Goal: Task Accomplishment & Management: Manage account settings

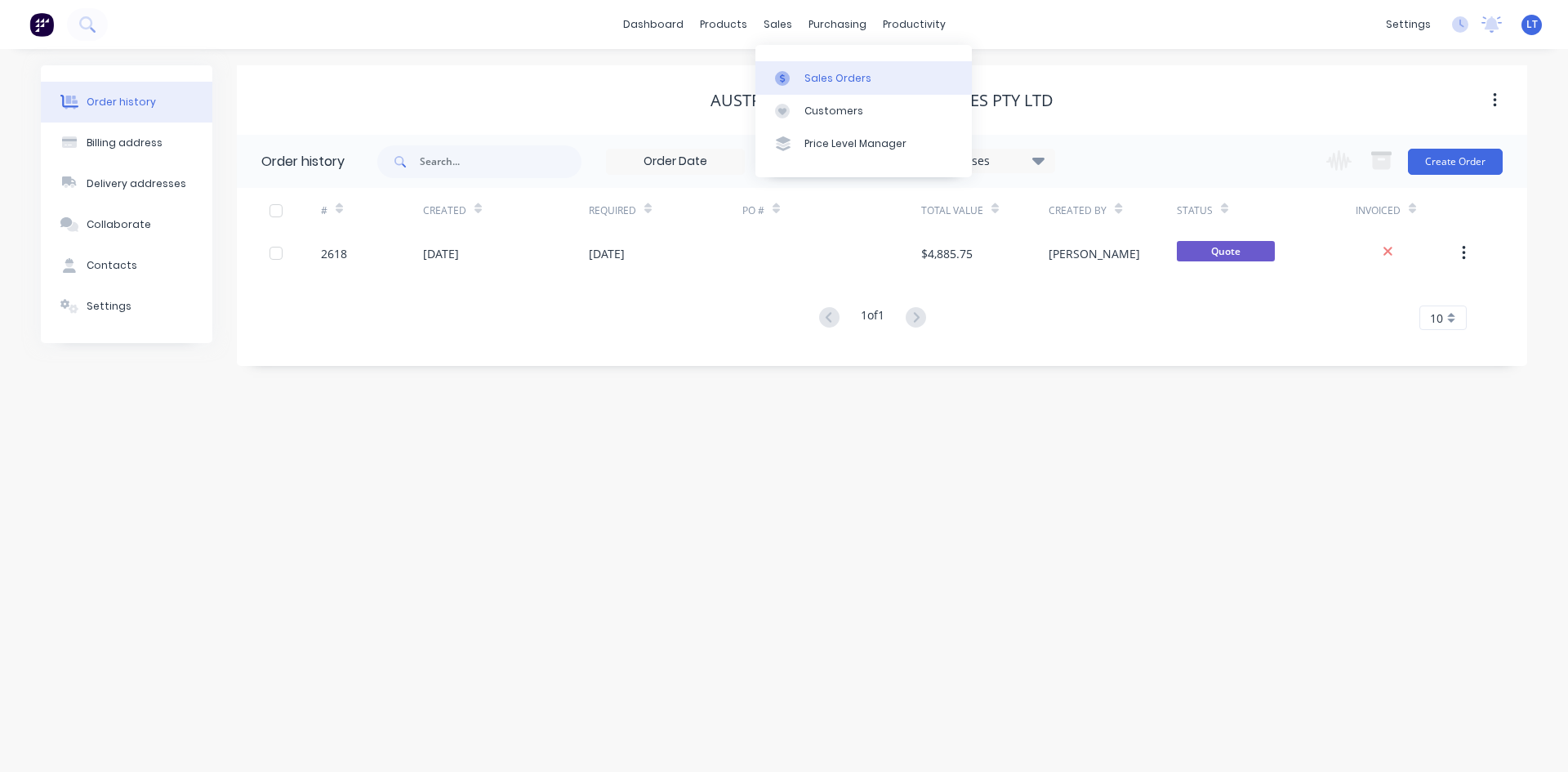
click at [848, 84] on div "Sales Orders" at bounding box center [837, 78] width 67 height 15
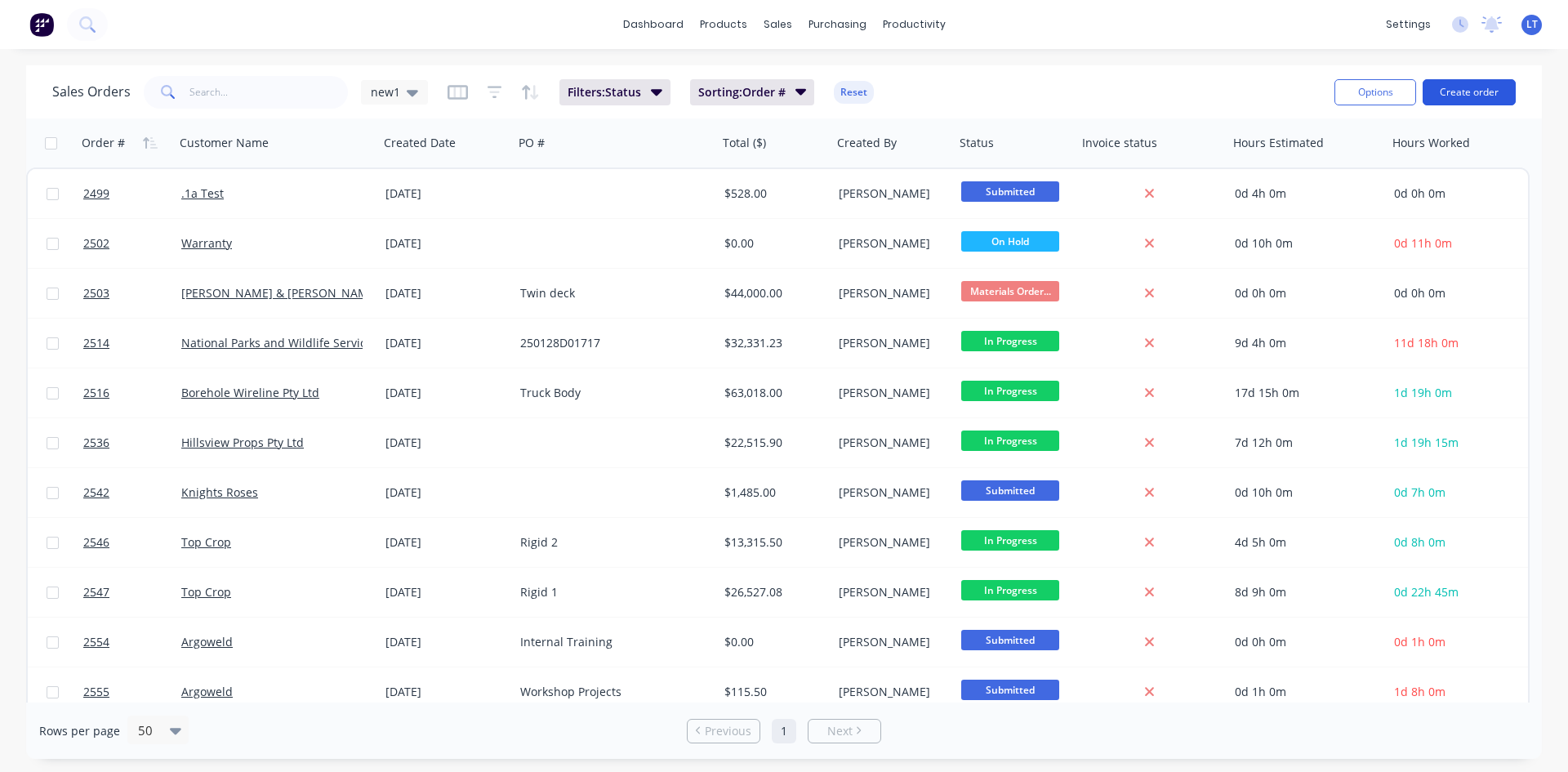
click at [1469, 85] on button "Create order" at bounding box center [1469, 92] width 93 height 26
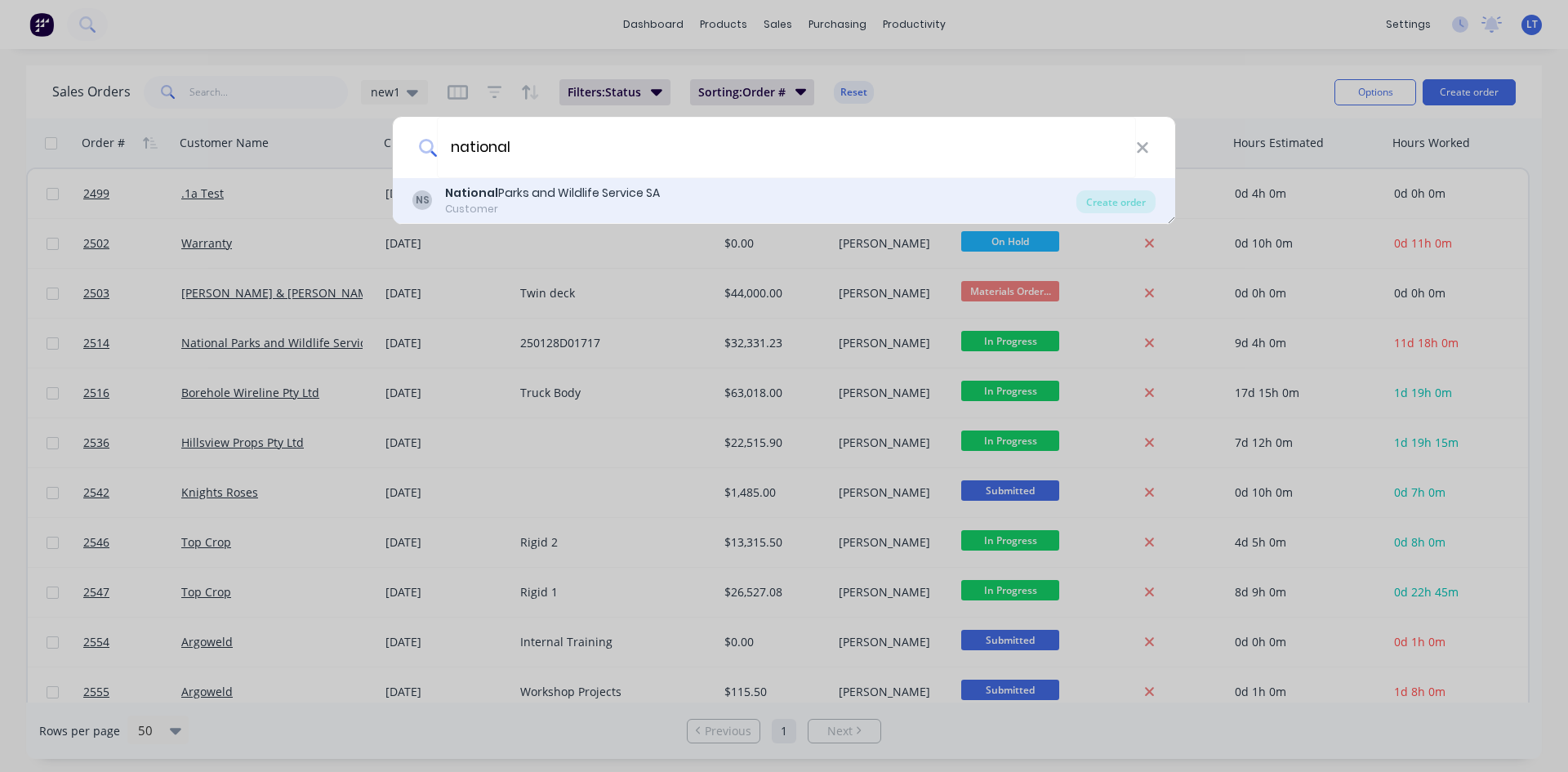
type input "national"
click at [525, 192] on div "National Parks and Wildlife Service SA" at bounding box center [553, 193] width 215 height 17
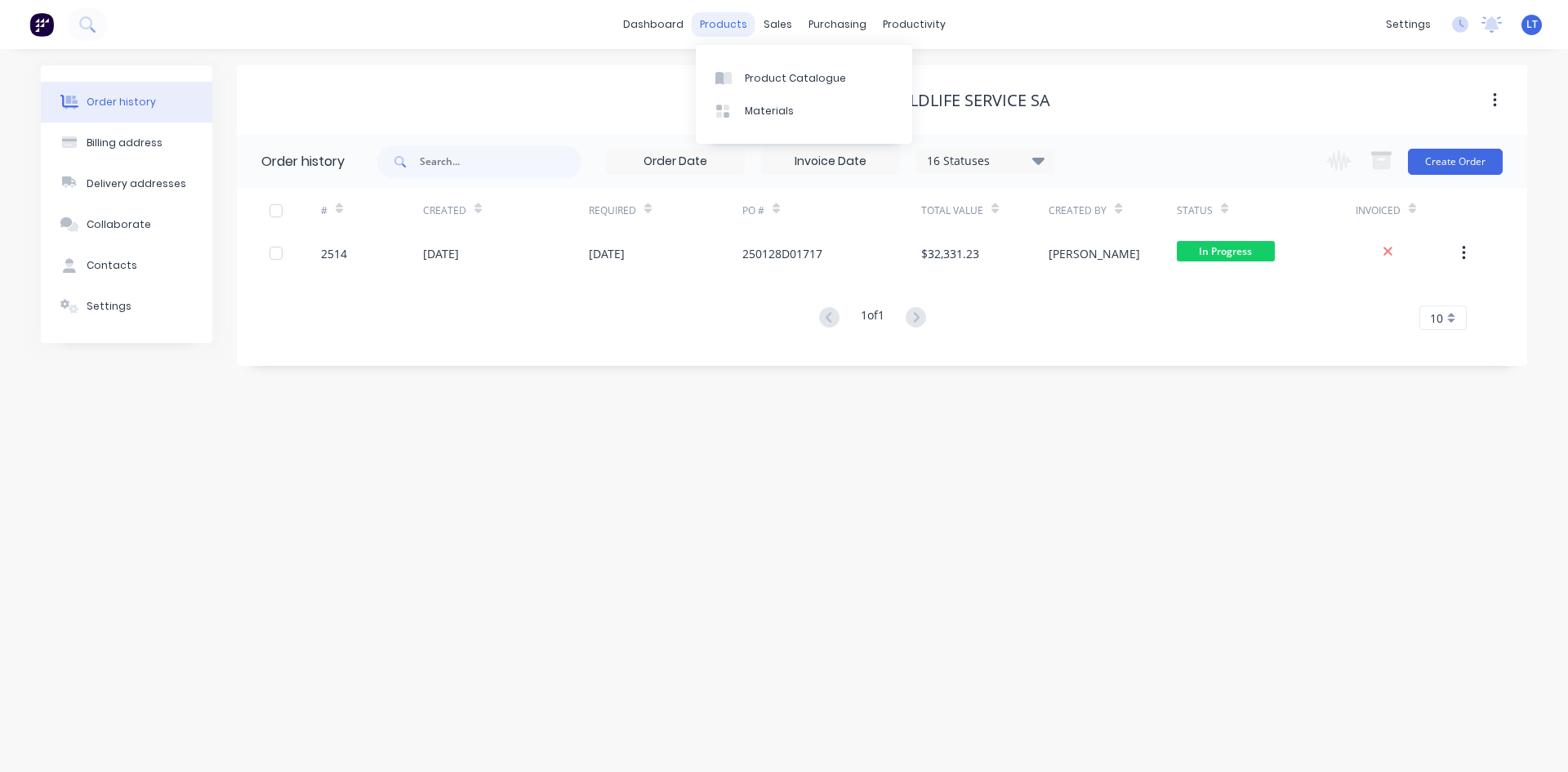
click at [722, 21] on div "products" at bounding box center [724, 24] width 64 height 24
click at [835, 81] on div "Sales Orders" at bounding box center [837, 78] width 67 height 15
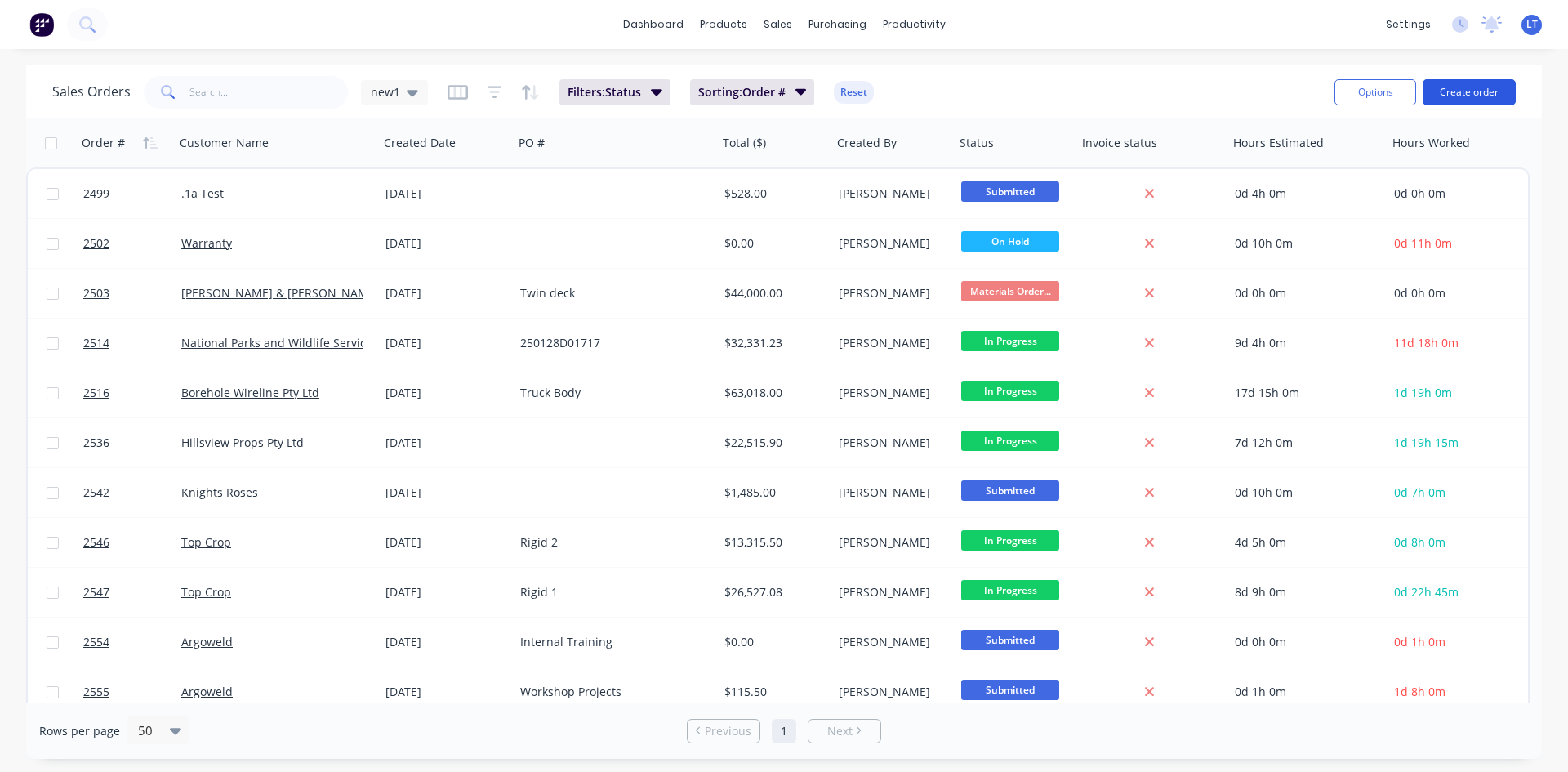
click at [1487, 88] on button "Create order" at bounding box center [1469, 92] width 93 height 26
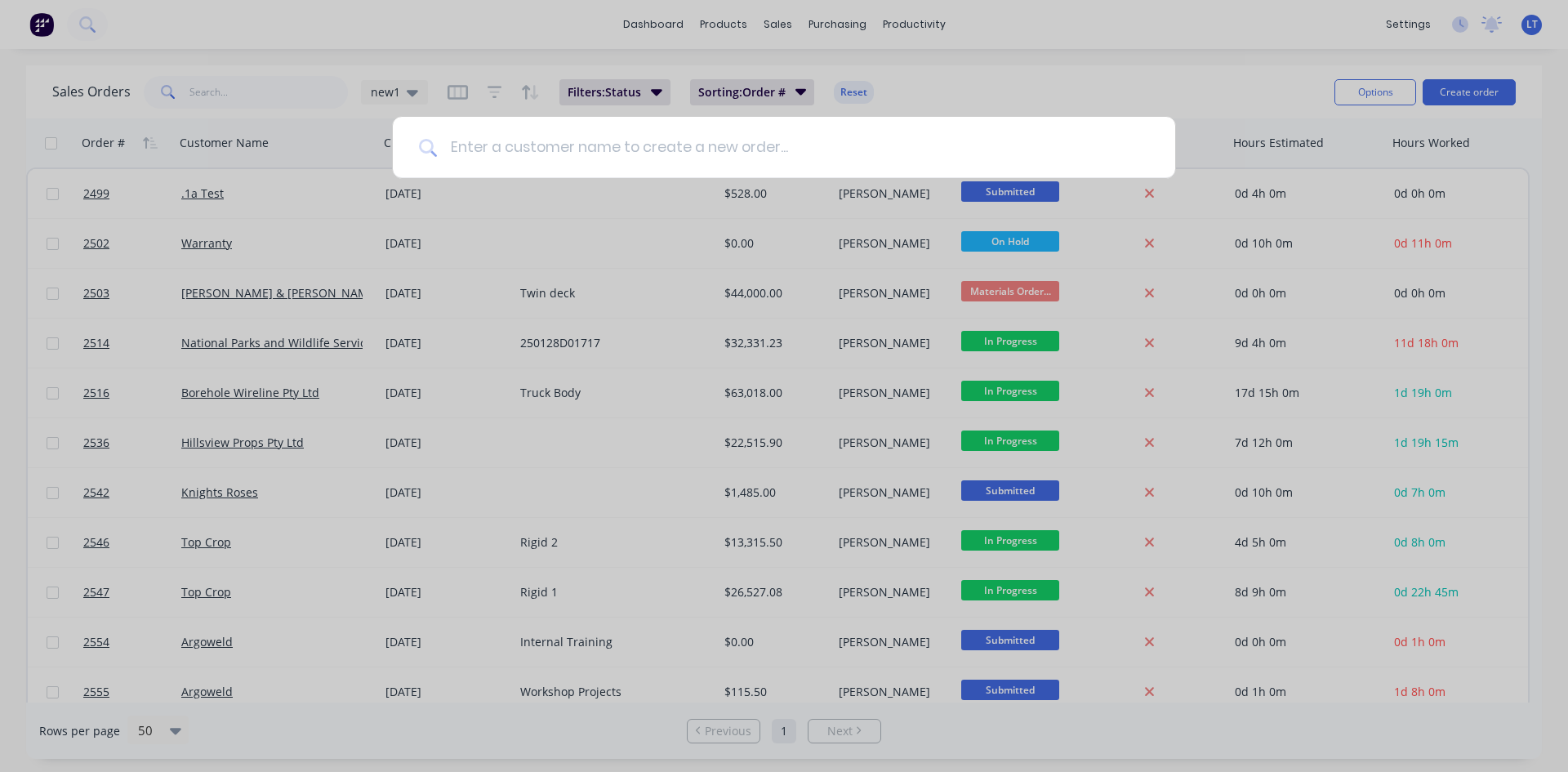
click at [783, 153] on input at bounding box center [793, 147] width 712 height 61
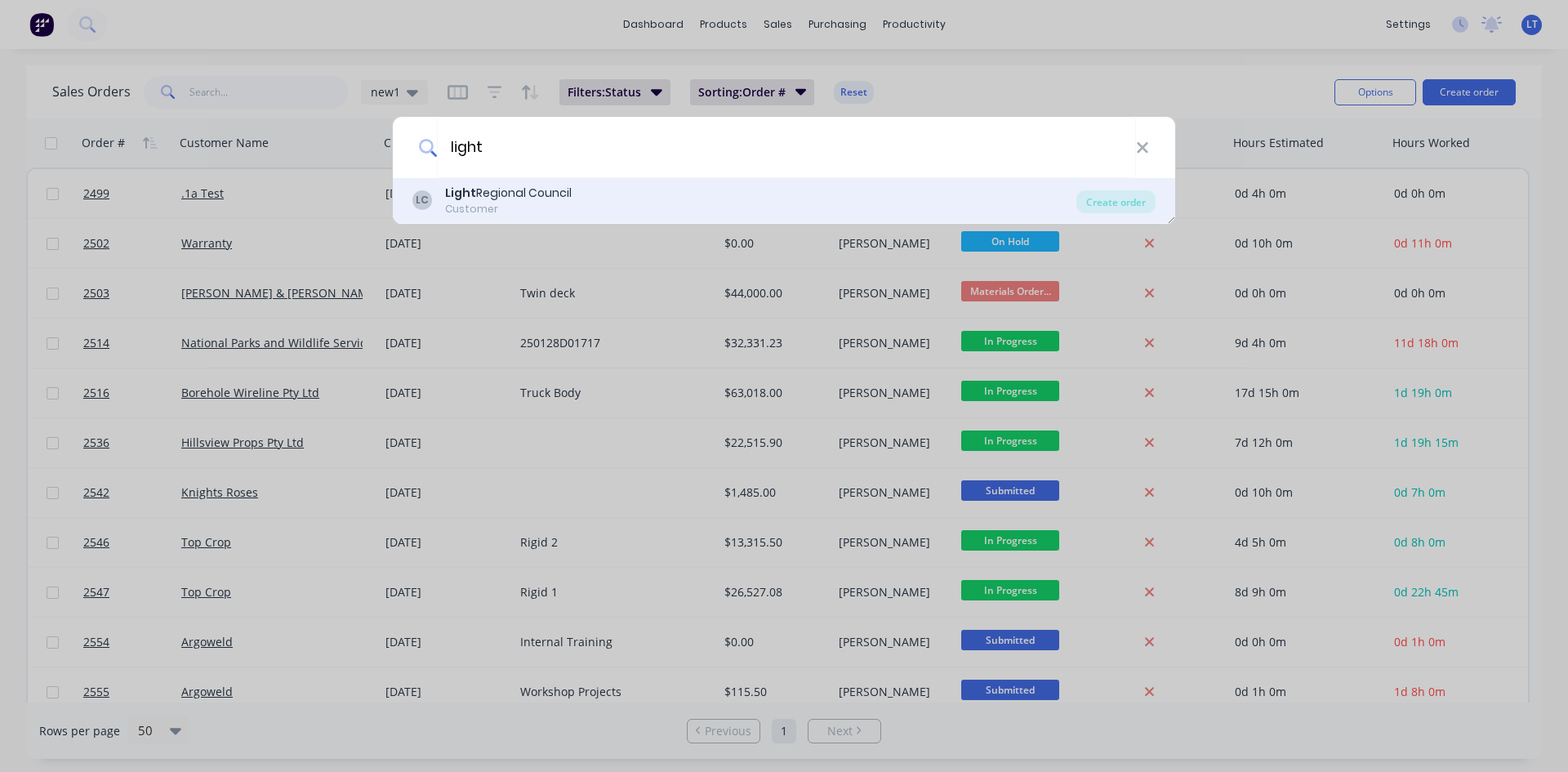
type input "light"
click at [541, 208] on div "Customer" at bounding box center [509, 209] width 126 height 15
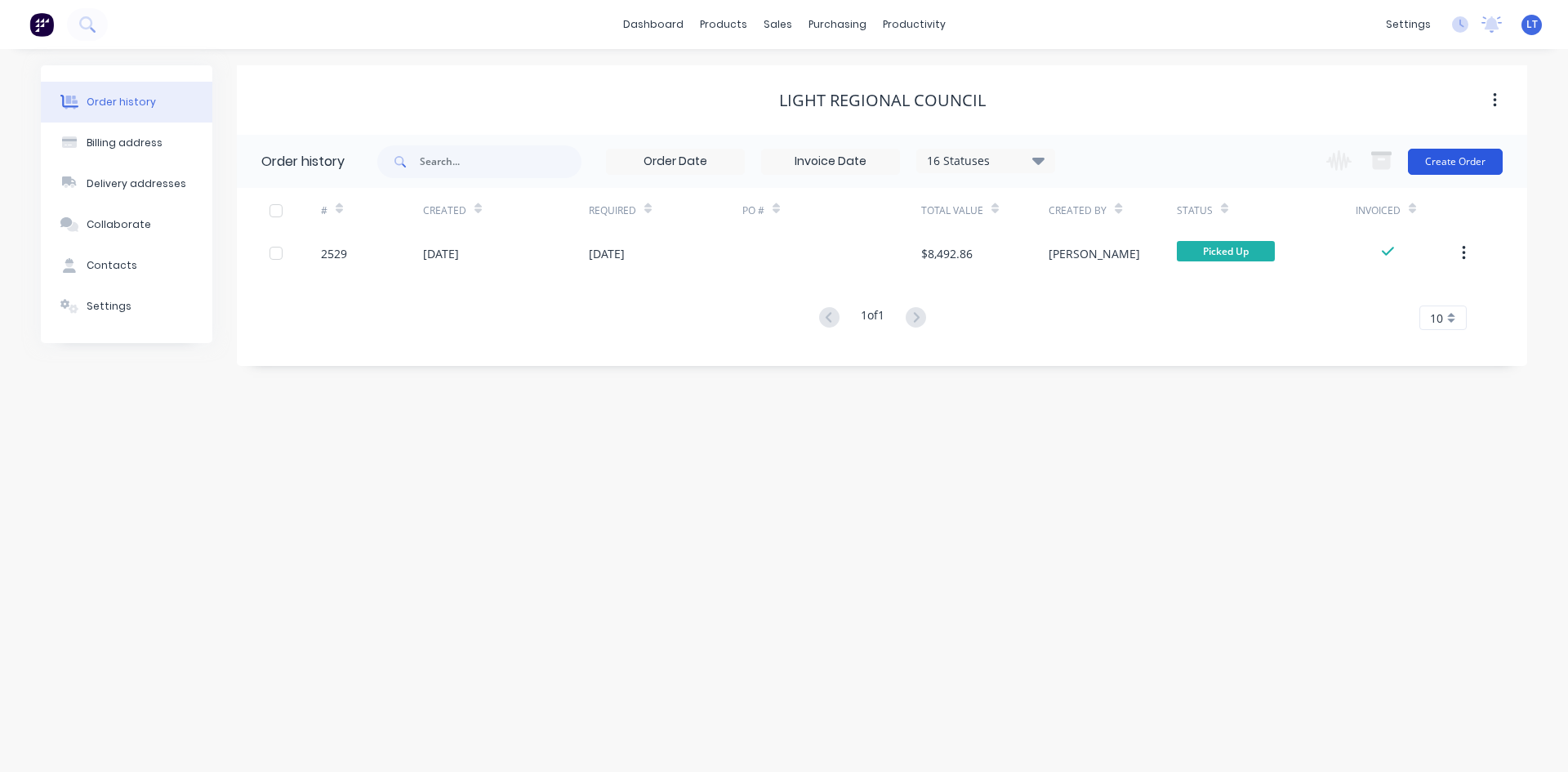
click at [1465, 164] on button "Create Order" at bounding box center [1455, 162] width 95 height 26
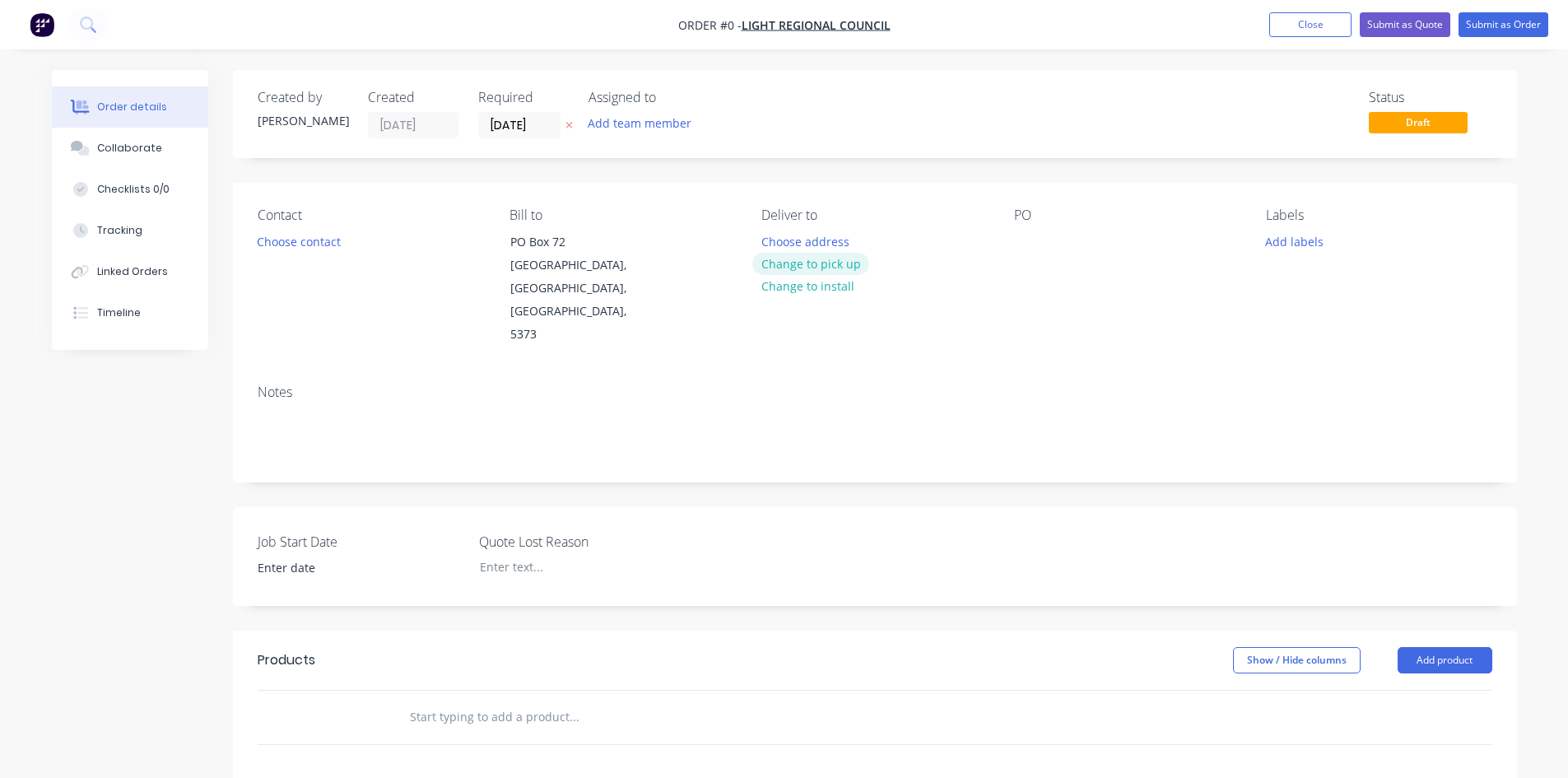
click at [822, 262] on button "Change to pick up" at bounding box center [811, 263] width 117 height 22
click at [307, 246] on button "Choose contact" at bounding box center [298, 240] width 102 height 22
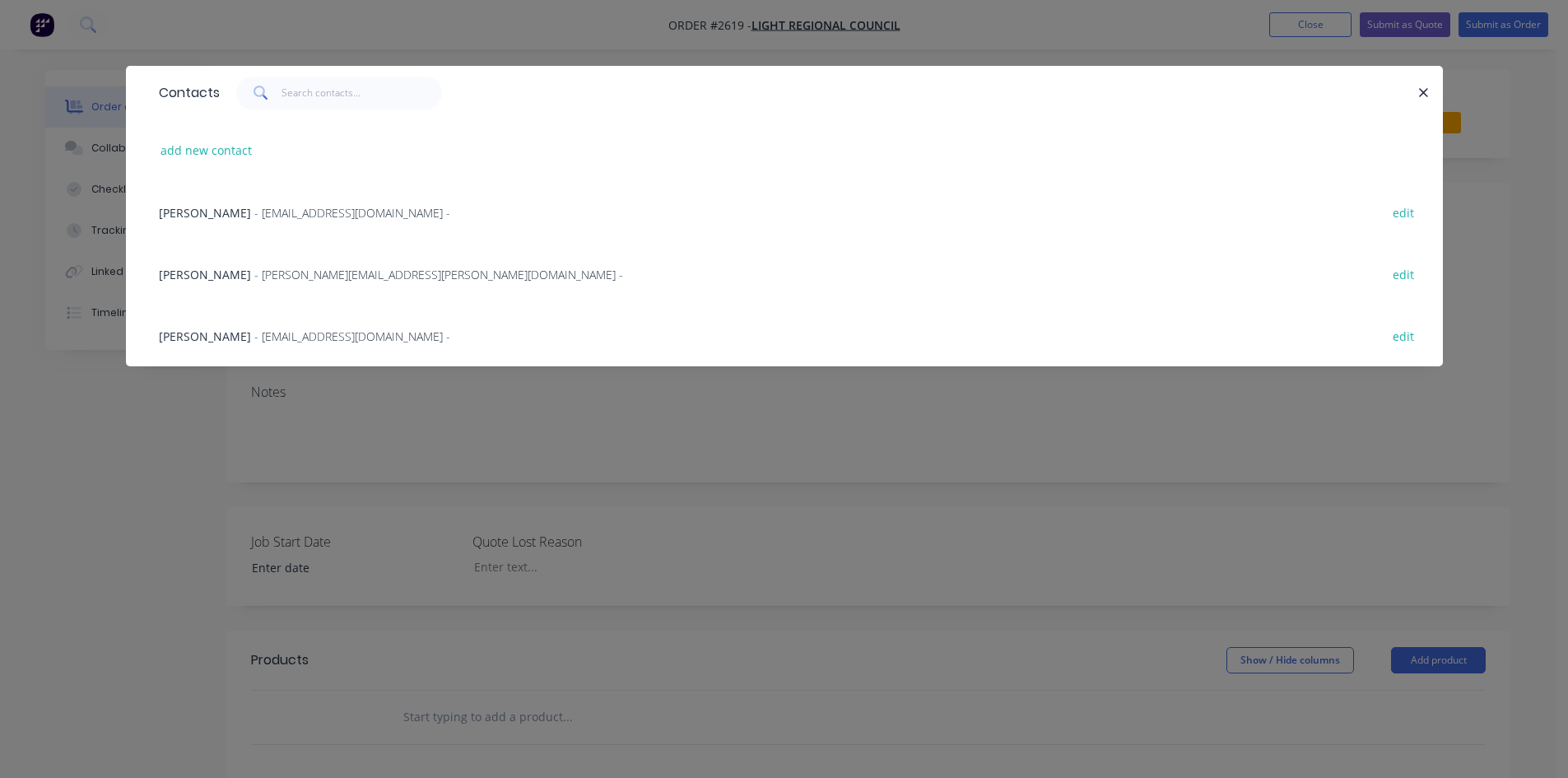
click at [193, 338] on span "[PERSON_NAME]" at bounding box center [204, 336] width 92 height 15
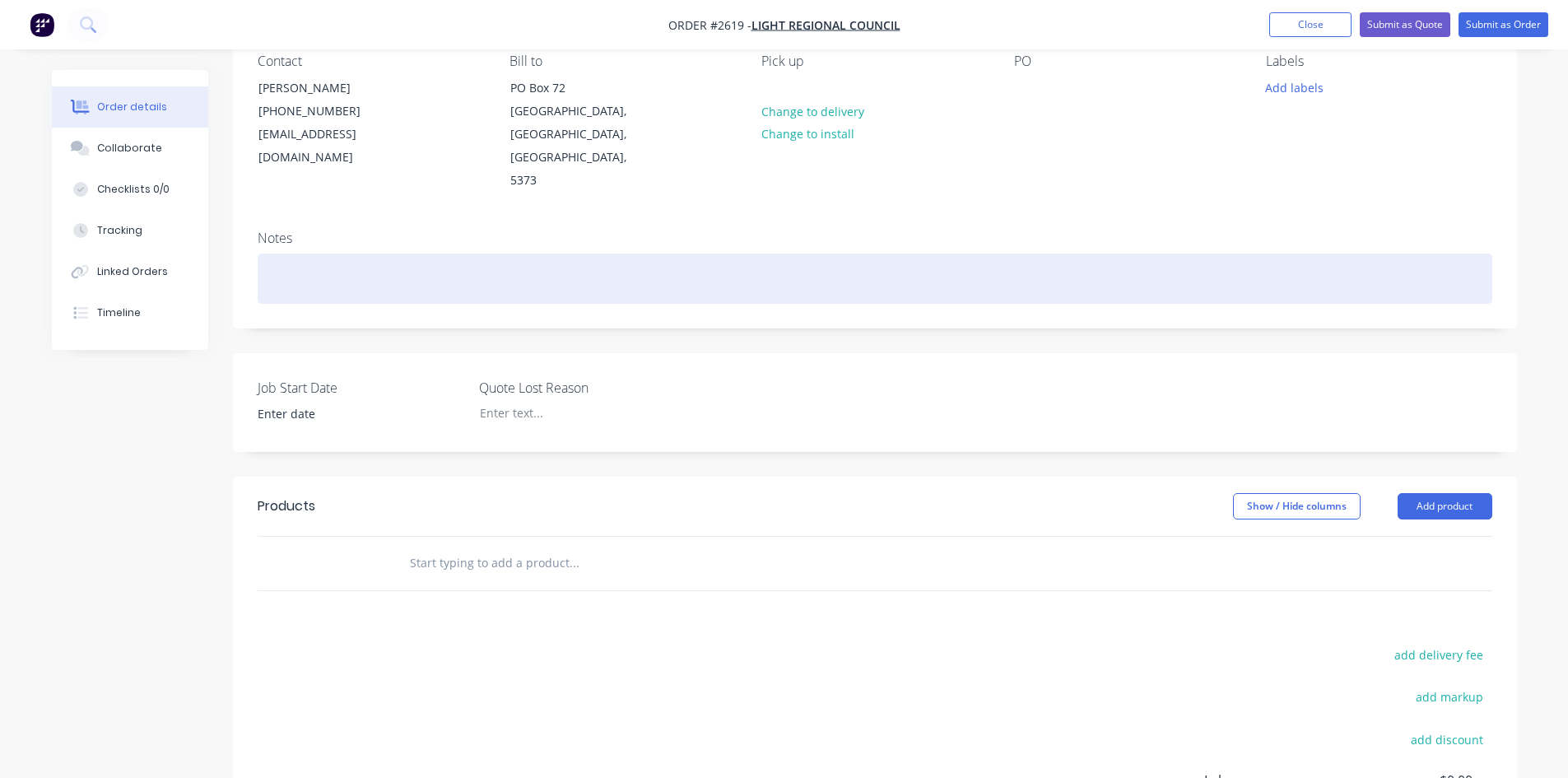
scroll to position [164, 0]
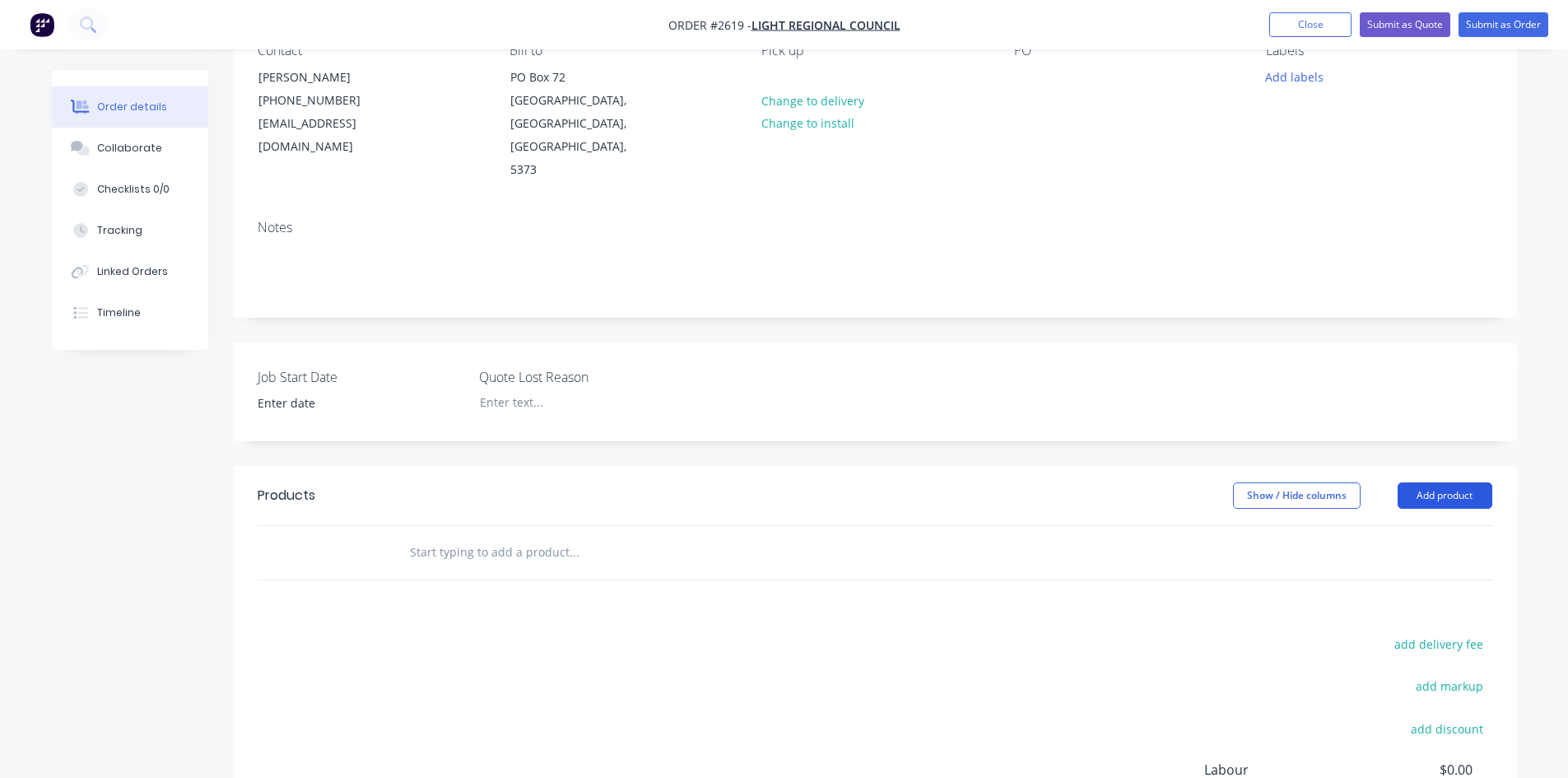
click at [1466, 482] on button "Add product" at bounding box center [1446, 495] width 95 height 27
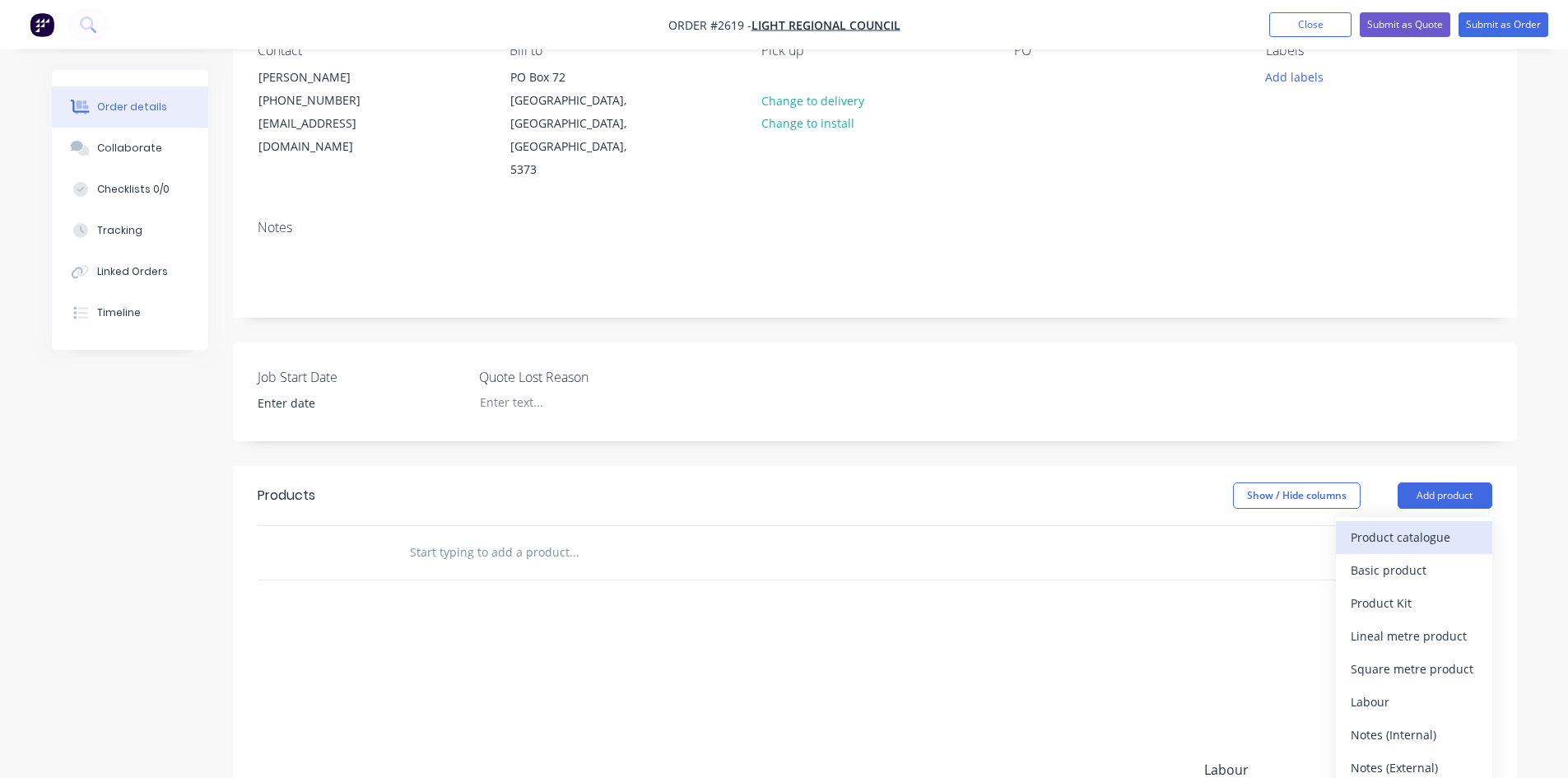
click at [1392, 525] on div "Product catalogue" at bounding box center [1414, 536] width 127 height 24
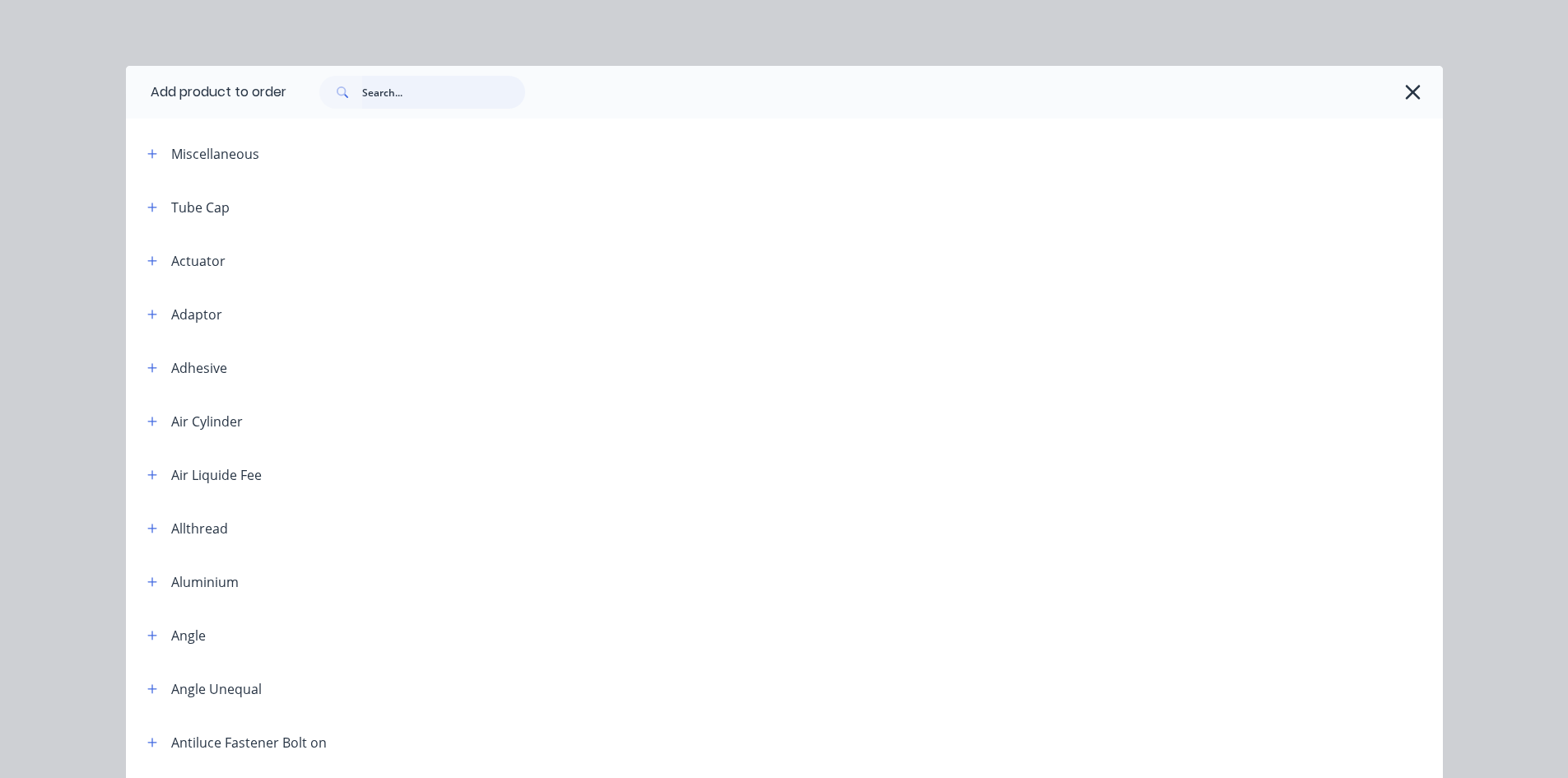
click at [372, 92] on input "text" at bounding box center [444, 92] width 163 height 33
type input "labour kit"
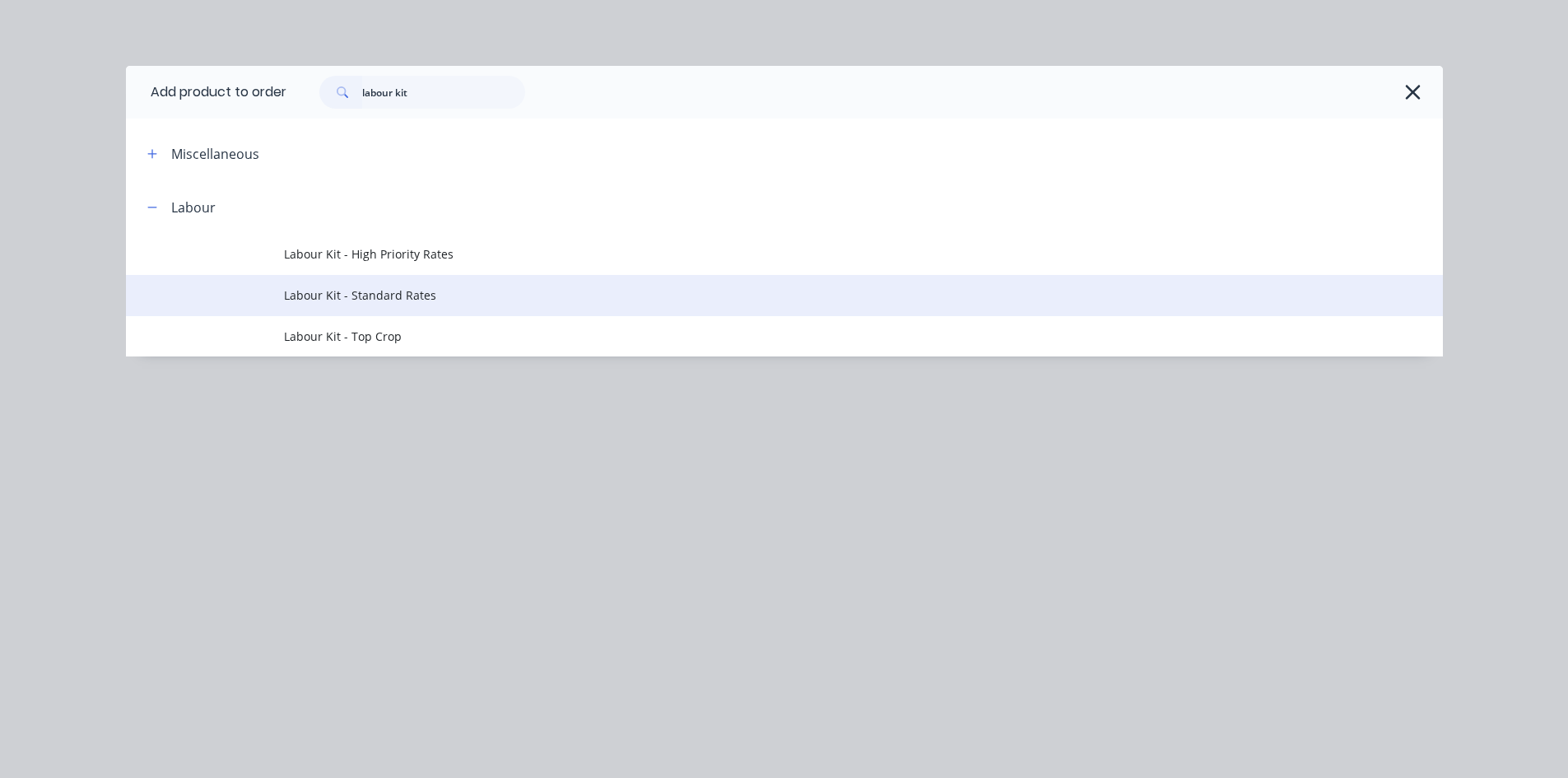
click at [440, 291] on span "Labour Kit - Standard Rates" at bounding box center [747, 295] width 927 height 17
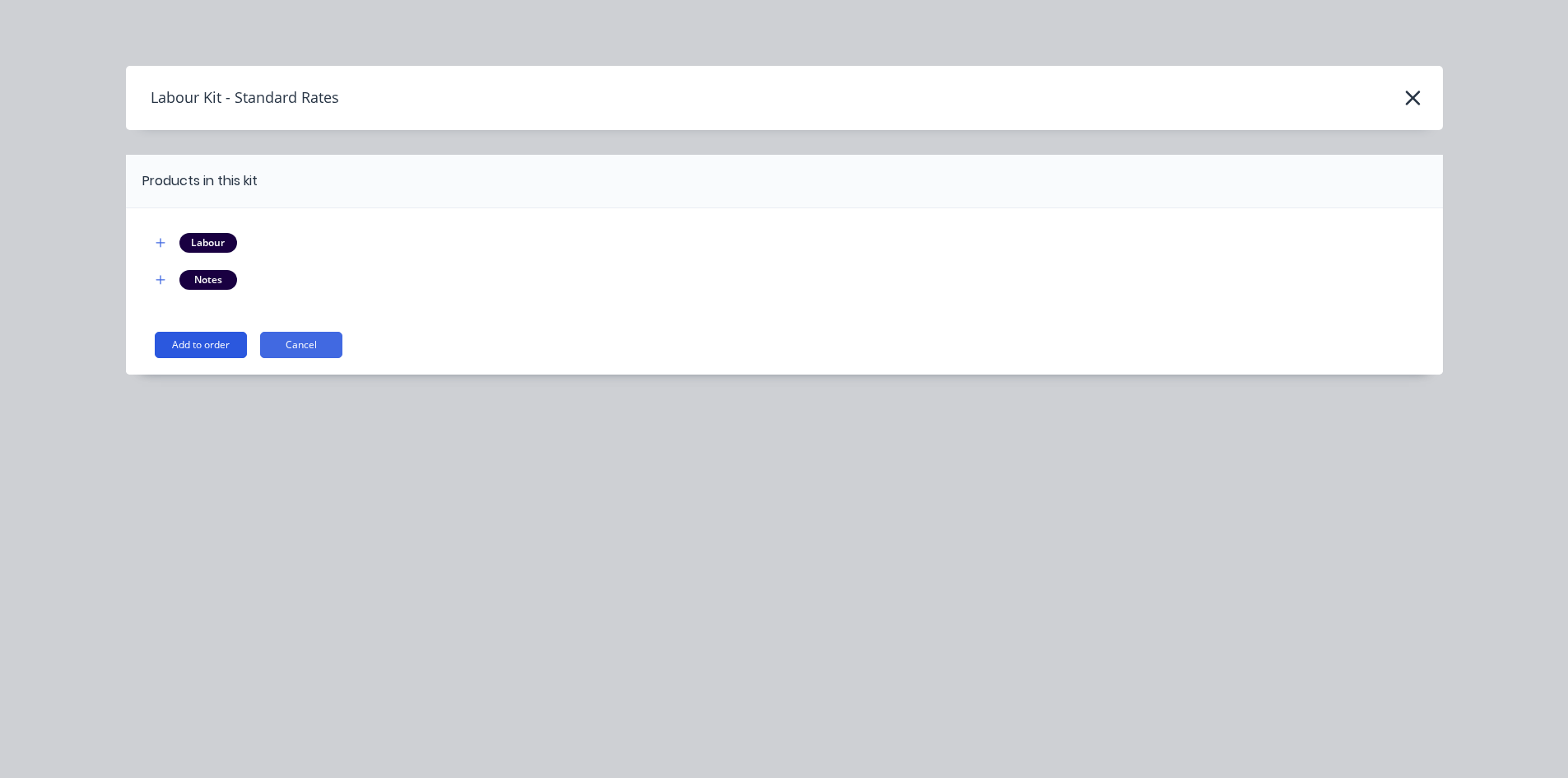
click at [197, 339] on button "Add to order" at bounding box center [200, 345] width 92 height 27
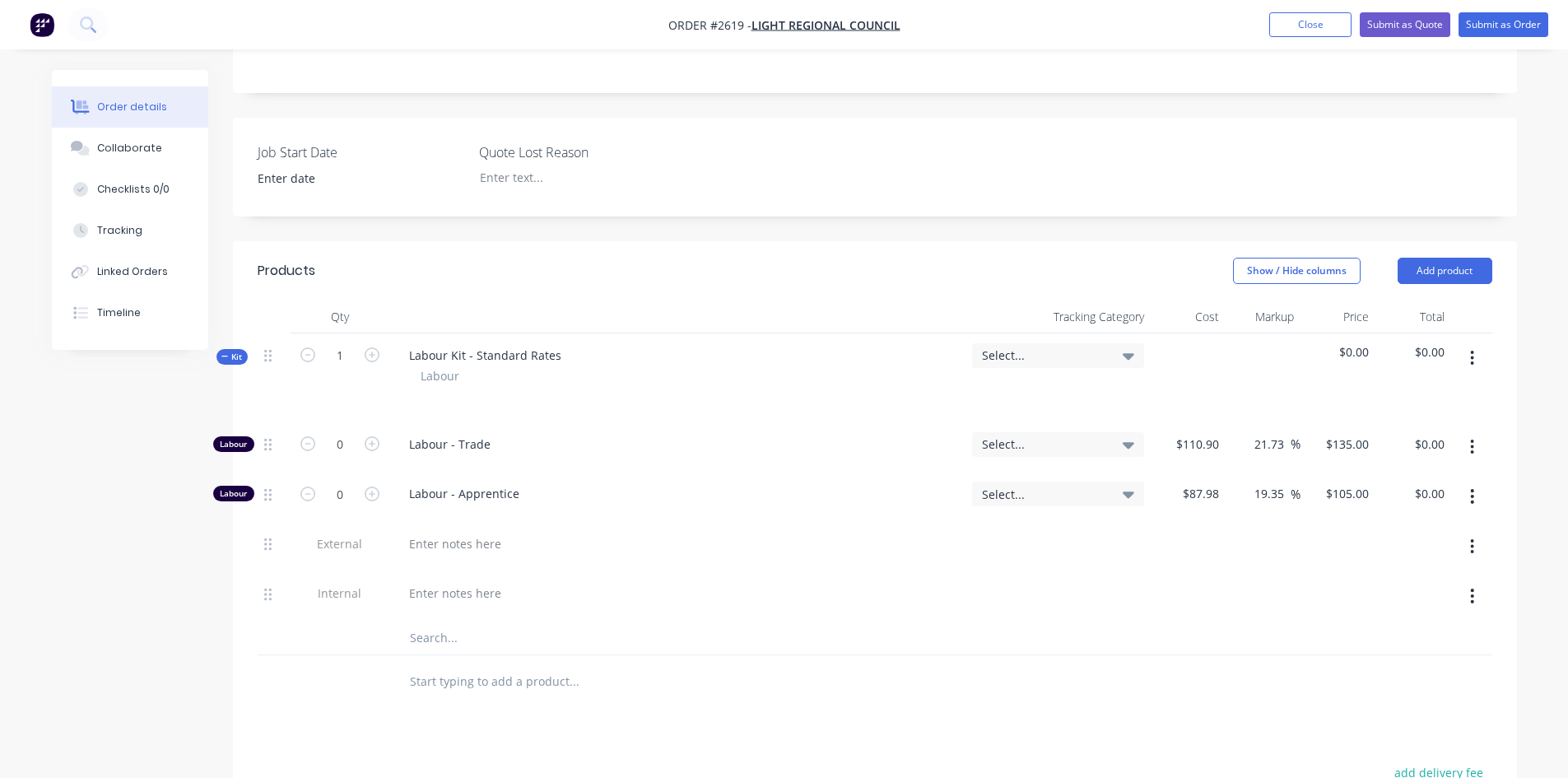
scroll to position [412, 0]
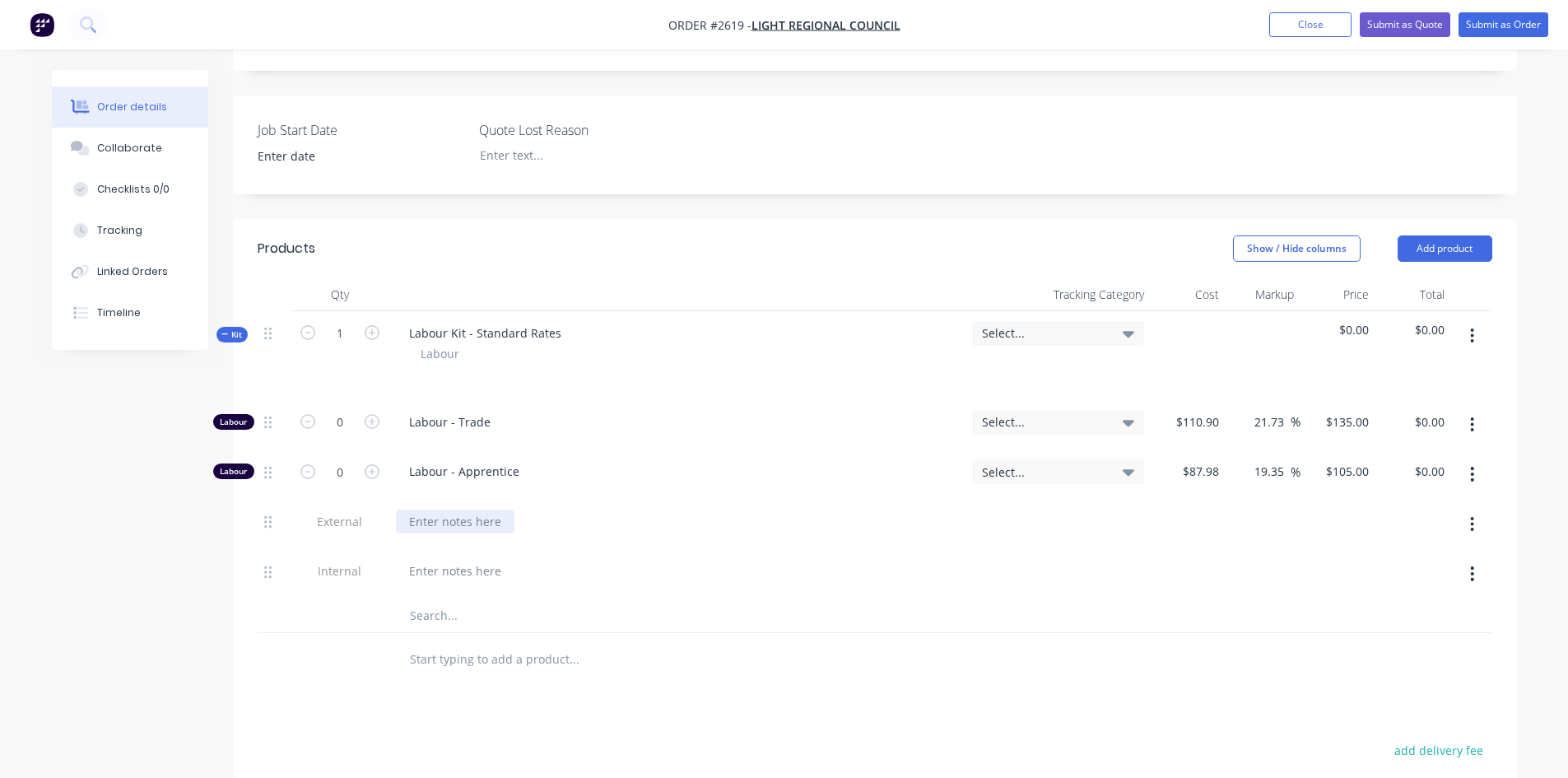
click at [451, 509] on div at bounding box center [455, 521] width 119 height 24
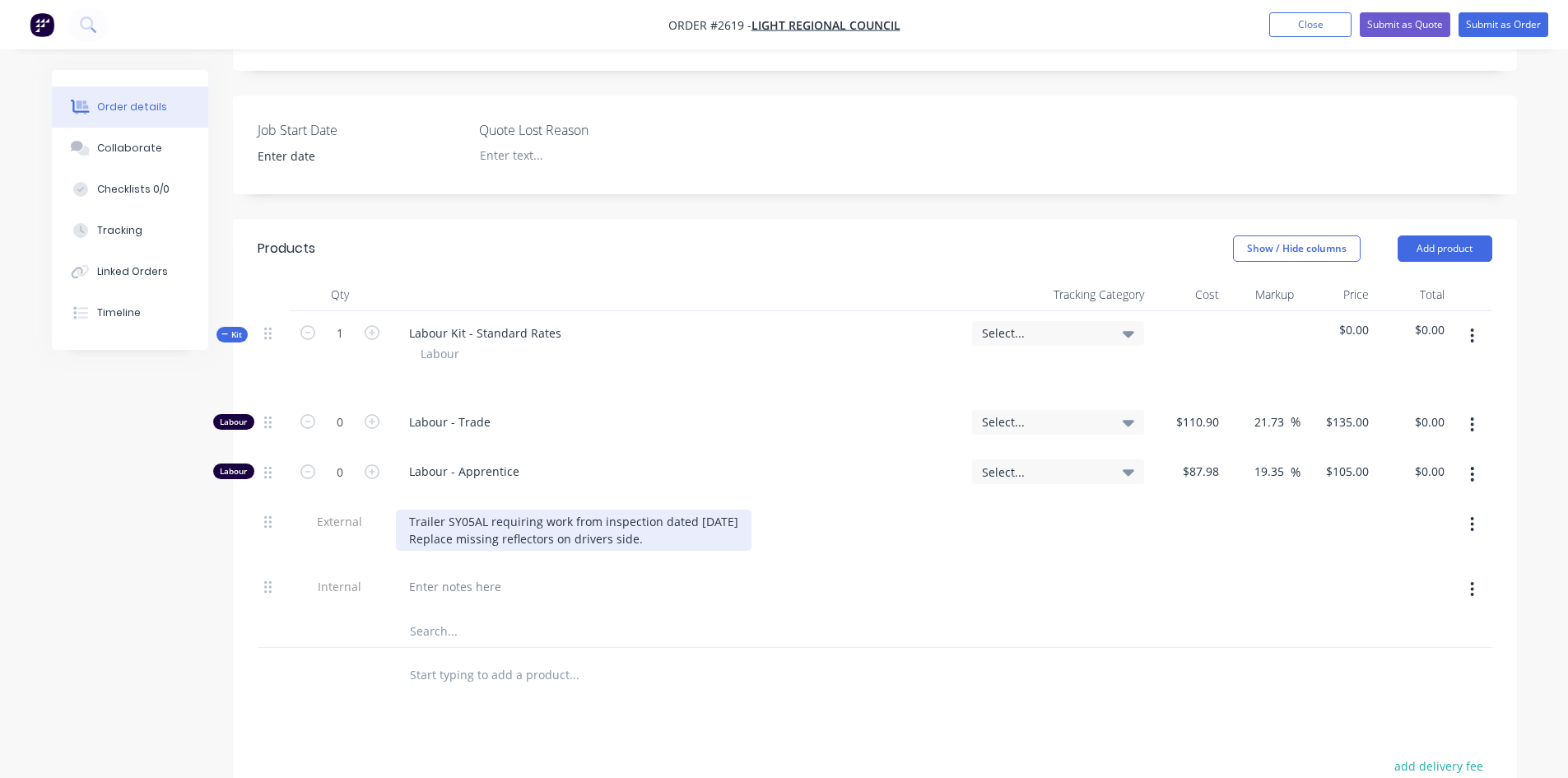
drag, startPoint x: 405, startPoint y: 490, endPoint x: 460, endPoint y: 493, distance: 55.1
click at [406, 509] on div "Trailer SY05AL requiring work from inspection dated 24/04/2025 Replace missing …" at bounding box center [573, 529] width 356 height 41
drag, startPoint x: 522, startPoint y: 509, endPoint x: 623, endPoint y: 508, distance: 101.0
click at [523, 509] on div "Trailer SY05AL requiring work from inspection dated 24/04/2025 1. Replace missi…" at bounding box center [573, 539] width 356 height 59
click at [616, 512] on div "Trailer SY05AL requiring work from inspection dated 24/04/2025 1. Replace missi…" at bounding box center [573, 539] width 356 height 59
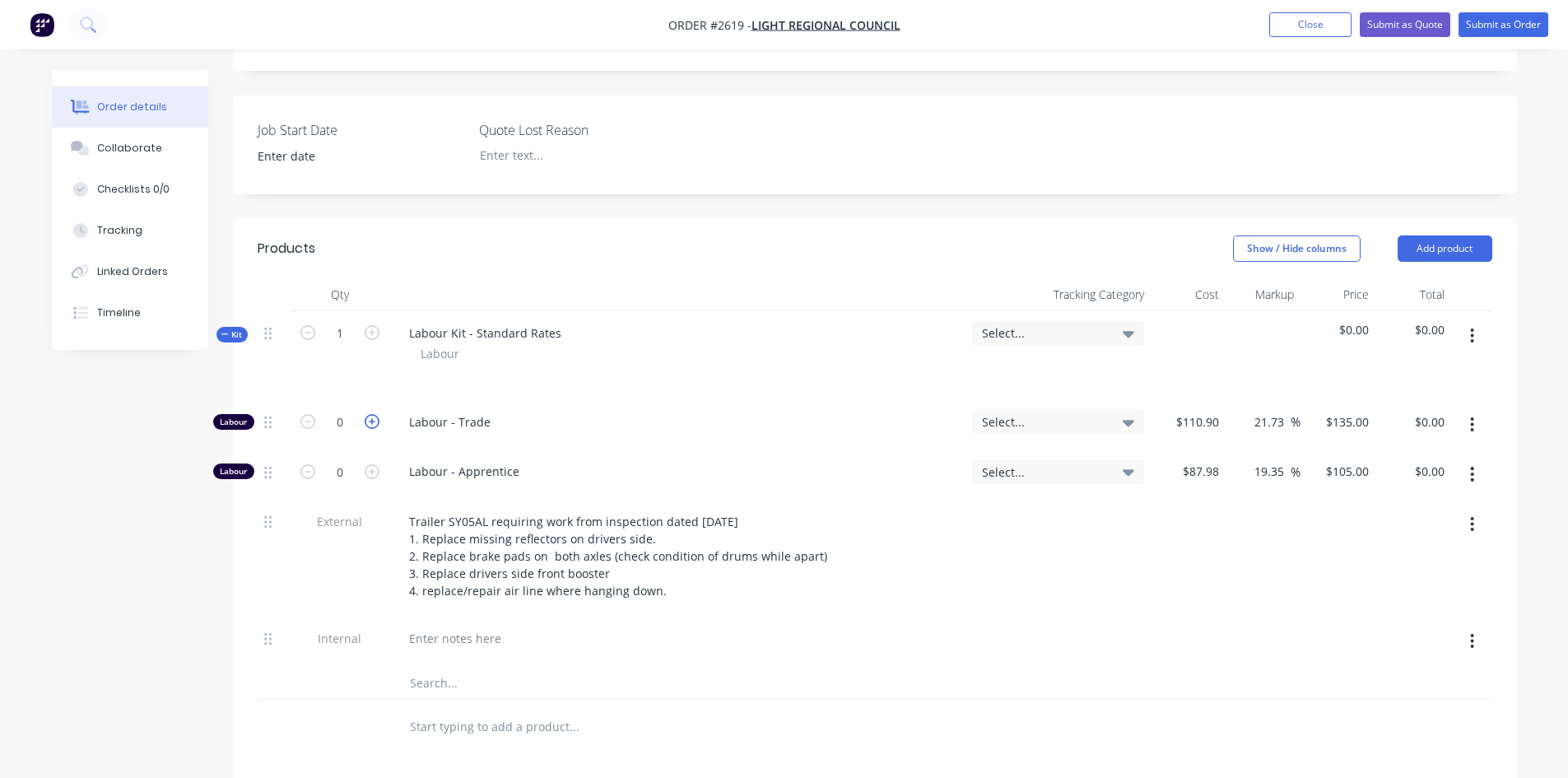
click at [375, 414] on icon "button" at bounding box center [372, 421] width 15 height 15
type input "1"
type input "$135.00"
click at [375, 414] on icon "button" at bounding box center [372, 421] width 15 height 15
type input "2"
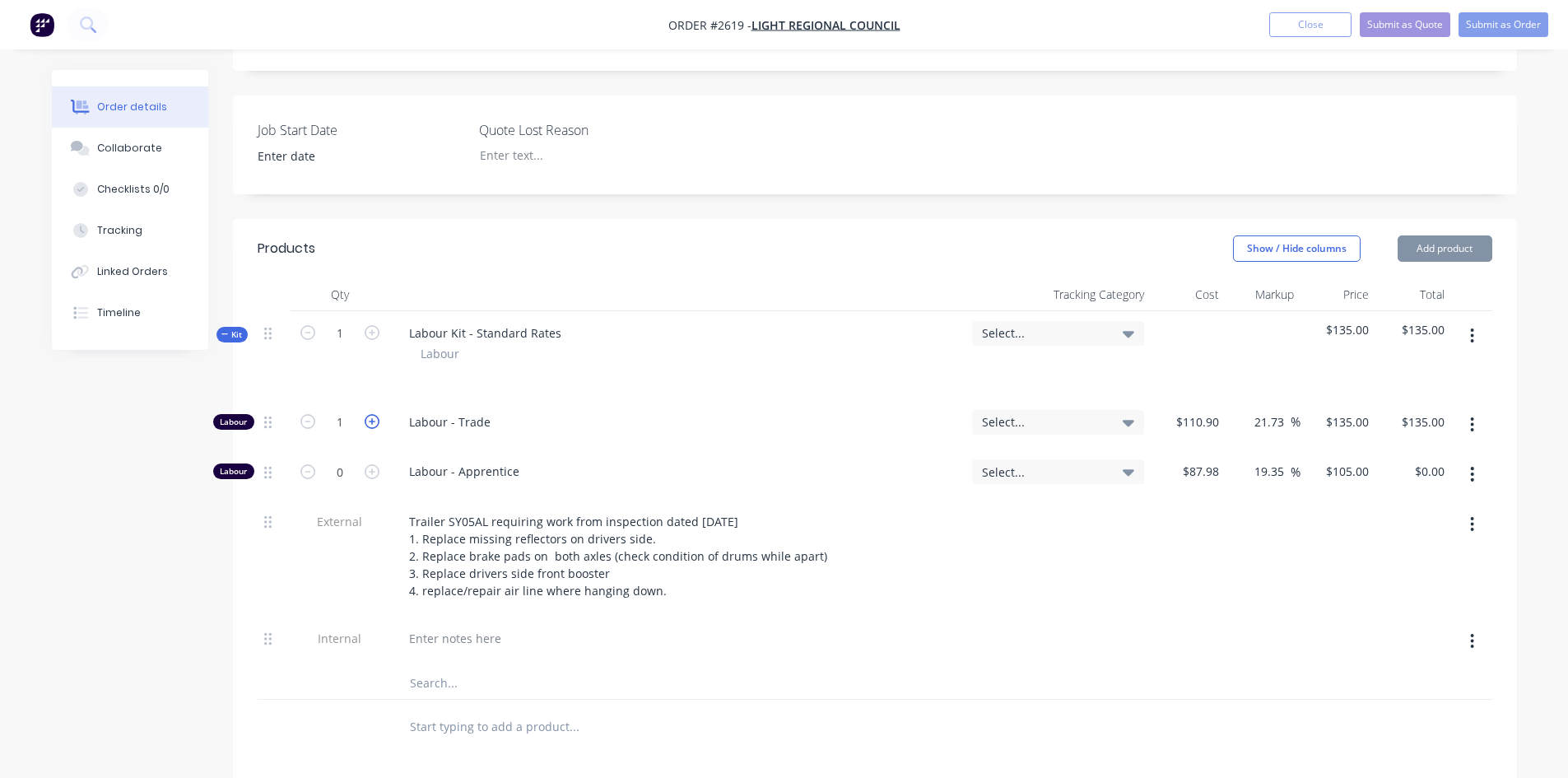
type input "$270.00"
click at [375, 414] on icon "button" at bounding box center [372, 421] width 15 height 15
type input "3"
type input "$405.00"
click at [375, 414] on icon "button" at bounding box center [372, 421] width 15 height 15
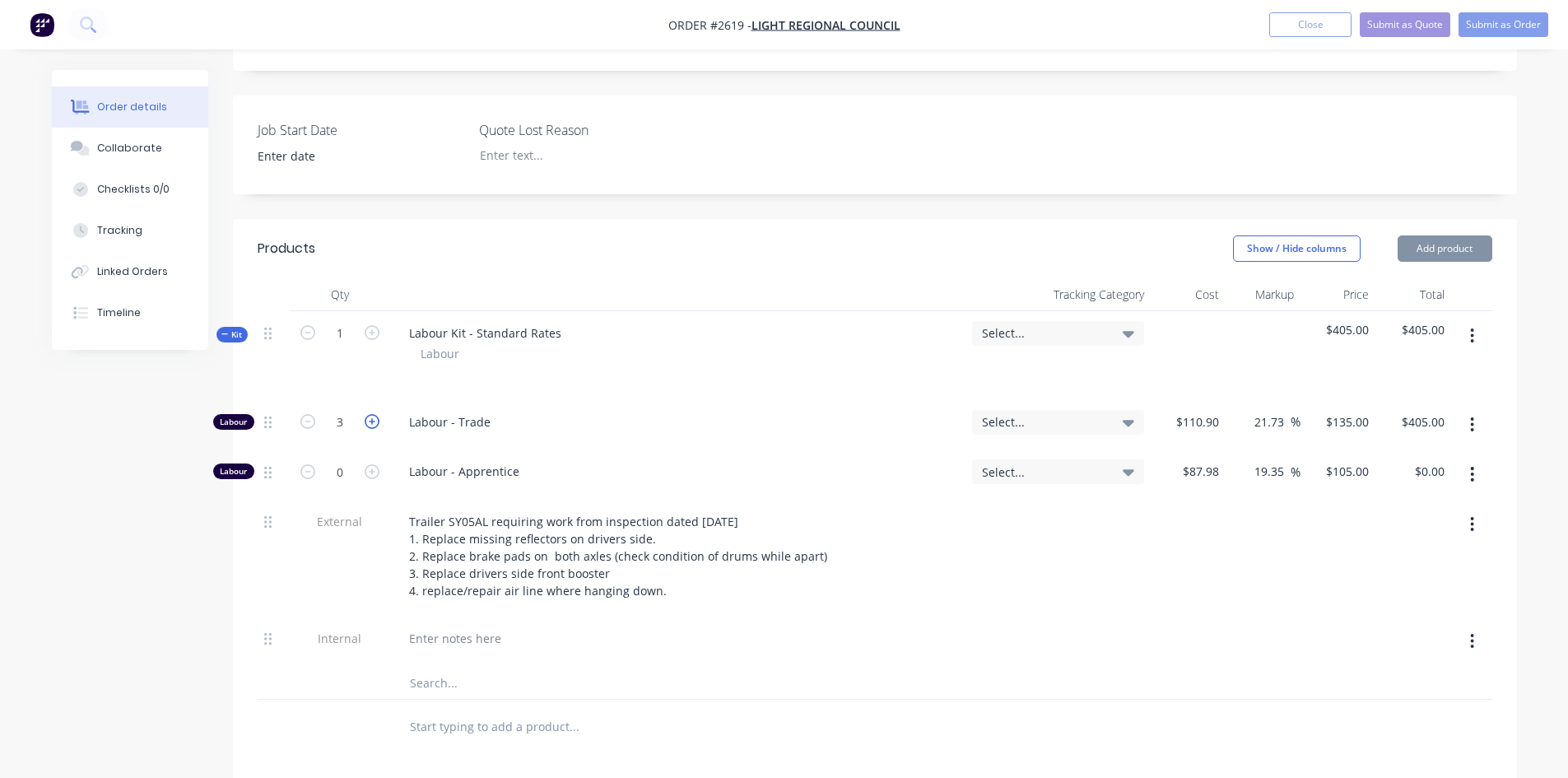
type input "4"
type input "$540.00"
click at [375, 414] on icon "button" at bounding box center [372, 421] width 15 height 15
type input "5"
type input "$675.00"
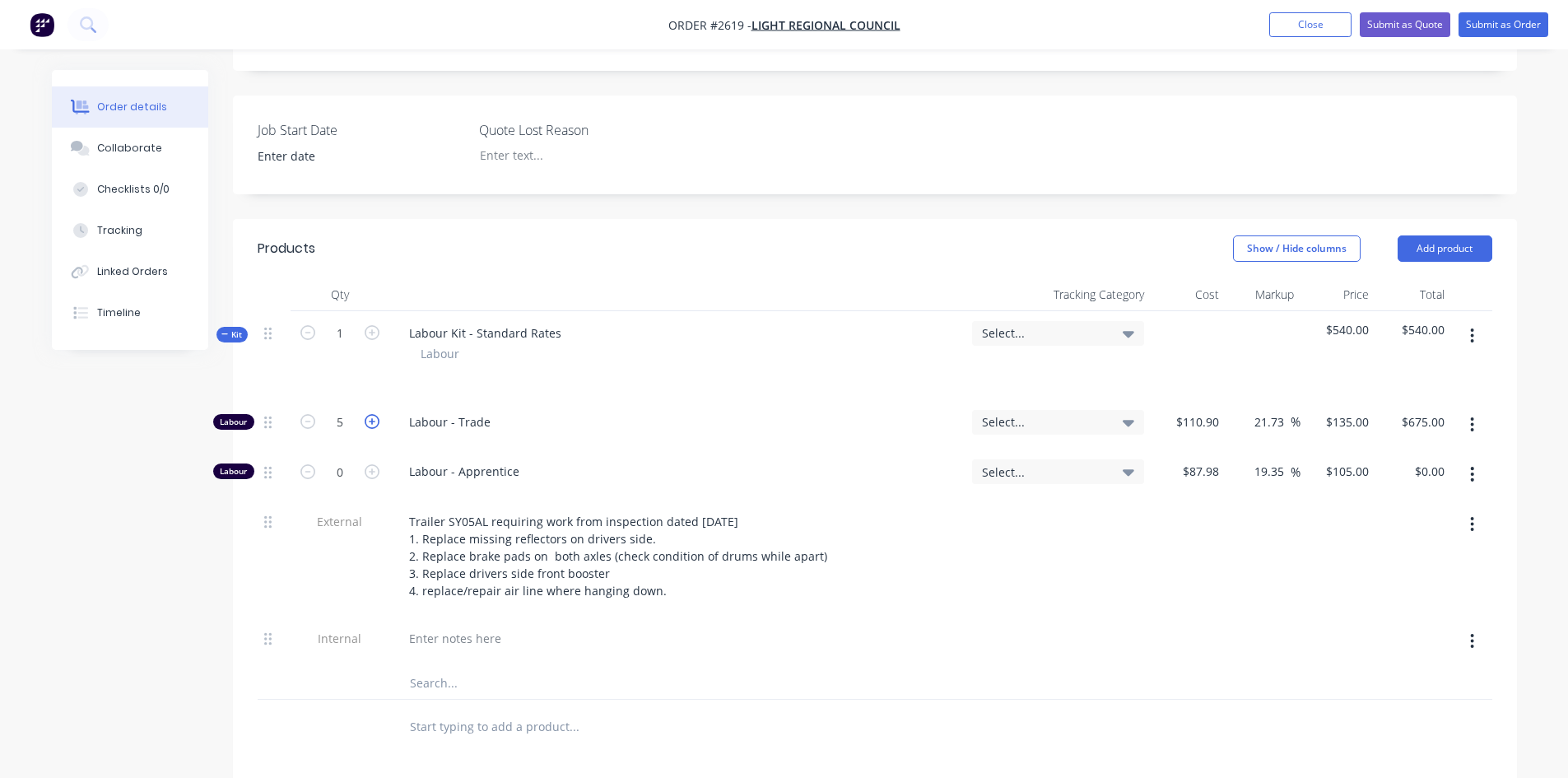
click at [375, 414] on icon "button" at bounding box center [372, 421] width 15 height 15
type input "6"
type input "$810.00"
click at [375, 414] on icon "button" at bounding box center [372, 421] width 15 height 15
type input "7"
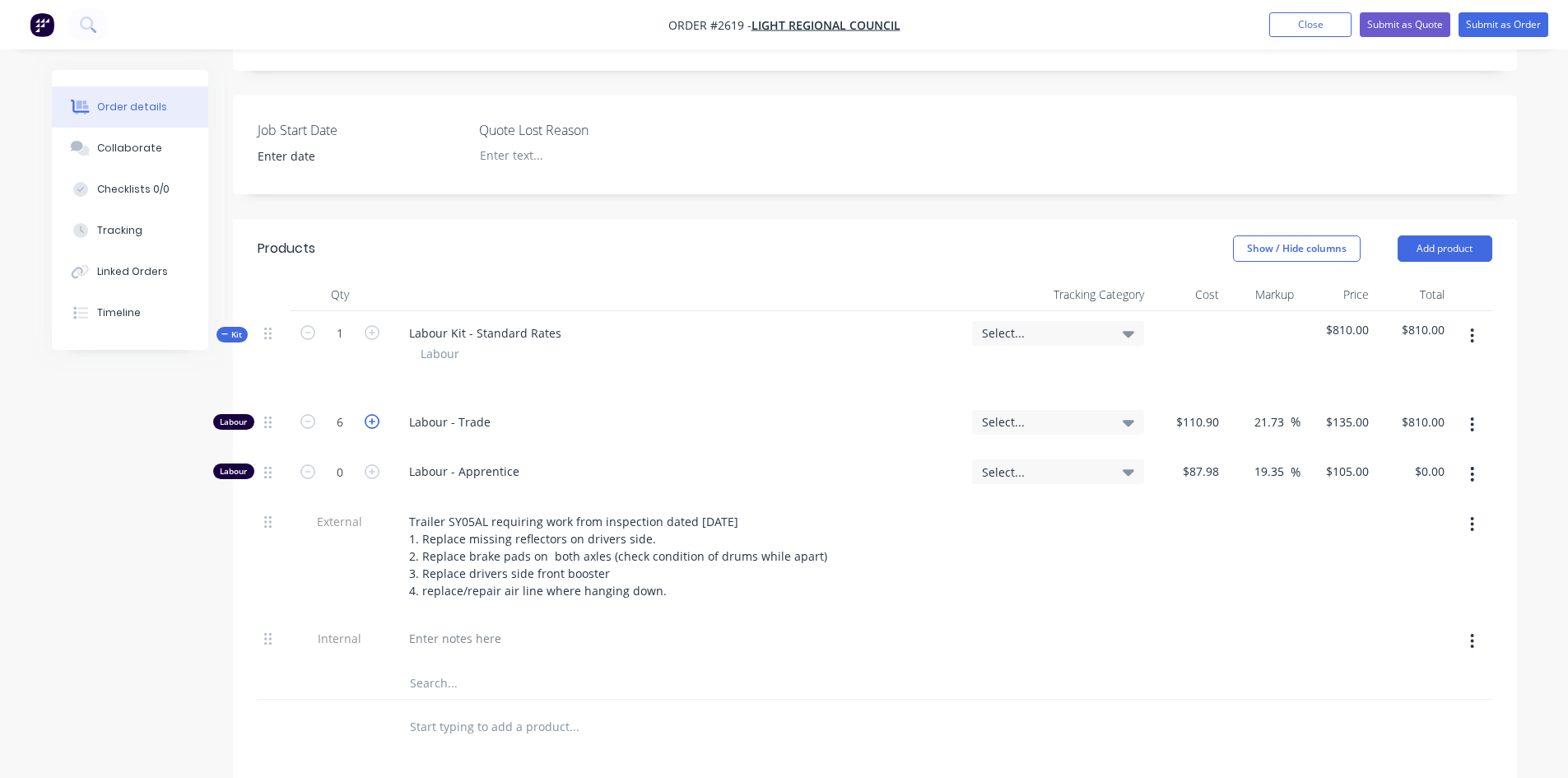
type input "$945.00"
click at [375, 414] on icon "button" at bounding box center [372, 421] width 15 height 15
type input "8"
type input "$1,080.00"
click at [375, 414] on icon "button" at bounding box center [372, 421] width 15 height 15
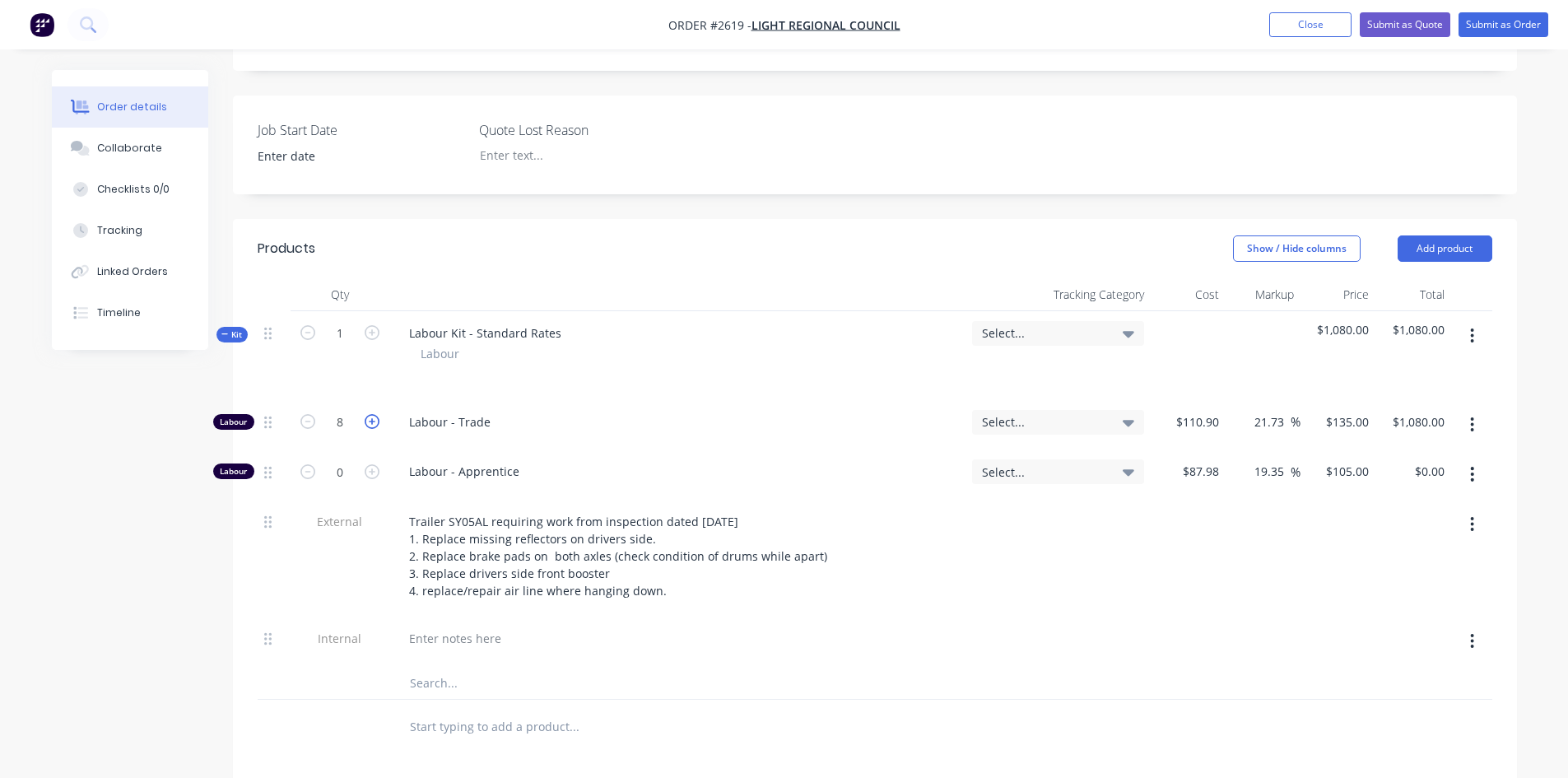
type input "9"
type input "$1,215.00"
click at [375, 414] on icon "button" at bounding box center [372, 421] width 15 height 15
type input "10"
type input "$1,350.00"
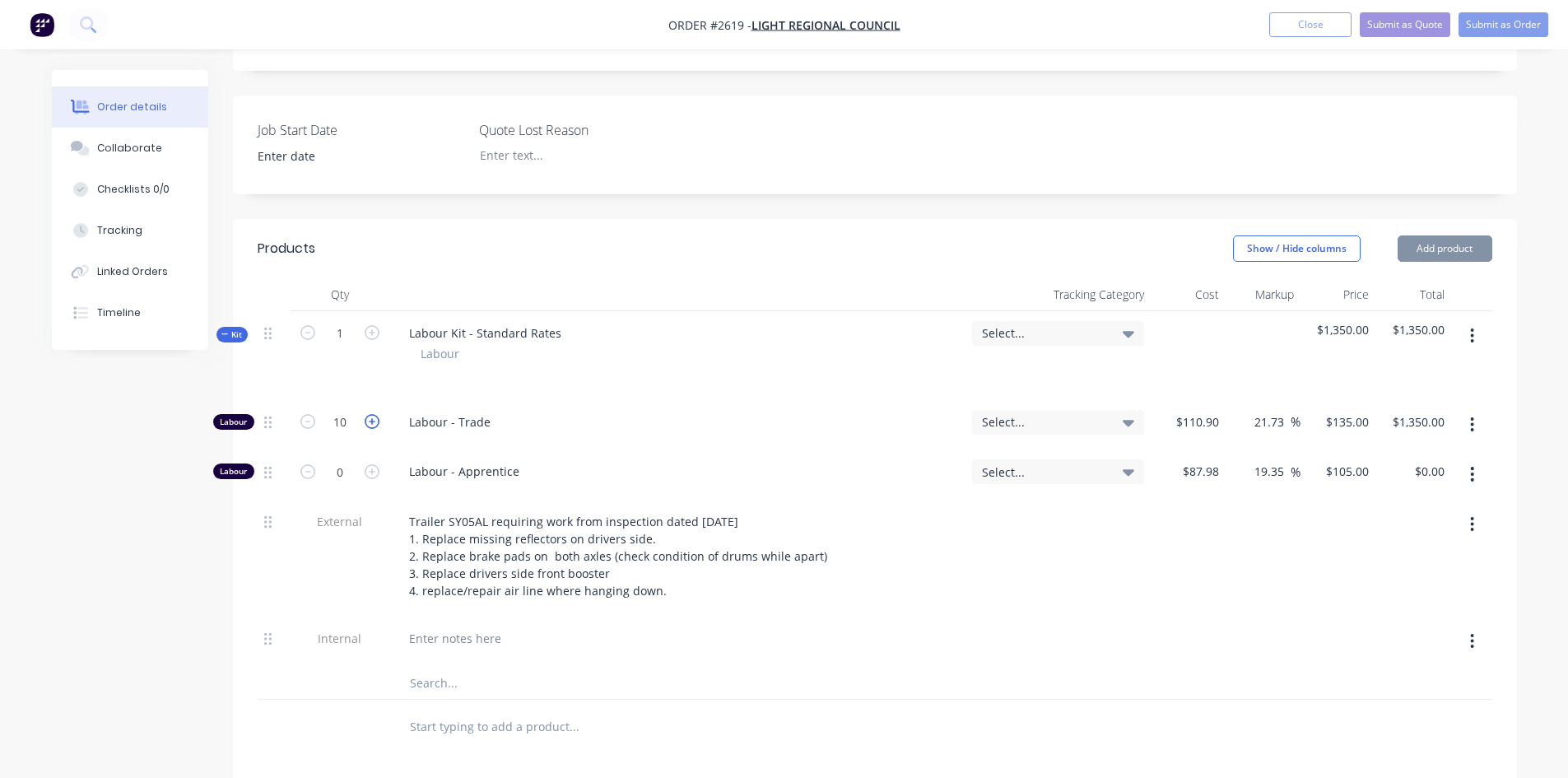
click at [375, 414] on icon "button" at bounding box center [372, 421] width 15 height 15
type input "11"
type input "$1,485.00"
click at [375, 414] on icon "button" at bounding box center [372, 421] width 15 height 15
type input "12"
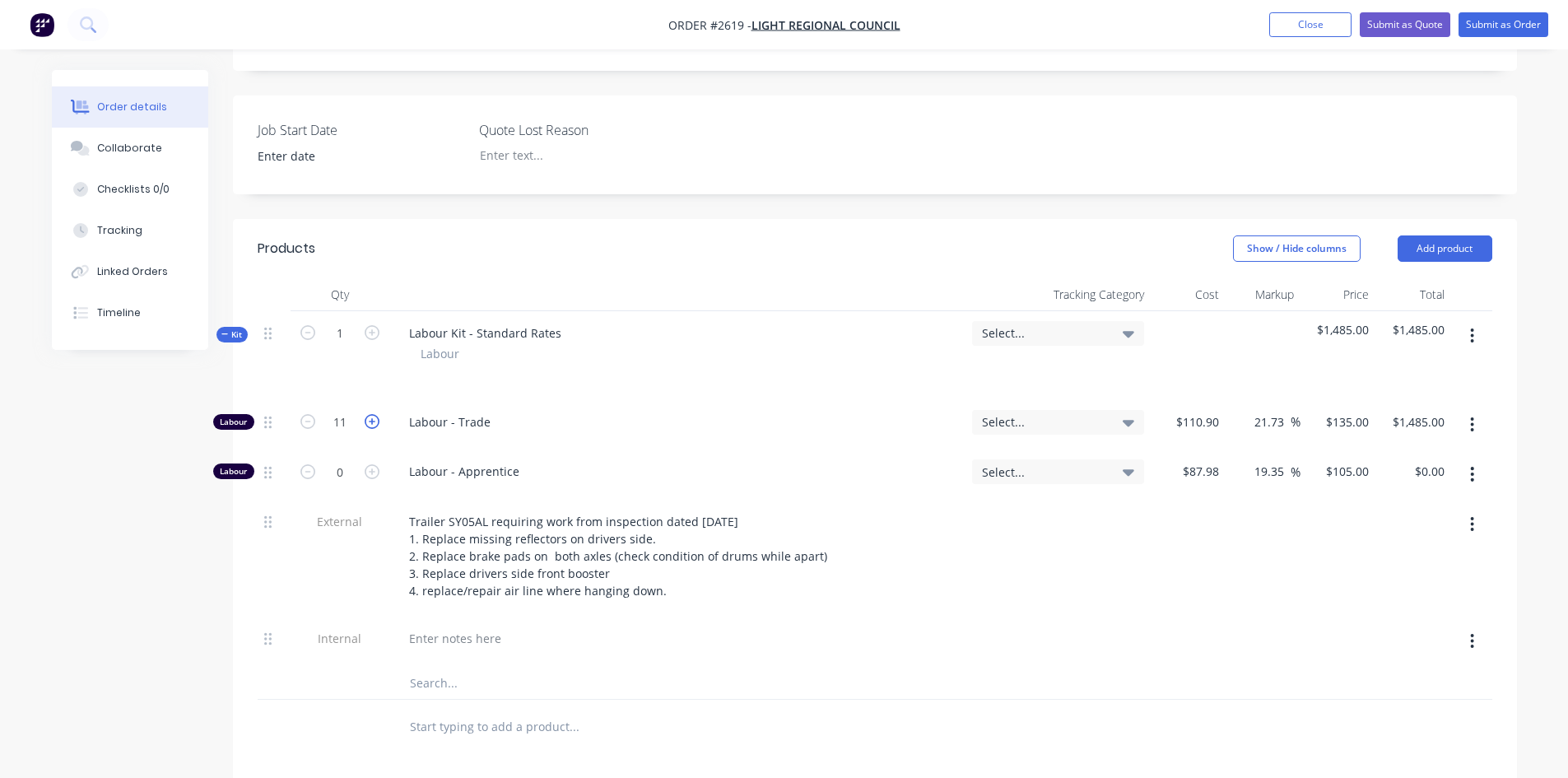
type input "$1,620.00"
click at [375, 414] on icon "button" at bounding box center [372, 421] width 15 height 15
type input "13"
type input "$1,755.00"
click at [375, 414] on icon "button" at bounding box center [372, 421] width 15 height 15
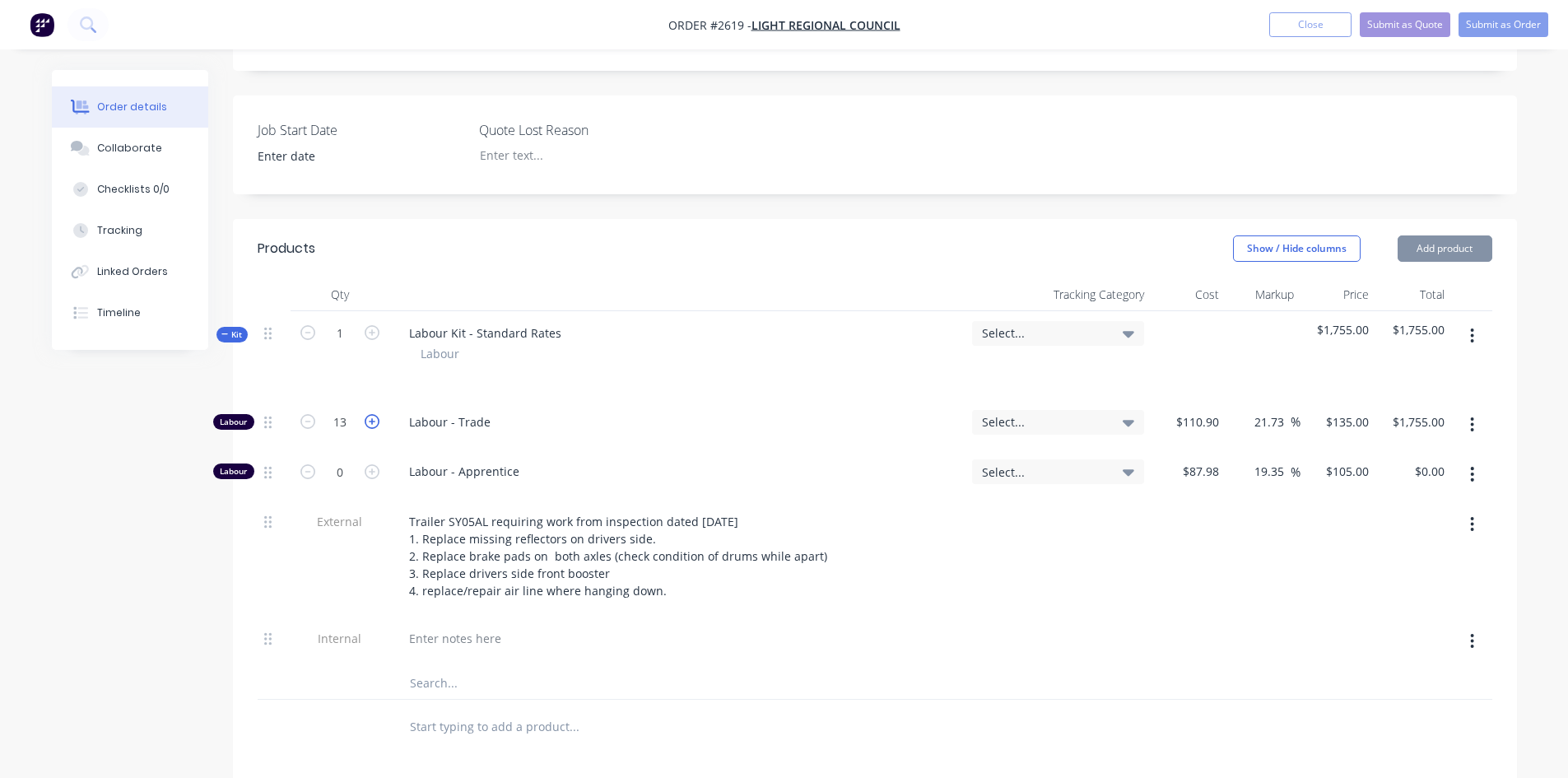
type input "14"
type input "$1,890.00"
click at [375, 414] on icon "button" at bounding box center [372, 421] width 15 height 15
type input "15"
type input "$2,025.00"
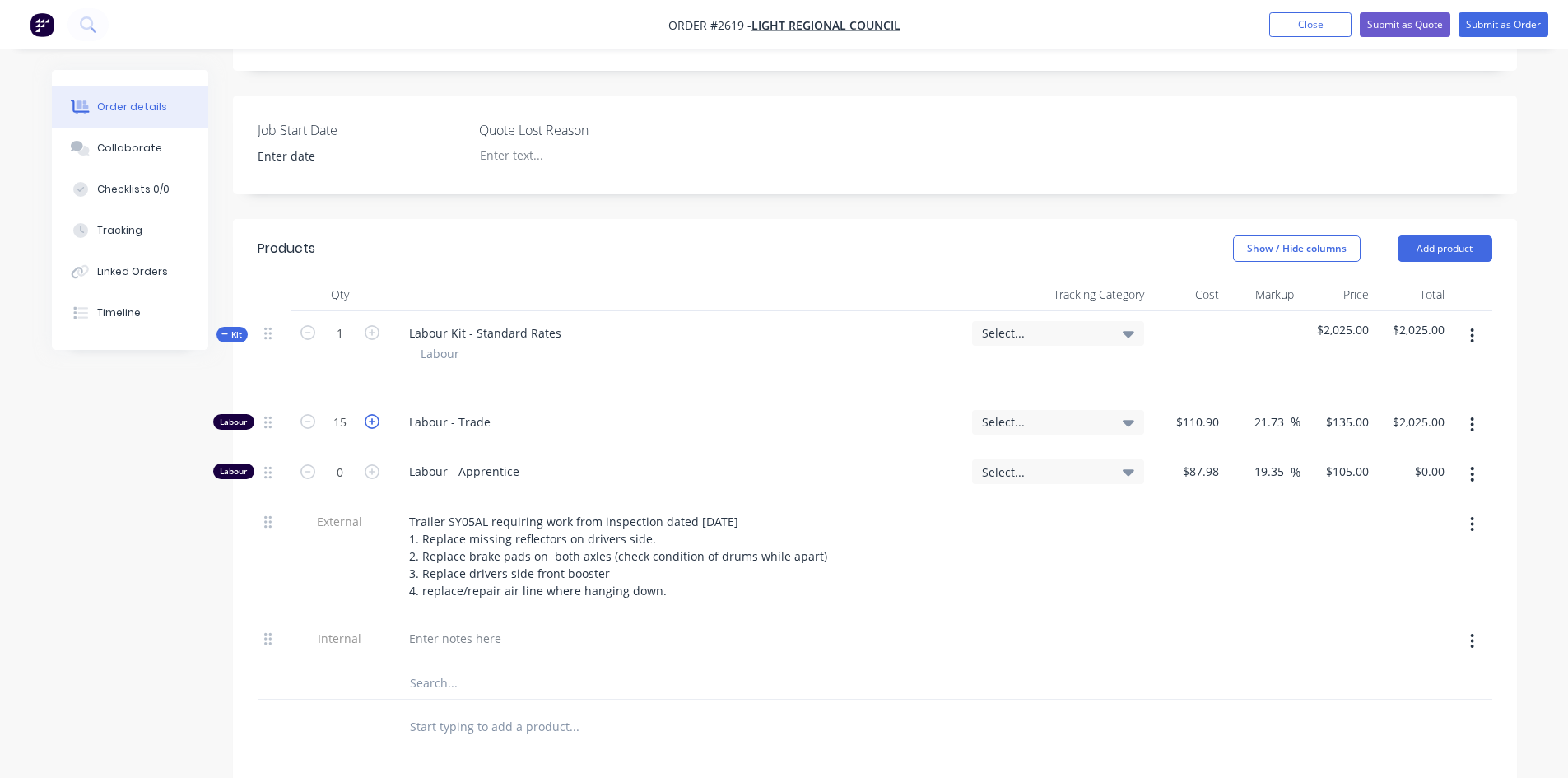
click at [375, 414] on icon "button" at bounding box center [372, 421] width 15 height 15
type input "16"
type input "$2,160.00"
click at [374, 414] on icon "button" at bounding box center [372, 421] width 15 height 15
type input "17"
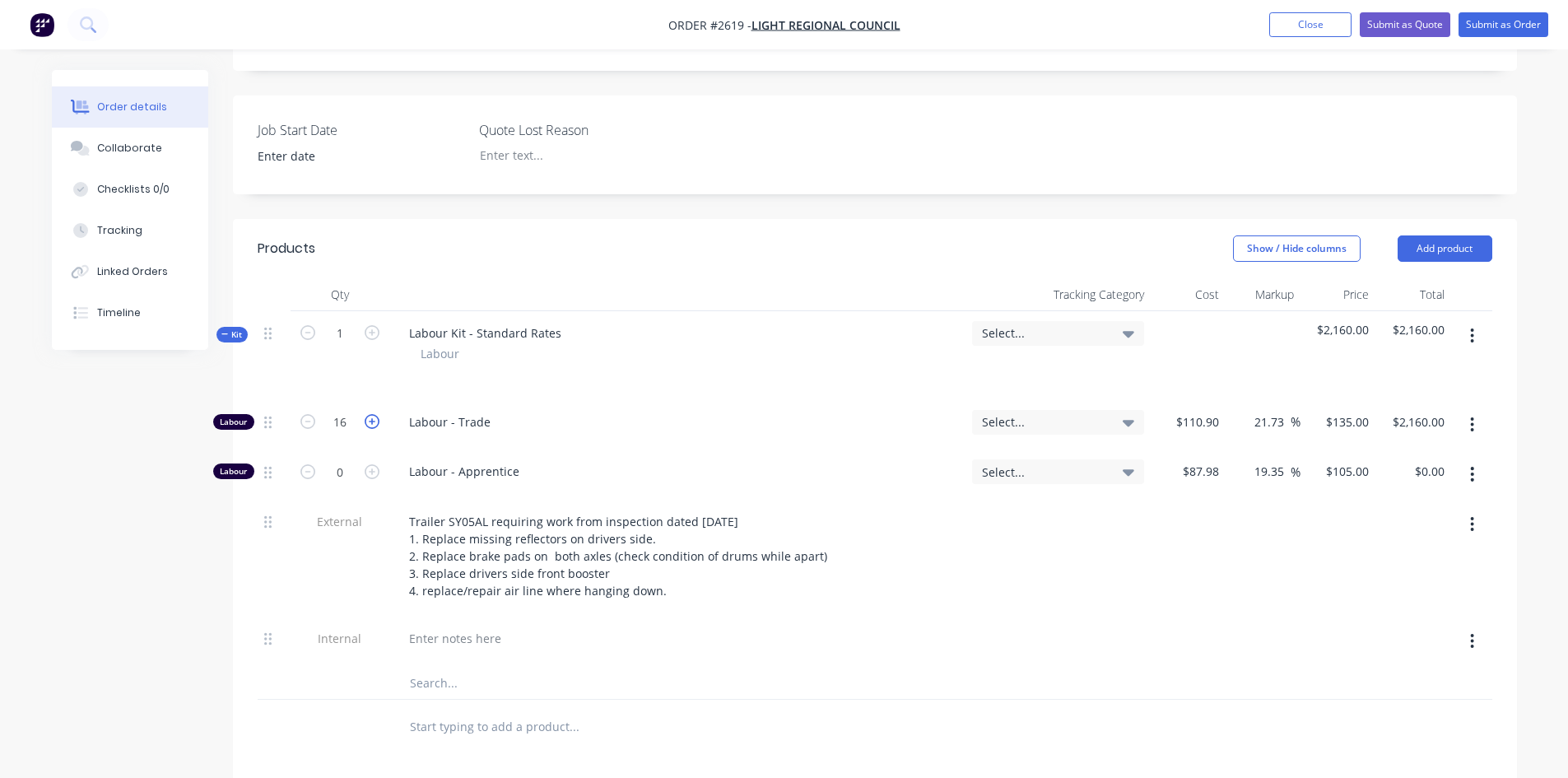
type input "$2,295.00"
click at [374, 414] on icon "button" at bounding box center [372, 421] width 15 height 15
type input "18"
type input "$2,430.00"
click at [452, 710] on input "text" at bounding box center [573, 726] width 329 height 33
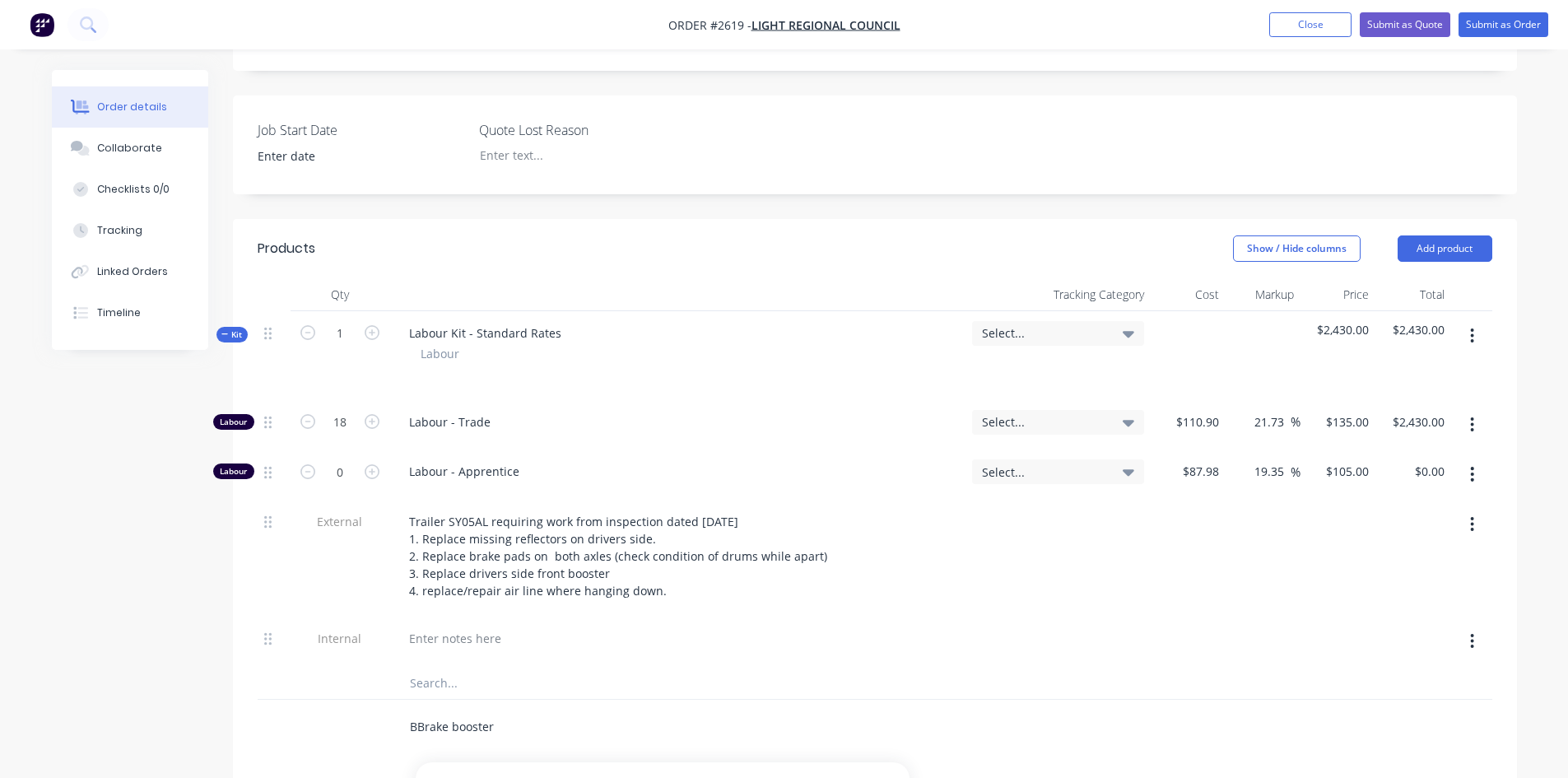
click at [420, 710] on input "BBrake booster" at bounding box center [573, 726] width 329 height 33
type input "Brake booster"
click at [538, 762] on button "Add Brake booster to order" at bounding box center [663, 788] width 494 height 53
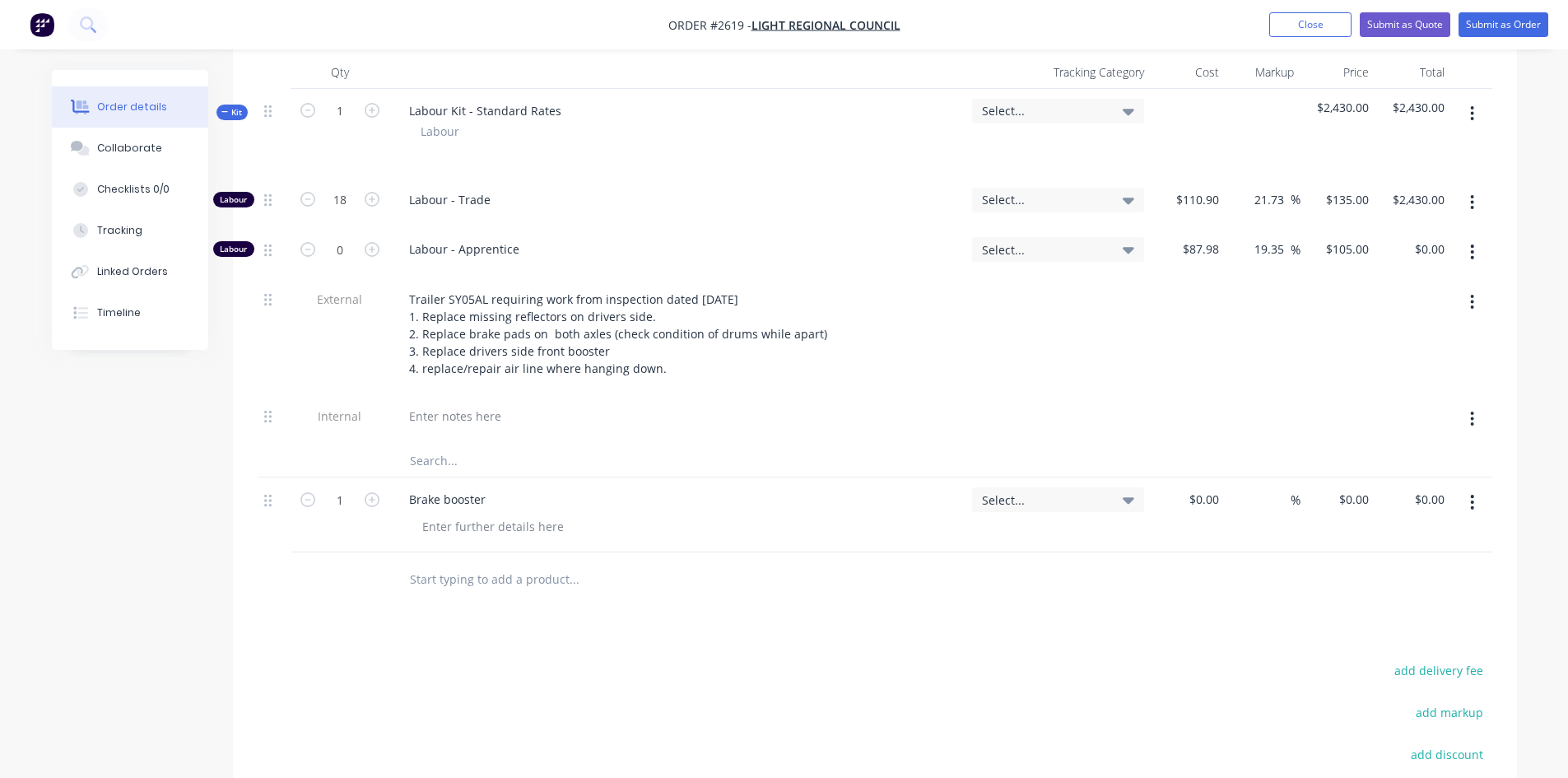
scroll to position [658, 0]
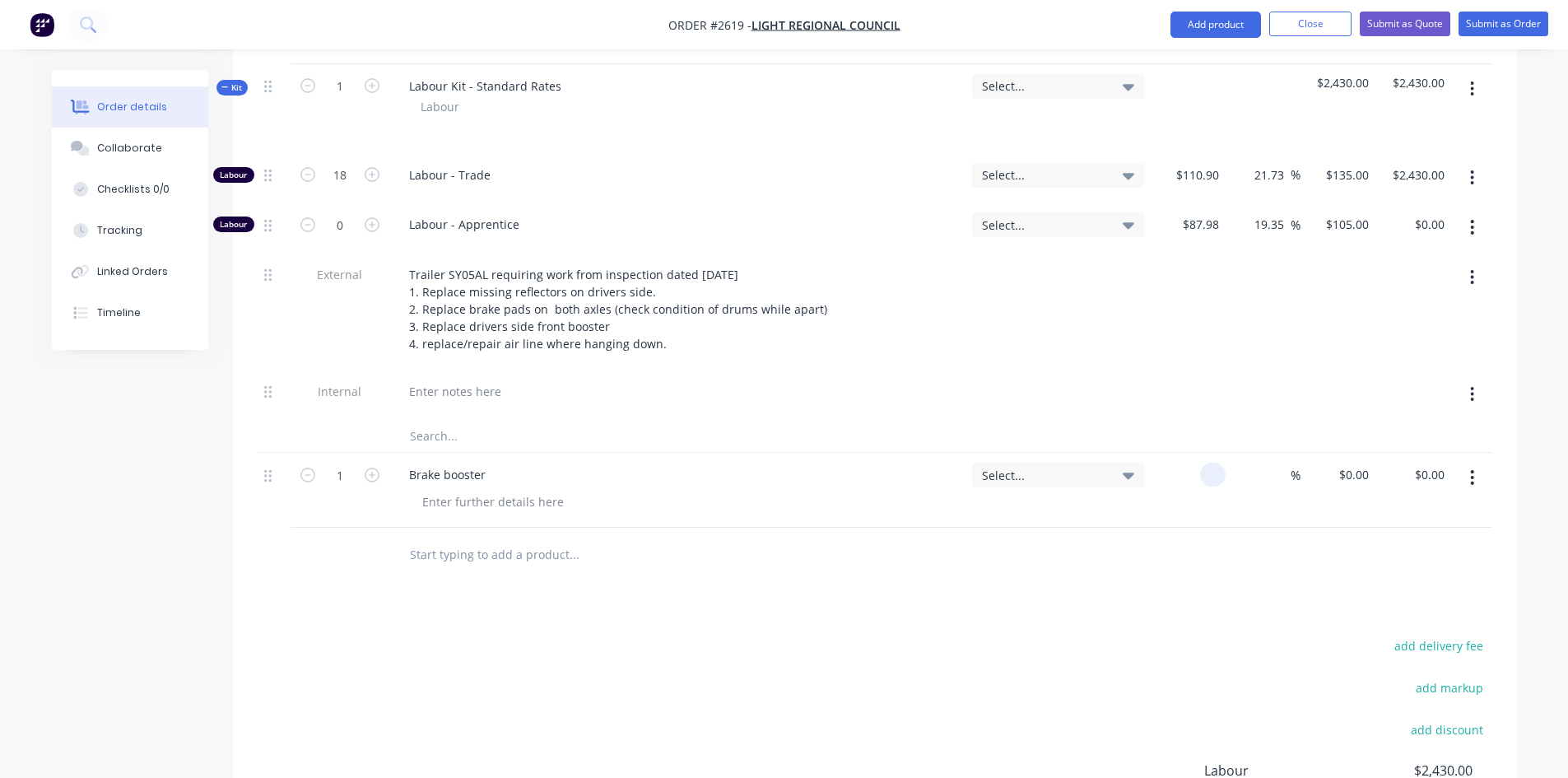
click at [1201, 462] on div at bounding box center [1213, 473] width 26 height 24
type input "$110.00"
click at [1287, 462] on input at bounding box center [1281, 473] width 19 height 24
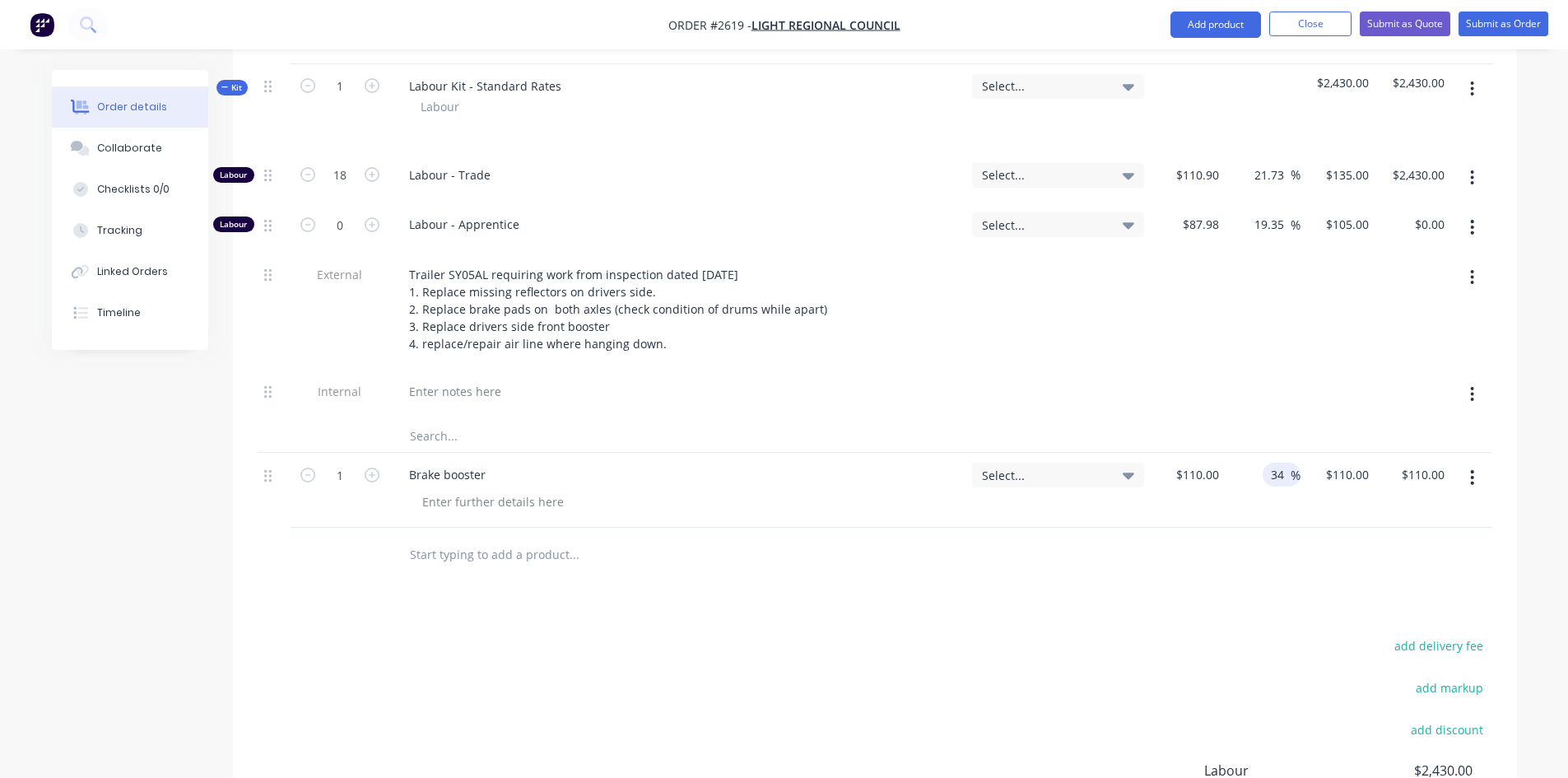
type input "34"
type input "$147.40"
click at [1213, 528] on div at bounding box center [874, 554] width 1235 height 53
click at [487, 537] on input "text" at bounding box center [573, 553] width 329 height 33
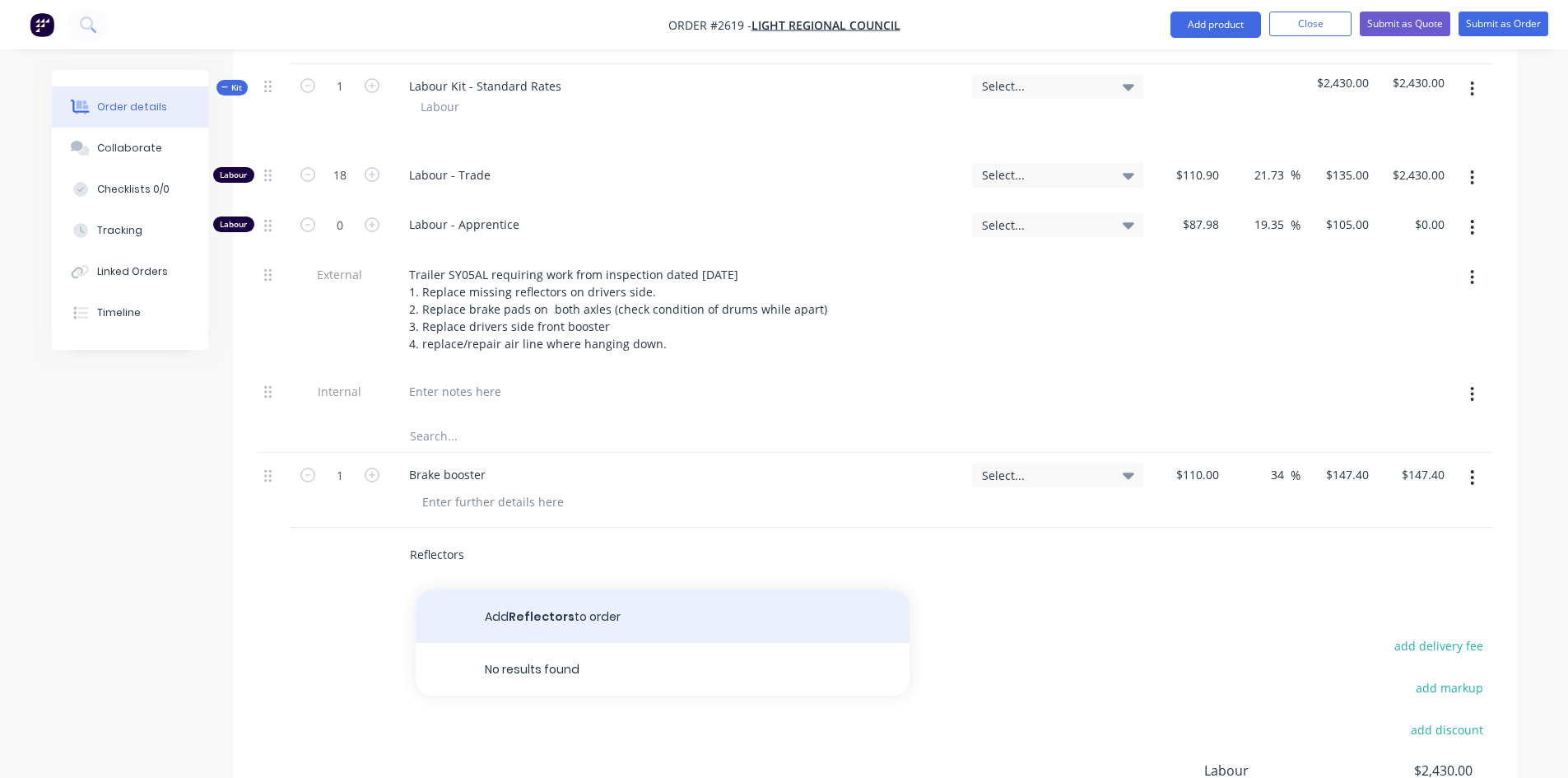
type input "Reflectors"
click at [551, 590] on button "Add Reflectors to order" at bounding box center [663, 617] width 494 height 53
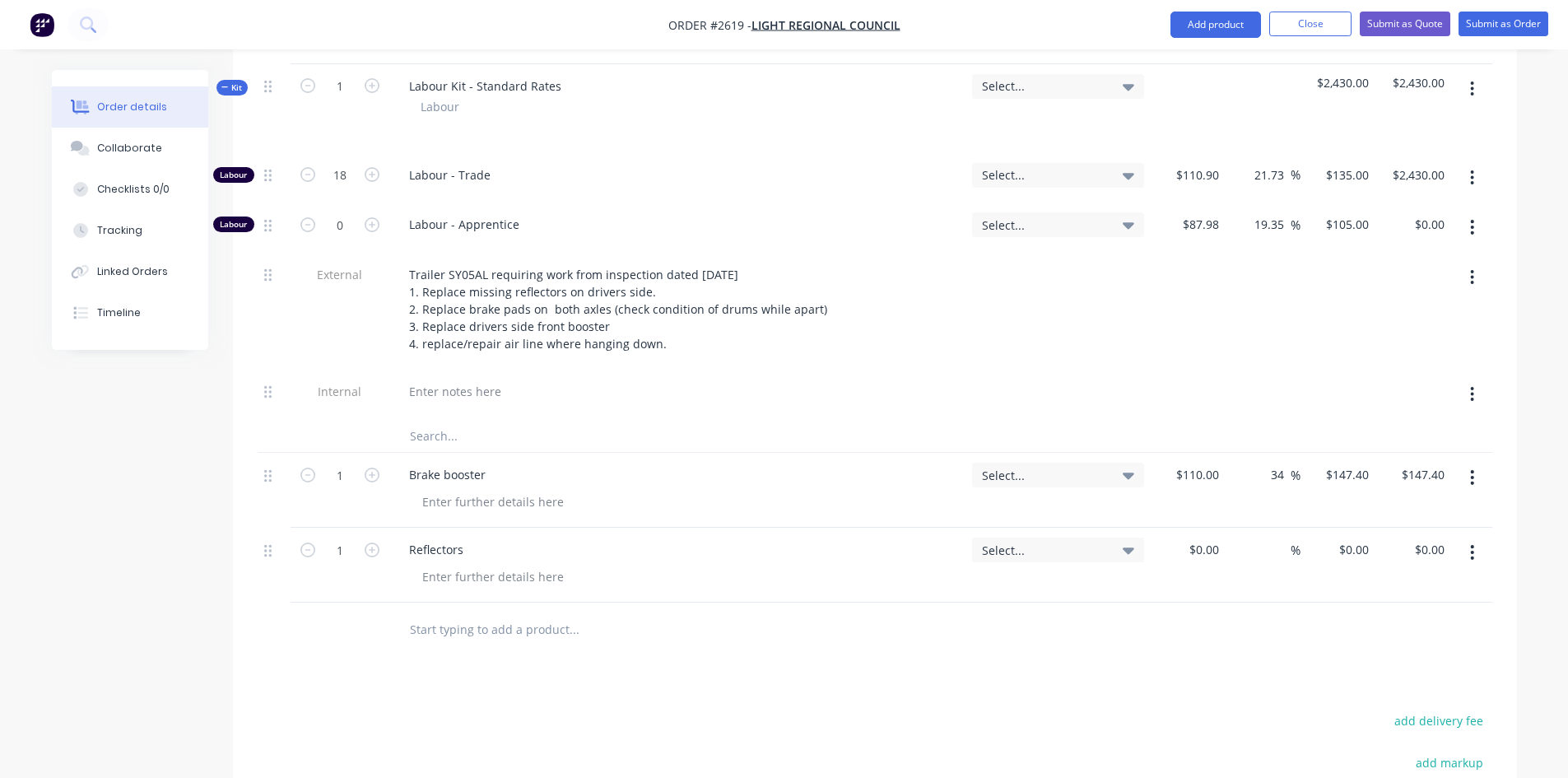
click at [371, 536] on form "1" at bounding box center [340, 548] width 85 height 25
click at [371, 543] on icon "button" at bounding box center [372, 550] width 15 height 15
type input "3"
click at [1199, 528] on div "$0.00" at bounding box center [1187, 565] width 75 height 75
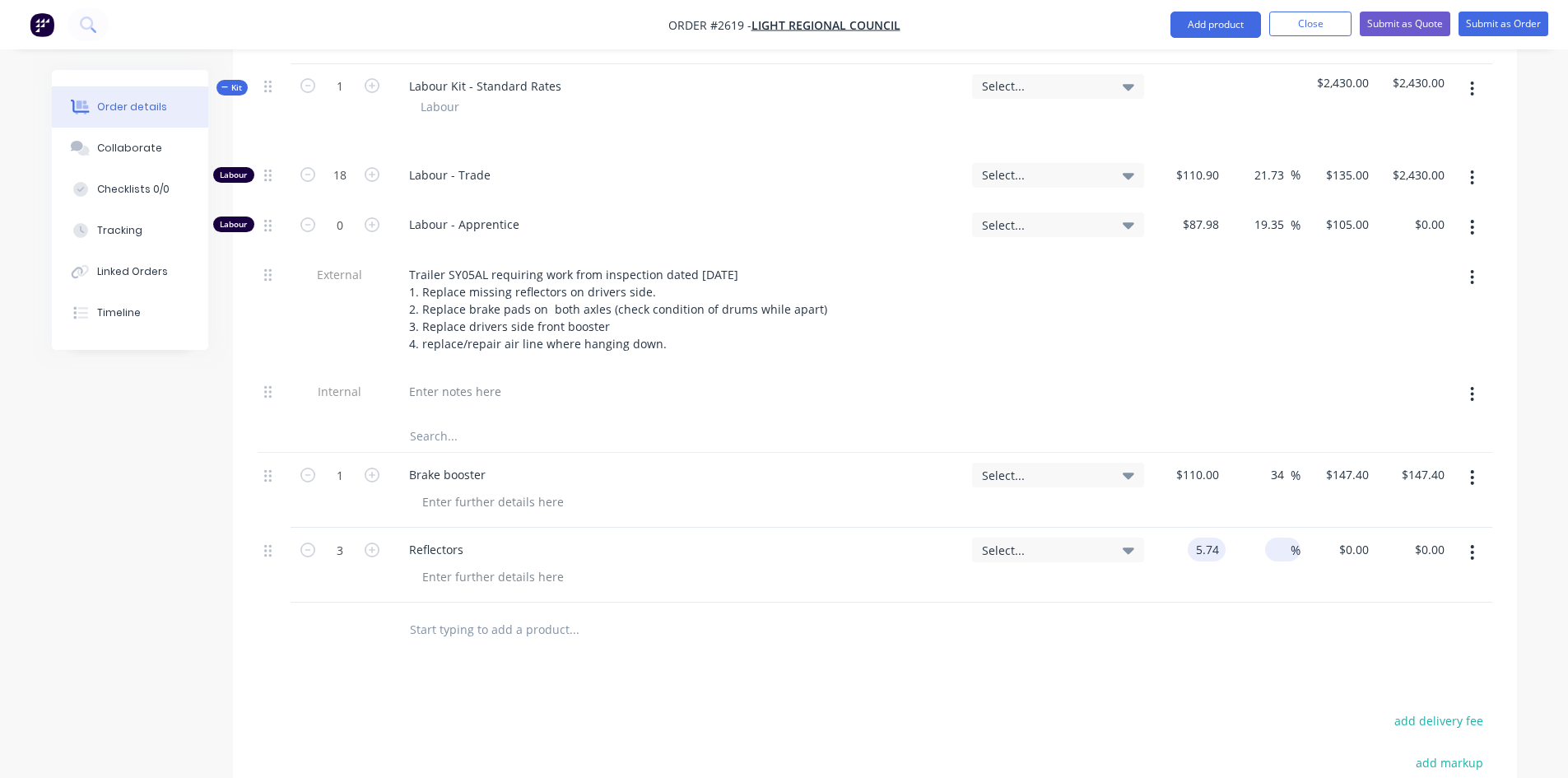
type input "$5.74"
type input "$17.22"
click at [1288, 537] on input at bounding box center [1281, 548] width 19 height 24
type input "30"
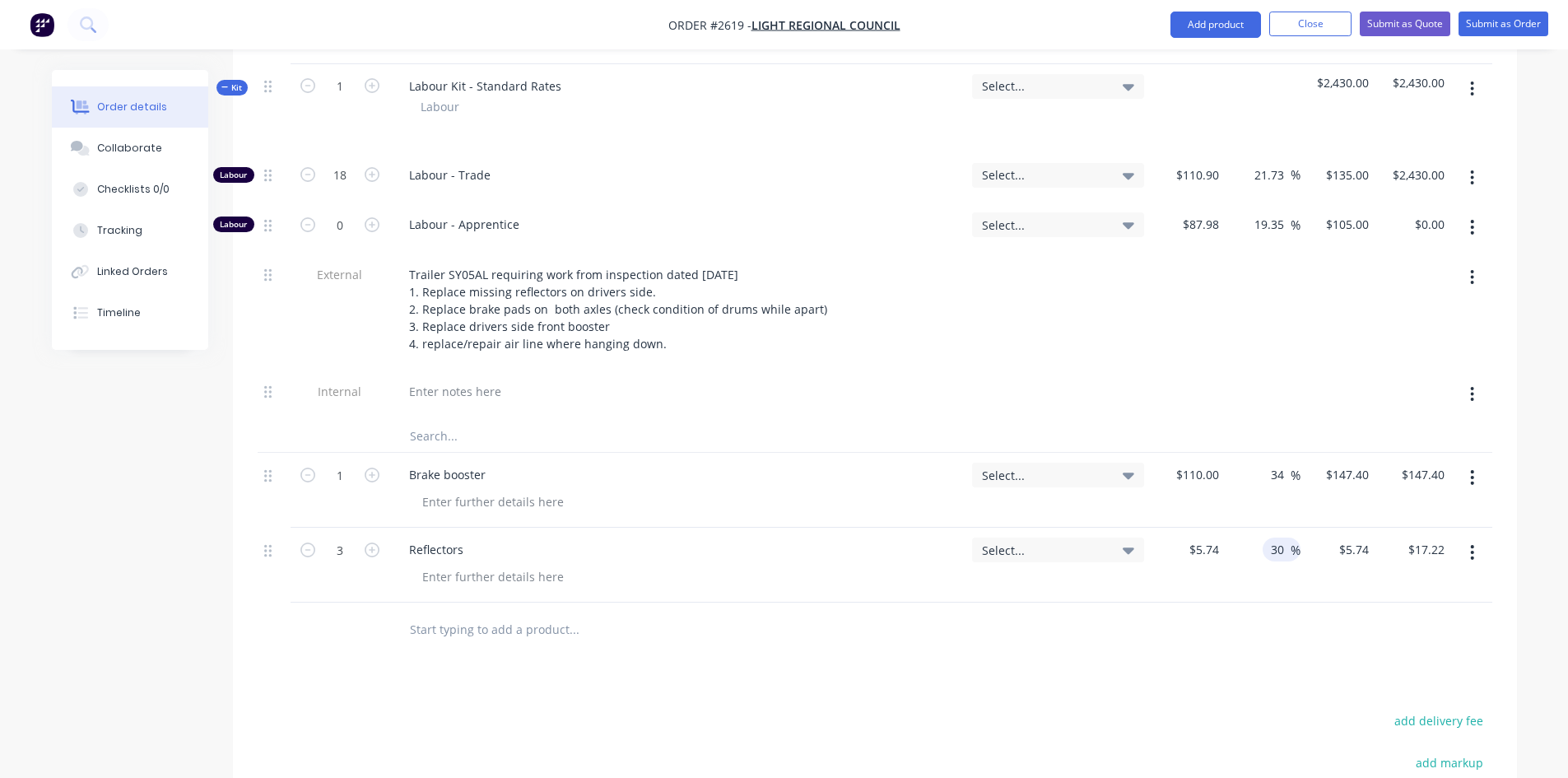
type input "$7.462"
type input "$22.39"
click at [469, 612] on input "text" at bounding box center [573, 628] width 329 height 33
type input "A"
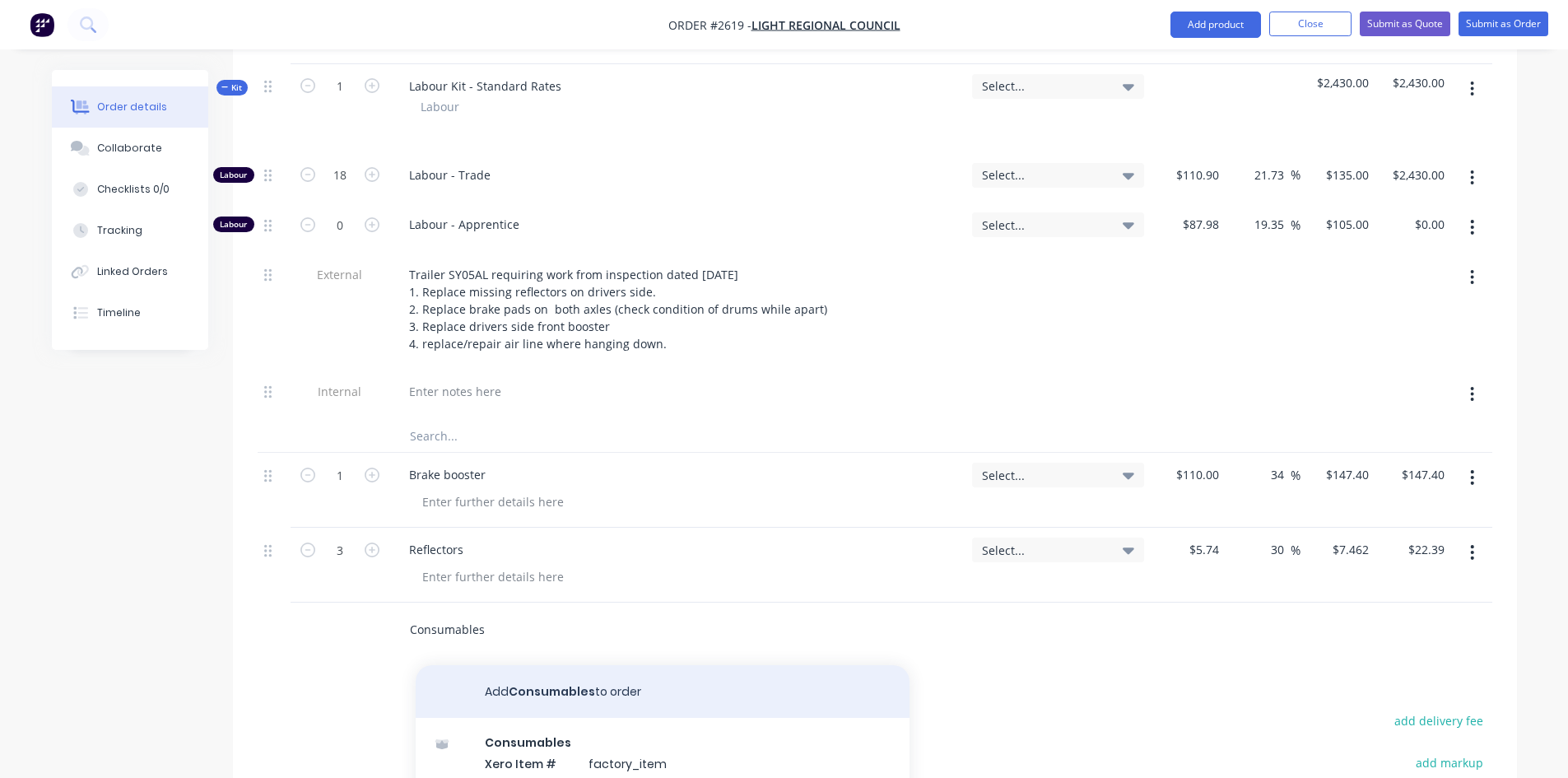
type input "Consumables"
click at [540, 665] on button "Add Consumables to order" at bounding box center [663, 692] width 494 height 53
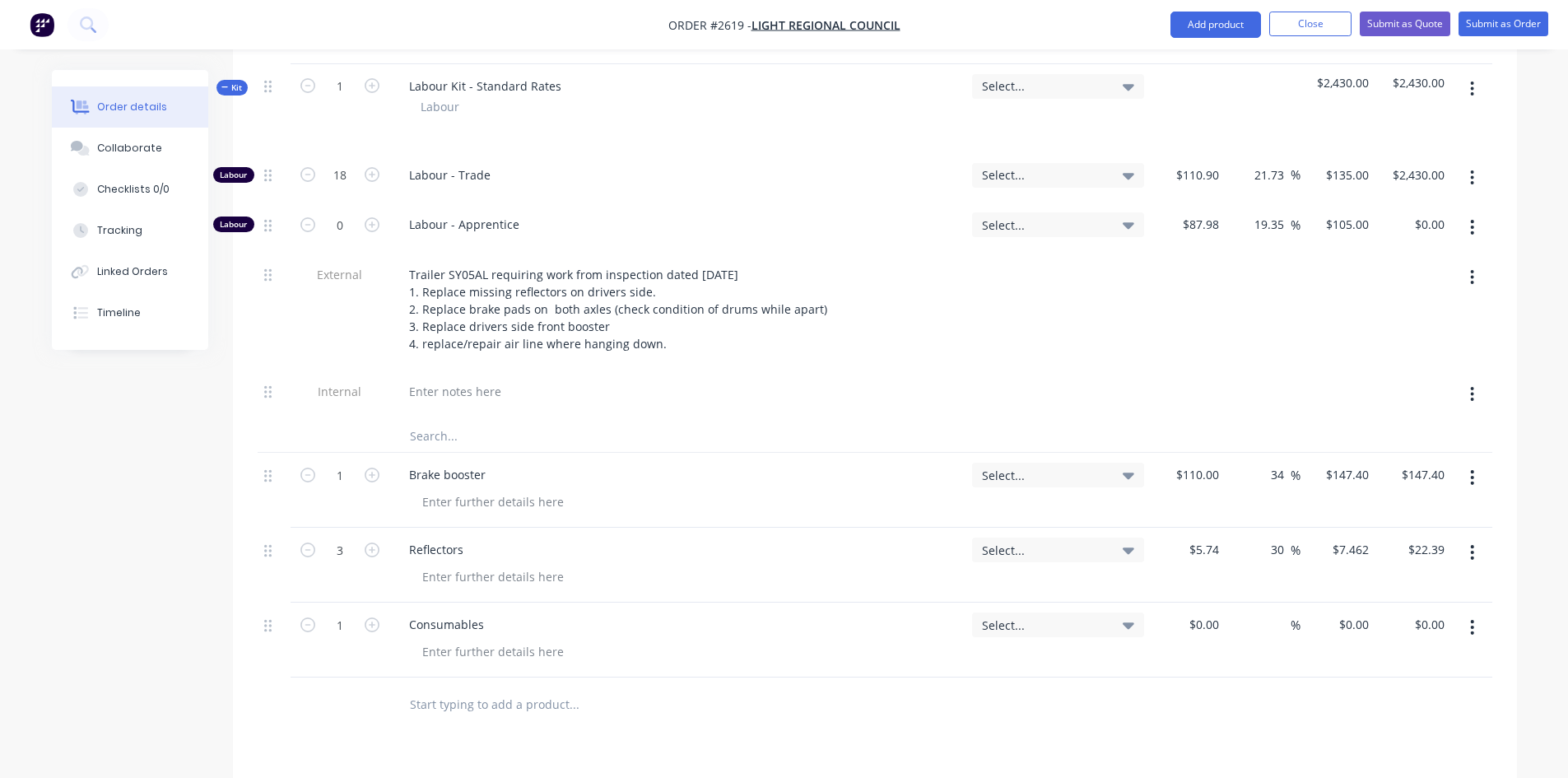
click at [1376, 602] on div "$0.00 $0.00" at bounding box center [1412, 639] width 75 height 75
click at [1358, 612] on input "0" at bounding box center [1356, 623] width 38 height 24
type input "$100.00"
click at [1405, 731] on div "Products Show / Hide columns Add product Qty Tracking Category Cost Markup Pric…" at bounding box center [874, 549] width 1284 height 1155
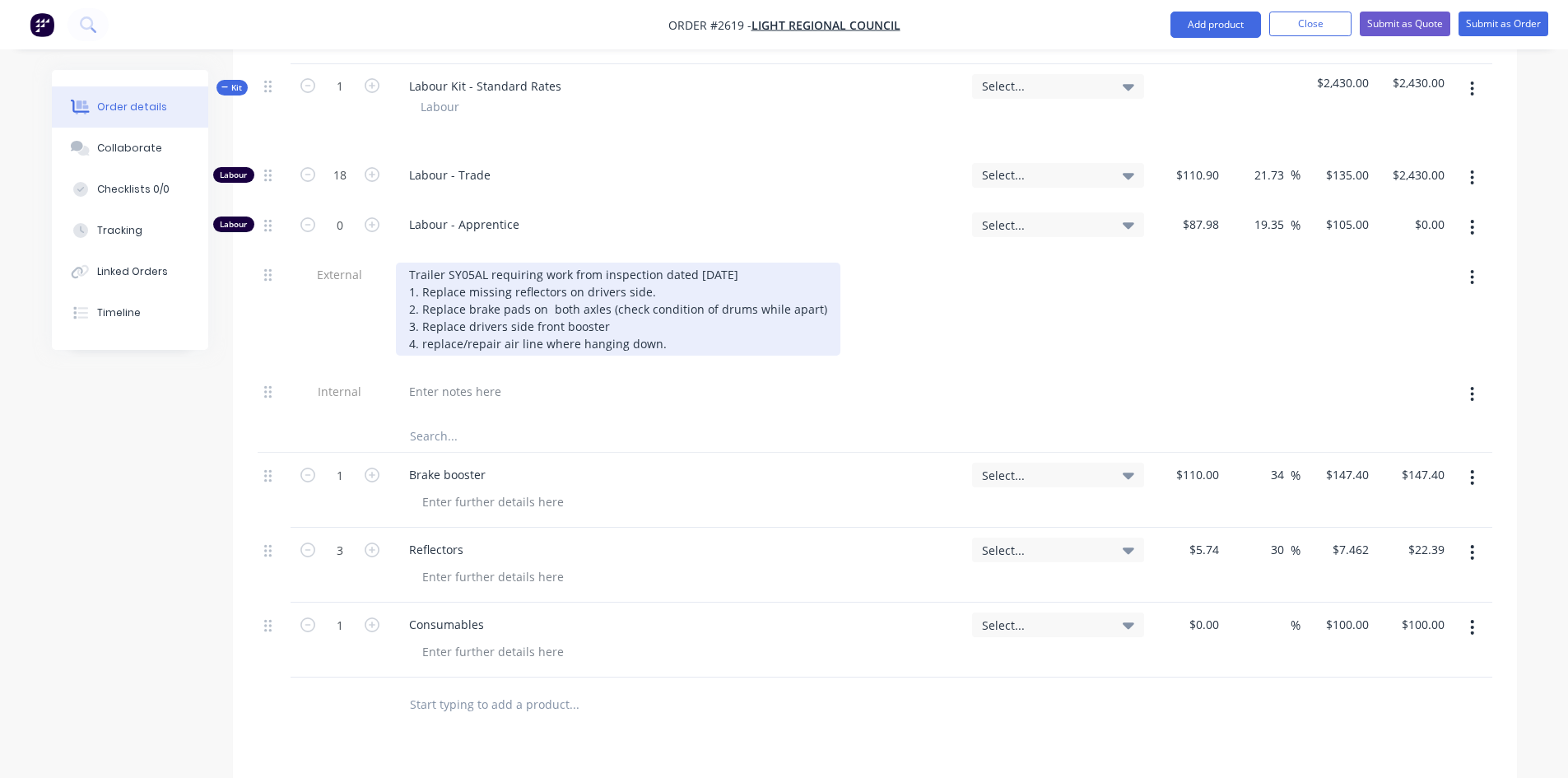
click at [760, 263] on div "Trailer SY05AL requiring work from inspection dated 24/04/2025 1. Replace missi…" at bounding box center [618, 309] width 444 height 93
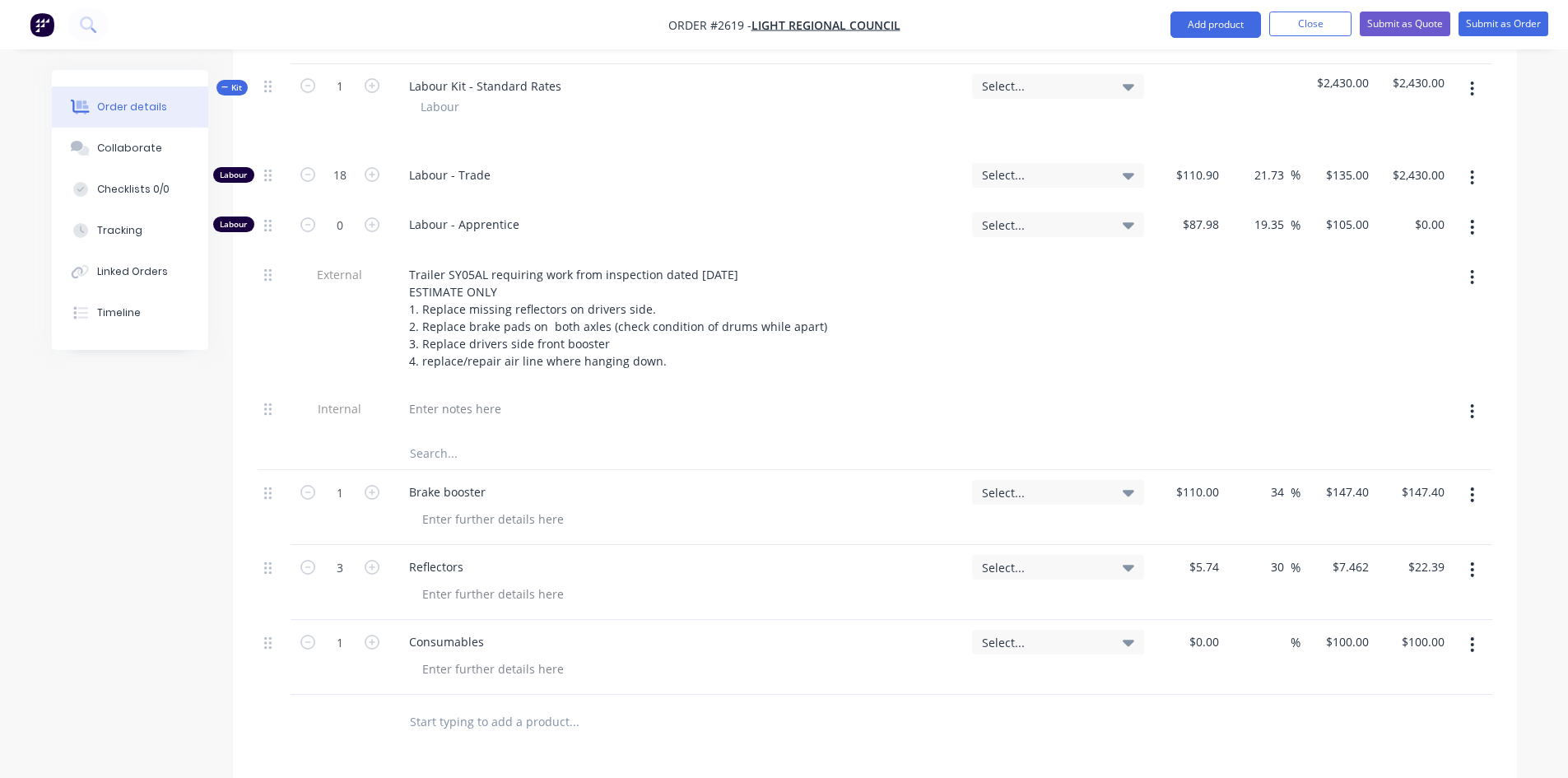
click at [1071, 308] on div at bounding box center [1057, 319] width 185 height 134
click at [492, 704] on input "text" at bounding box center [573, 720] width 329 height 33
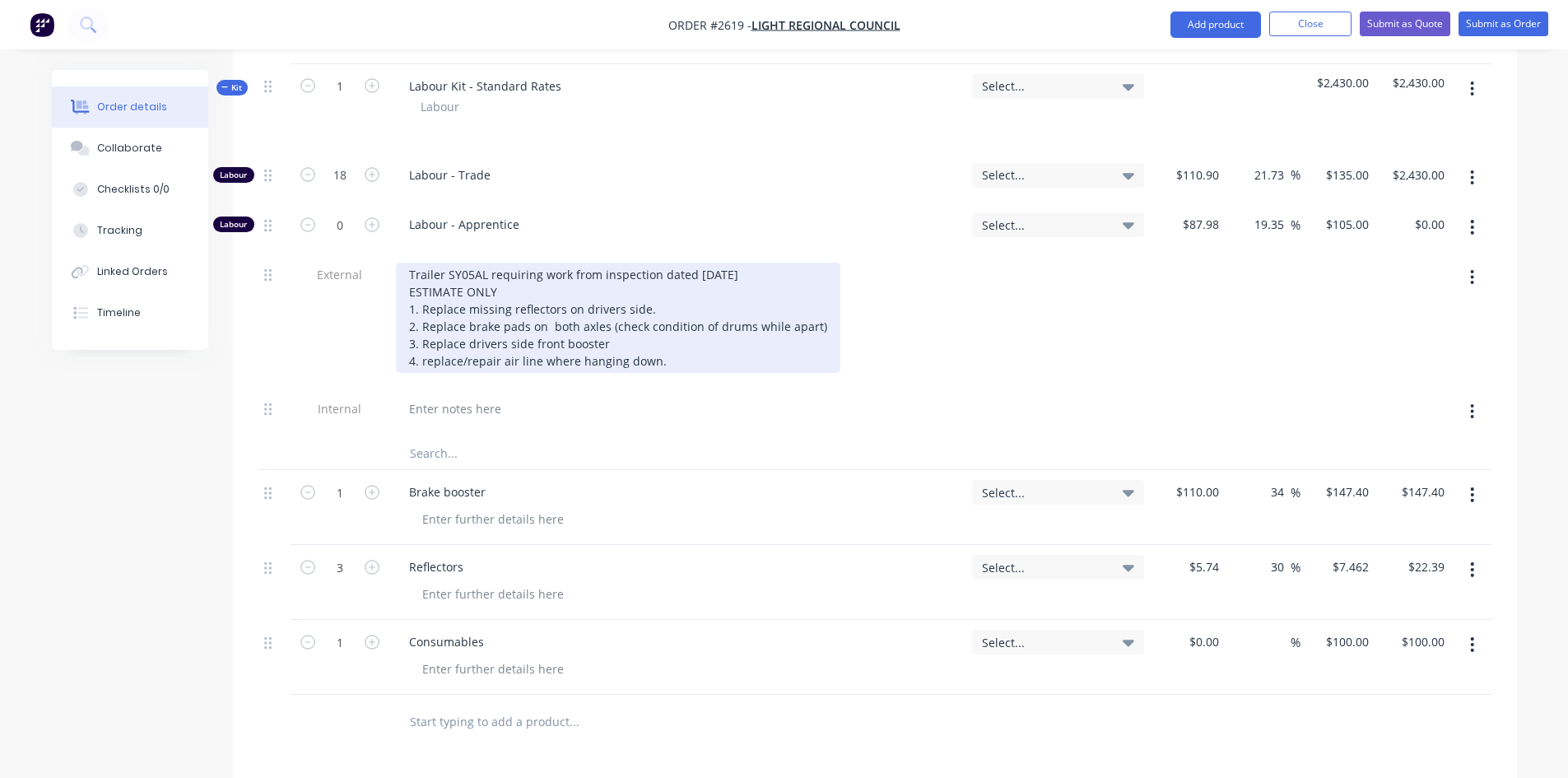
click at [667, 314] on div "Trailer SY05AL requiring work from inspection dated 24/04/2025 ESTIMATE ONLY 1.…" at bounding box center [618, 318] width 444 height 110
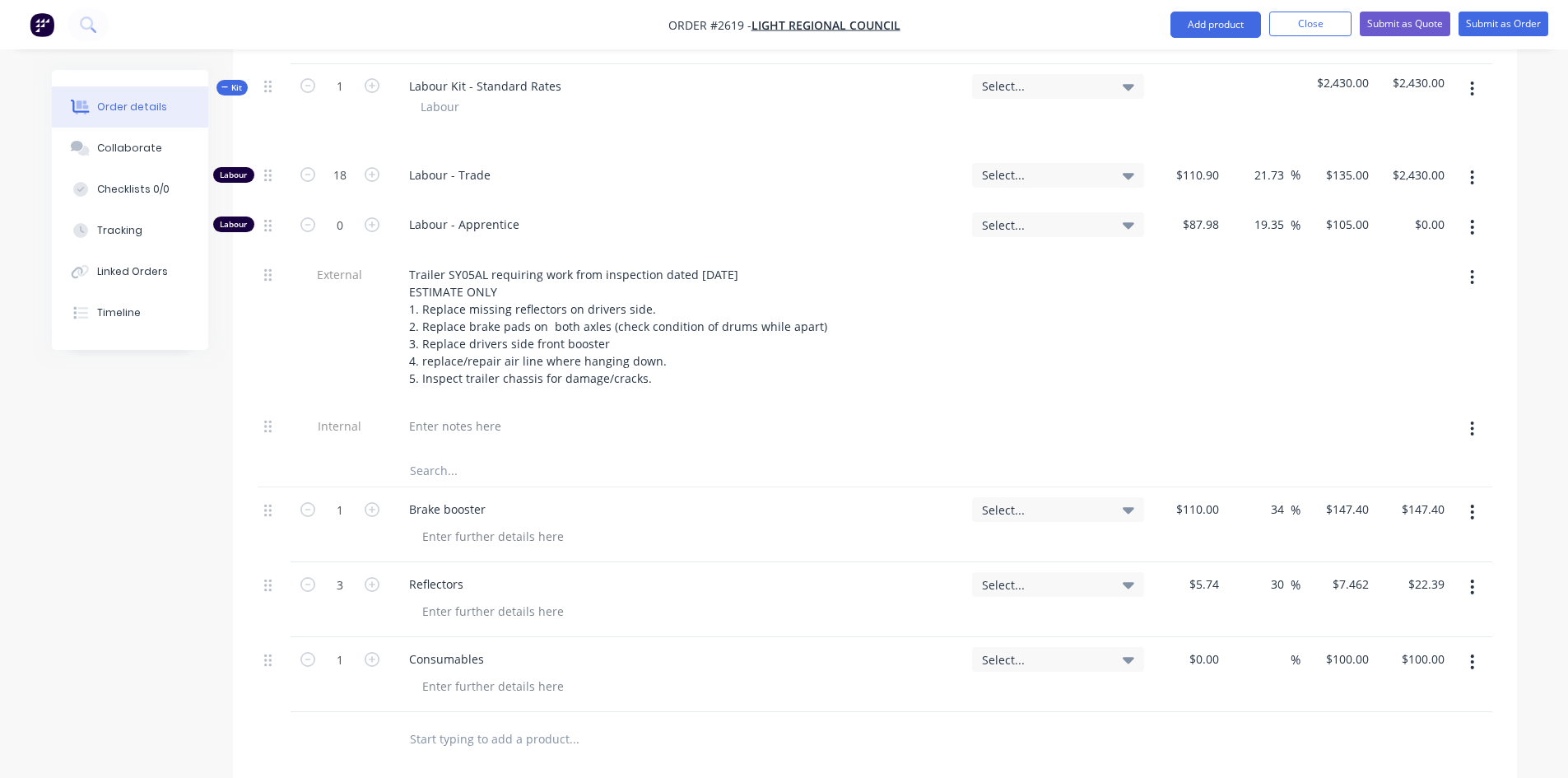
click at [936, 337] on div "Trailer SY05AL requiring work from inspection dated 24/04/2025 ESTIMATE ONLY 1.…" at bounding box center [677, 326] width 563 height 127
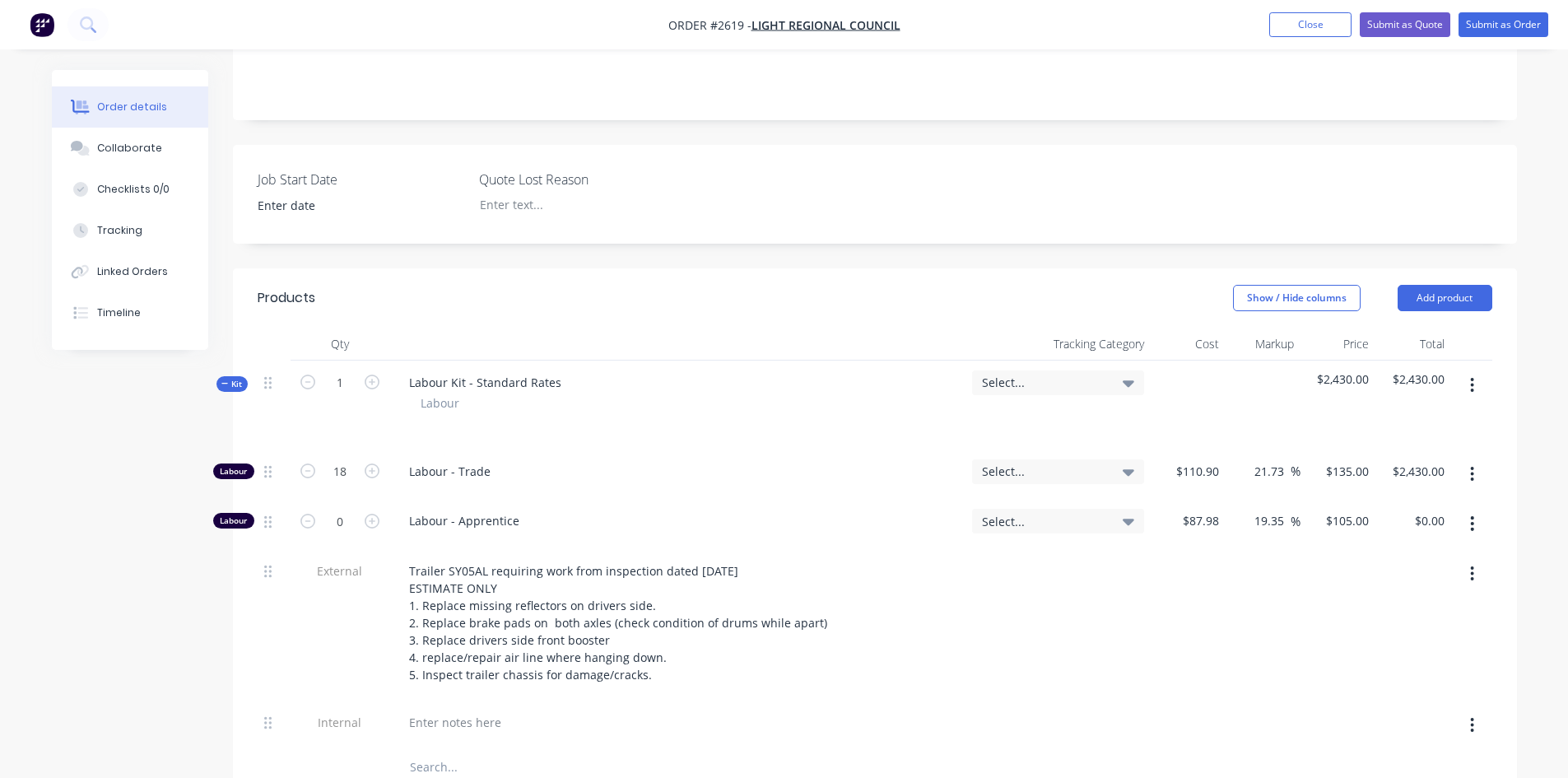
scroll to position [361, 0]
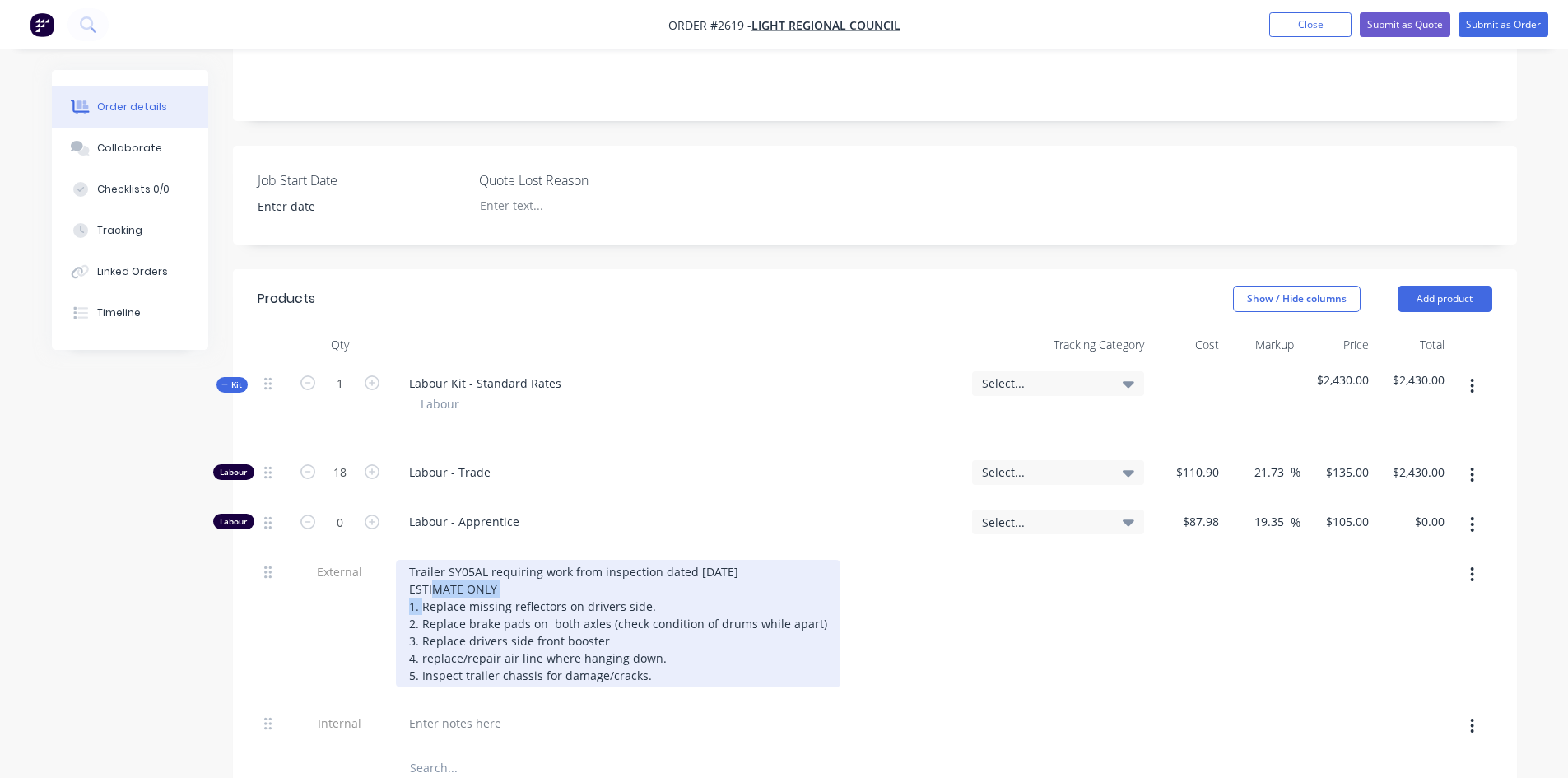
drag, startPoint x: 494, startPoint y: 544, endPoint x: 402, endPoint y: 541, distance: 92.0
click at [402, 560] on div "Trailer SY05AL requiring work from inspection dated [DATE] ESTIMATE ONLY 1. Rep…" at bounding box center [618, 623] width 444 height 127
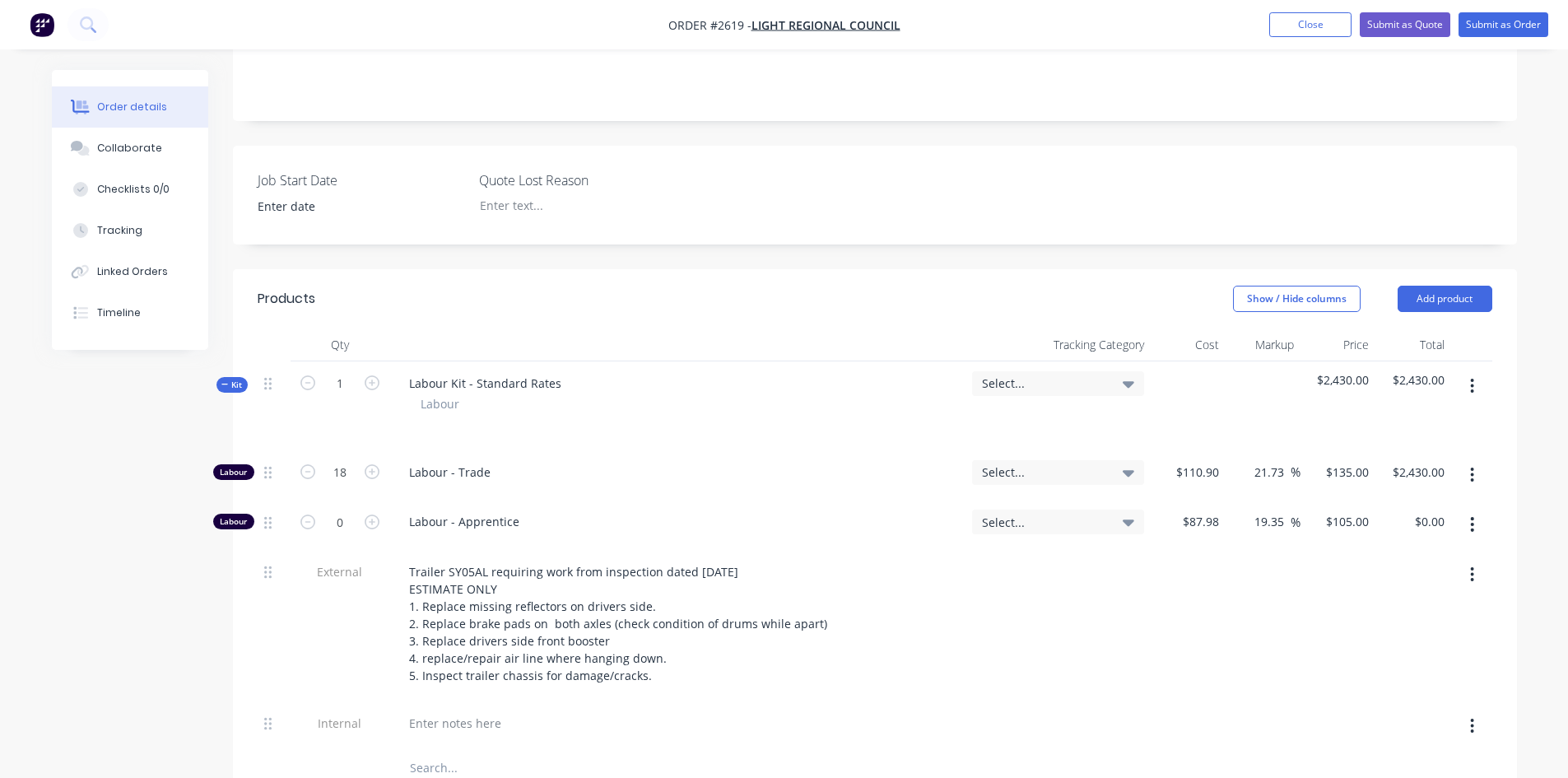
drag, startPoint x: 456, startPoint y: 541, endPoint x: 1025, endPoint y: 617, distance: 574.1
click at [1025, 617] on div at bounding box center [1057, 625] width 185 height 152
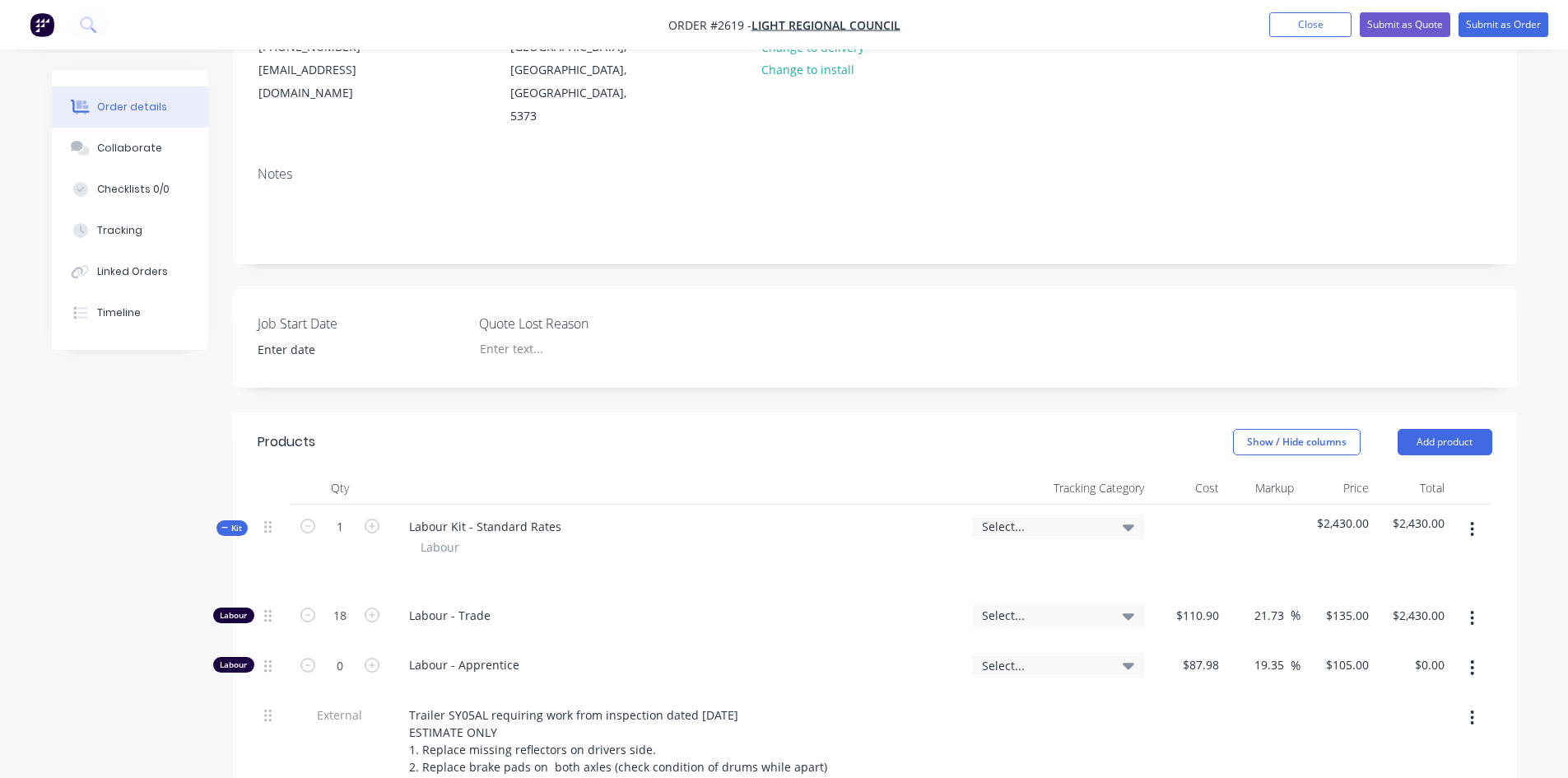
scroll to position [0, 0]
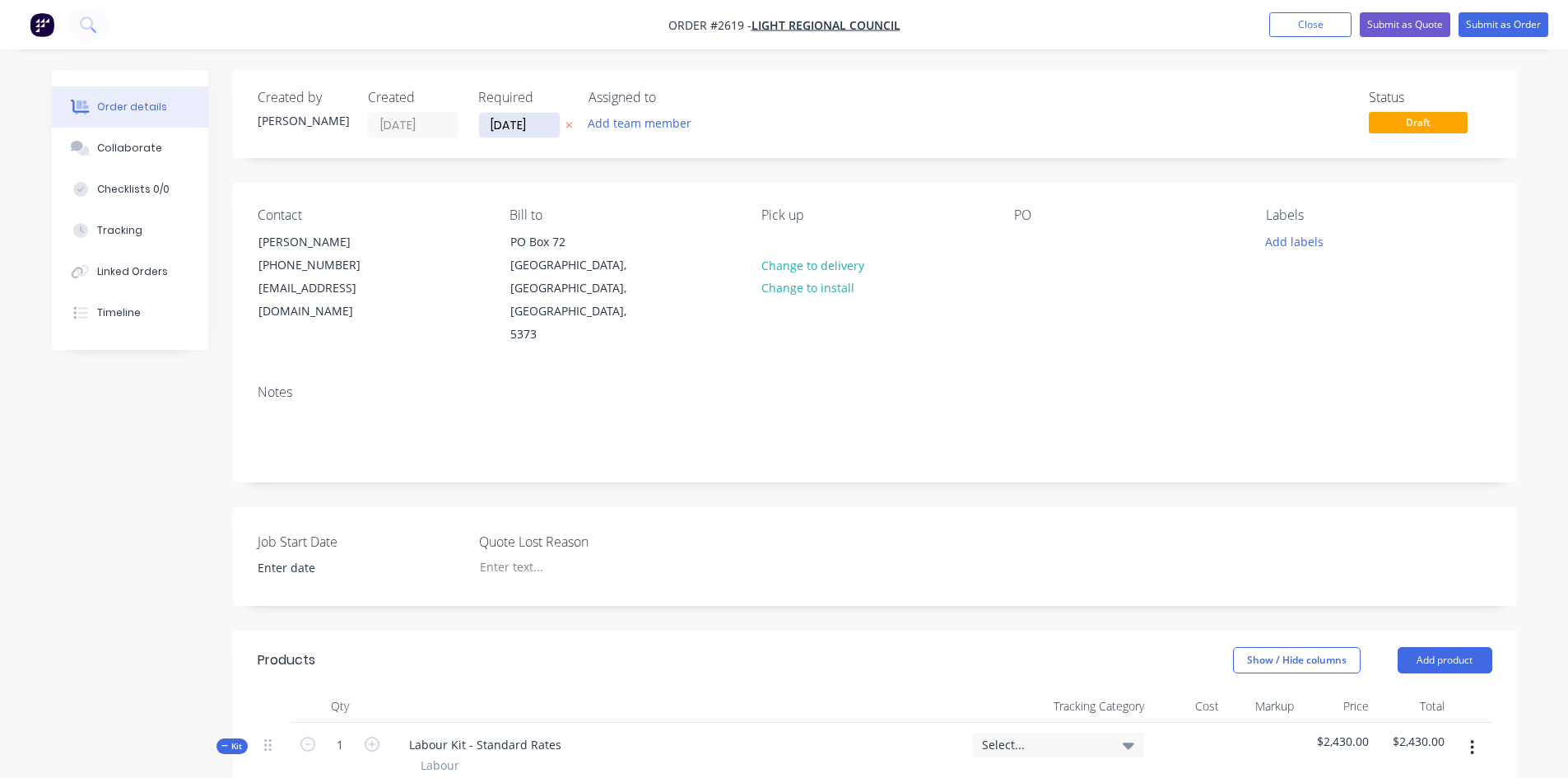
click at [551, 115] on input "[DATE]" at bounding box center [519, 125] width 81 height 25
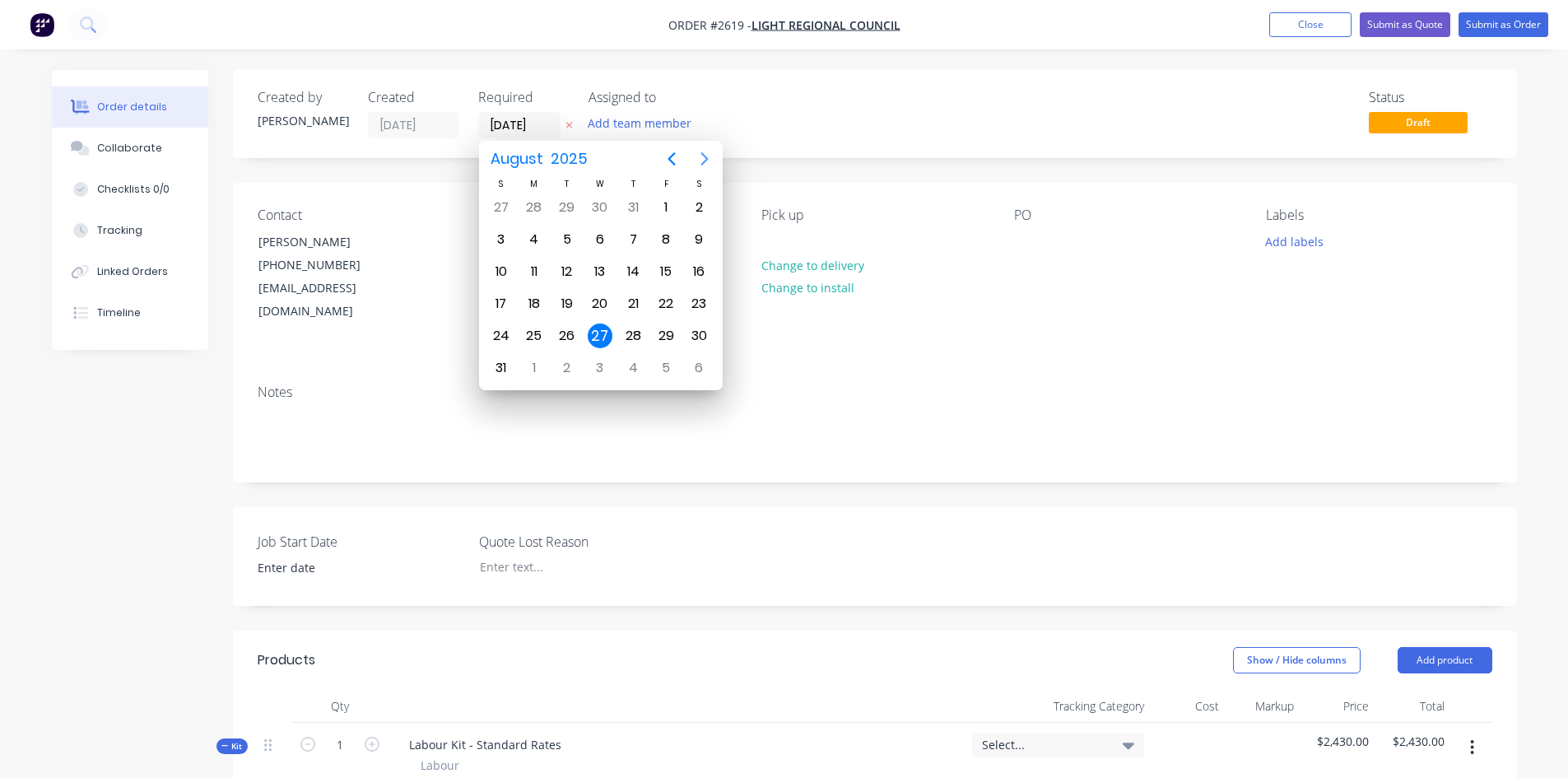
click at [706, 159] on icon "Next page" at bounding box center [704, 158] width 8 height 13
click at [663, 241] on div "12" at bounding box center [666, 239] width 25 height 25
type input "[DATE]"
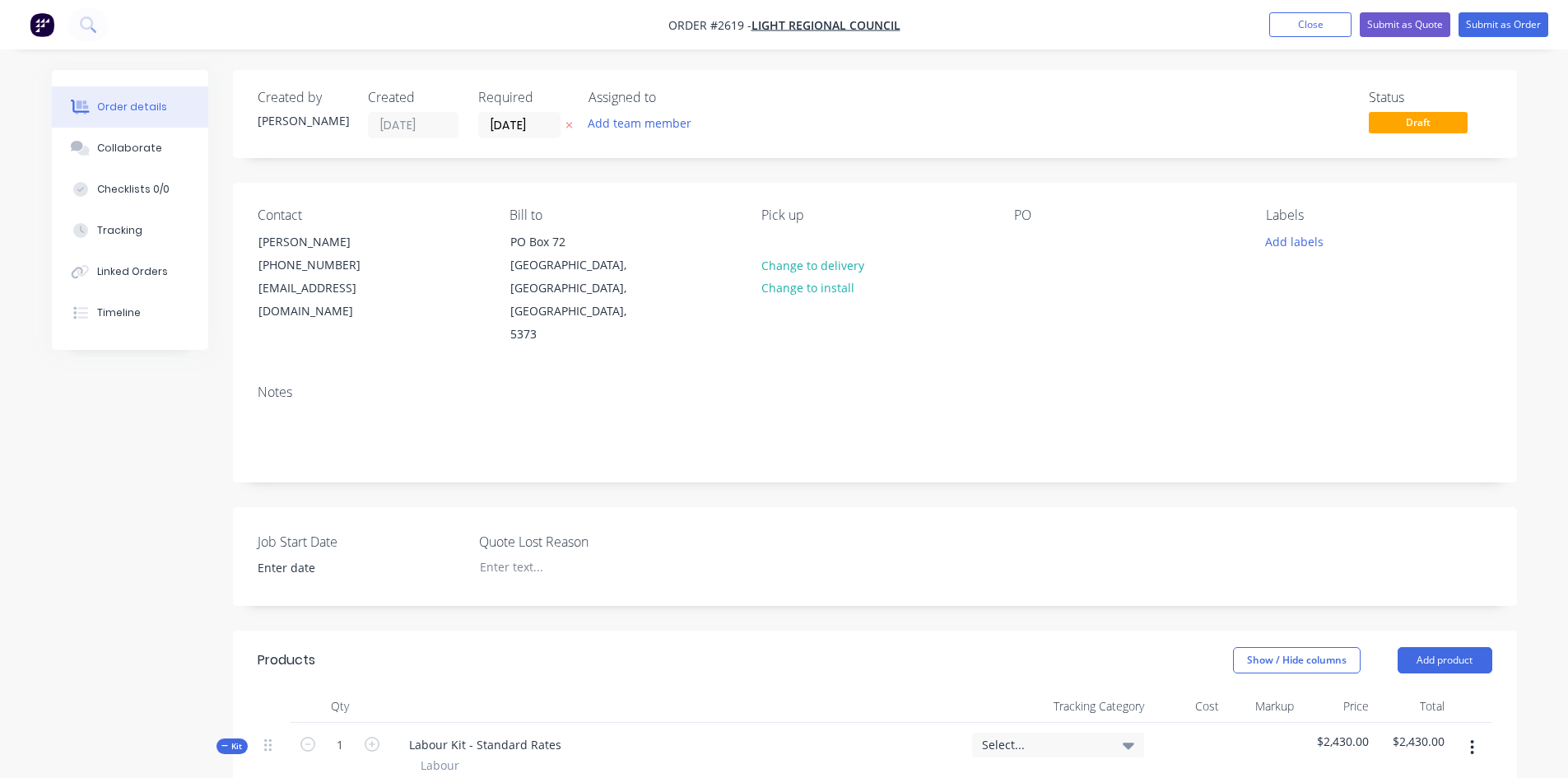
click at [927, 507] on div "Job Start Date Quote Lost Reason" at bounding box center [874, 556] width 1284 height 99
click at [1409, 27] on button "Submit as Quote" at bounding box center [1405, 25] width 90 height 25
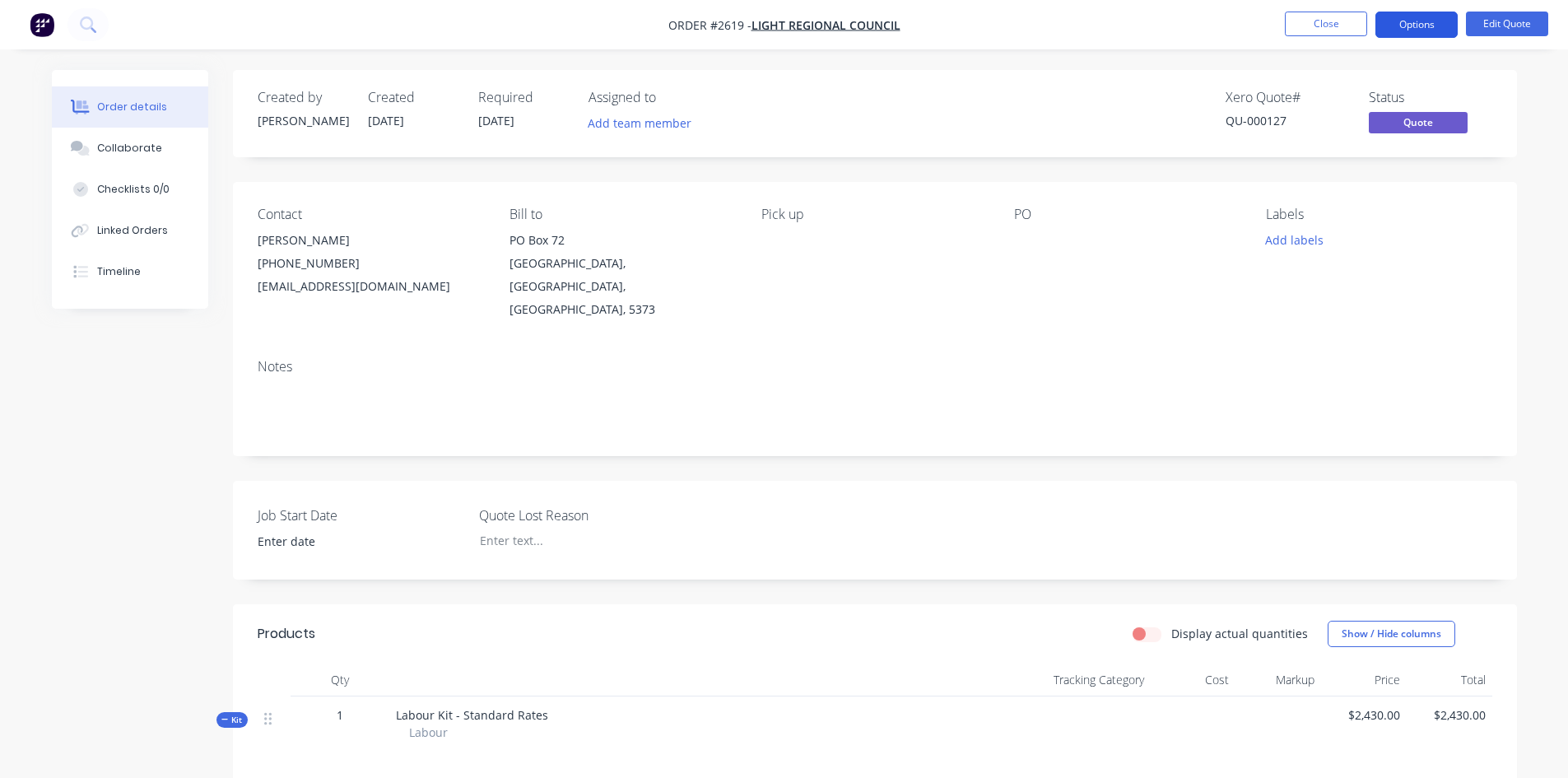
click at [1419, 15] on button "Options" at bounding box center [1416, 25] width 83 height 27
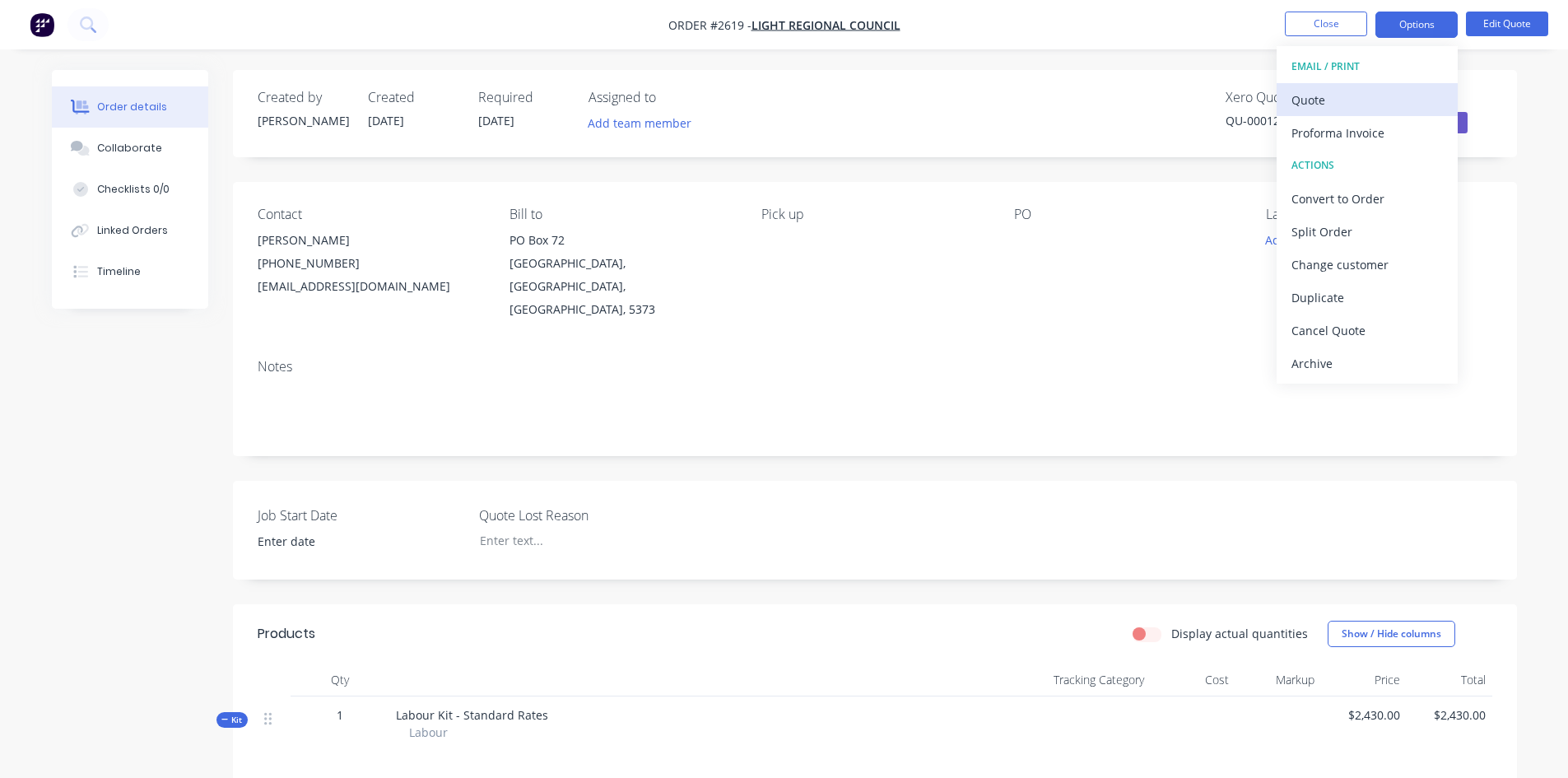
click at [1335, 104] on div "Quote" at bounding box center [1368, 100] width 152 height 24
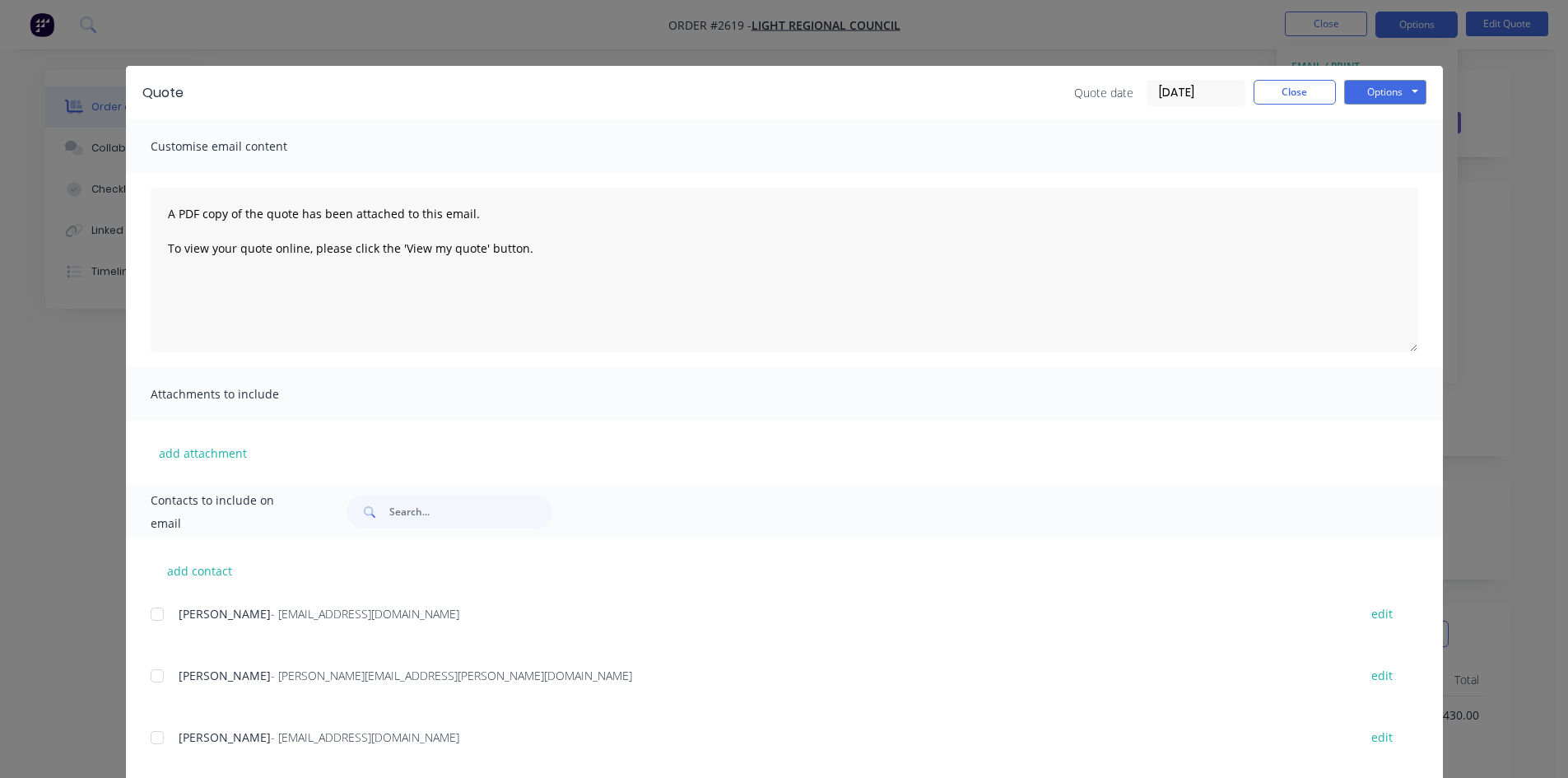
scroll to position [33, 0]
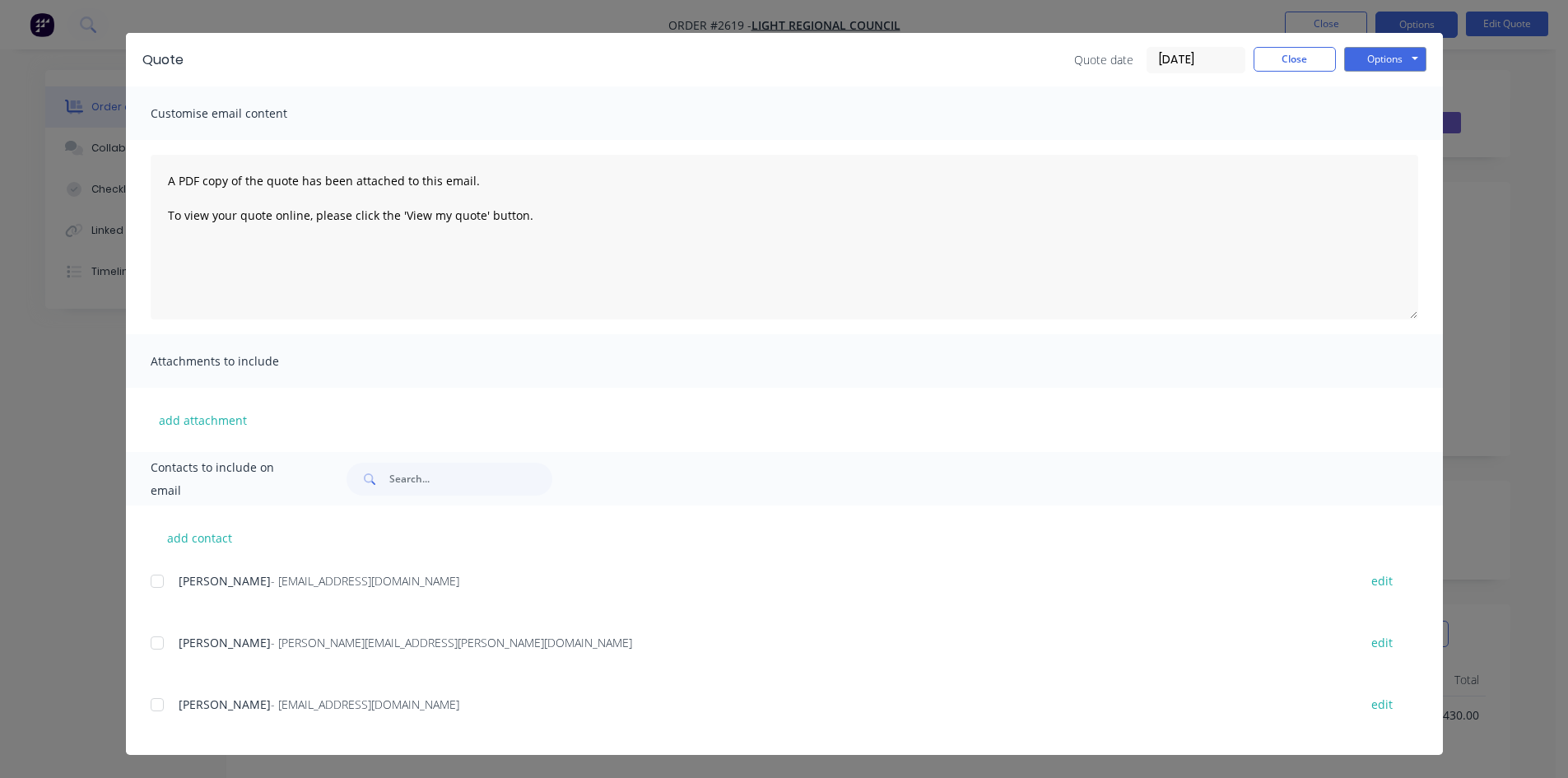
click at [159, 704] on div at bounding box center [157, 704] width 33 height 33
click at [1372, 50] on button "Options" at bounding box center [1385, 59] width 83 height 25
click at [1392, 137] on button "Email" at bounding box center [1396, 142] width 105 height 28
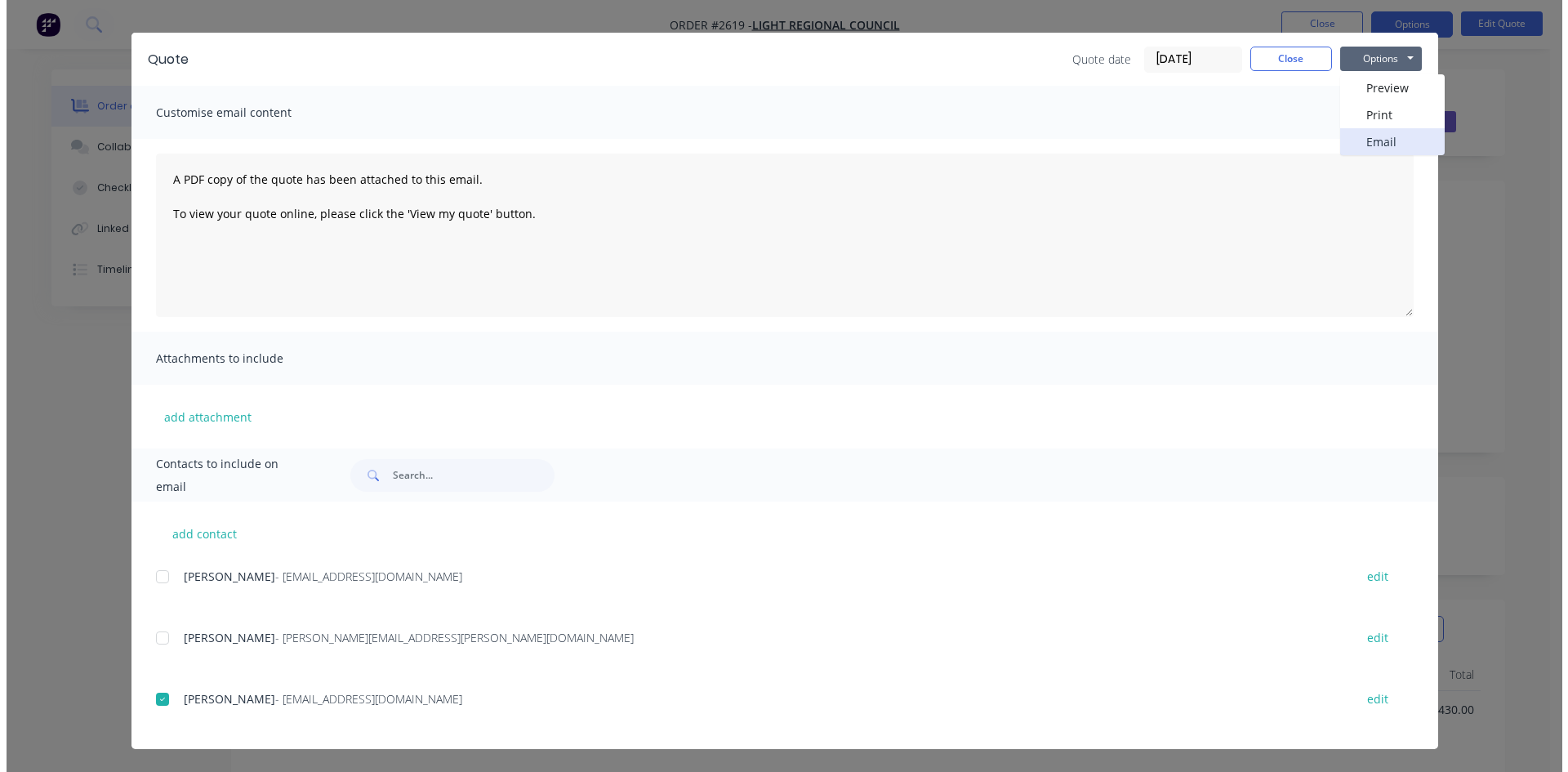
scroll to position [0, 0]
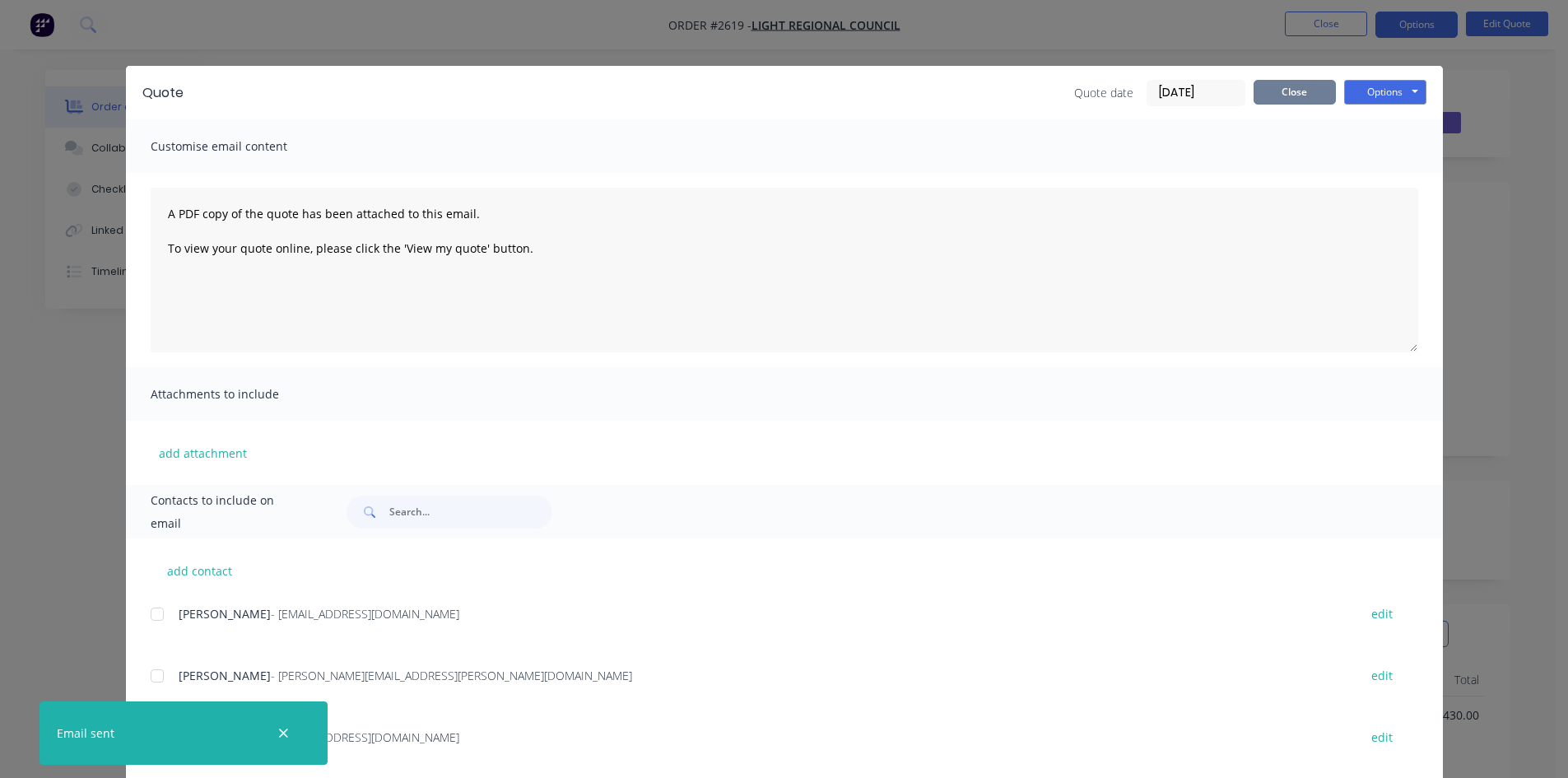
click at [1307, 96] on button "Close" at bounding box center [1295, 92] width 83 height 25
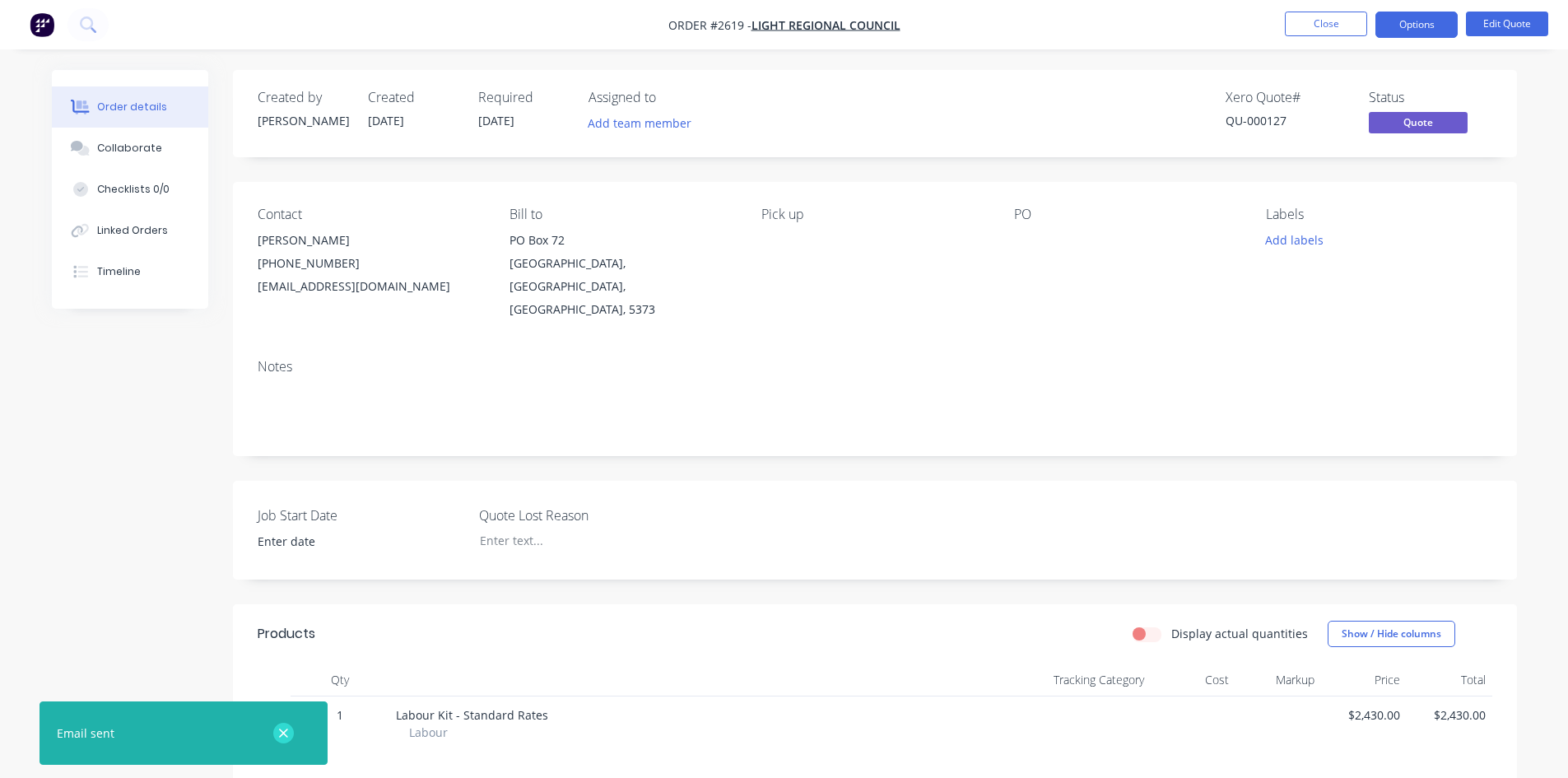
click at [287, 737] on icon "button" at bounding box center [283, 733] width 10 height 15
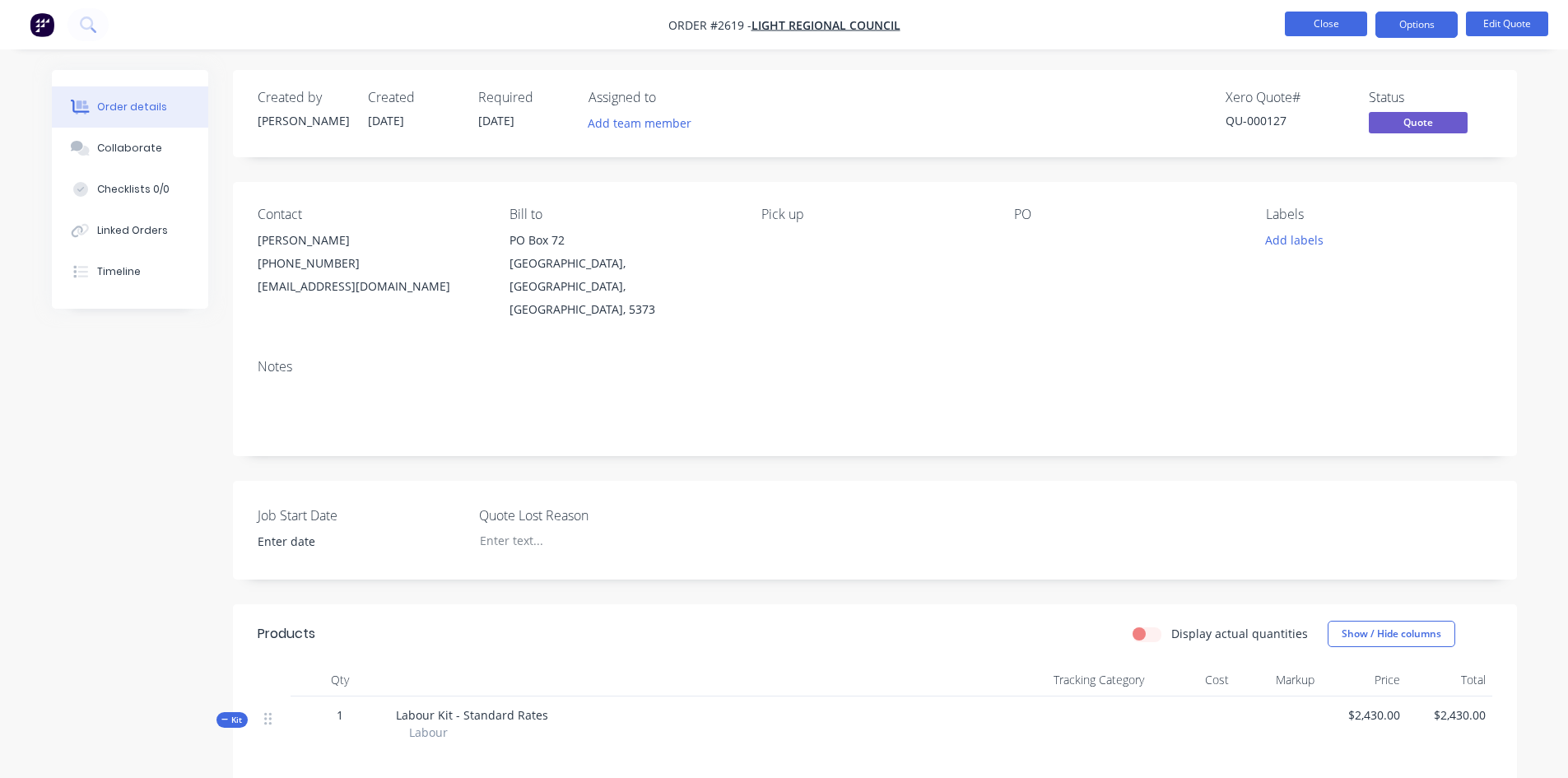
click at [1334, 32] on button "Close" at bounding box center [1326, 24] width 83 height 25
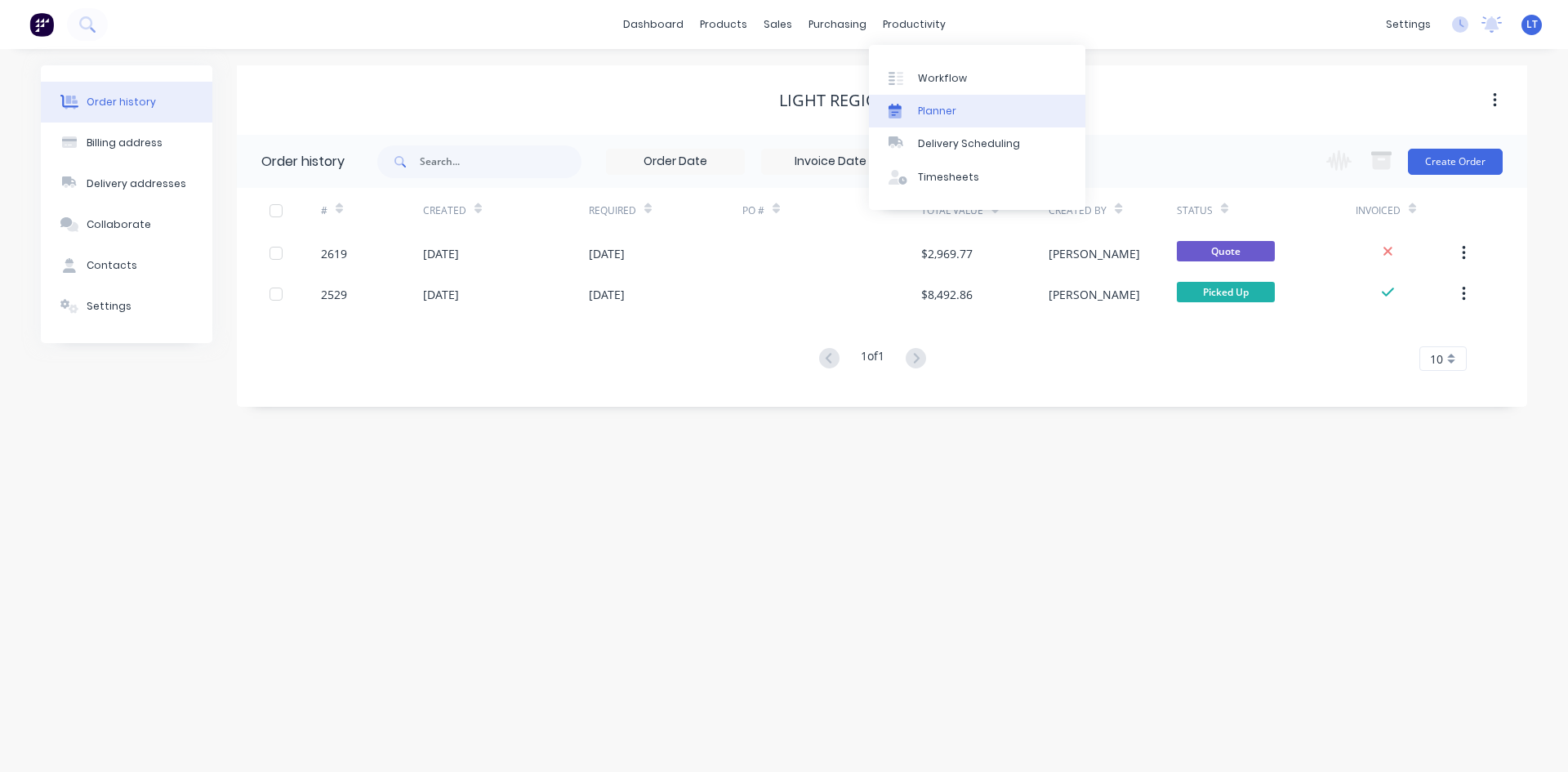
click at [927, 117] on div "Planner" at bounding box center [937, 111] width 39 height 15
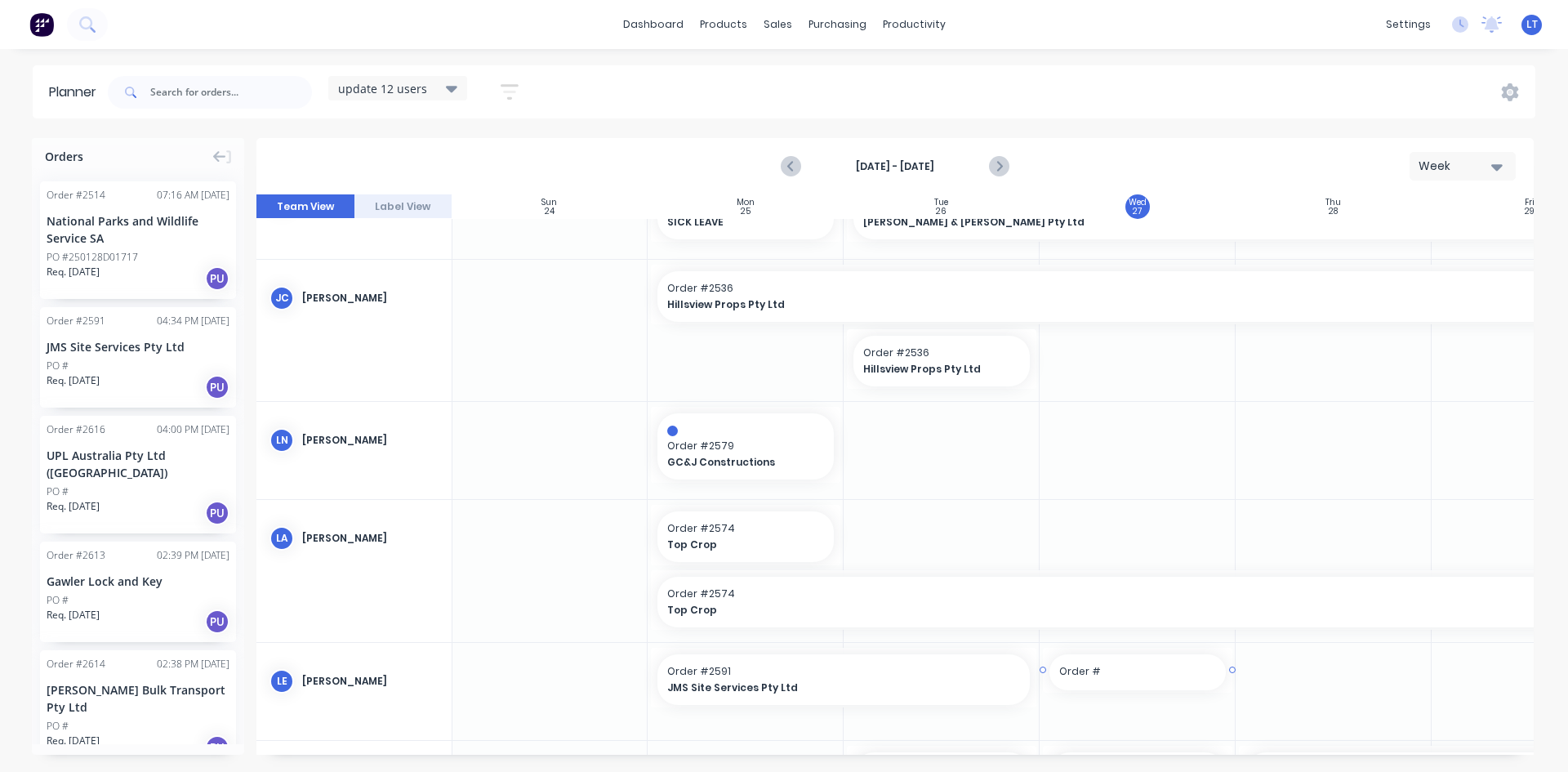
scroll to position [278, 1]
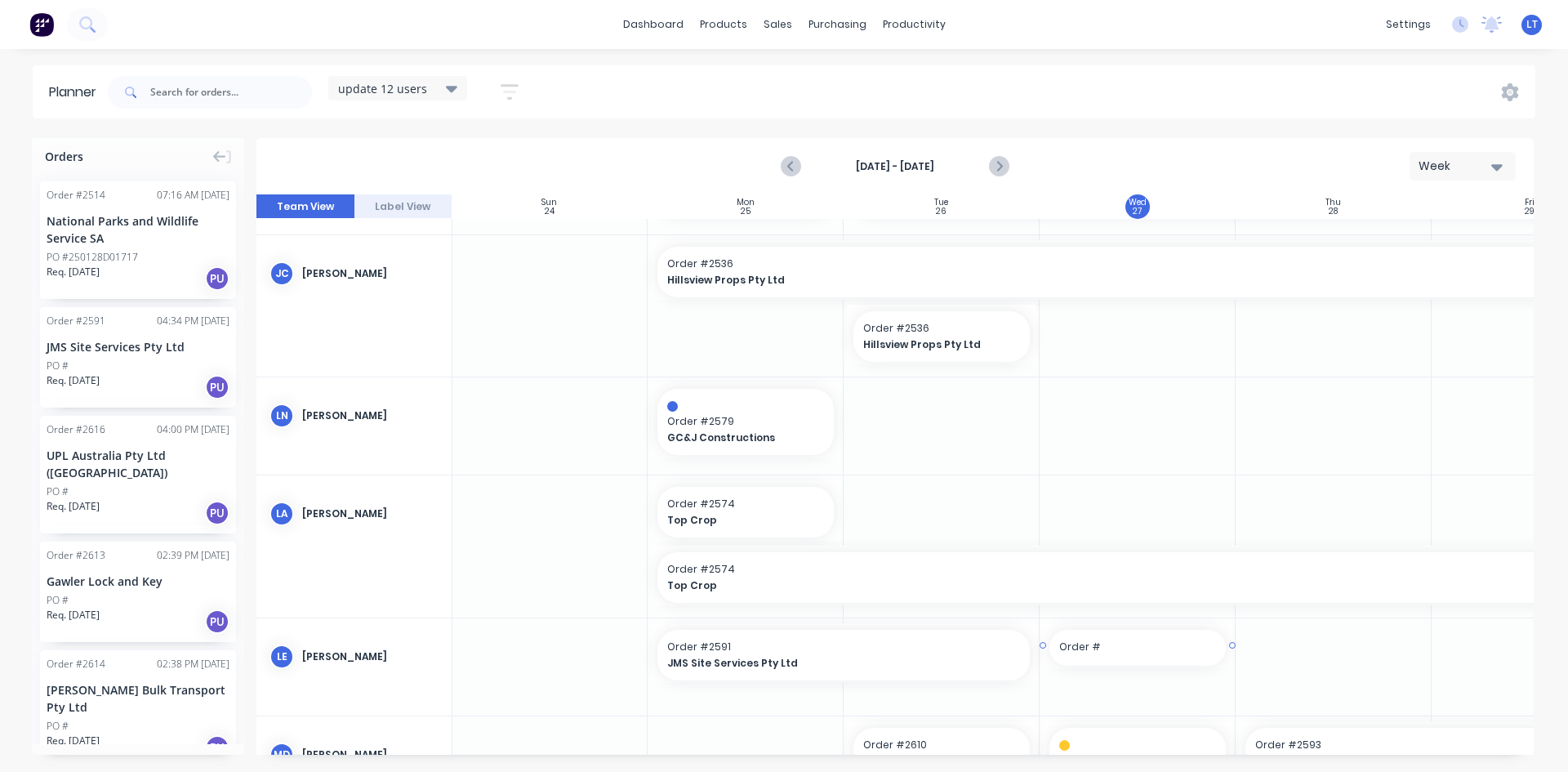
drag, startPoint x: 1128, startPoint y: 747, endPoint x: 1257, endPoint y: 752, distance: 129.1
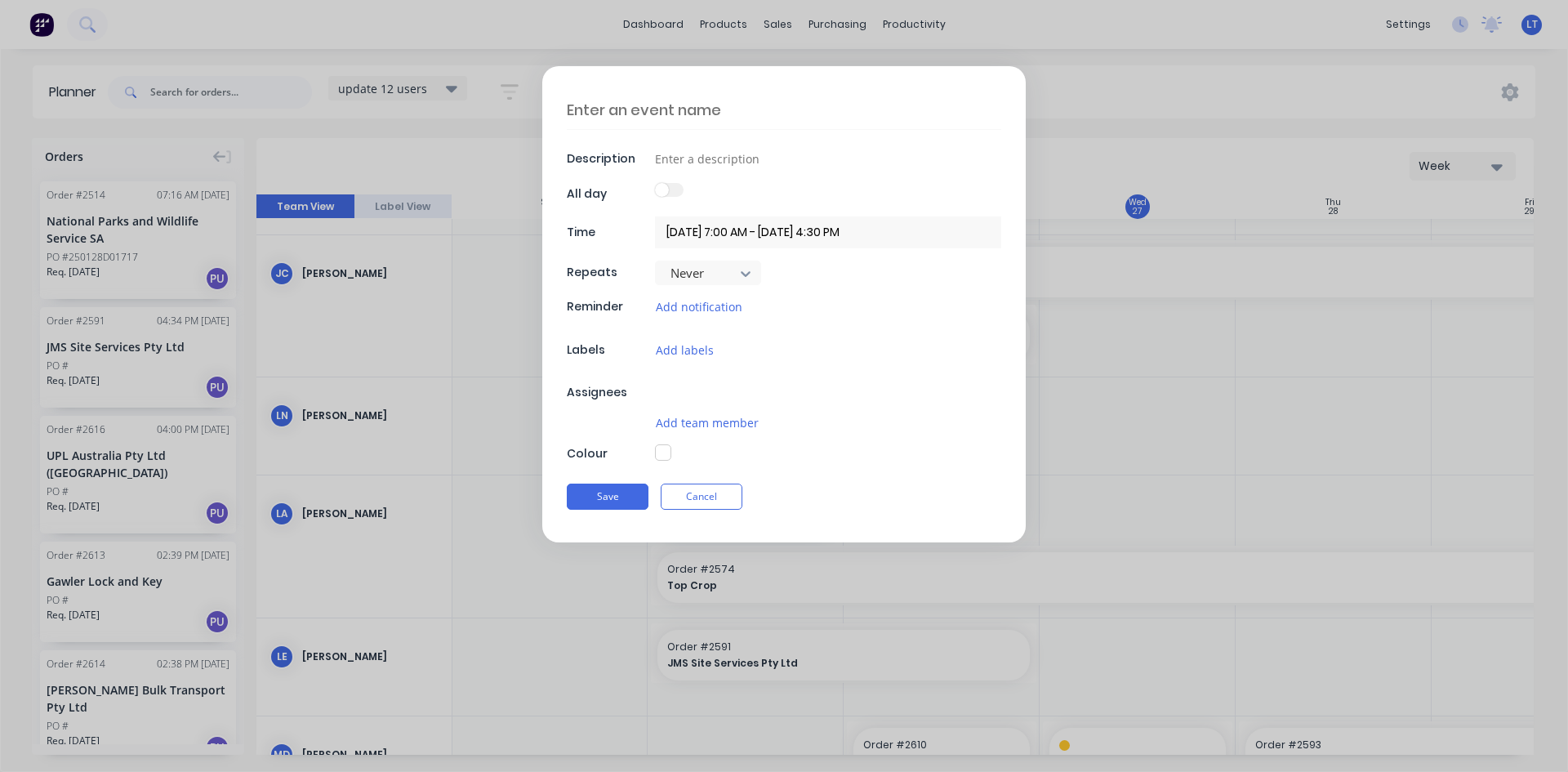
type textarea "x"
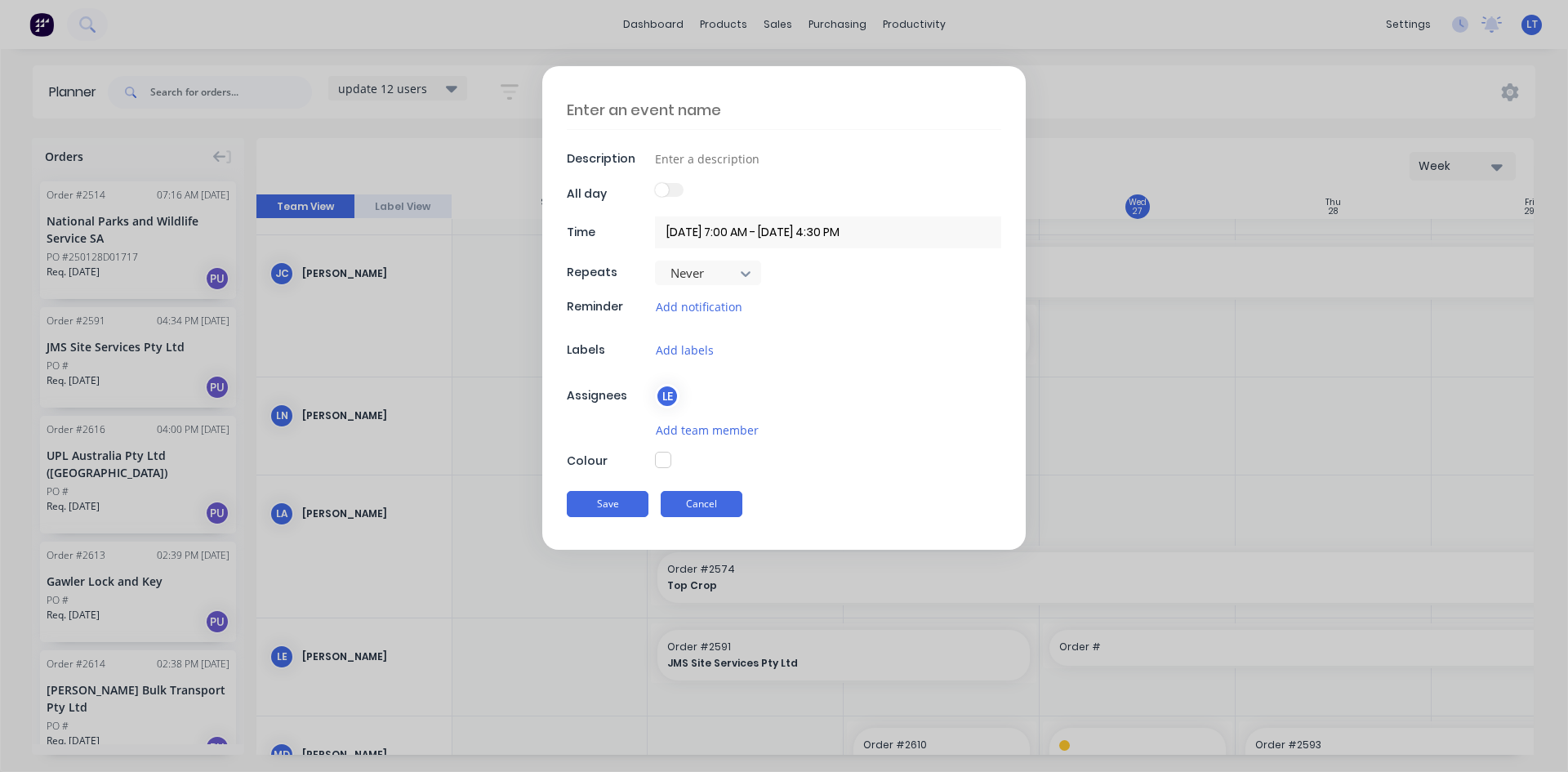
click at [715, 507] on button "Cancel" at bounding box center [702, 504] width 82 height 26
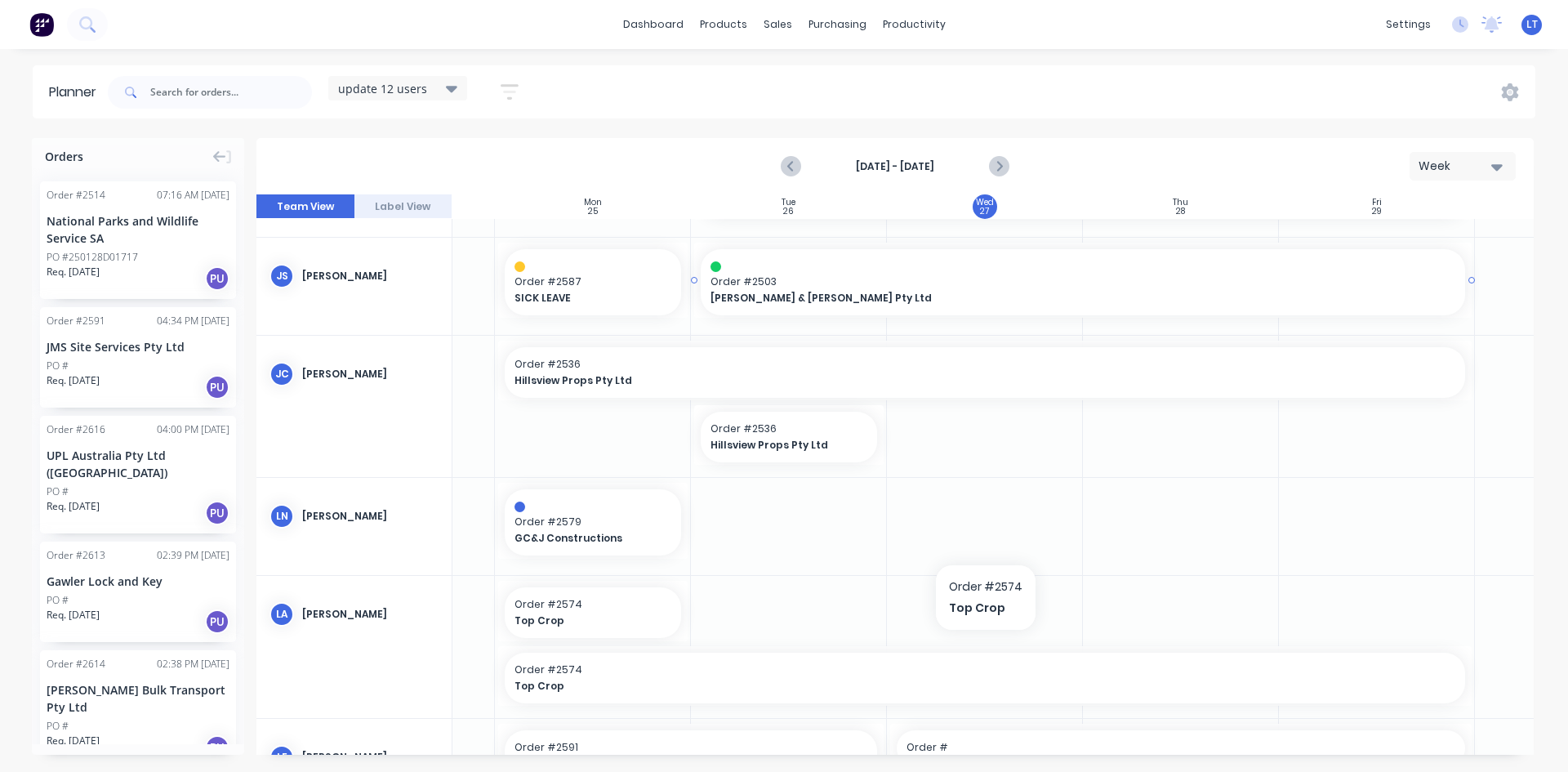
scroll to position [0, 154]
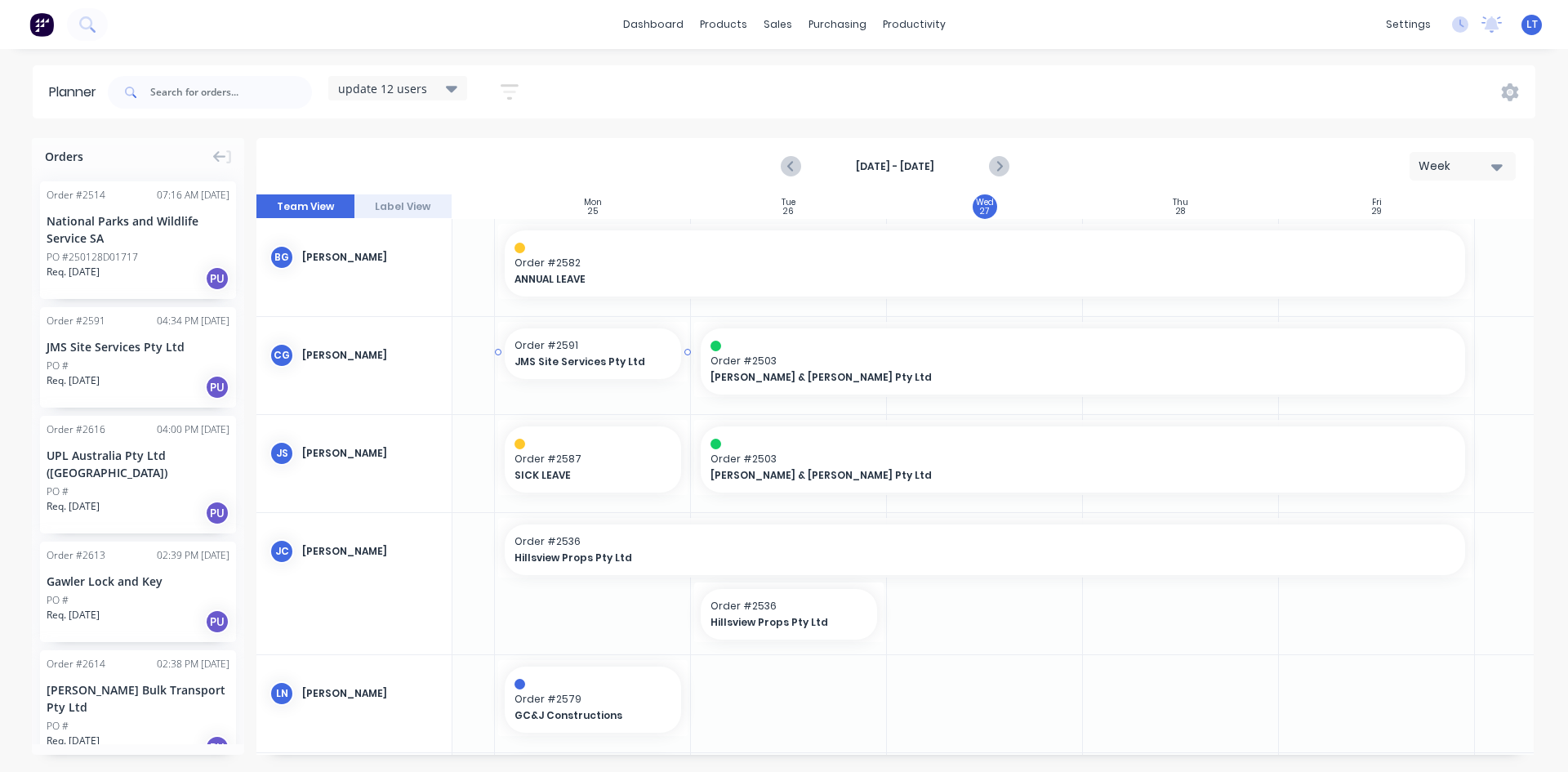
click at [574, 346] on span "Order # 2591" at bounding box center [592, 346] width 157 height 15
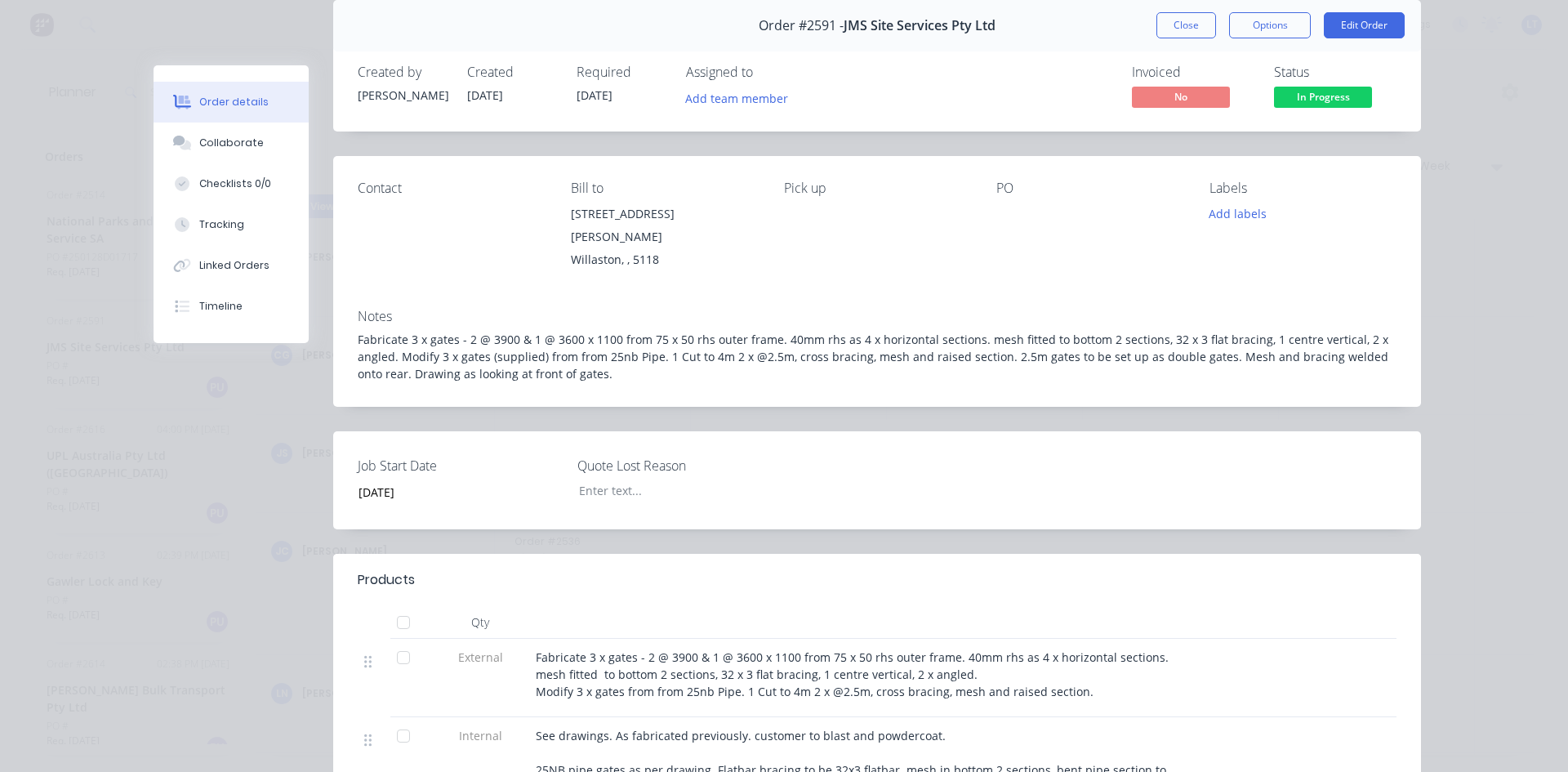
scroll to position [0, 0]
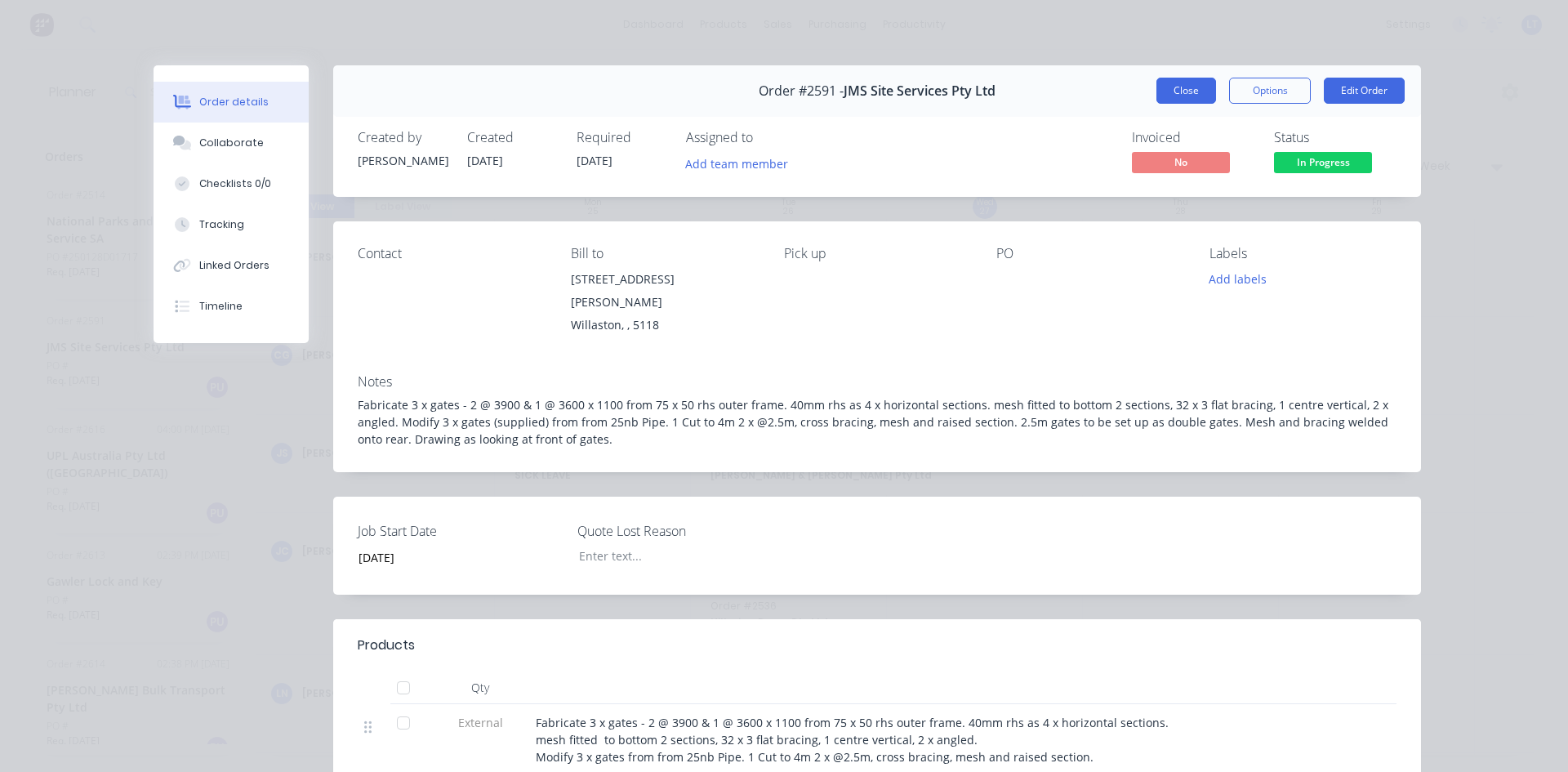
click at [1186, 97] on button "Close" at bounding box center [1186, 90] width 59 height 26
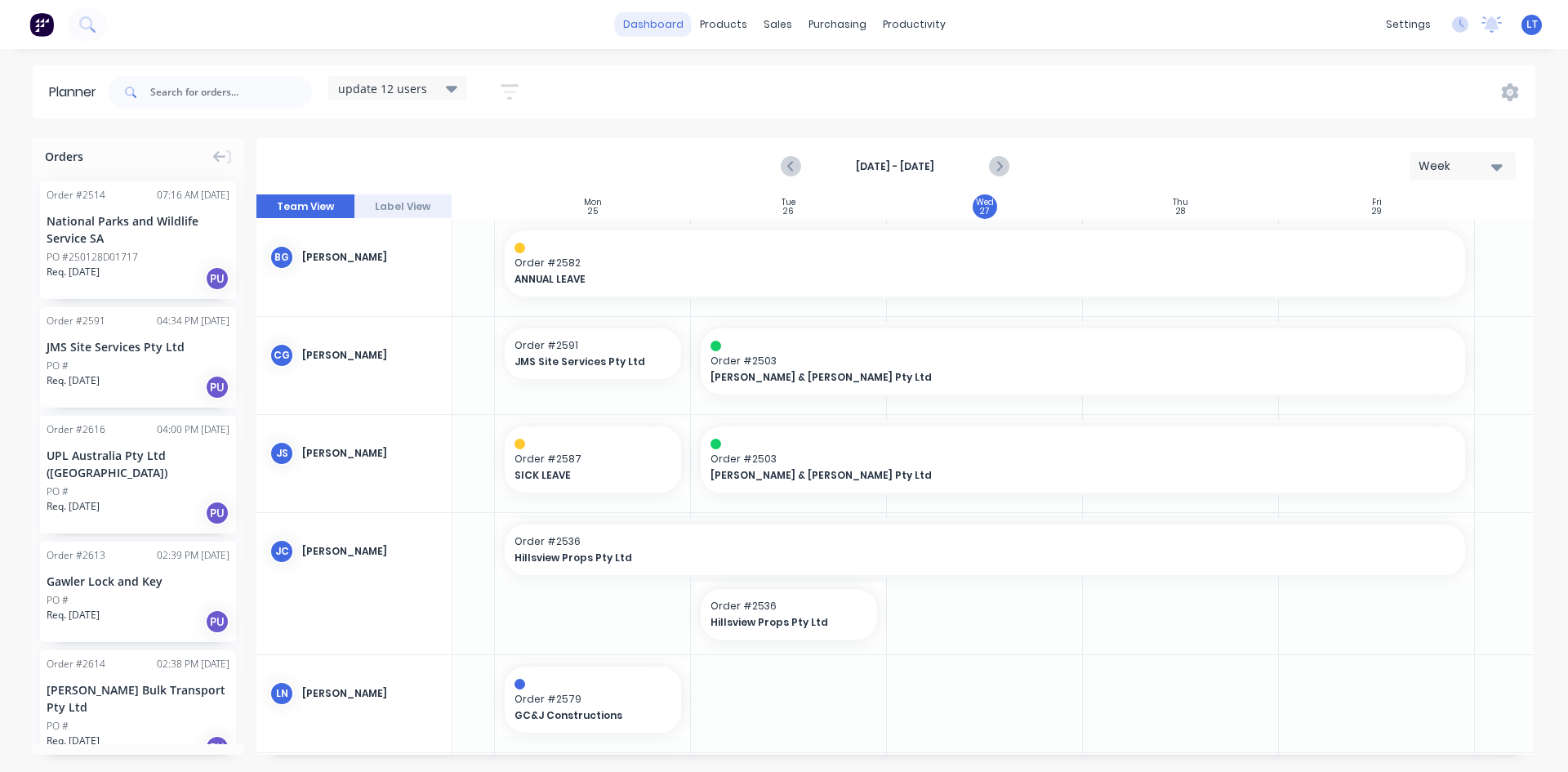
click at [676, 34] on link "dashboard" at bounding box center [654, 24] width 77 height 24
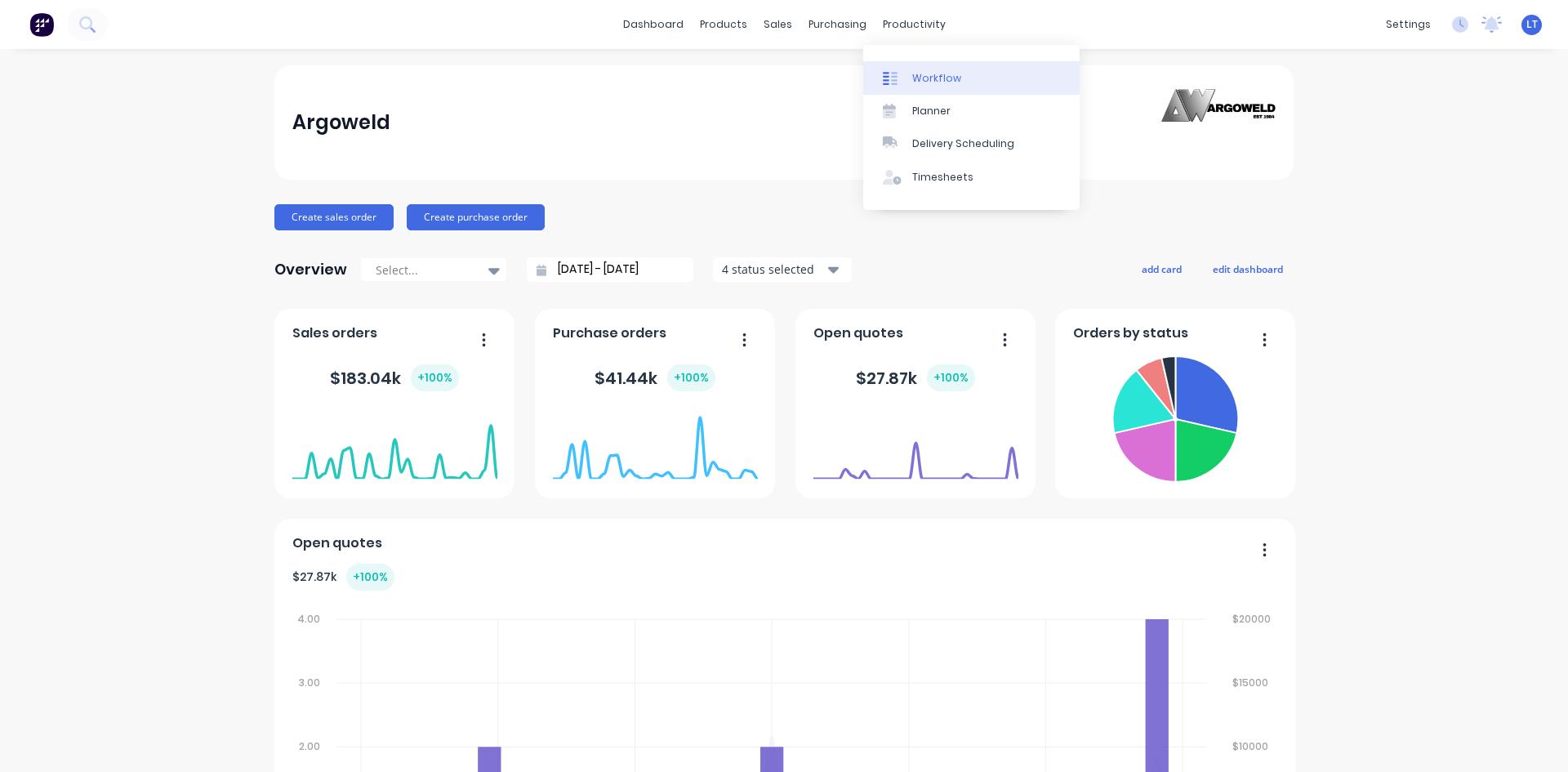
click at [920, 73] on div "Workflow" at bounding box center [937, 78] width 49 height 15
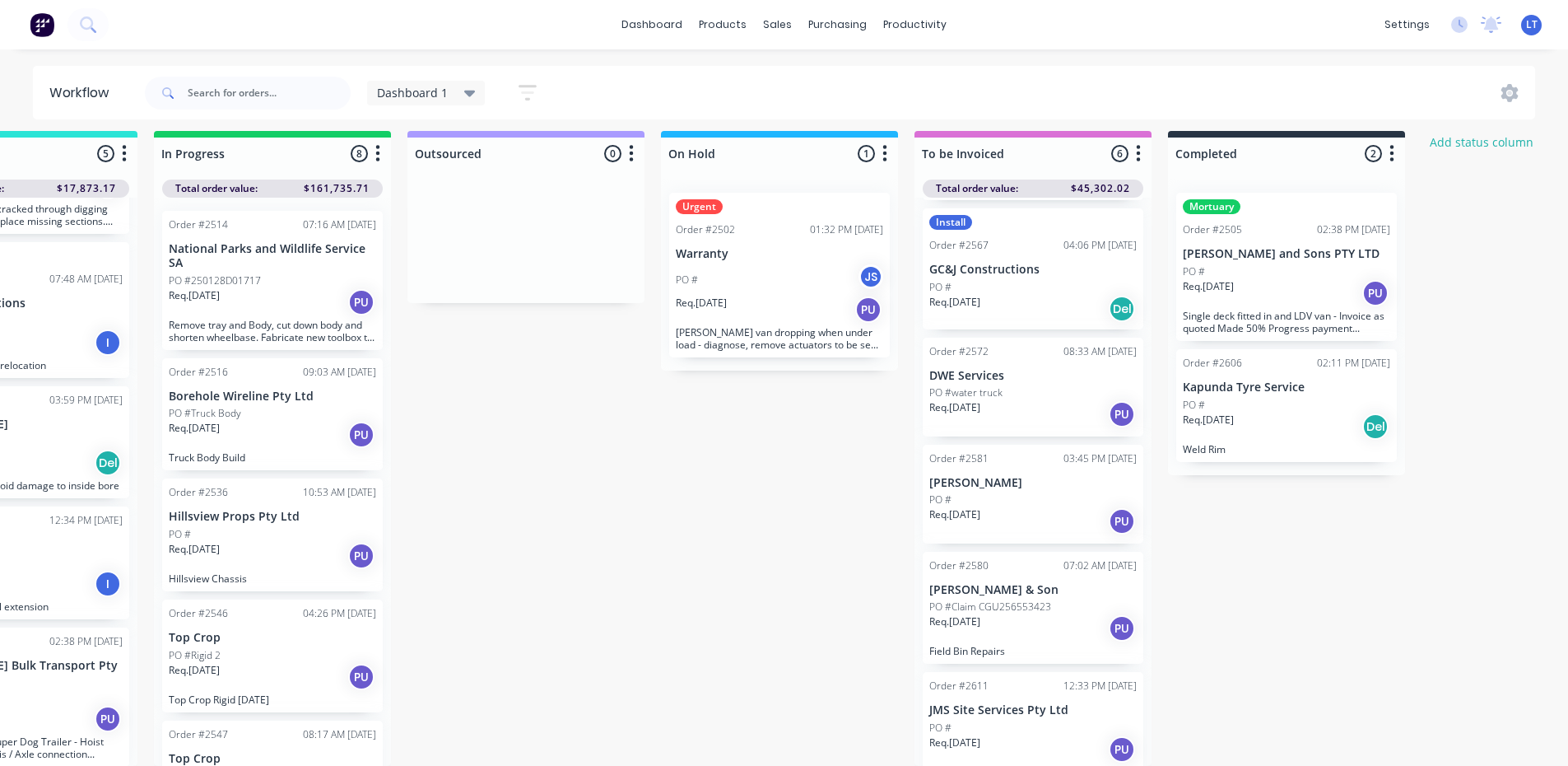
scroll to position [166, 0]
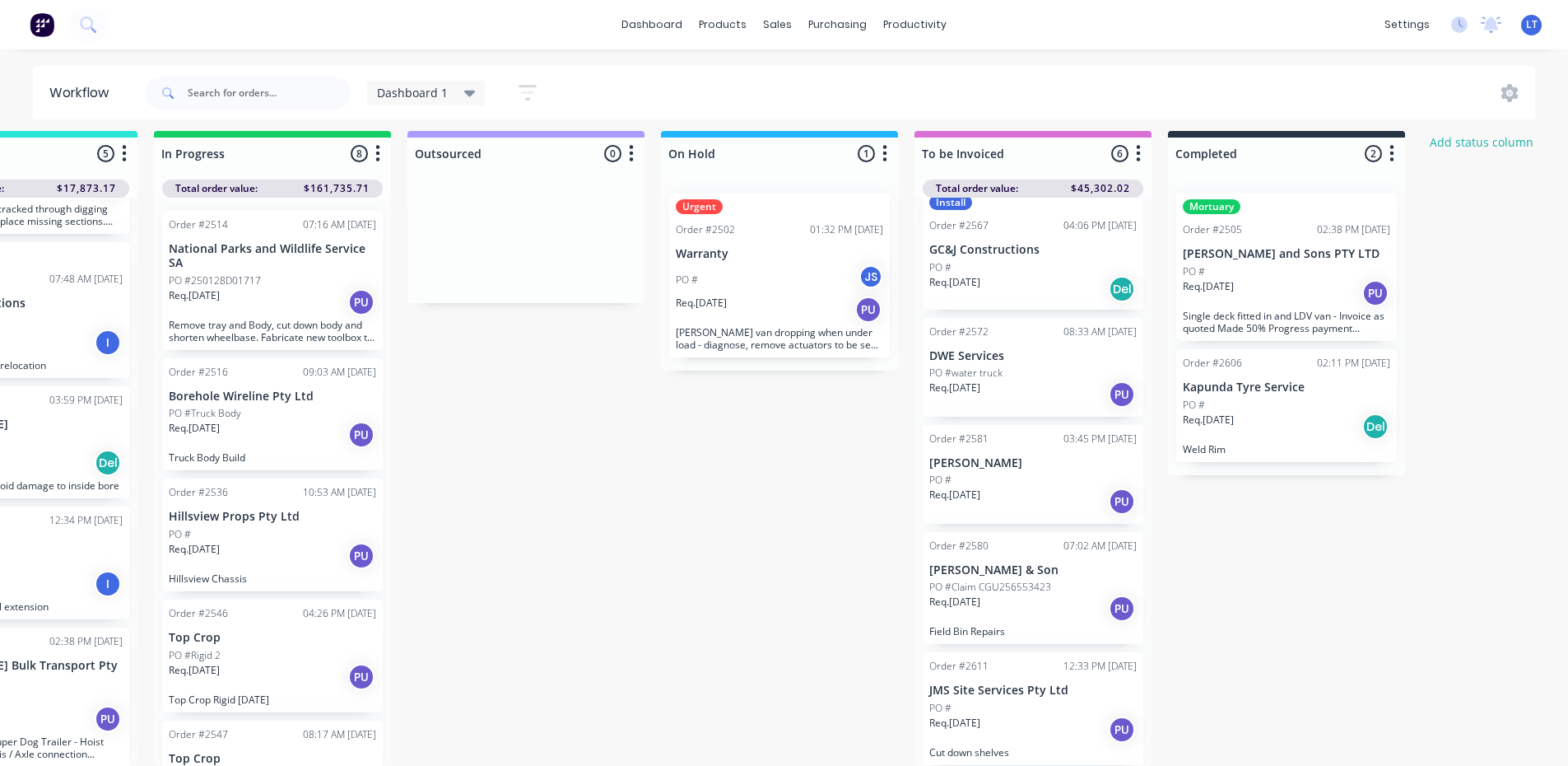
click at [950, 701] on p "PO #" at bounding box center [940, 708] width 22 height 15
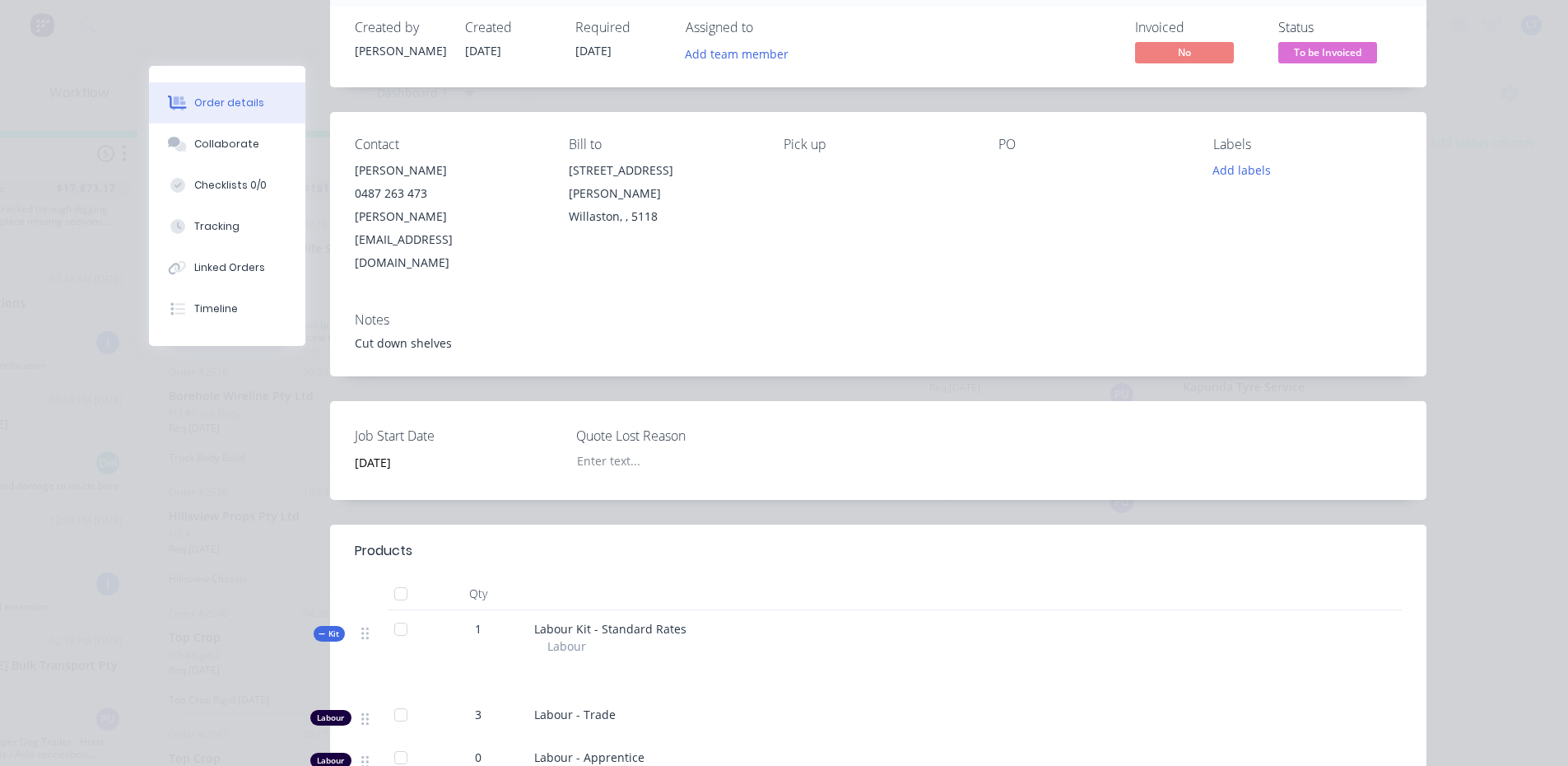
scroll to position [0, 0]
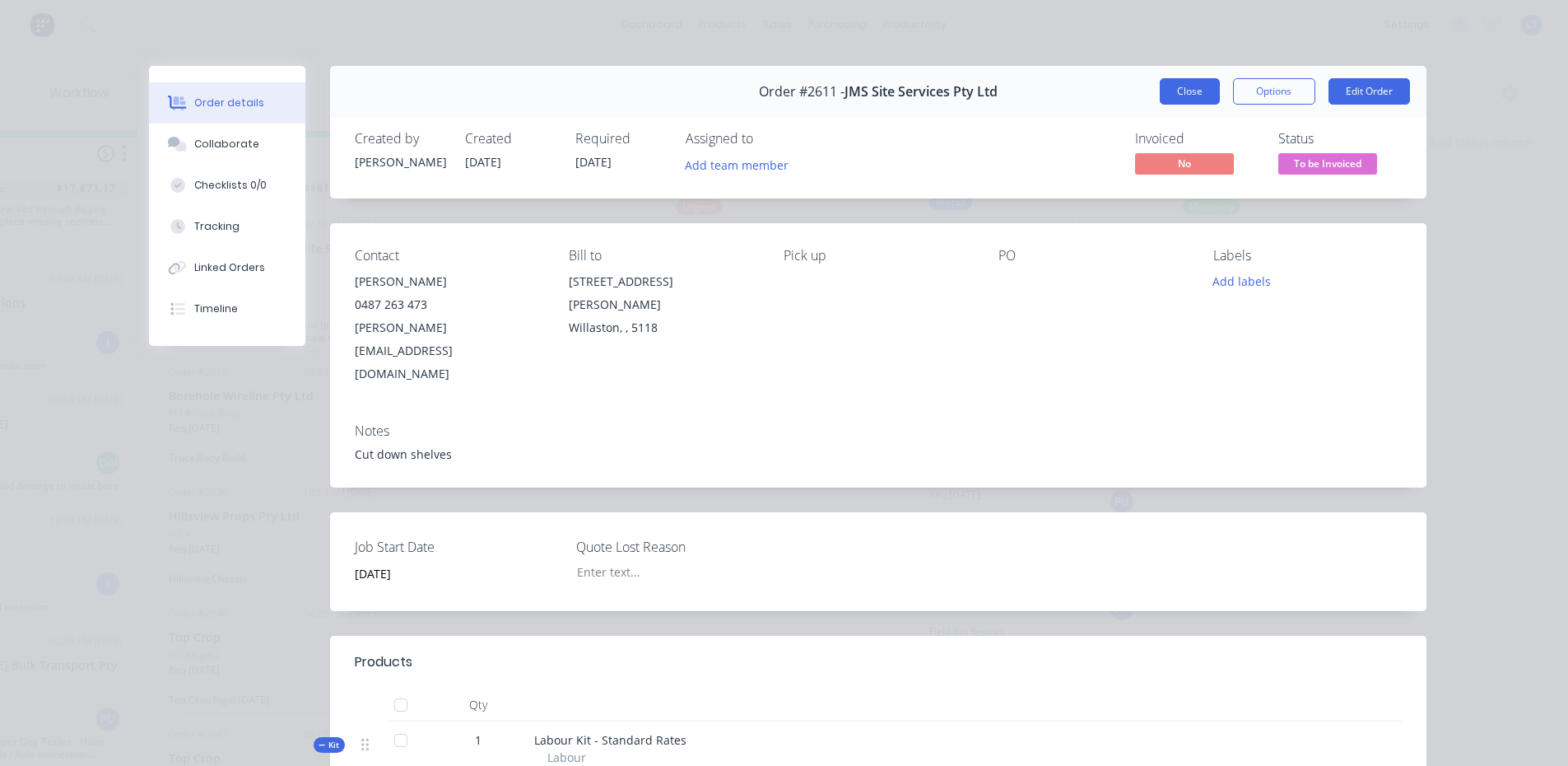
click at [1171, 88] on button "Close" at bounding box center [1189, 91] width 60 height 27
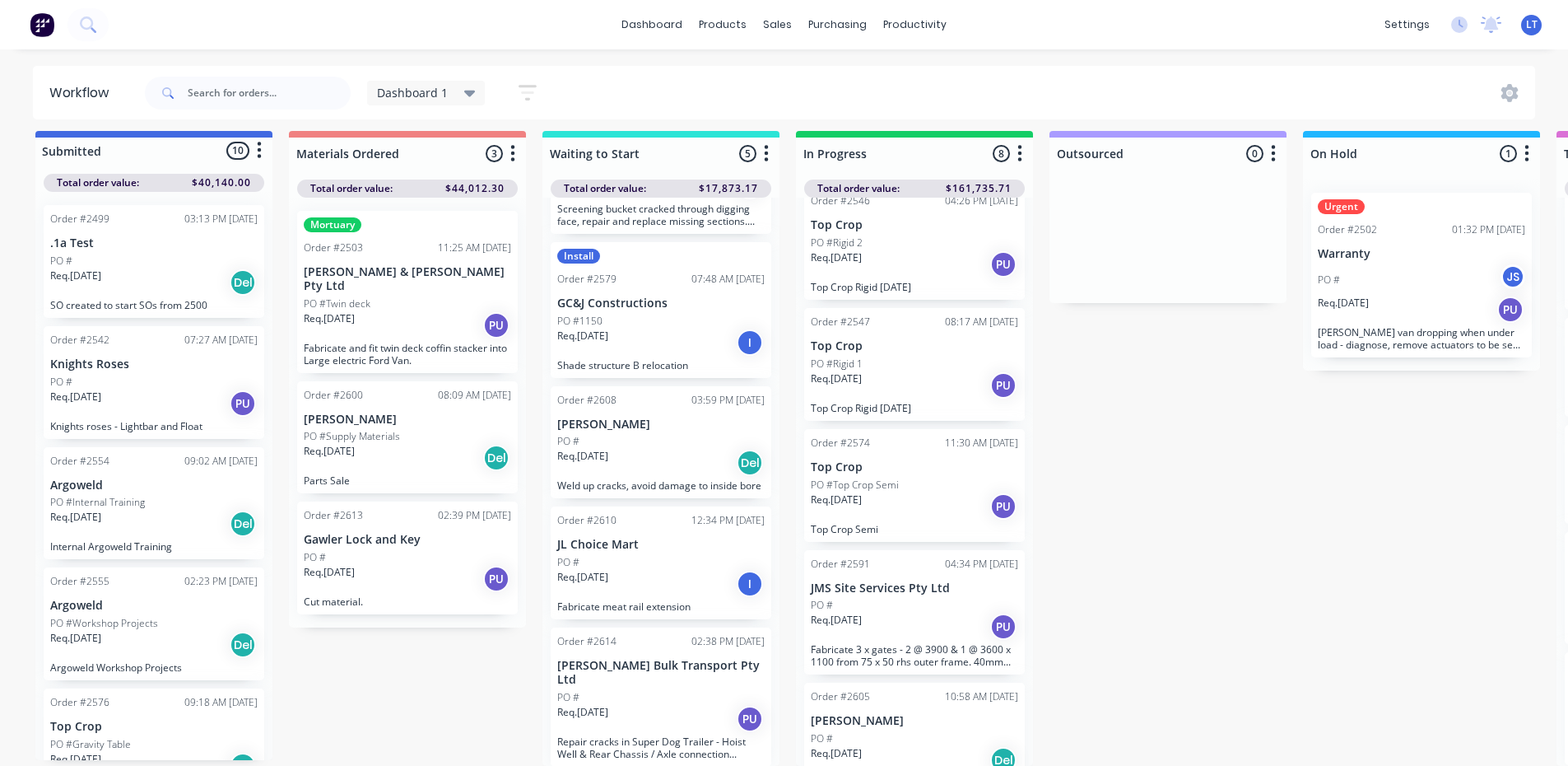
scroll to position [456, 0]
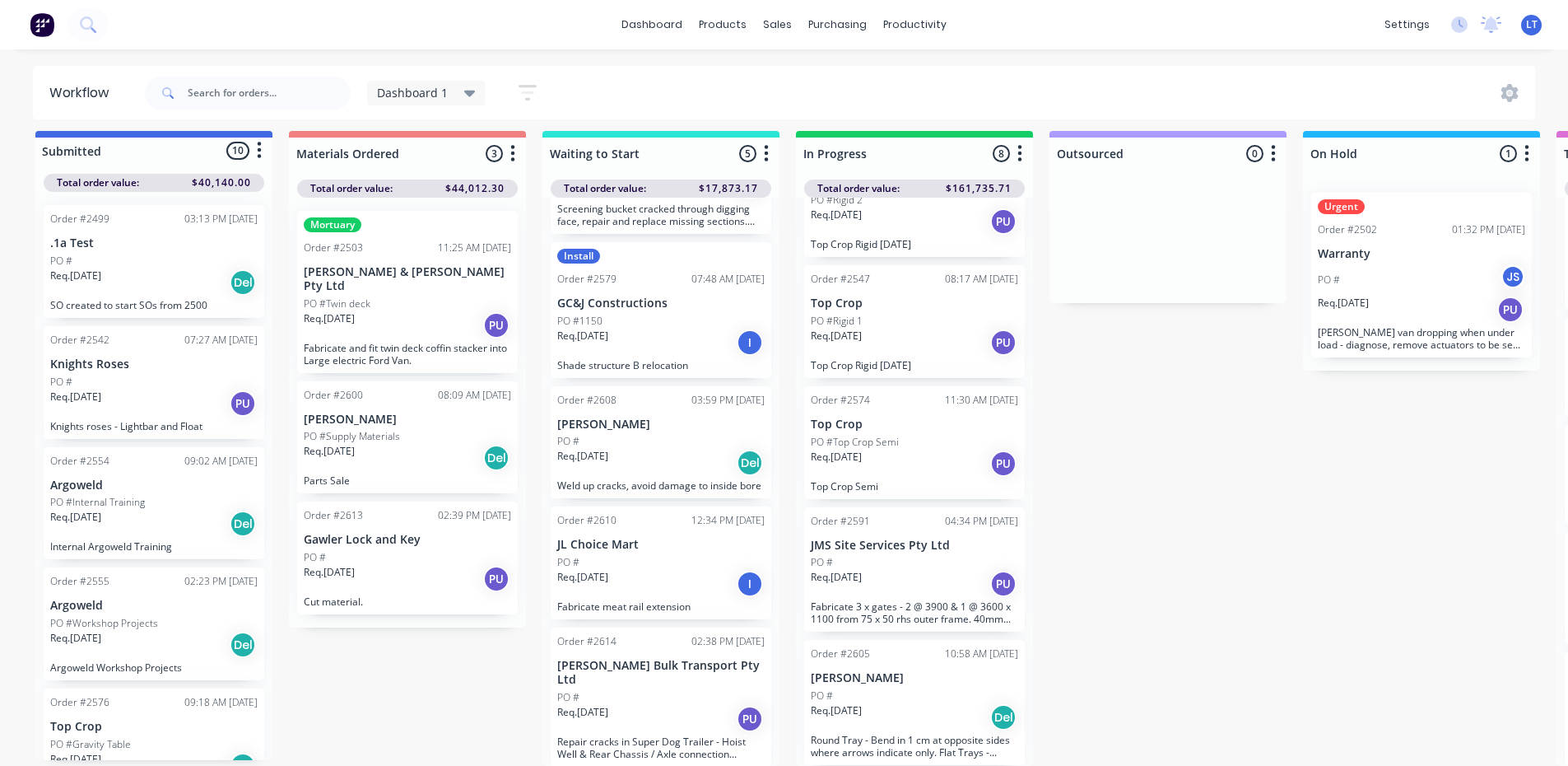
click at [916, 570] on div "Req. 29/08/25 PU" at bounding box center [914, 583] width 208 height 28
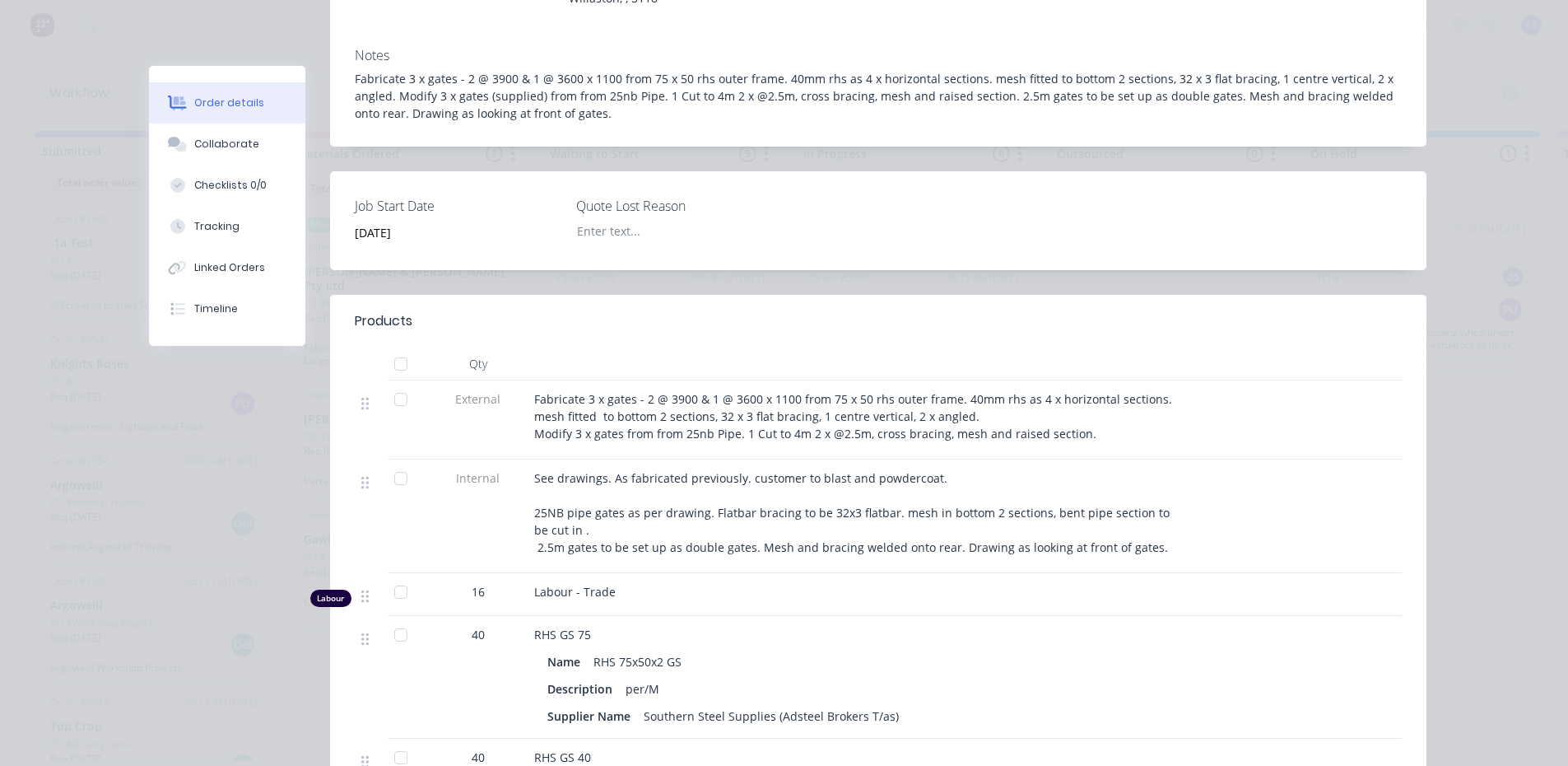
scroll to position [0, 0]
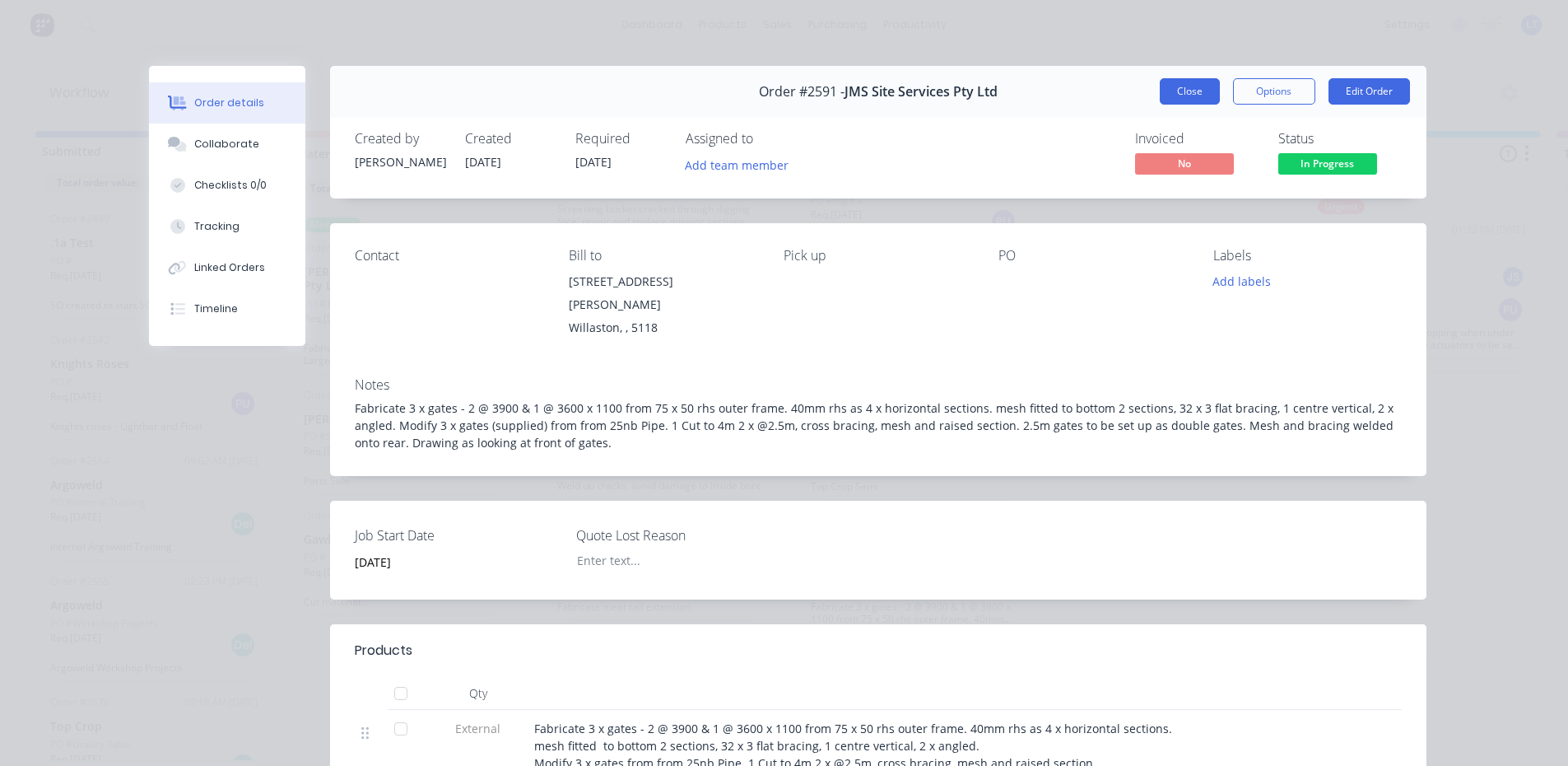
click at [1170, 83] on button "Close" at bounding box center [1189, 91] width 60 height 27
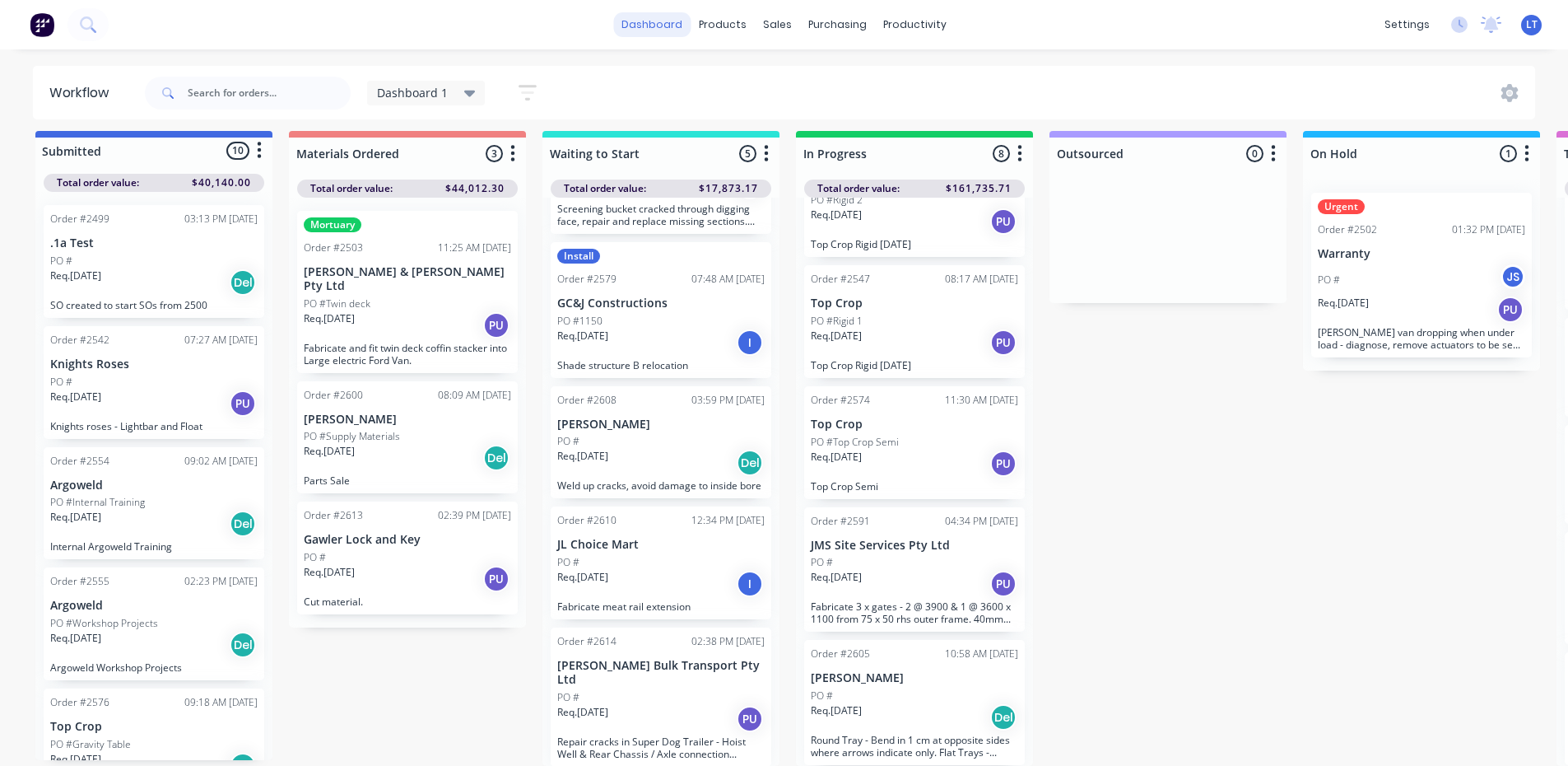
click at [657, 28] on link "dashboard" at bounding box center [652, 25] width 78 height 25
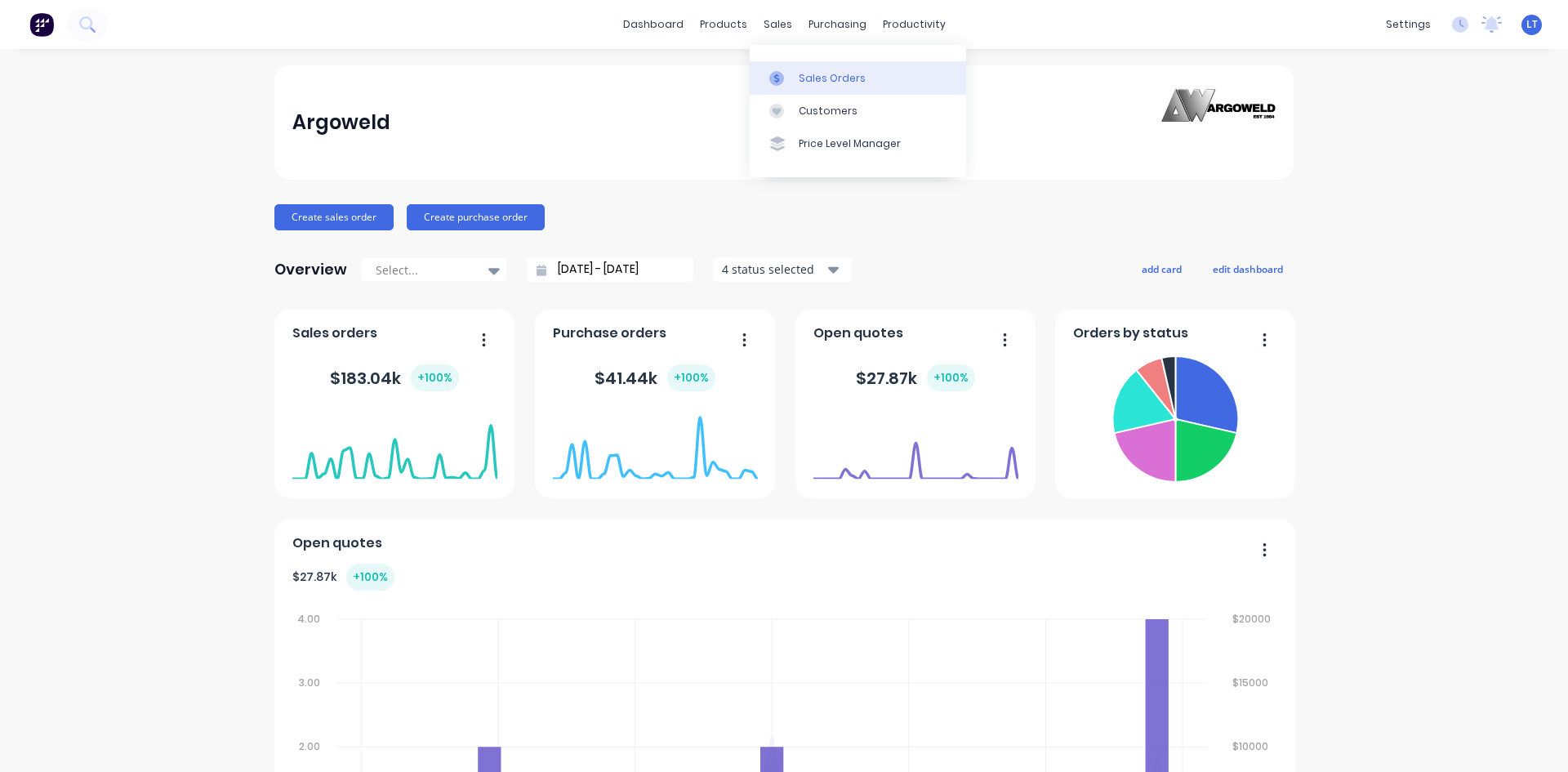
click at [831, 72] on div "Sales Orders" at bounding box center [832, 78] width 67 height 15
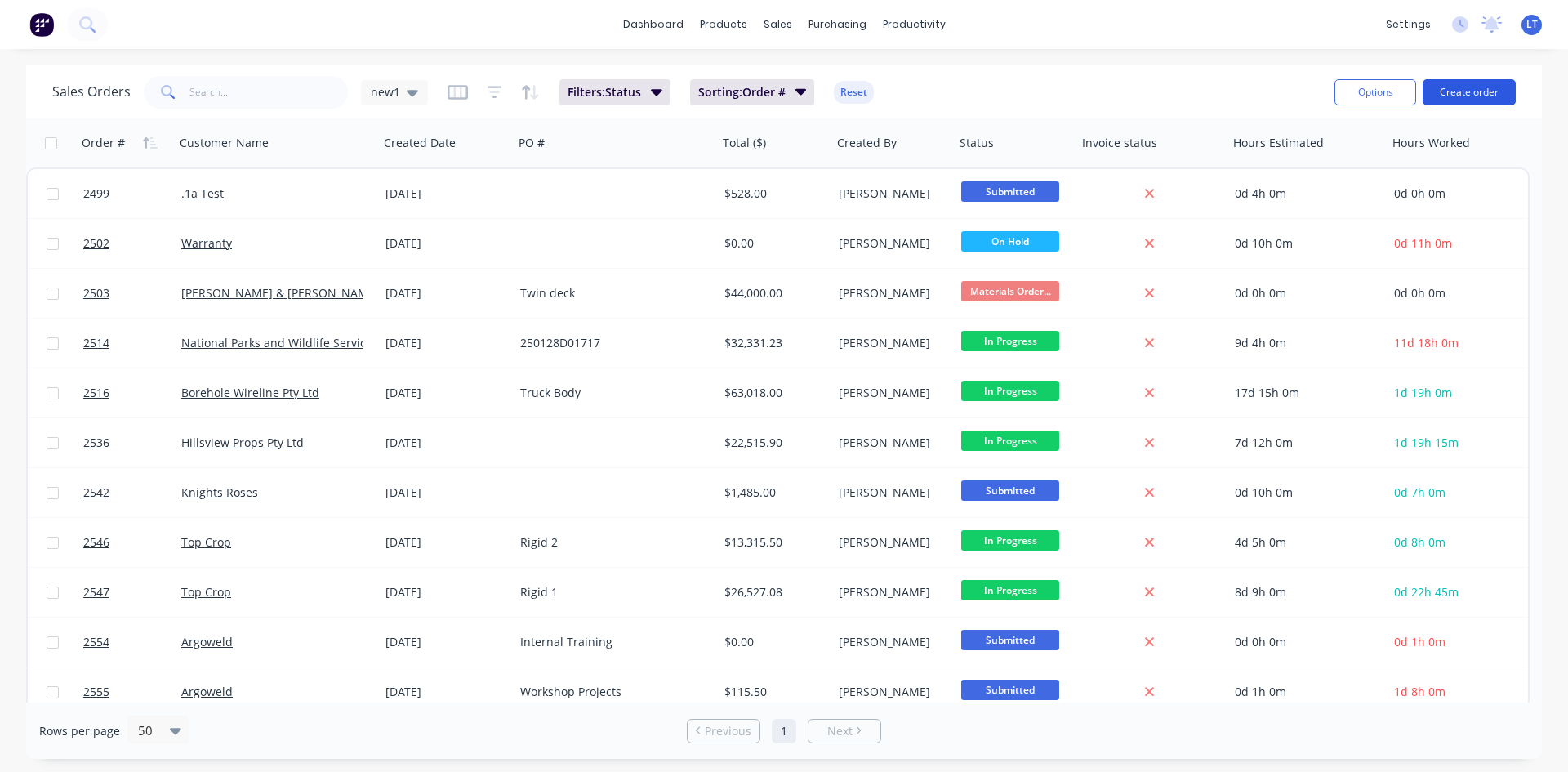
click at [1472, 98] on button "Create order" at bounding box center [1469, 92] width 93 height 26
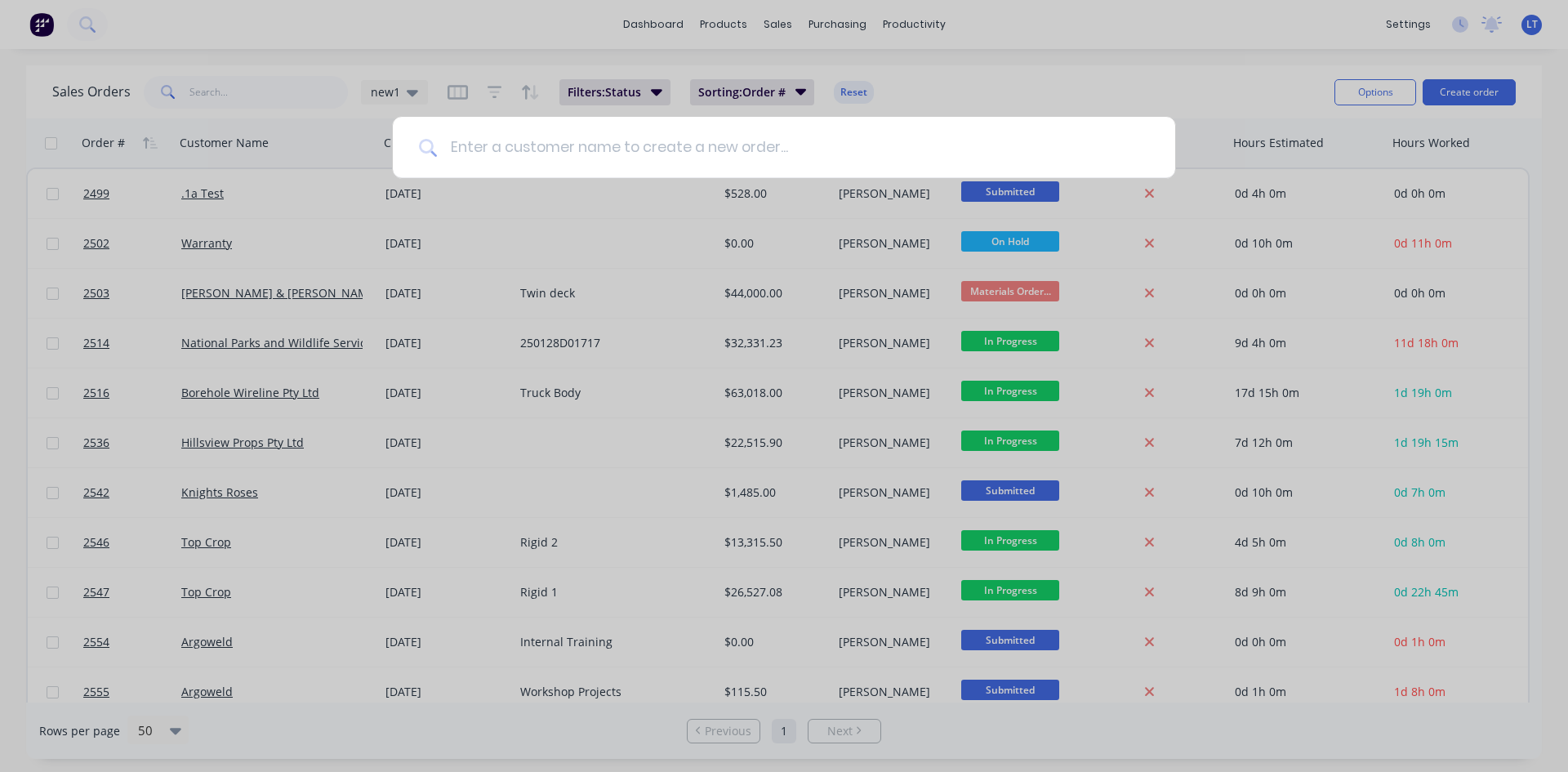
click at [570, 151] on input at bounding box center [793, 147] width 712 height 61
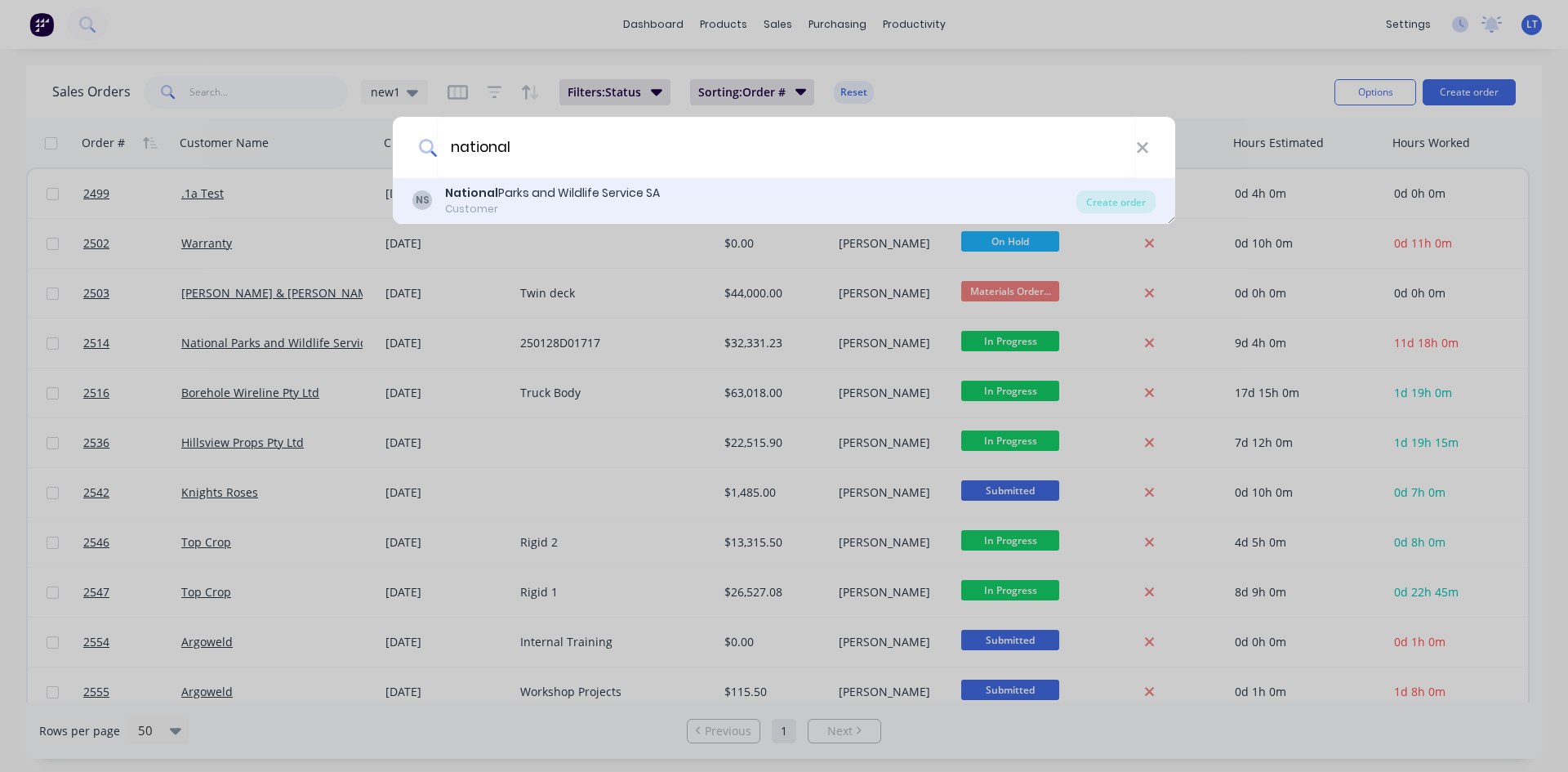
type input "national"
click at [600, 203] on div "Customer" at bounding box center [553, 209] width 215 height 15
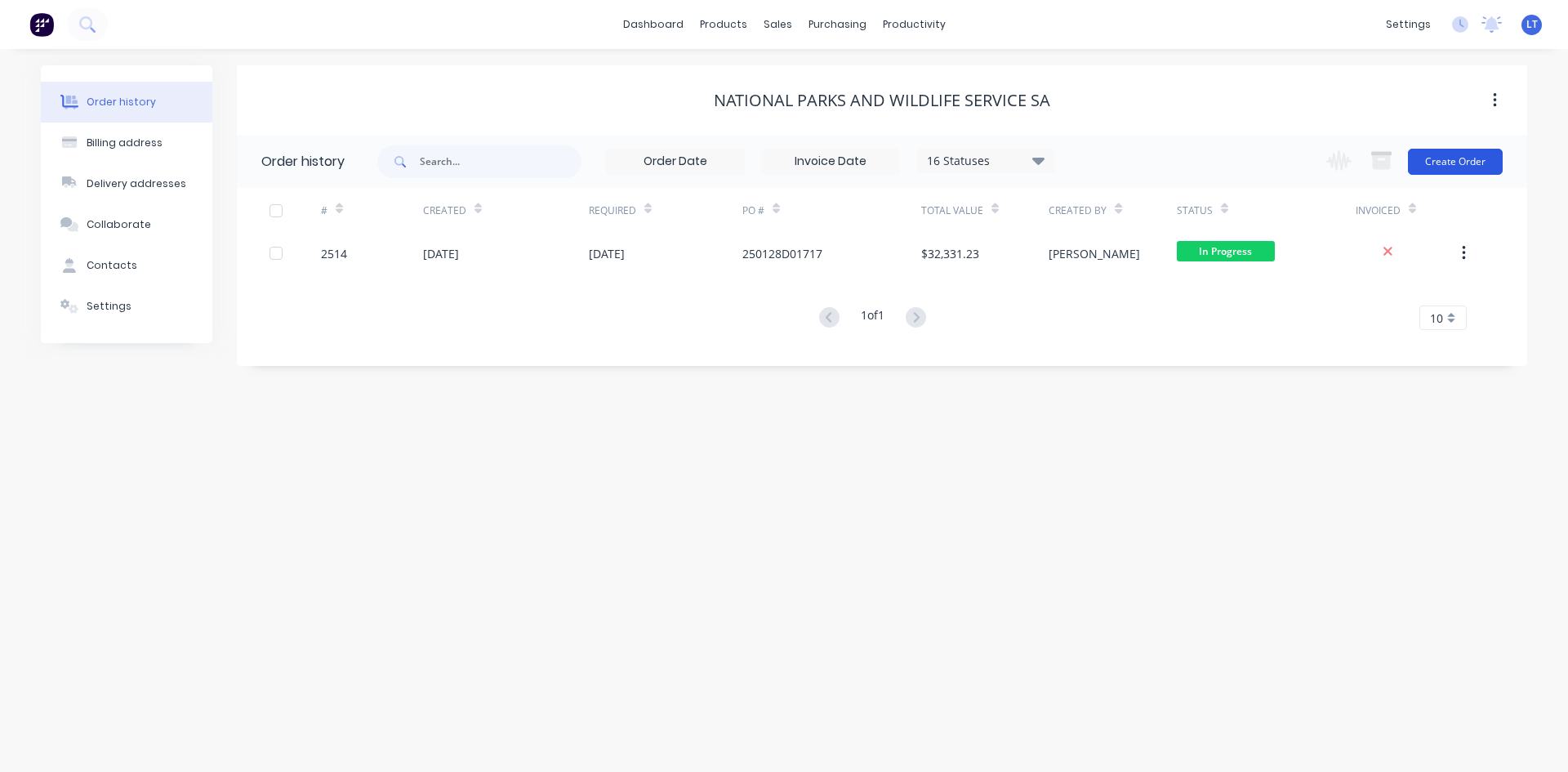
click at [1463, 152] on button "Create Order" at bounding box center [1455, 162] width 95 height 26
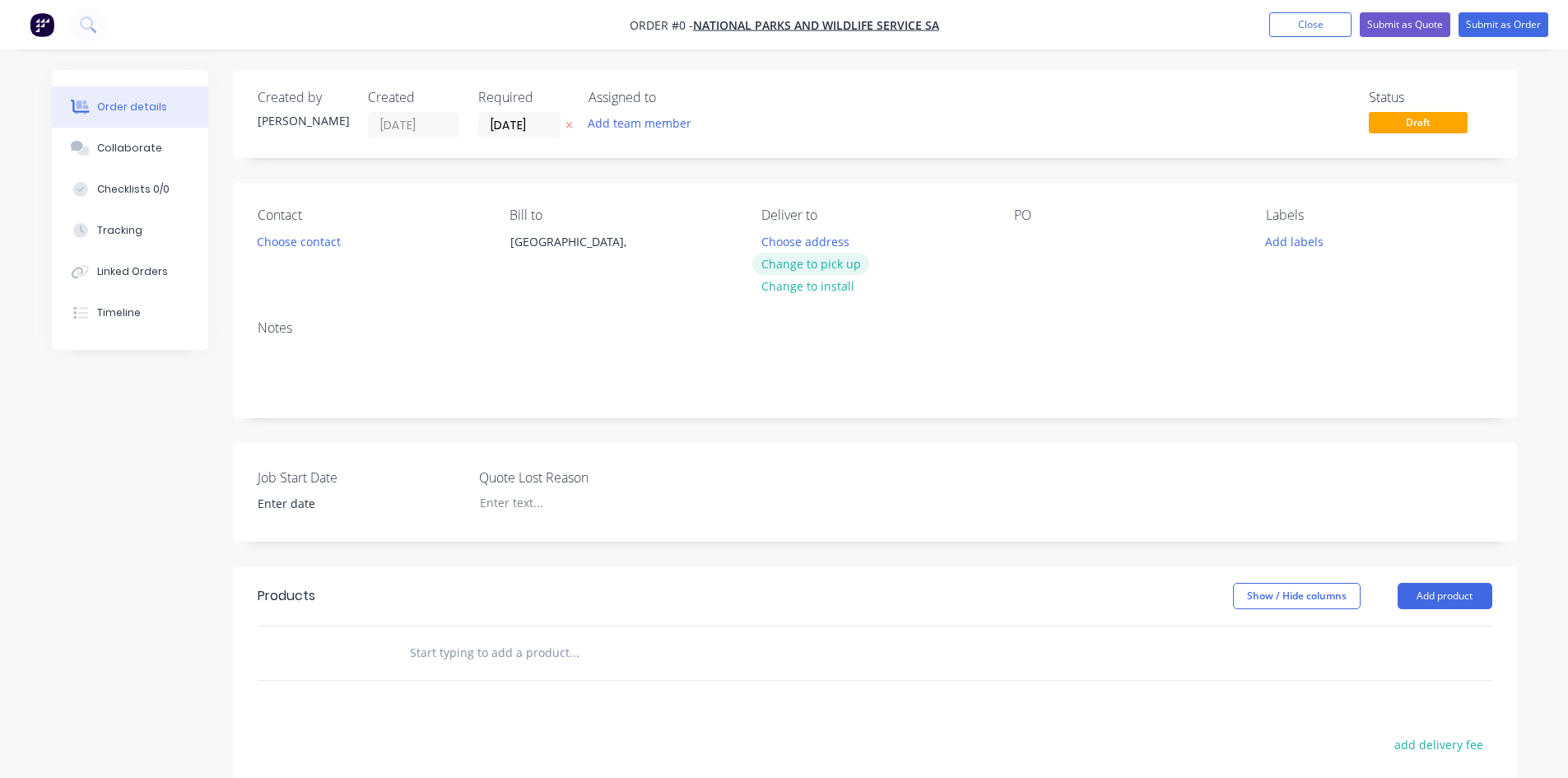
click at [840, 269] on button "Change to pick up" at bounding box center [811, 263] width 117 height 22
click at [286, 237] on button "Choose contact" at bounding box center [298, 240] width 102 height 22
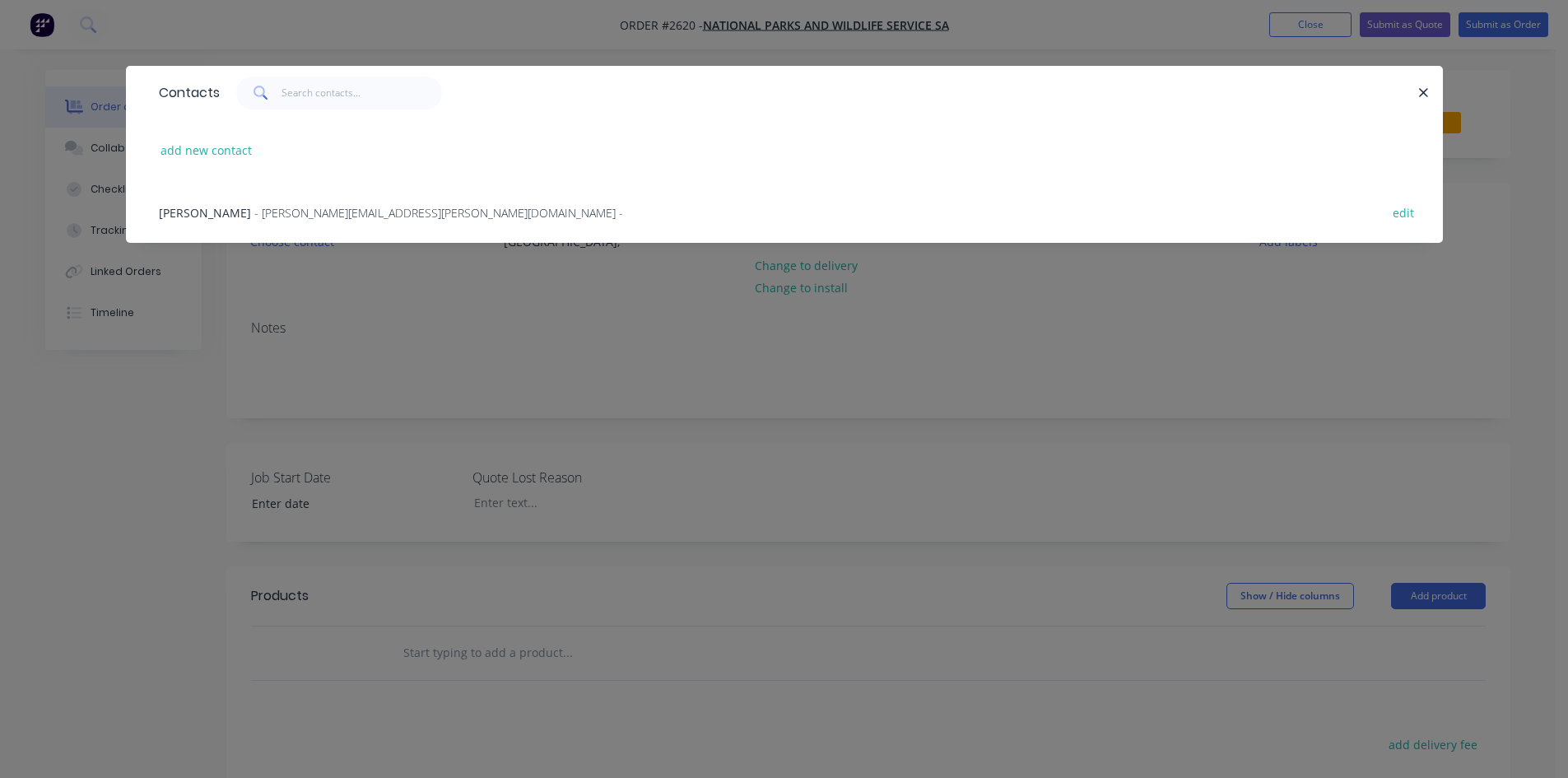
drag, startPoint x: 207, startPoint y: 215, endPoint x: 219, endPoint y: 223, distance: 14.4
click at [207, 216] on span "Leith Barker" at bounding box center [204, 213] width 92 height 15
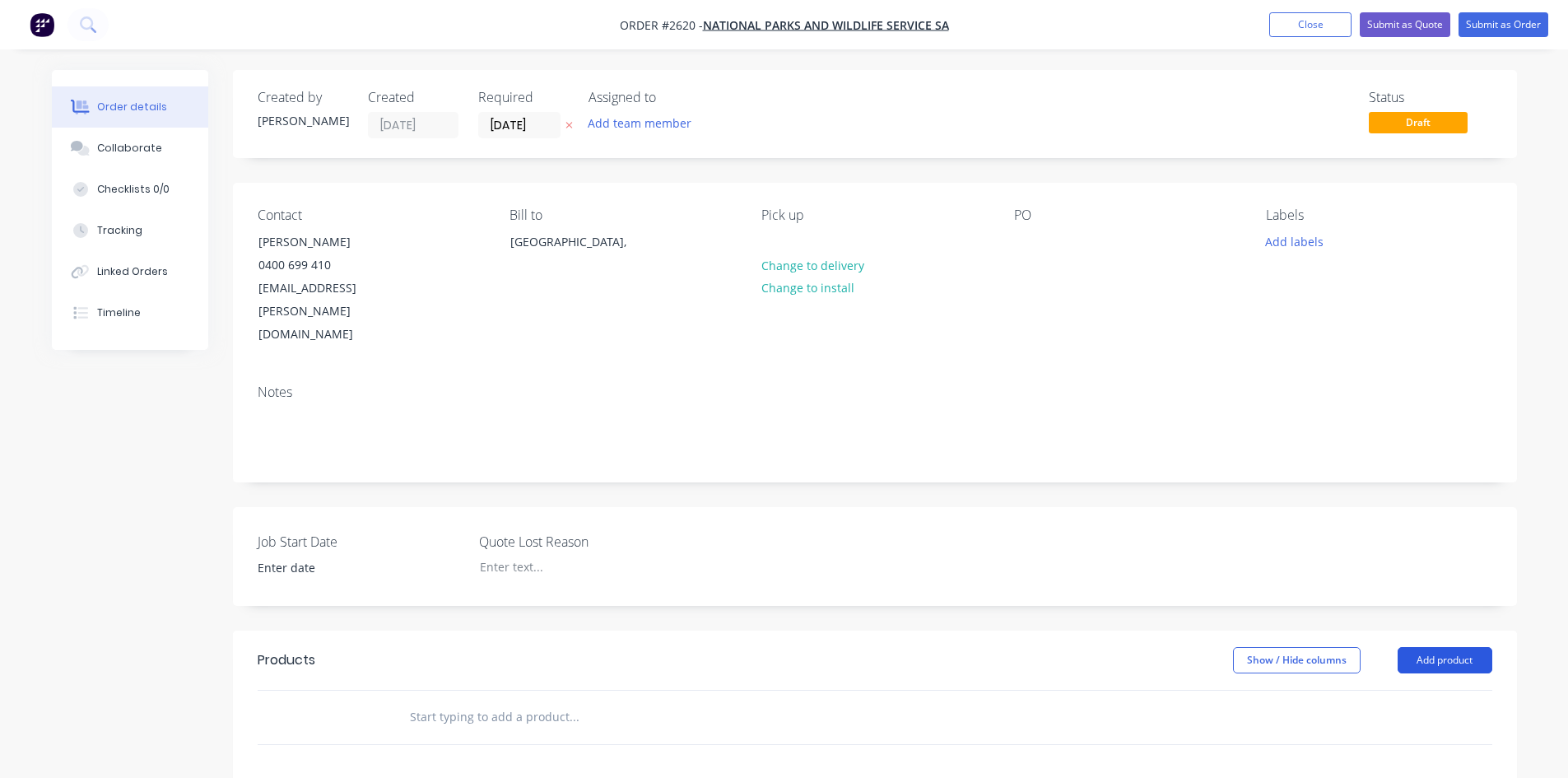
click at [1447, 647] on button "Add product" at bounding box center [1446, 660] width 95 height 27
click at [1394, 690] on div "Product catalogue" at bounding box center [1414, 701] width 127 height 24
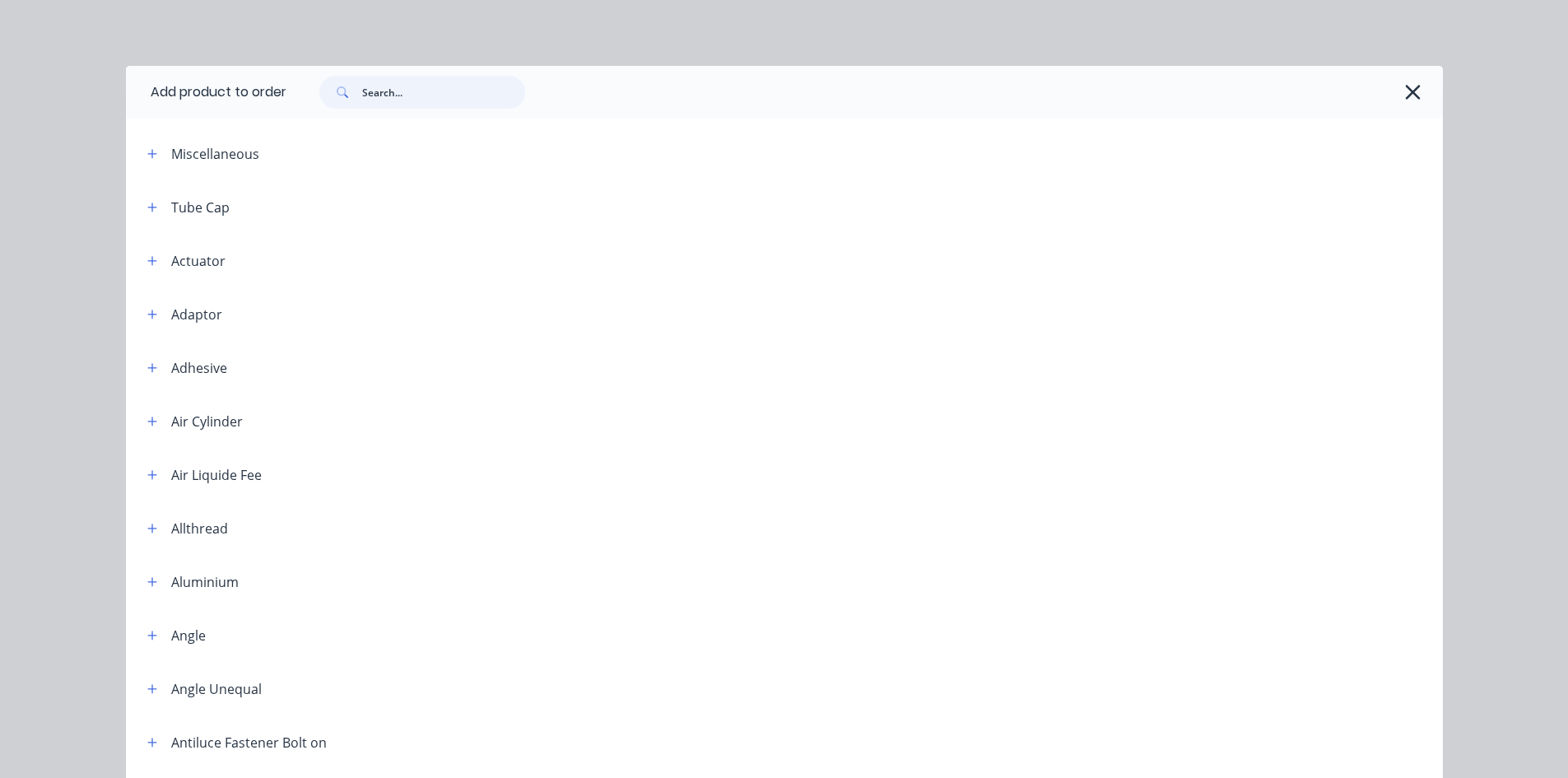
click at [399, 98] on input "text" at bounding box center [444, 92] width 163 height 33
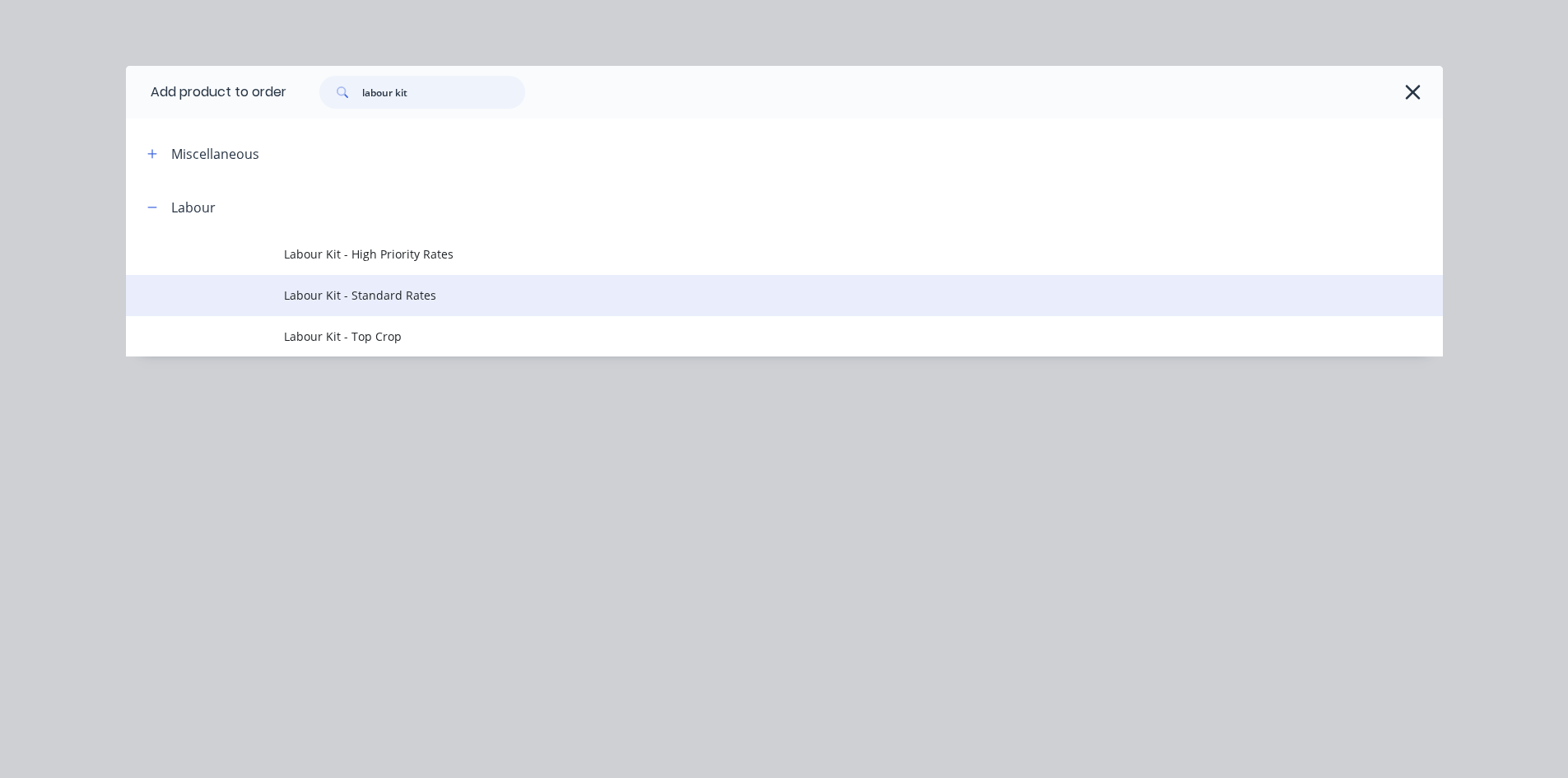
type input "labour kit"
click at [356, 301] on span "Labour Kit - Standard Rates" at bounding box center [747, 295] width 927 height 17
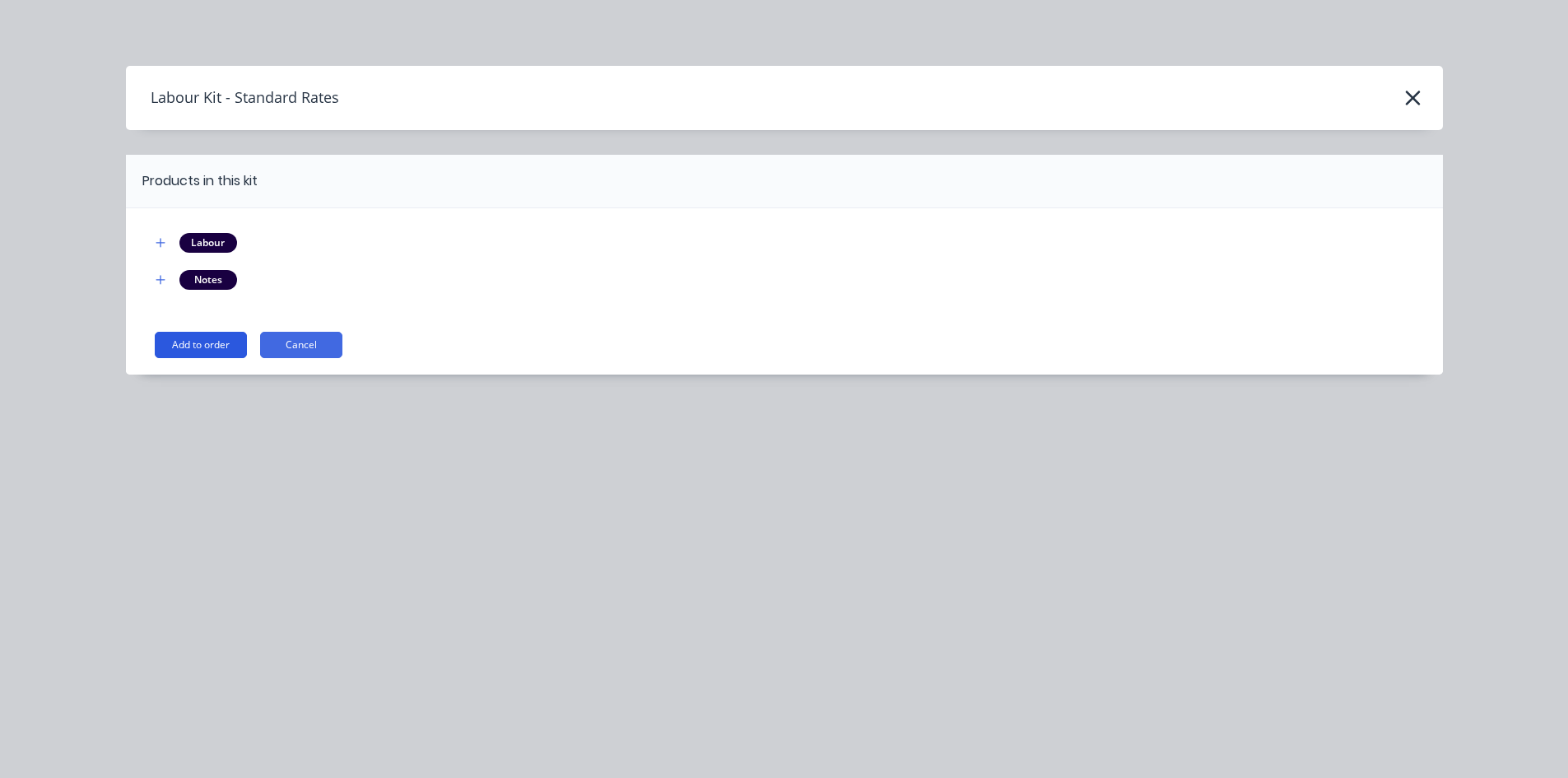
click at [208, 338] on button "Add to order" at bounding box center [200, 345] width 92 height 27
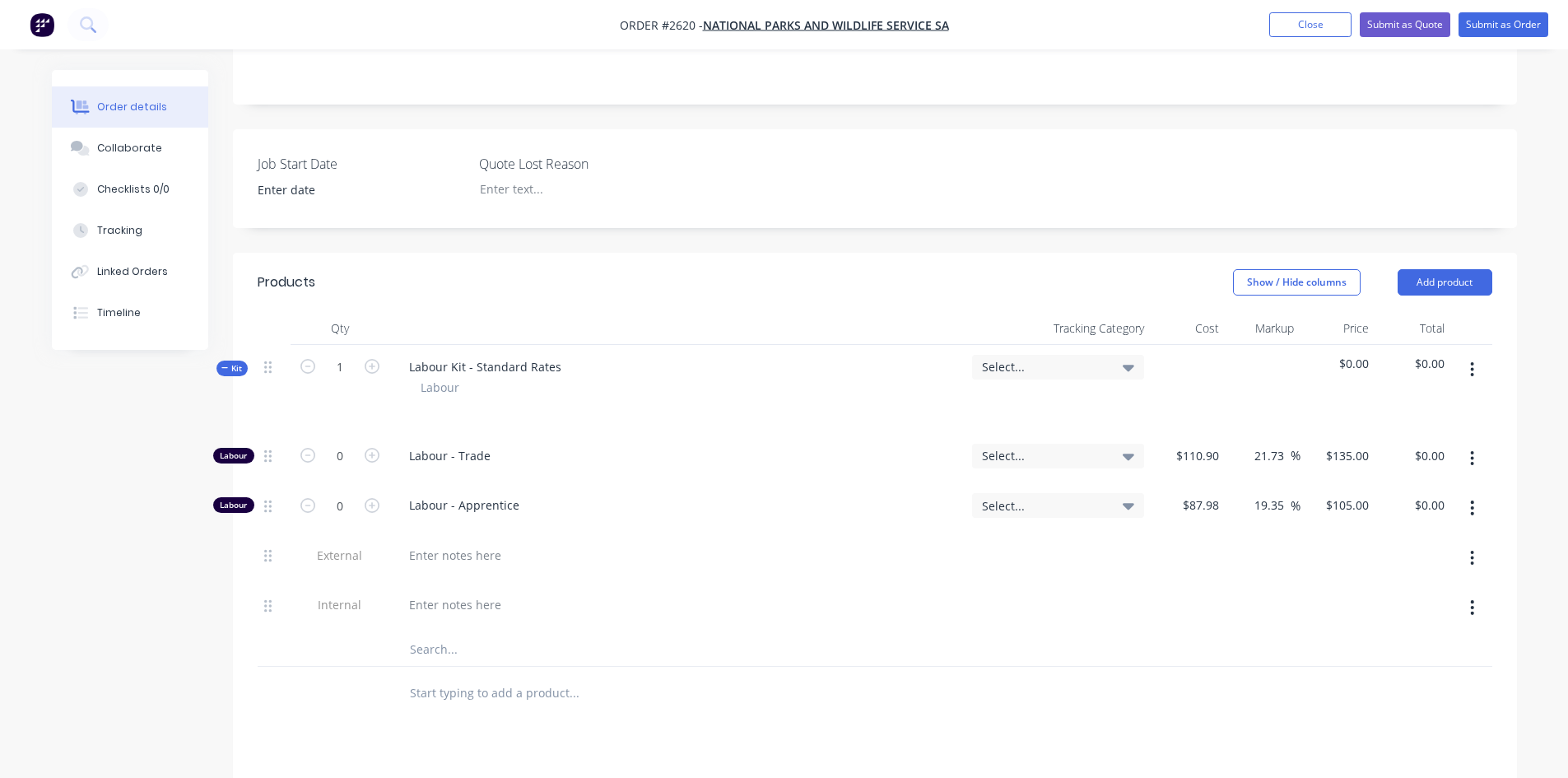
scroll to position [412, 0]
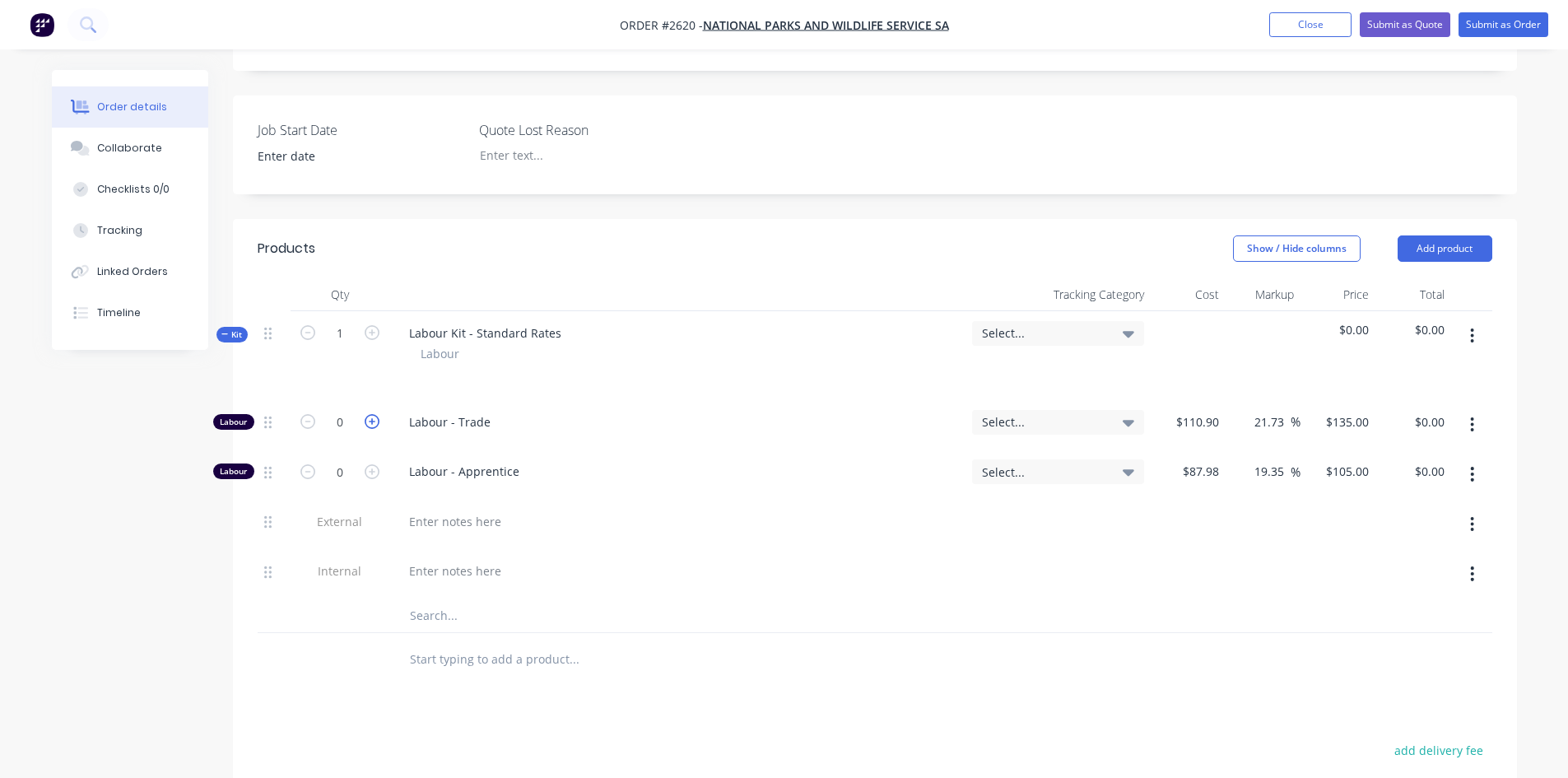
click at [369, 414] on icon "button" at bounding box center [372, 421] width 15 height 15
type input "1"
type input "$135.00"
click at [369, 414] on icon "button" at bounding box center [372, 421] width 15 height 15
type input "2"
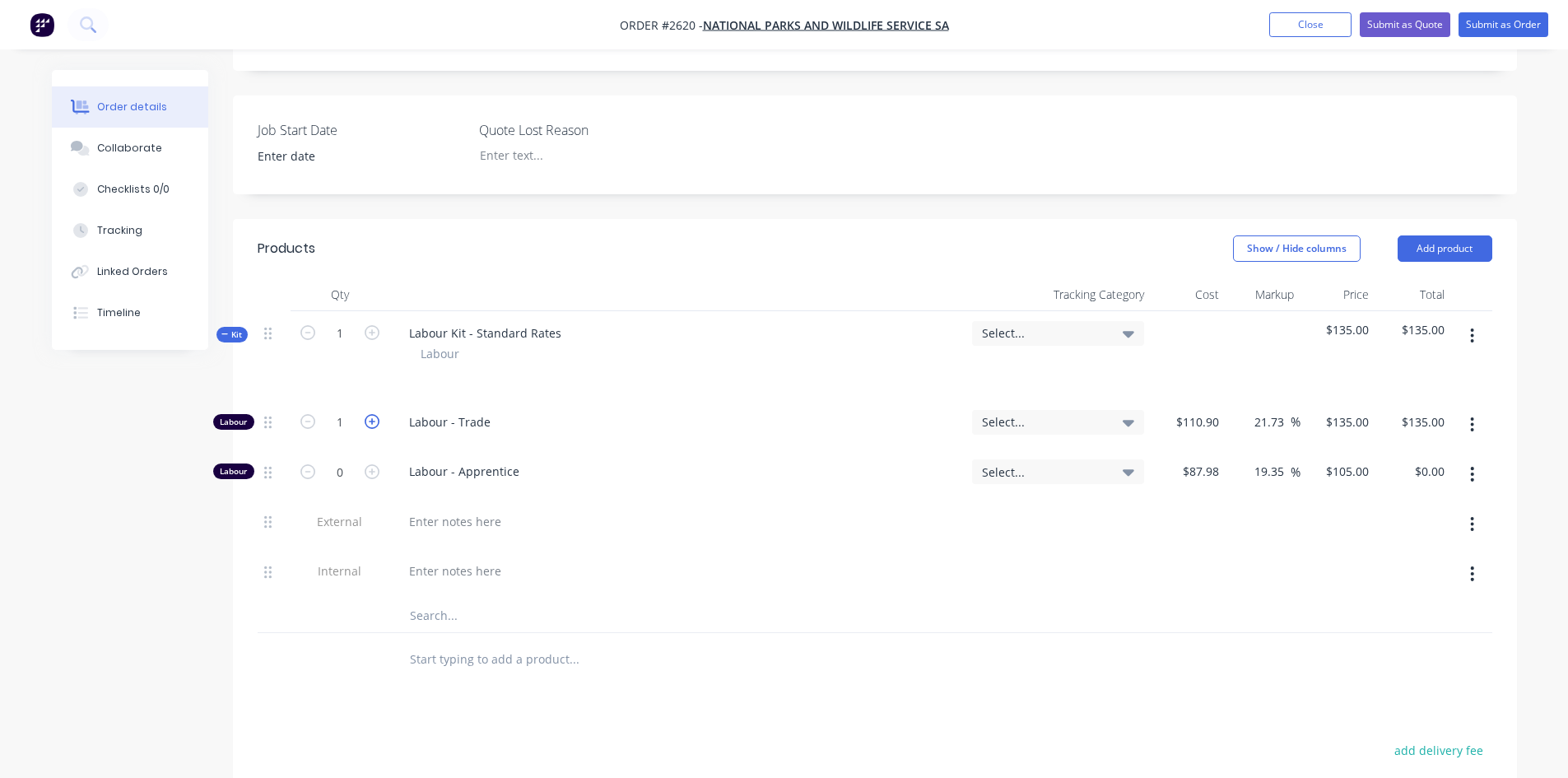
type input "$270.00"
click at [369, 414] on icon "button" at bounding box center [372, 421] width 15 height 15
type input "3"
type input "$405.00"
click at [369, 414] on icon "button" at bounding box center [372, 421] width 15 height 15
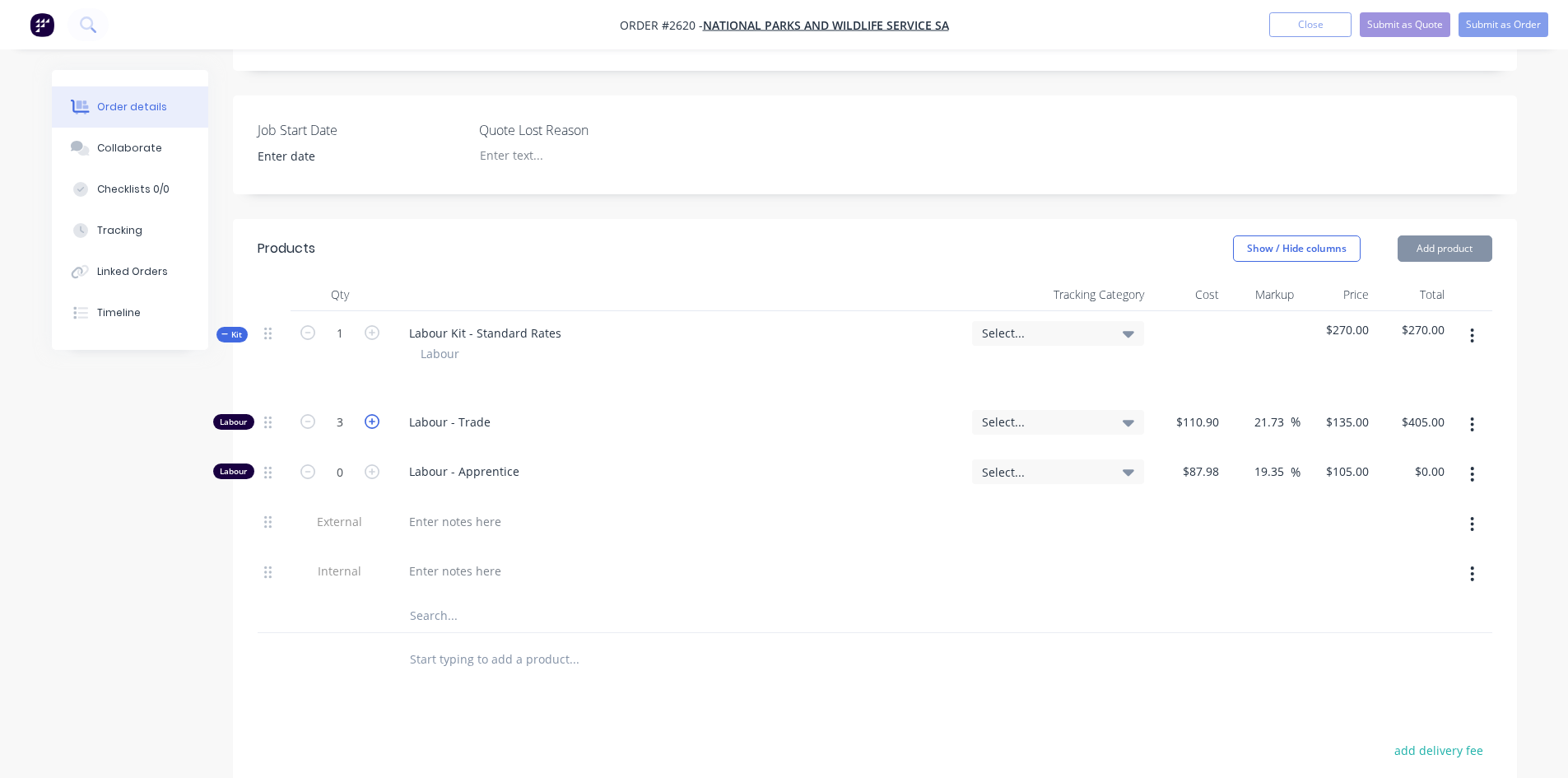
type input "4"
type input "$540.00"
click at [369, 414] on icon "button" at bounding box center [372, 421] width 15 height 15
type input "5"
type input "$675.00"
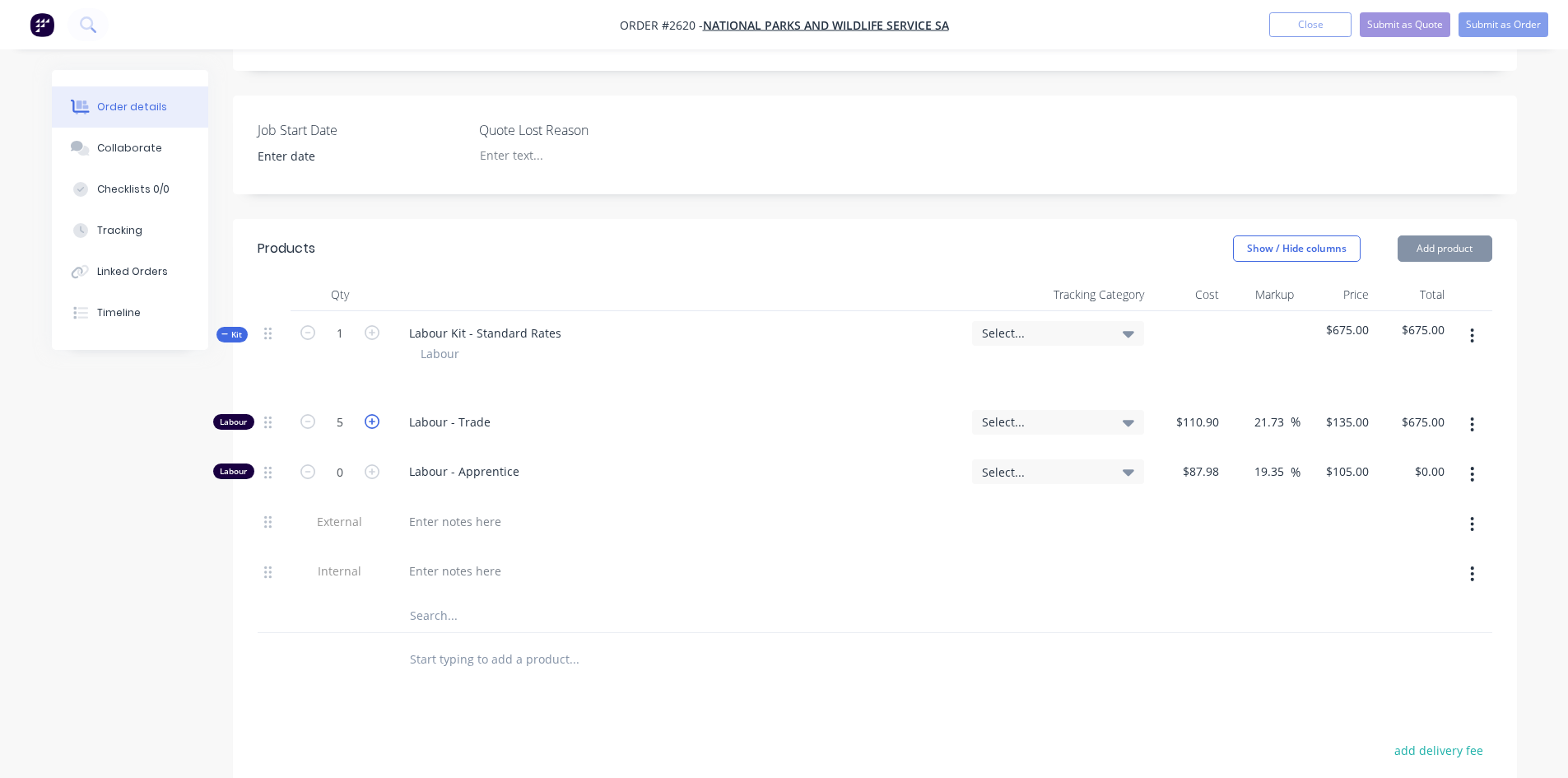
click at [369, 414] on icon "button" at bounding box center [372, 421] width 15 height 15
type input "6"
type input "$810.00"
click at [369, 414] on icon "button" at bounding box center [372, 421] width 15 height 15
type input "7"
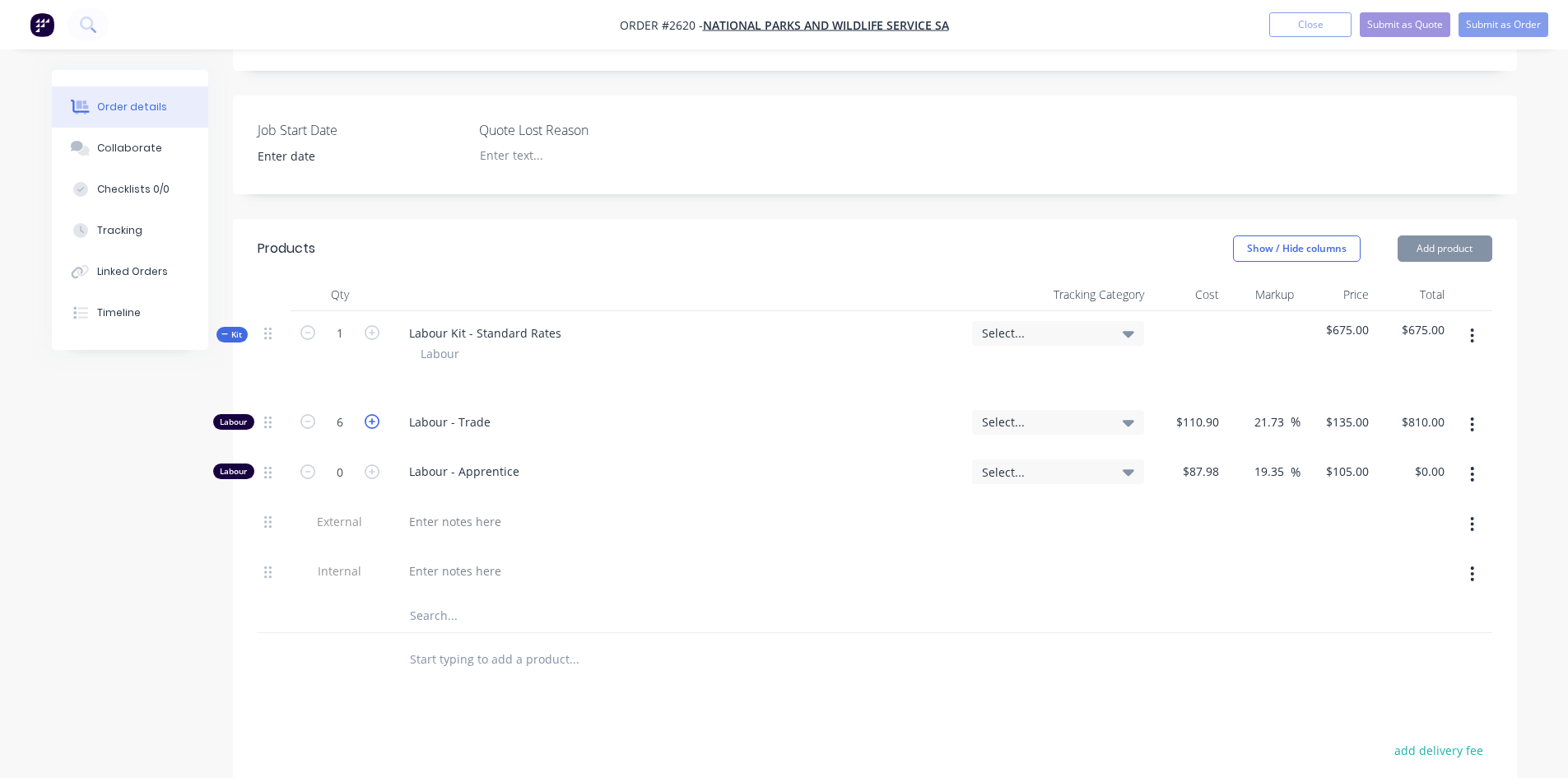
type input "$945.00"
click at [369, 414] on icon "button" at bounding box center [372, 421] width 15 height 15
type input "8"
type input "$1,080.00"
click at [369, 414] on icon "button" at bounding box center [372, 421] width 15 height 15
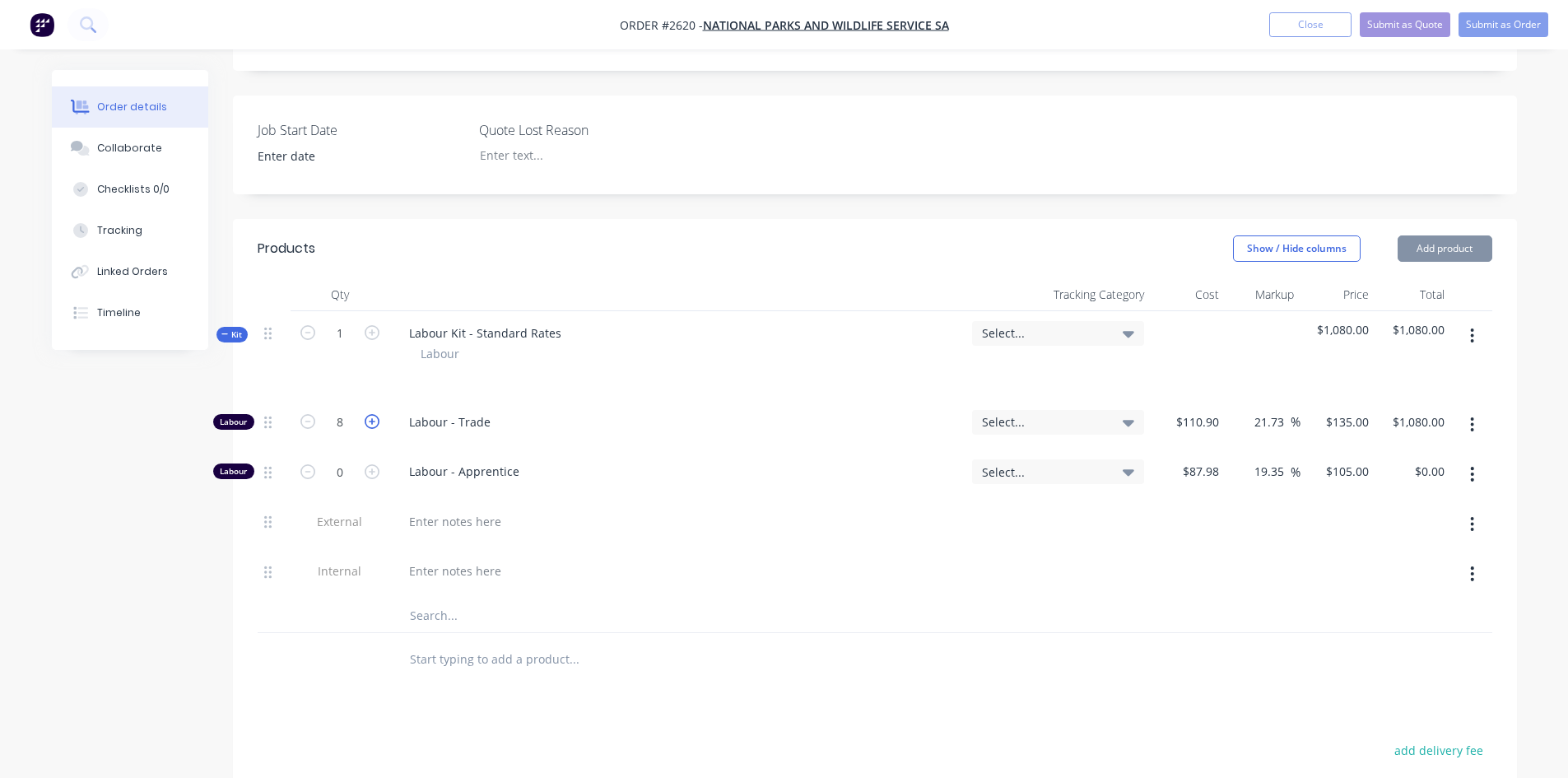
type input "9"
type input "$1,215.00"
click at [369, 414] on icon "button" at bounding box center [372, 421] width 15 height 15
type input "10"
type input "$1,350.00"
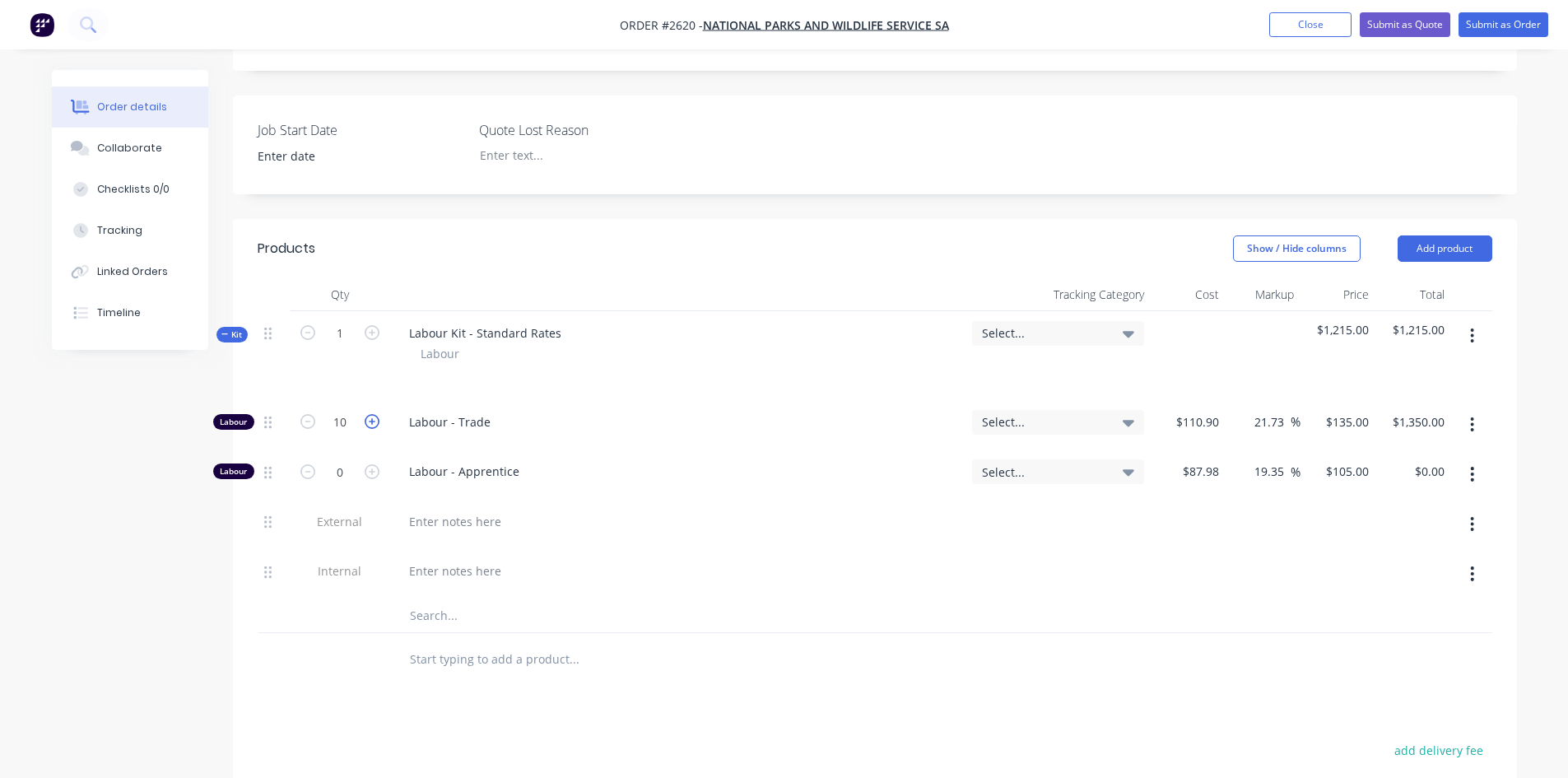
click at [369, 414] on icon "button" at bounding box center [372, 421] width 15 height 15
type input "11"
type input "$1,485.00"
click at [369, 414] on icon "button" at bounding box center [372, 421] width 15 height 15
type input "12"
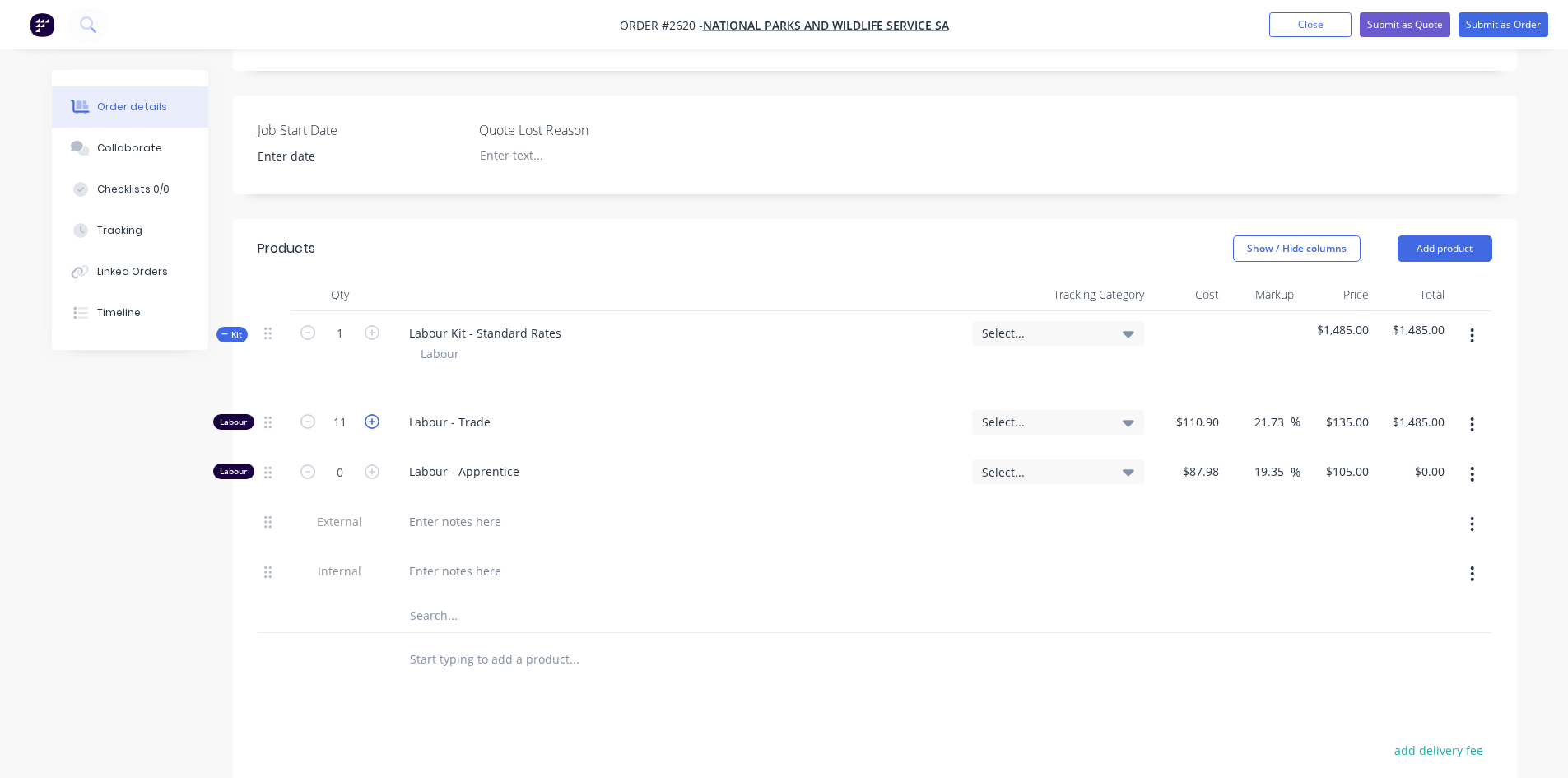
type input "$1,620.00"
click at [369, 414] on icon "button" at bounding box center [372, 421] width 15 height 15
type input "13"
type input "$1,755.00"
click at [369, 414] on icon "button" at bounding box center [372, 421] width 15 height 15
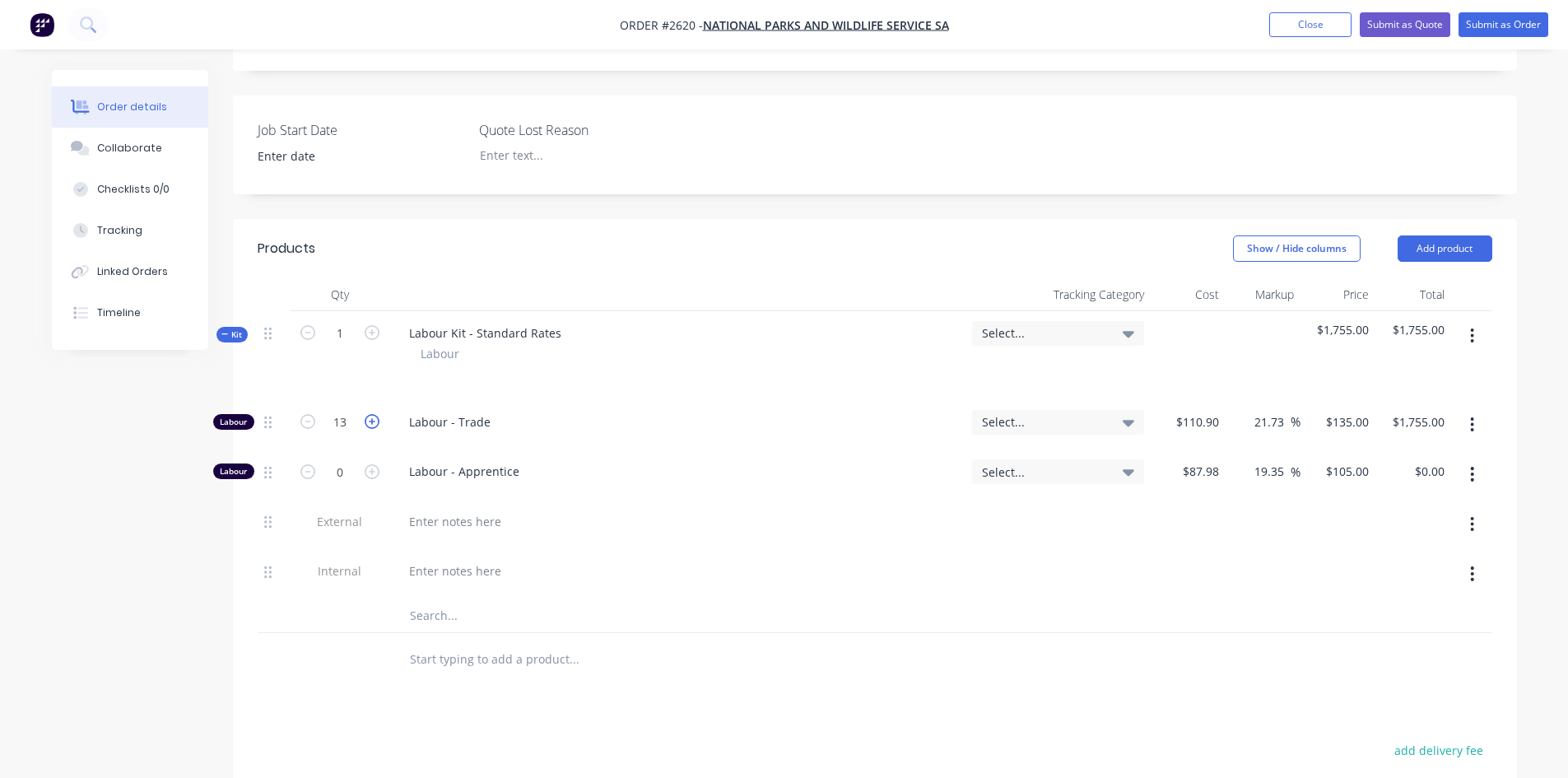
type input "14"
type input "$1,890.00"
click at [369, 414] on icon "button" at bounding box center [372, 421] width 15 height 15
type input "15"
type input "$2,025.00"
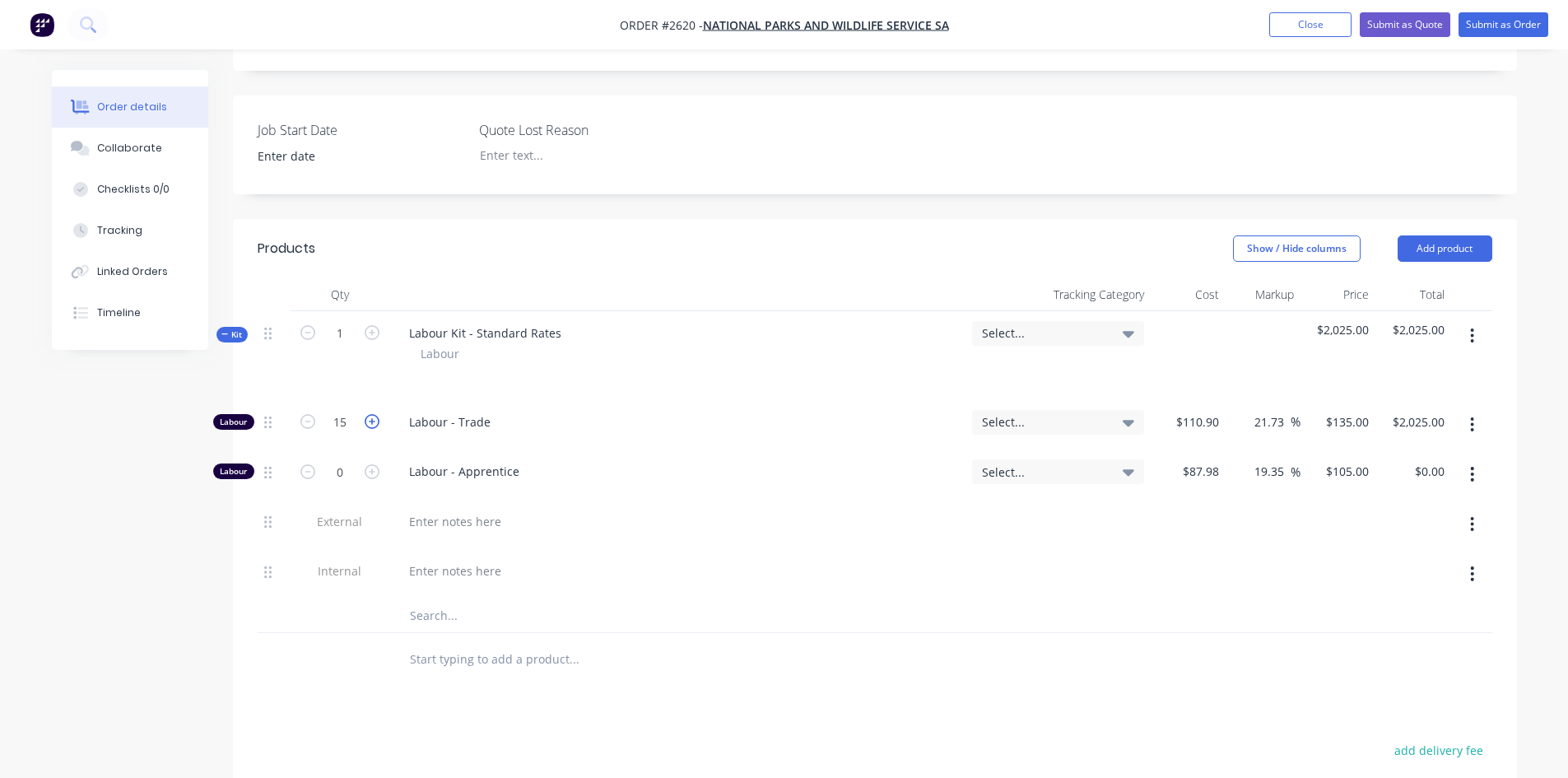
click at [369, 414] on icon "button" at bounding box center [372, 421] width 15 height 15
type input "16"
type input "$2,160.00"
click at [369, 414] on icon "button" at bounding box center [372, 421] width 15 height 15
type input "17"
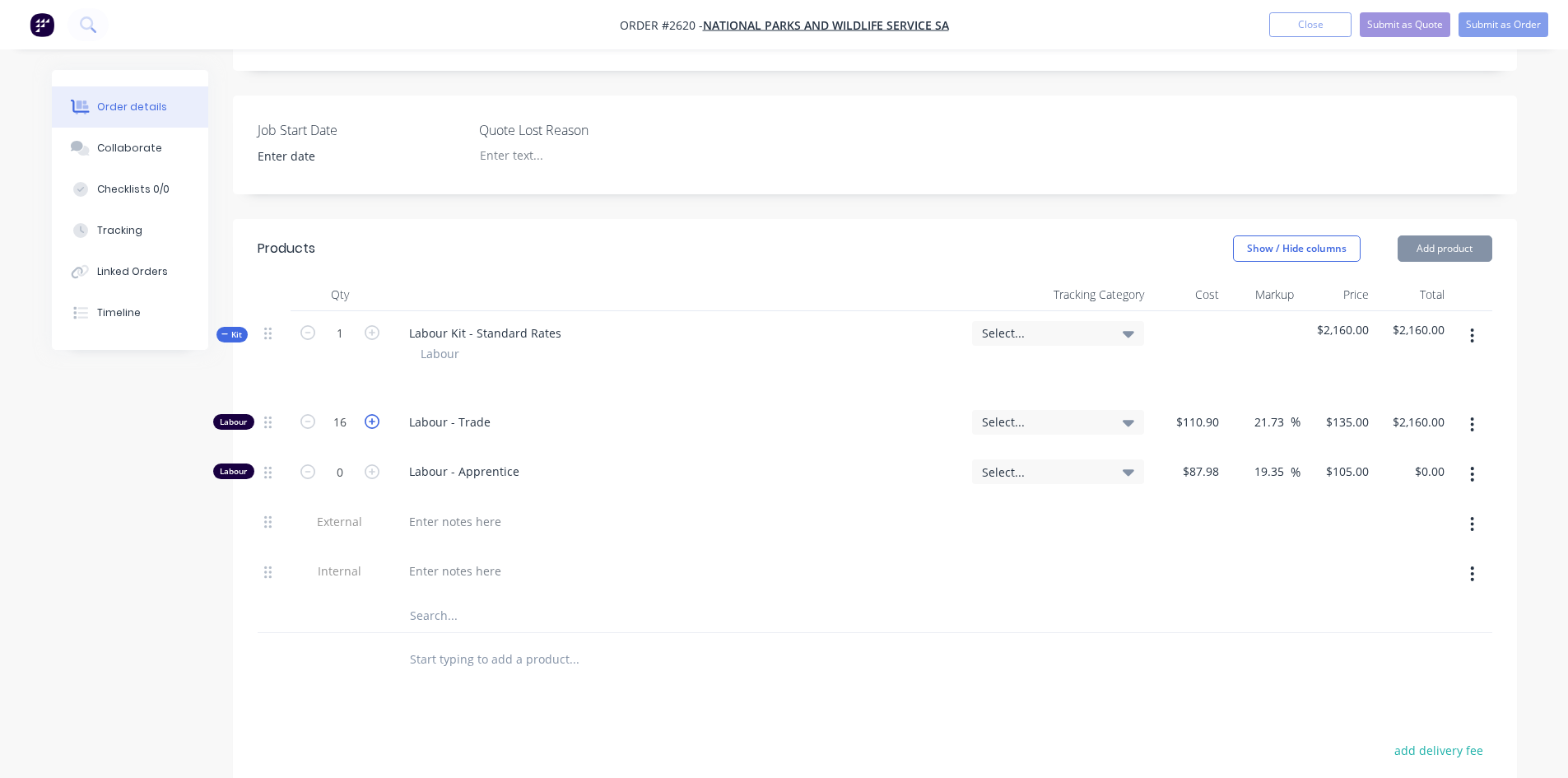
type input "$2,295.00"
click at [369, 414] on icon "button" at bounding box center [372, 421] width 15 height 15
type input "18"
type input "$2,430.00"
click at [369, 414] on icon "button" at bounding box center [372, 421] width 15 height 15
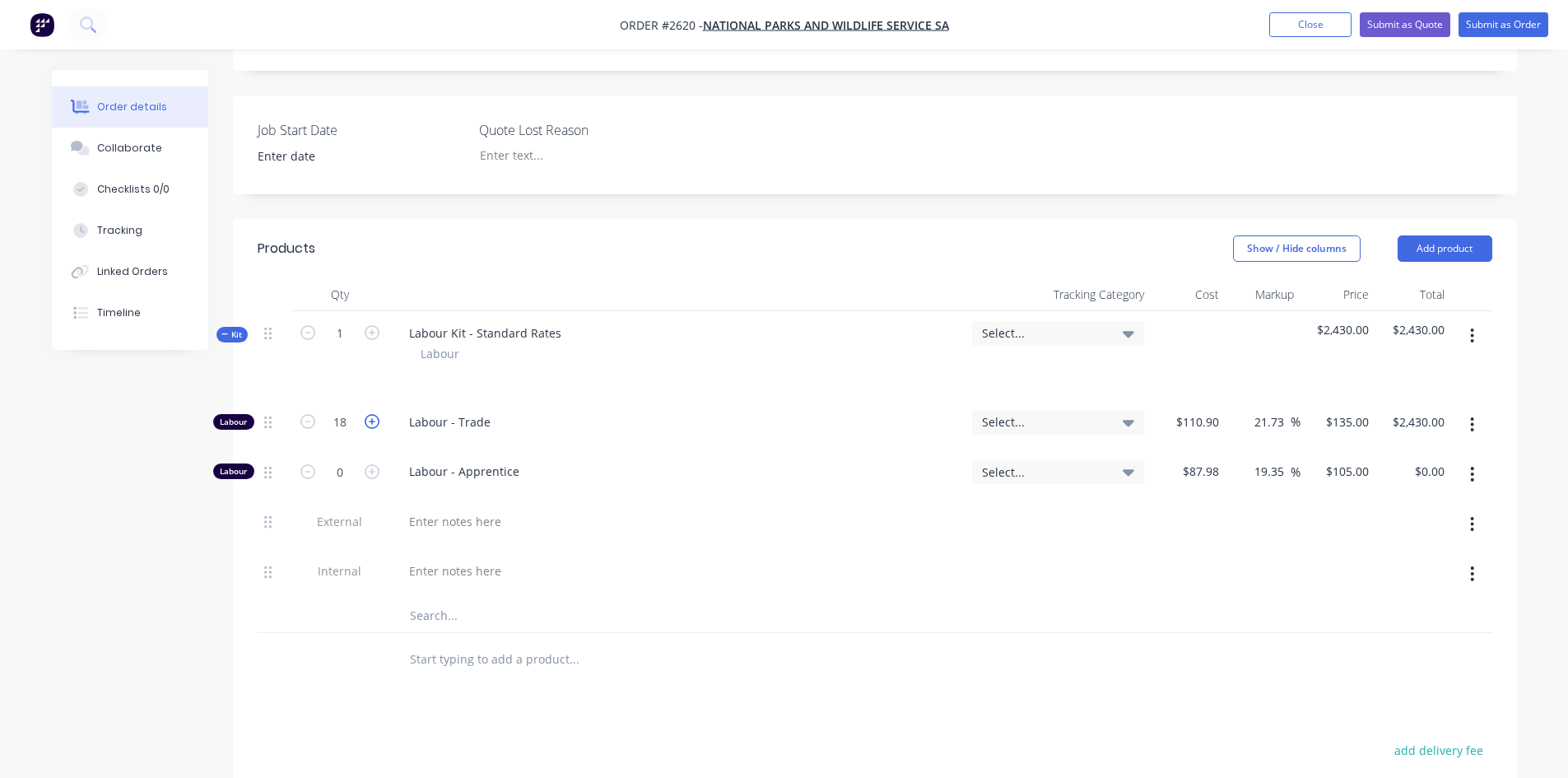
type input "19"
type input "$2,565.00"
click at [369, 414] on icon "button" at bounding box center [372, 421] width 15 height 15
type input "20"
type input "$2,700.00"
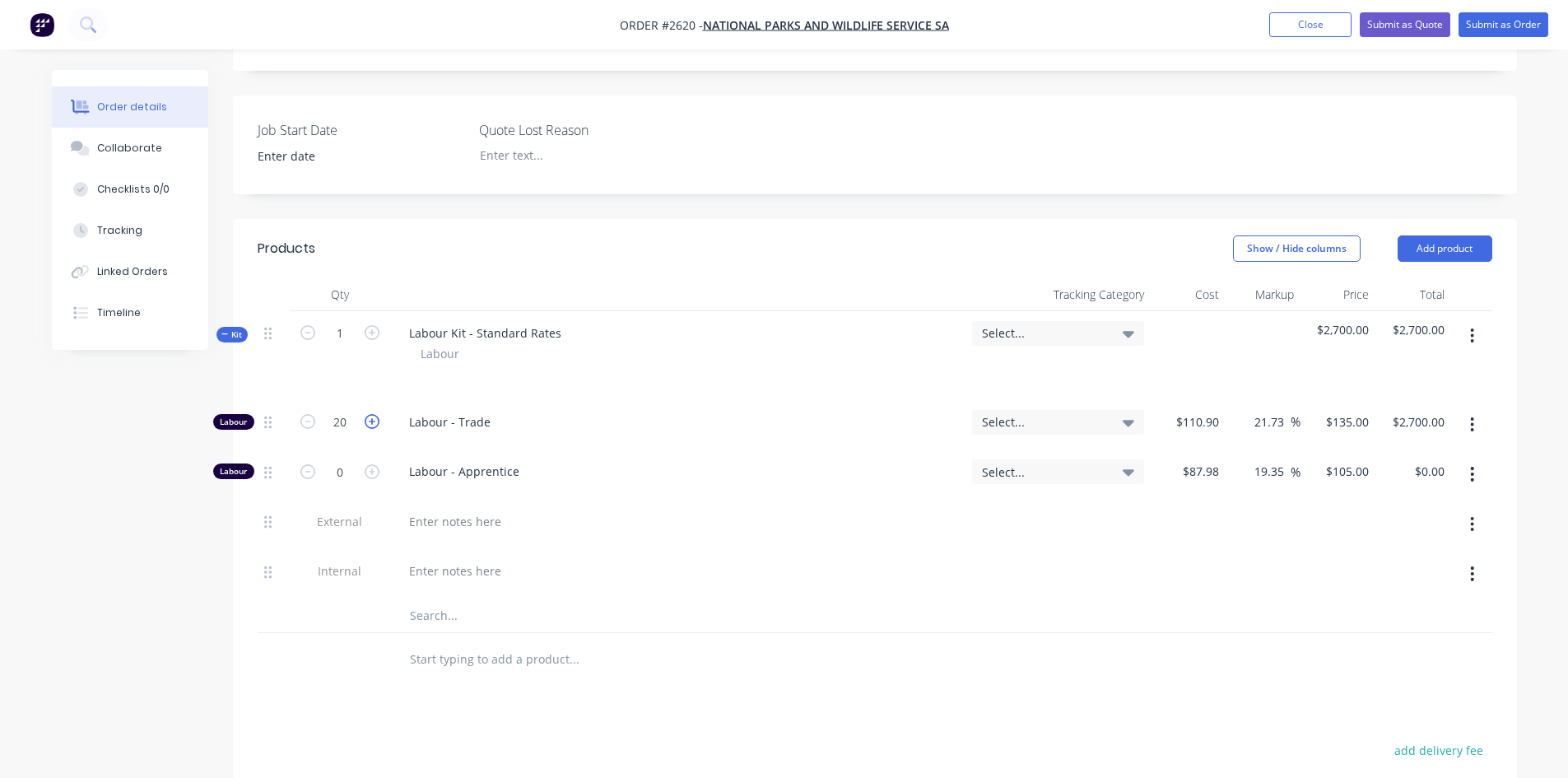
click at [369, 414] on icon "button" at bounding box center [372, 421] width 15 height 15
type input "21"
type input "$2,835.00"
click at [369, 414] on icon "button" at bounding box center [372, 421] width 15 height 15
type input "22"
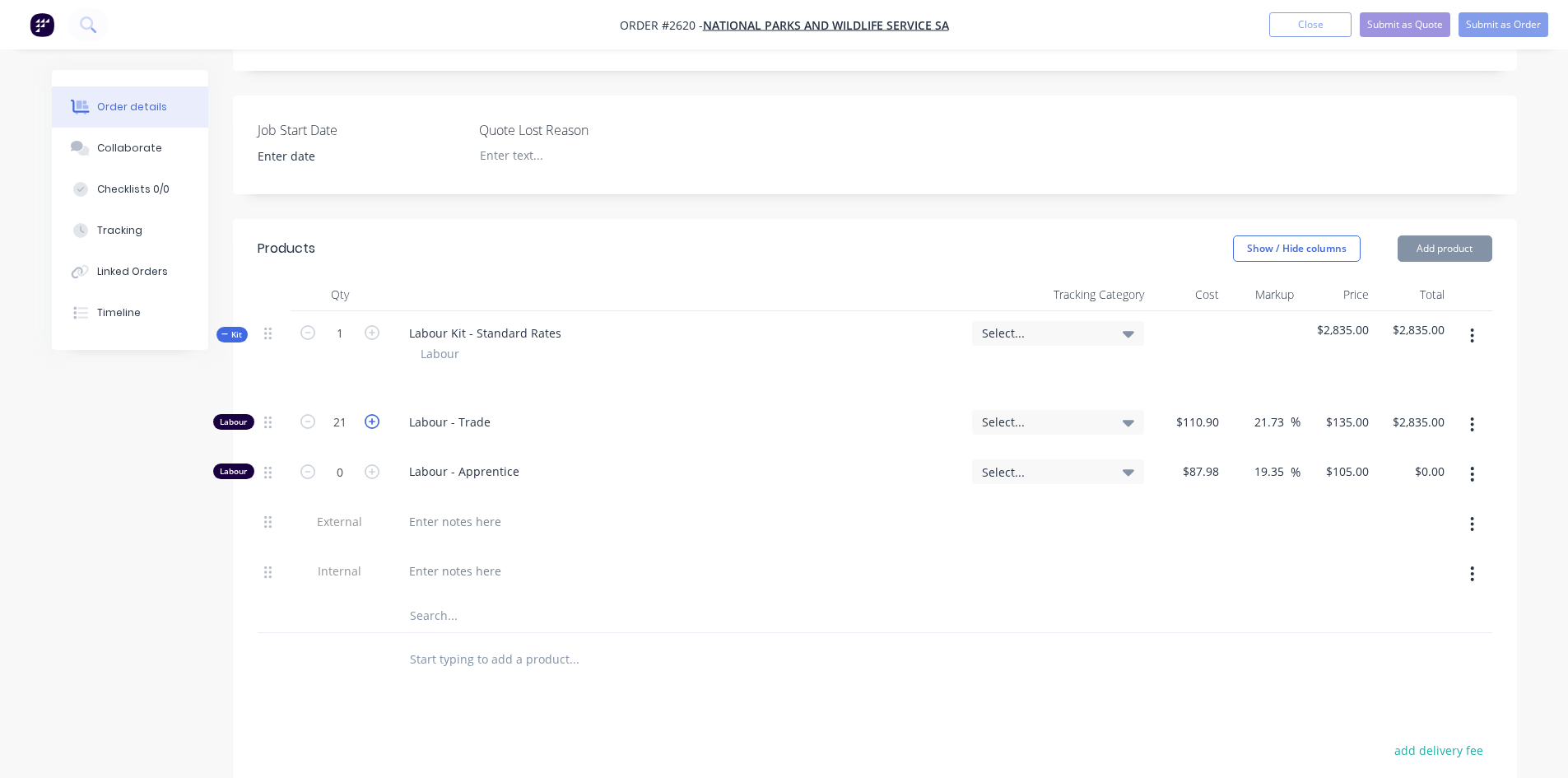
type input "$2,970.00"
click at [369, 414] on icon "button" at bounding box center [372, 421] width 15 height 15
type input "23"
type input "$3,105.00"
click at [369, 414] on icon "button" at bounding box center [372, 421] width 15 height 15
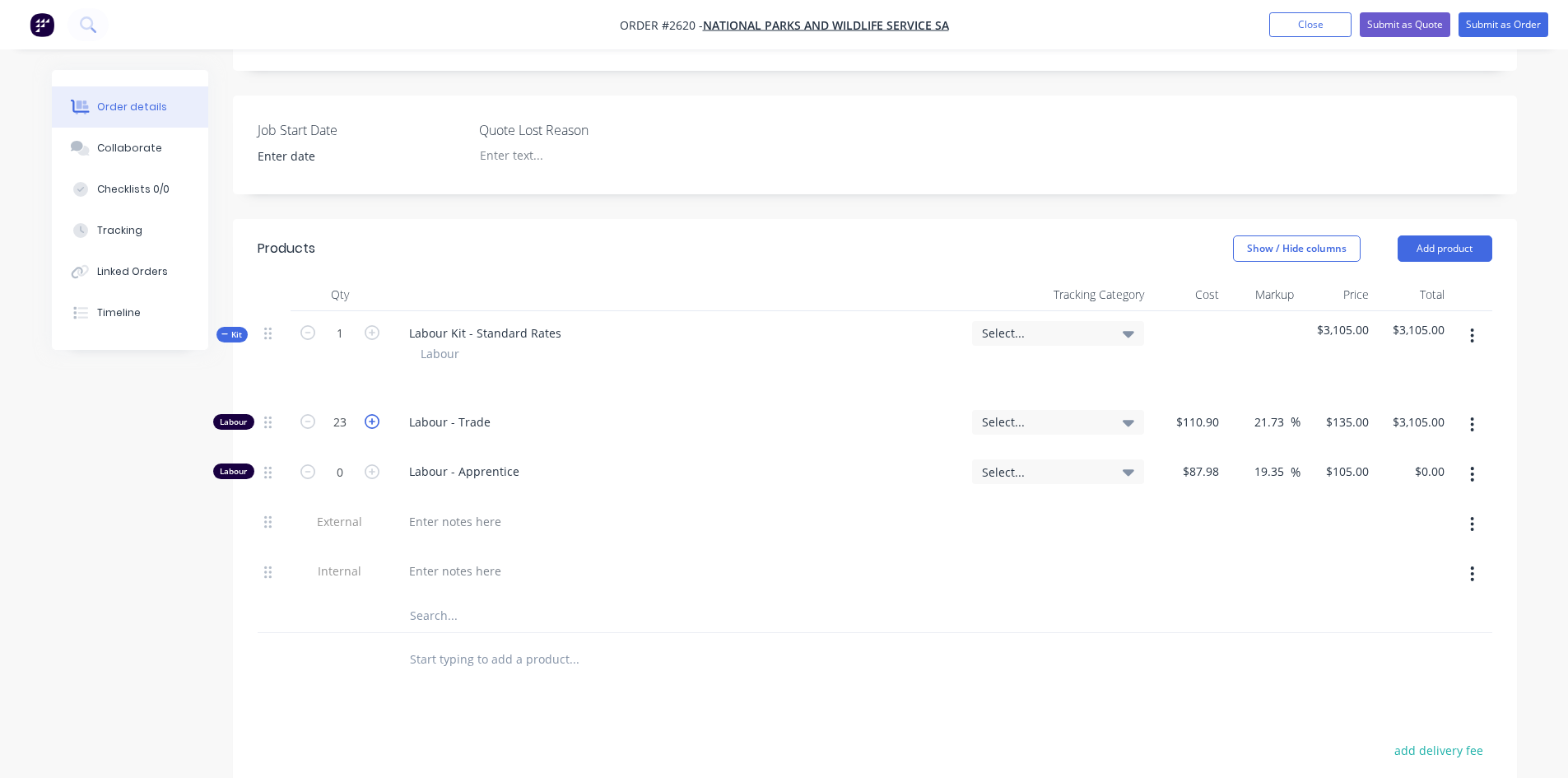
type input "24"
type input "$3,240.00"
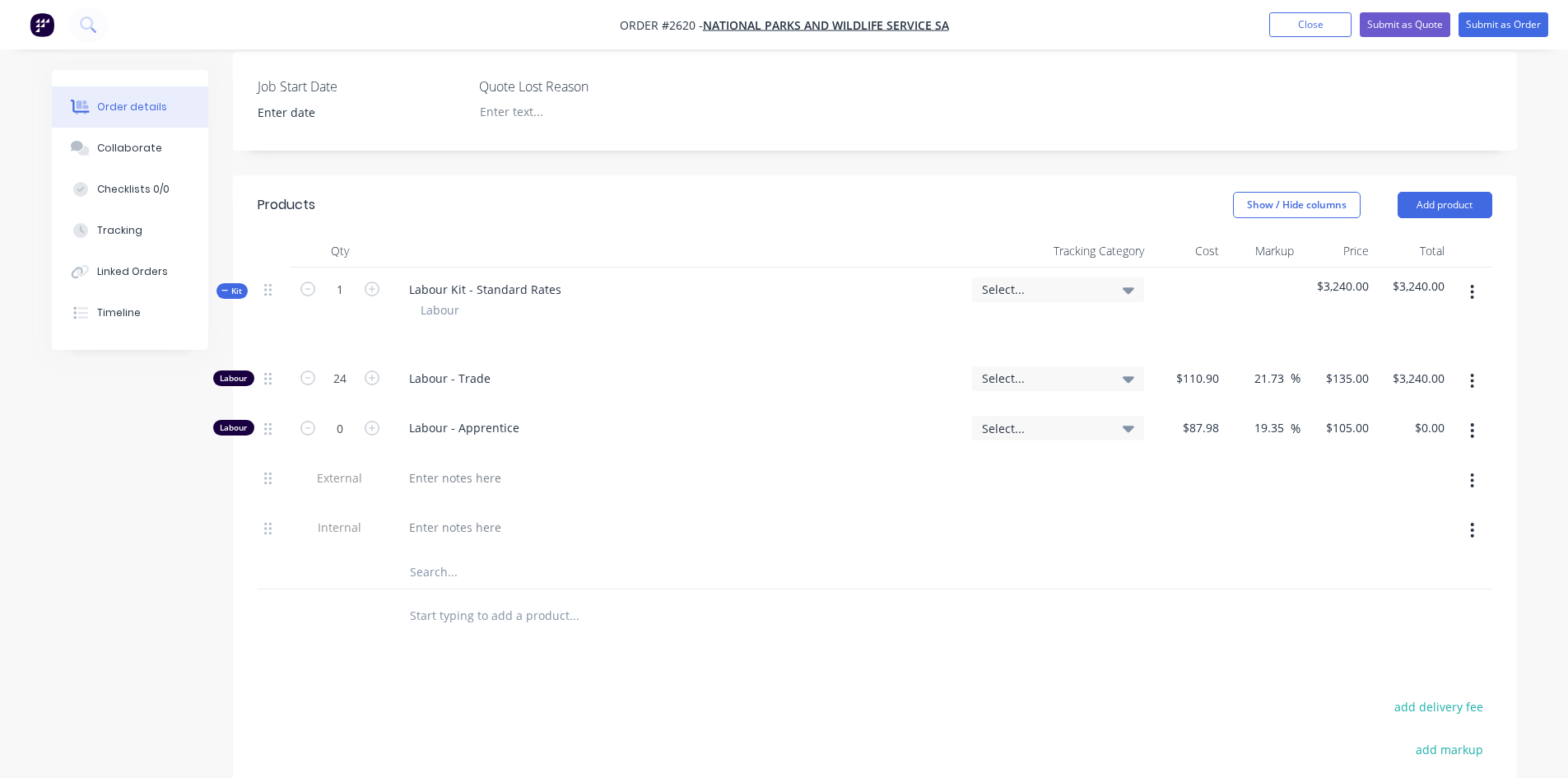
scroll to position [493, 0]
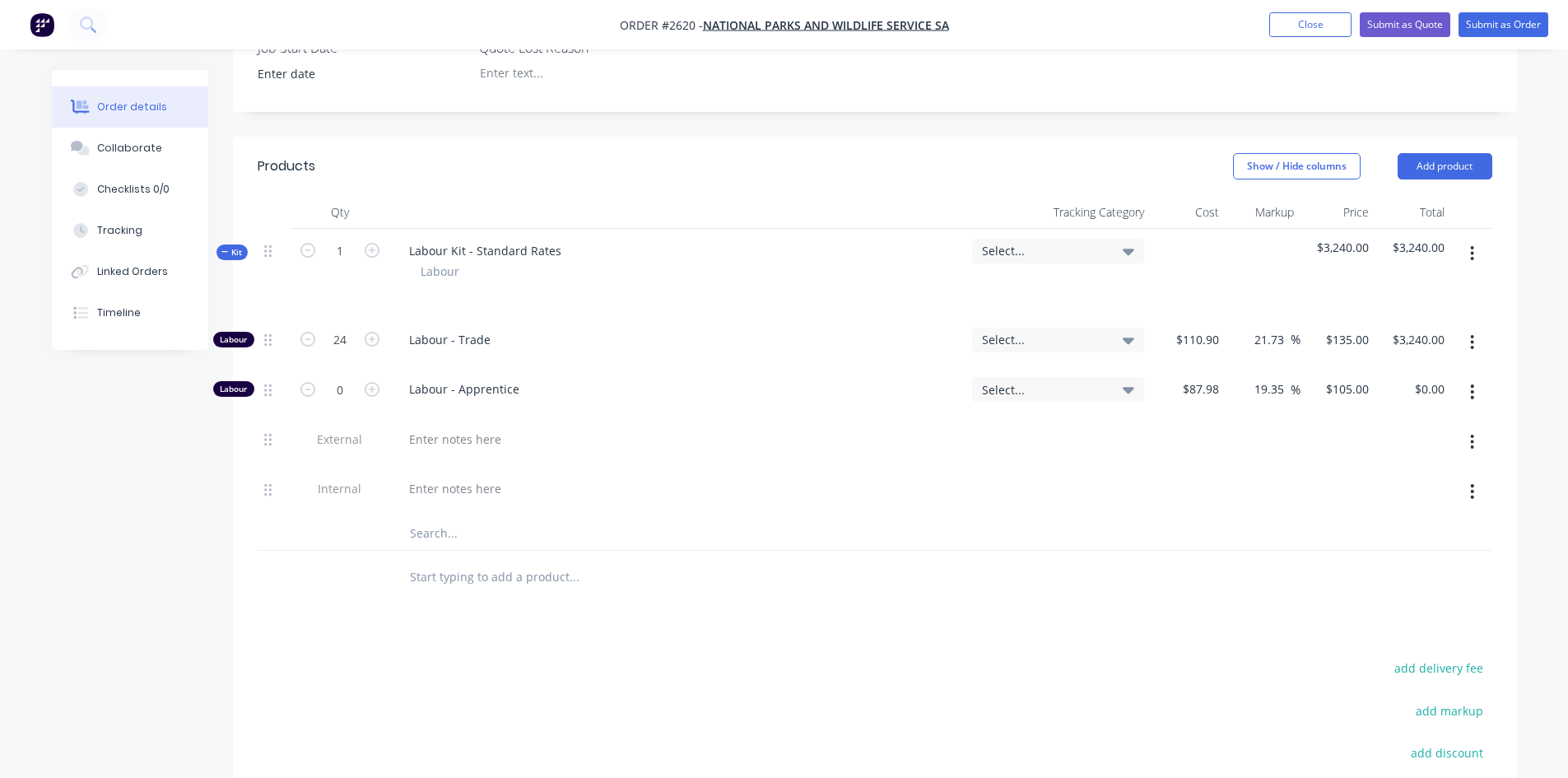
click at [471, 561] on input "text" at bounding box center [573, 577] width 329 height 33
click at [429, 427] on div at bounding box center [455, 438] width 119 height 24
paste div
click at [515, 561] on input "text" at bounding box center [573, 577] width 329 height 33
click at [552, 561] on input "text" at bounding box center [573, 577] width 329 height 33
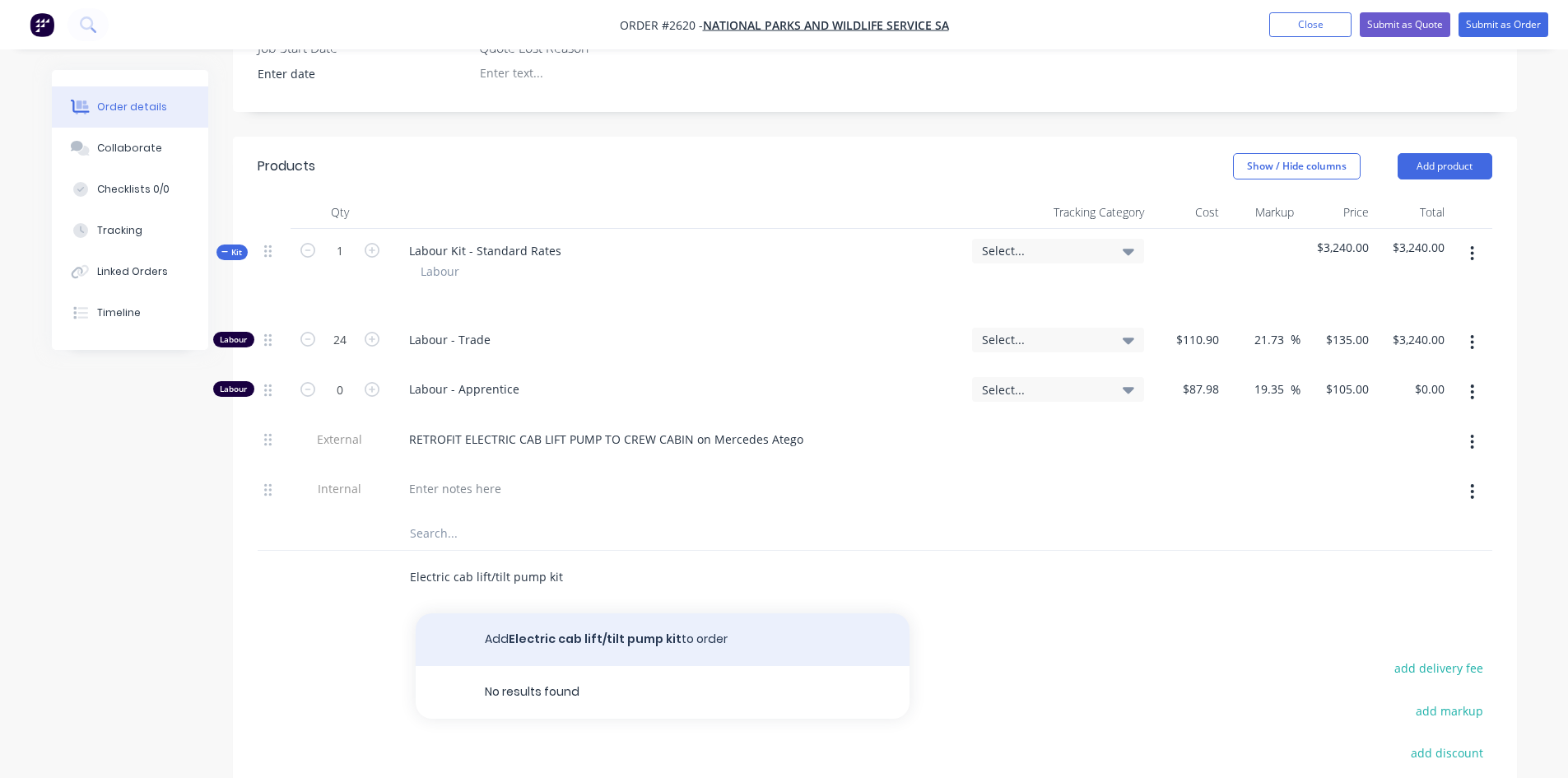
type input "Electric cab lift/tilt pump kit"
click at [575, 613] on button "Add Electric cab lift/tilt pump kit to order" at bounding box center [663, 639] width 494 height 53
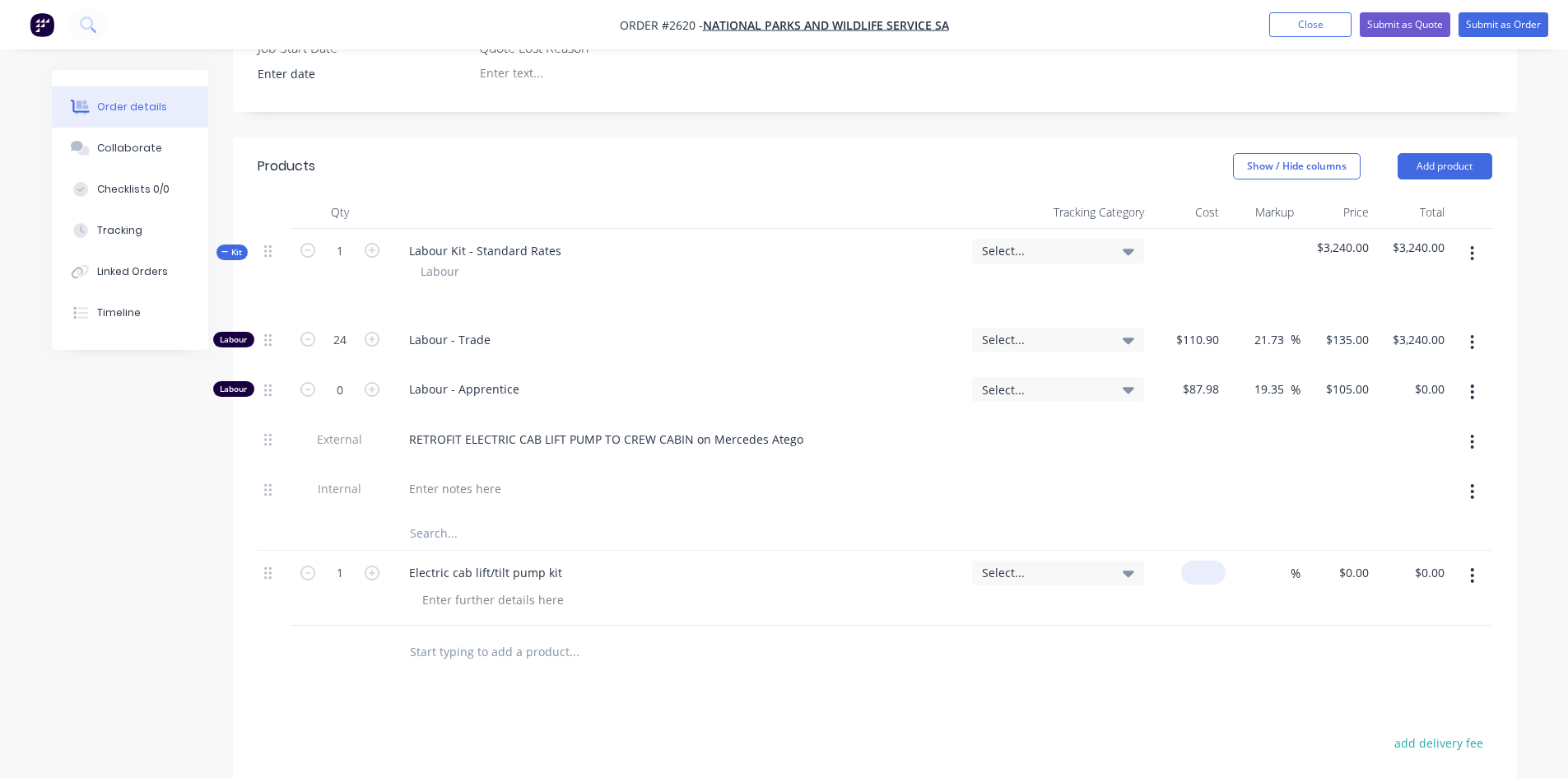
click at [1204, 561] on div "$0.00" at bounding box center [1204, 572] width 45 height 24
type input "$3,045.00"
click at [1281, 561] on input at bounding box center [1281, 572] width 19 height 24
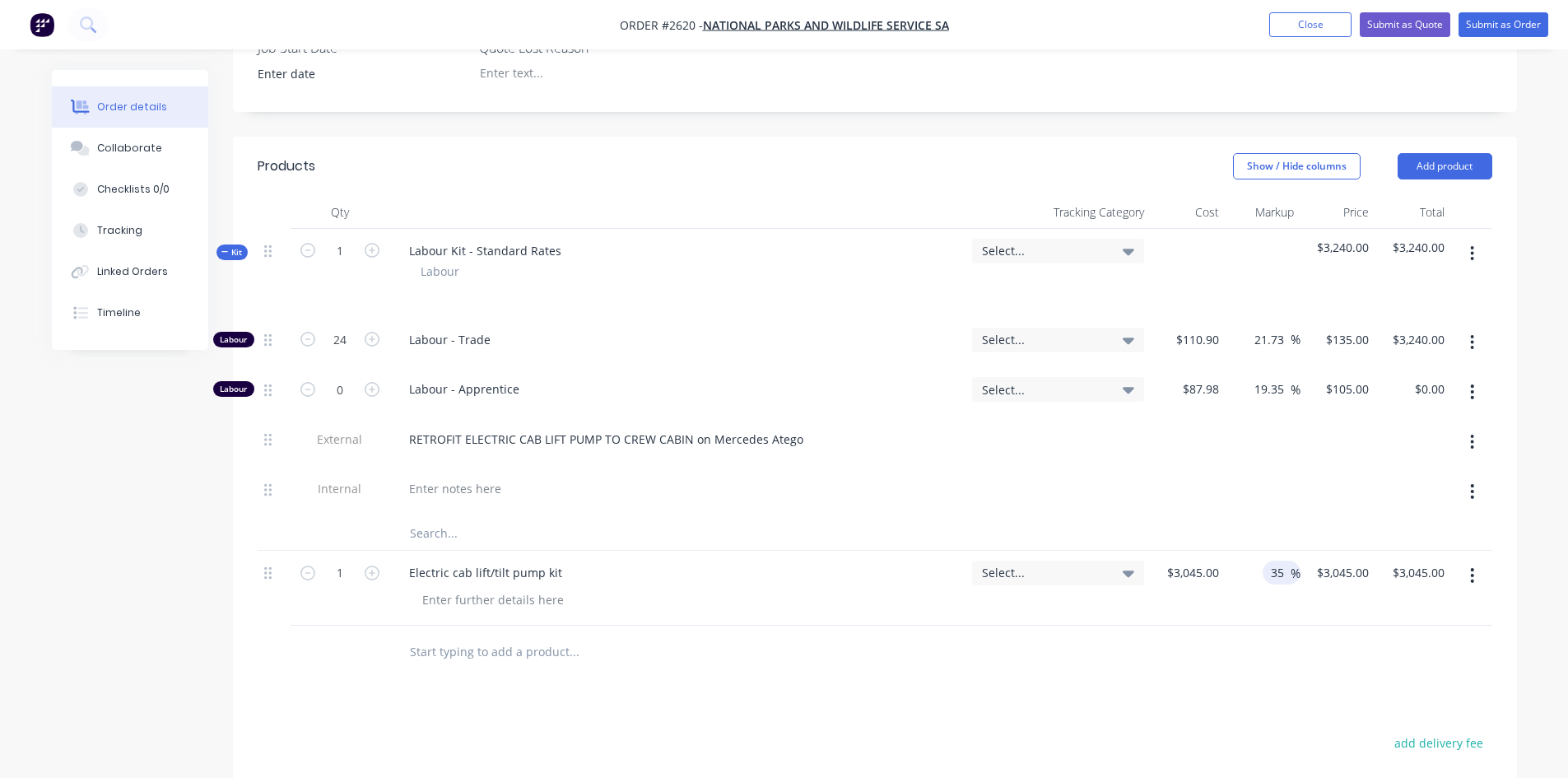
type input "35"
type input "$4,110.75"
click at [1257, 625] on div at bounding box center [874, 652] width 1235 height 53
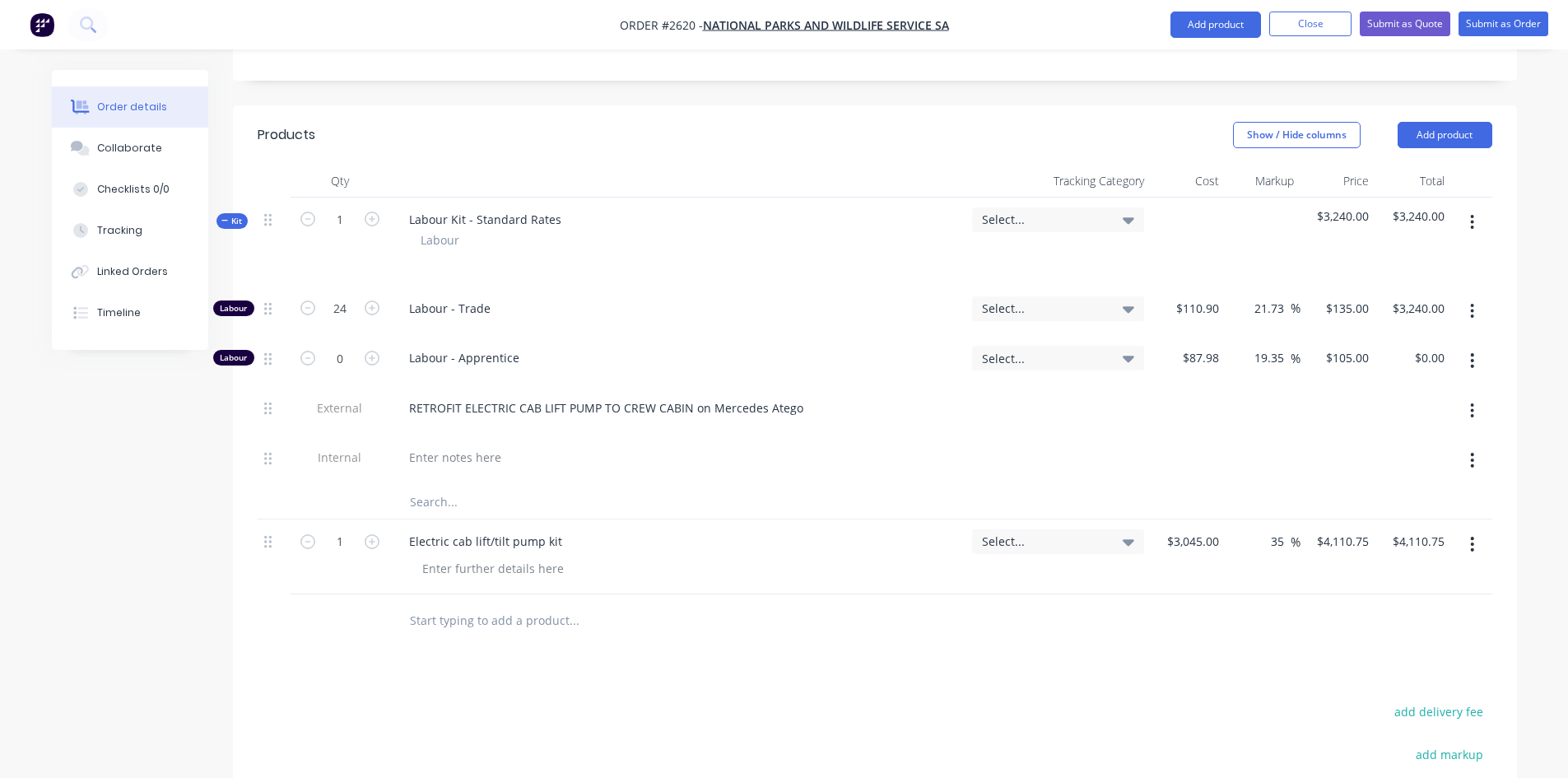
scroll to position [522, 0]
click at [530, 607] on input "text" at bounding box center [573, 623] width 329 height 33
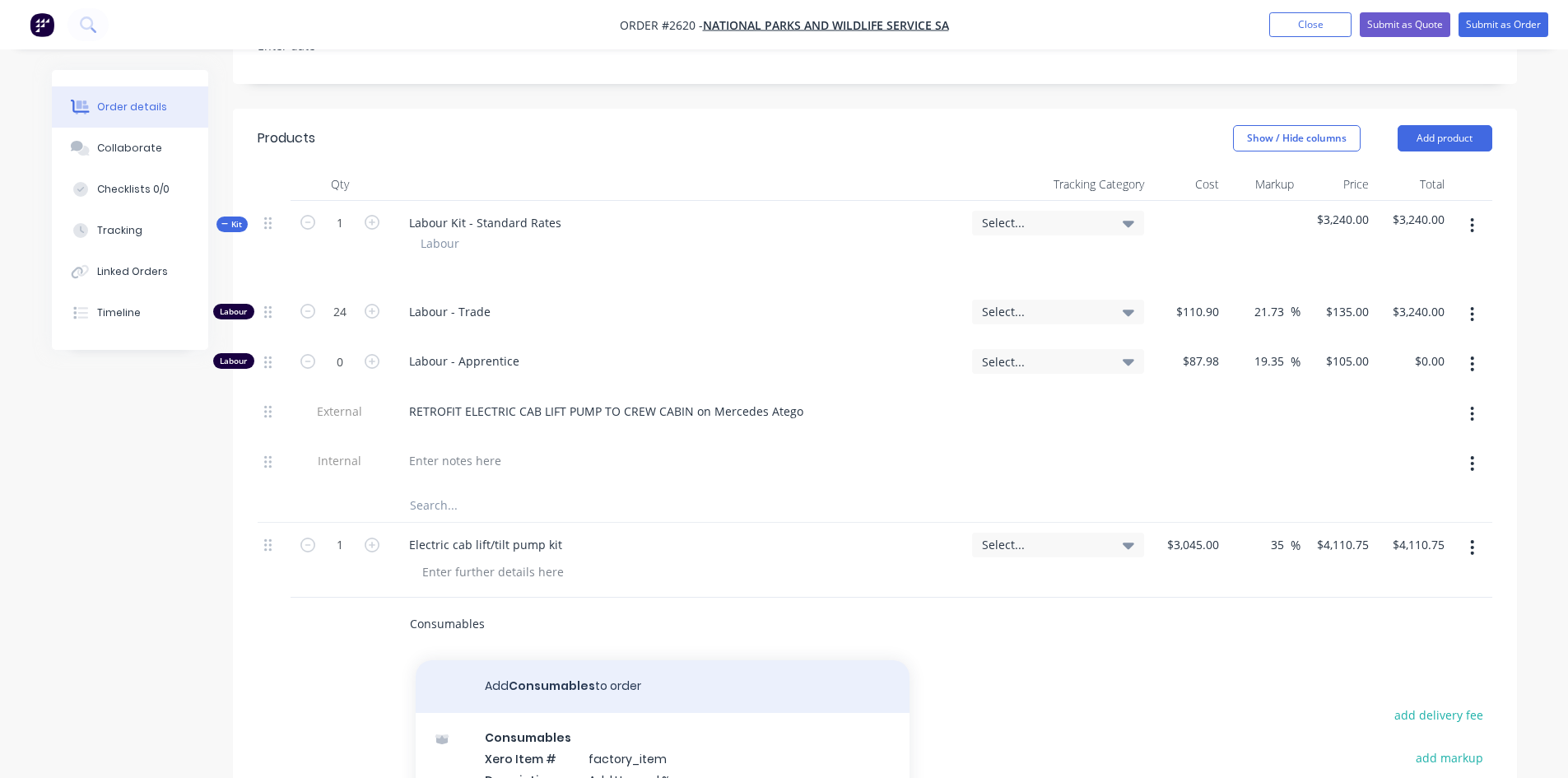
type input "Consumables"
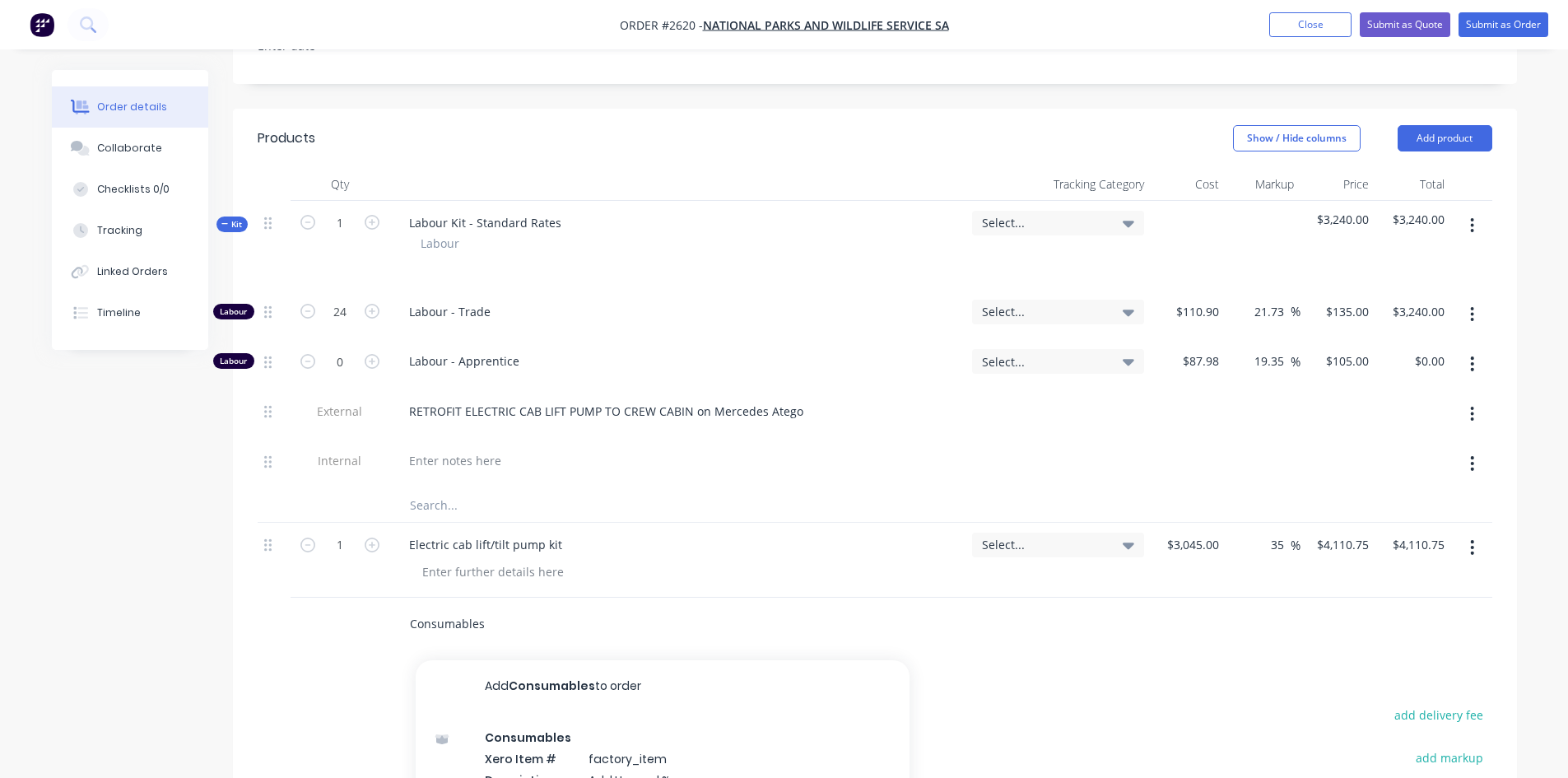
click at [569, 660] on button "Add Consumables to order" at bounding box center [663, 687] width 494 height 53
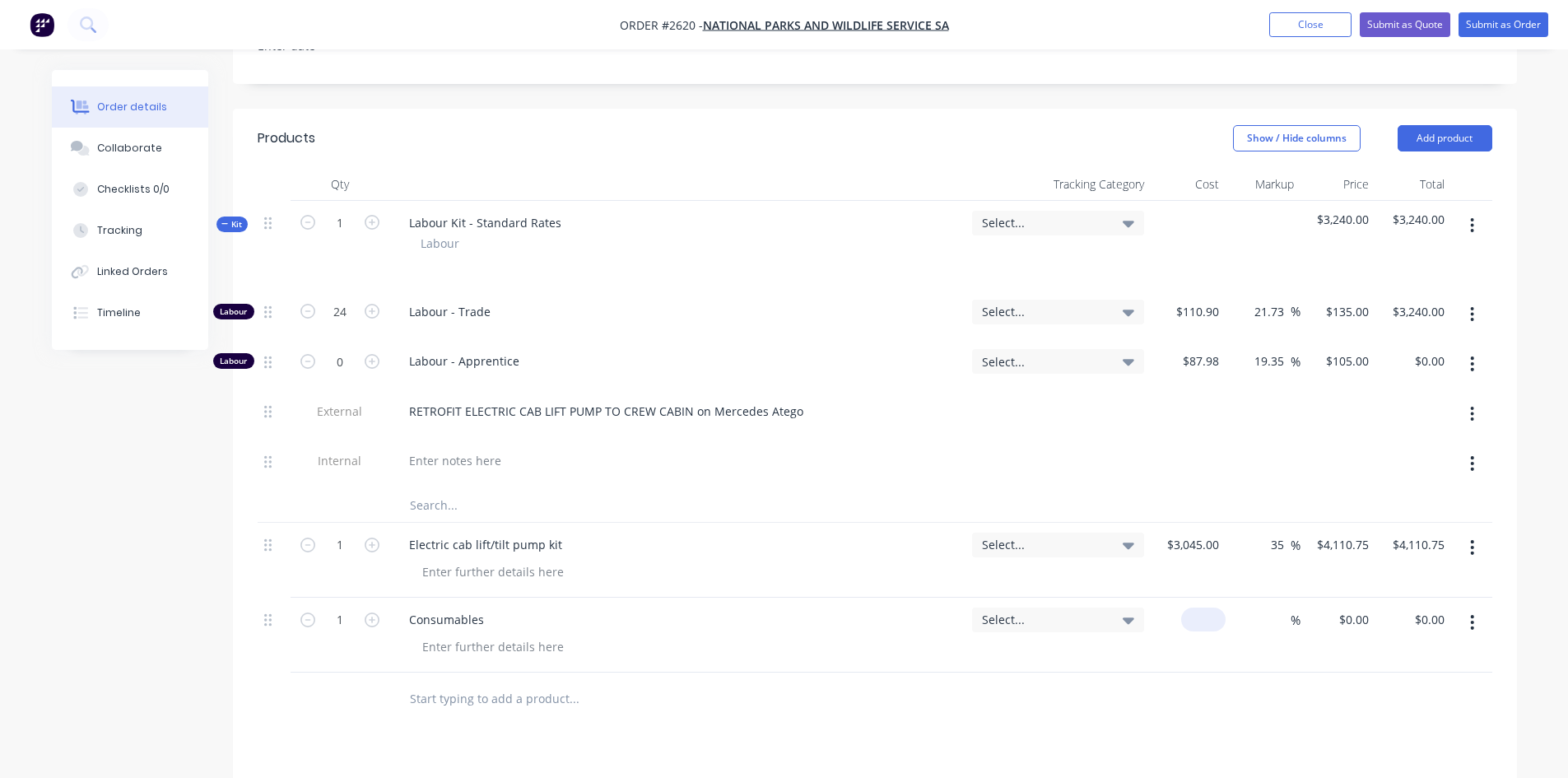
click at [1204, 607] on div "$0.00" at bounding box center [1204, 619] width 45 height 24
type input "$200.00"
click at [1286, 607] on input at bounding box center [1281, 619] width 19 height 24
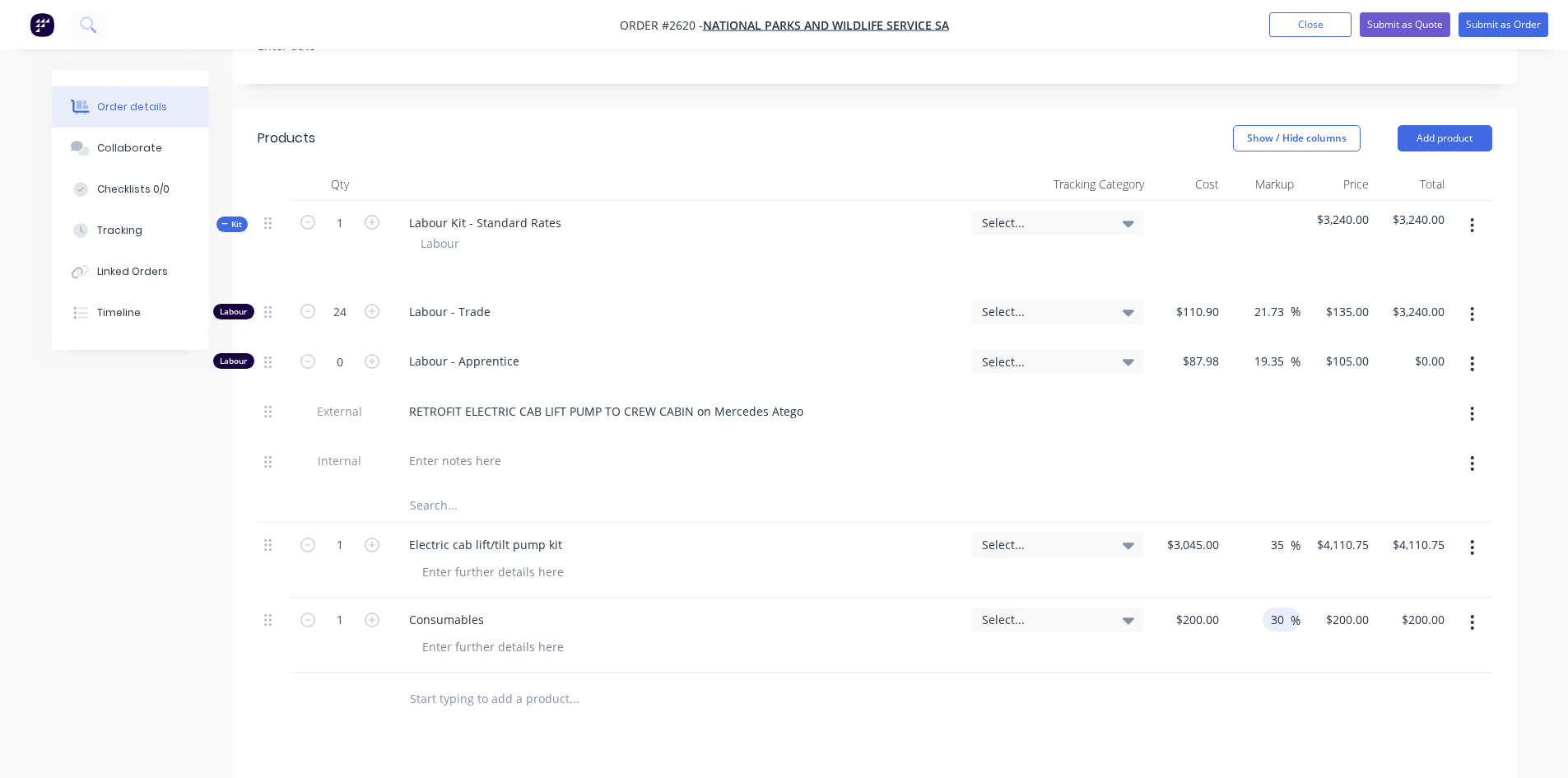
type input "30"
type input "$260.00"
click at [1266, 674] on div at bounding box center [874, 699] width 1235 height 53
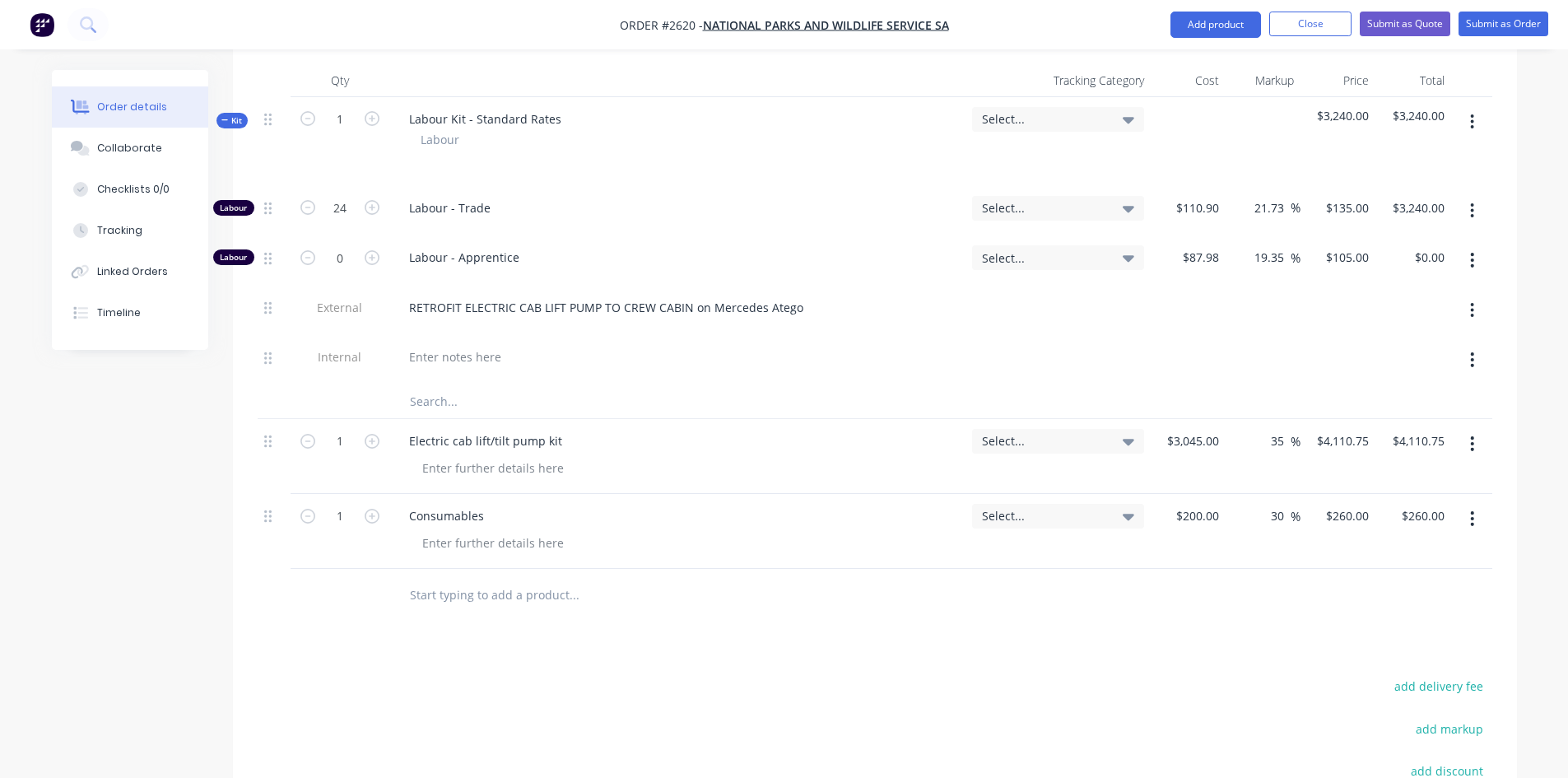
scroll to position [597, 0]
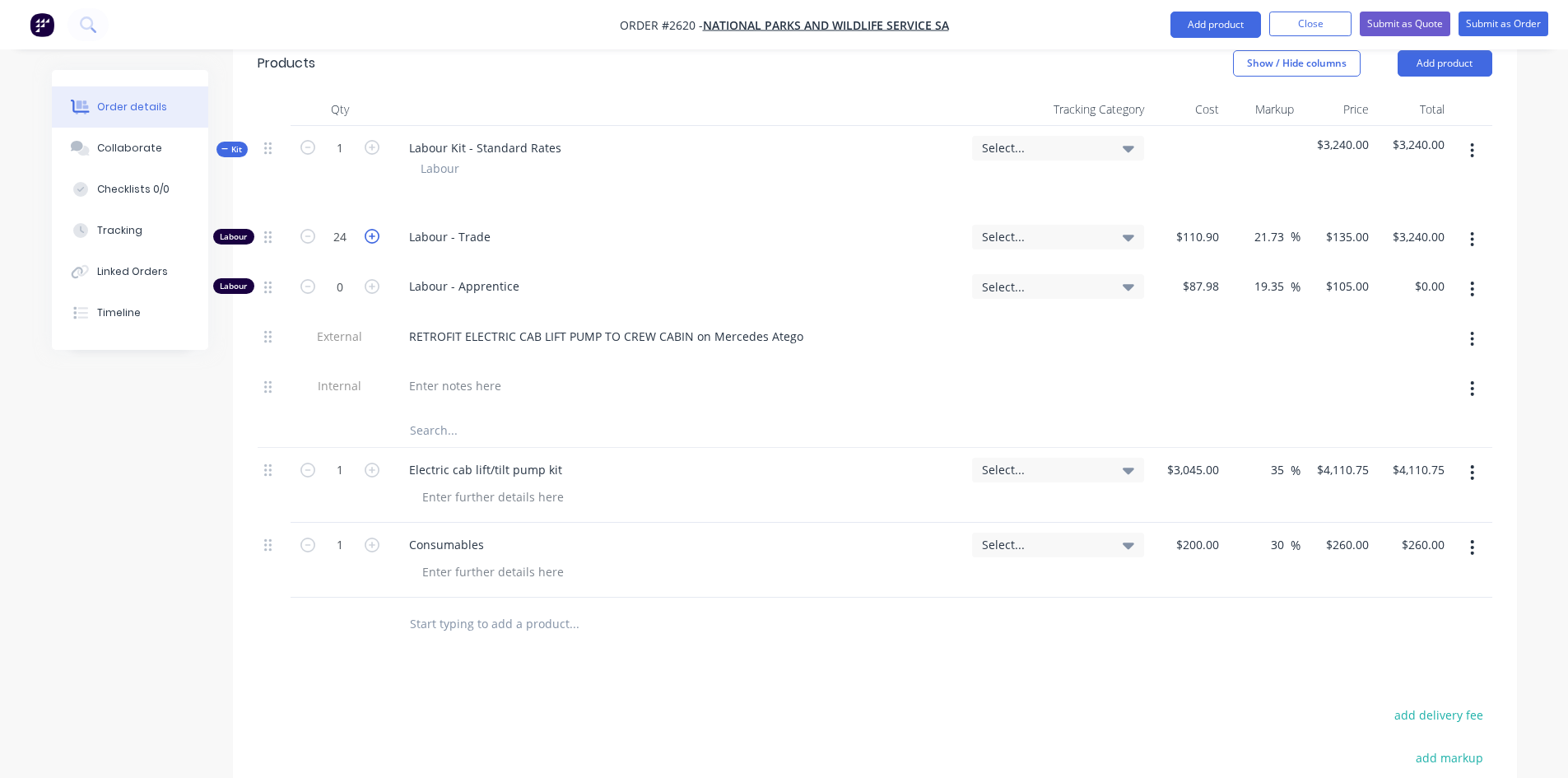
click at [376, 229] on icon "button" at bounding box center [372, 236] width 15 height 15
type input "25"
type input "$3,375.00"
click at [375, 229] on icon "button" at bounding box center [372, 236] width 15 height 15
type input "26"
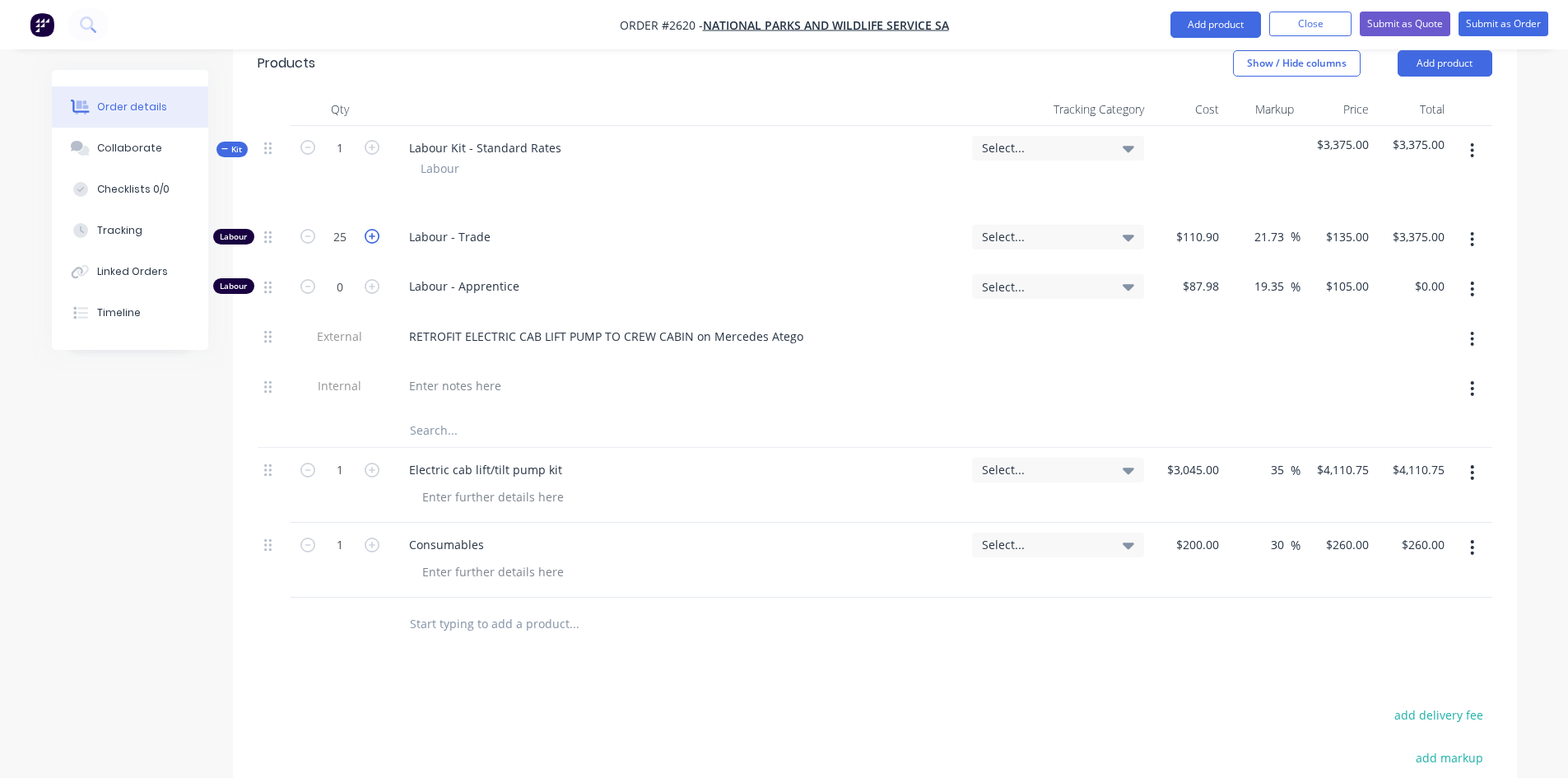
type input "$3,510.00"
click at [819, 485] on div at bounding box center [683, 496] width 550 height 24
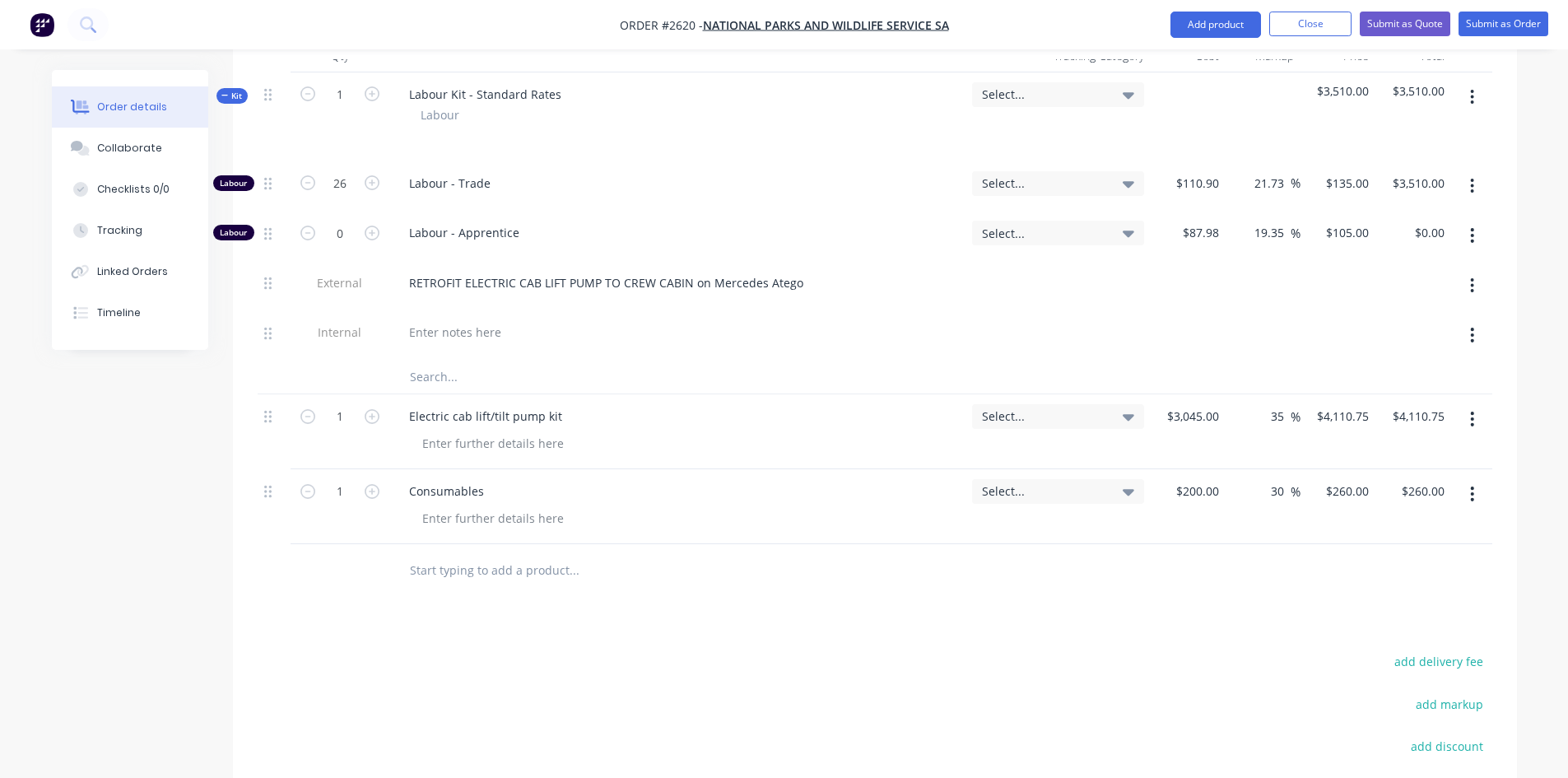
scroll to position [843, 0]
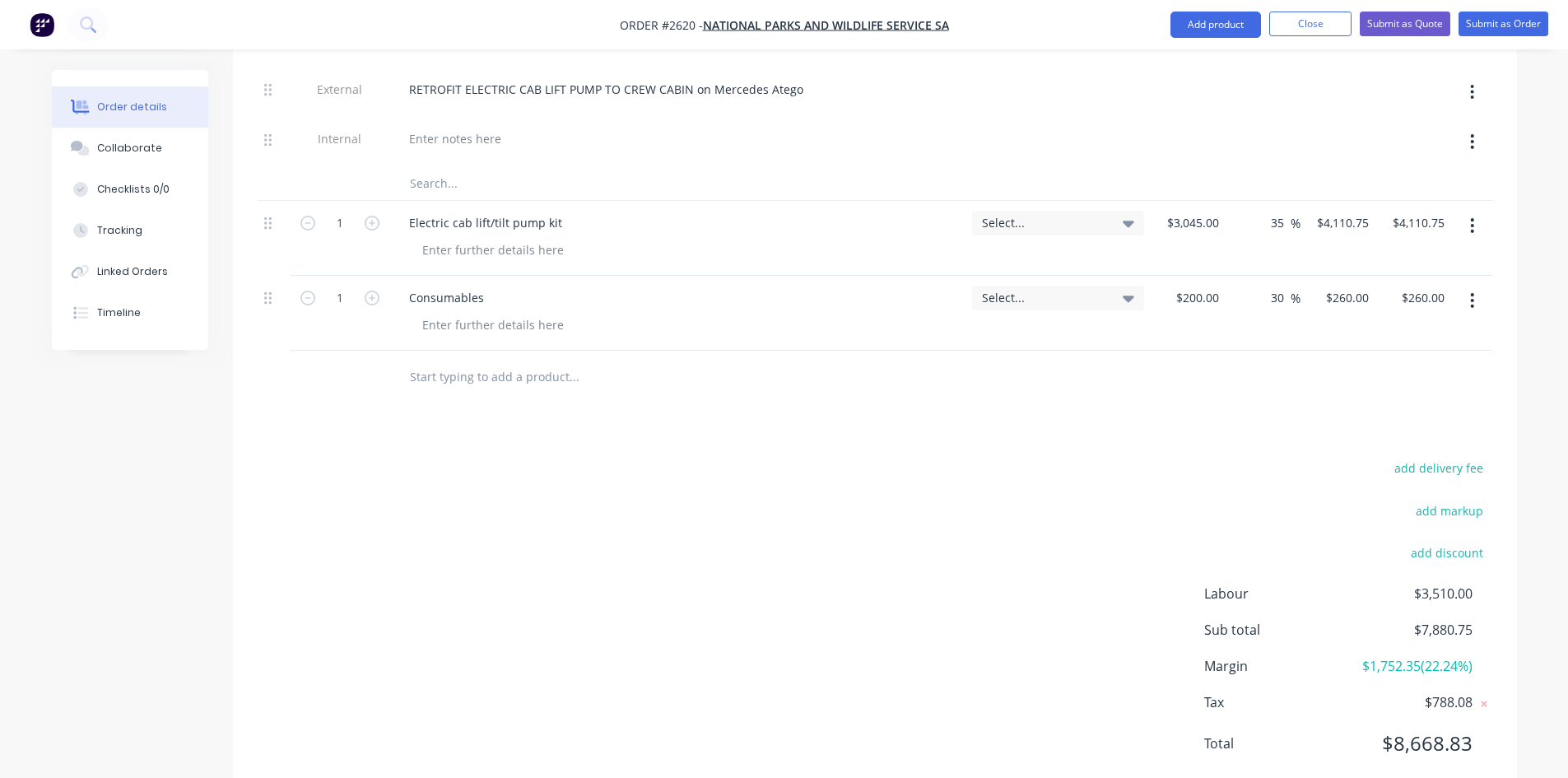
click at [484, 361] on input "text" at bounding box center [573, 377] width 329 height 33
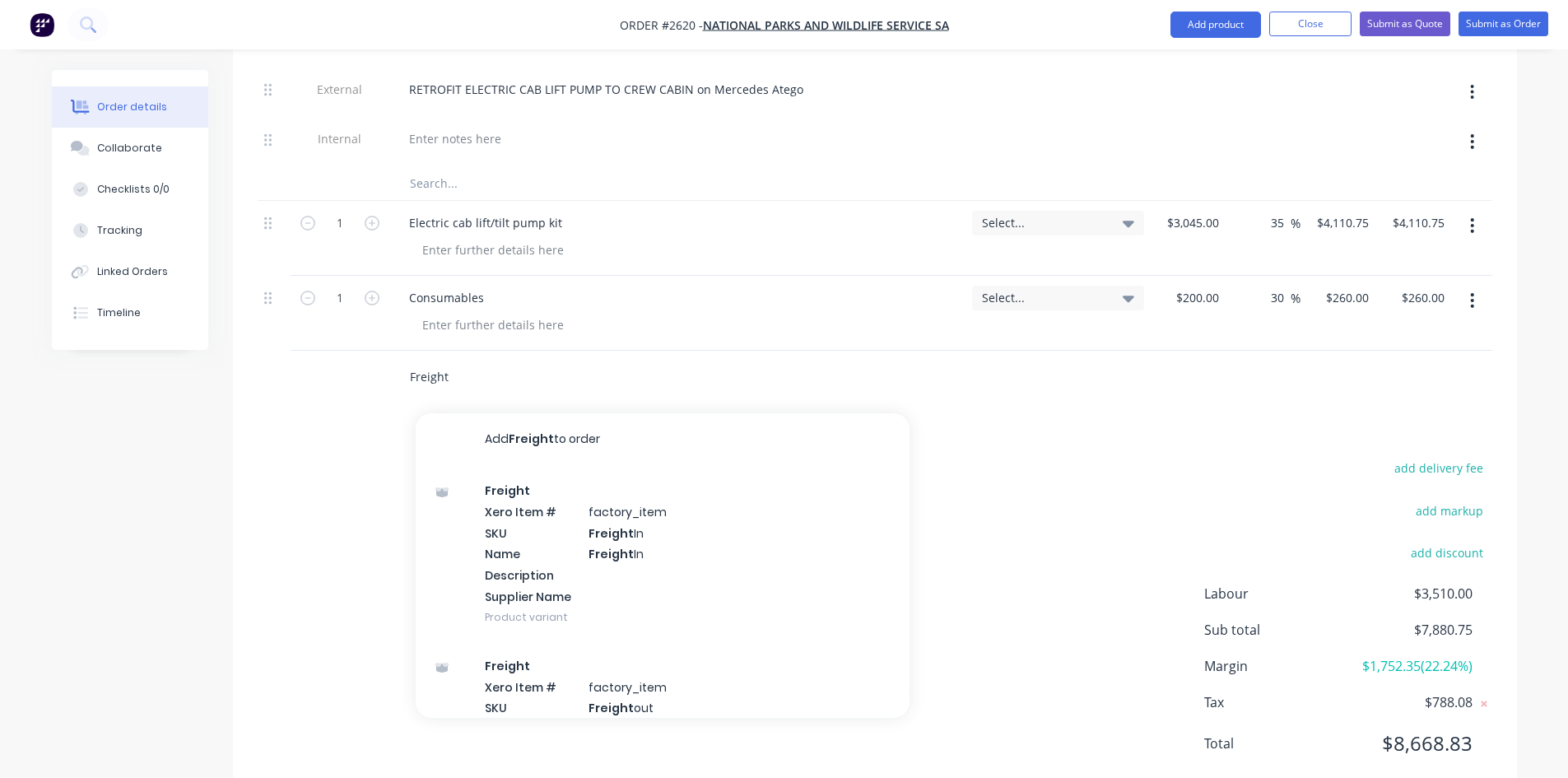
type input "Freight"
click at [982, 386] on div "Products Show / Hide columns Add product Qty Tracking Category Cost Markup Pric…" at bounding box center [874, 293] width 1284 height 1013
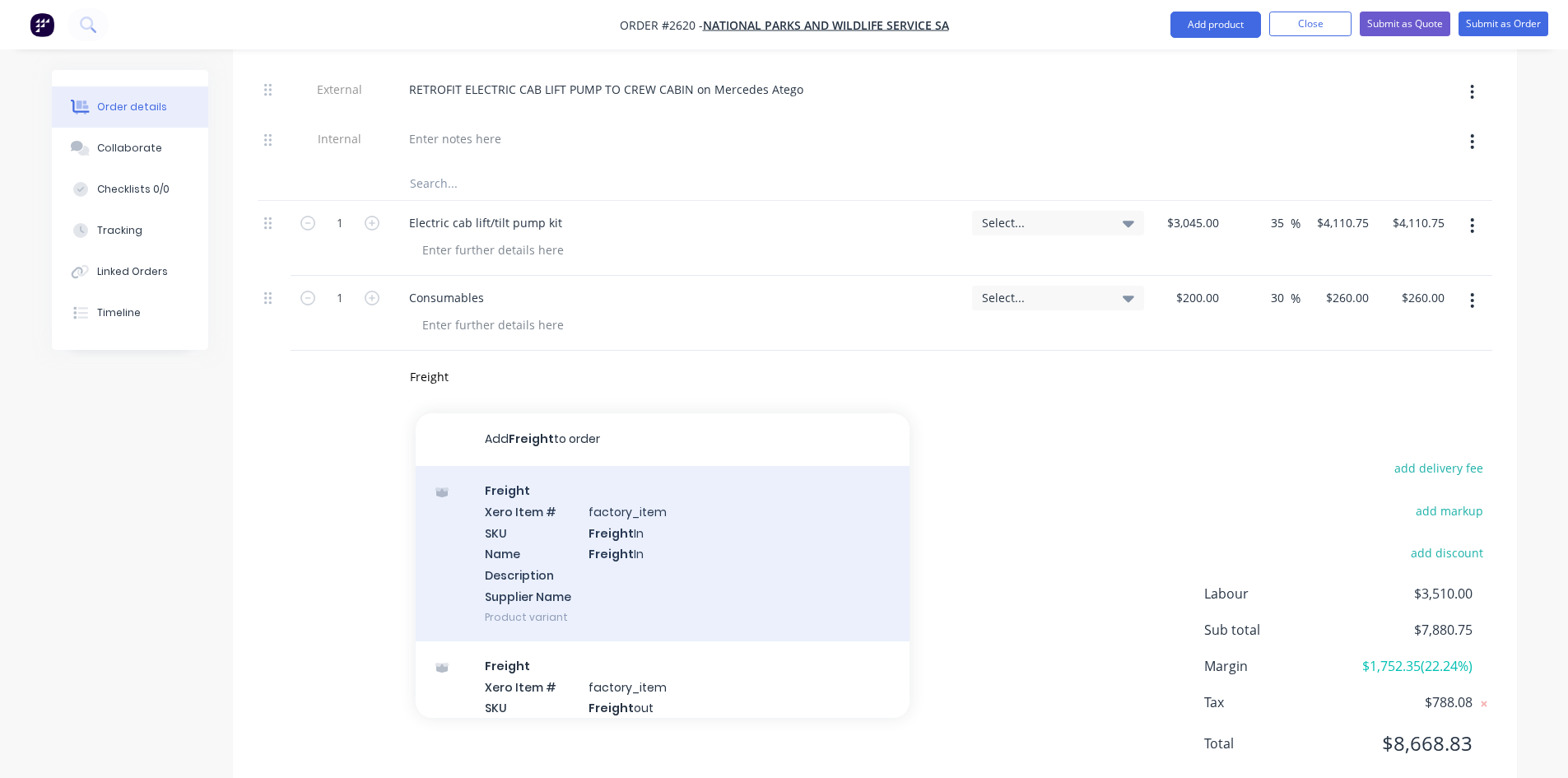
click at [600, 511] on div "Freight Xero Item # factory_item SKU Freight In Name Freight In Description Sup…" at bounding box center [663, 553] width 494 height 176
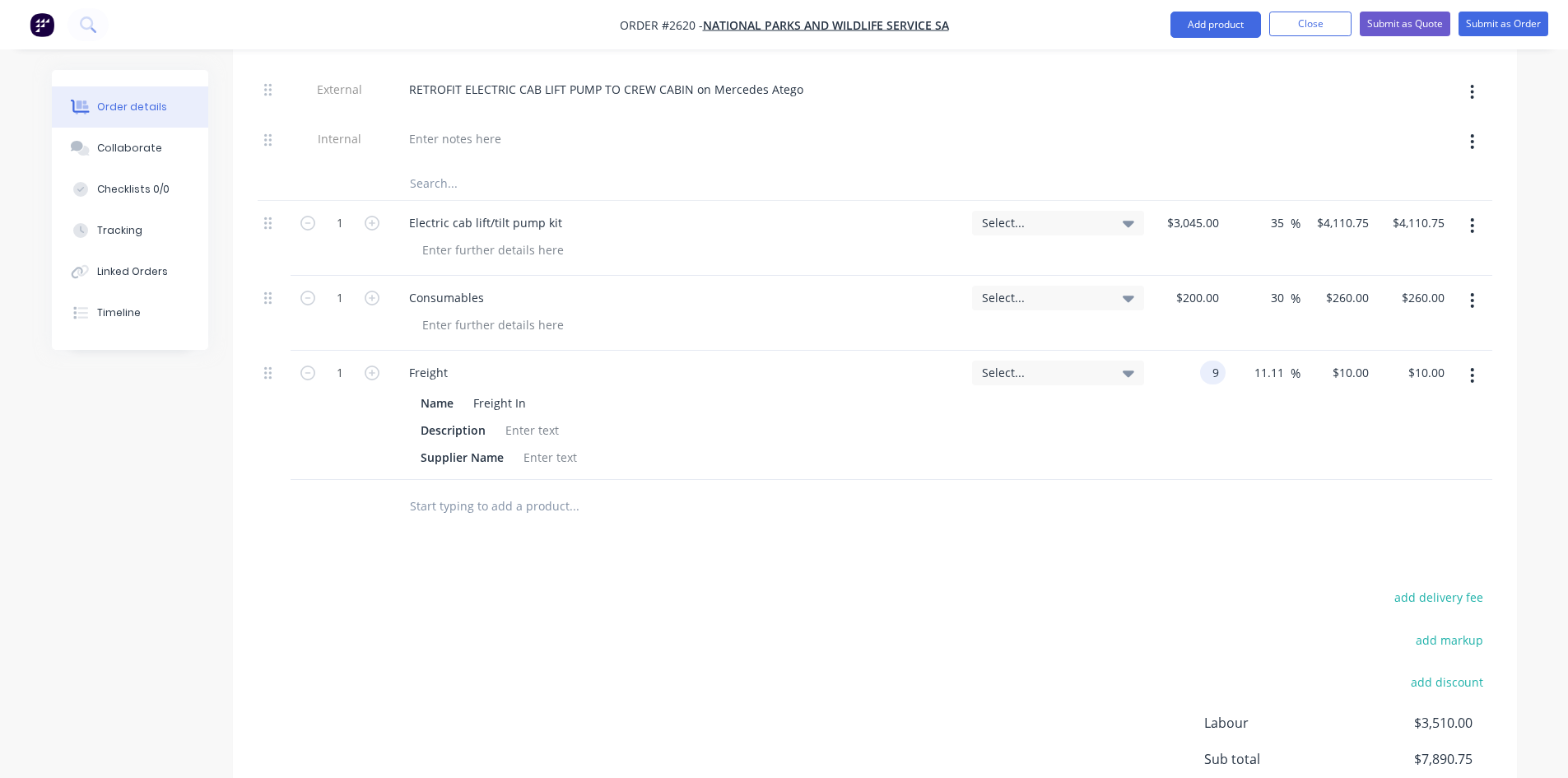
click at [1210, 361] on input "9" at bounding box center [1216, 372] width 19 height 24
type input "$100.00"
type input "$111.1111"
type input "$111.11"
click at [1262, 361] on input "11.11" at bounding box center [1272, 372] width 38 height 24
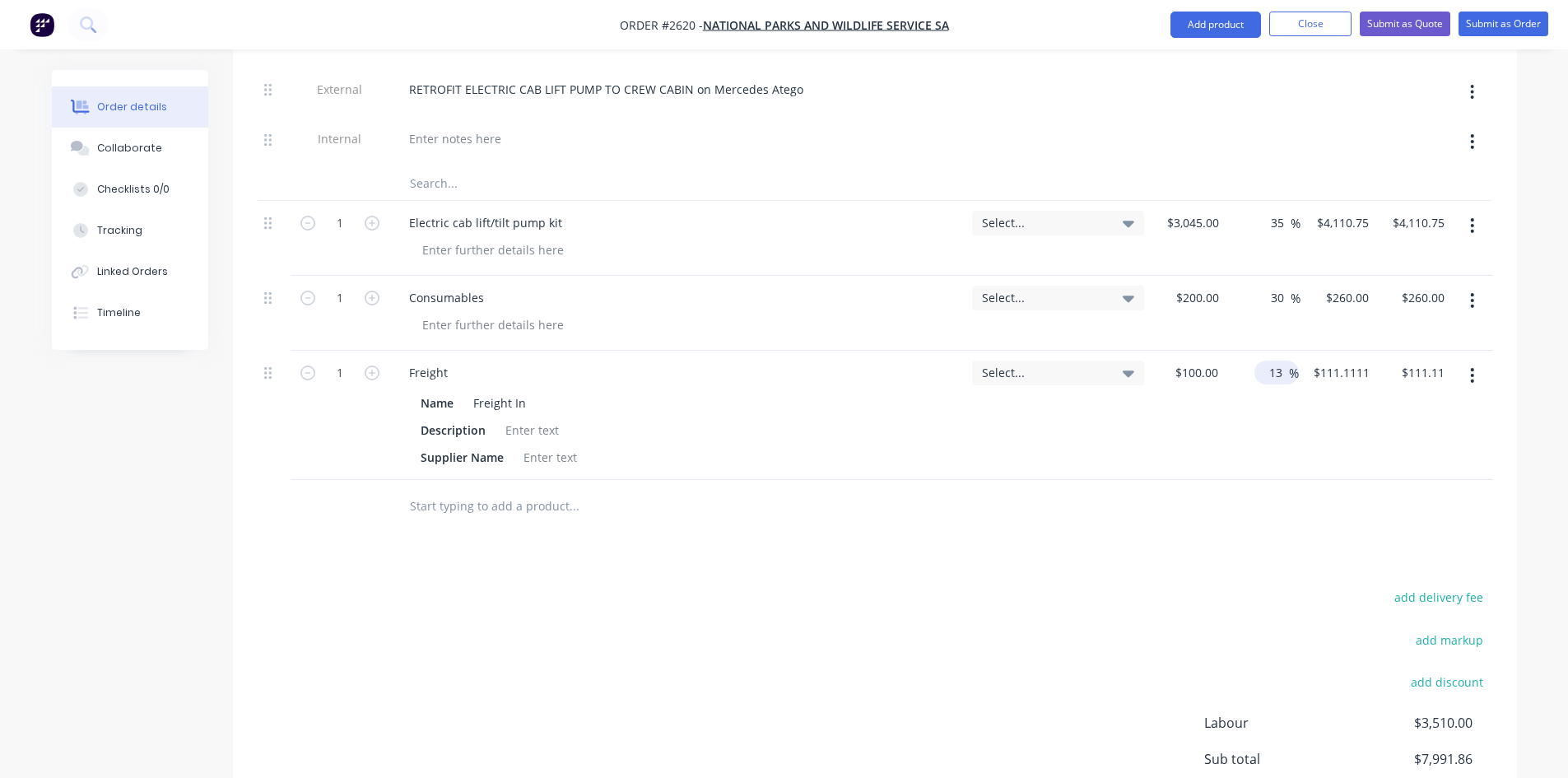
type input "1"
type input "30"
type input "$130.00"
click at [1226, 506] on div "Products Show / Hide columns Add product Qty Tracking Category Cost Markup Pric…" at bounding box center [874, 358] width 1284 height 1142
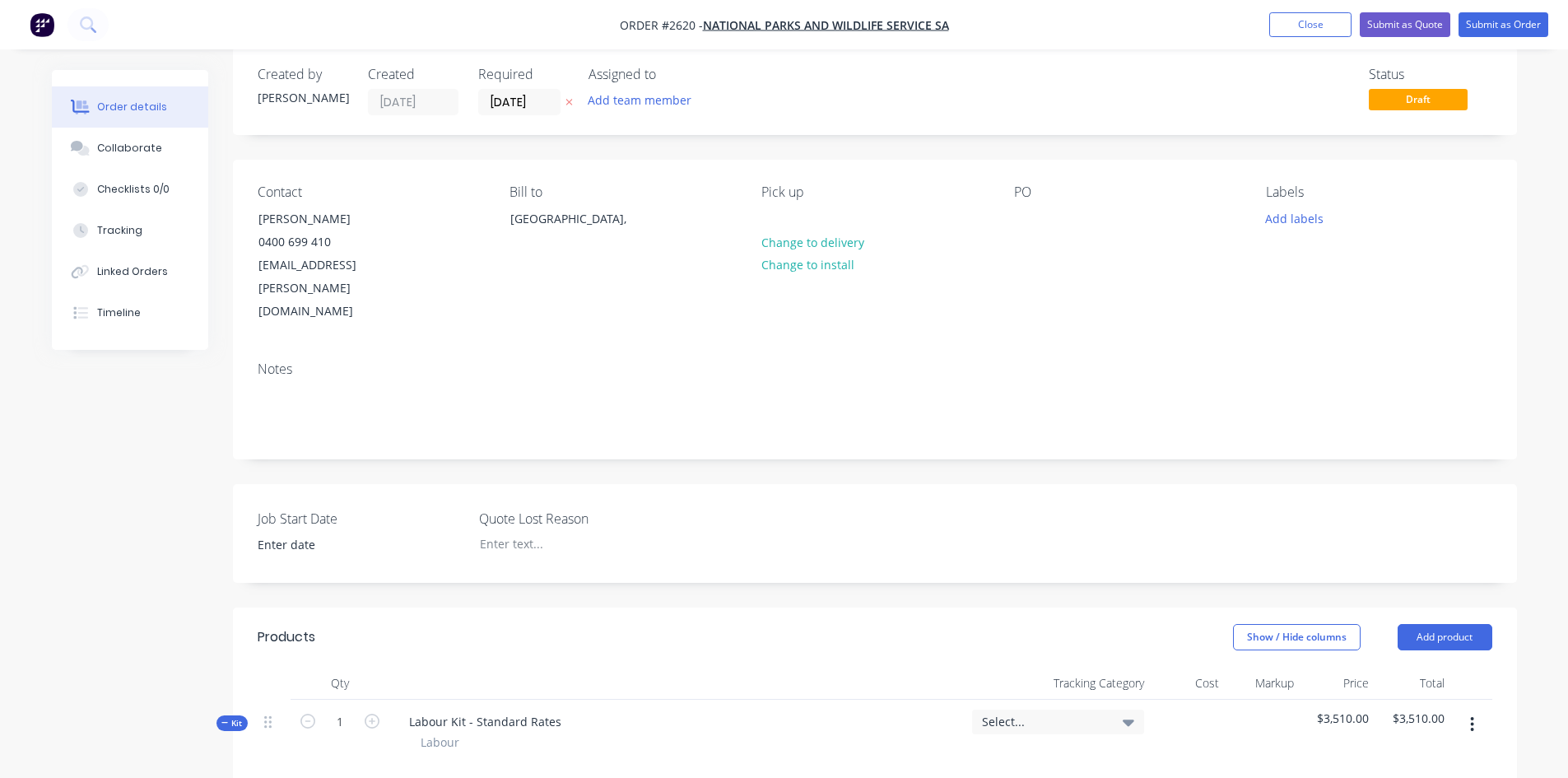
scroll to position [0, 0]
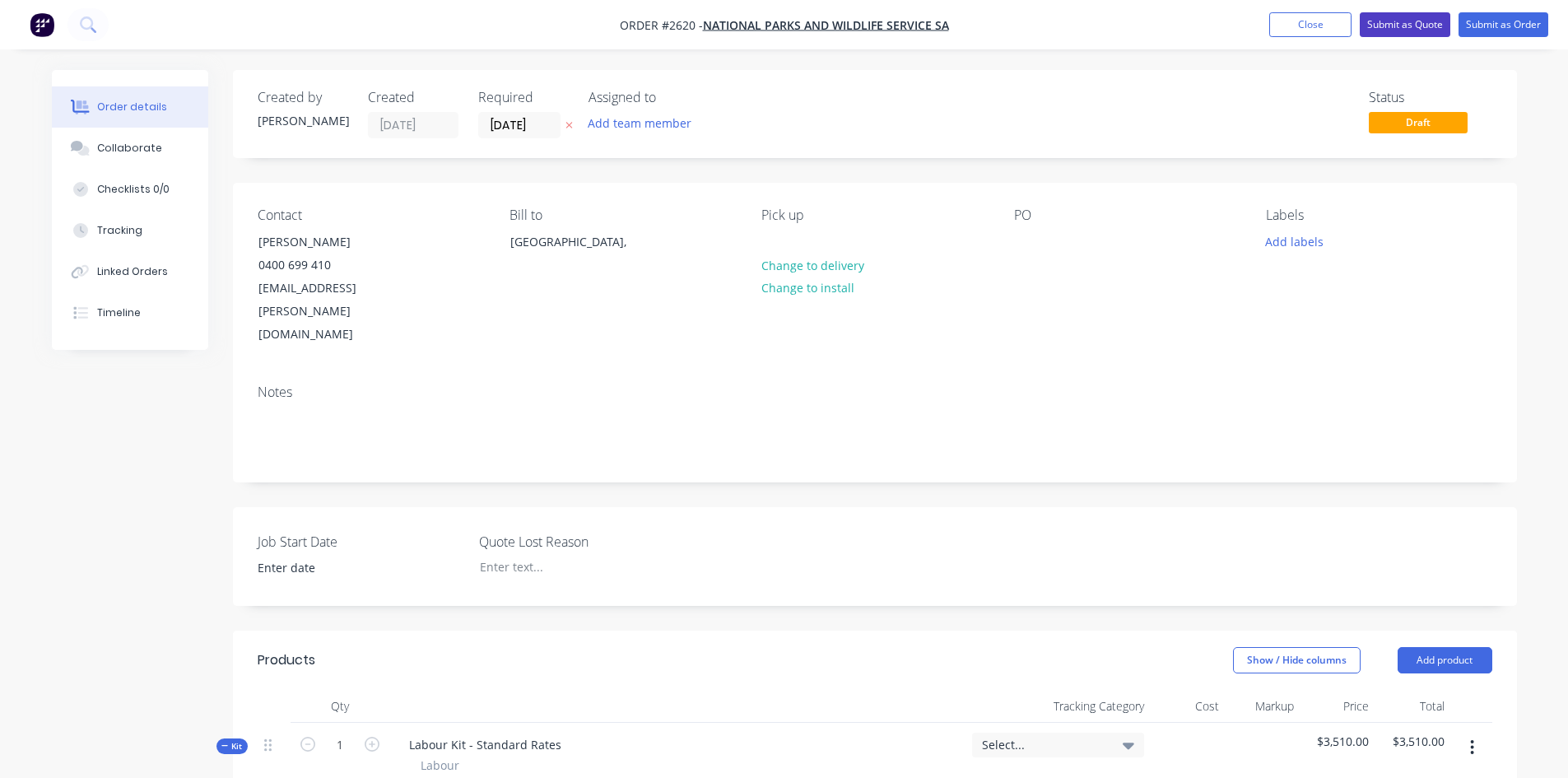
click at [1384, 21] on button "Submit as Quote" at bounding box center [1405, 25] width 90 height 25
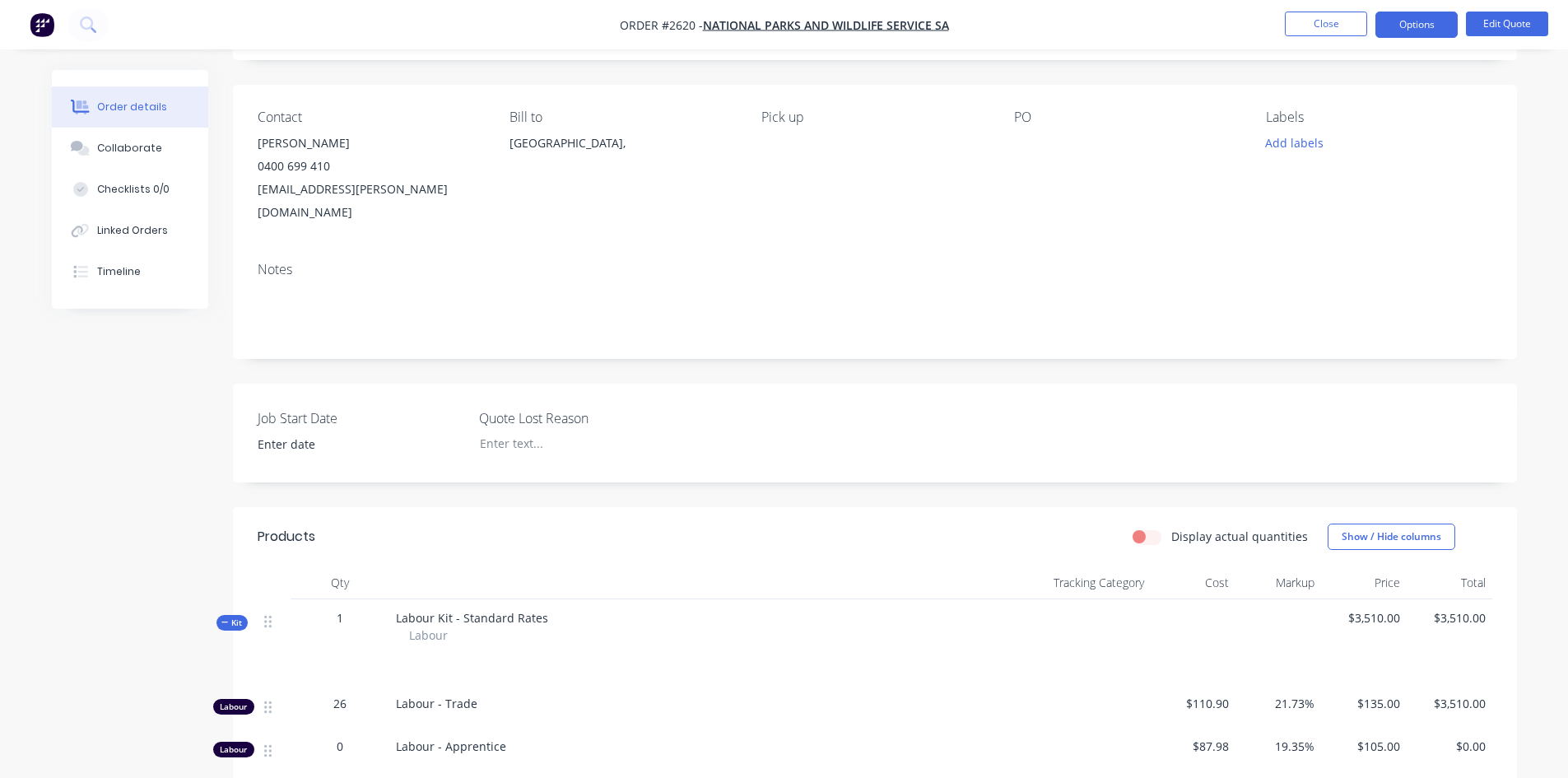
scroll to position [329, 0]
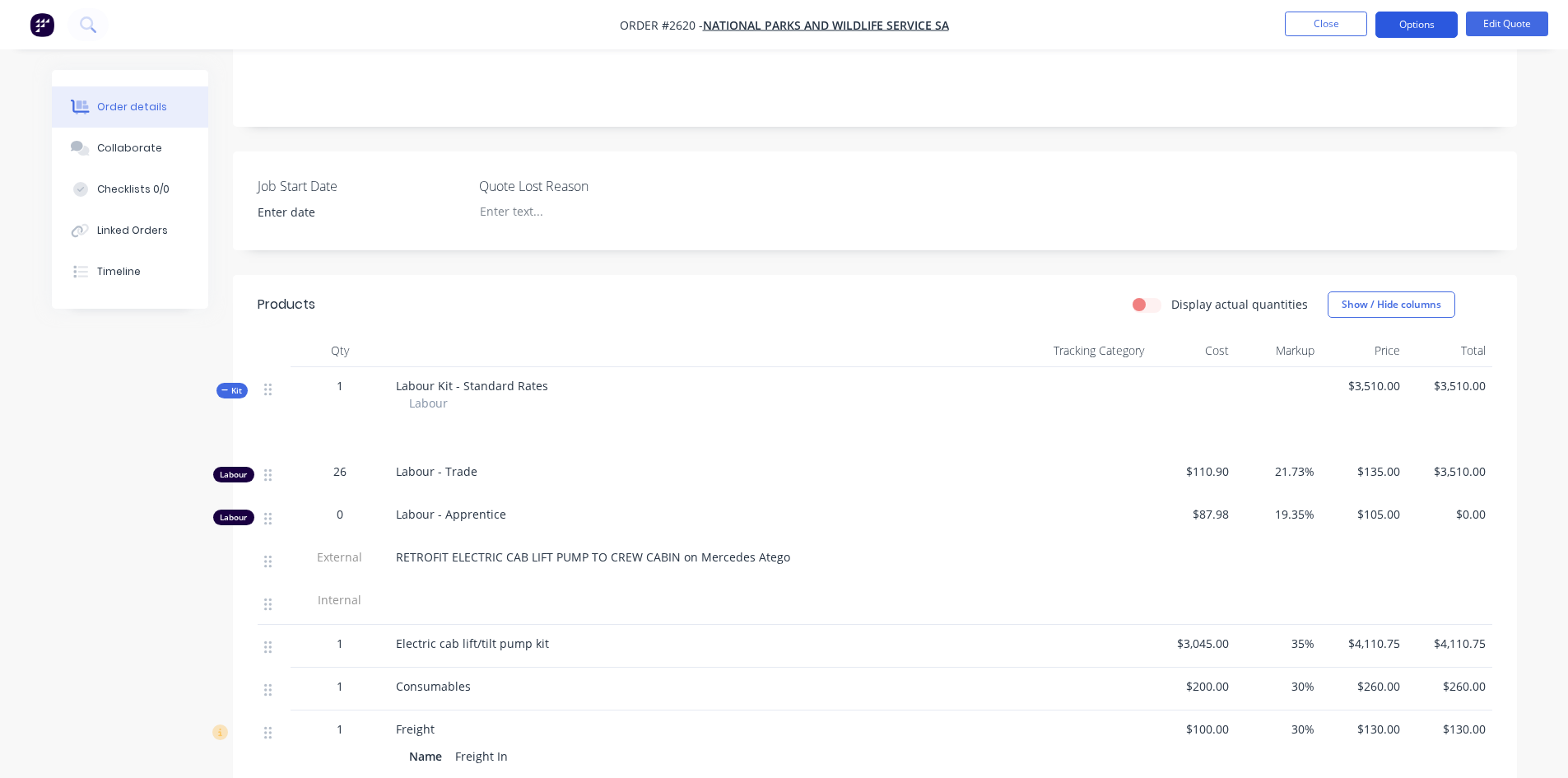
click at [1417, 28] on button "Options" at bounding box center [1416, 25] width 83 height 27
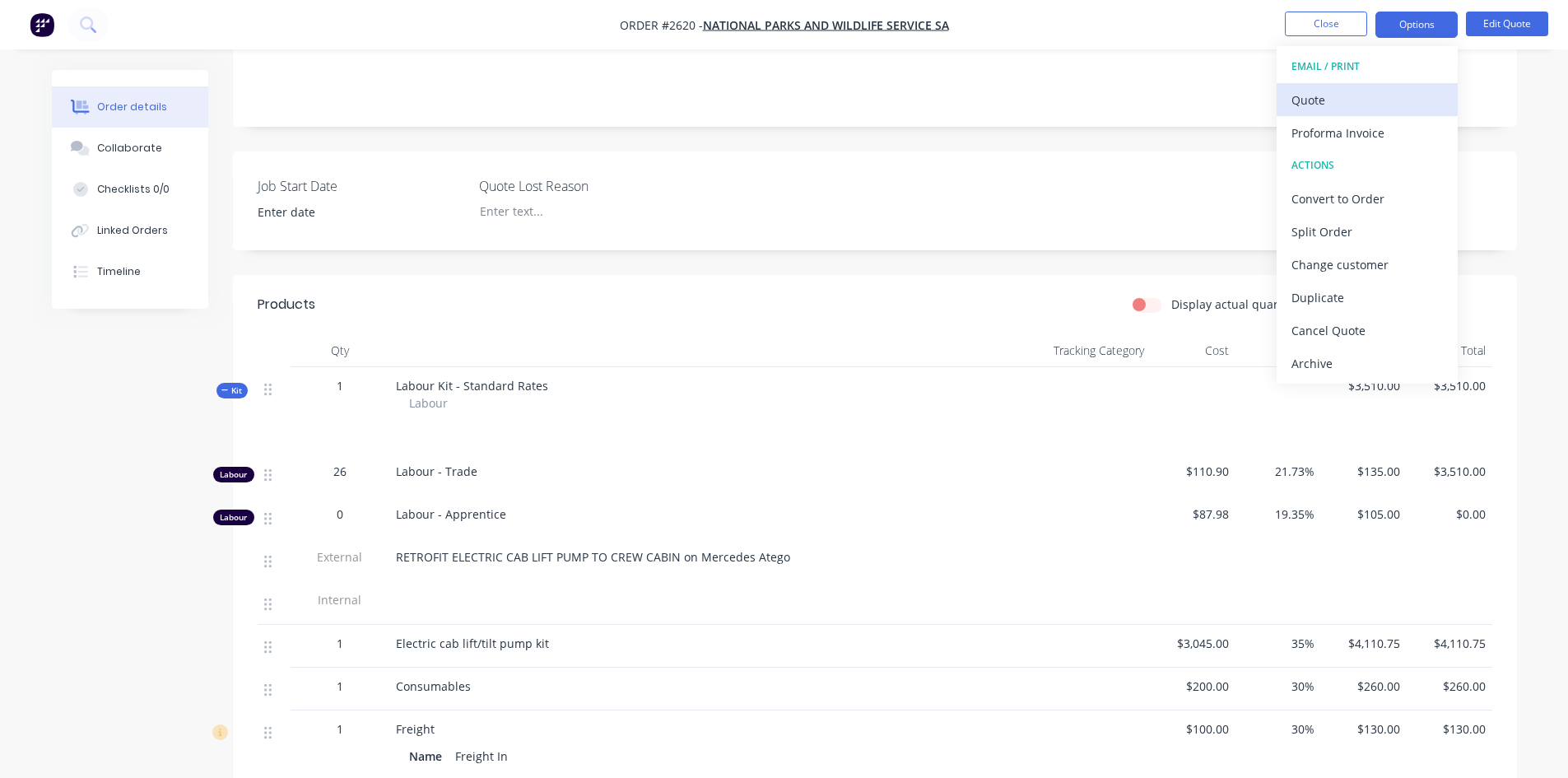
click at [1331, 102] on div "Quote" at bounding box center [1368, 100] width 152 height 24
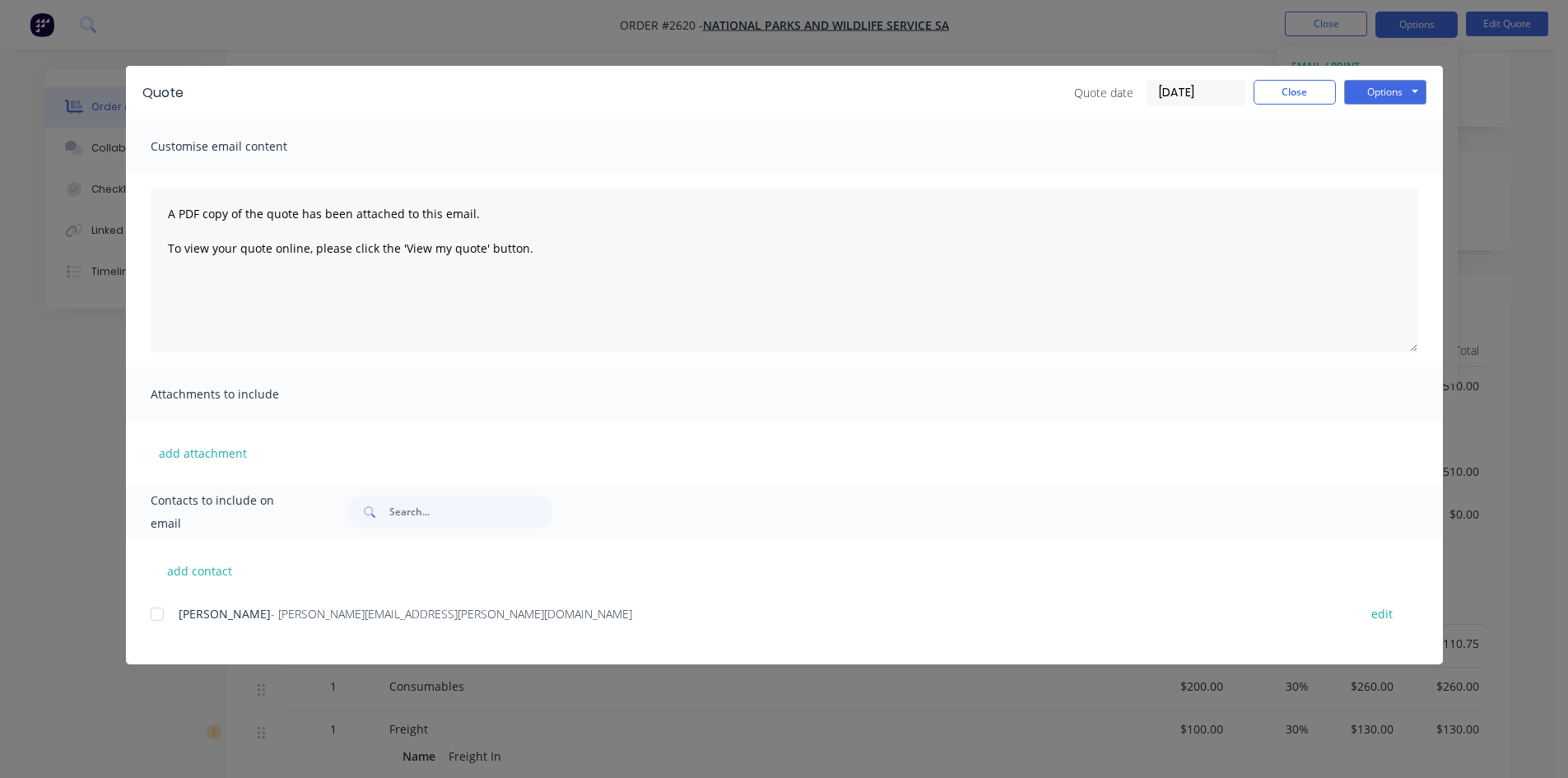
click at [155, 613] on div at bounding box center [157, 614] width 33 height 33
click at [1381, 97] on button "Options" at bounding box center [1385, 92] width 83 height 25
click at [1380, 172] on button "Email" at bounding box center [1396, 176] width 105 height 28
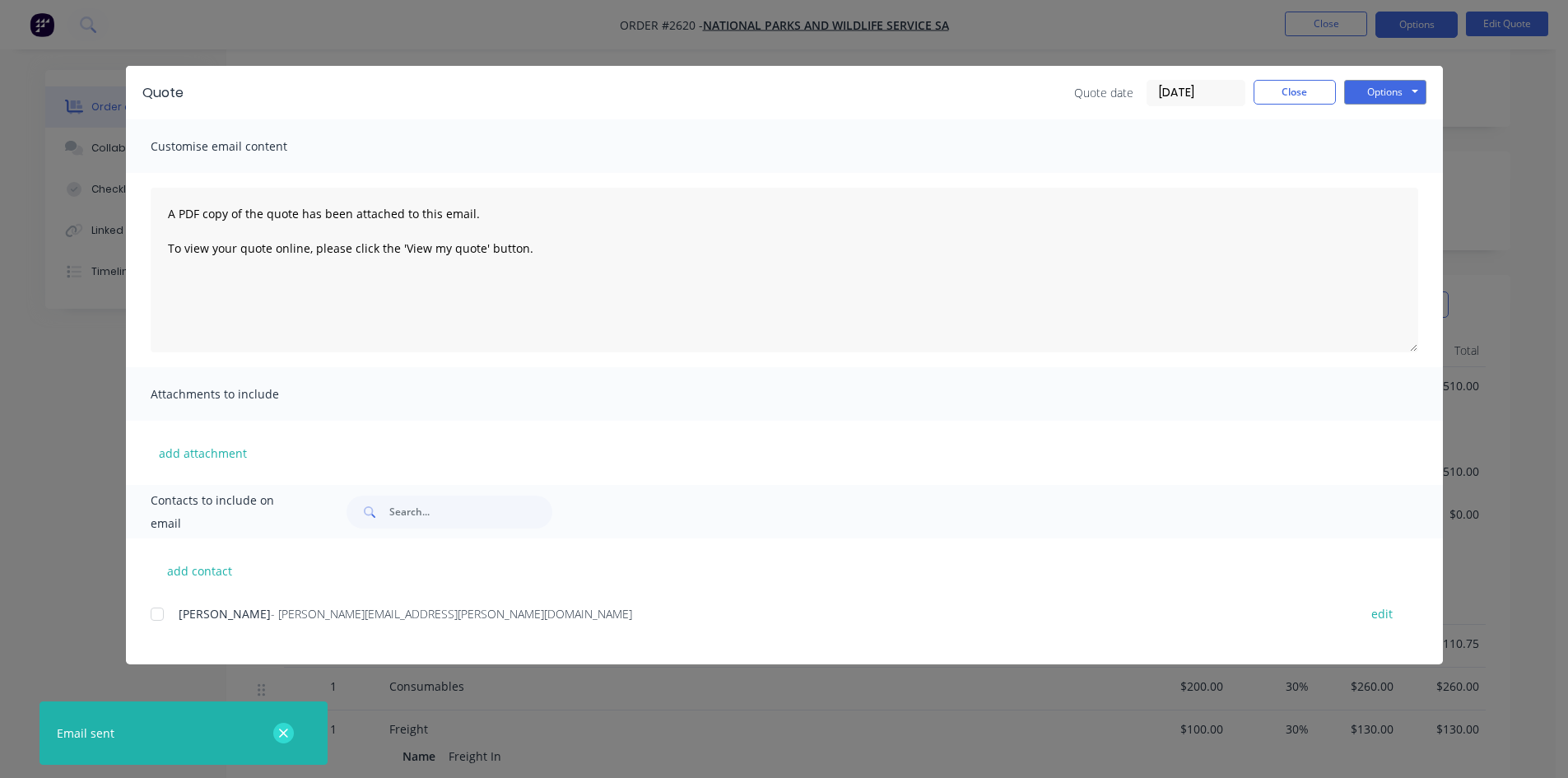
click at [284, 736] on icon "button" at bounding box center [283, 733] width 10 height 15
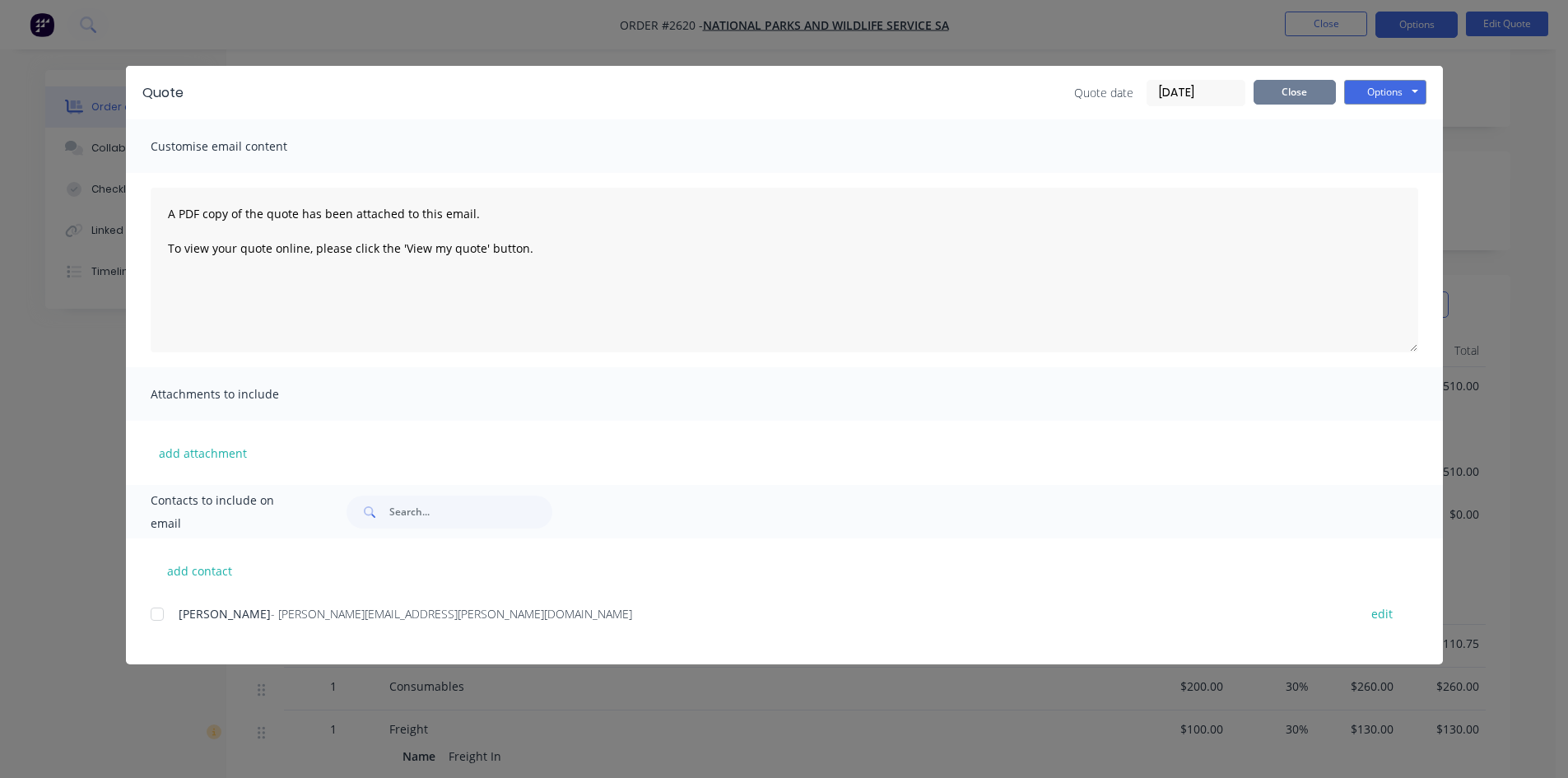
click at [1270, 92] on button "Close" at bounding box center [1295, 92] width 83 height 25
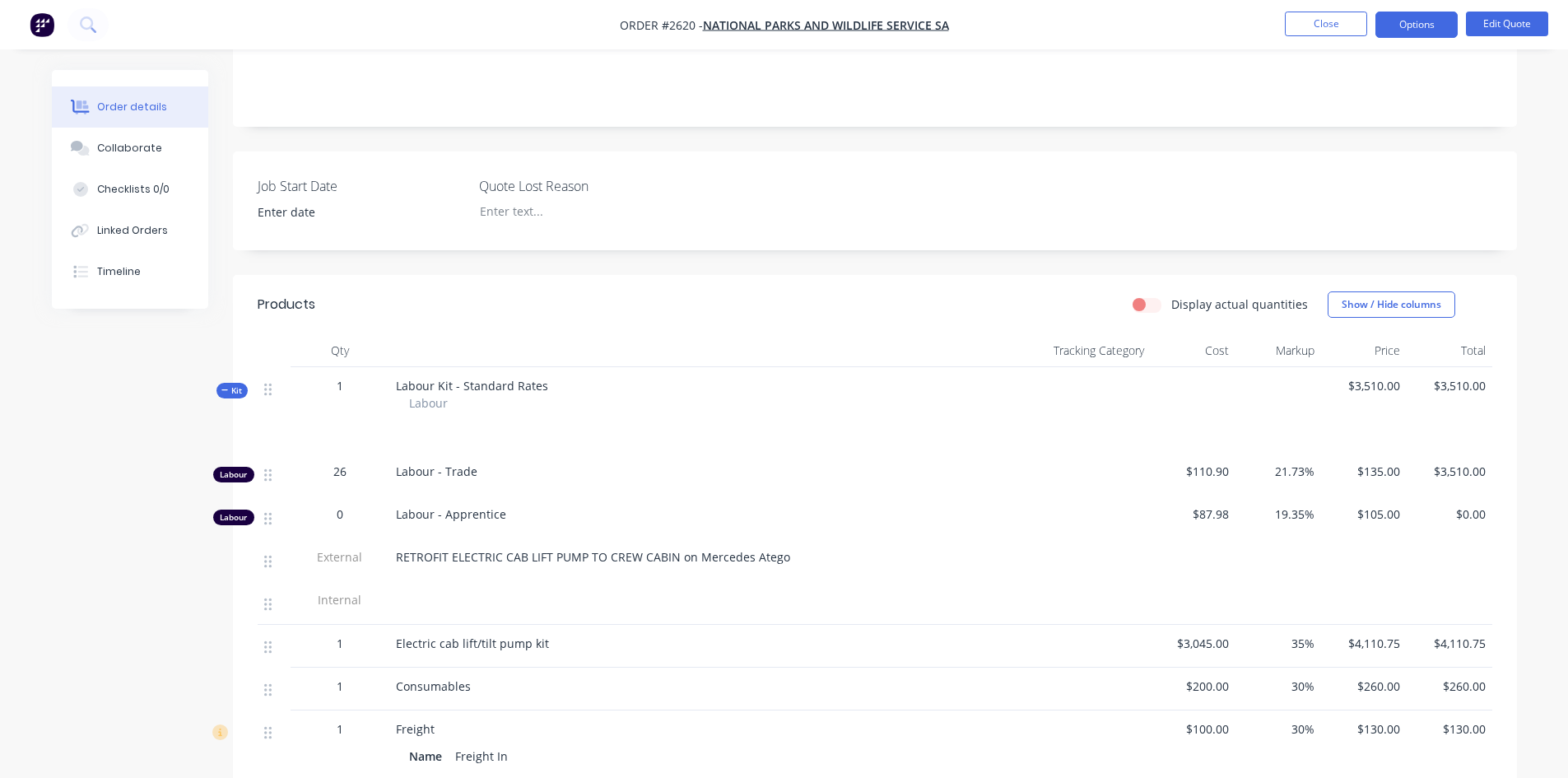
scroll to position [0, 0]
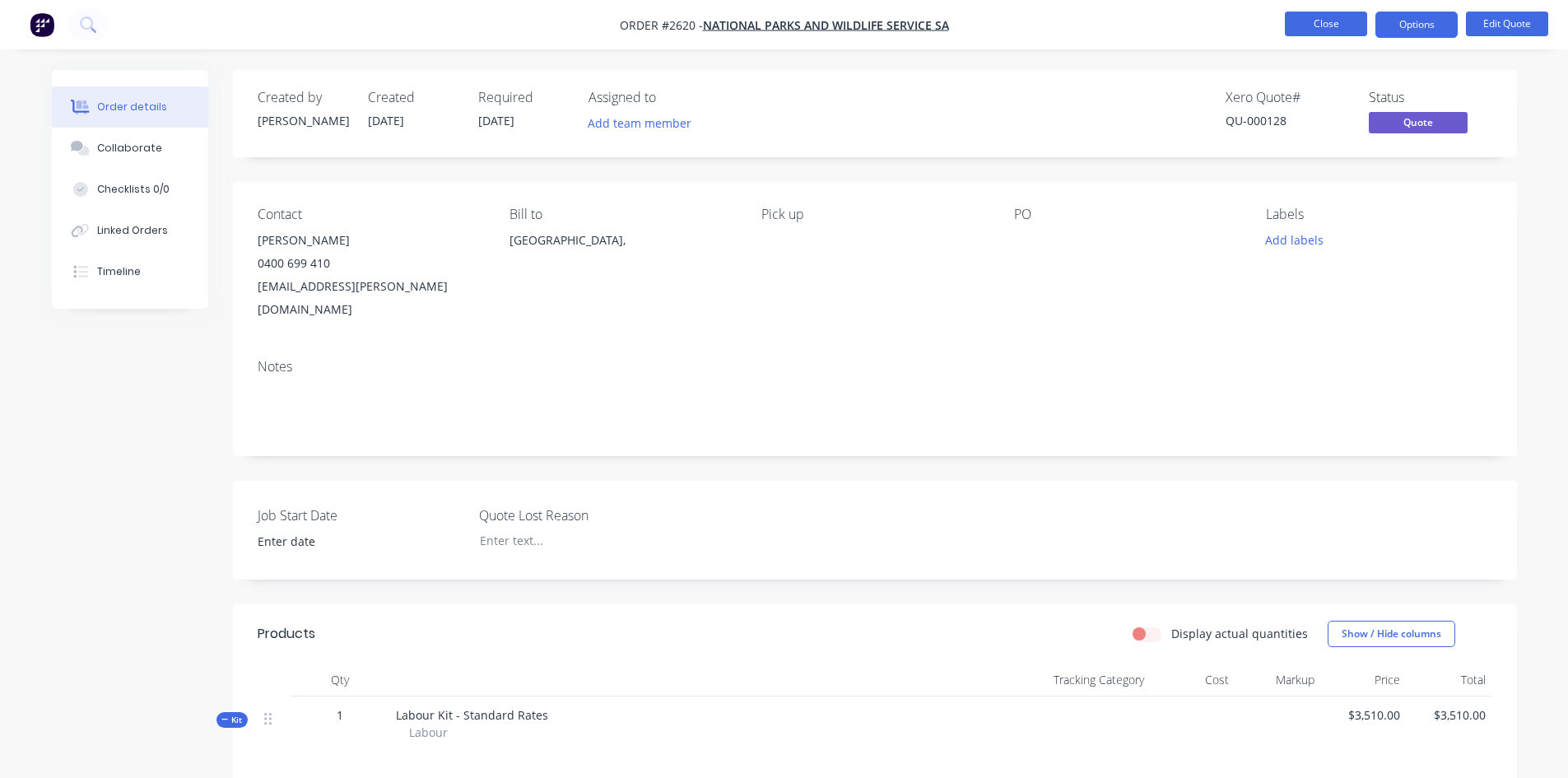
click at [1317, 27] on button "Close" at bounding box center [1326, 24] width 83 height 25
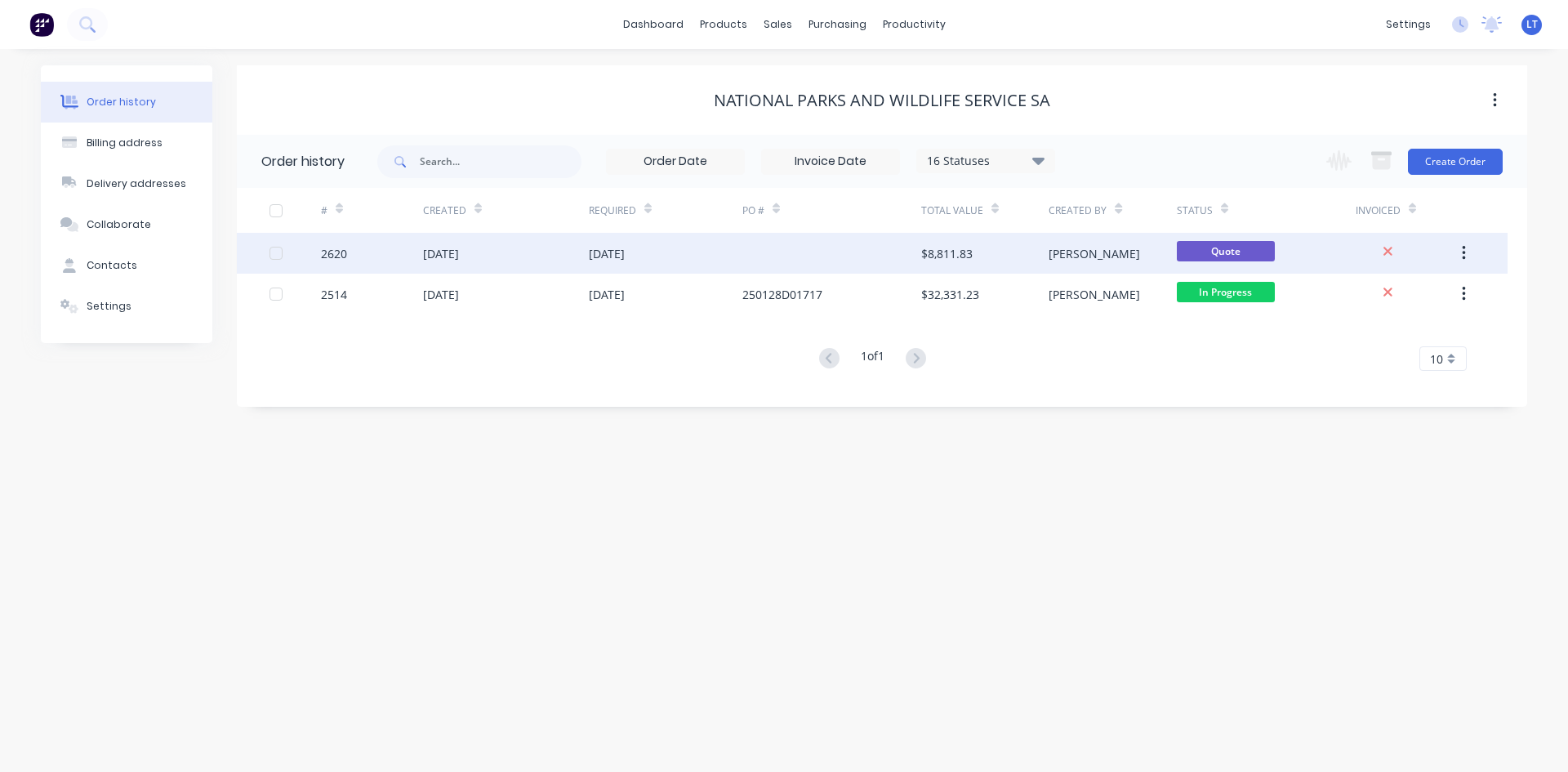
click at [600, 255] on div "[DATE]" at bounding box center [606, 253] width 36 height 17
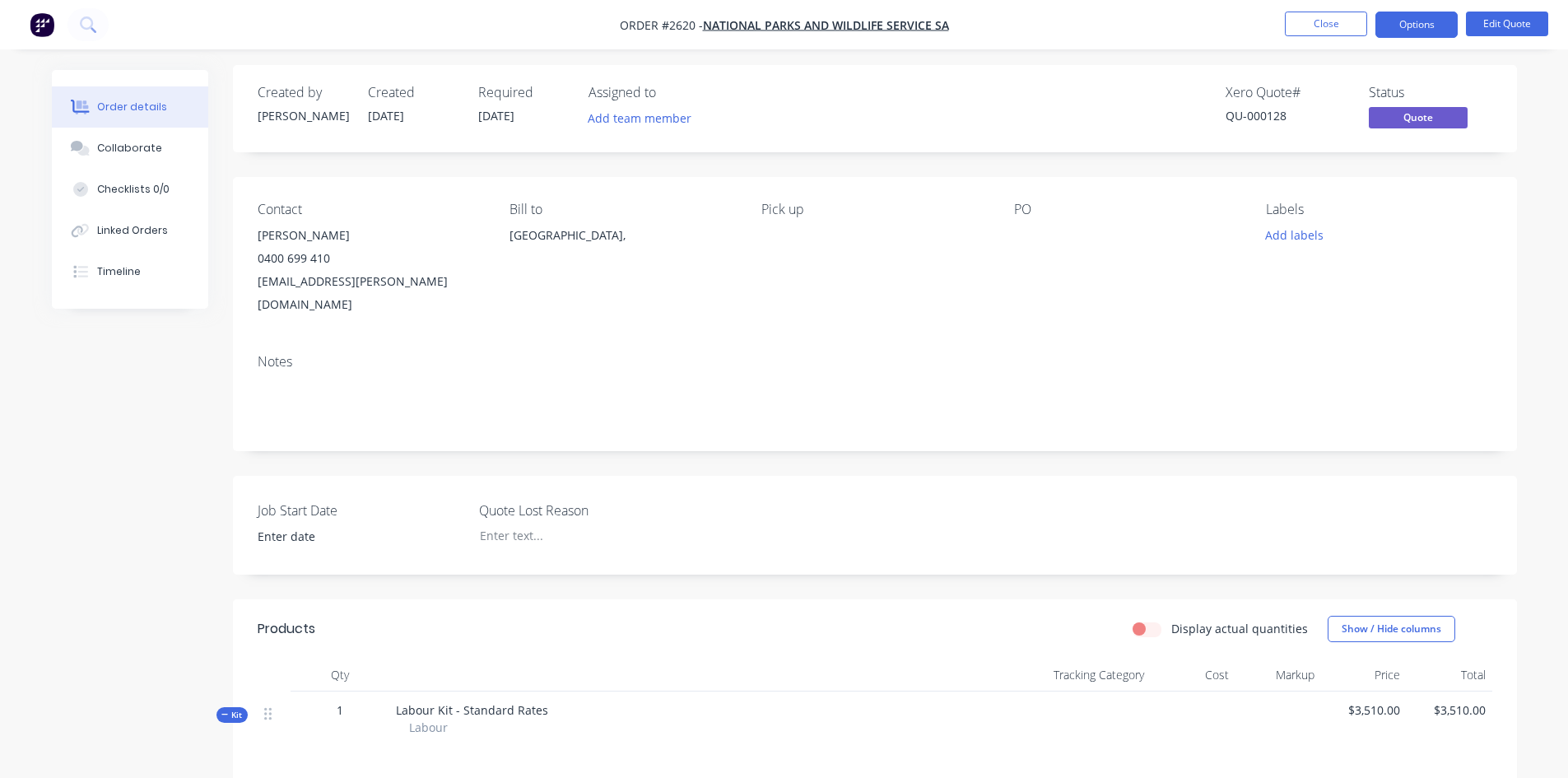
scroll to position [329, 0]
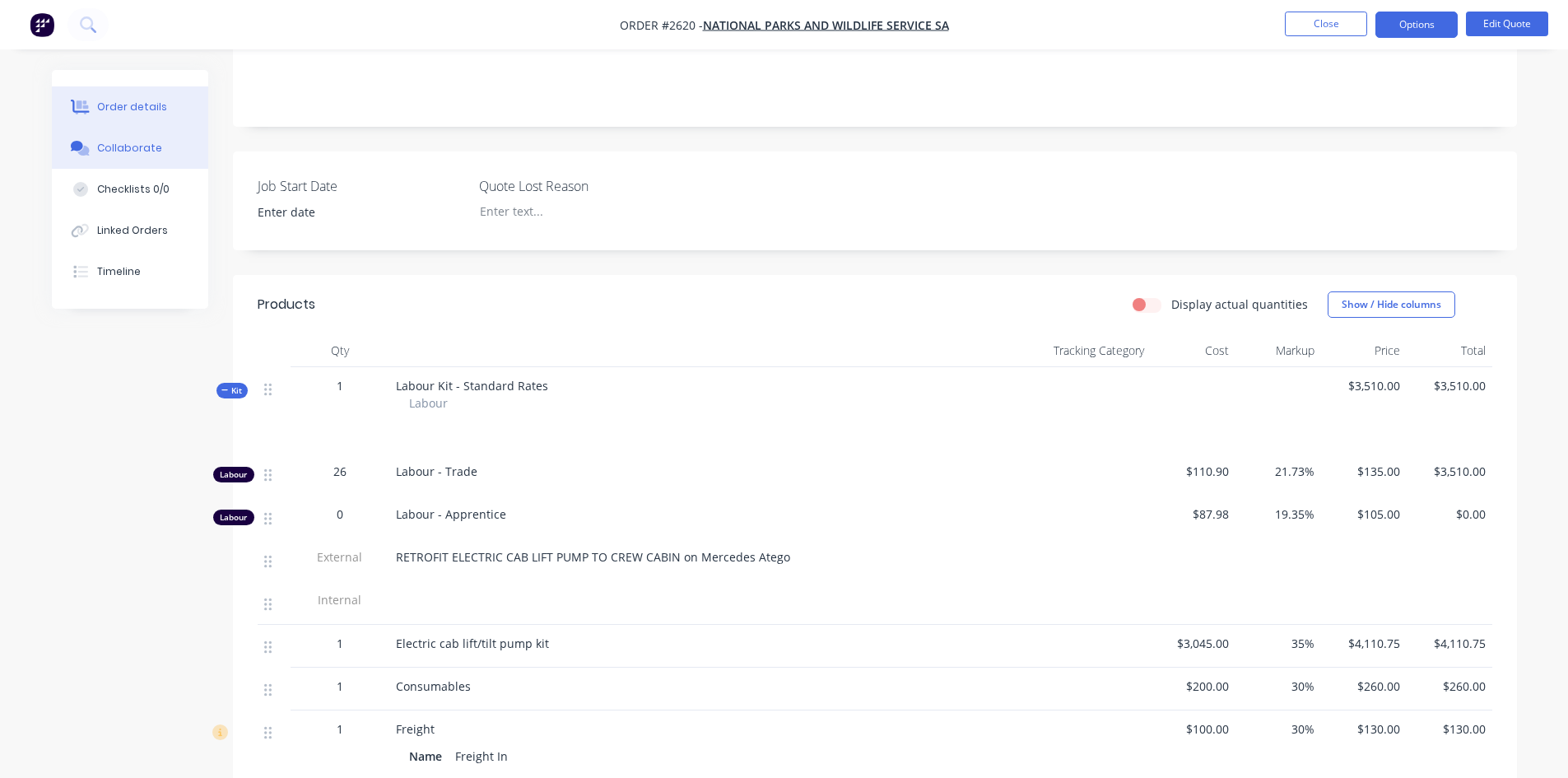
click at [146, 146] on div "Collaborate" at bounding box center [129, 148] width 65 height 15
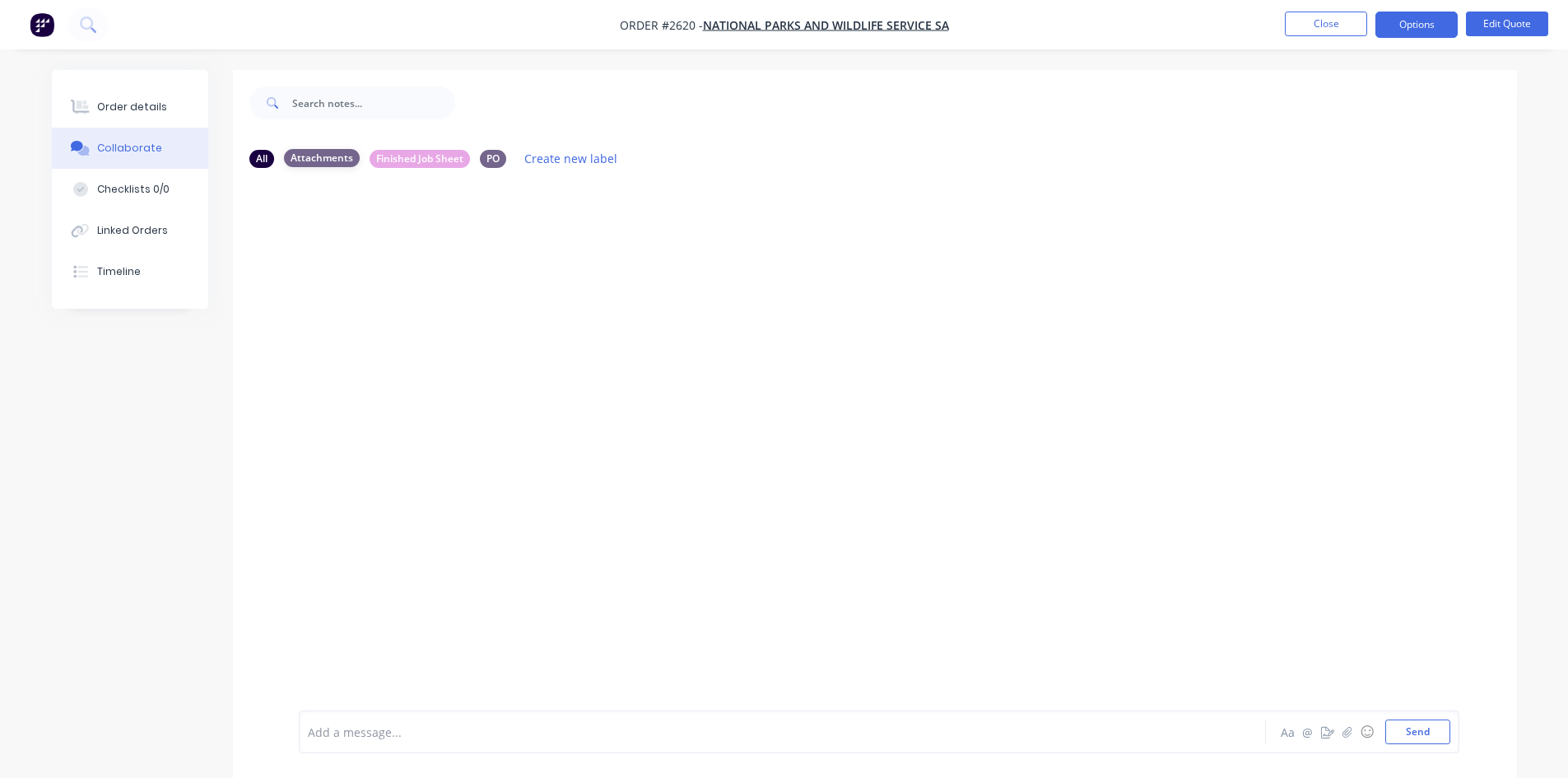
click at [351, 159] on div "Attachments" at bounding box center [322, 157] width 76 height 18
click at [1351, 742] on div "Aa @ ☺ Send" at bounding box center [1364, 732] width 172 height 25
click at [1346, 734] on icon "button" at bounding box center [1348, 731] width 9 height 10
click at [1424, 731] on button "Send" at bounding box center [1418, 732] width 65 height 25
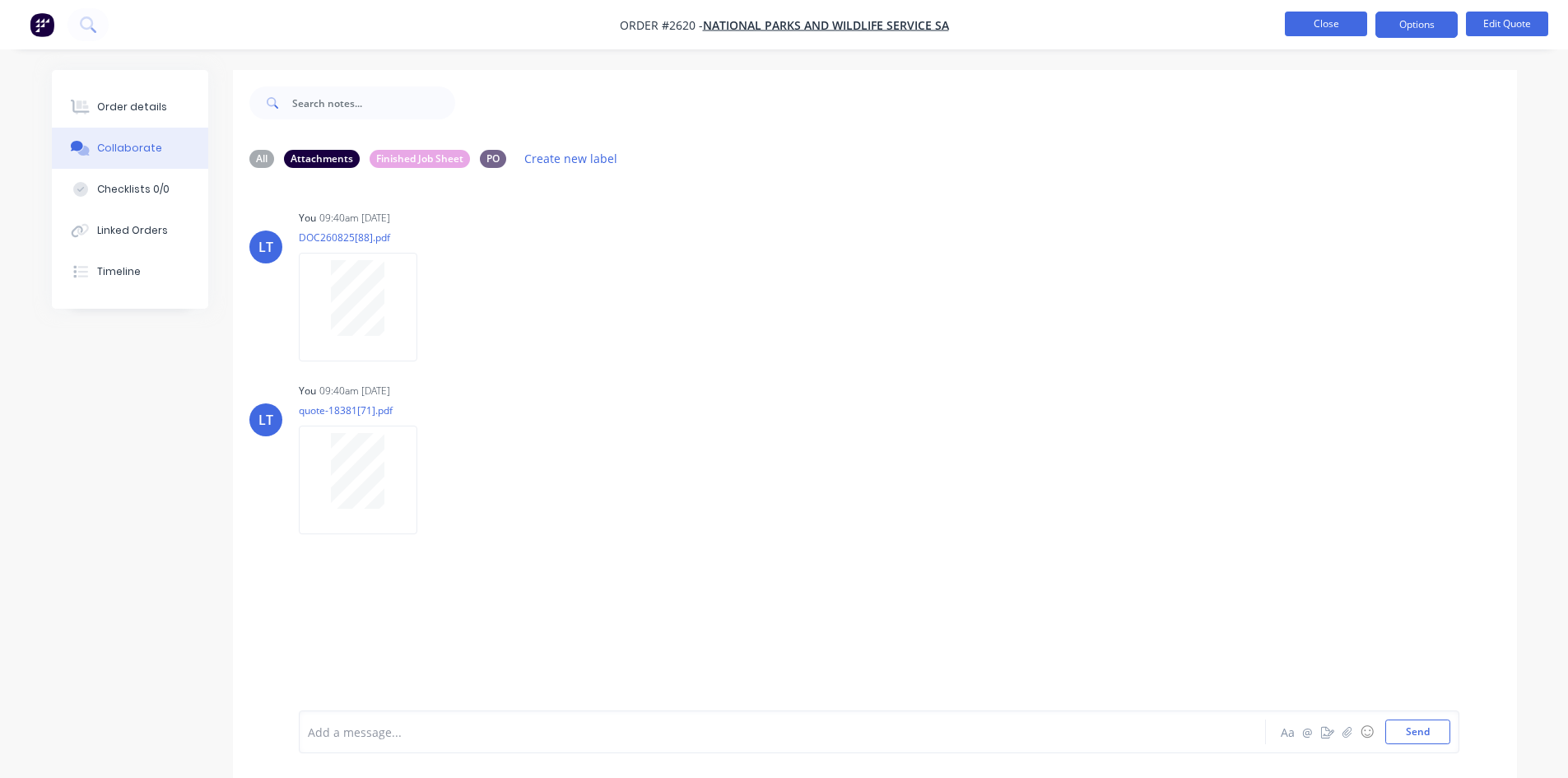
click at [1335, 22] on button "Close" at bounding box center [1326, 24] width 83 height 25
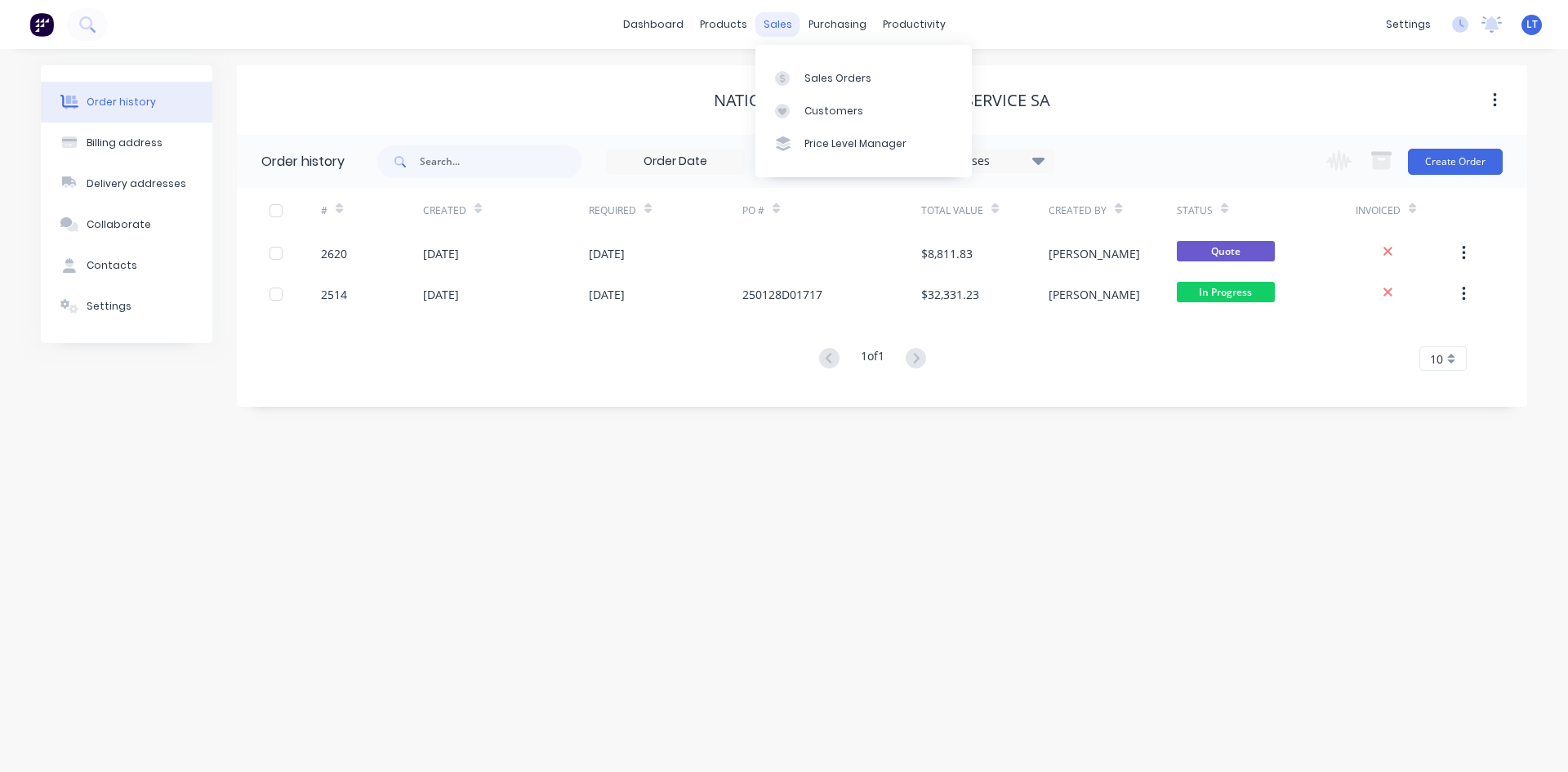
click at [779, 22] on div "sales" at bounding box center [778, 24] width 45 height 24
click at [834, 83] on div "Sales Orders" at bounding box center [837, 78] width 67 height 15
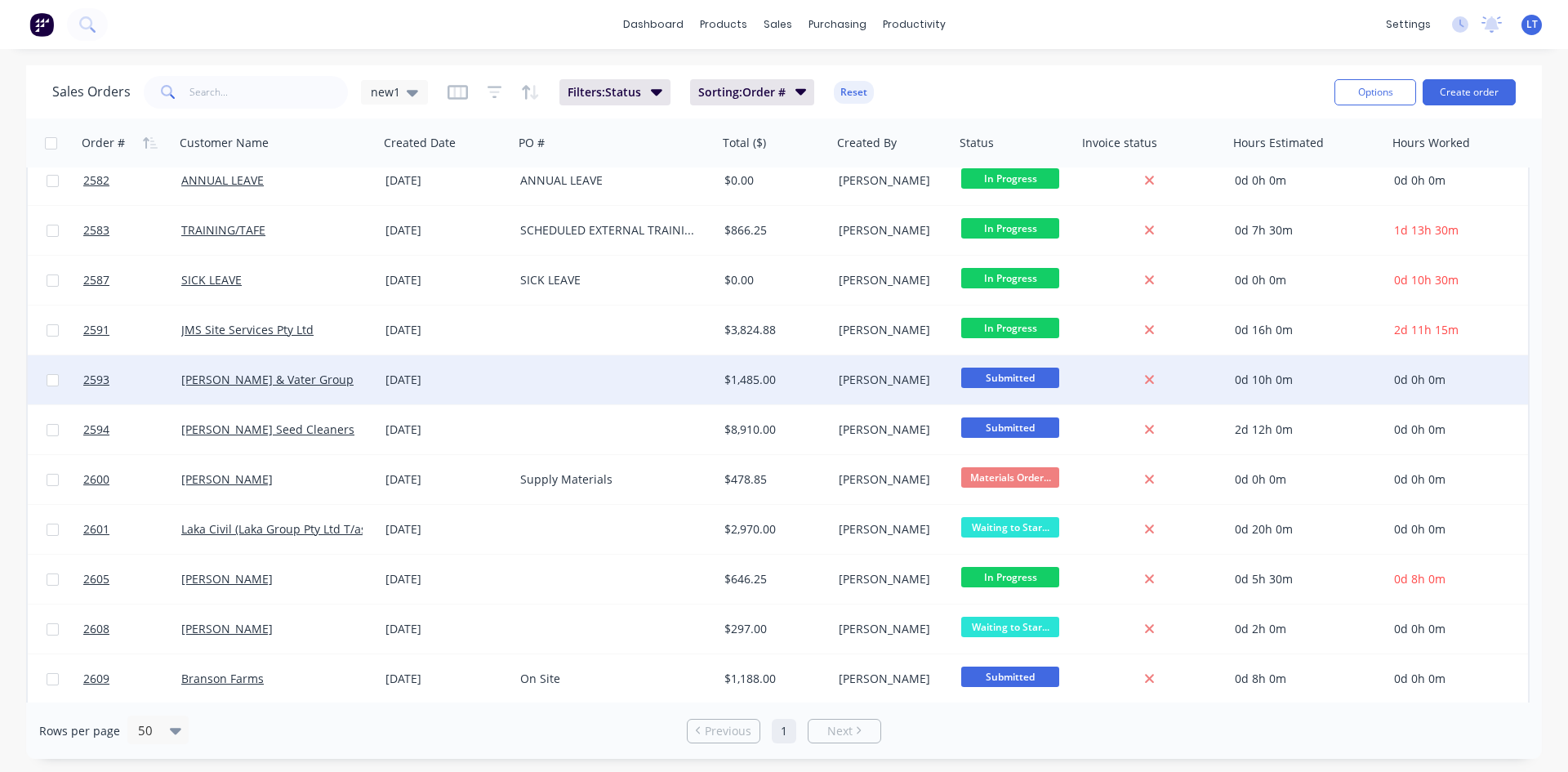
scroll to position [959, 0]
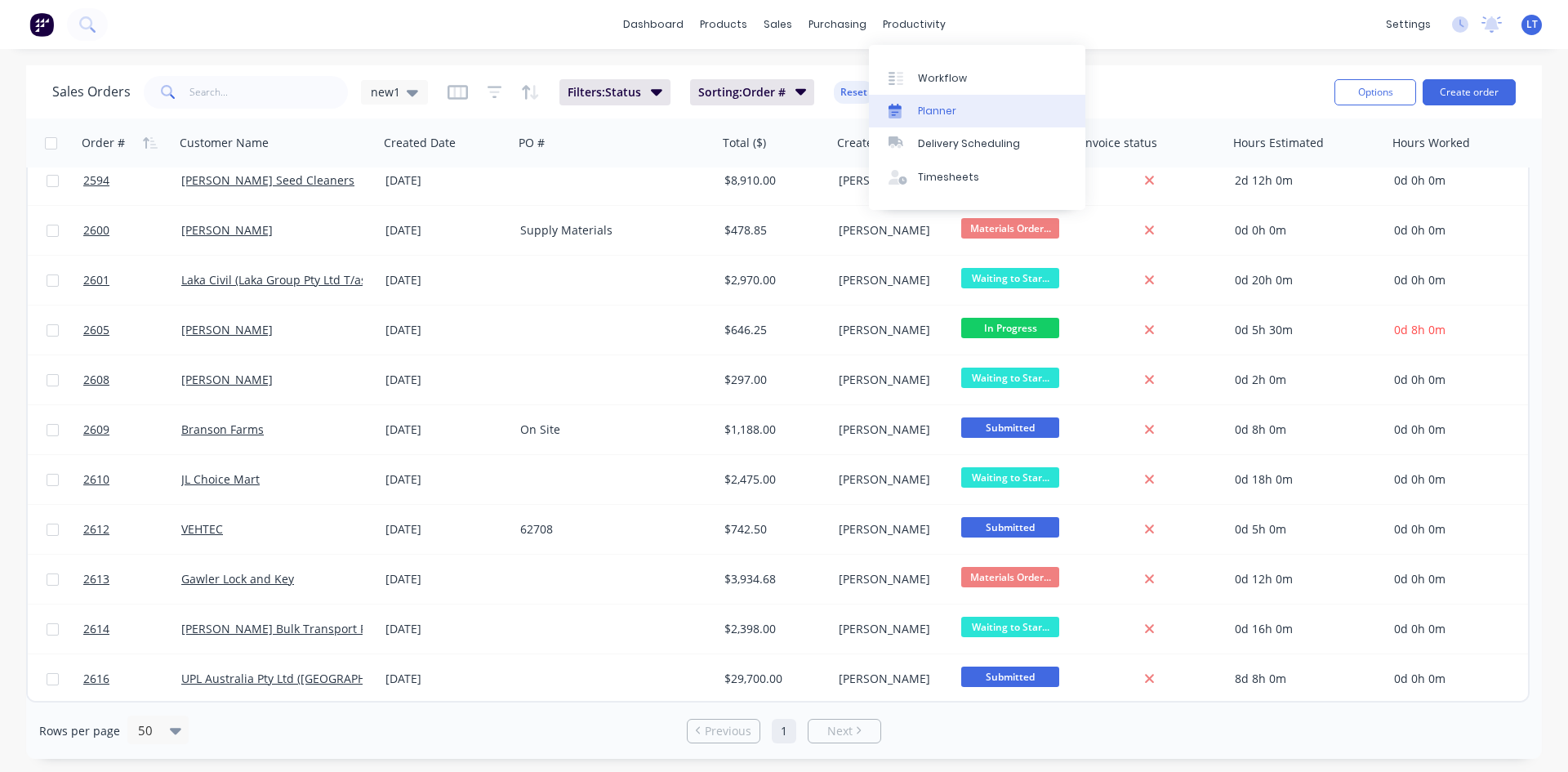
click at [948, 105] on div "Planner" at bounding box center [937, 111] width 39 height 15
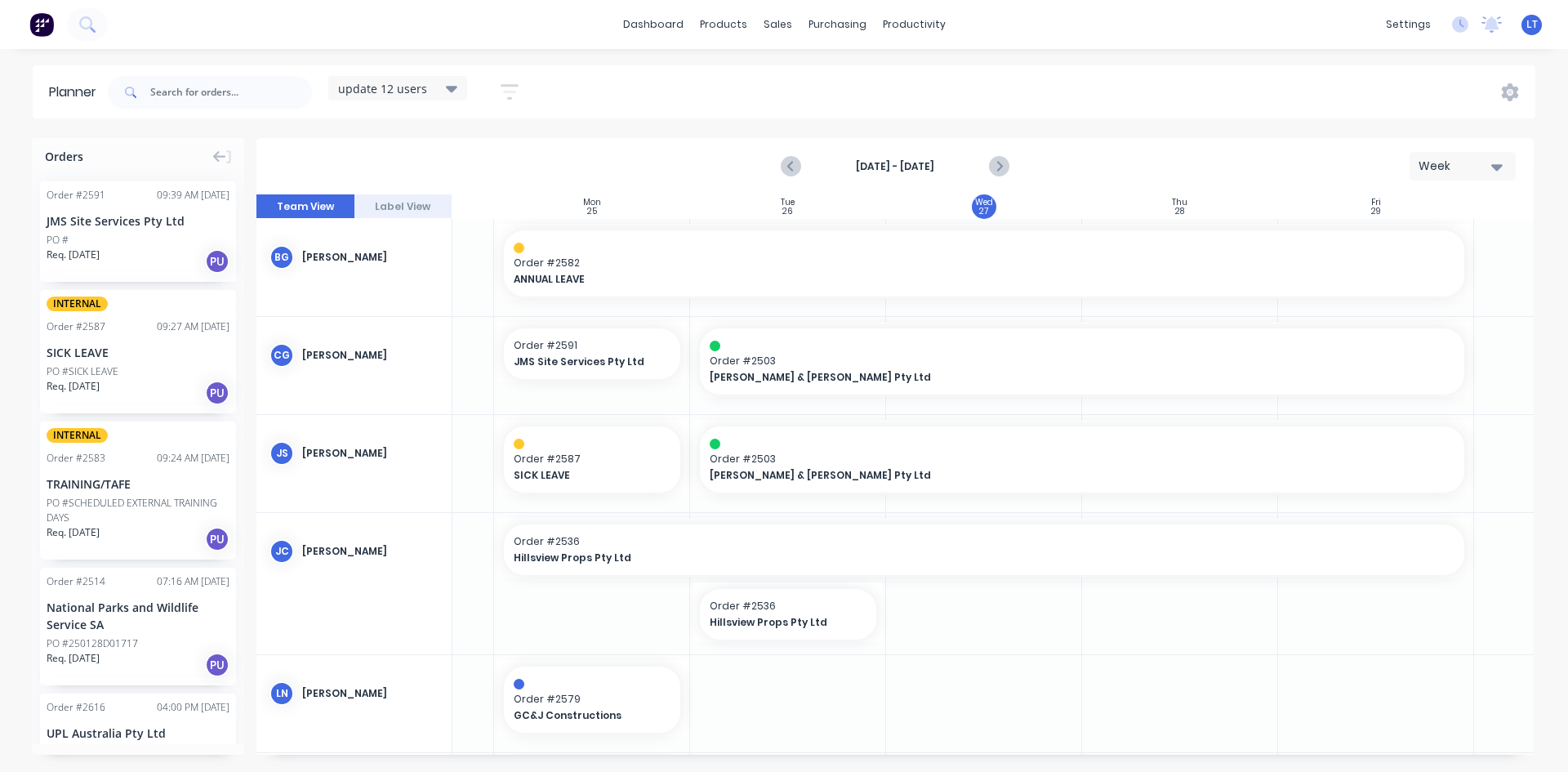
scroll to position [0, 156]
click at [998, 163] on icon "Next page" at bounding box center [998, 167] width 8 height 13
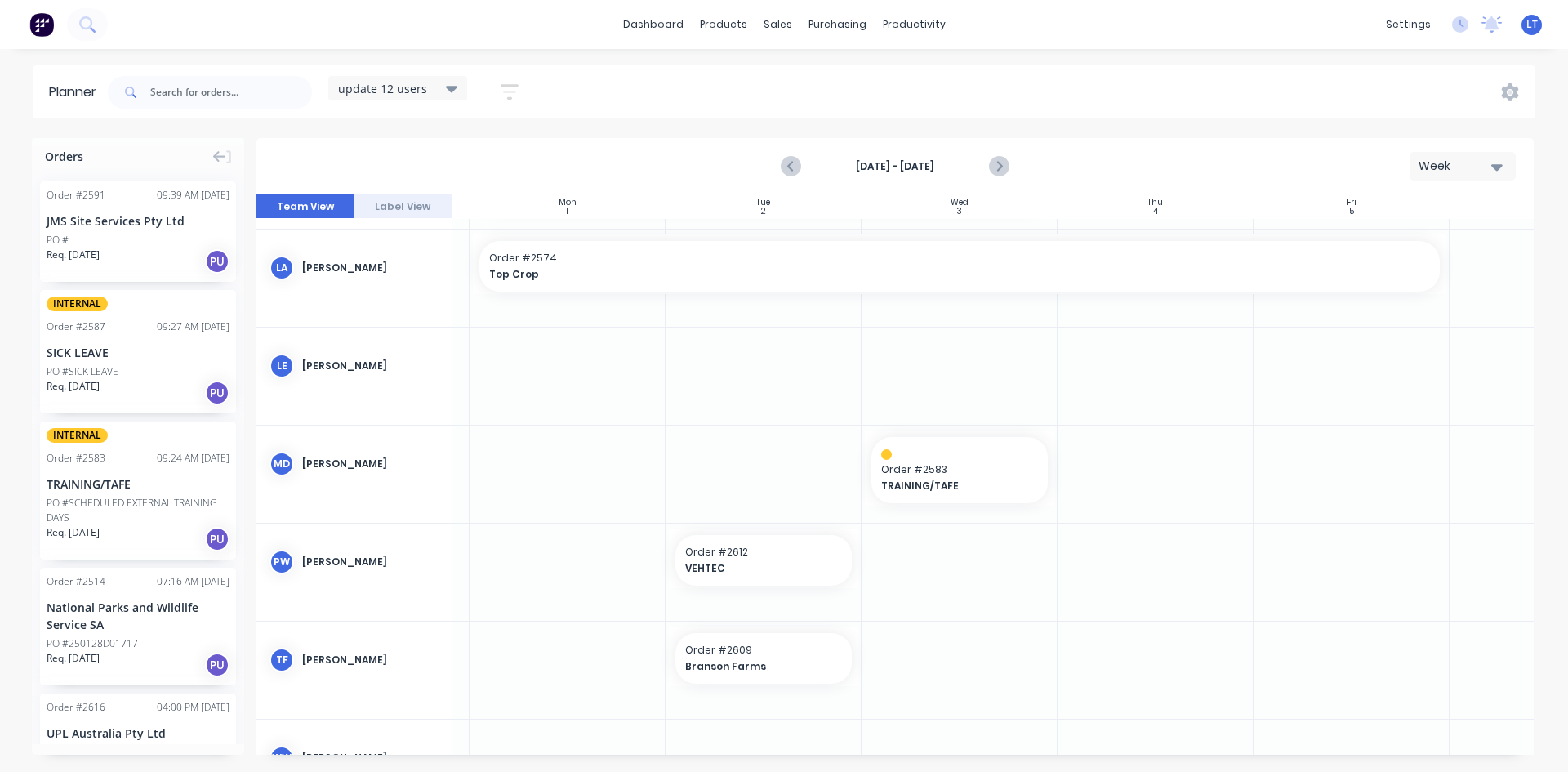
scroll to position [561, 179]
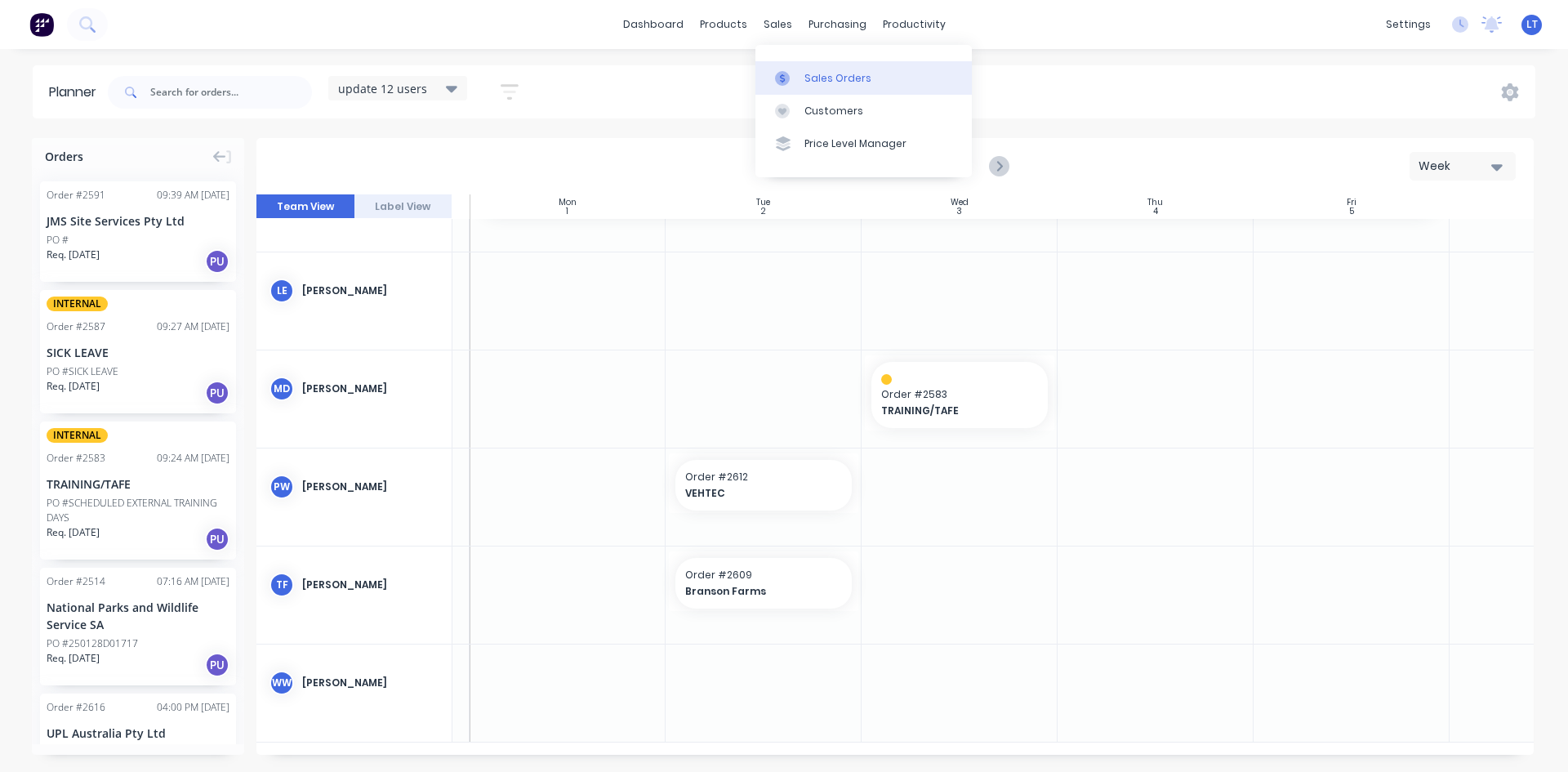
click at [814, 85] on div "Sales Orders" at bounding box center [837, 78] width 67 height 15
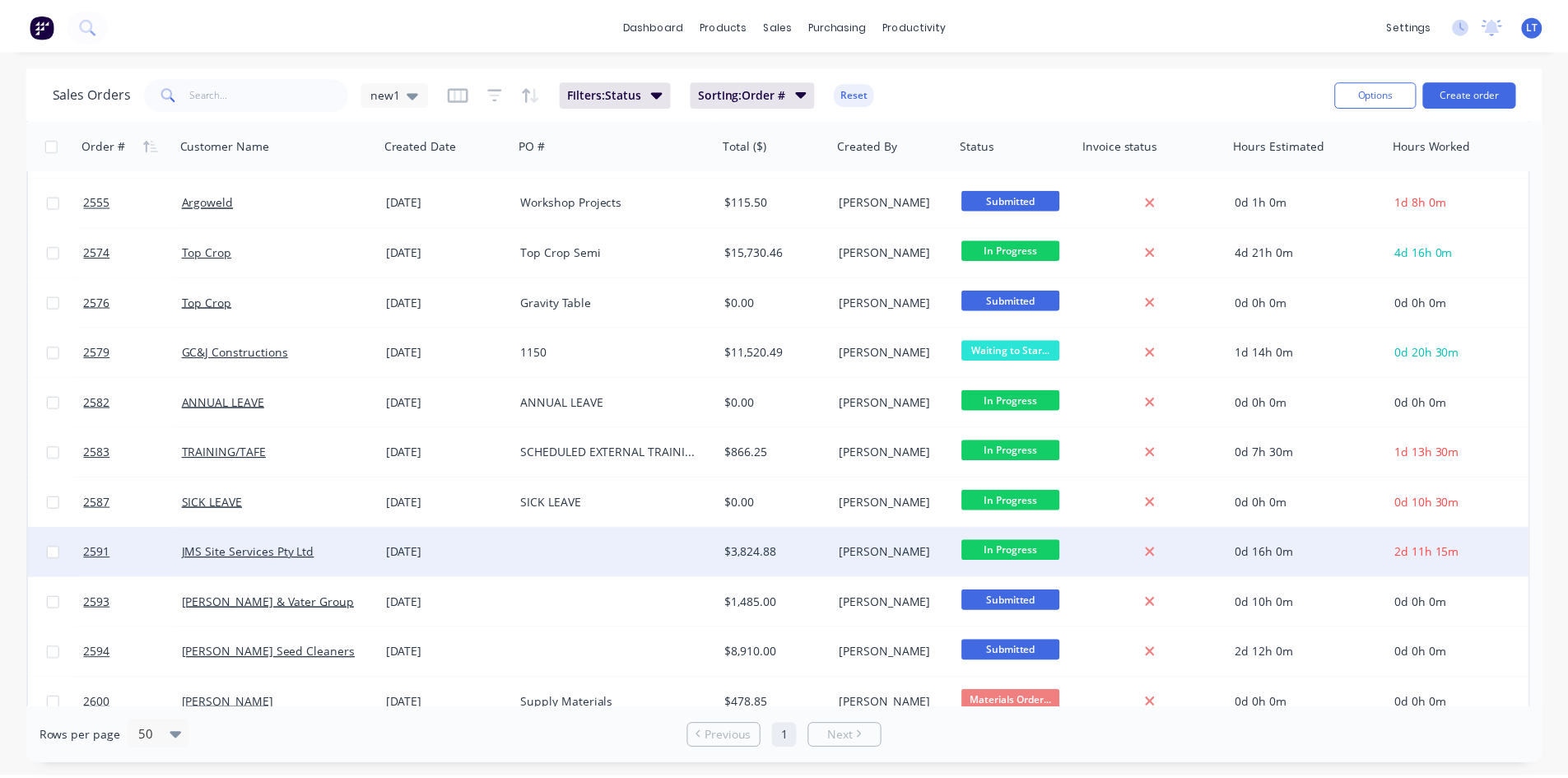
scroll to position [473, 0]
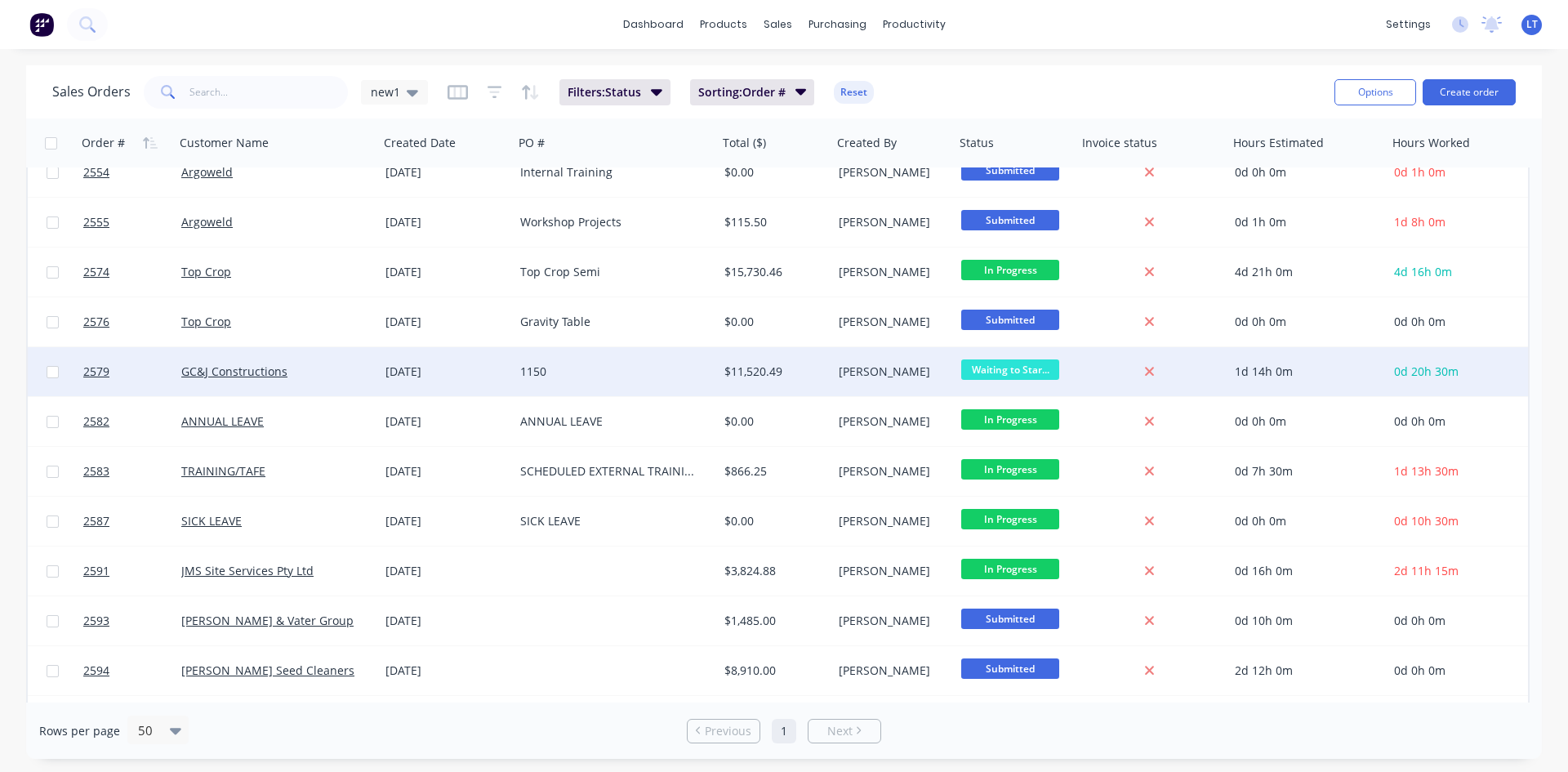
click at [657, 378] on div "1150" at bounding box center [610, 371] width 182 height 16
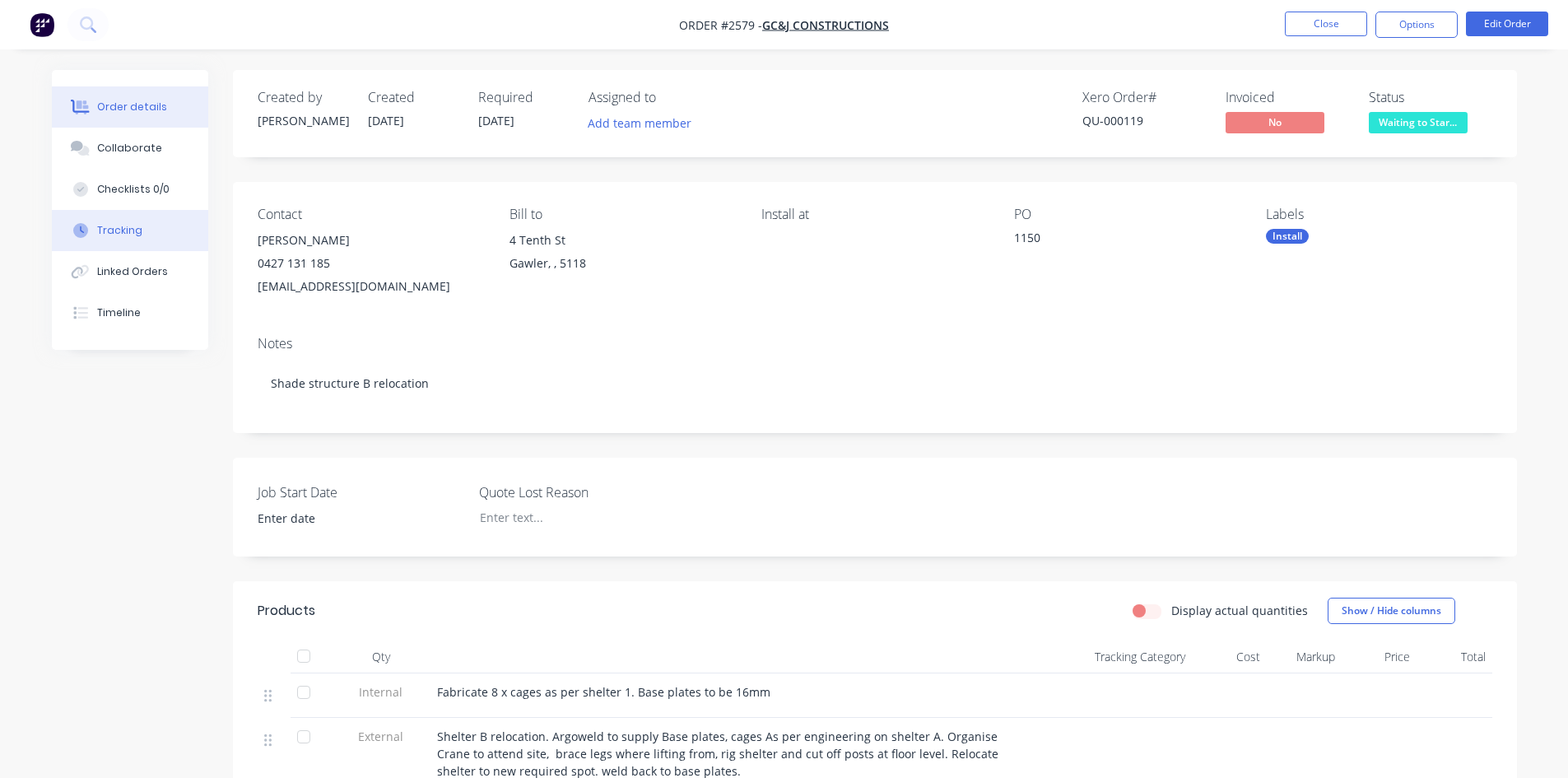
click at [99, 224] on div "Tracking" at bounding box center [120, 231] width 46 height 15
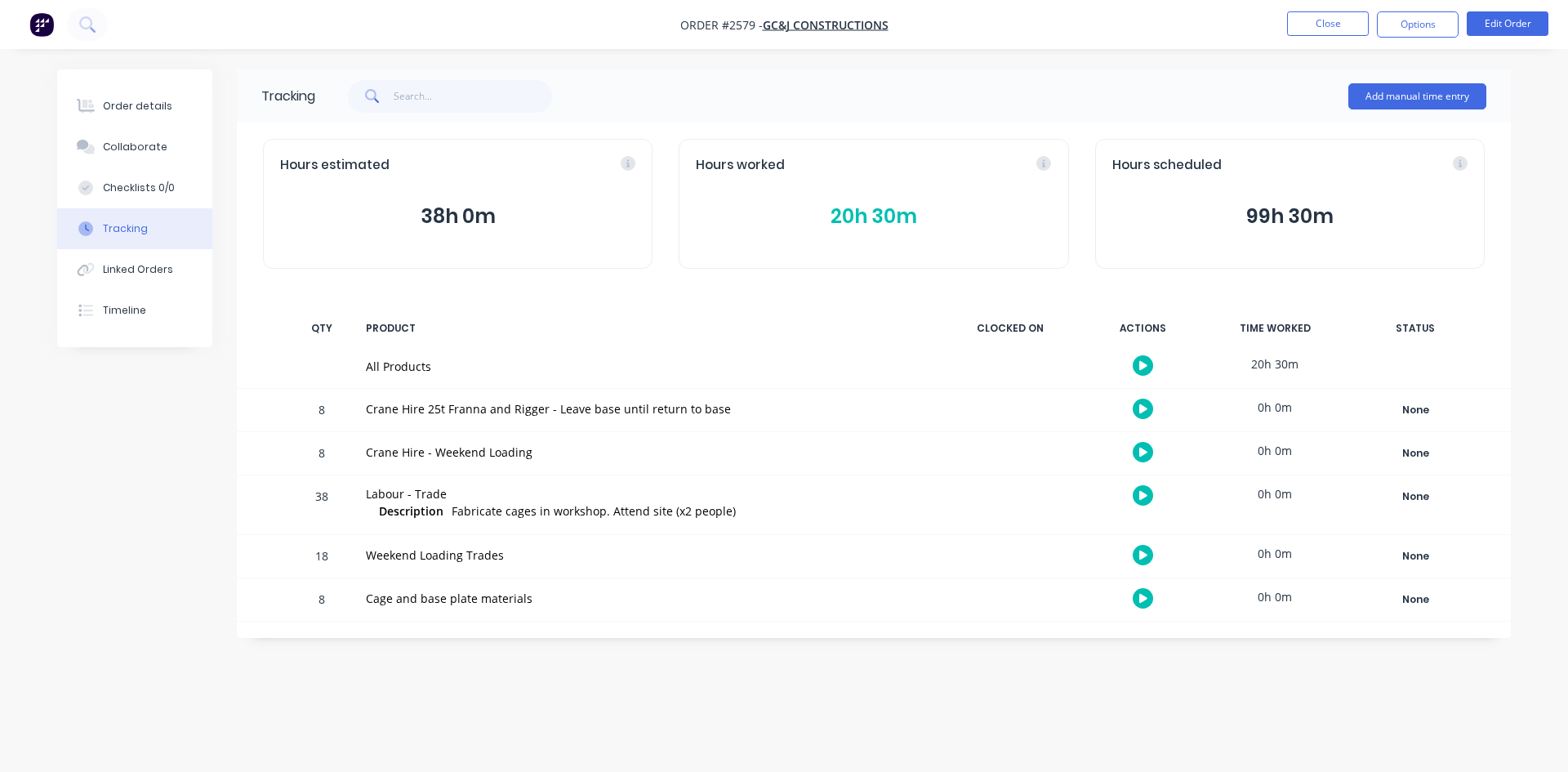
click at [865, 216] on button "20h 30m" at bounding box center [873, 216] width 355 height 31
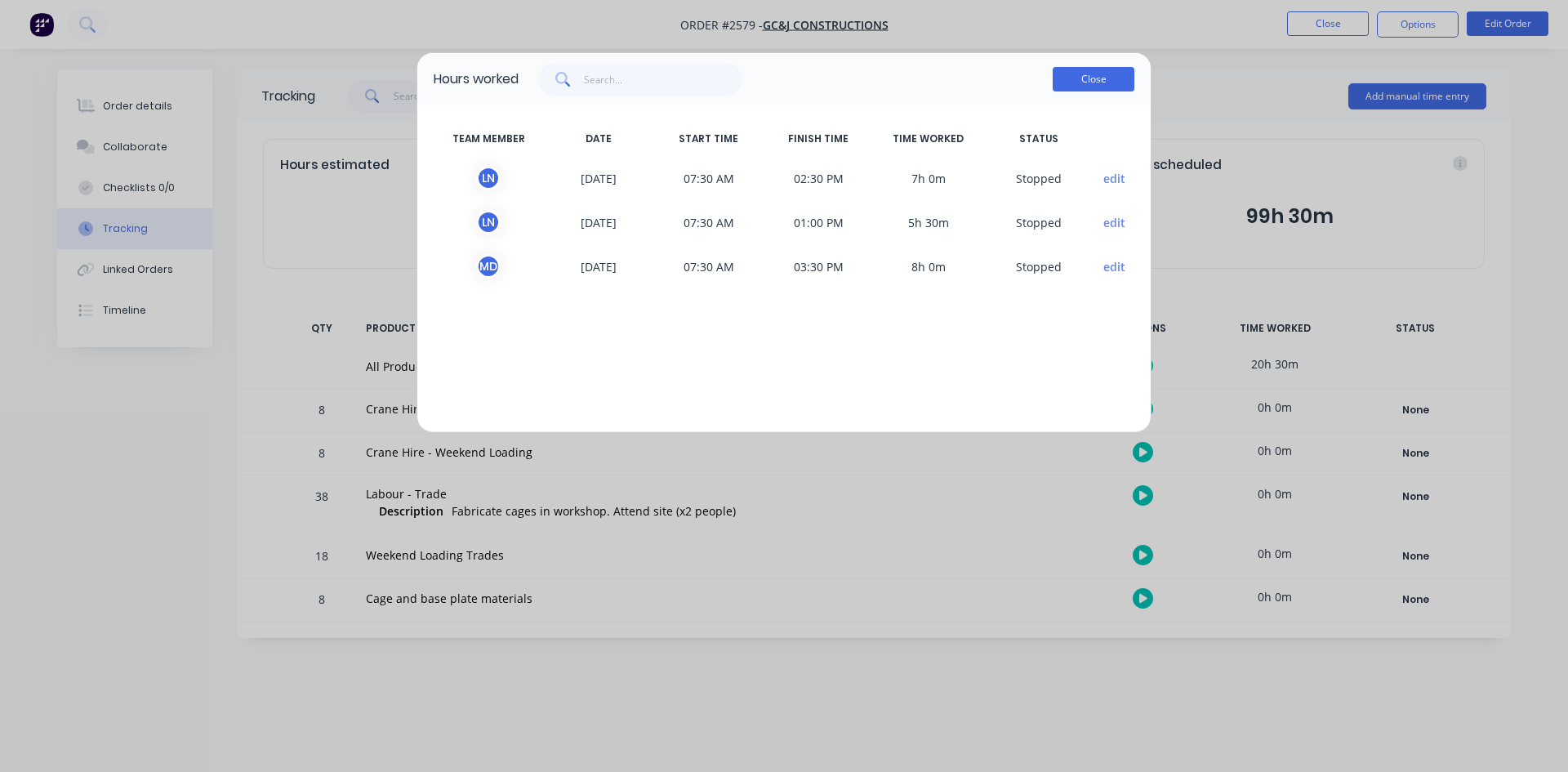
click at [1075, 68] on button "Close" at bounding box center [1093, 79] width 82 height 24
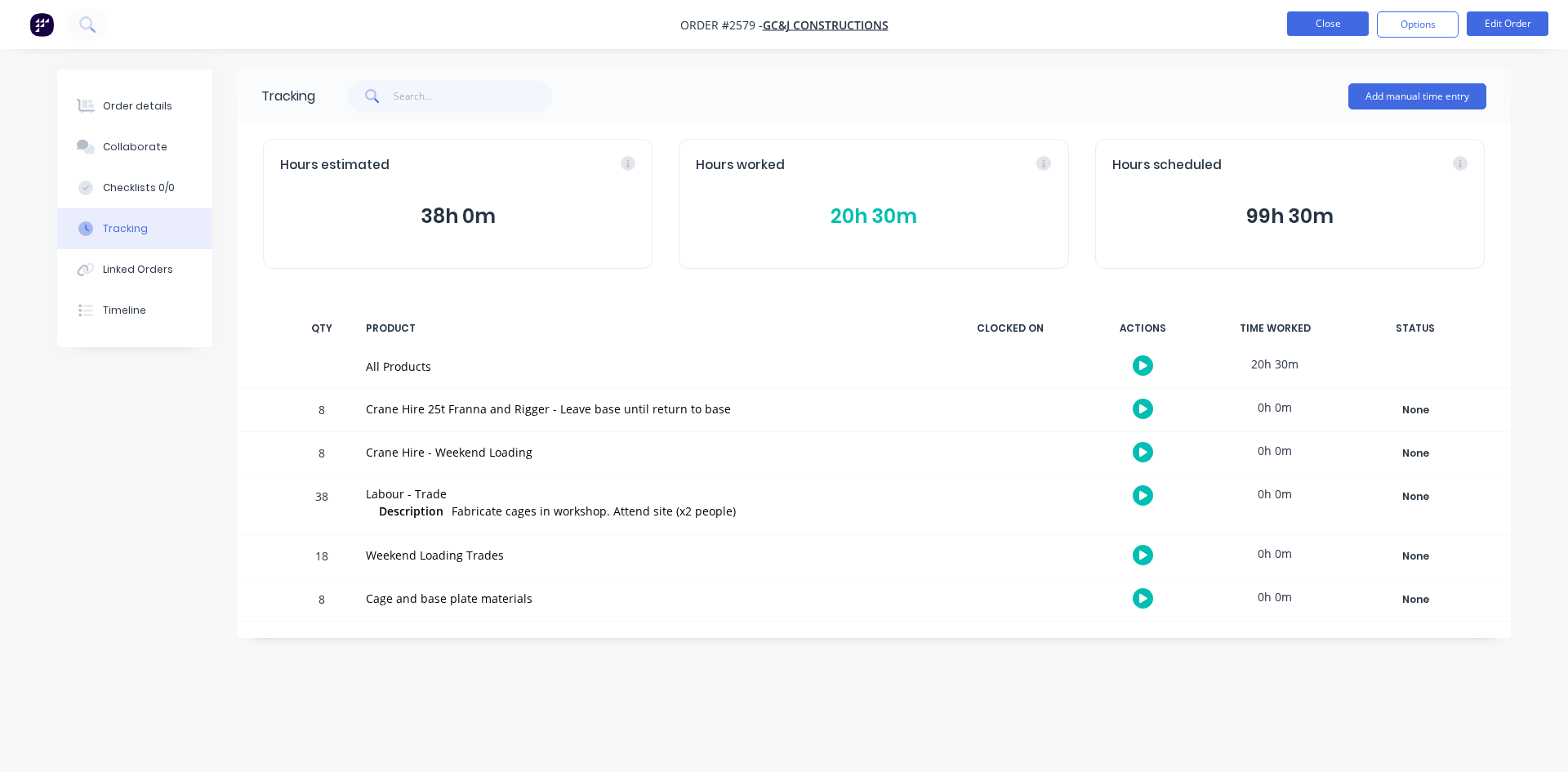
drag, startPoint x: 1295, startPoint y: 4, endPoint x: 1296, endPoint y: 15, distance: 11.0
click at [1293, 4] on nav "Order #2579 - GC&J Constructions Close Options Edit Order" at bounding box center [784, 24] width 1568 height 49
click at [1312, 25] on button "Close" at bounding box center [1328, 24] width 82 height 24
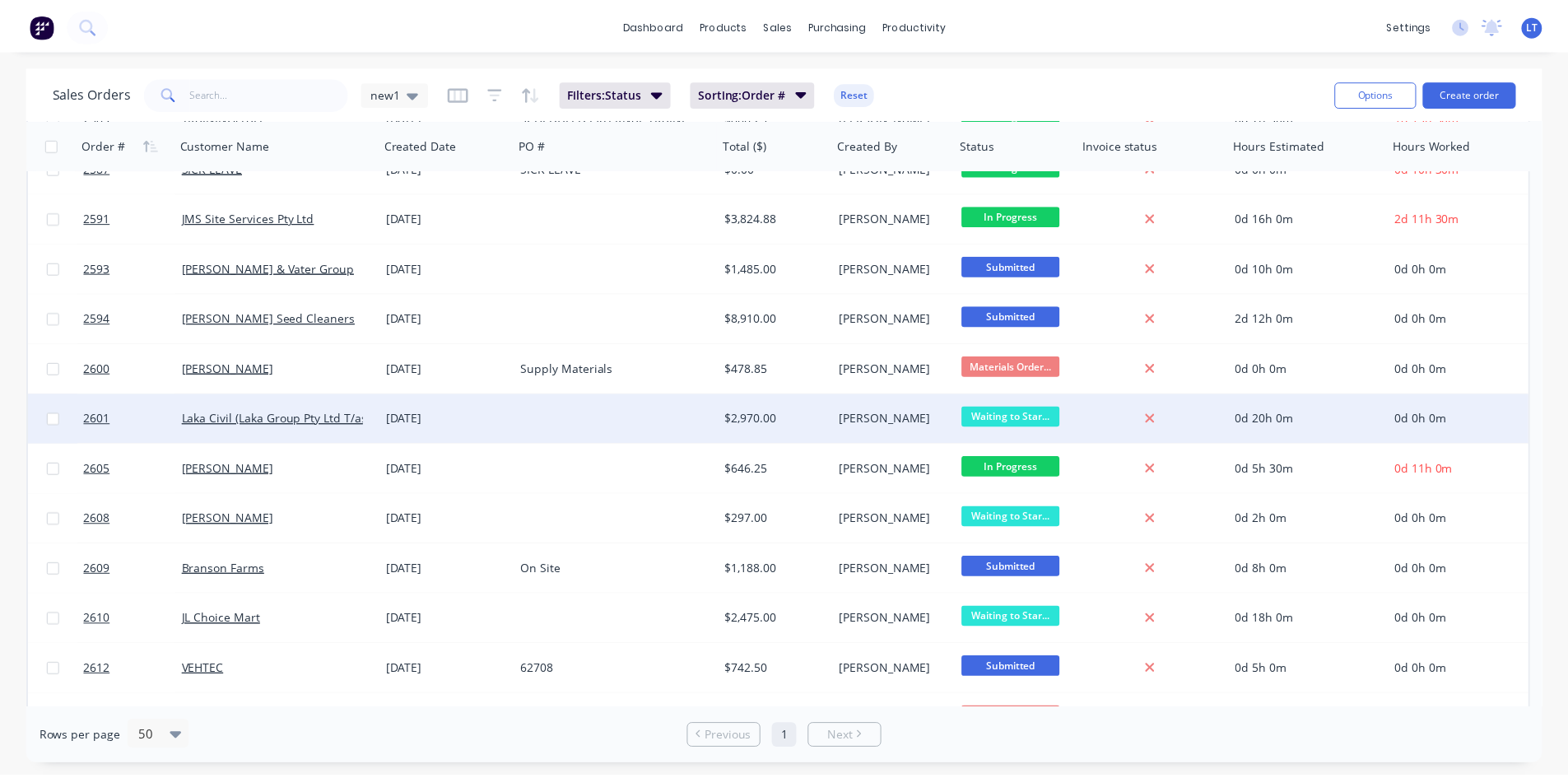
scroll to position [803, 0]
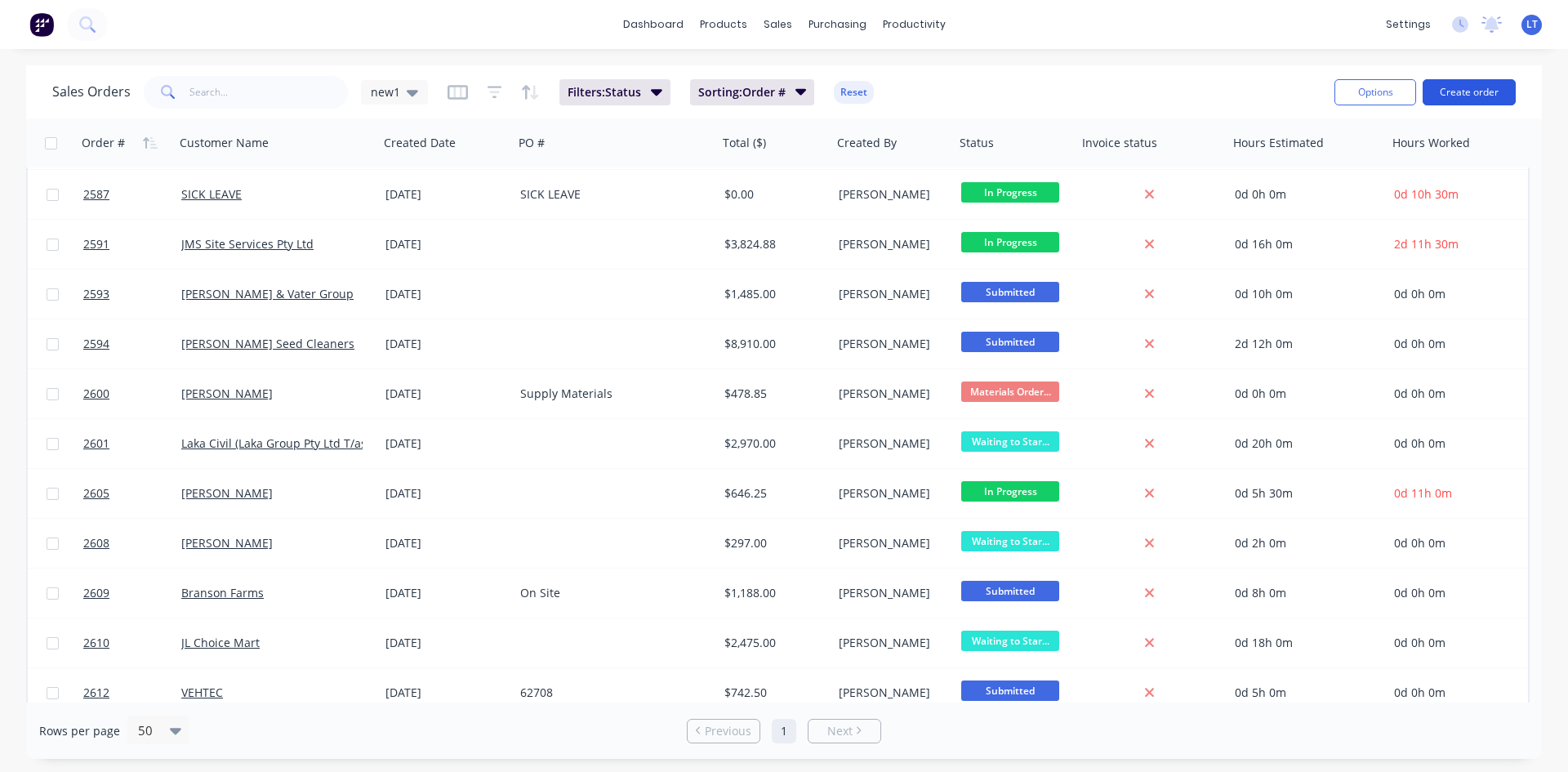
click at [1493, 92] on button "Create order" at bounding box center [1469, 92] width 93 height 26
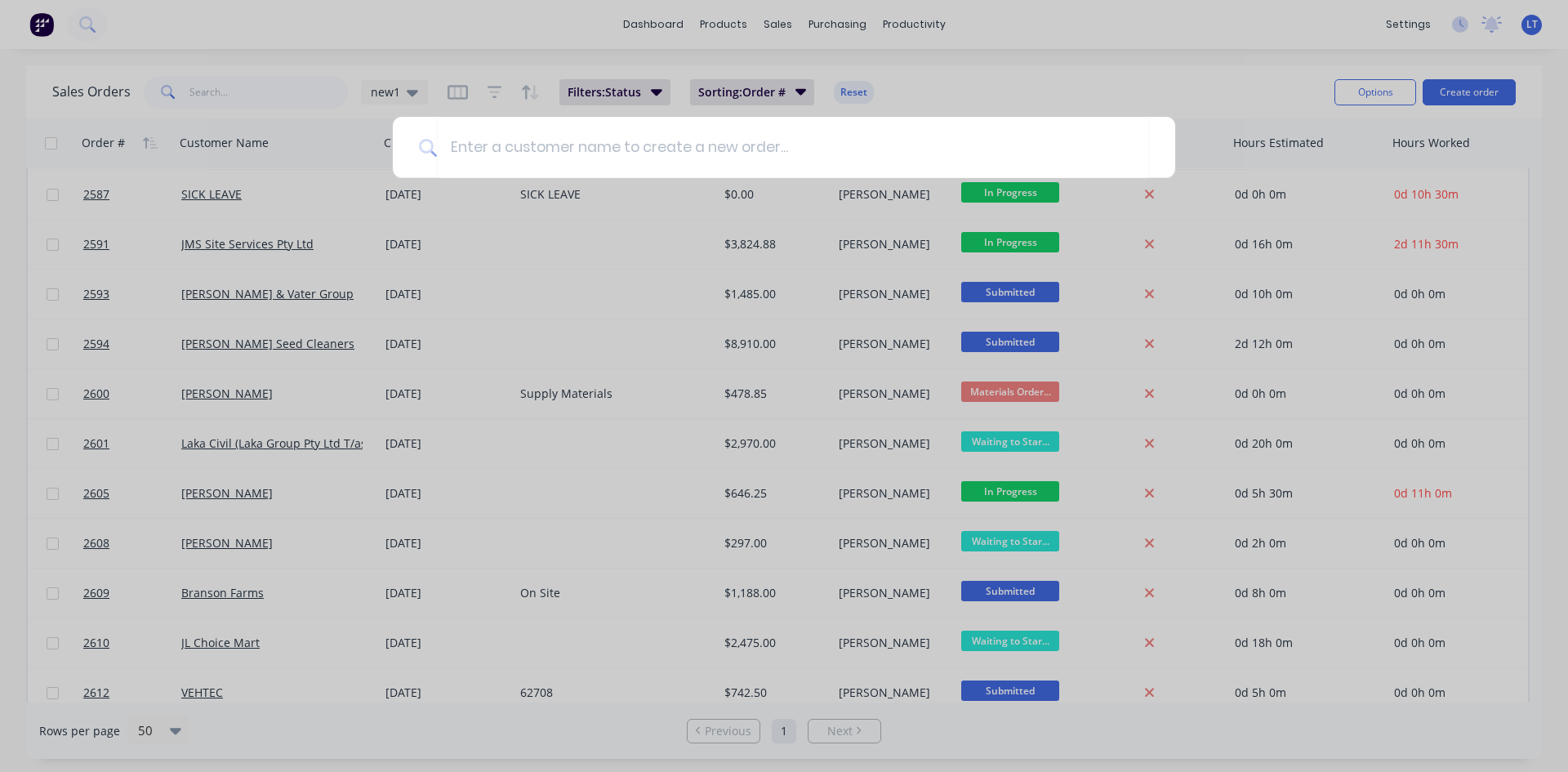
click at [338, 49] on div at bounding box center [784, 386] width 1568 height 772
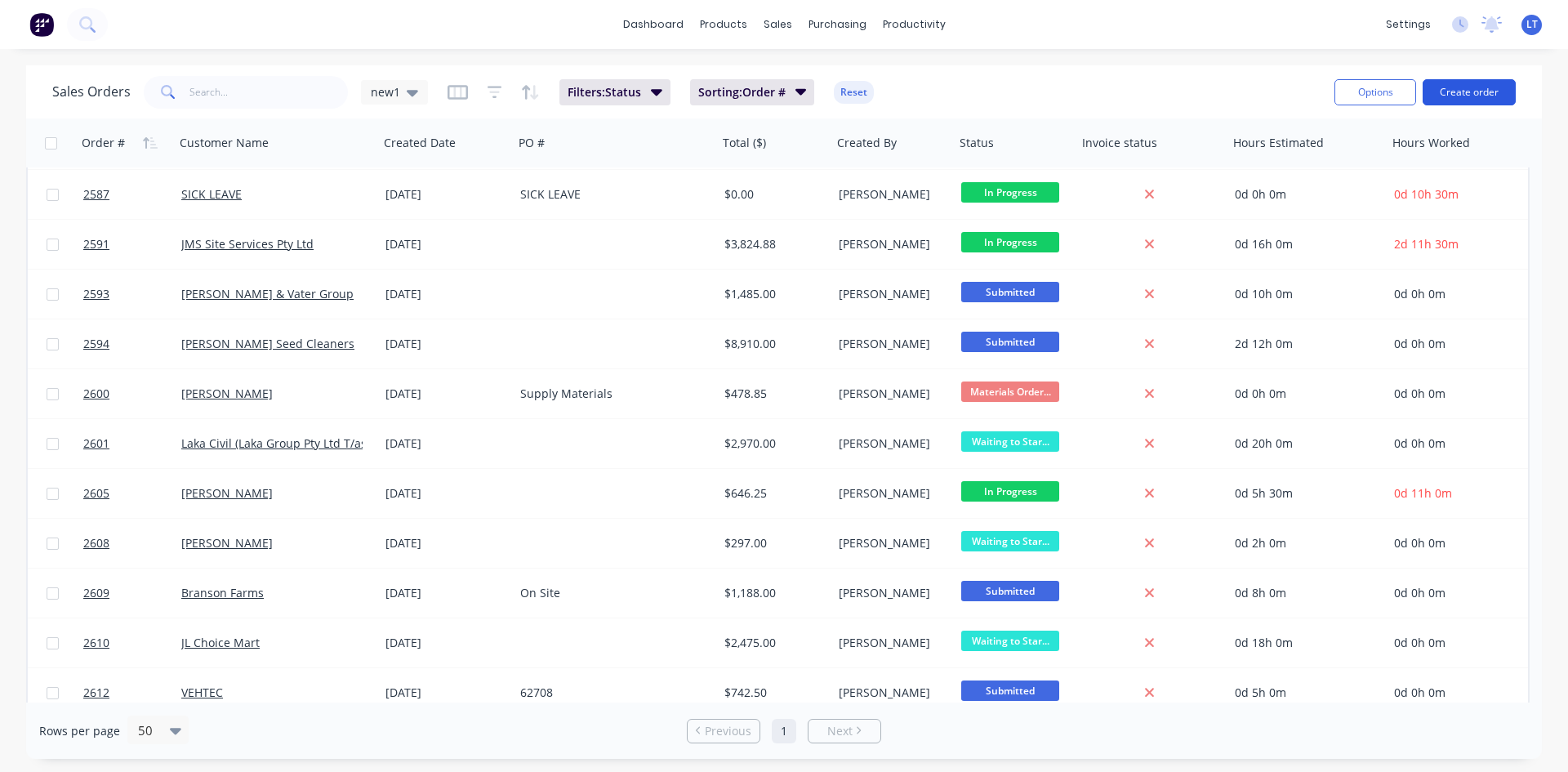
click at [1503, 95] on button "Create order" at bounding box center [1469, 92] width 93 height 26
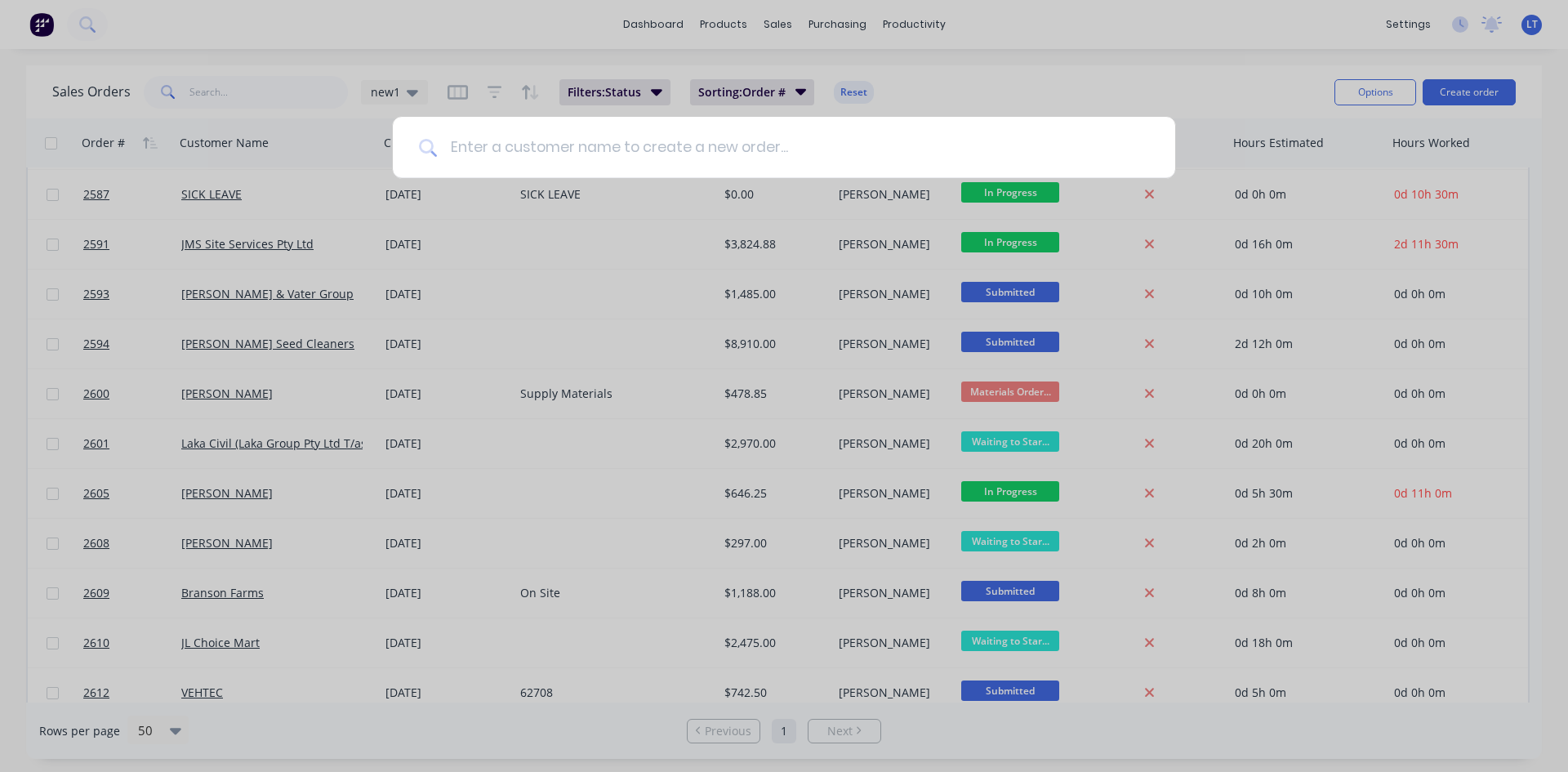
click at [642, 151] on input at bounding box center [793, 147] width 712 height 61
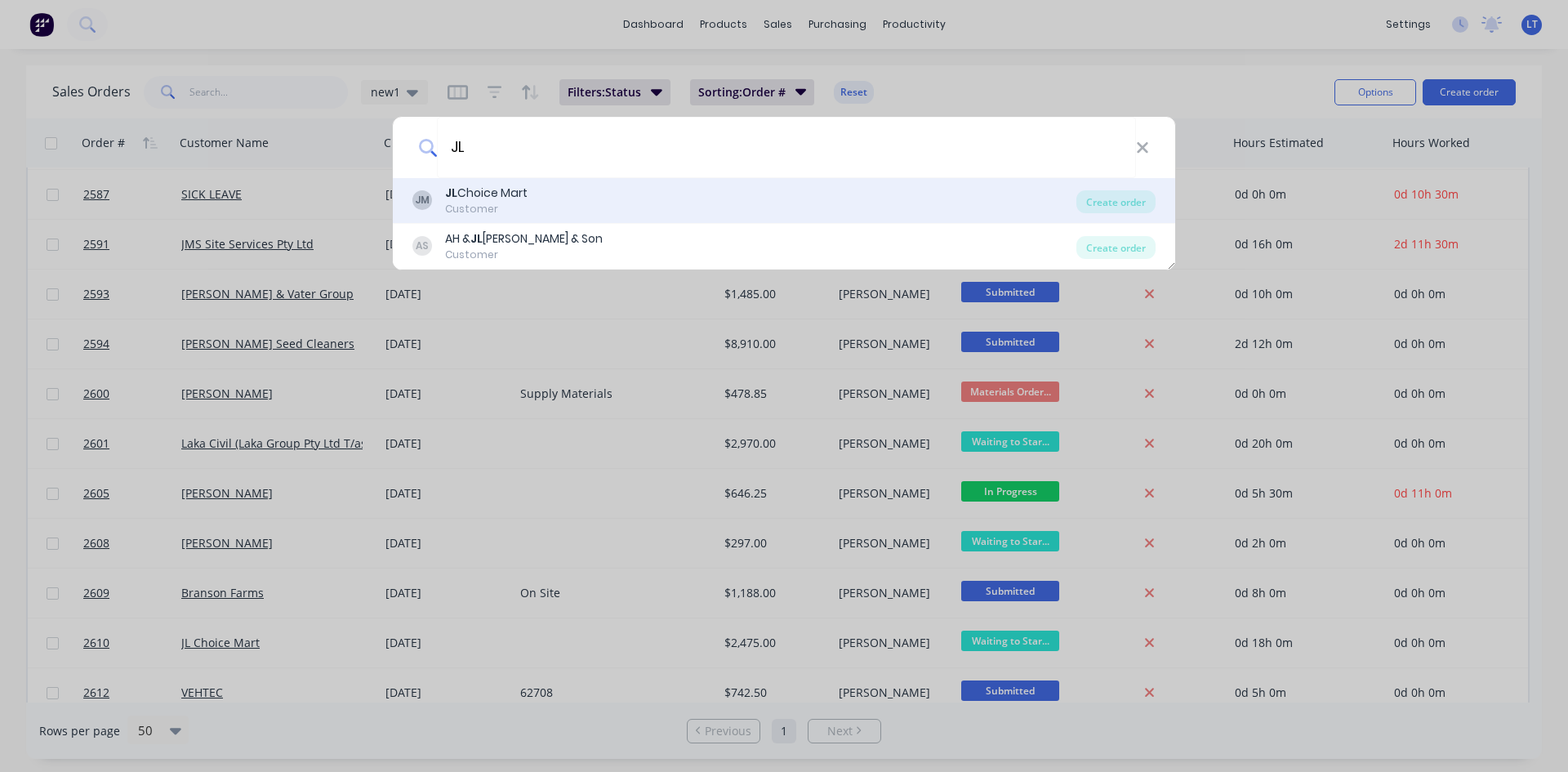
type input "JL"
click at [502, 197] on div "JL Choice Mart" at bounding box center [487, 193] width 83 height 17
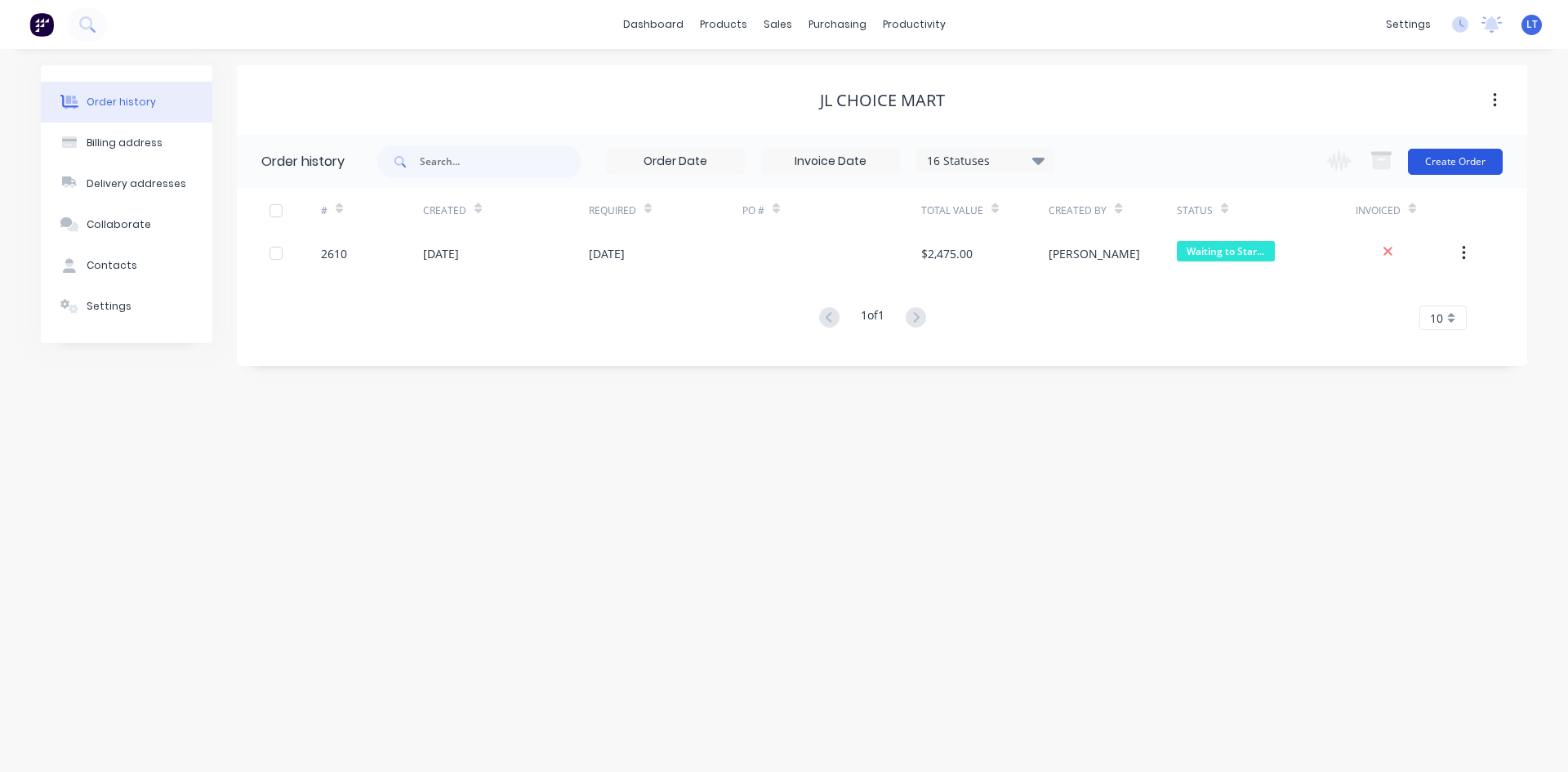
click at [1456, 161] on button "Create Order" at bounding box center [1455, 162] width 95 height 26
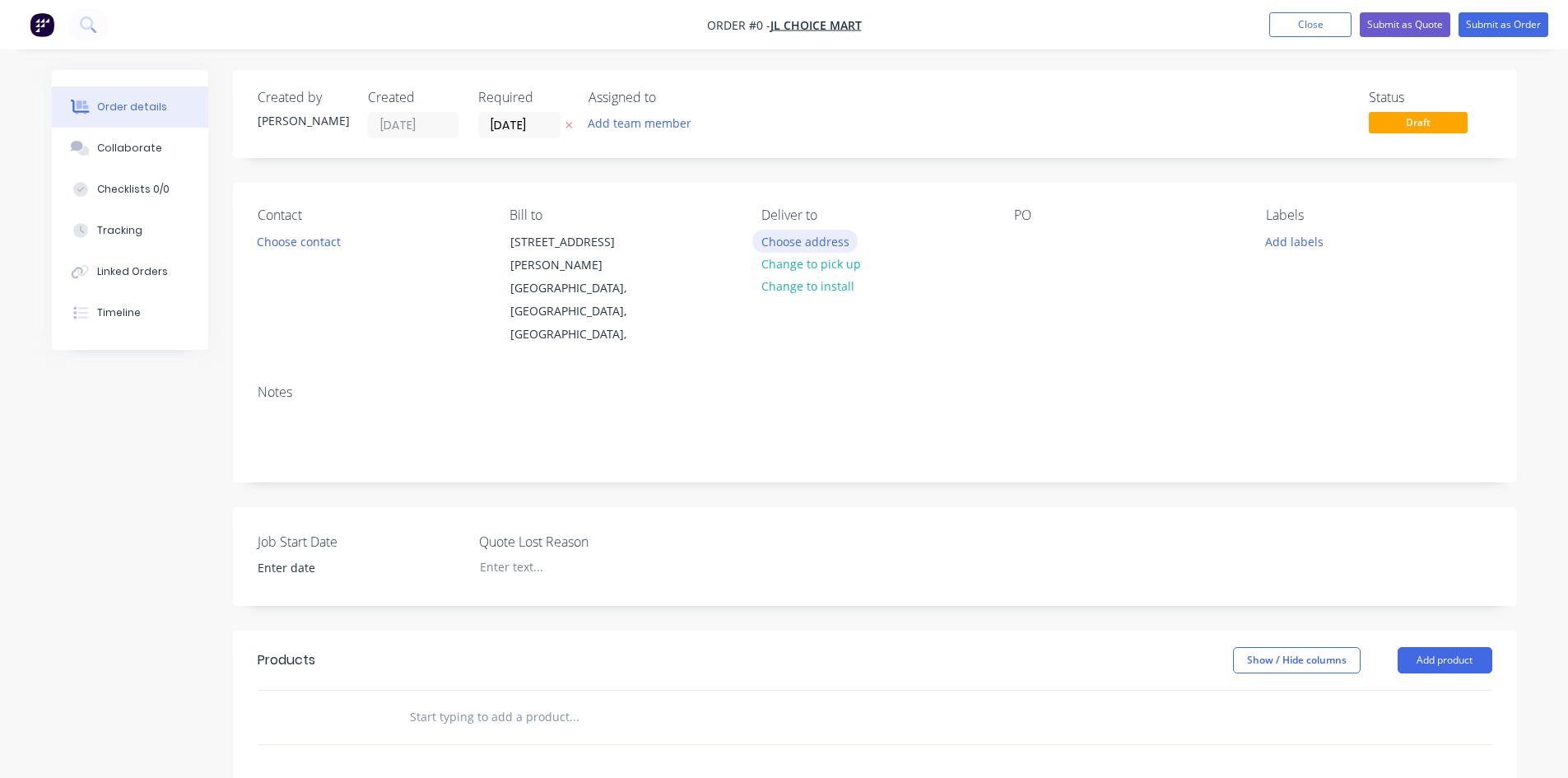
click at [836, 236] on button "Choose address" at bounding box center [805, 240] width 105 height 22
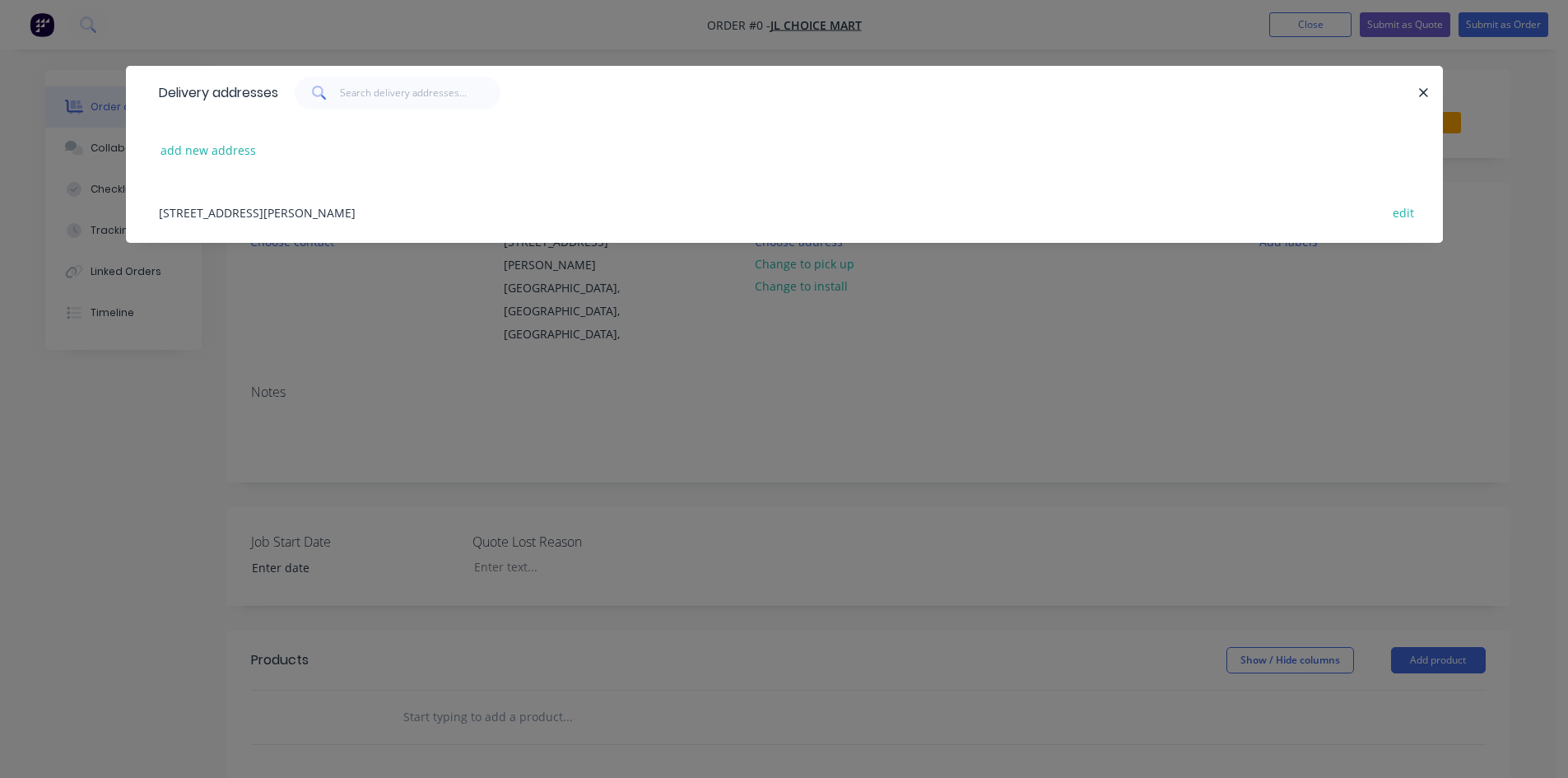
click at [321, 208] on div "32 Wright Court , Adelaide, South Australia, Australia edit" at bounding box center [785, 212] width 1268 height 62
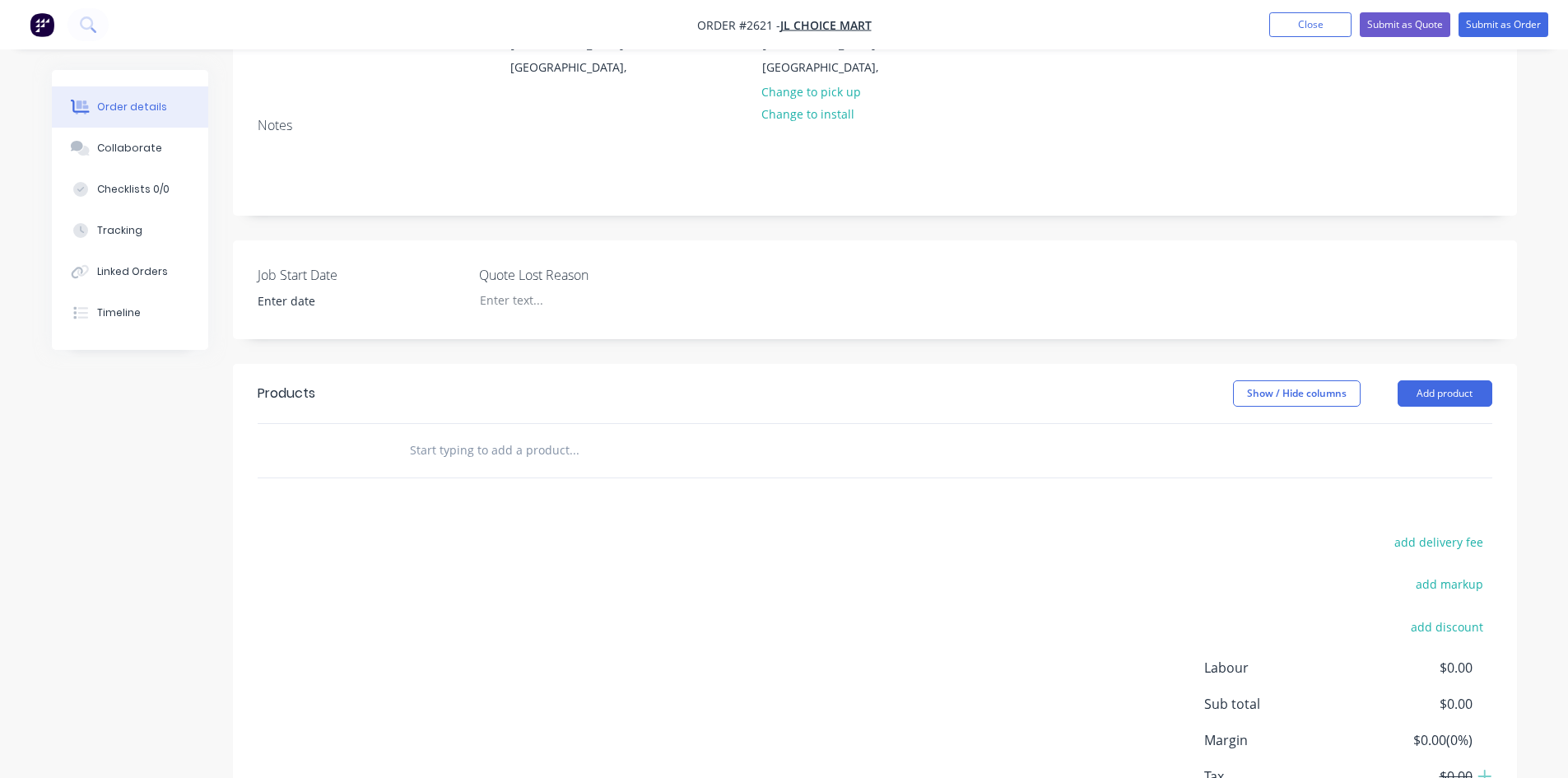
scroll to position [329, 0]
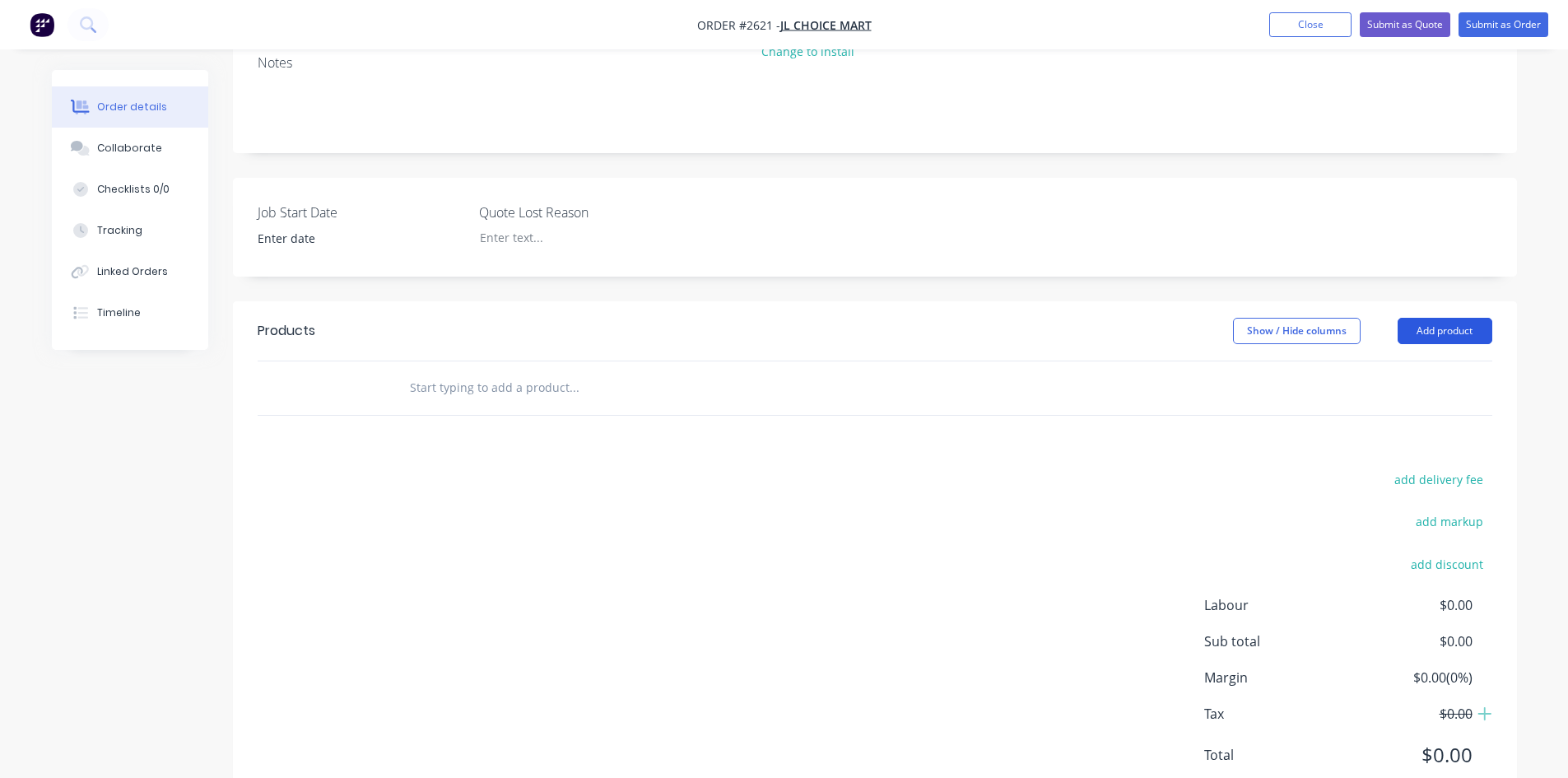
click at [1461, 318] on button "Add product" at bounding box center [1446, 331] width 95 height 27
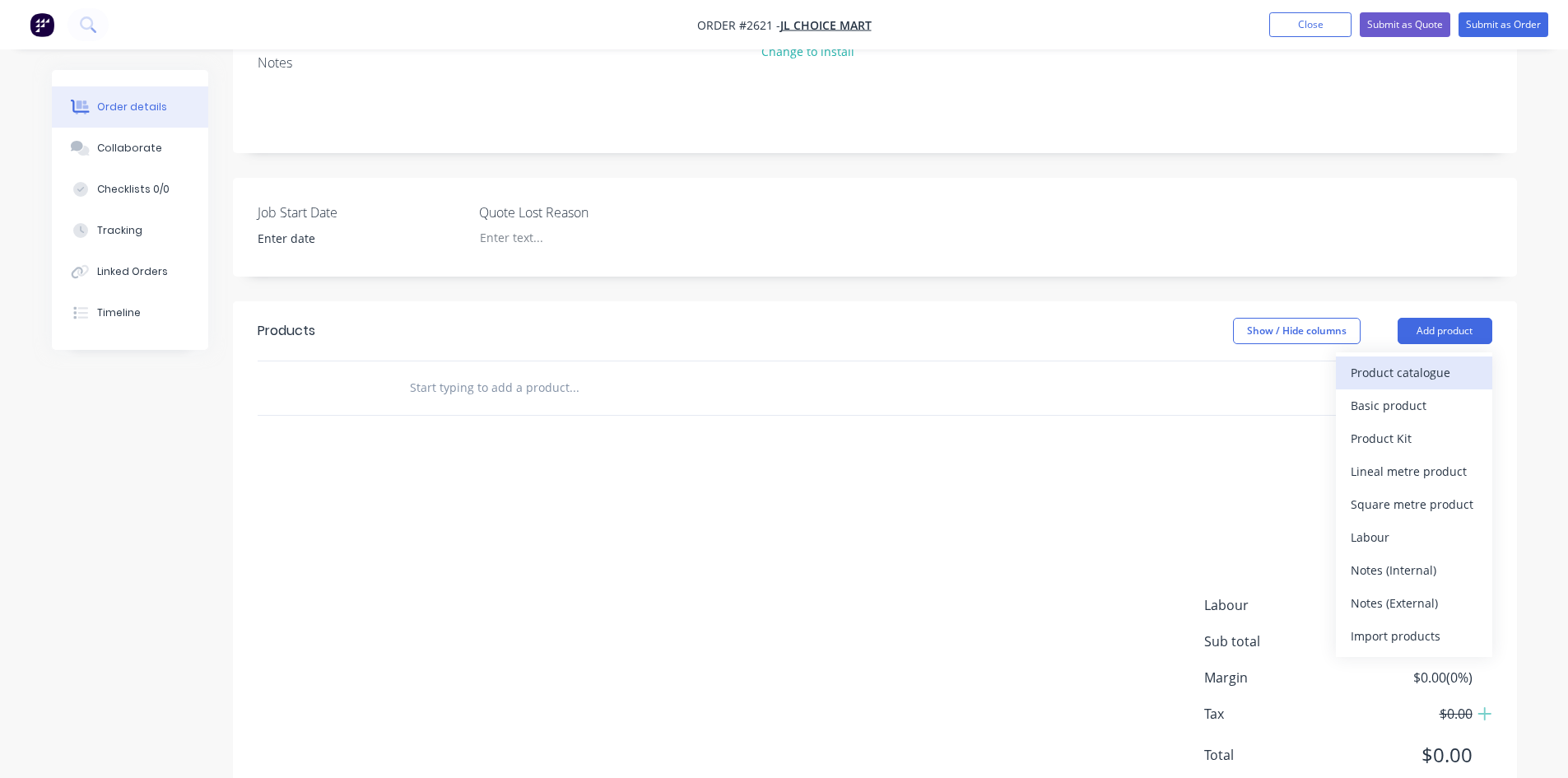
click at [1409, 361] on div "Product catalogue" at bounding box center [1414, 372] width 127 height 24
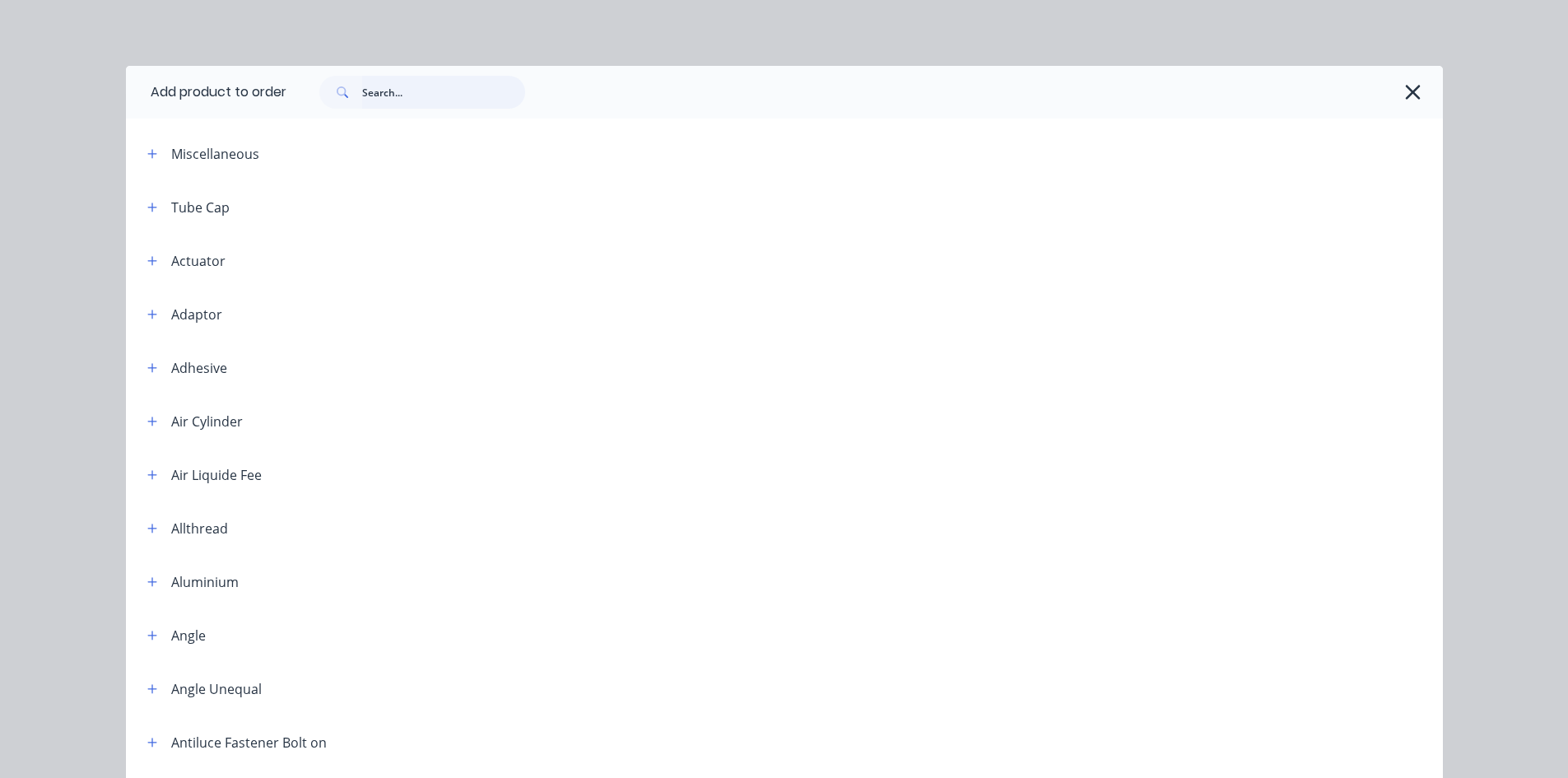
click at [434, 94] on input "text" at bounding box center [444, 92] width 163 height 33
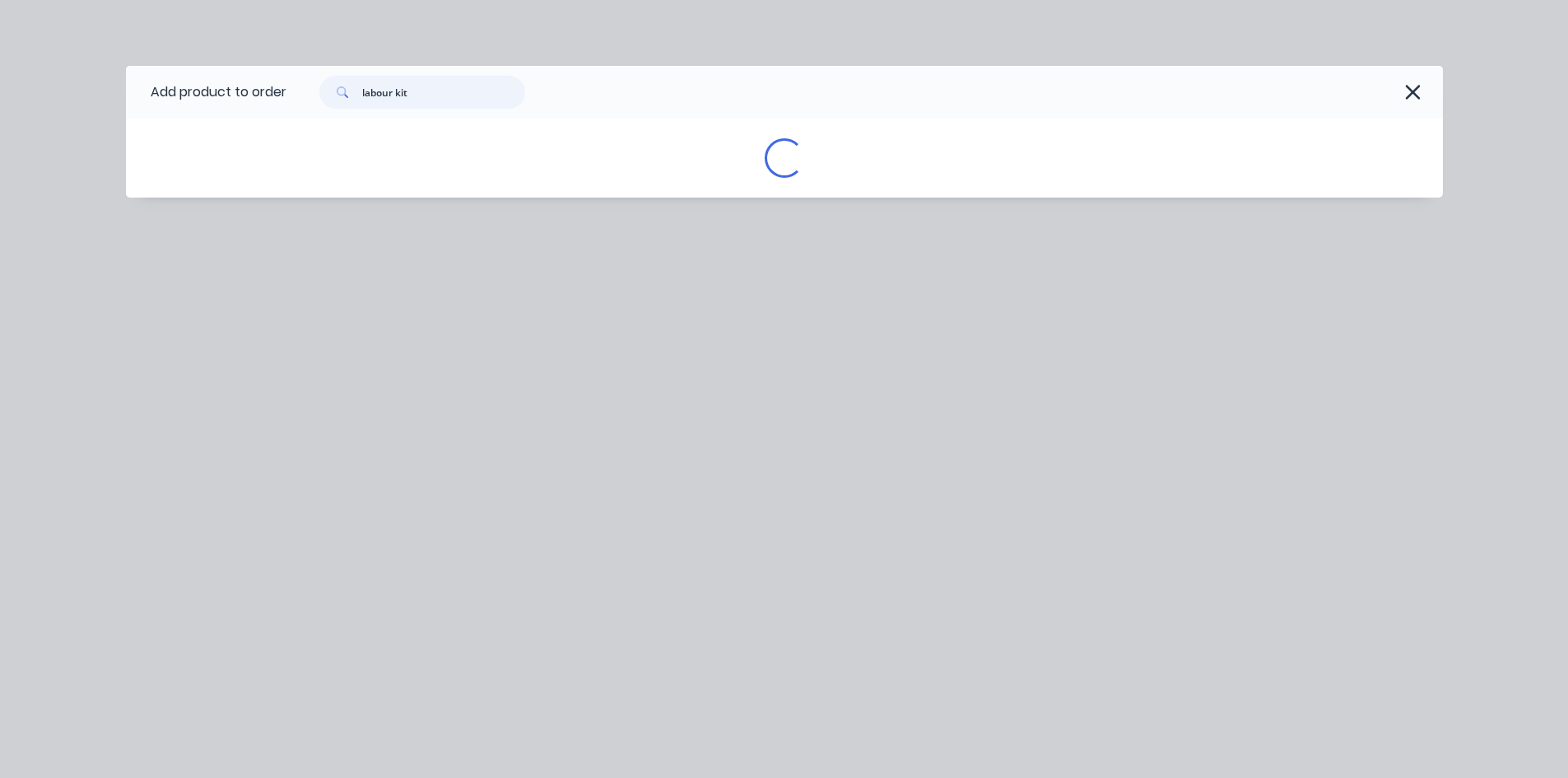
type input "labour kit"
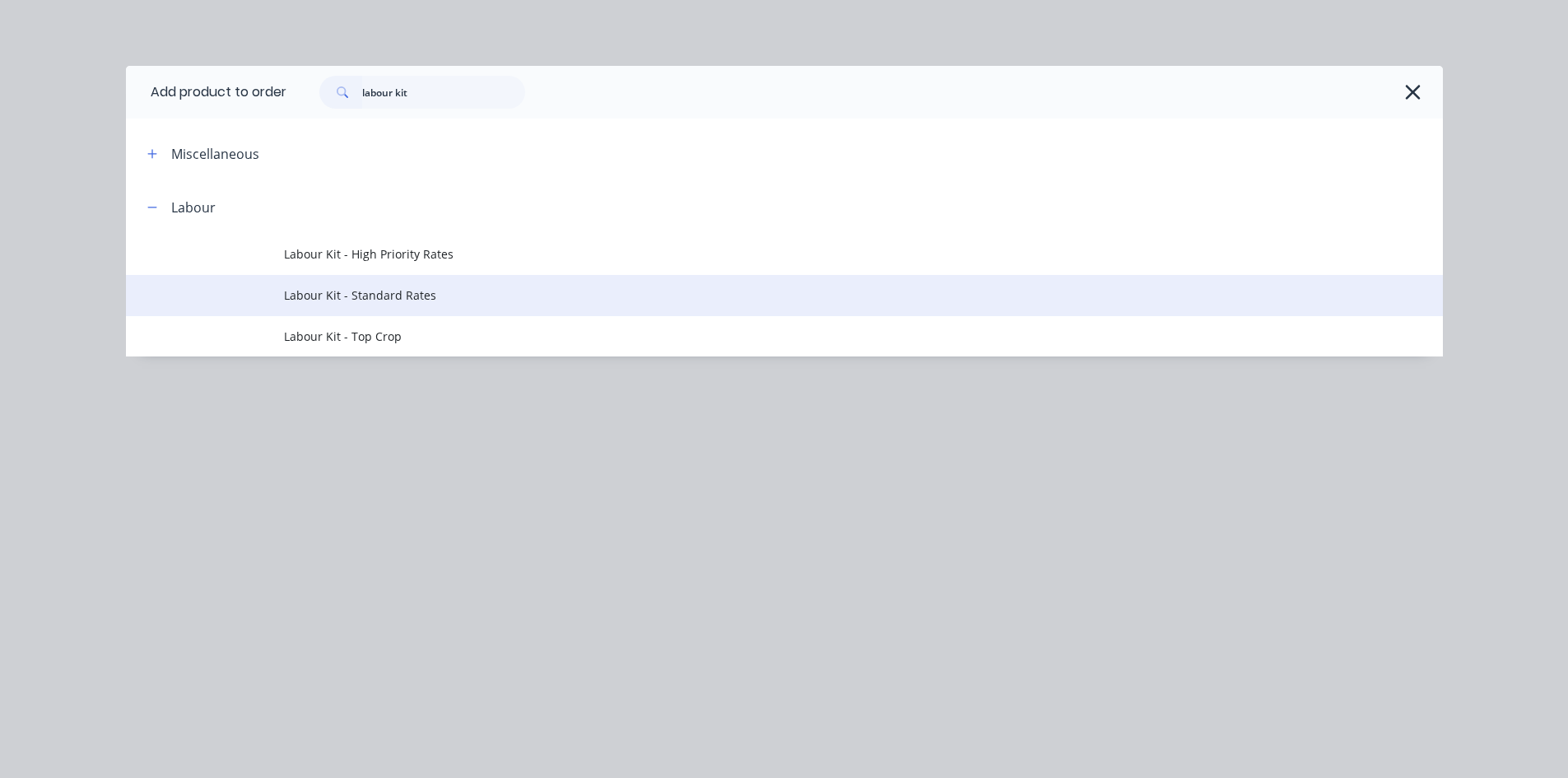
click at [396, 289] on span "Labour Kit - Standard Rates" at bounding box center [747, 295] width 927 height 17
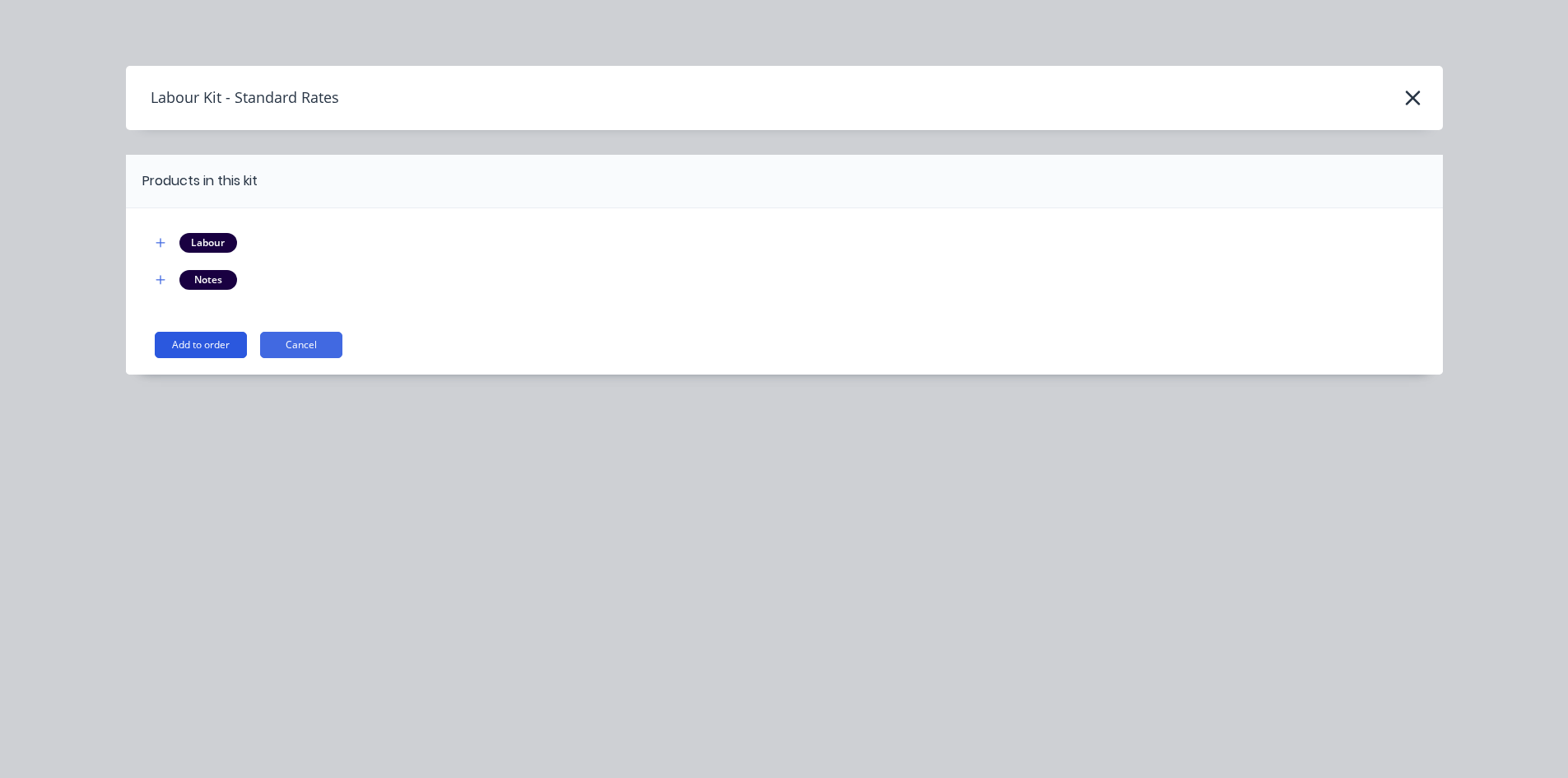
click at [205, 340] on button "Add to order" at bounding box center [200, 345] width 92 height 27
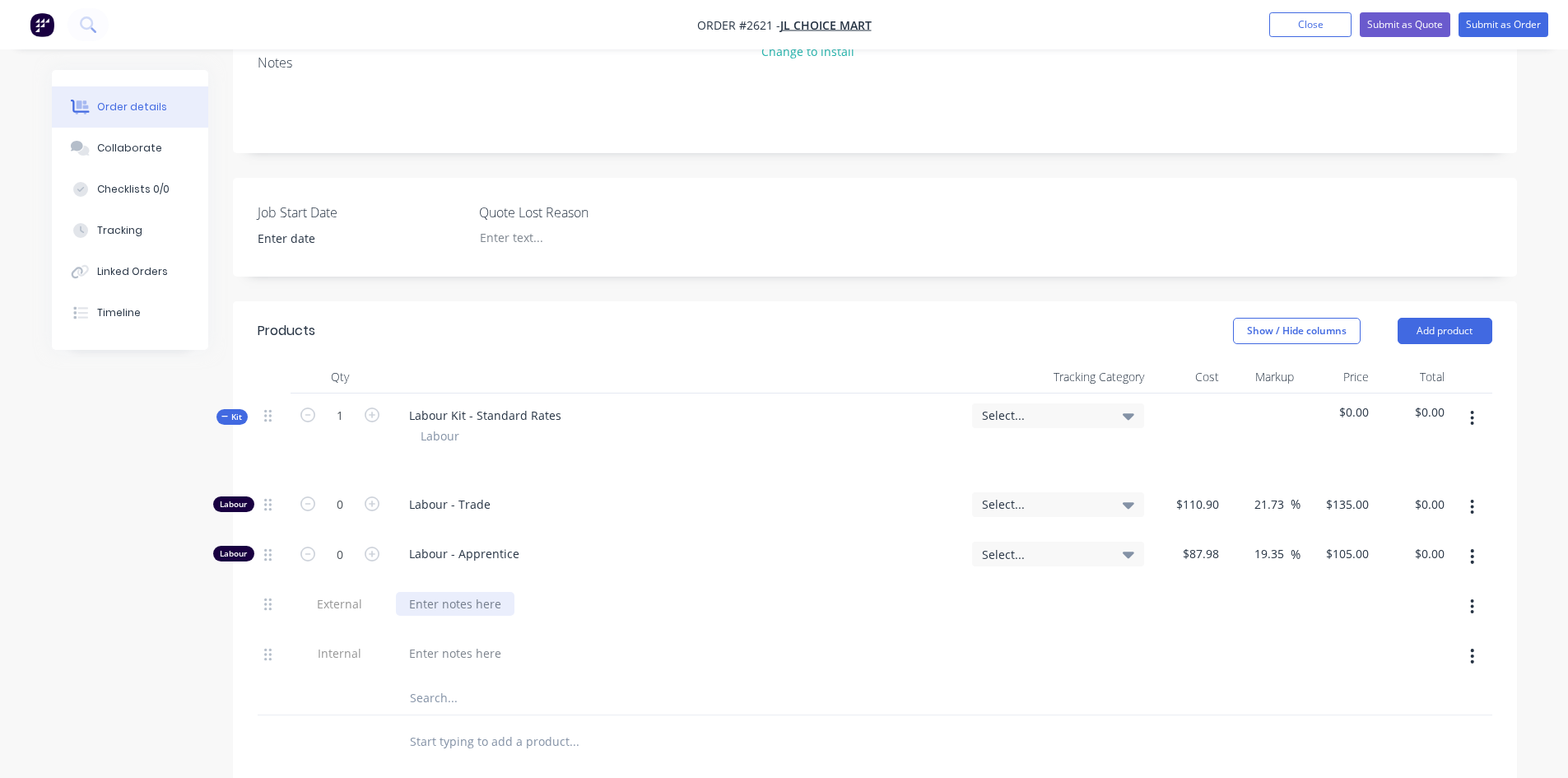
click at [422, 592] on div at bounding box center [455, 603] width 119 height 24
click at [464, 592] on div at bounding box center [455, 603] width 119 height 24
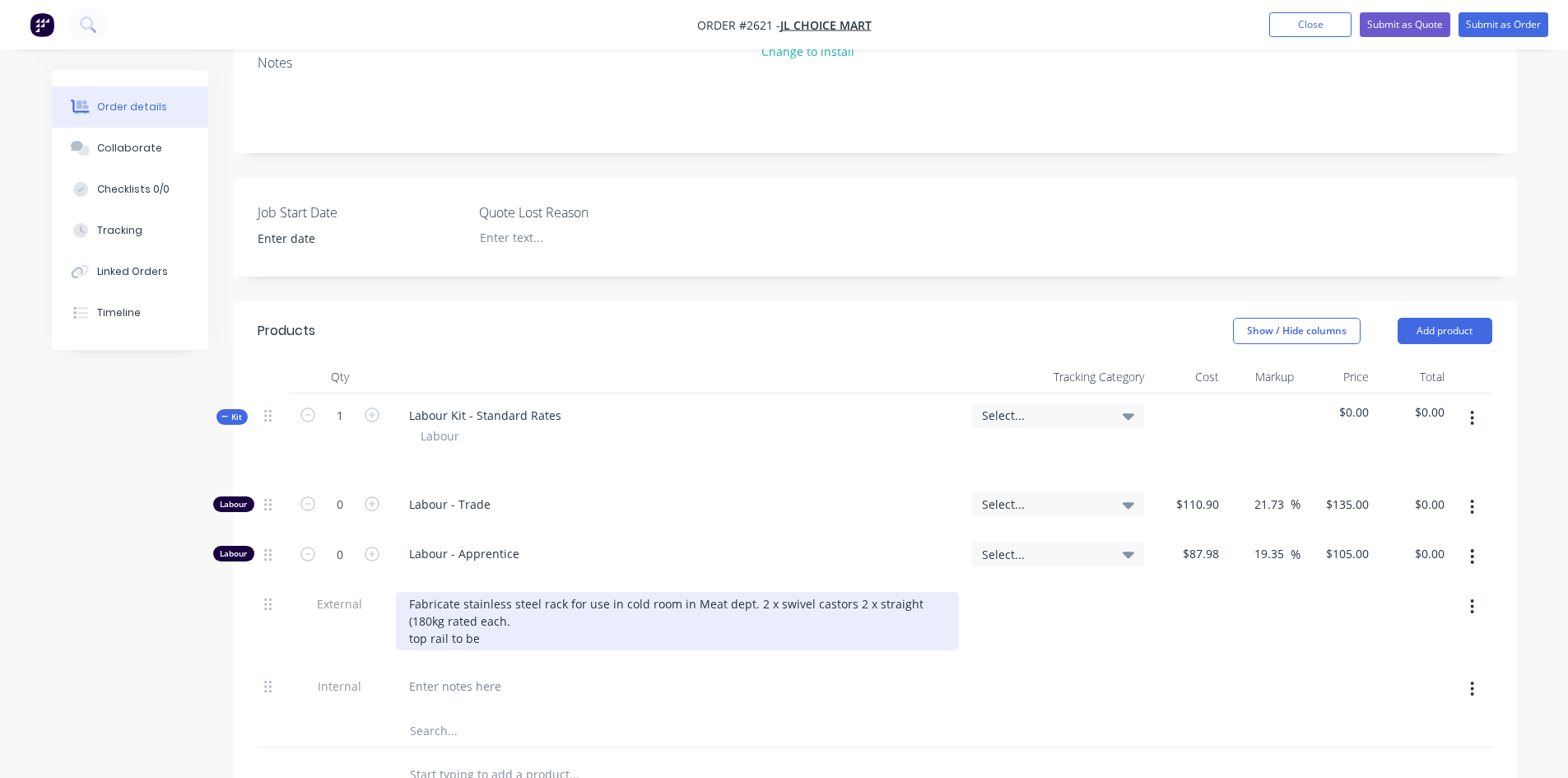
click at [413, 596] on div "Fabricate stainless steel rack for use in cold room in Meat dept. 2 x swivel ca…" at bounding box center [677, 621] width 563 height 59
drag, startPoint x: 470, startPoint y: 596, endPoint x: 443, endPoint y: 588, distance: 28.2
click at [442, 592] on div "Fabricate stainless steel rack for use in cold room in Meat dept. 2 x swivel ca…" at bounding box center [677, 621] width 563 height 59
drag, startPoint x: 481, startPoint y: 590, endPoint x: 411, endPoint y: 588, distance: 70.0
click at [410, 592] on div "Fabricate stainless steel rack for use in cold room in Meat dept. 2 x swivel ca…" at bounding box center [677, 621] width 563 height 59
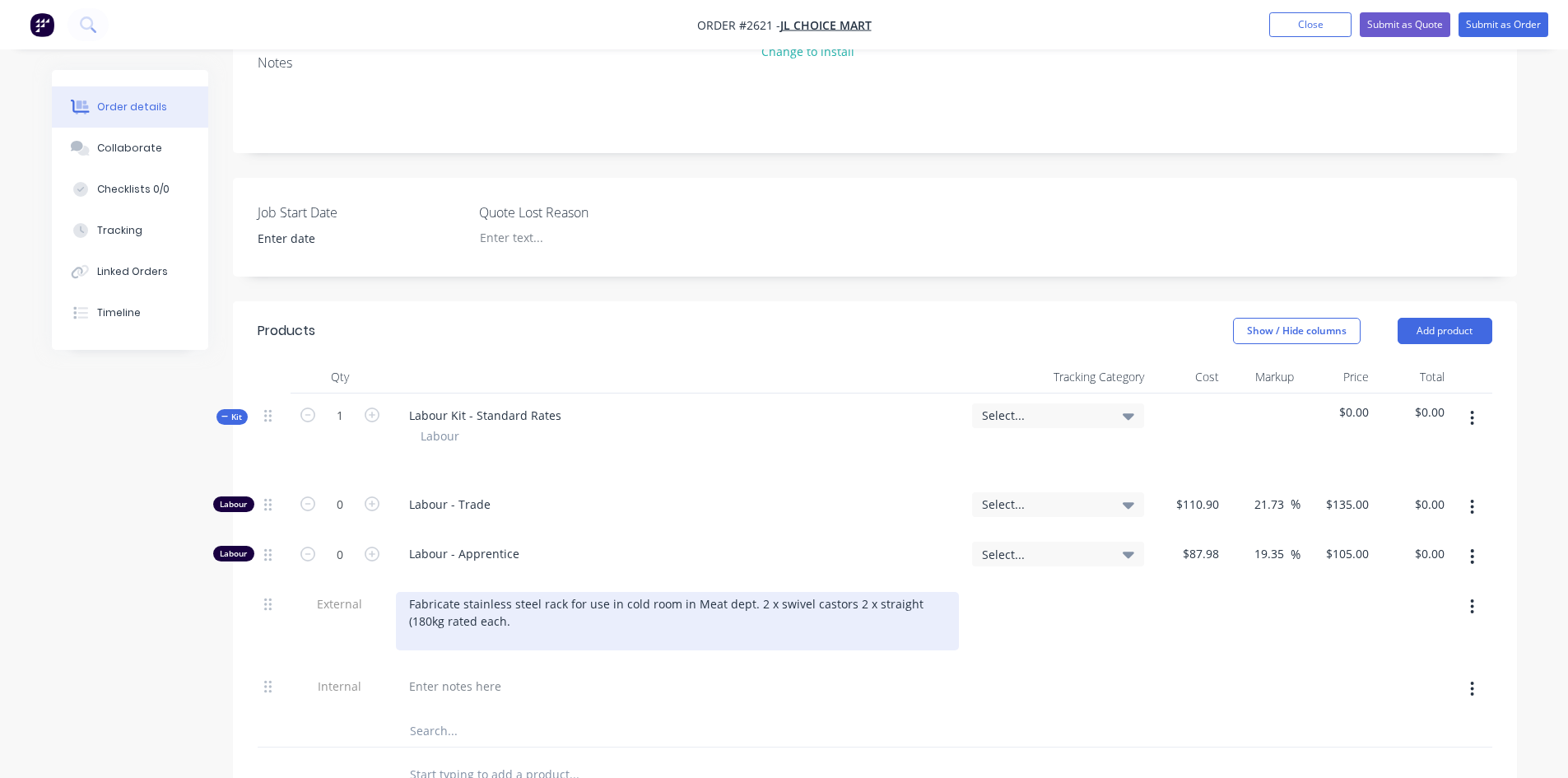
click at [468, 592] on div "Fabricate stainless steel rack for use in cold room in Meat dept. 2 x swivel ca…" at bounding box center [677, 621] width 563 height 59
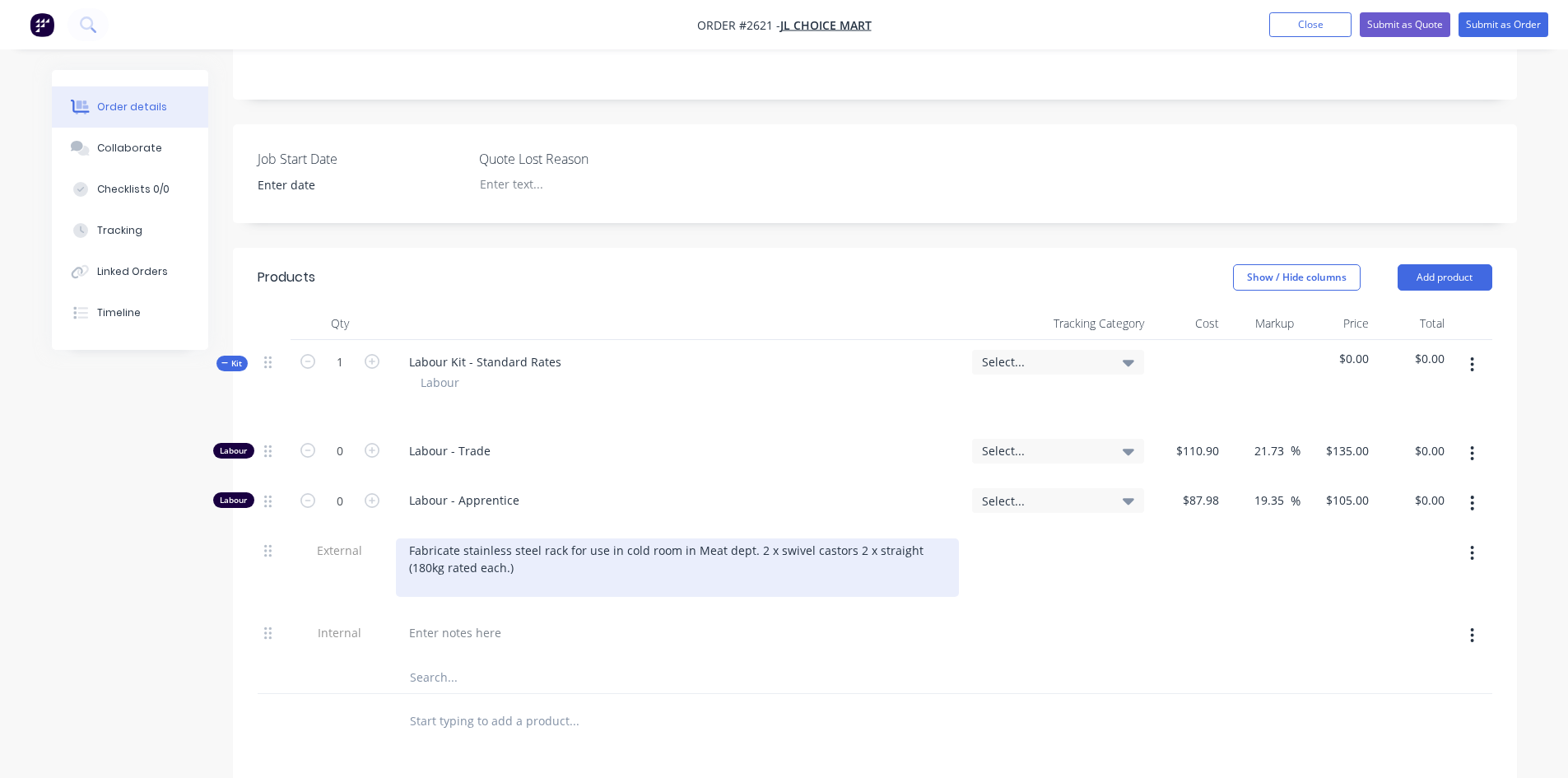
scroll to position [412, 0]
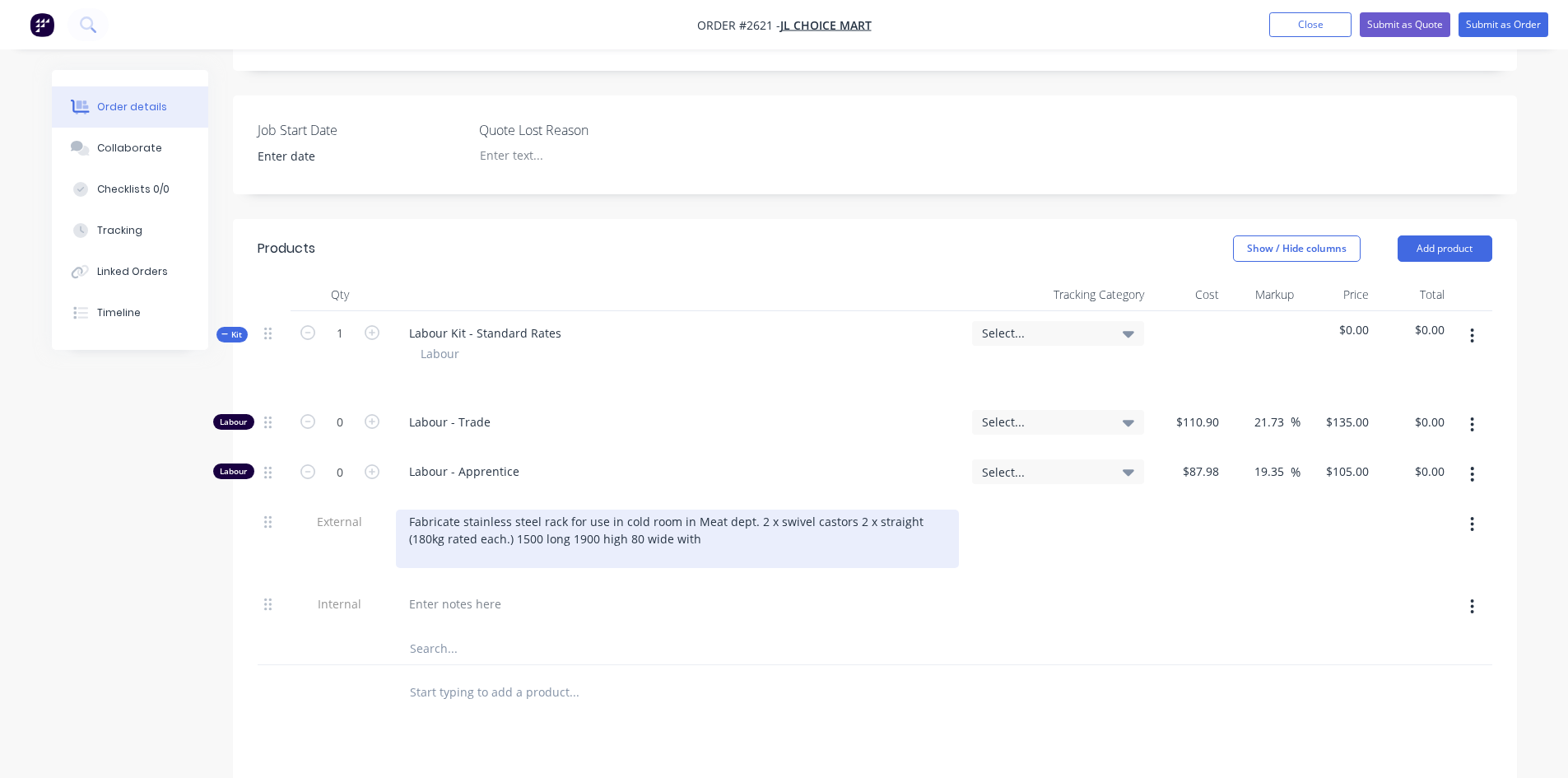
click at [599, 509] on div "Fabricate stainless steel rack for use in cold room in Meat dept. 2 x swivel ca…" at bounding box center [677, 539] width 563 height 59
click at [673, 509] on div "Fabricate stainless steel rack for use in cold room in Meat dept. 2 x swivel ca…" at bounding box center [677, 539] width 563 height 59
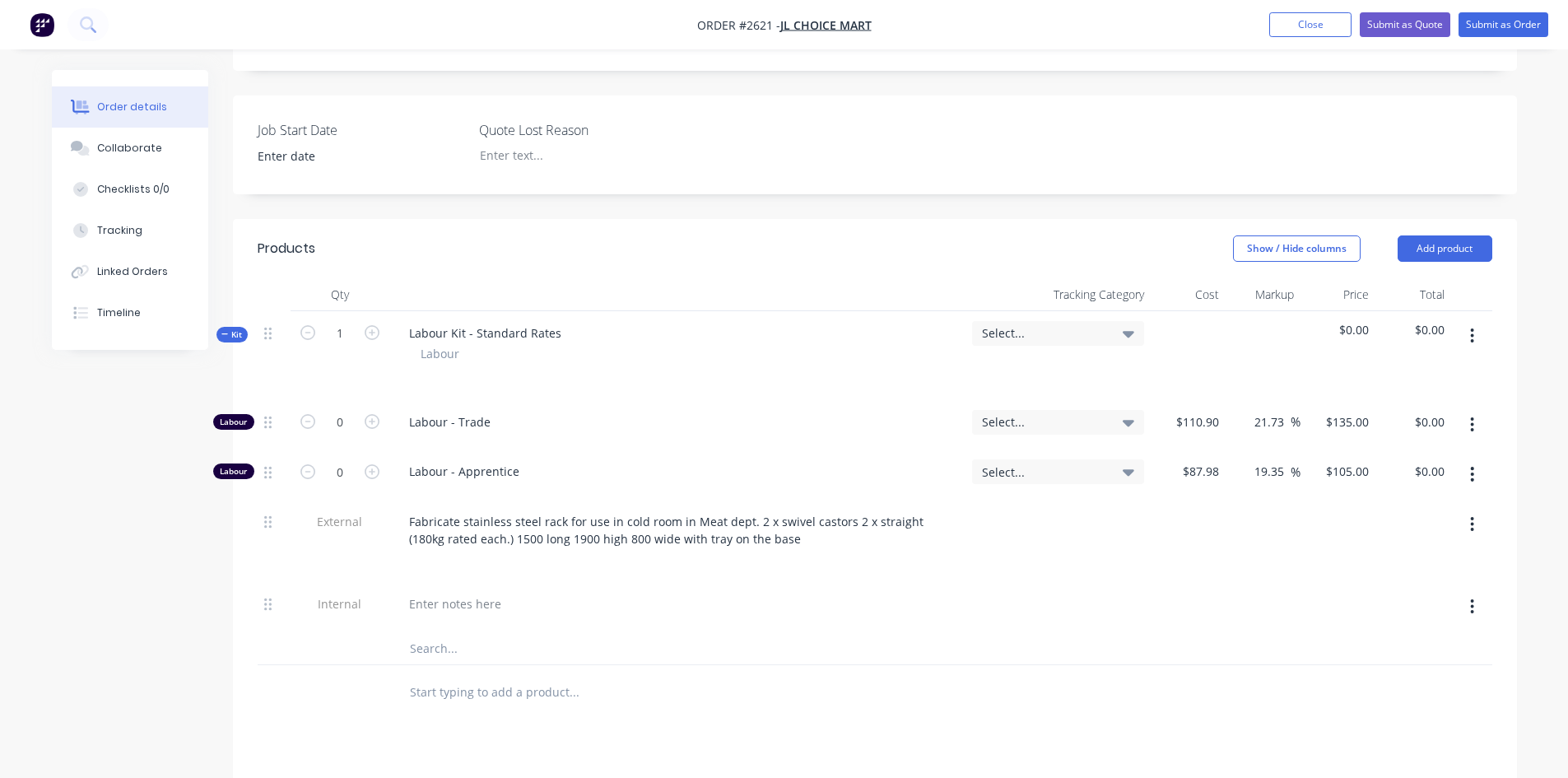
click at [835, 523] on div "Labour 0 Labour - Trade Select... $110.90 $110.90 21.73 21.73 % $135.00 $135.00…" at bounding box center [874, 516] width 1235 height 232
click at [506, 658] on input "text" at bounding box center [573, 674] width 329 height 33
click at [544, 658] on input "text" at bounding box center [573, 674] width 329 height 33
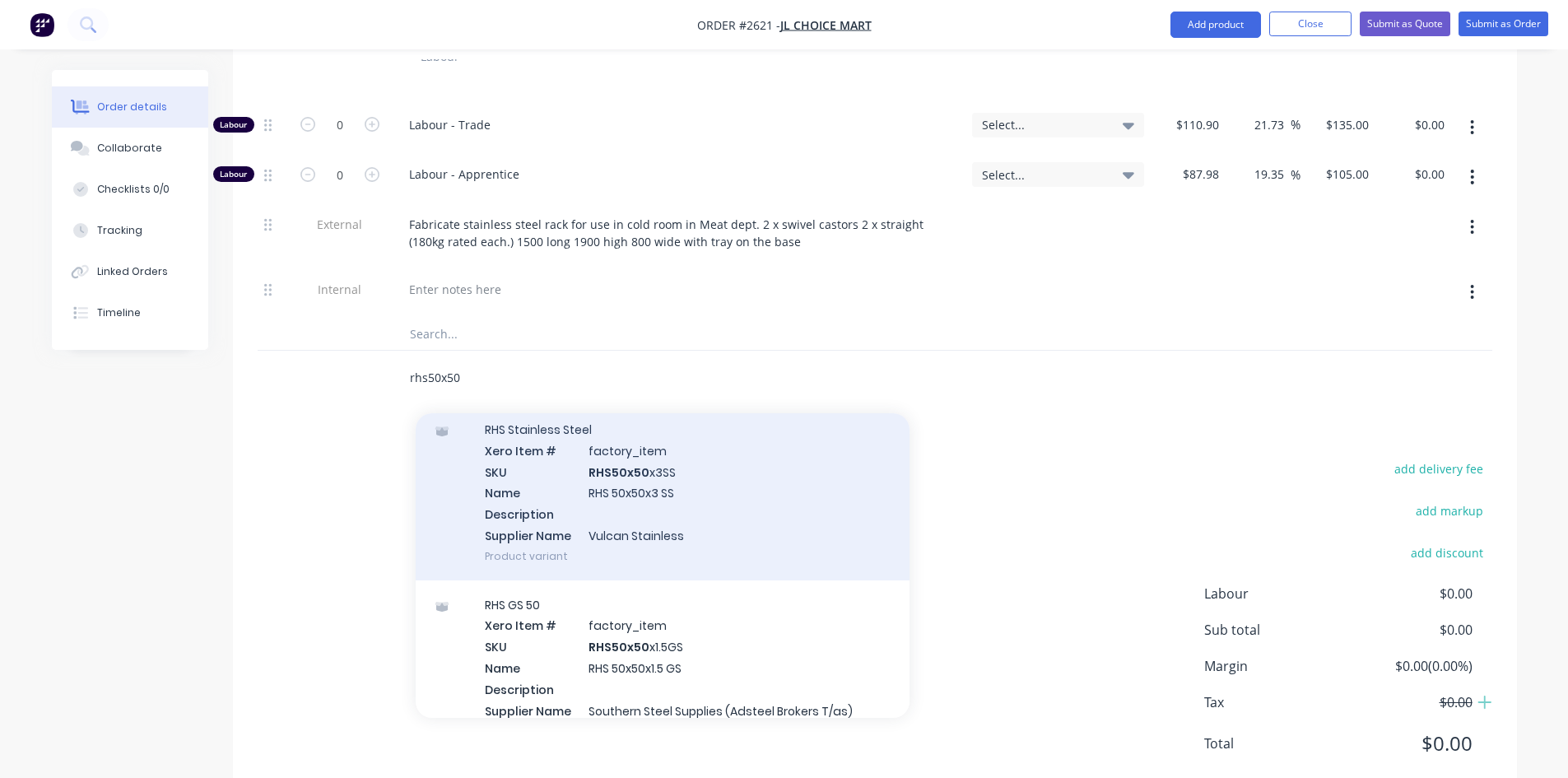
type input "rhs50x50"
click at [637, 434] on div "RHS Stainless Steel Xero Item # factory_item SKU RHS50x50 x3SS Name RHS 50x50x3…" at bounding box center [663, 492] width 494 height 176
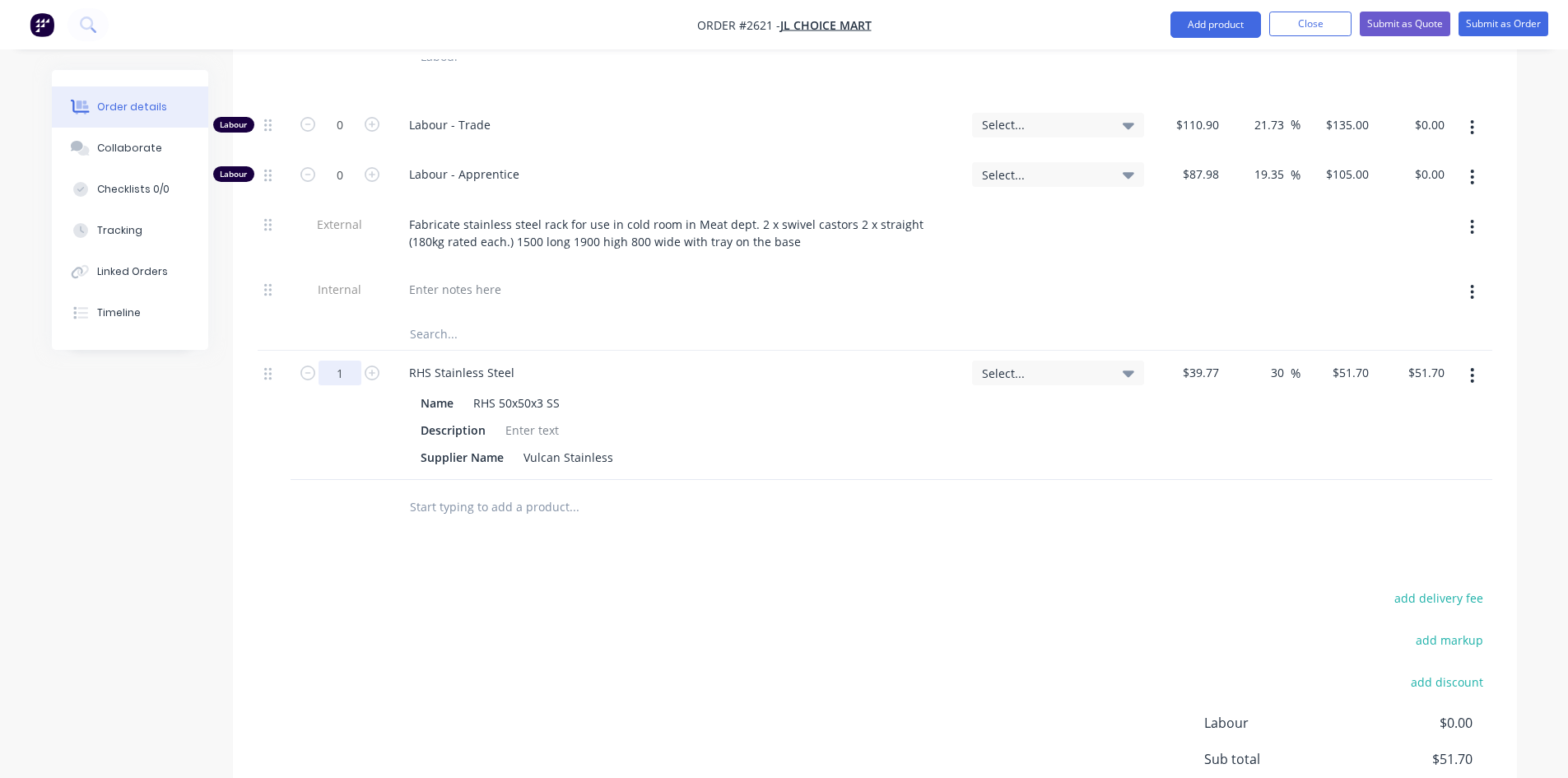
click at [339, 48] on input "1" at bounding box center [340, 36] width 43 height 25
type input "12"
type input "$620.40"
click at [778, 490] on div at bounding box center [643, 506] width 494 height 33
click at [446, 490] on input "text" at bounding box center [573, 506] width 329 height 33
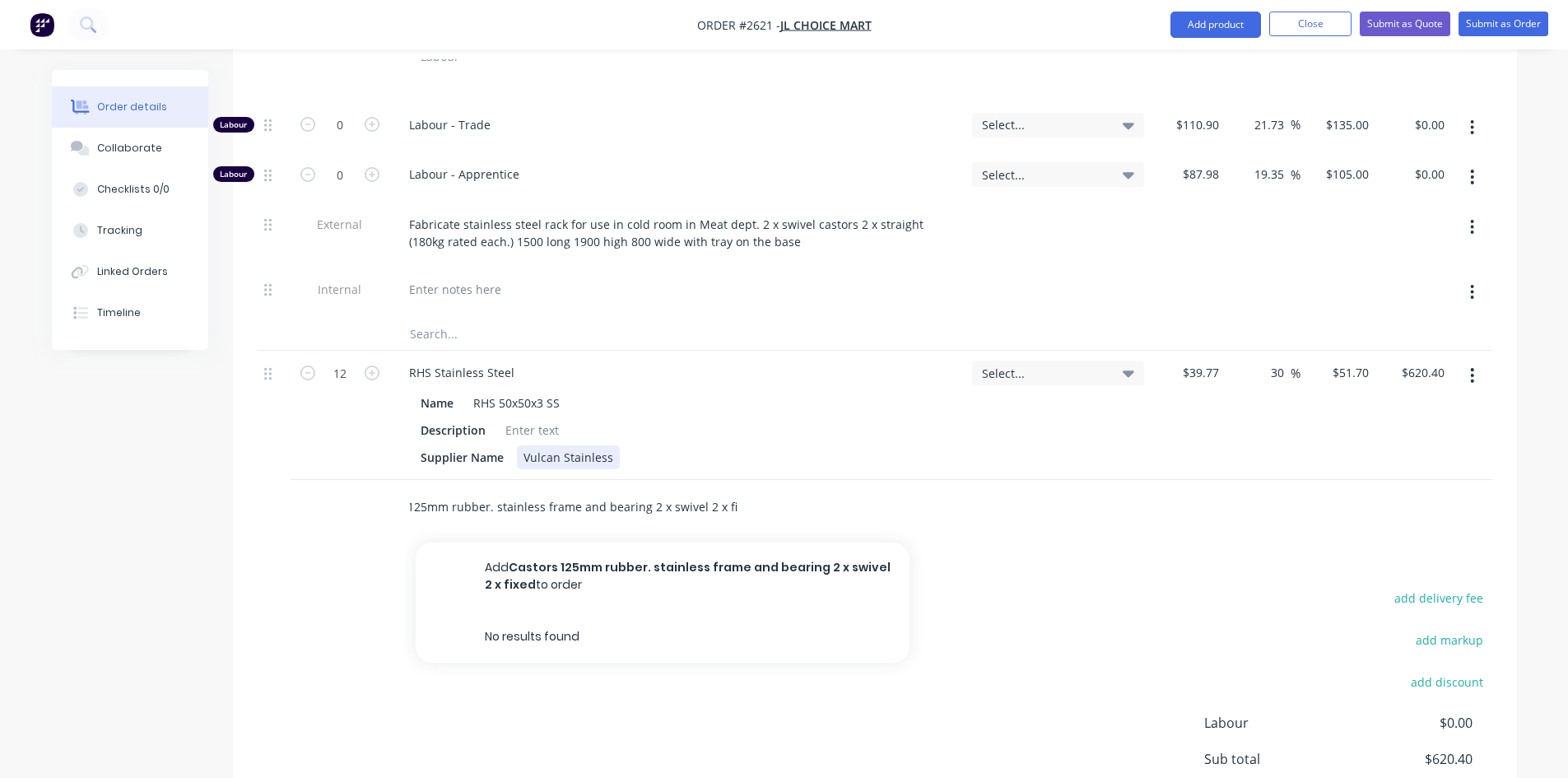
scroll to position [0, 53]
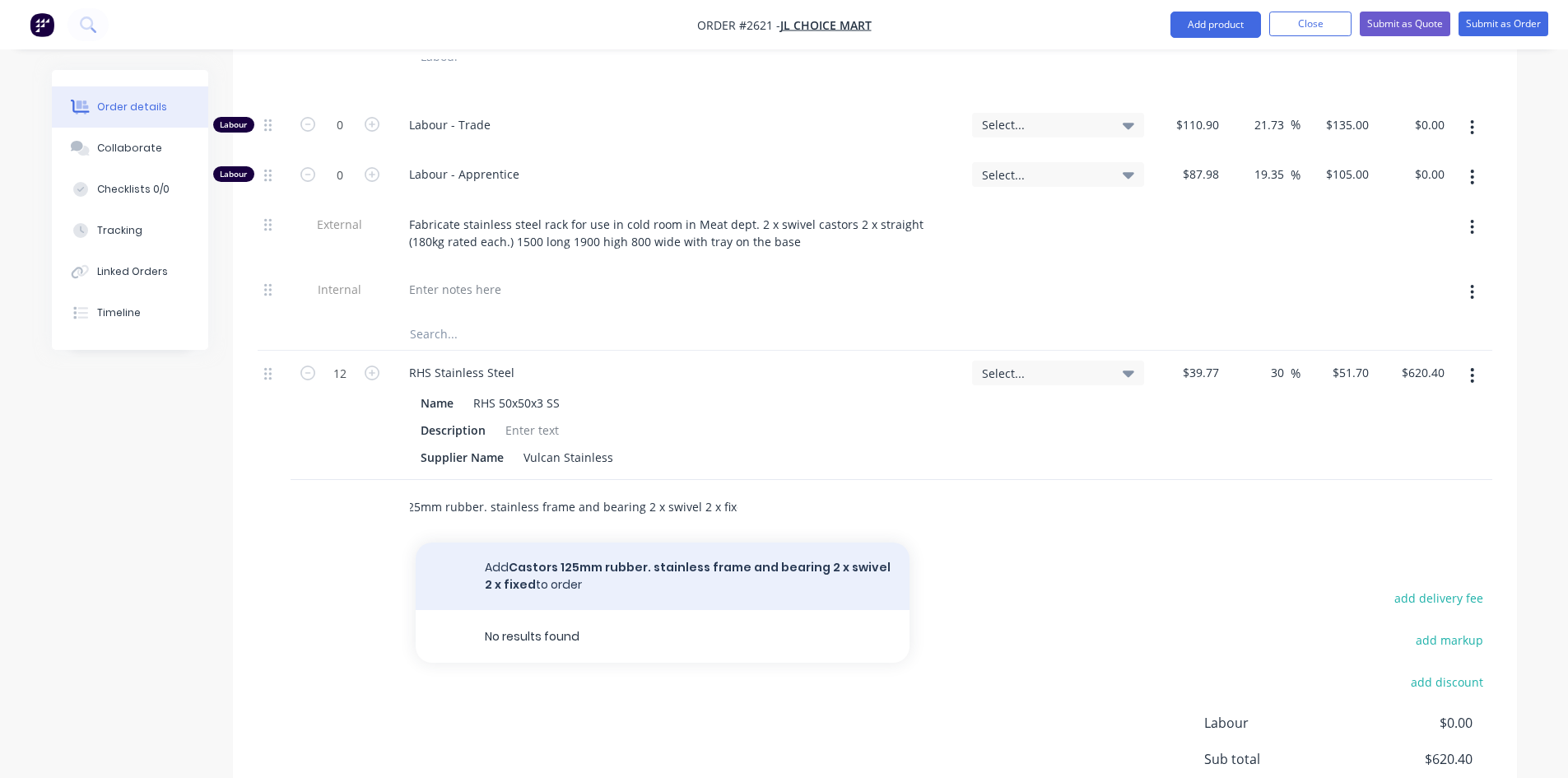
type input "Castors 125mm rubber. stainless frame and bearing 2 x swivel 2 x fixed"
click at [639, 543] on button "Add Castors 125mm rubber. stainless frame and bearing 2 x swivel 2 x fixed to o…" at bounding box center [663, 576] width 494 height 67
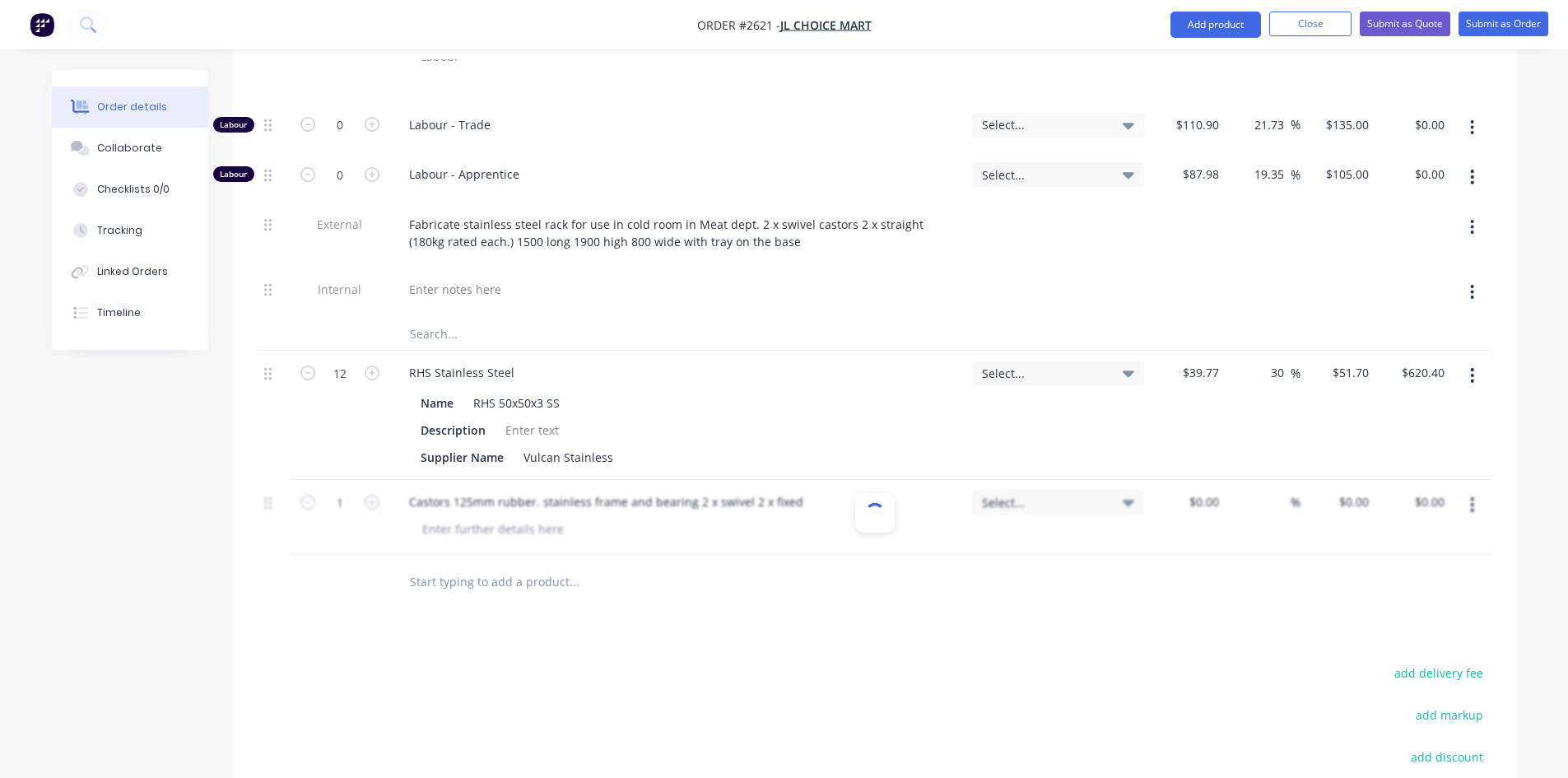
scroll to position [0, 0]
click at [1205, 490] on div "$0.00" at bounding box center [1204, 501] width 45 height 24
type input "$200.00"
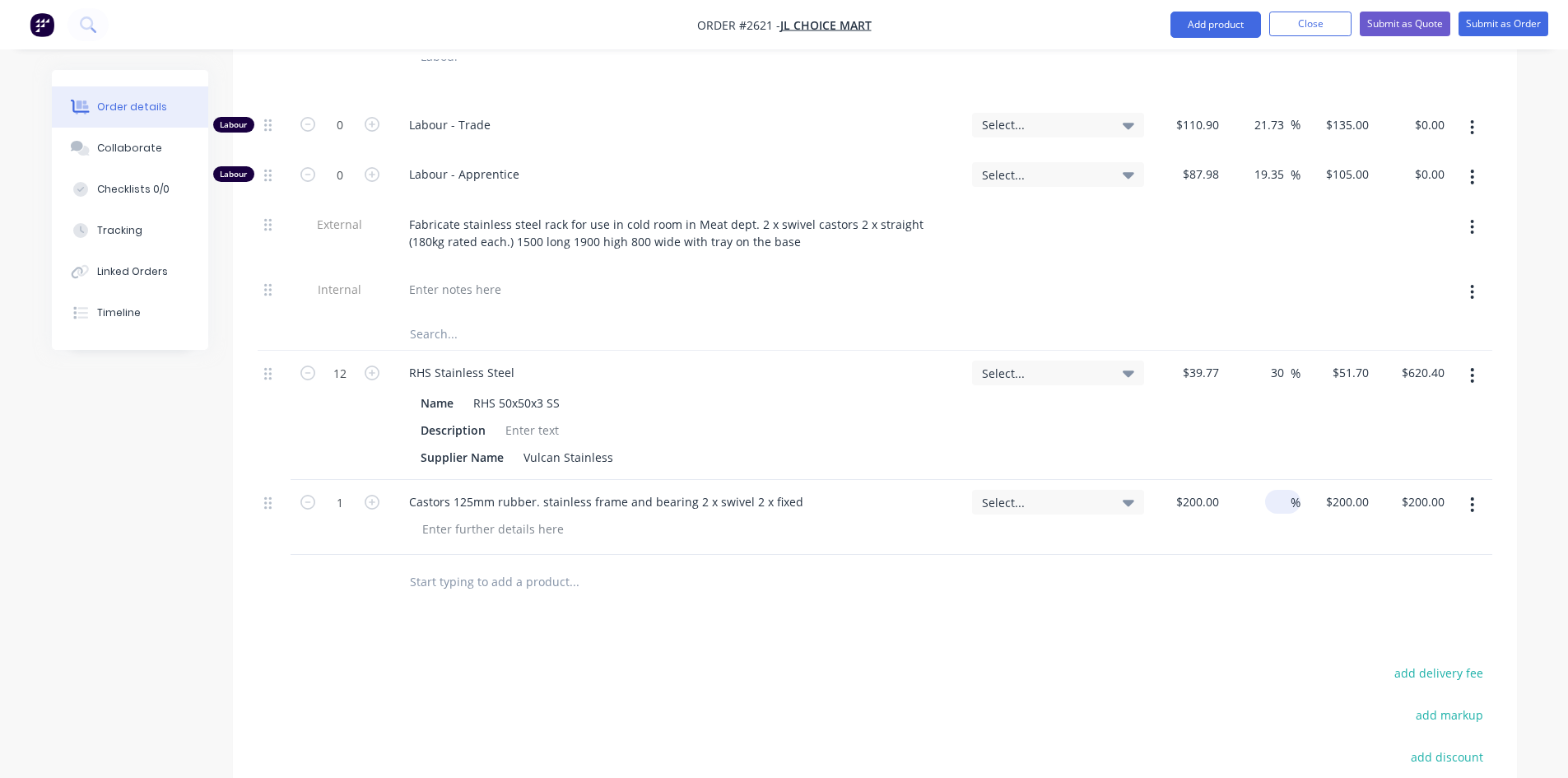
click at [1275, 490] on input at bounding box center [1281, 501] width 19 height 24
type input "40"
type input "$280.00"
click at [1225, 598] on div "Products Show / Hide columns Add product Qty Tracking Category Cost Markup Pric…" at bounding box center [874, 463] width 1284 height 1083
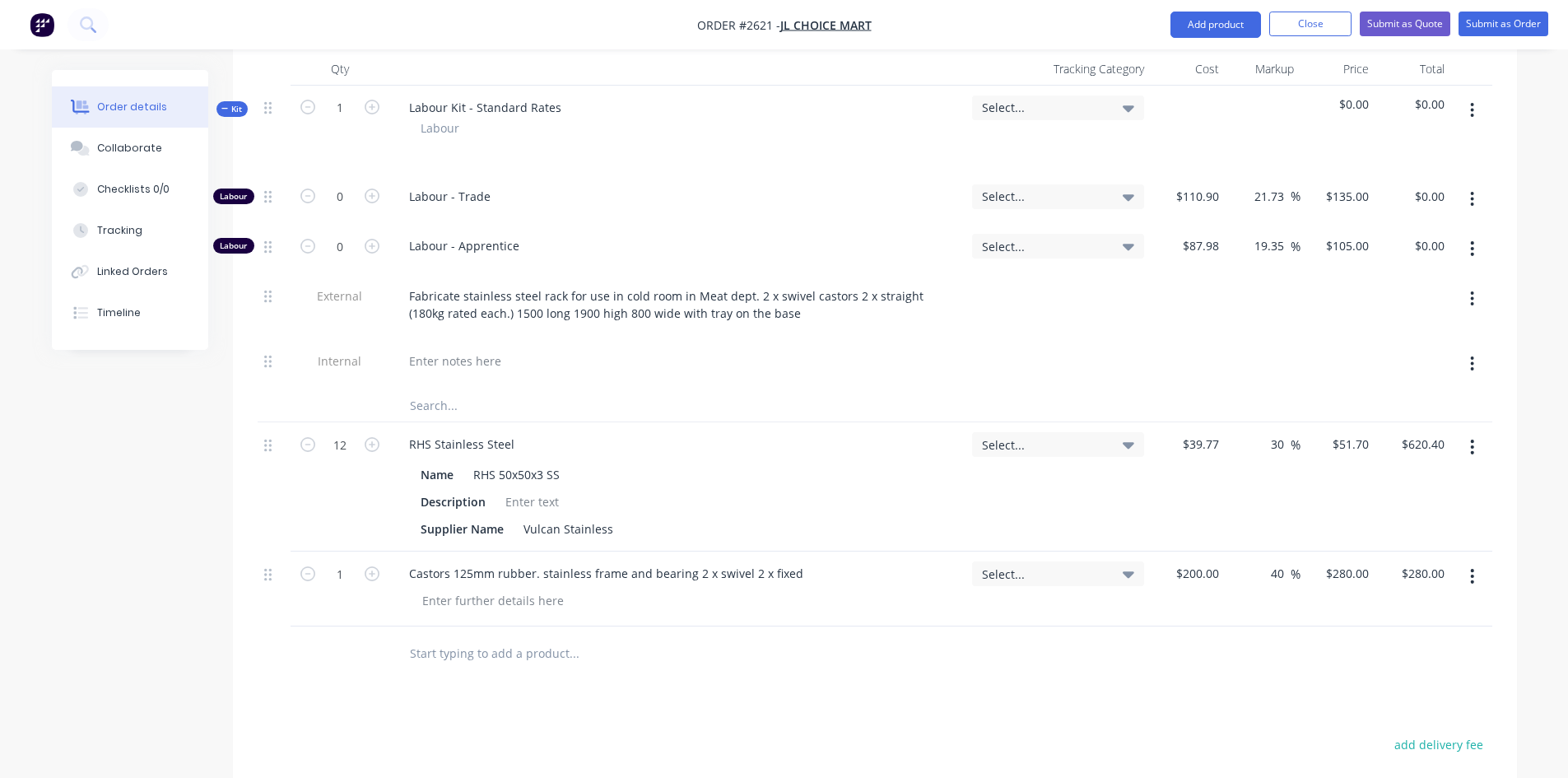
scroll to position [666, 0]
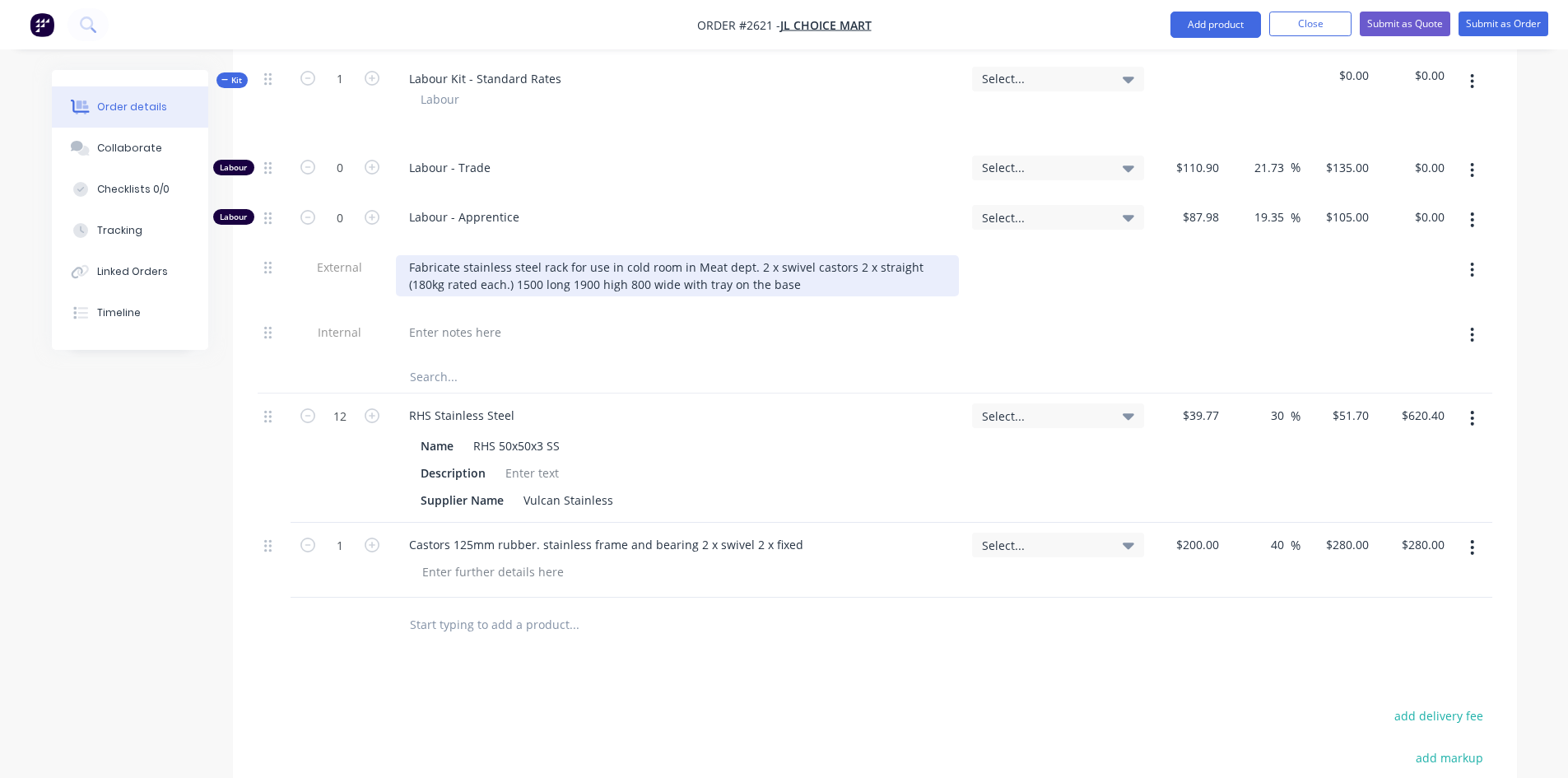
click at [764, 255] on div "Fabricate stainless steel rack for use in cold room in Meat dept. 2 x swivel ca…" at bounding box center [677, 275] width 563 height 41
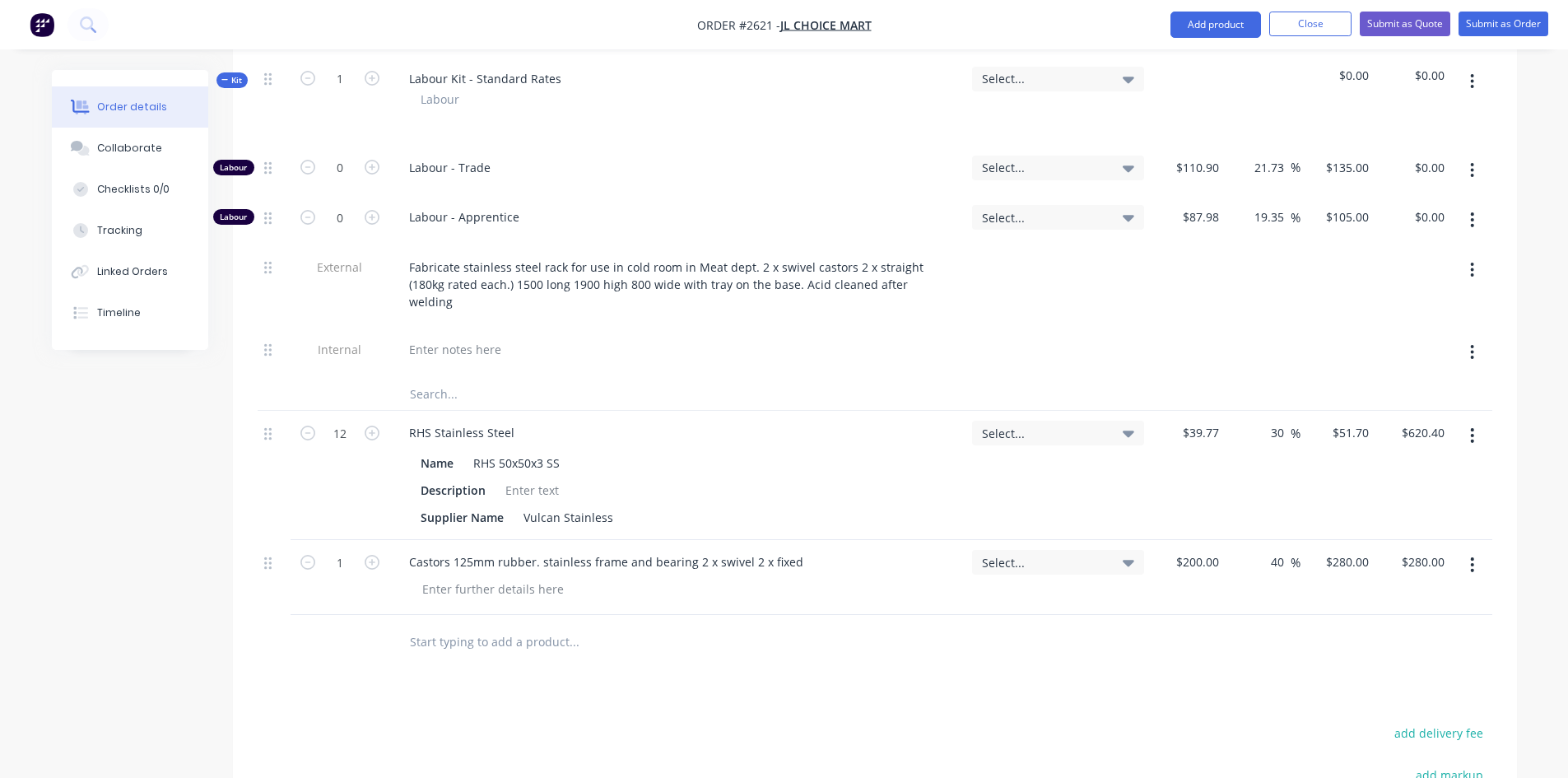
click at [513, 624] on input "text" at bounding box center [573, 640] width 329 height 33
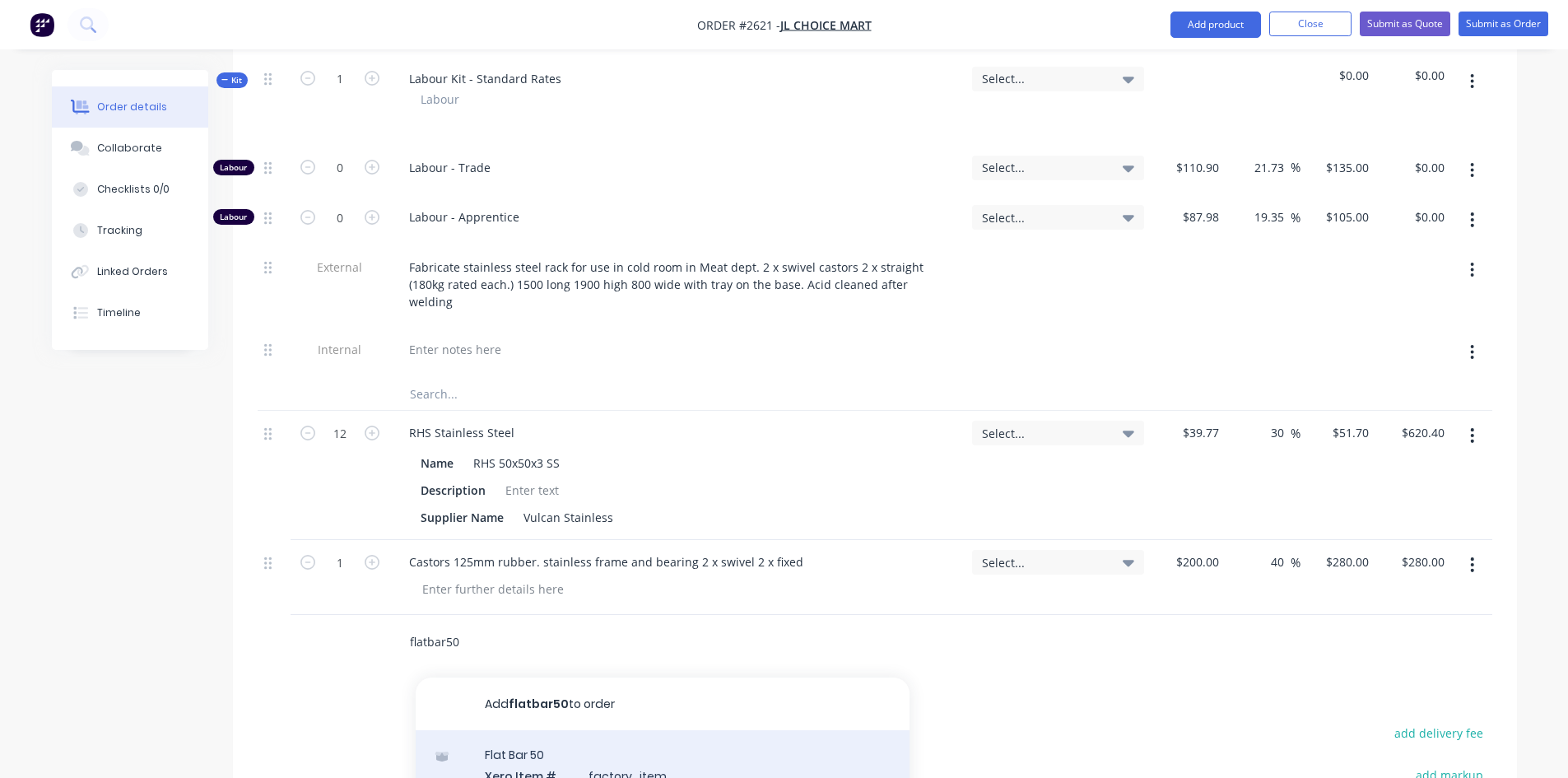
type input "flatbar50"
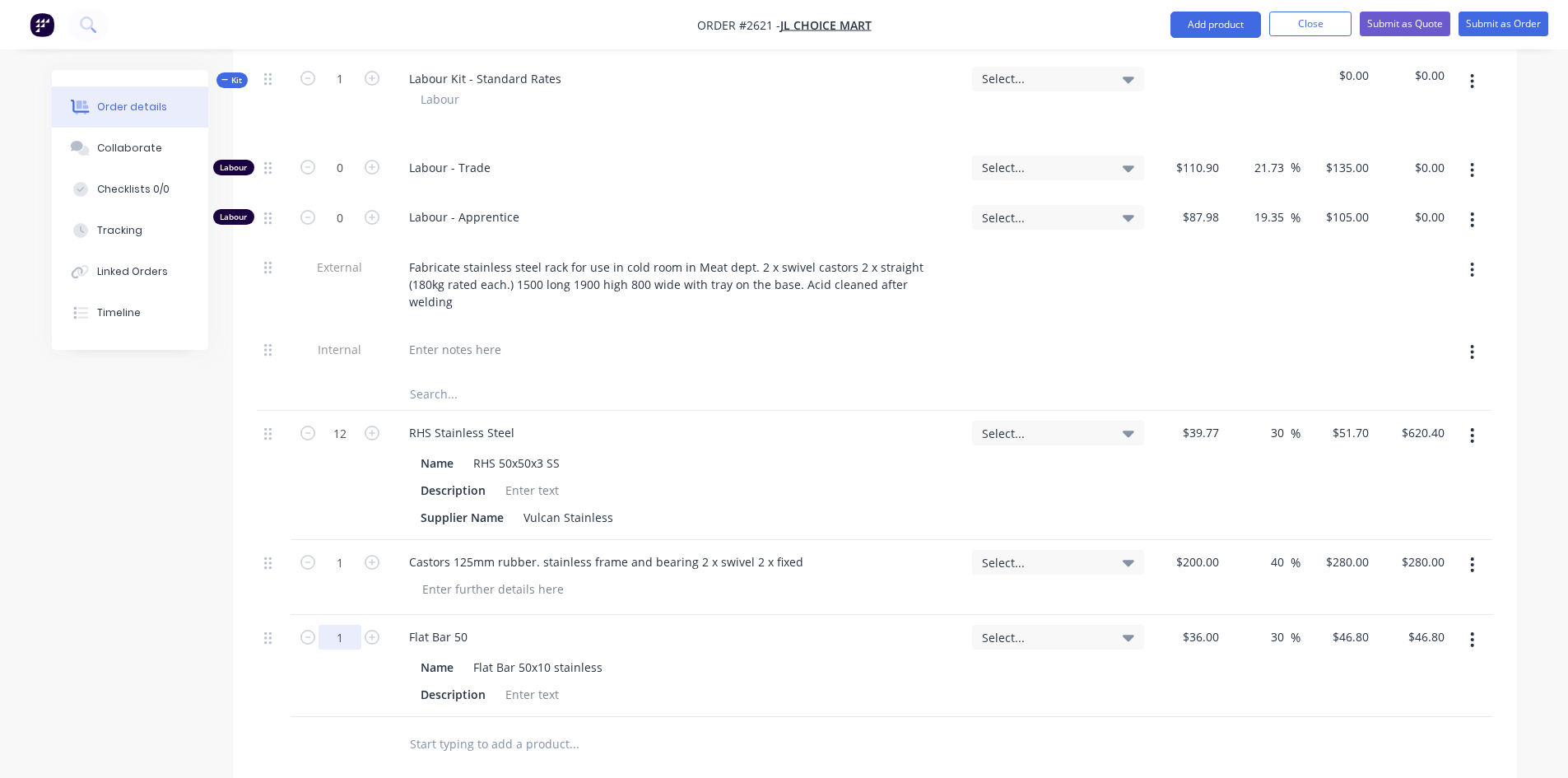
drag, startPoint x: 335, startPoint y: 573, endPoint x: 344, endPoint y: 575, distance: 9.2
click at [335, 91] on input "1" at bounding box center [340, 79] width 43 height 25
type input "1.5"
type input "$70.20"
click at [817, 727] on div at bounding box center [643, 743] width 494 height 33
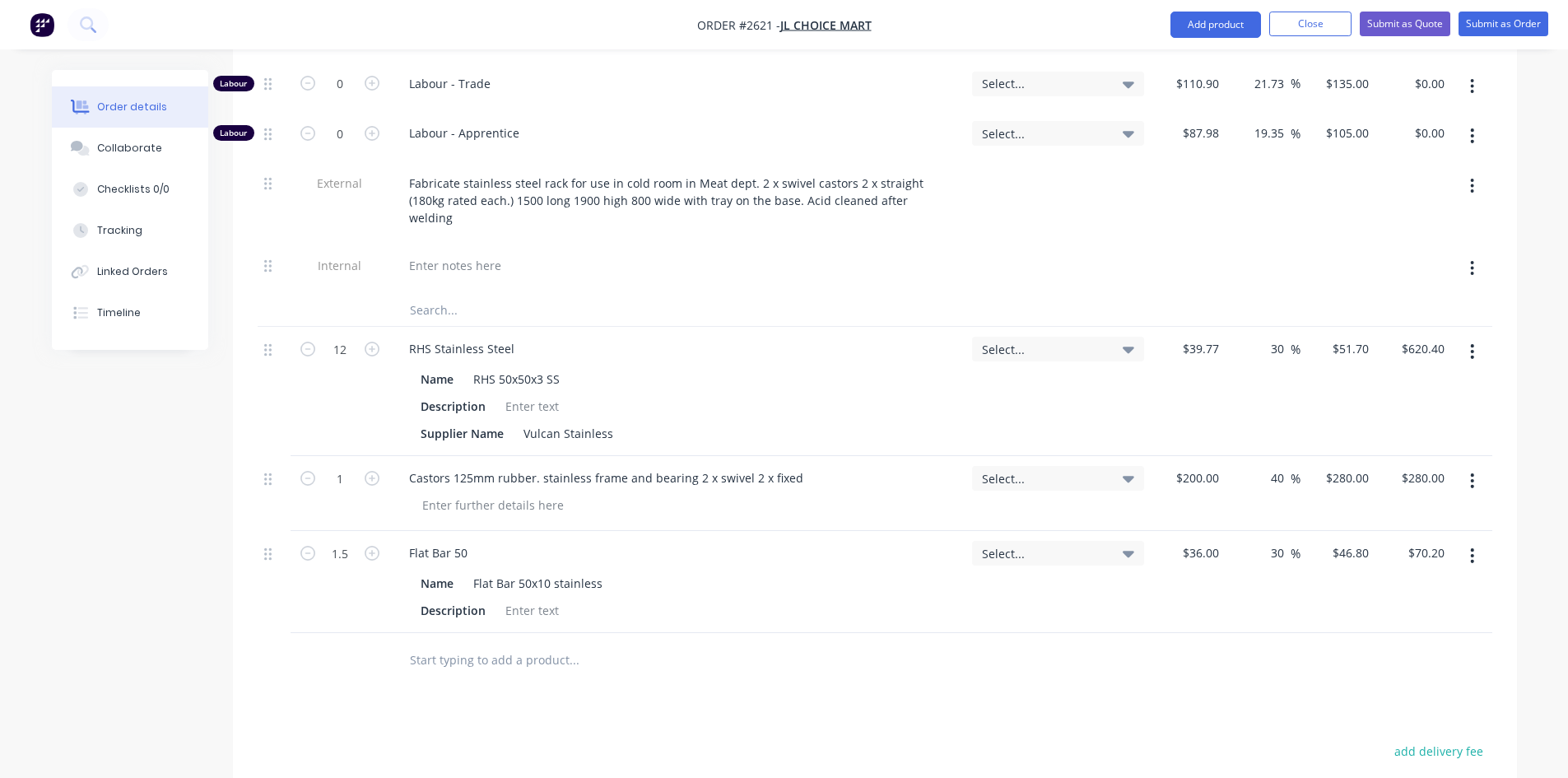
scroll to position [748, 0]
click at [521, 644] on input "text" at bounding box center [573, 660] width 329 height 33
type input "r"
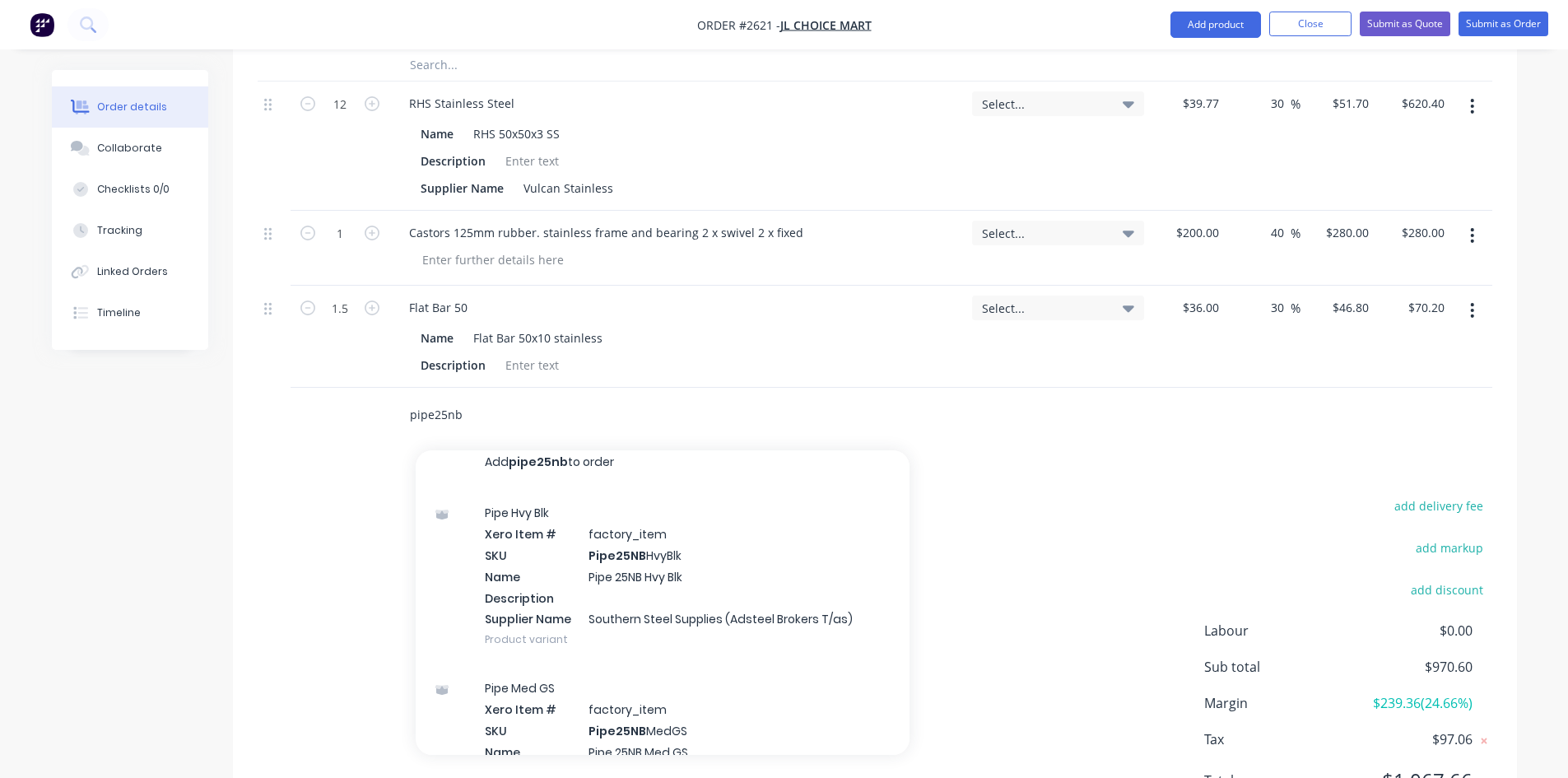
scroll to position [0, 0]
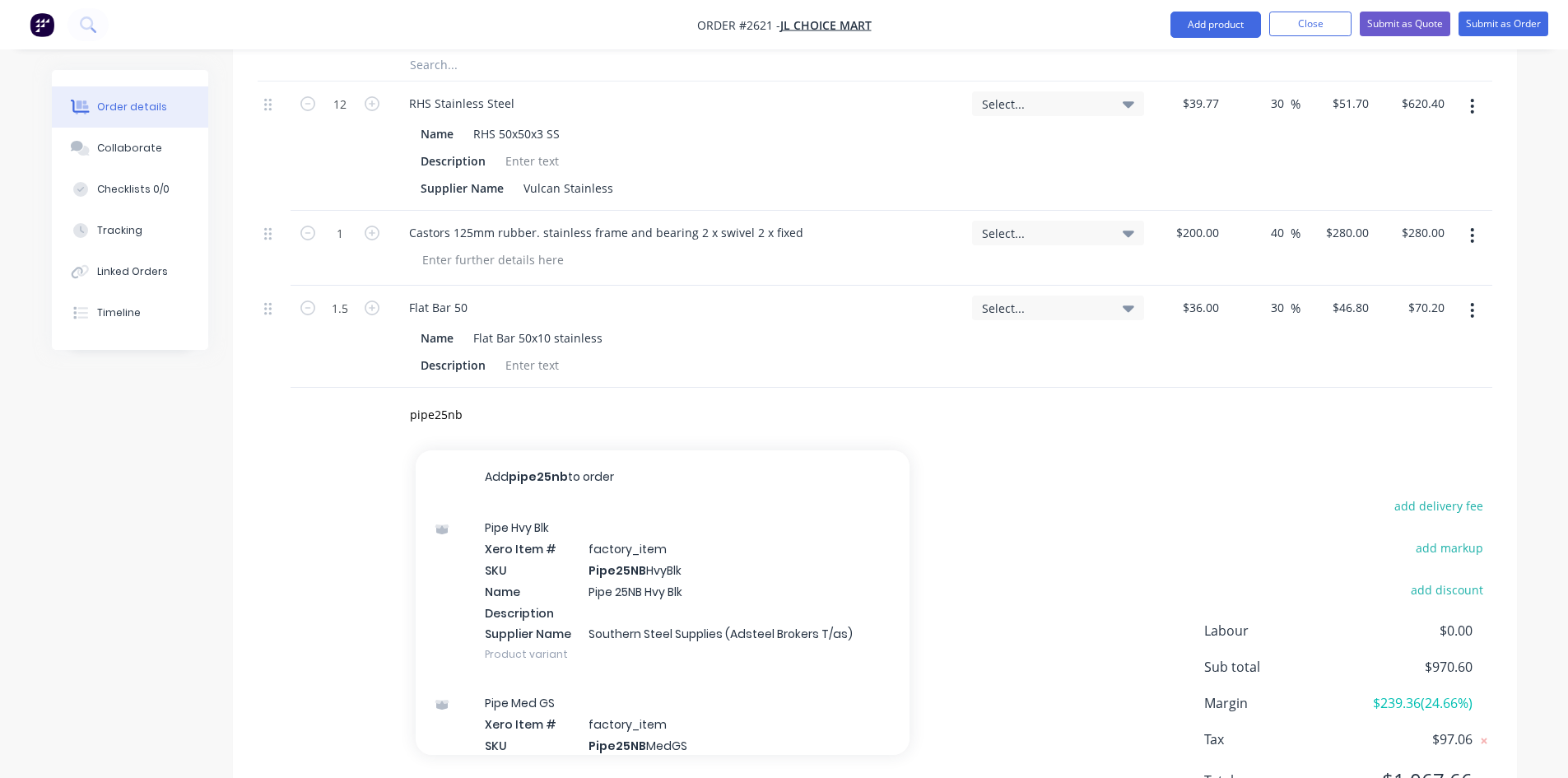
click at [1158, 493] on div "add delivery fee add markup add discount Labour $0.00 Sub total $970.60 Margin …" at bounding box center [874, 652] width 1235 height 318
click at [482, 398] on input "pipe25nb" at bounding box center [573, 414] width 329 height 33
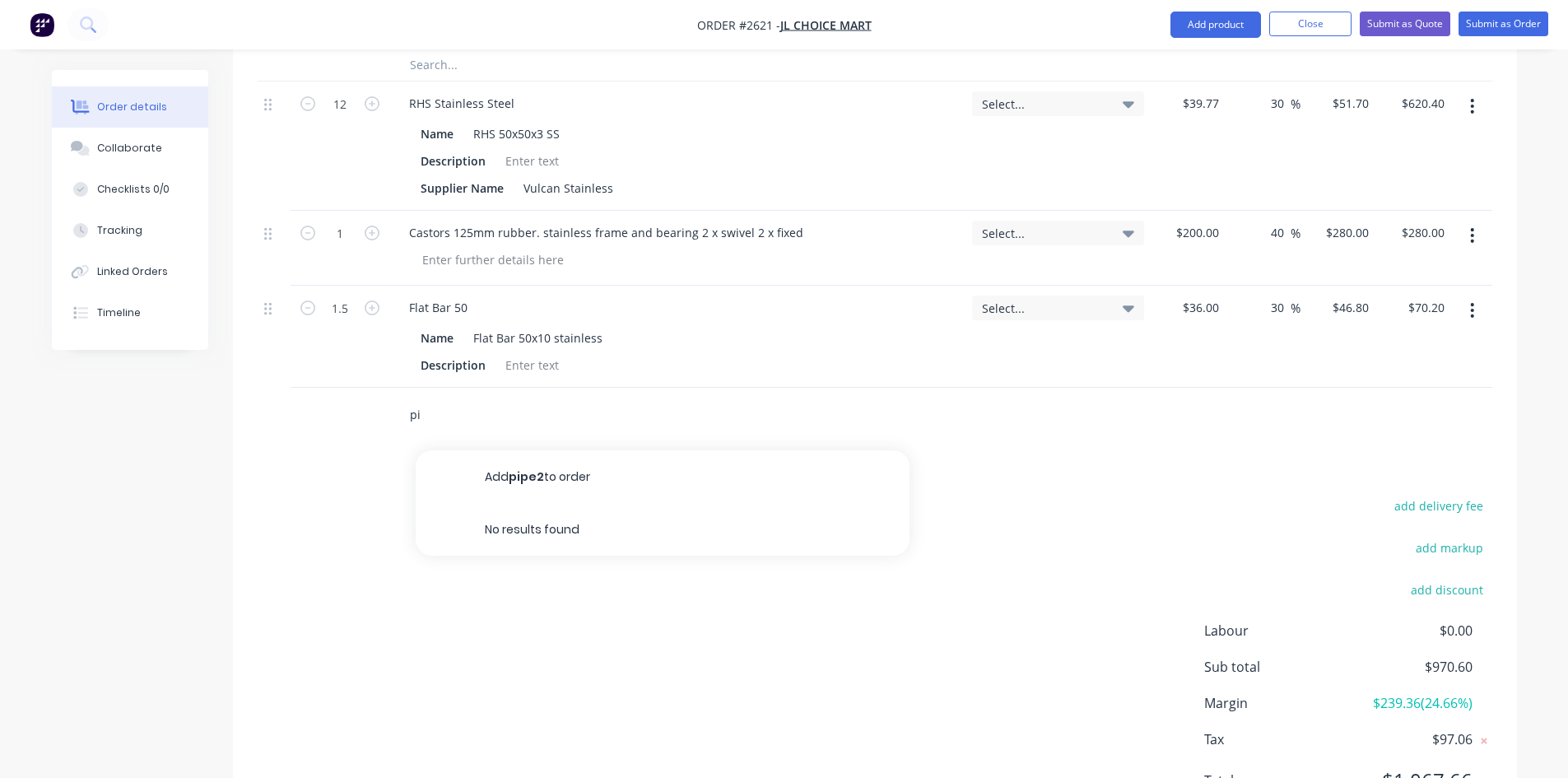
type input "p"
type input "pipe25nb stainless pipe"
click at [869, 630] on div "add delivery fee add markup add discount Labour $0.00 Sub total $970.60 Margin …" at bounding box center [874, 652] width 1235 height 318
click at [1024, 591] on div "add delivery fee add markup add discount Labour $0.00 Sub total $970.60 Margin …" at bounding box center [874, 652] width 1235 height 318
drag, startPoint x: 593, startPoint y: 408, endPoint x: 542, endPoint y: 401, distance: 51.5
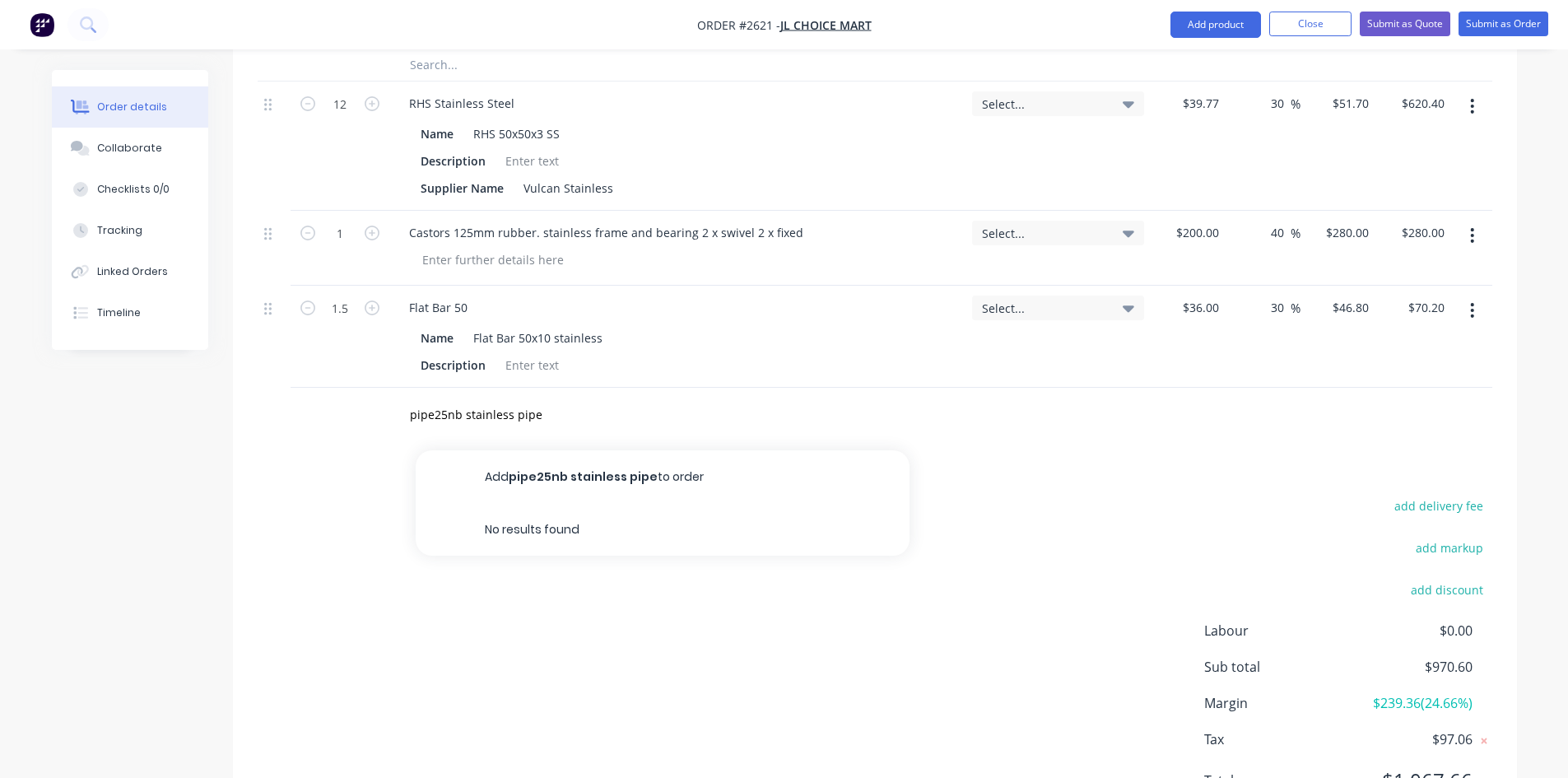
click at [592, 450] on button "Add pipe25nb stainless pipe to order" at bounding box center [663, 476] width 494 height 53
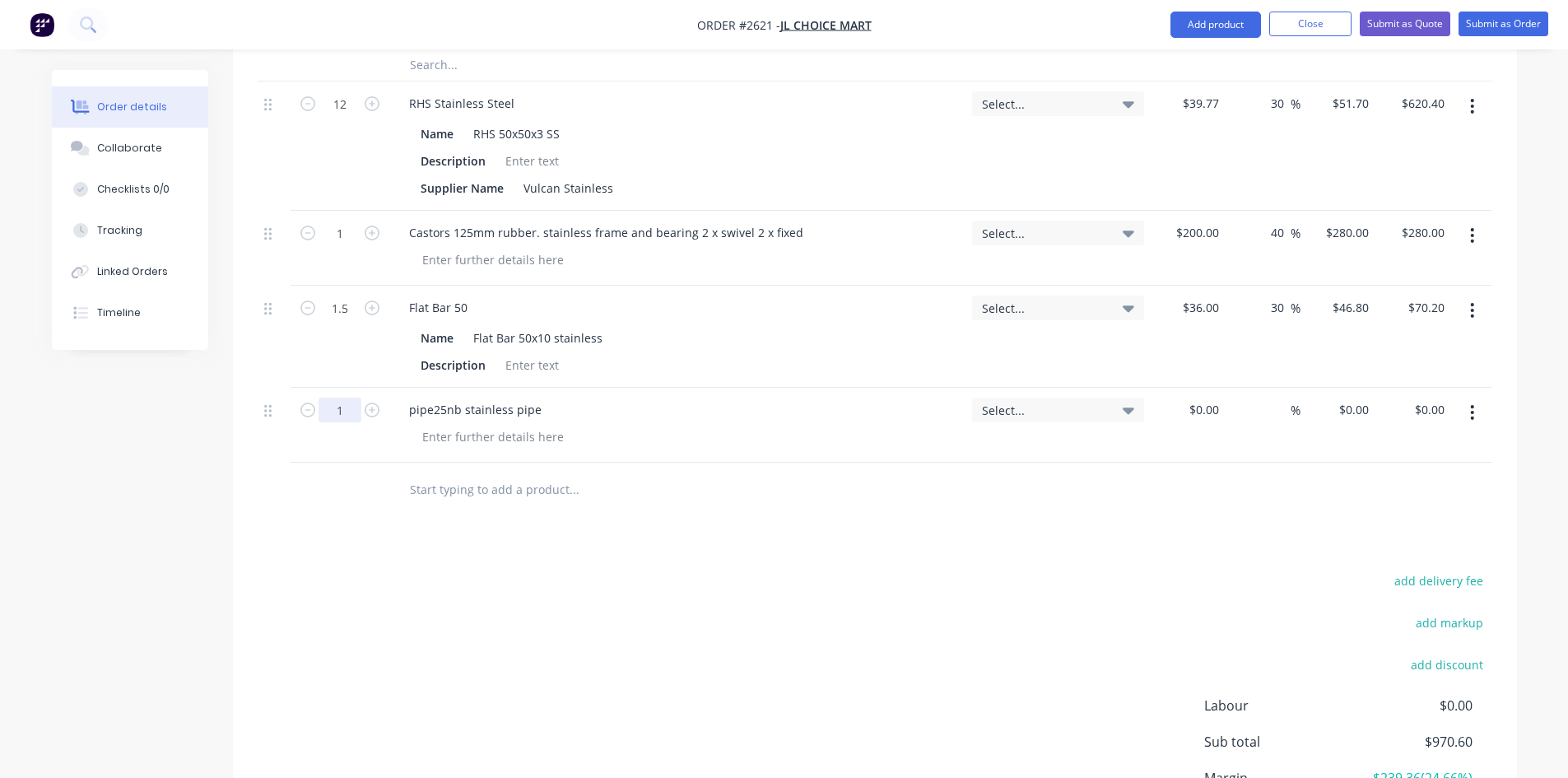
type input "1.5"
click at [1207, 398] on input at bounding box center [1216, 409] width 19 height 24
type input "$35.00"
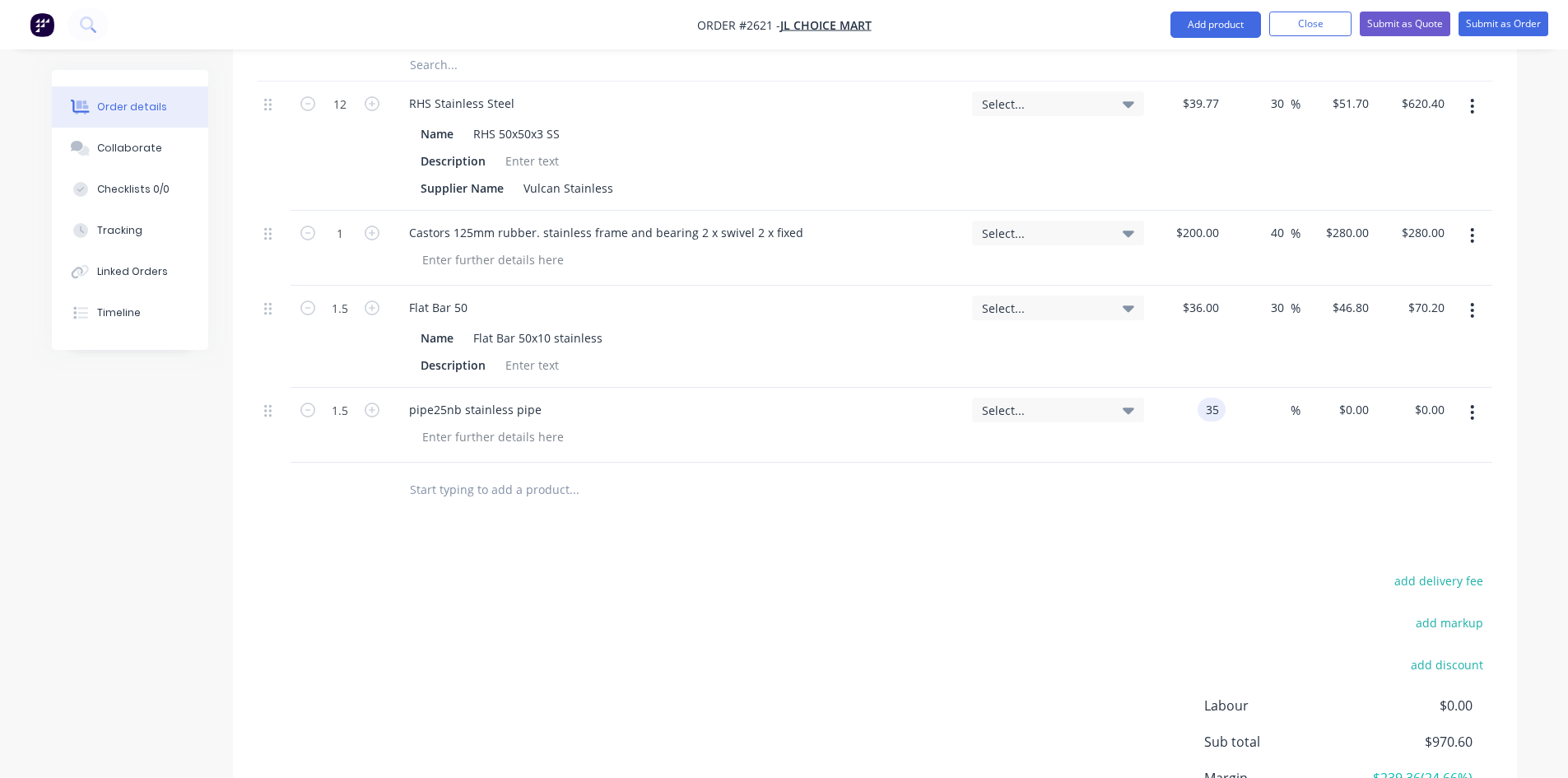
type input "$52.50"
click at [1003, 481] on div "Products Show / Hide columns Add product Qty Tracking Category Cost Markup Pric…" at bounding box center [874, 273] width 1284 height 1276
click at [1288, 398] on input at bounding box center [1281, 409] width 19 height 24
type input "40"
type input "$49.00"
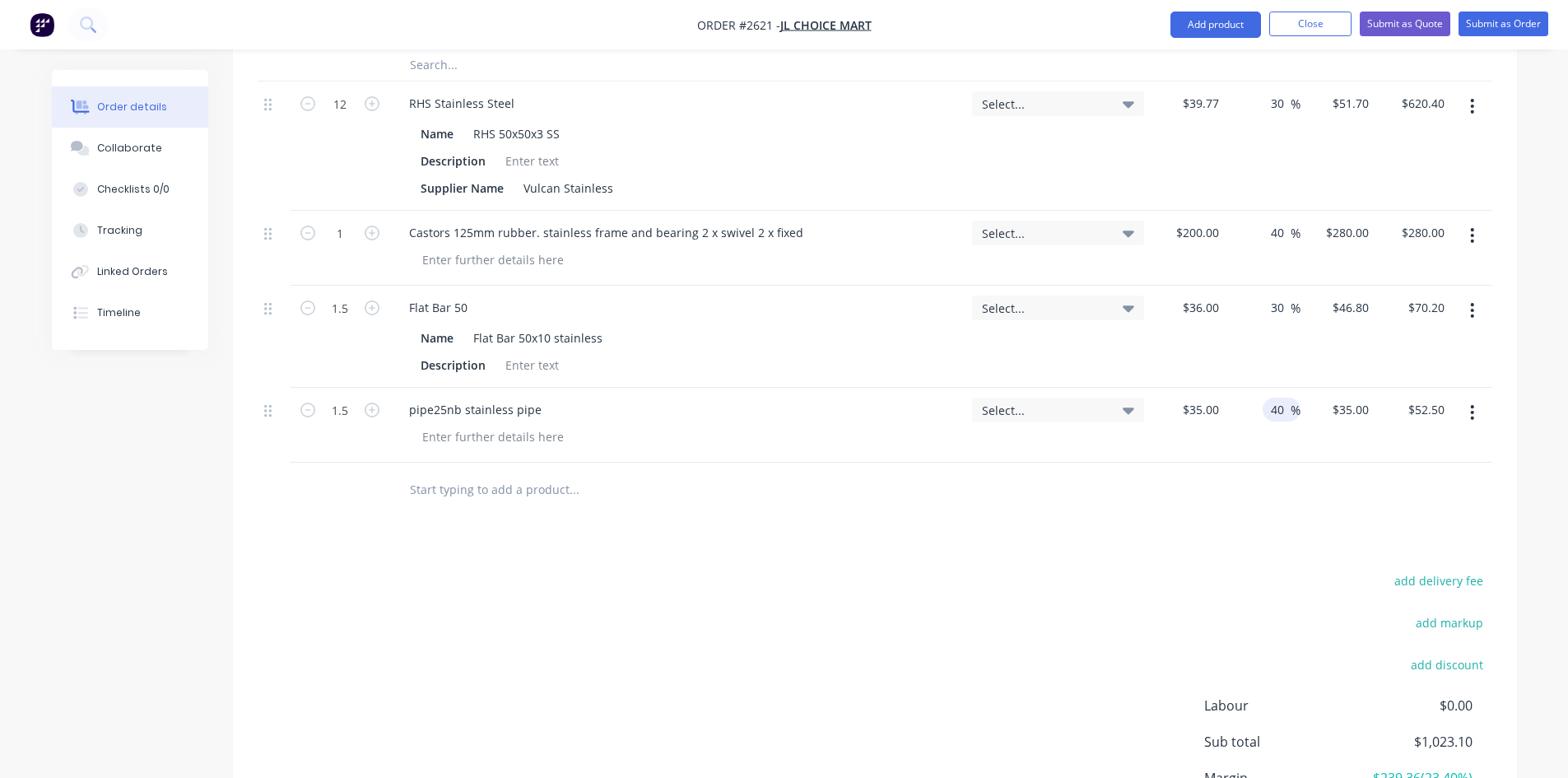
type input "$73.50"
click at [1059, 467] on div "Products Show / Hide columns Add product Qty Tracking Category Cost Markup Pric…" at bounding box center [874, 273] width 1284 height 1276
click at [1279, 295] on input "30" at bounding box center [1279, 306] width 22 height 24
type input "40"
type input "$50.40"
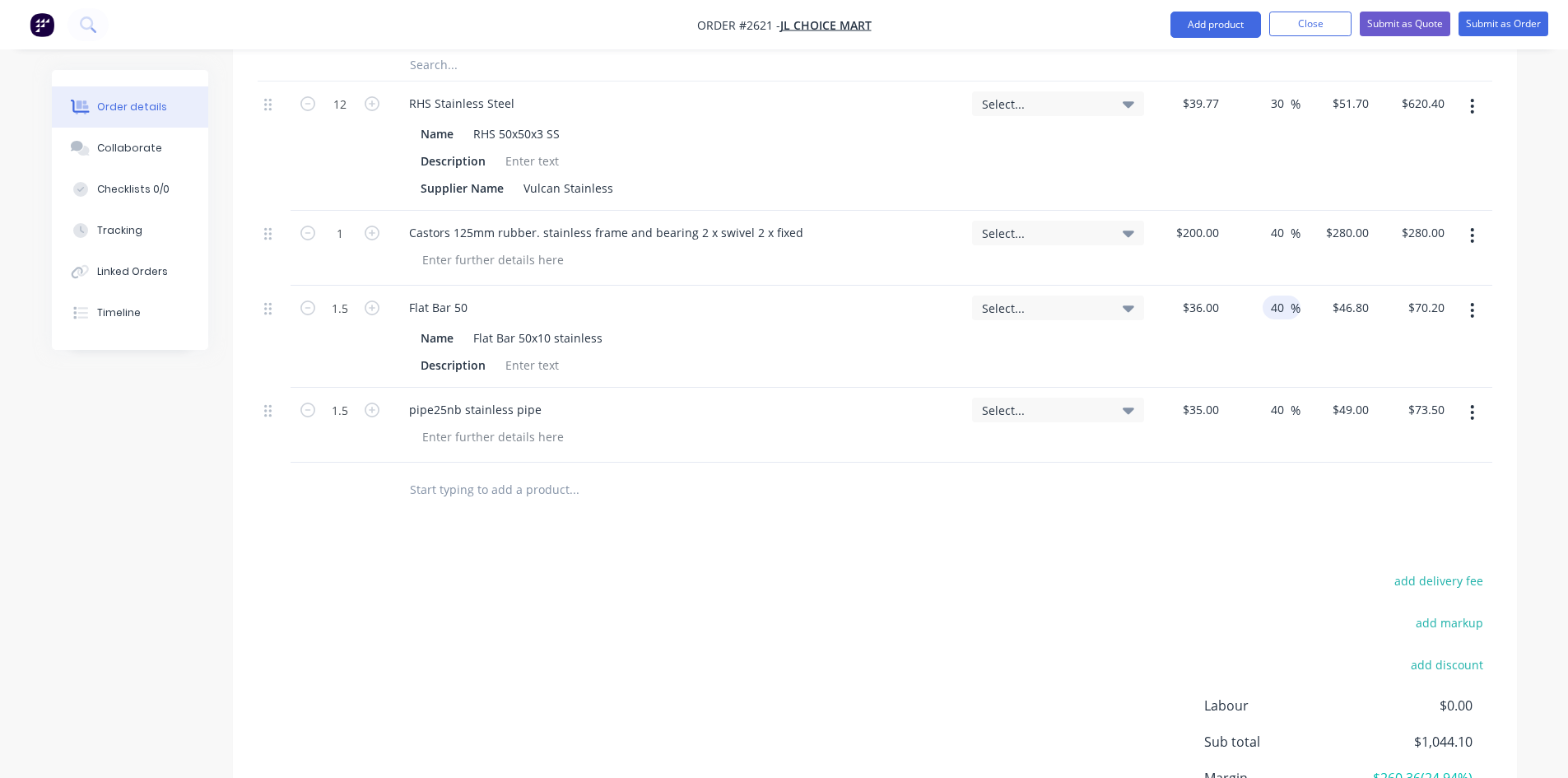
type input "$75.60"
click at [1043, 568] on div "add delivery fee add markup add discount Labour $0.00 Sub total $1,049.50 Margi…" at bounding box center [874, 727] width 1235 height 318
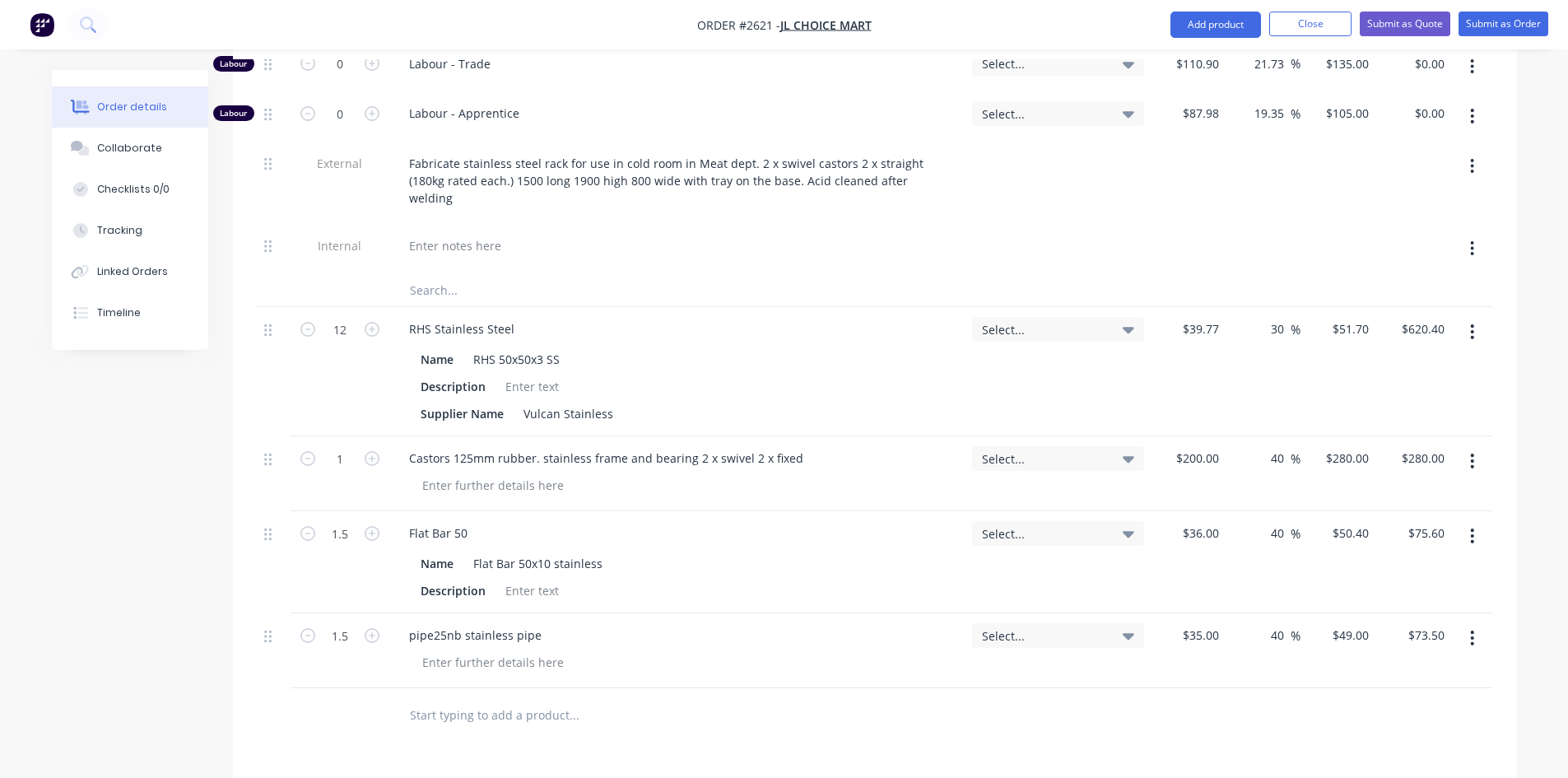
scroll to position [925, 0]
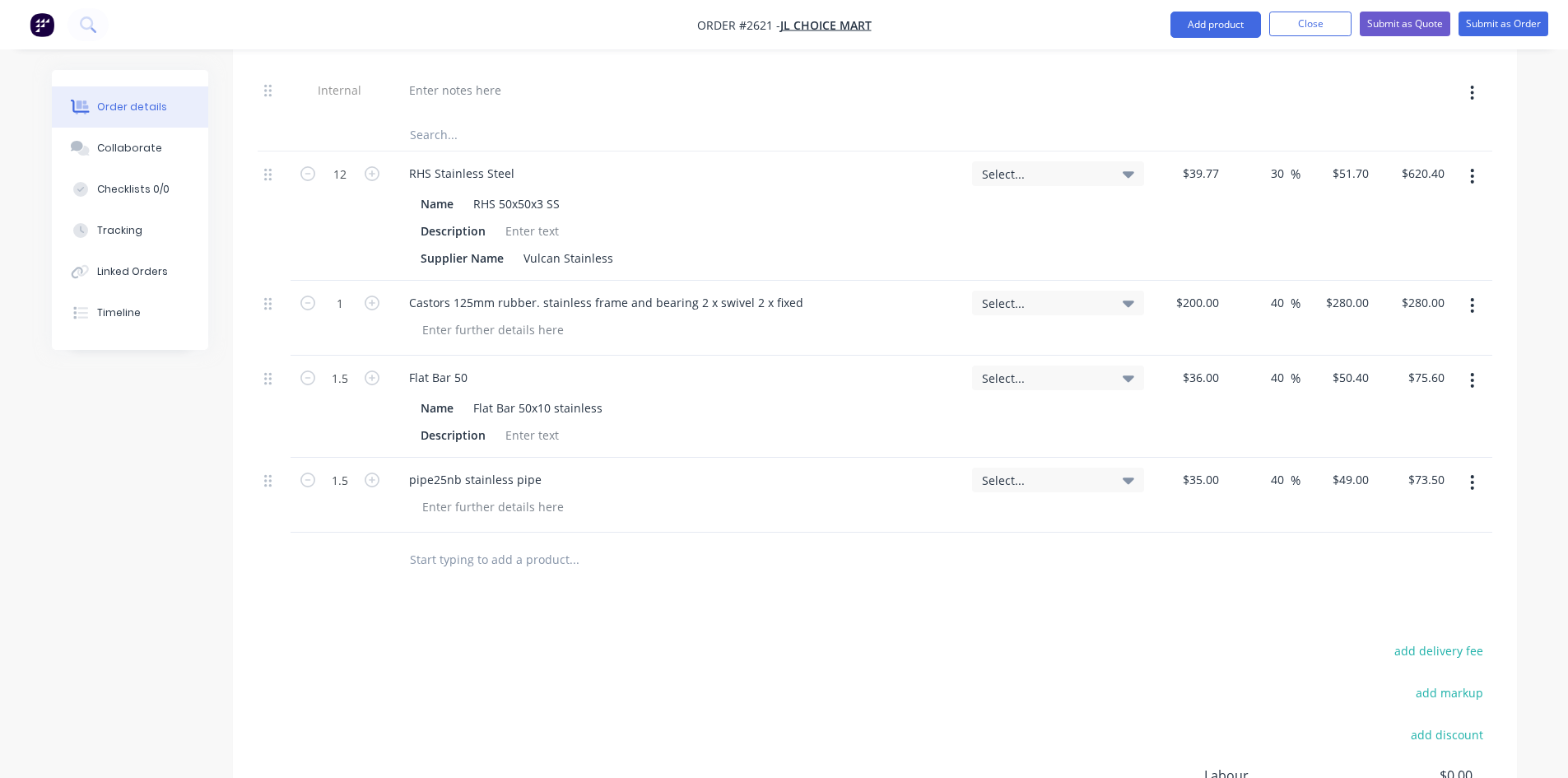
click at [494, 543] on input "text" at bounding box center [573, 559] width 329 height 33
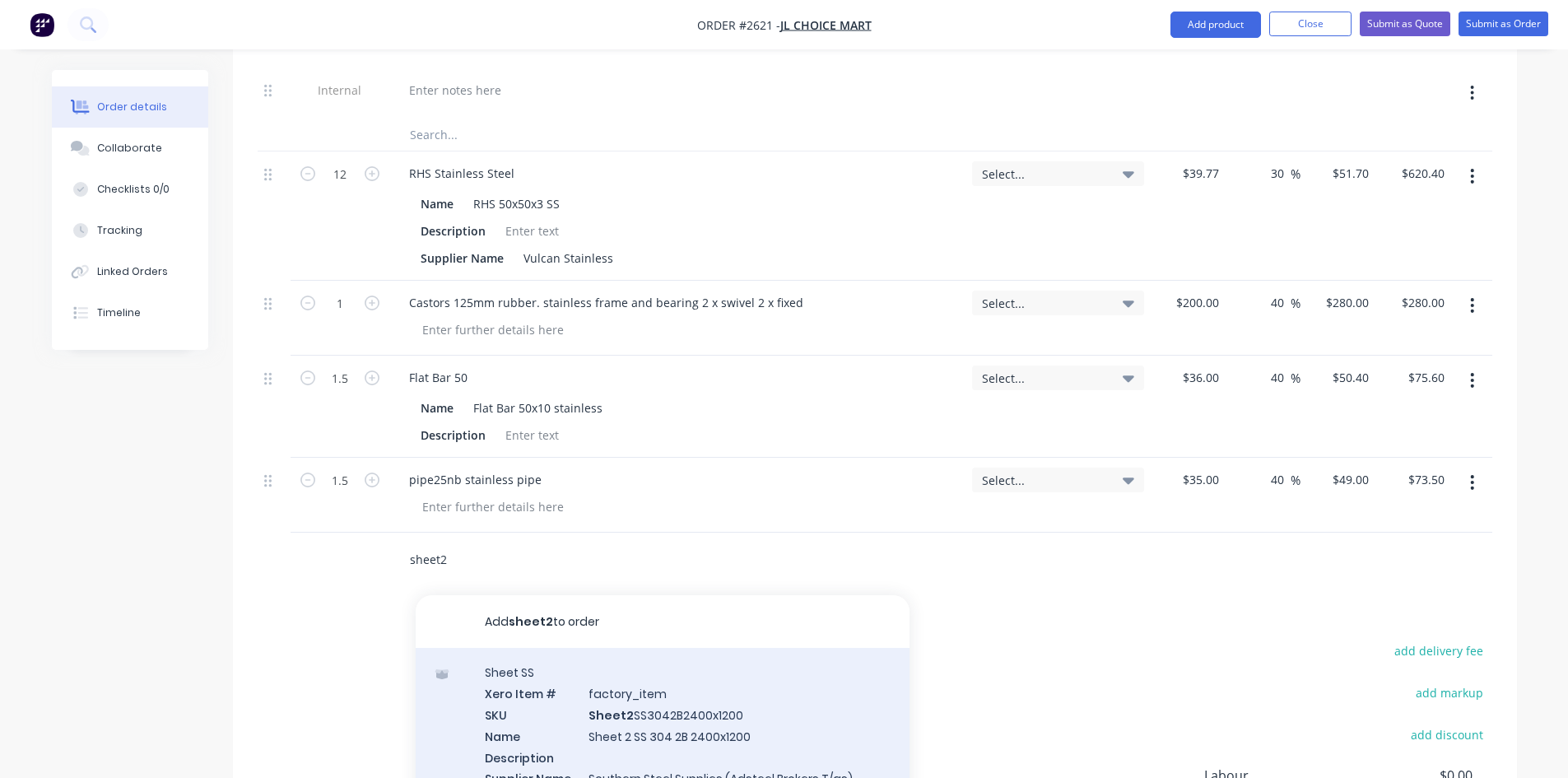
type input "sheet2"
click at [636, 679] on div "Sheet SS Xero Item # factory_item SKU Sheet2 SS3042B2400x1200 Name Sheet 2 SS 3…" at bounding box center [663, 735] width 494 height 176
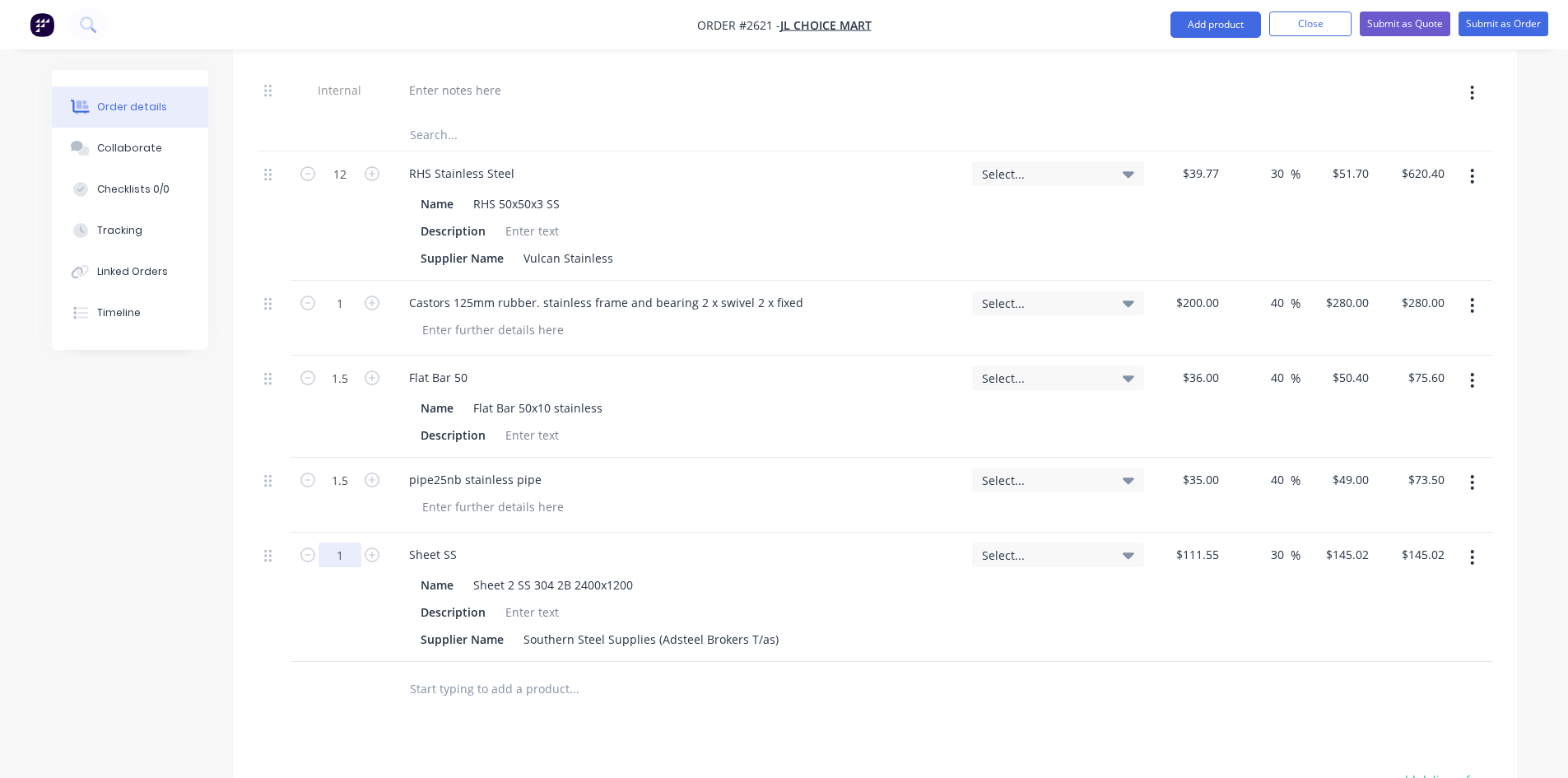
type input "1.44"
type input "$208.83"
click at [917, 655] on div "Products Show / Hide columns Add product Qty Tracking Category Cost Markup Pric…" at bounding box center [874, 408] width 1284 height 1405
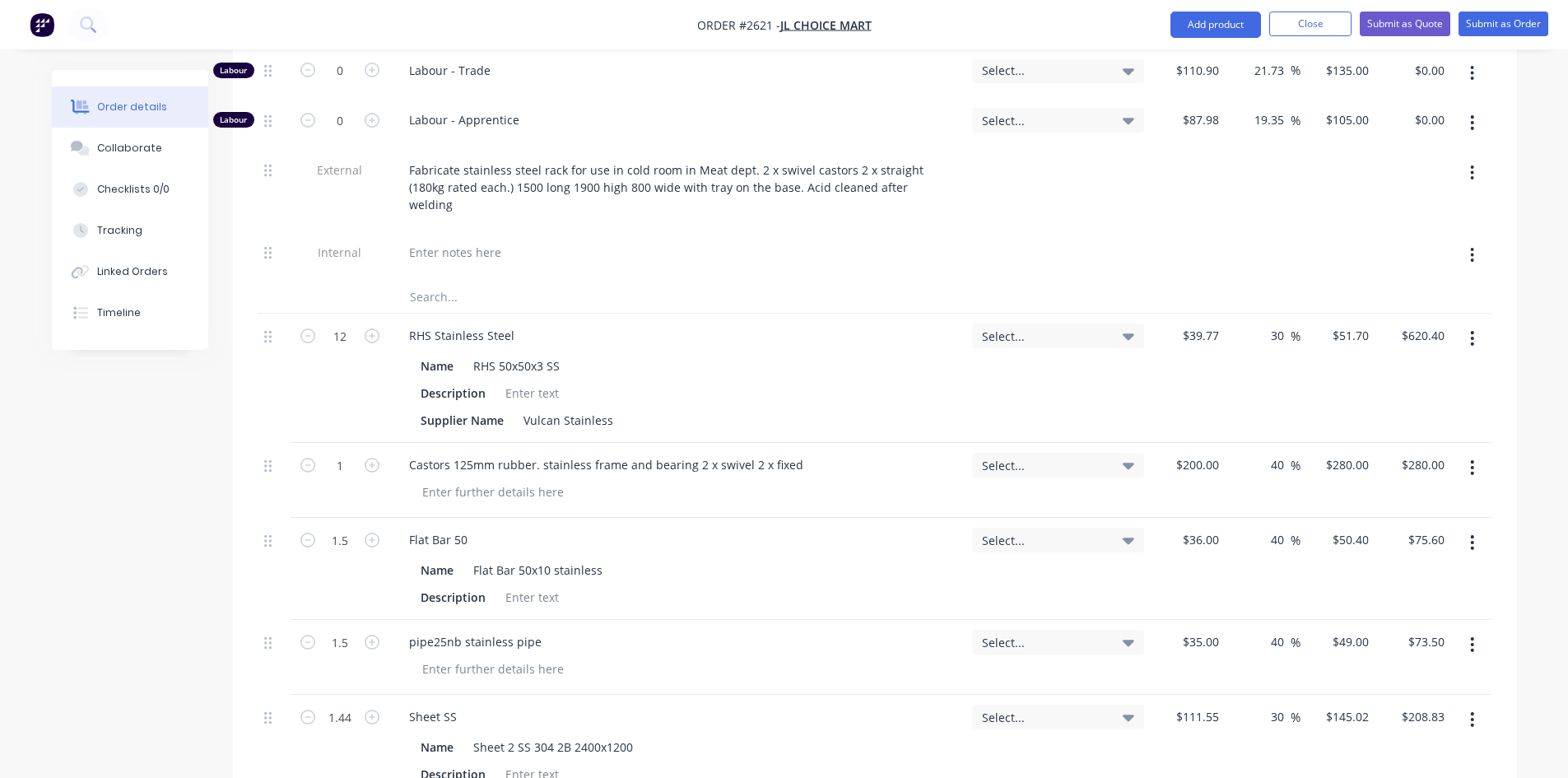
scroll to position [725, 0]
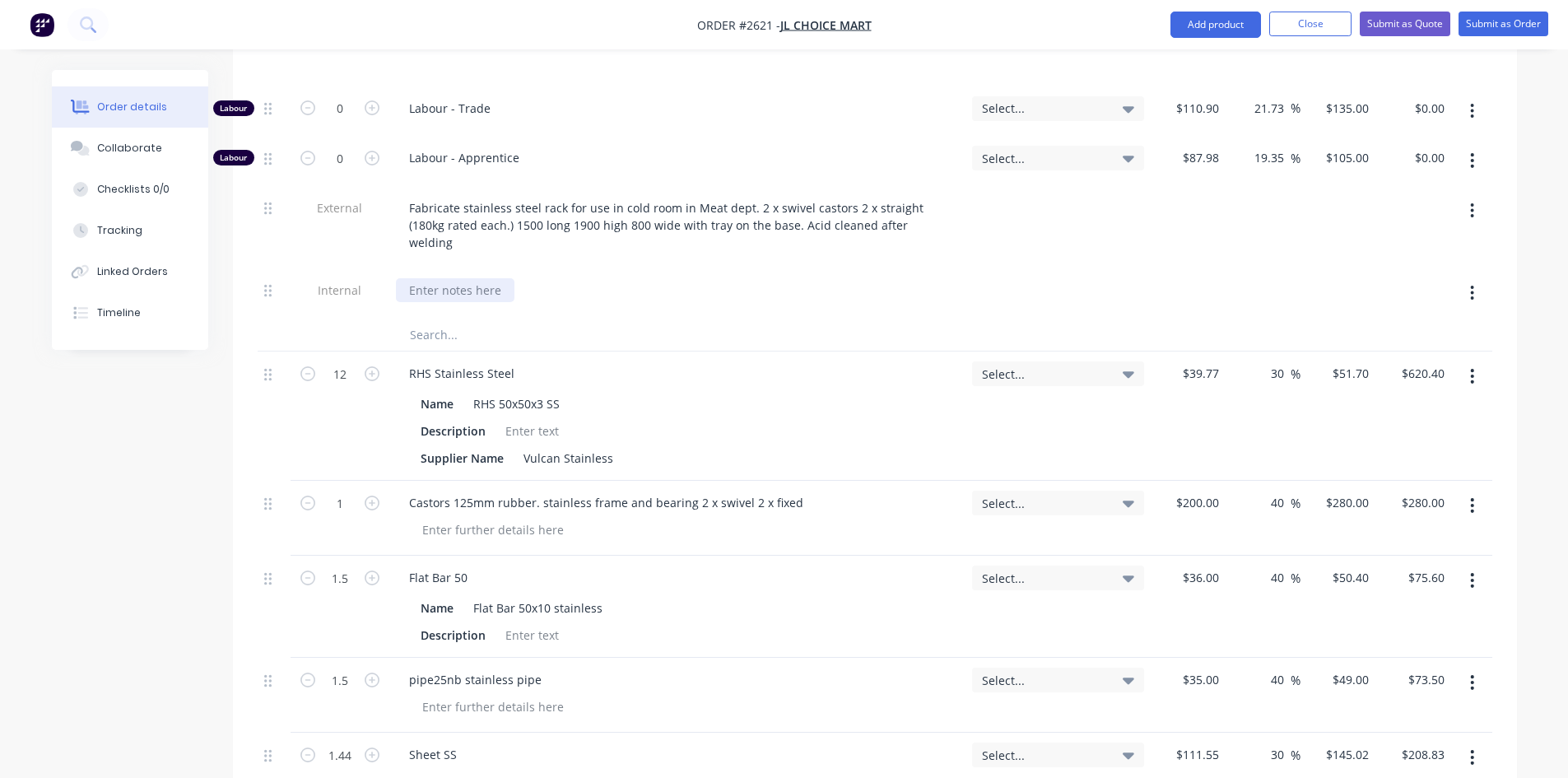
click at [458, 278] on div at bounding box center [455, 289] width 119 height 24
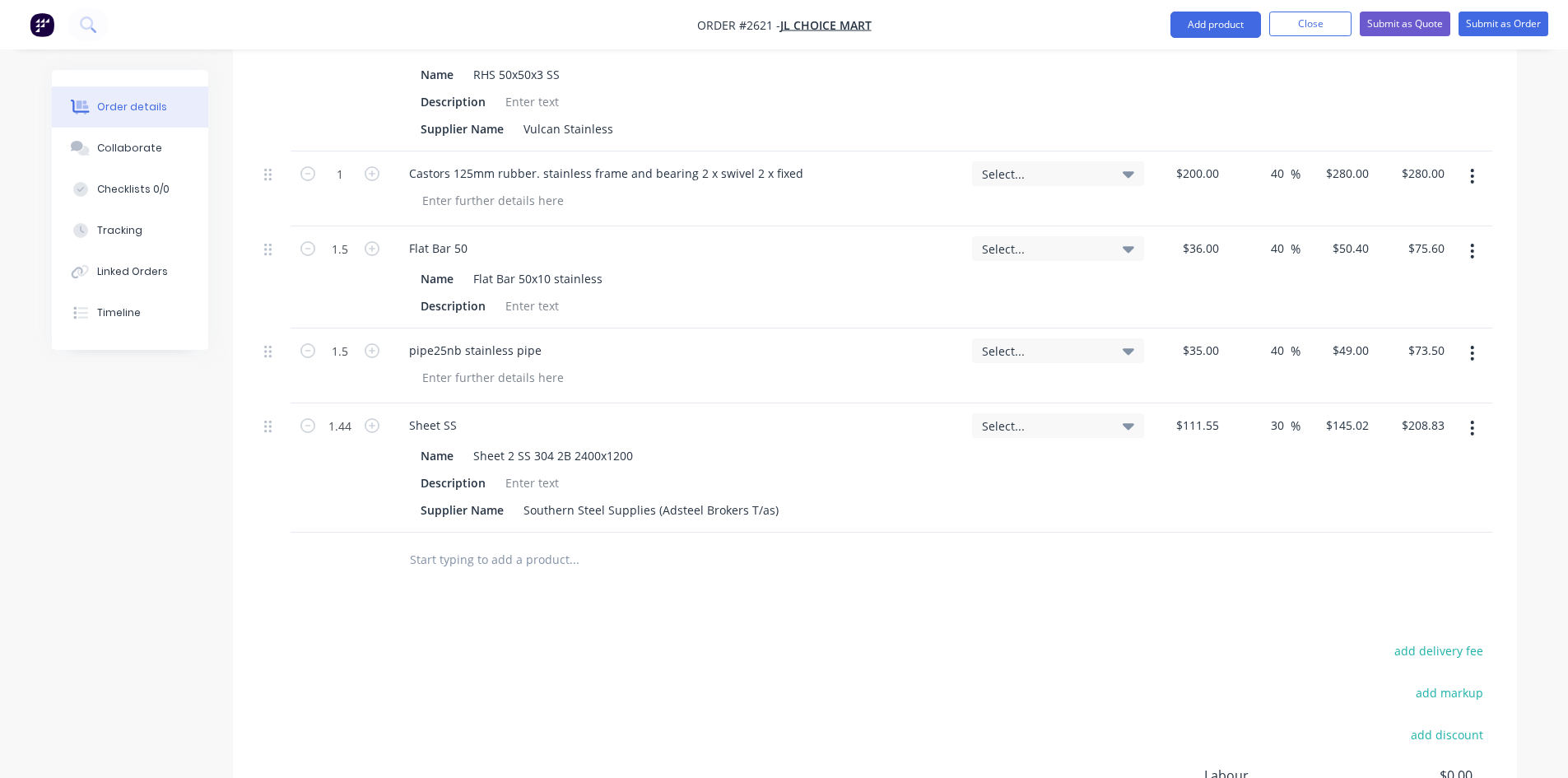
click at [470, 543] on input "text" at bounding box center [573, 559] width 329 height 33
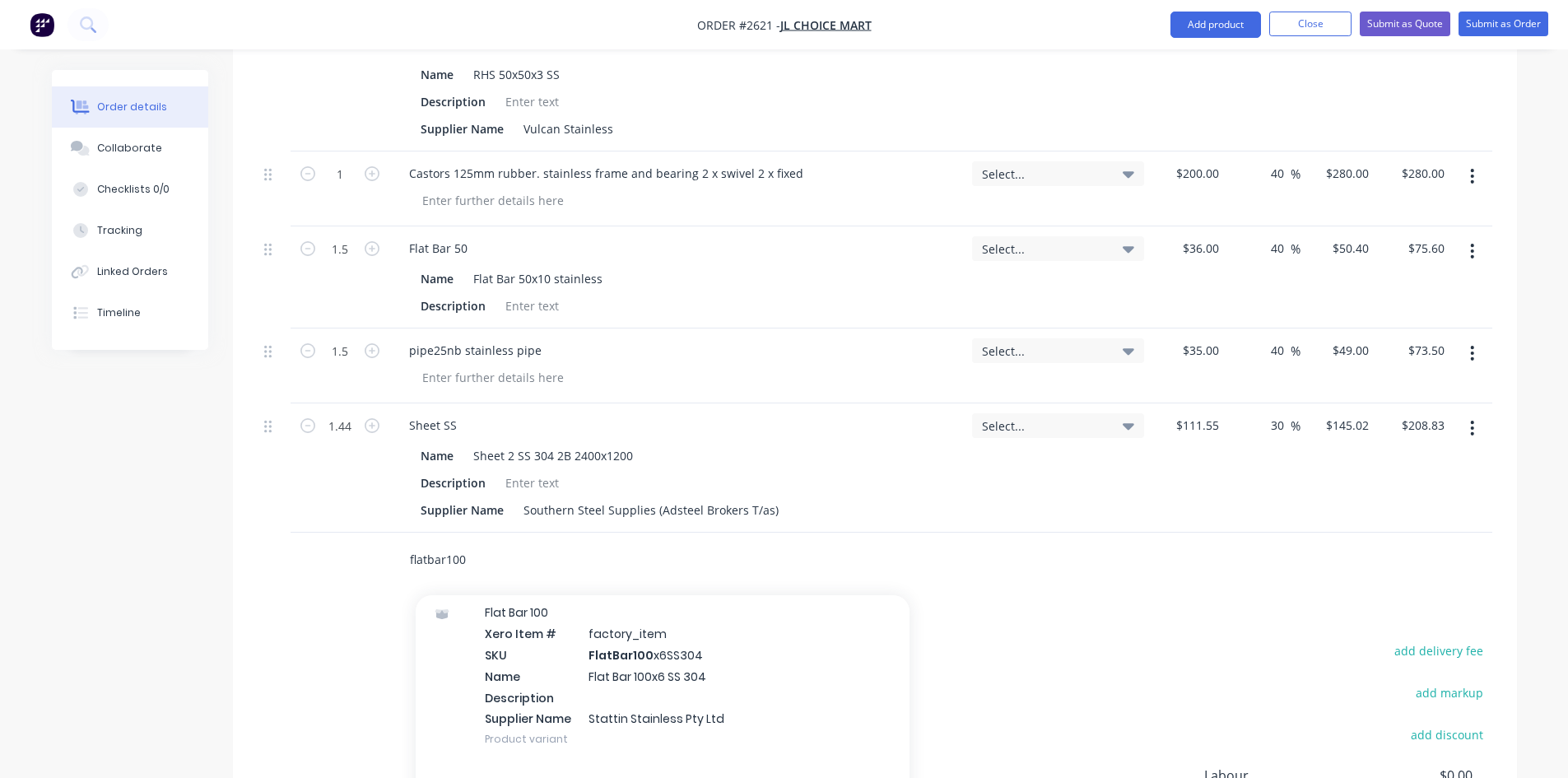
scroll to position [1646, 0]
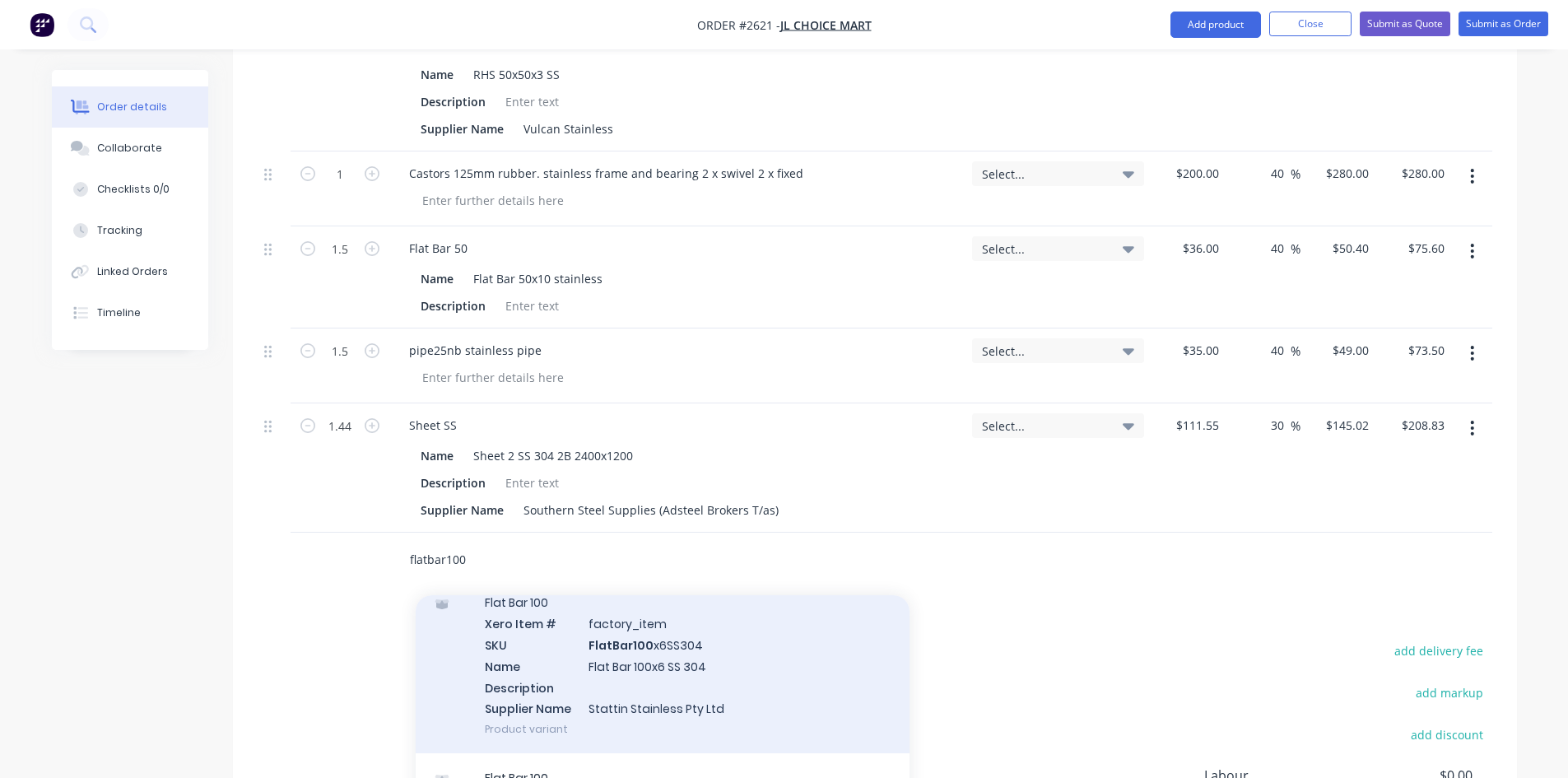
type input "flatbar100"
click at [685, 597] on div "Flat Bar 100 Xero Item # factory_item SKU FlatBar100 x6SS304 Name Flat Bar 100x…" at bounding box center [663, 665] width 494 height 176
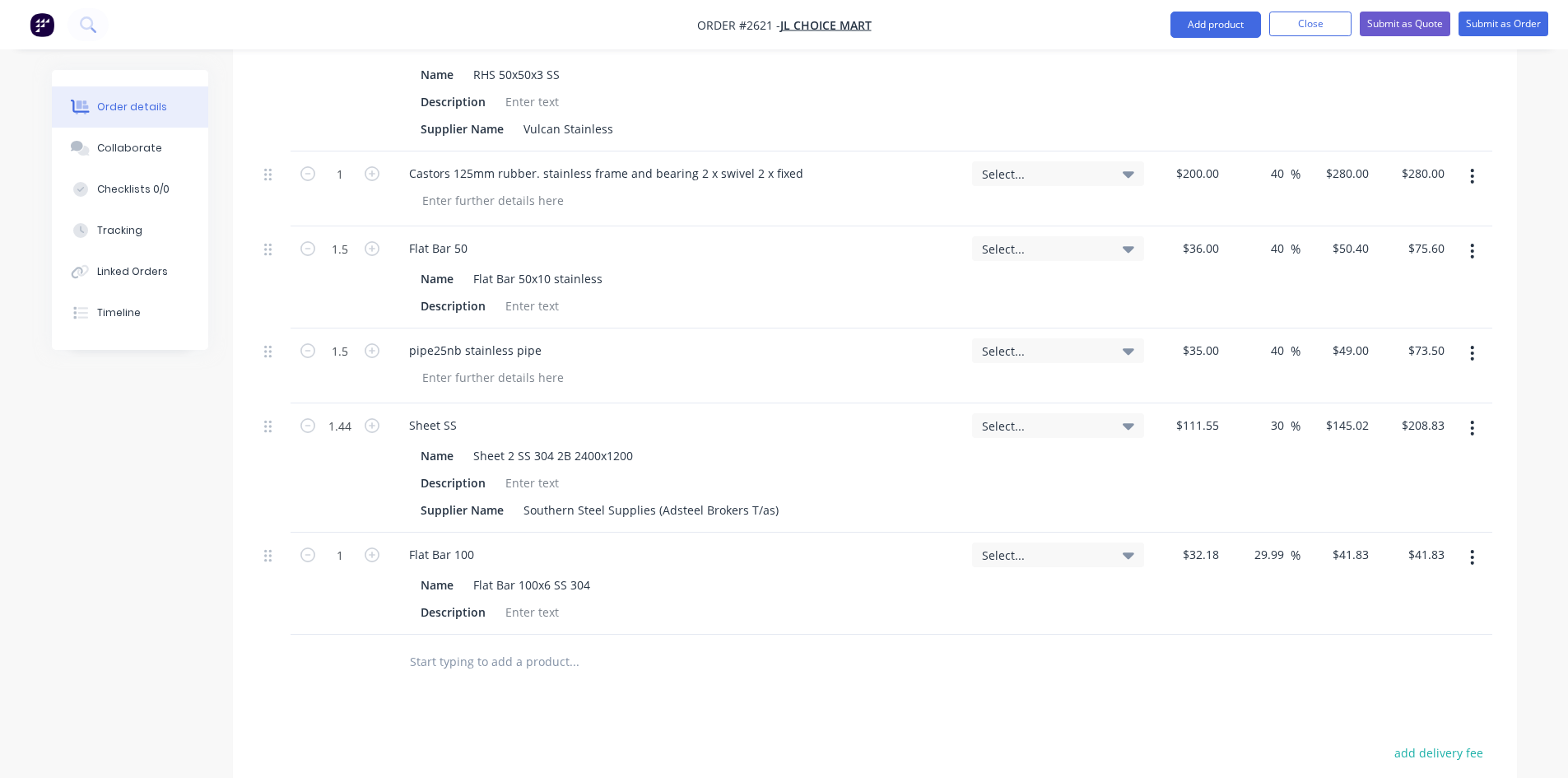
click at [1129, 630] on div "Products Show / Hide columns Add product Qty Tracking Category Cost Markup Pric…" at bounding box center [874, 329] width 1284 height 1508
drag, startPoint x: 1287, startPoint y: 490, endPoint x: 1224, endPoint y: 490, distance: 63.0
click at [1224, 532] on div "1 Flat Bar 100 Name Flat Bar 100x6 SS 304 Description Select... $32.18 $32.18 2…" at bounding box center [874, 584] width 1235 height 102
type input "40"
type input "$45.052"
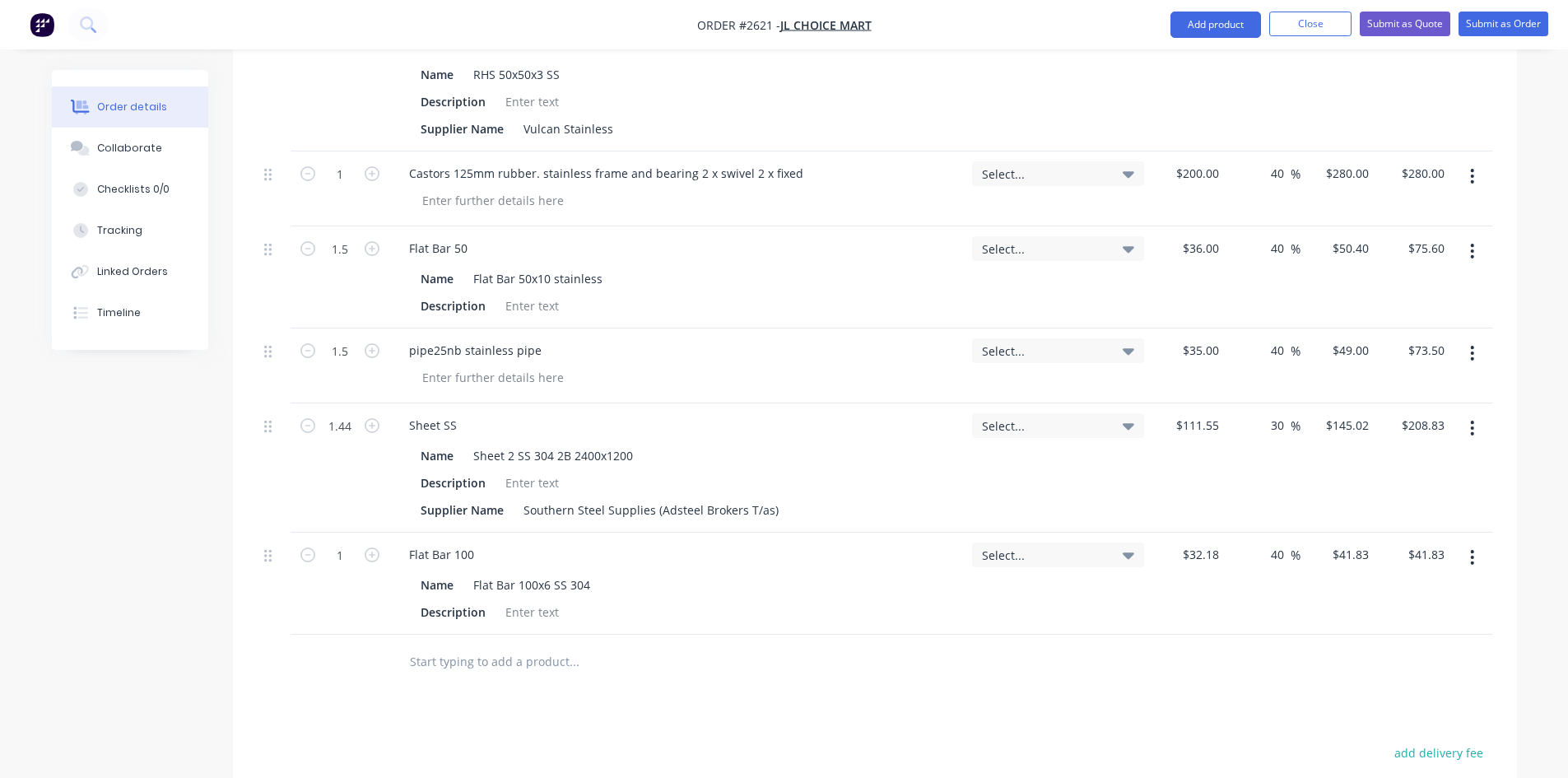
type input "$45.05"
click at [1084, 635] on div at bounding box center [874, 661] width 1235 height 53
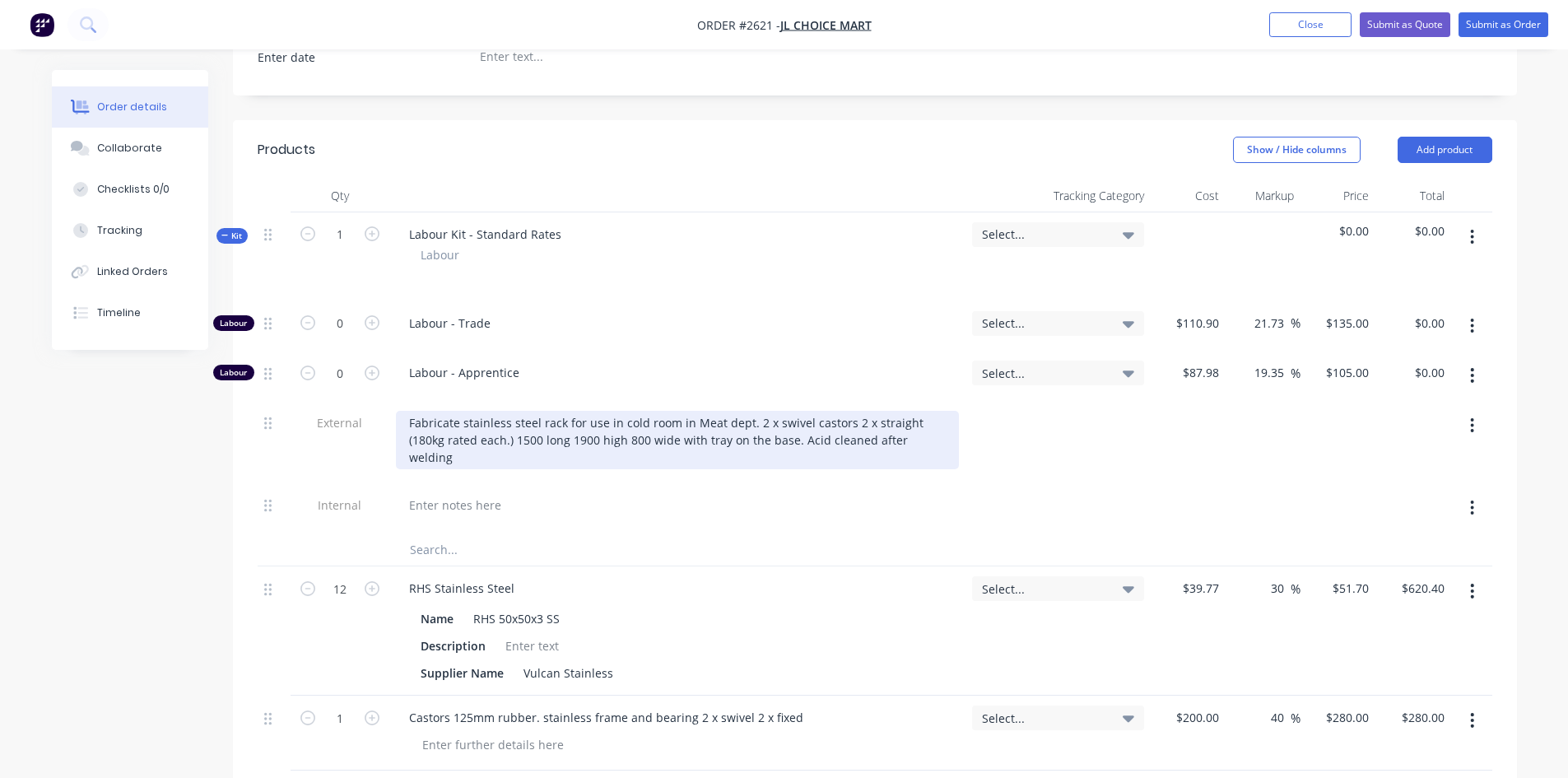
scroll to position [498, 0]
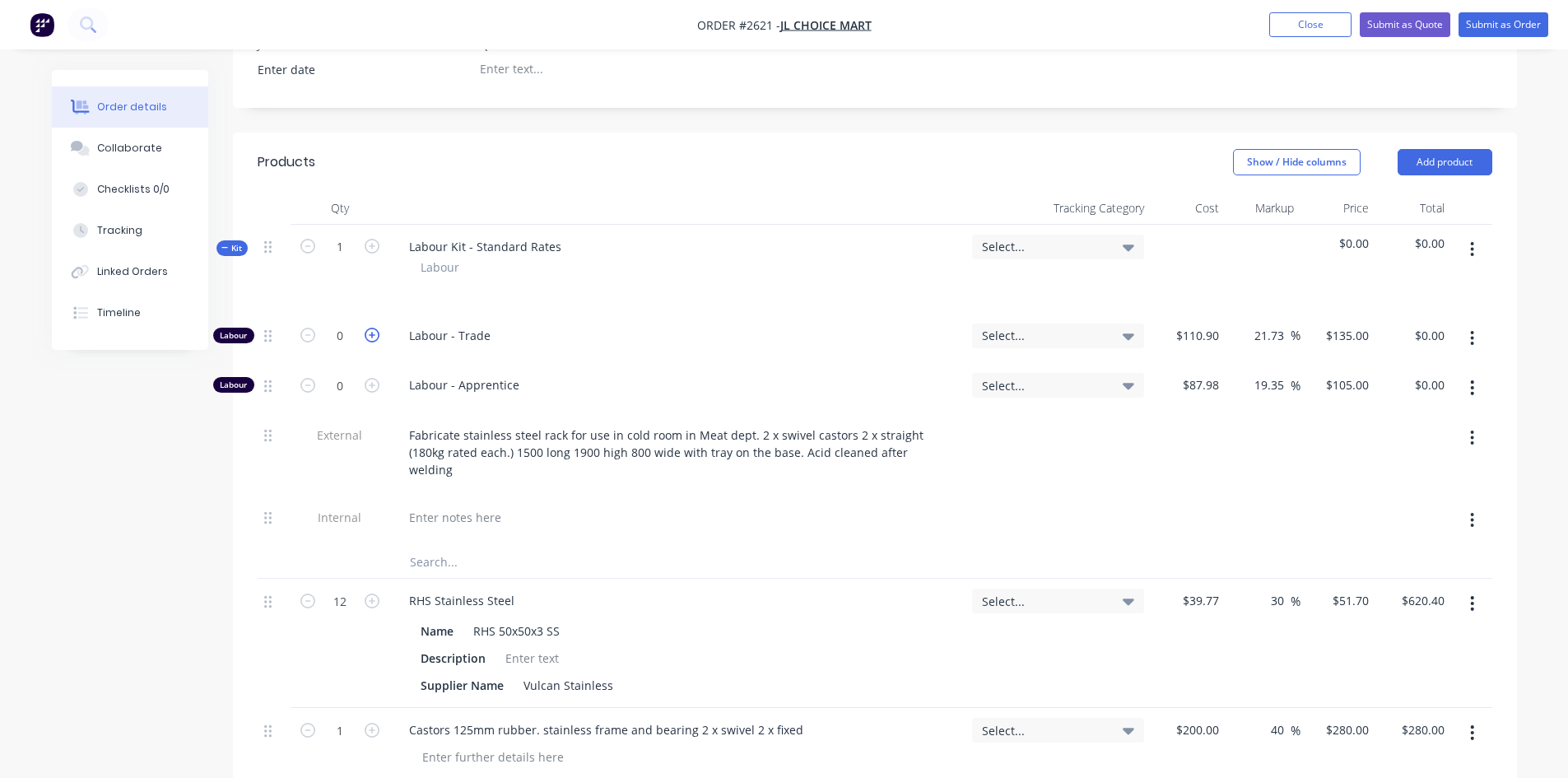
click at [374, 327] on icon "button" at bounding box center [372, 335] width 15 height 15
type input "1"
type input "$135.00"
click at [374, 327] on icon "button" at bounding box center [372, 335] width 15 height 15
type input "2"
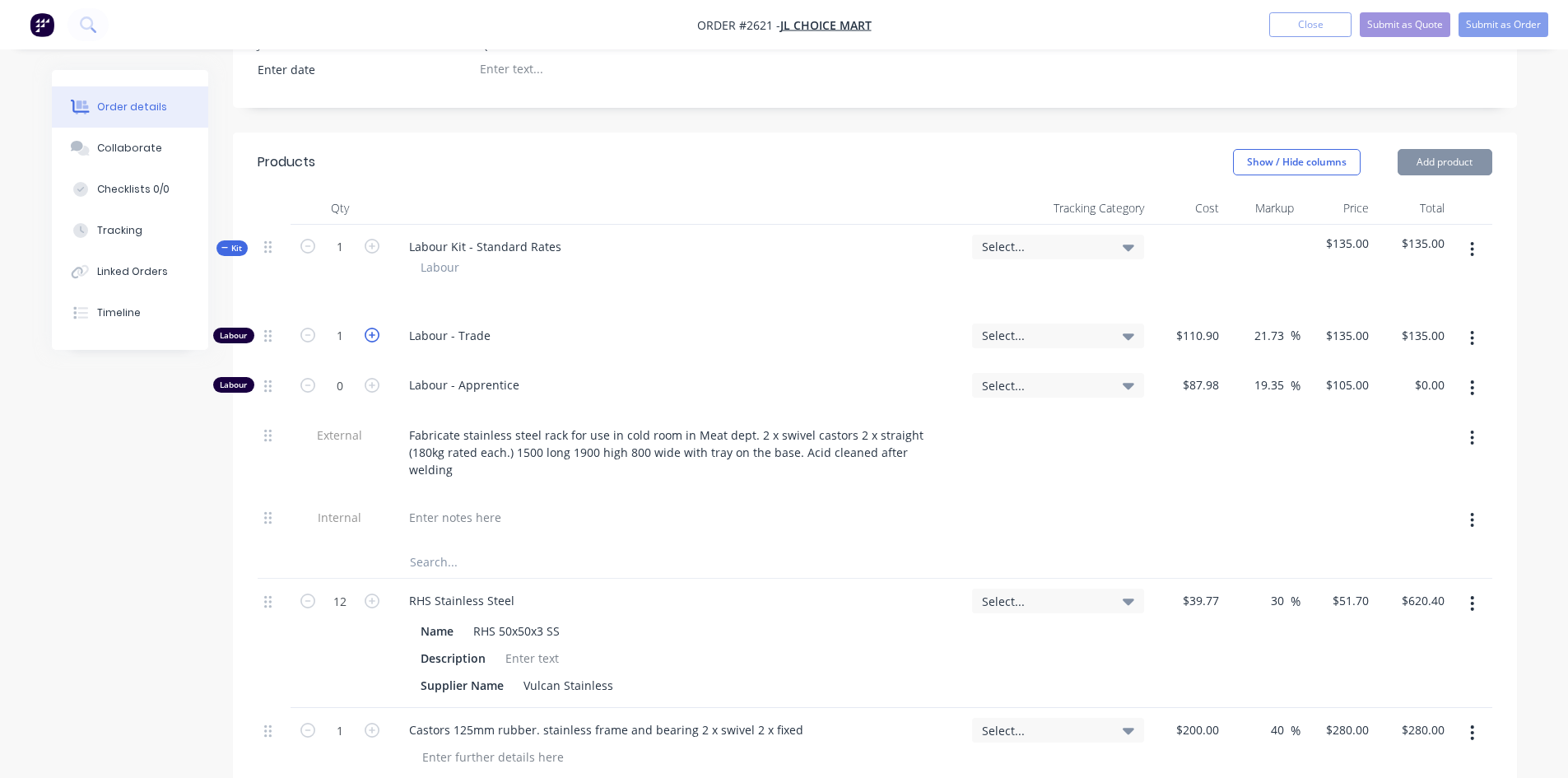
type input "$270.00"
click at [374, 327] on icon "button" at bounding box center [372, 335] width 15 height 15
type input "3"
type input "$405.00"
click at [374, 327] on icon "button" at bounding box center [372, 335] width 15 height 15
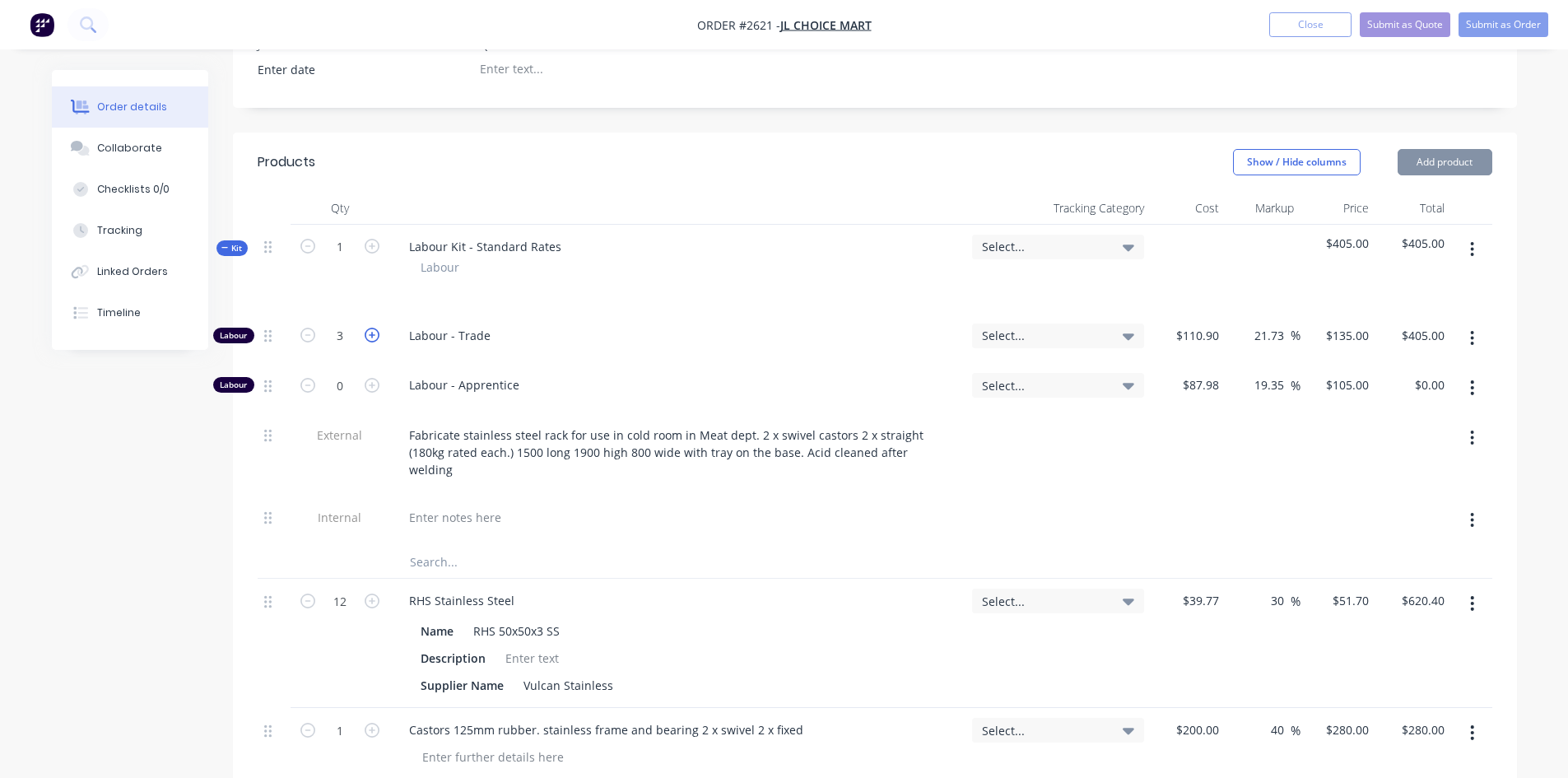
type input "4"
type input "$540.00"
click at [374, 327] on icon "button" at bounding box center [372, 335] width 15 height 15
type input "5"
type input "$675.00"
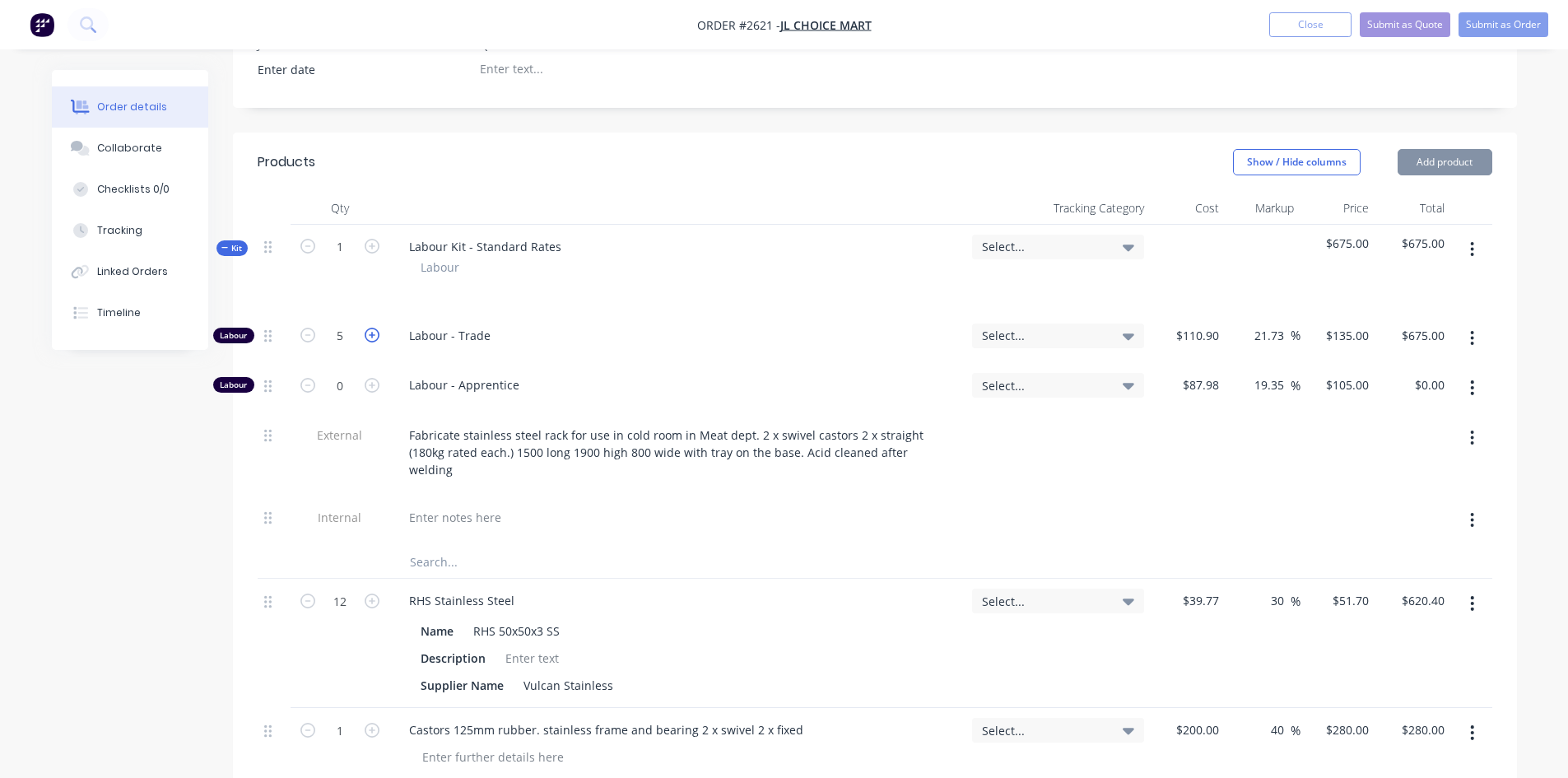
click at [374, 327] on icon "button" at bounding box center [372, 335] width 15 height 15
type input "6"
type input "$810.00"
click at [374, 327] on icon "button" at bounding box center [372, 335] width 15 height 15
type input "7"
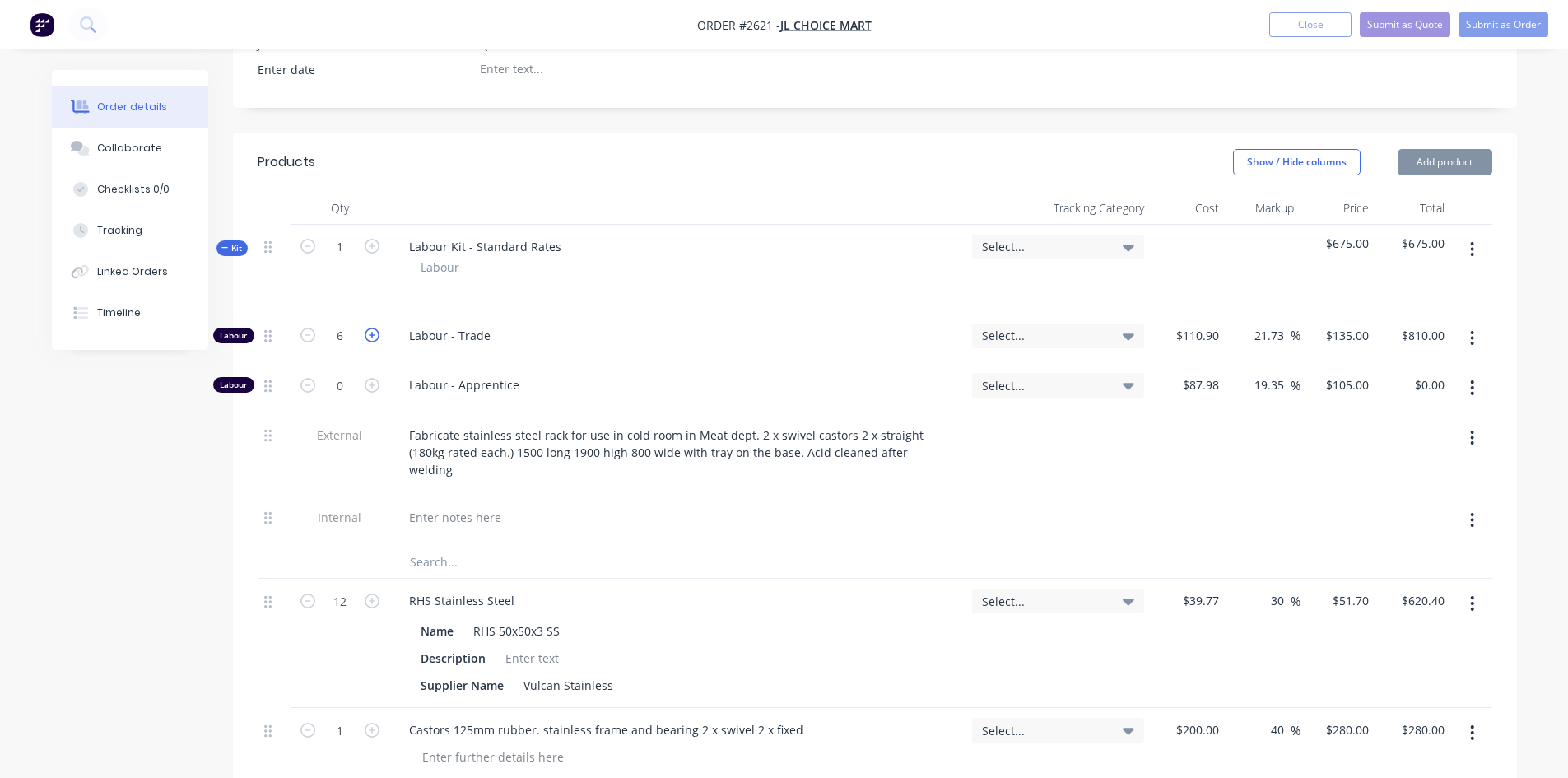
type input "$945.00"
click at [374, 327] on icon "button" at bounding box center [372, 335] width 15 height 15
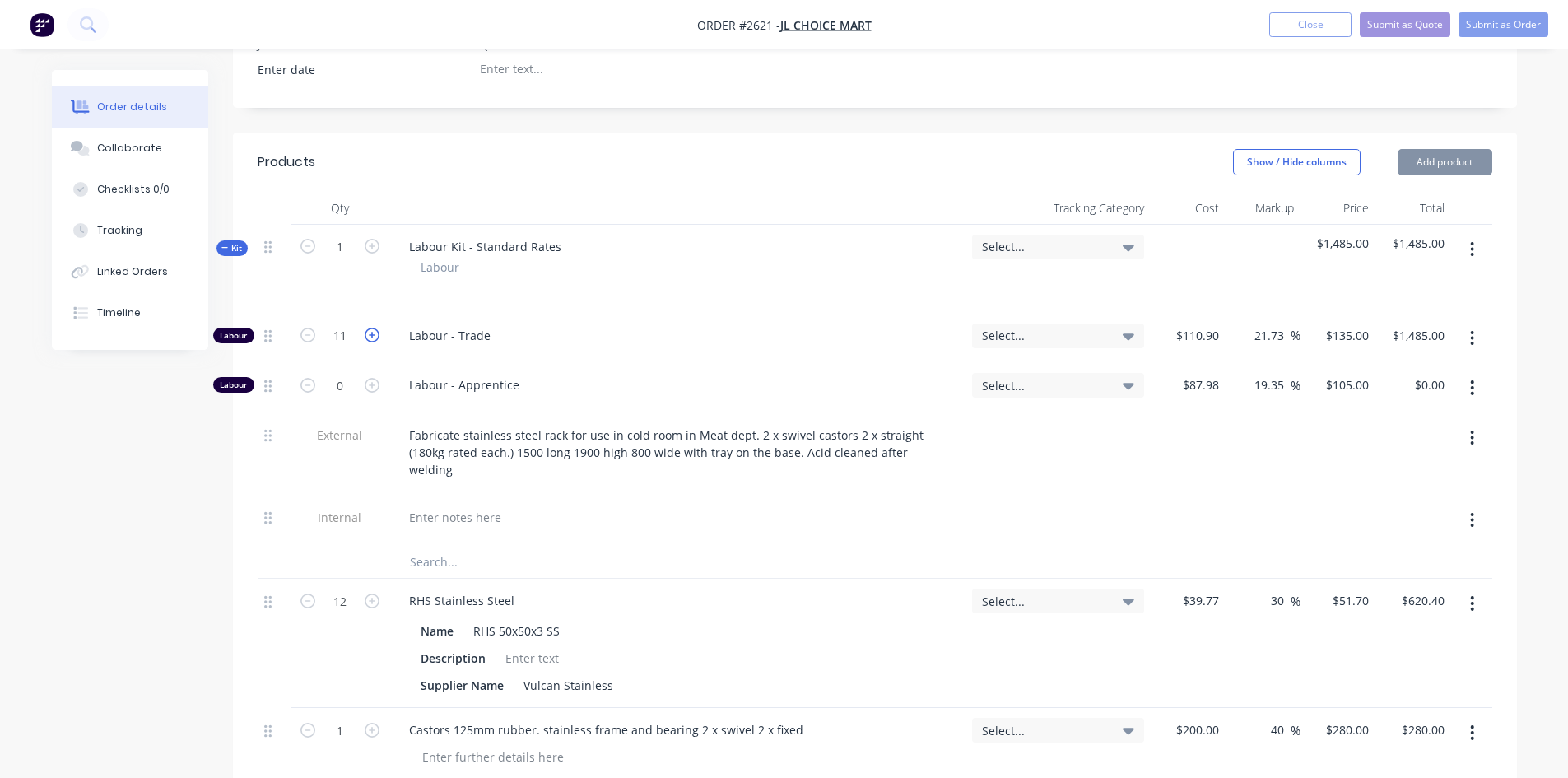
click at [374, 327] on icon "button" at bounding box center [372, 335] width 15 height 15
click at [369, 327] on icon "button" at bounding box center [372, 335] width 15 height 15
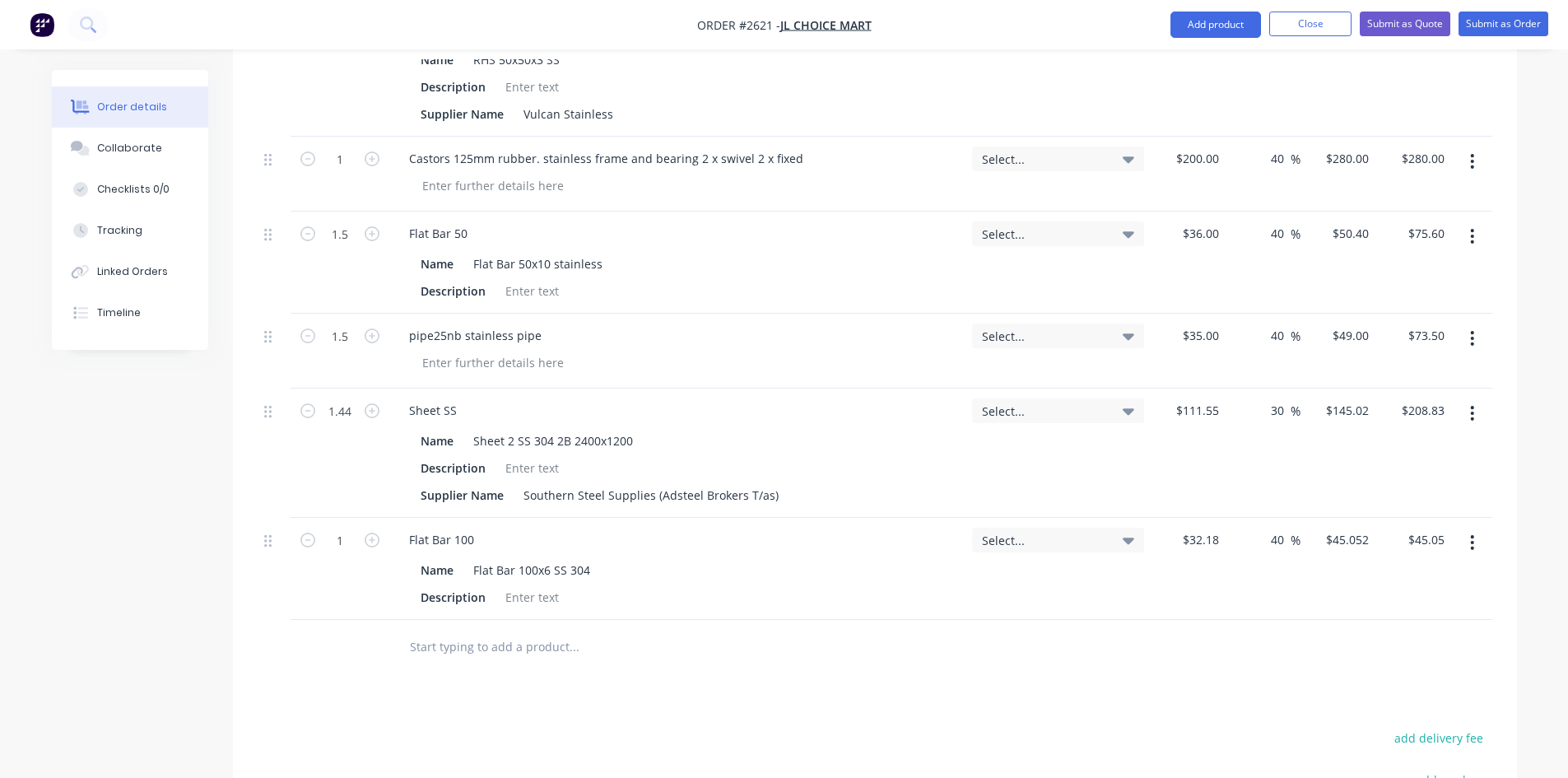
scroll to position [1074, 0]
click at [743, 547] on div "Flat Bar 100 Name Flat Bar 100x6 SS 304 Description" at bounding box center [677, 564] width 576 height 102
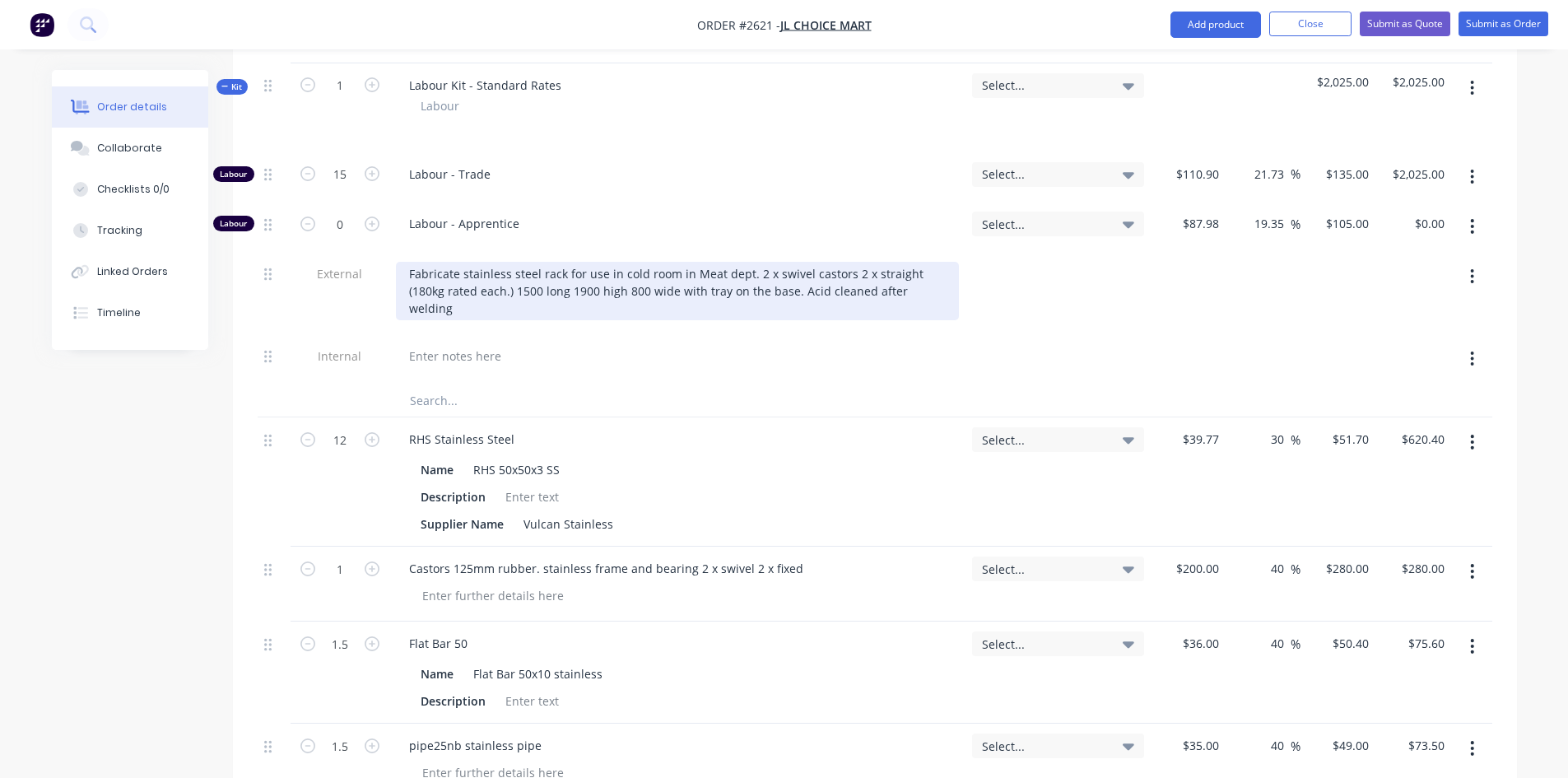
scroll to position [416, 0]
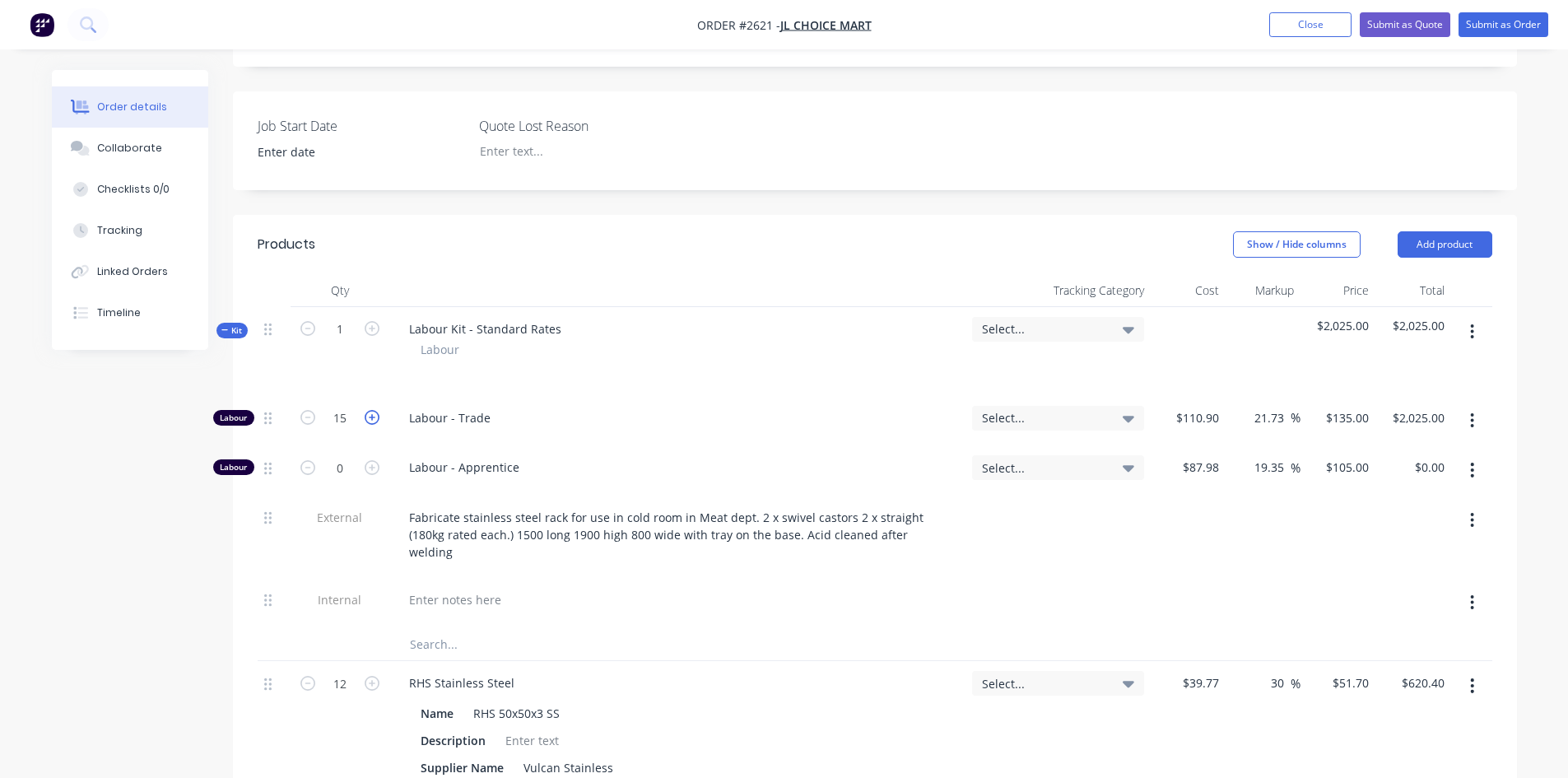
click at [371, 410] on icon "button" at bounding box center [372, 417] width 15 height 15
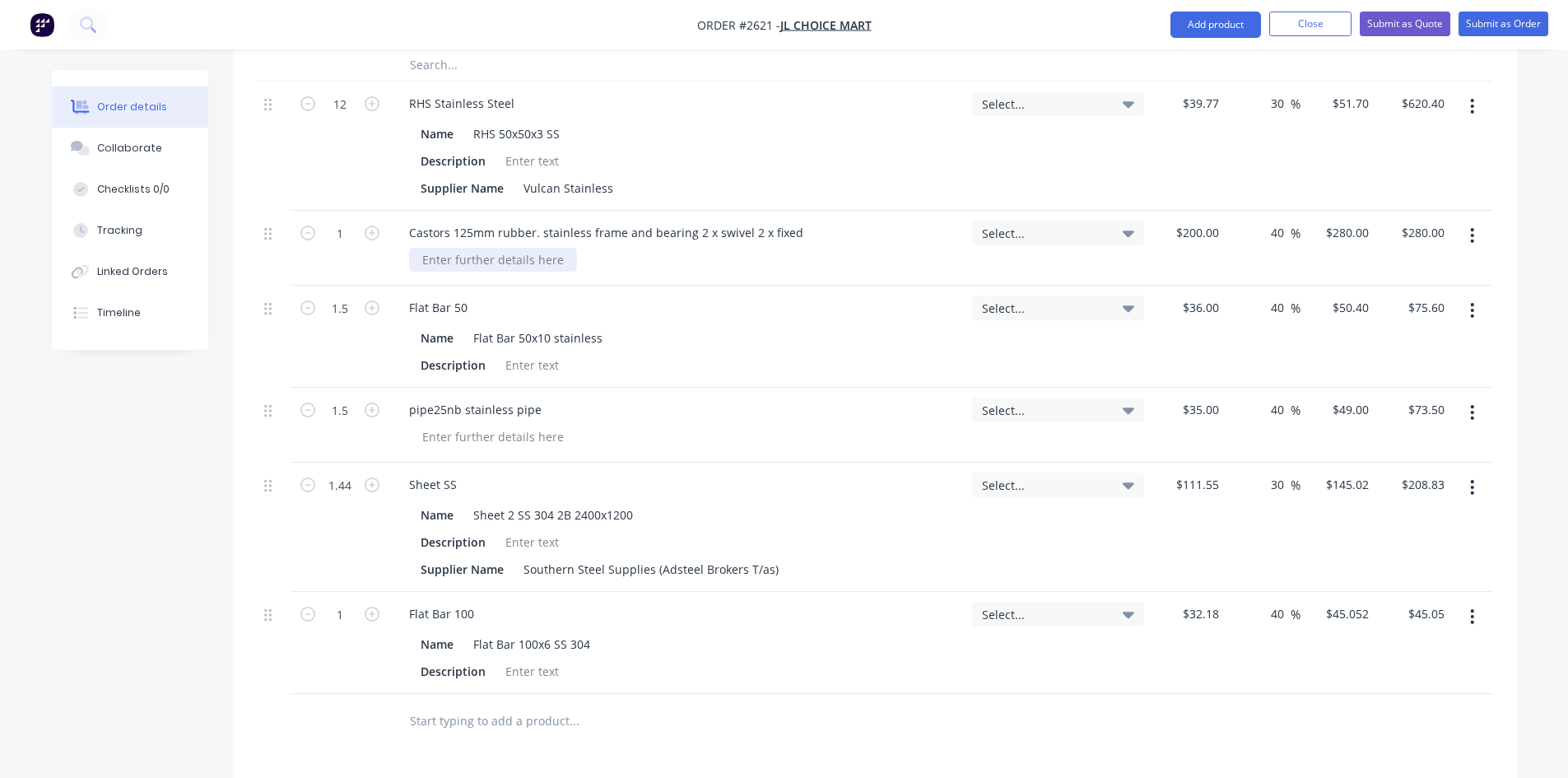
scroll to position [991, 0]
click at [442, 400] on div "pipe25nb stainless pipe" at bounding box center [475, 412] width 159 height 24
click at [844, 716] on div "Products Show / Hide columns Add product Qty Tracking Category Cost Markup Pric…" at bounding box center [874, 392] width 1284 height 1508
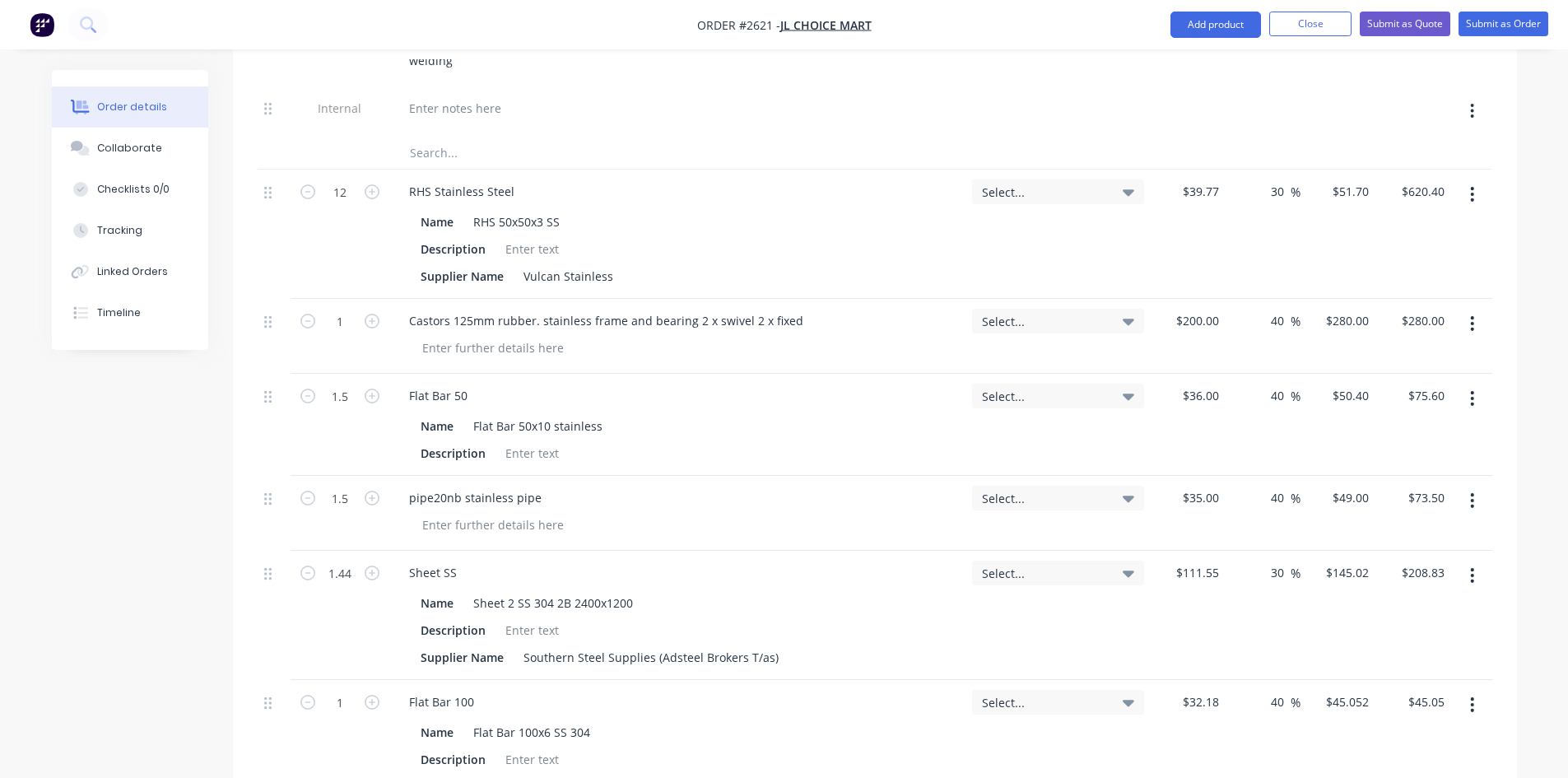
scroll to position [909, 0]
drag, startPoint x: 630, startPoint y: 221, endPoint x: 518, endPoint y: 210, distance: 112.5
click at [518, 262] on div "Supplier Name Vulcan Stainless" at bounding box center [674, 273] width 520 height 24
drag, startPoint x: 771, startPoint y: 589, endPoint x: 502, endPoint y: 587, distance: 269.0
click at [502, 642] on div "Supplier Name Southern Steel Supplies (Adsteel Brokers T/as)" at bounding box center [674, 654] width 520 height 24
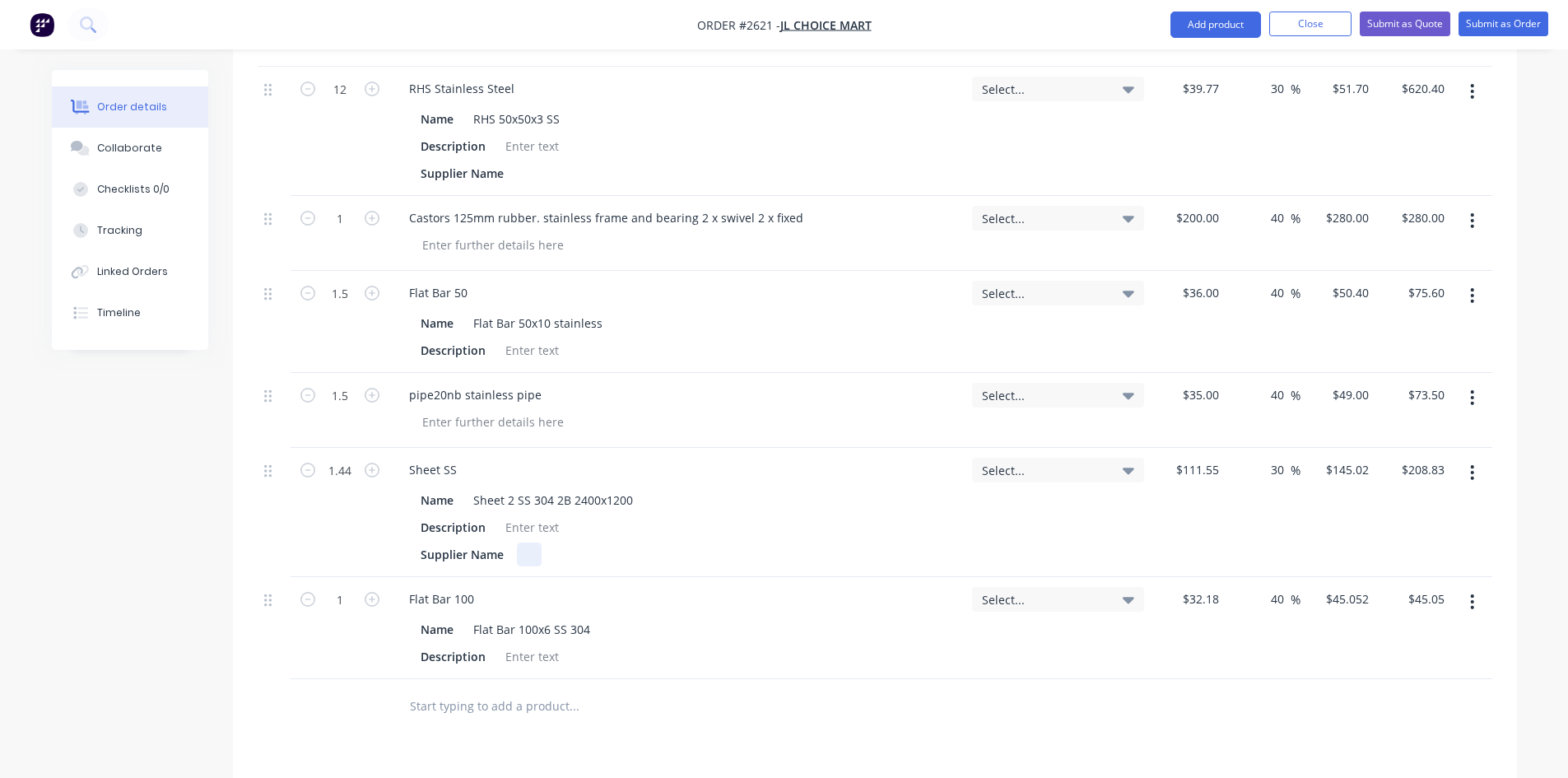
scroll to position [991, 0]
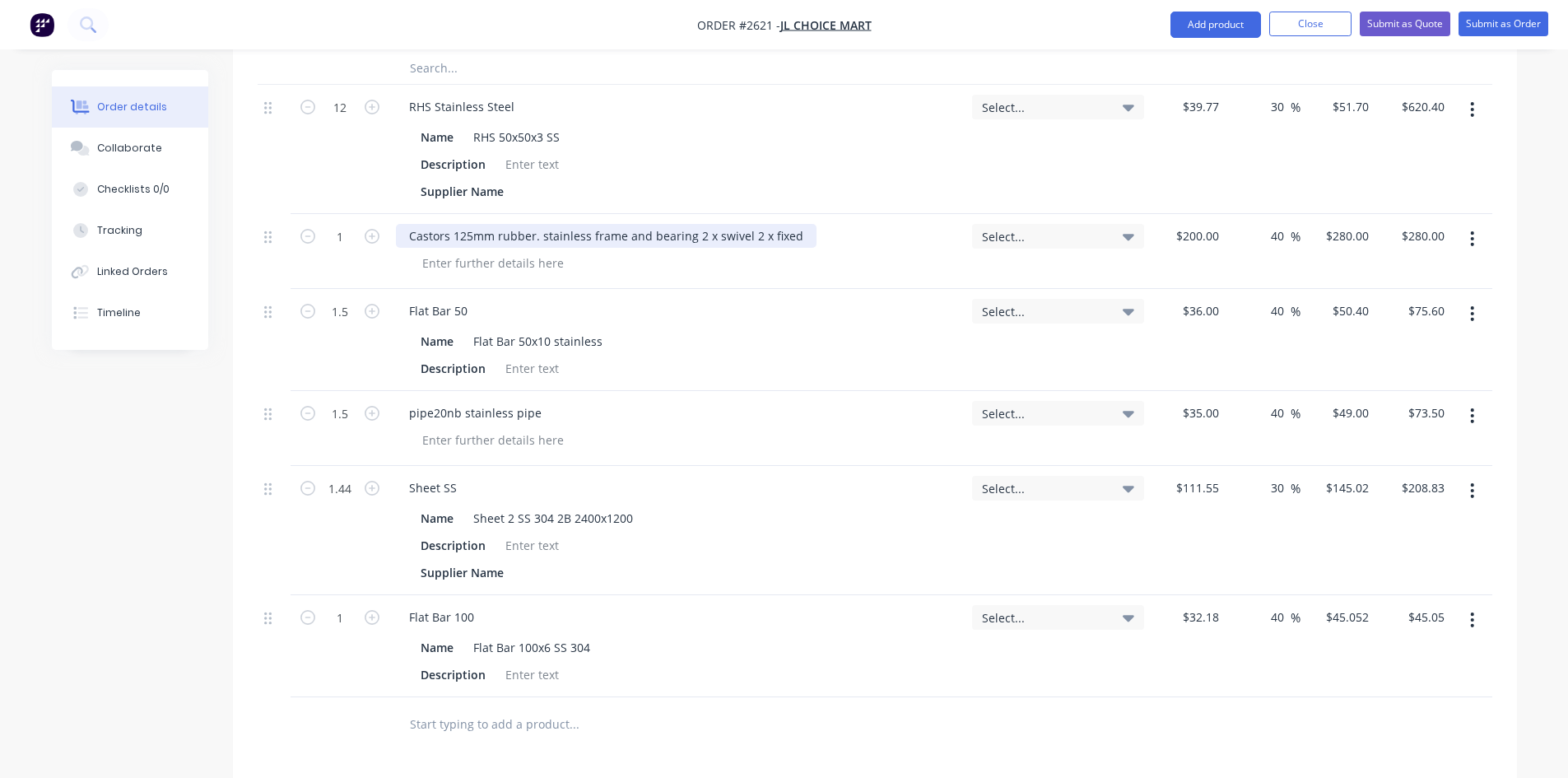
click at [799, 224] on div "Castors 125mm rubber. stainless frame and bearing 2 x swivel 2 x fixed" at bounding box center [606, 235] width 420 height 24
click at [526, 251] on div at bounding box center [493, 263] width 168 height 24
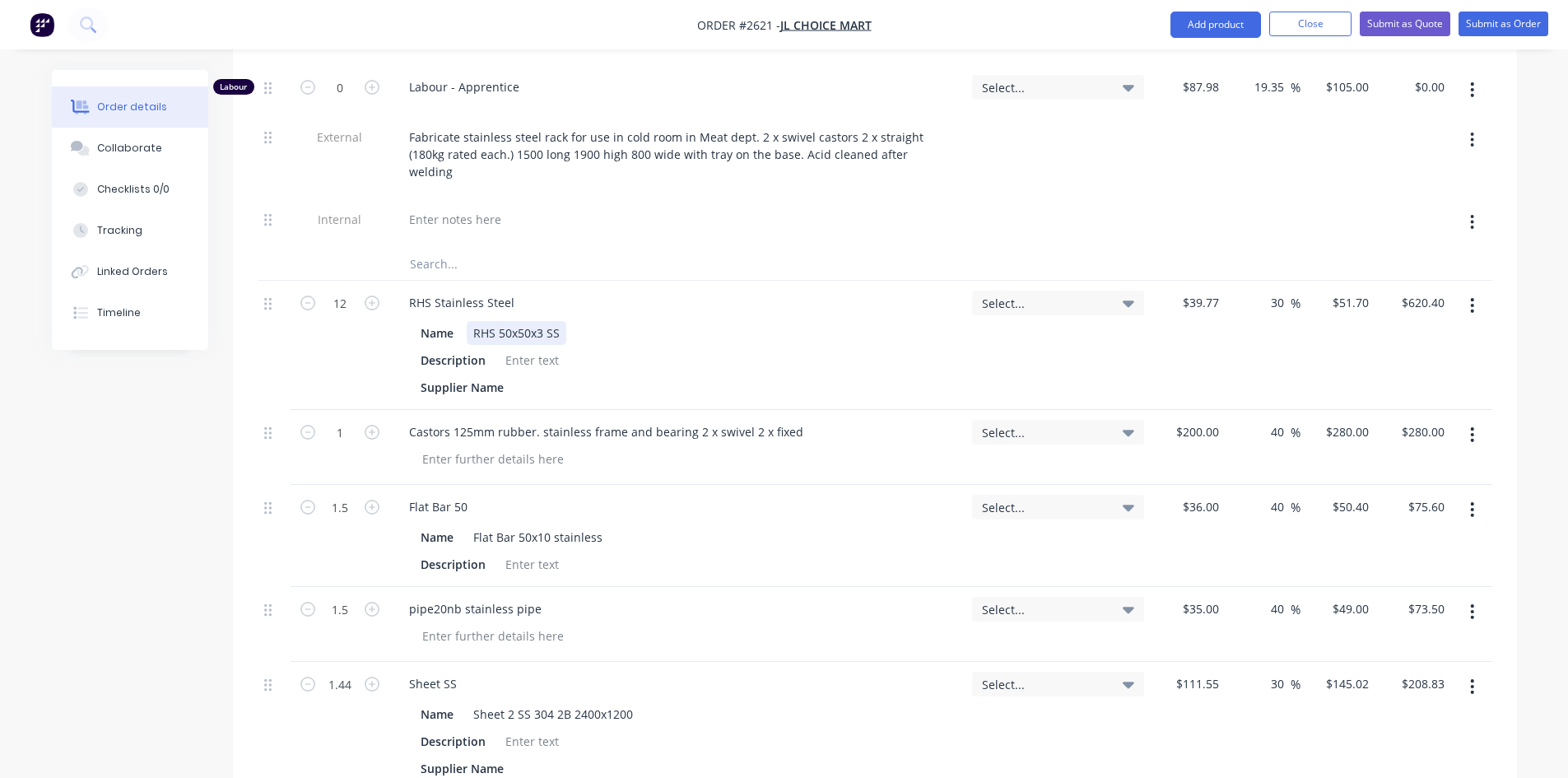
scroll to position [745, 0]
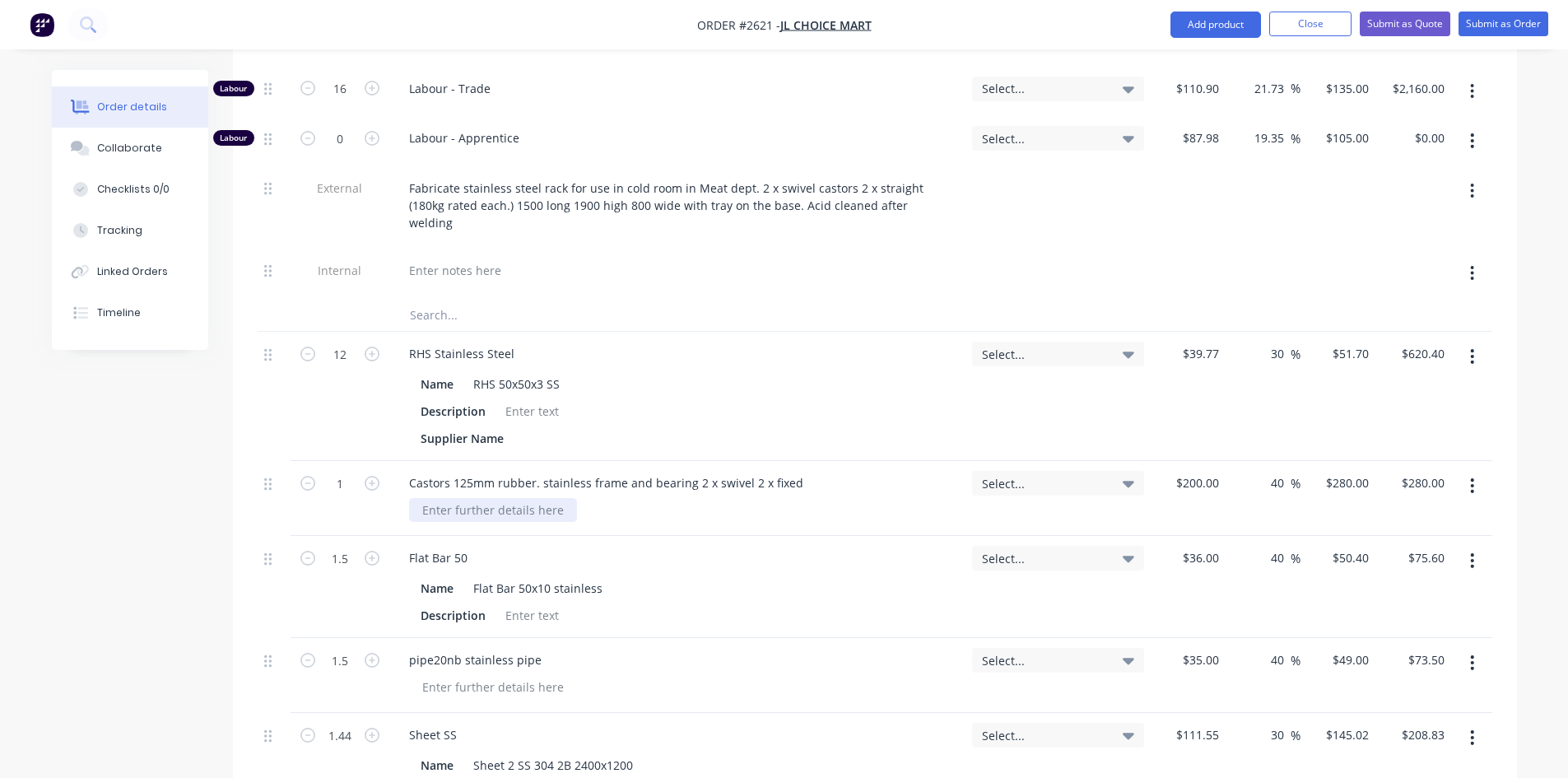
click at [493, 498] on div at bounding box center [493, 509] width 168 height 24
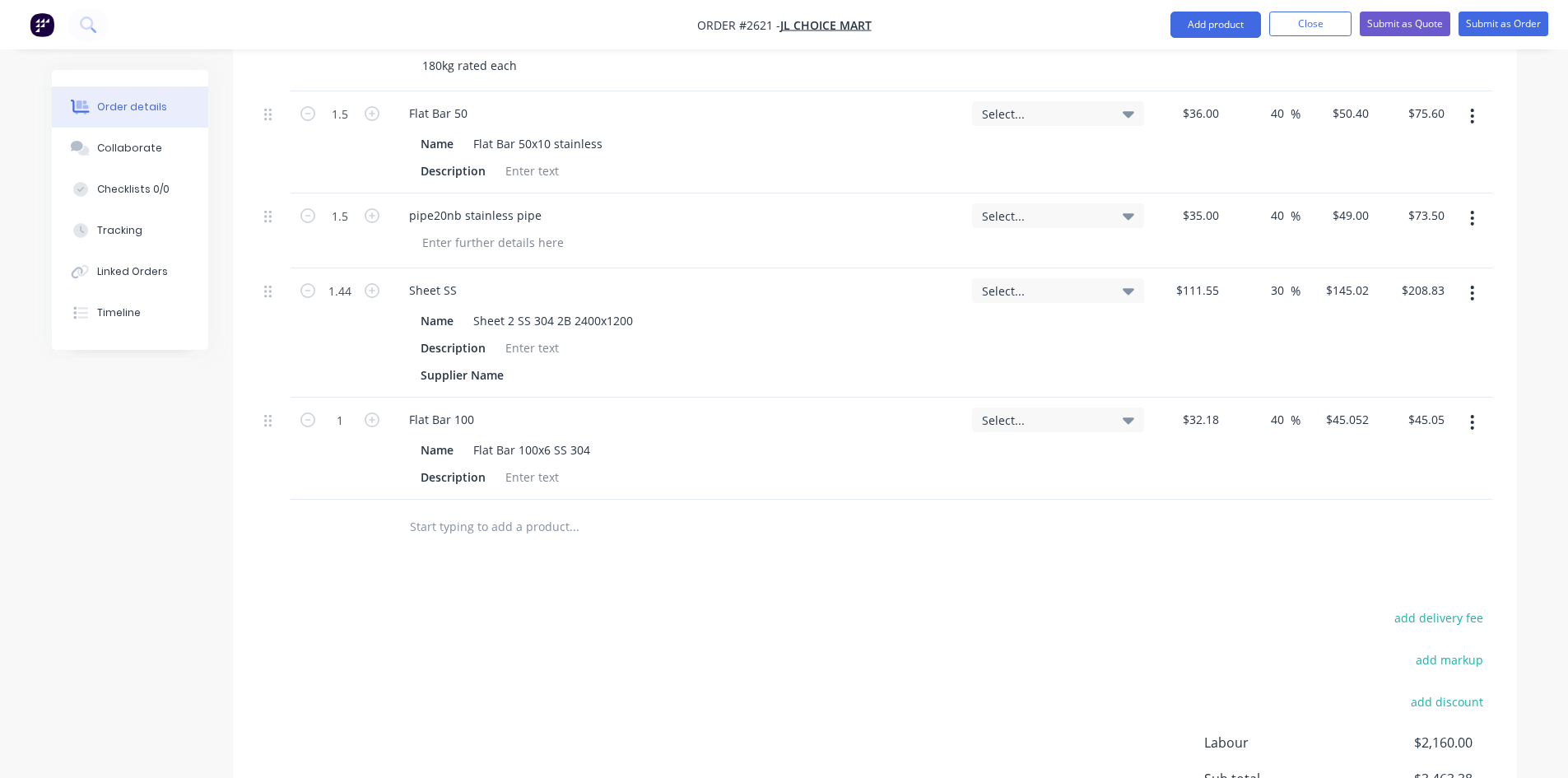
scroll to position [1157, 0]
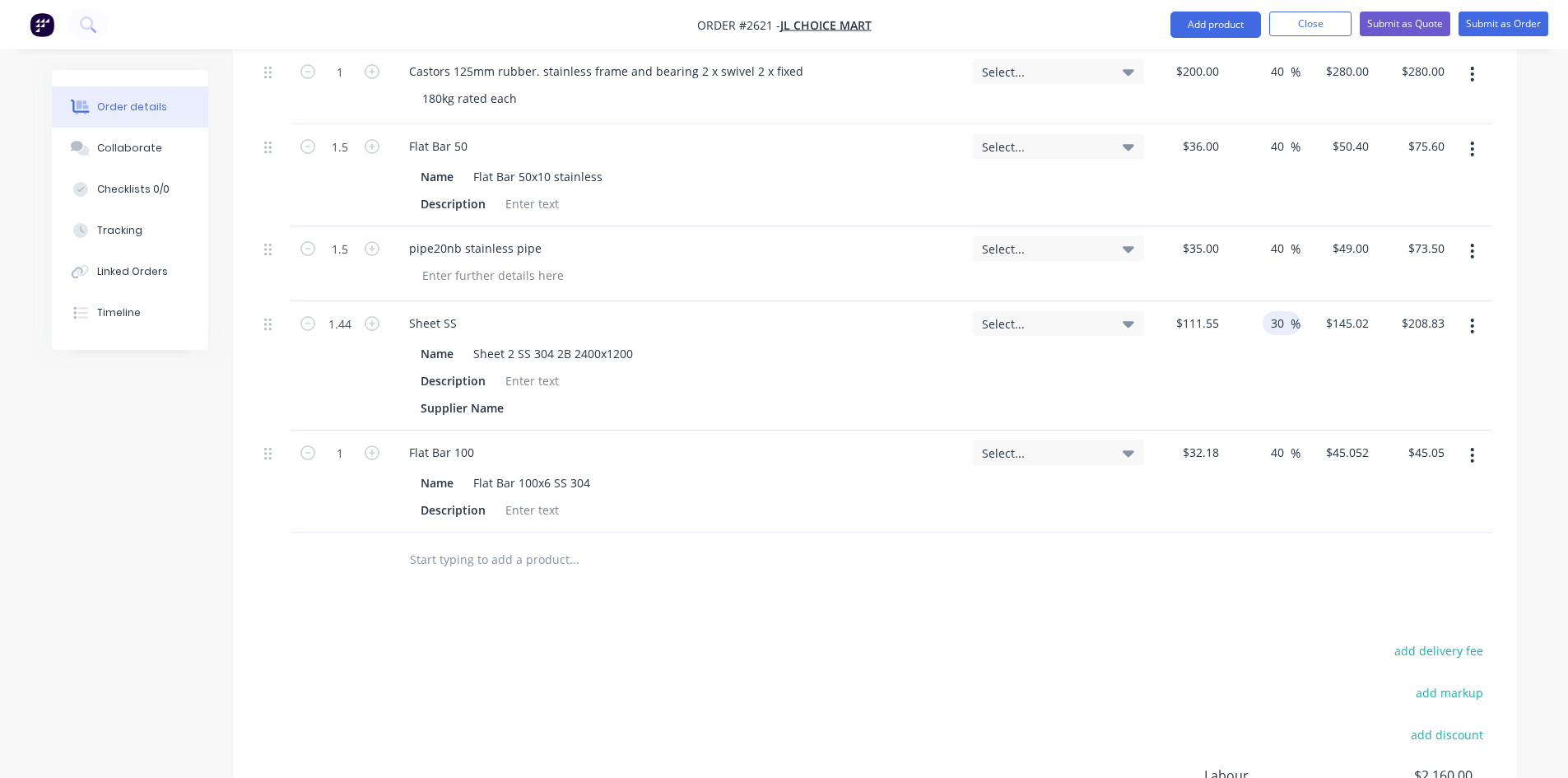
click at [1276, 311] on input "30" at bounding box center [1279, 323] width 22 height 24
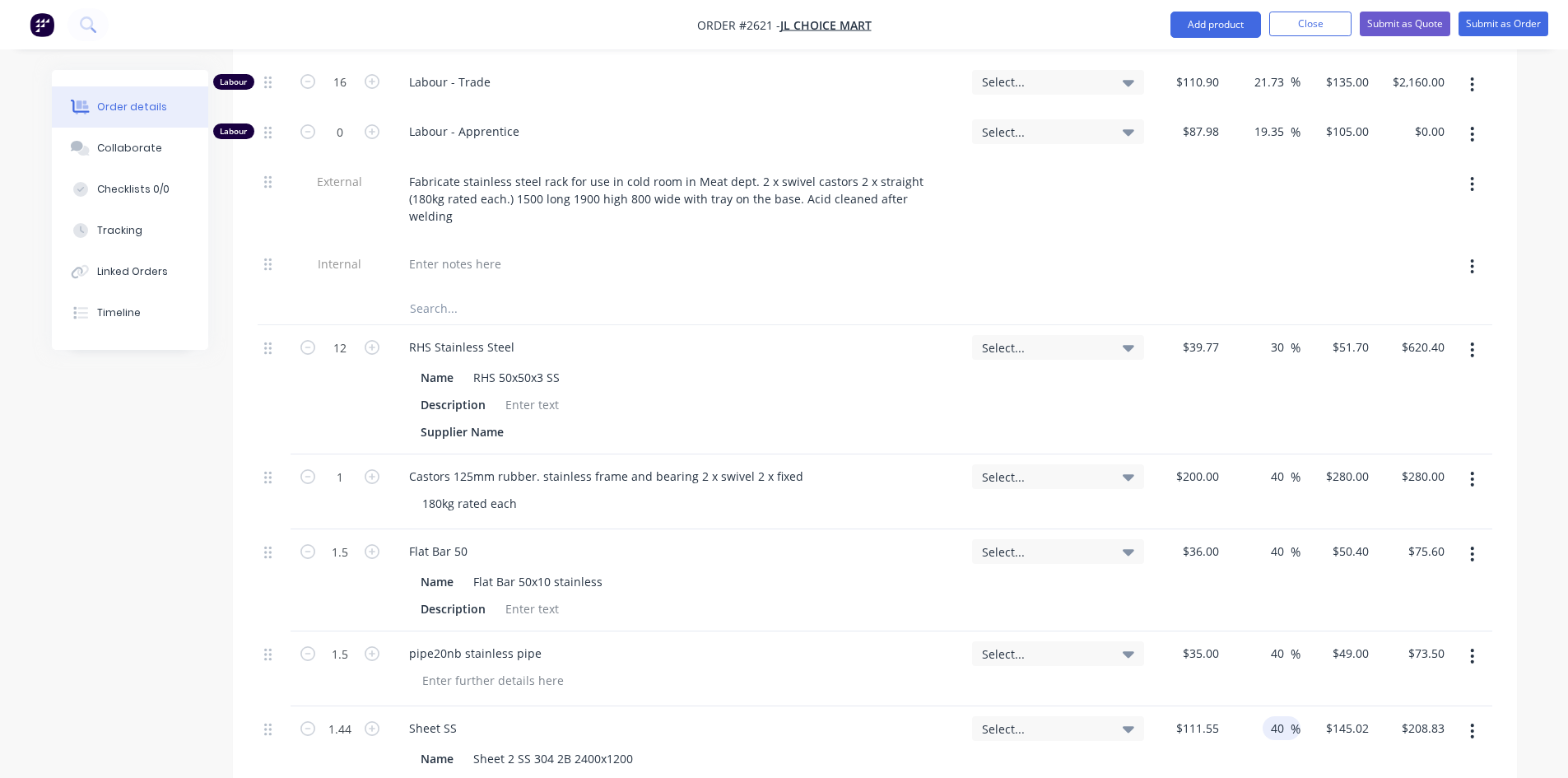
scroll to position [745, 0]
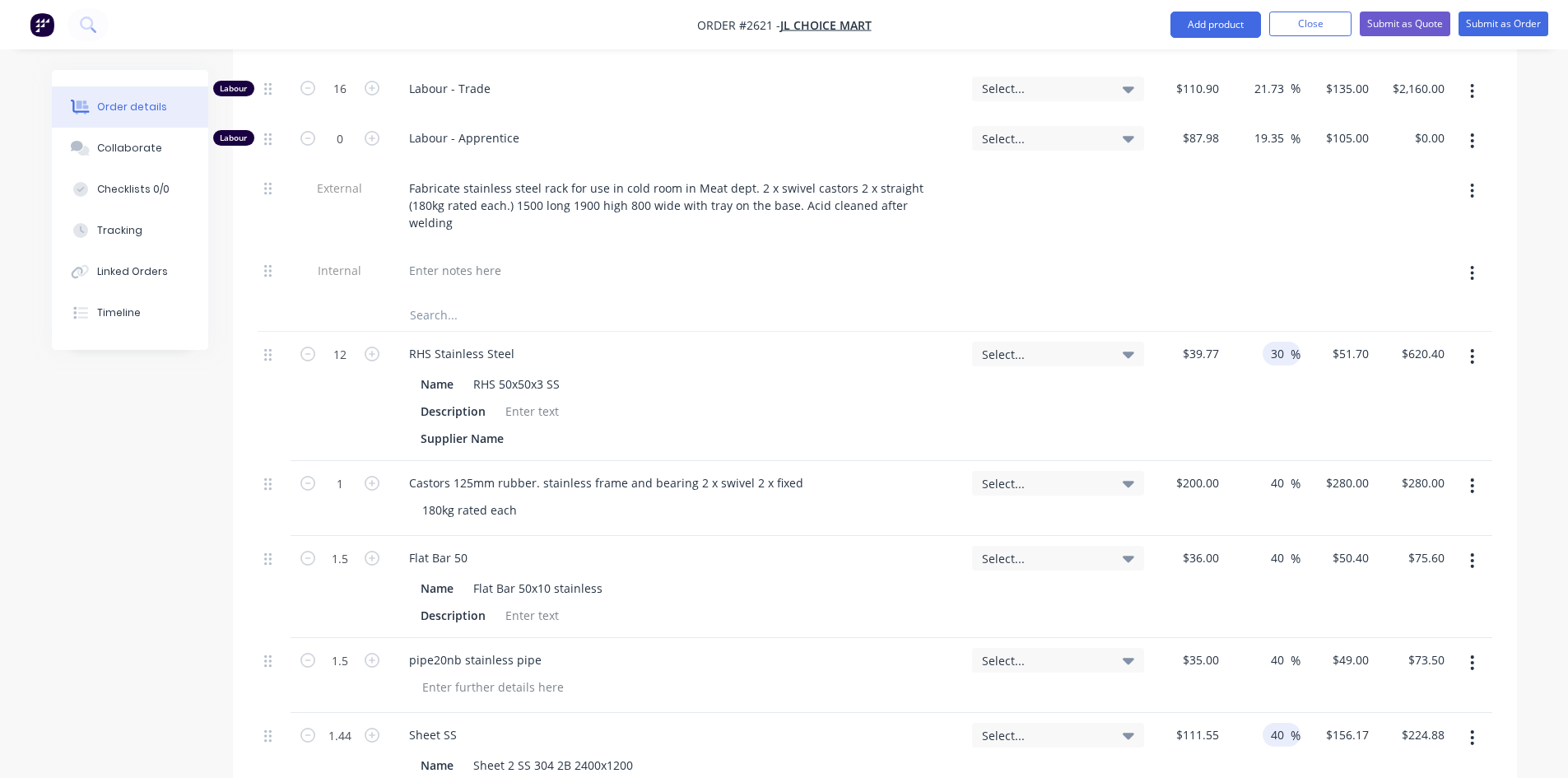
click at [1279, 342] on input "30" at bounding box center [1279, 353] width 22 height 24
click at [1150, 249] on div at bounding box center [1187, 273] width 75 height 50
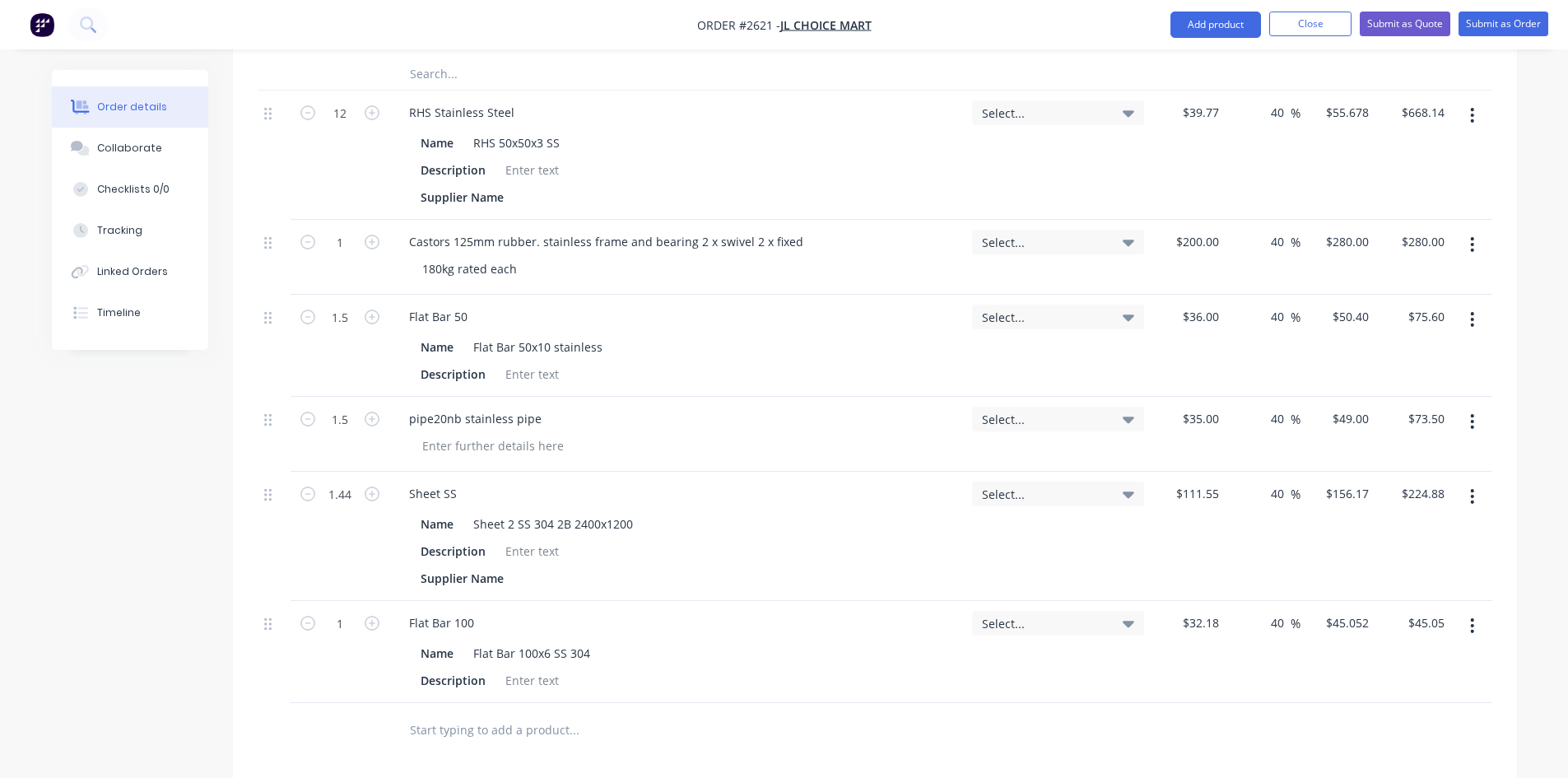
scroll to position [991, 0]
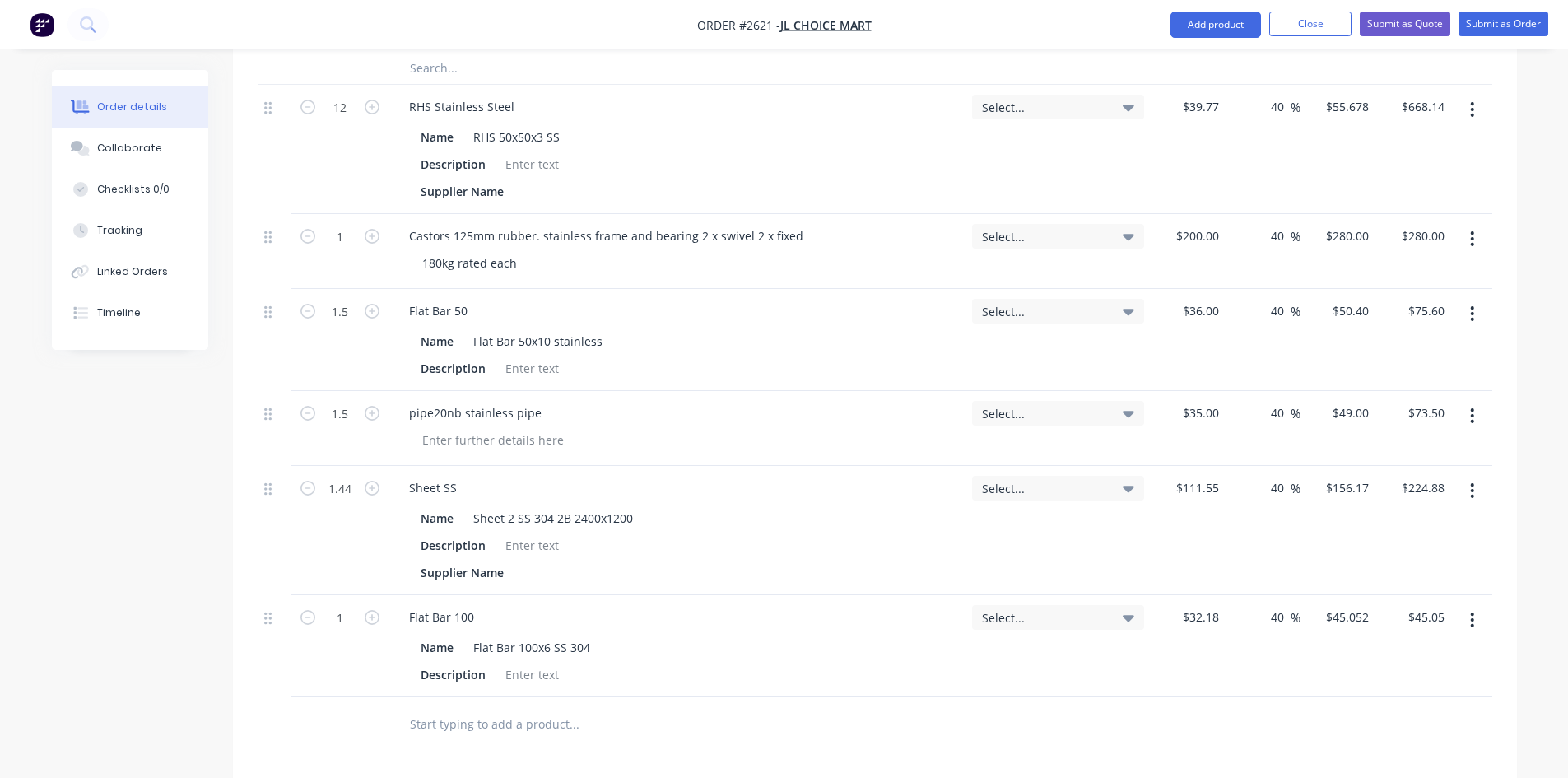
click at [481, 707] on input "text" at bounding box center [573, 723] width 329 height 33
click at [588, 760] on button "Add Consumables to order" at bounding box center [663, 787] width 494 height 53
click at [1360, 707] on input "0" at bounding box center [1356, 718] width 38 height 24
click at [1174, 697] on div "$0.00 $0.00" at bounding box center [1187, 734] width 75 height 75
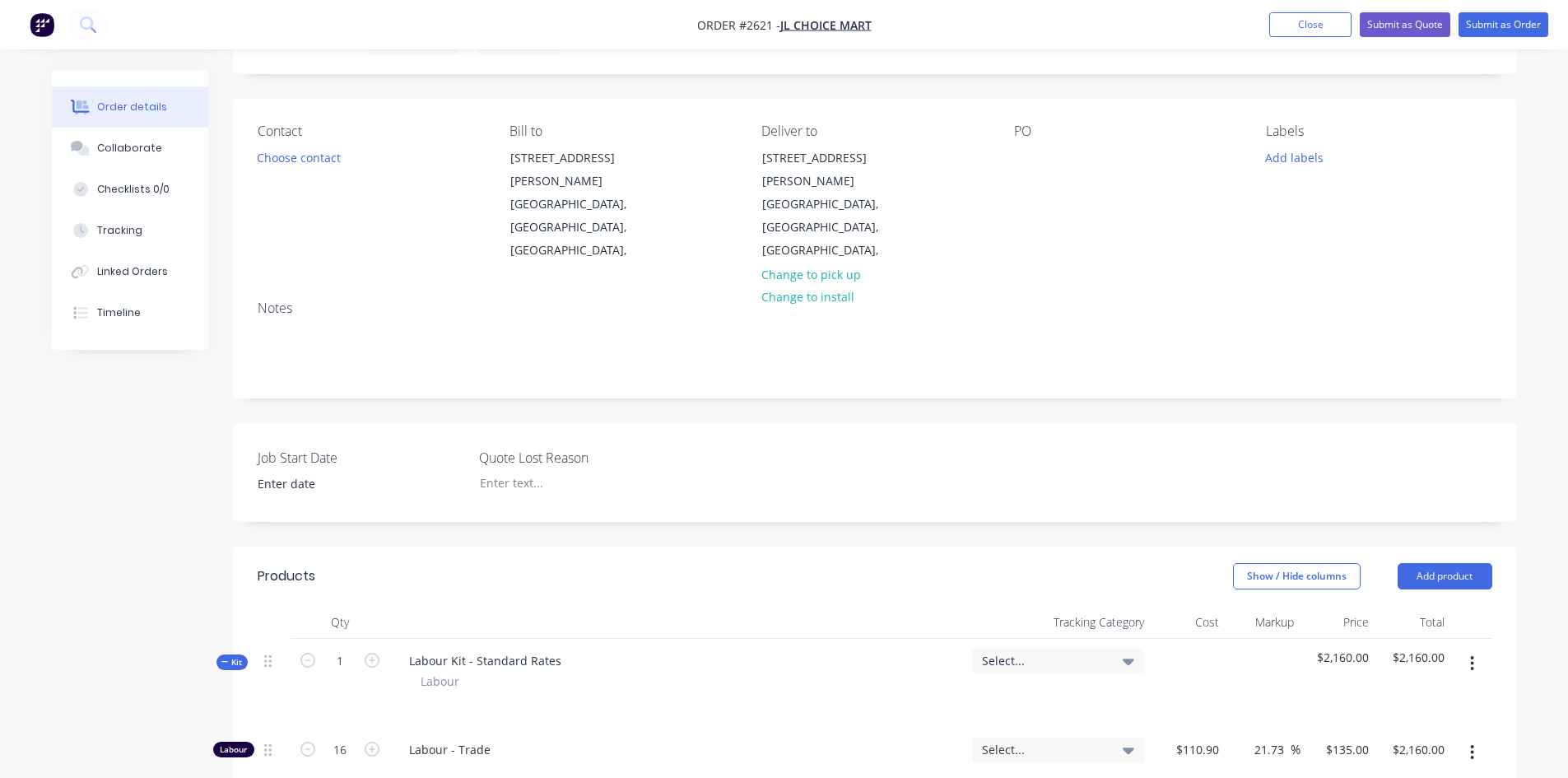
scroll to position [247, 0]
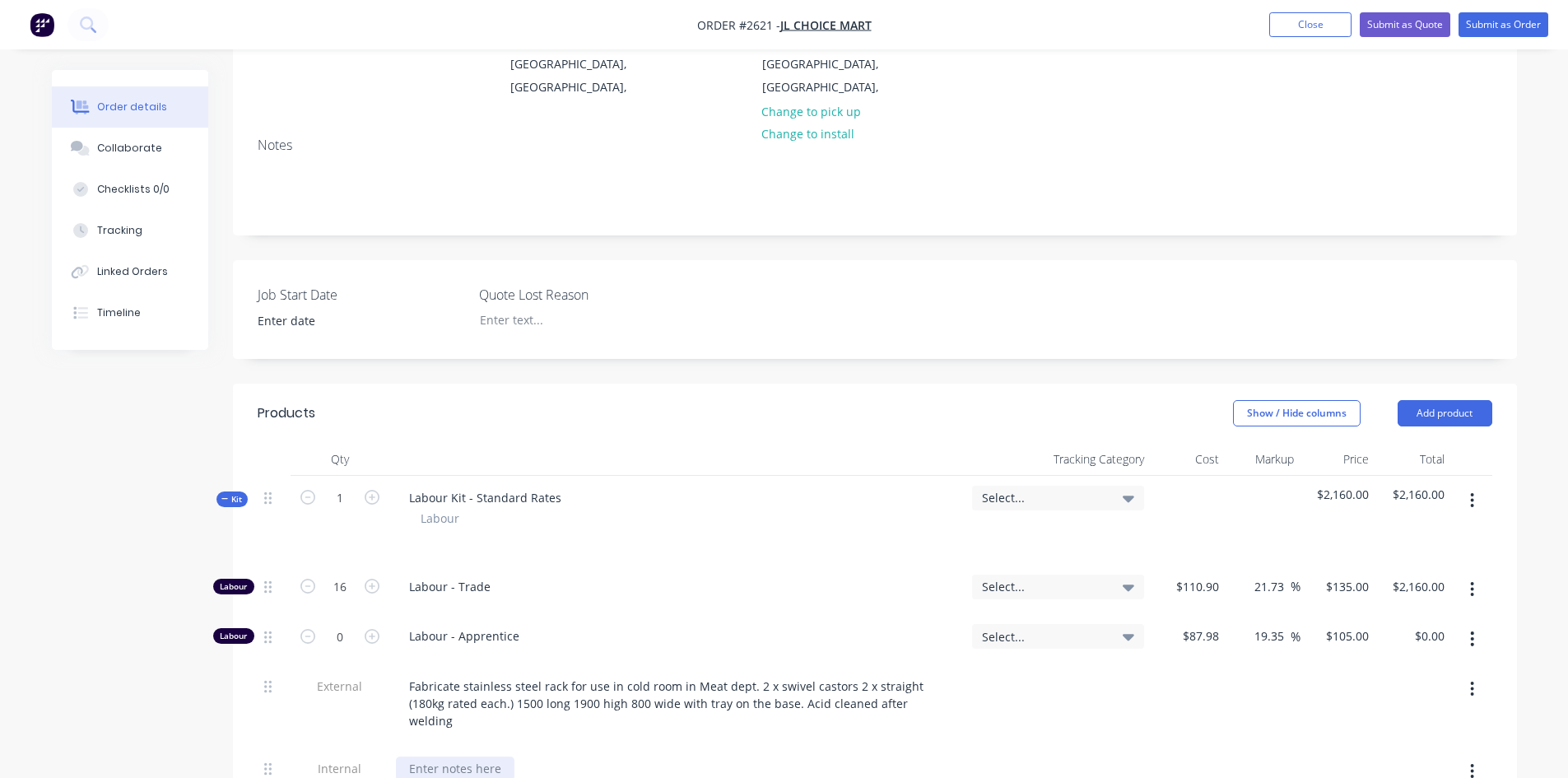
click at [468, 756] on div at bounding box center [455, 768] width 119 height 24
click at [460, 756] on div "RHS Fram, 50x10 top rail with pipe welded underneath. tray to sit internally at…" at bounding box center [677, 776] width 563 height 41
click at [644, 756] on div "RHS Fram3, 50x10 top rail with pipe welded underneath. tray to sit internally a…" at bounding box center [677, 776] width 563 height 41
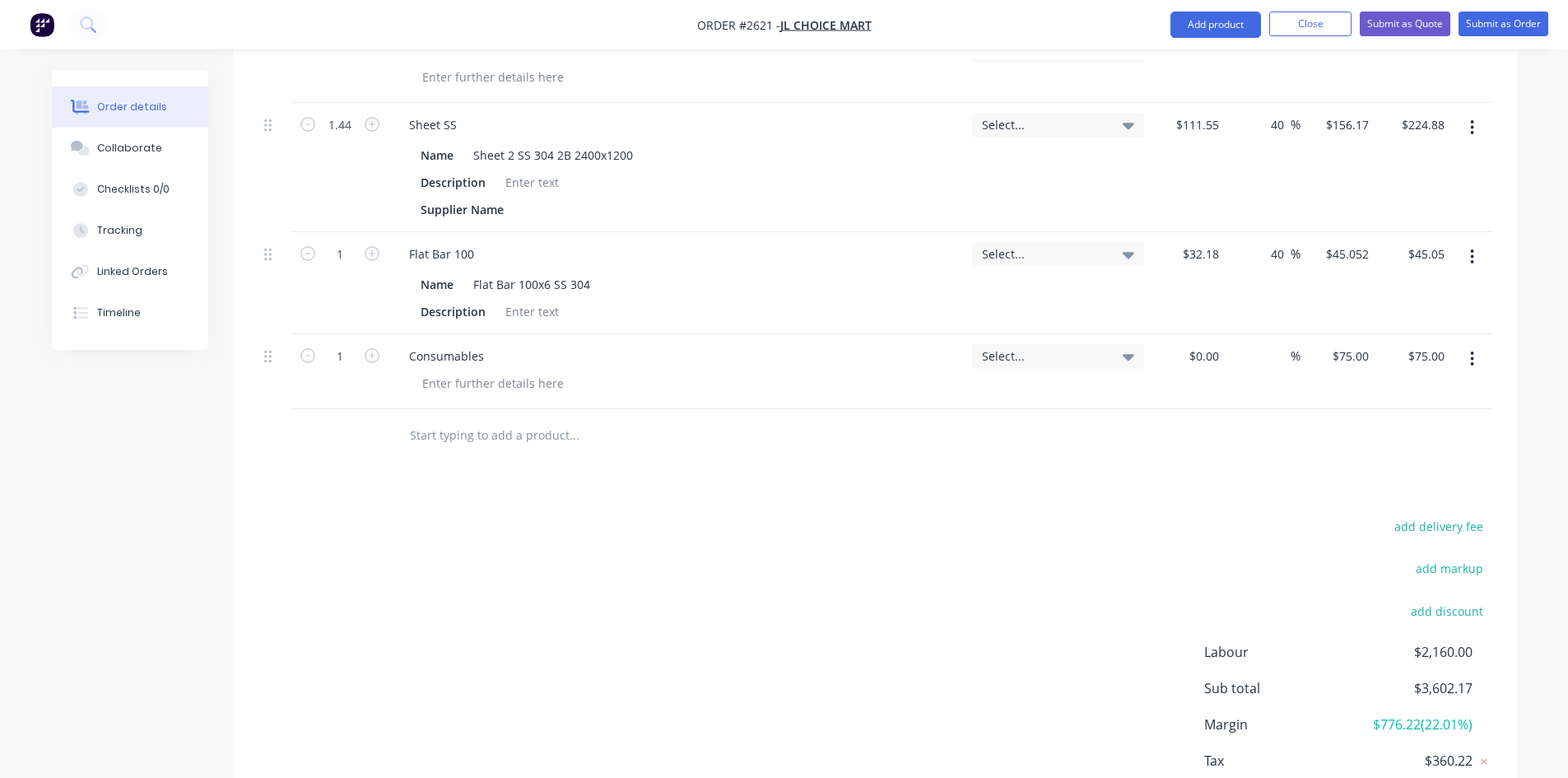
scroll to position [1411, 0]
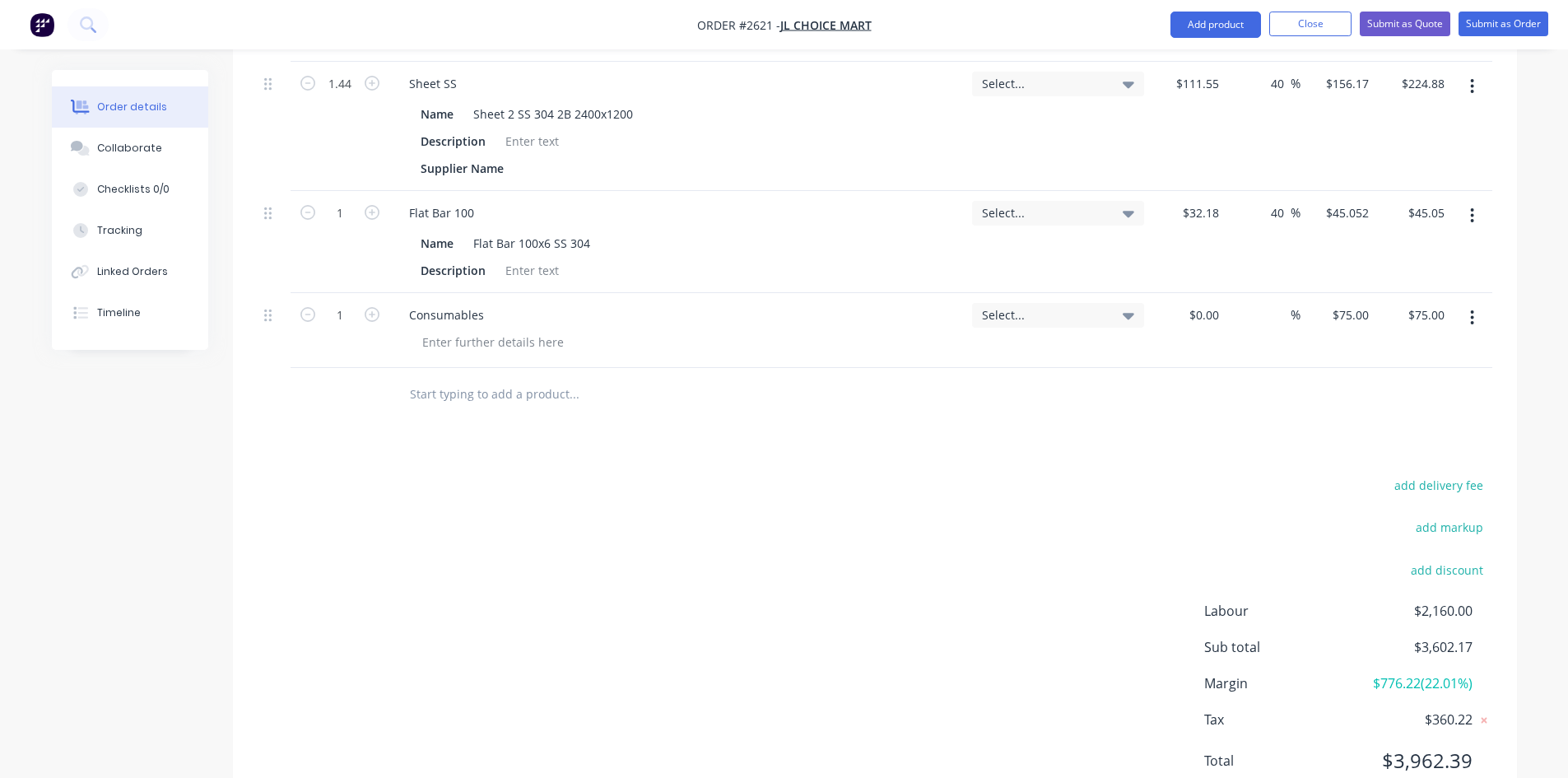
drag, startPoint x: 459, startPoint y: 334, endPoint x: 469, endPoint y: 332, distance: 10.2
click at [460, 378] on input "text" at bounding box center [573, 394] width 329 height 33
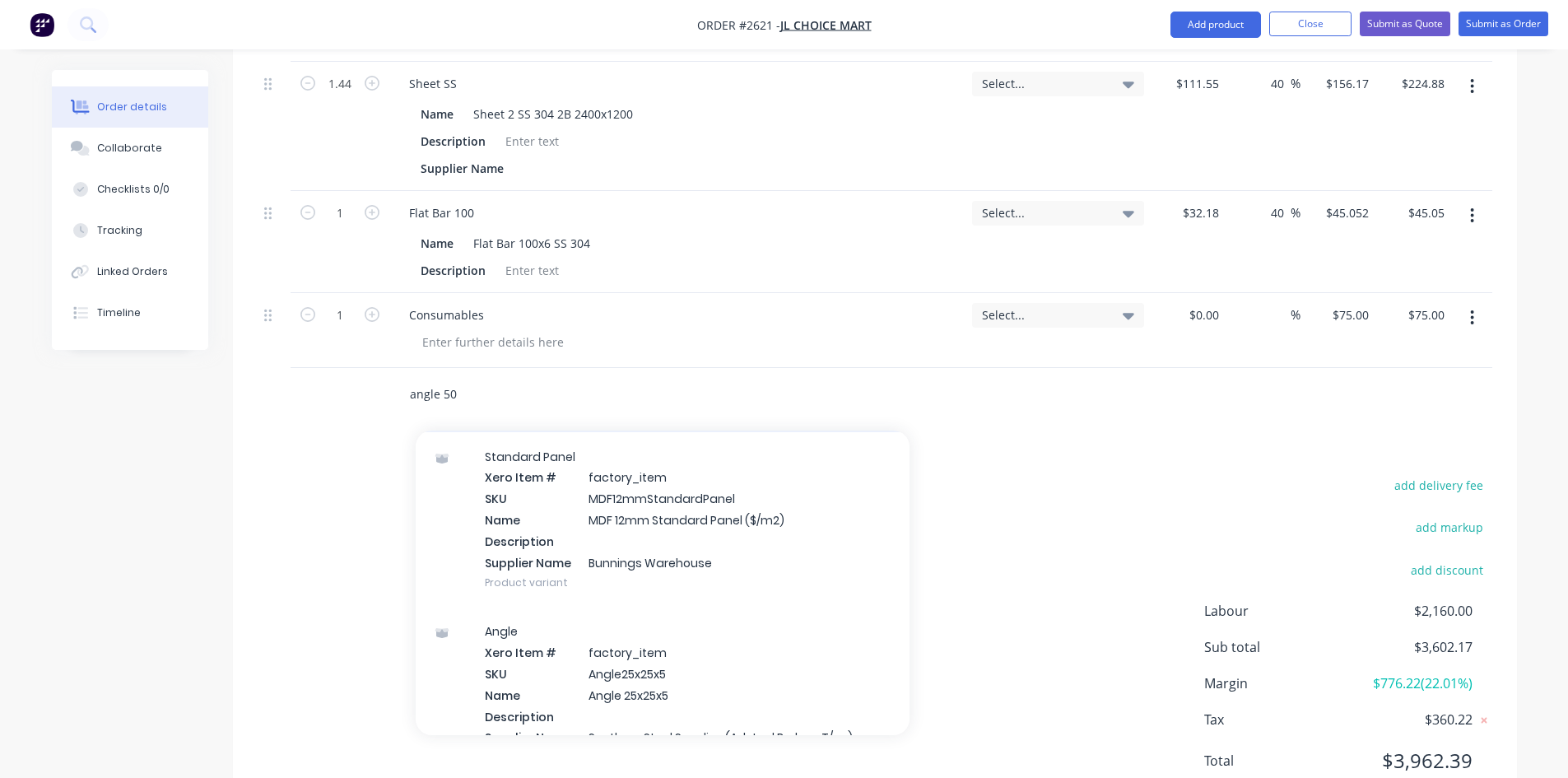
scroll to position [247, 0]
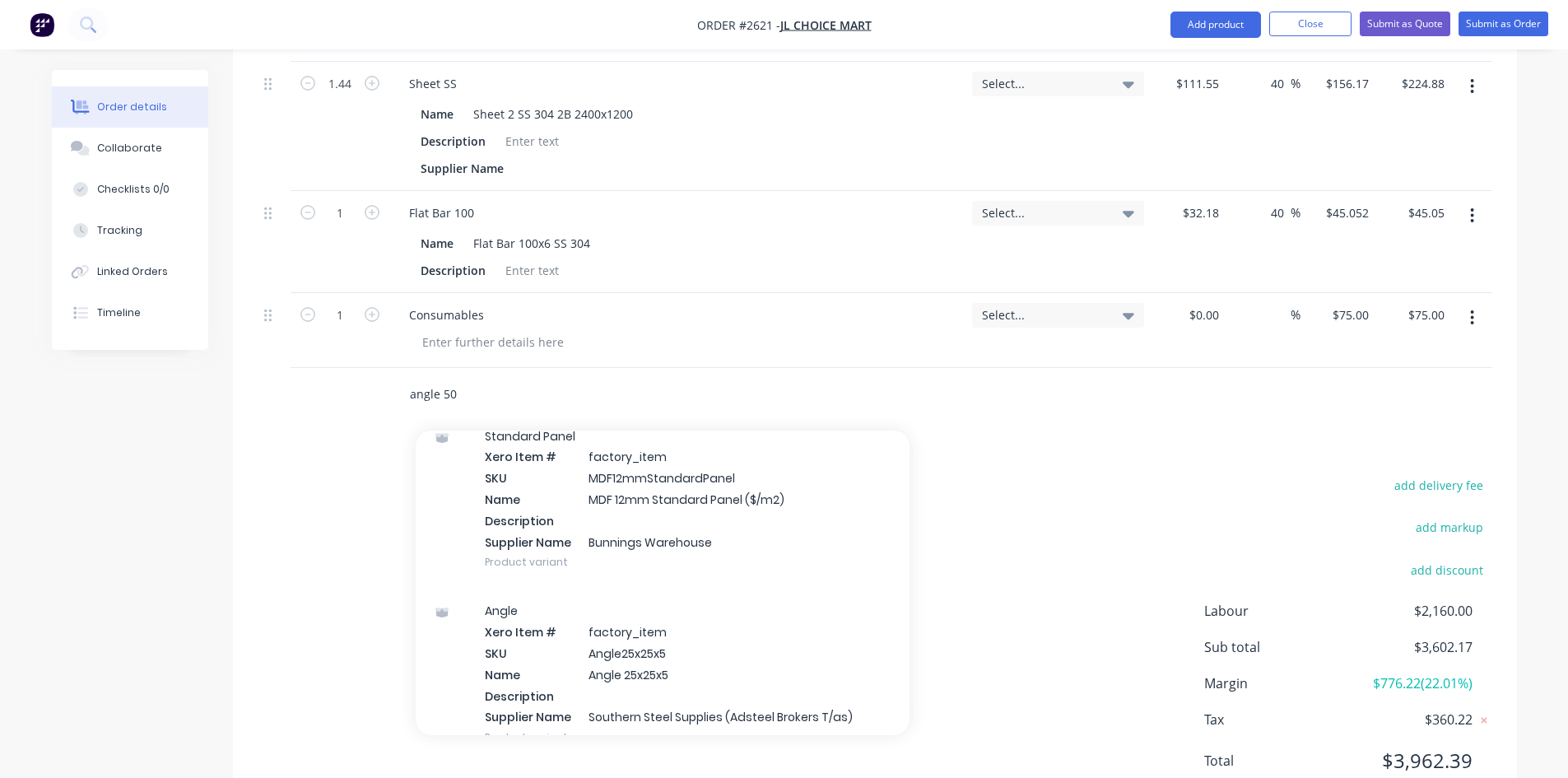
drag, startPoint x: 442, startPoint y: 331, endPoint x: 592, endPoint y: 333, distance: 150.0
click at [443, 378] on input "angle 50" at bounding box center [573, 394] width 329 height 33
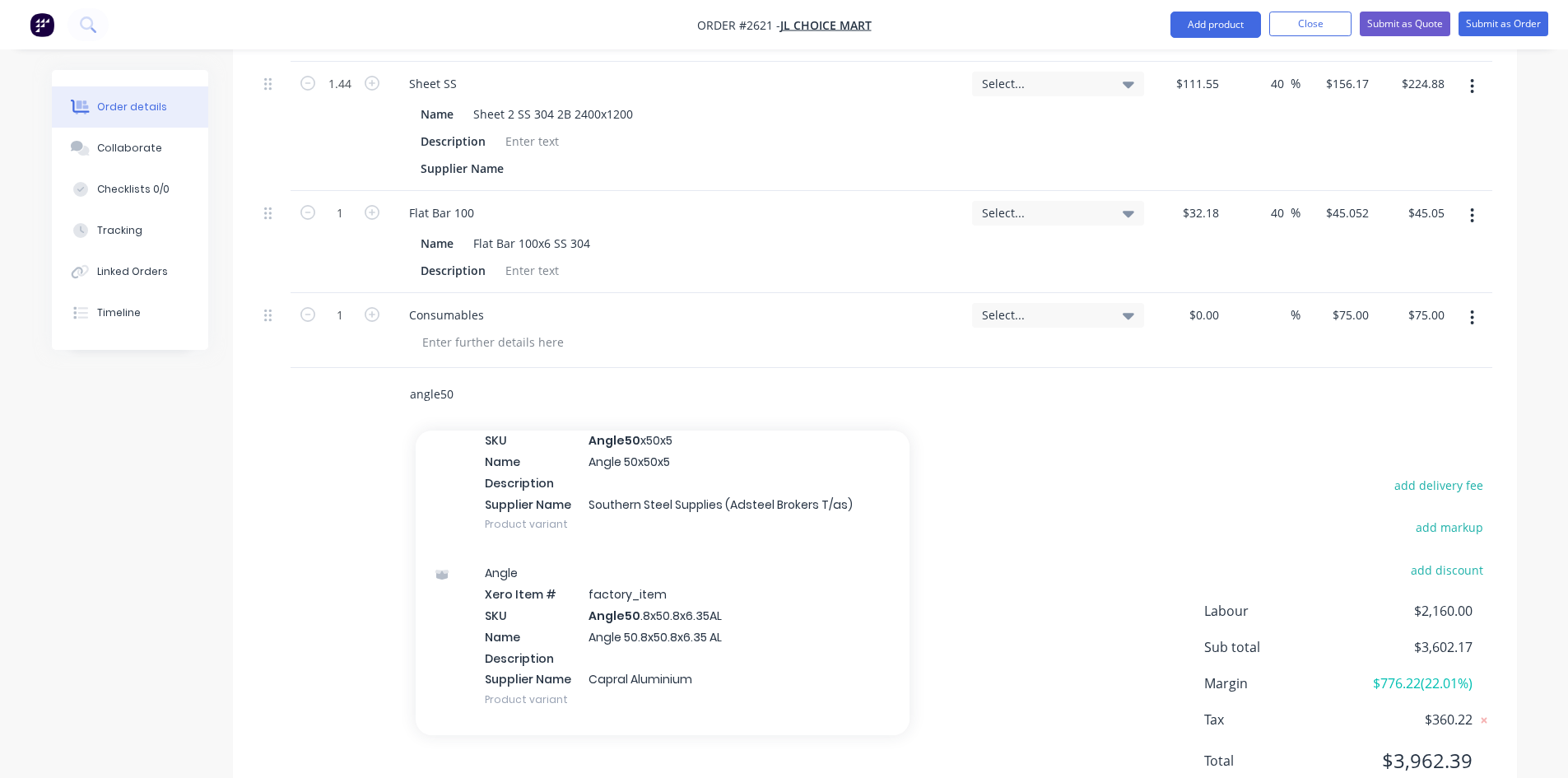
scroll to position [909, 0]
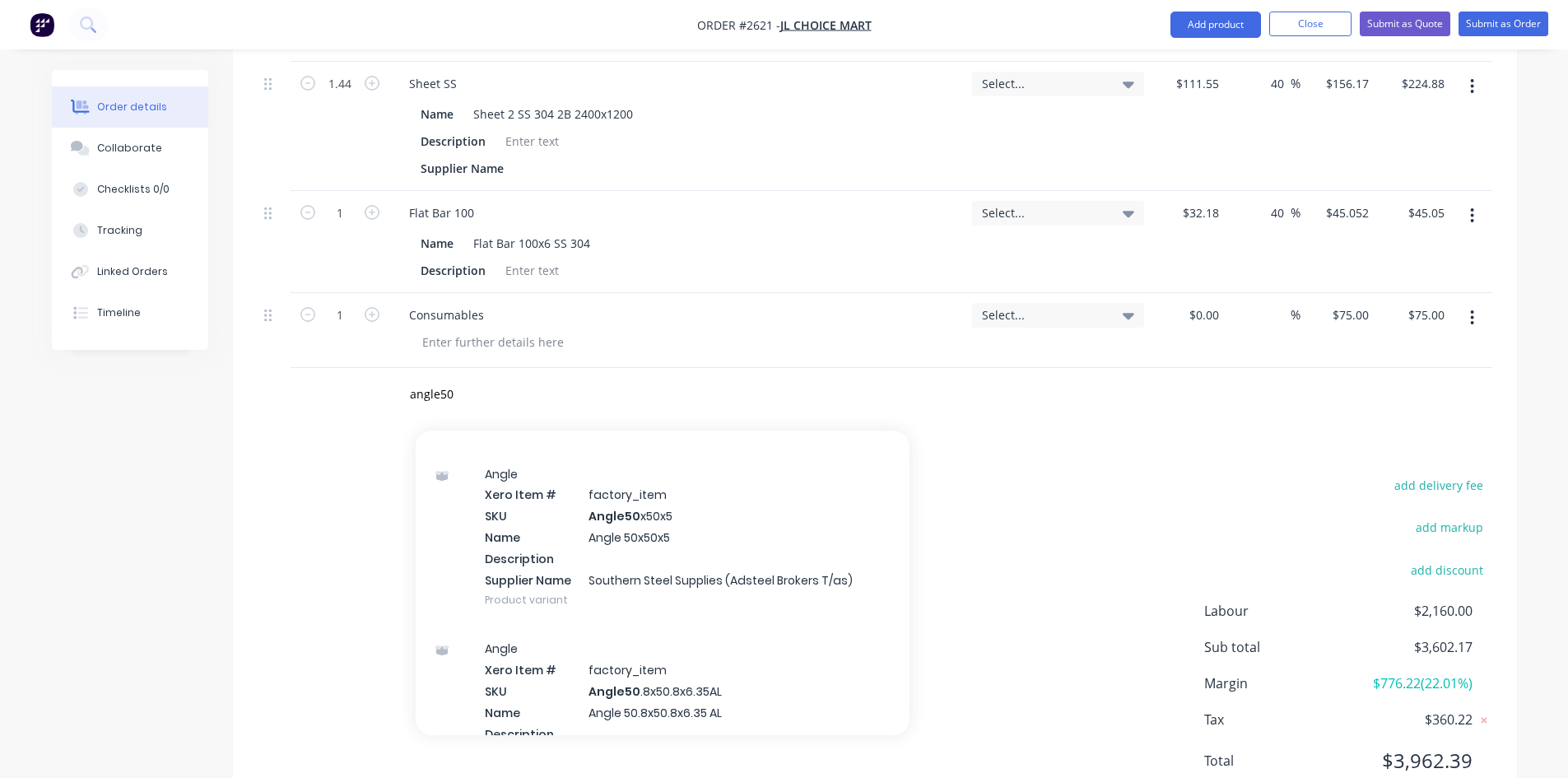
click at [1048, 668] on div "add delivery fee add markup add discount Labour $2,160.00 Sub total $3,602.17 M…" at bounding box center [874, 633] width 1235 height 318
click at [241, 624] on div "add delivery fee add markup add discount Labour $2,160.00 Sub total $3,602.17 M…" at bounding box center [874, 633] width 1284 height 318
drag, startPoint x: 459, startPoint y: 325, endPoint x: 371, endPoint y: 324, distance: 88.0
click at [371, 368] on div "angle50 Add angle50 to order Angle Xero Item # factory_item SKU Angle50 x50x2.5…" at bounding box center [874, 395] width 1235 height 53
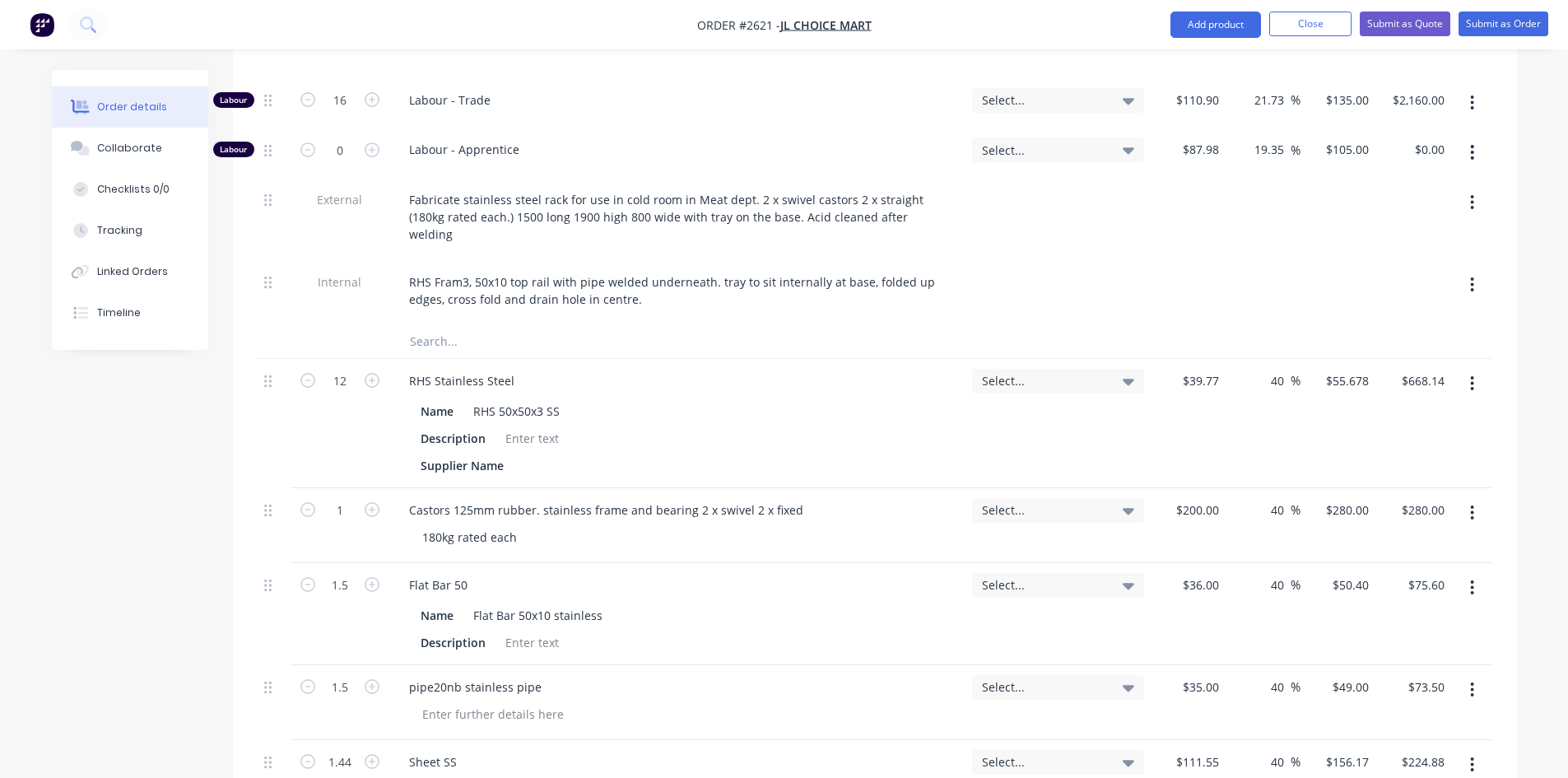
scroll to position [671, 0]
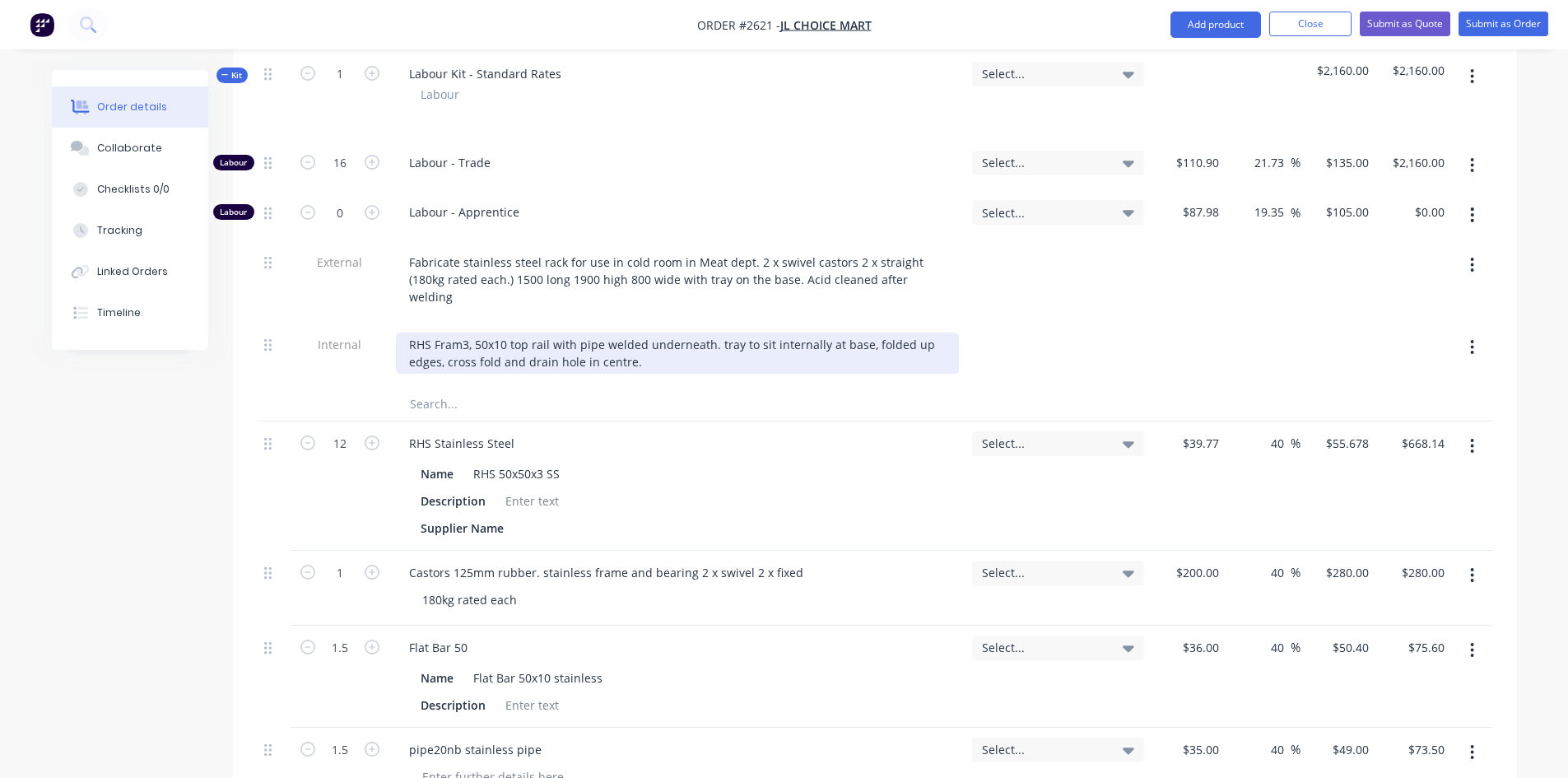
click at [465, 332] on div "RHS Fram3, 50x10 top rail with pipe welded underneath. tray to sit internally a…" at bounding box center [677, 352] width 563 height 41
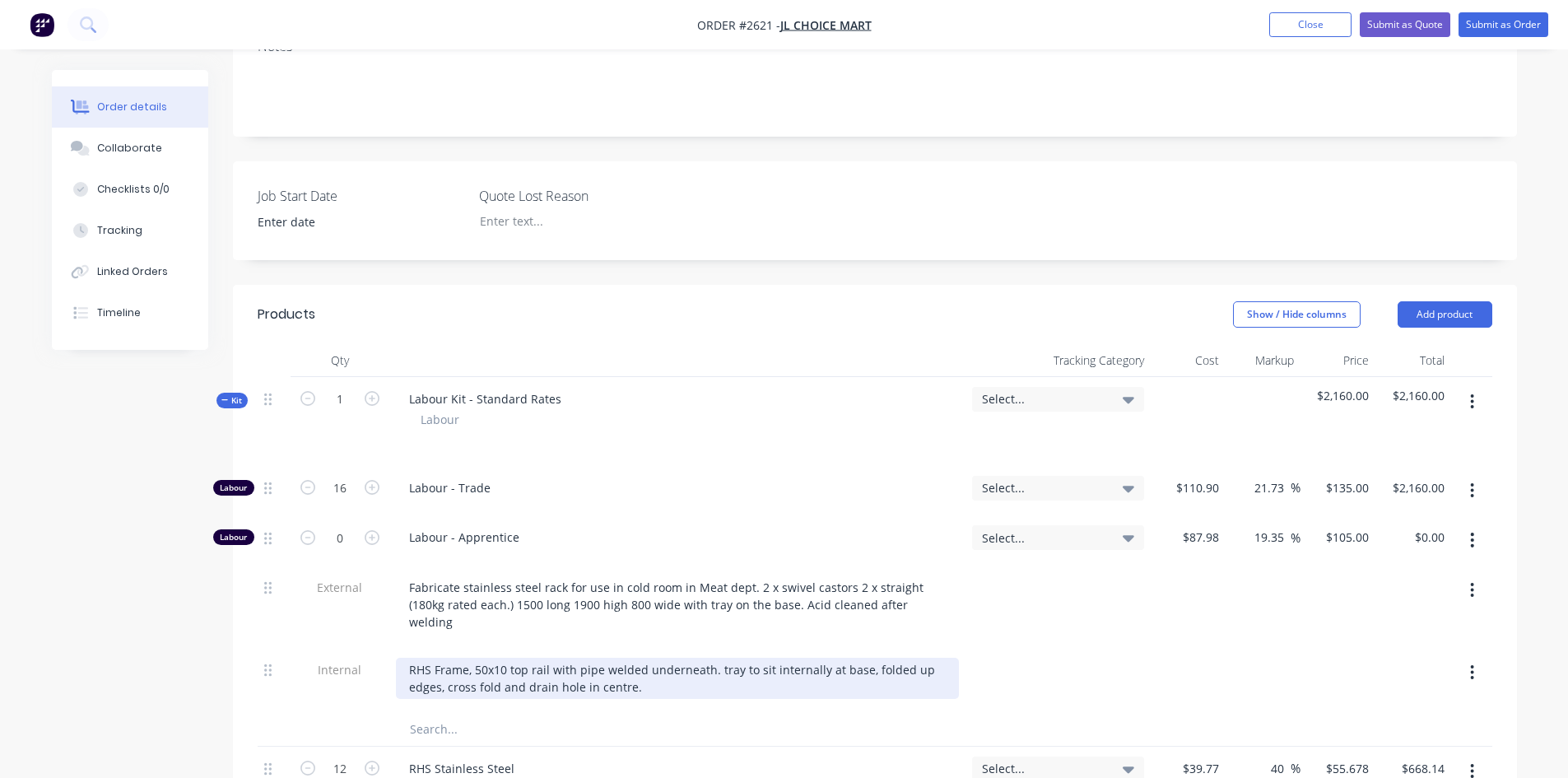
scroll to position [342, 0]
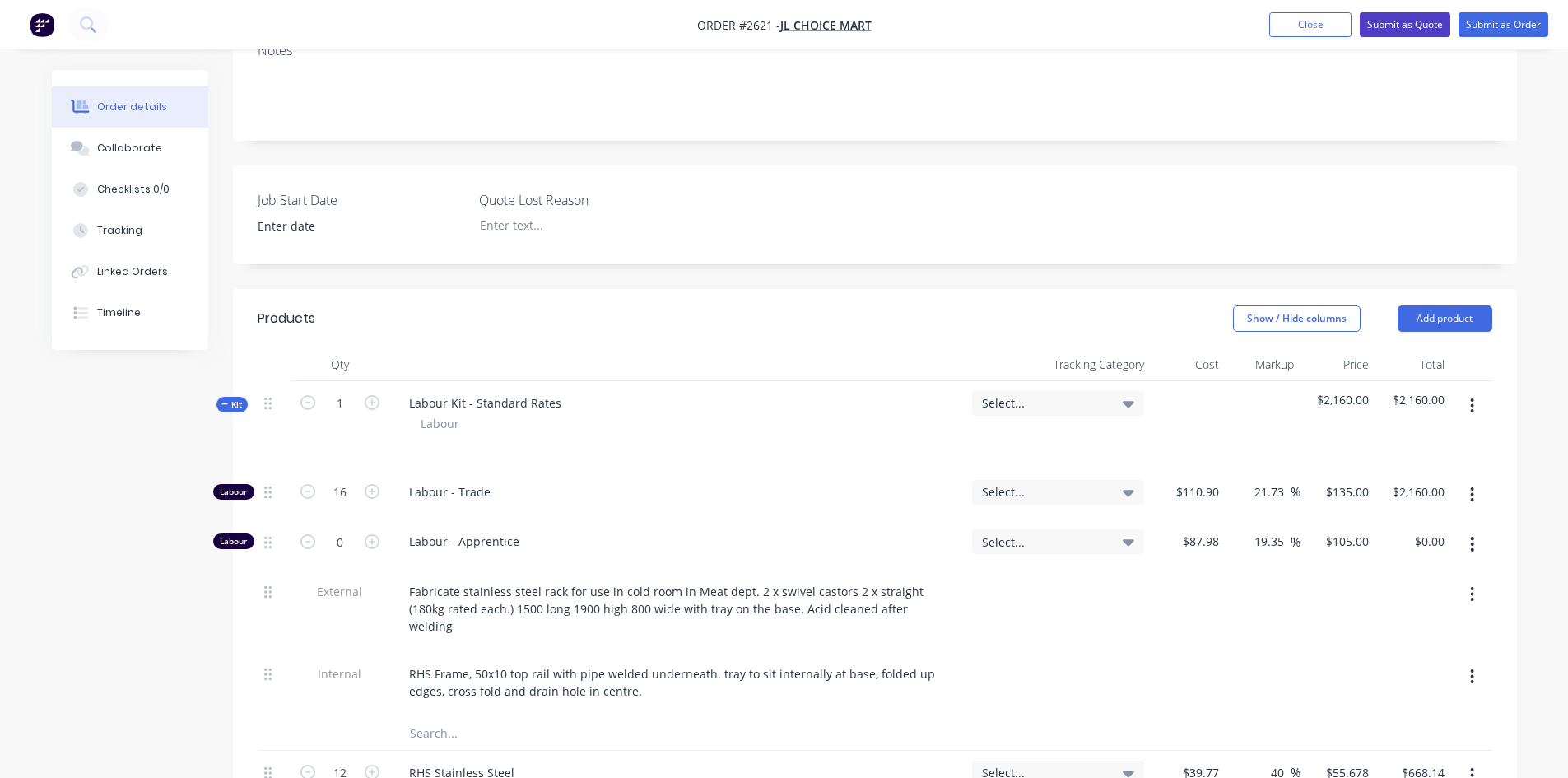
click at [1430, 22] on button "Submit as Quote" at bounding box center [1405, 25] width 90 height 25
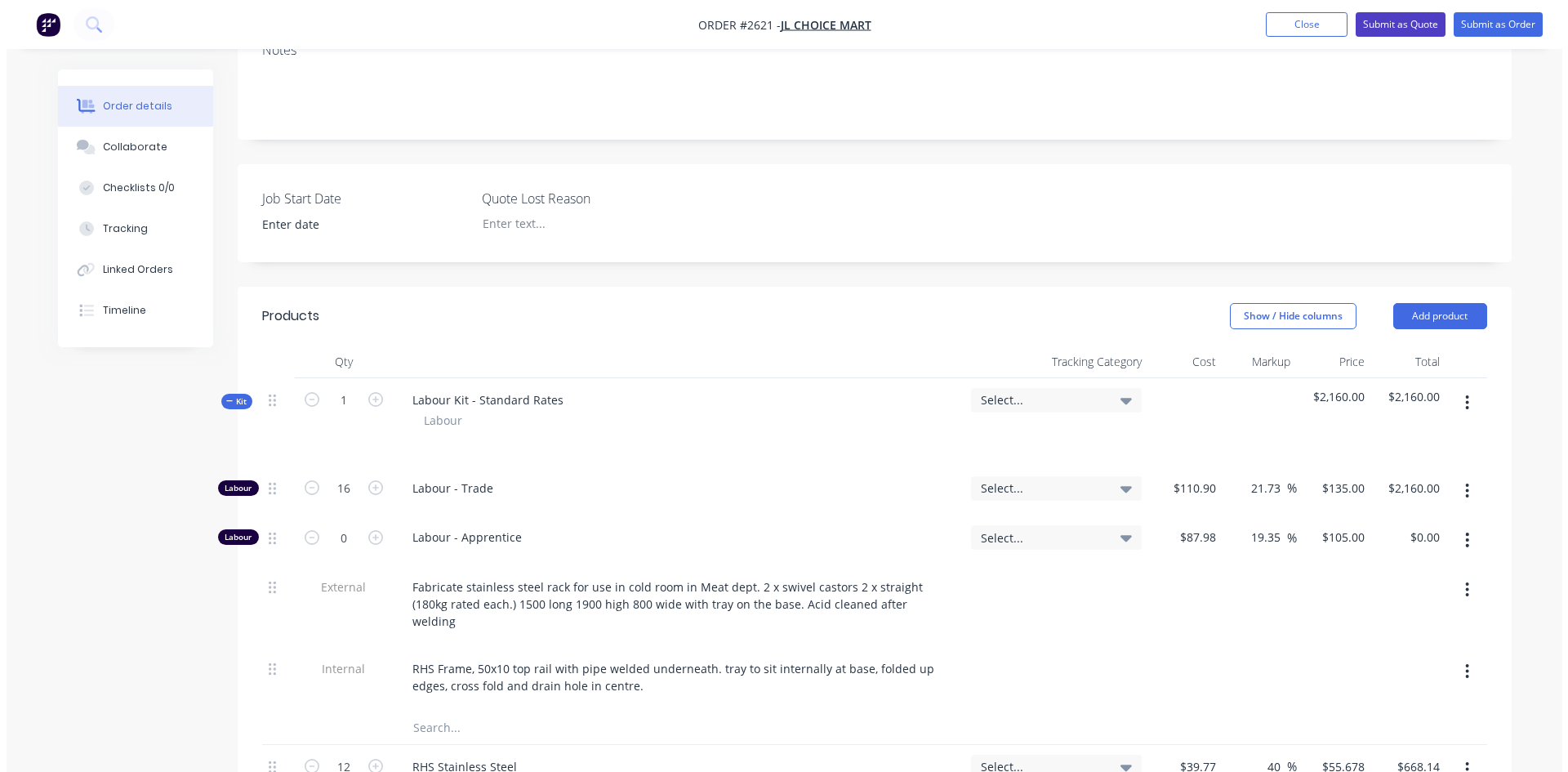
scroll to position [0, 0]
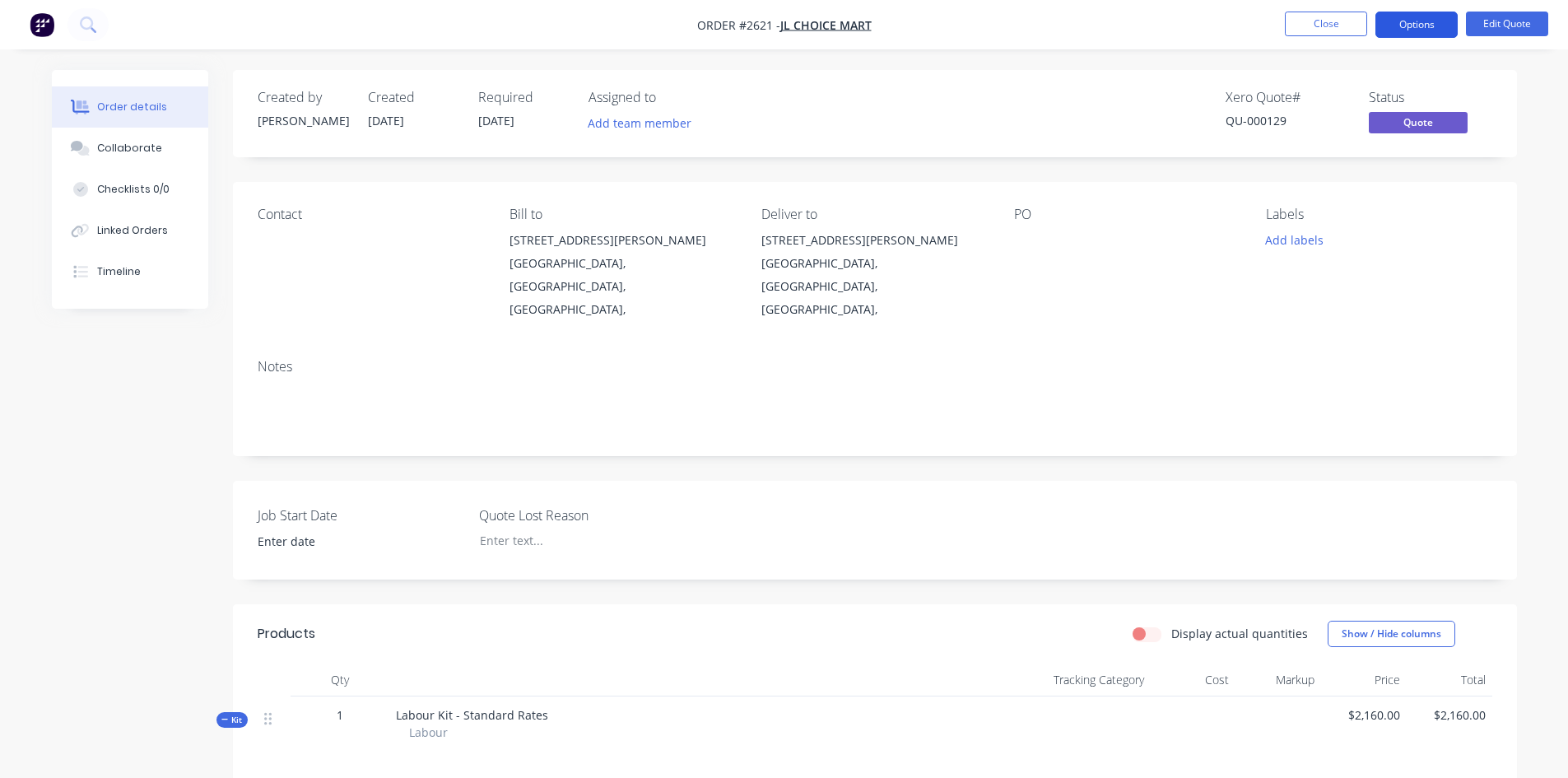
click at [1426, 23] on button "Options" at bounding box center [1416, 25] width 83 height 27
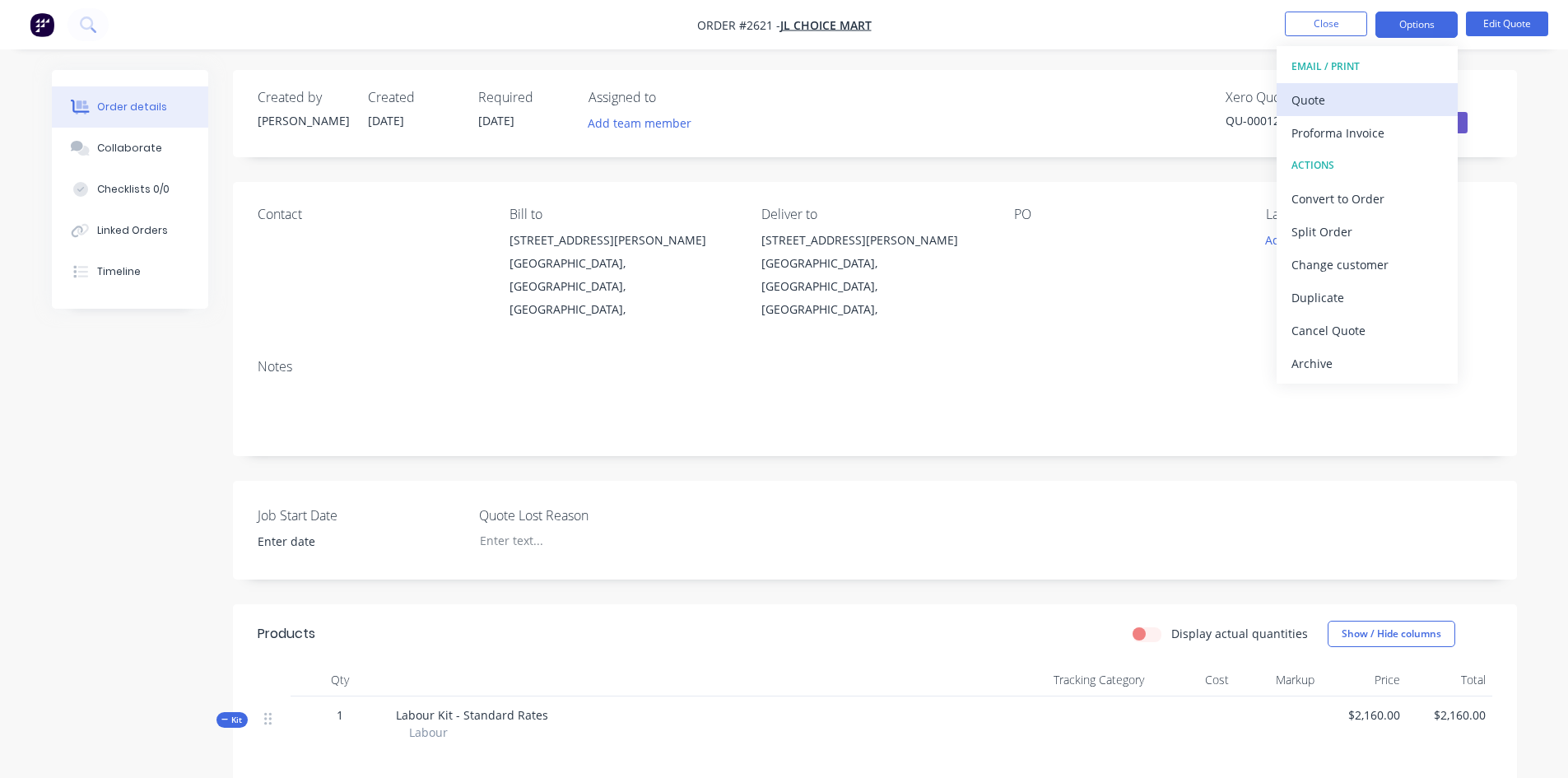
click at [1321, 102] on div "Quote" at bounding box center [1368, 100] width 152 height 24
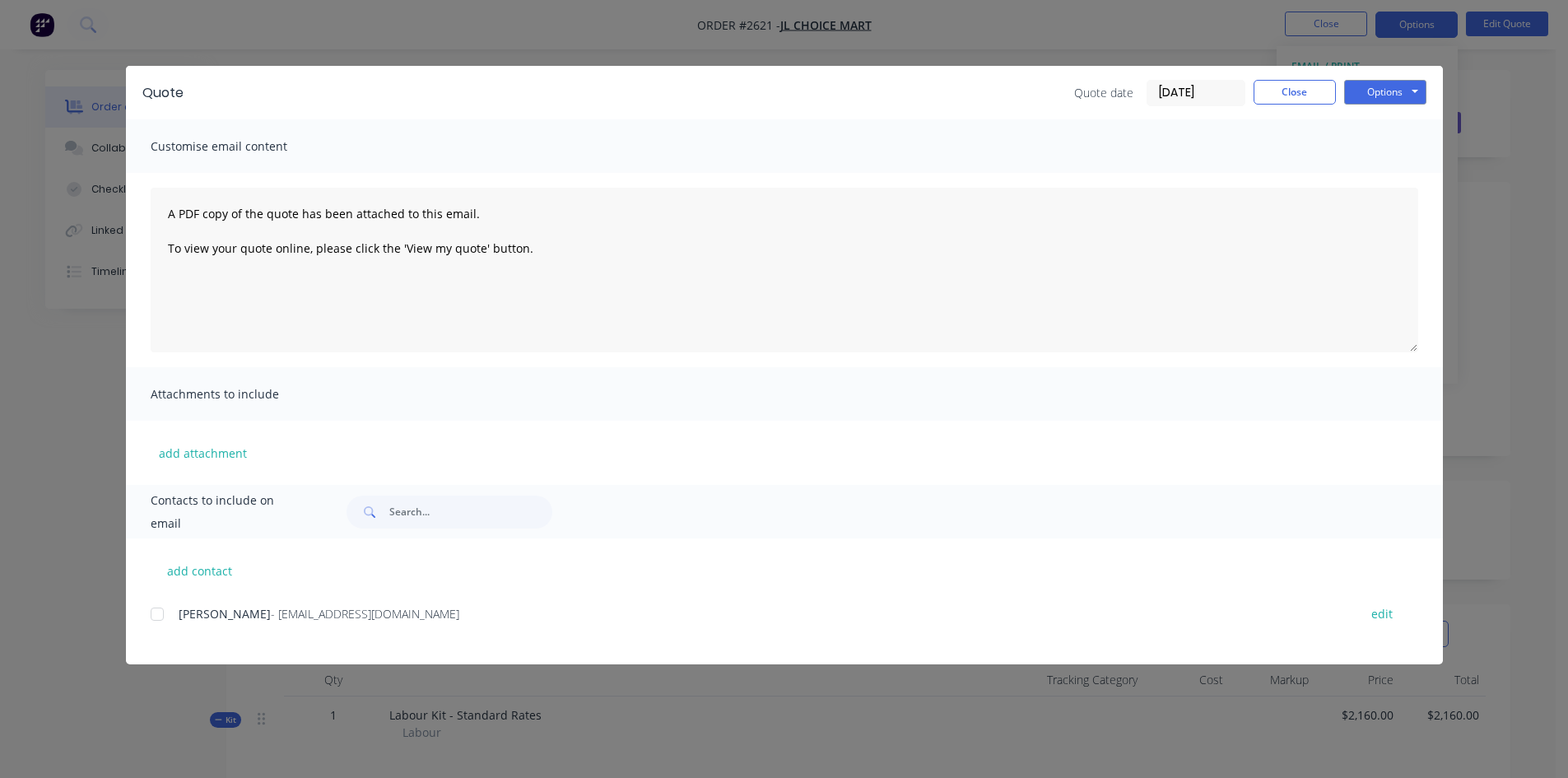
click at [156, 616] on div at bounding box center [157, 614] width 33 height 33
click at [1381, 96] on button "Options" at bounding box center [1385, 92] width 83 height 25
click at [1392, 176] on button "Email" at bounding box center [1396, 176] width 105 height 28
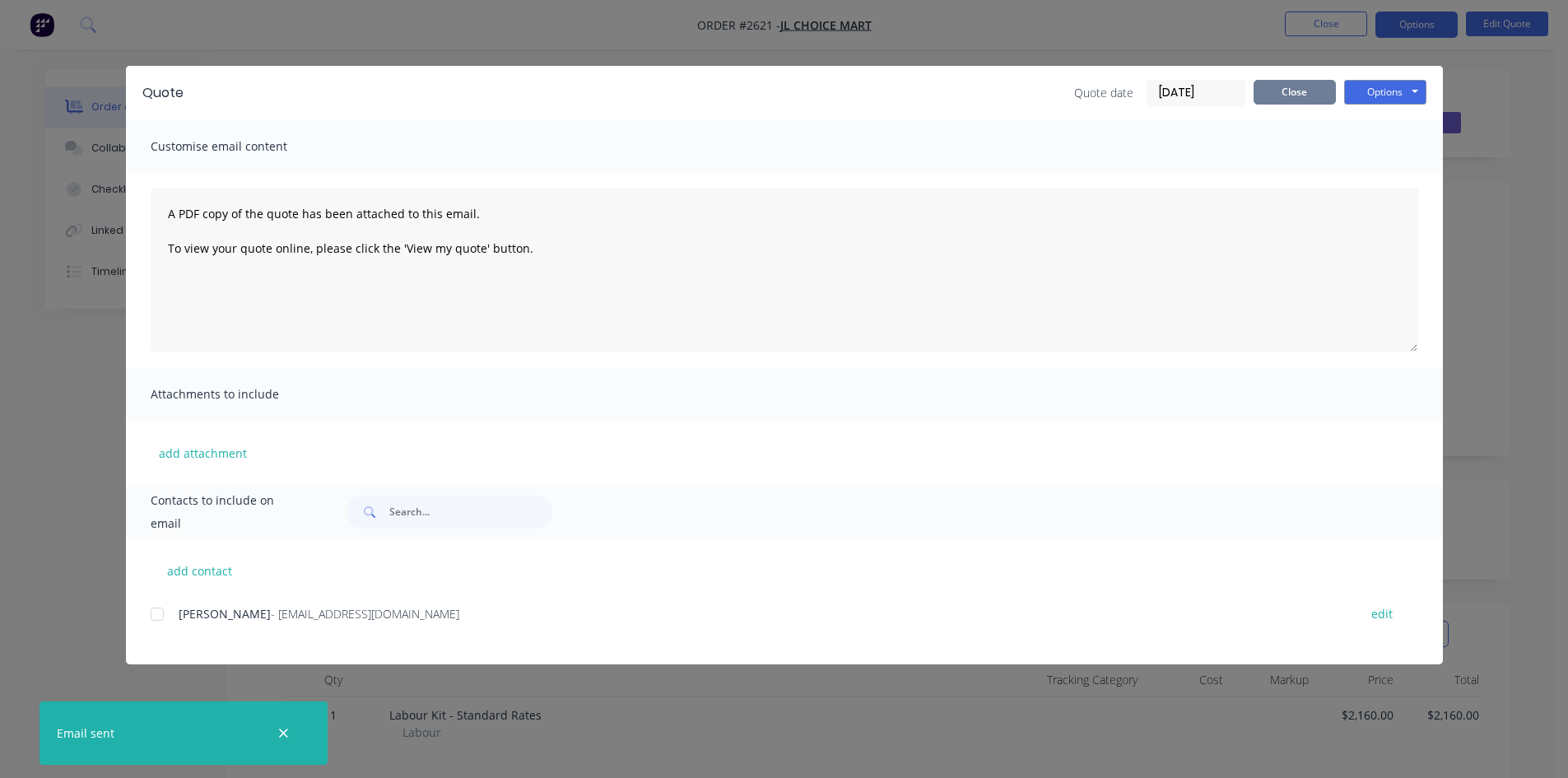
click at [1286, 96] on button "Close" at bounding box center [1295, 92] width 83 height 25
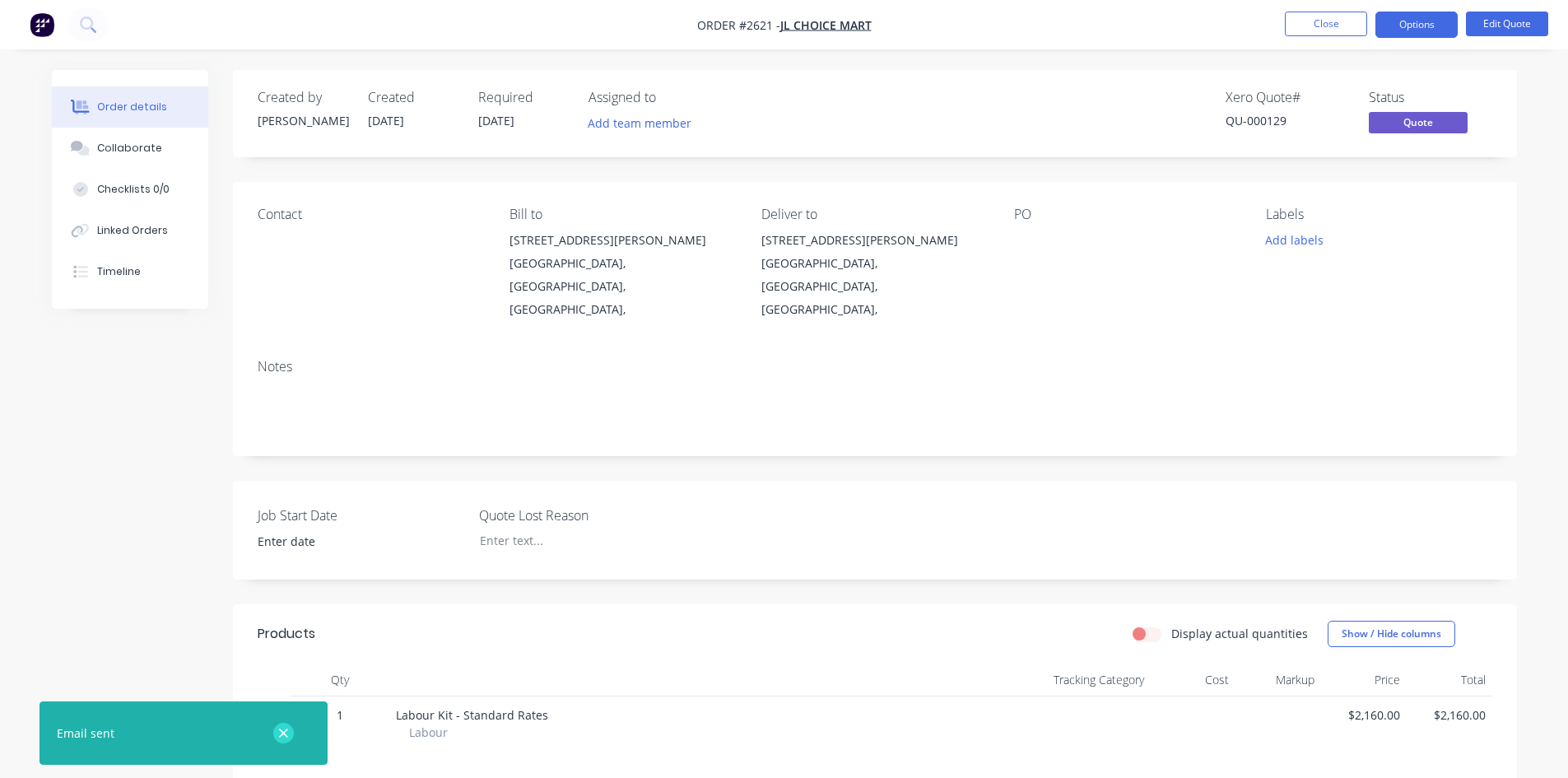
click at [287, 727] on icon "button" at bounding box center [283, 733] width 10 height 15
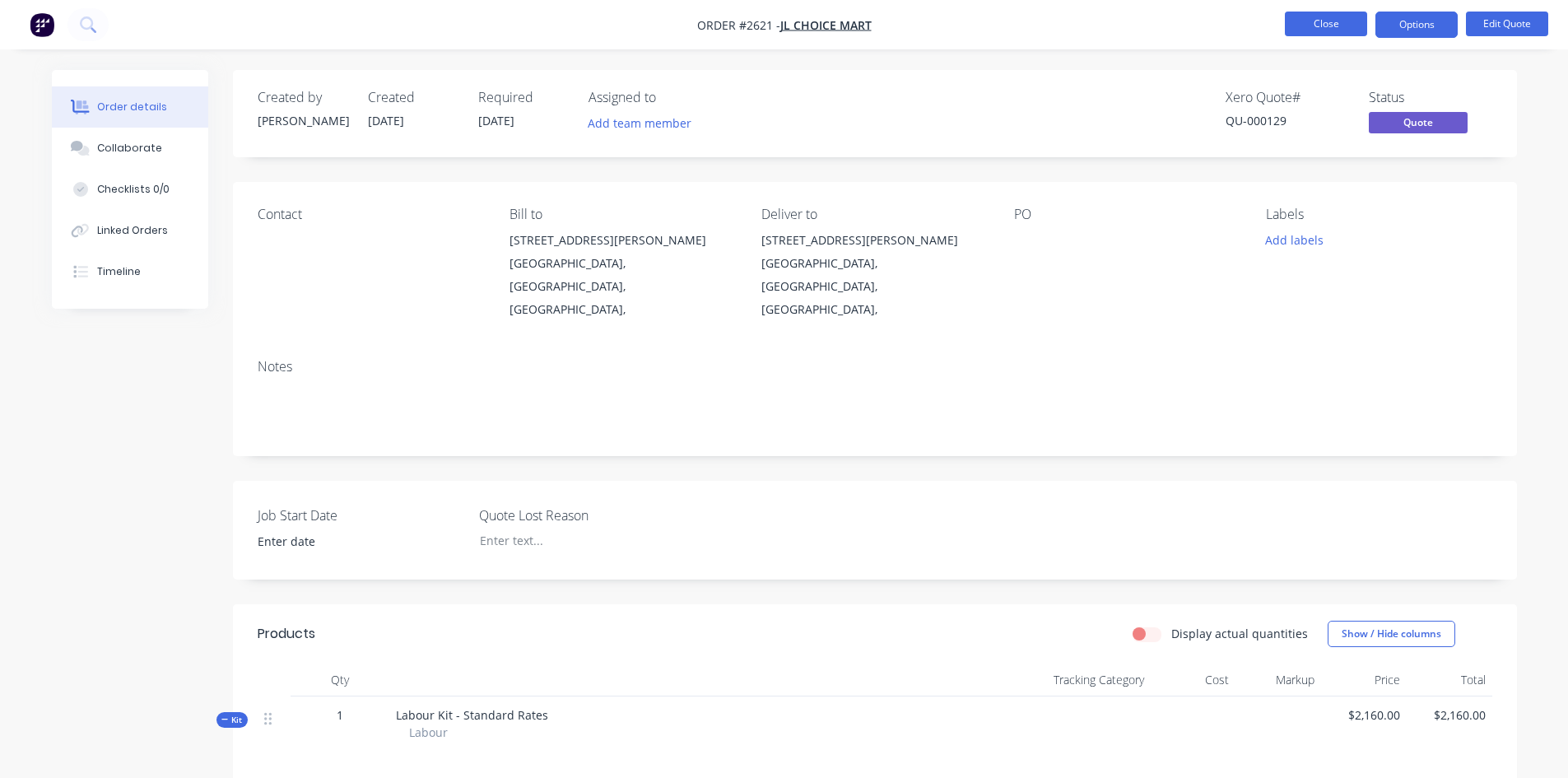
click at [1329, 24] on button "Close" at bounding box center [1326, 24] width 83 height 25
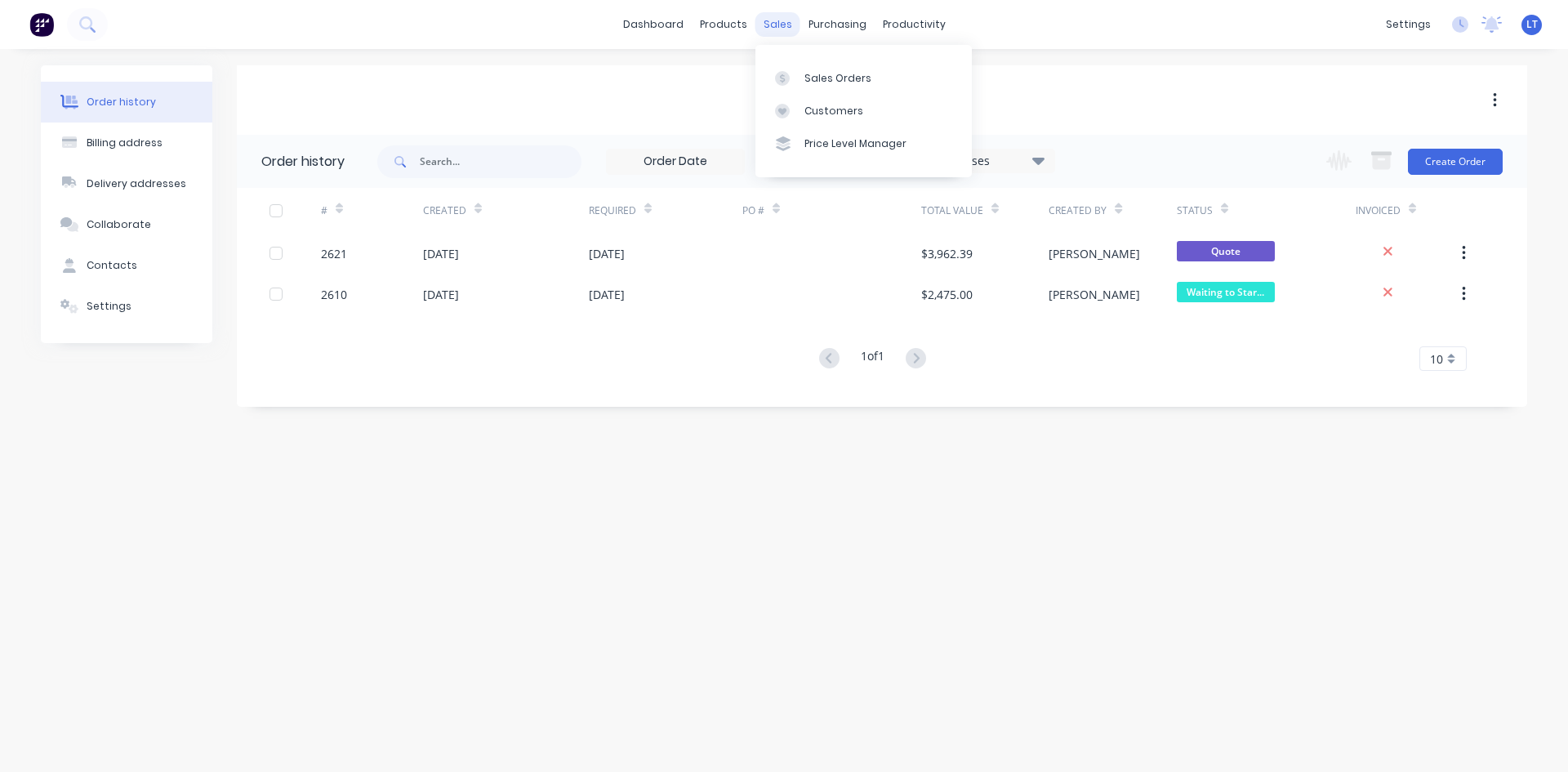
click at [778, 33] on div "sales" at bounding box center [778, 24] width 45 height 24
click at [836, 83] on div "Sales Orders" at bounding box center [837, 78] width 67 height 15
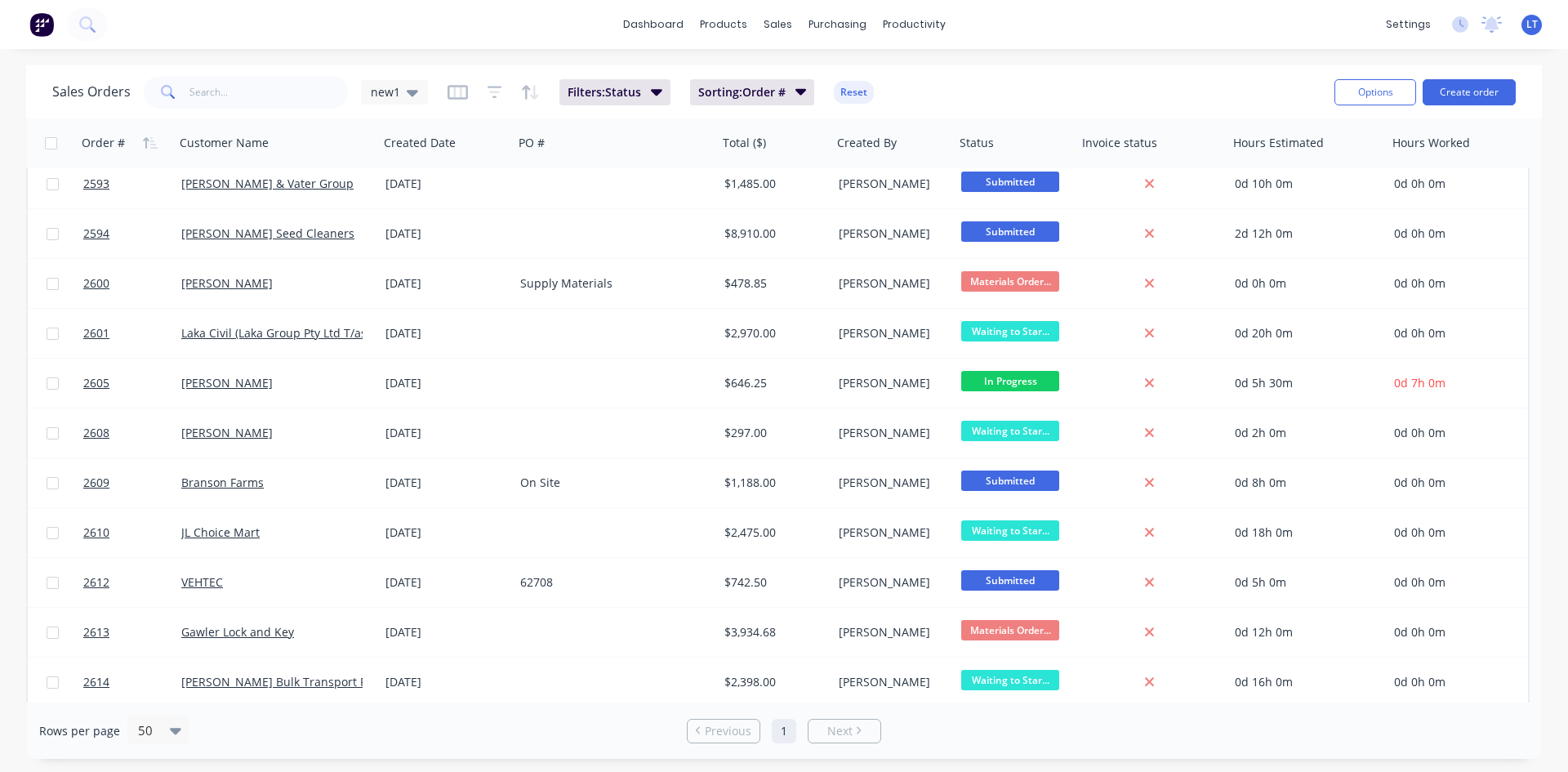
scroll to position [877, 0]
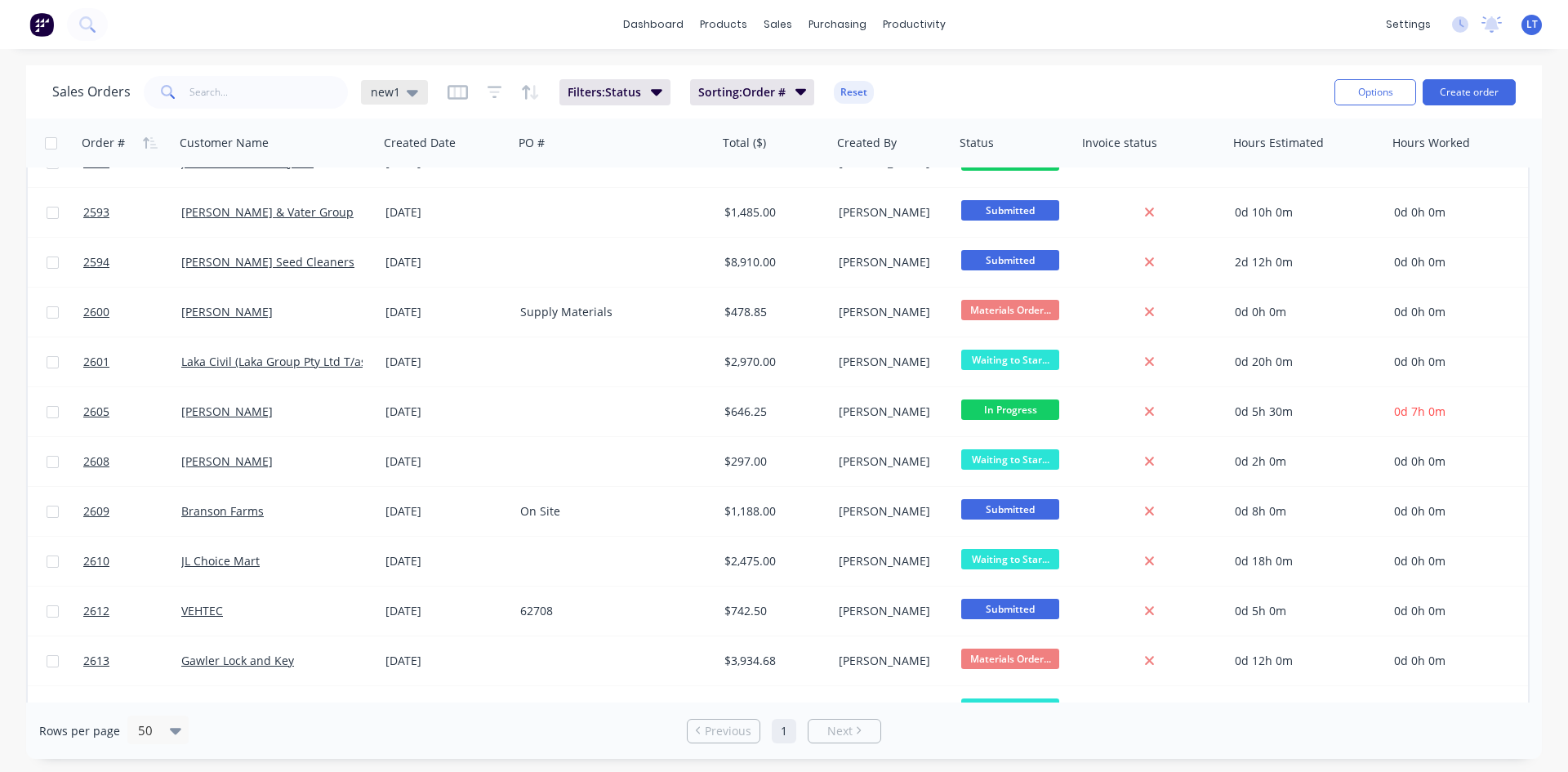
click at [410, 91] on icon at bounding box center [412, 92] width 11 height 7
click at [422, 335] on button "Quotes Only" at bounding box center [460, 330] width 186 height 19
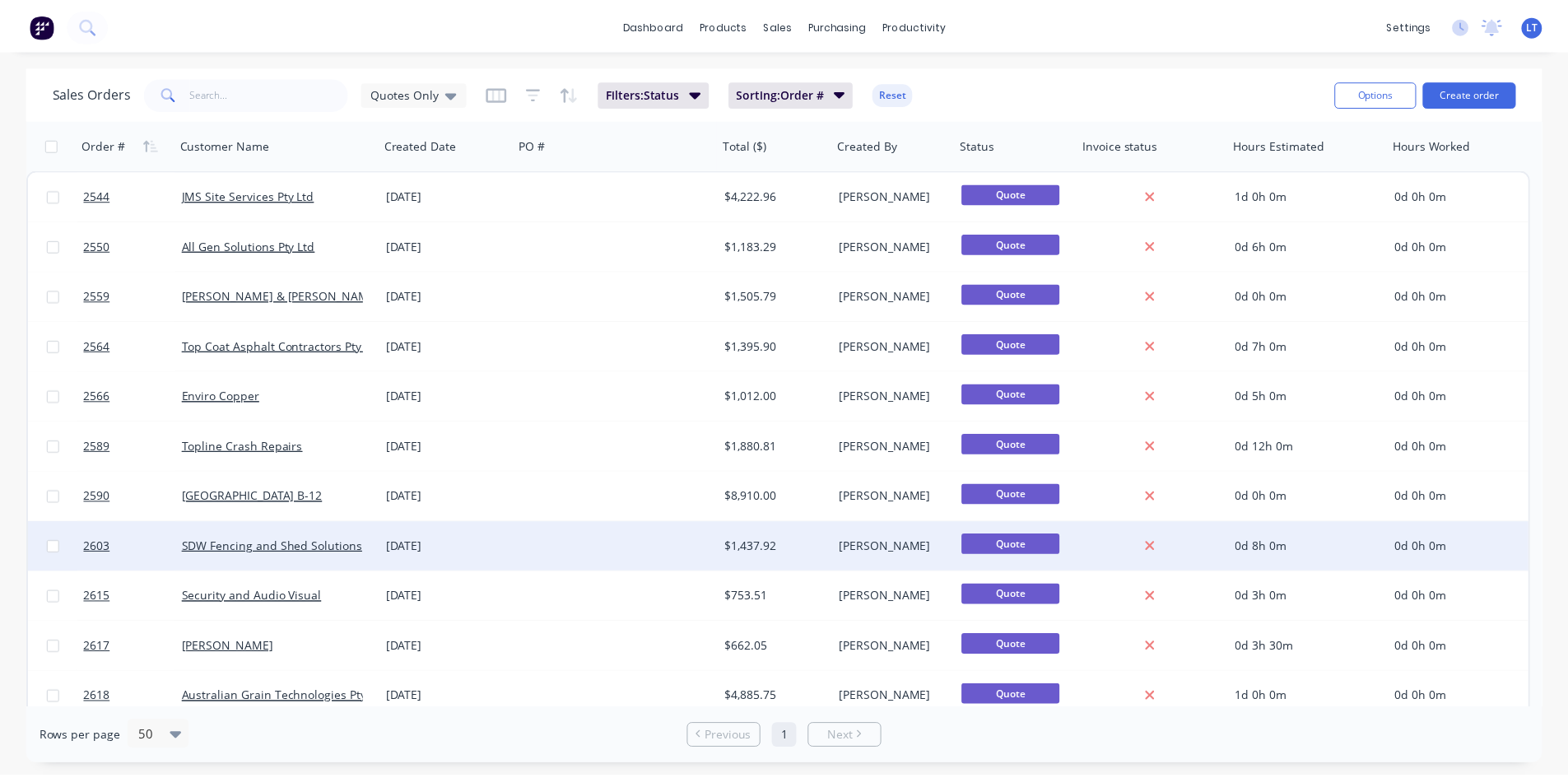
scroll to position [164, 0]
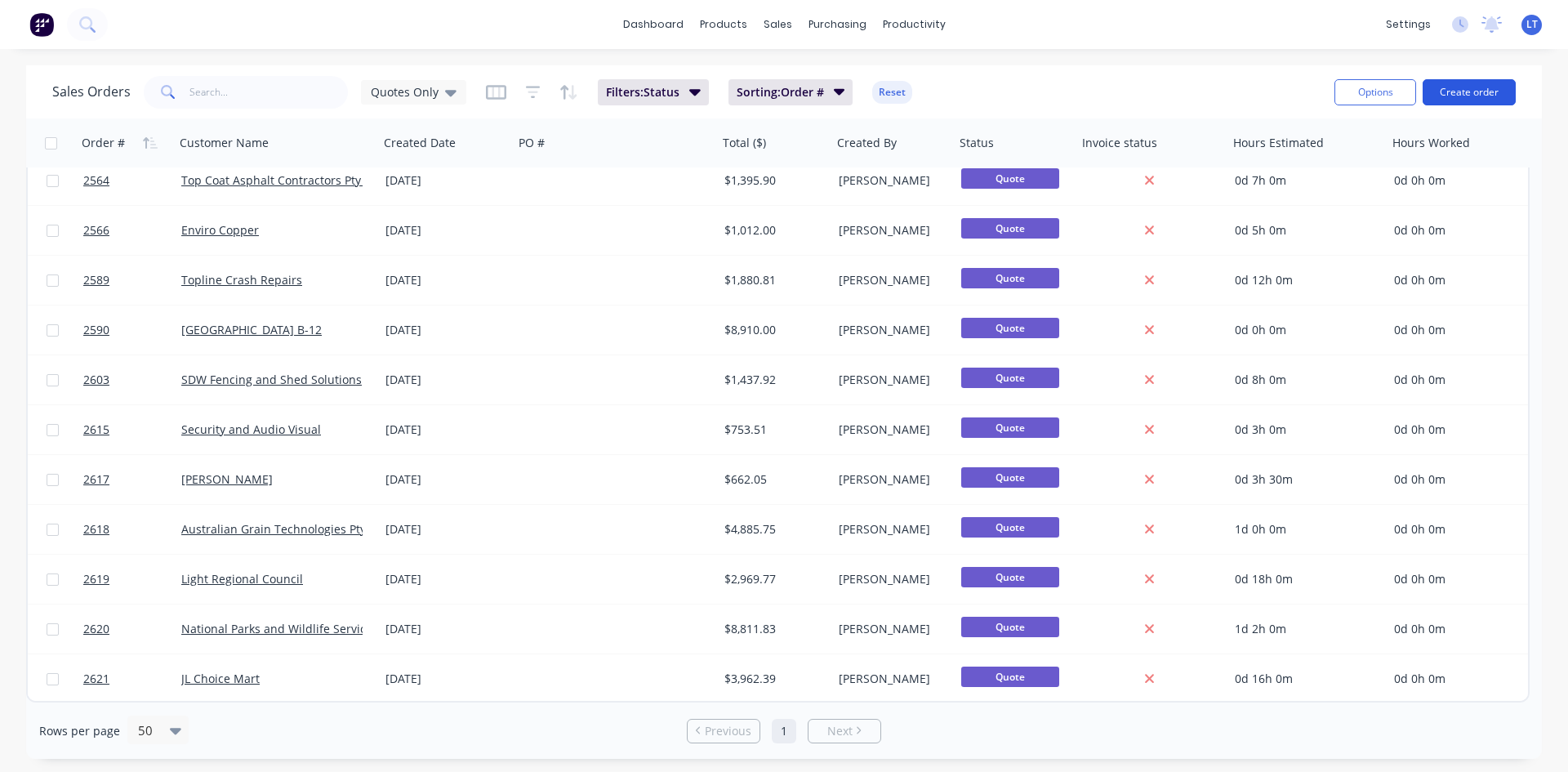
click at [1493, 86] on button "Create order" at bounding box center [1469, 92] width 93 height 26
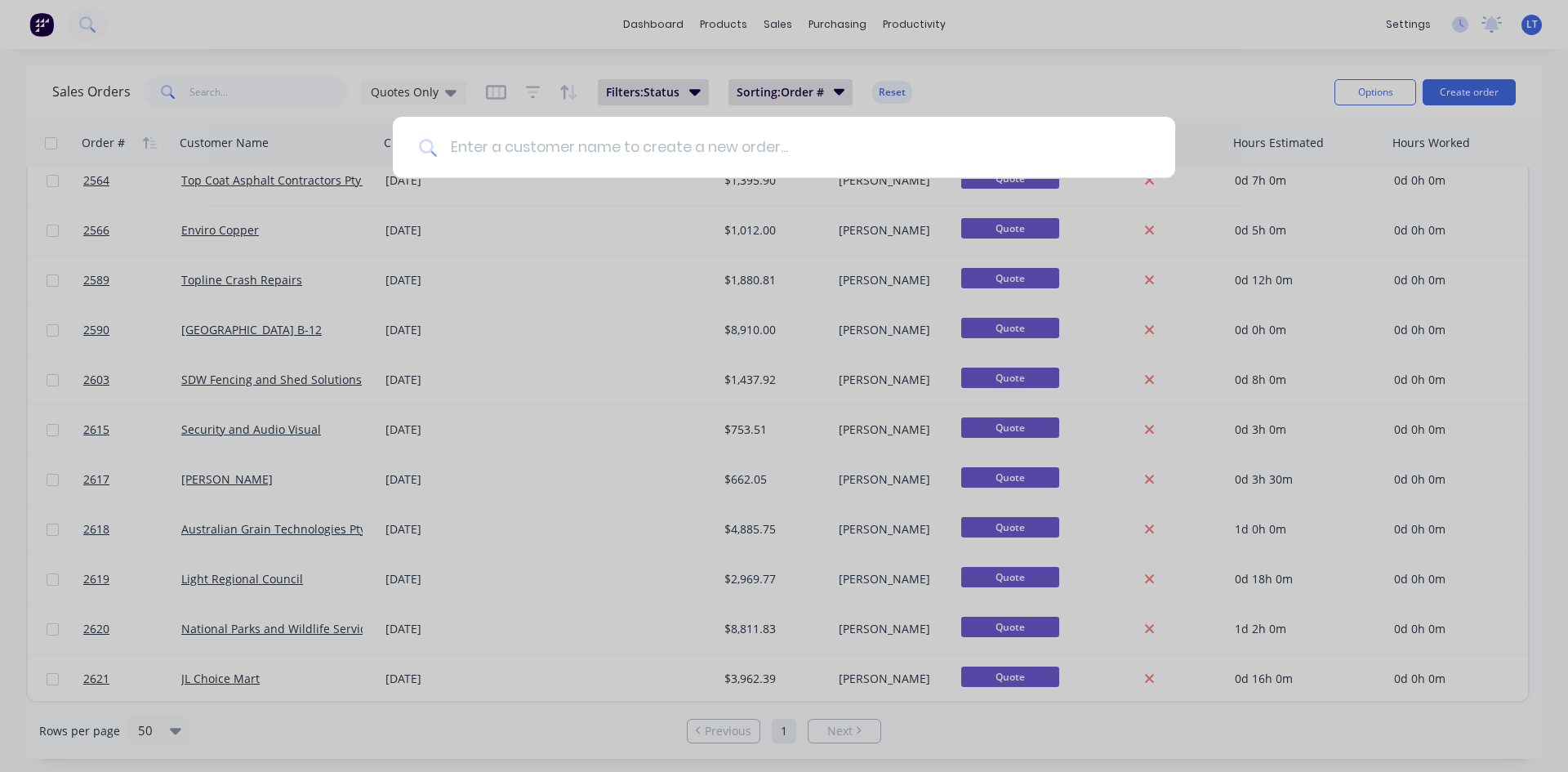
click at [510, 148] on input at bounding box center [793, 147] width 712 height 61
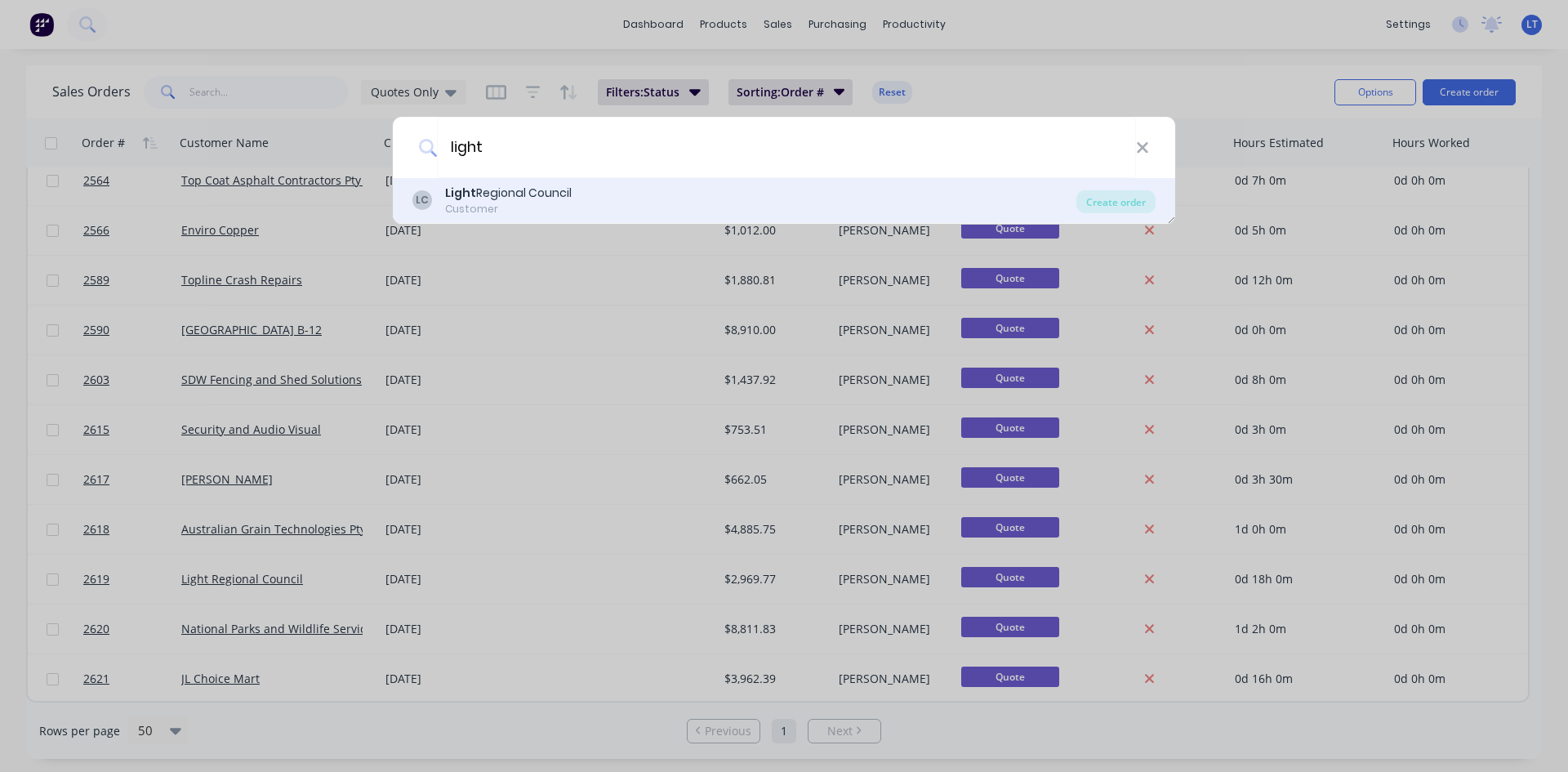
click at [486, 207] on div "Customer" at bounding box center [509, 209] width 126 height 15
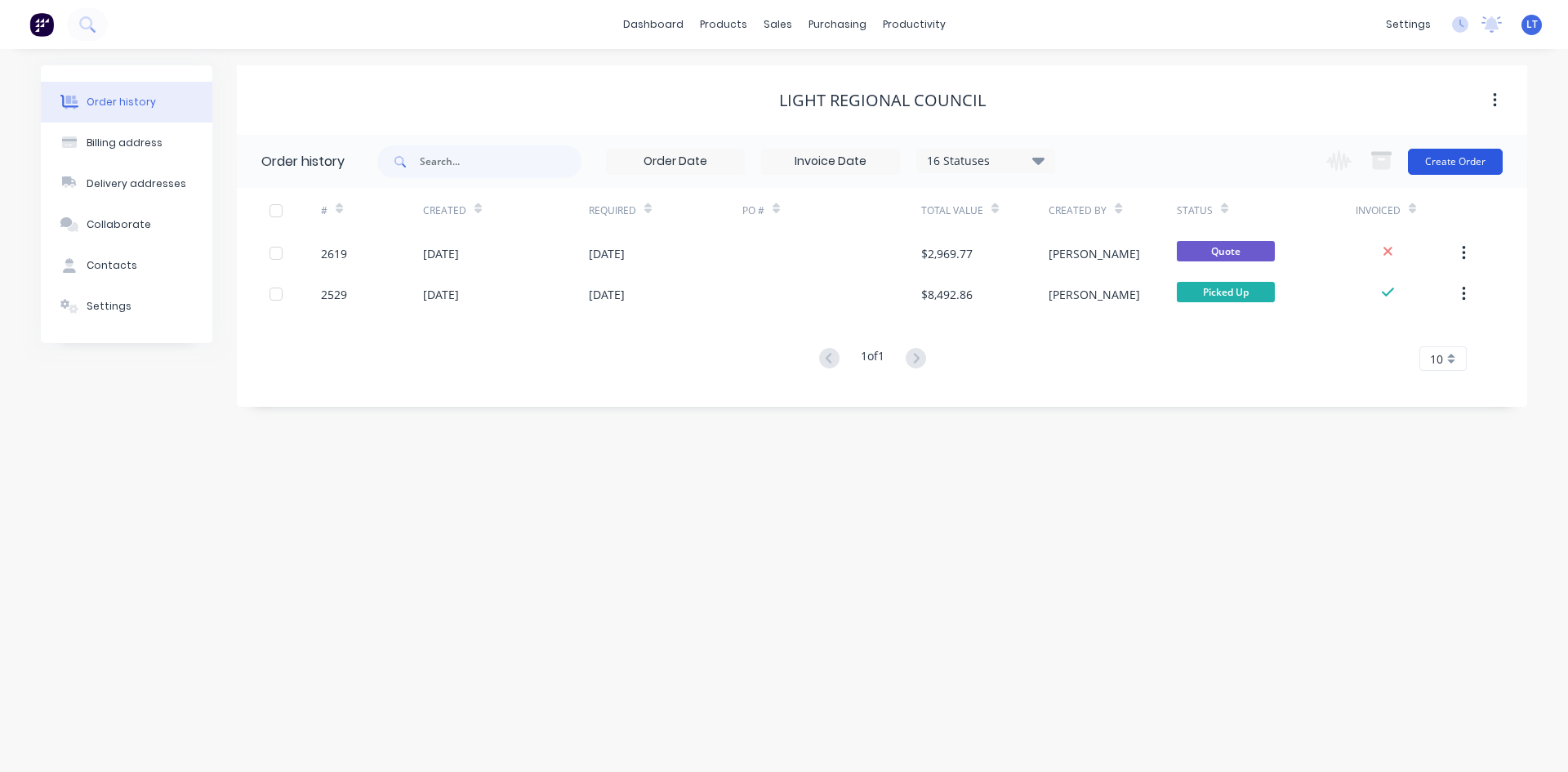
click at [1463, 158] on button "Create Order" at bounding box center [1455, 162] width 95 height 26
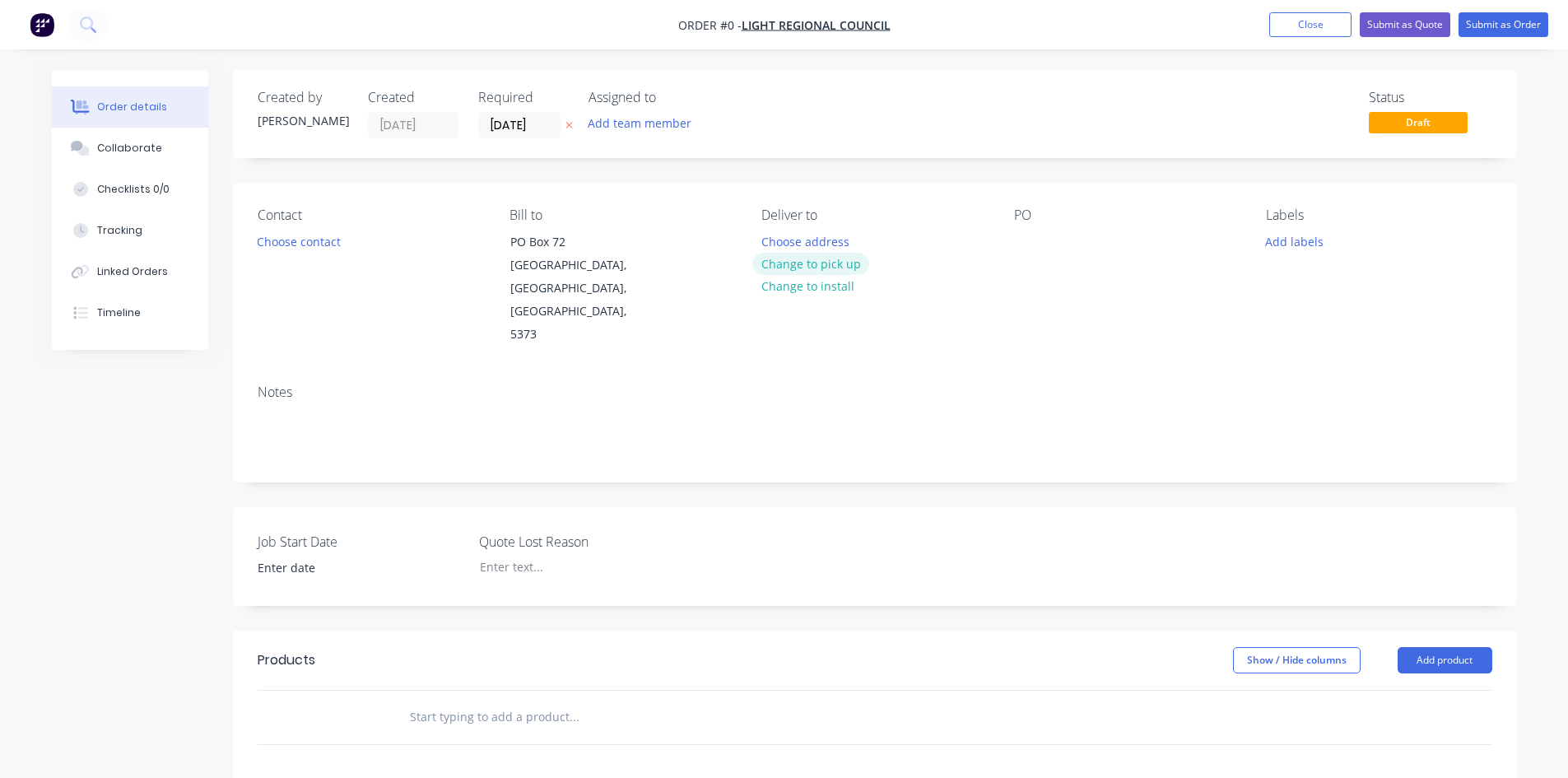
click at [839, 264] on button "Change to pick up" at bounding box center [811, 263] width 117 height 22
click at [327, 251] on button "Choose contact" at bounding box center [298, 240] width 102 height 22
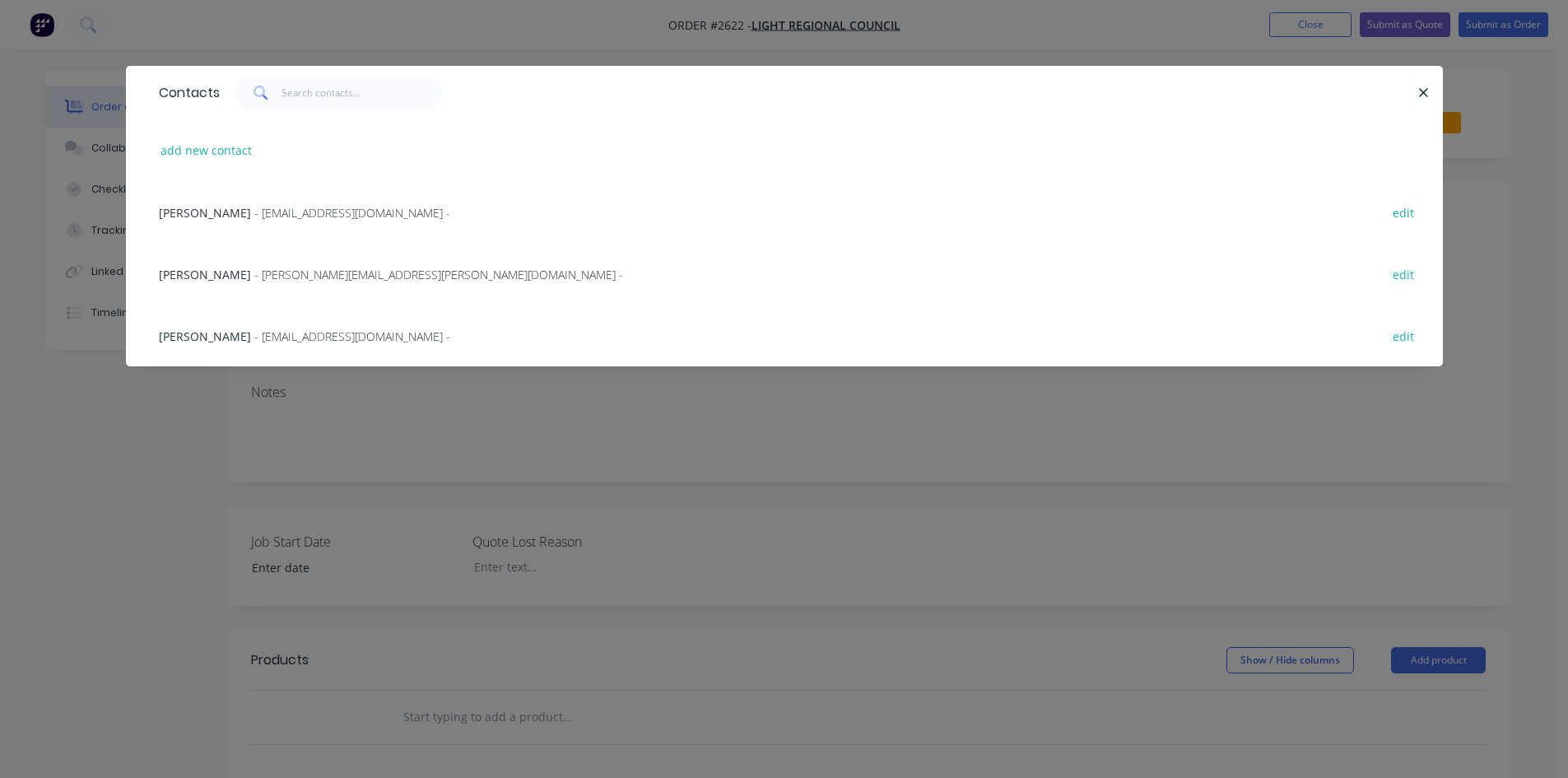
click at [280, 340] on span "- mthompson@light.sa.gov.au -" at bounding box center [352, 336] width 196 height 15
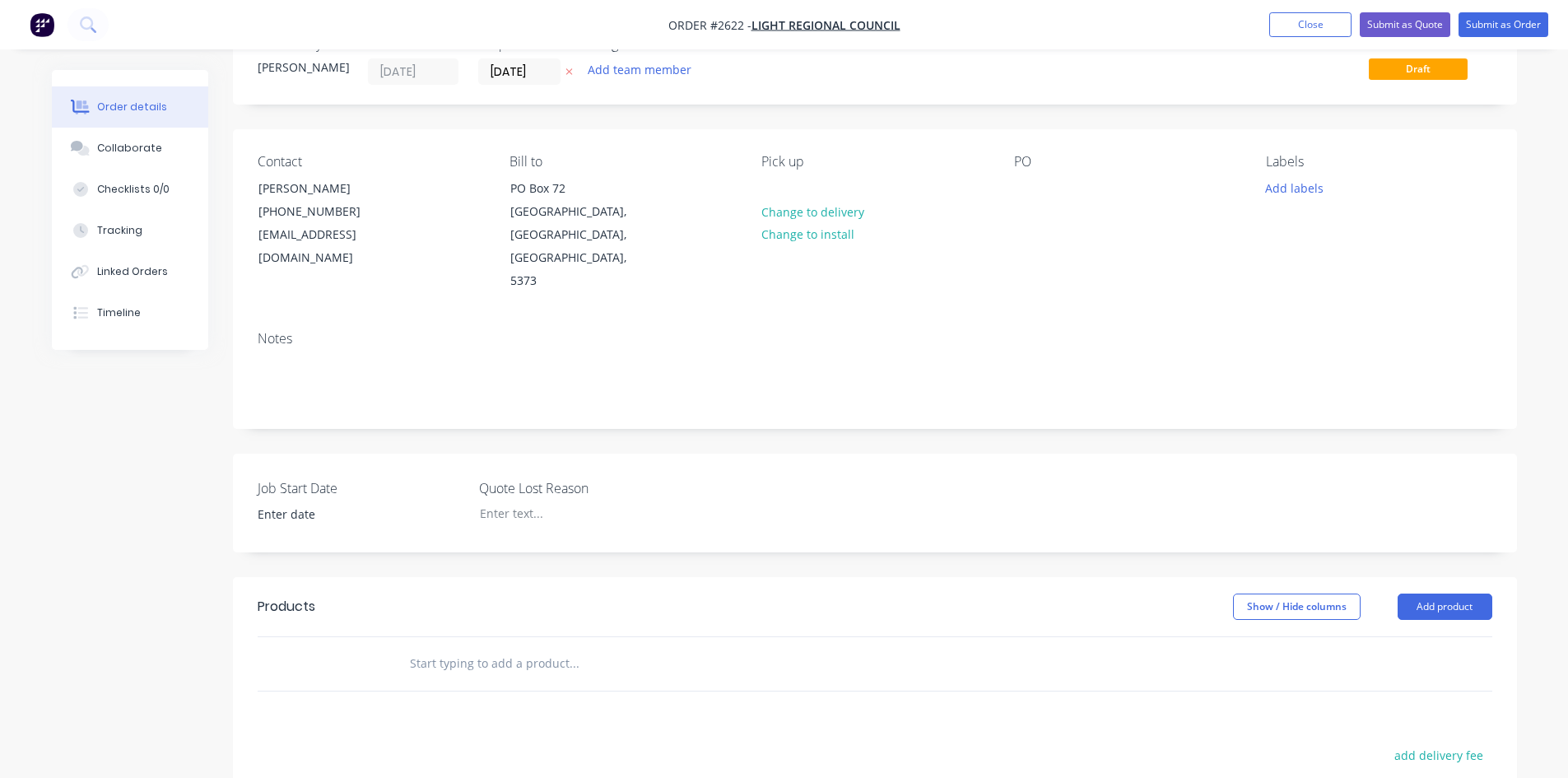
scroll to position [83, 0]
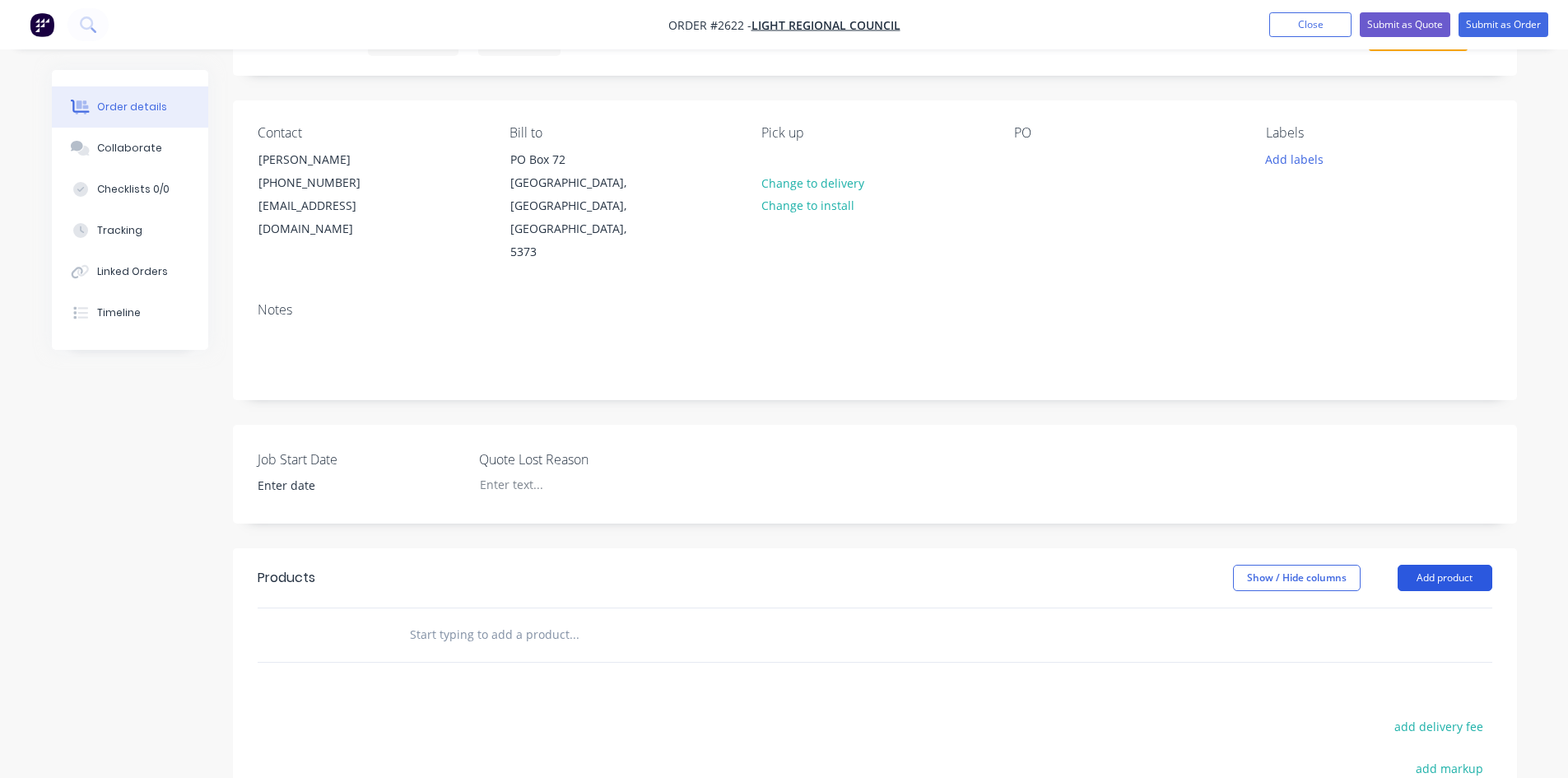
click at [1447, 565] on button "Add product" at bounding box center [1446, 578] width 95 height 27
click at [1379, 607] on div "Product catalogue" at bounding box center [1414, 619] width 127 height 24
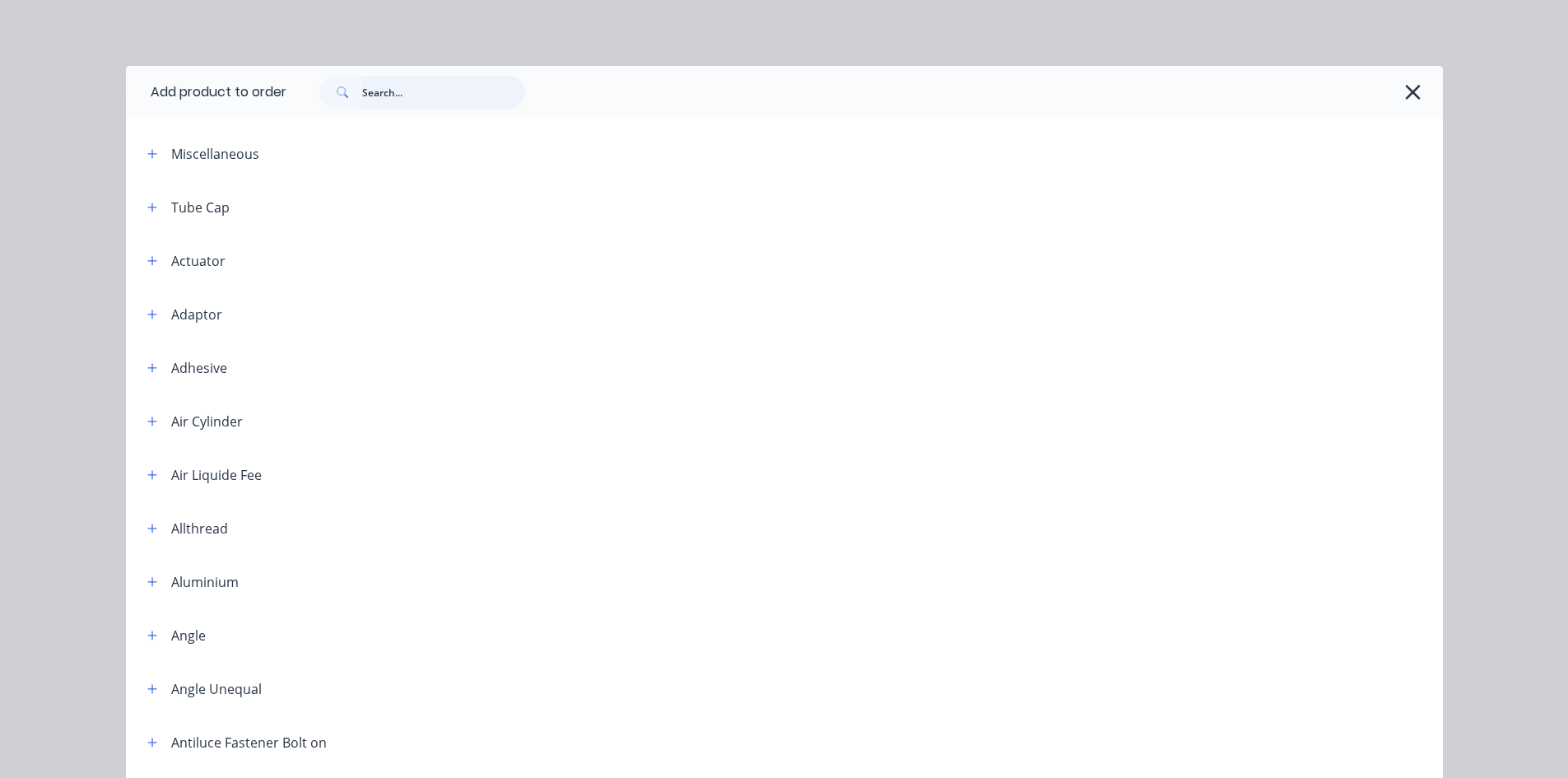
click at [380, 84] on input "text" at bounding box center [444, 92] width 163 height 33
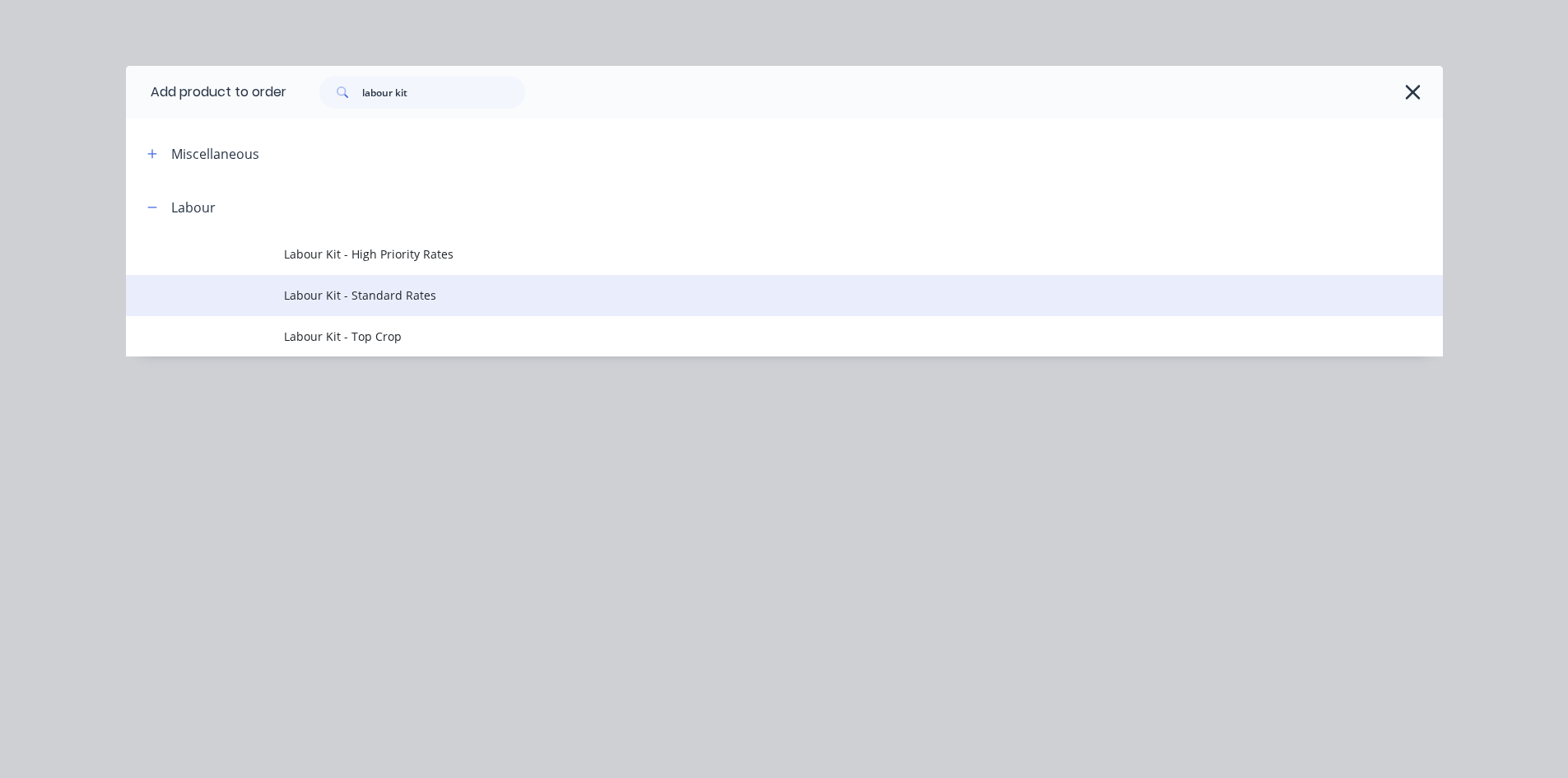
click at [405, 287] on span "Labour Kit - Standard Rates" at bounding box center [747, 295] width 927 height 17
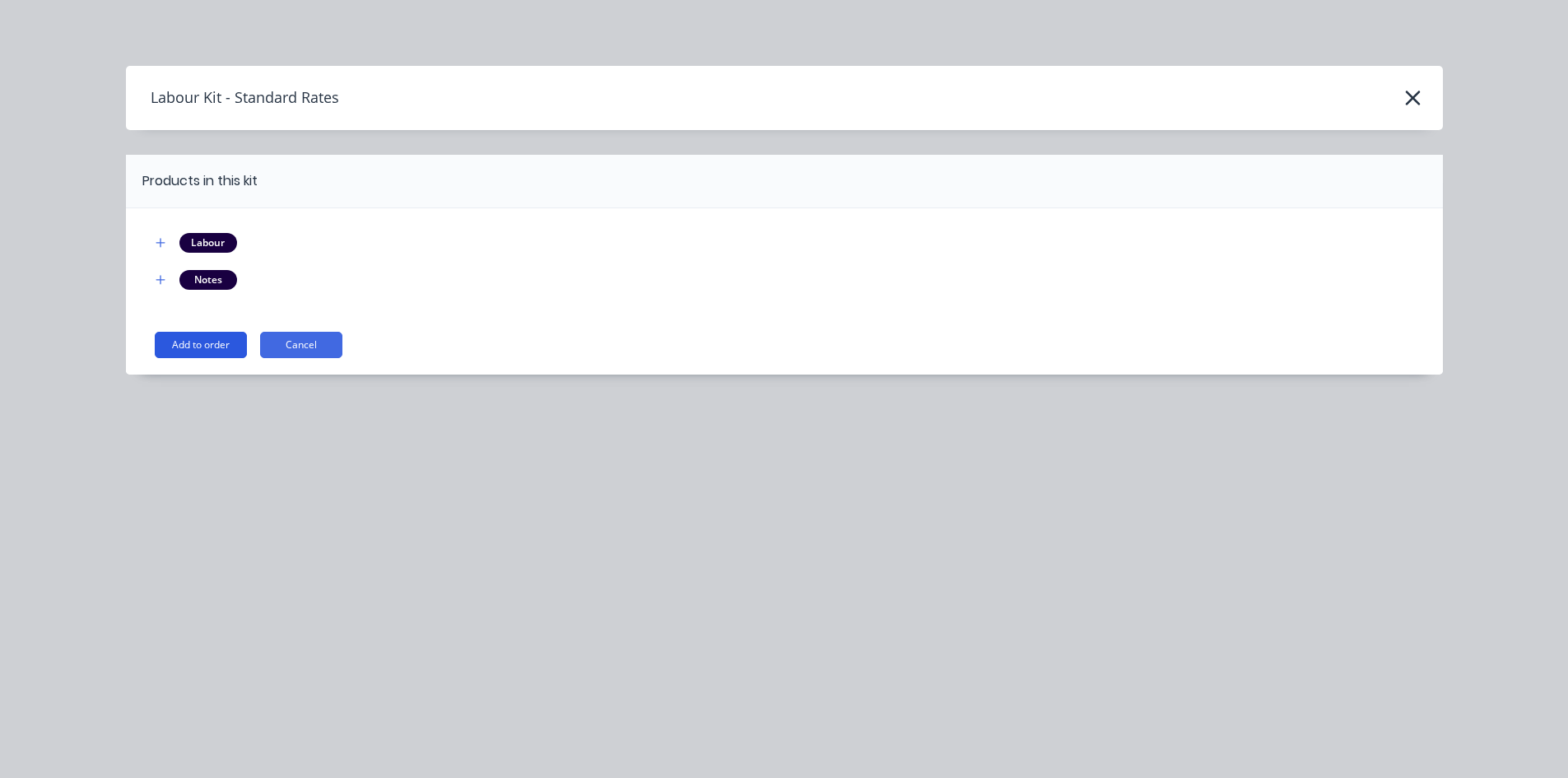
click at [221, 344] on button "Add to order" at bounding box center [200, 345] width 92 height 27
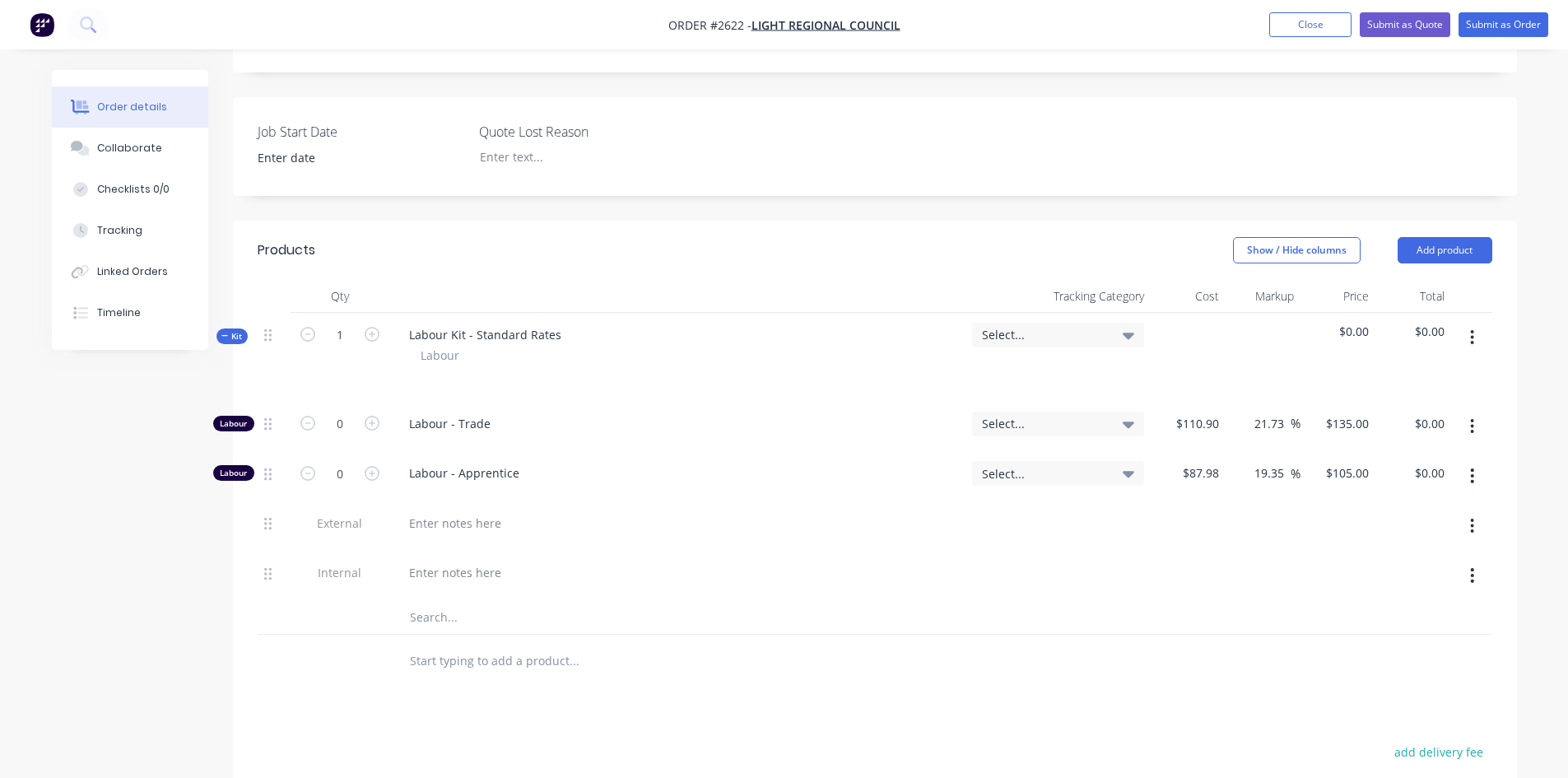
scroll to position [412, 0]
click at [431, 509] on div at bounding box center [455, 521] width 119 height 24
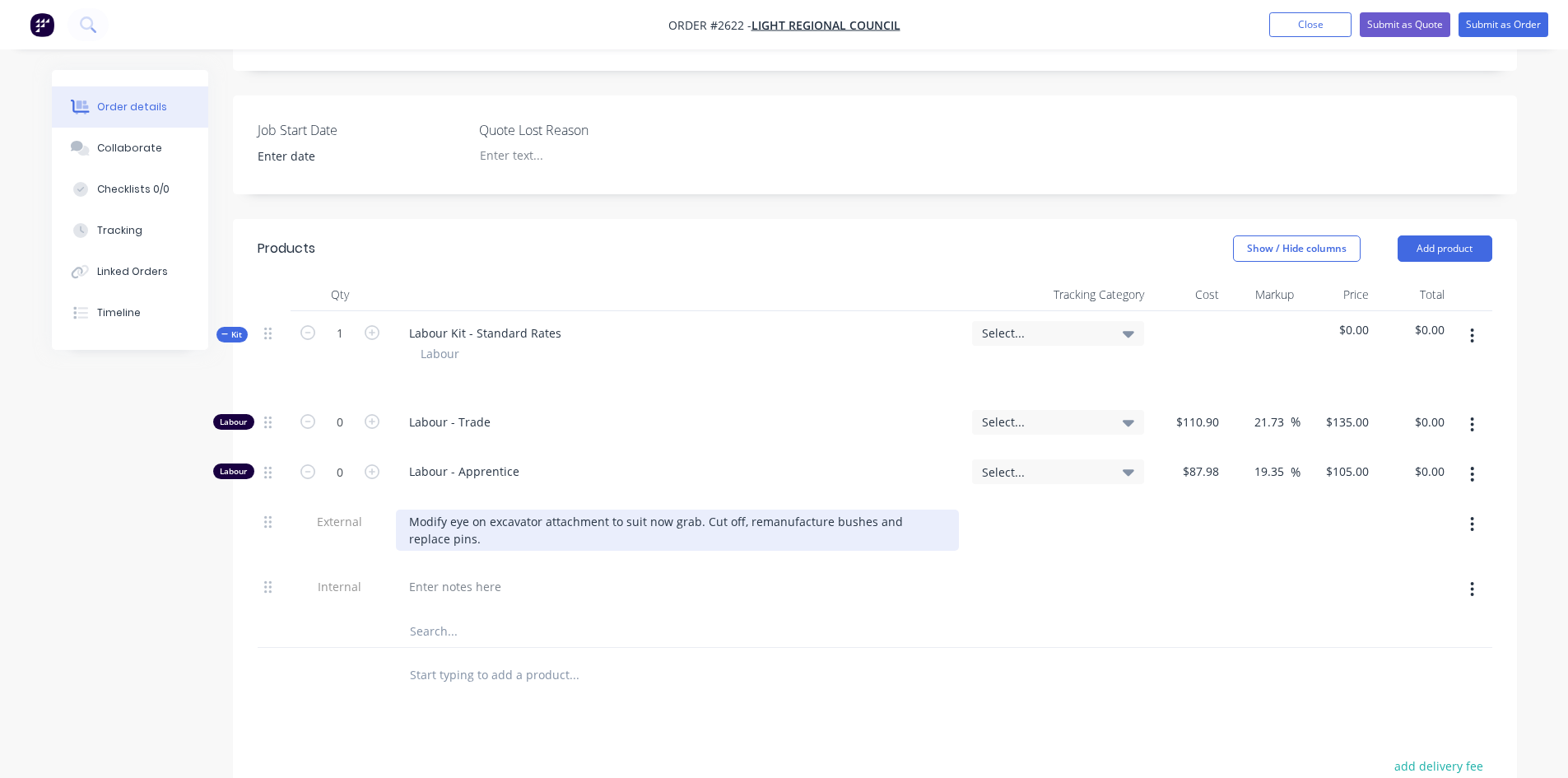
scroll to position [493, 0]
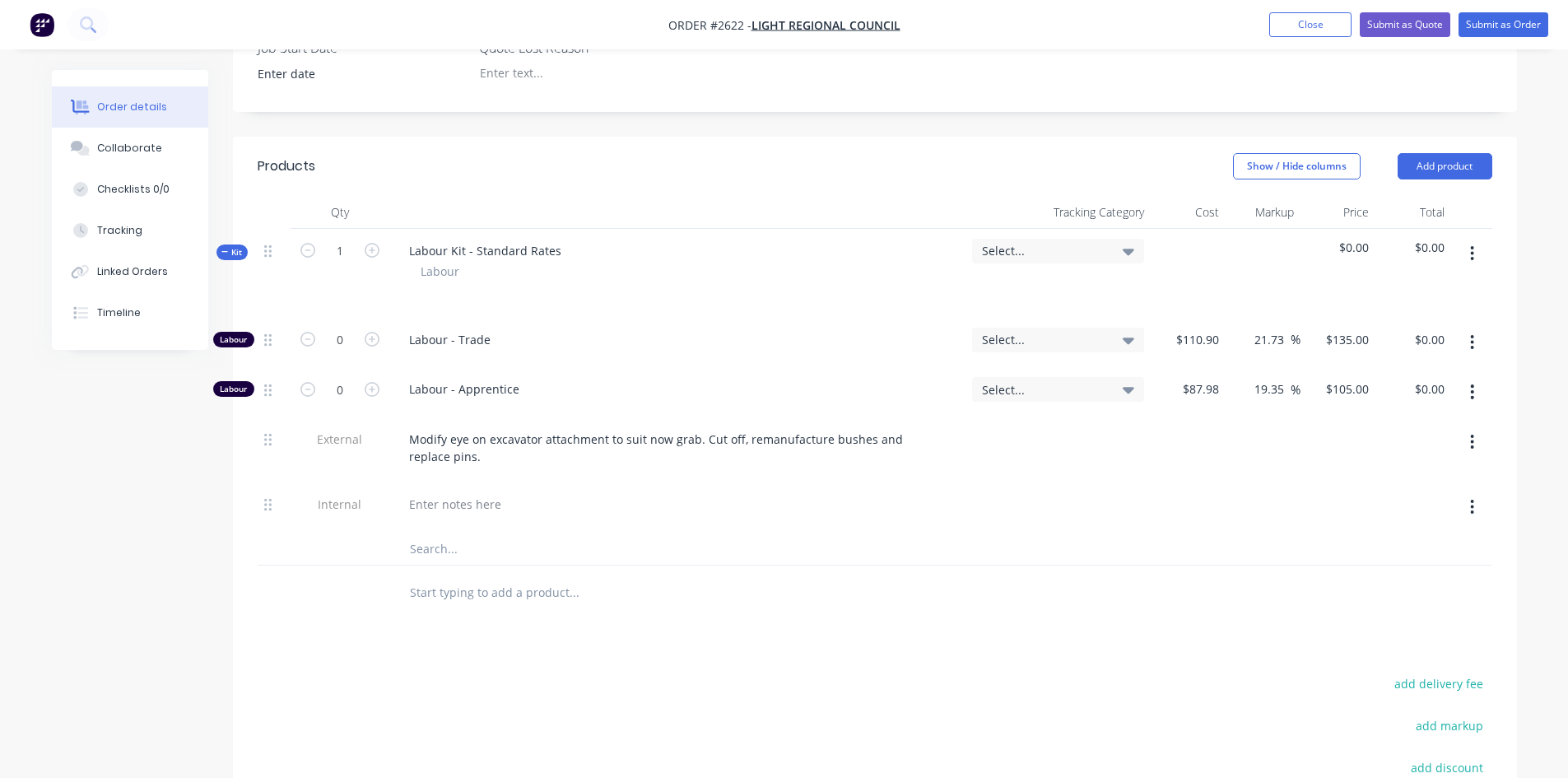
click at [488, 575] on input "text" at bounding box center [573, 591] width 329 height 33
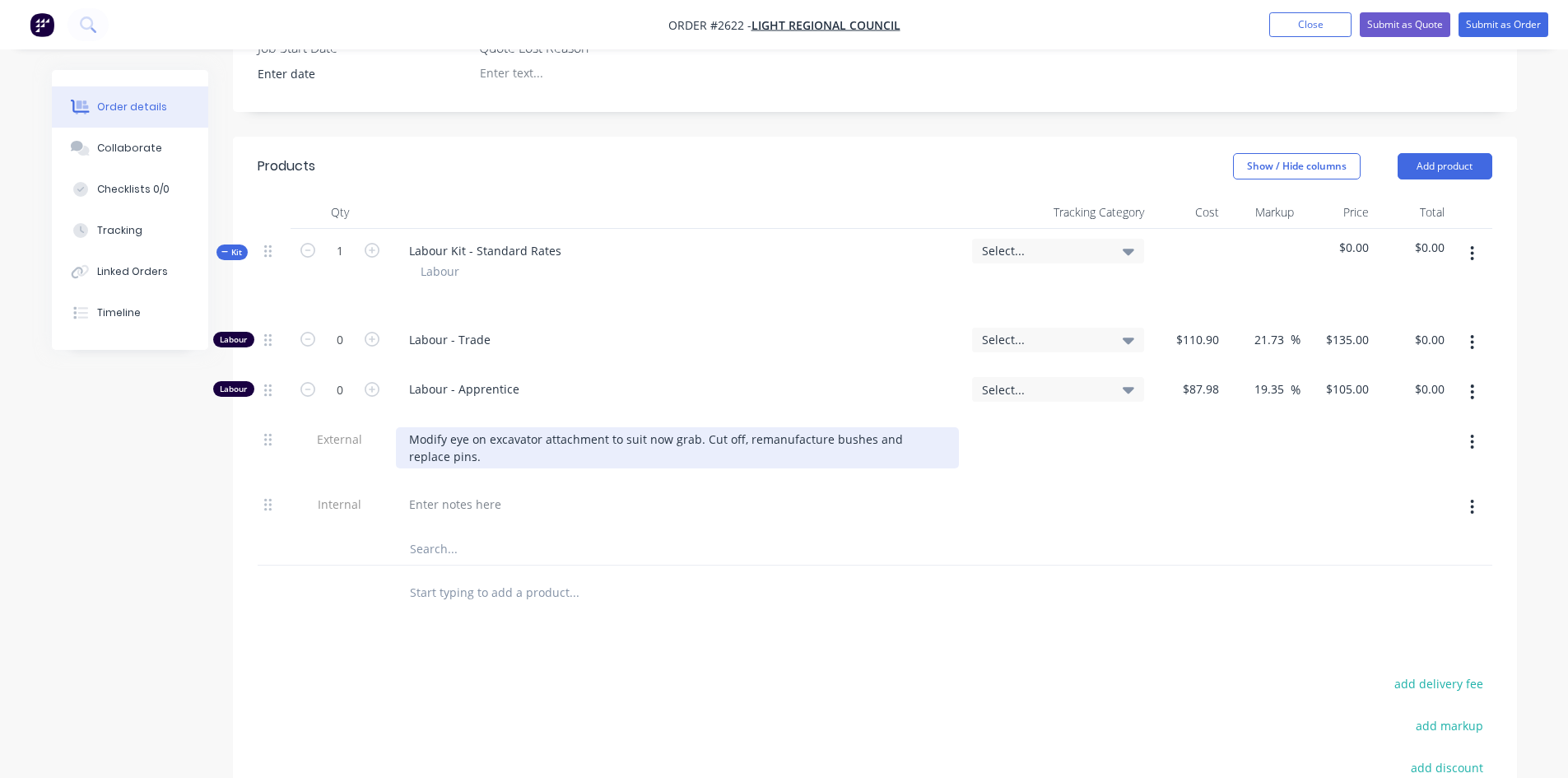
click at [464, 427] on div "Modify eye on excavator attachment to suit now grab. Cut off, remanufacture bus…" at bounding box center [677, 447] width 563 height 41
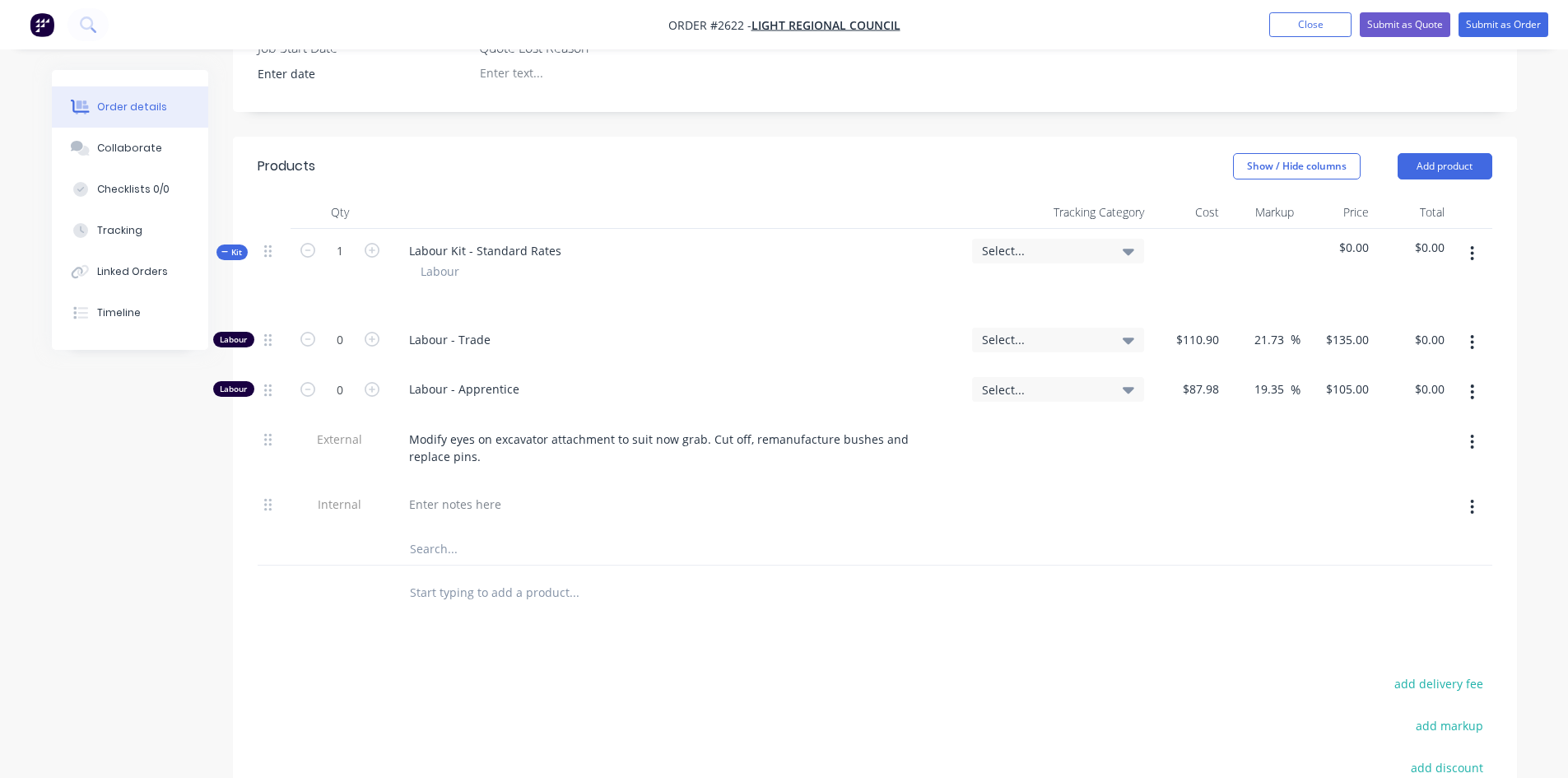
click at [487, 575] on input "text" at bounding box center [573, 591] width 329 height 33
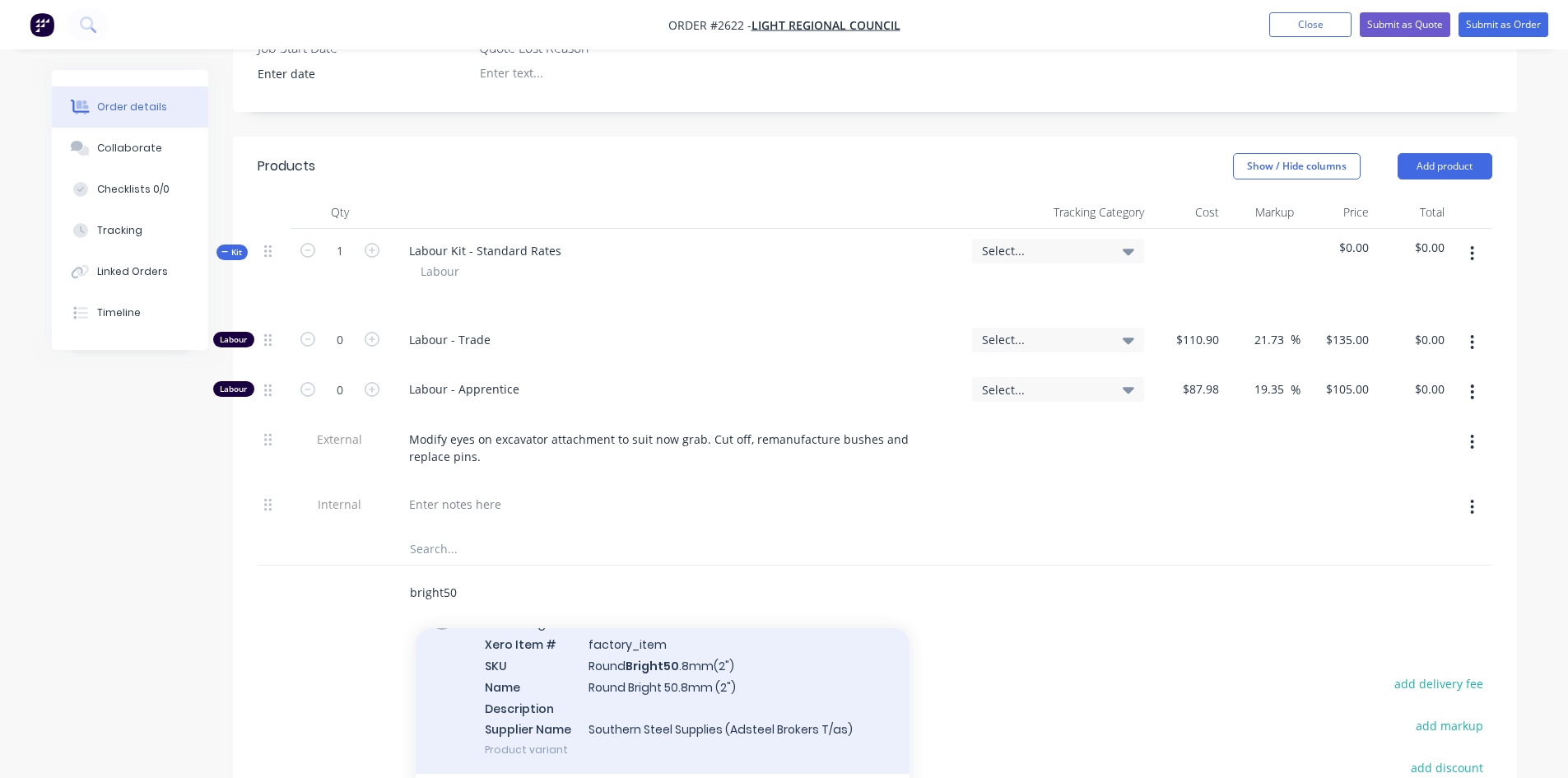
scroll to position [164, 0]
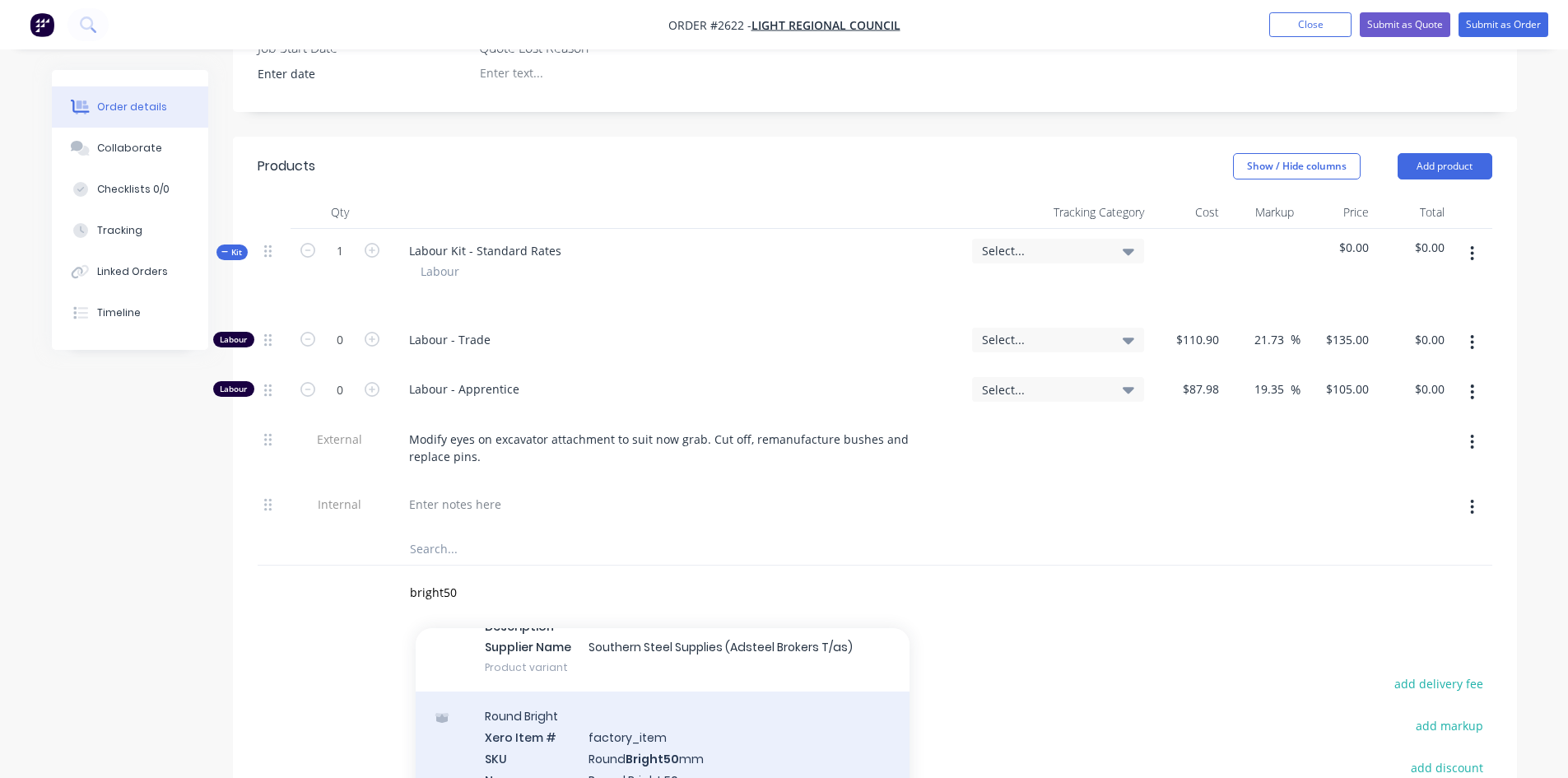
click at [663, 708] on div "Round Bright Xero Item # factory_item SKU Round Bright50 mm Name Round Bright 5…" at bounding box center [663, 779] width 494 height 176
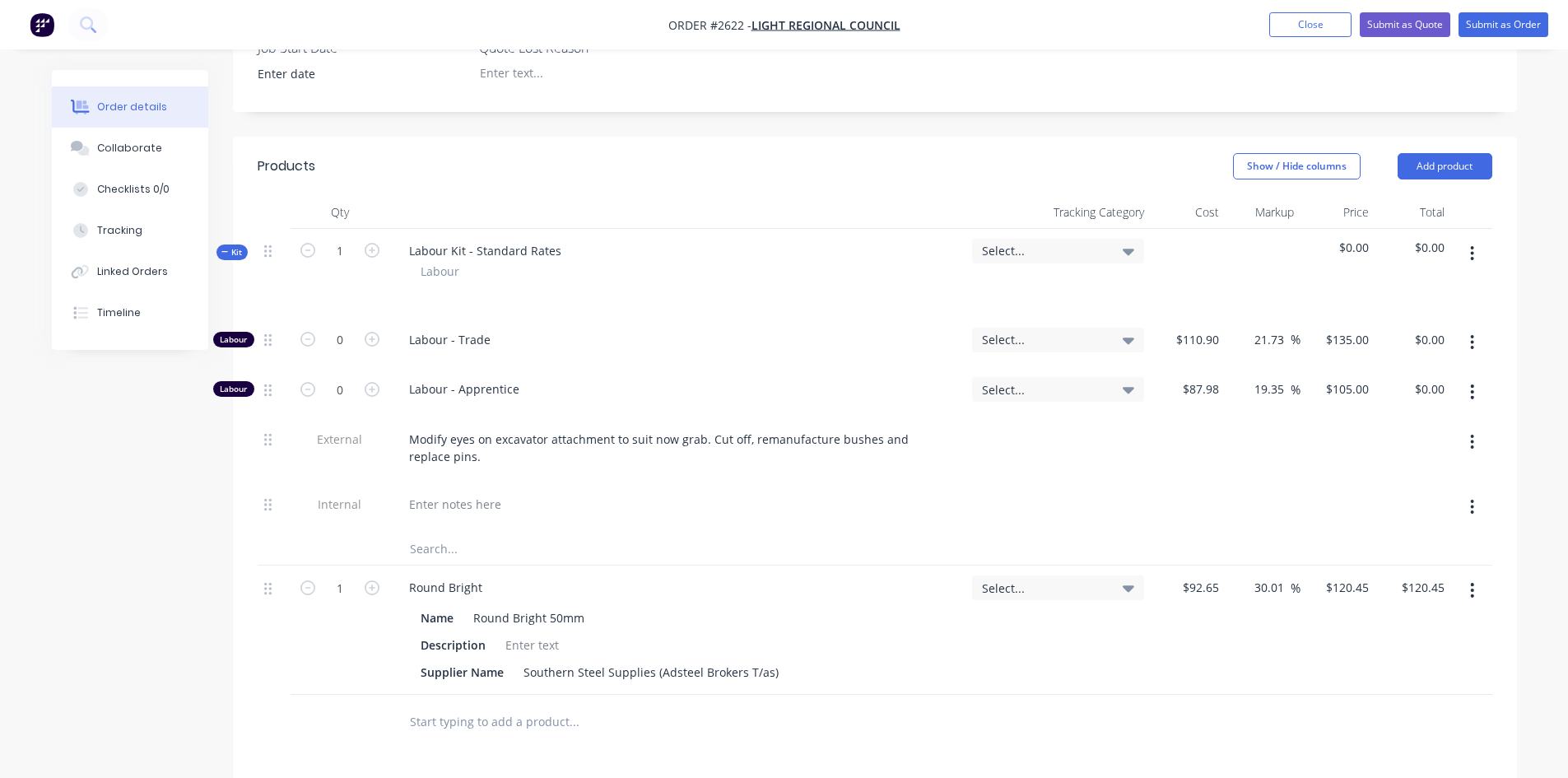
drag, startPoint x: 1285, startPoint y: 542, endPoint x: 1240, endPoint y: 540, distance: 45.0
click at [1240, 565] on div "30.01 30.01 %" at bounding box center [1262, 630] width 75 height 129
click at [1269, 648] on div "40 40 %" at bounding box center [1262, 630] width 75 height 129
click at [521, 704] on input "text" at bounding box center [573, 720] width 329 height 33
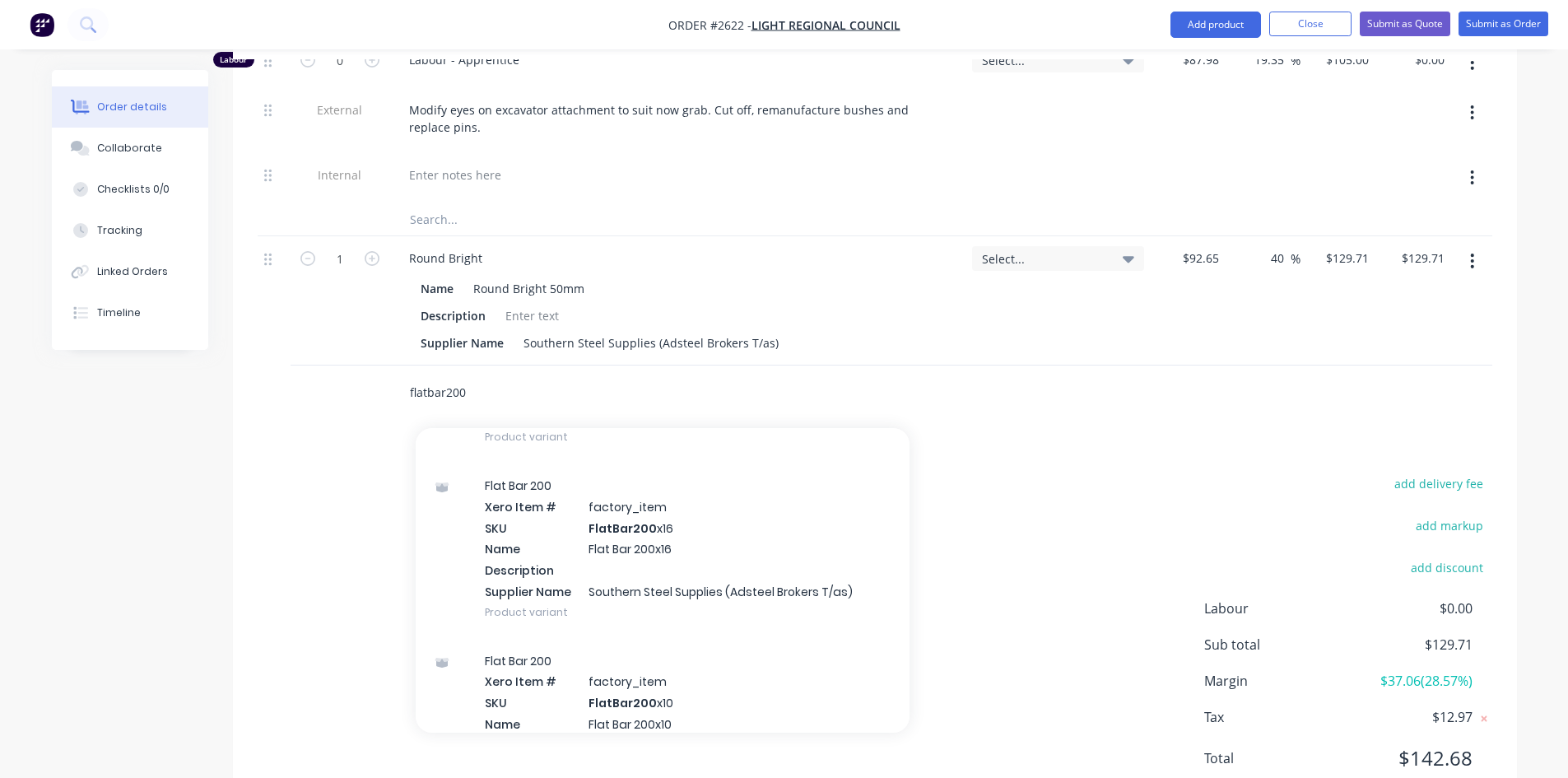
scroll to position [363, 0]
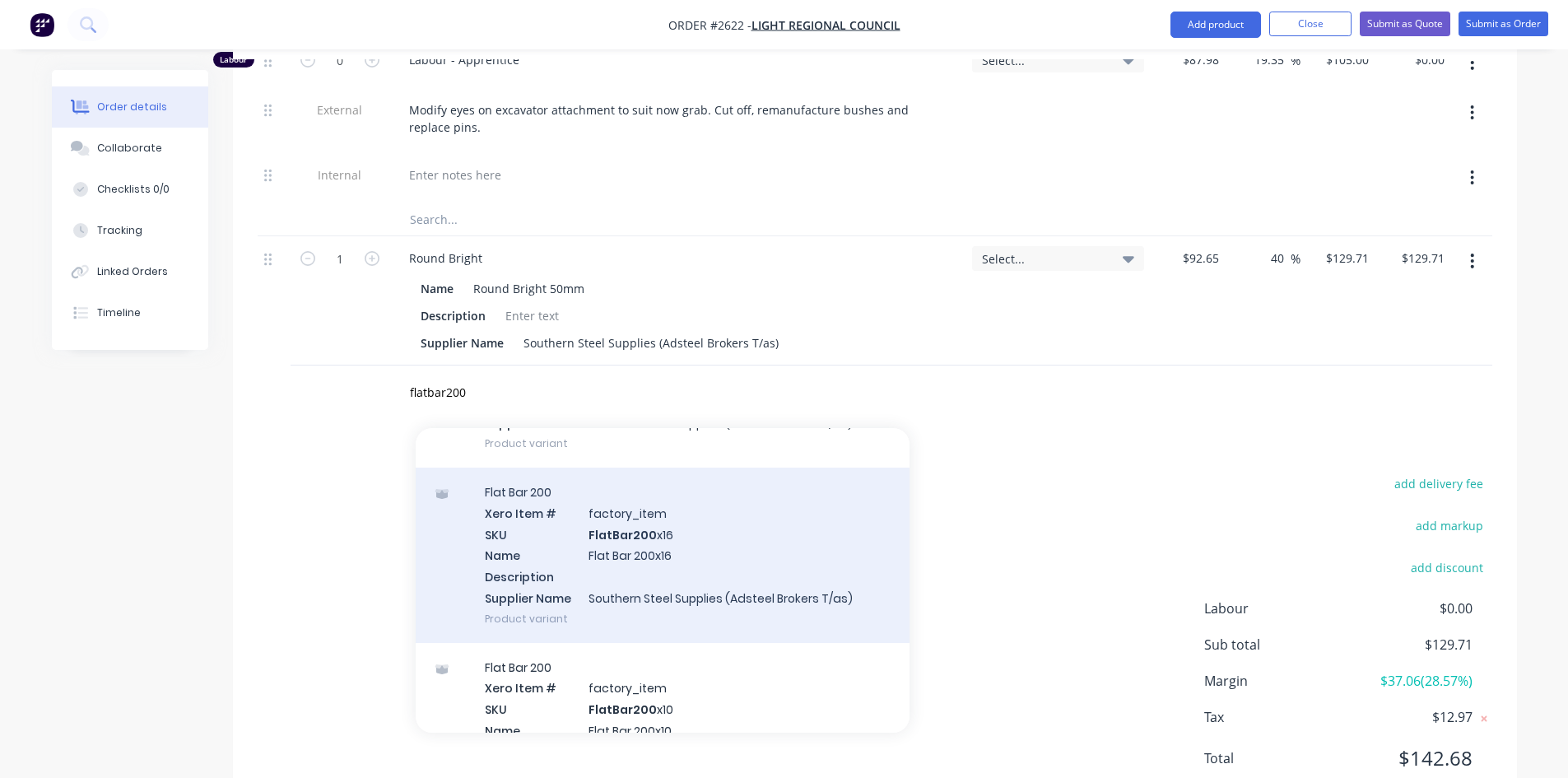
click at [651, 515] on div "Flat Bar 200 Xero Item # factory_item SKU FlatBar200 x16 Name Flat Bar 200x16 D…" at bounding box center [663, 555] width 494 height 176
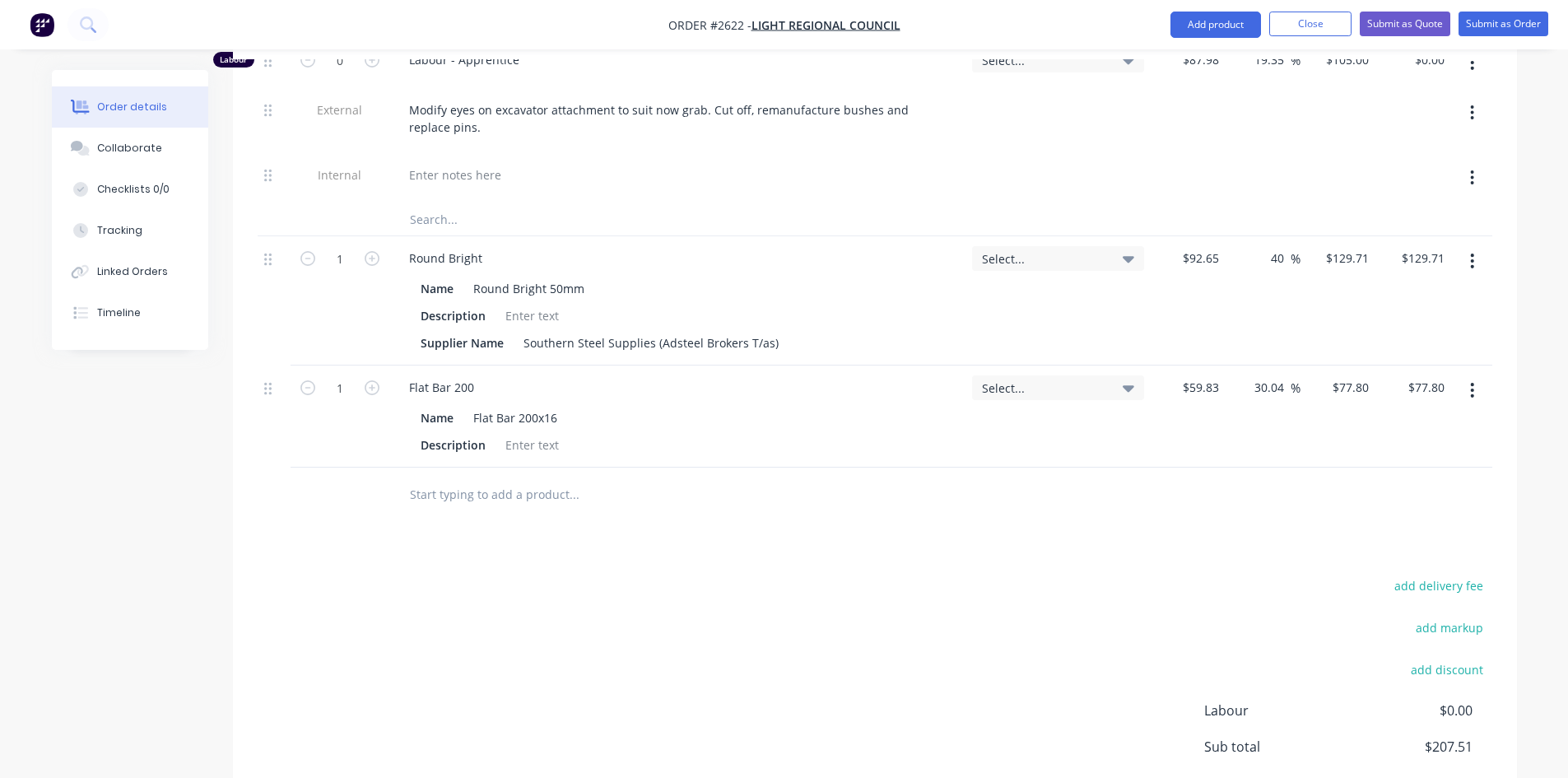
click at [431, 477] on input "text" at bounding box center [573, 493] width 329 height 33
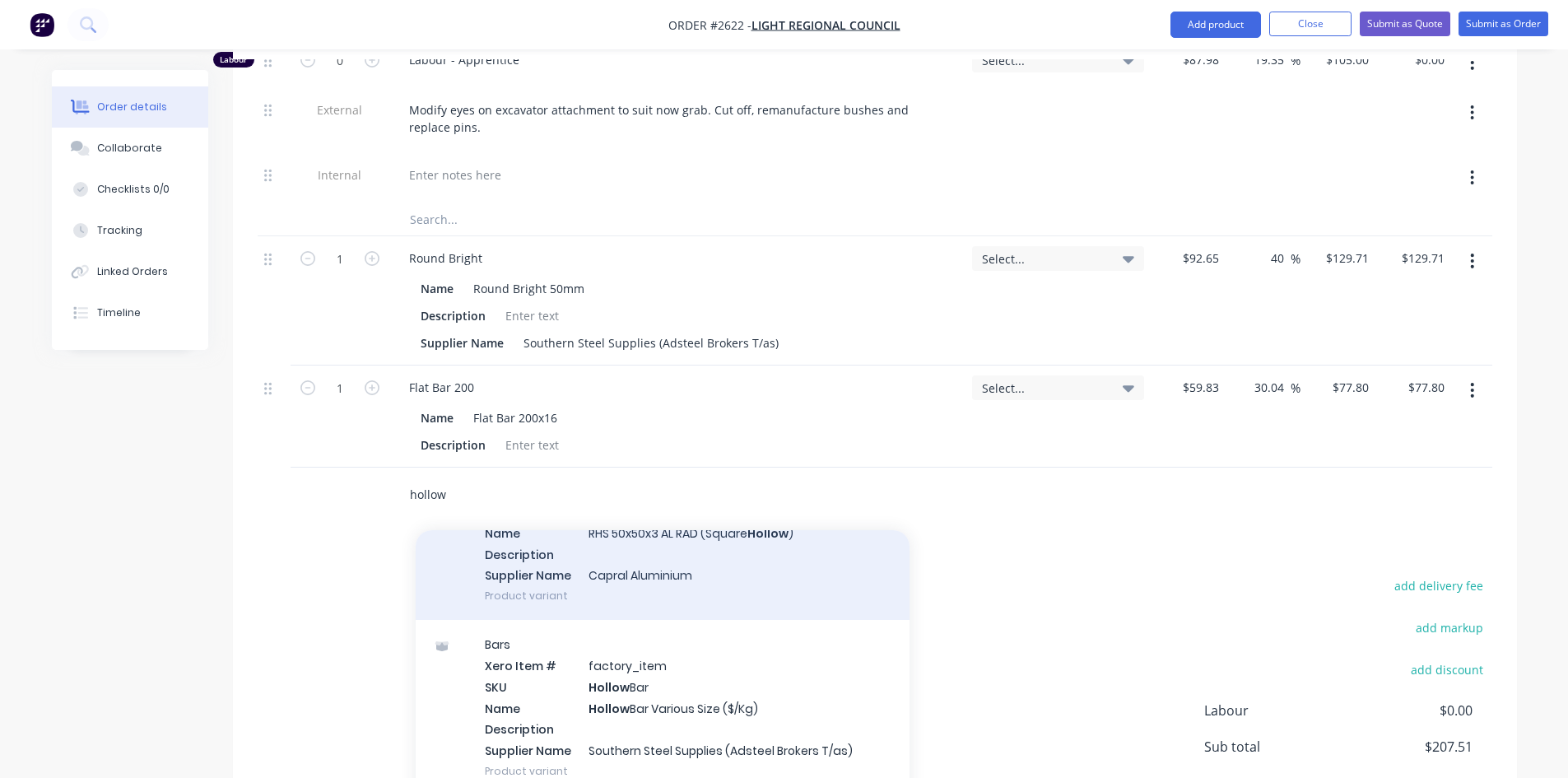
scroll to position [164, 0]
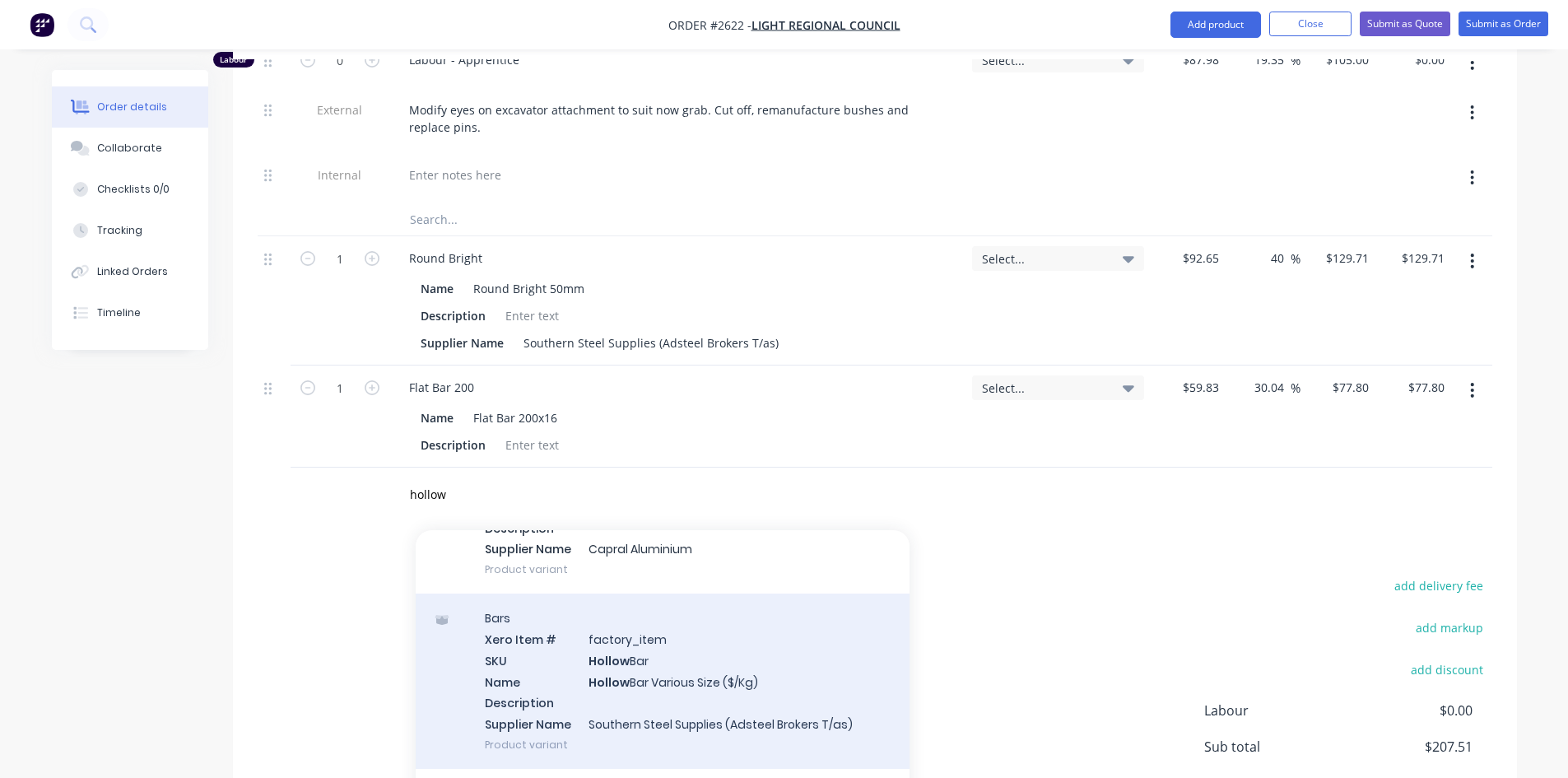
click at [610, 618] on div "Bars Xero Item # factory_item SKU Hollow Bar Name Hollow Bar Various Size ($/Kg…" at bounding box center [663, 680] width 494 height 176
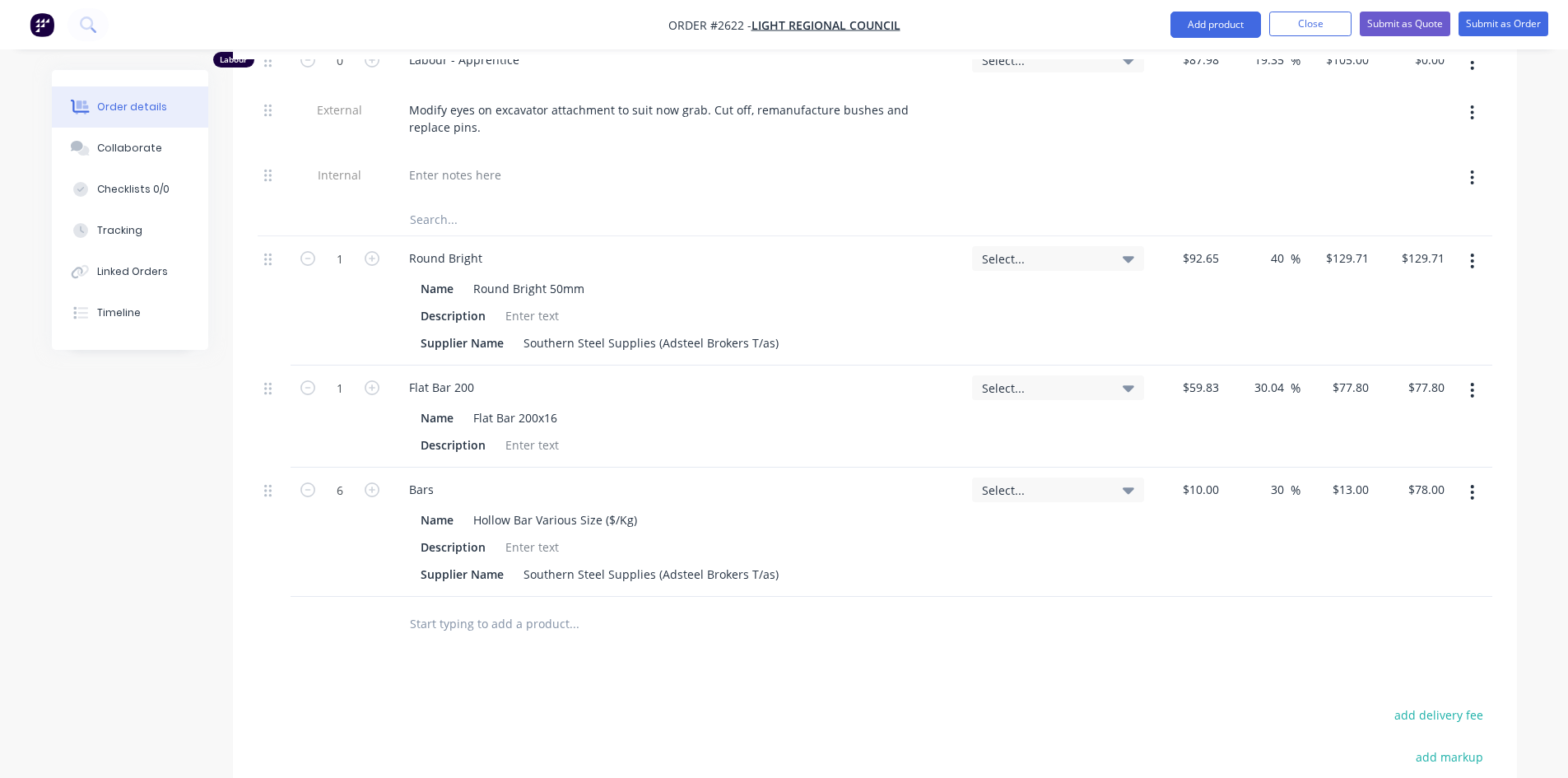
drag, startPoint x: 635, startPoint y: 619, endPoint x: 648, endPoint y: 617, distance: 13.2
click at [636, 619] on div "Products Show / Hide columns Add product Qty Tracking Category Cost Markup Pric…" at bounding box center [874, 426] width 1284 height 1238
drag, startPoint x: 778, startPoint y: 528, endPoint x: 497, endPoint y: 528, distance: 281.0
click at [497, 562] on div "Supplier Name Southern Steel Supplies (Adsteel Brokers T/as)" at bounding box center [674, 573] width 520 height 24
drag, startPoint x: 773, startPoint y: 295, endPoint x: 468, endPoint y: 303, distance: 305.1
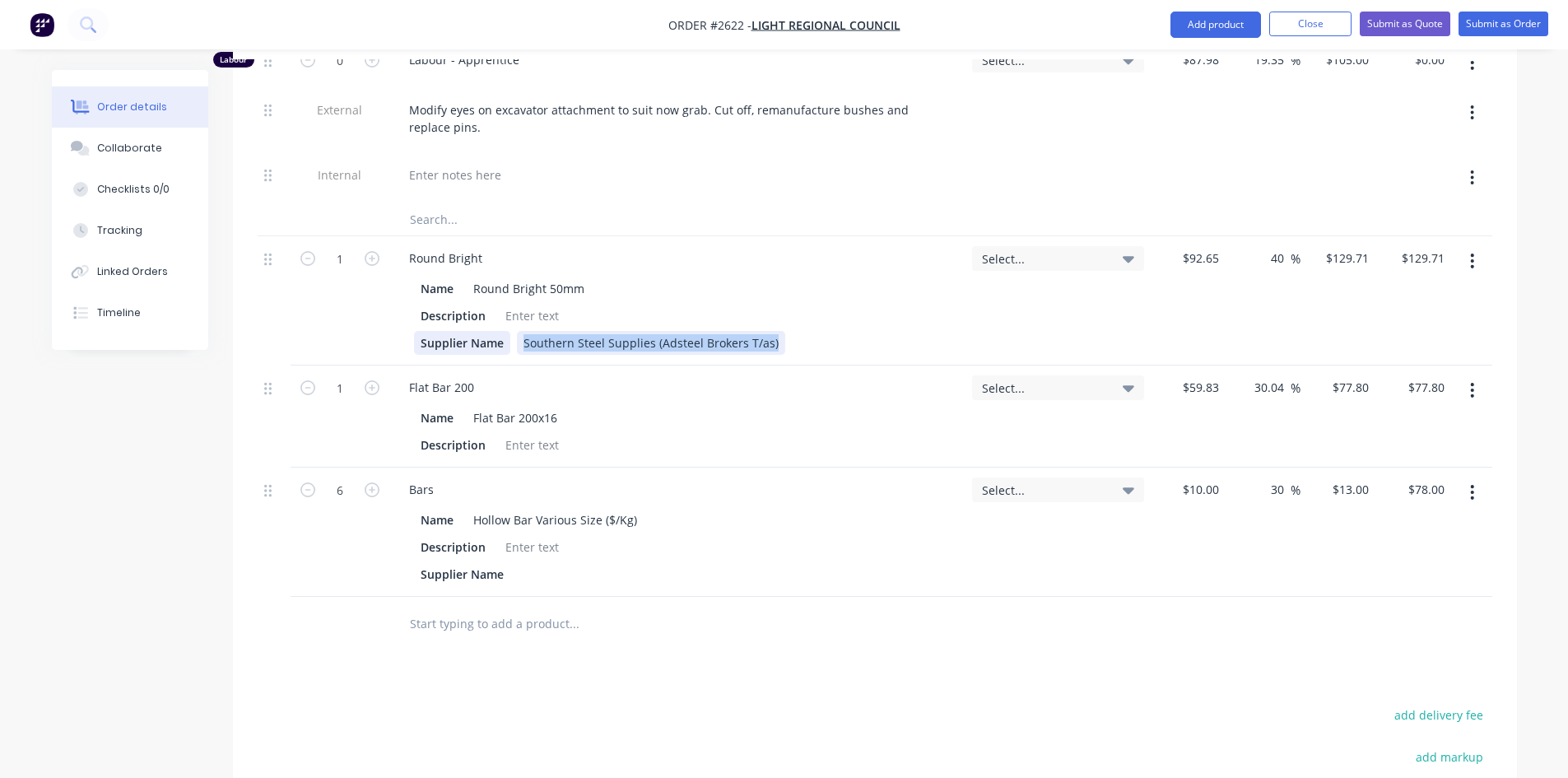
click at [479, 331] on div "Supplier Name Southern Steel Supplies (Adsteel Brokers T/as)" at bounding box center [674, 343] width 520 height 24
click at [869, 606] on div at bounding box center [643, 622] width 494 height 33
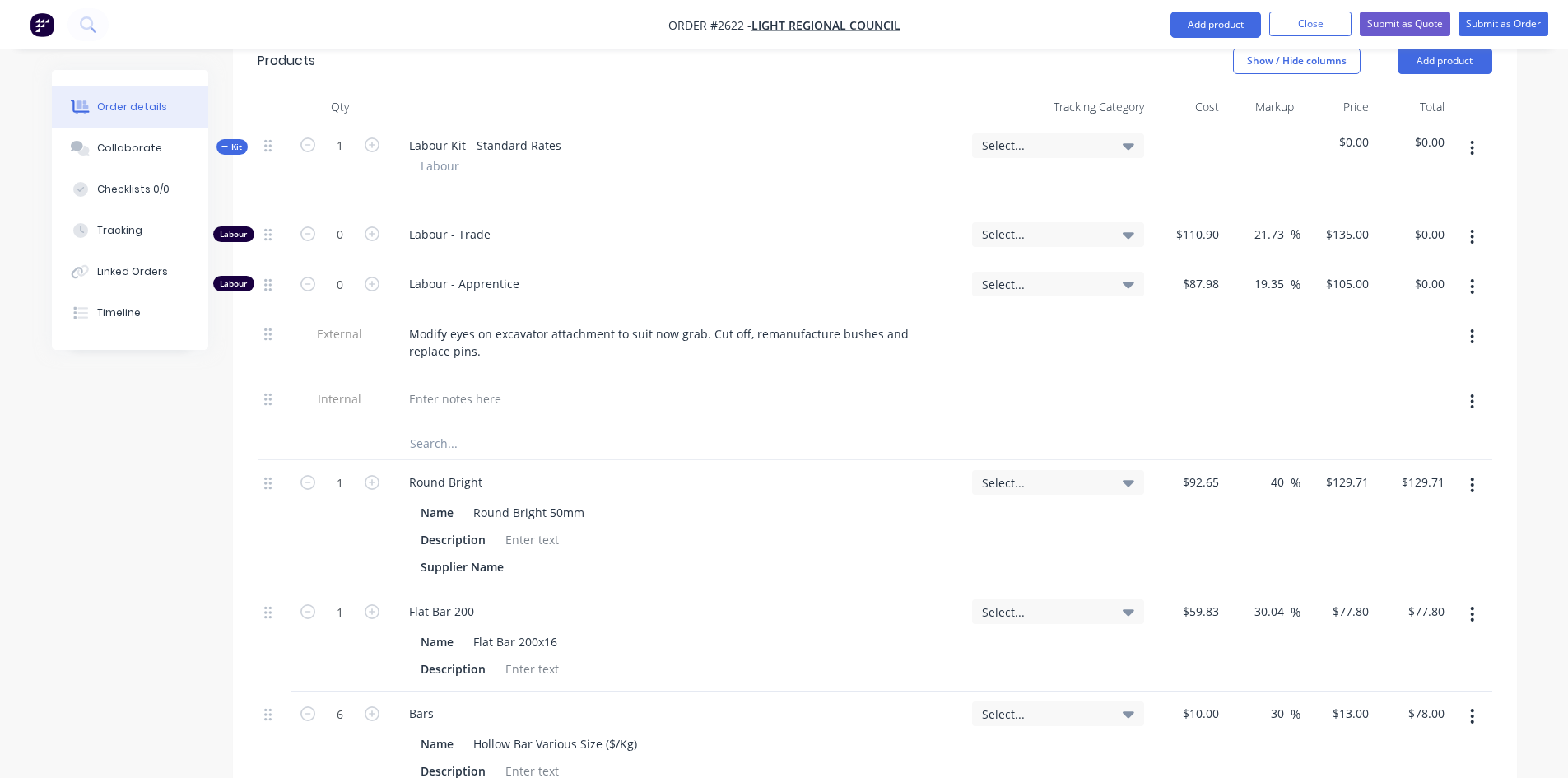
scroll to position [576, 0]
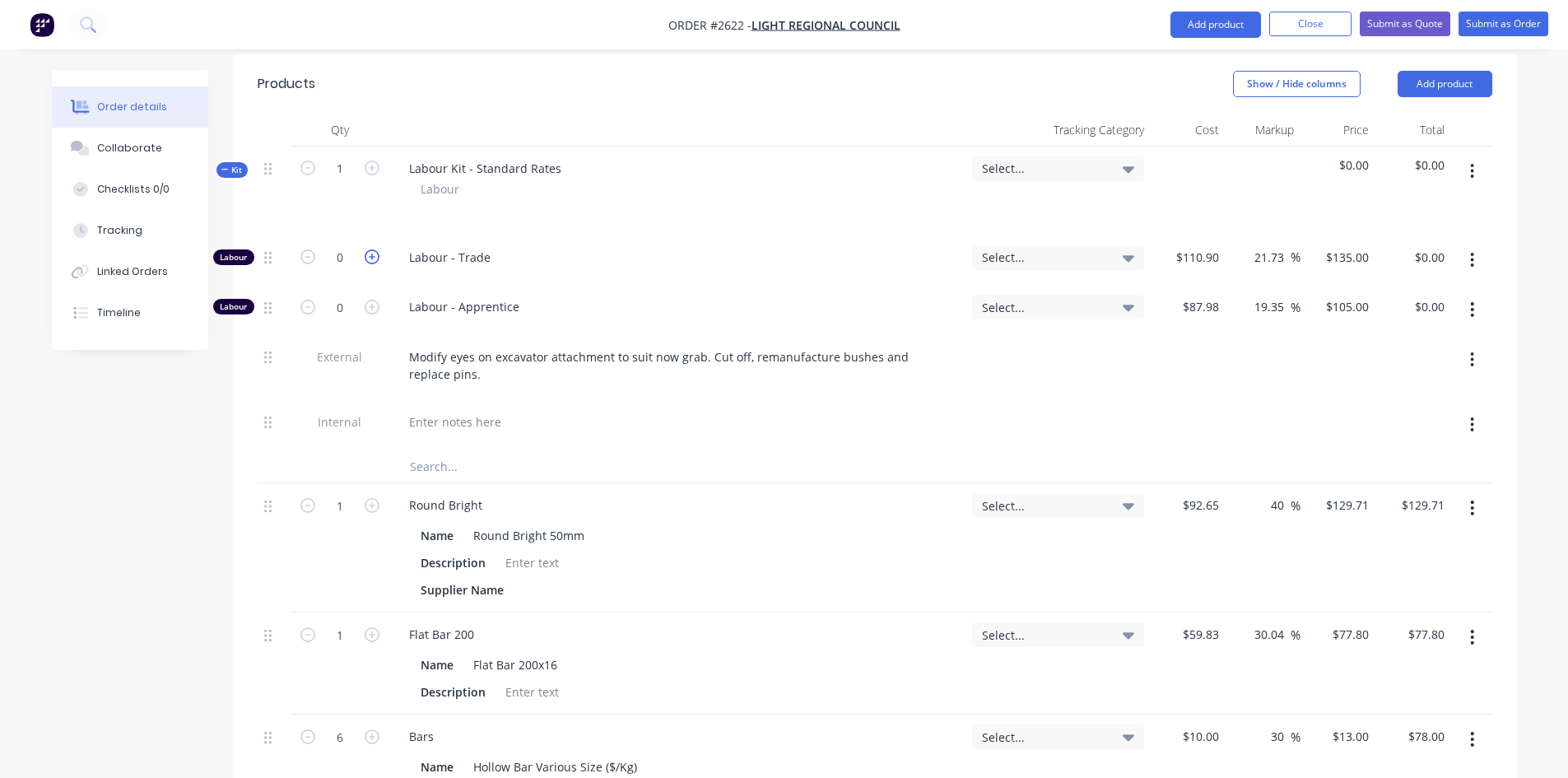
click at [369, 250] on icon "button" at bounding box center [372, 257] width 15 height 15
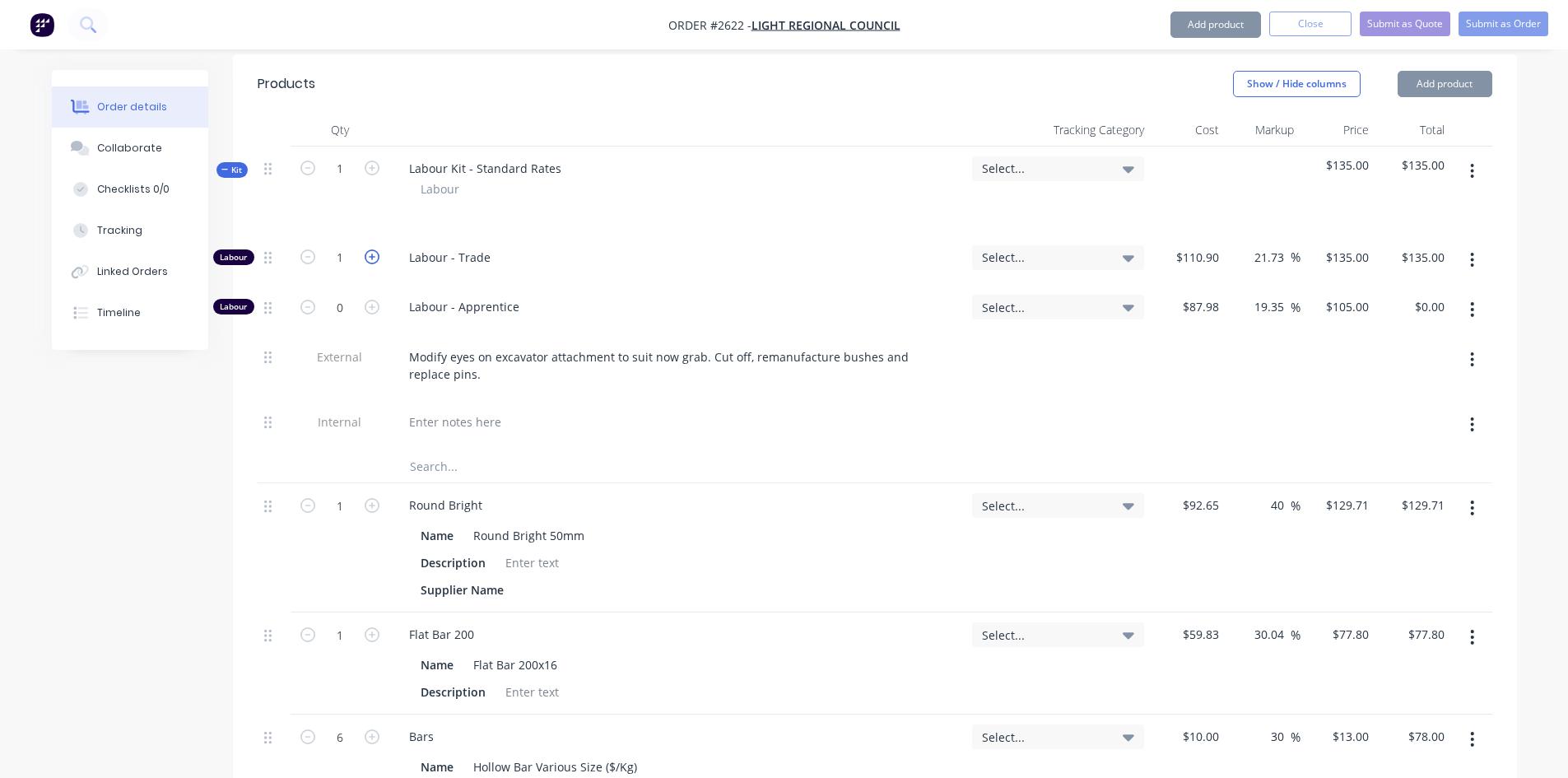
click at [369, 250] on icon "button" at bounding box center [372, 257] width 15 height 15
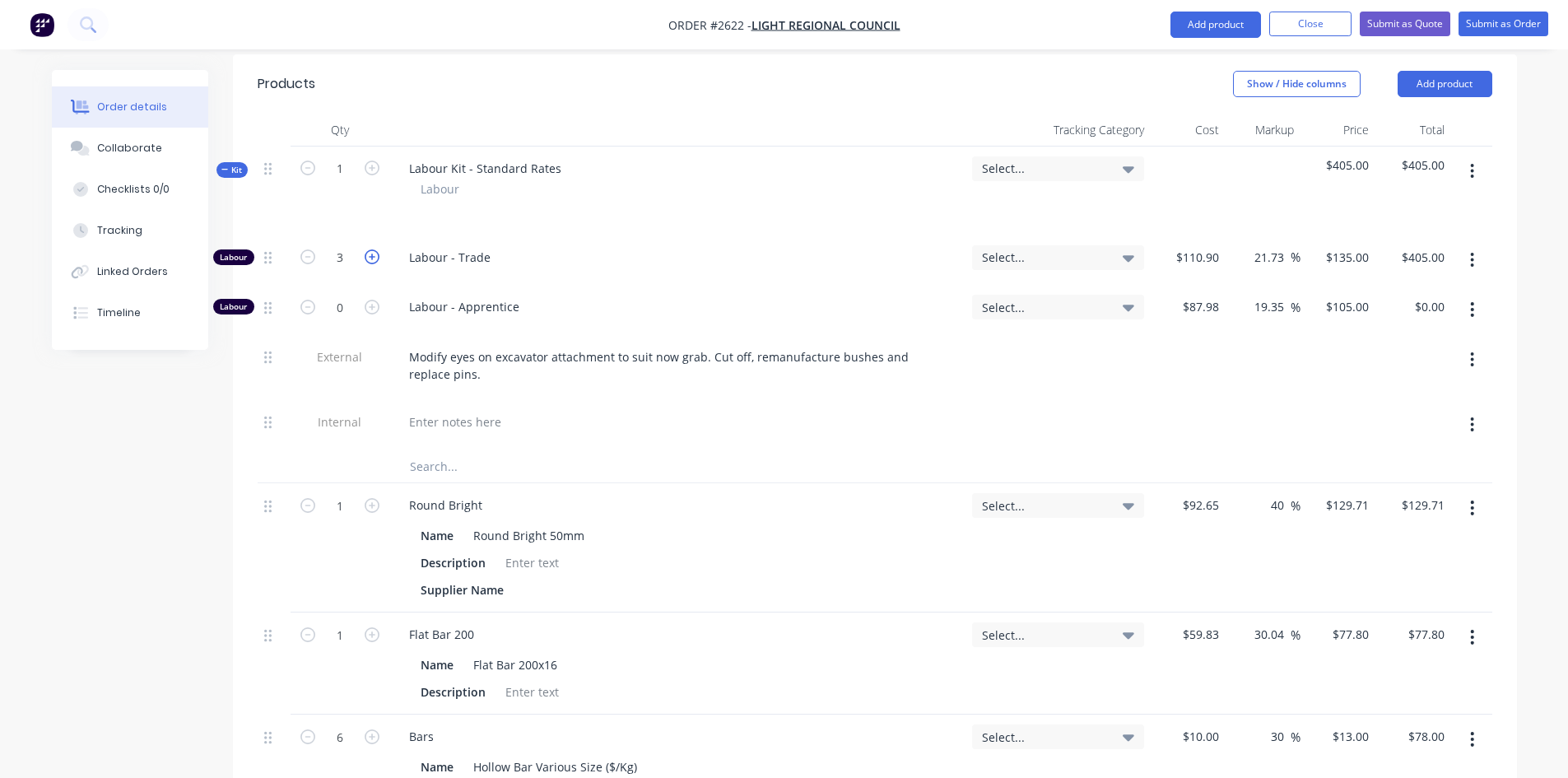
click at [369, 250] on icon "button" at bounding box center [372, 257] width 15 height 15
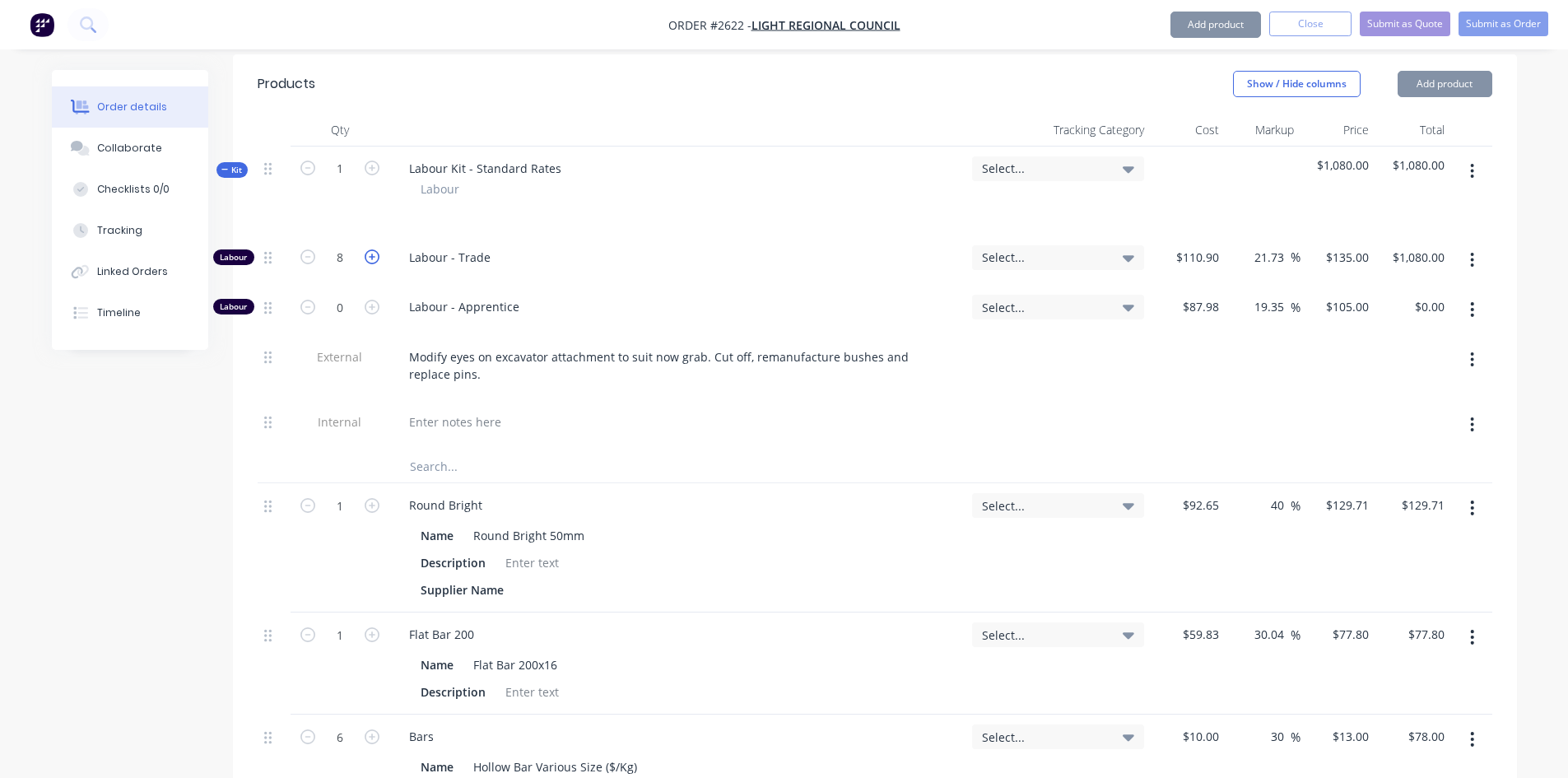
click at [369, 250] on icon "button" at bounding box center [372, 257] width 15 height 15
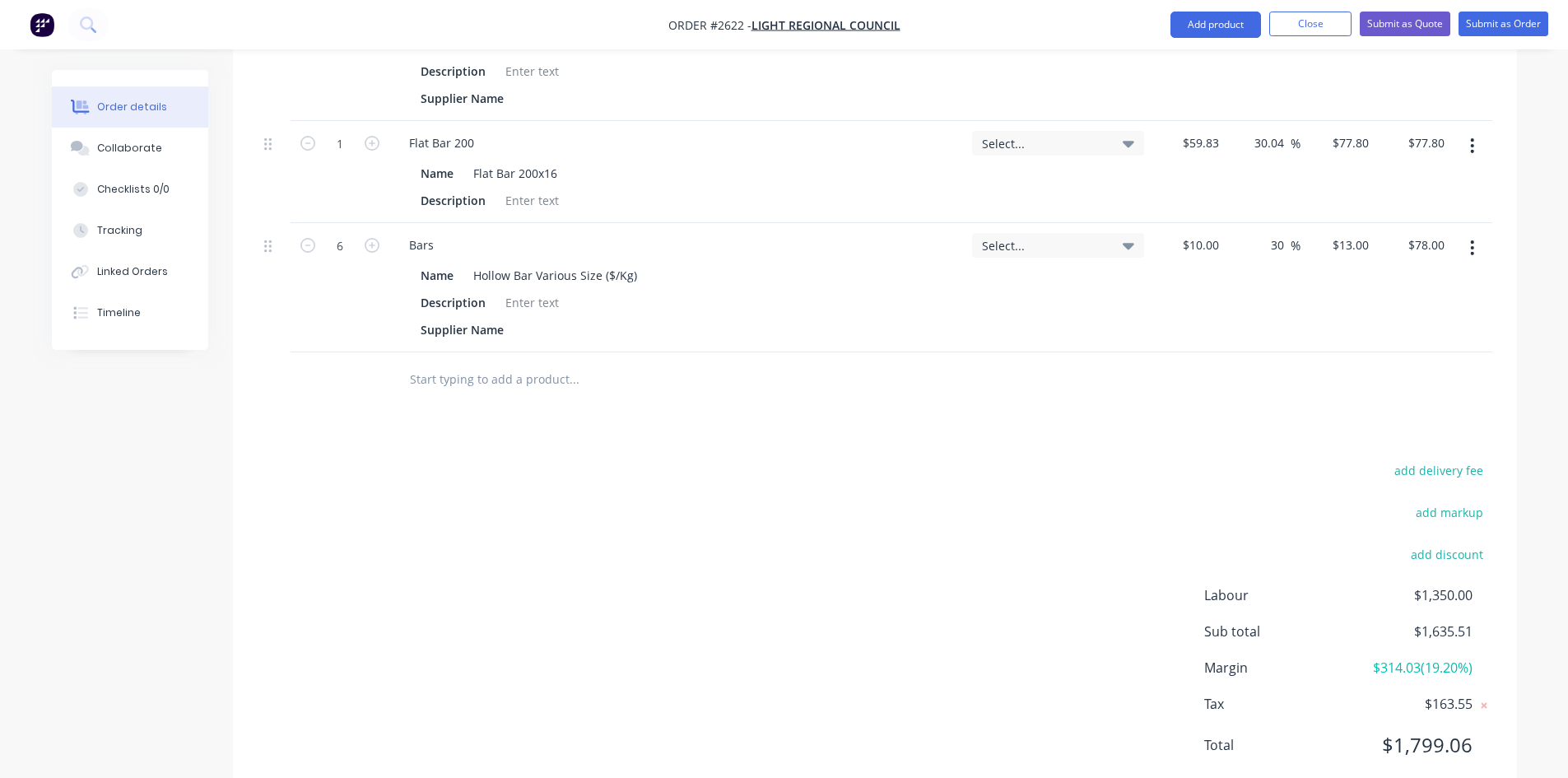
scroll to position [1069, 0]
click at [517, 361] on input "text" at bounding box center [573, 377] width 329 height 33
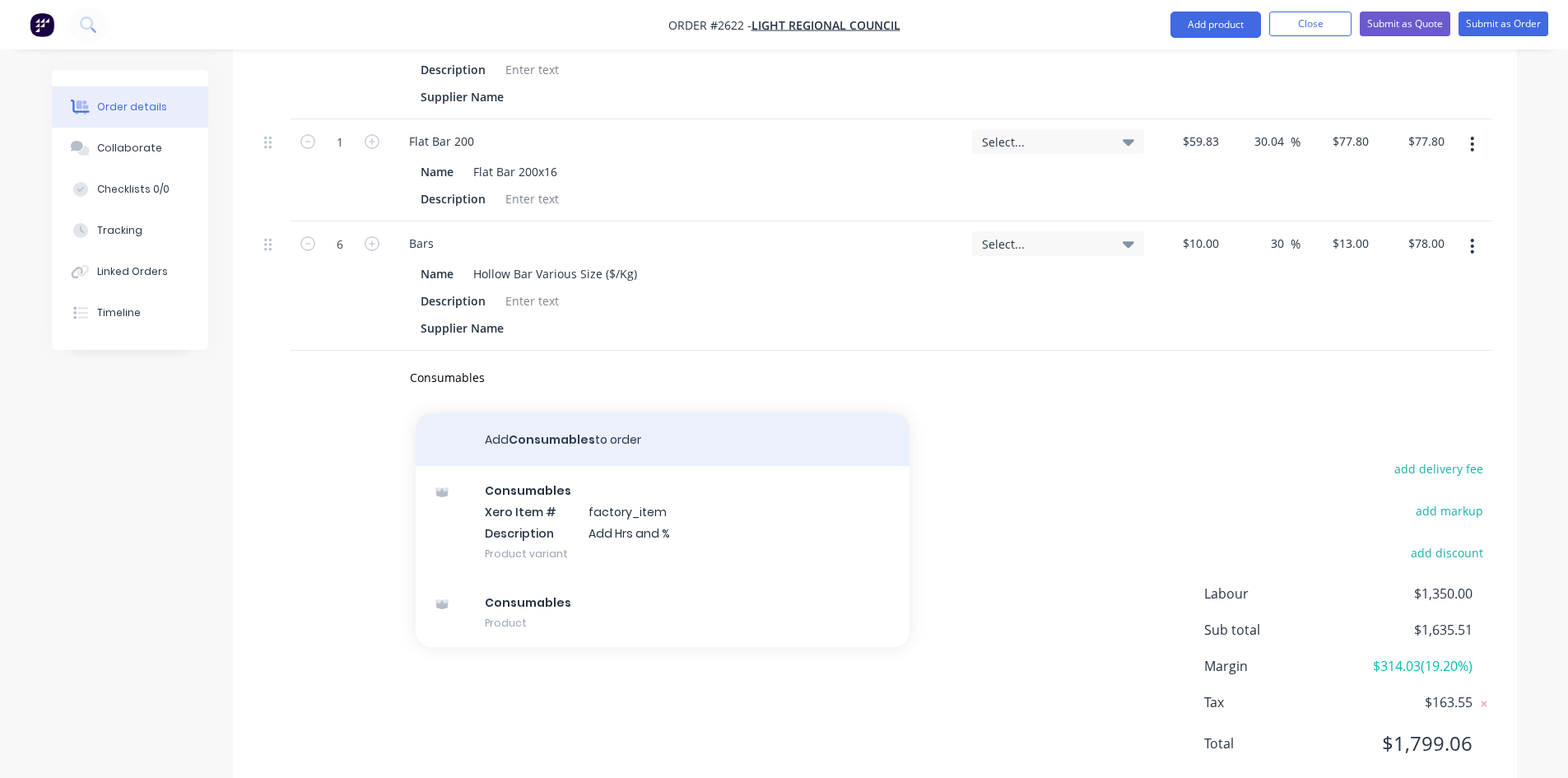
click at [539, 413] on button "Add Consumables to order" at bounding box center [663, 439] width 494 height 53
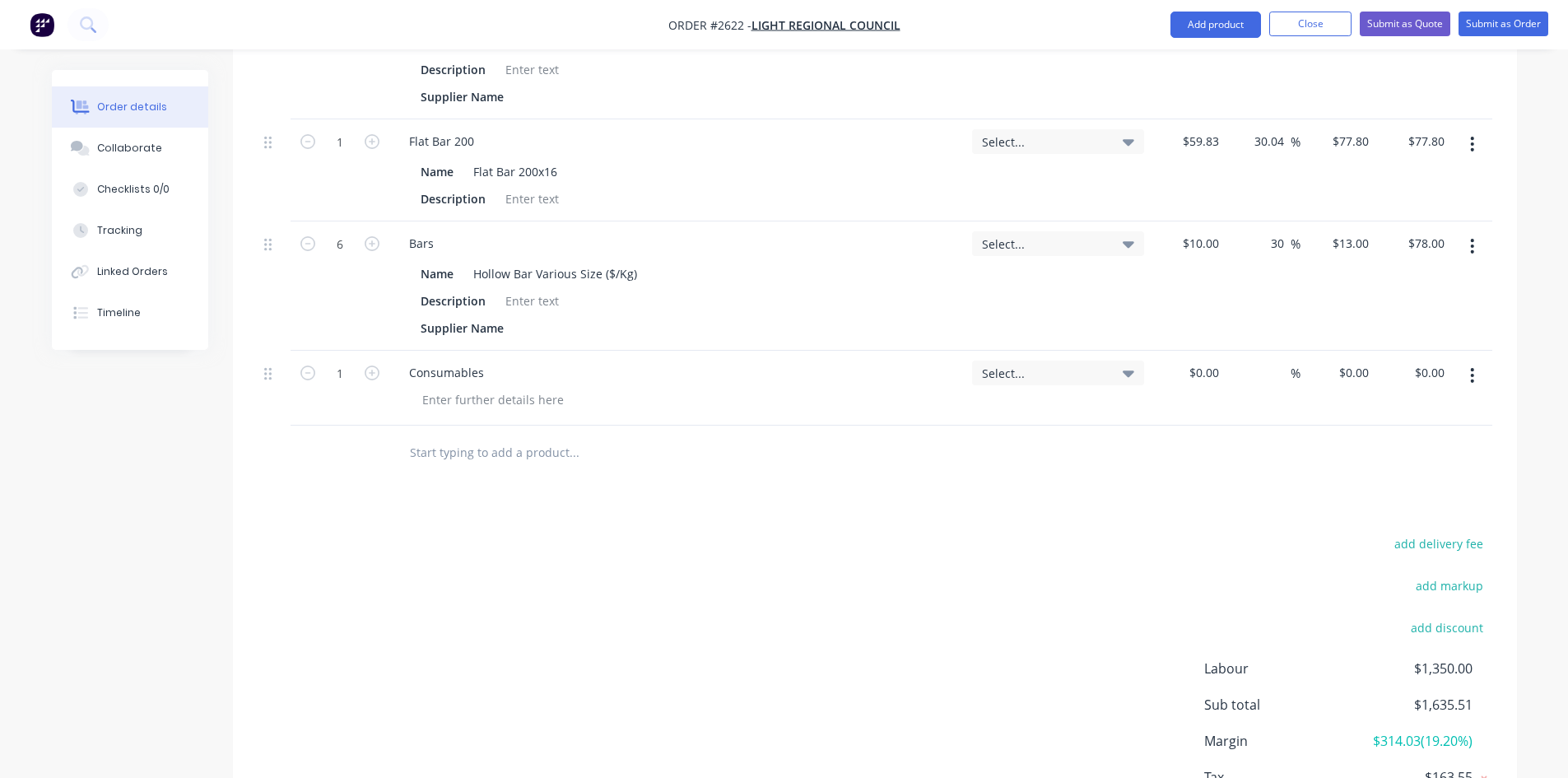
click at [1483, 361] on button "button" at bounding box center [1472, 375] width 39 height 29
click at [1391, 506] on div "Delete" at bounding box center [1414, 517] width 127 height 24
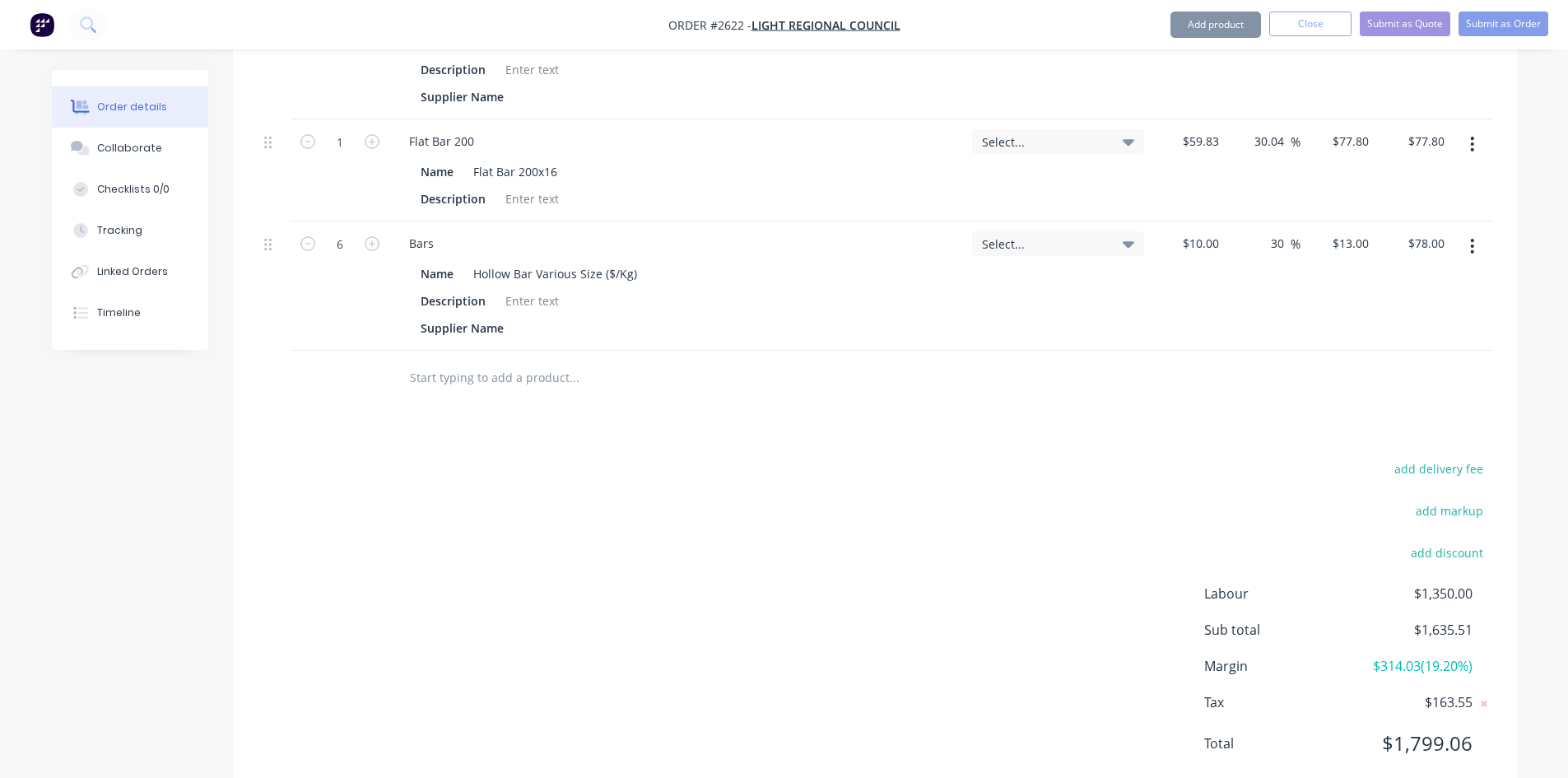
click at [551, 350] on div at bounding box center [685, 377] width 592 height 53
click at [544, 361] on input "text" at bounding box center [573, 377] width 329 height 33
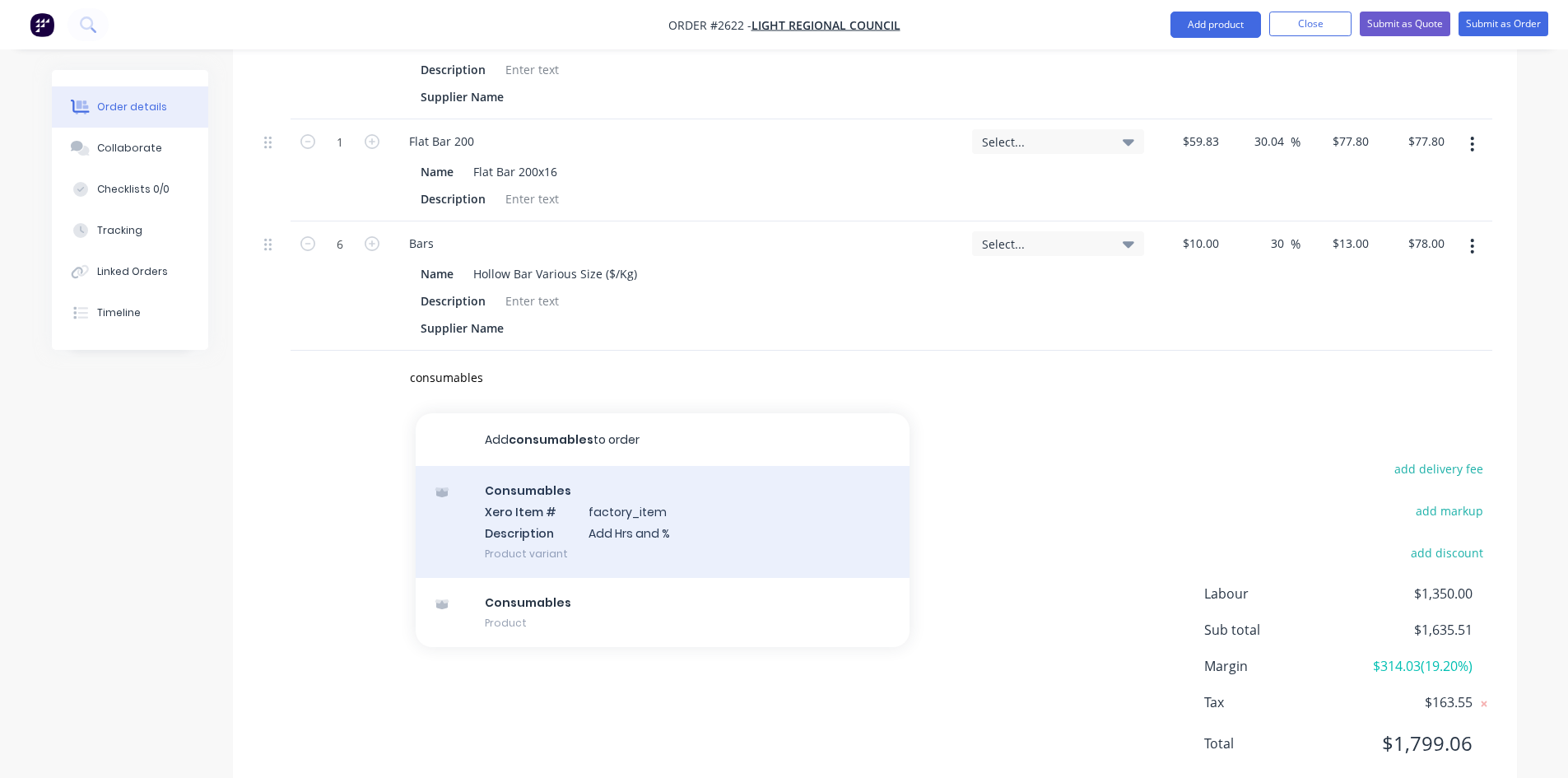
click at [544, 467] on div "Consumables Xero Item # factory_item Description Add Hrs and % Product variant" at bounding box center [663, 521] width 494 height 111
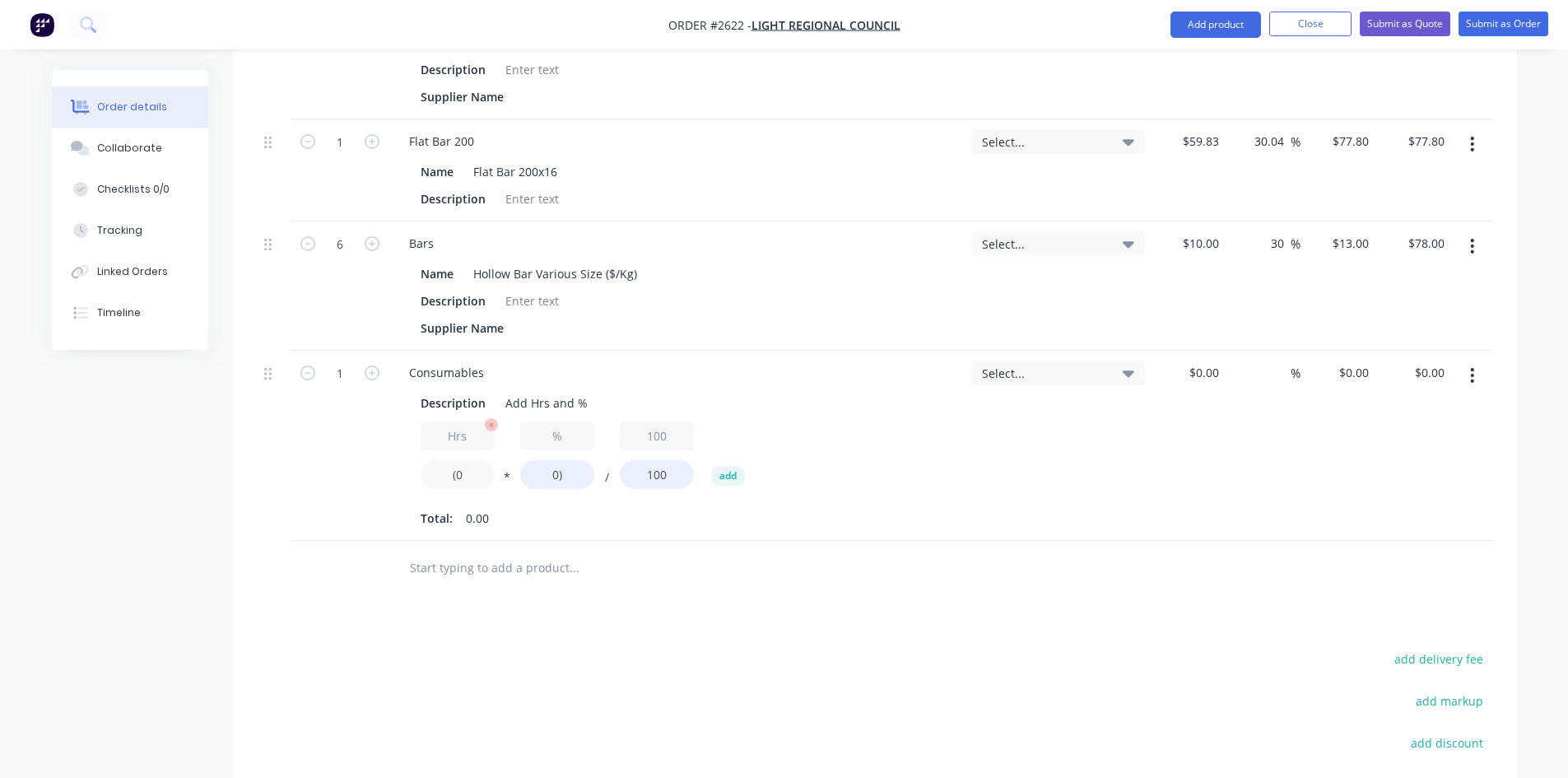
drag, startPoint x: 472, startPoint y: 426, endPoint x: 452, endPoint y: 423, distance: 20.2
click at [452, 460] on input "(0" at bounding box center [457, 474] width 74 height 28
click at [665, 551] on div "Products Show / Hide columns Add product Qty Tracking Category Cost Markup Pric…" at bounding box center [874, 276] width 1284 height 1429
click at [555, 460] on input "0)" at bounding box center [557, 474] width 74 height 28
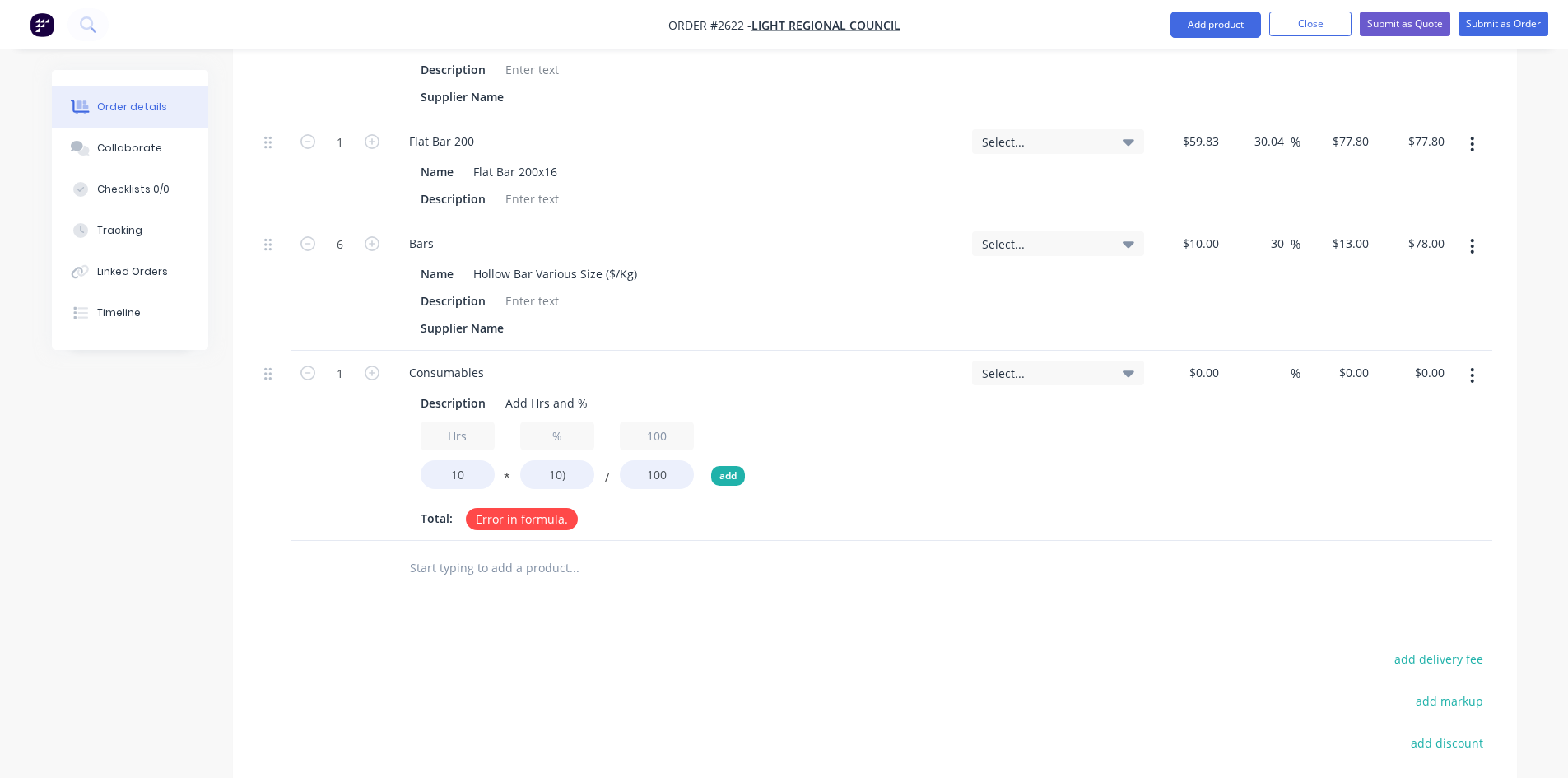
click at [729, 466] on button "add" at bounding box center [728, 475] width 34 height 20
click at [787, 418] on icon "button" at bounding box center [791, 425] width 13 height 13
click at [692, 423] on icon "button" at bounding box center [690, 425] width 4 height 4
click at [675, 566] on div "Products Show / Hide columns Add product Qty Tracking Category Cost Markup Pric…" at bounding box center [874, 276] width 1284 height 1429
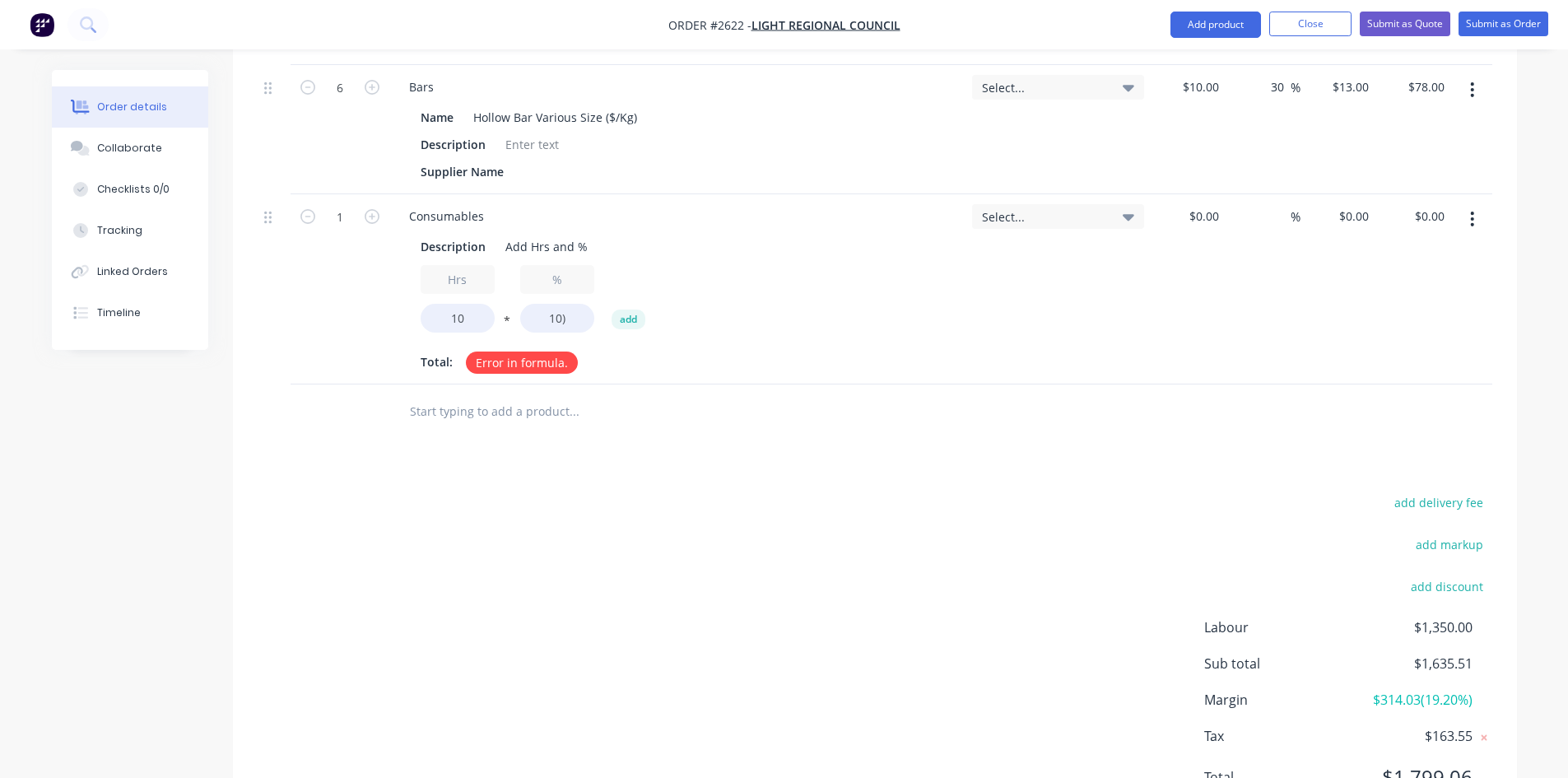
scroll to position [1259, 0]
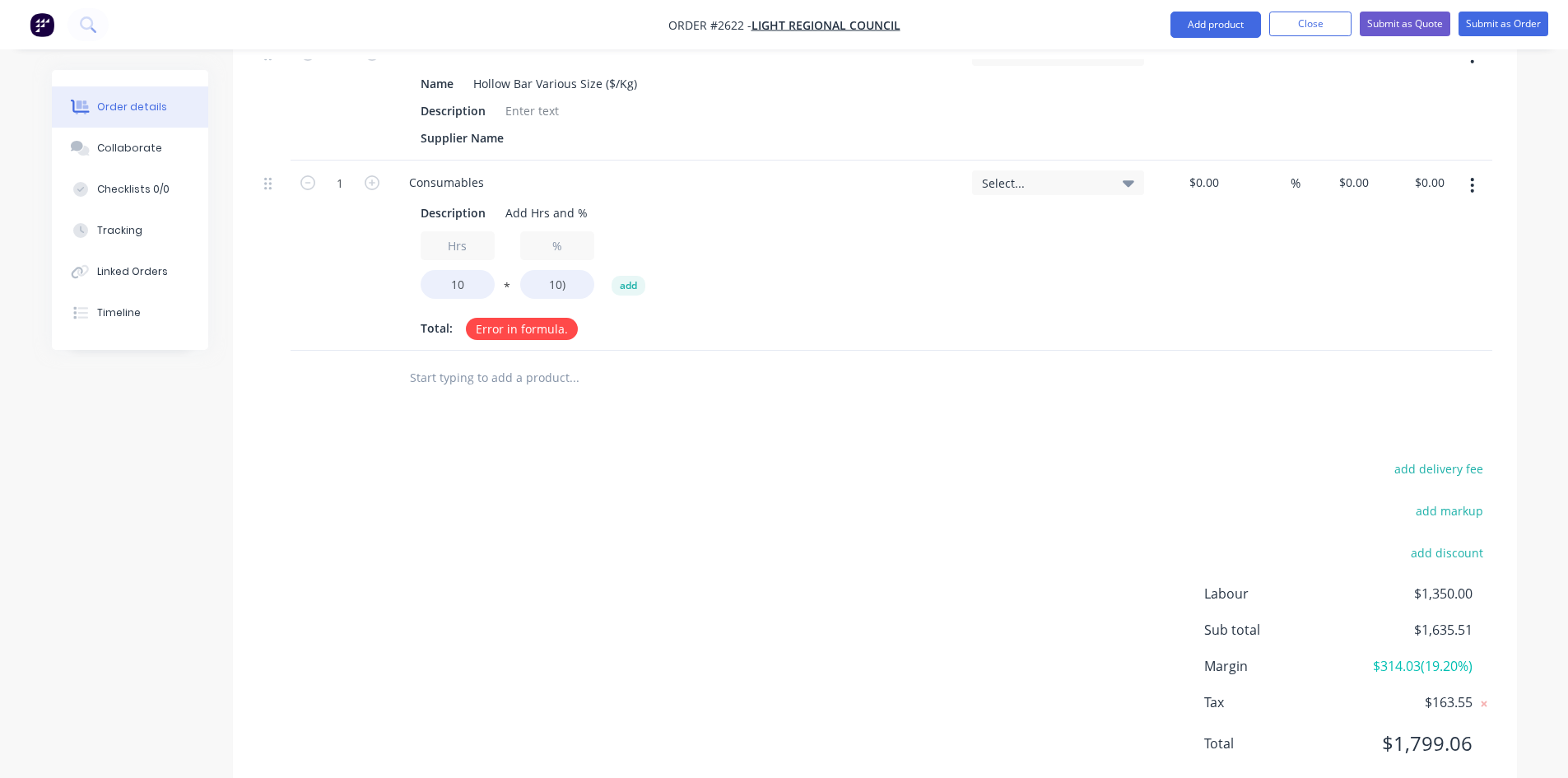
click at [1474, 176] on icon "button" at bounding box center [1472, 185] width 4 height 18
drag, startPoint x: 1385, startPoint y: 282, endPoint x: 1217, endPoint y: 349, distance: 180.9
click at [1384, 315] on div "Delete" at bounding box center [1414, 326] width 127 height 24
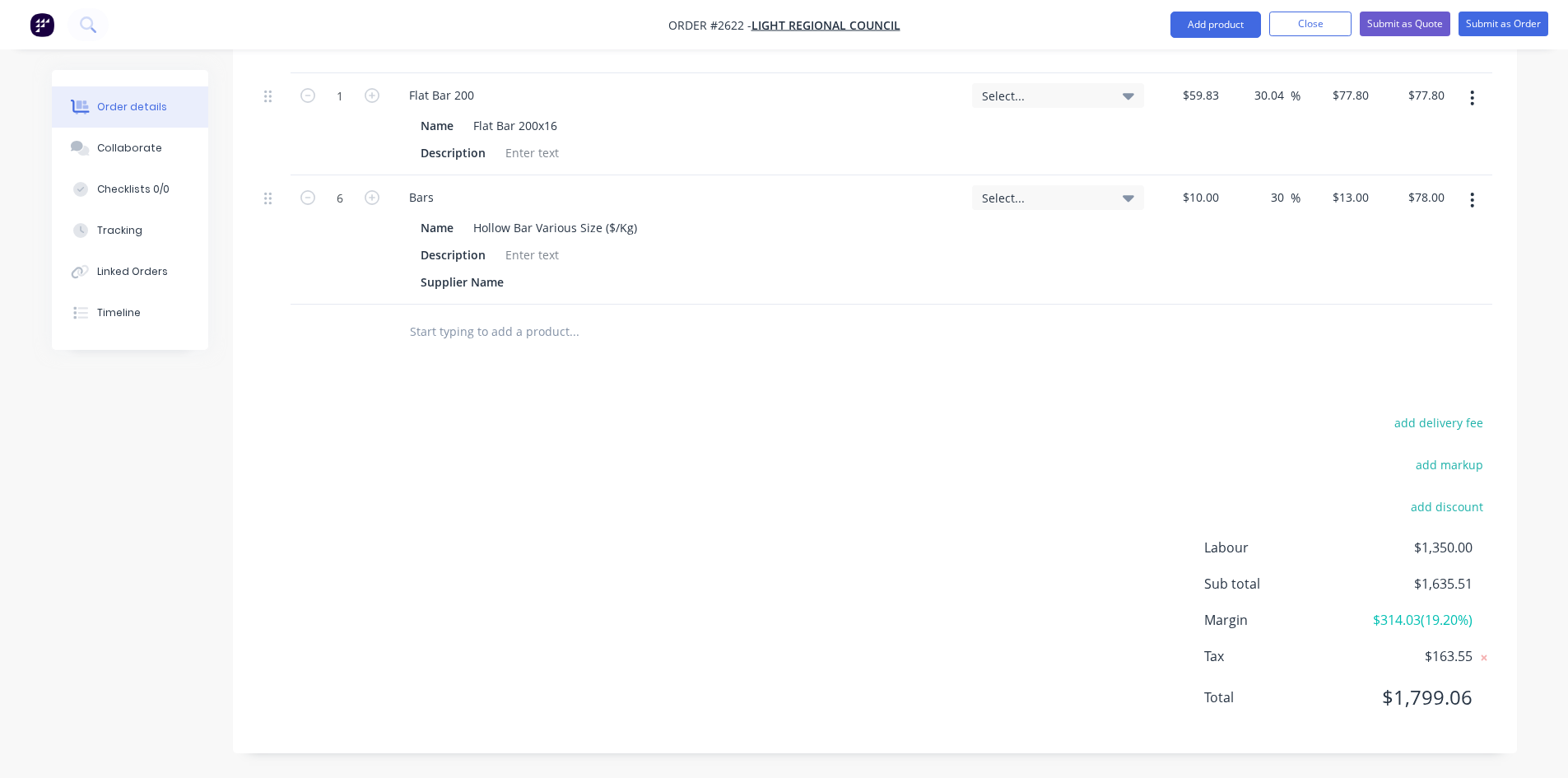
scroll to position [1069, 0]
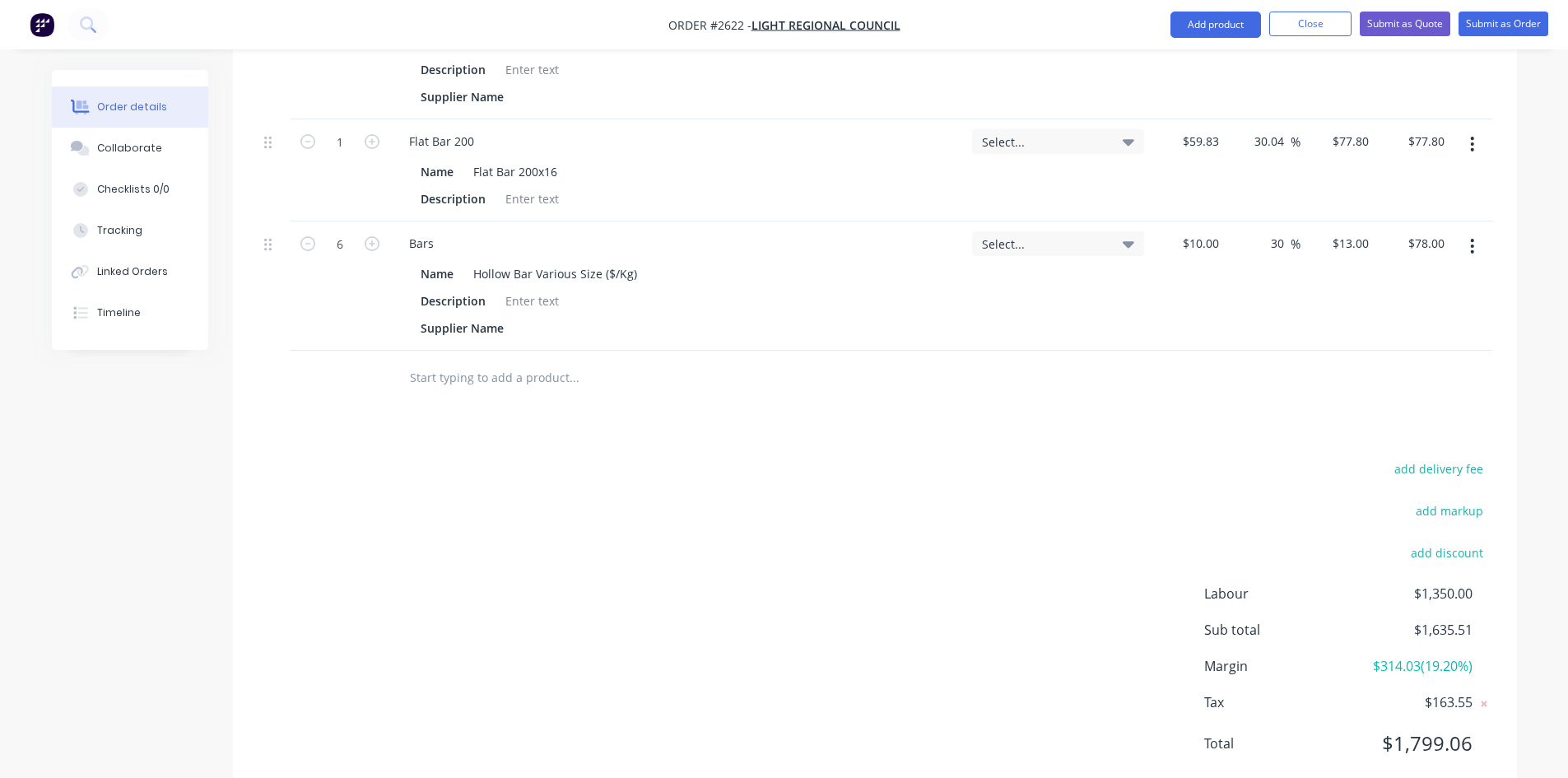
click at [466, 361] on input "text" at bounding box center [573, 377] width 329 height 33
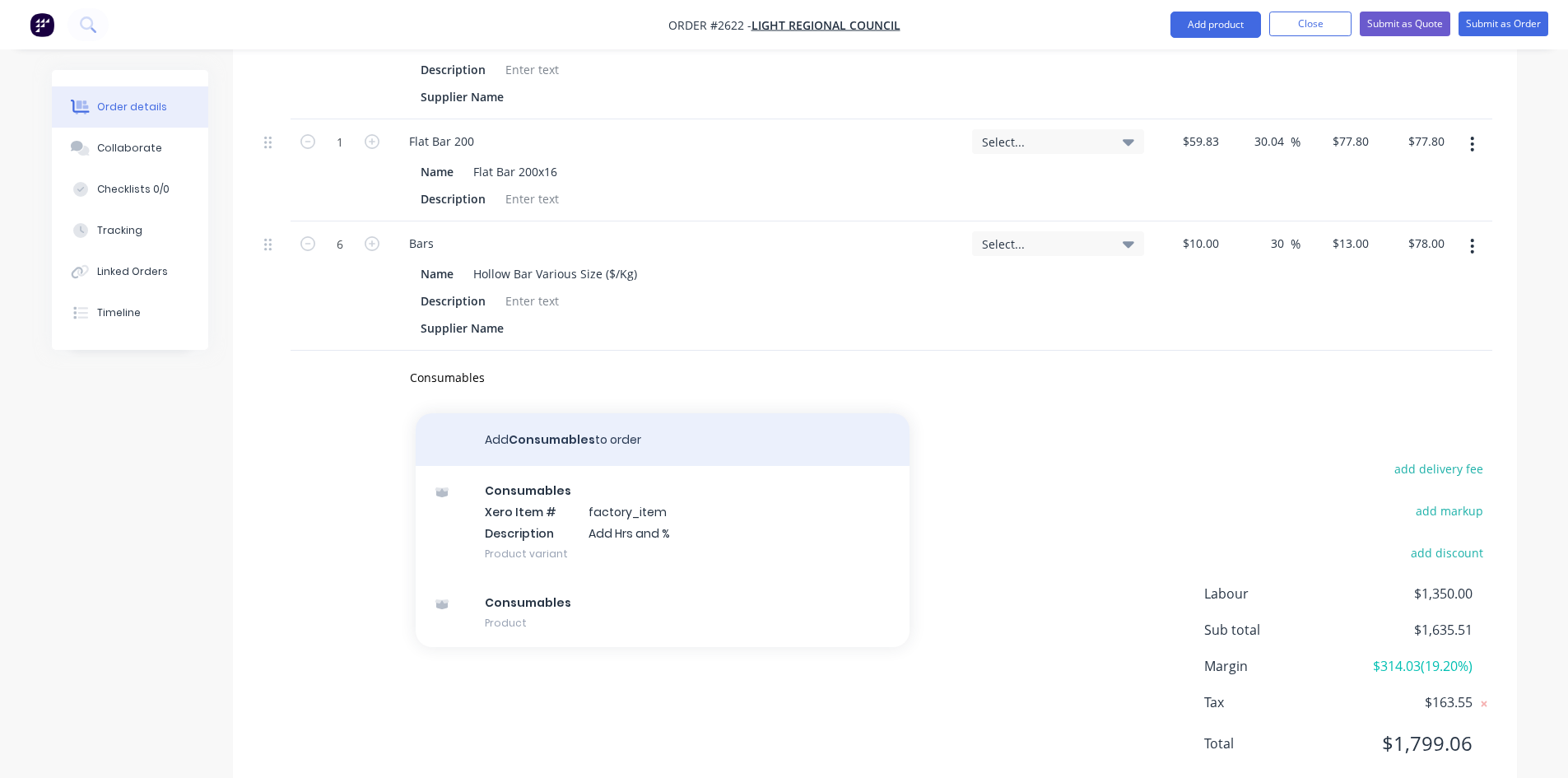
click at [504, 413] on button "Add Consumables to order" at bounding box center [663, 439] width 494 height 53
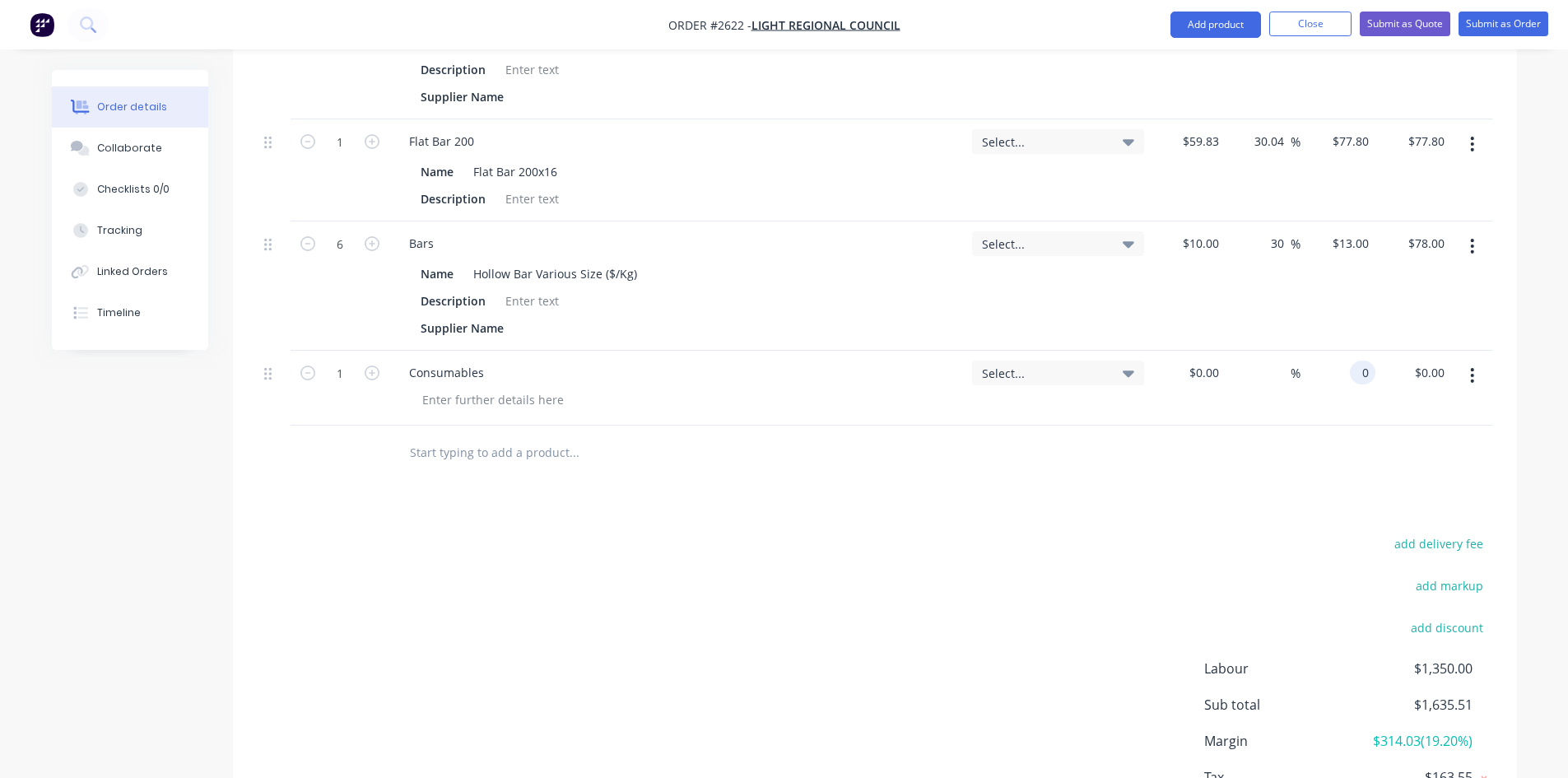
click at [1354, 361] on div "0 0" at bounding box center [1362, 372] width 26 height 24
click at [882, 531] on div "add delivery fee add markup add discount Labour $1,350.00 Sub total $1,710.51 M…" at bounding box center [874, 690] width 1235 height 318
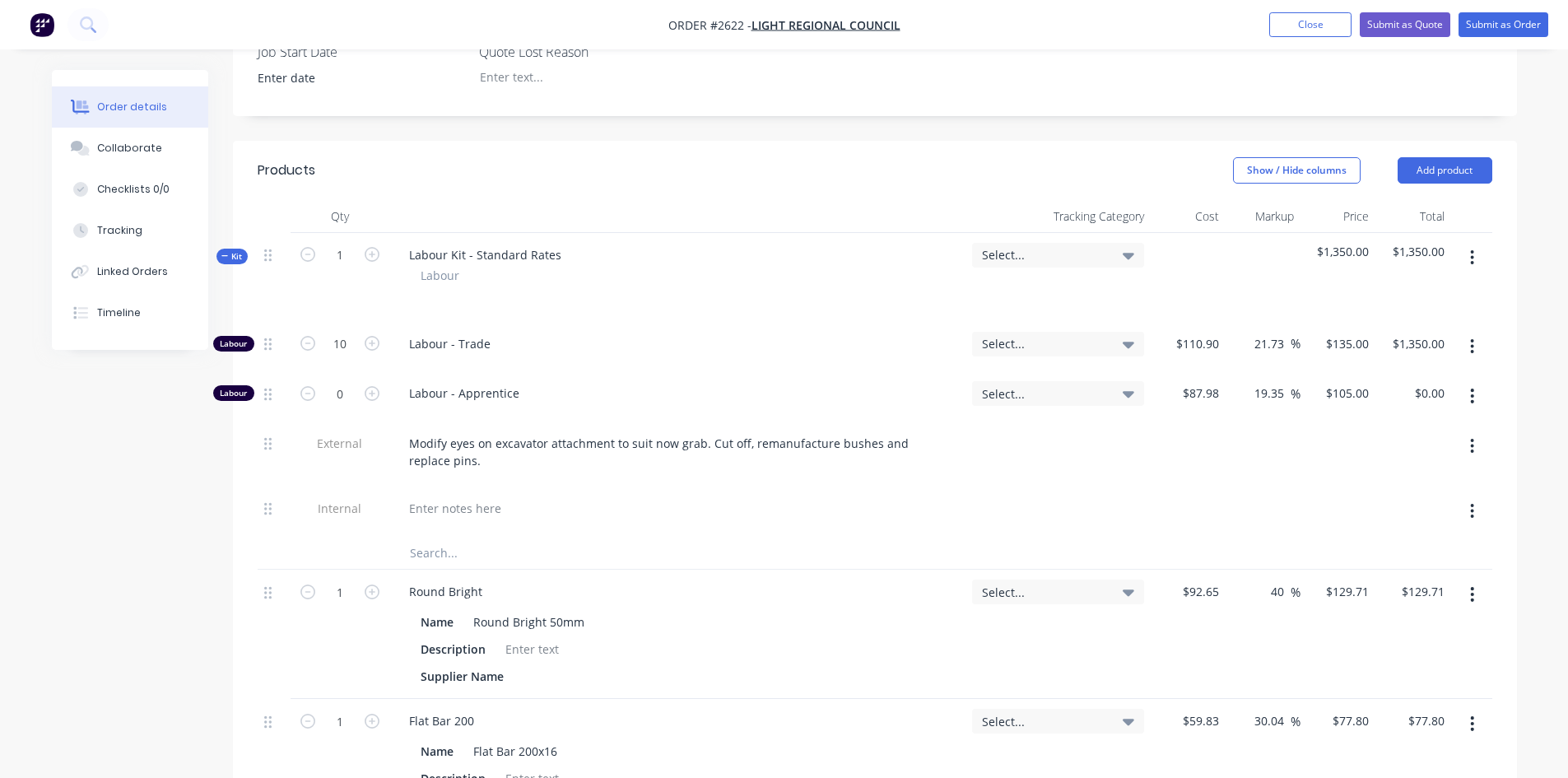
scroll to position [247, 0]
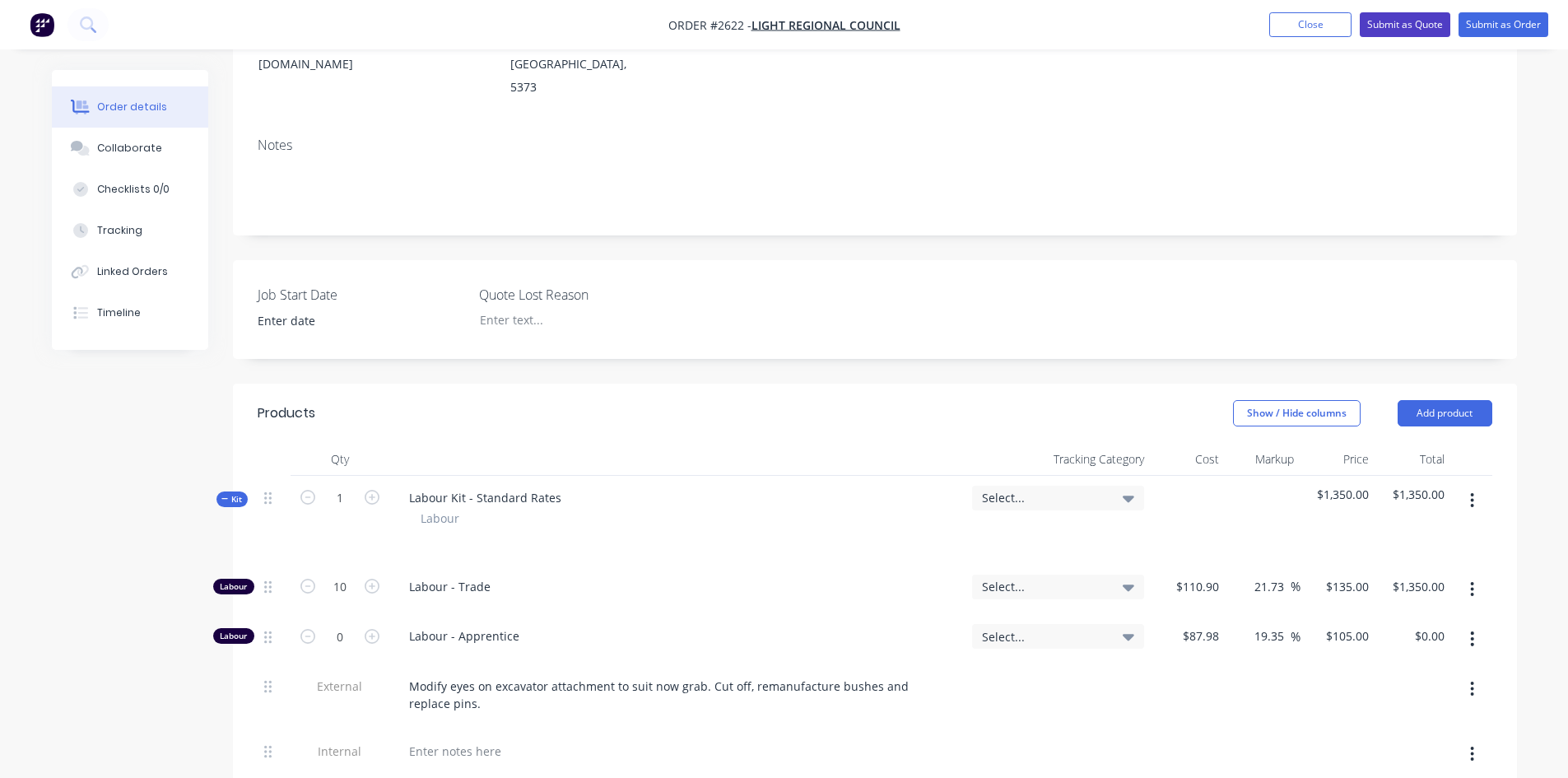
click at [1419, 24] on button "Submit as Quote" at bounding box center [1405, 25] width 90 height 25
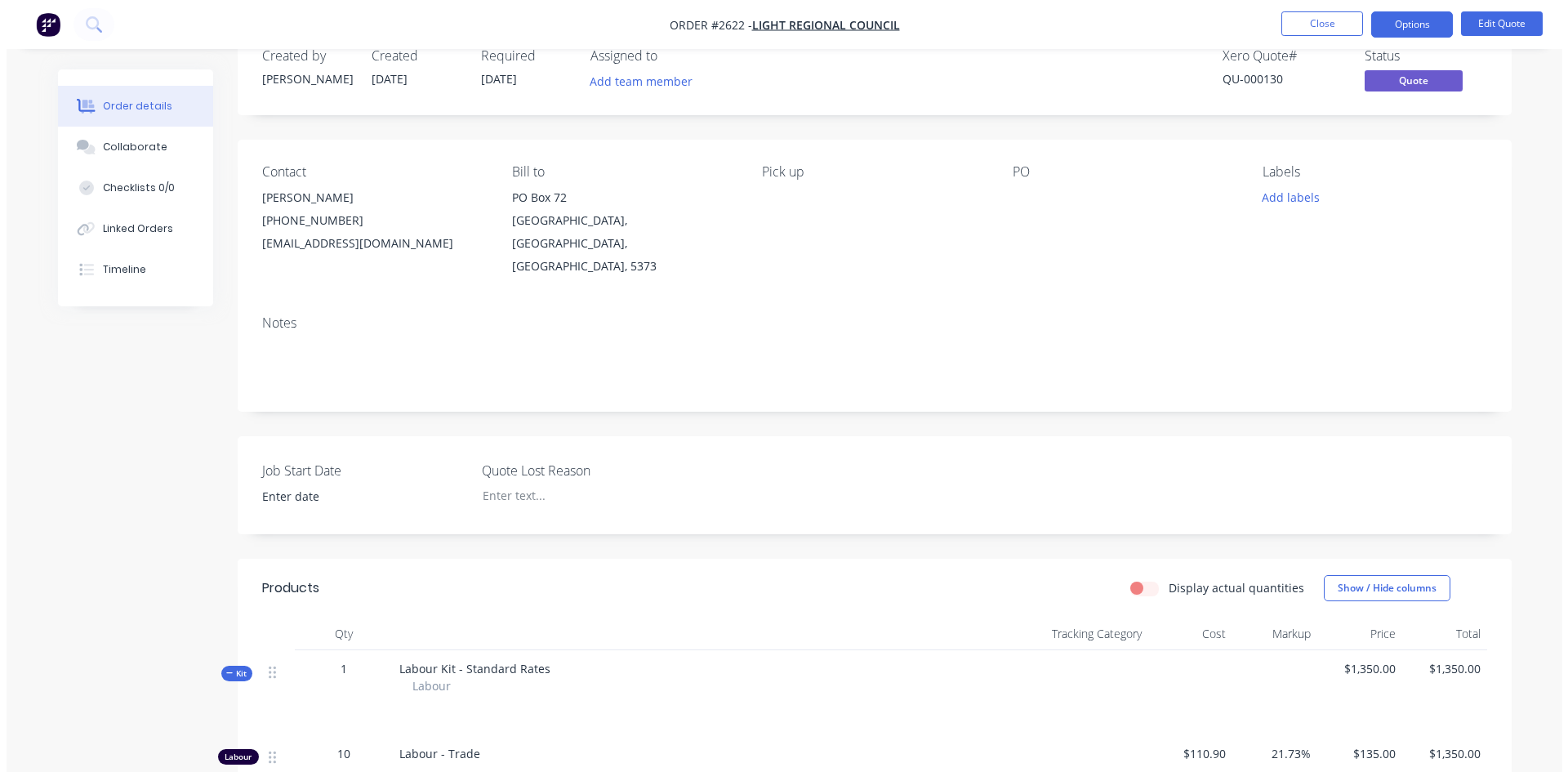
scroll to position [0, 0]
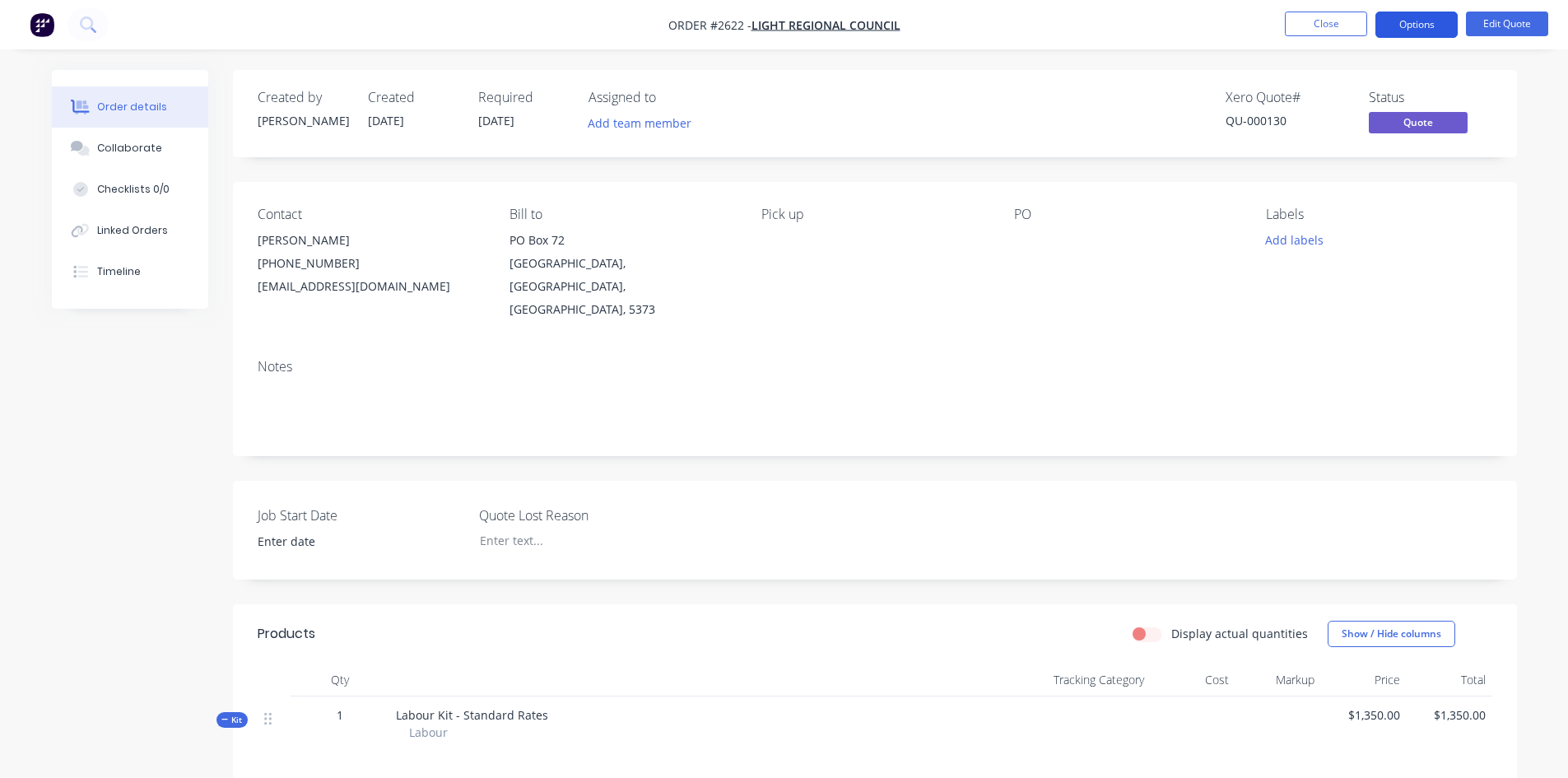
click at [1414, 22] on button "Options" at bounding box center [1416, 25] width 83 height 27
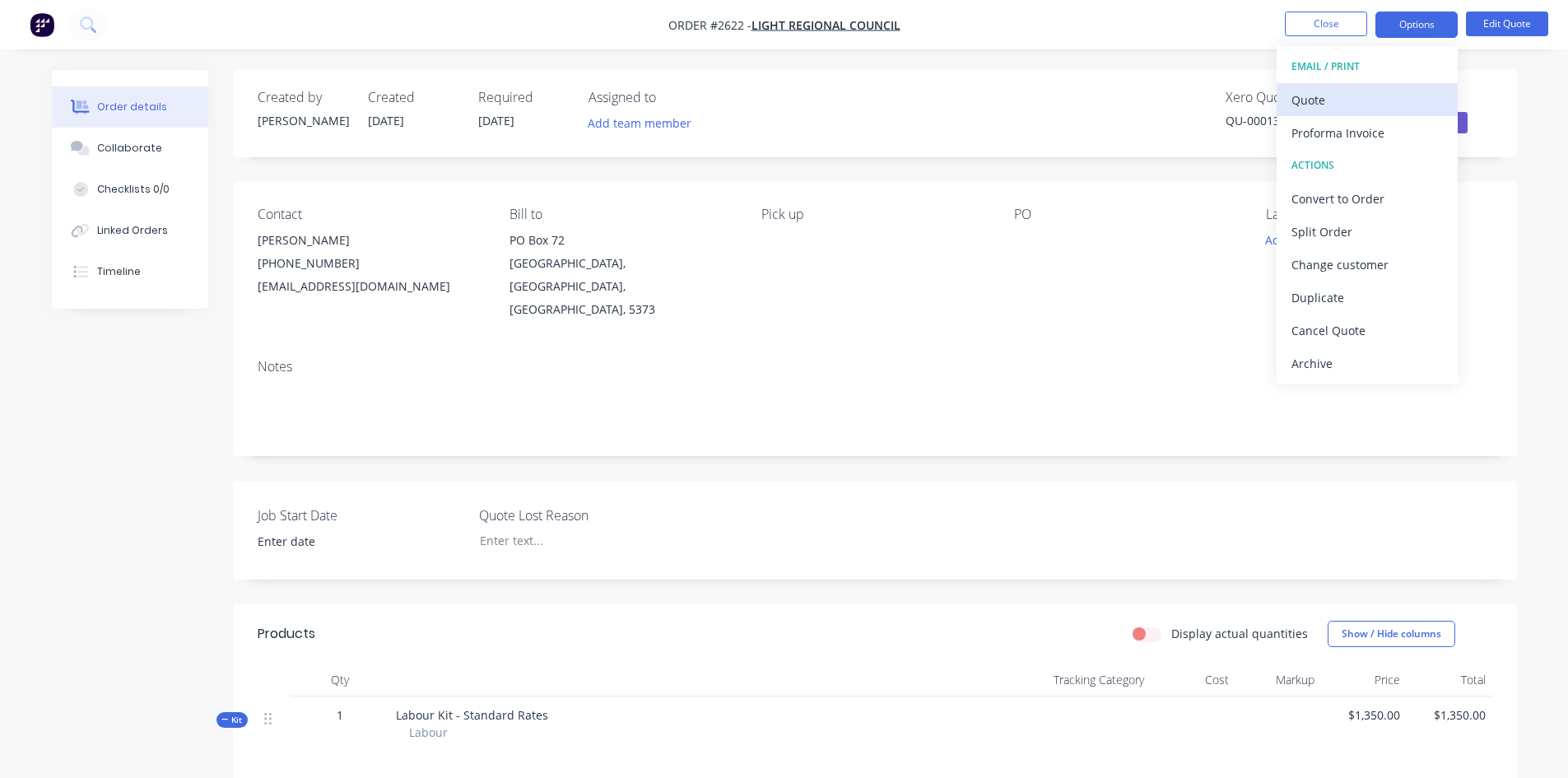
click at [1327, 96] on div "Quote" at bounding box center [1368, 100] width 152 height 24
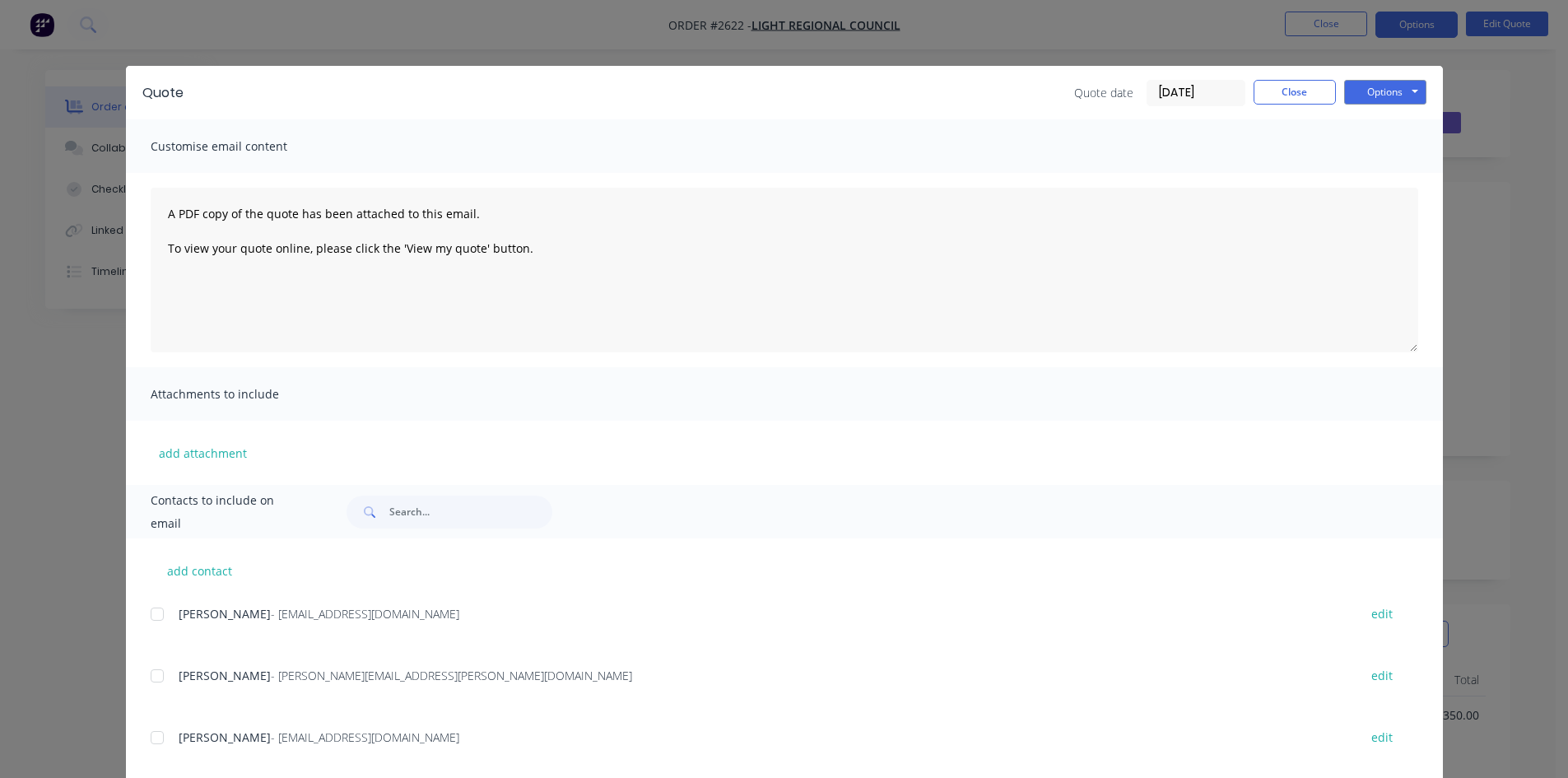
click at [158, 734] on div at bounding box center [157, 737] width 33 height 33
click at [1387, 82] on button "Options" at bounding box center [1385, 92] width 83 height 25
click at [1391, 175] on button "Email" at bounding box center [1396, 176] width 105 height 28
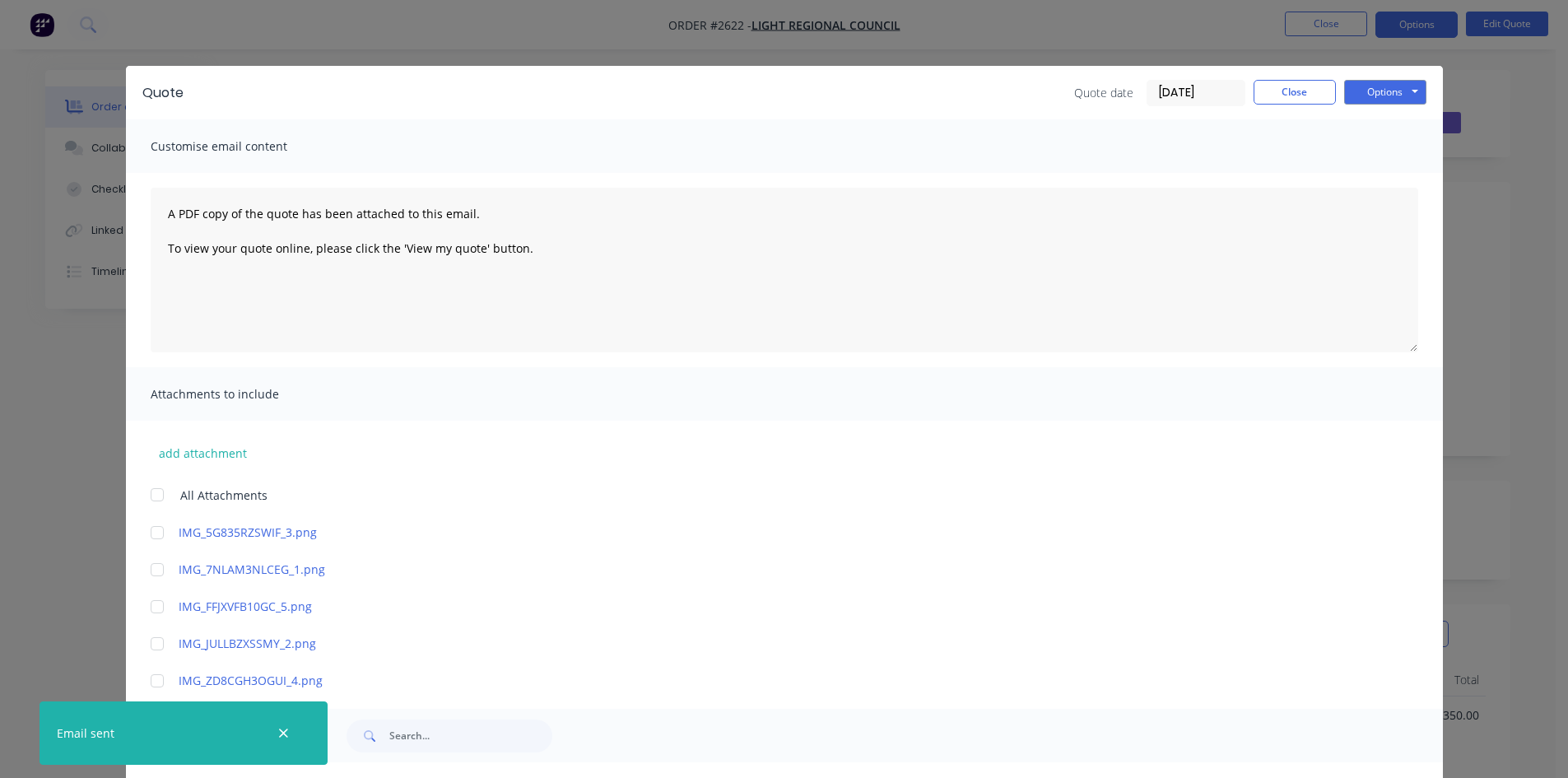
click at [270, 729] on div at bounding box center [284, 732] width 53 height 40
click at [282, 733] on icon "button" at bounding box center [283, 733] width 10 height 15
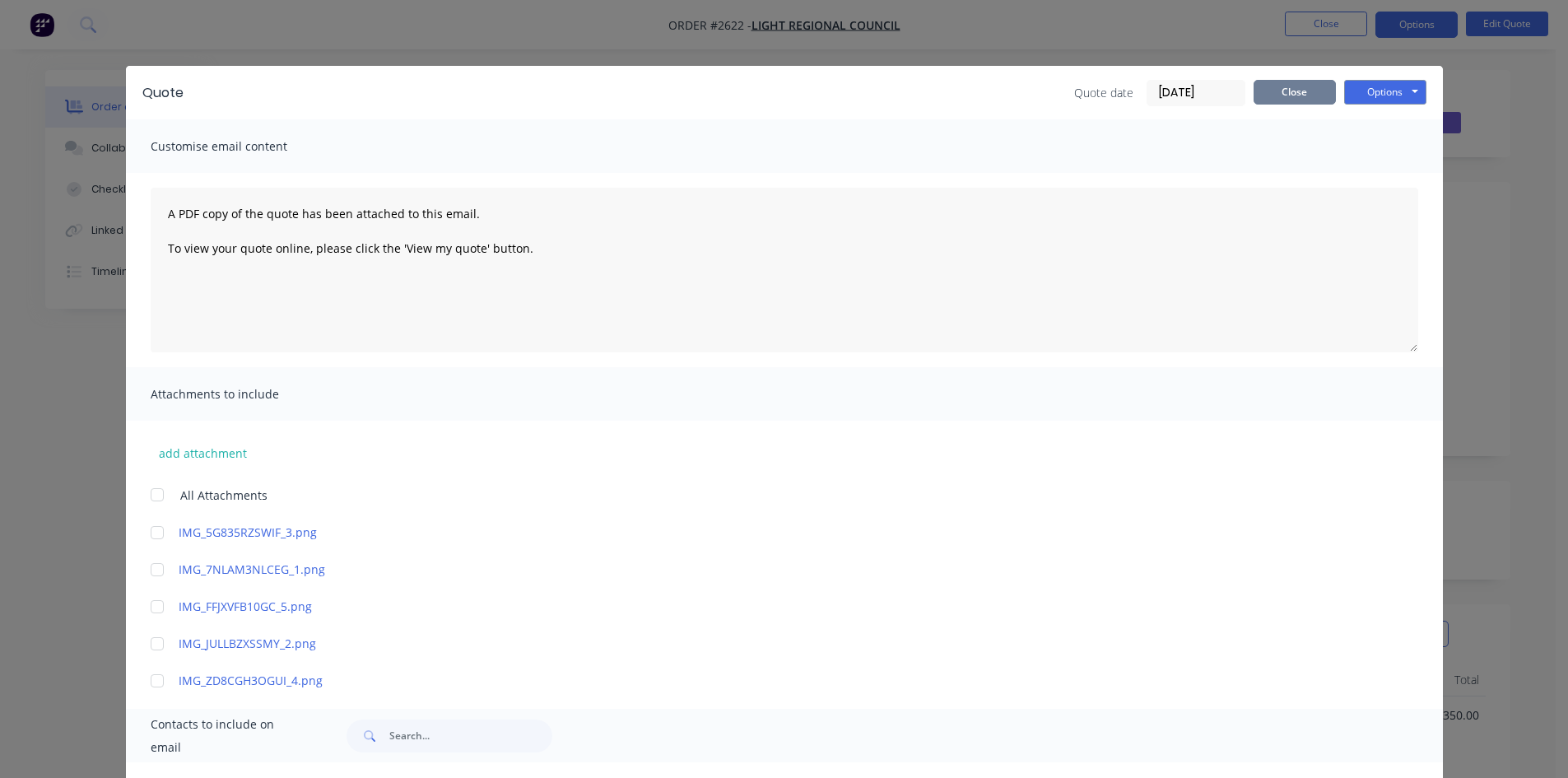
click at [1284, 95] on button "Close" at bounding box center [1295, 92] width 83 height 25
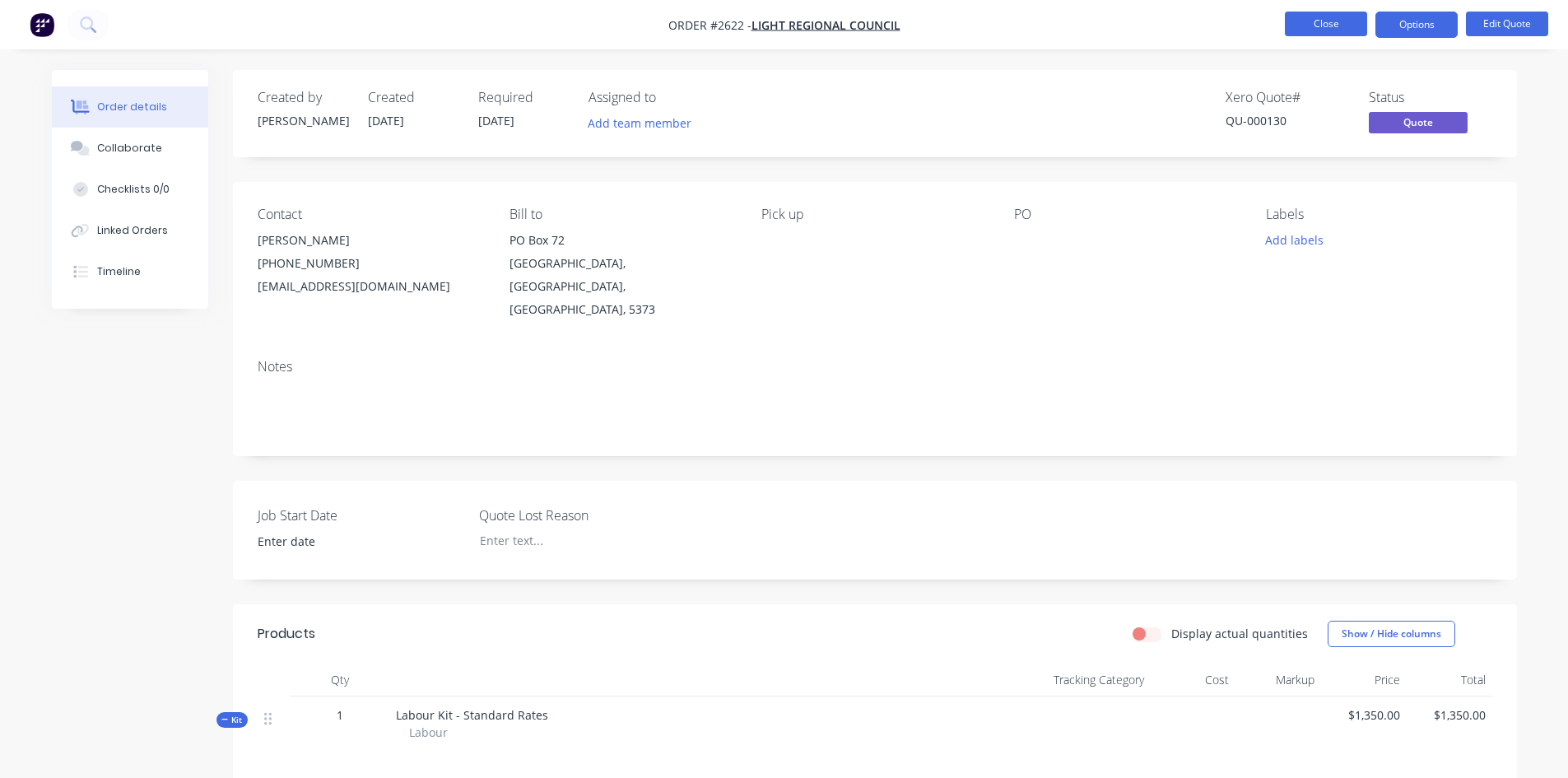
click at [1335, 25] on button "Close" at bounding box center [1326, 24] width 83 height 25
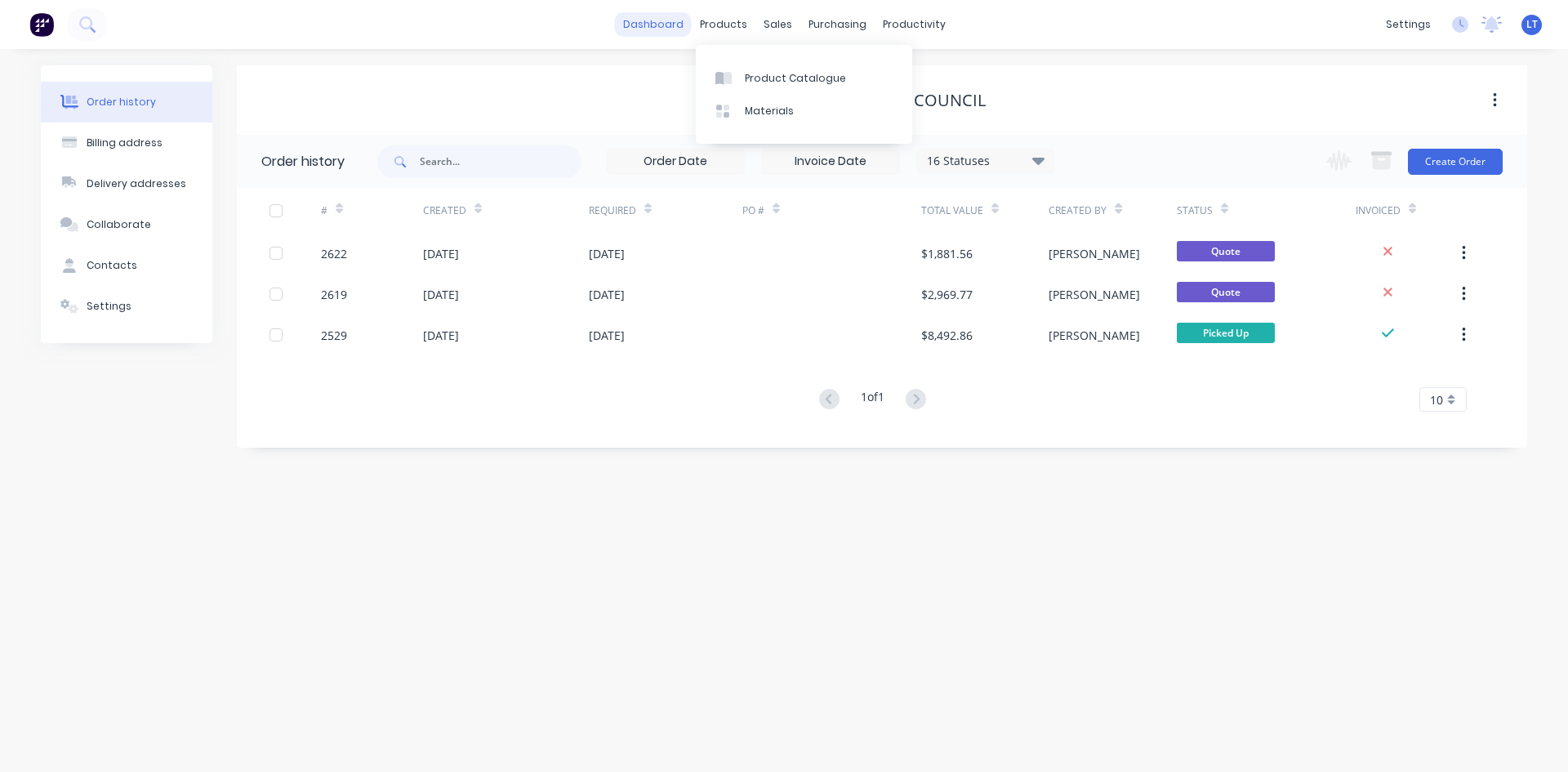
click at [655, 21] on link "dashboard" at bounding box center [654, 24] width 77 height 24
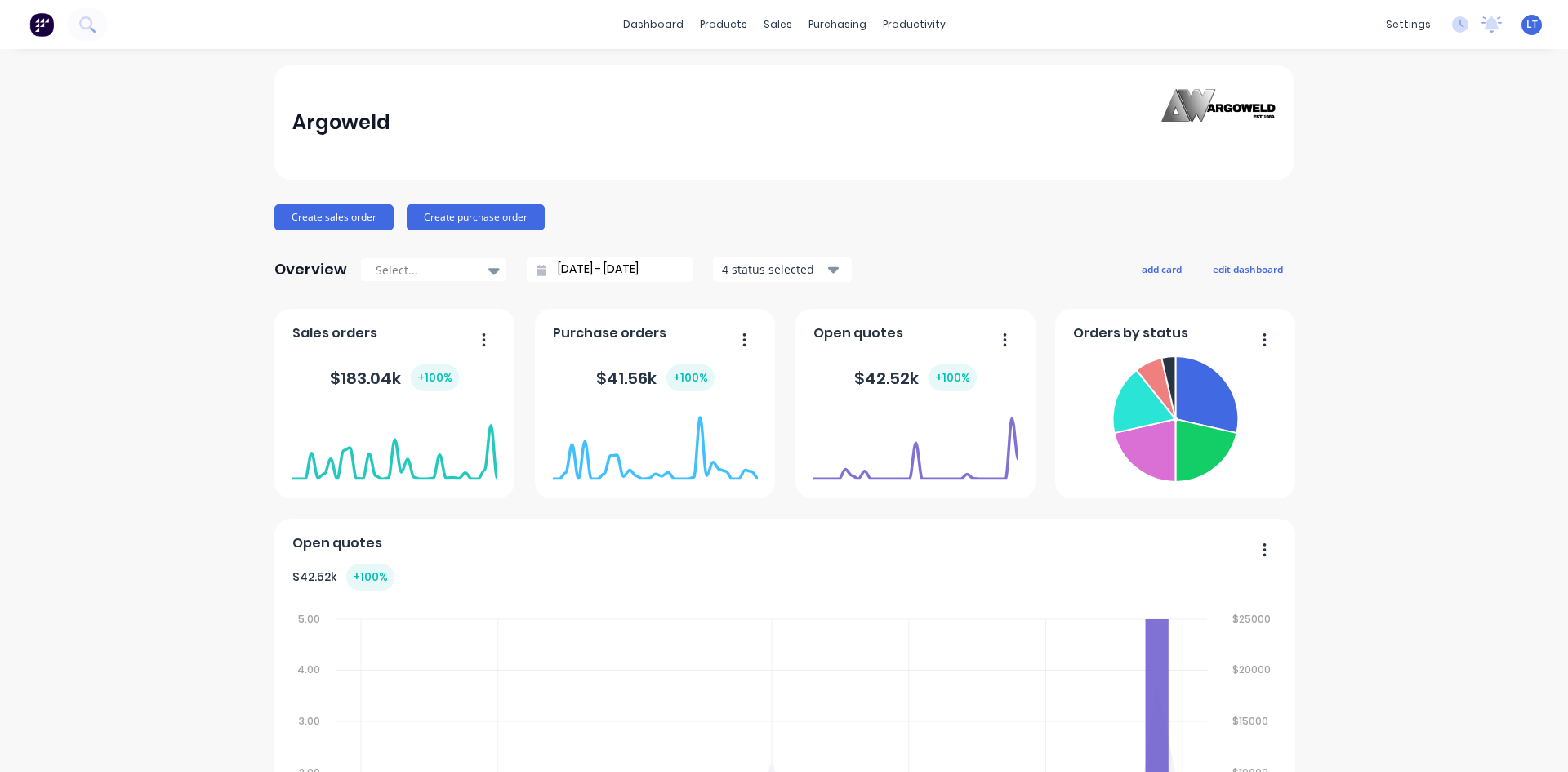
click at [1004, 345] on icon "button" at bounding box center [1005, 339] width 3 height 13
click at [828, 81] on div "Sales Orders" at bounding box center [832, 78] width 67 height 15
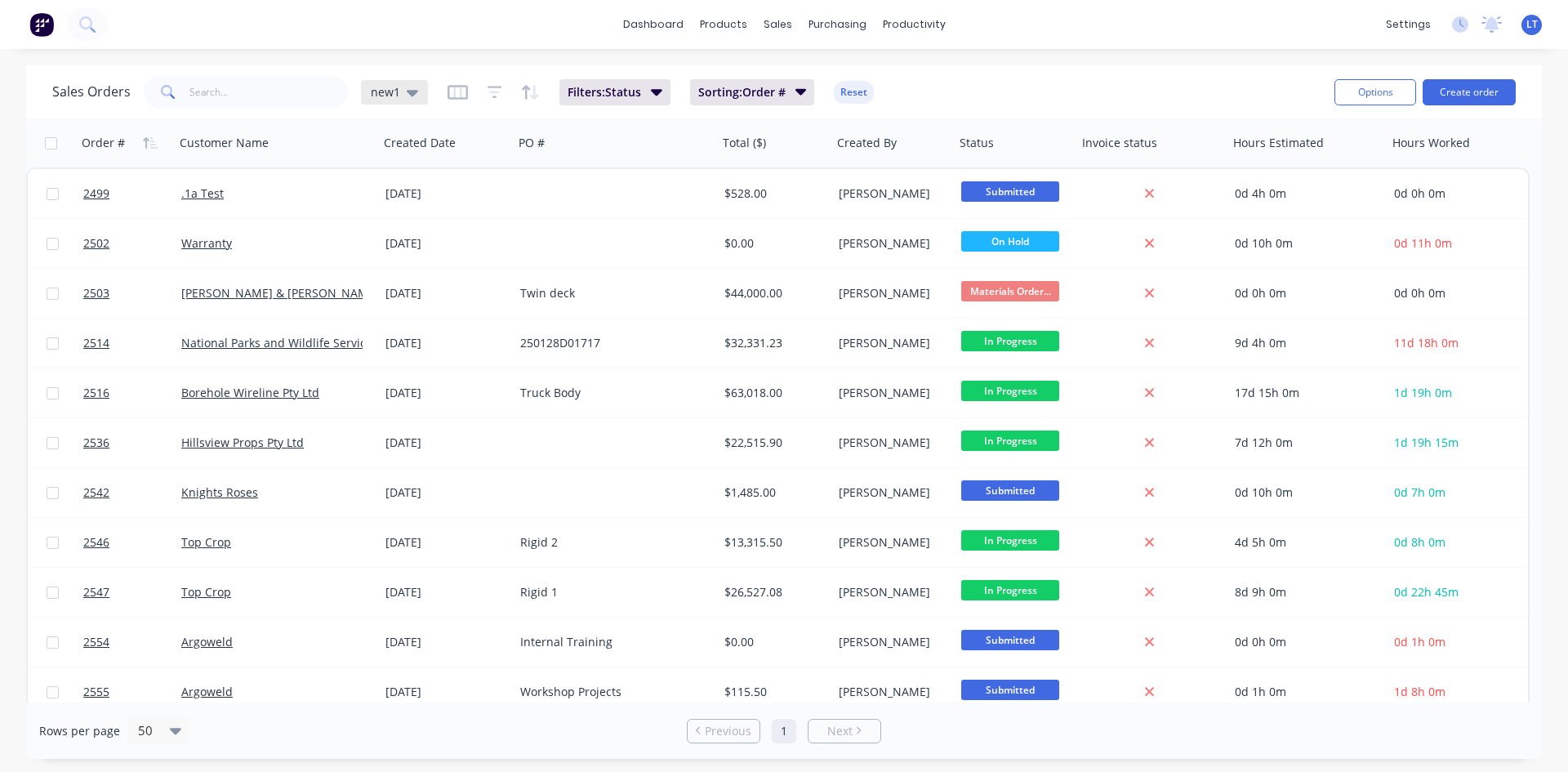
click at [415, 95] on div "new1" at bounding box center [394, 92] width 67 height 24
click at [404, 329] on button "Quotes Only" at bounding box center [460, 330] width 186 height 19
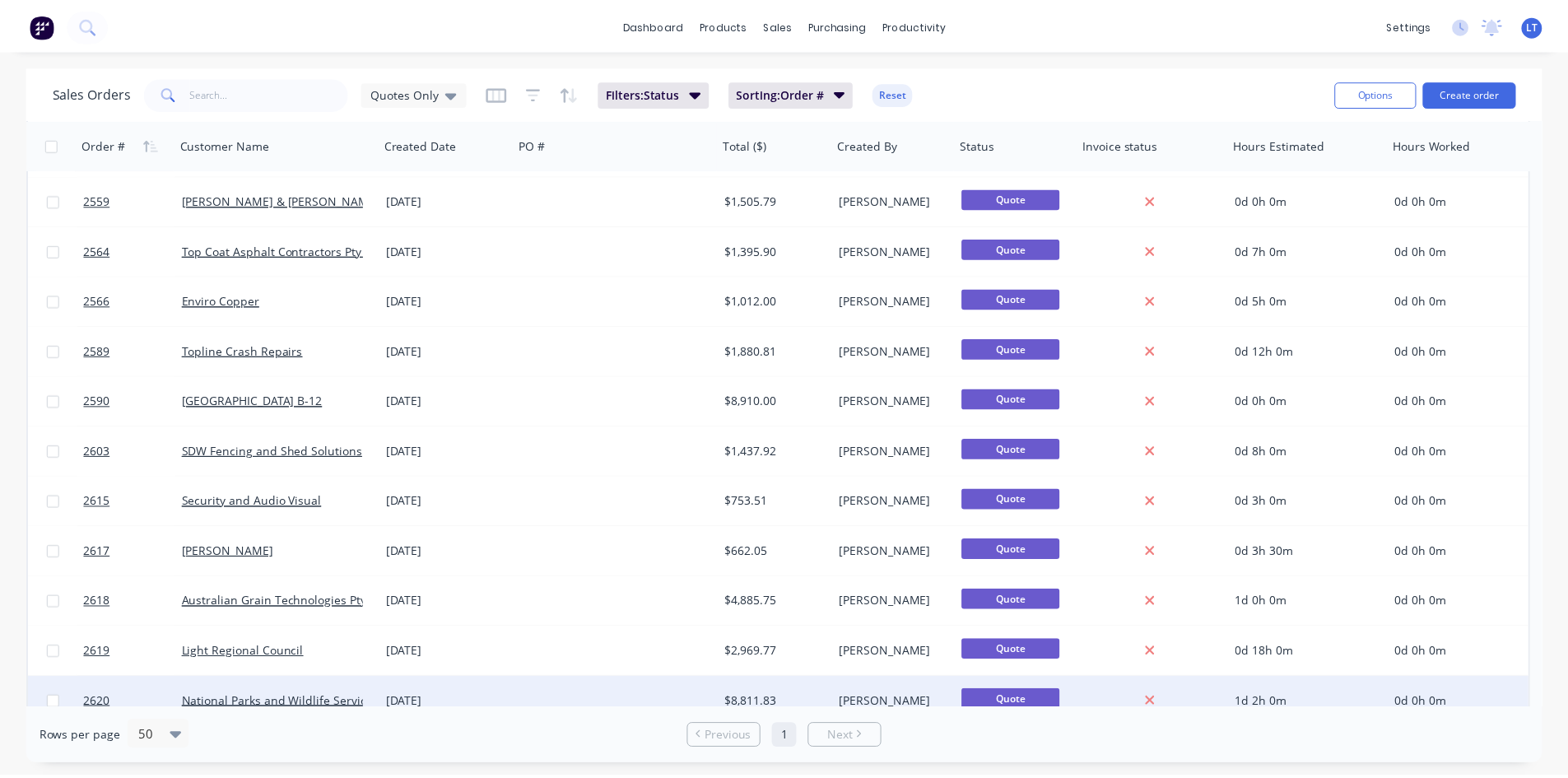
scroll to position [214, 0]
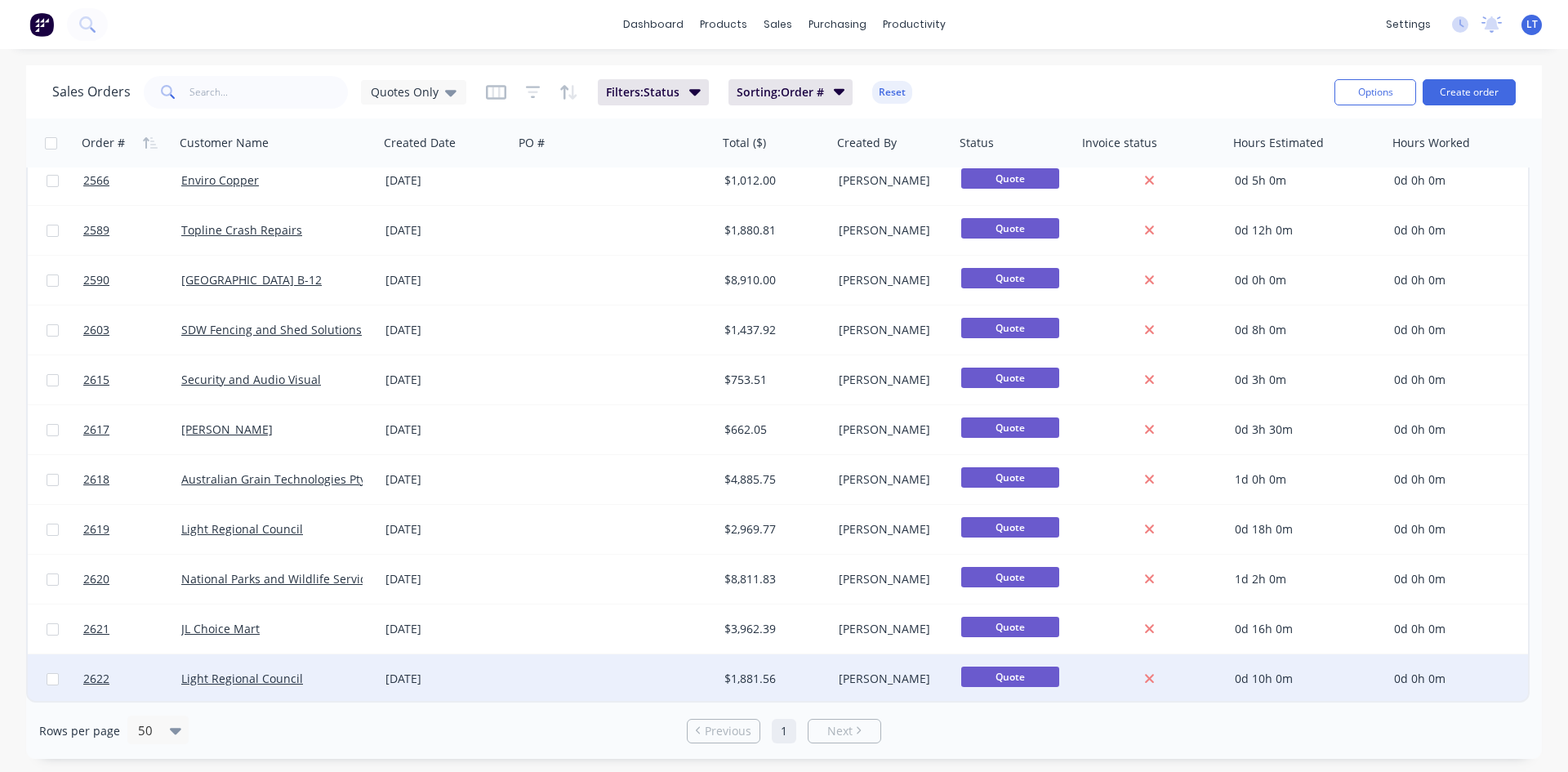
click at [549, 680] on div at bounding box center [616, 679] width 204 height 49
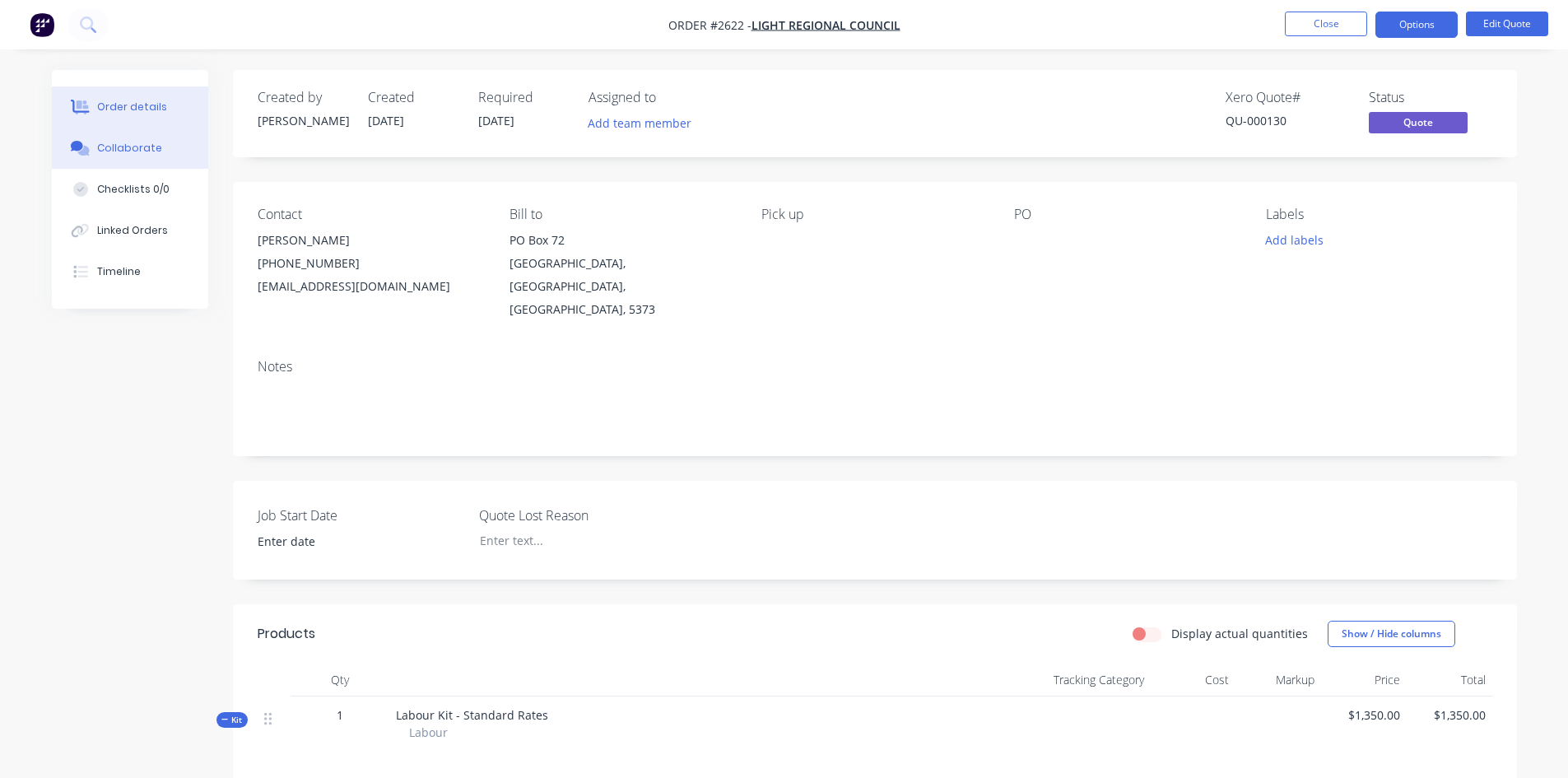
click at [132, 146] on div "Collaborate" at bounding box center [129, 148] width 65 height 15
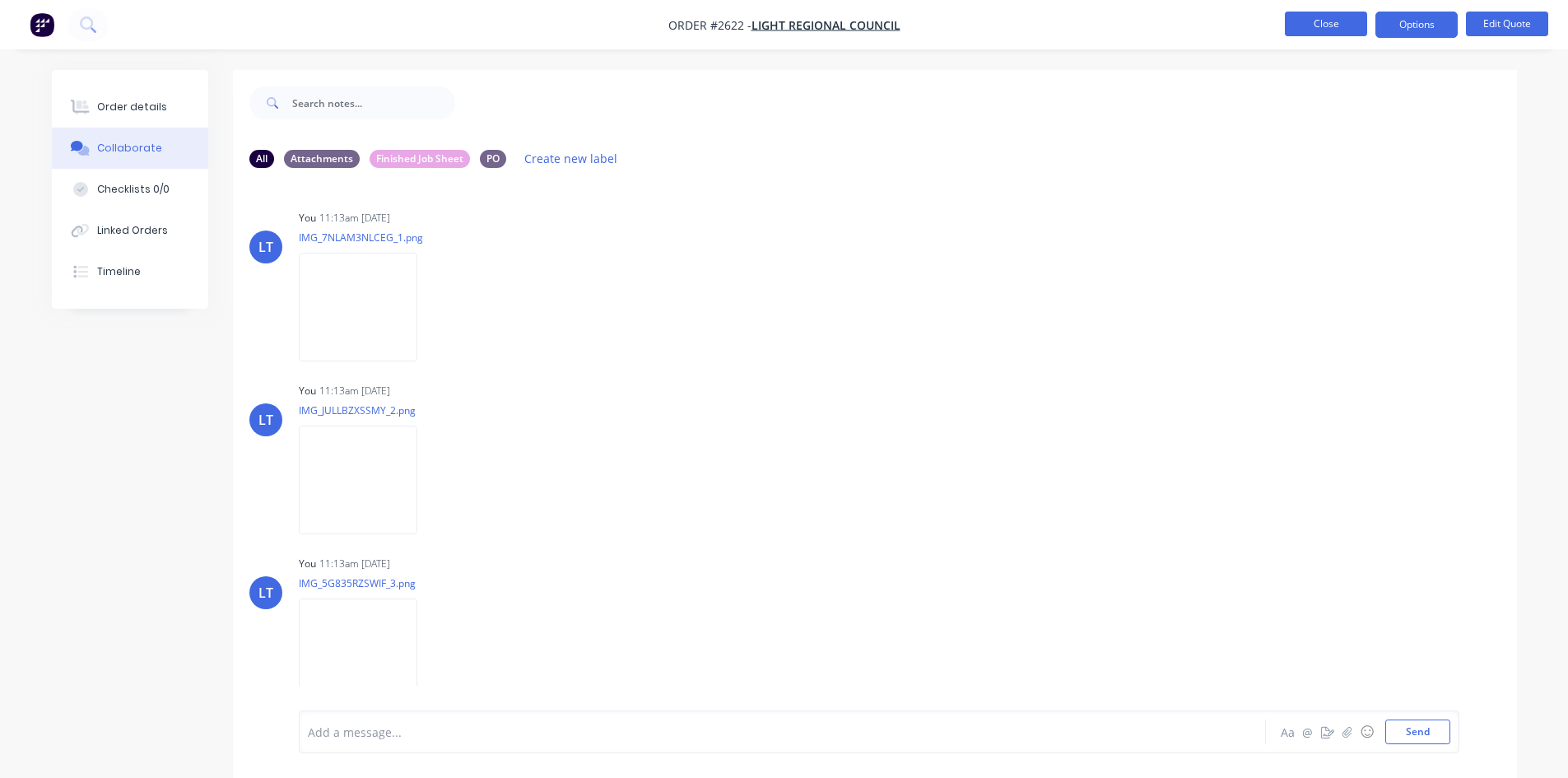
click at [1336, 18] on button "Close" at bounding box center [1326, 24] width 83 height 25
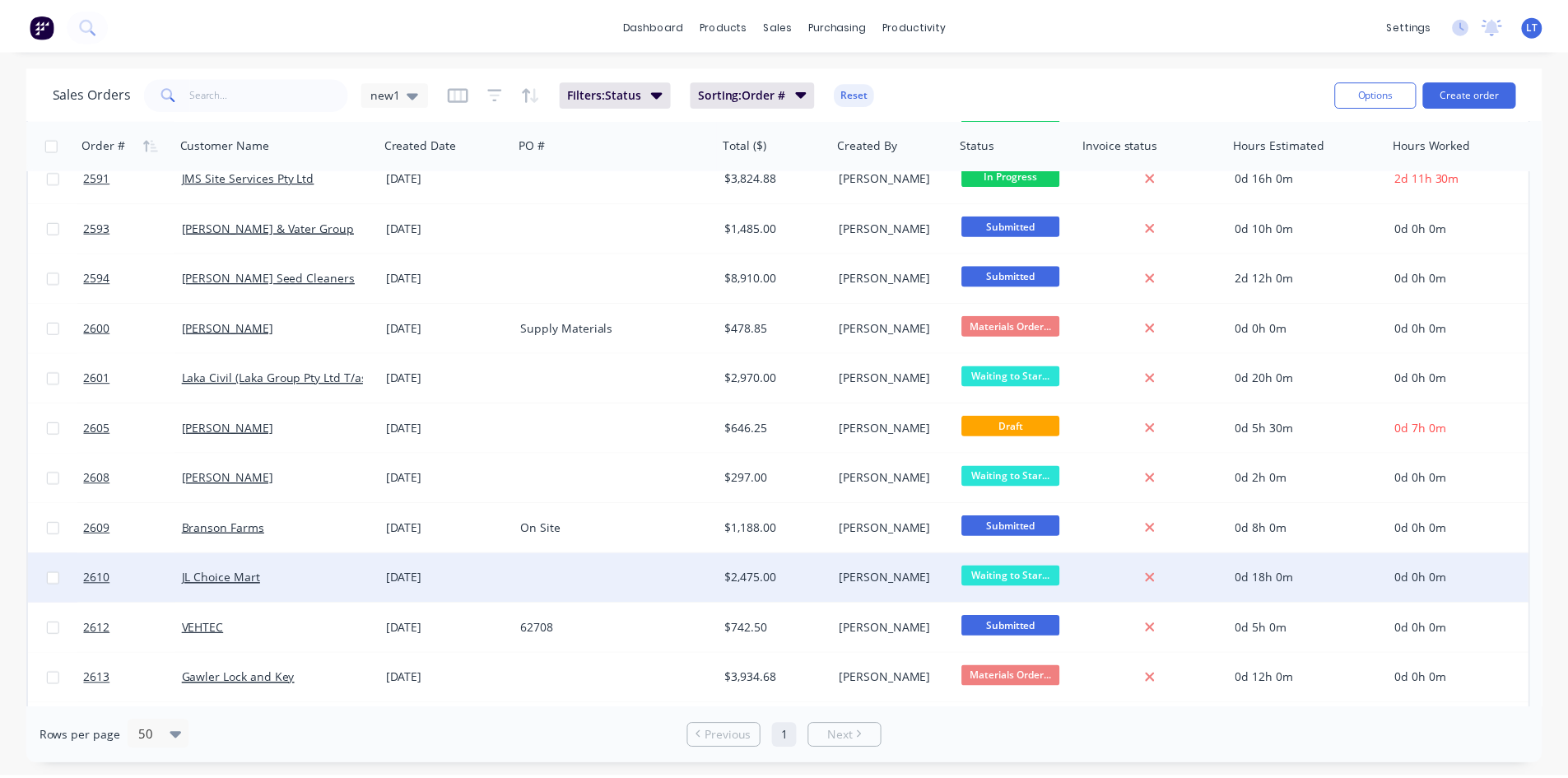
scroll to position [967, 0]
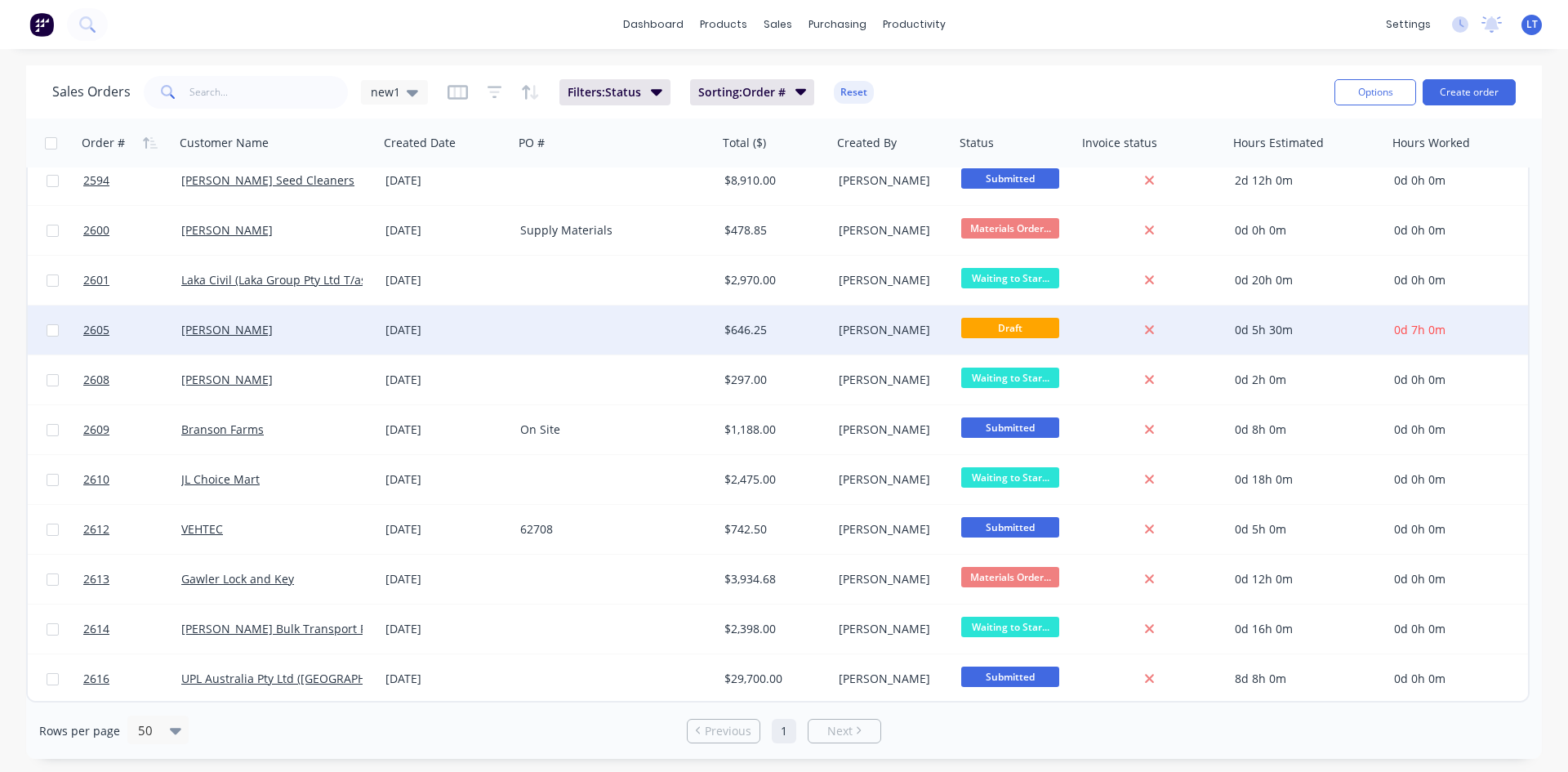
click at [607, 330] on div at bounding box center [616, 330] width 204 height 49
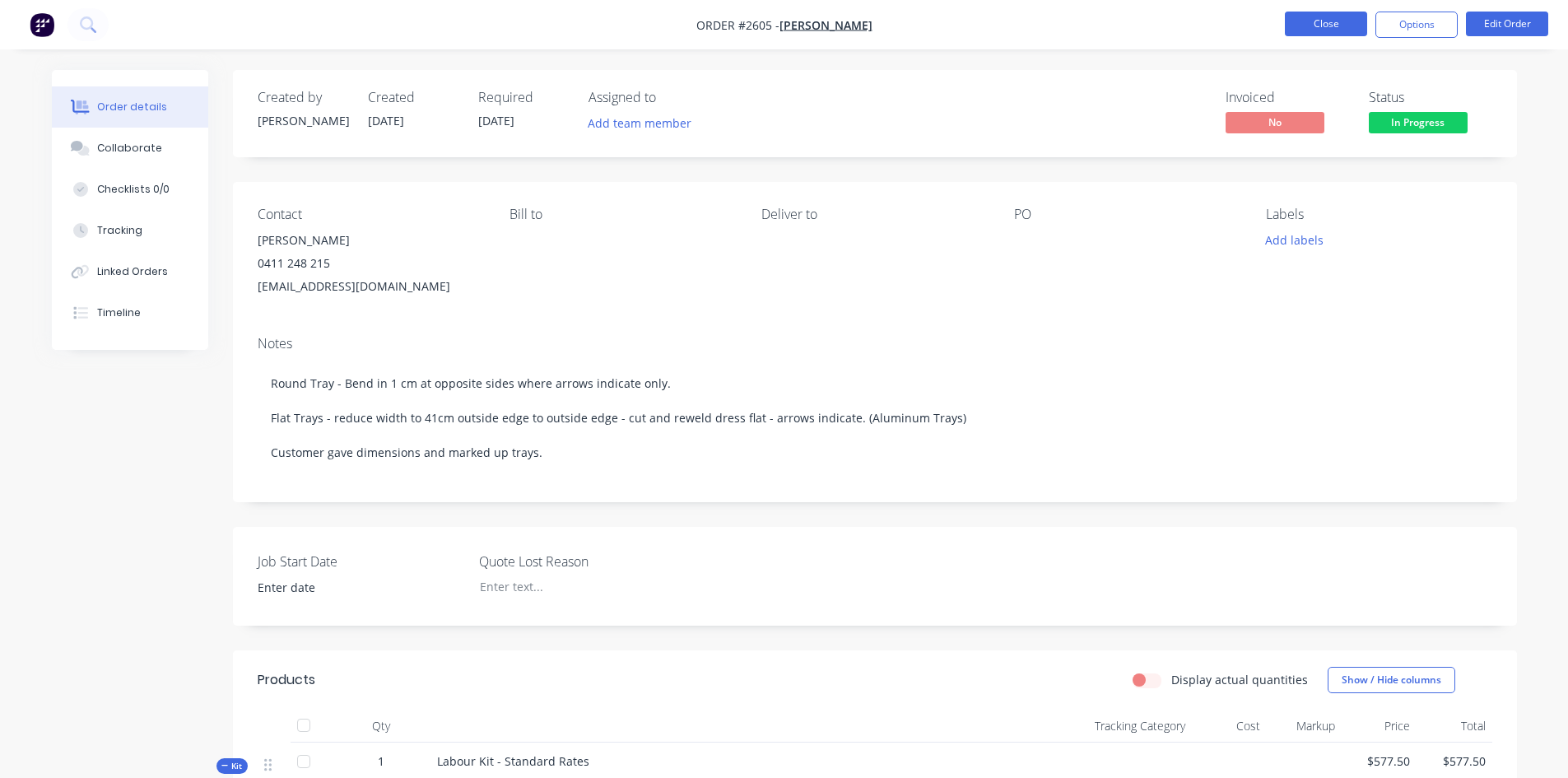
click at [1355, 15] on button "Close" at bounding box center [1326, 24] width 83 height 25
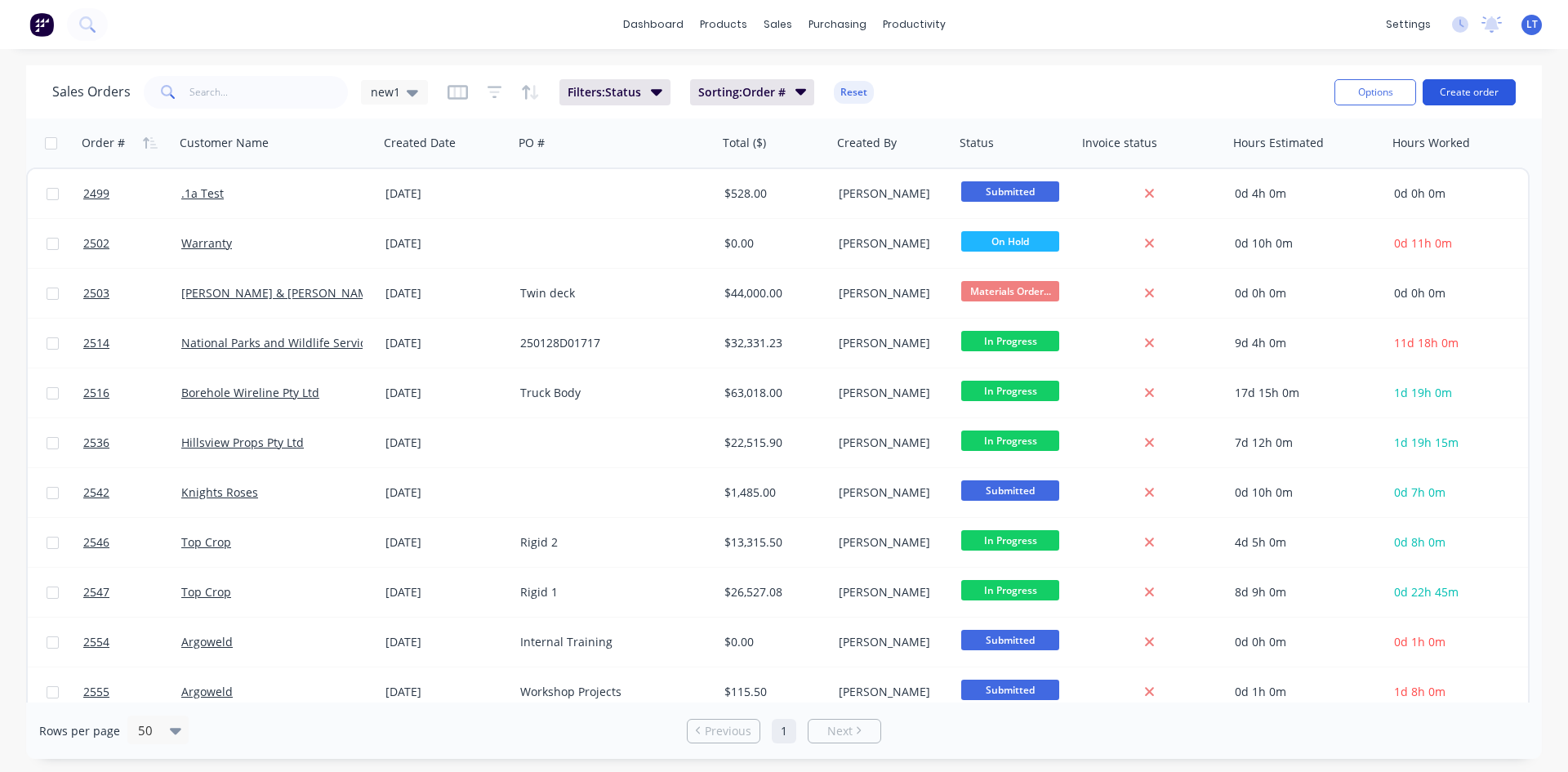
click at [1479, 92] on button "Create order" at bounding box center [1469, 92] width 93 height 26
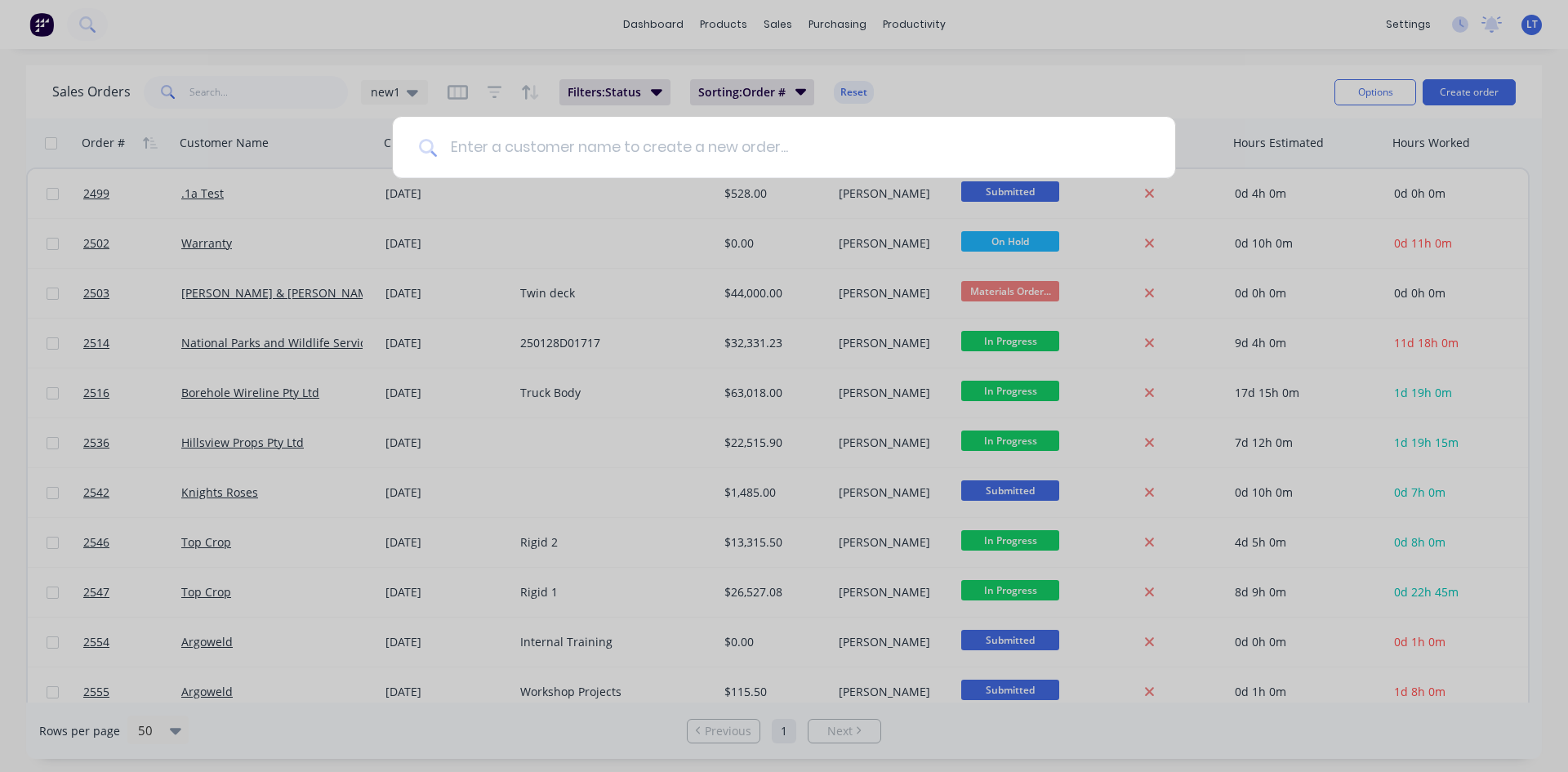
click at [673, 140] on input at bounding box center [793, 147] width 712 height 61
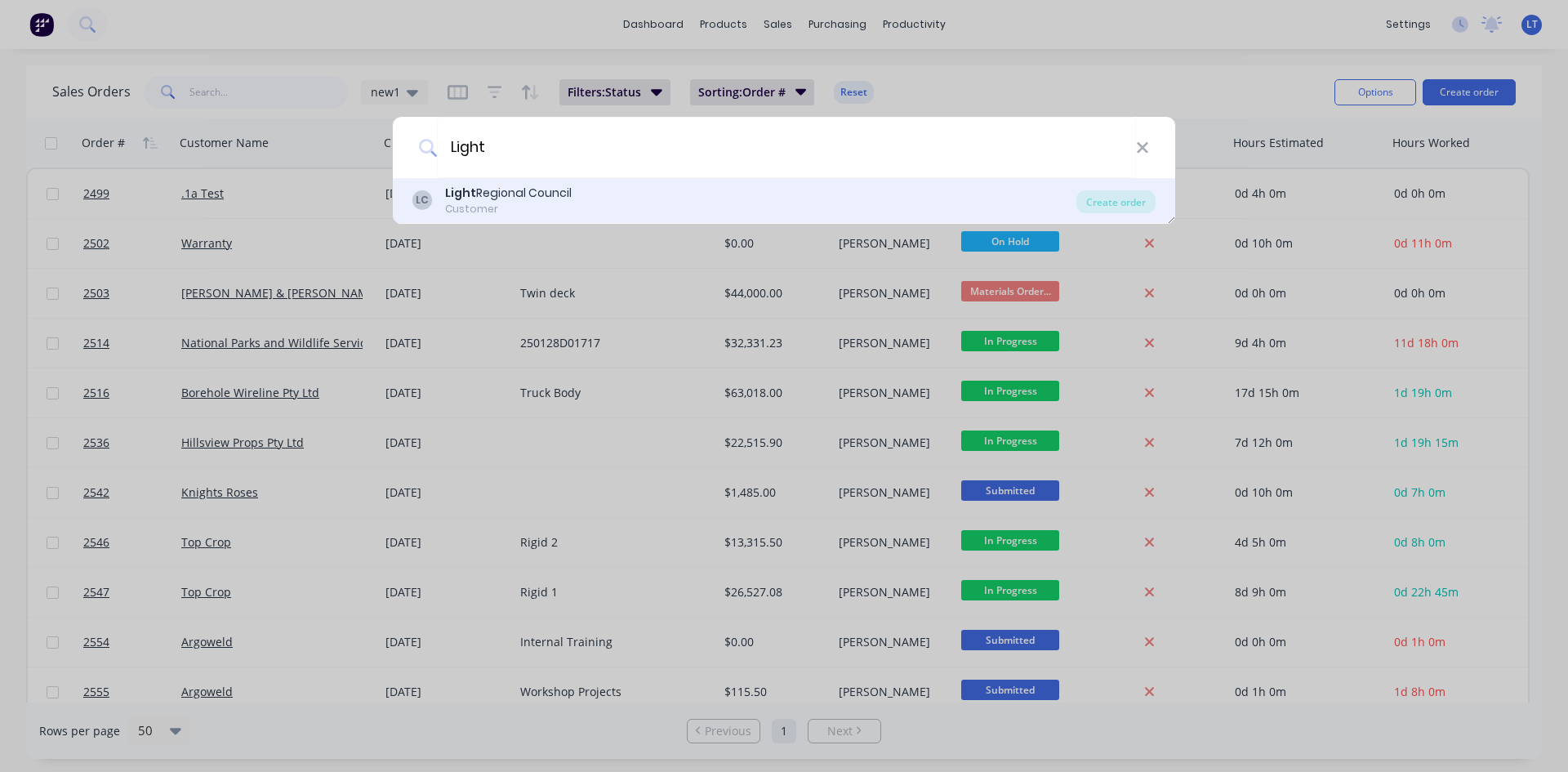
click at [492, 185] on div "Light Regional Council" at bounding box center [509, 193] width 126 height 17
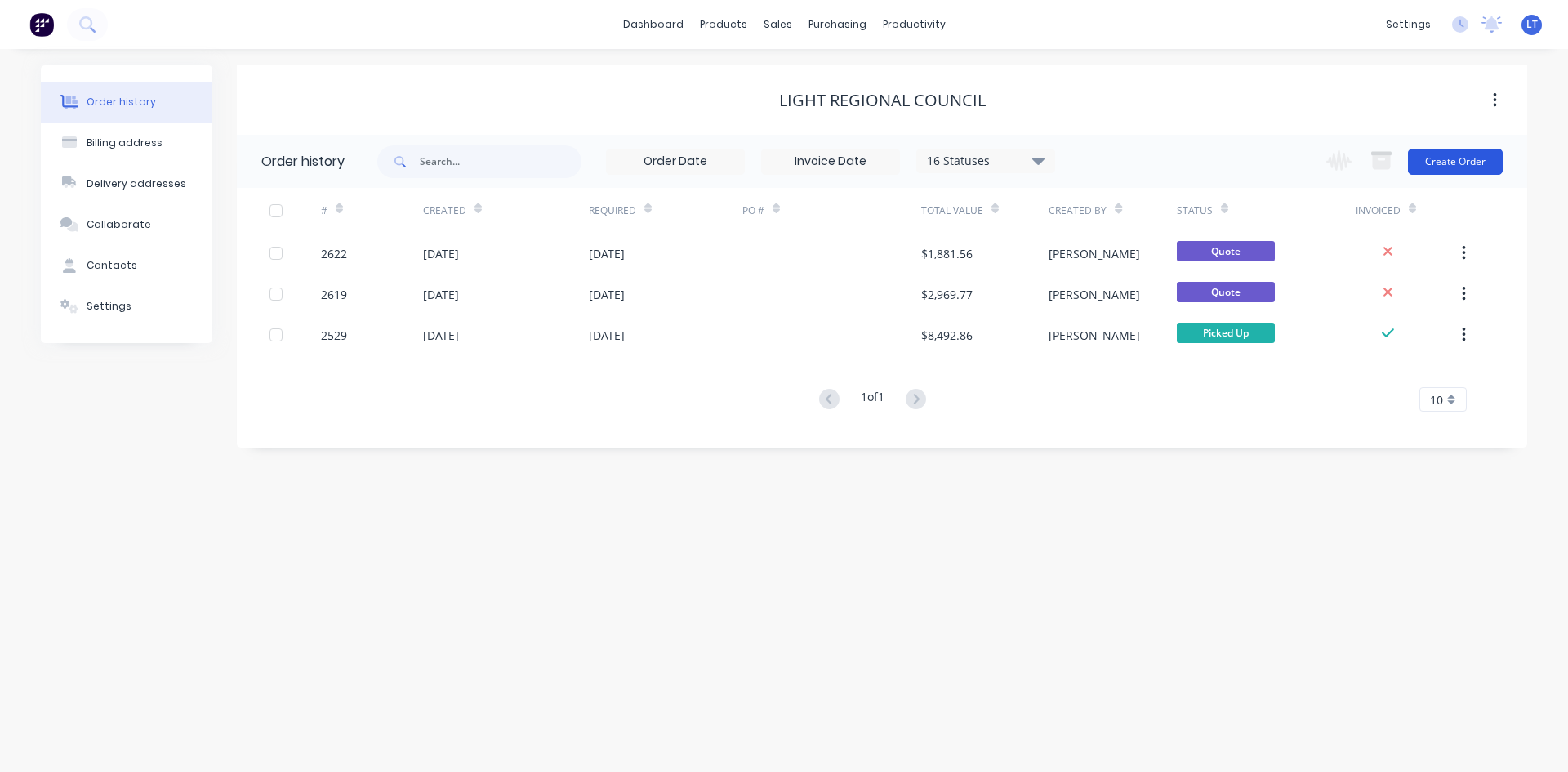
click at [1454, 163] on button "Create Order" at bounding box center [1455, 162] width 95 height 26
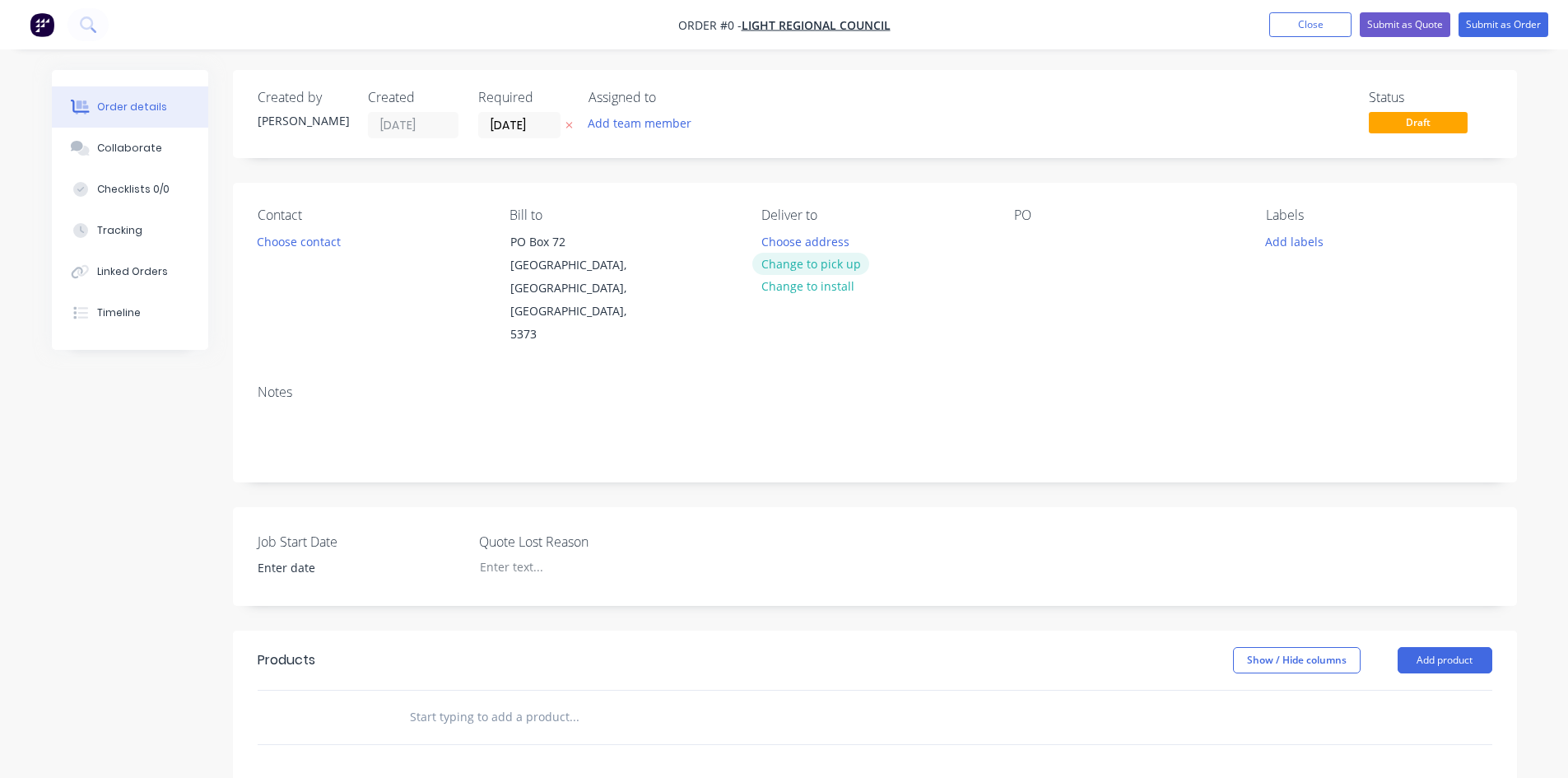
click at [850, 269] on button "Change to pick up" at bounding box center [811, 263] width 117 height 22
click at [295, 241] on button "Choose contact" at bounding box center [298, 240] width 102 height 22
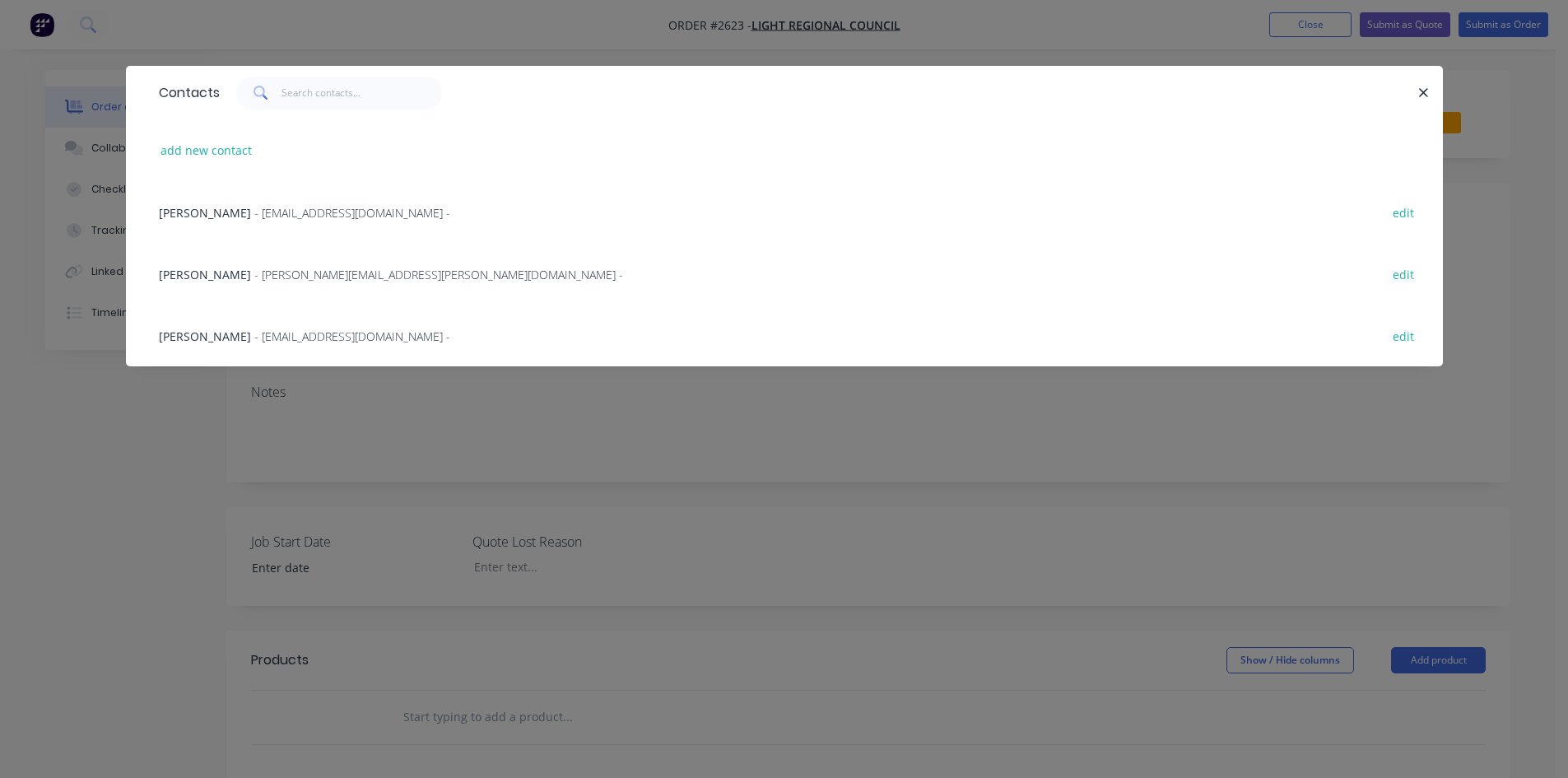
click at [220, 332] on span "[PERSON_NAME]" at bounding box center [204, 336] width 92 height 15
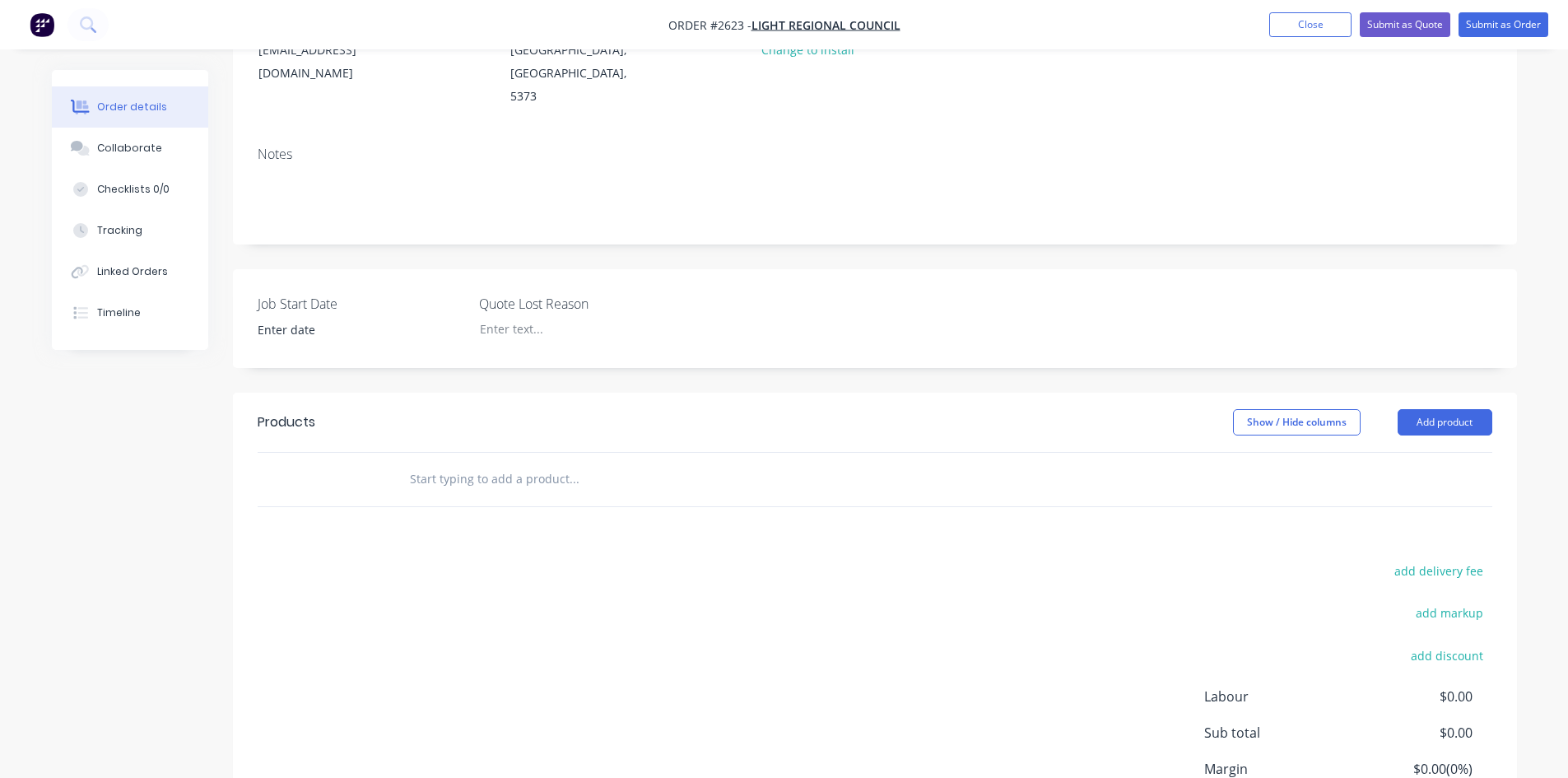
scroll to position [247, 0]
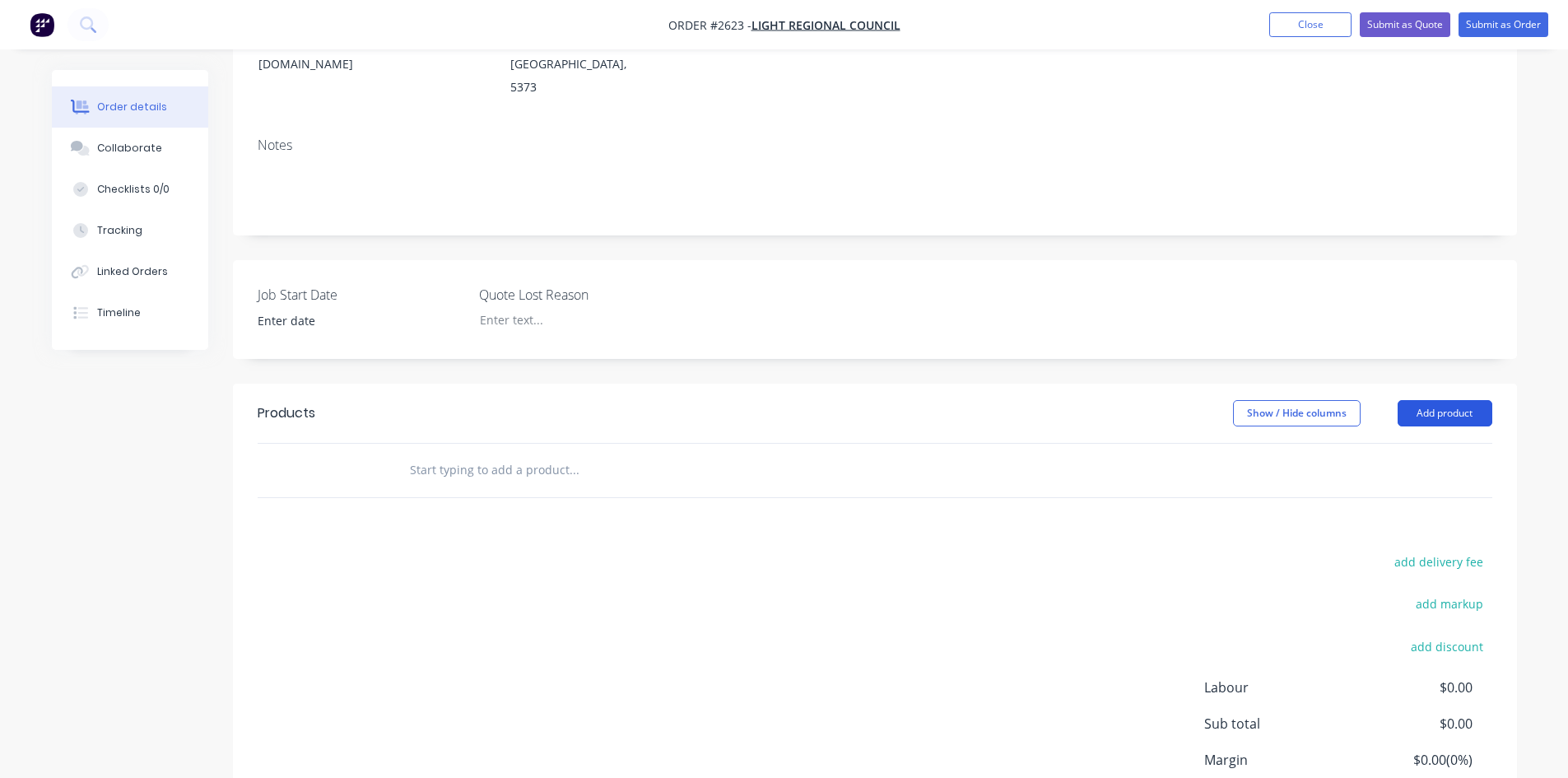
click at [1452, 400] on button "Add product" at bounding box center [1446, 414] width 95 height 27
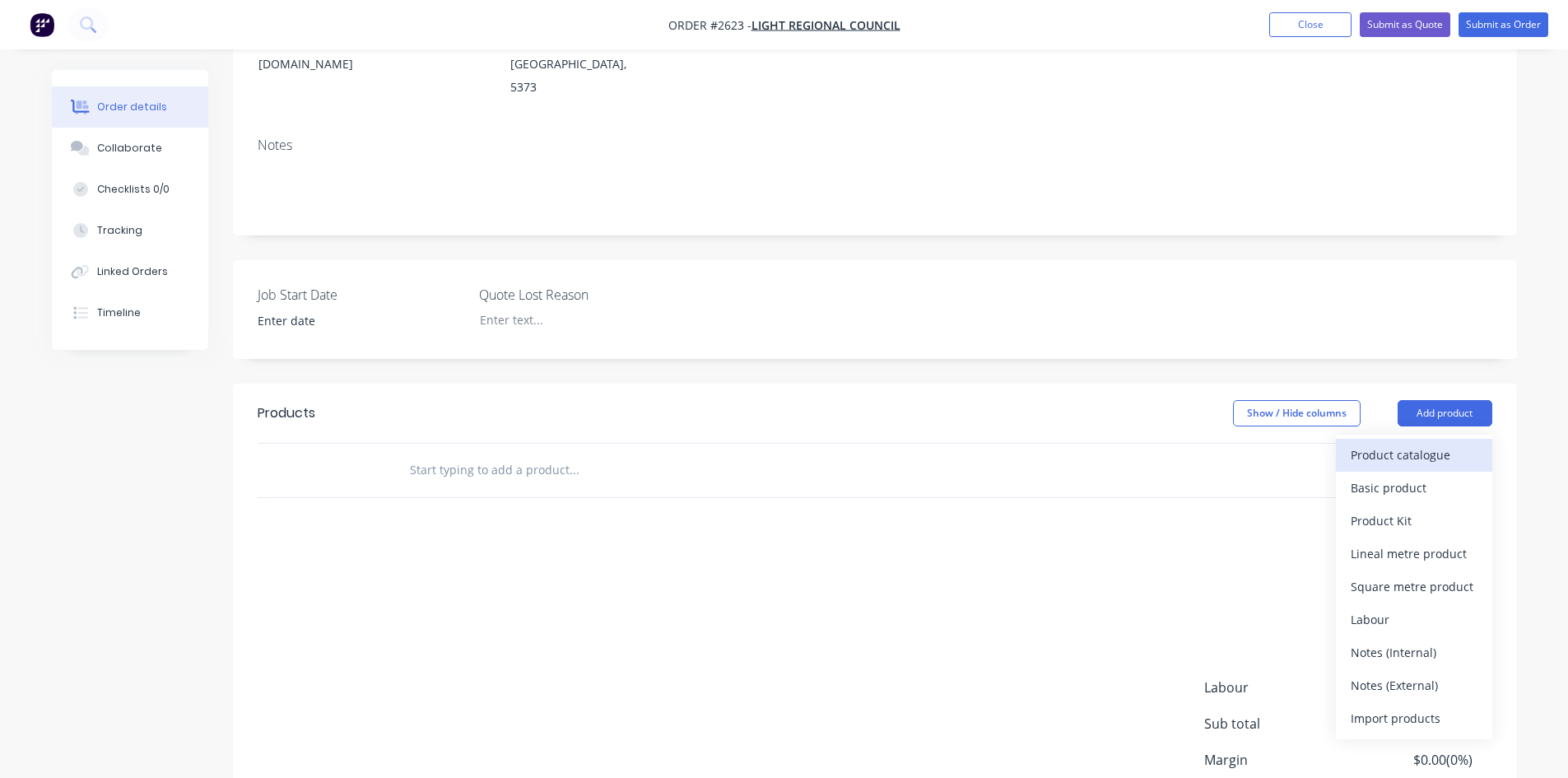
click at [1418, 443] on div "Product catalogue" at bounding box center [1414, 454] width 127 height 24
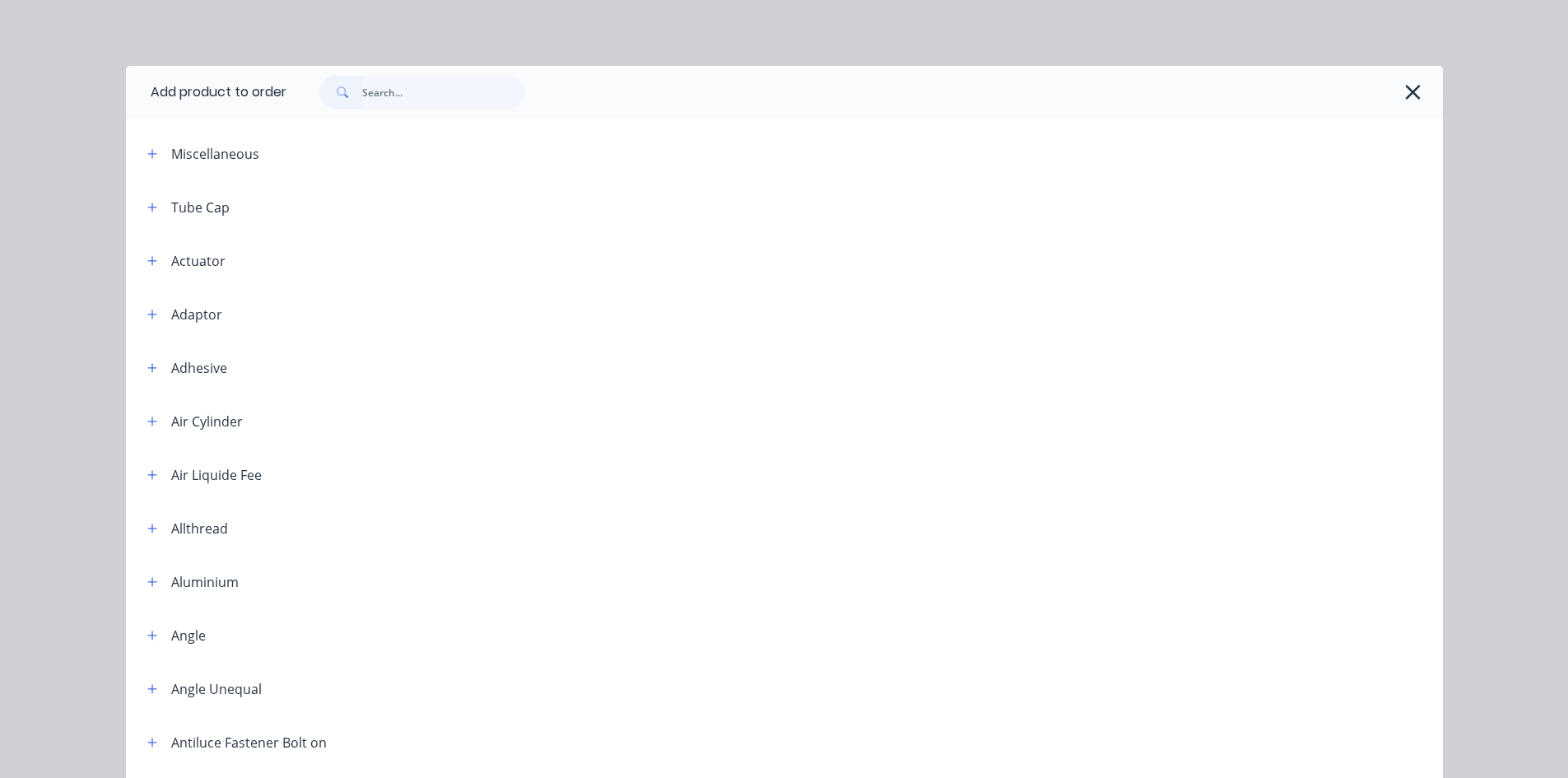
scroll to position [247, 0]
type input "labour kit"
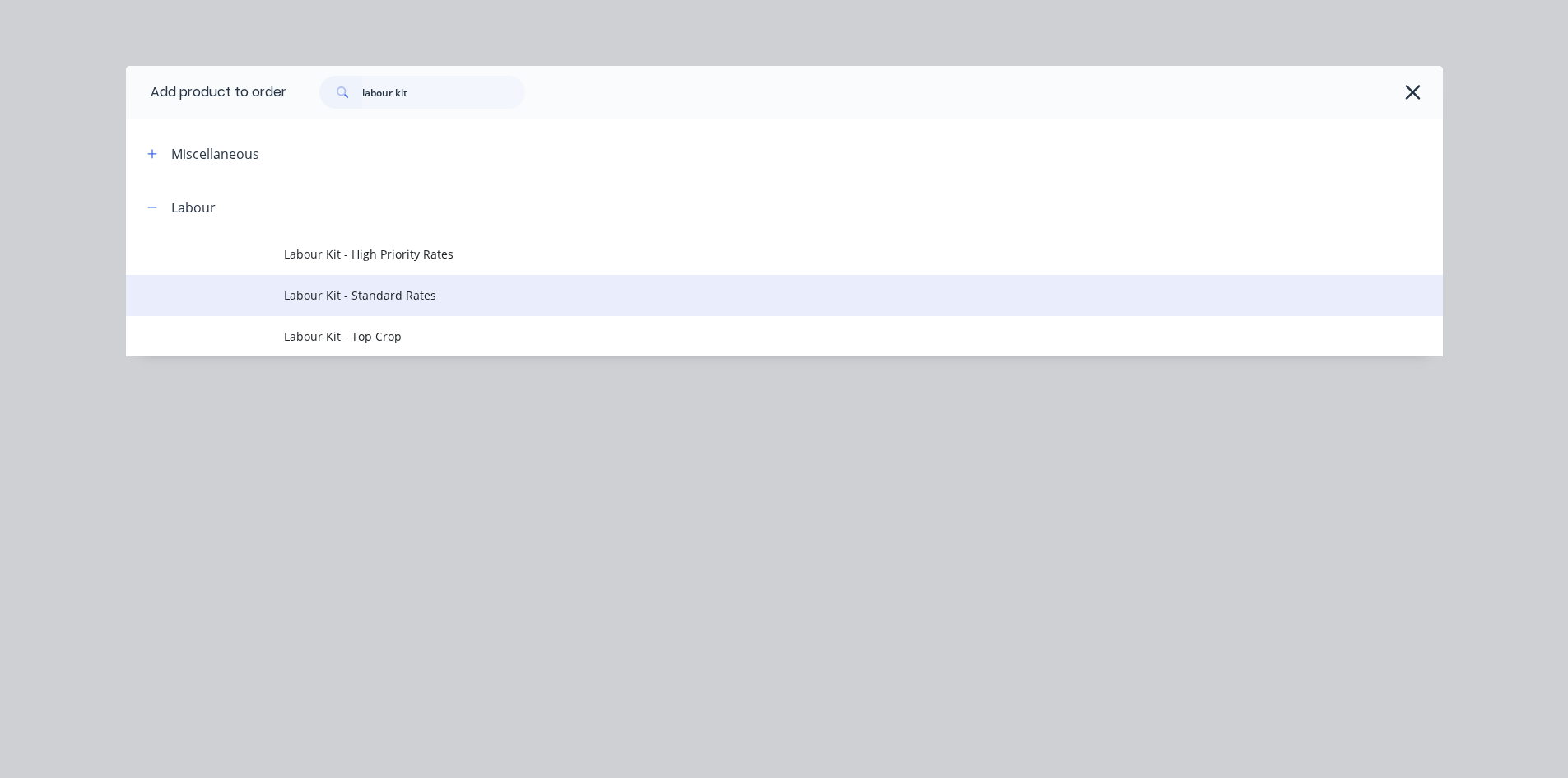
click at [388, 294] on span "Labour Kit - Standard Rates" at bounding box center [747, 295] width 927 height 17
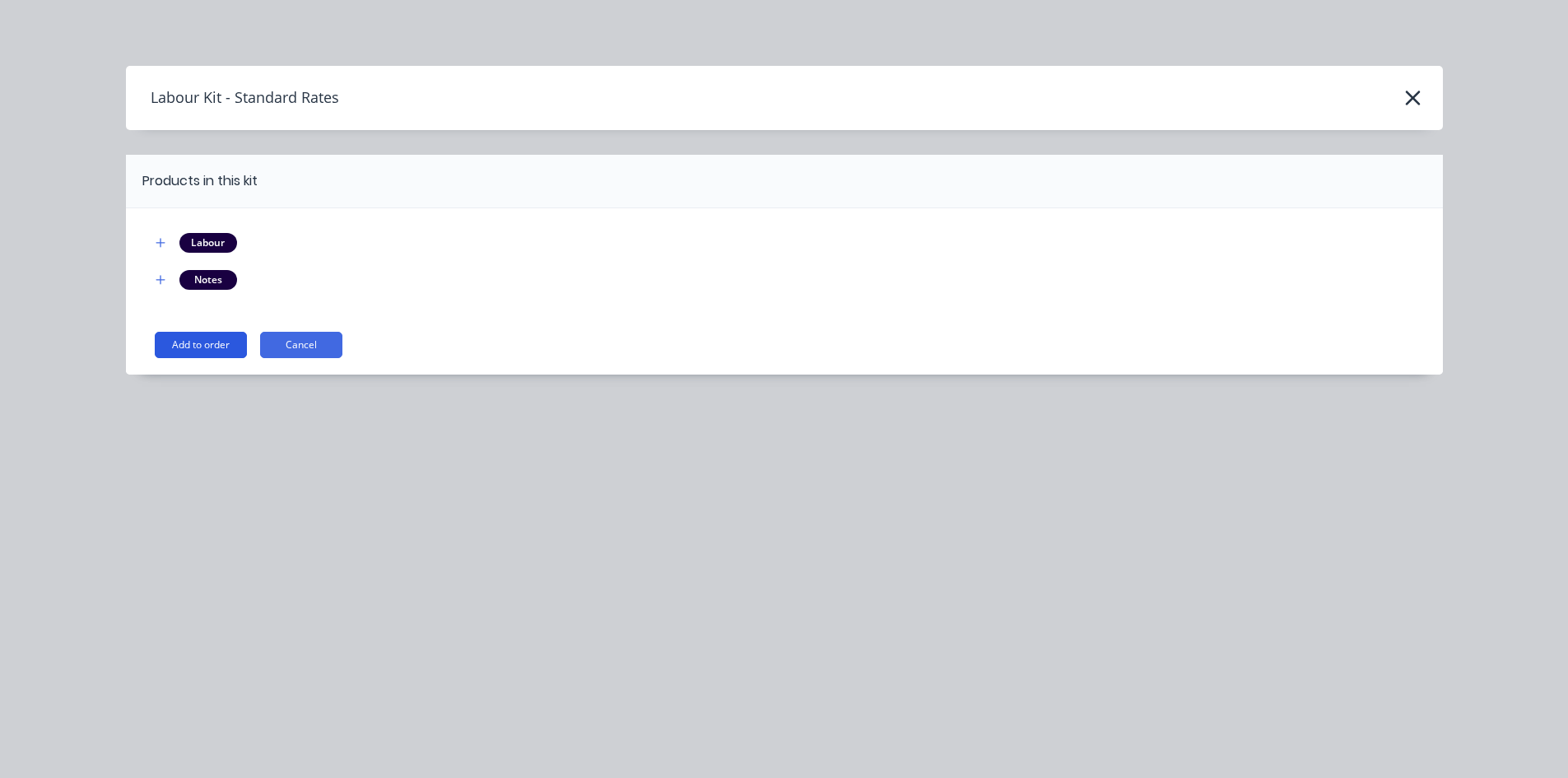
click at [239, 341] on button "Add to order" at bounding box center [200, 345] width 92 height 27
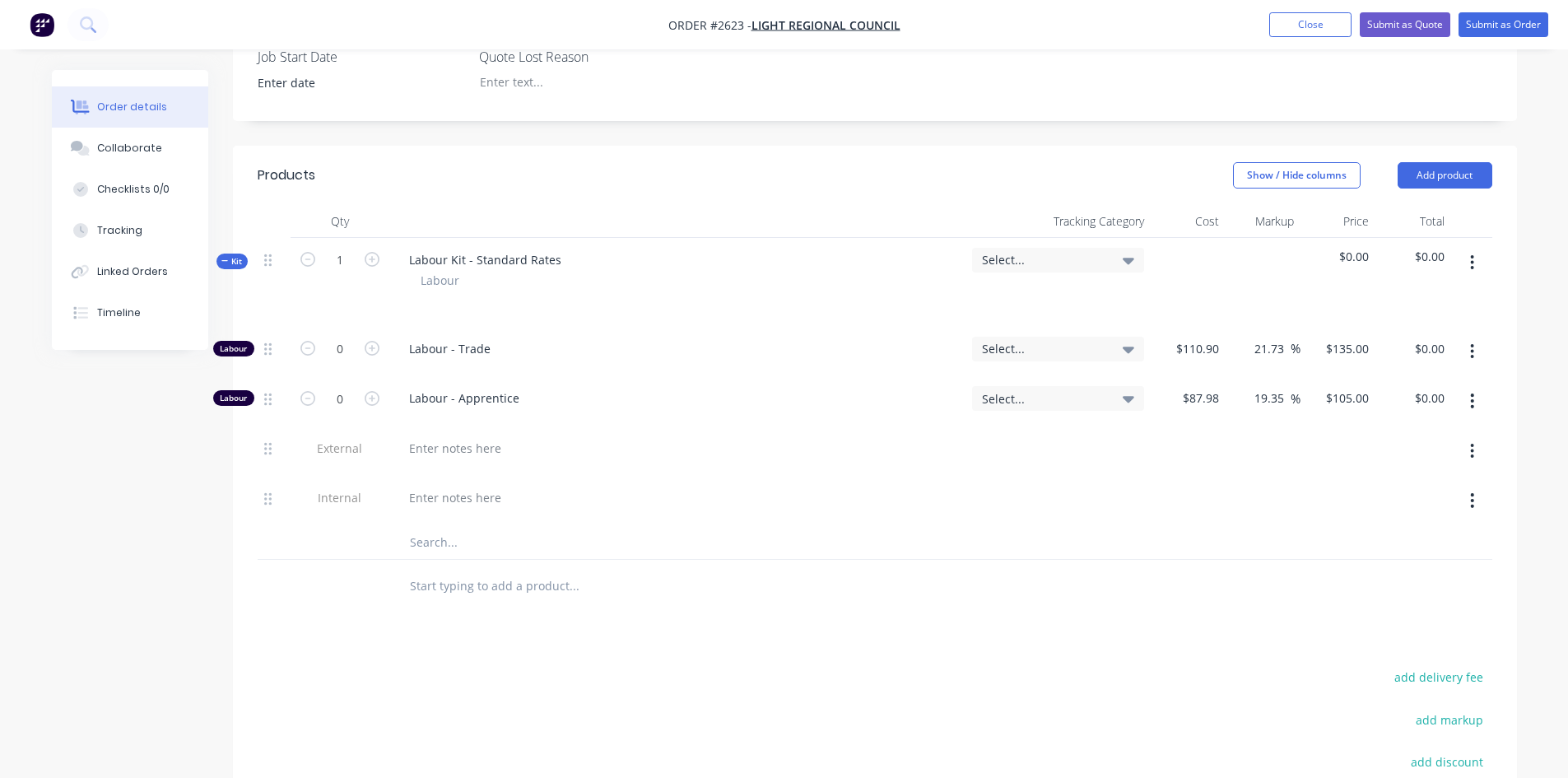
scroll to position [493, 0]
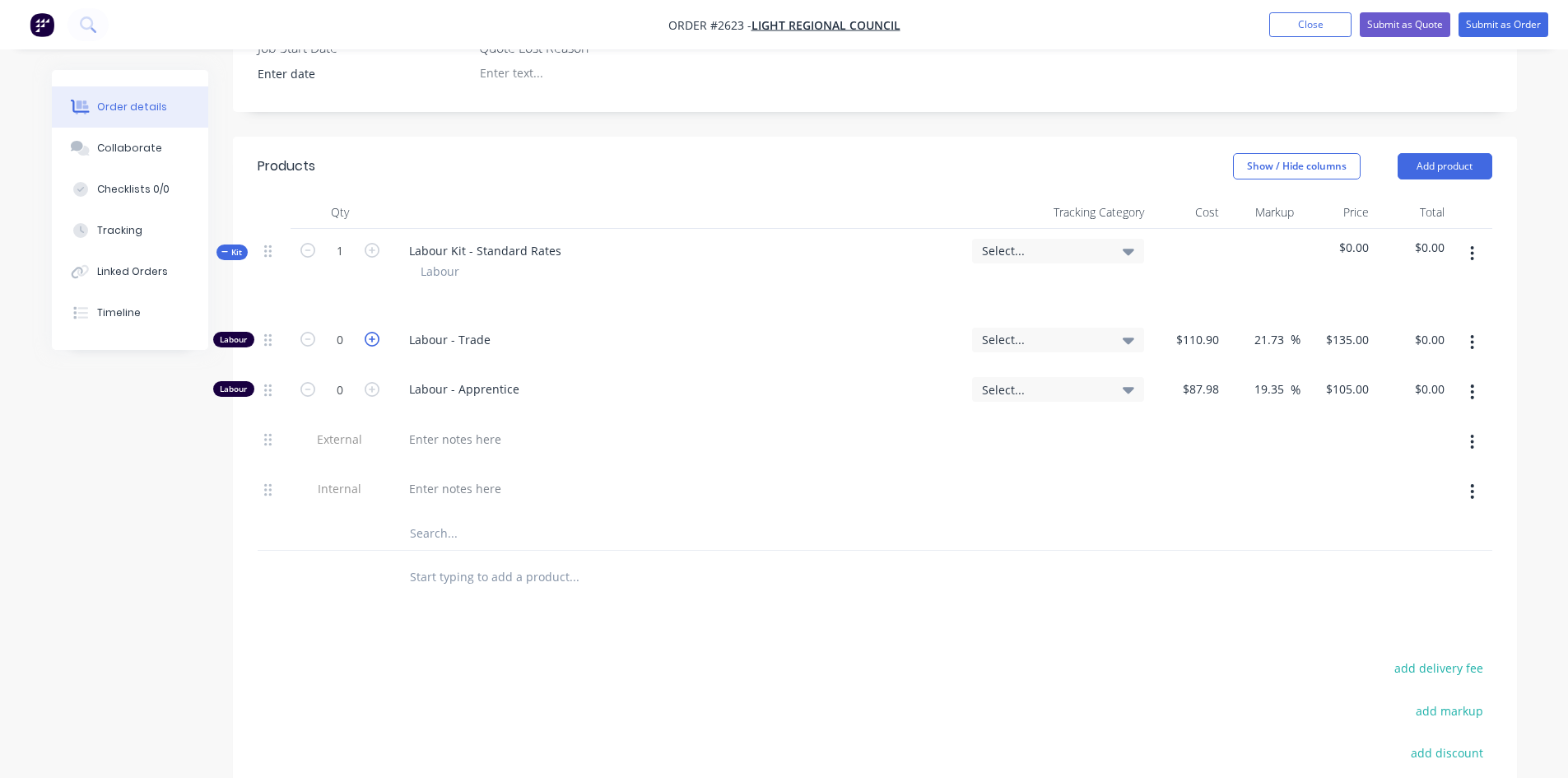
click at [369, 332] on icon "button" at bounding box center [372, 340] width 15 height 15
type input "1"
type input "$135.00"
click at [369, 332] on icon "button" at bounding box center [372, 340] width 15 height 15
type input "2"
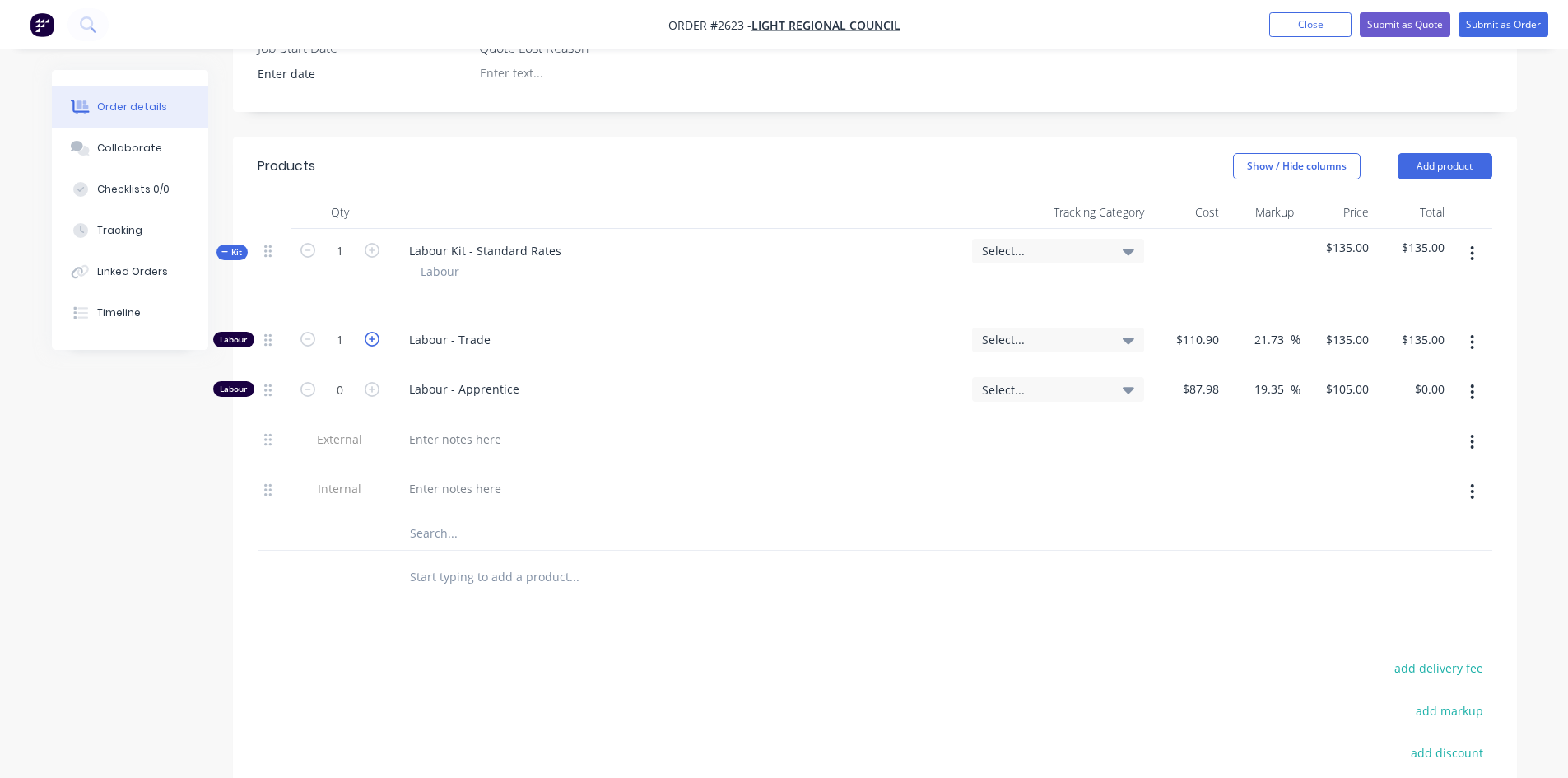
type input "$270.00"
click at [369, 332] on icon "button" at bounding box center [372, 340] width 15 height 15
type input "3"
type input "$405.00"
click at [369, 332] on icon "button" at bounding box center [372, 340] width 15 height 15
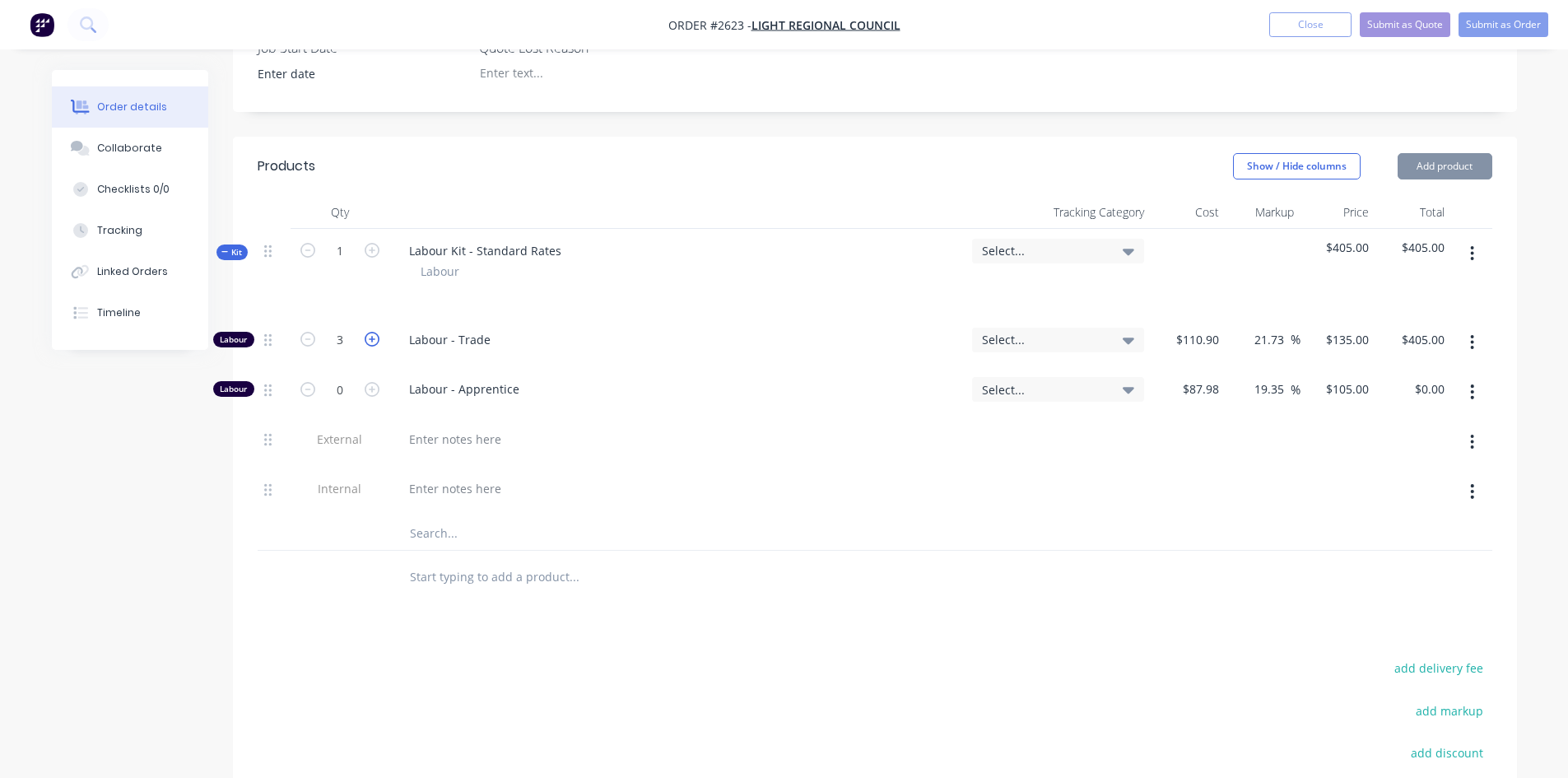
type input "4"
type input "$540.00"
click at [369, 332] on icon "button" at bounding box center [372, 340] width 15 height 15
type input "5"
type input "$675.00"
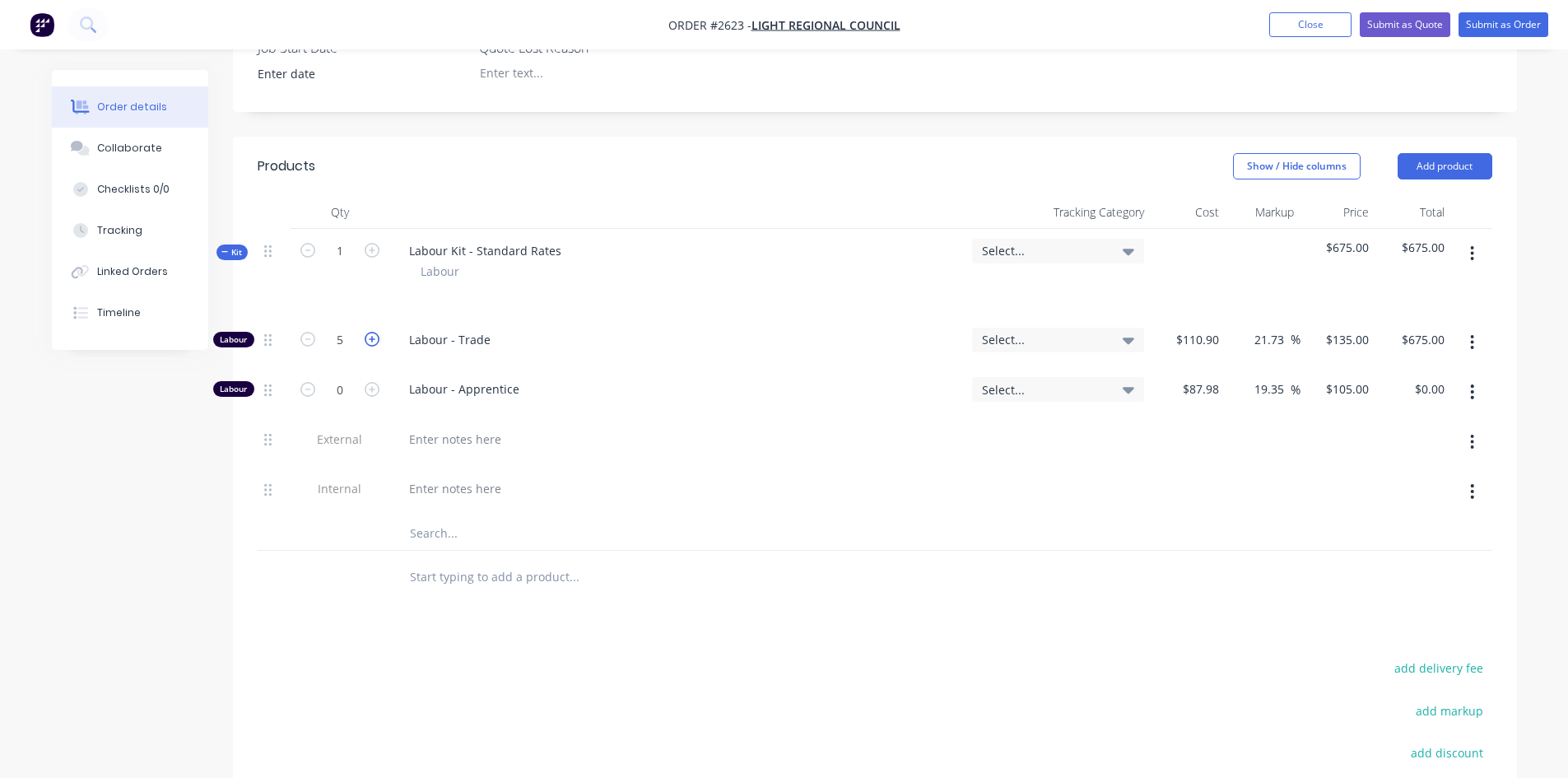
click at [369, 332] on icon "button" at bounding box center [372, 340] width 15 height 15
type input "6"
type input "$810.00"
click at [472, 427] on div at bounding box center [455, 438] width 119 height 24
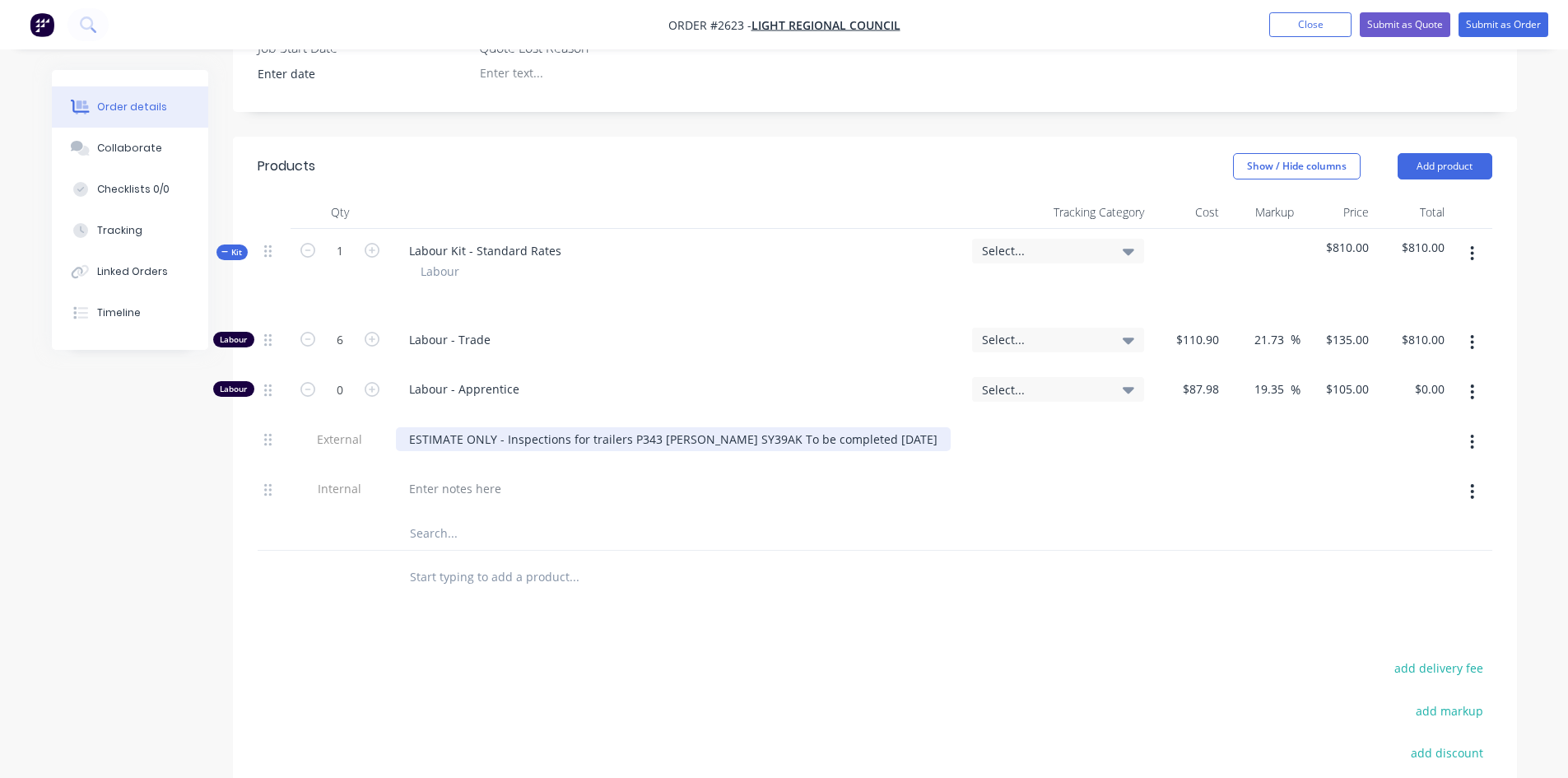
click at [625, 427] on div "ESTIMATE ONLY - Inspections for trailers P343 Rego SY39AK To be completed Monda…" at bounding box center [673, 438] width 555 height 24
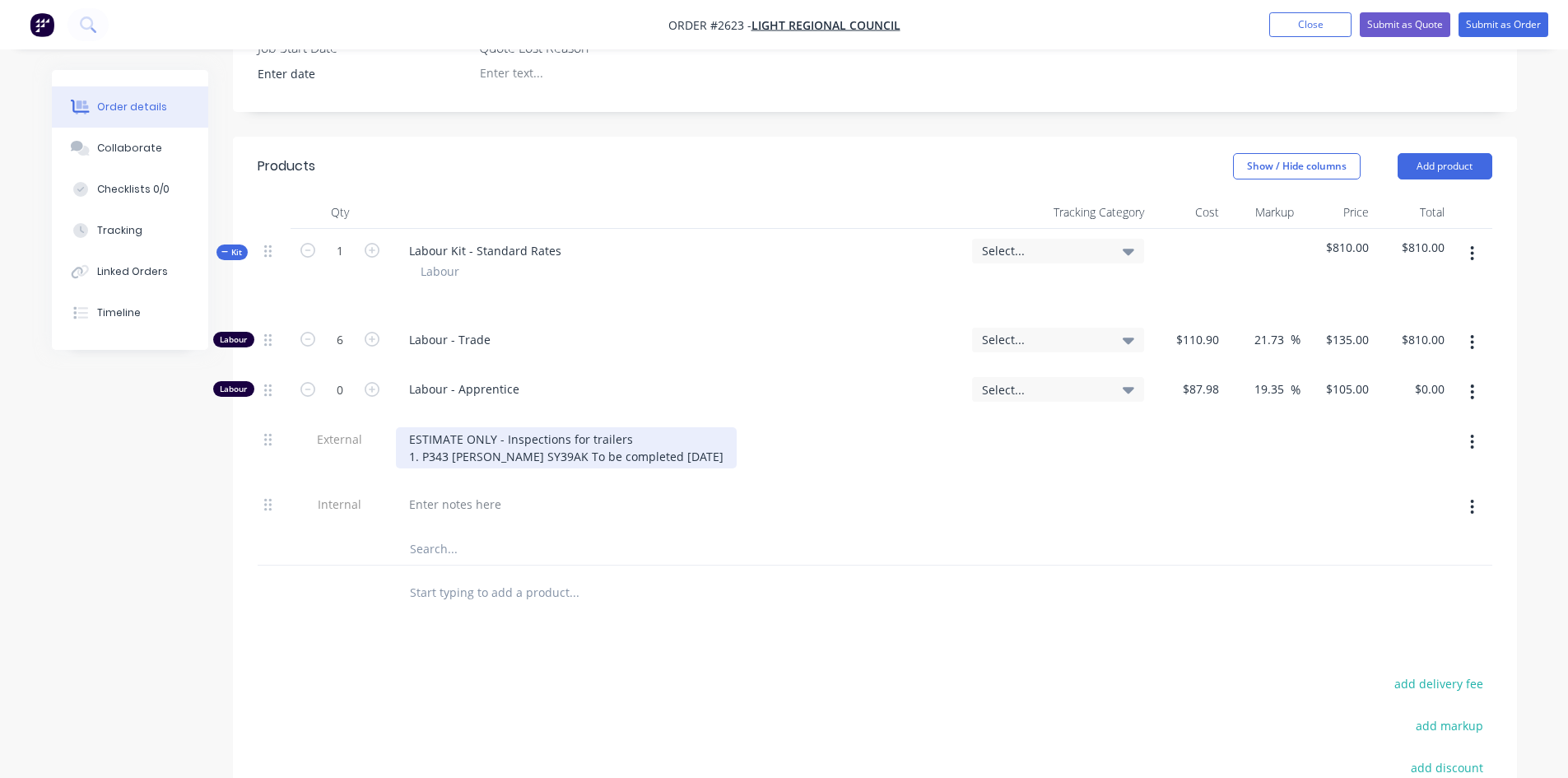
click at [737, 427] on div "ESTIMATE ONLY - Inspections for trailers 1. P343 Rego SY39AK To be completed Mo…" at bounding box center [566, 447] width 341 height 41
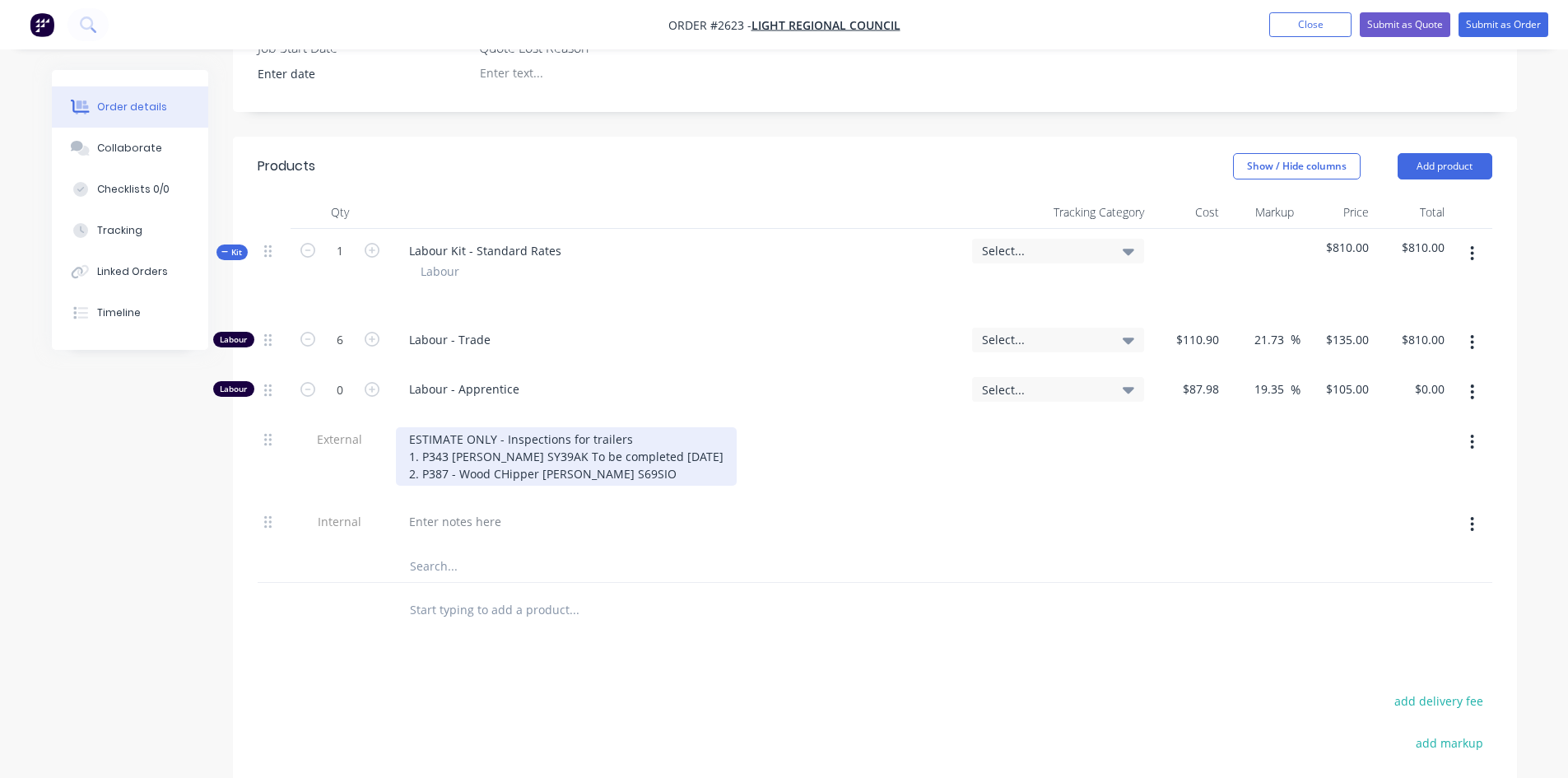
click at [505, 429] on div "ESTIMATE ONLY - Inspections for trailers 1. P343 Rego SY39AK To be completed Mo…" at bounding box center [566, 456] width 341 height 59
click at [623, 427] on div "ESTIMATE ONLY - Inspections for trailers 1. P343 Rego SY39AK To be completed Mo…" at bounding box center [566, 456] width 341 height 59
drag, startPoint x: 751, startPoint y: 410, endPoint x: 420, endPoint y: 417, distance: 331.1
click at [420, 427] on div "ESTIMATE ONLY - Inspections for trailers 1. P343 Rego SY39AK To be completed Mo…" at bounding box center [608, 456] width 425 height 59
click at [815, 429] on div "ESTIMATE ONLY - Inspections for trailers 1. 2. P387 - Wood Chipper Rego S69SIO …" at bounding box center [608, 456] width 425 height 59
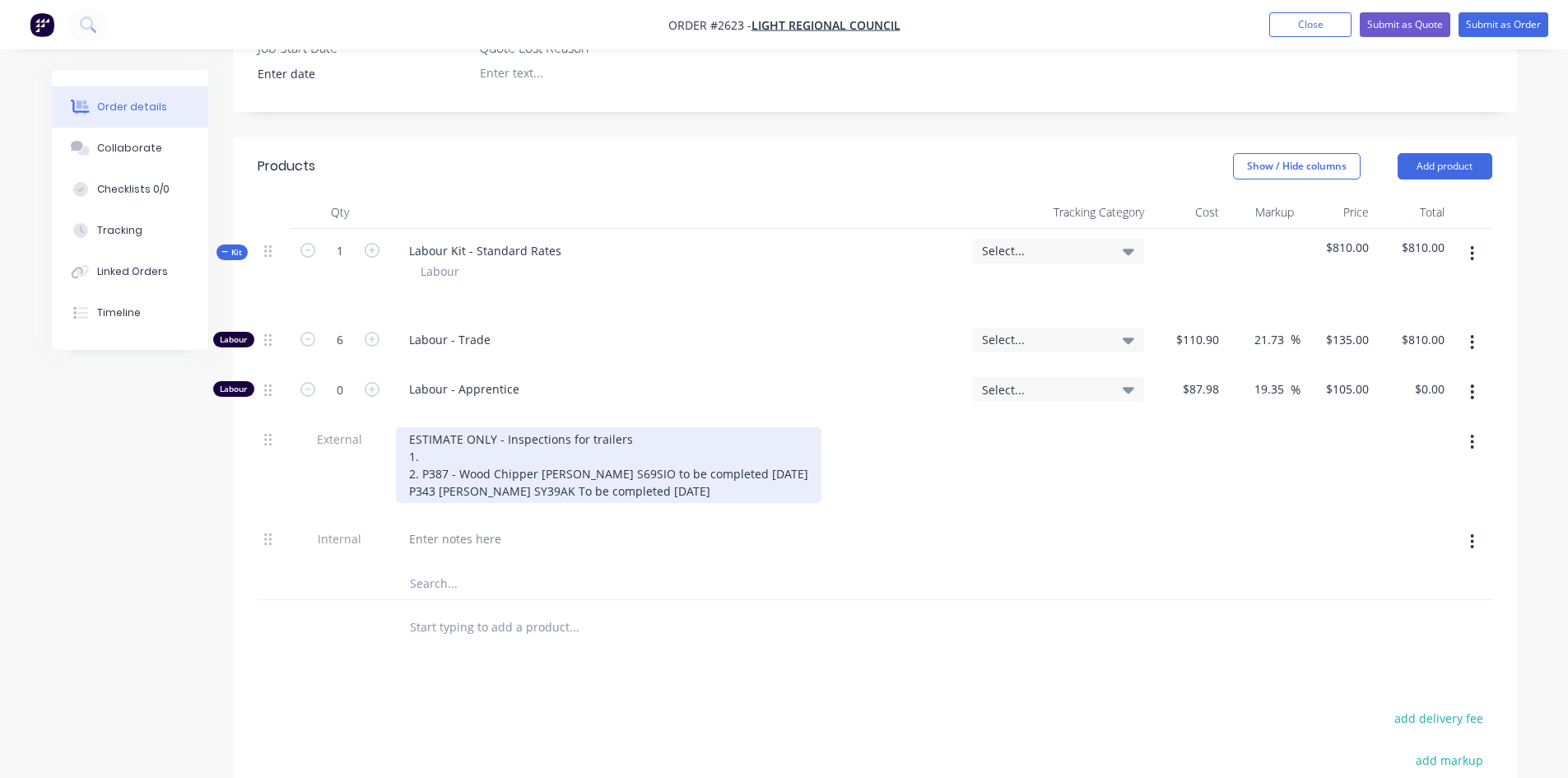
click at [405, 445] on div "ESTIMATE ONLY - Inspections for trailers 1. 2. P387 - Wood Chipper Rego S69SIO …" at bounding box center [608, 465] width 425 height 76
drag, startPoint x: 417, startPoint y: 431, endPoint x: 402, endPoint y: 431, distance: 15.0
click at [402, 431] on div "ESTIMATE ONLY - Inspections for trailers 1. 2. P387 - Wood Chipper Rego S69SIO …" at bounding box center [608, 465] width 425 height 76
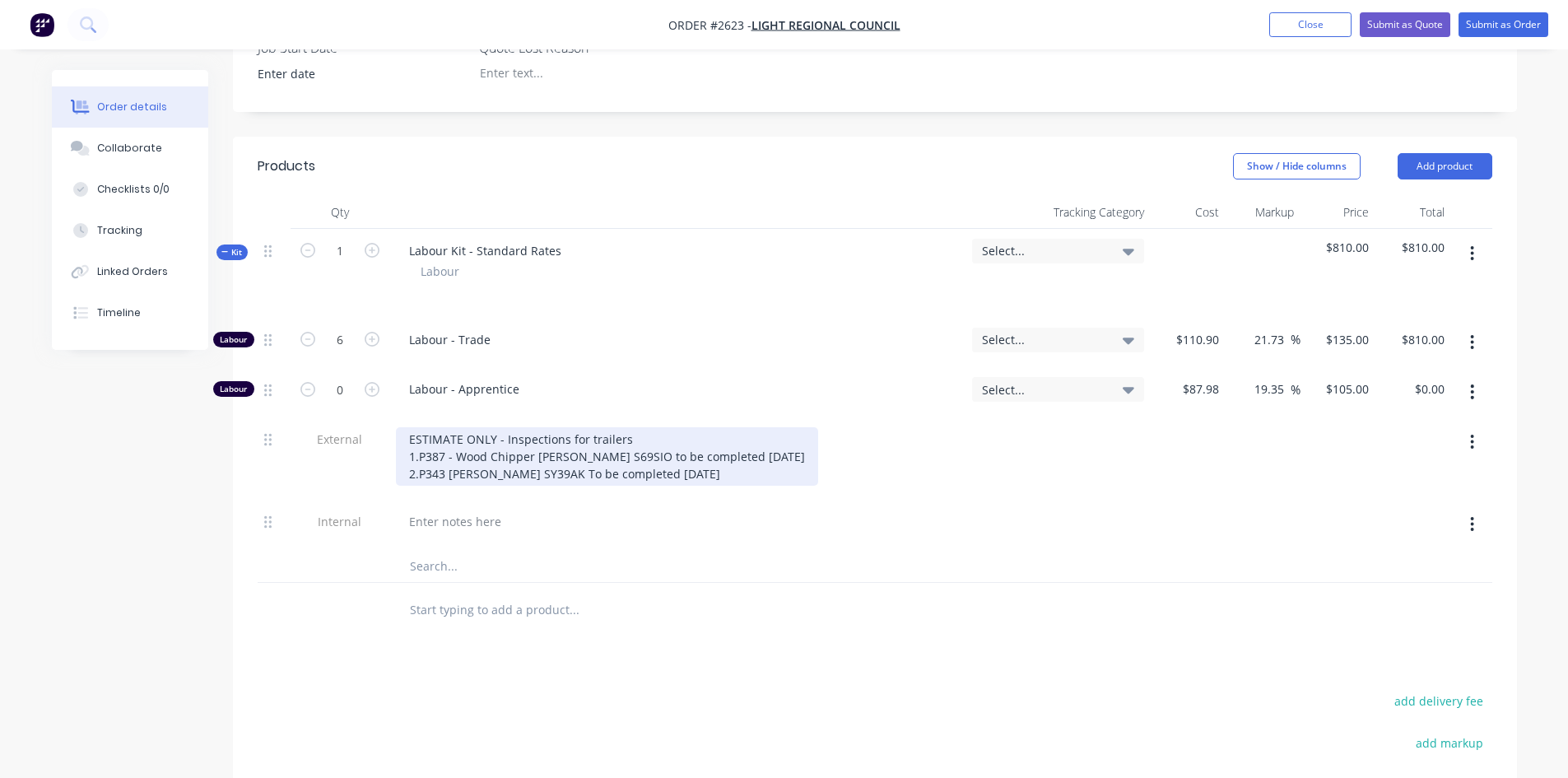
click at [818, 427] on div "ESTIMATE ONLY - Inspections for trailers 1. P387 - Wood Chipper Rego S69SIO to …" at bounding box center [607, 456] width 422 height 59
click at [406, 428] on div "ESTIMATE ONLY - Inspections for trailers 1. P387 - Wood Chipper Rego S69SIO to …" at bounding box center [607, 456] width 422 height 59
click at [818, 427] on div "ESTIMATE ONLY - Inspections for trailers 1. P387 - Wood Chipper Rego S69SIO to …" at bounding box center [607, 456] width 422 height 59
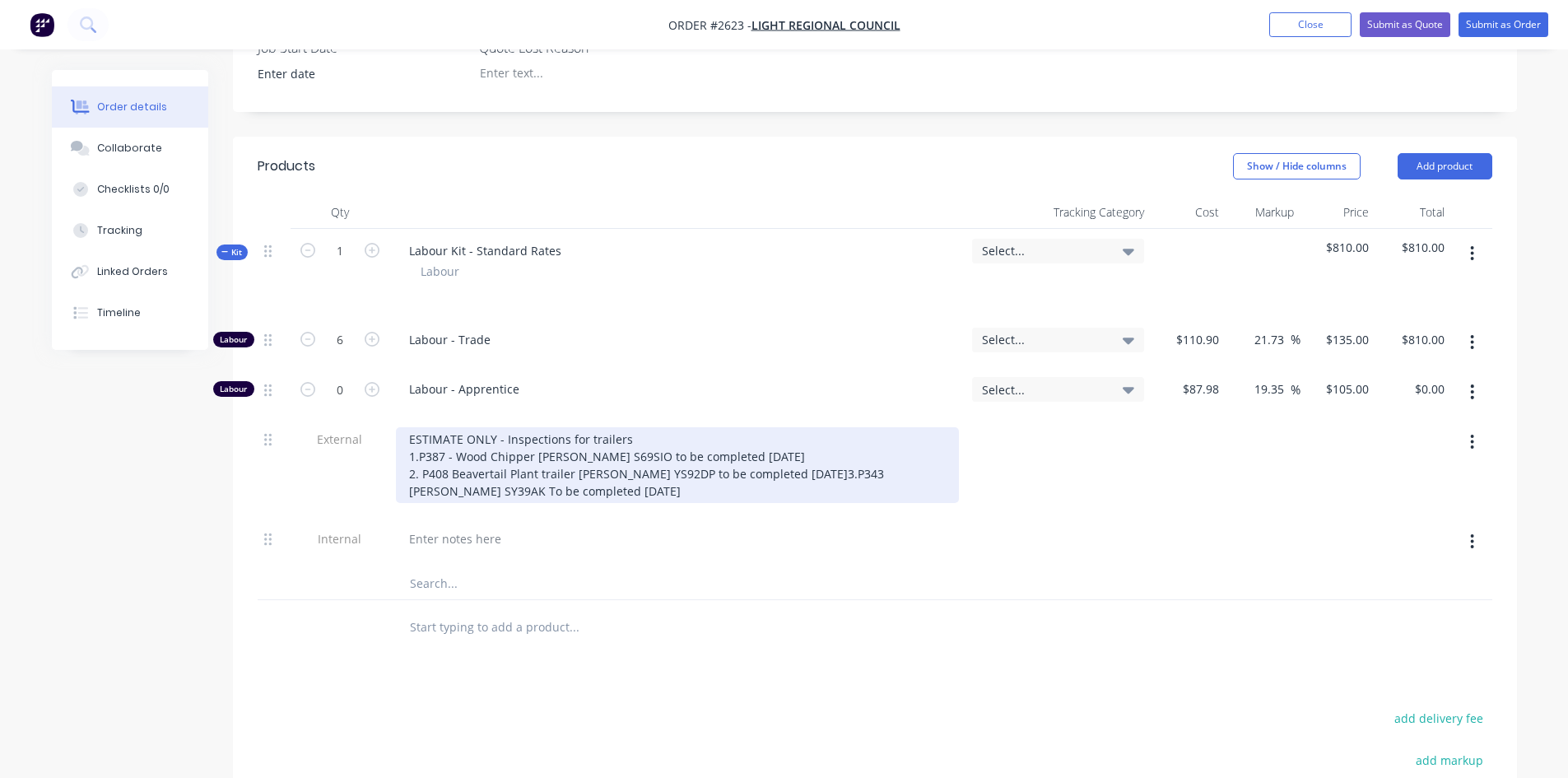
click at [801, 429] on div "ESTIMATE ONLY - Inspections for trailers 1. P387 - Wood Chipper Rego S69SIO to …" at bounding box center [677, 465] width 563 height 76
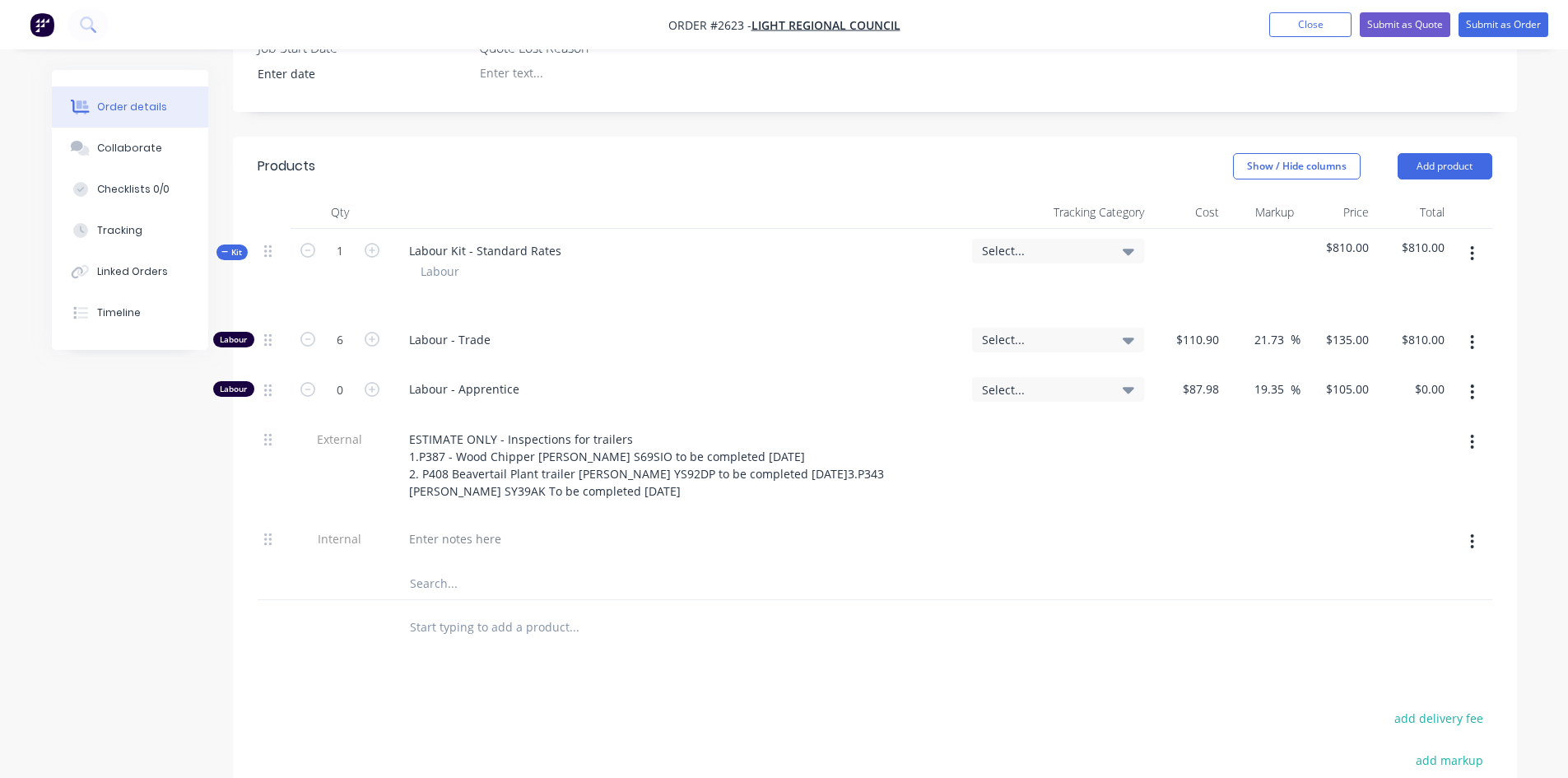
click at [879, 566] on div at bounding box center [643, 583] width 494 height 33
click at [371, 332] on icon "button" at bounding box center [372, 340] width 15 height 15
type input "7"
type input "$945.00"
click at [371, 332] on icon "button" at bounding box center [372, 340] width 15 height 15
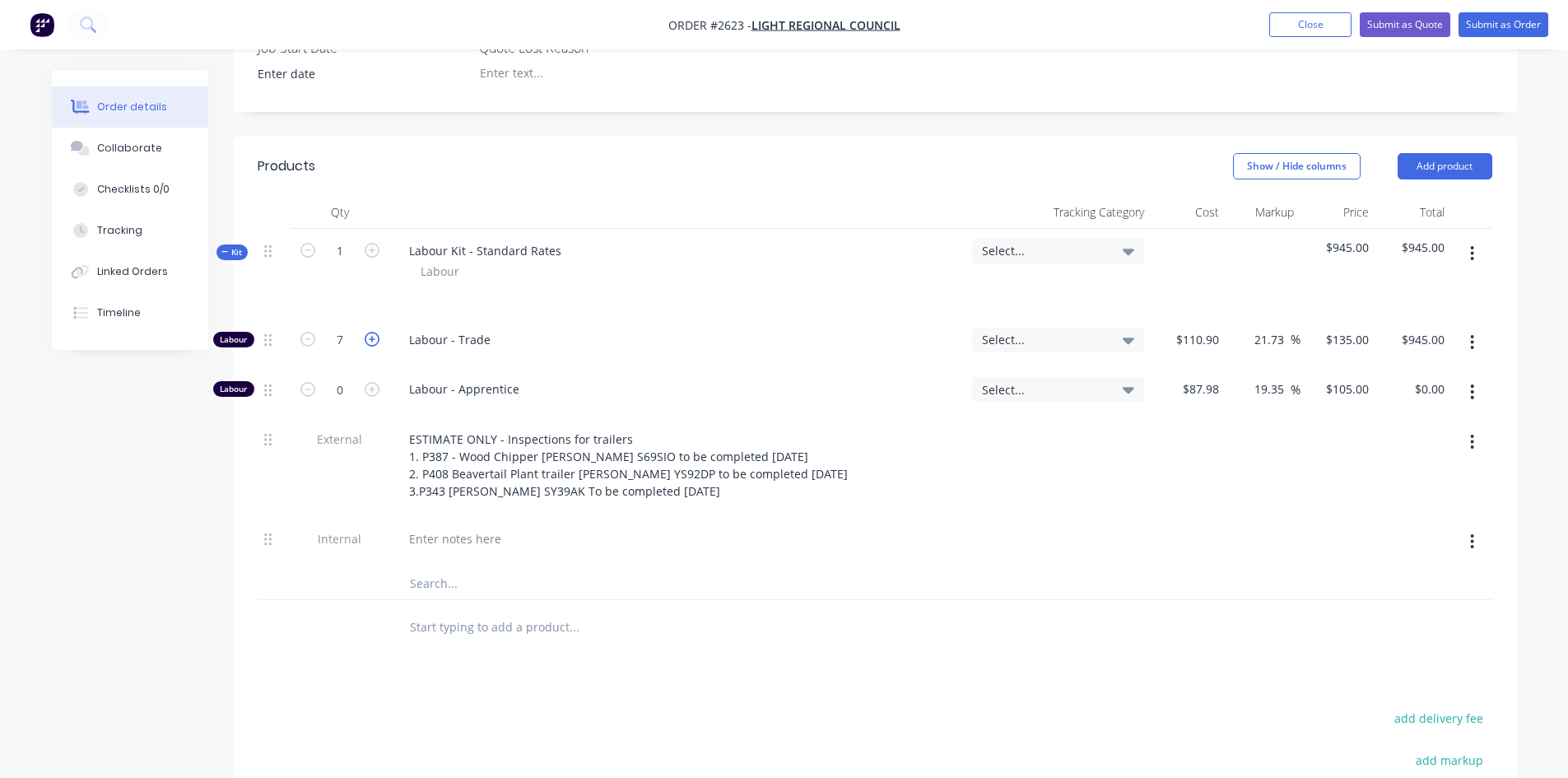
type input "8"
type input "$1,080.00"
click at [371, 332] on icon "button" at bounding box center [372, 340] width 15 height 15
type input "9"
type input "$1,215.00"
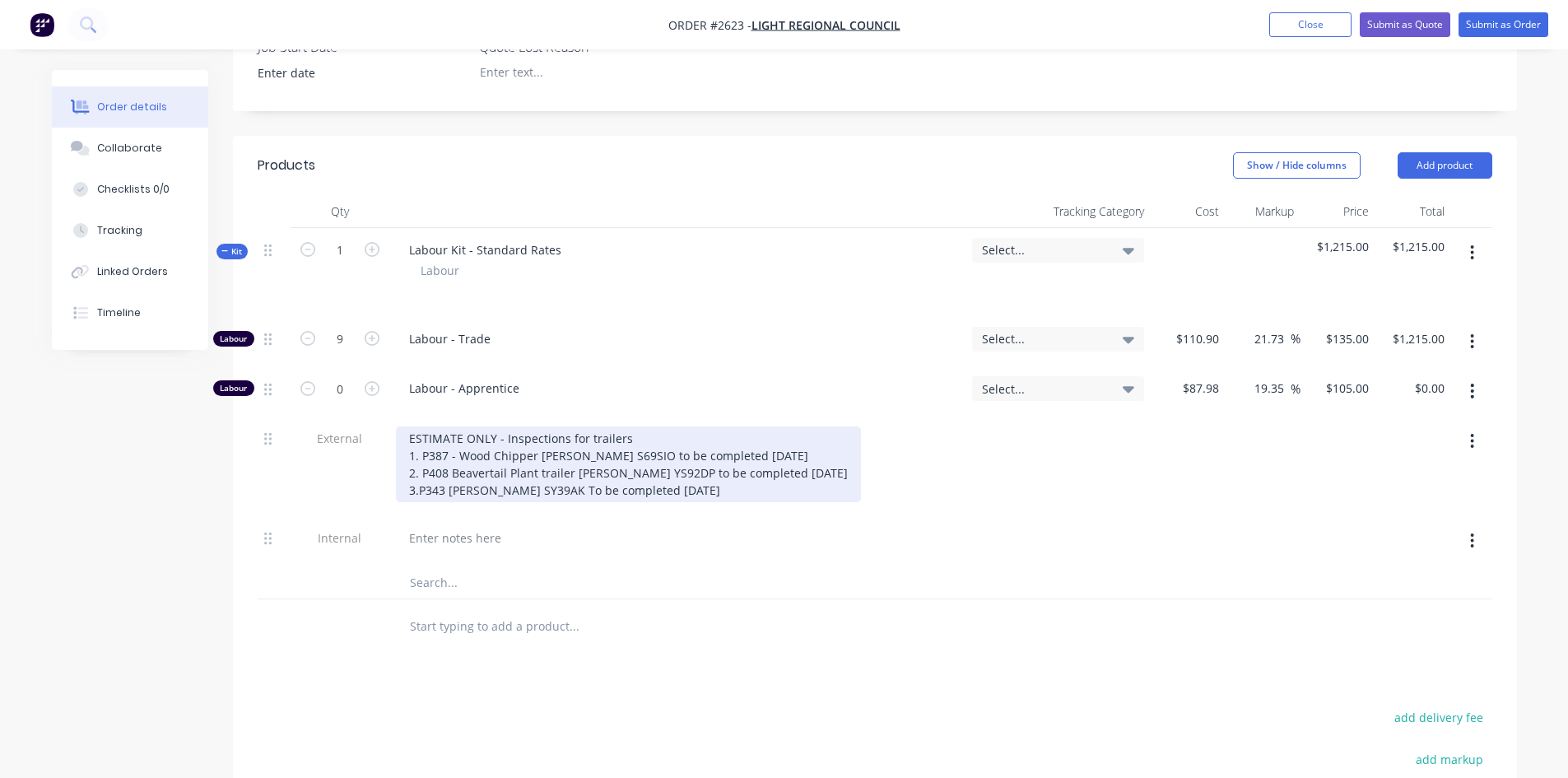
scroll to position [496, 0]
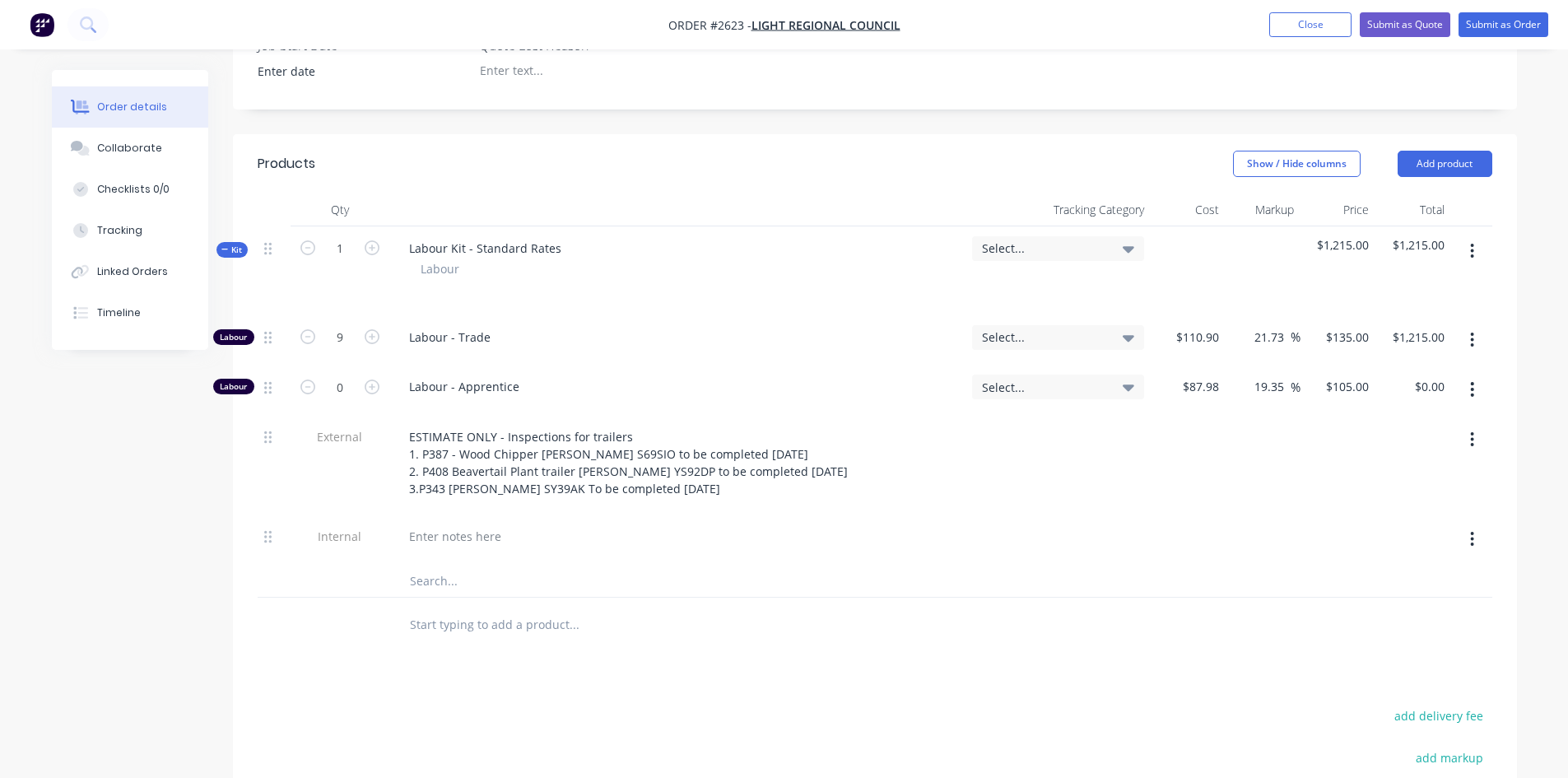
click at [449, 607] on input "text" at bounding box center [573, 623] width 329 height 33
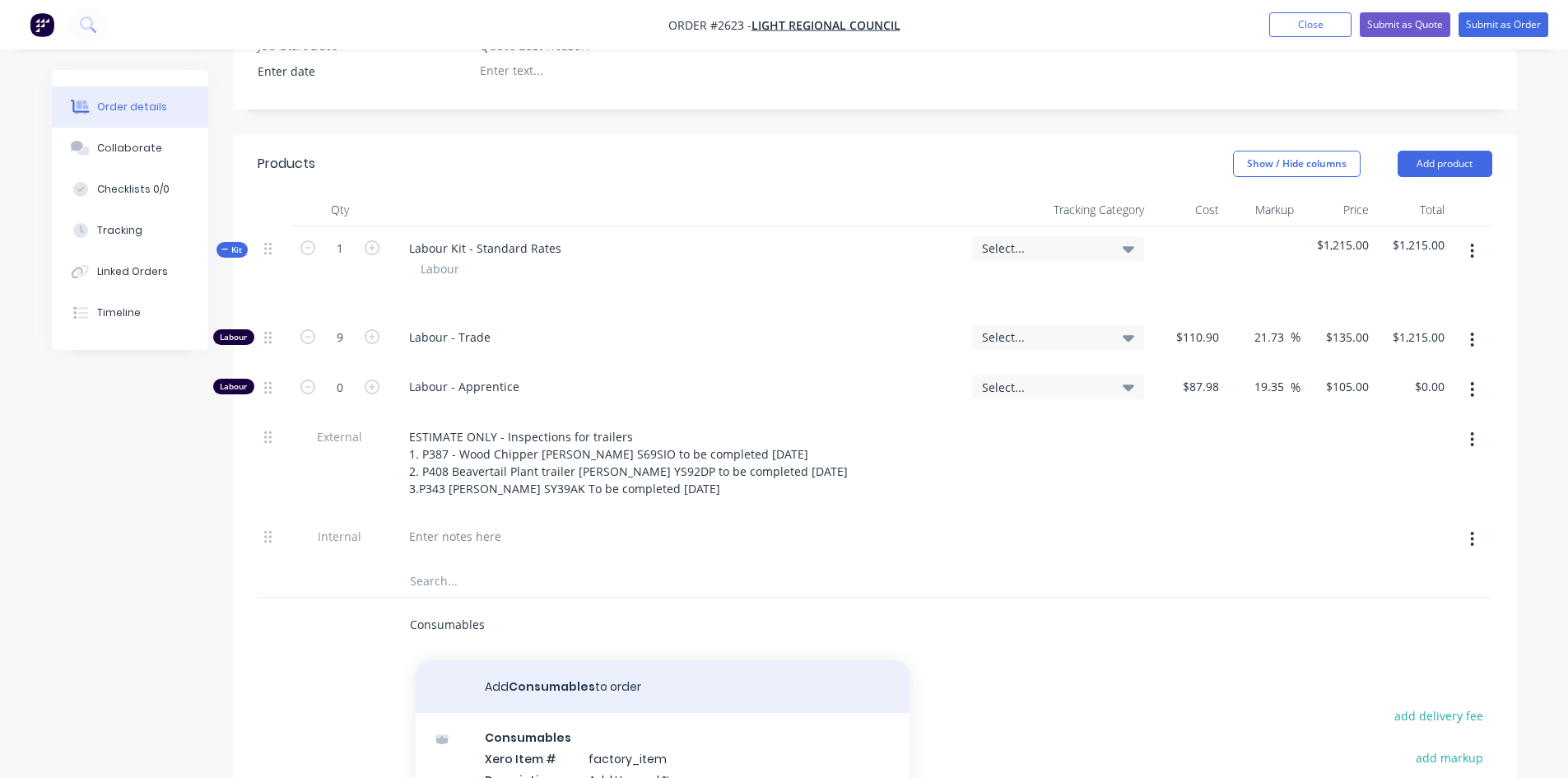
type input "Consumables"
click at [587, 660] on button "Add Consumables to order" at bounding box center [663, 687] width 494 height 53
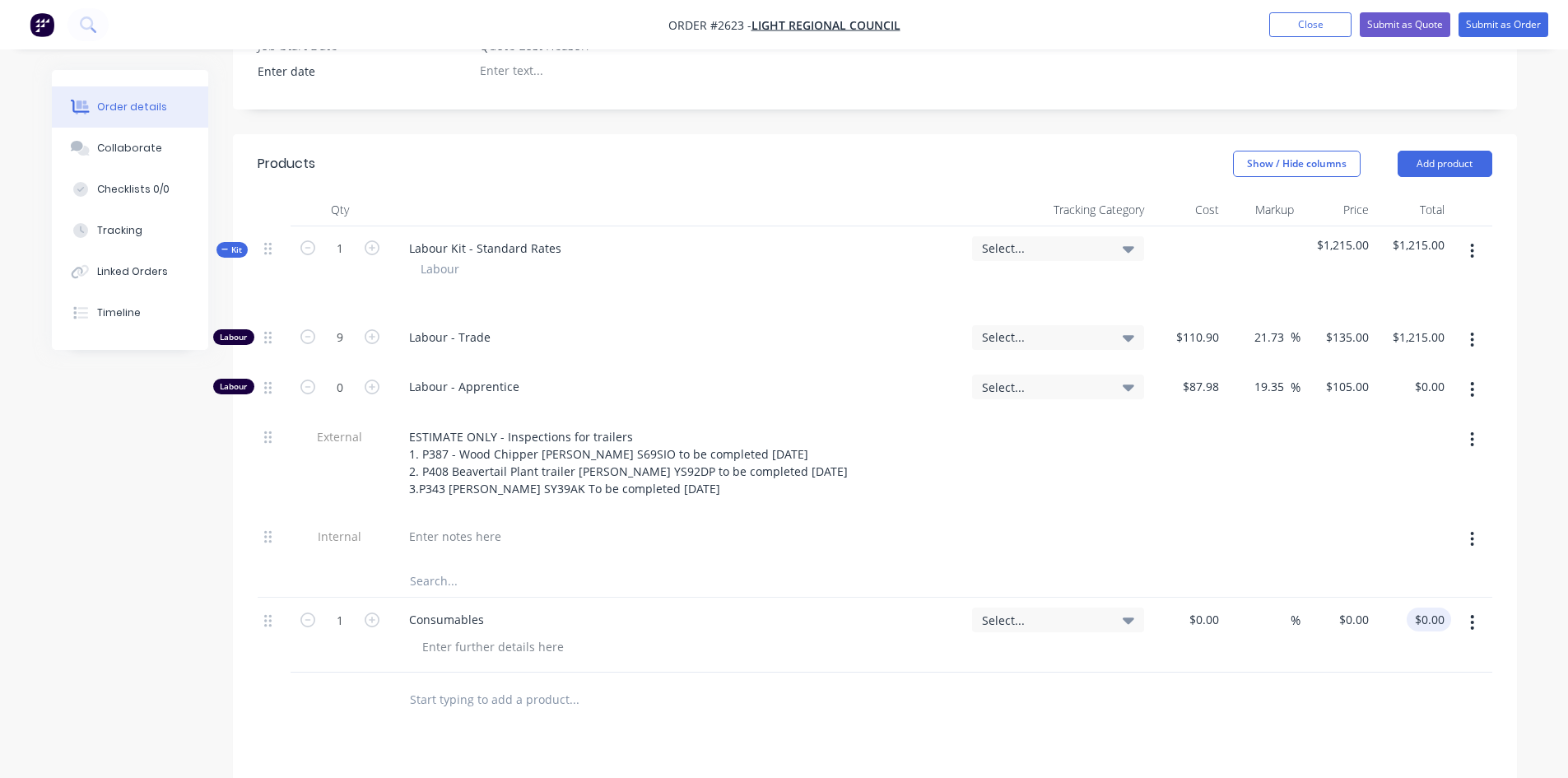
type input "0.00"
click at [1430, 607] on input "0.00" at bounding box center [1435, 619] width 31 height 24
type input "0"
type input "$0.00"
click at [1353, 607] on div "0 0" at bounding box center [1362, 619] width 26 height 24
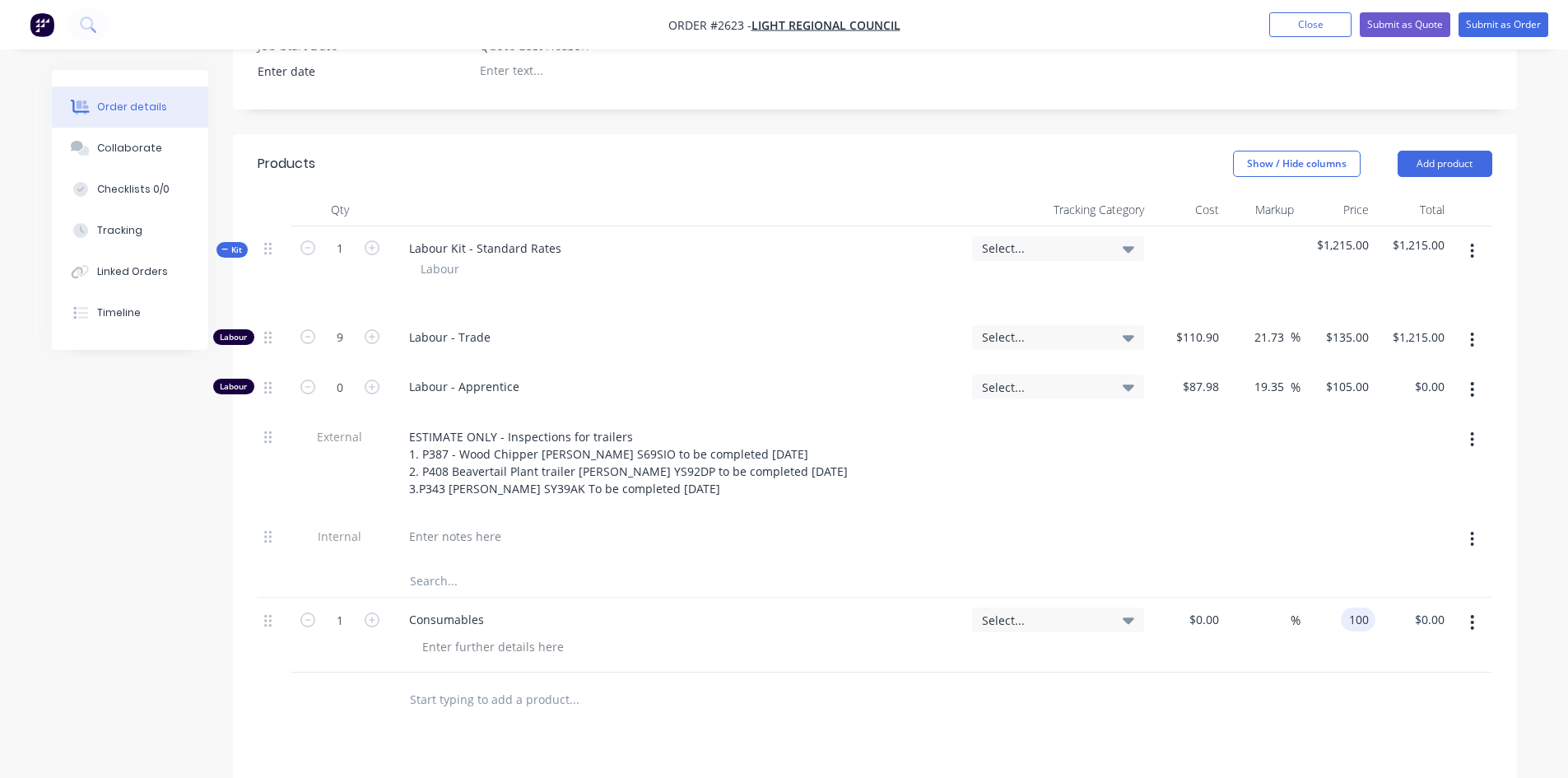
type input "$100.00"
click at [1158, 720] on div "Products Show / Hide columns Add product Qty Tracking Category Cost Markup Pric…" at bounding box center [874, 627] width 1284 height 988
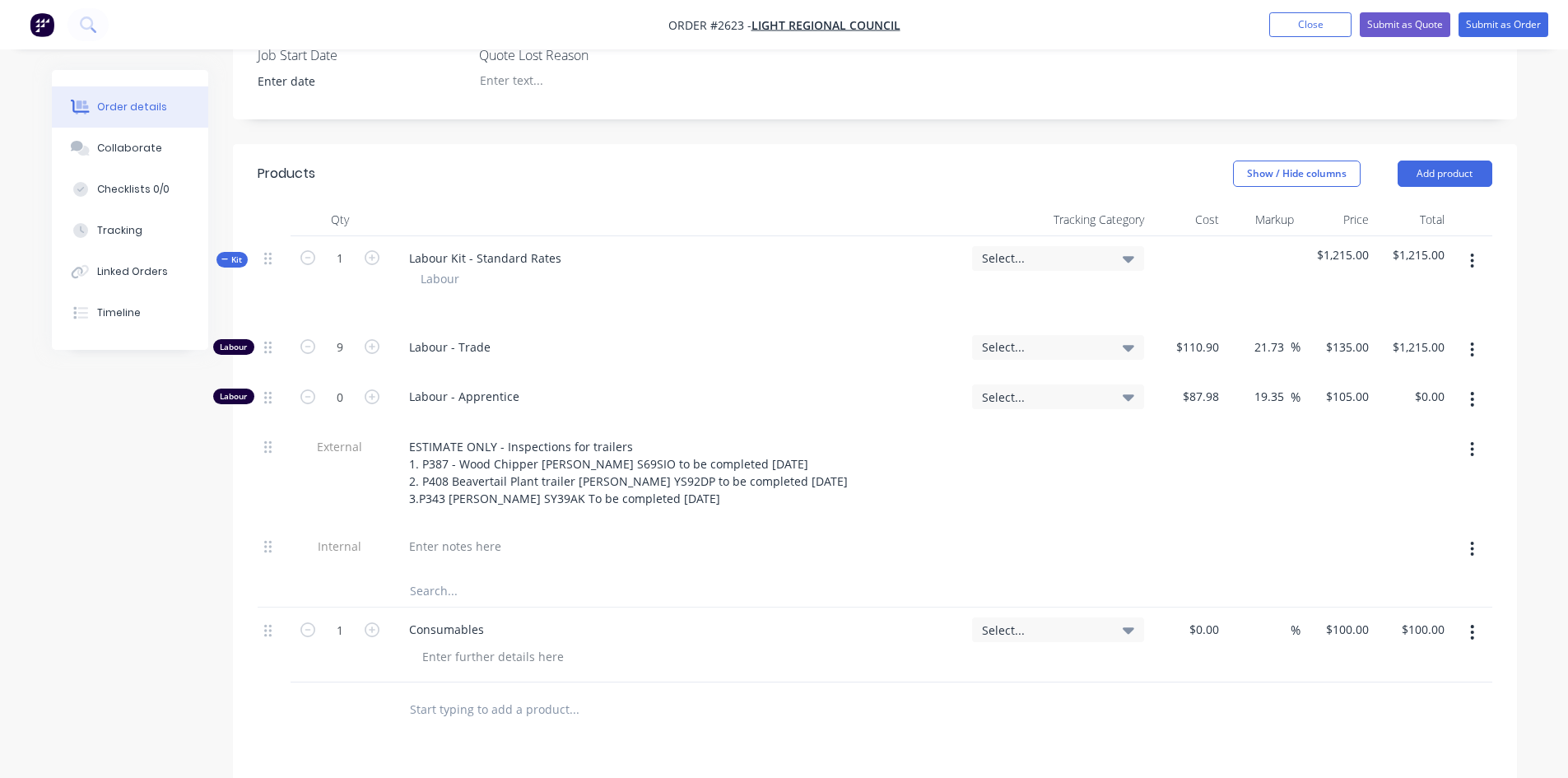
scroll to position [489, 0]
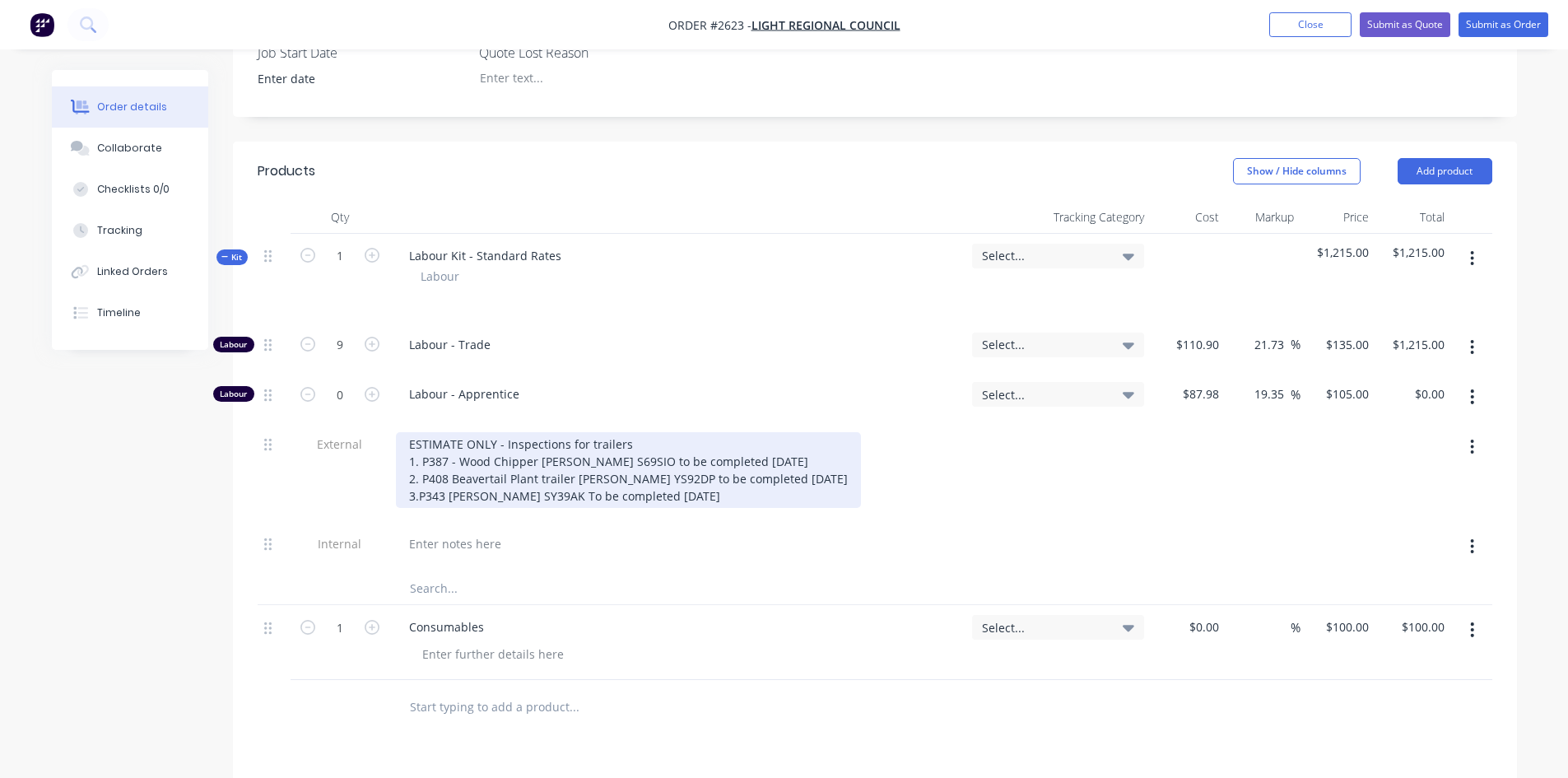
click at [624, 432] on div "ESTIMATE ONLY - Inspections for trailers 1. P387 - Wood Chipper Rego S69SIO to …" at bounding box center [628, 470] width 465 height 76
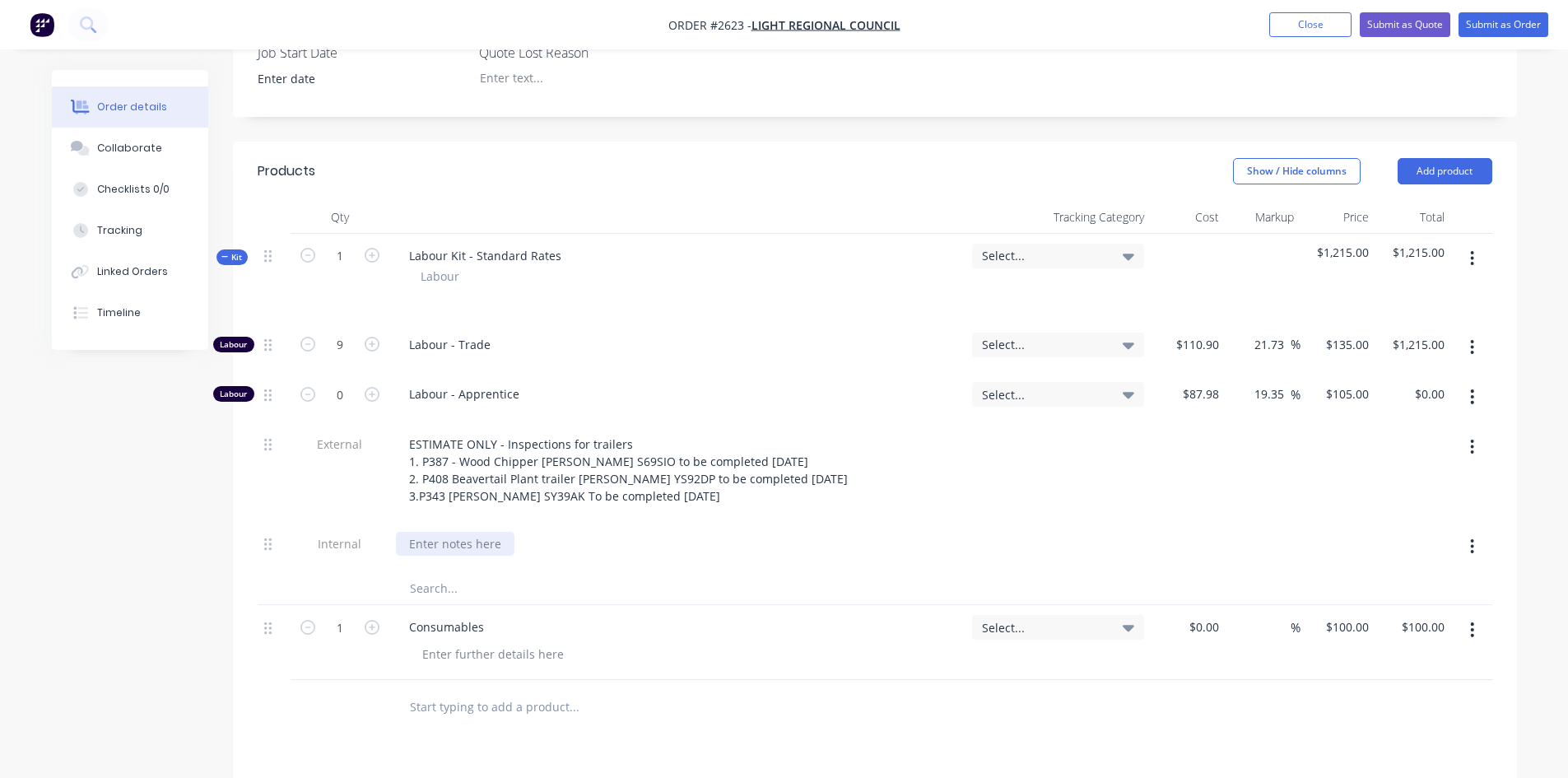
click at [454, 531] on div at bounding box center [455, 543] width 119 height 24
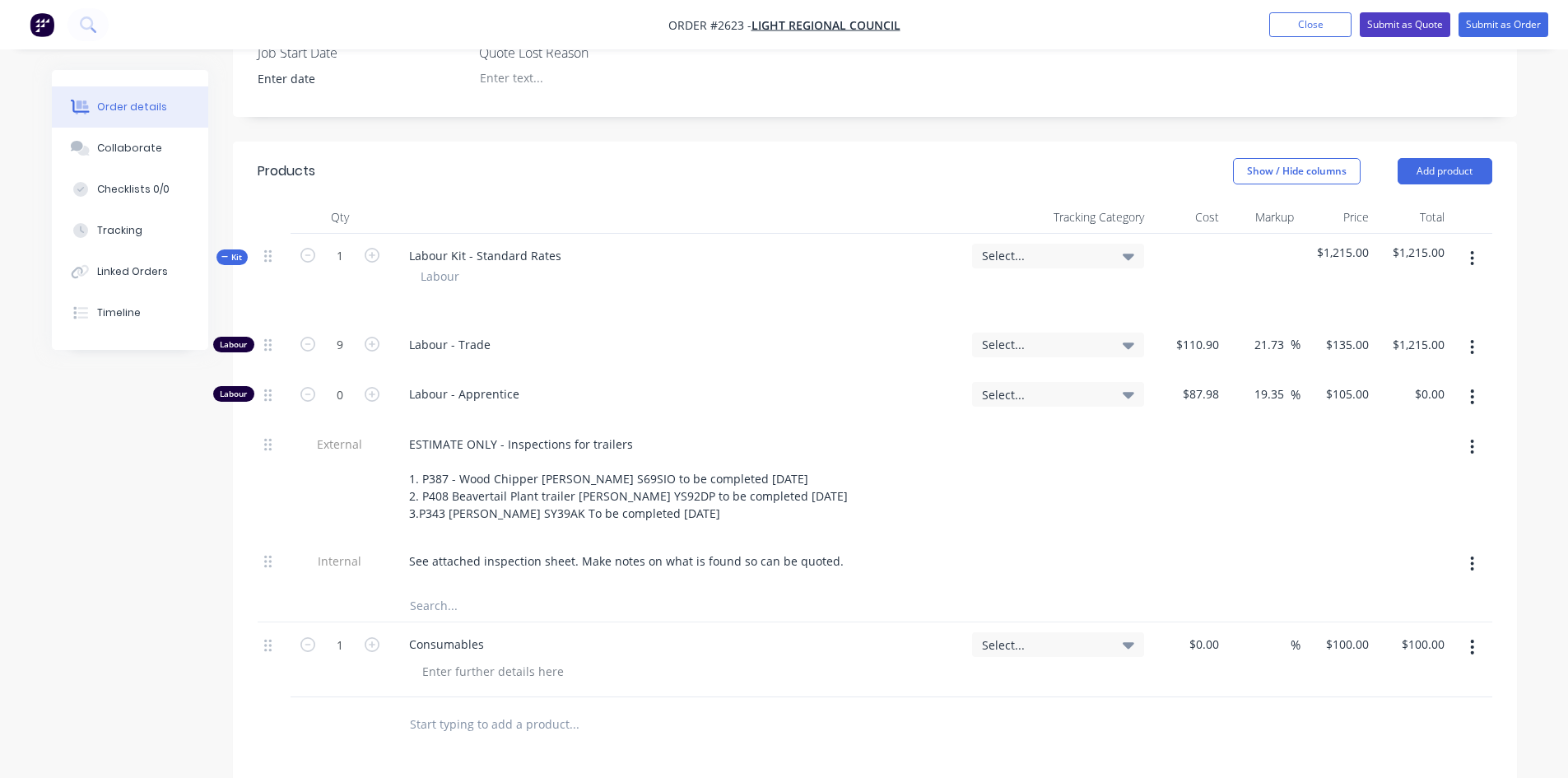
click at [1408, 27] on button "Submit as Quote" at bounding box center [1405, 25] width 90 height 25
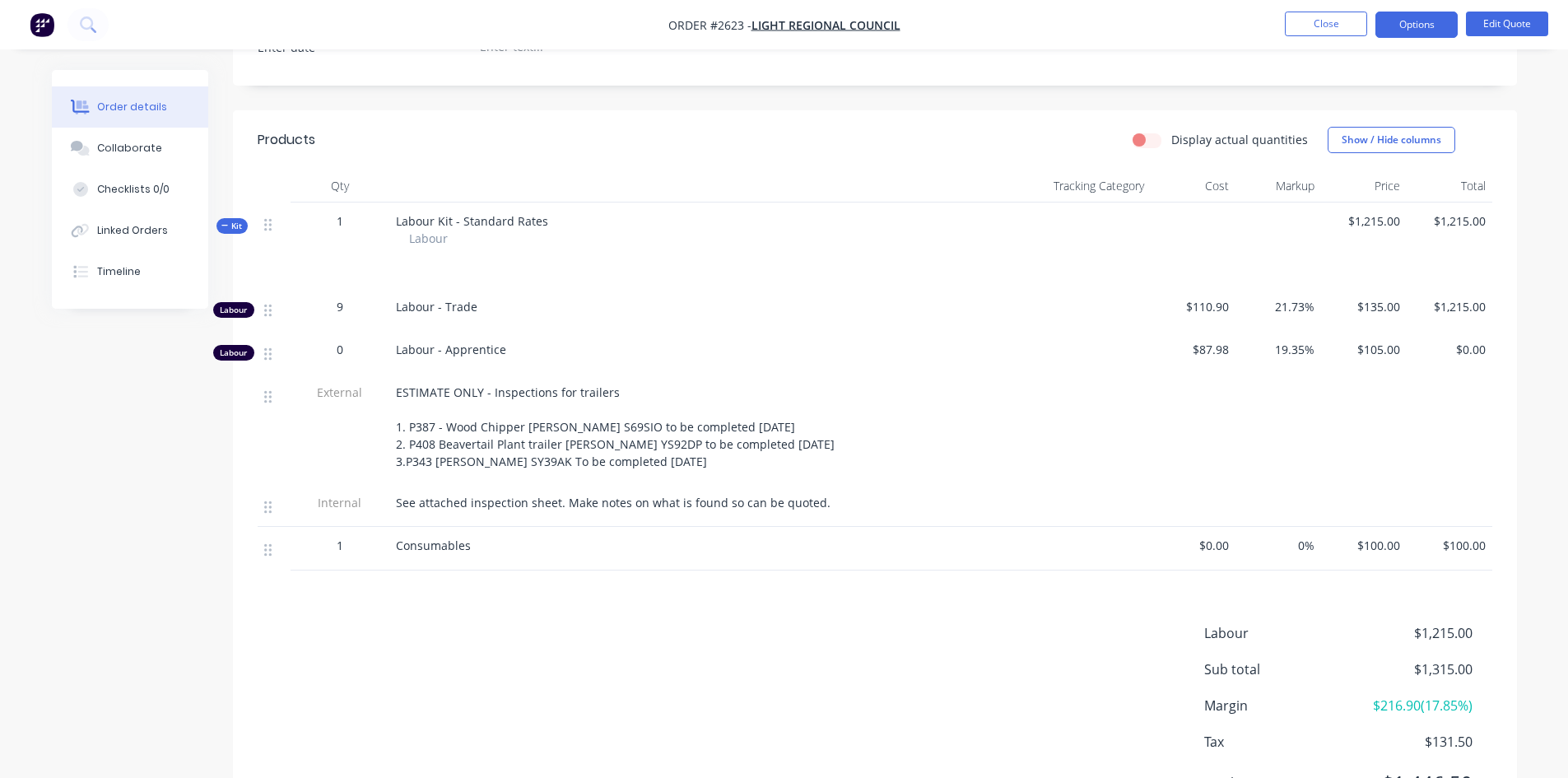
scroll to position [83, 0]
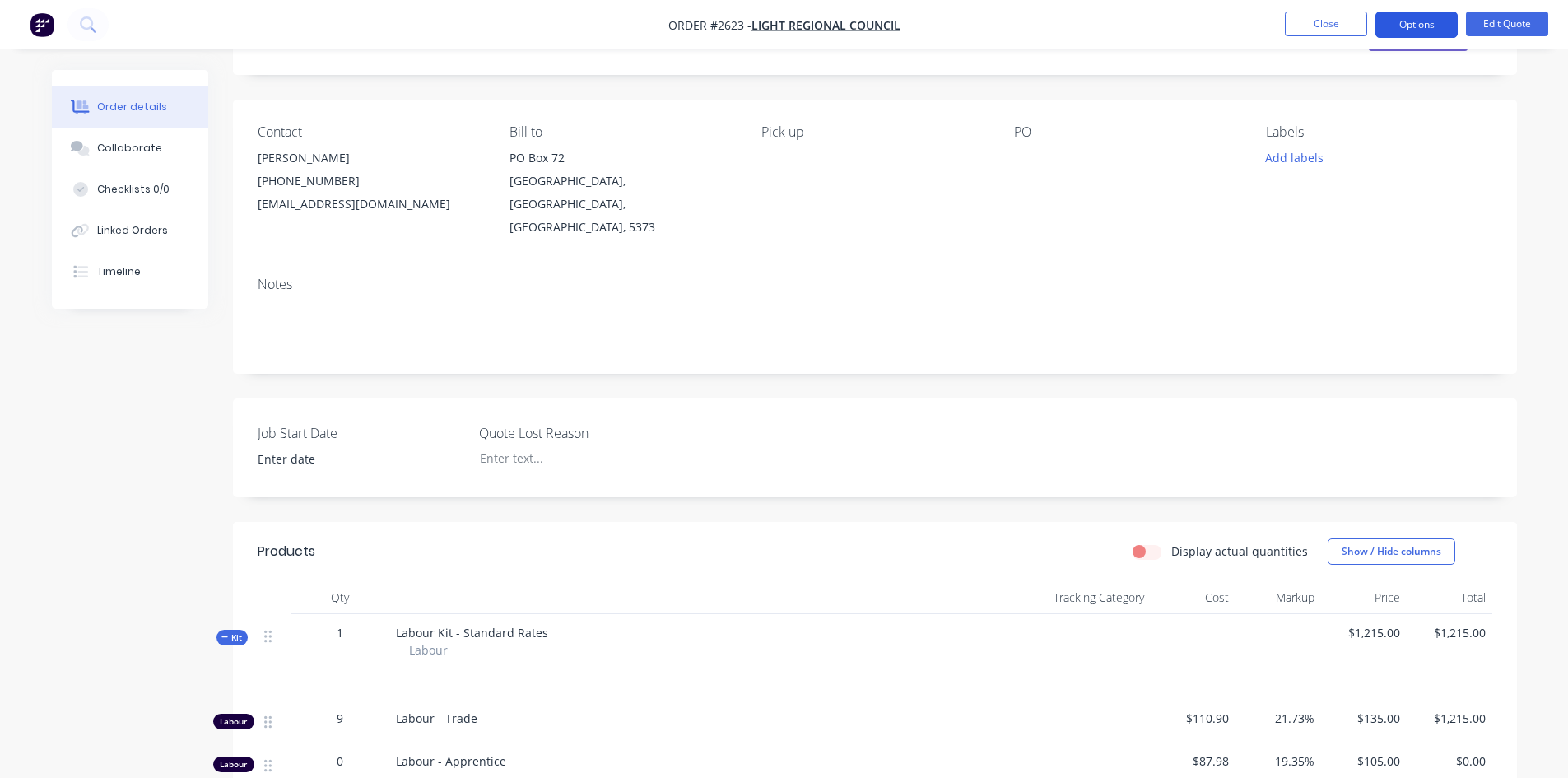
click at [1435, 24] on button "Options" at bounding box center [1416, 25] width 83 height 27
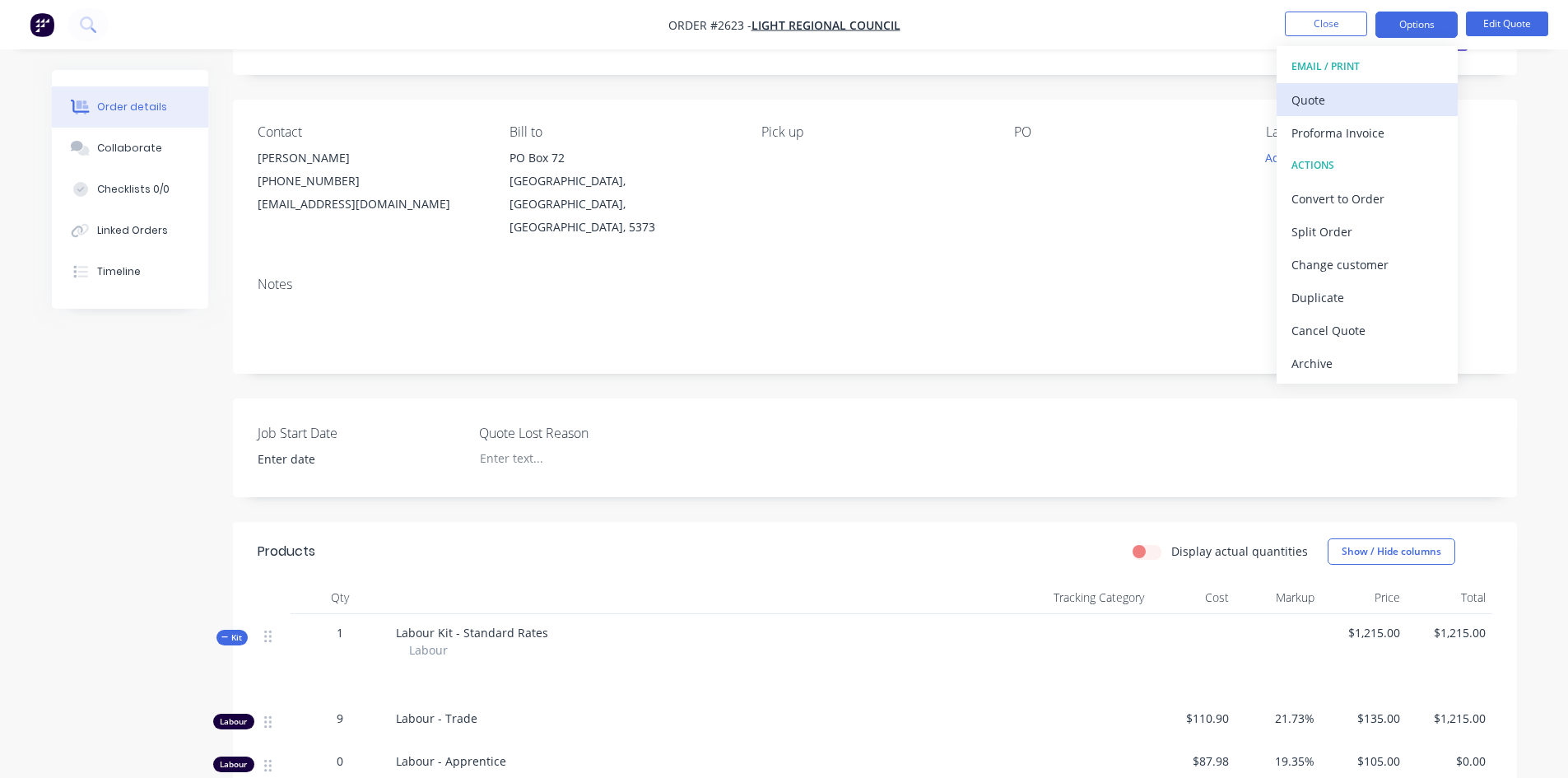
click at [1395, 102] on div "Quote" at bounding box center [1368, 100] width 152 height 24
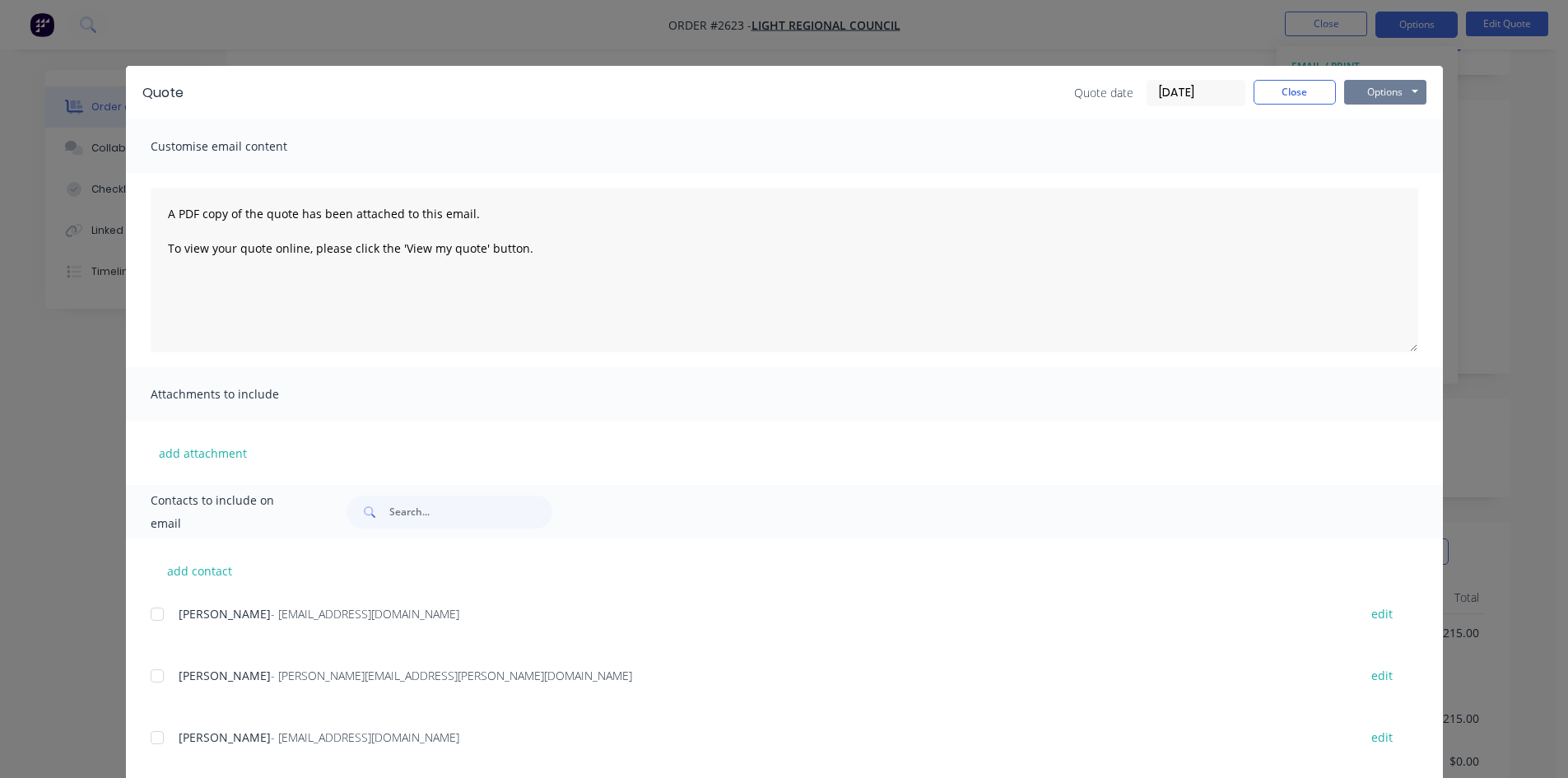
click at [1412, 87] on button "Options" at bounding box center [1385, 92] width 83 height 25
click at [1399, 121] on button "Preview" at bounding box center [1396, 121] width 105 height 28
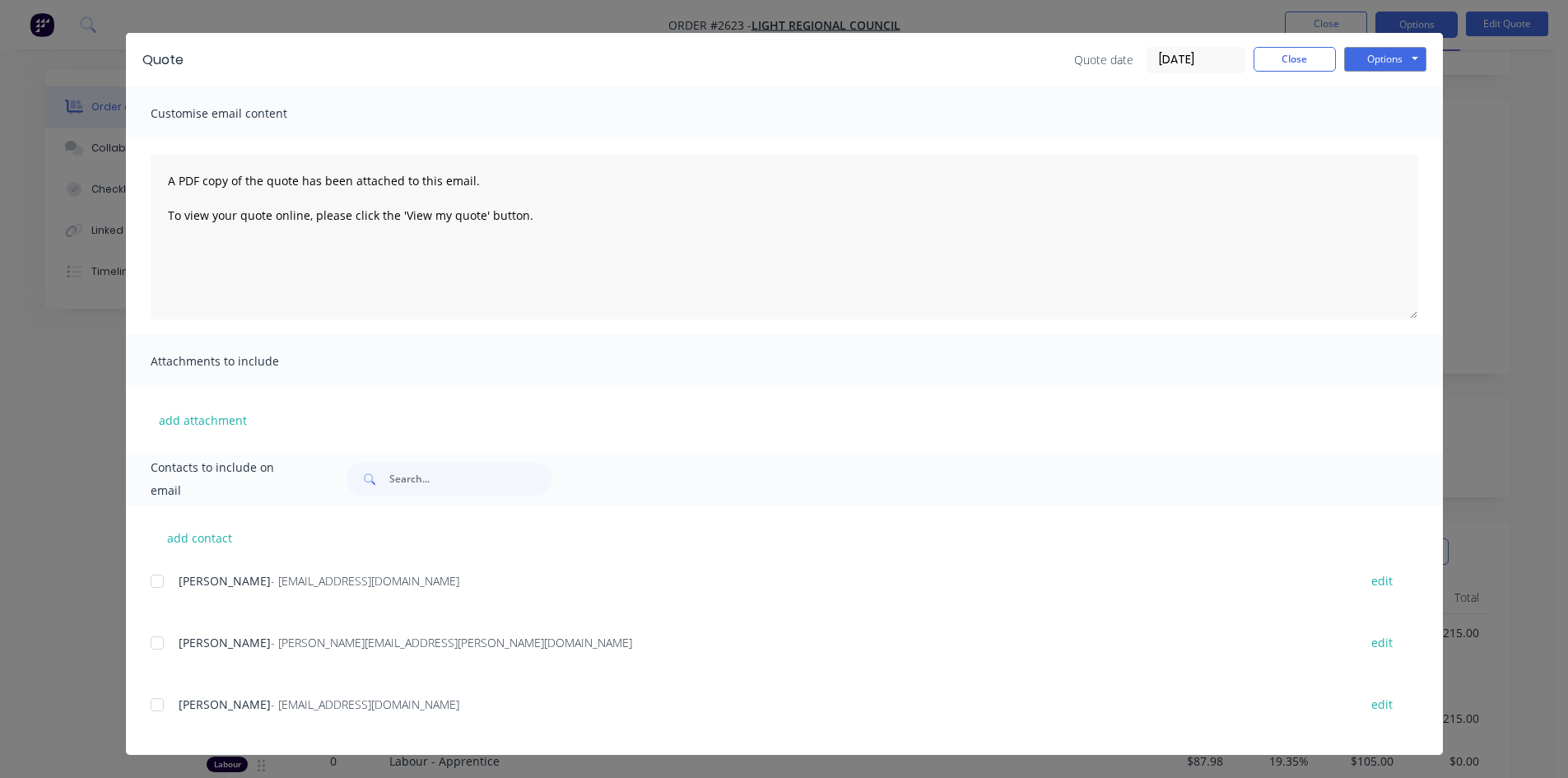
click at [152, 707] on div at bounding box center [157, 704] width 33 height 33
click at [1411, 60] on button "Options" at bounding box center [1385, 59] width 83 height 25
click at [1401, 146] on button "Email" at bounding box center [1396, 142] width 105 height 28
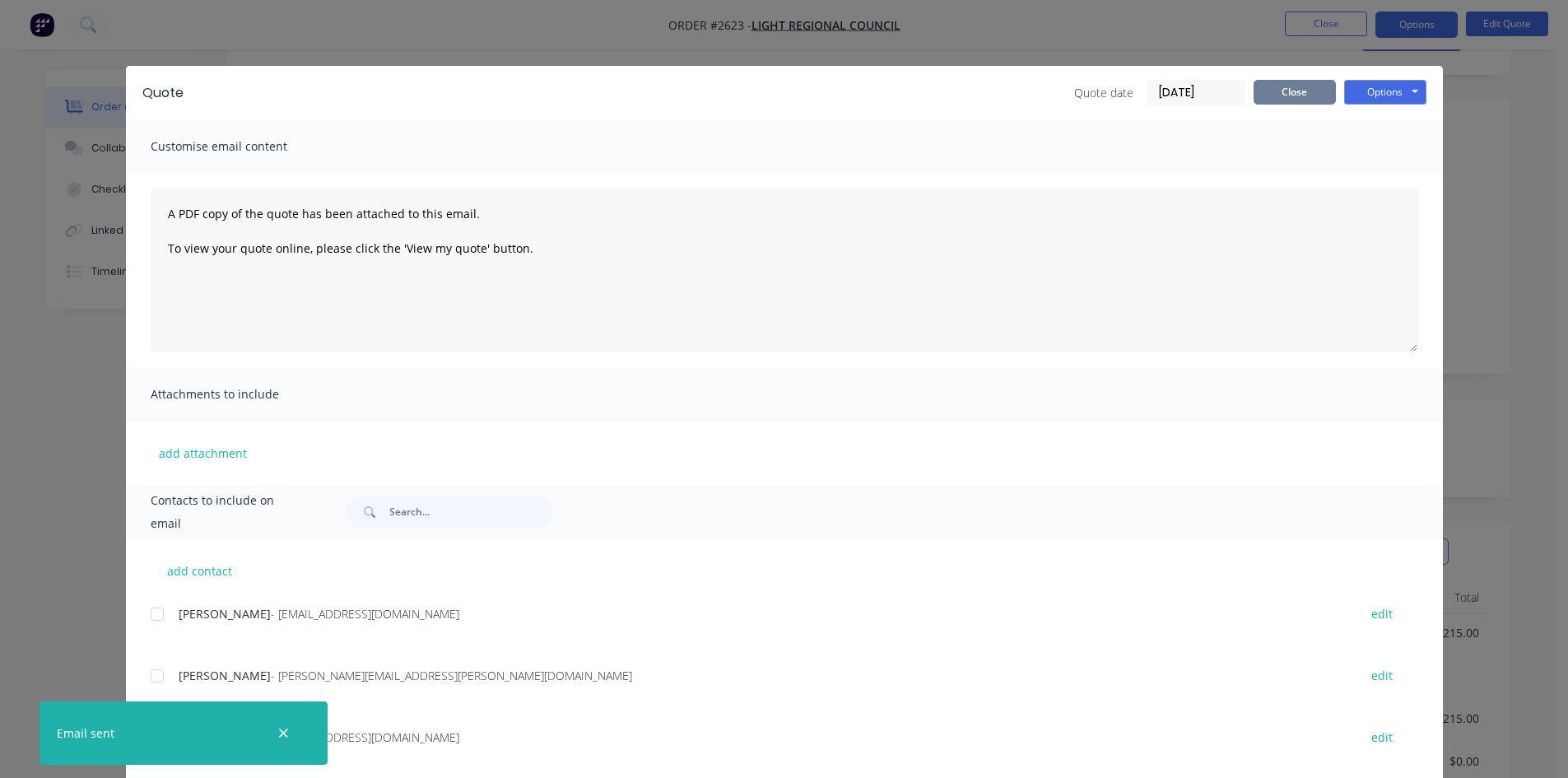
click at [1302, 90] on button "Close" at bounding box center [1295, 92] width 83 height 25
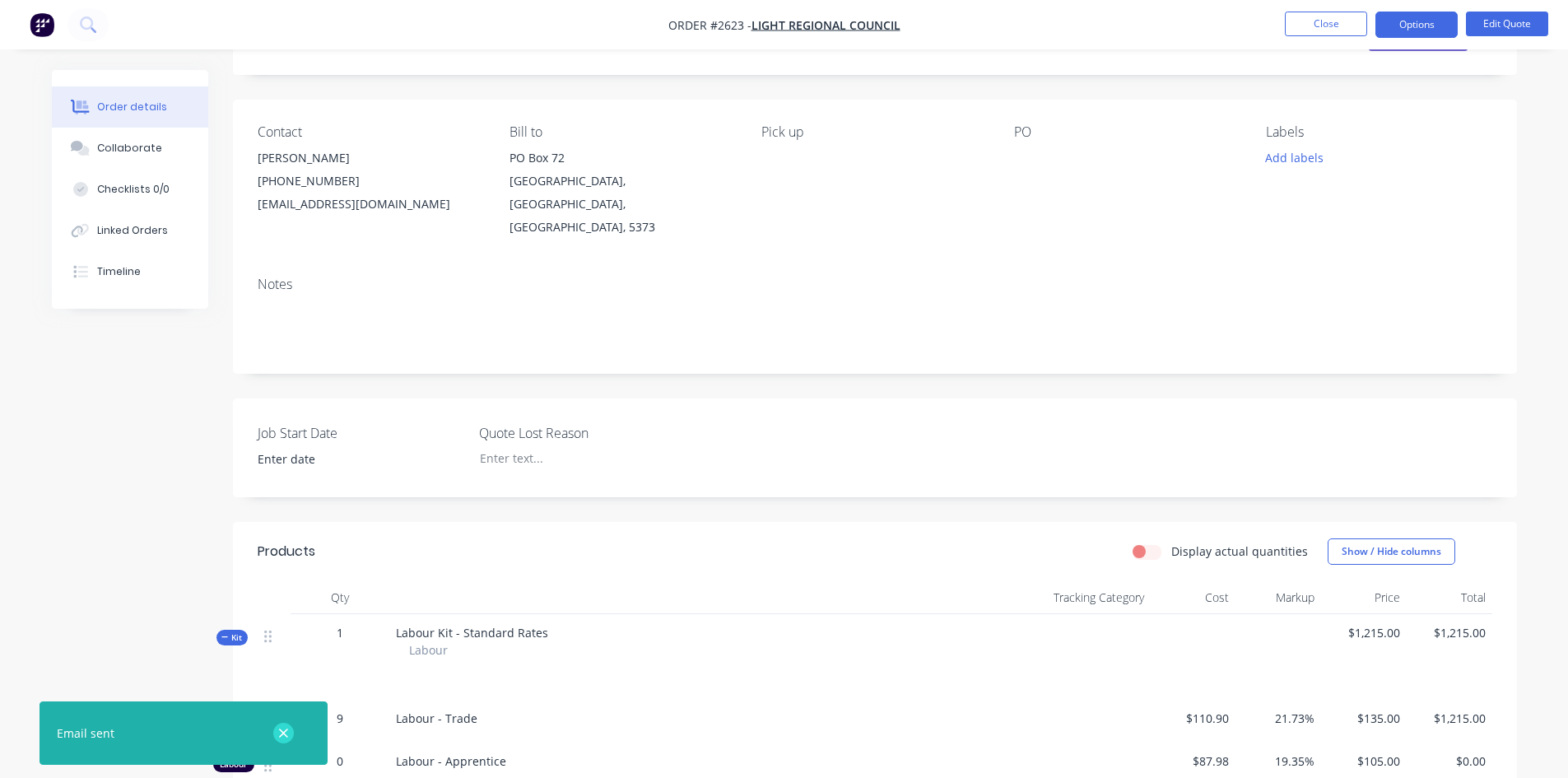
drag, startPoint x: 288, startPoint y: 736, endPoint x: 319, endPoint y: 715, distance: 37.4
click at [289, 735] on icon "button" at bounding box center [283, 733] width 10 height 15
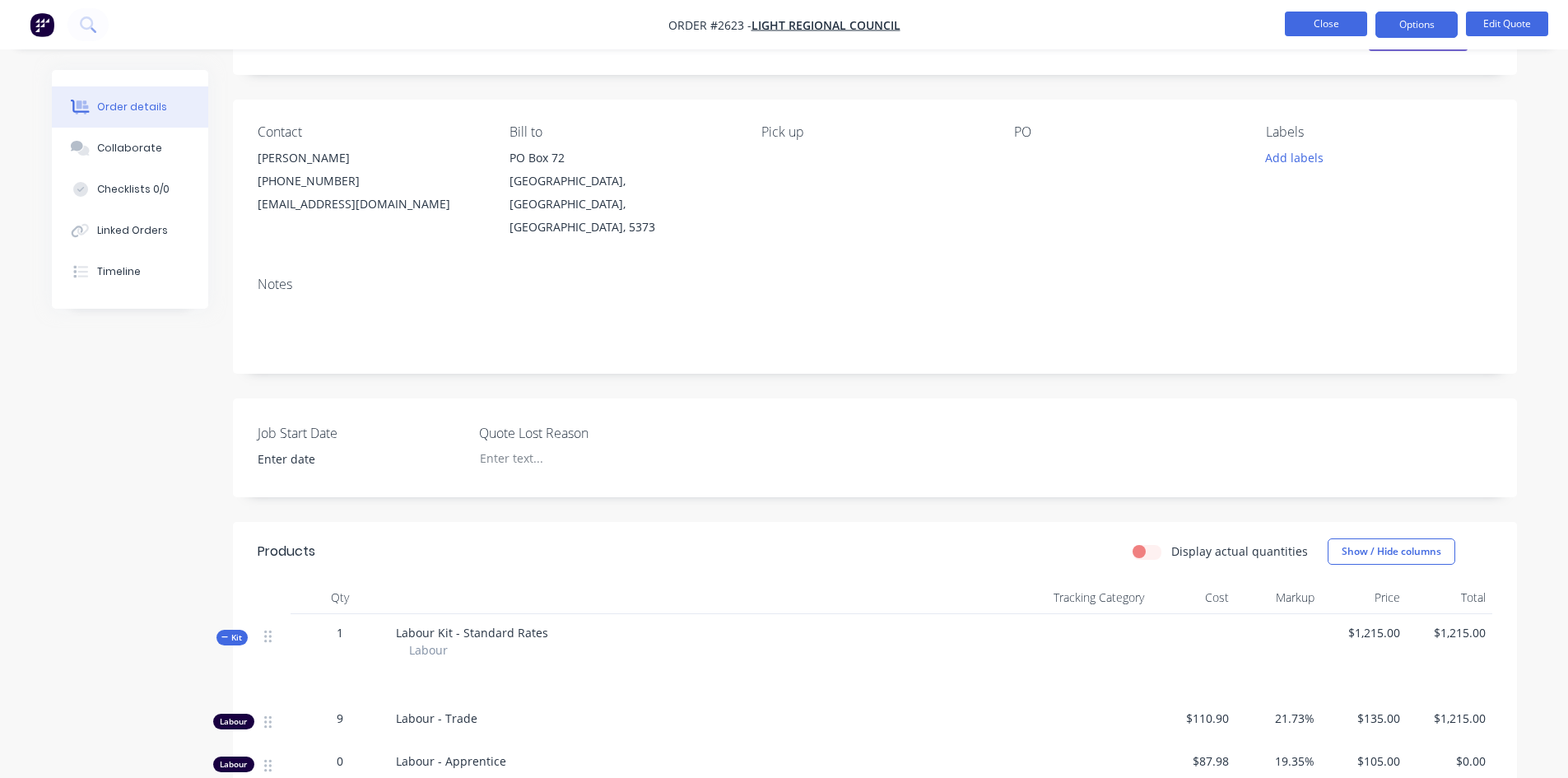
click at [1316, 22] on button "Close" at bounding box center [1326, 24] width 83 height 25
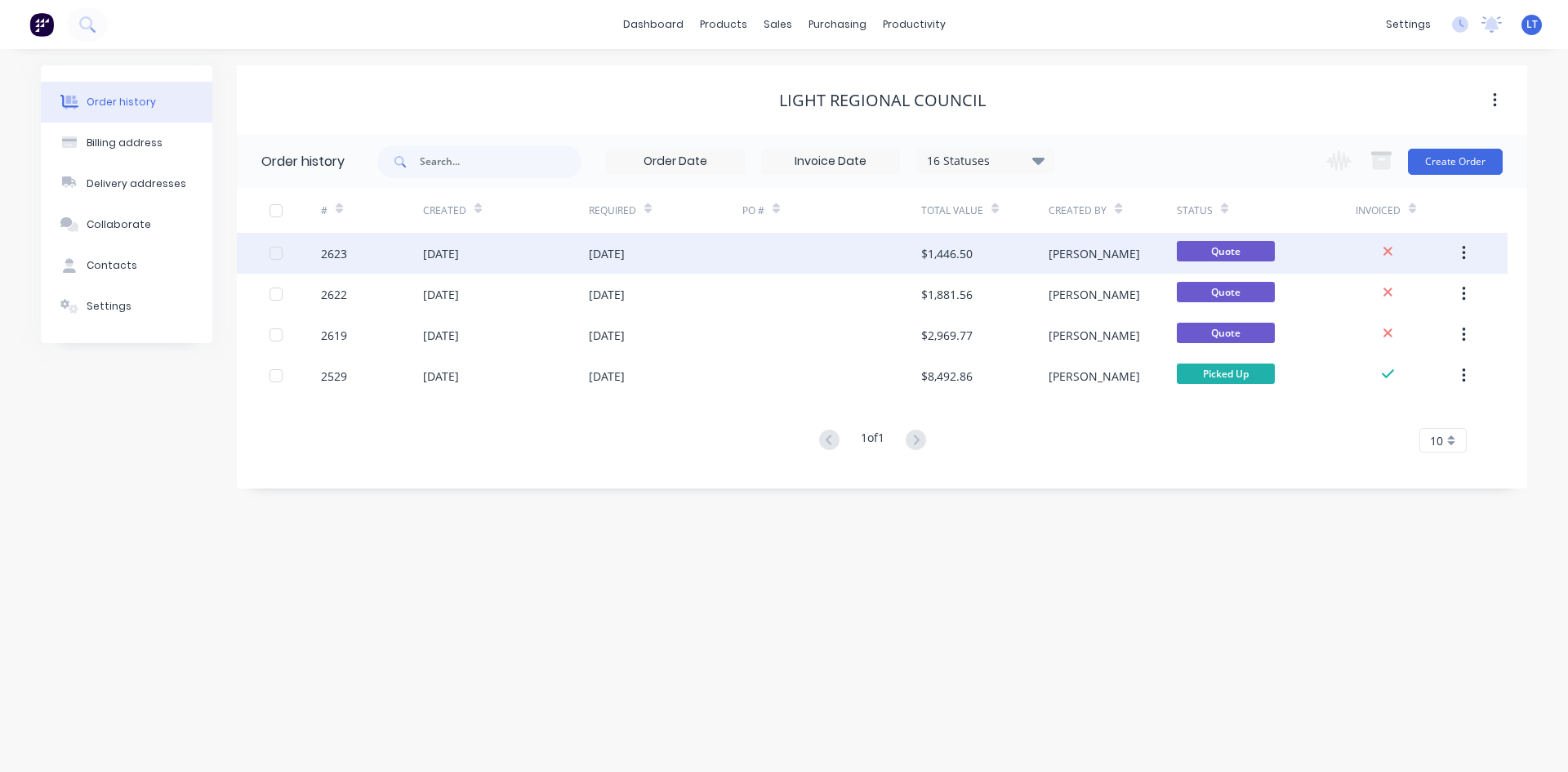
click at [508, 262] on div "[DATE]" at bounding box center [506, 252] width 166 height 40
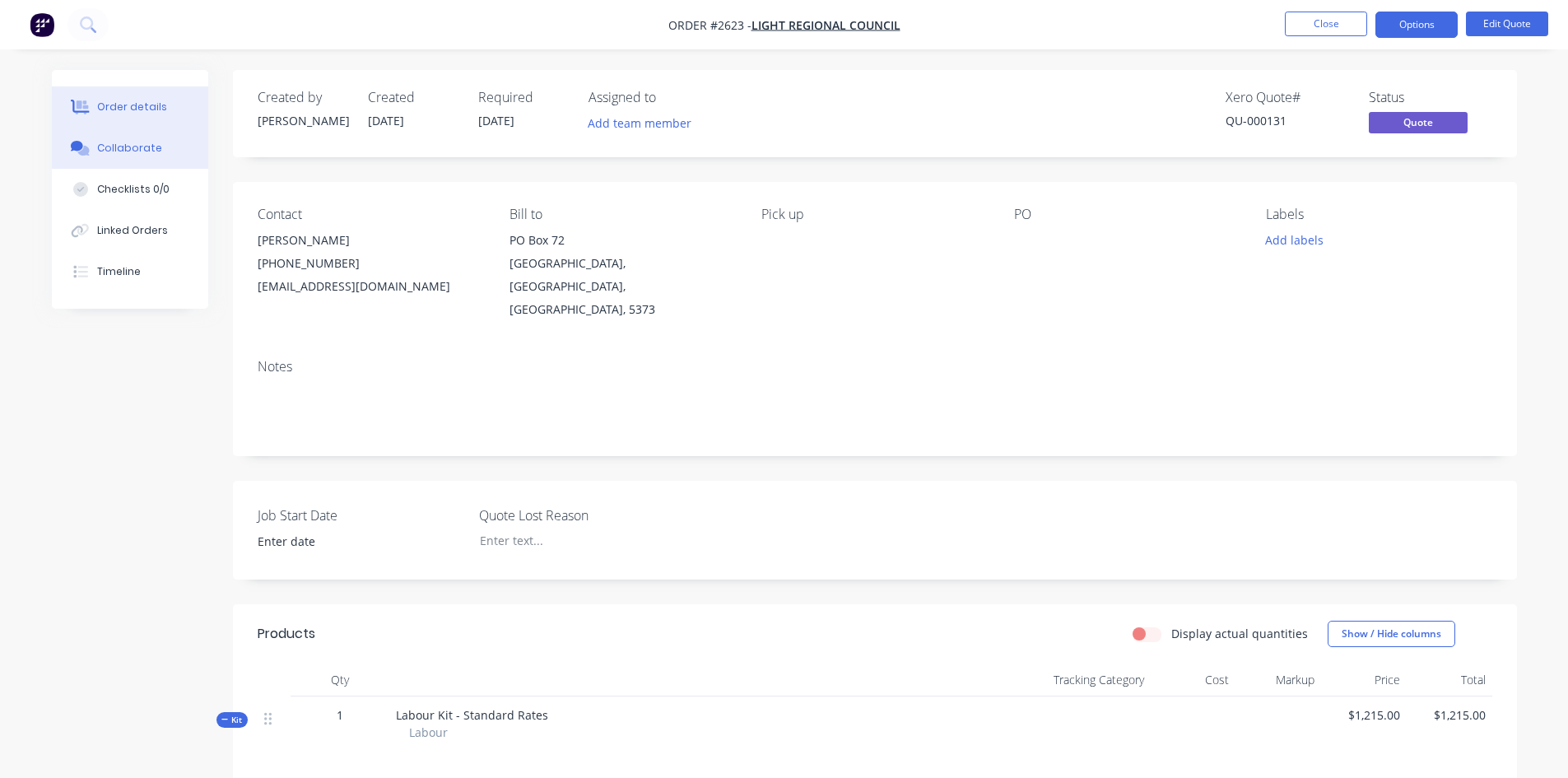
click at [136, 152] on div "Collaborate" at bounding box center [129, 148] width 65 height 15
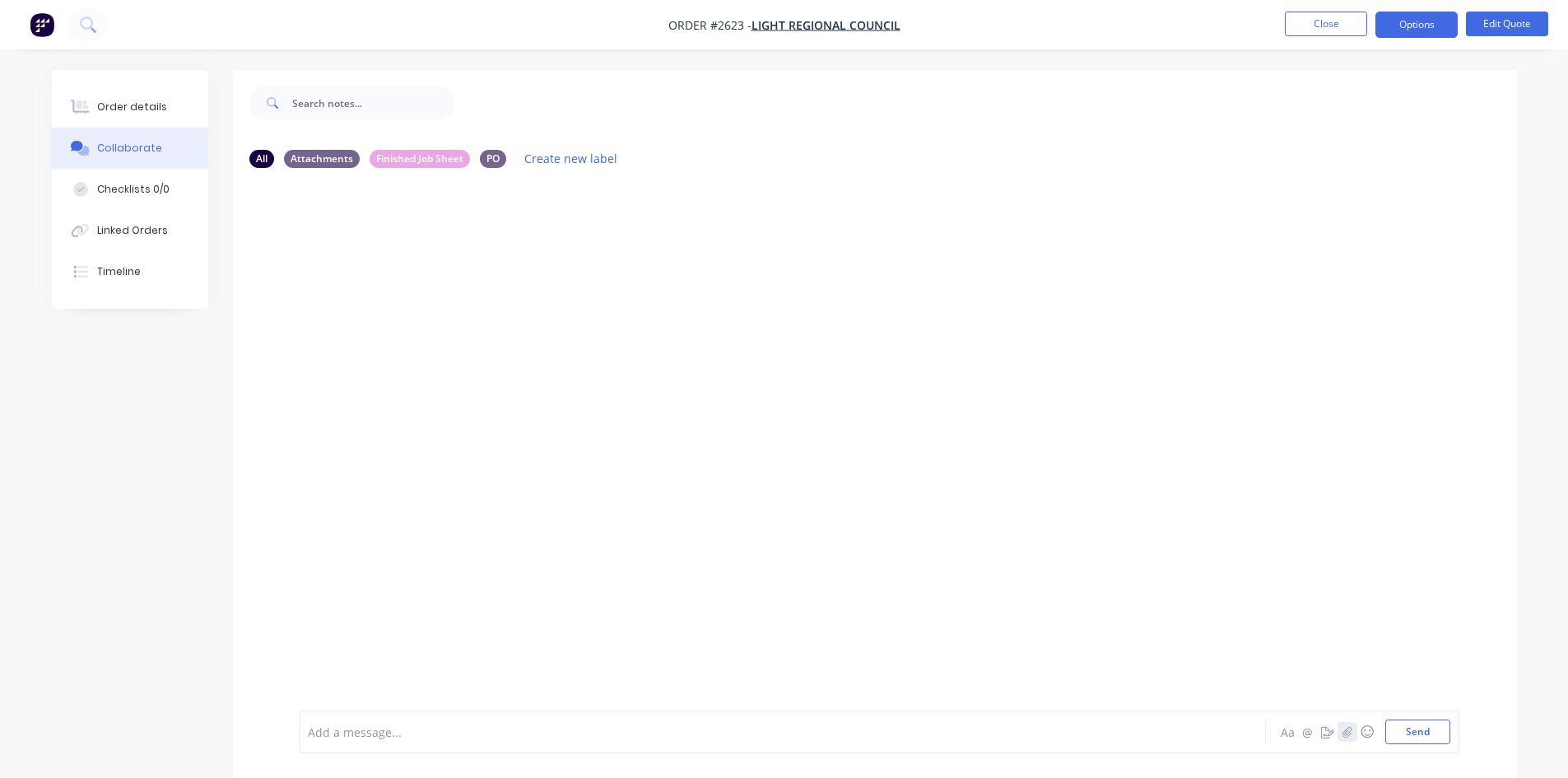
click at [1346, 732] on icon "button" at bounding box center [1348, 731] width 9 height 10
click at [1411, 729] on button "Send" at bounding box center [1418, 732] width 65 height 25
click at [1353, 727] on button "button" at bounding box center [1347, 732] width 20 height 20
click at [1413, 733] on button "Send" at bounding box center [1418, 732] width 65 height 25
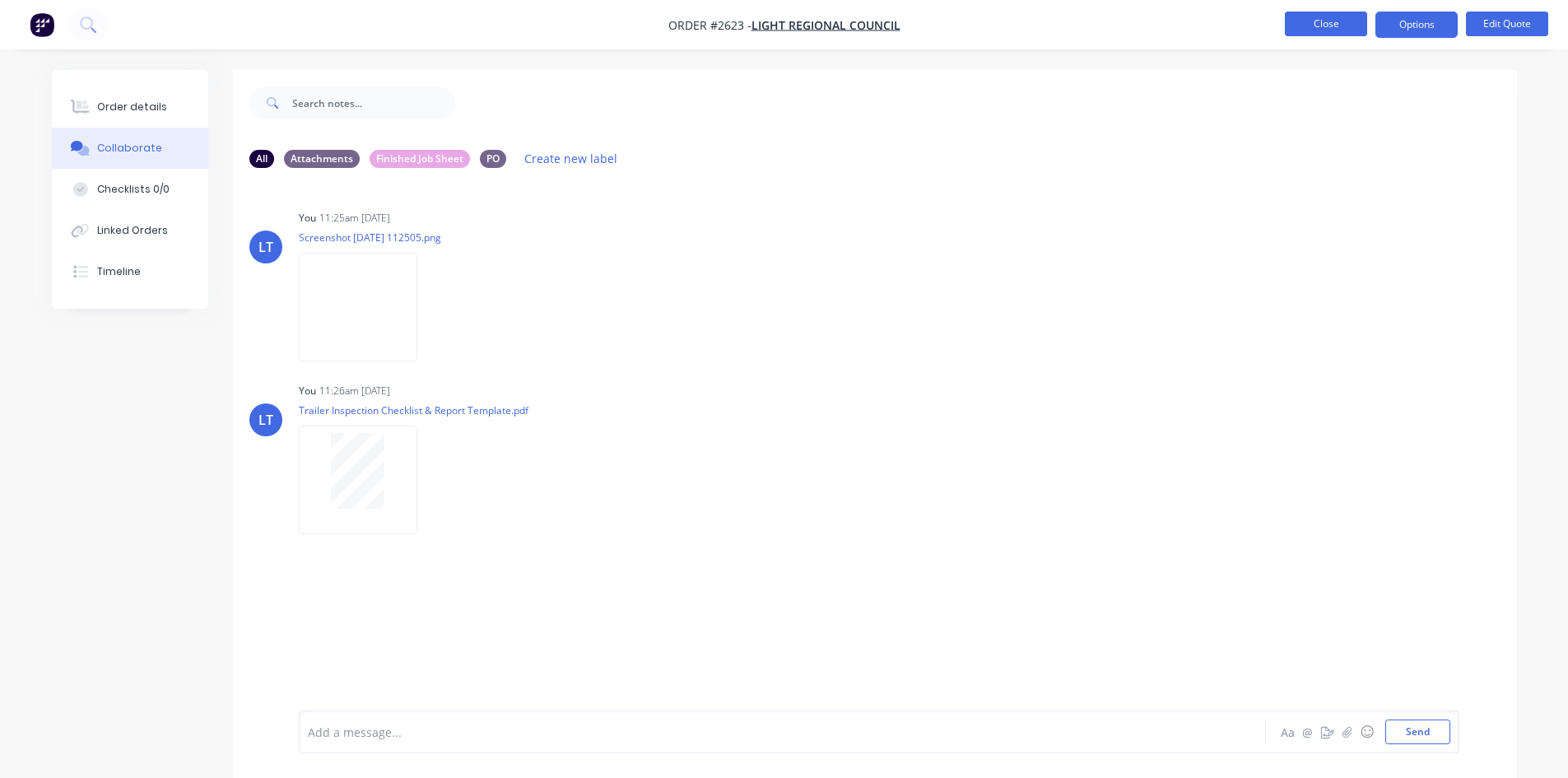
click at [1329, 25] on button "Close" at bounding box center [1326, 24] width 83 height 25
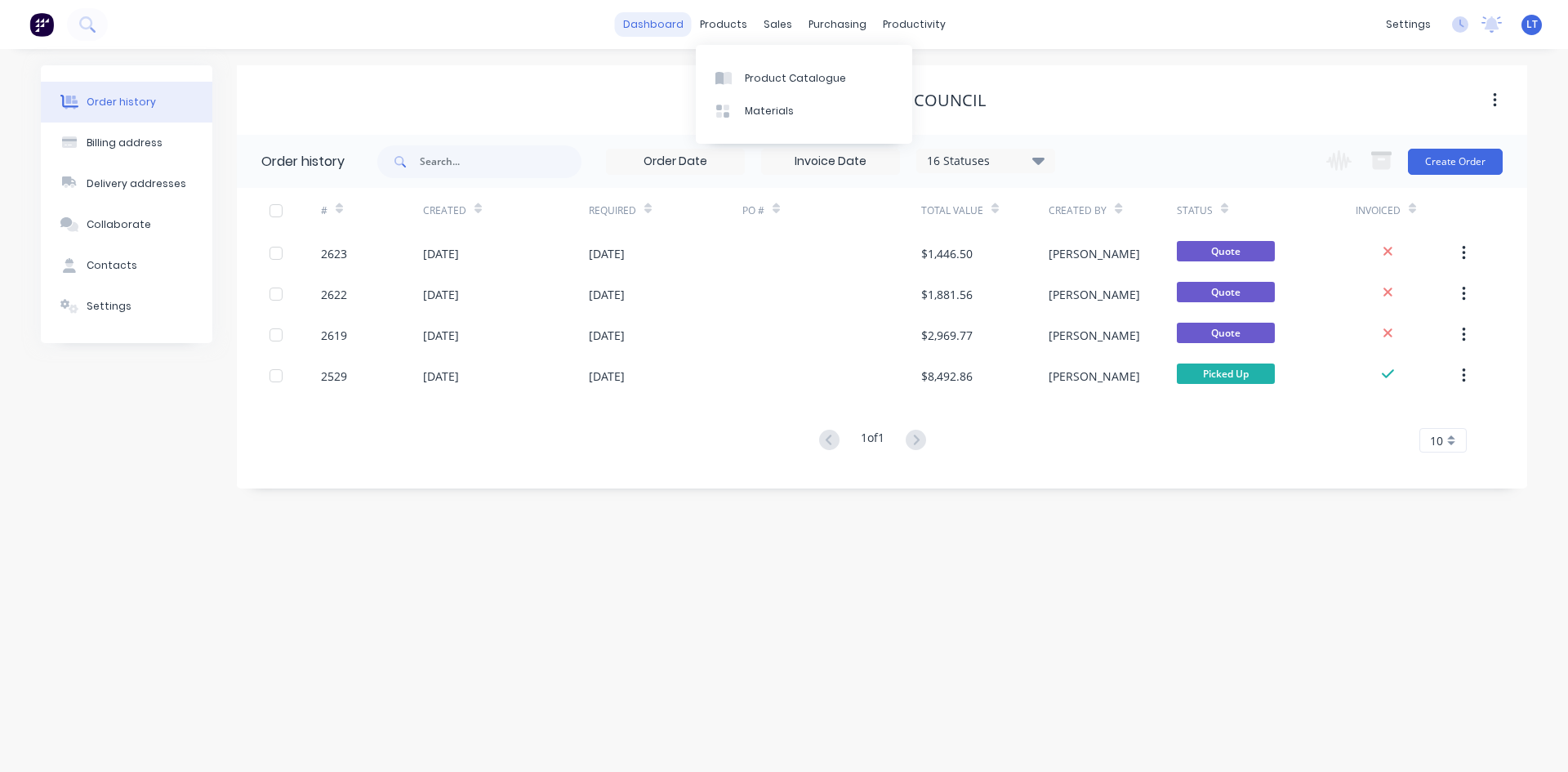
click at [655, 23] on link "dashboard" at bounding box center [654, 24] width 77 height 24
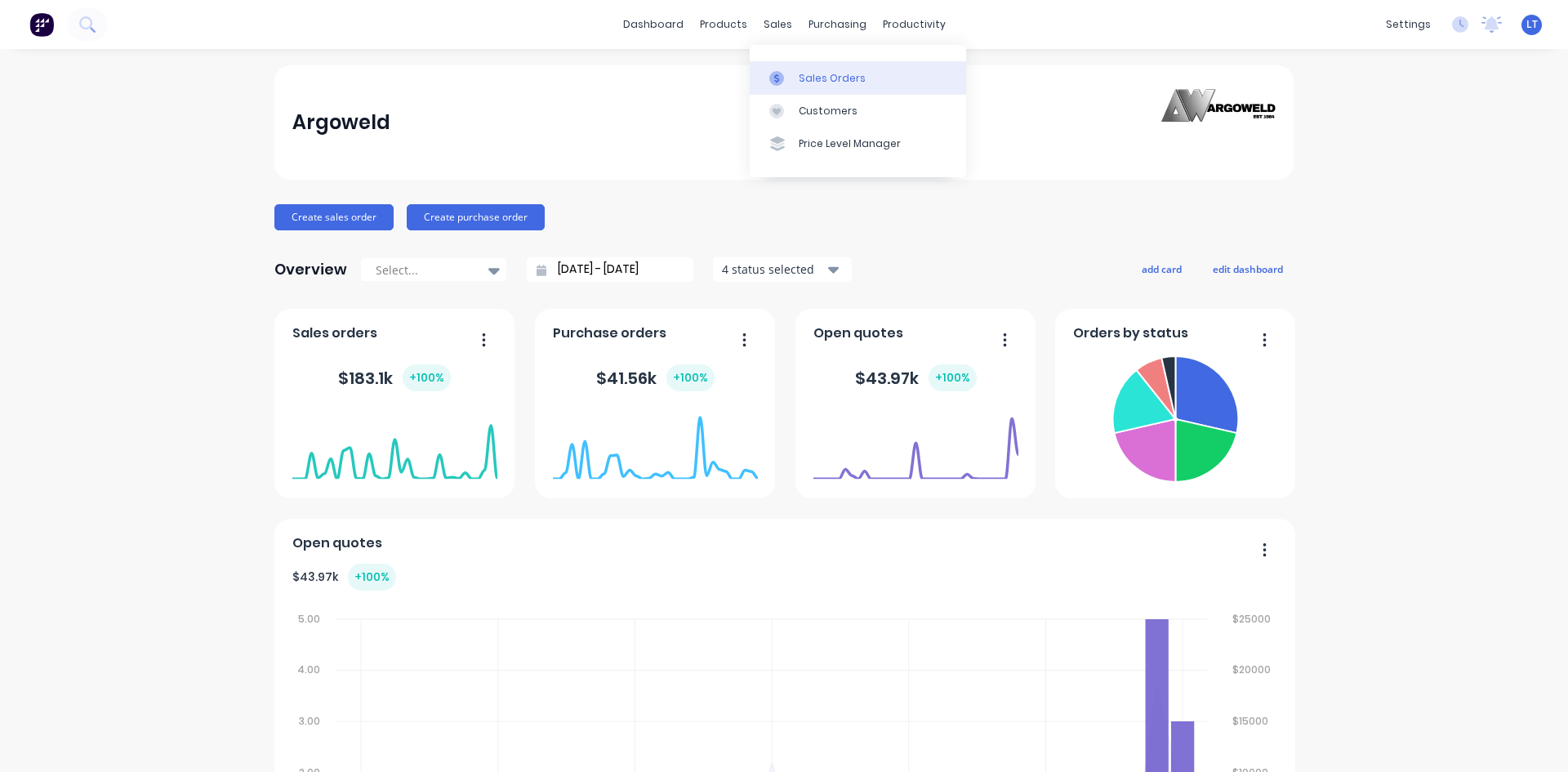
click at [828, 83] on div "Sales Orders" at bounding box center [832, 78] width 67 height 15
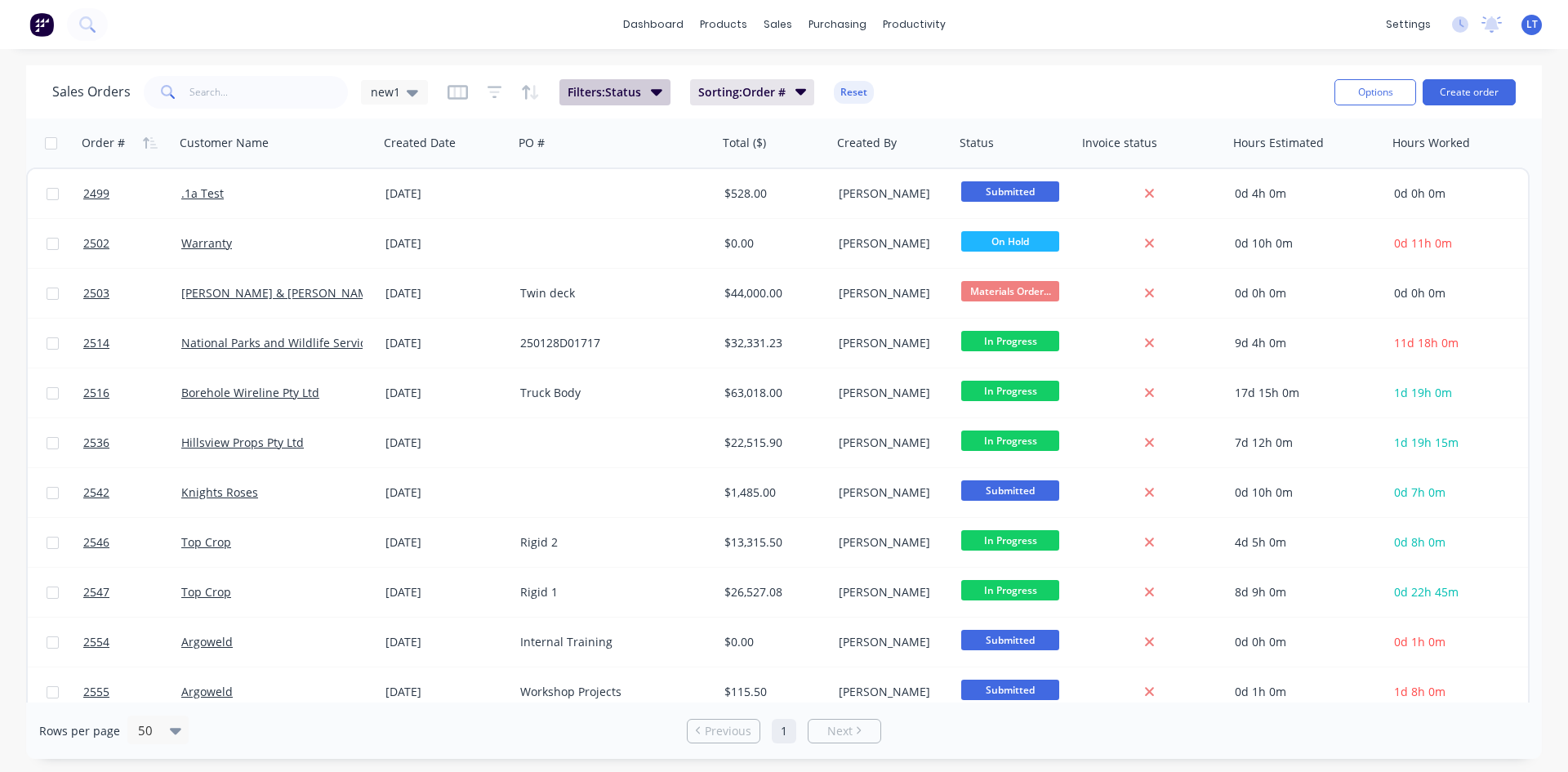
click at [653, 92] on icon "button" at bounding box center [656, 92] width 11 height 7
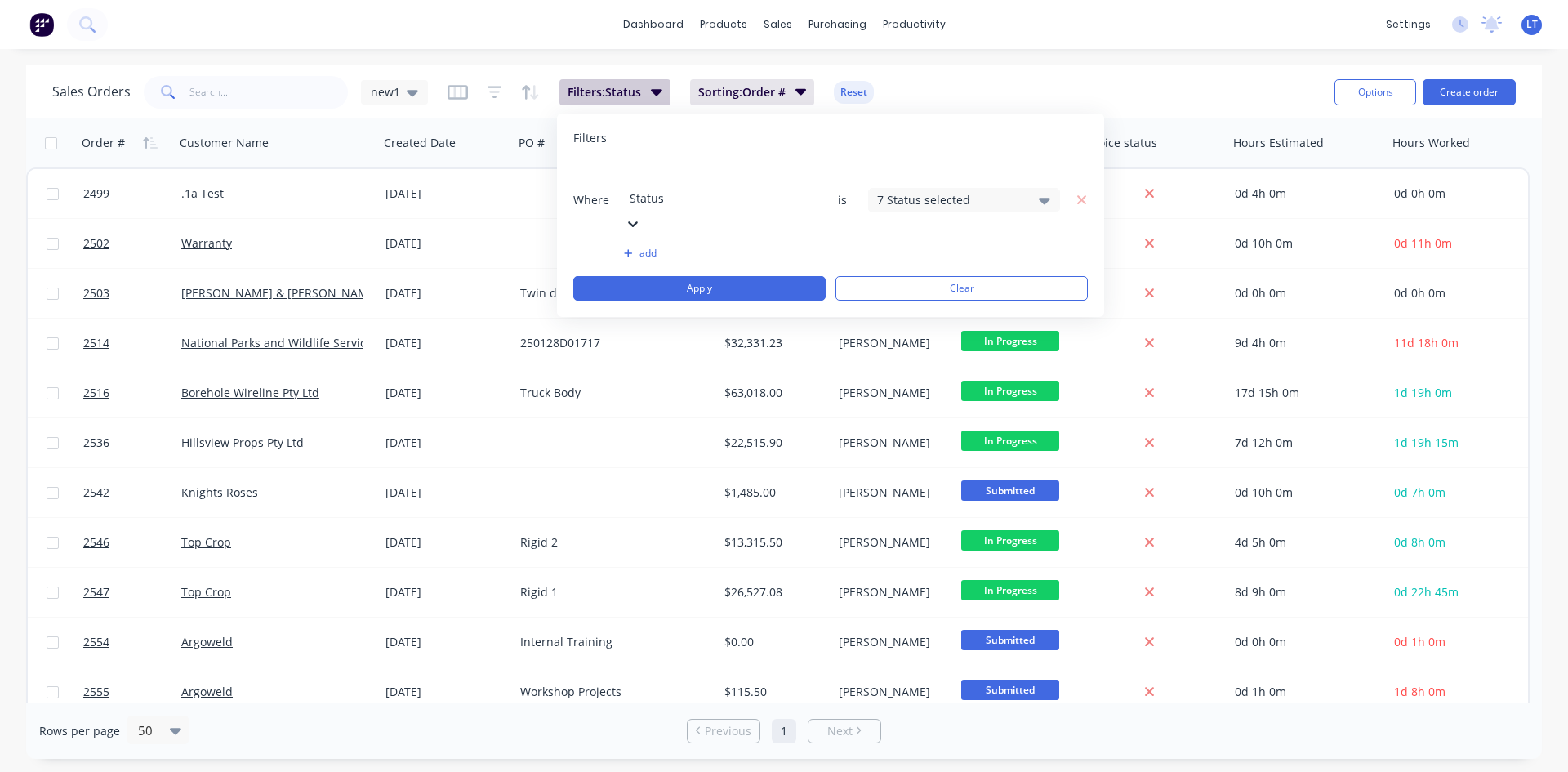
click at [657, 83] on icon "button" at bounding box center [656, 91] width 11 height 18
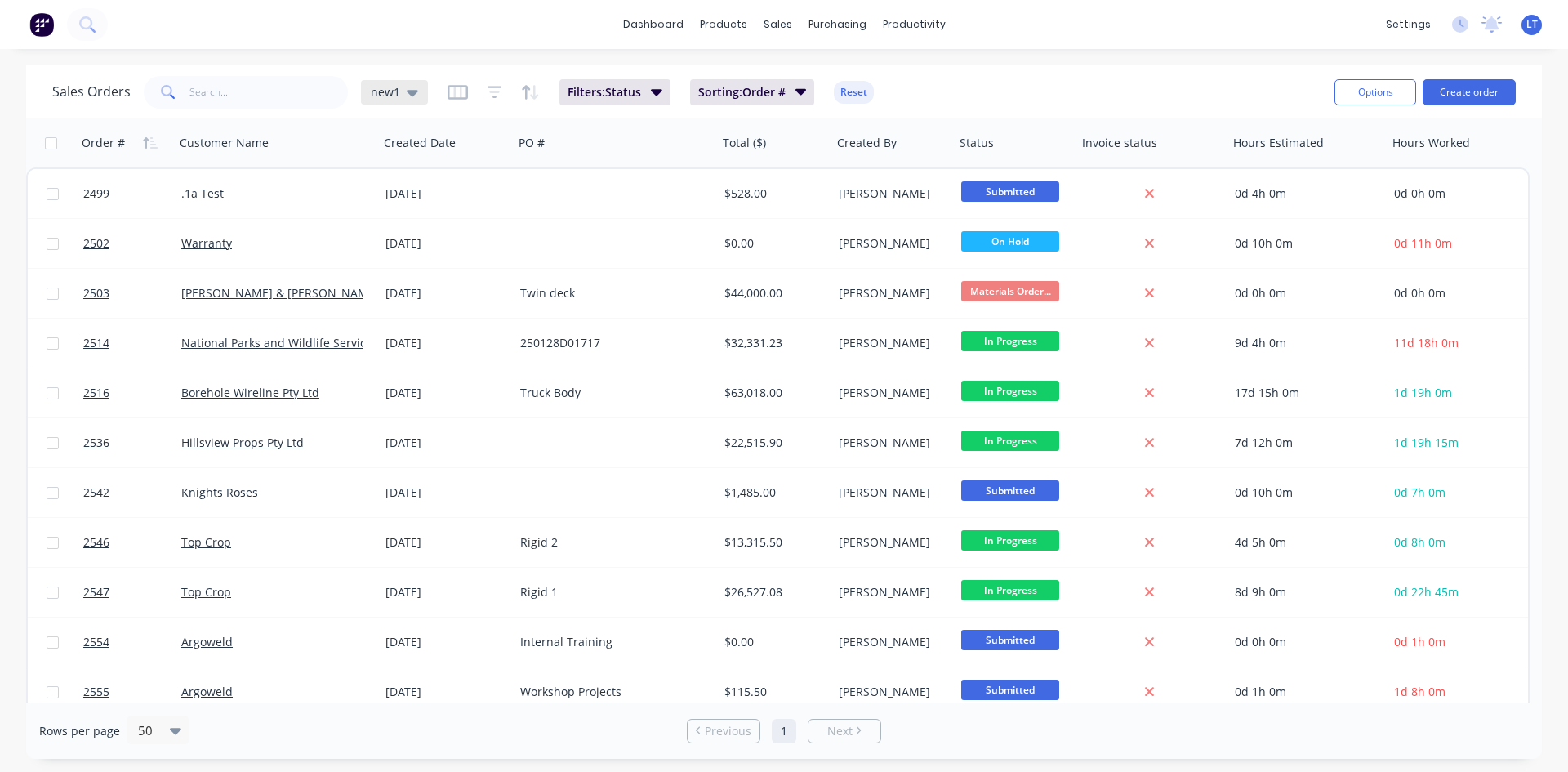
click at [409, 97] on icon at bounding box center [412, 91] width 11 height 18
click at [409, 329] on button "Quotes Only" at bounding box center [460, 330] width 186 height 19
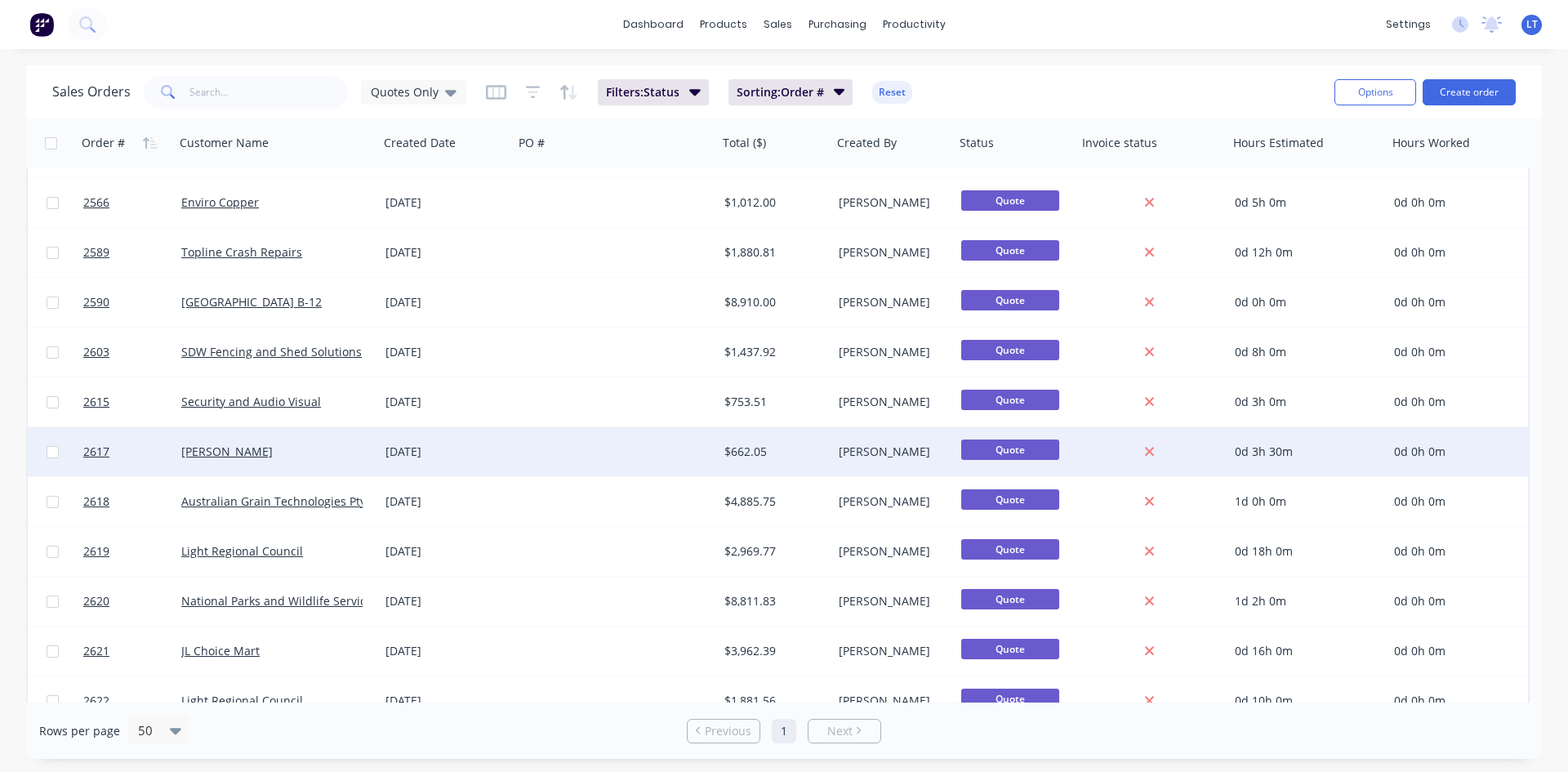
scroll to position [262, 0]
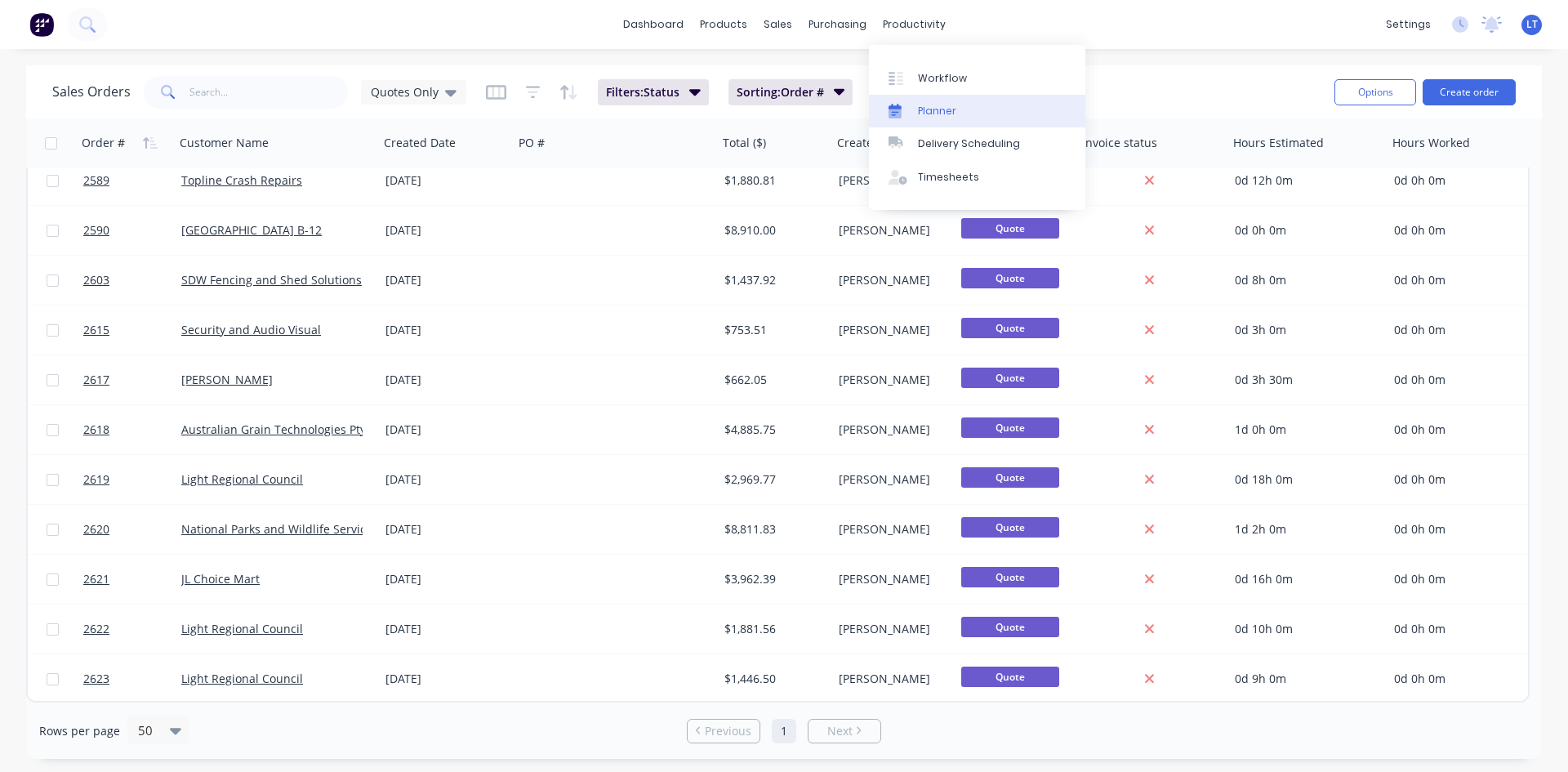
click at [932, 105] on div "Planner" at bounding box center [937, 111] width 39 height 15
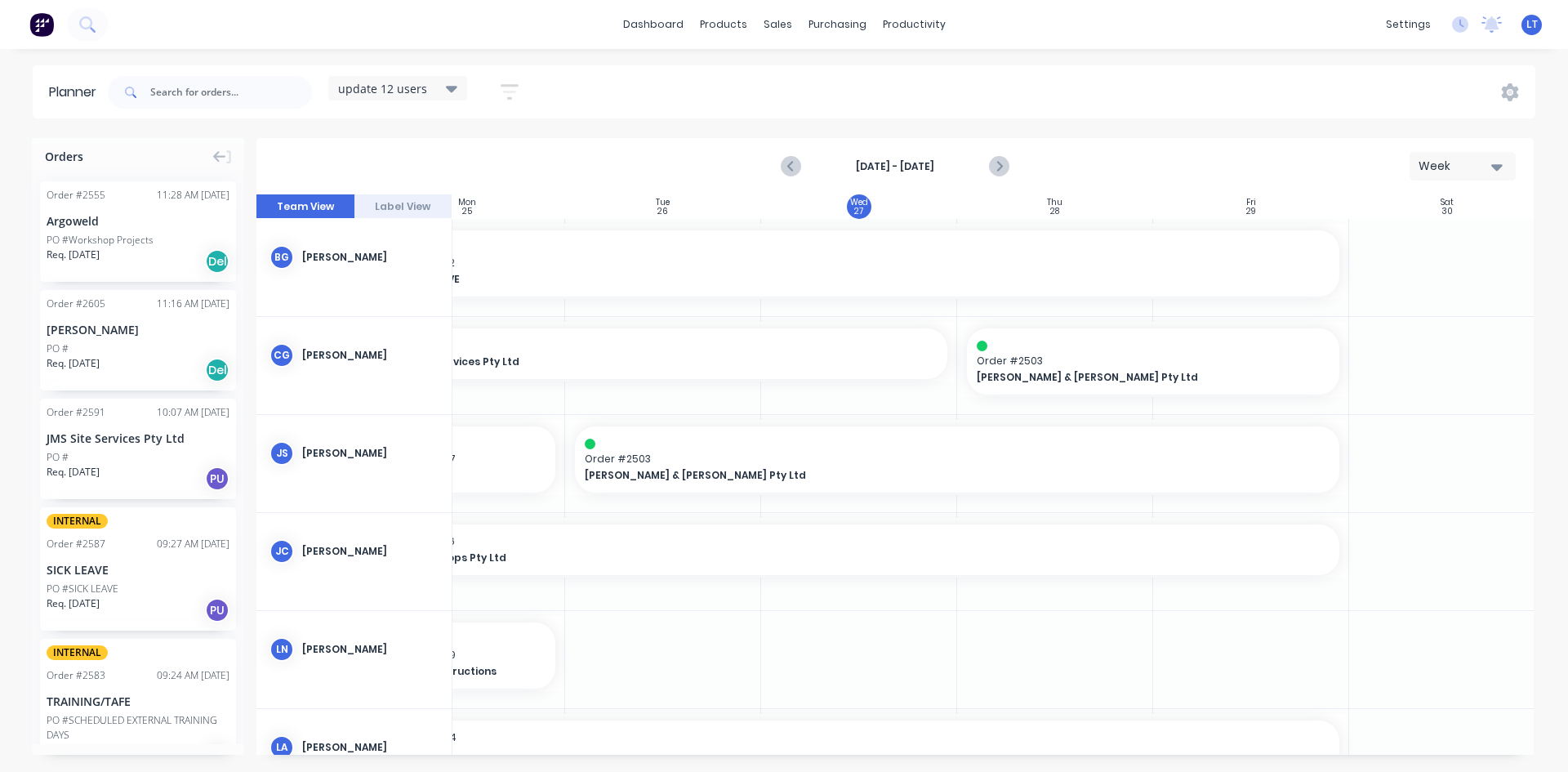
scroll to position [0, 298]
click at [1002, 160] on icon "Next page" at bounding box center [997, 167] width 20 height 20
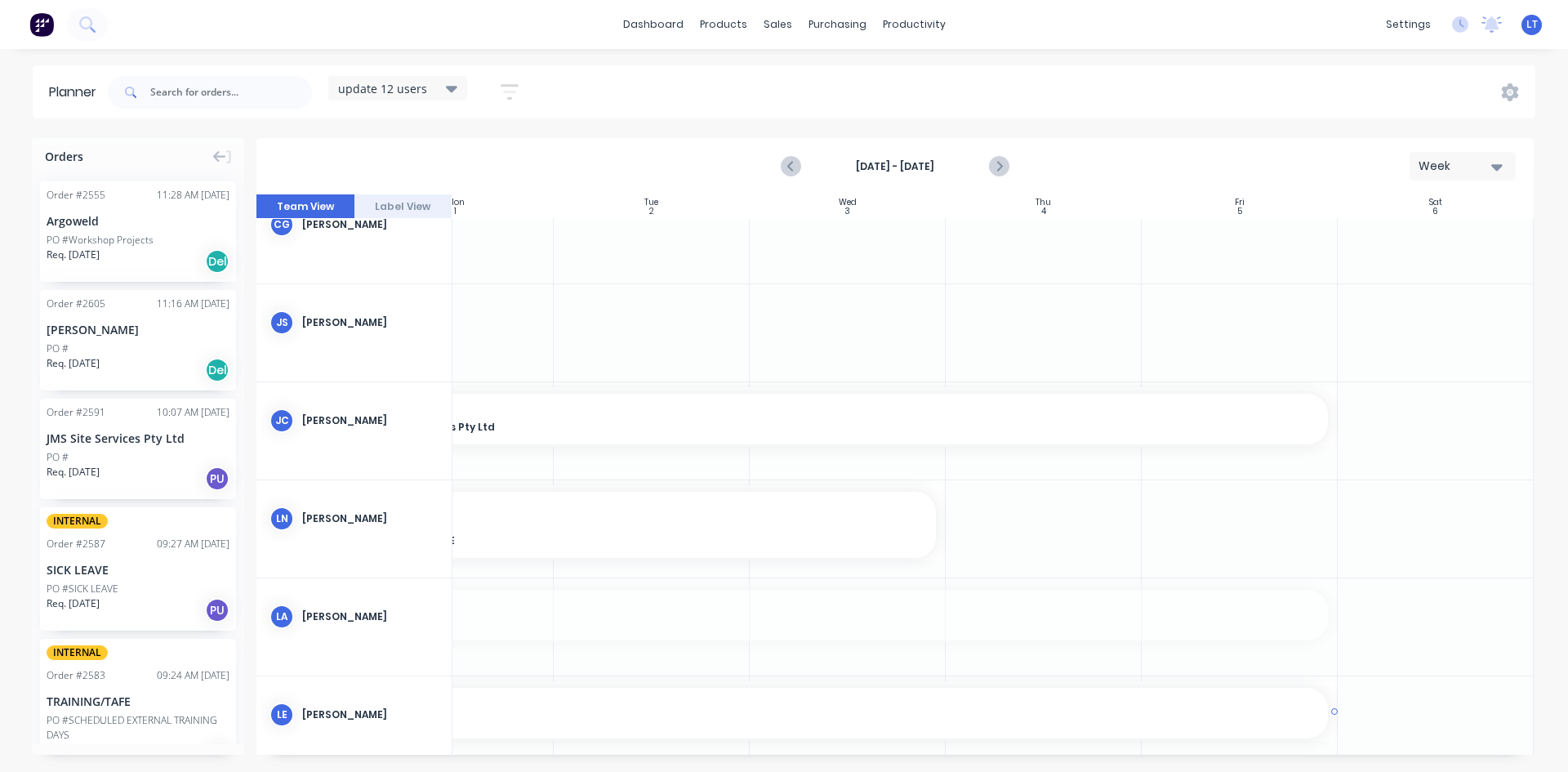
drag, startPoint x: 928, startPoint y: 748, endPoint x: 841, endPoint y: 742, distance: 87.2
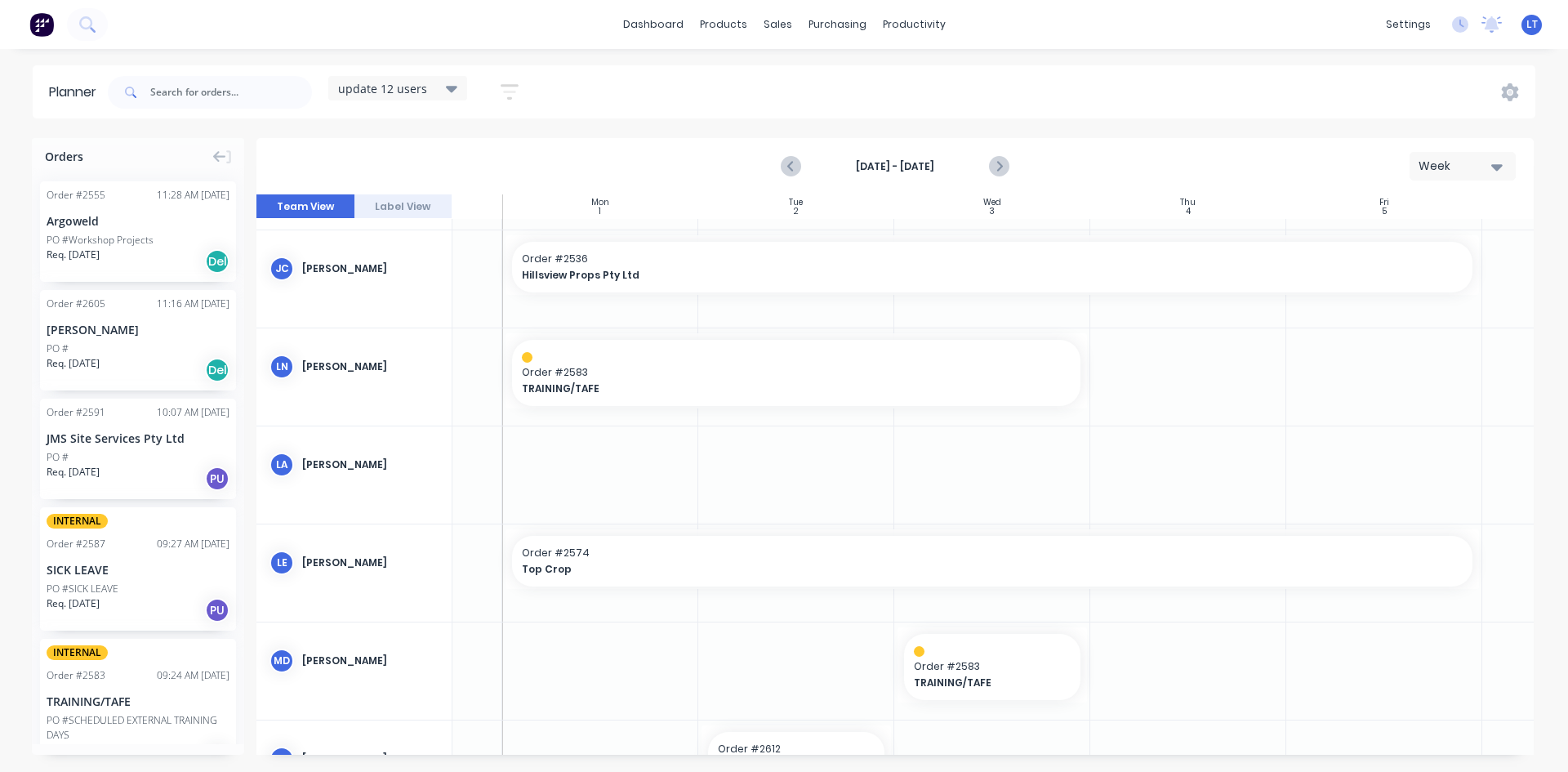
scroll to position [0, 146]
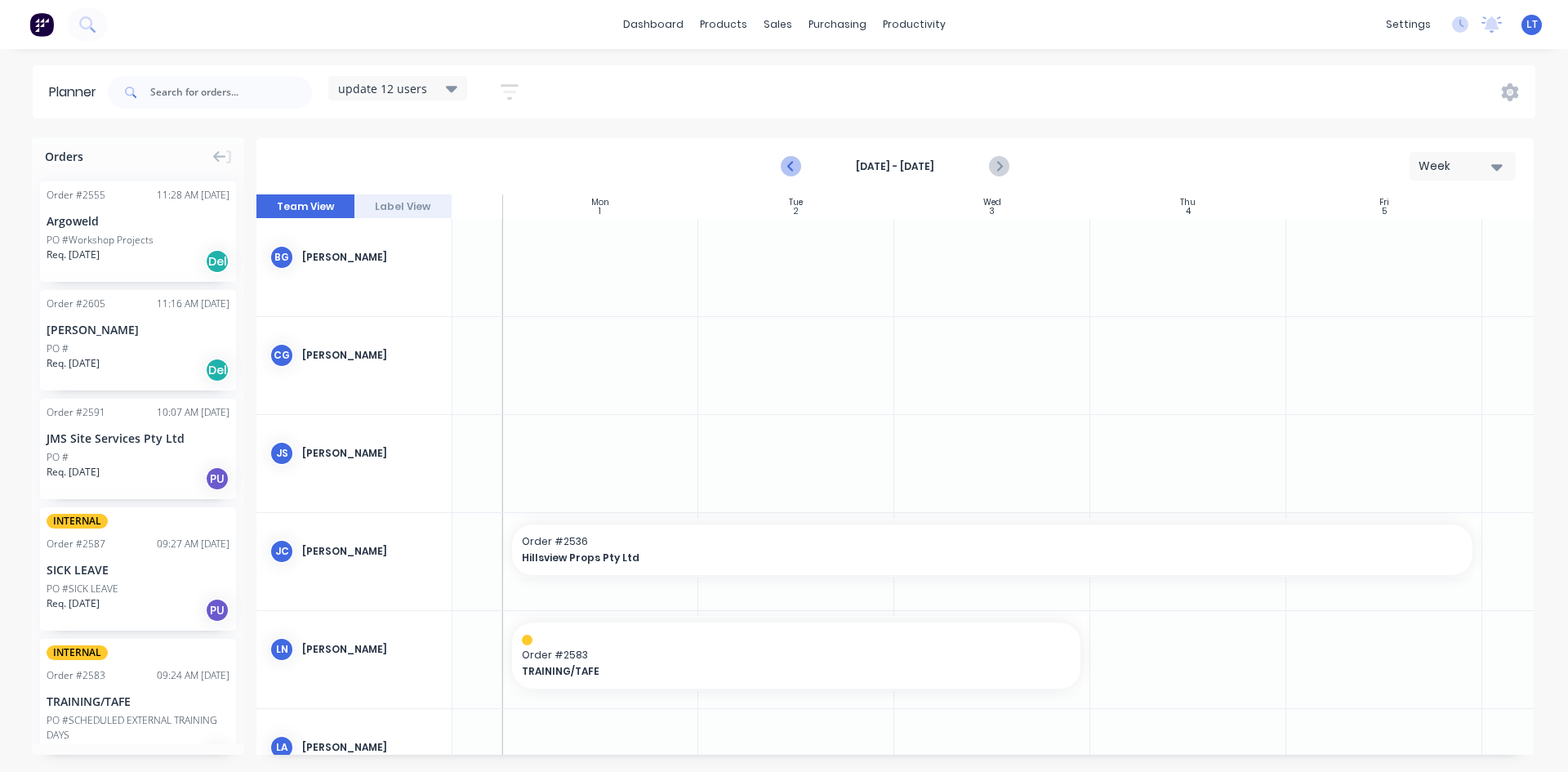
click at [789, 168] on icon "Previous page" at bounding box center [791, 167] width 20 height 20
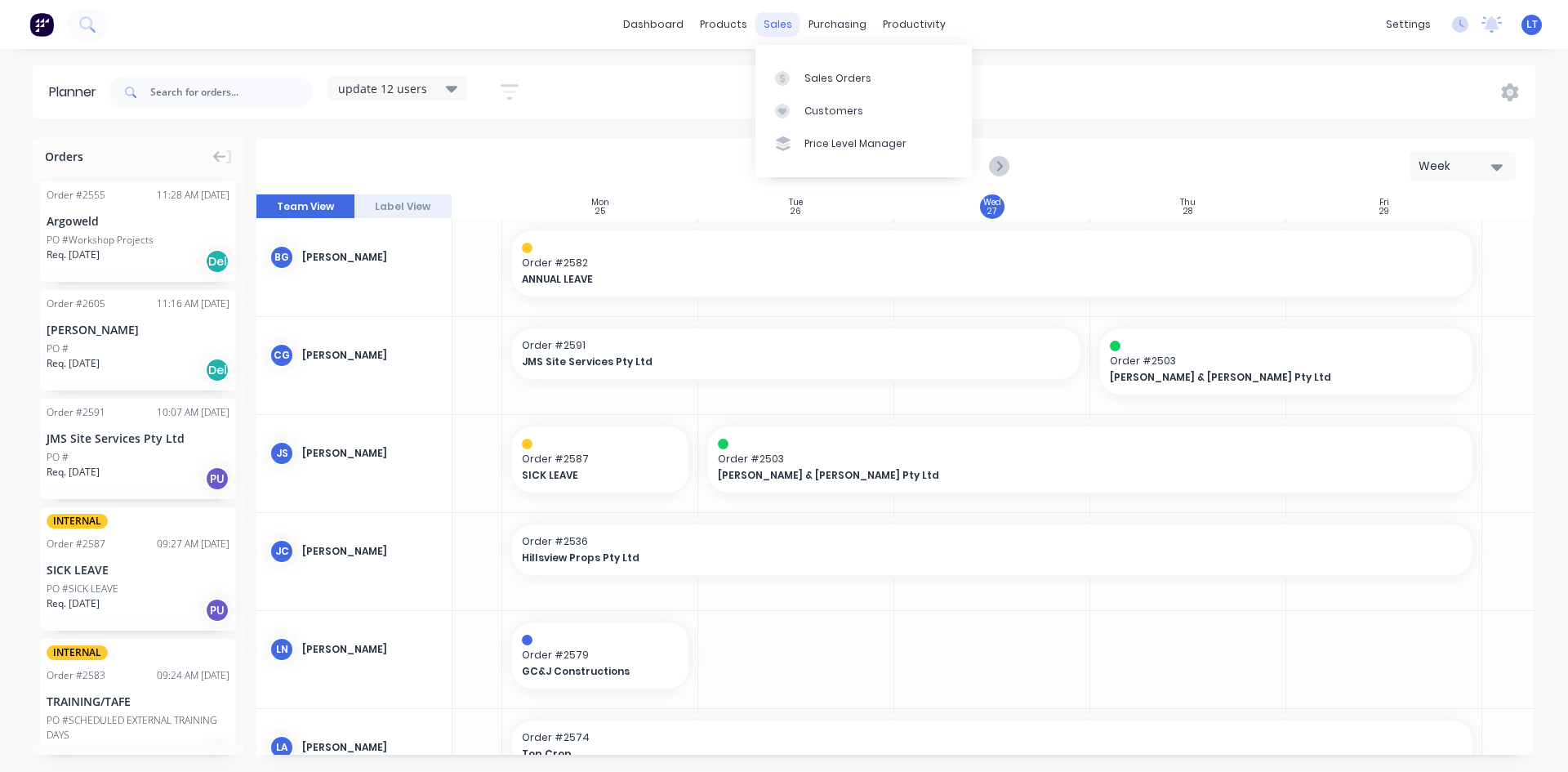
click at [779, 30] on div "sales" at bounding box center [778, 24] width 45 height 24
drag, startPoint x: 779, startPoint y: 23, endPoint x: 818, endPoint y: 58, distance: 52.4
click at [779, 24] on div "sales" at bounding box center [778, 24] width 45 height 24
click at [836, 71] on div "Sales Orders" at bounding box center [837, 78] width 67 height 15
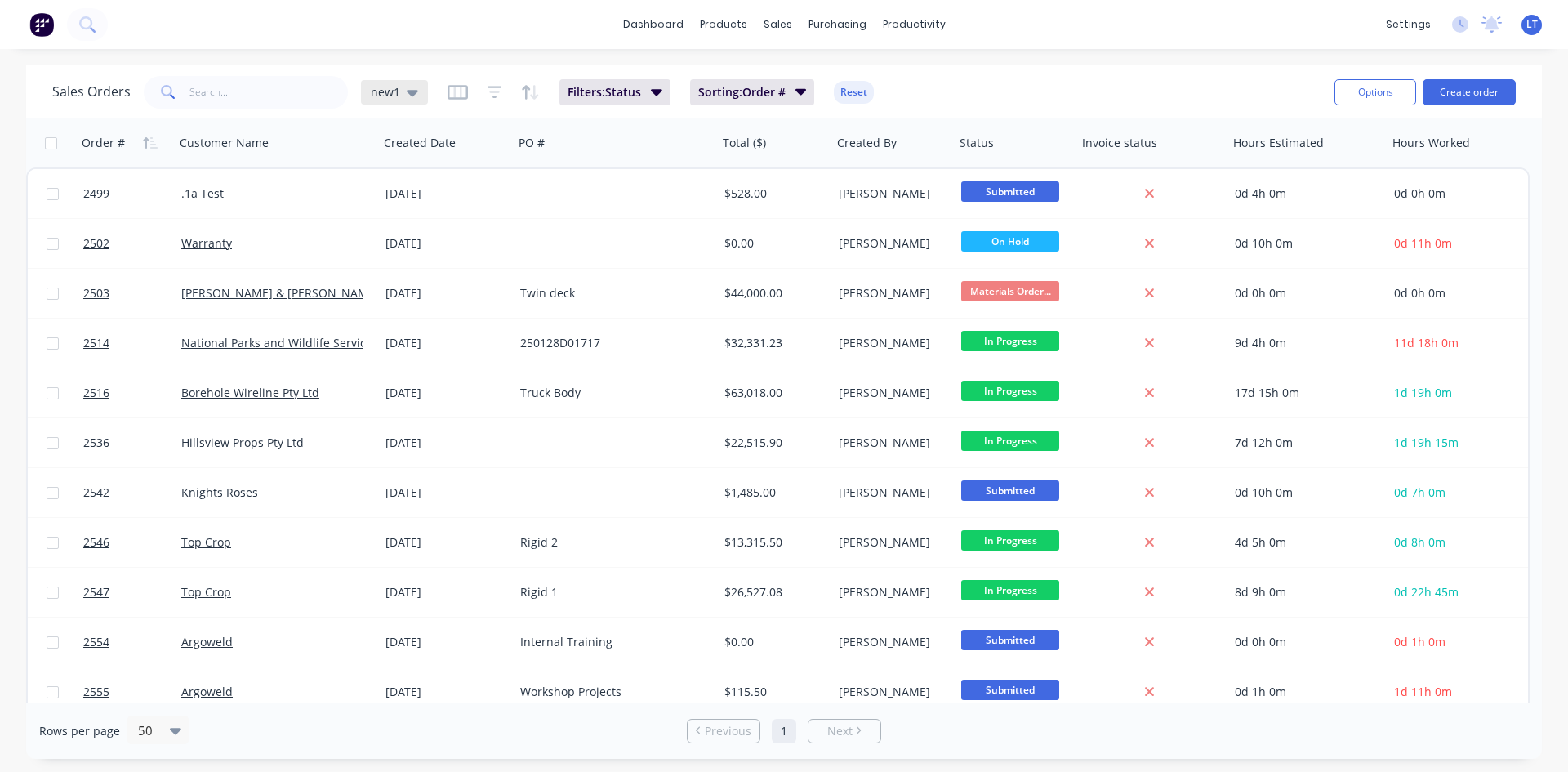
click at [416, 90] on div "new1" at bounding box center [394, 92] width 67 height 24
click at [415, 338] on button "Quotes Only" at bounding box center [460, 330] width 186 height 19
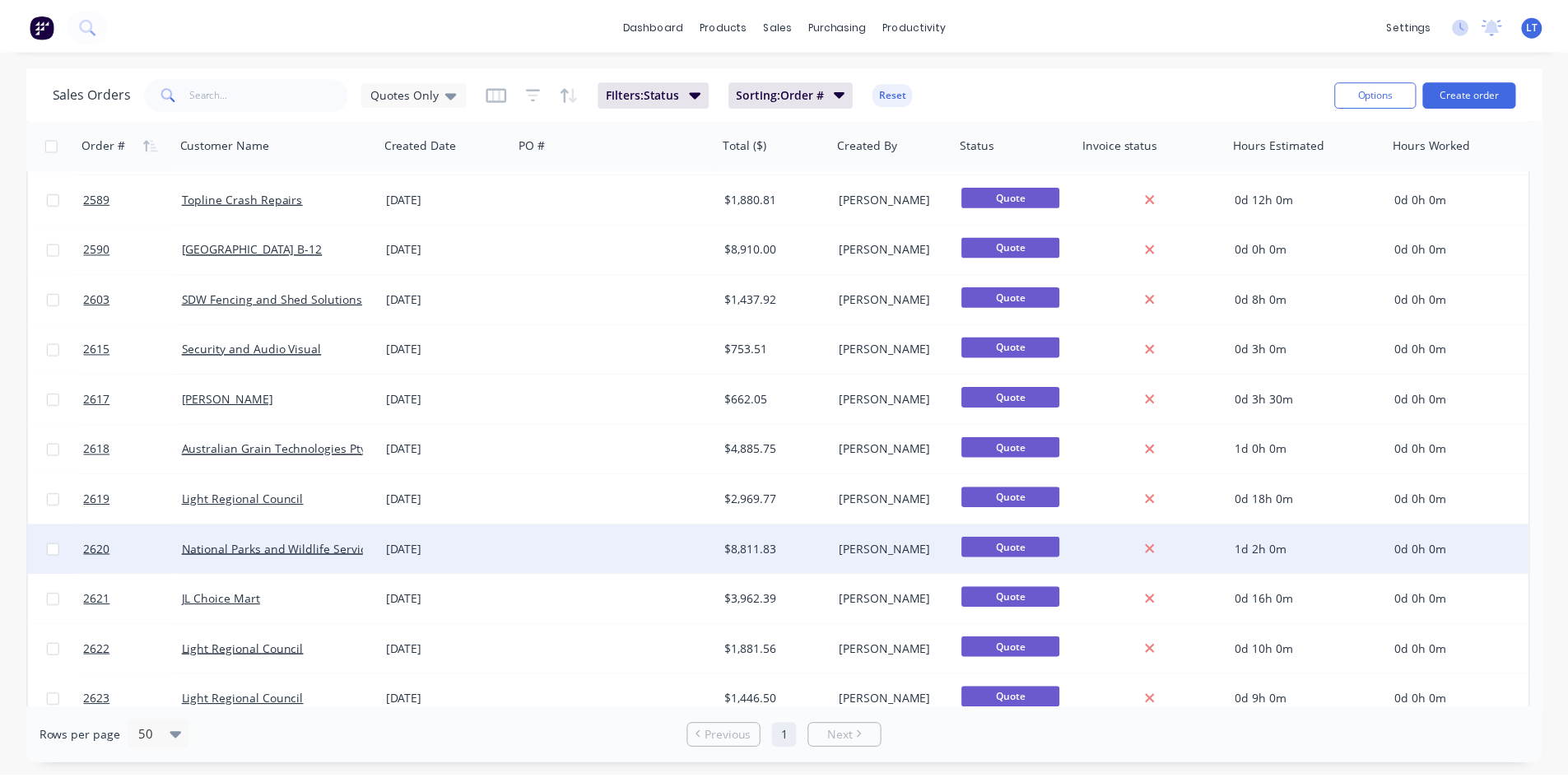
scroll to position [264, 0]
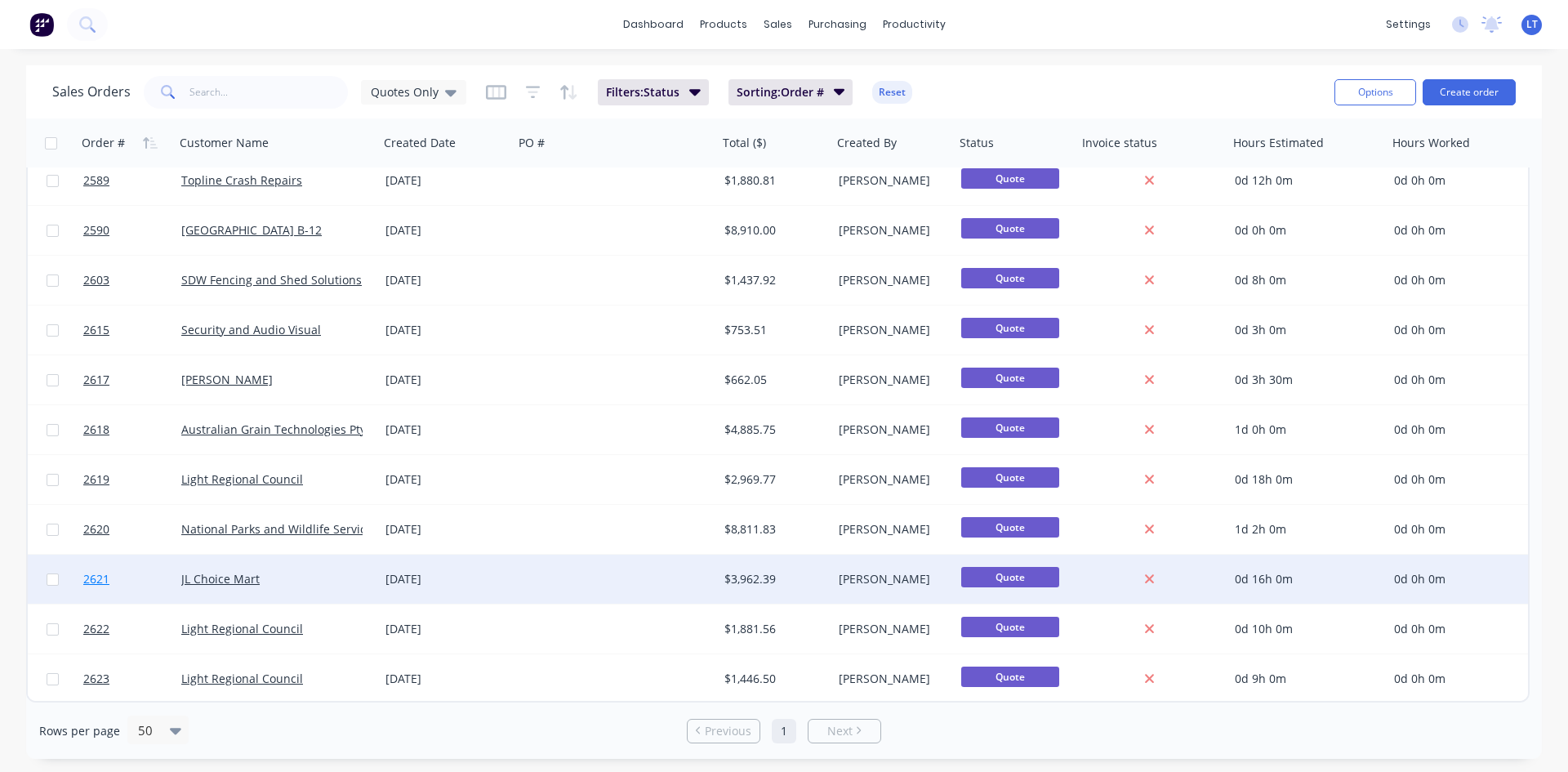
click at [128, 582] on link "2621" at bounding box center [132, 579] width 98 height 49
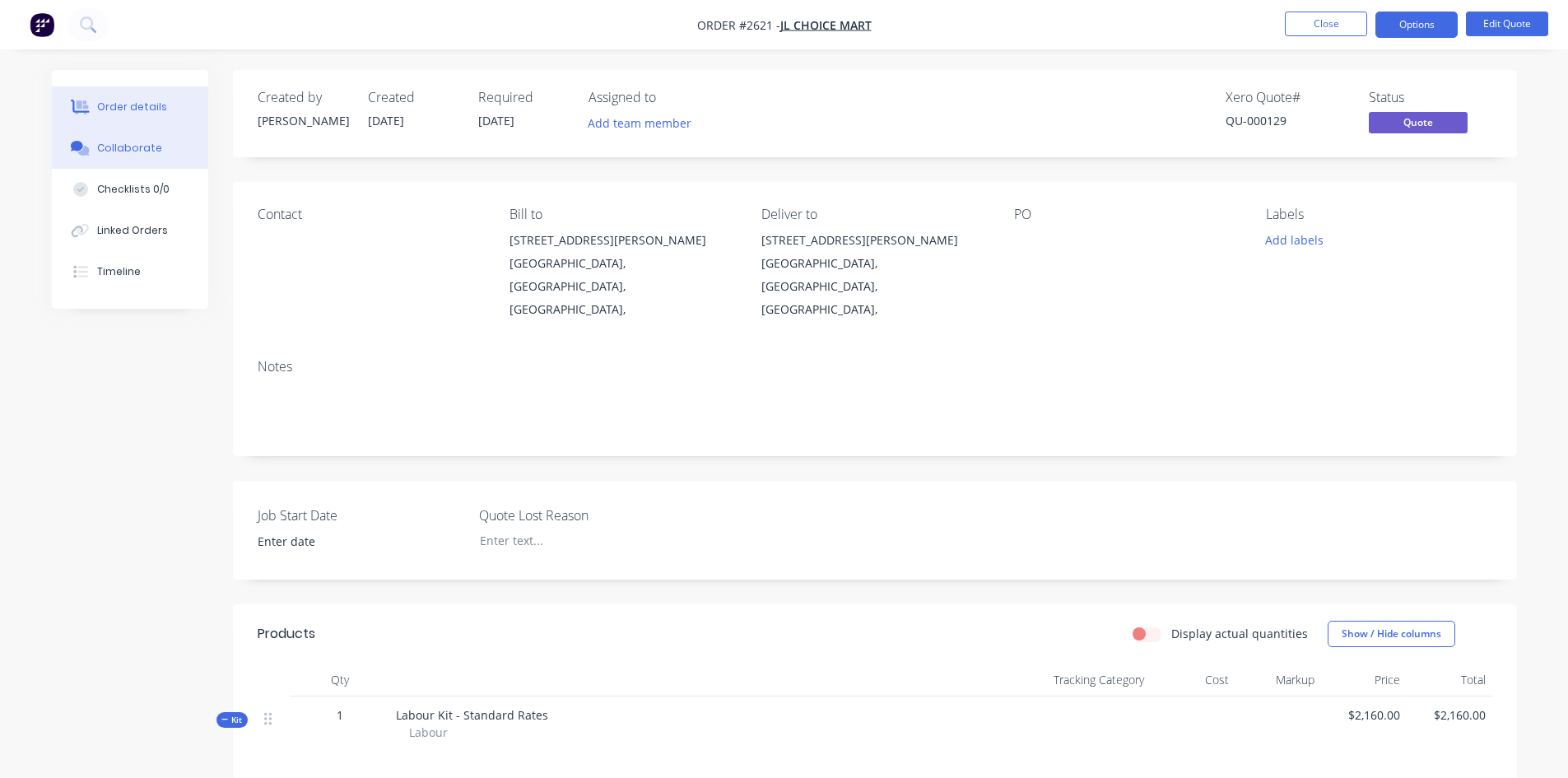
click at [111, 137] on button "Collaborate" at bounding box center [130, 147] width 157 height 41
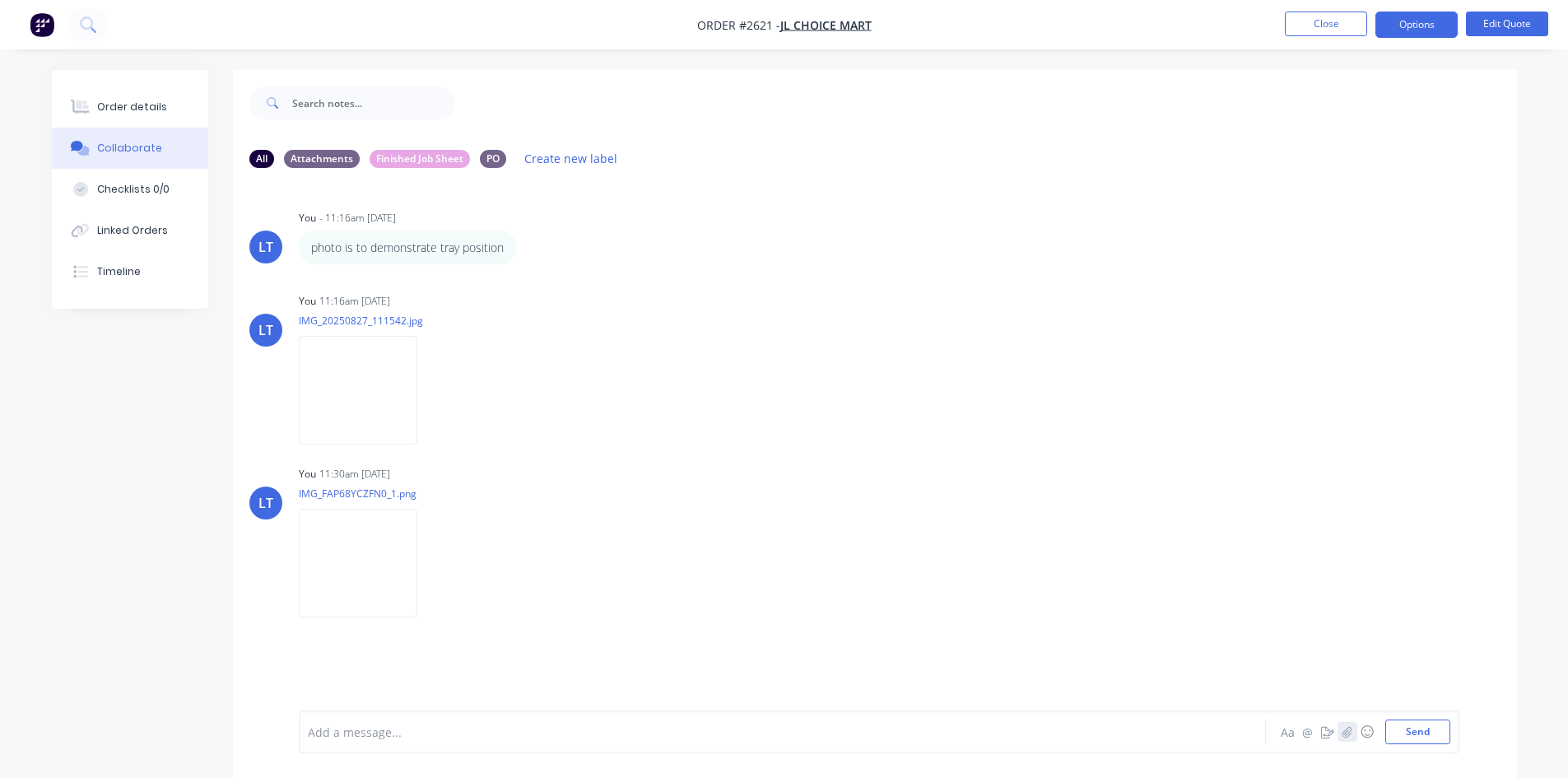
click at [1350, 729] on icon "button" at bounding box center [1347, 732] width 9 height 11
click at [1428, 741] on button "Send" at bounding box center [1418, 732] width 65 height 25
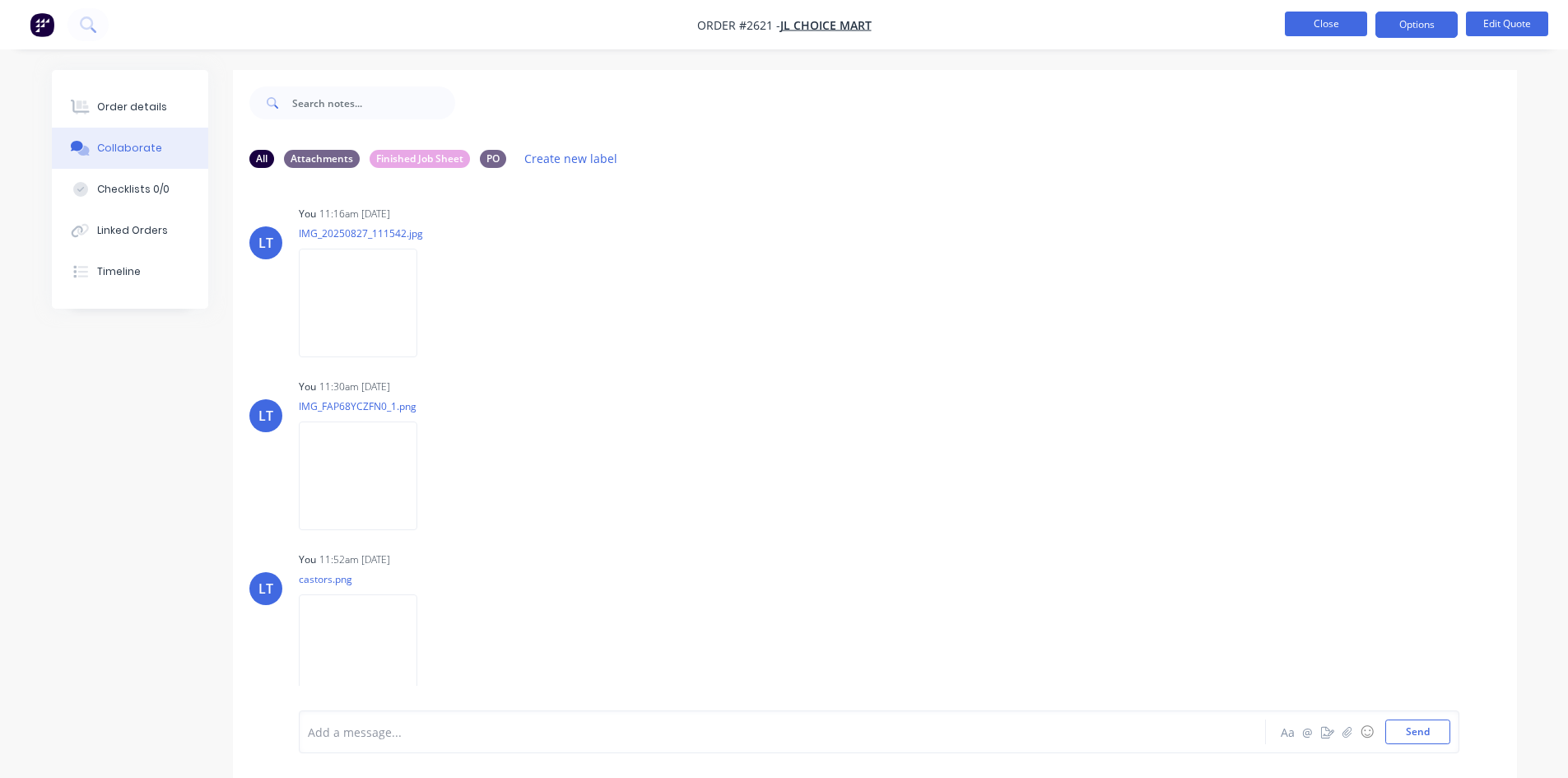
click at [1321, 28] on button "Close" at bounding box center [1326, 24] width 83 height 25
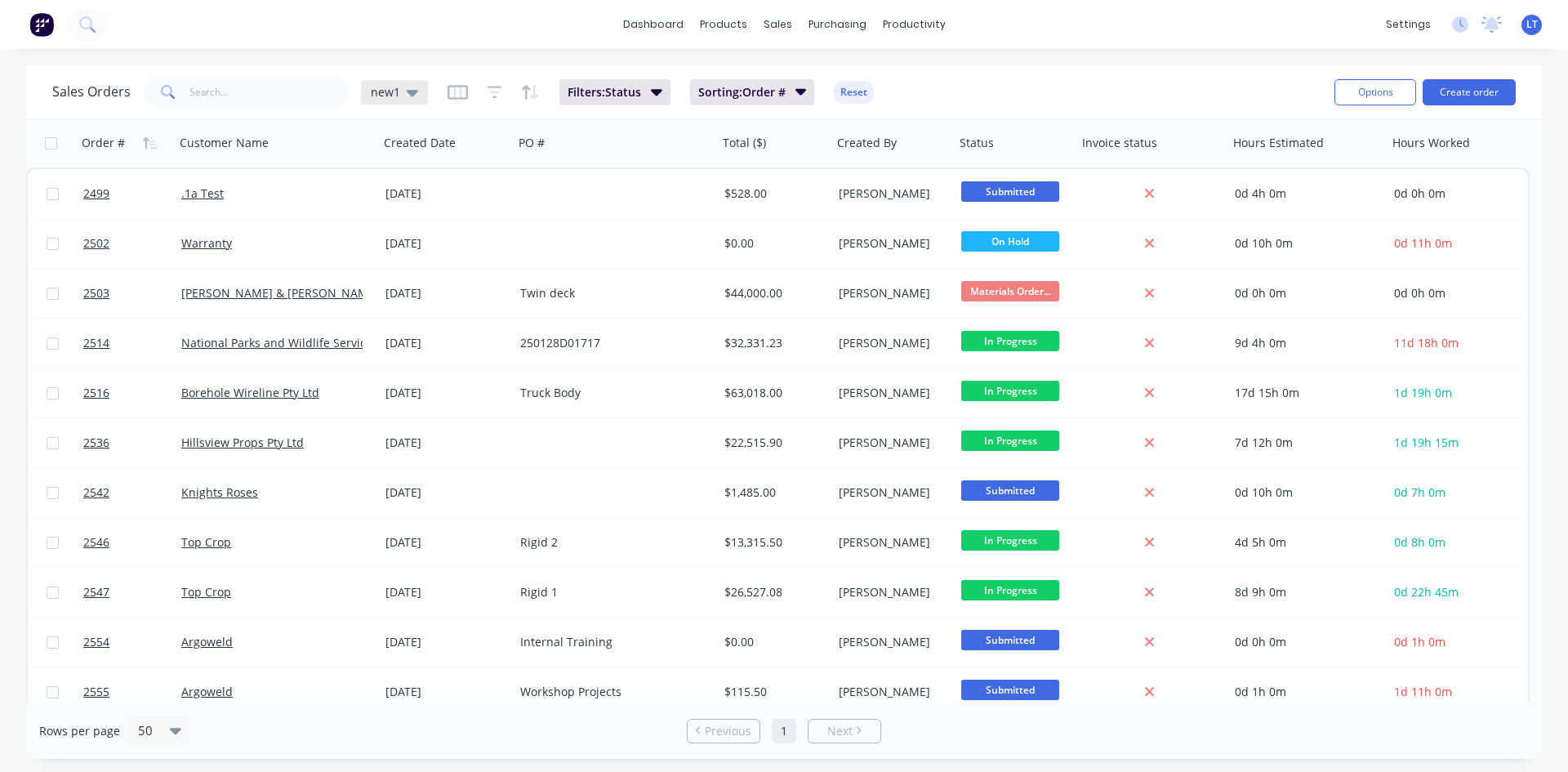
click at [416, 86] on div "new1" at bounding box center [394, 92] width 67 height 24
click at [405, 331] on button "Quotes Only" at bounding box center [460, 330] width 186 height 19
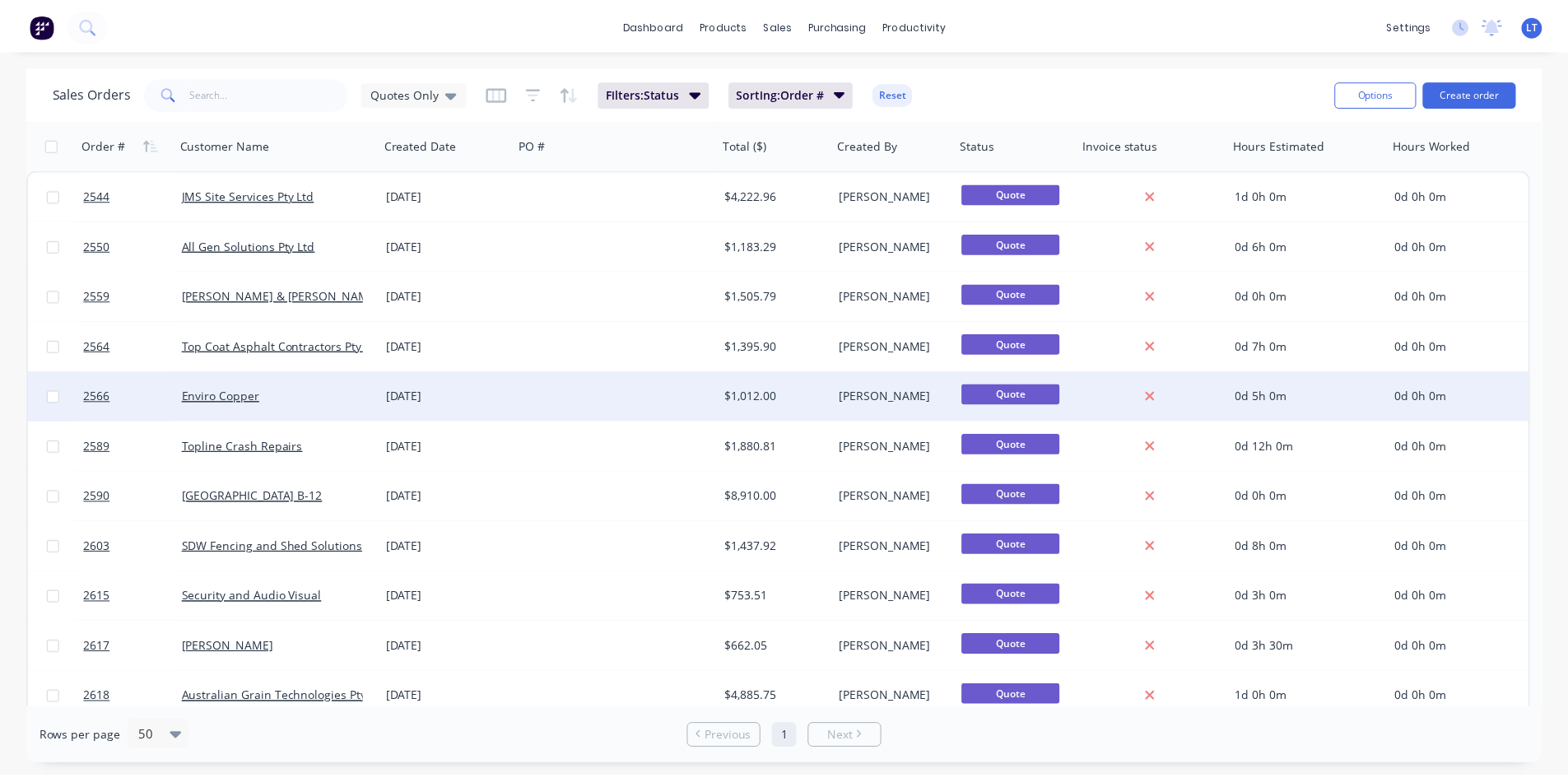
scroll to position [264, 0]
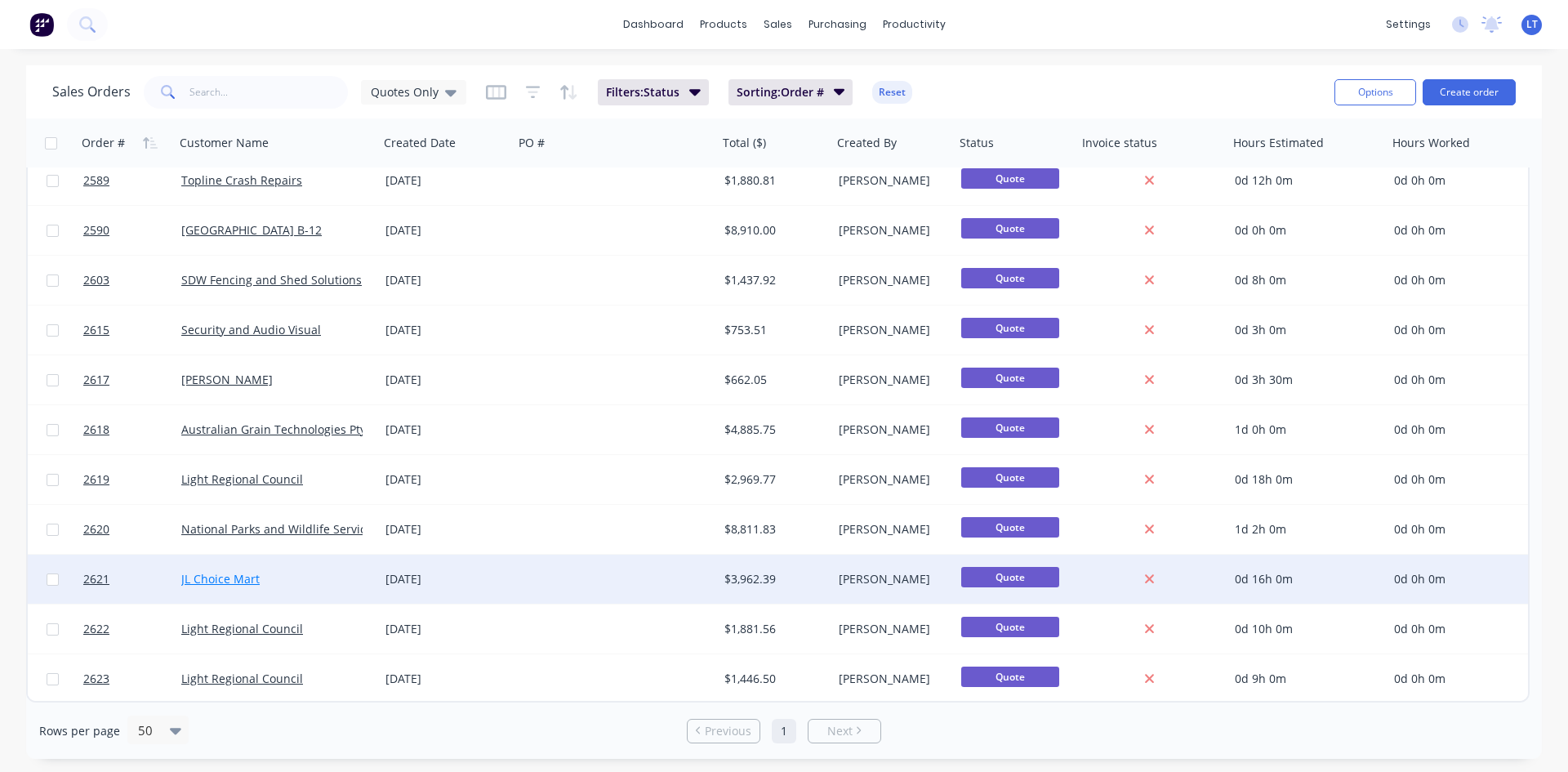
click at [212, 582] on link "JL Choice Mart" at bounding box center [220, 578] width 78 height 15
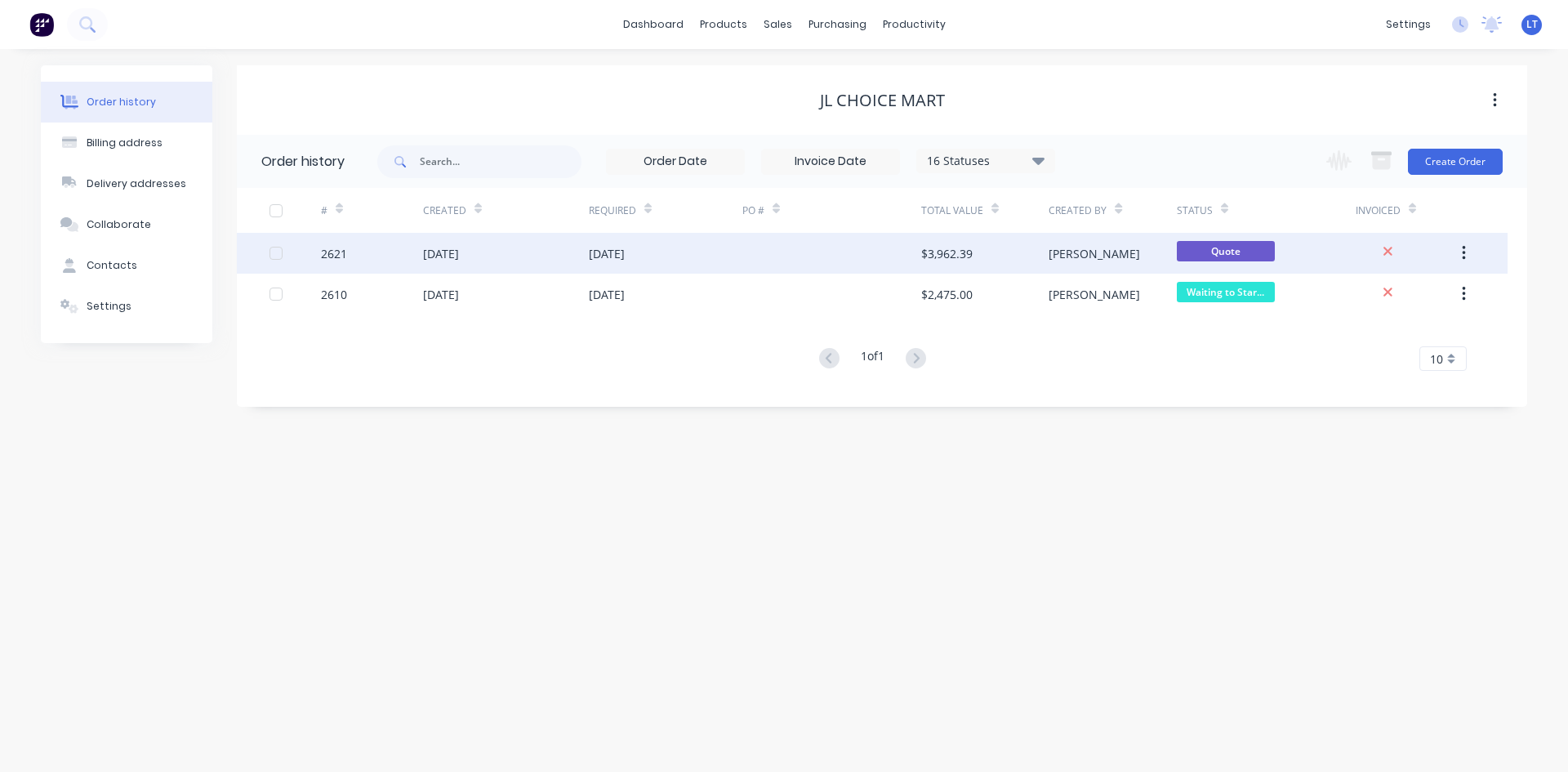
click at [531, 251] on div "[DATE]" at bounding box center [506, 252] width 166 height 40
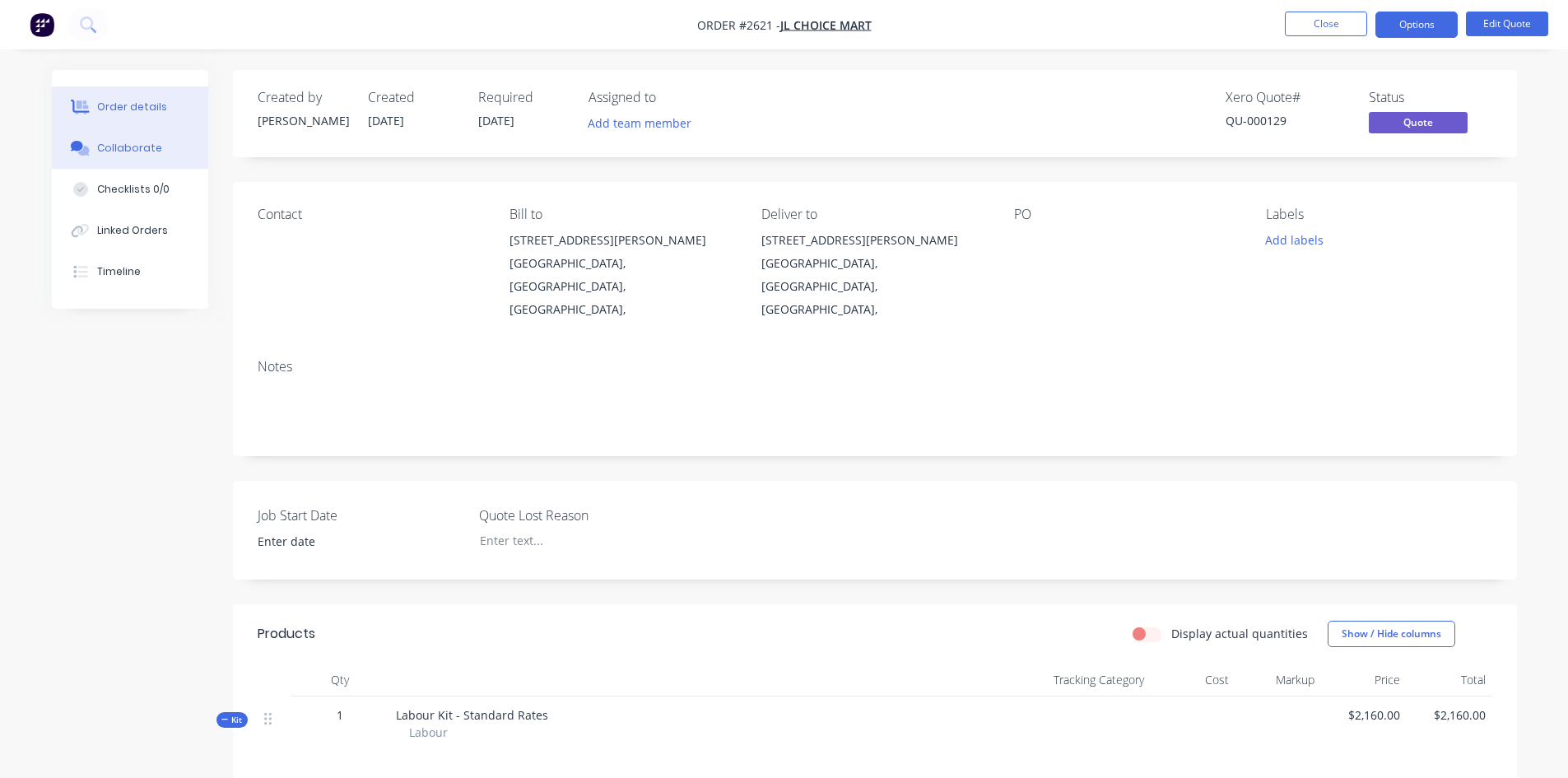
click at [146, 156] on button "Collaborate" at bounding box center [130, 147] width 157 height 41
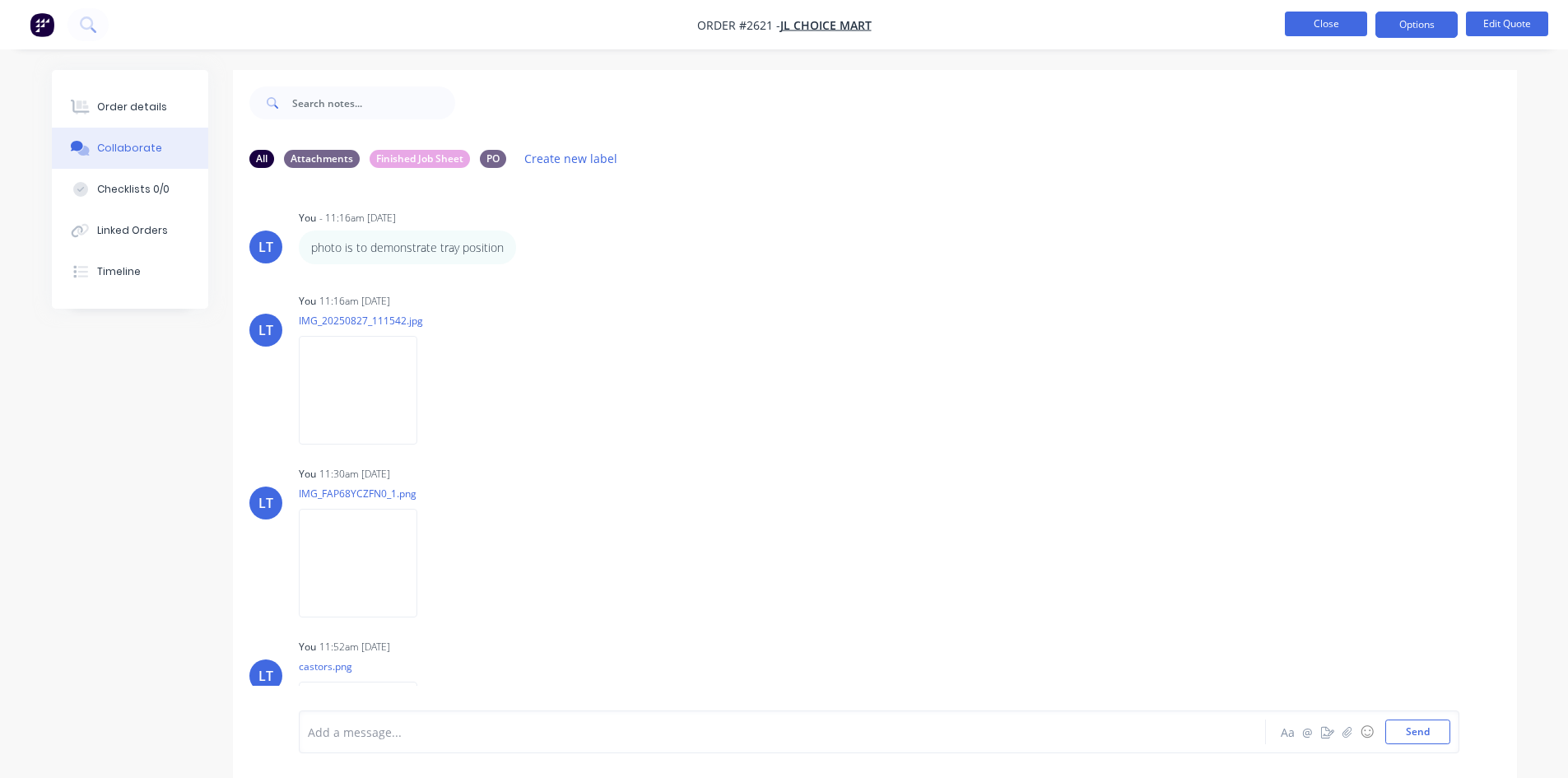
click at [1306, 30] on button "Close" at bounding box center [1326, 24] width 83 height 25
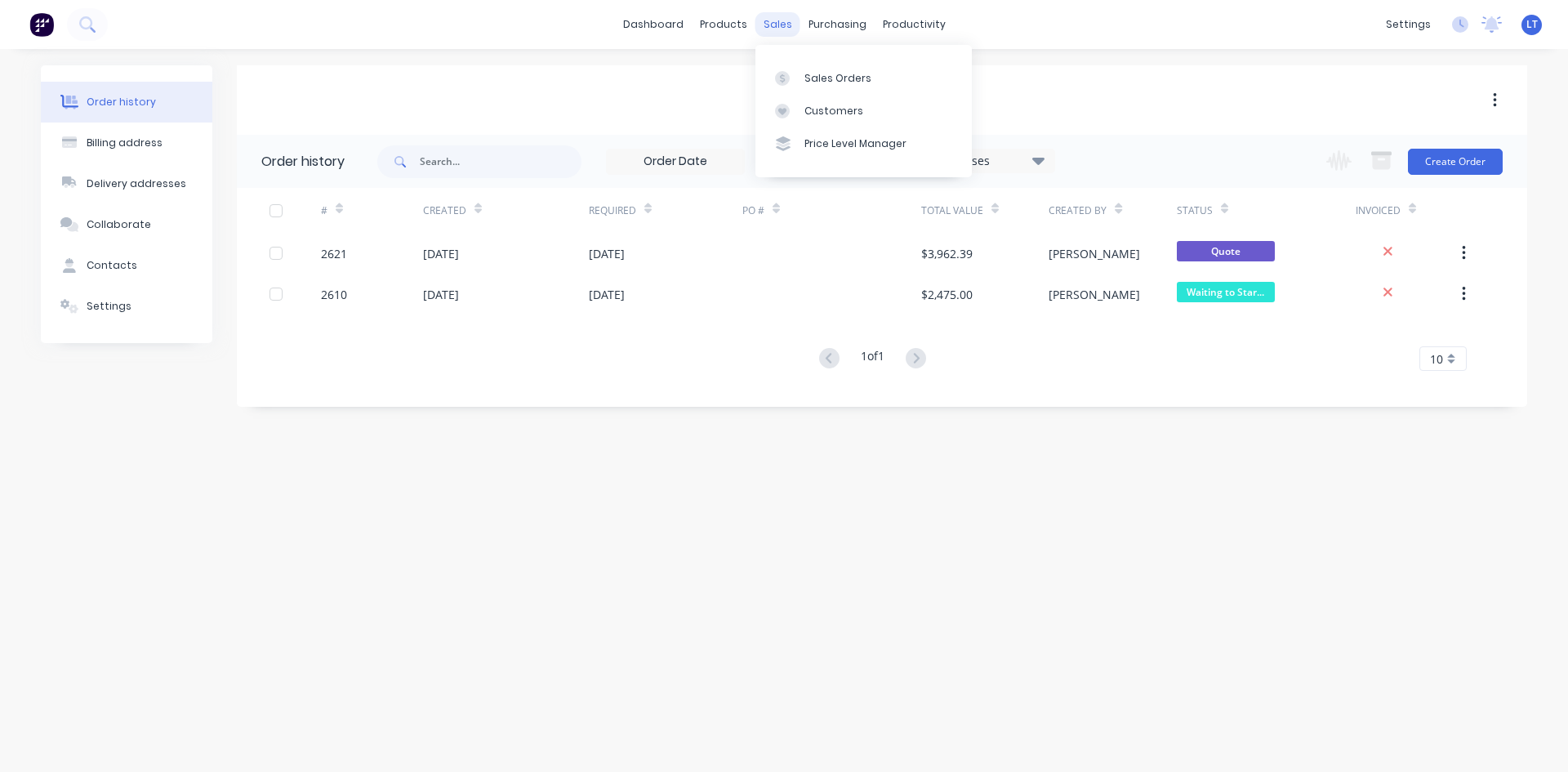
click at [787, 34] on div "sales" at bounding box center [778, 24] width 45 height 24
click at [844, 95] on link "Customers" at bounding box center [864, 111] width 217 height 33
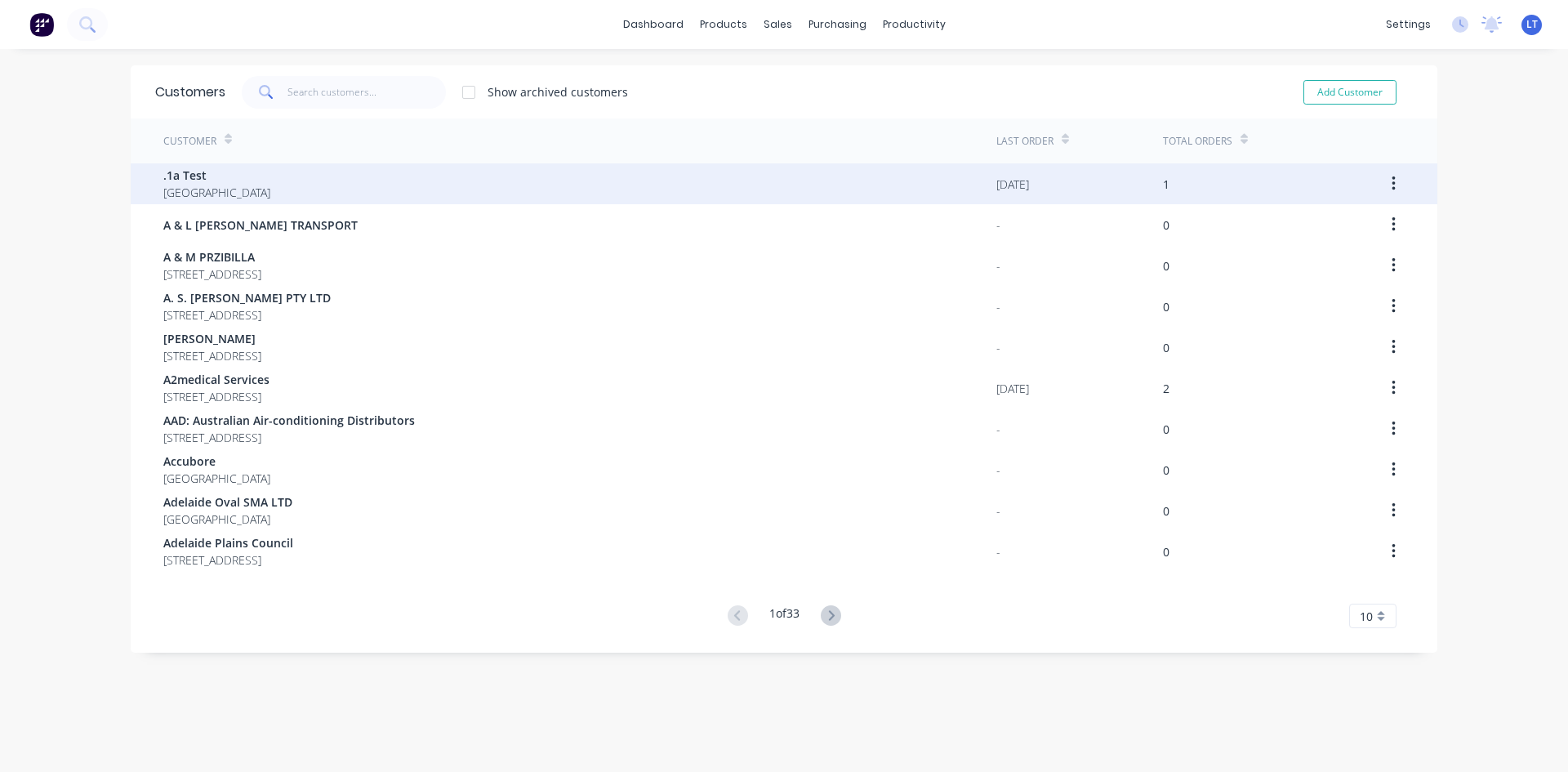
click at [1392, 185] on icon "button" at bounding box center [1394, 184] width 4 height 18
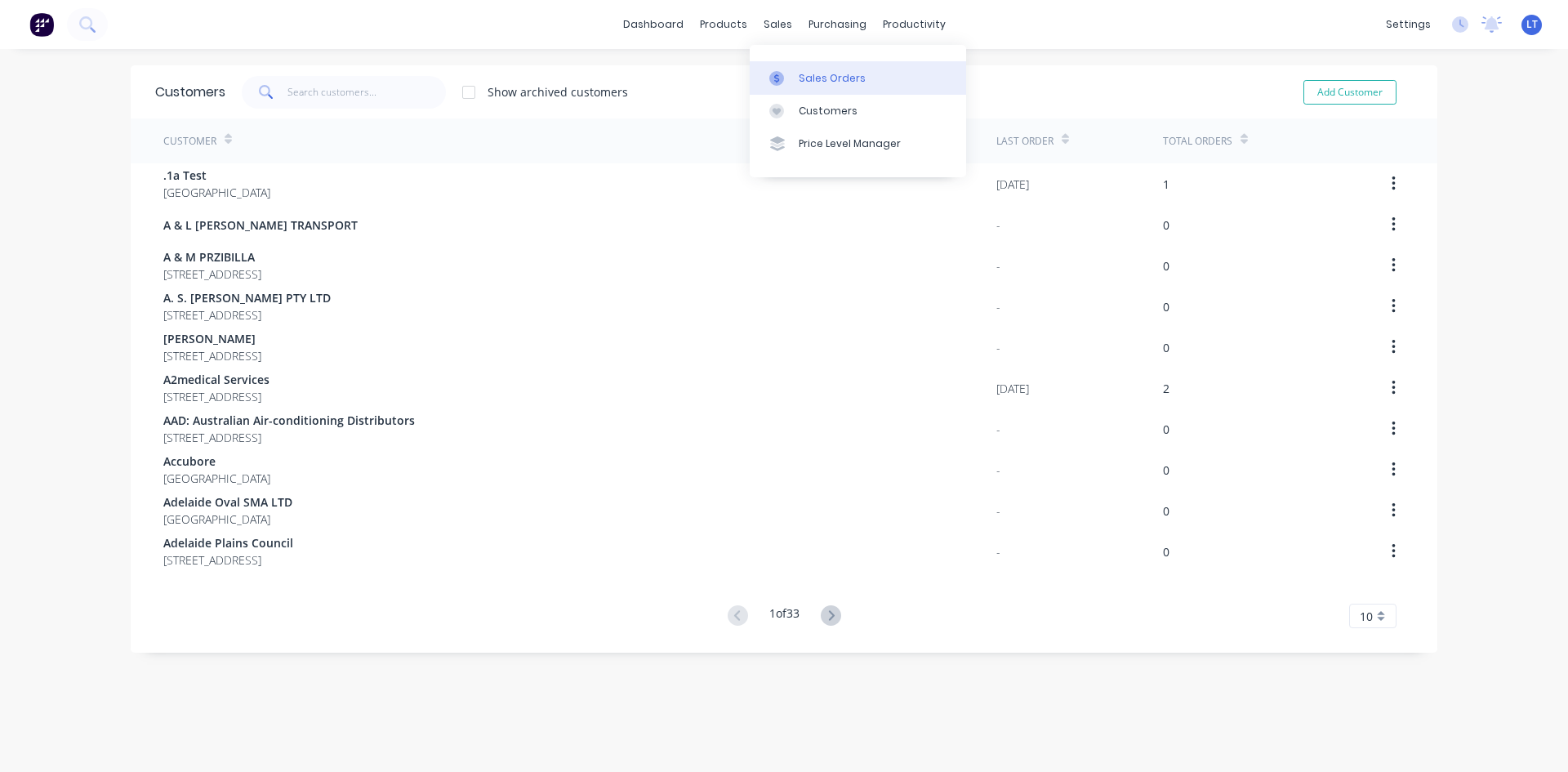
click at [809, 81] on div "Sales Orders" at bounding box center [832, 78] width 67 height 15
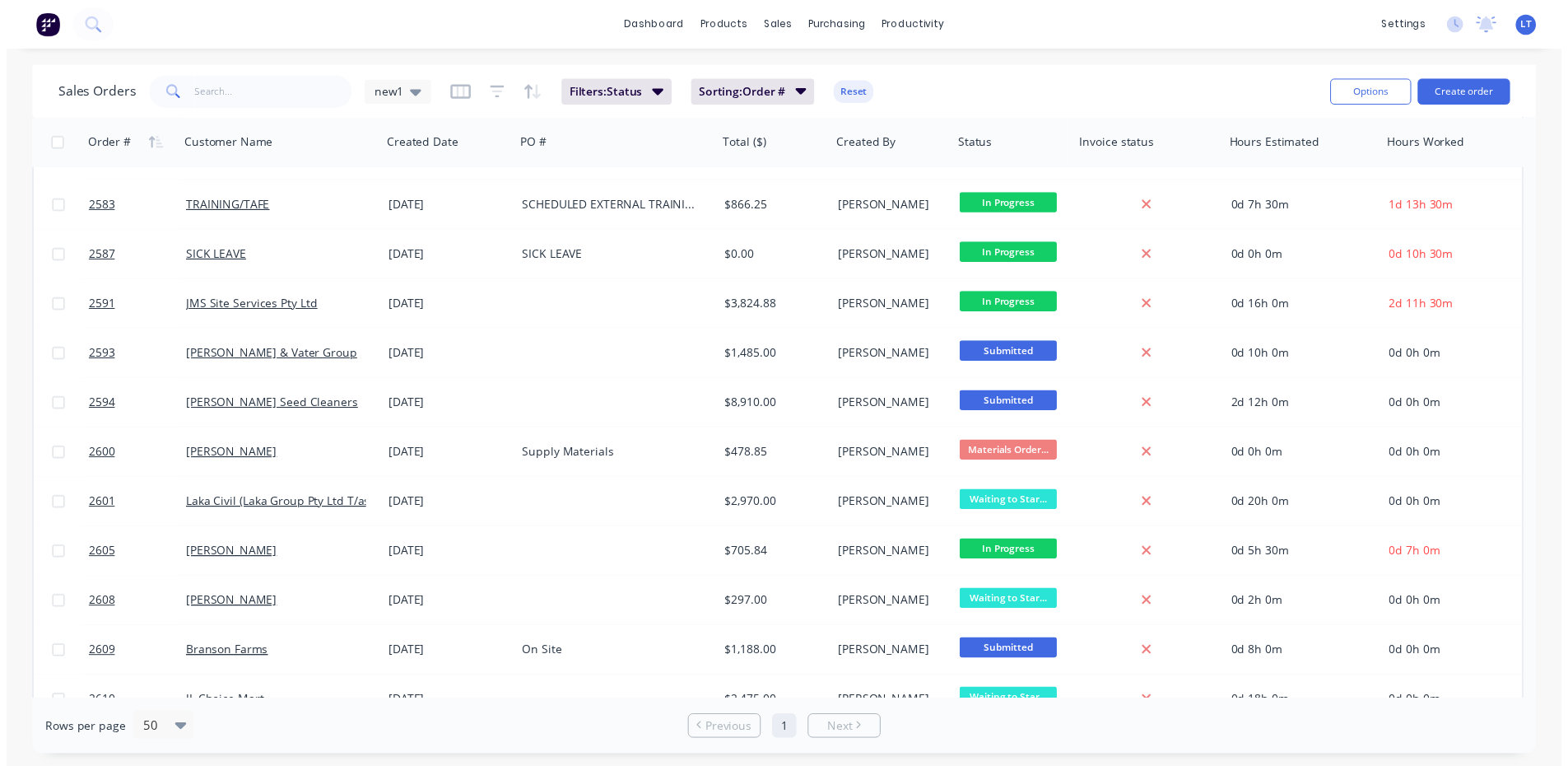
scroll to position [967, 0]
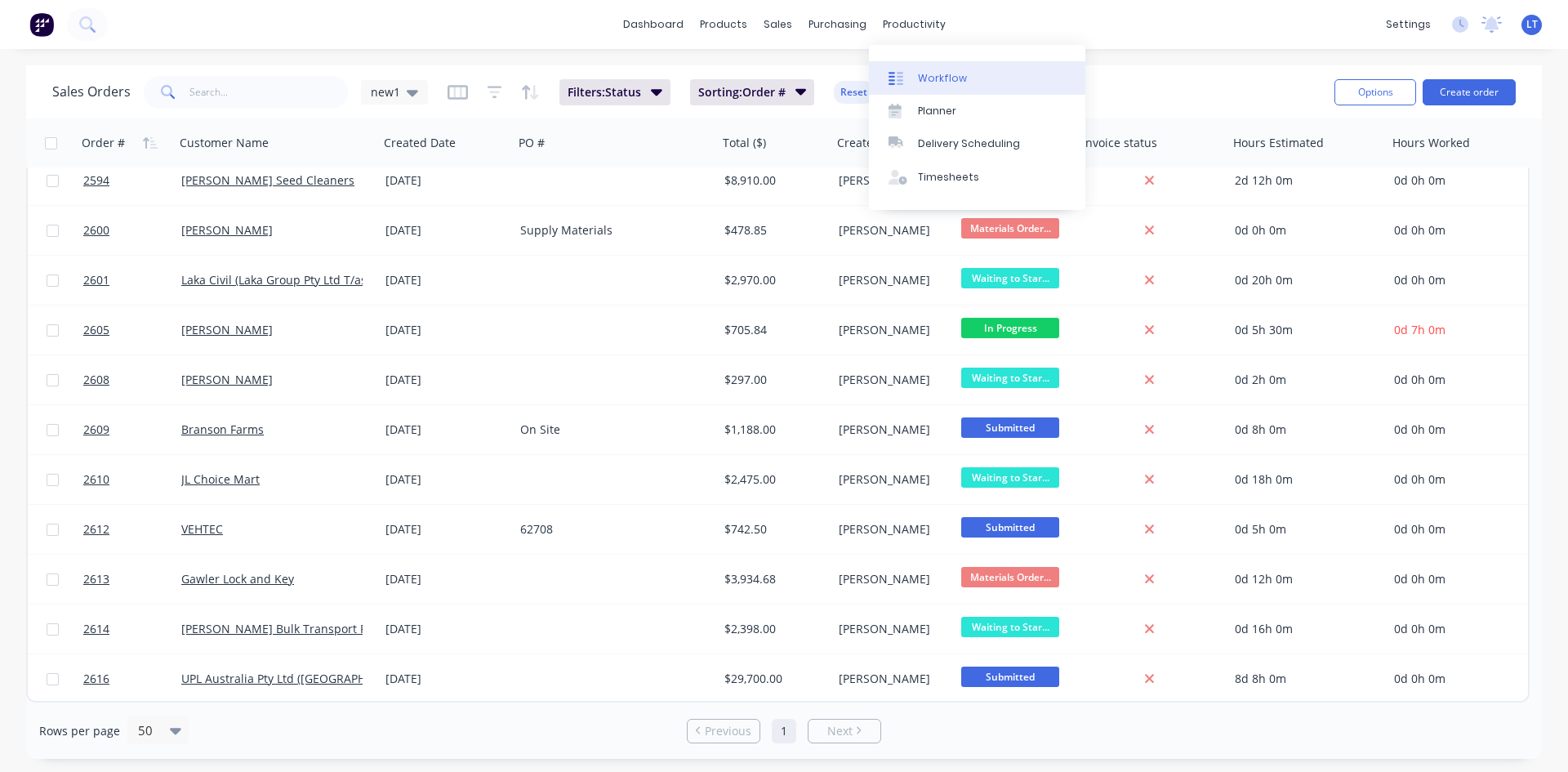
click at [940, 72] on div "Workflow" at bounding box center [943, 78] width 49 height 15
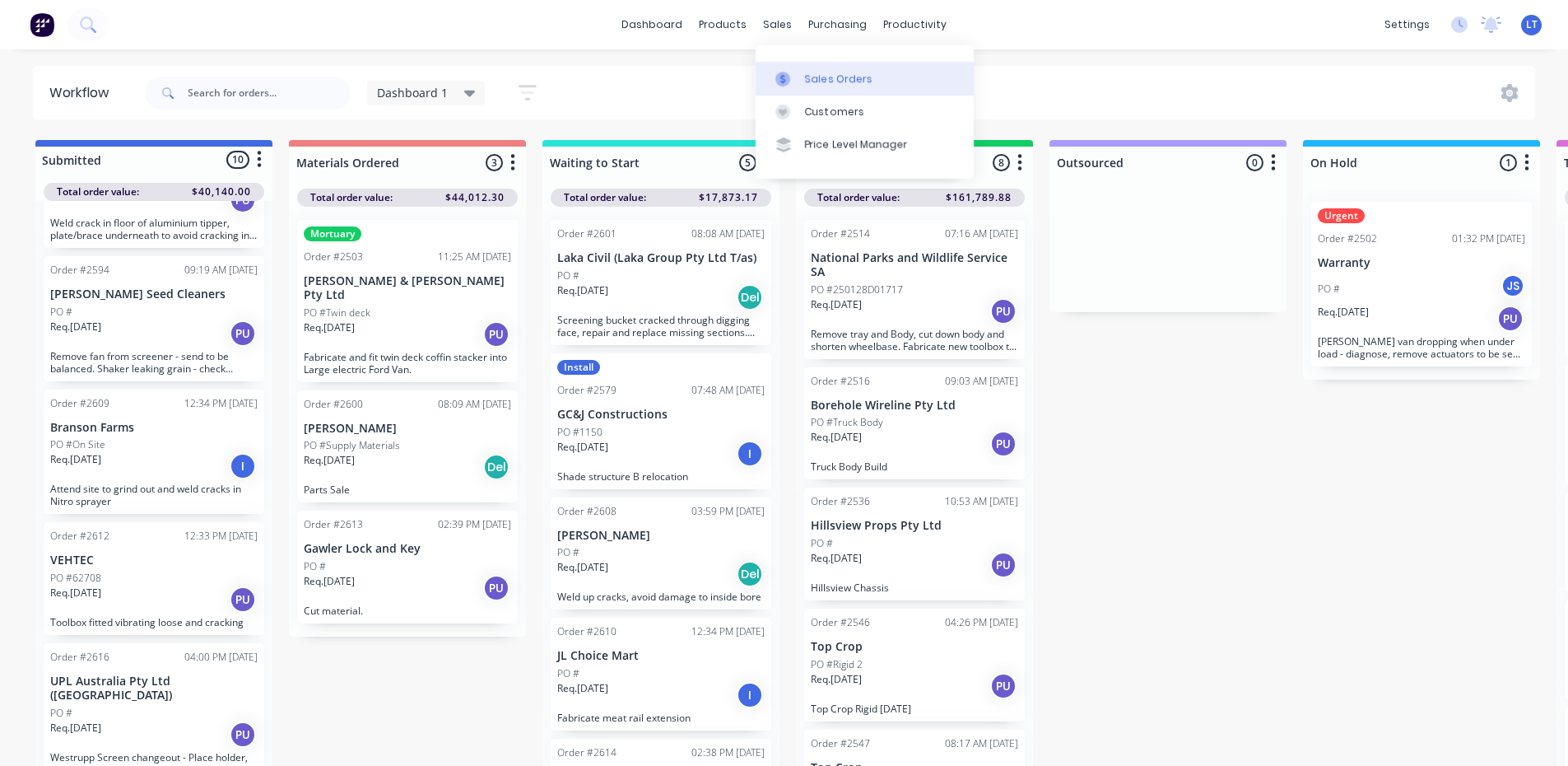
click at [823, 83] on div "Sales Orders" at bounding box center [838, 79] width 67 height 15
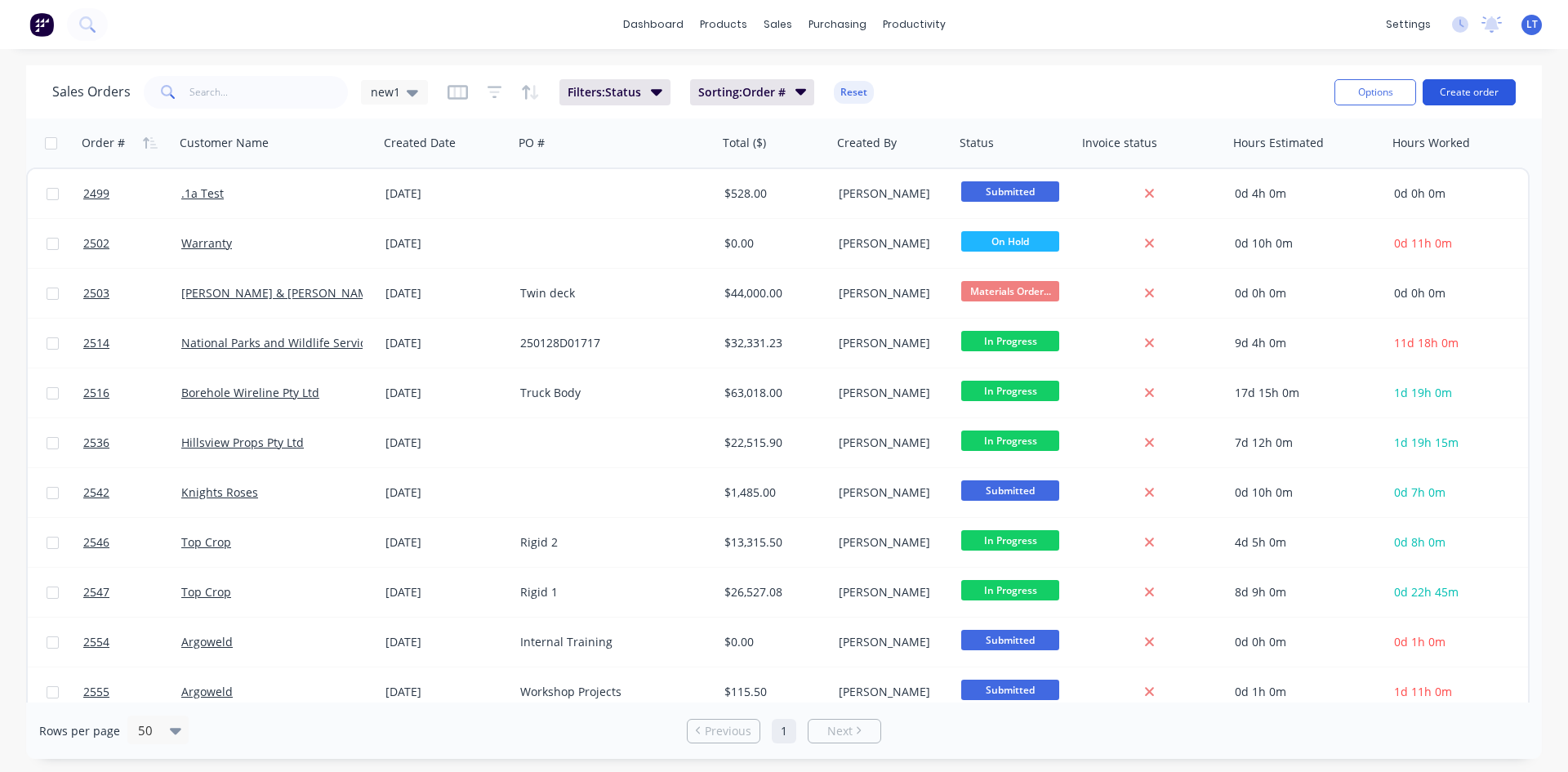
click at [1496, 98] on button "Create order" at bounding box center [1469, 92] width 93 height 26
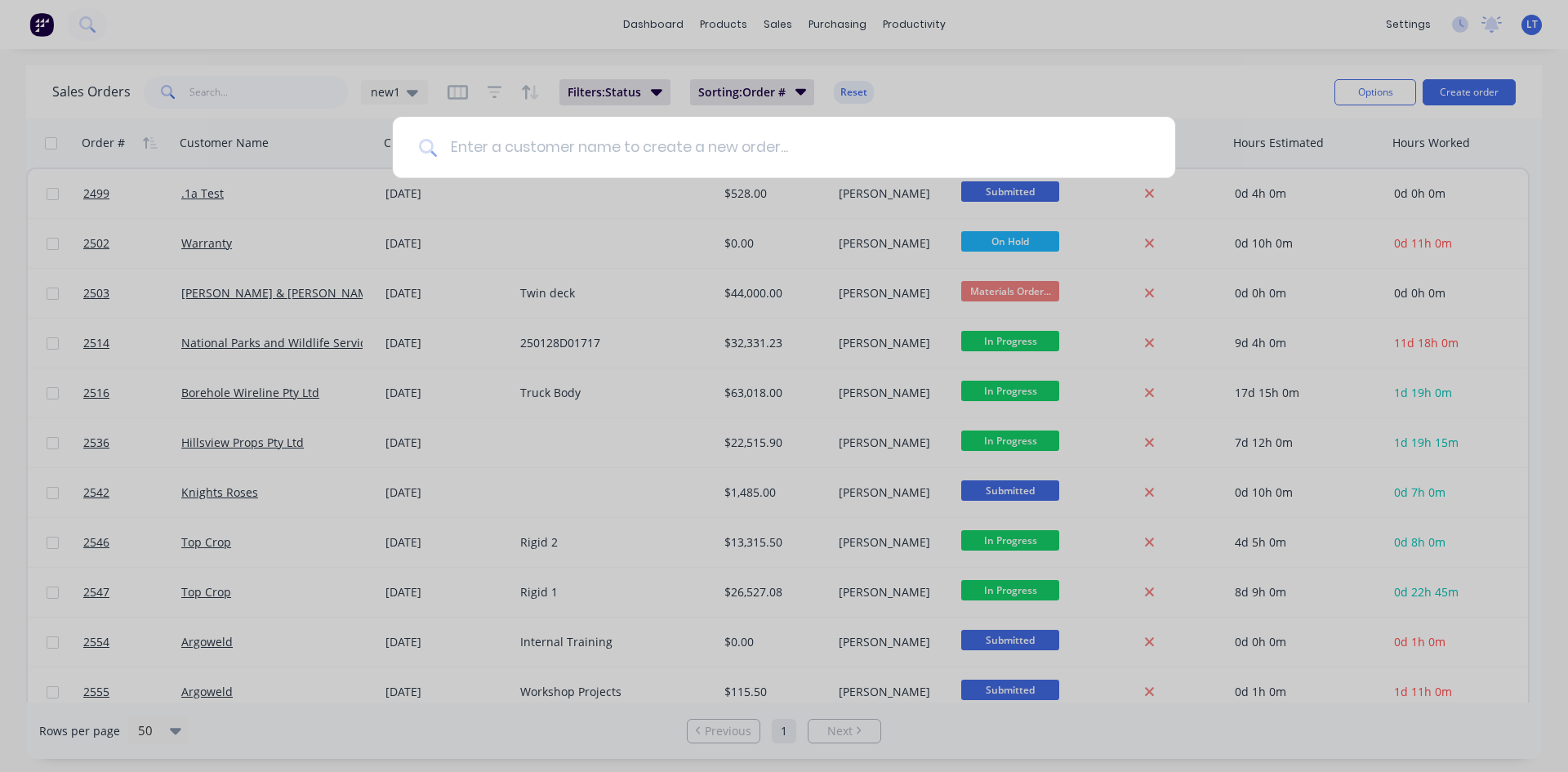
click at [600, 151] on input at bounding box center [793, 147] width 712 height 61
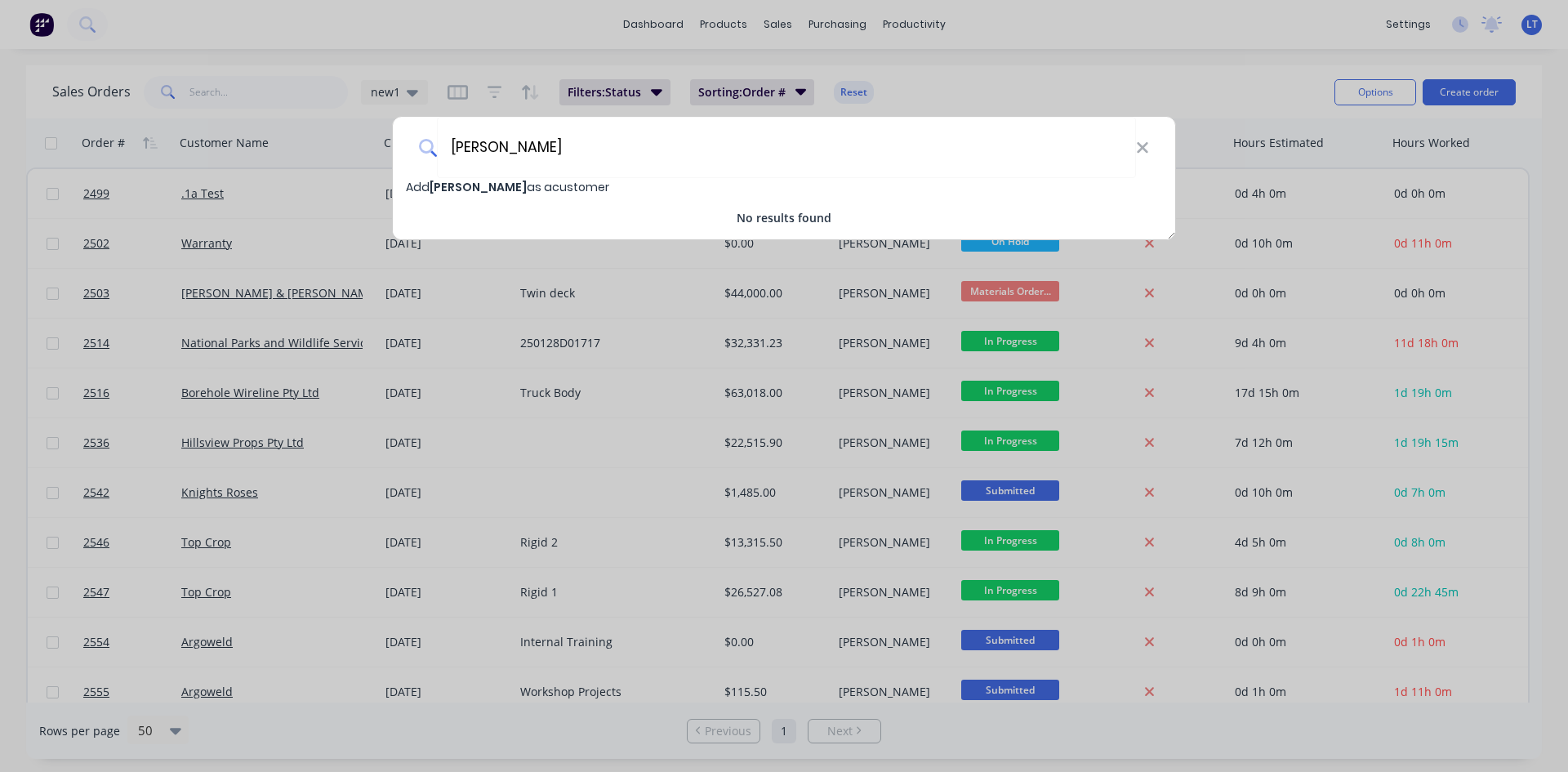
type input "[PERSON_NAME]"
click at [503, 178] on div "Add Colin Mayberry as a customer" at bounding box center [784, 186] width 783 height 18
select select "AU"
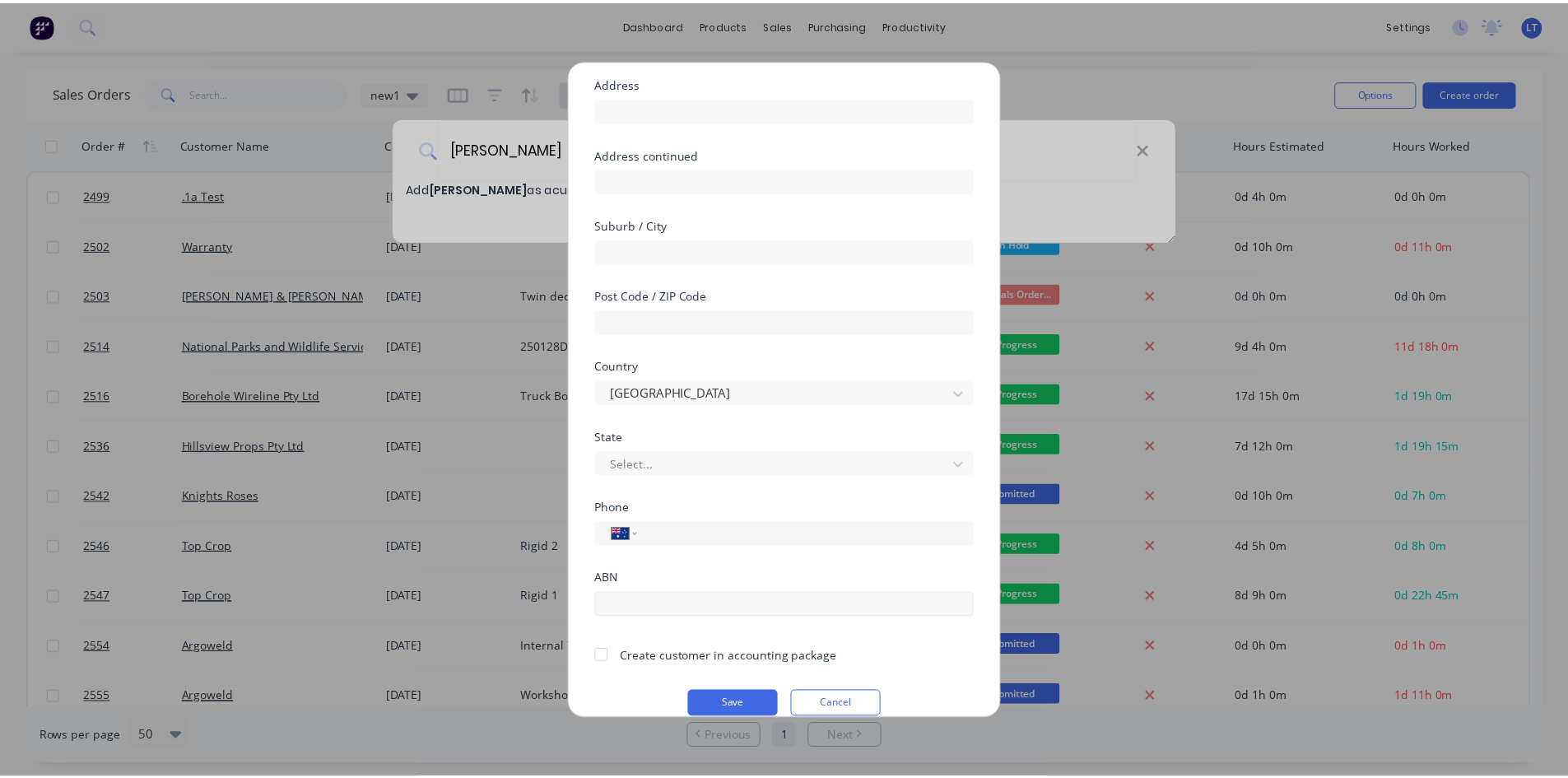
scroll to position [145, 0]
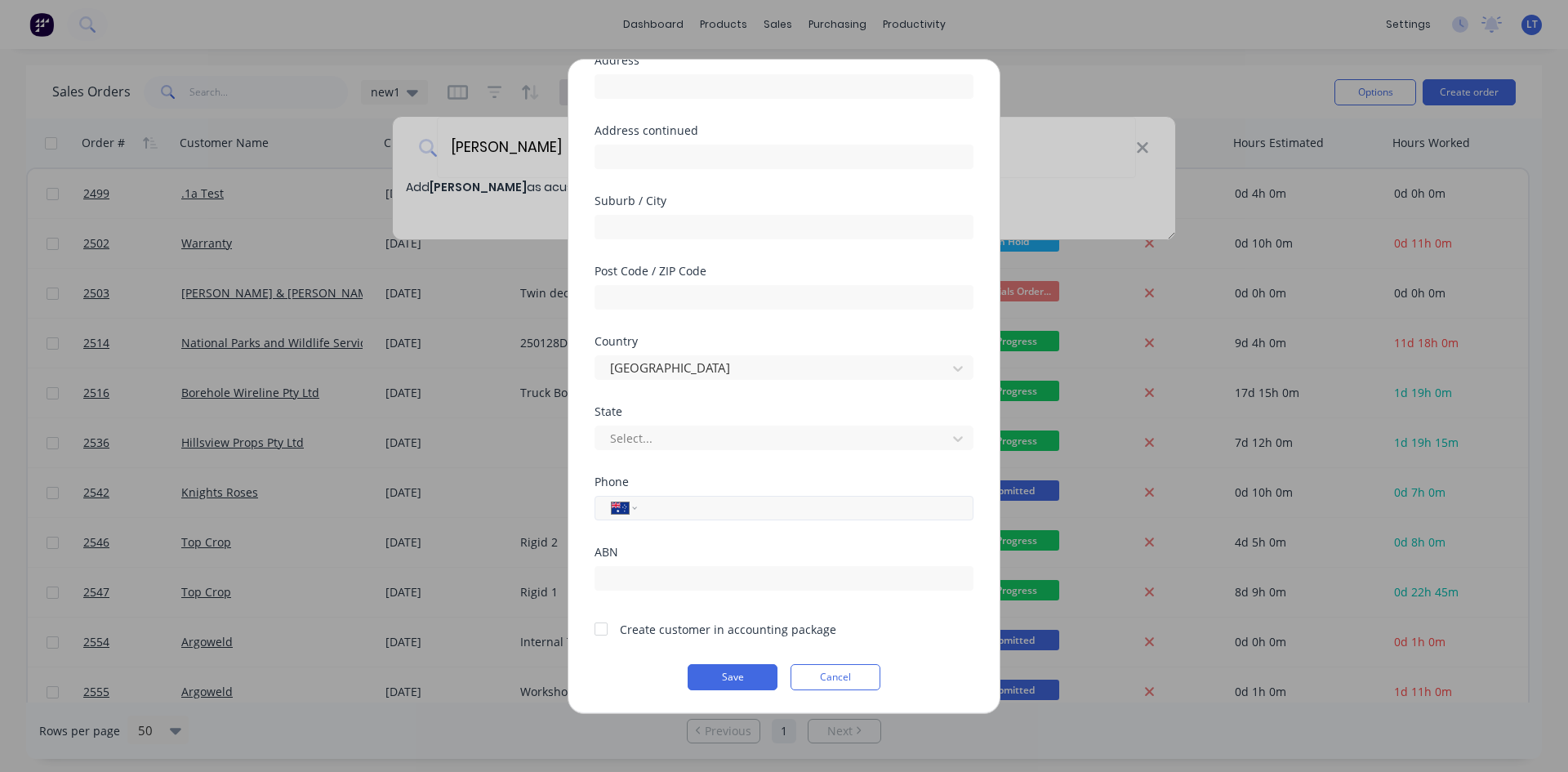
click at [687, 517] on div "International Afghanistan Åland Islands Albania Algeria American Samoa Andorra …" at bounding box center [784, 507] width 379 height 24
click at [671, 505] on input "tel" at bounding box center [802, 507] width 308 height 19
type input "0412 122 057"
click at [606, 631] on div at bounding box center [601, 628] width 33 height 33
click at [749, 680] on button "Save" at bounding box center [732, 677] width 89 height 26
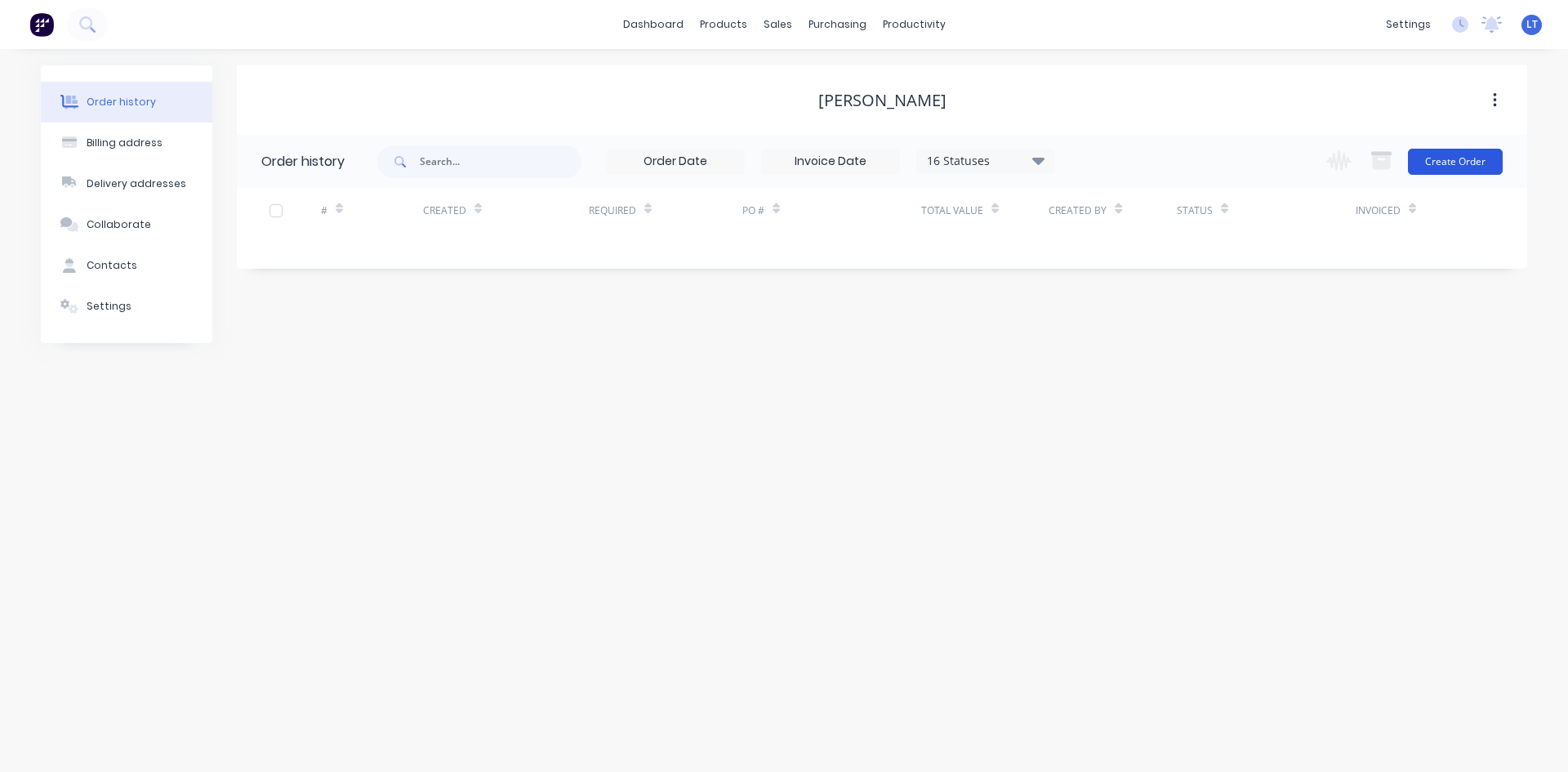
click at [1464, 152] on button "Create Order" at bounding box center [1455, 162] width 95 height 26
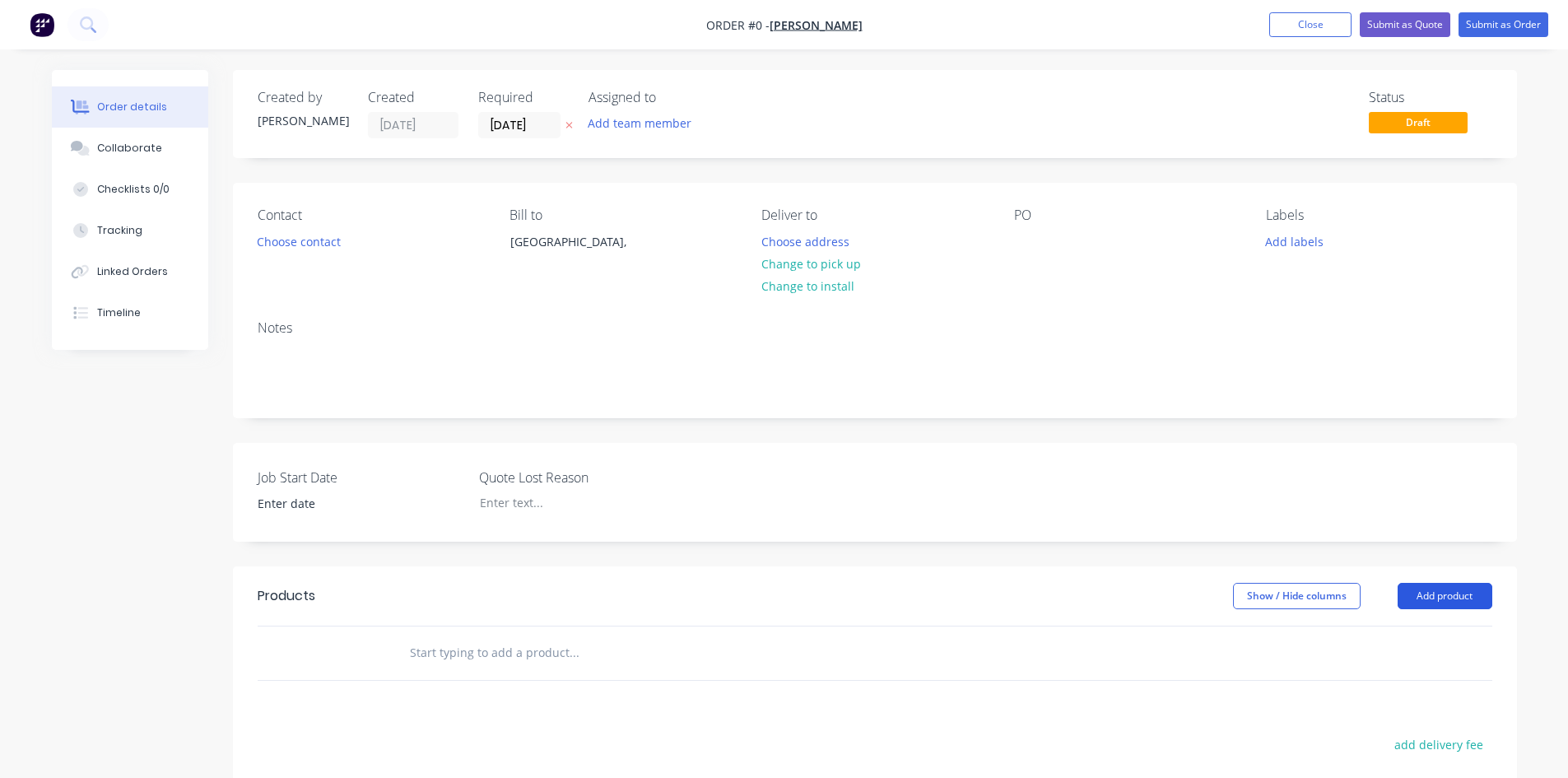
click at [1439, 590] on button "Add product" at bounding box center [1446, 596] width 95 height 27
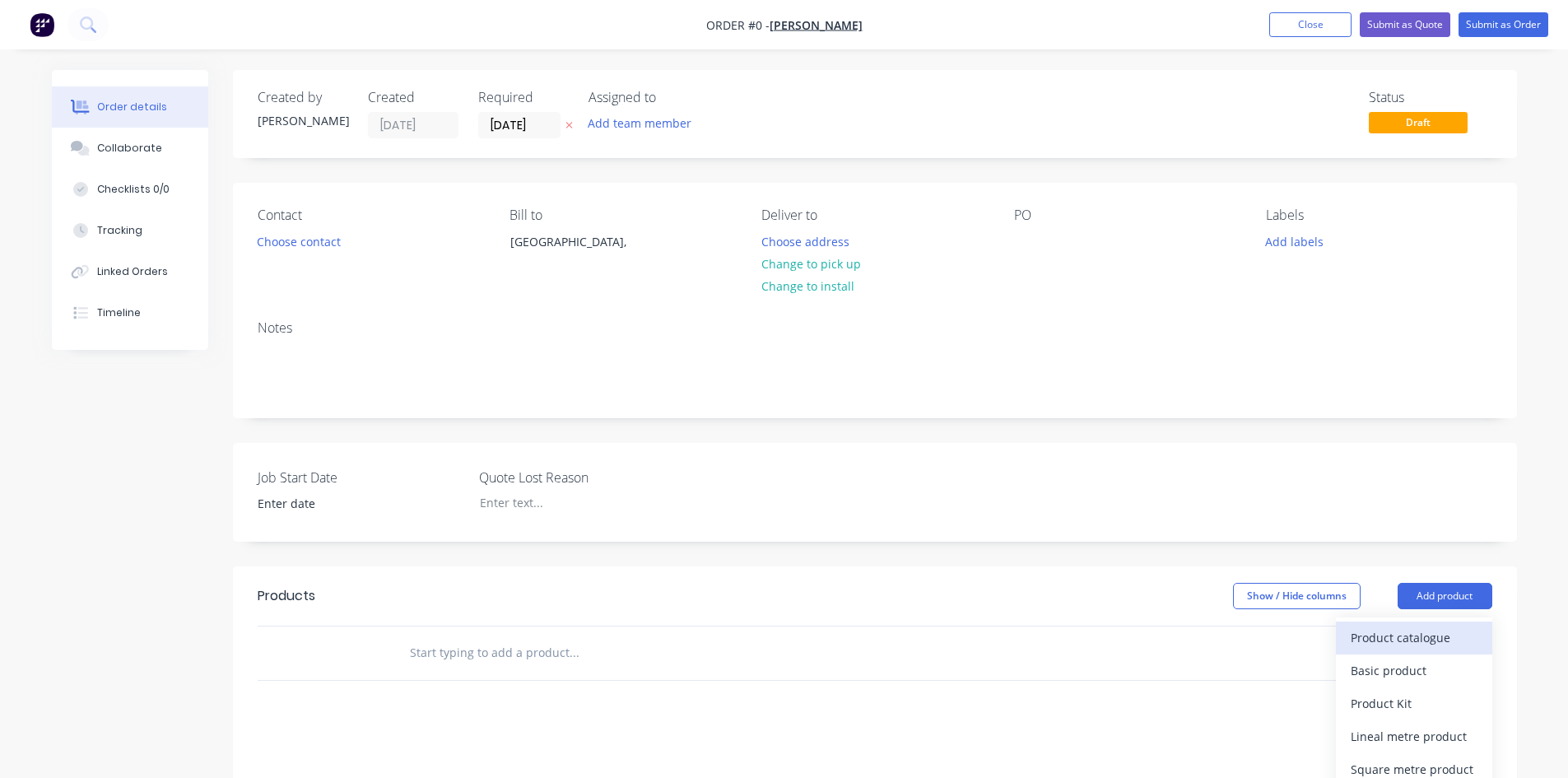
click at [1379, 630] on div "Product catalogue" at bounding box center [1414, 637] width 127 height 24
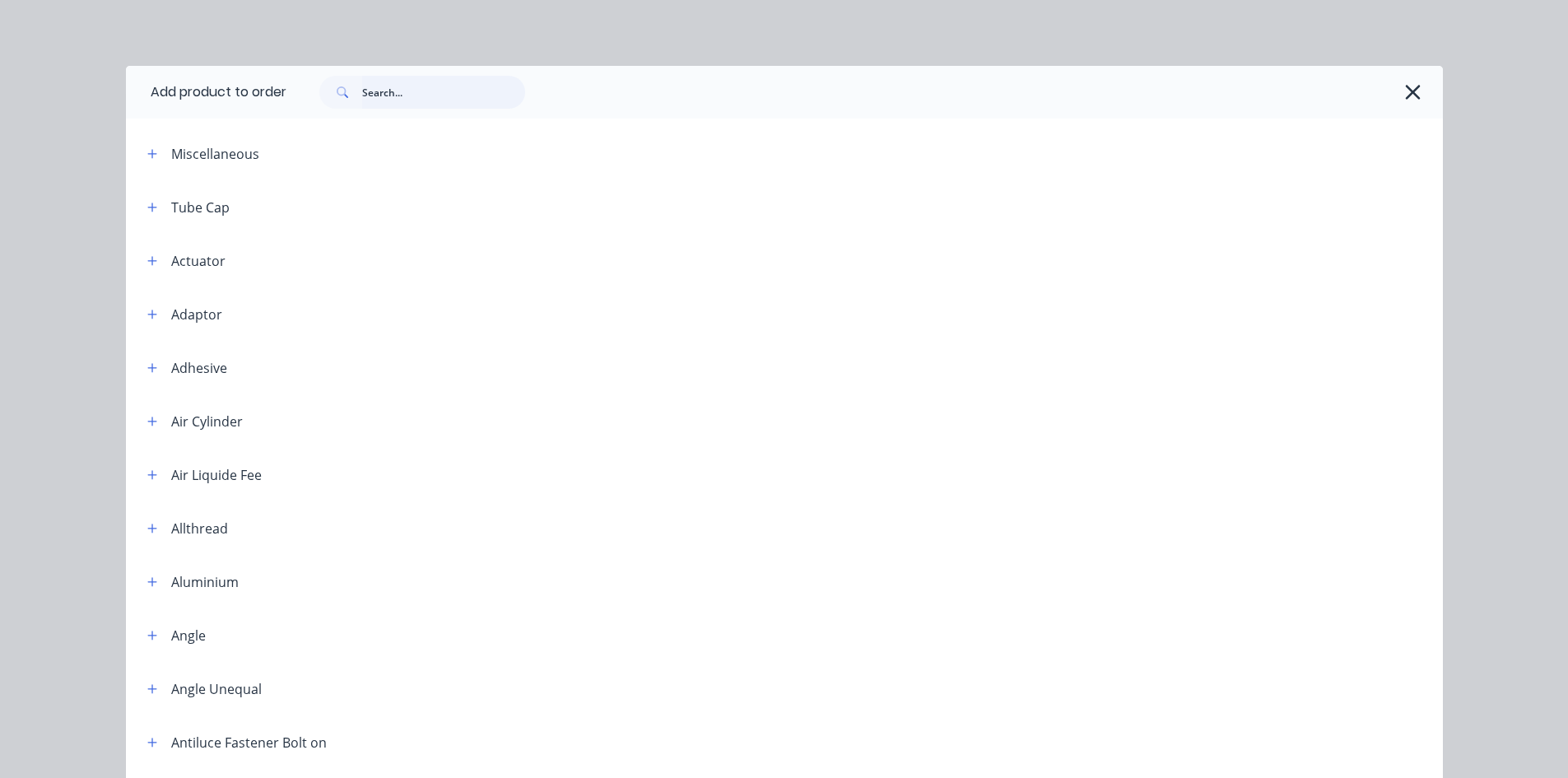
click at [390, 94] on input "text" at bounding box center [444, 92] width 163 height 33
type input "labour kit"
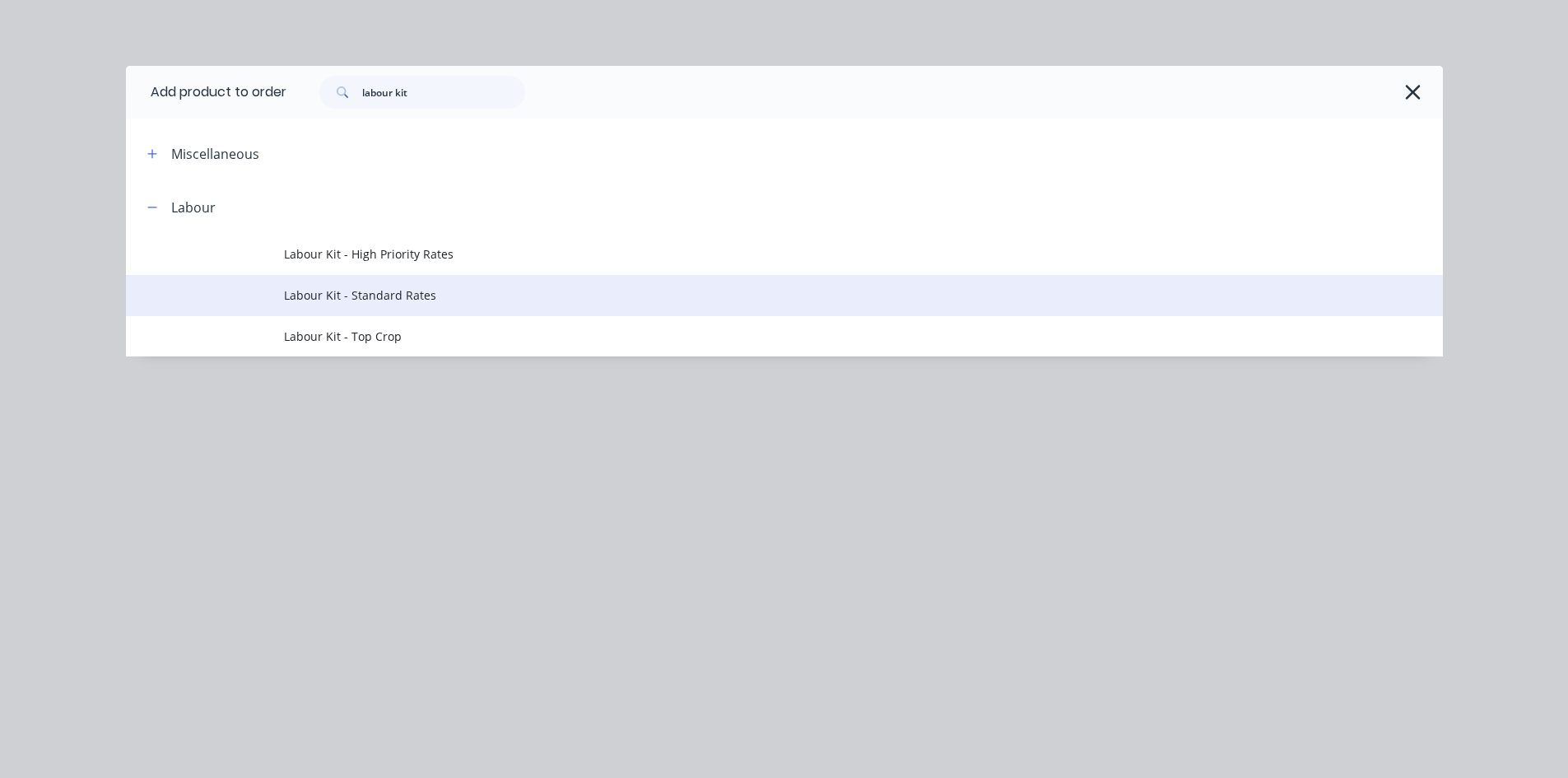
click at [357, 287] on span "Labour Kit - Standard Rates" at bounding box center [747, 295] width 927 height 17
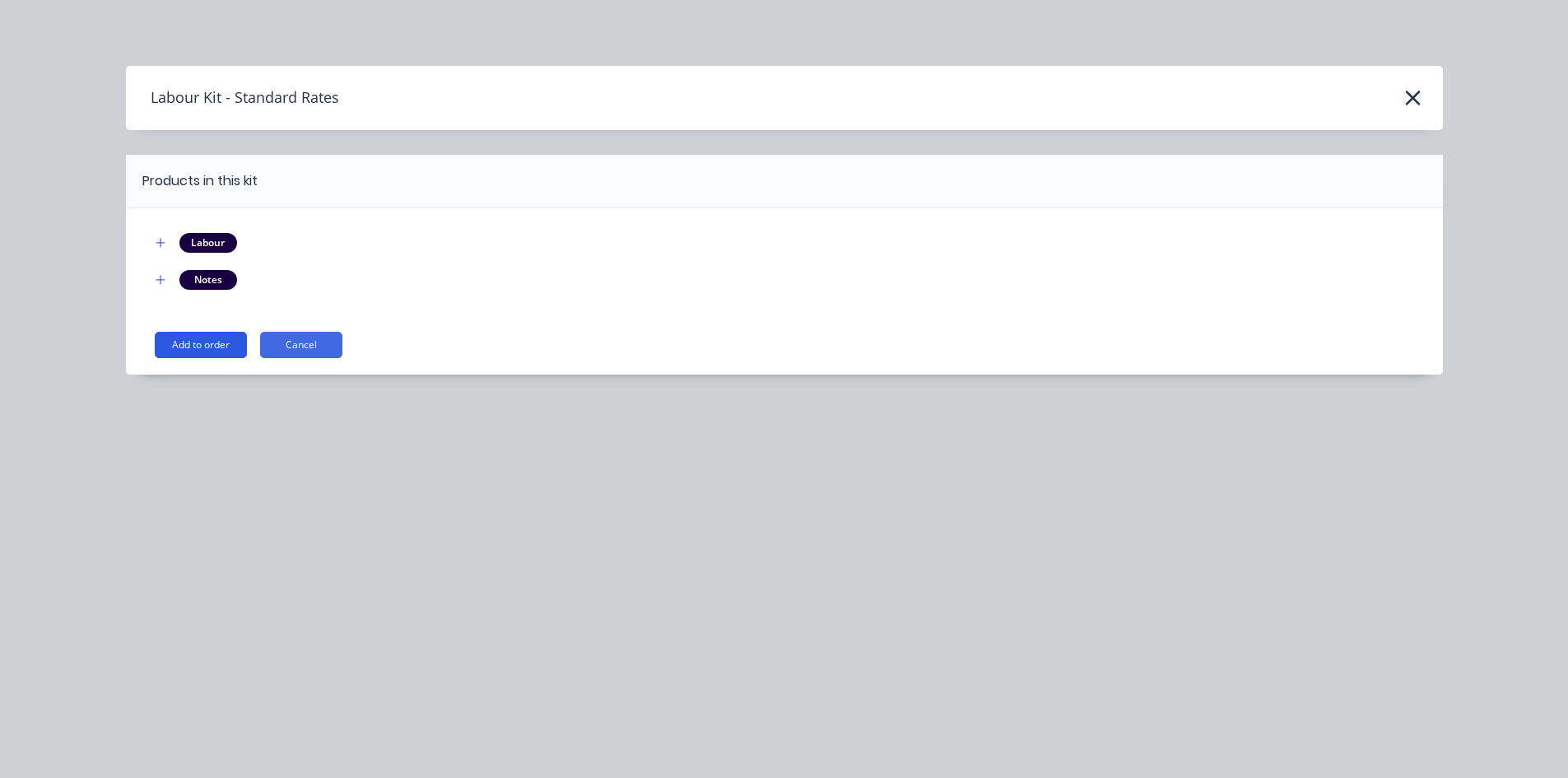
click at [230, 344] on button "Add to order" at bounding box center [200, 345] width 92 height 27
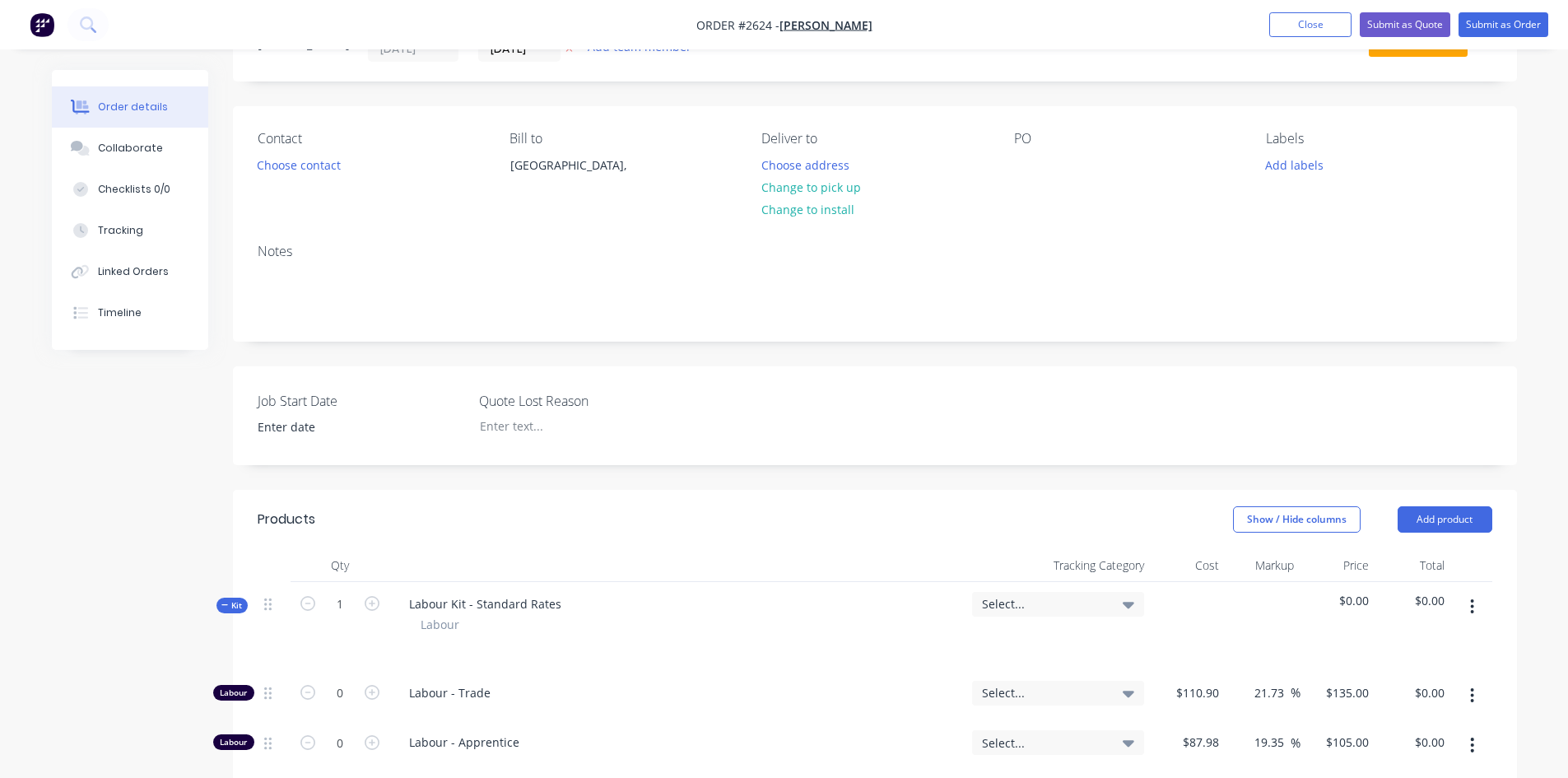
scroll to position [164, 0]
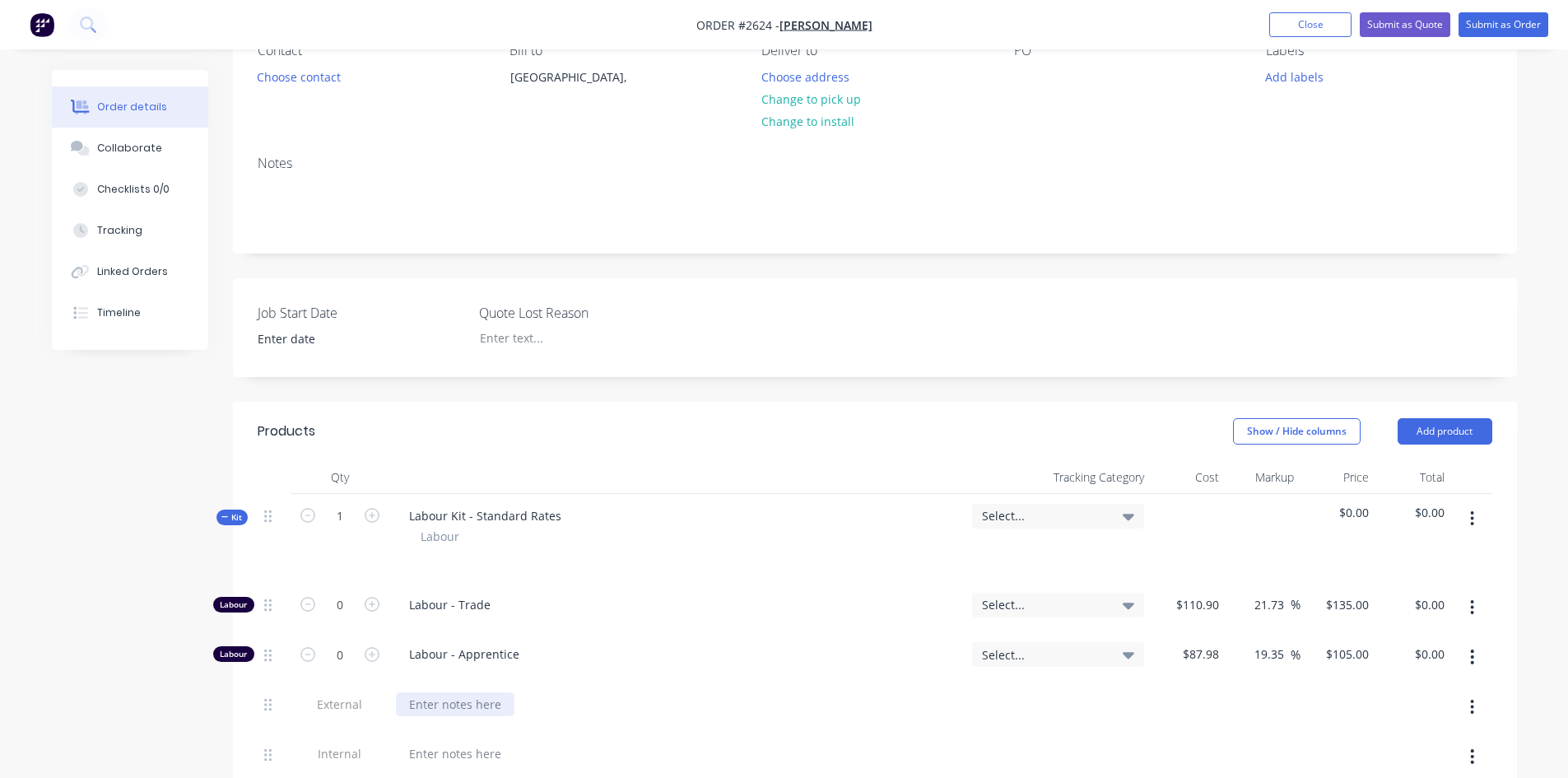
click at [451, 712] on div at bounding box center [455, 703] width 119 height 24
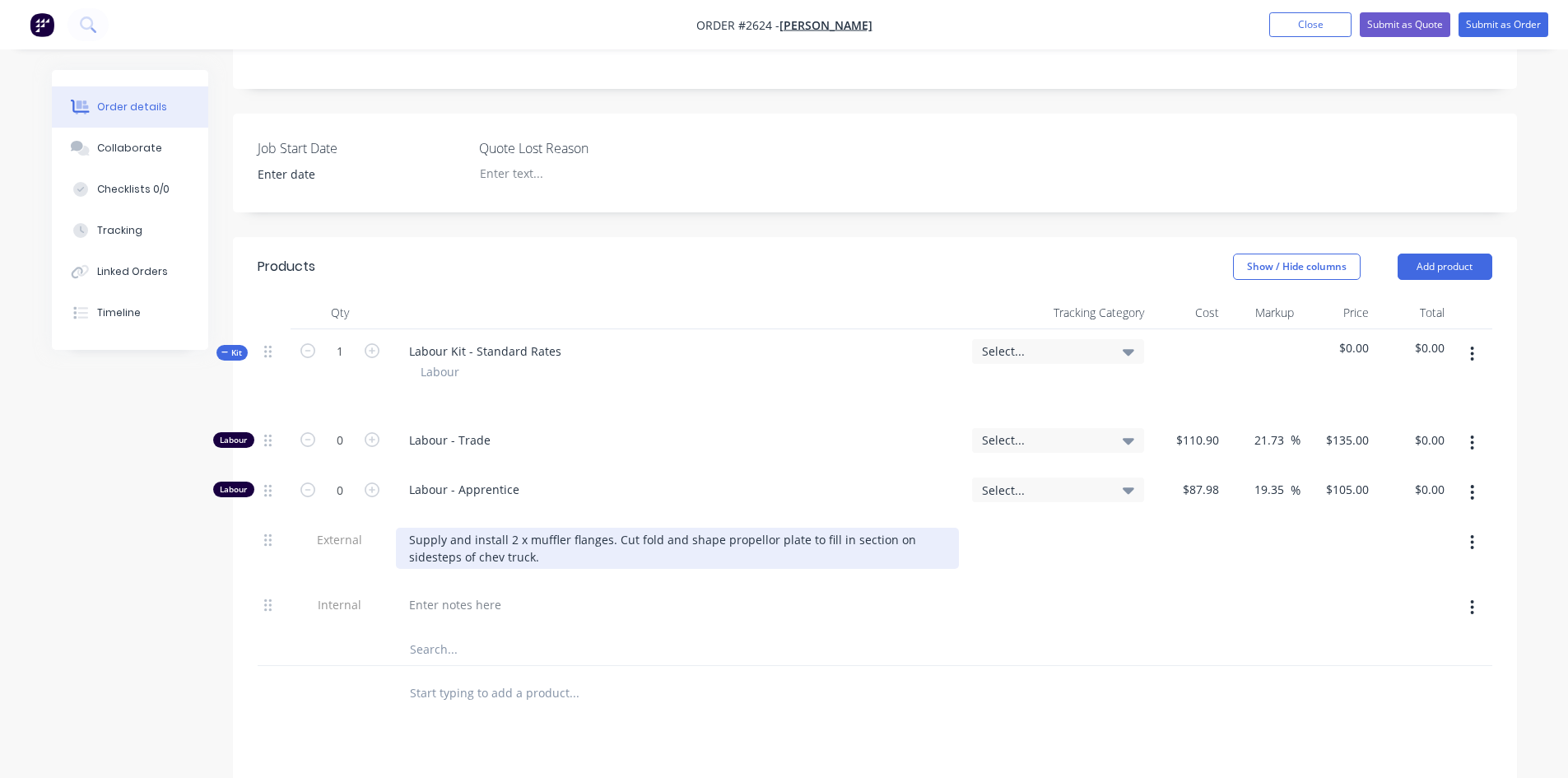
scroll to position [412, 0]
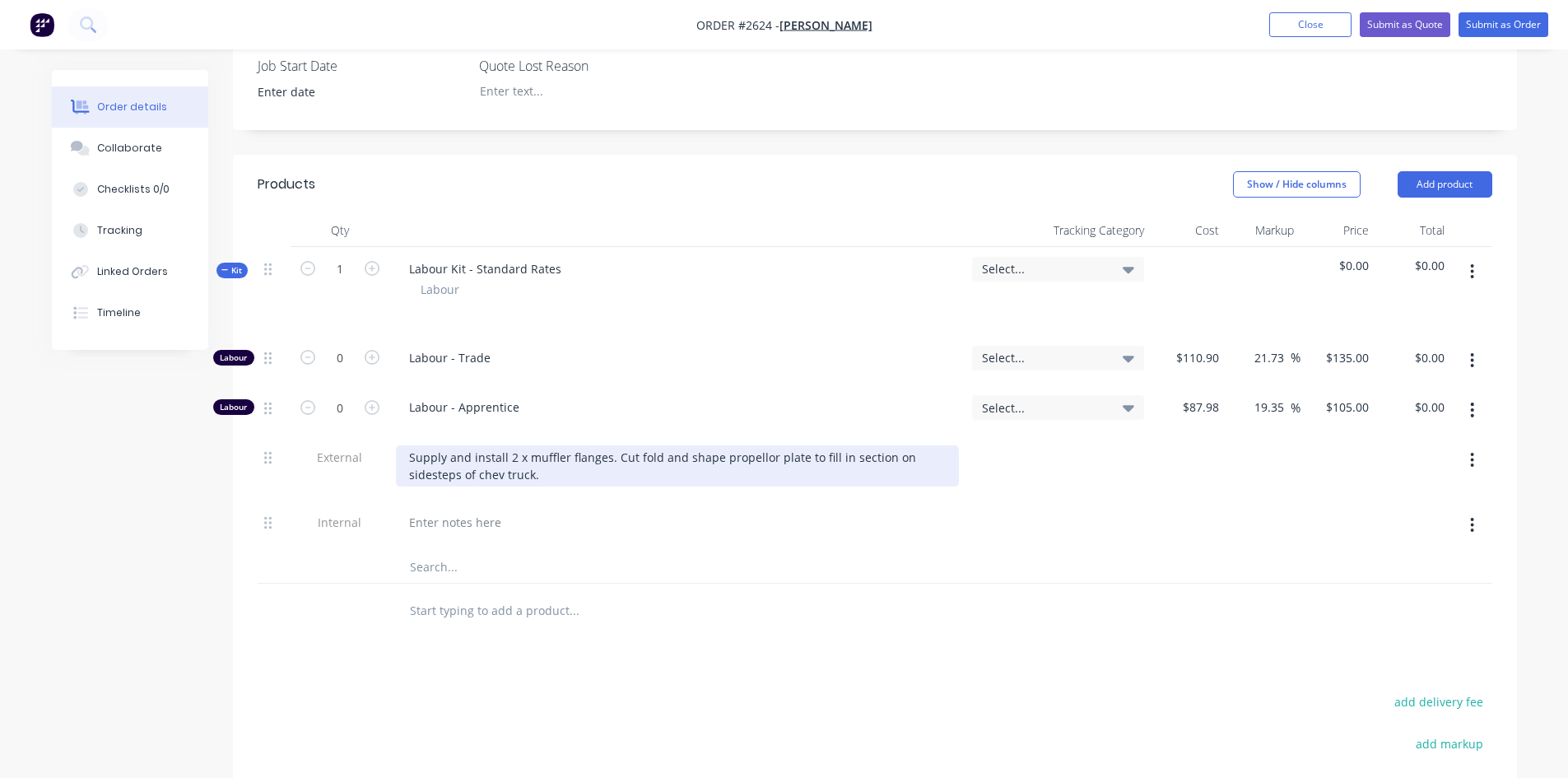
click at [713, 455] on div "Supply and install 2 x muffler flanges. Cut fold and shape propellor plate to f…" at bounding box center [677, 465] width 563 height 41
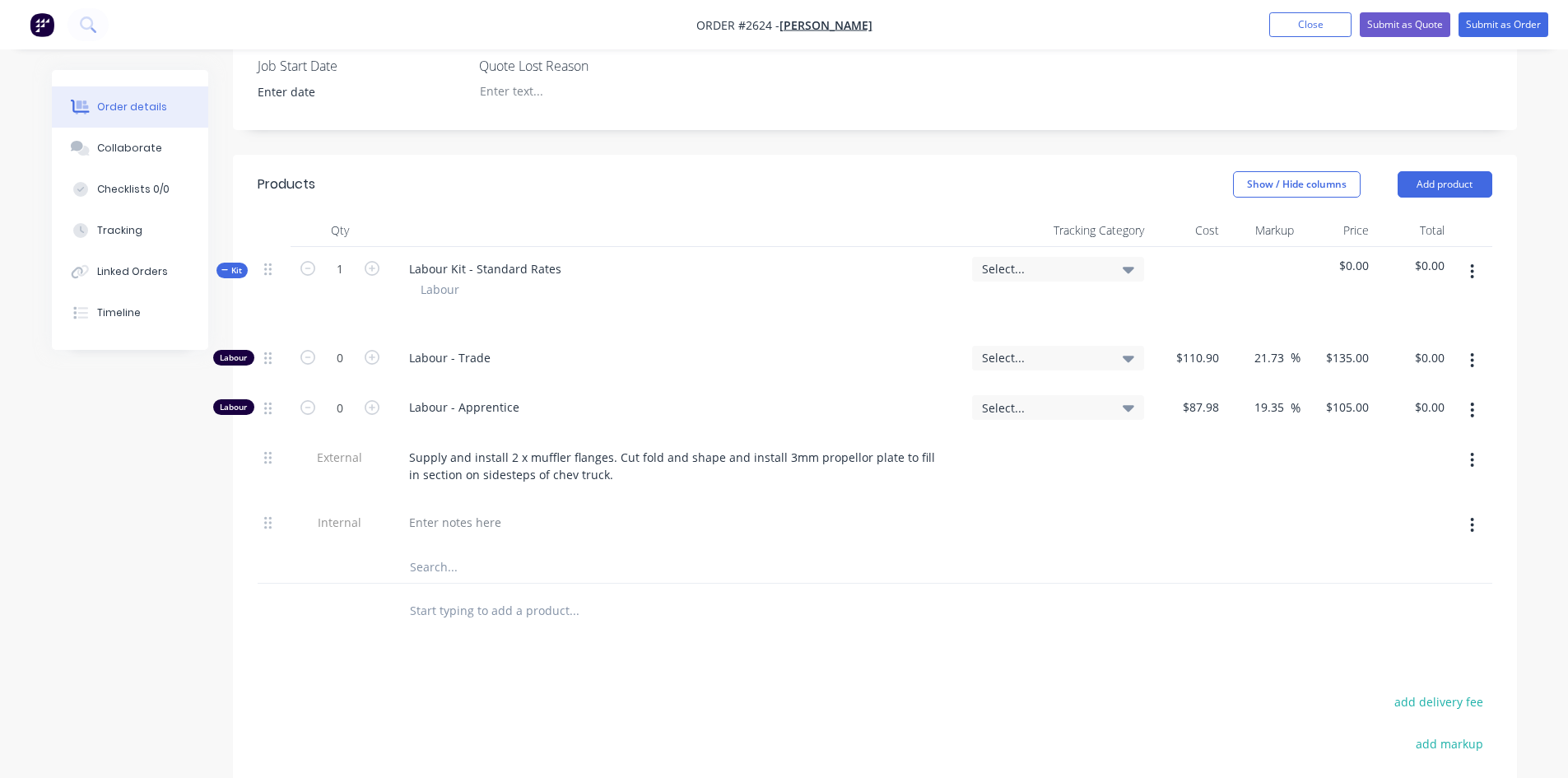
click at [1054, 586] on div at bounding box center [874, 610] width 1235 height 53
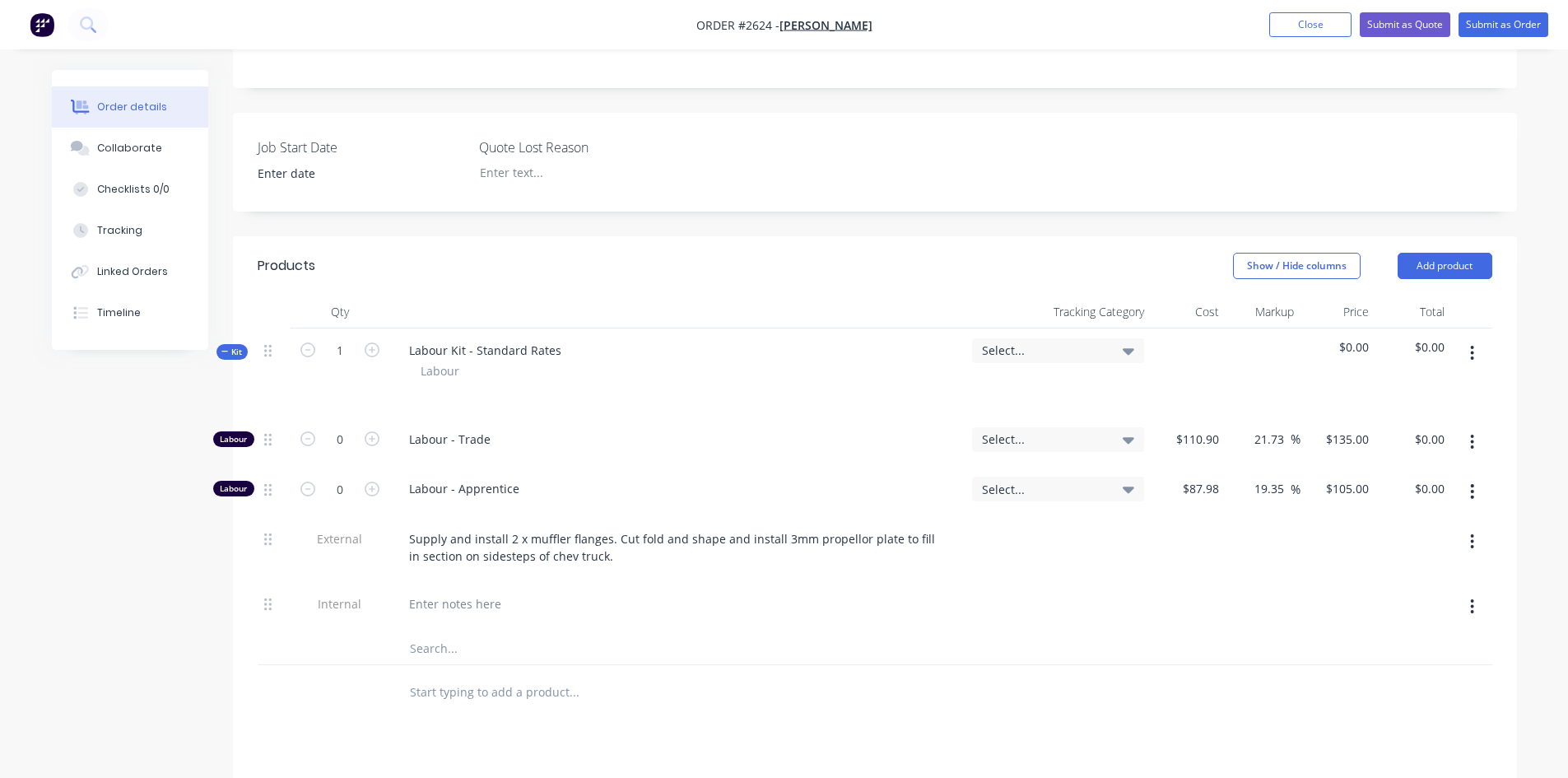
scroll to position [0, 0]
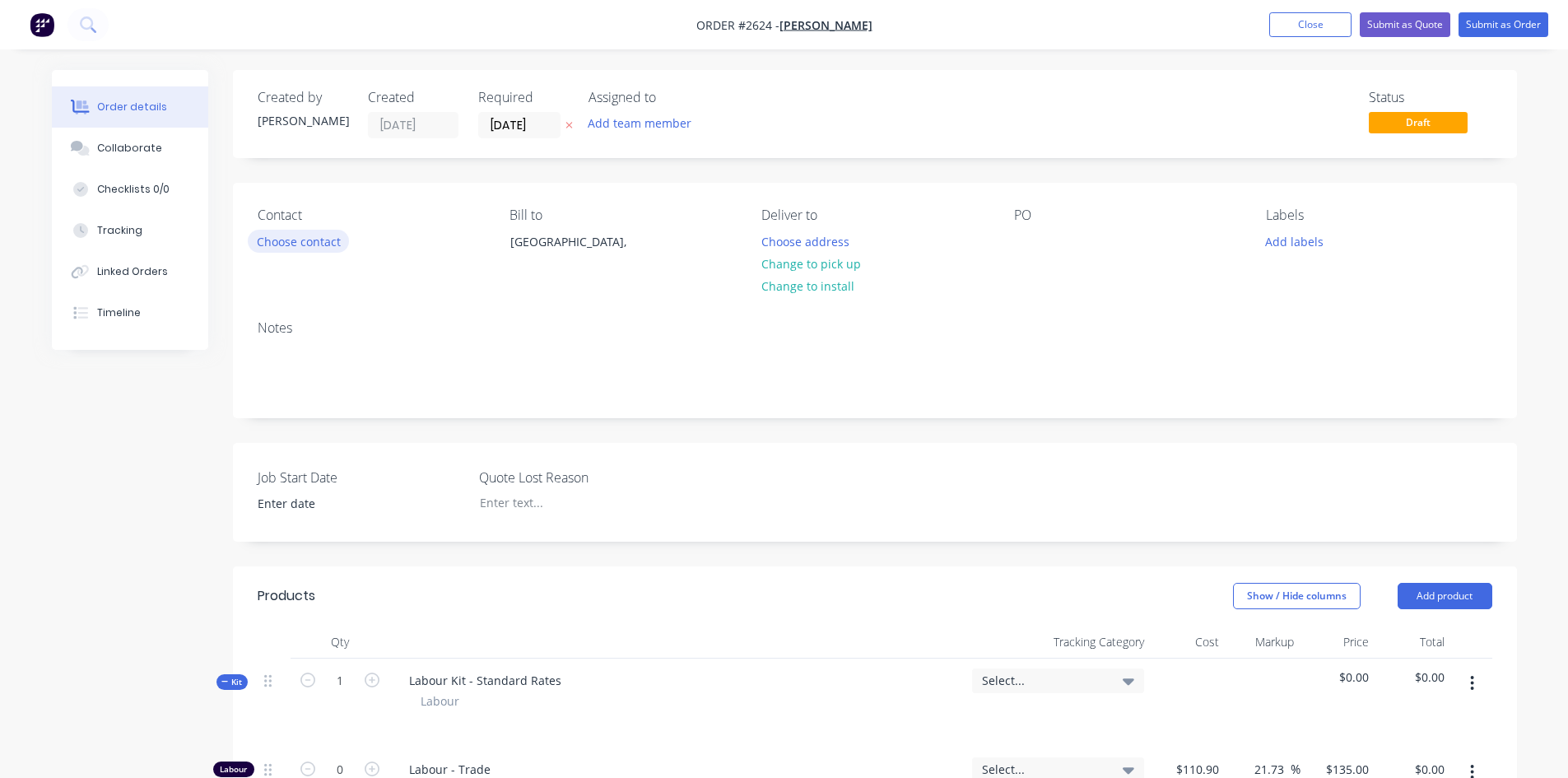
click at [327, 242] on button "Choose contact" at bounding box center [298, 240] width 102 height 22
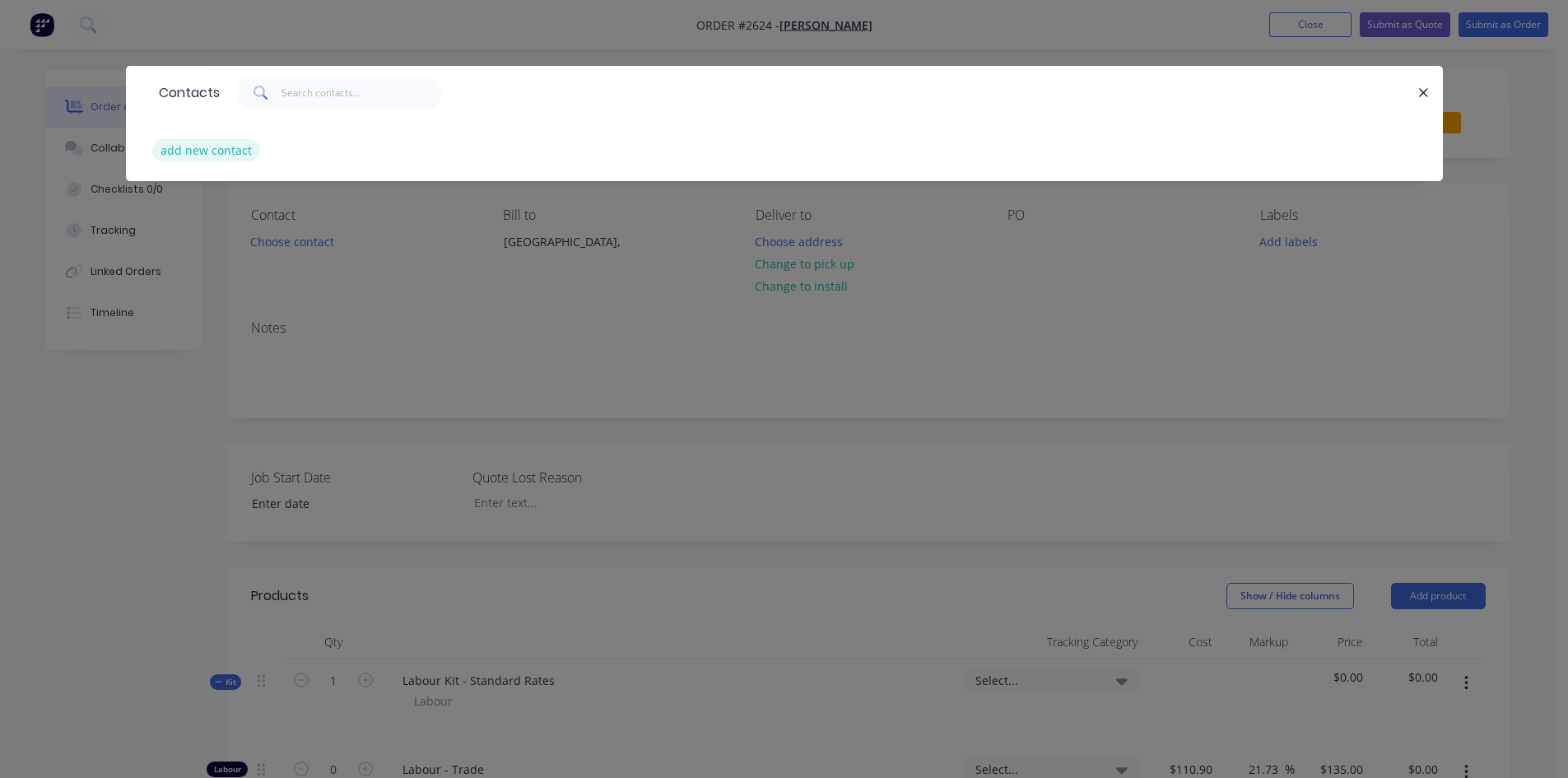
click at [205, 139] on button "add new contact" at bounding box center [206, 150] width 108 height 22
select select "AU"
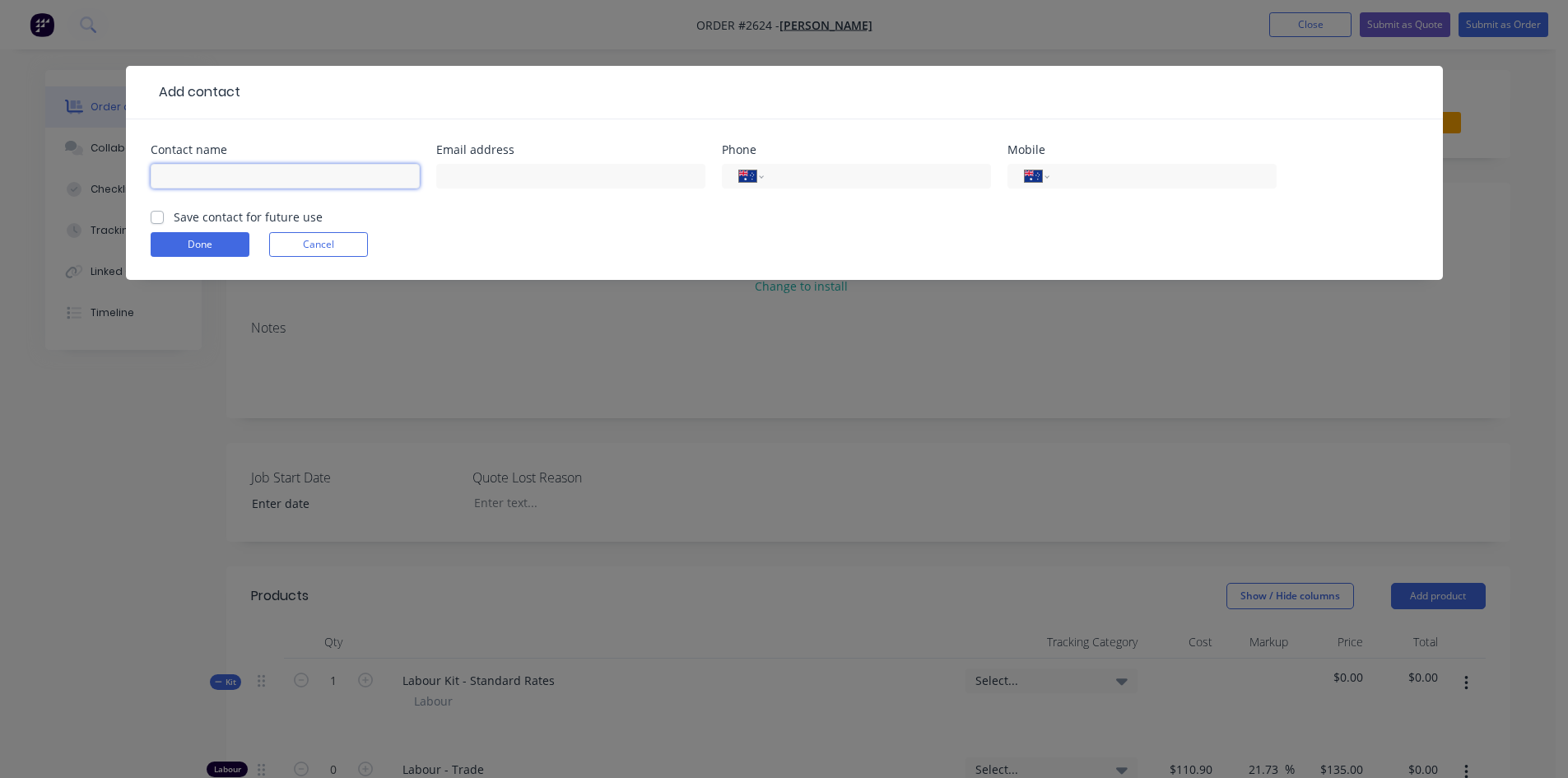
click at [232, 176] on input "text" at bounding box center [286, 176] width 270 height 25
type input "[PERSON_NAME]"
click at [1060, 171] on div "International Afghanistan Åland Islands Albania Algeria American Samoa Andorra …" at bounding box center [1143, 176] width 270 height 25
click at [1067, 175] on input "tel" at bounding box center [1160, 176] width 197 height 19
type input "0412 122 057"
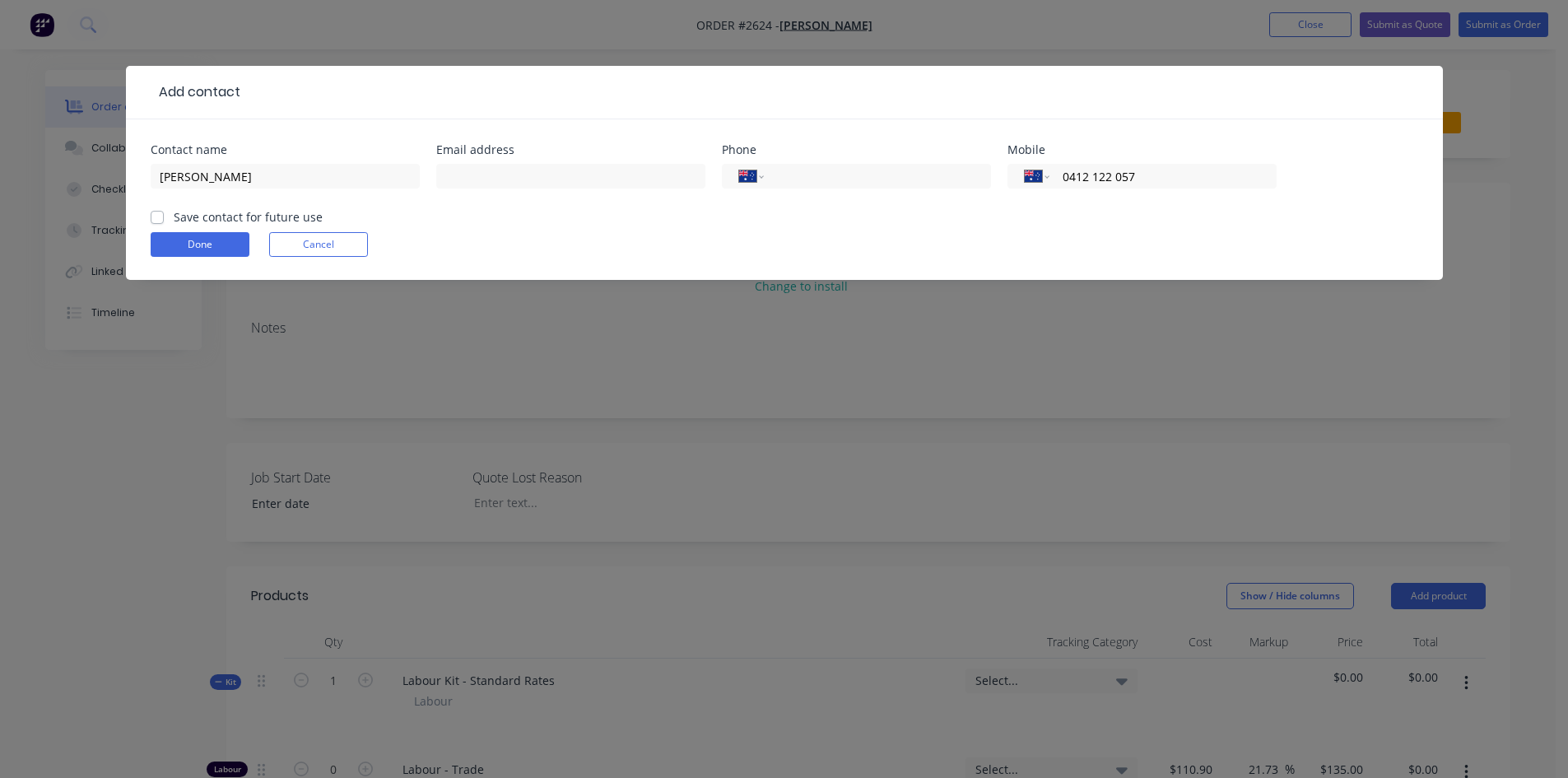
click at [174, 219] on label "Save contact for future use" at bounding box center [248, 216] width 149 height 17
click at [159, 219] on input "Save contact for future use" at bounding box center [158, 215] width 13 height 15
checkbox input "true"
drag, startPoint x: 183, startPoint y: 237, endPoint x: 196, endPoint y: 243, distance: 14.3
click at [184, 237] on button "Done" at bounding box center [200, 245] width 99 height 25
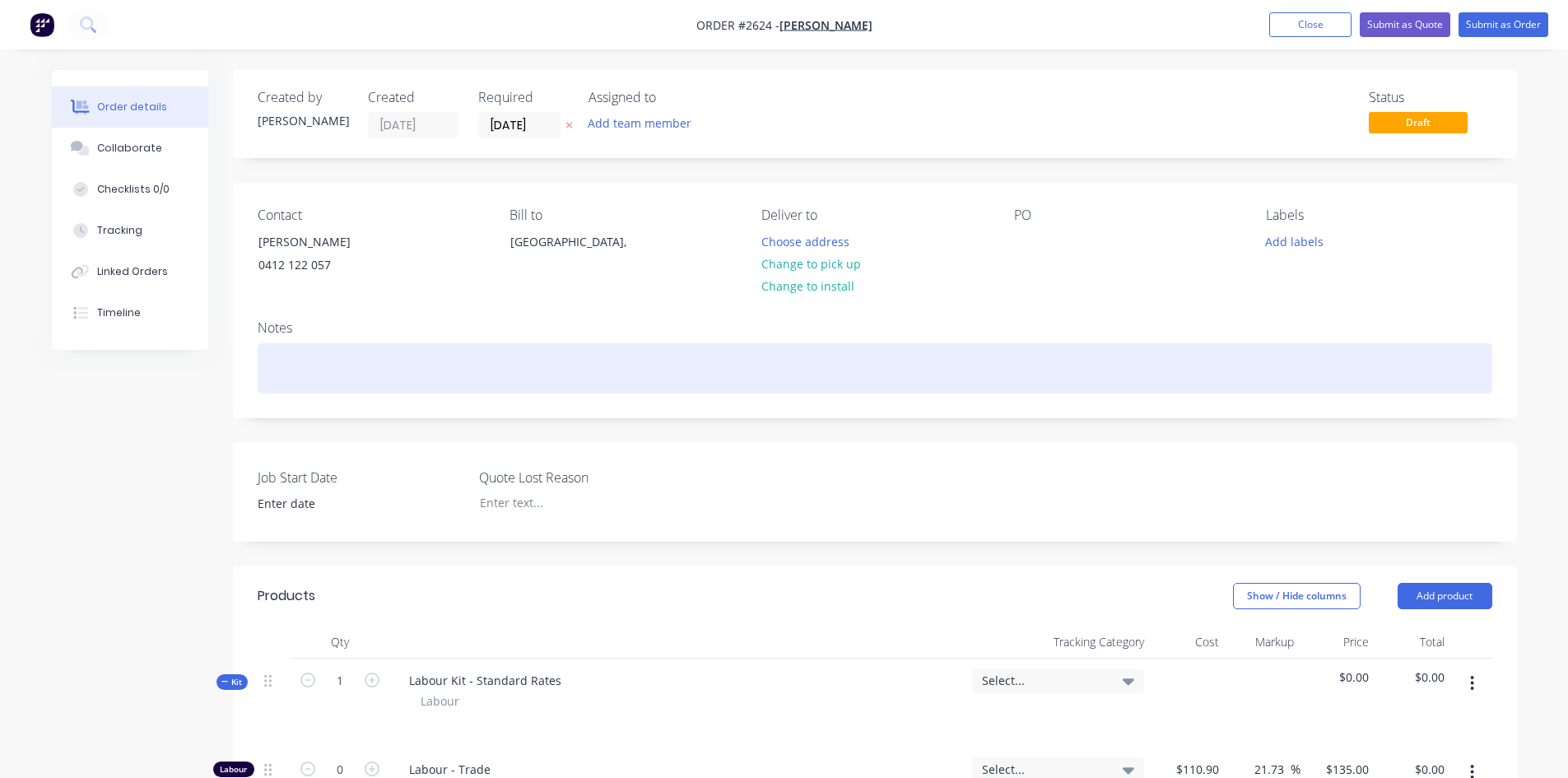
click at [333, 362] on div at bounding box center [874, 368] width 1235 height 50
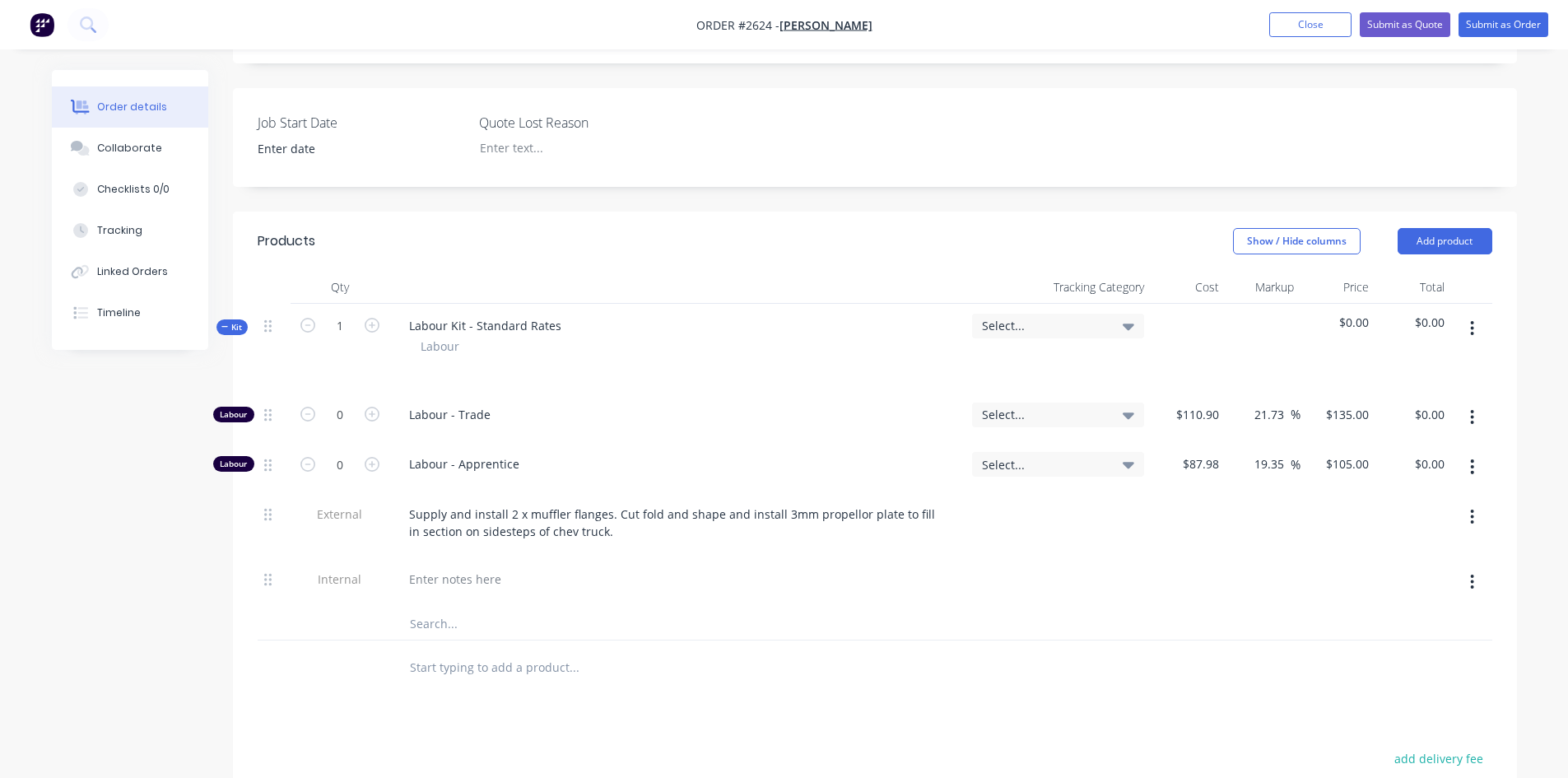
scroll to position [443, 0]
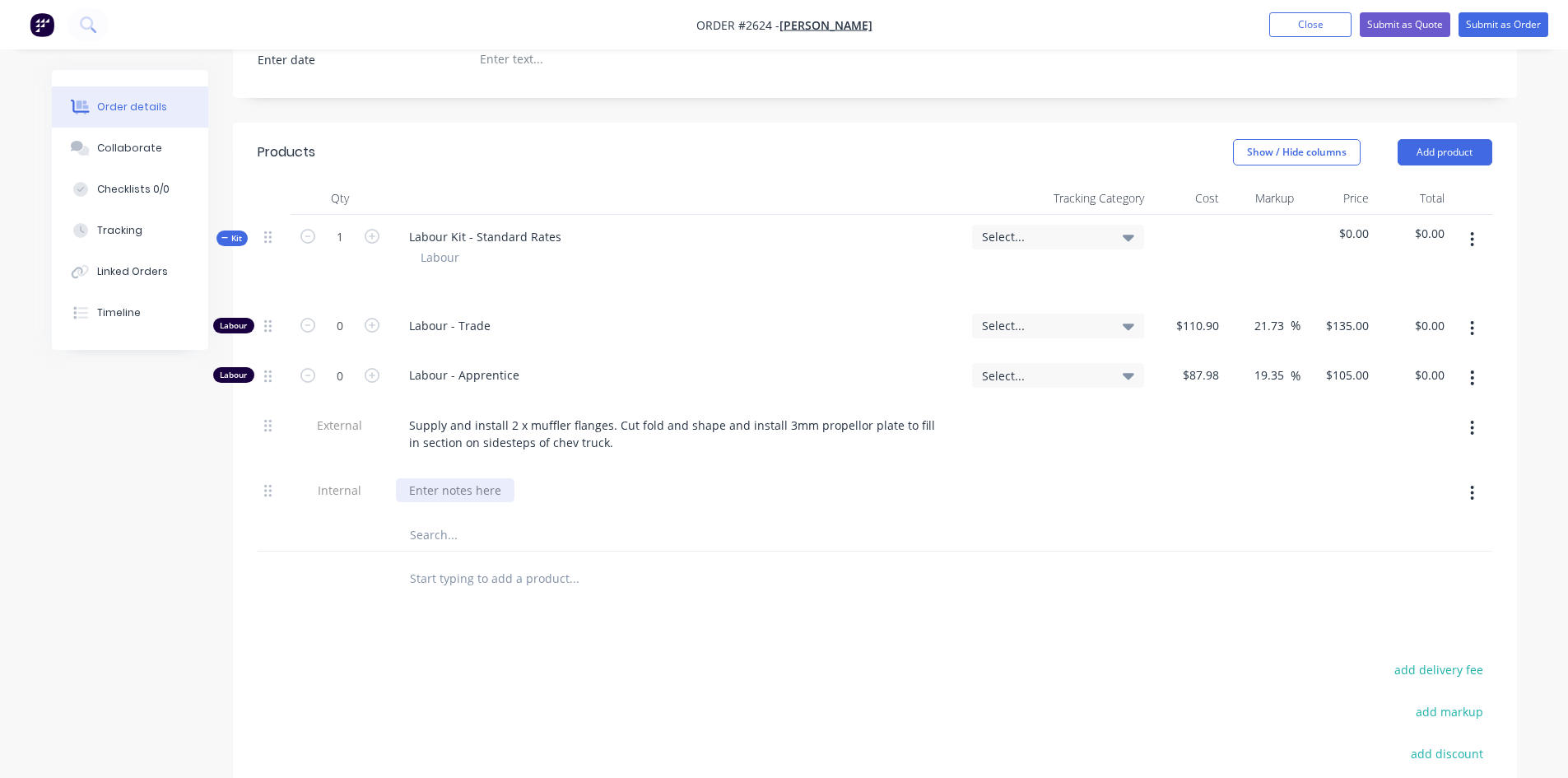
click at [424, 491] on div at bounding box center [455, 490] width 119 height 24
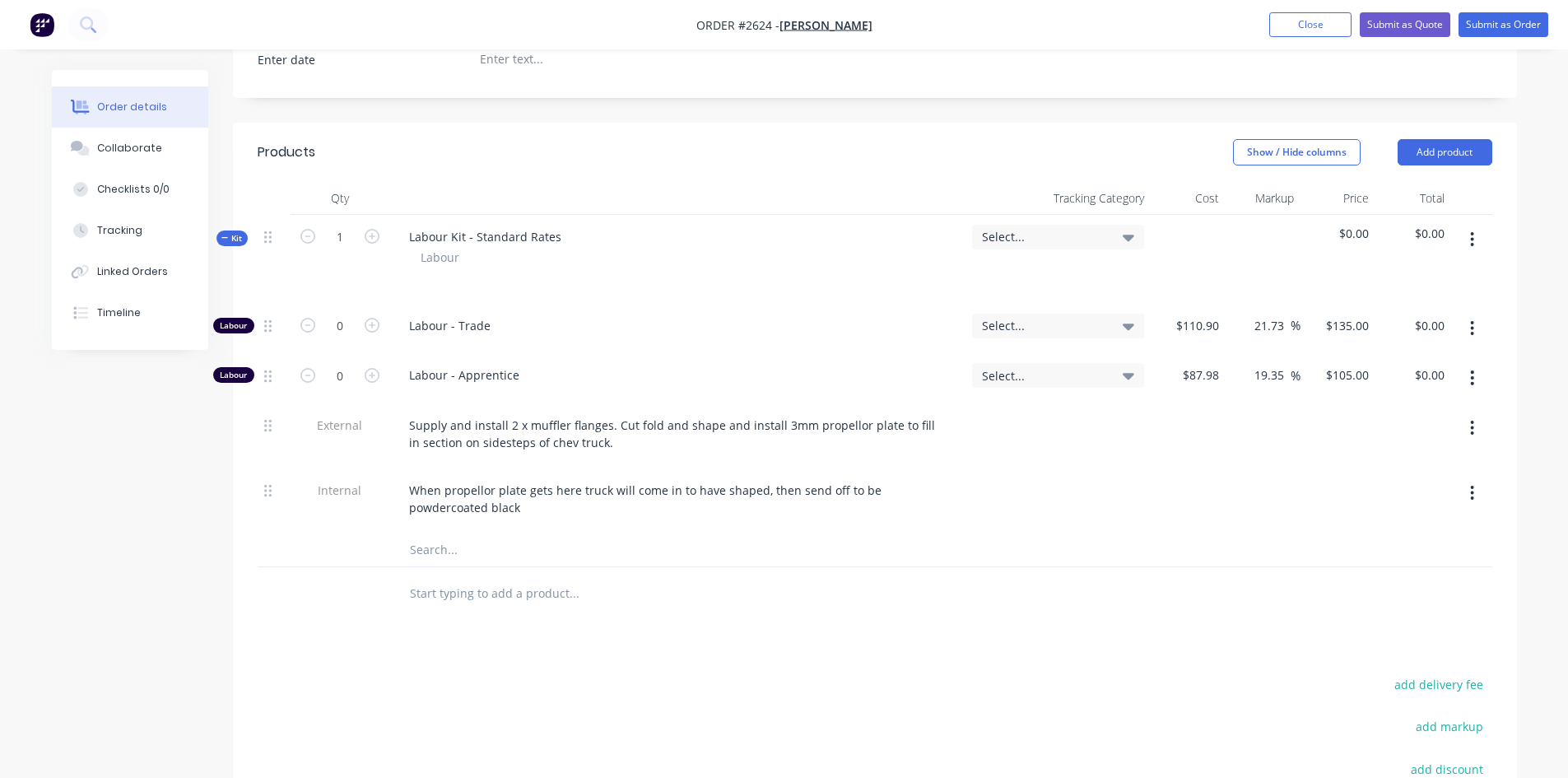
click at [1275, 511] on div at bounding box center [1262, 500] width 75 height 65
click at [1503, 29] on button "Submit as Order" at bounding box center [1503, 25] width 90 height 25
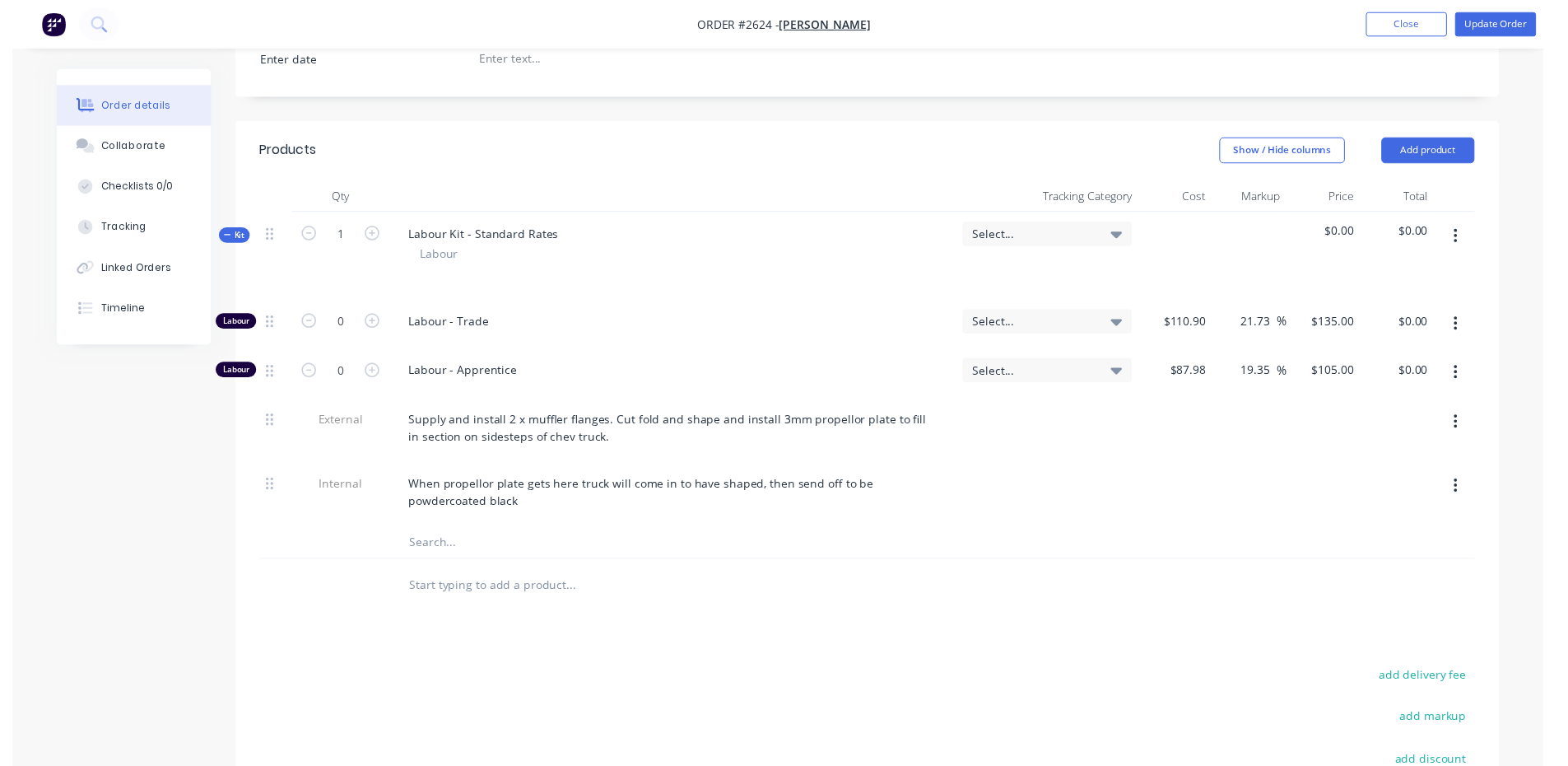
scroll to position [0, 0]
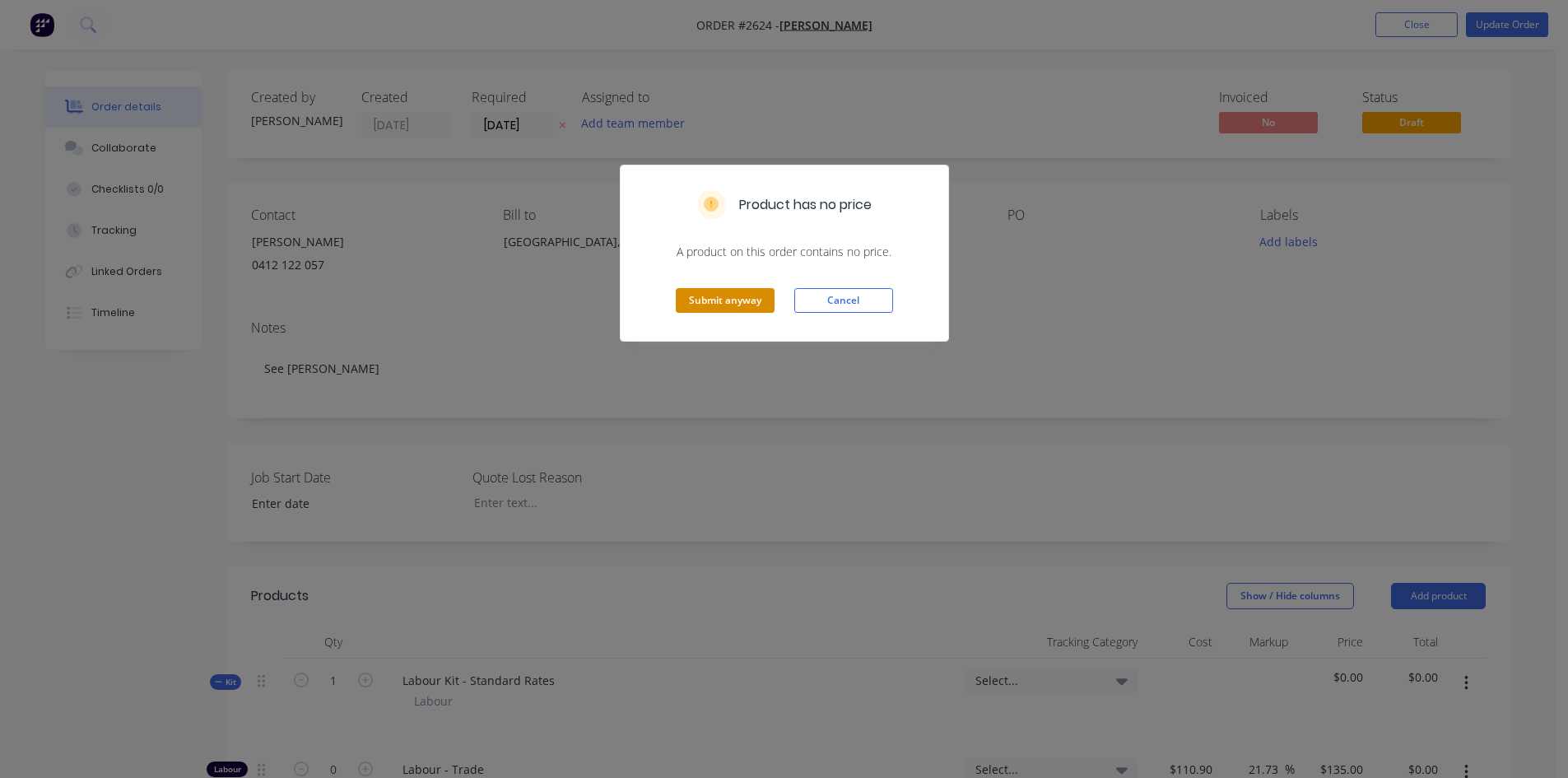
click at [748, 299] on button "Submit anyway" at bounding box center [725, 301] width 99 height 25
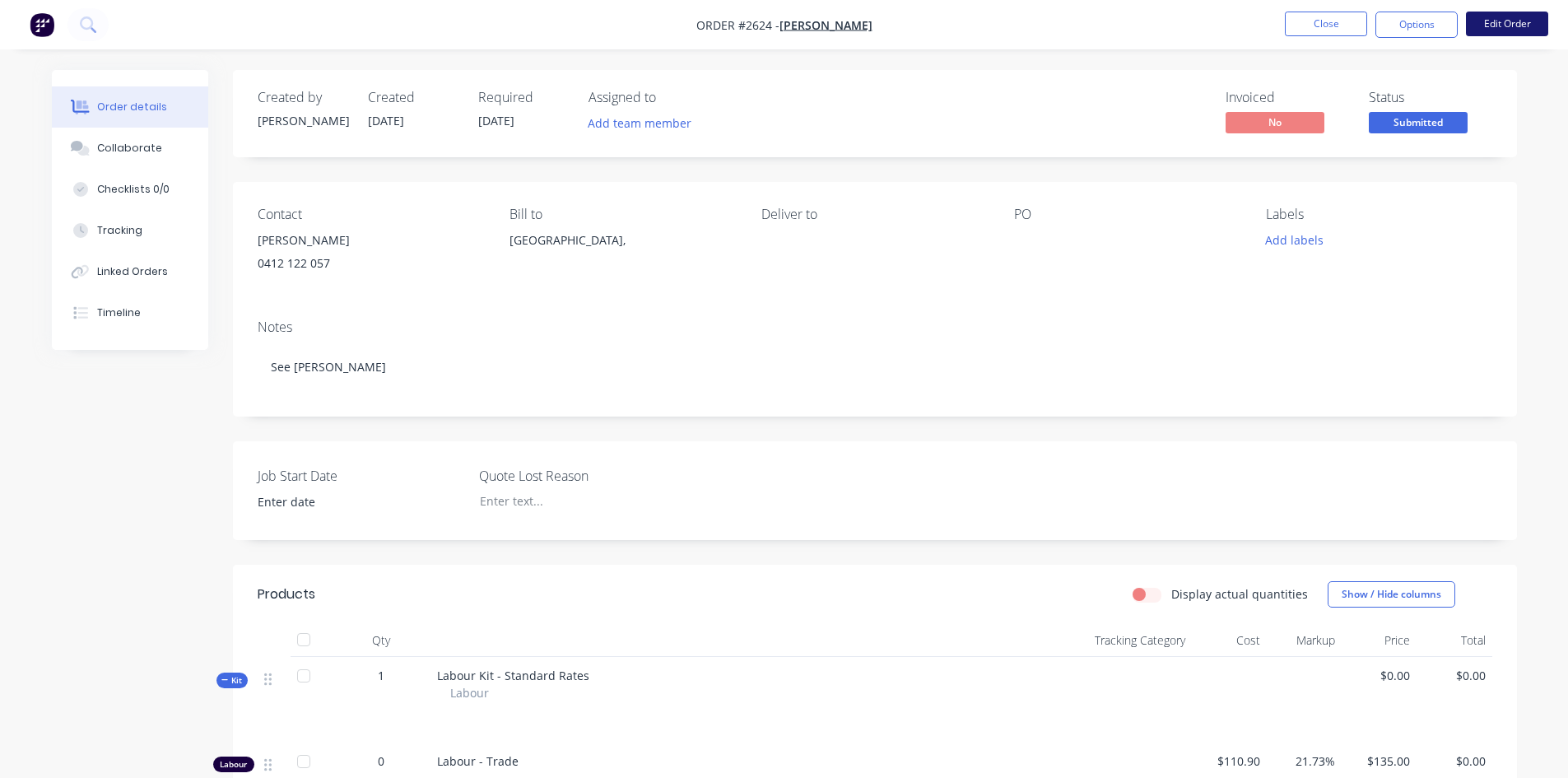
click at [1486, 29] on button "Edit Order" at bounding box center [1507, 24] width 83 height 25
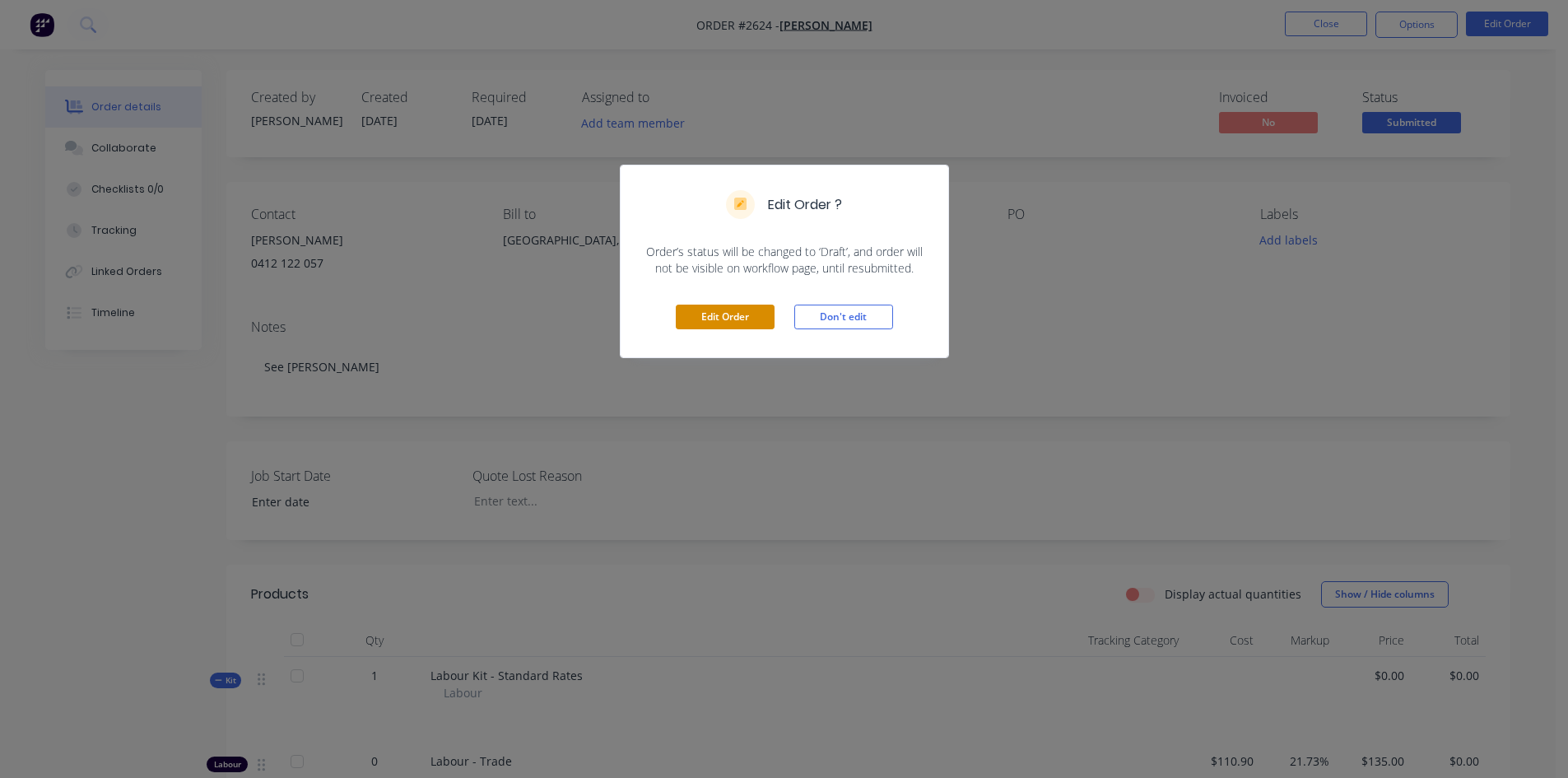
click at [737, 322] on button "Edit Order" at bounding box center [725, 317] width 99 height 25
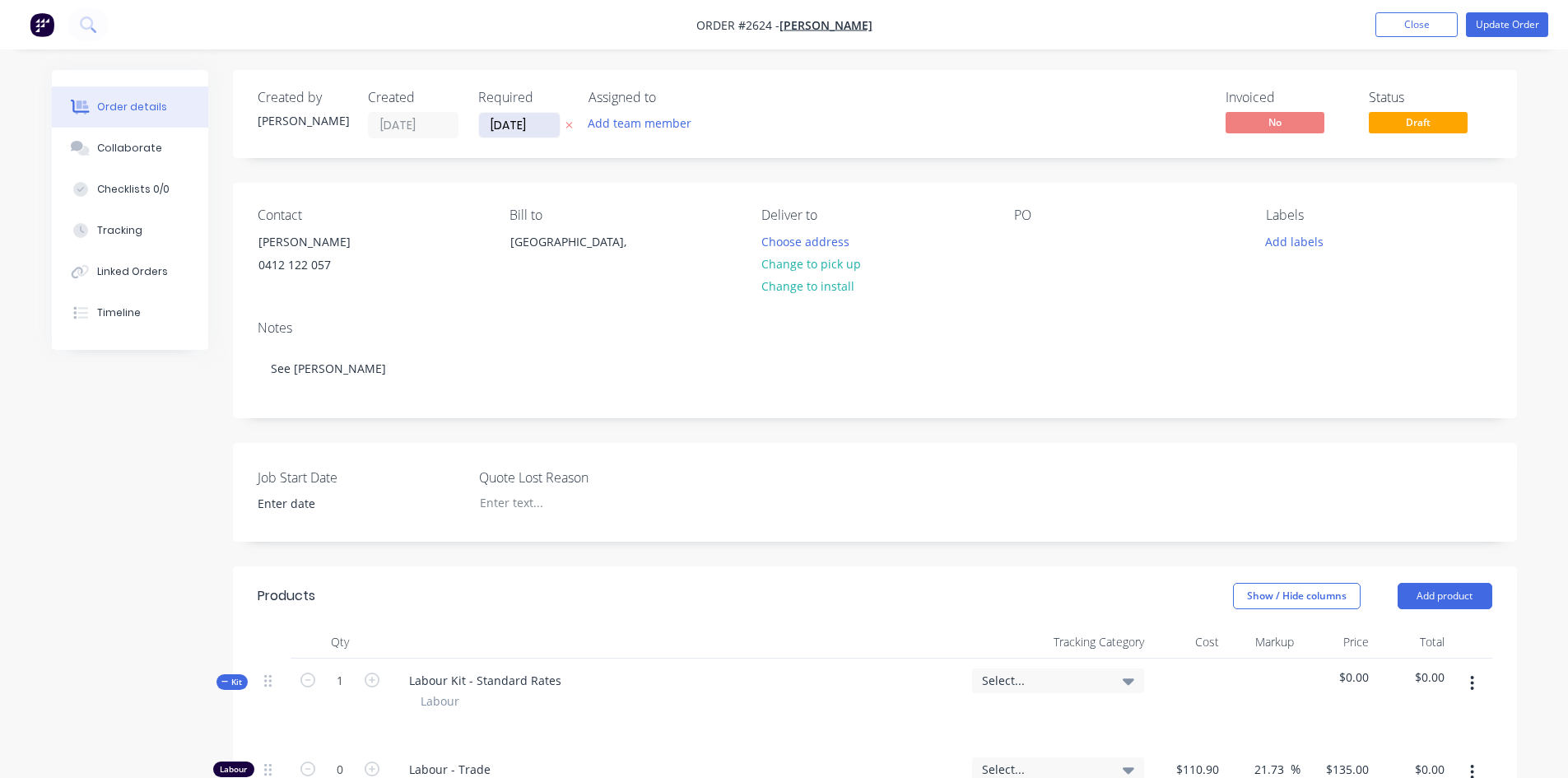
click at [551, 128] on input "[DATE]" at bounding box center [519, 125] width 81 height 25
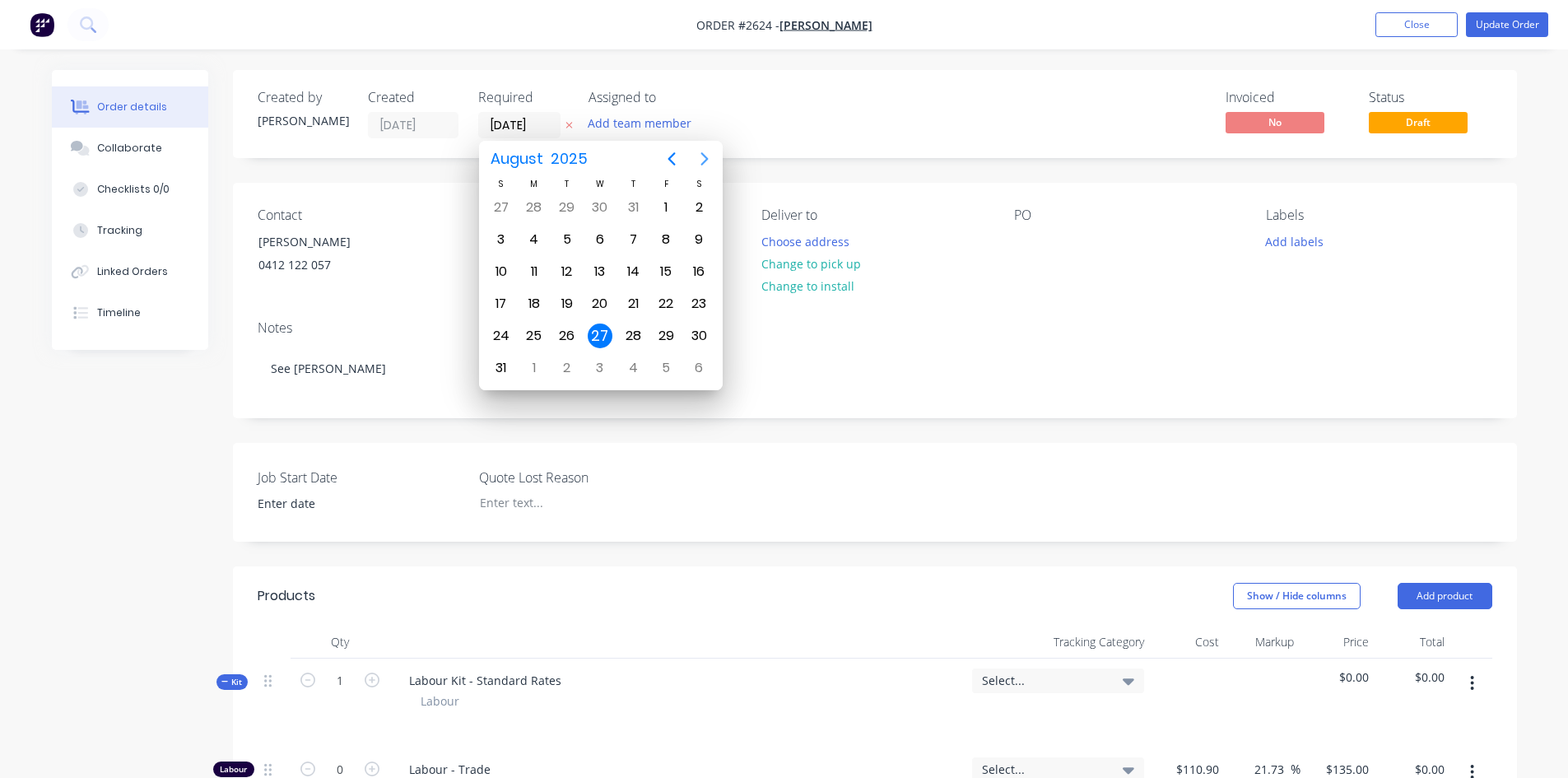
click at [704, 161] on icon "Next page" at bounding box center [704, 158] width 8 height 13
click at [668, 236] on div "12" at bounding box center [666, 239] width 25 height 25
type input "[DATE]"
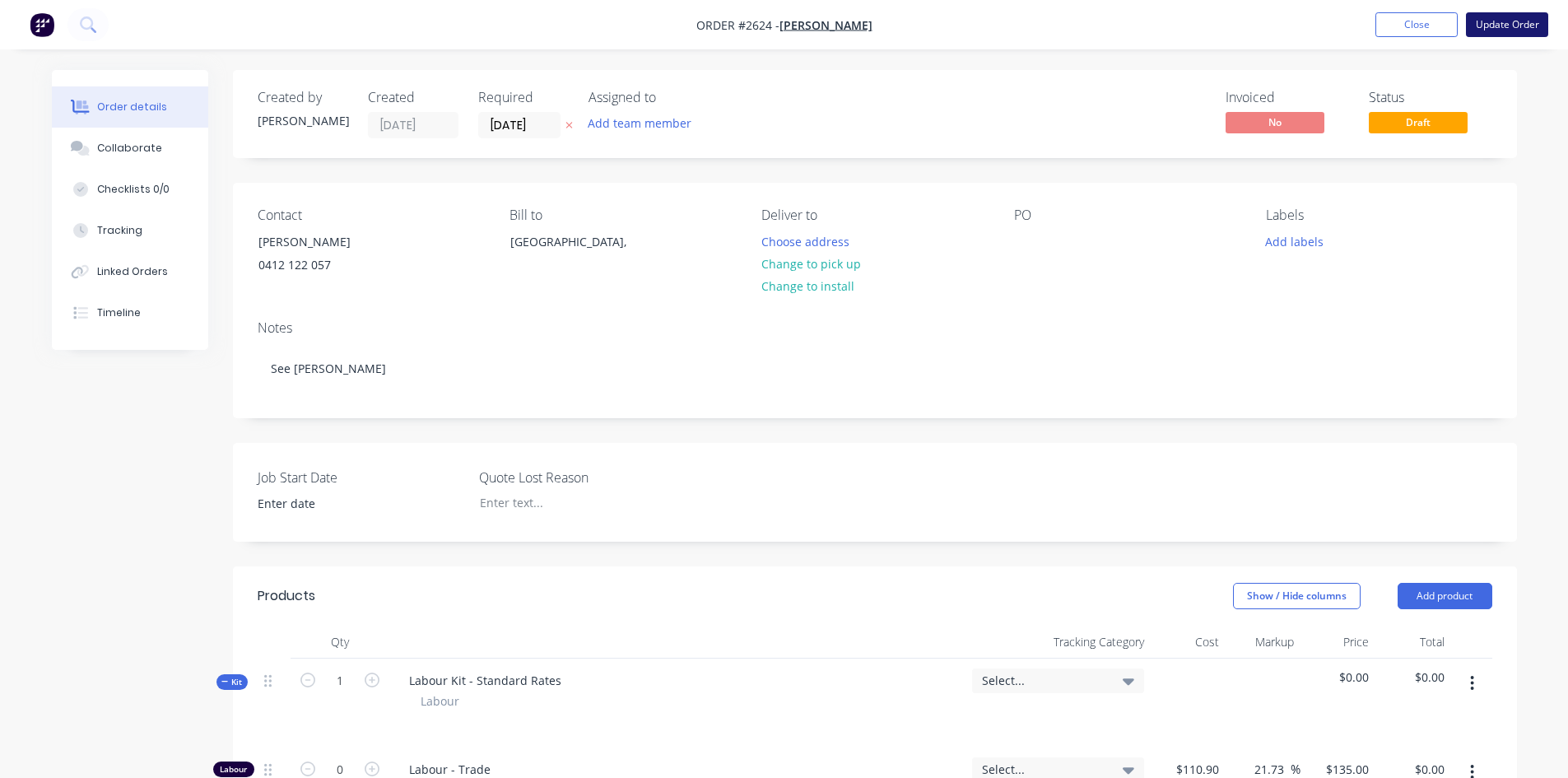
click at [1512, 28] on button "Update Order" at bounding box center [1507, 25] width 83 height 25
type input "$110.90"
type input "21.73"
type input "$135.00"
type input "$87.98"
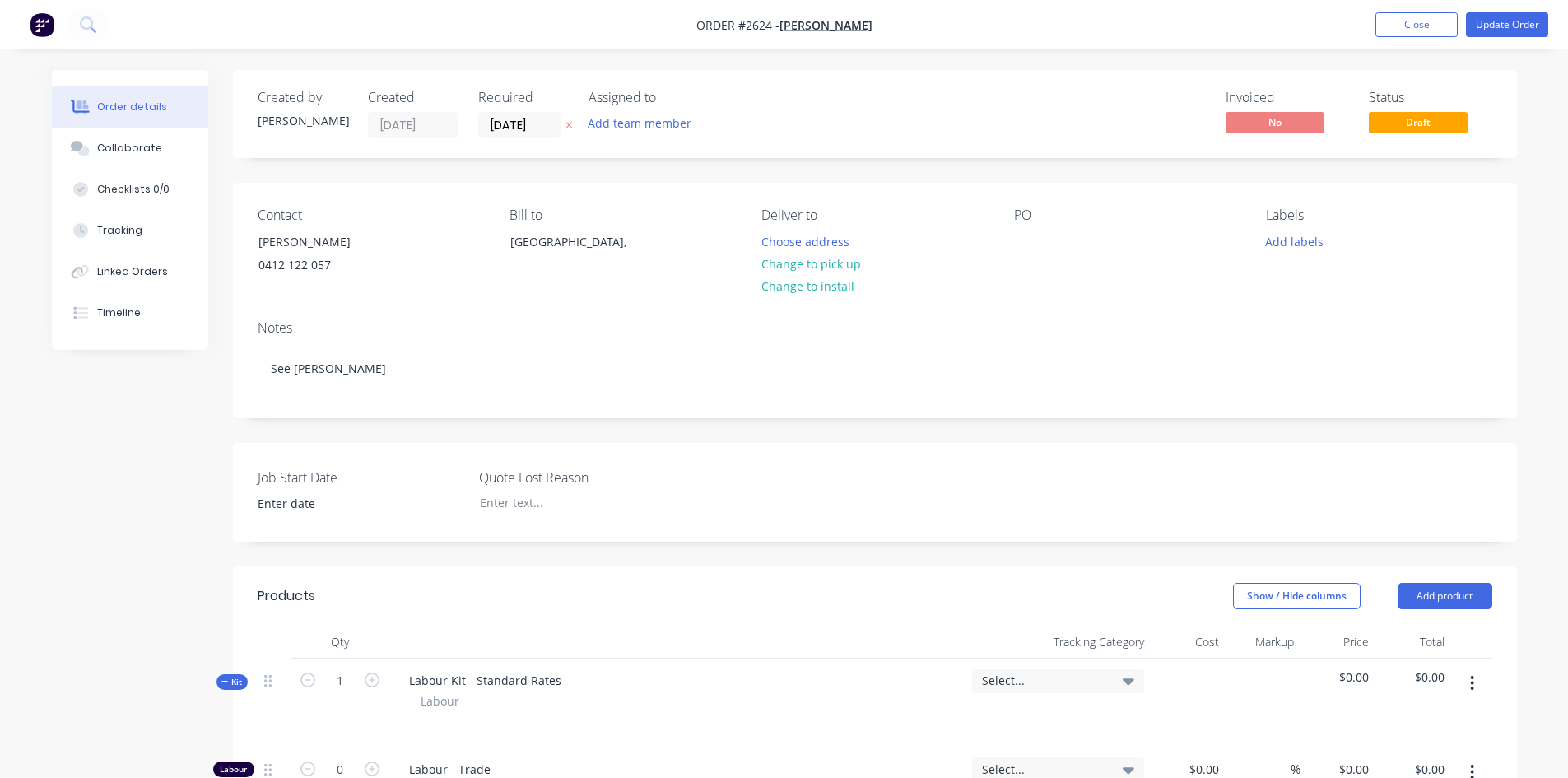
type input "19.35"
type input "$105.00"
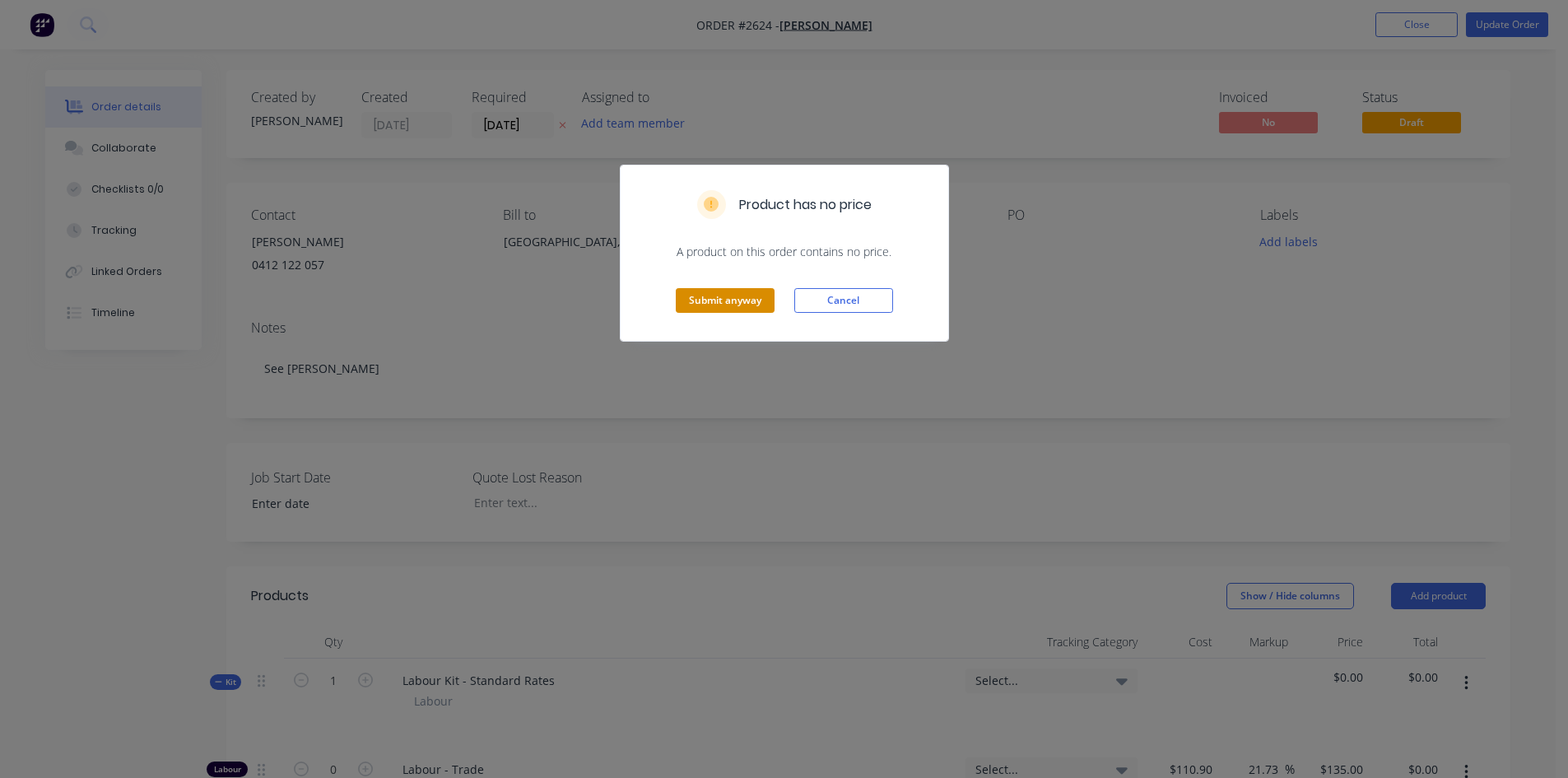
click at [726, 302] on button "Submit anyway" at bounding box center [725, 301] width 99 height 25
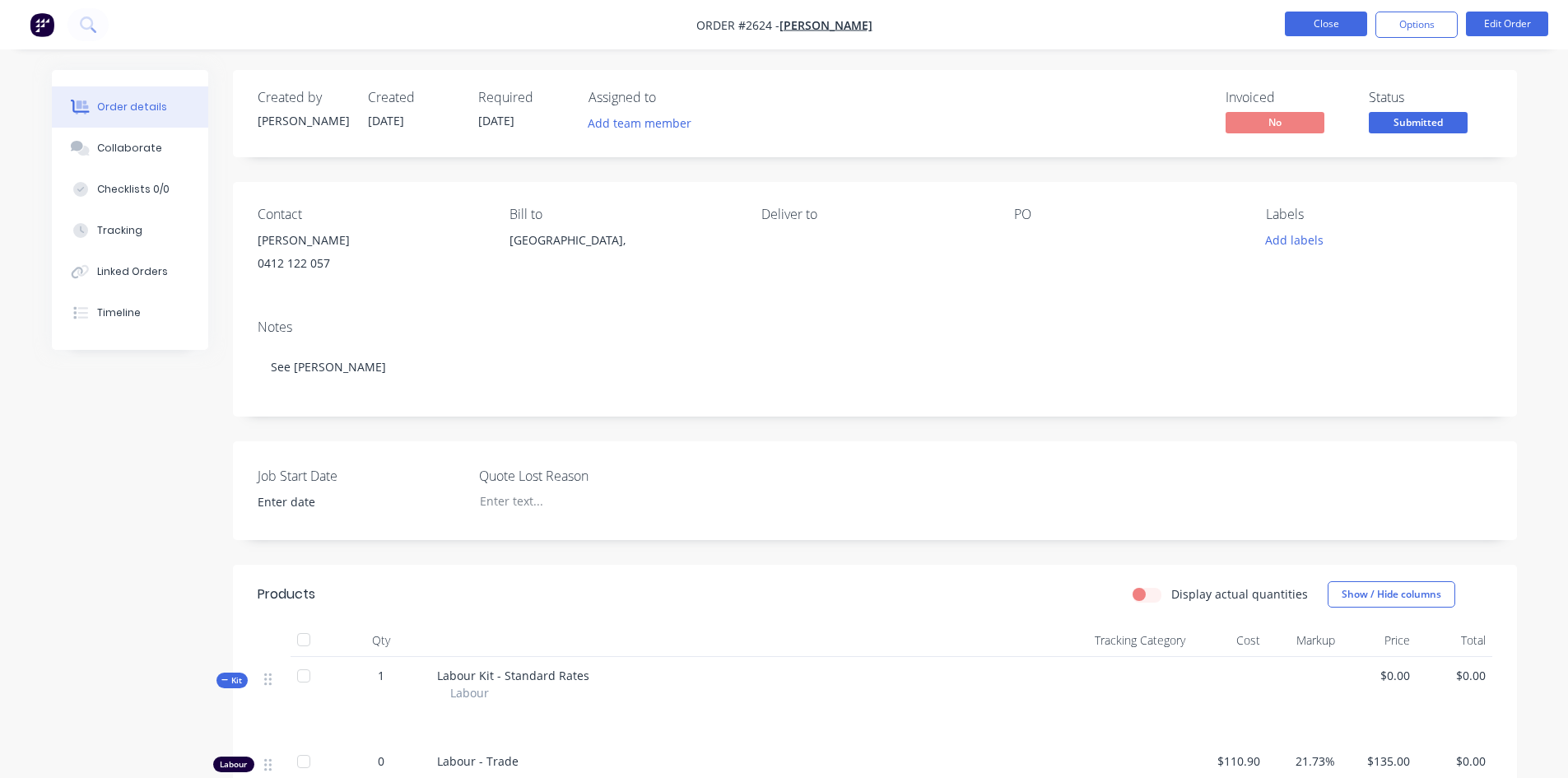
click at [1338, 28] on button "Close" at bounding box center [1326, 24] width 83 height 25
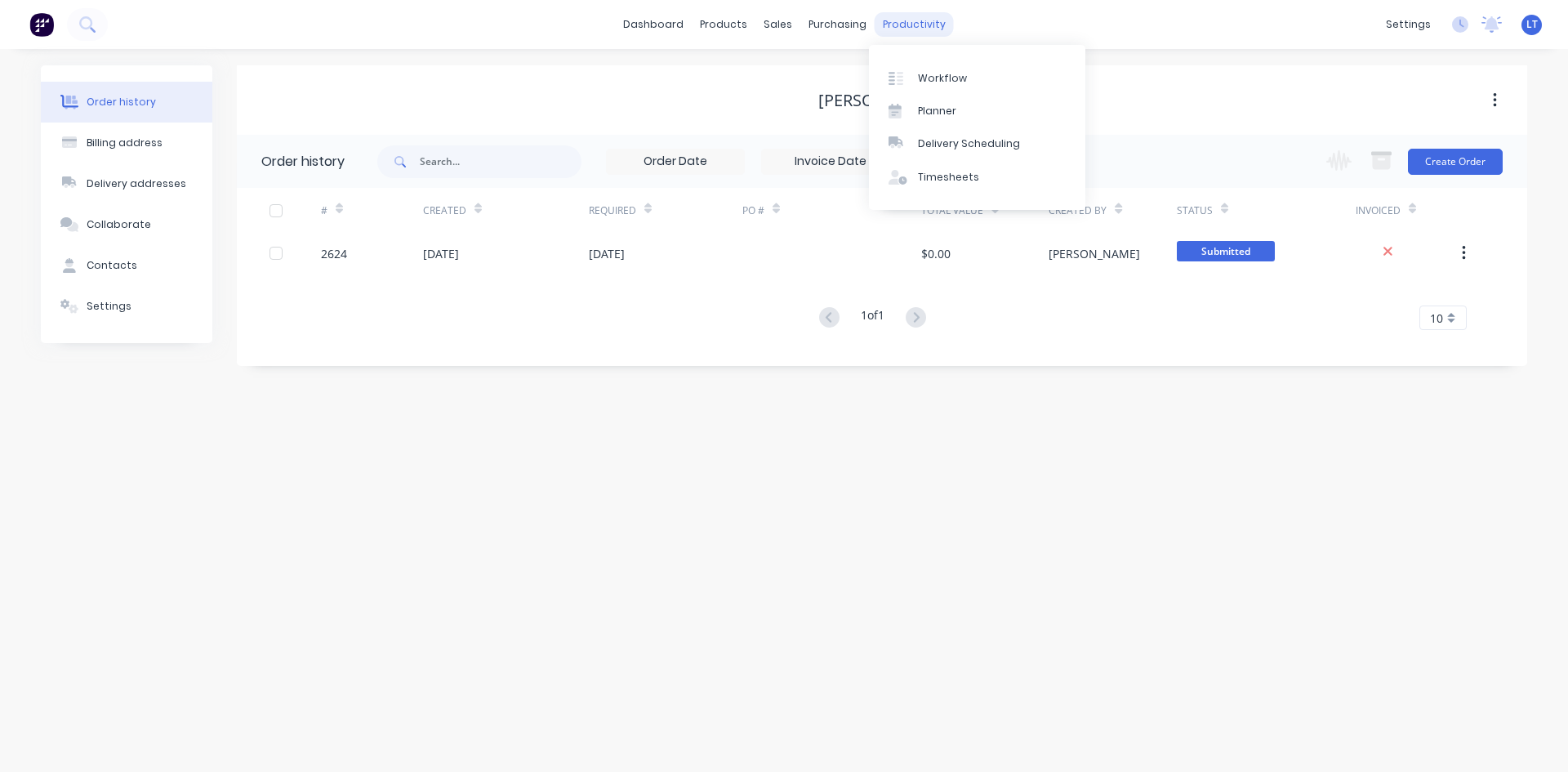
click at [913, 24] on div "productivity" at bounding box center [914, 24] width 79 height 24
click at [923, 70] on link "Workflow" at bounding box center [978, 77] width 217 height 33
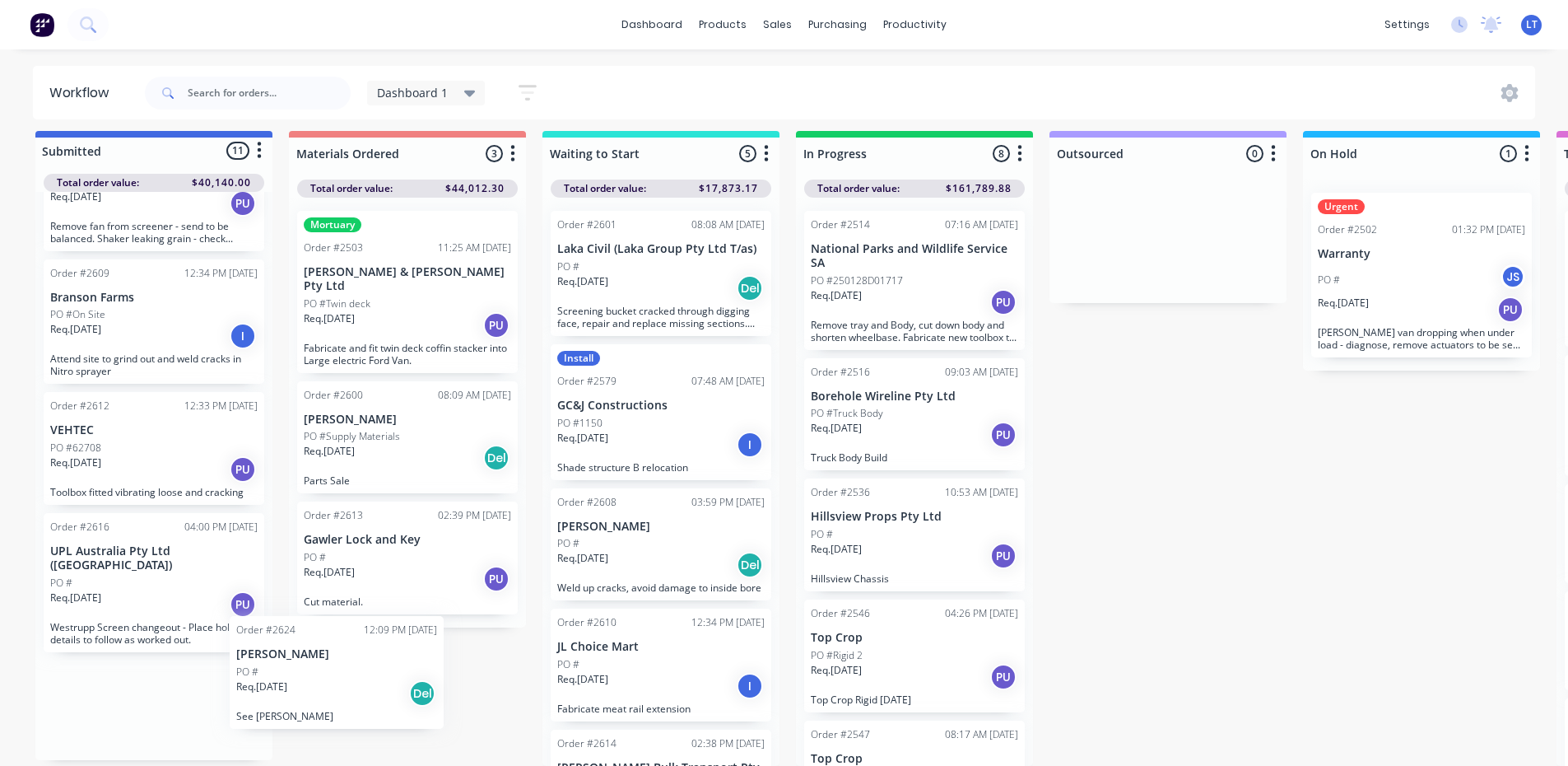
scroll to position [22, 0]
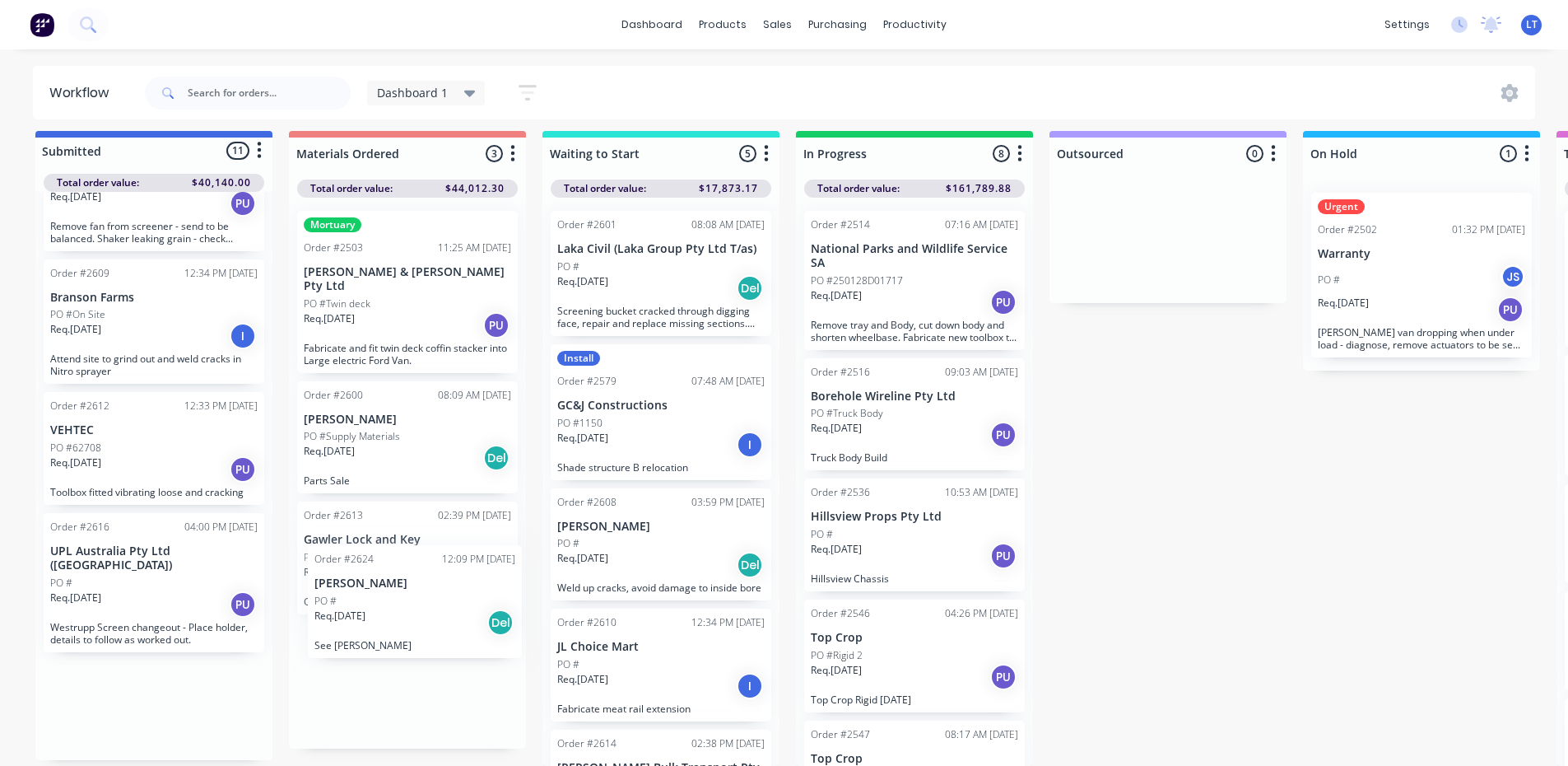
drag, startPoint x: 118, startPoint y: 707, endPoint x: 385, endPoint y: 592, distance: 290.7
click at [385, 592] on div "Submitted 11 Status colour #4169E1 hex #4169E1 Save Cancel Summaries Total orde…" at bounding box center [1360, 448] width 2745 height 635
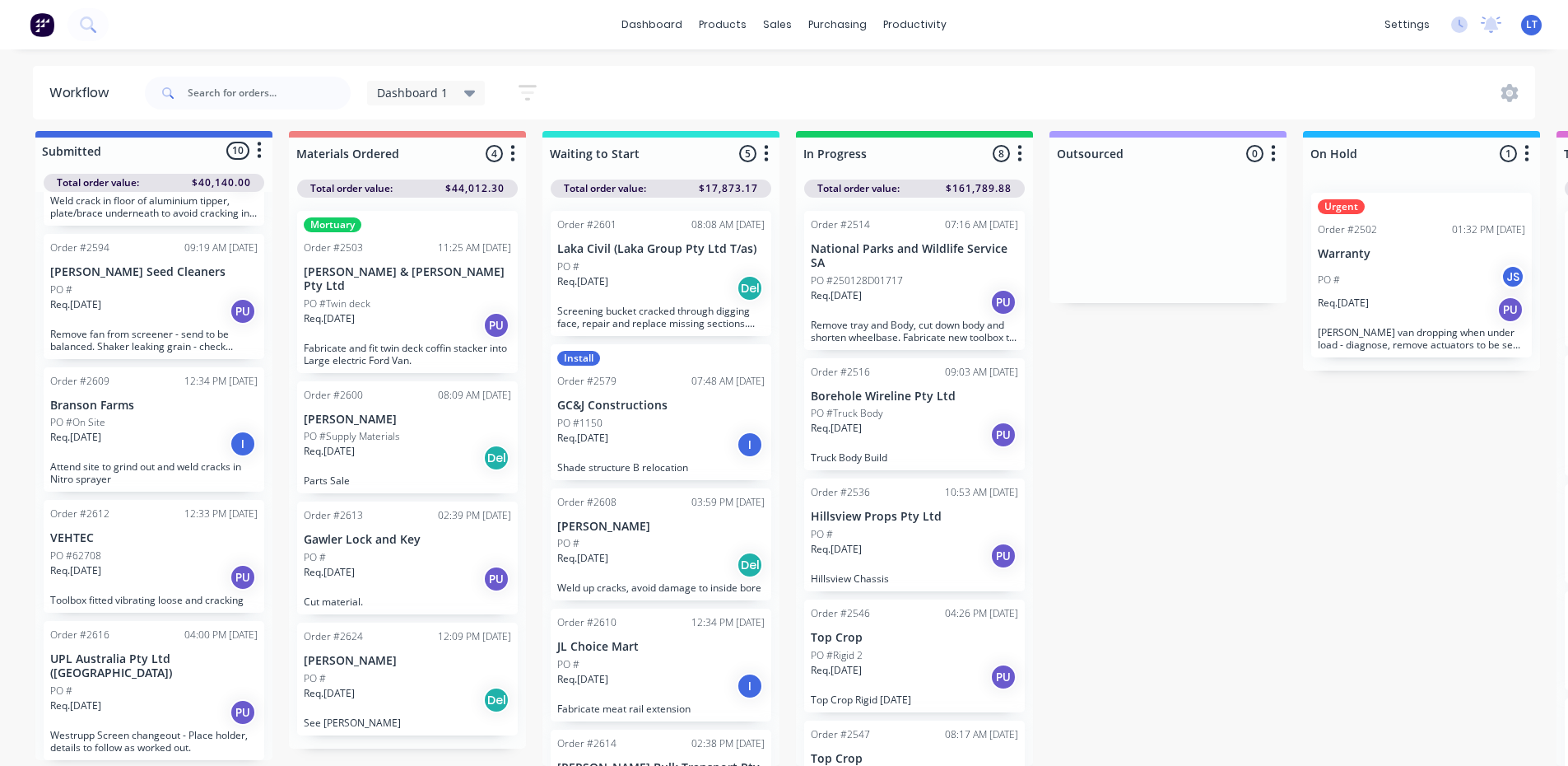
scroll to position [696, 0]
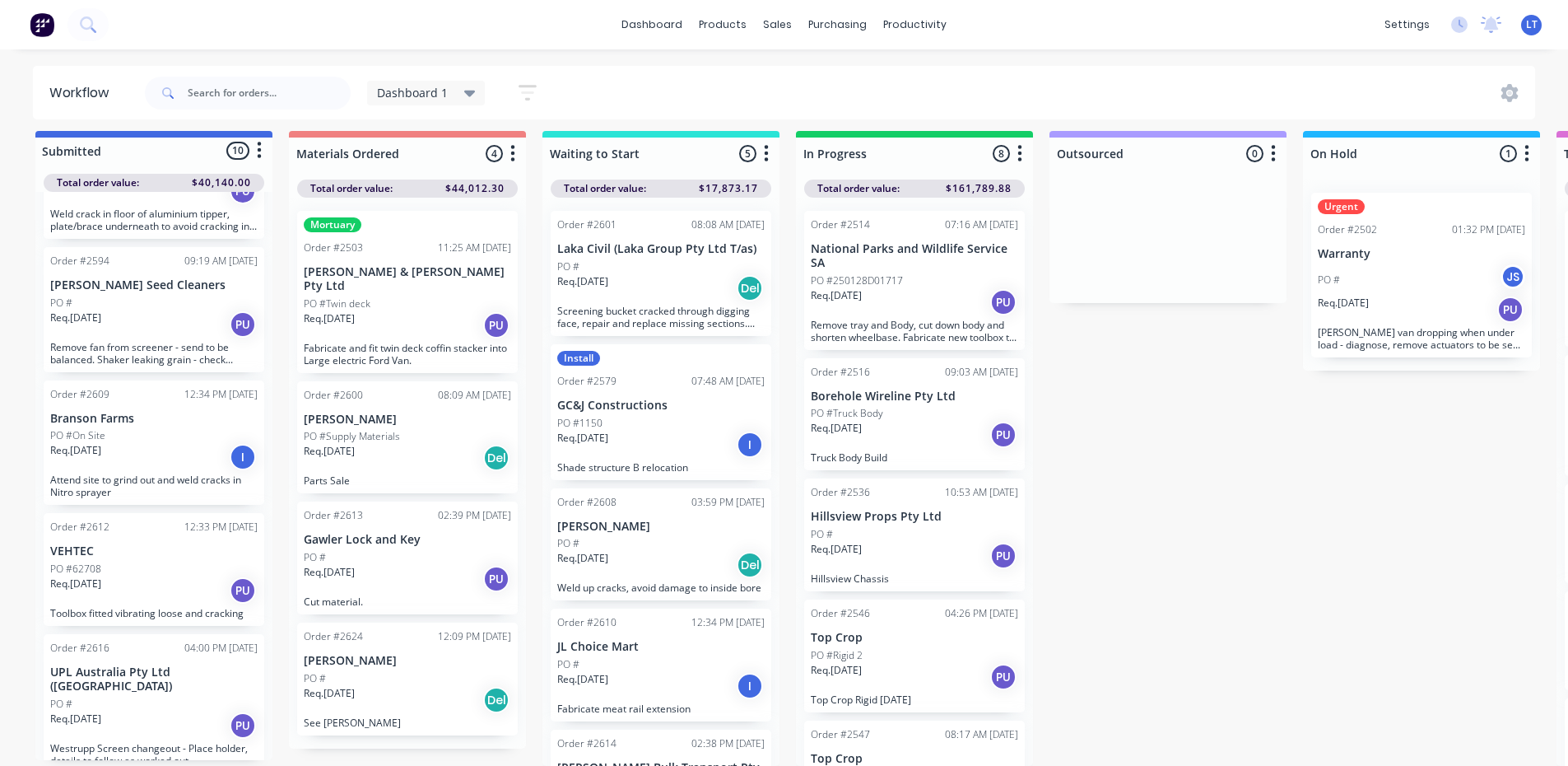
click at [389, 443] on div "Req. 18/08/25 Del" at bounding box center [407, 457] width 208 height 28
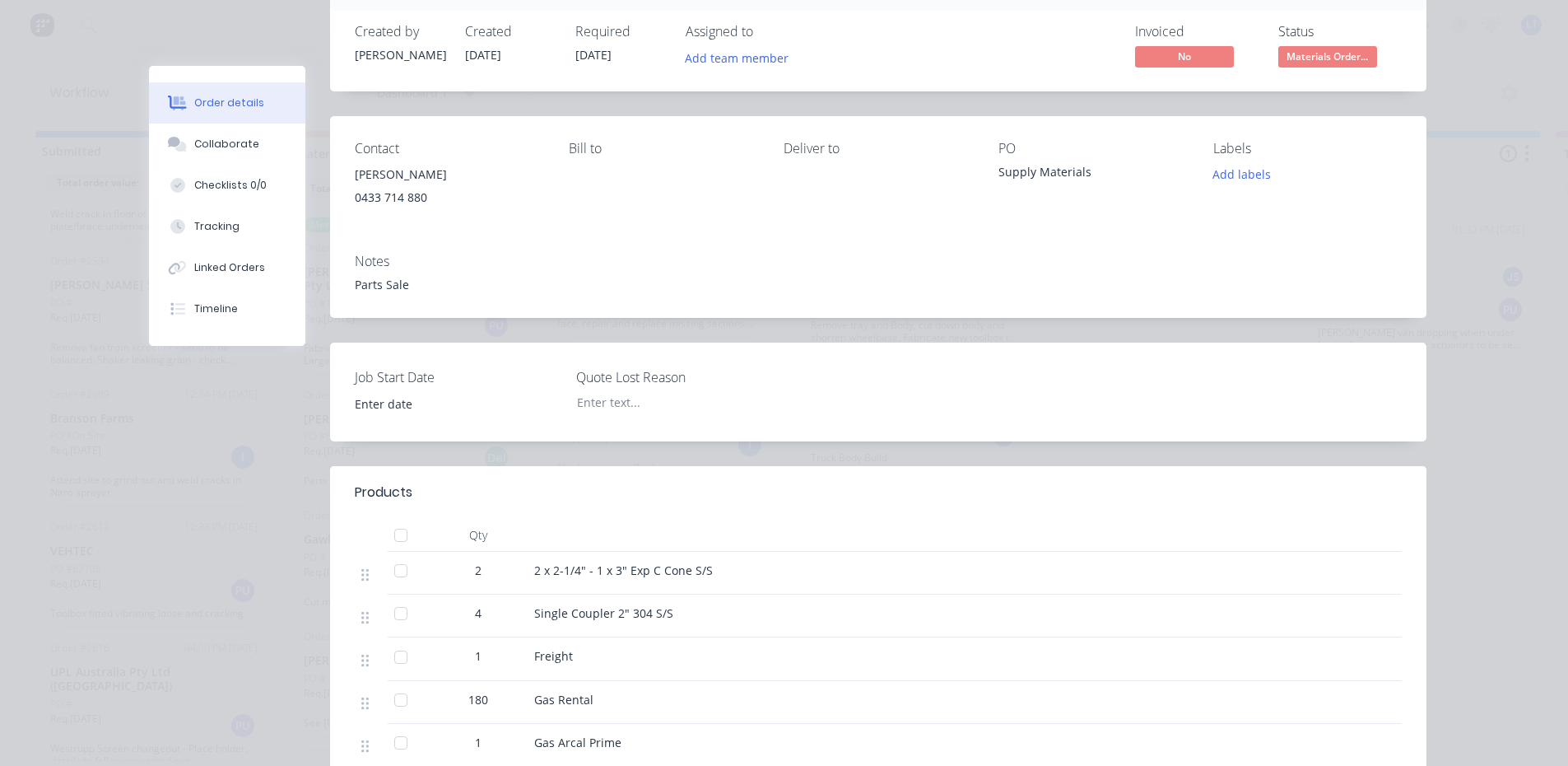
scroll to position [0, 0]
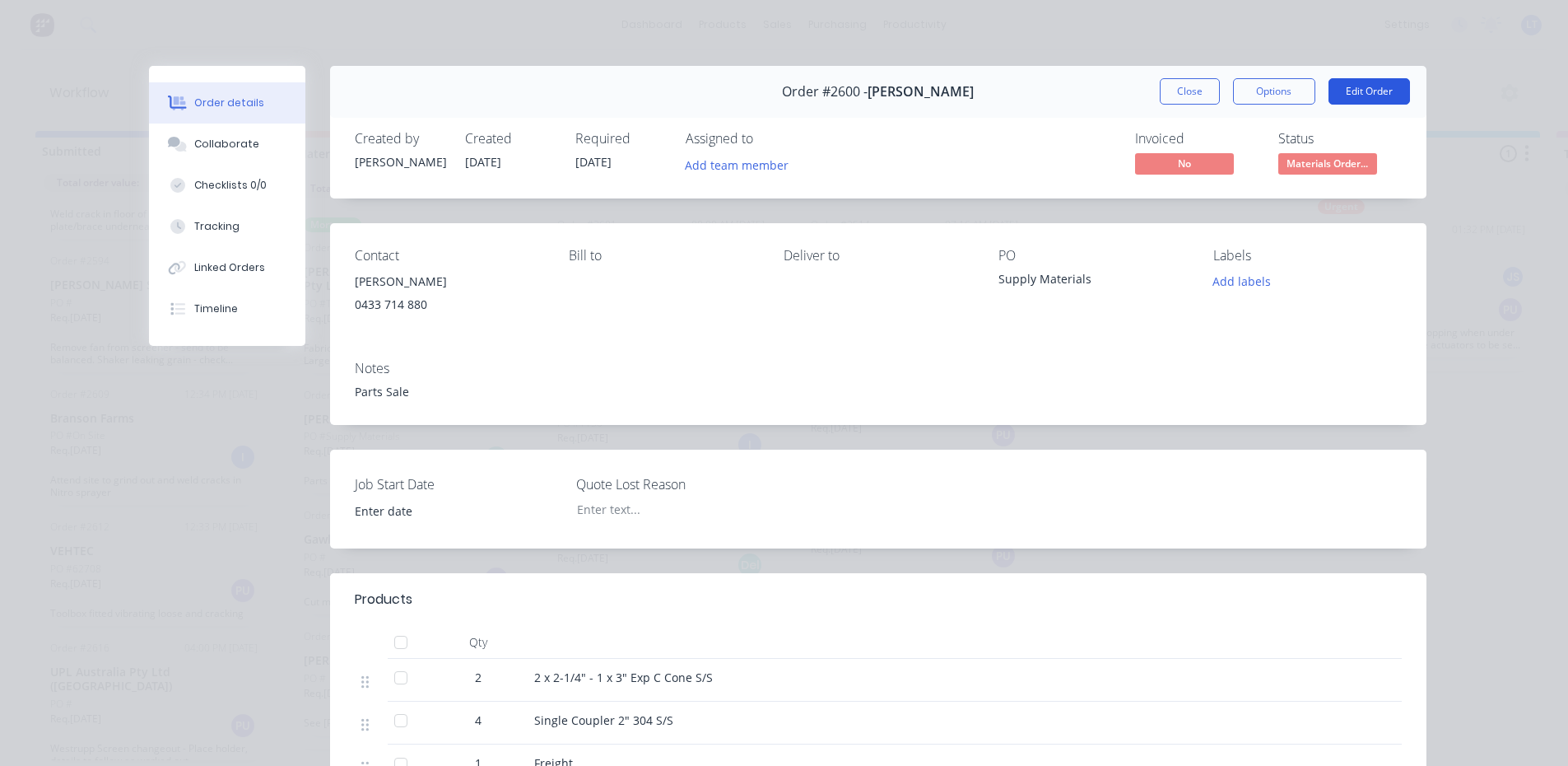
click at [1353, 79] on button "Edit Order" at bounding box center [1370, 91] width 82 height 27
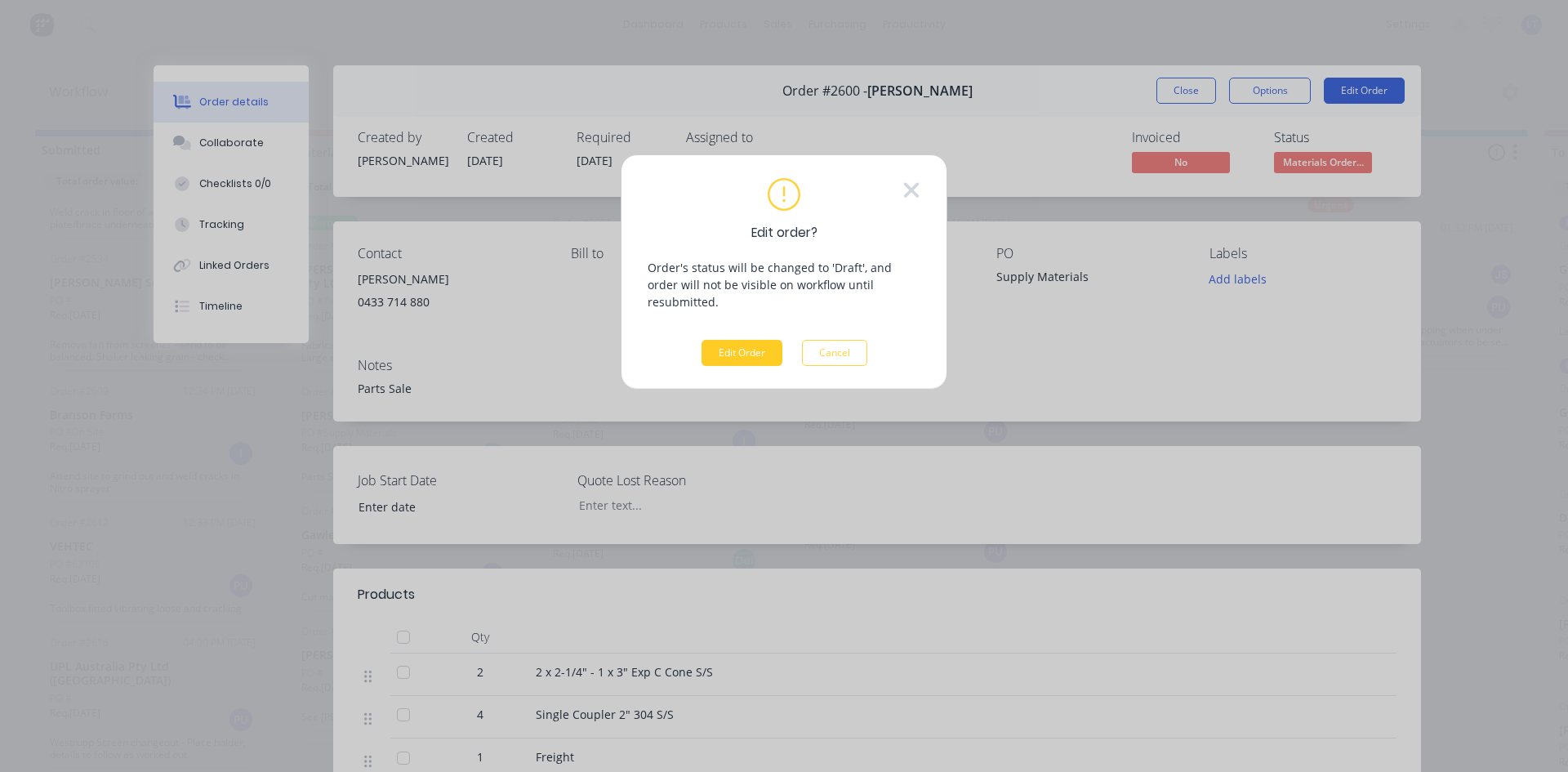
click at [736, 340] on button "Edit Order" at bounding box center [742, 353] width 81 height 26
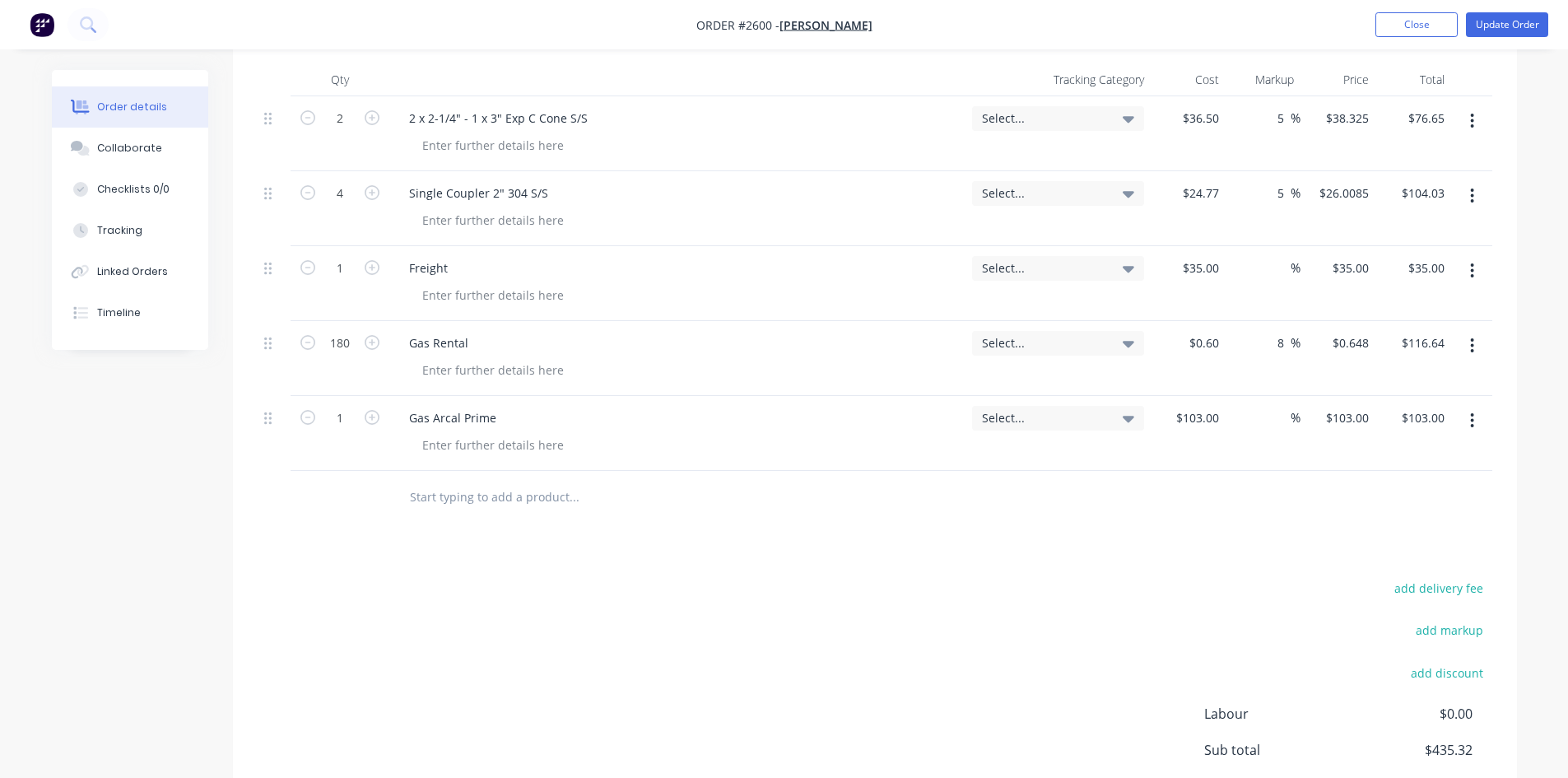
scroll to position [576, 0]
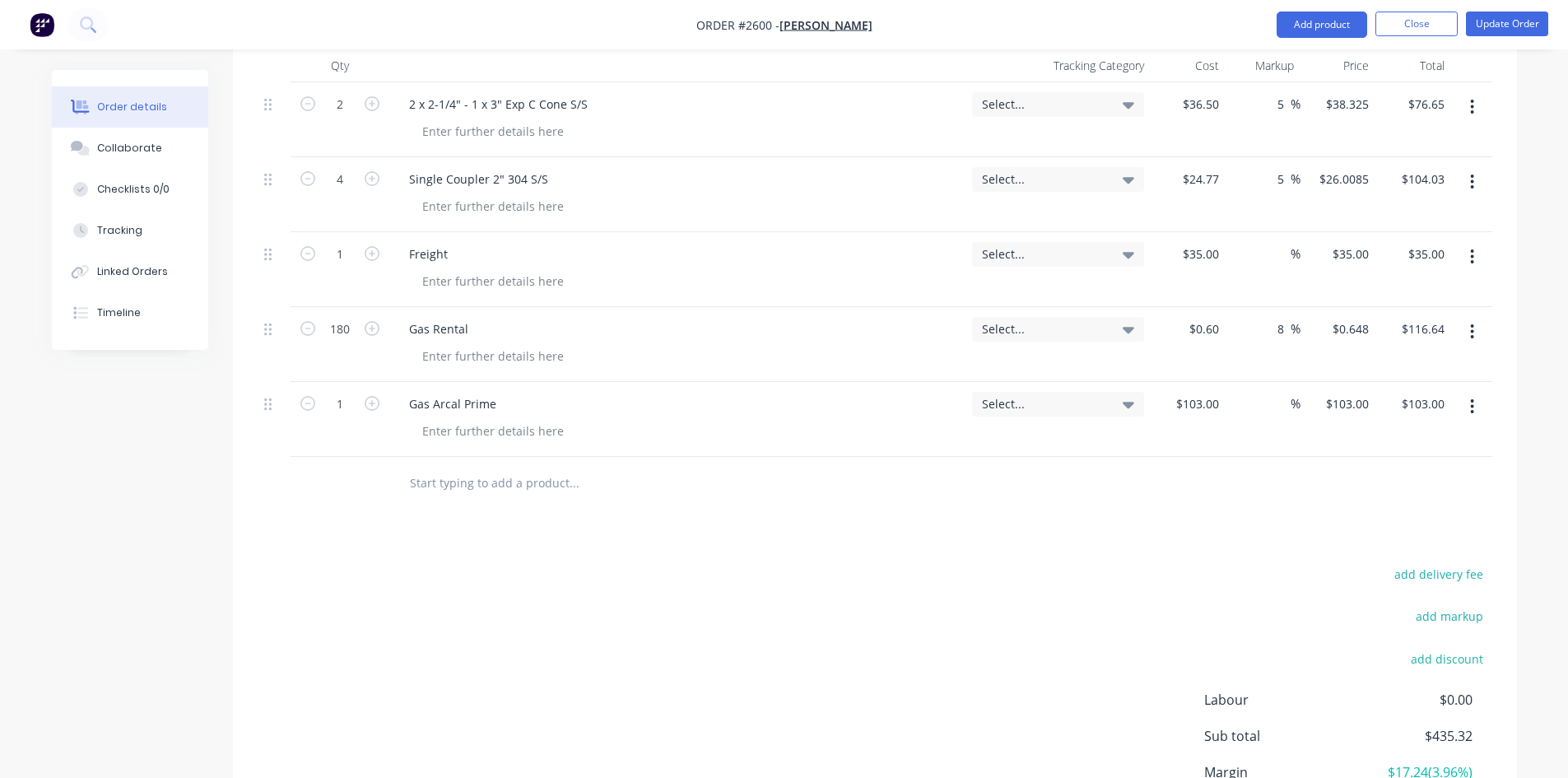
click at [442, 478] on input "text" at bounding box center [573, 483] width 329 height 33
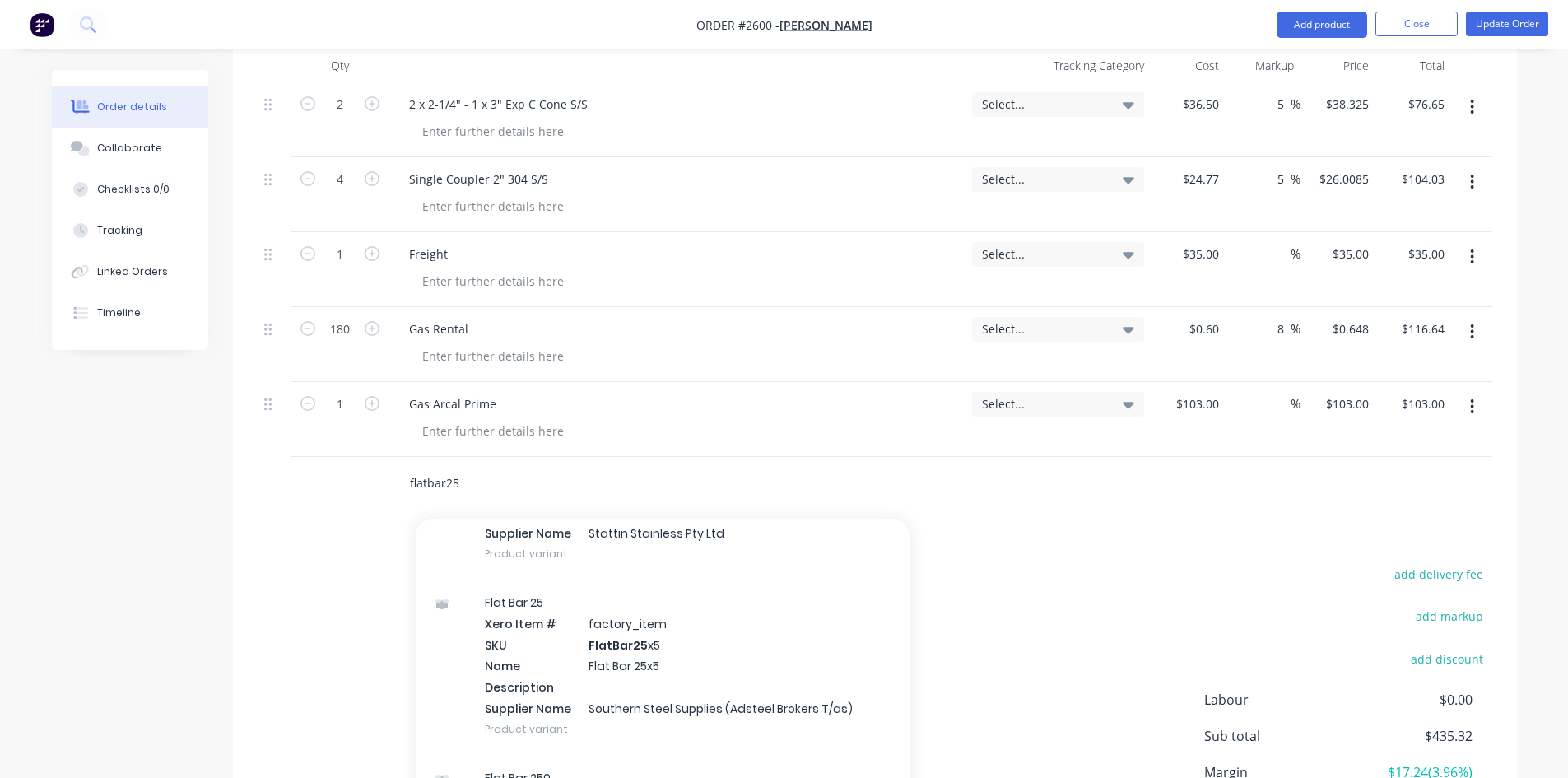
scroll to position [1975, 0]
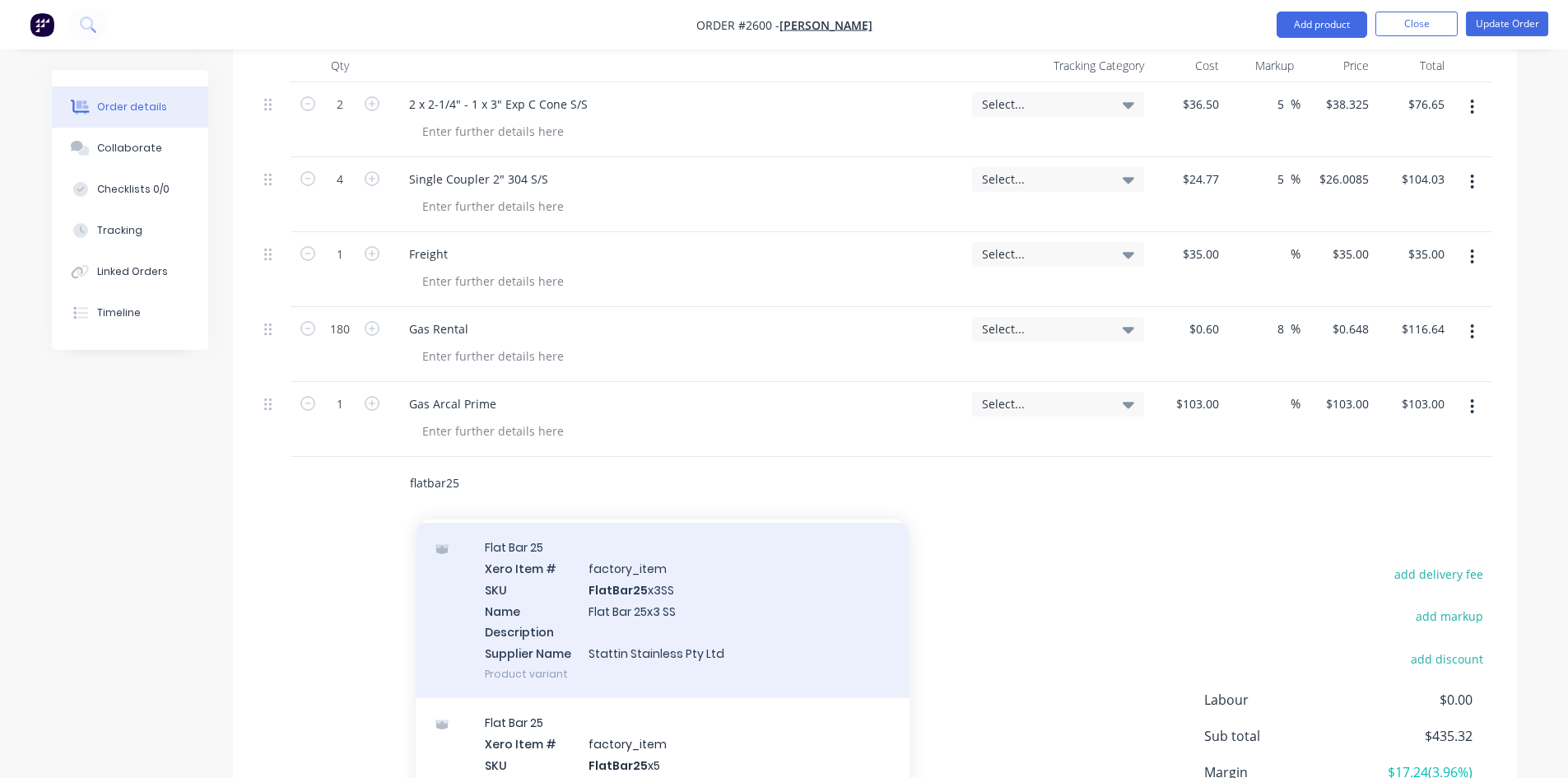
type input "flatbar25"
click at [702, 623] on div "Flat Bar 25 Xero Item # factory_item SKU FlatBar25 x3SS Name Flat Bar 25x3 SS D…" at bounding box center [663, 610] width 494 height 176
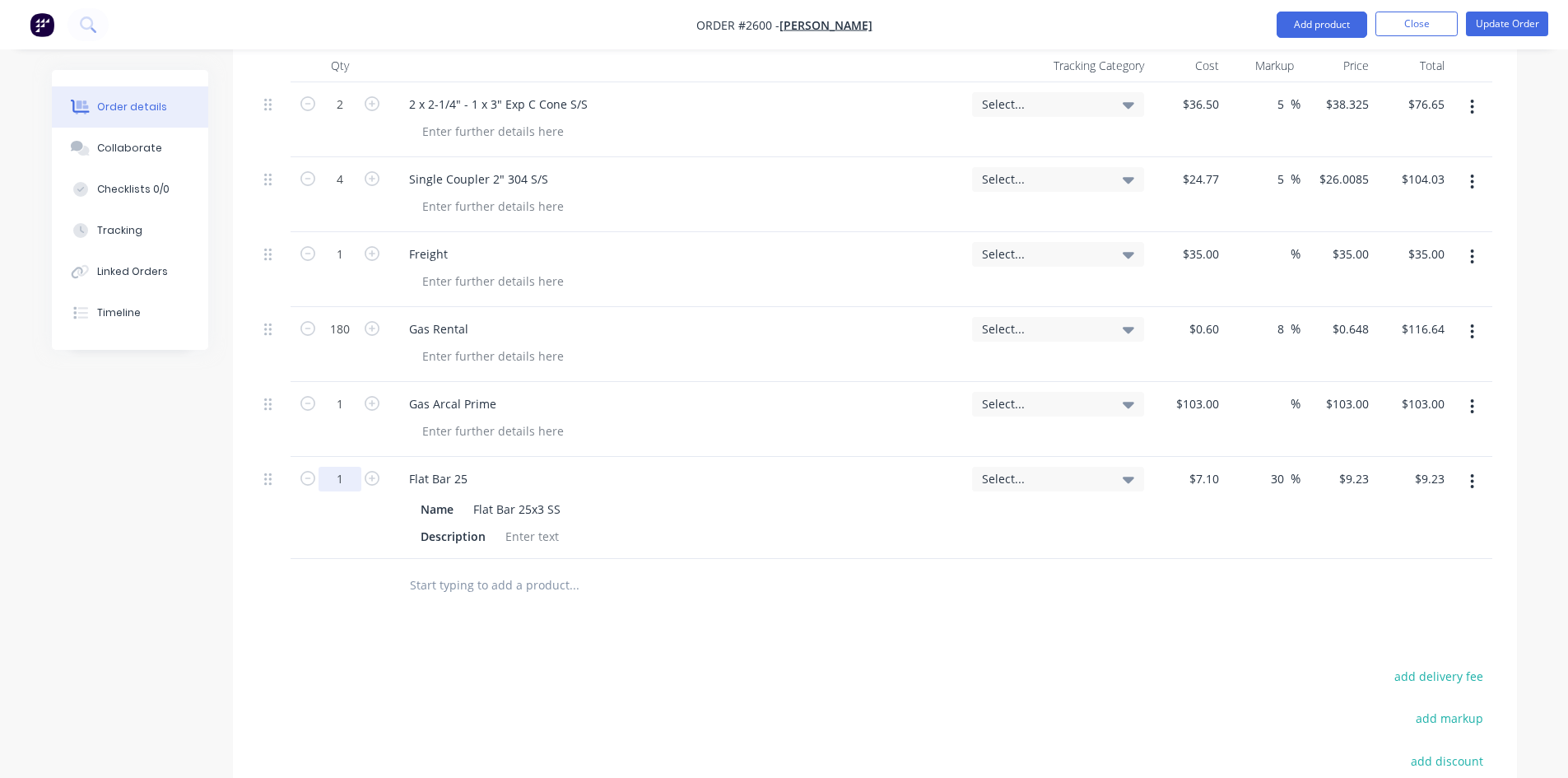
click at [342, 117] on input "1" at bounding box center [340, 104] width 43 height 25
type input "16"
type input "$147.68"
click at [544, 543] on div at bounding box center [532, 535] width 66 height 24
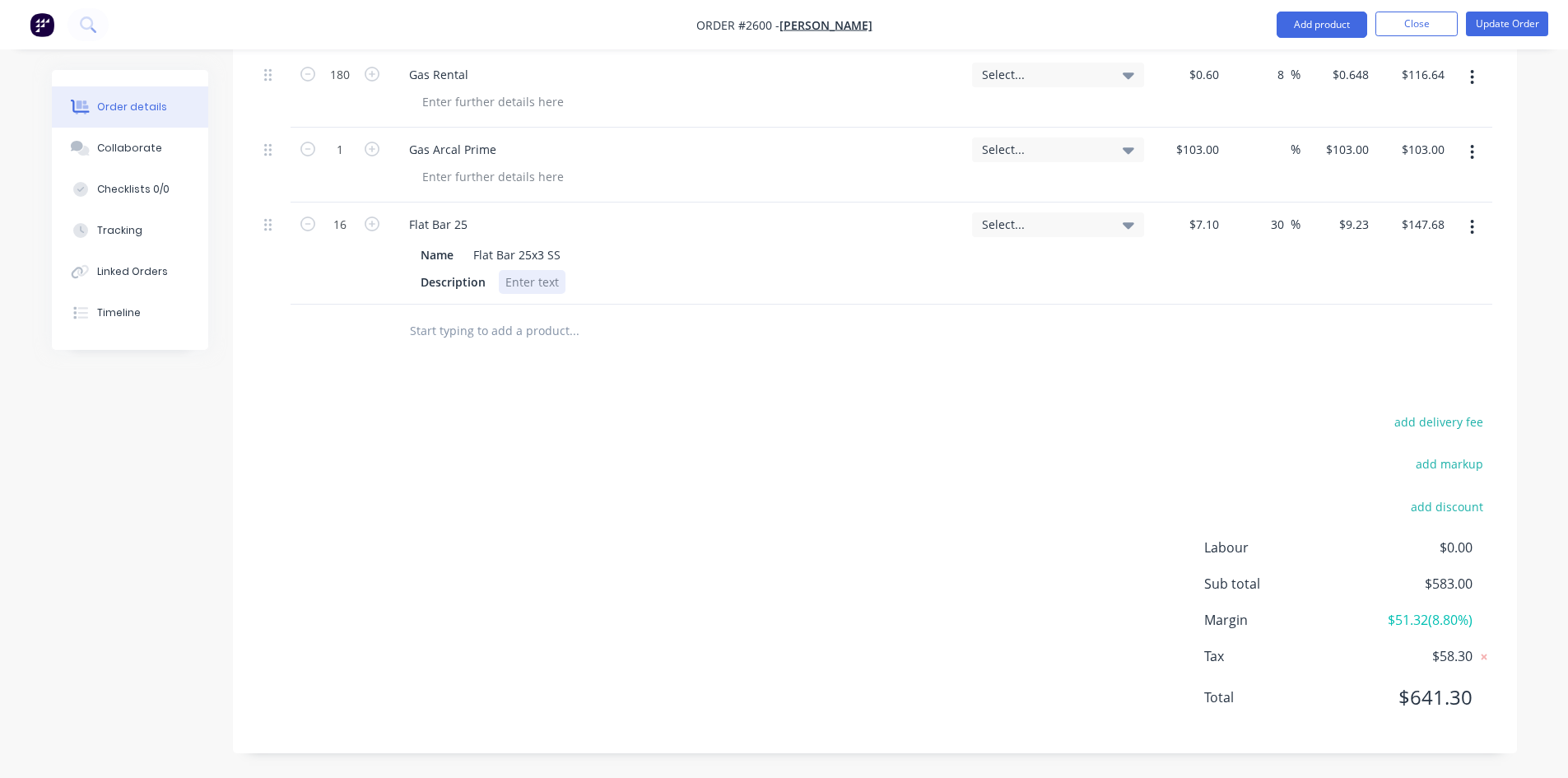
click at [537, 286] on div at bounding box center [532, 281] width 66 height 24
click at [1033, 559] on div "add delivery fee add markup add discount Labour $0.00 Sub total $583.00 Margin …" at bounding box center [874, 569] width 1235 height 318
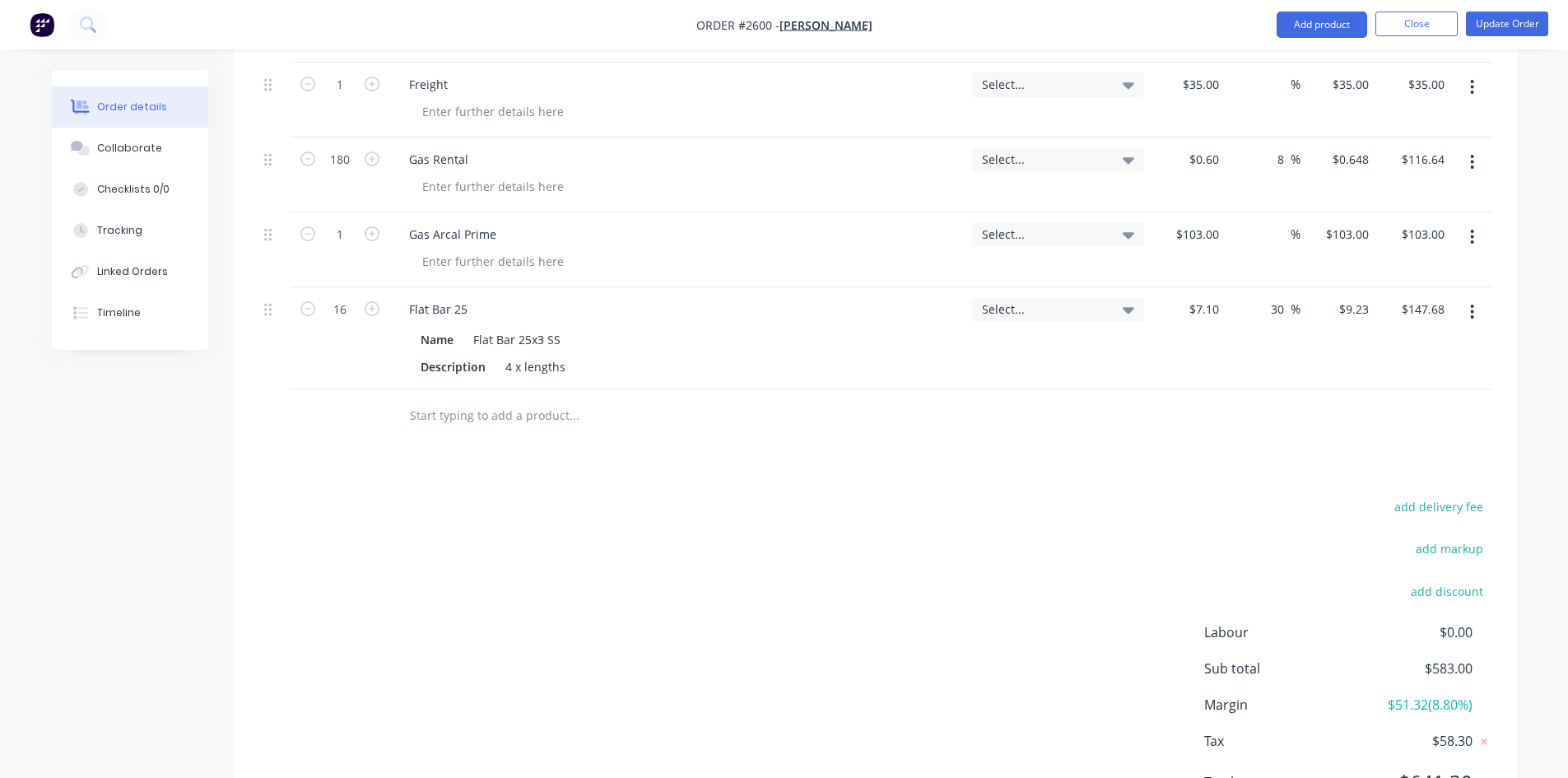
scroll to position [666, 0]
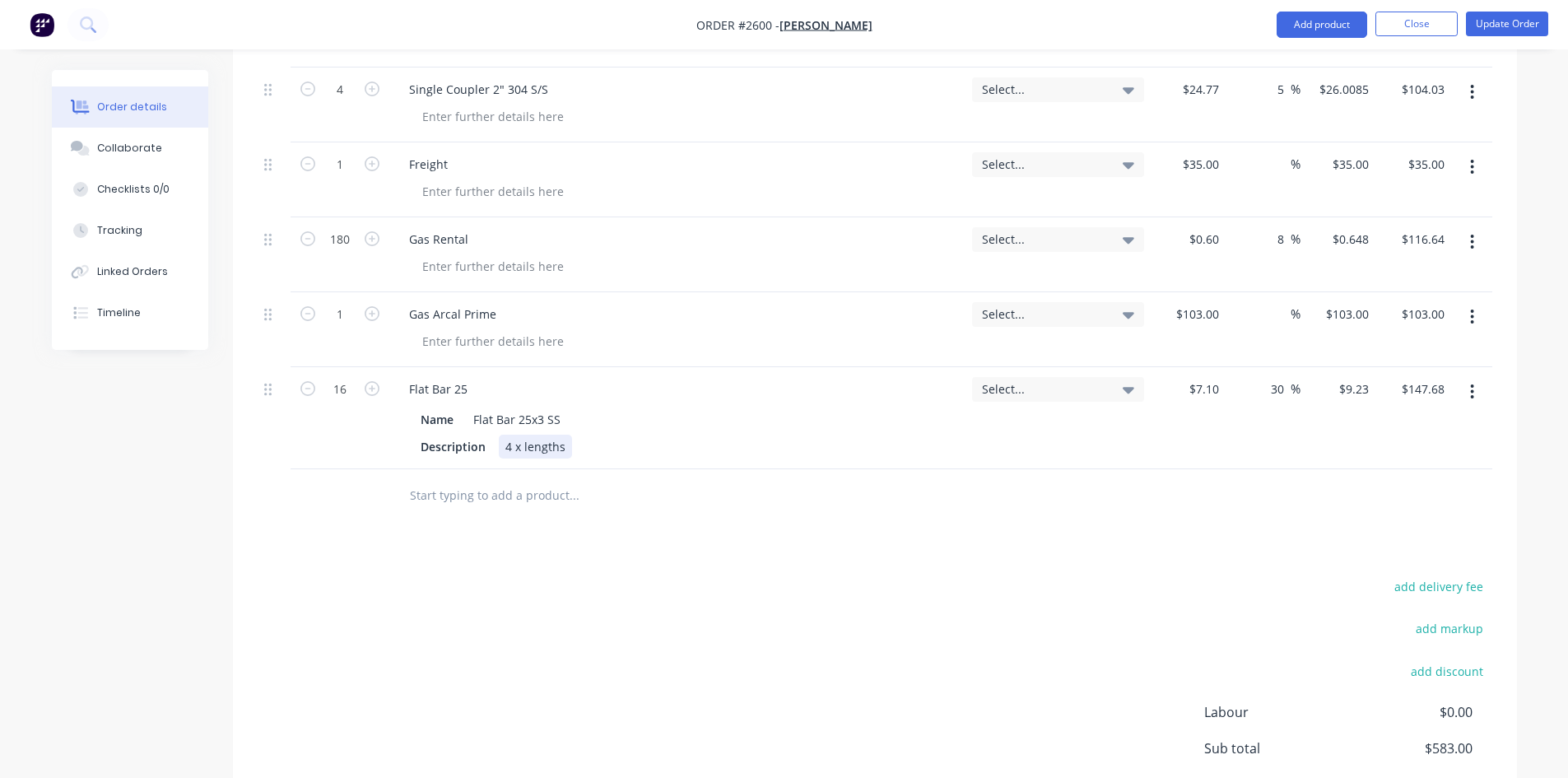
click at [520, 445] on div "4 x lengths" at bounding box center [535, 446] width 73 height 24
click at [744, 496] on div at bounding box center [643, 495] width 494 height 33
click at [507, 496] on input "text" at bounding box center [573, 495] width 329 height 33
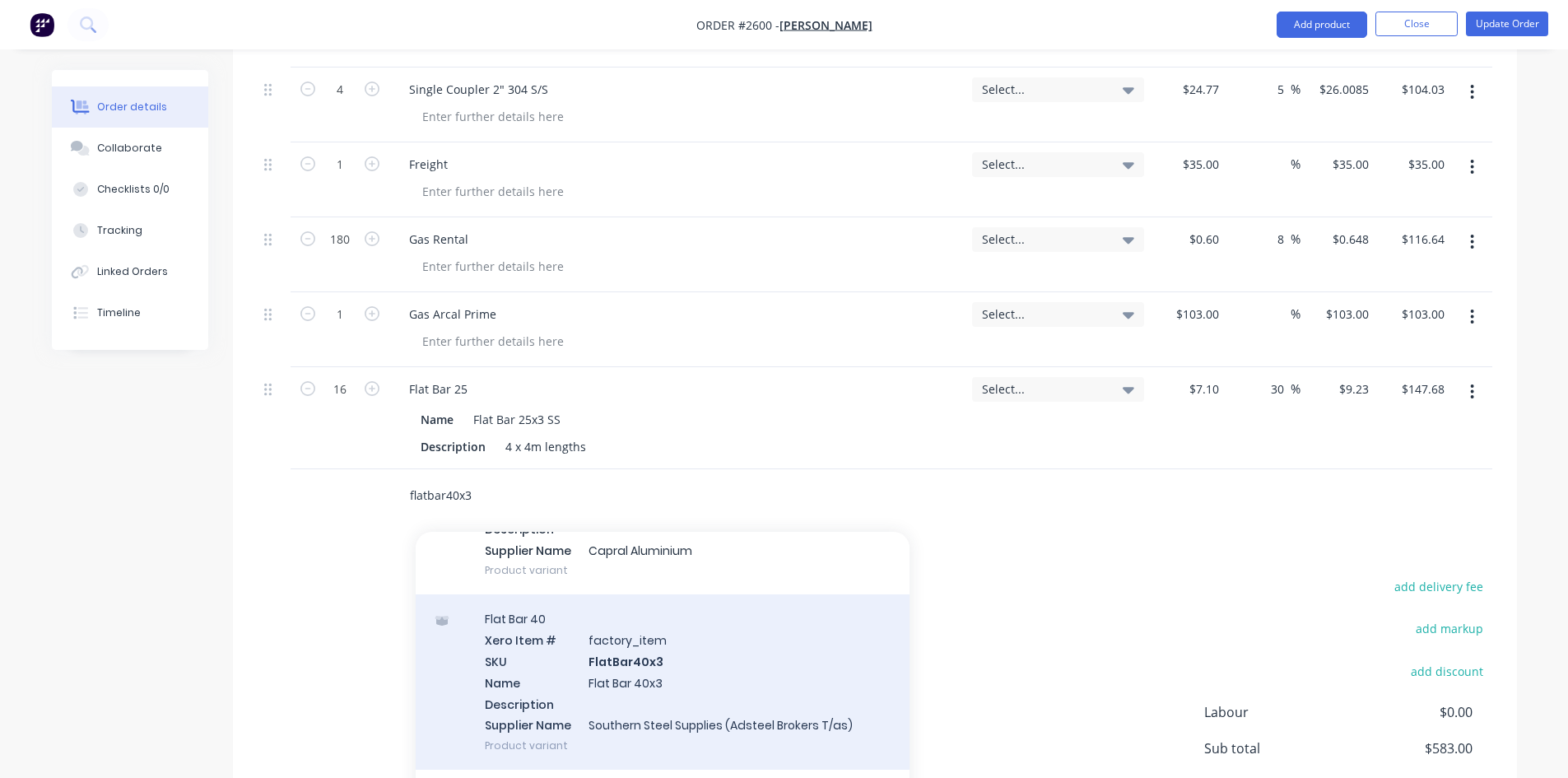
scroll to position [167, 0]
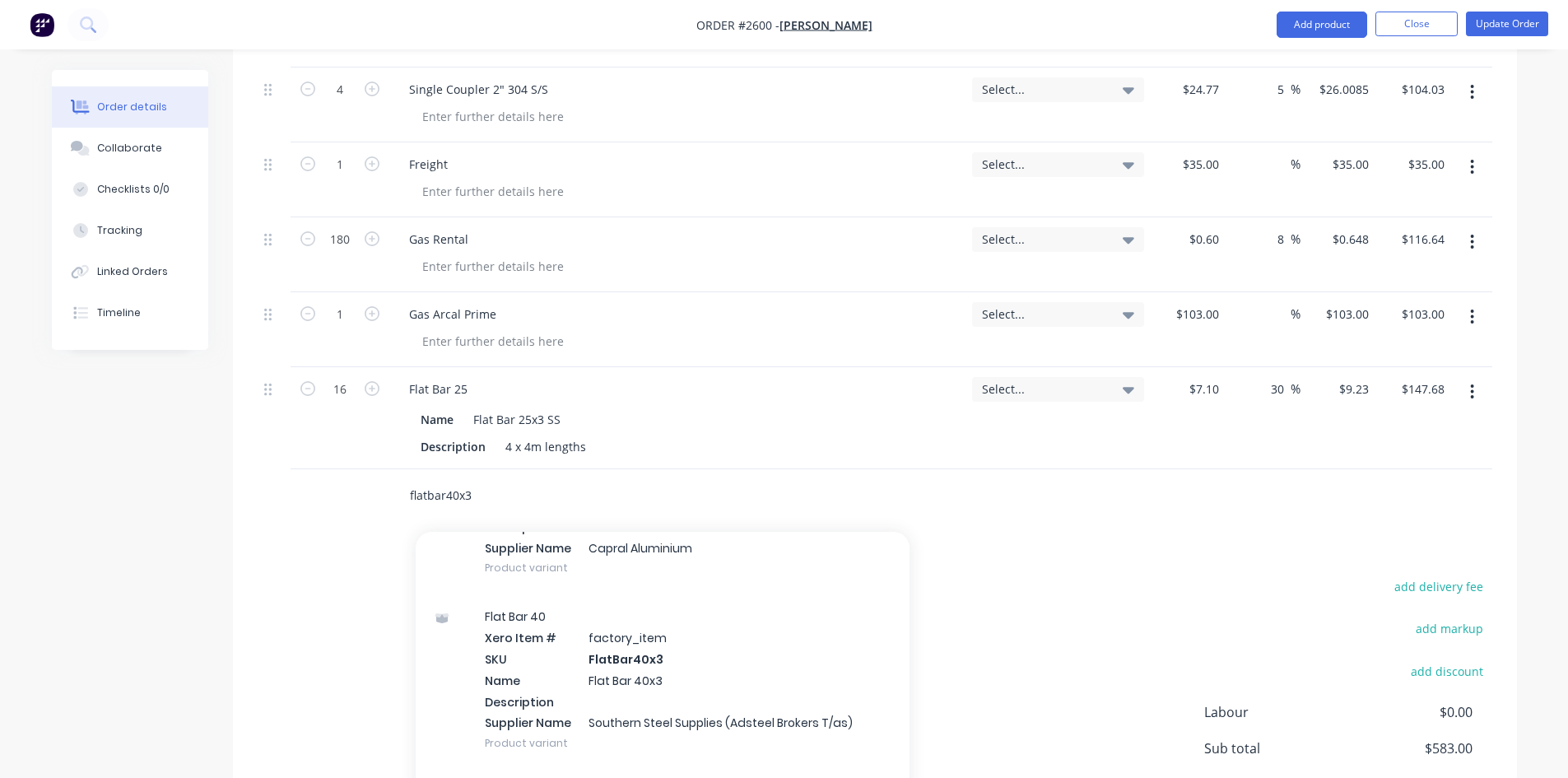
click at [494, 488] on input "flatbar40x3" at bounding box center [573, 495] width 329 height 33
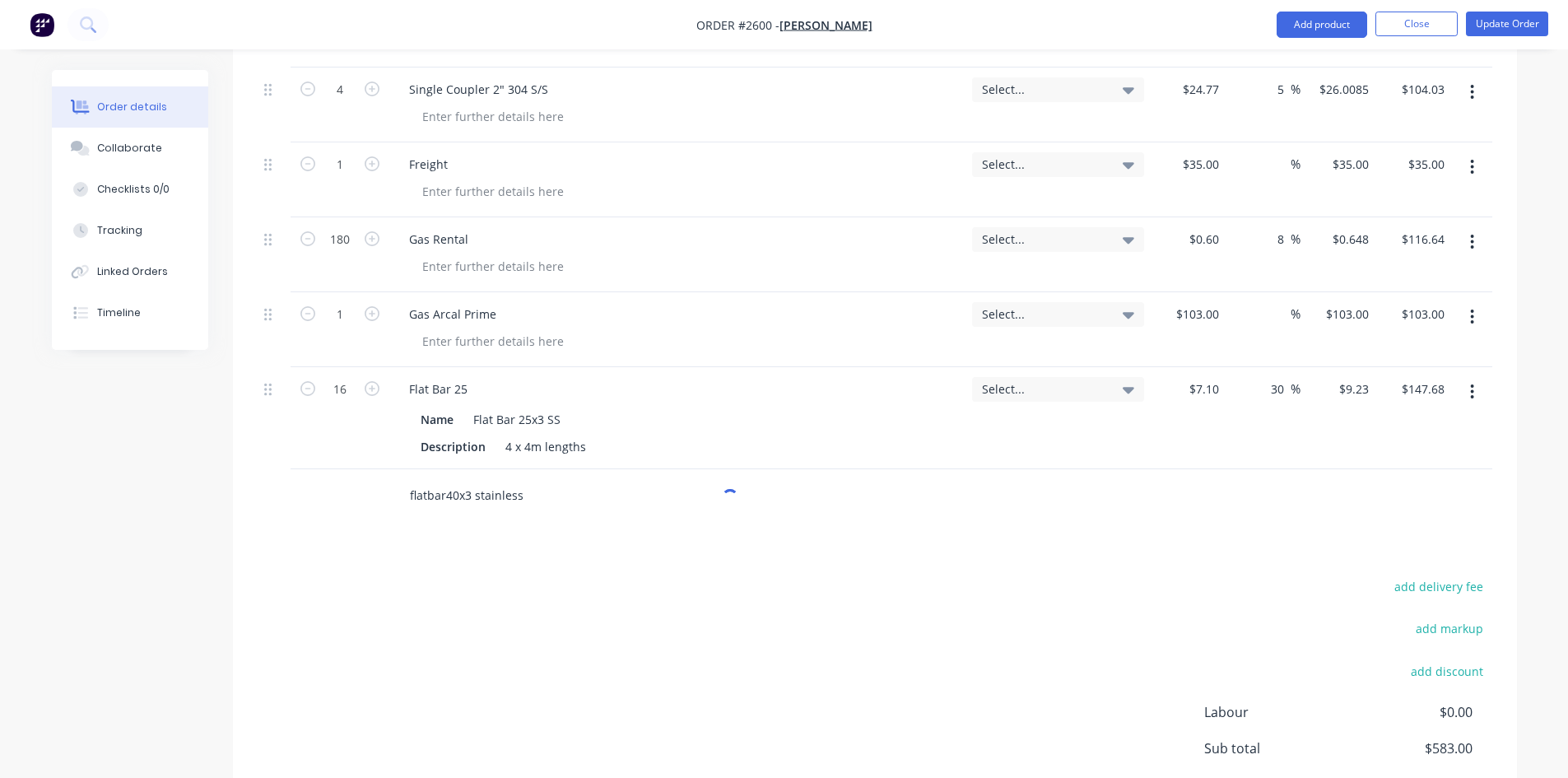
type input "flatbar40x3 stainless"
click at [972, 605] on div "add delivery fee add markup add discount Labour $0.00 Sub total $583.00 Margin …" at bounding box center [874, 733] width 1235 height 318
click at [438, 499] on input "flatbar40x3 stainless" at bounding box center [573, 495] width 329 height 33
click at [532, 549] on button "Add flatbar40x3 stainless to order" at bounding box center [663, 558] width 494 height 53
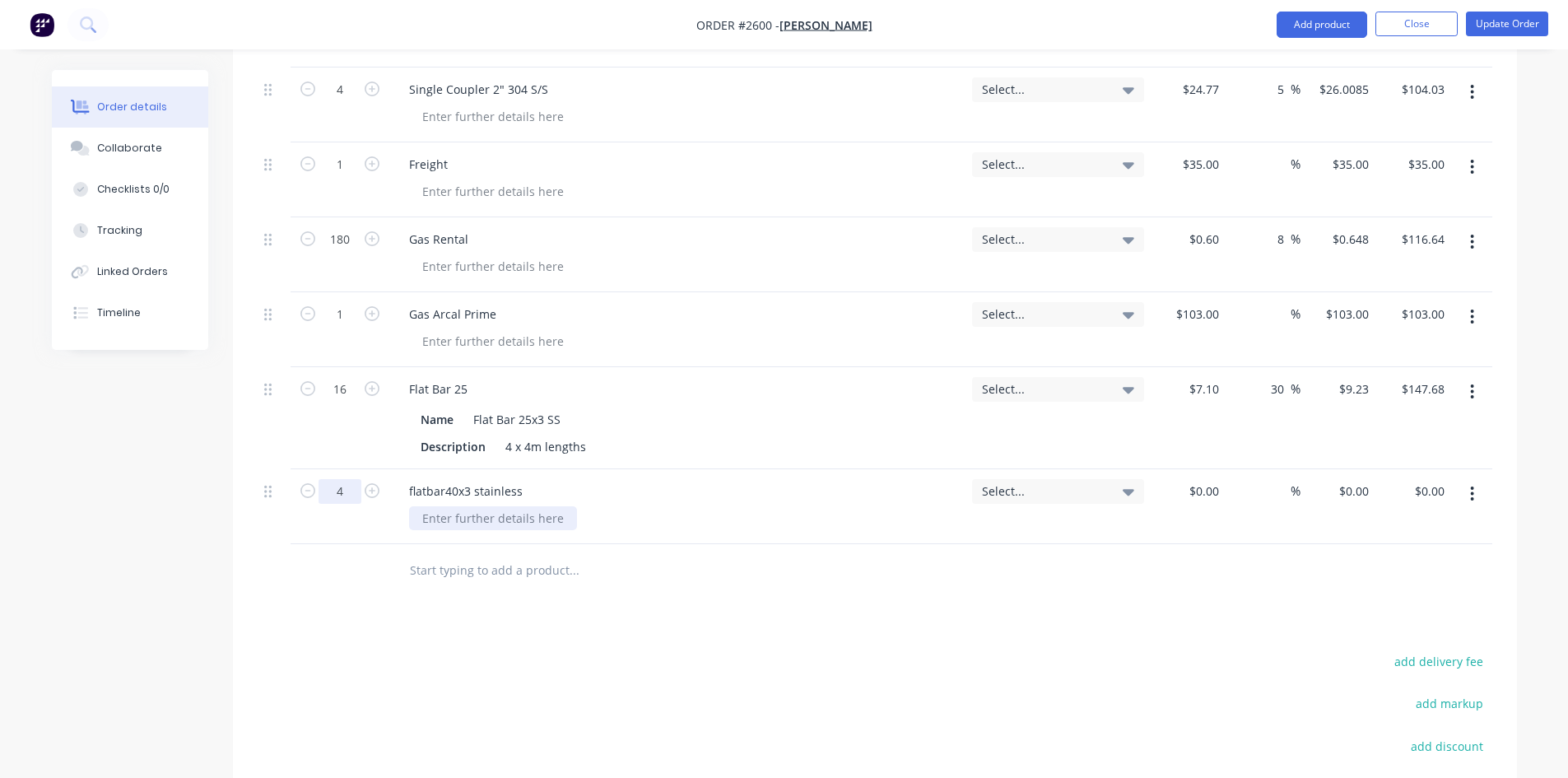
type input "4"
click at [536, 522] on div at bounding box center [493, 517] width 168 height 24
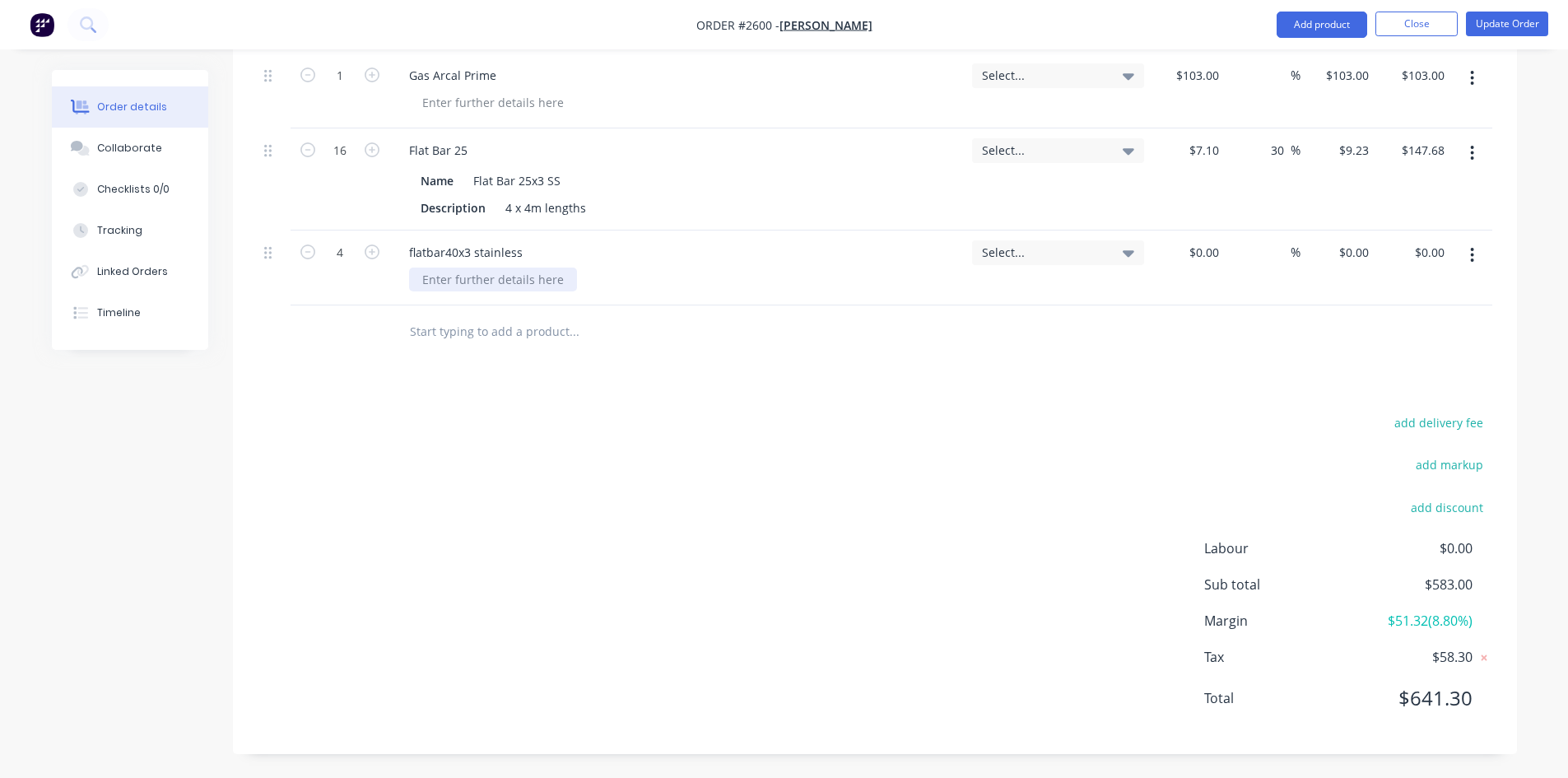
scroll to position [905, 0]
click at [504, 269] on div at bounding box center [493, 278] width 168 height 24
click at [703, 427] on div "add delivery fee add markup add discount Labour $0.00 Sub total $583.00 Margin …" at bounding box center [874, 569] width 1235 height 318
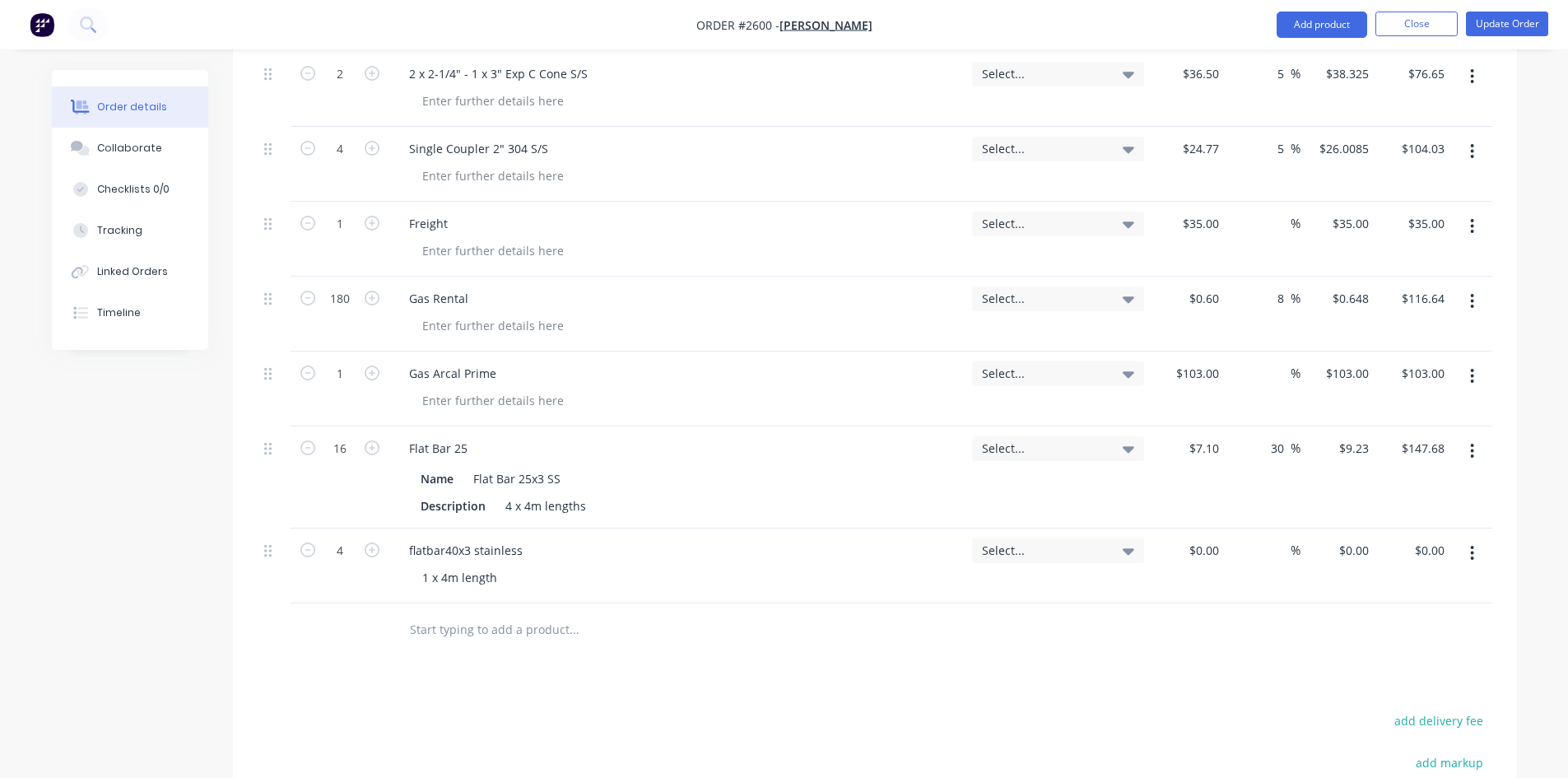
scroll to position [576, 0]
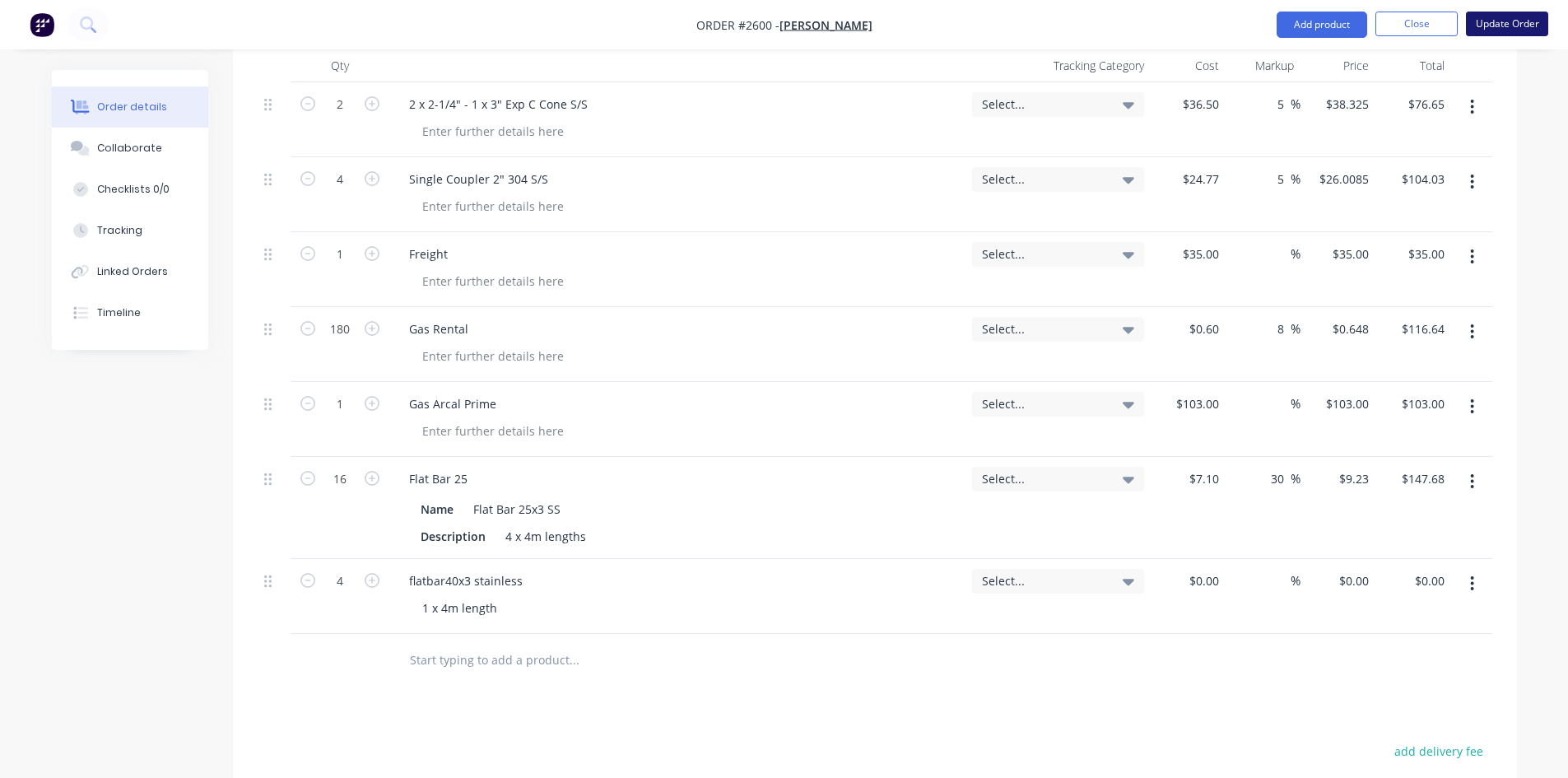
click at [1510, 27] on button "Update Order" at bounding box center [1507, 24] width 83 height 25
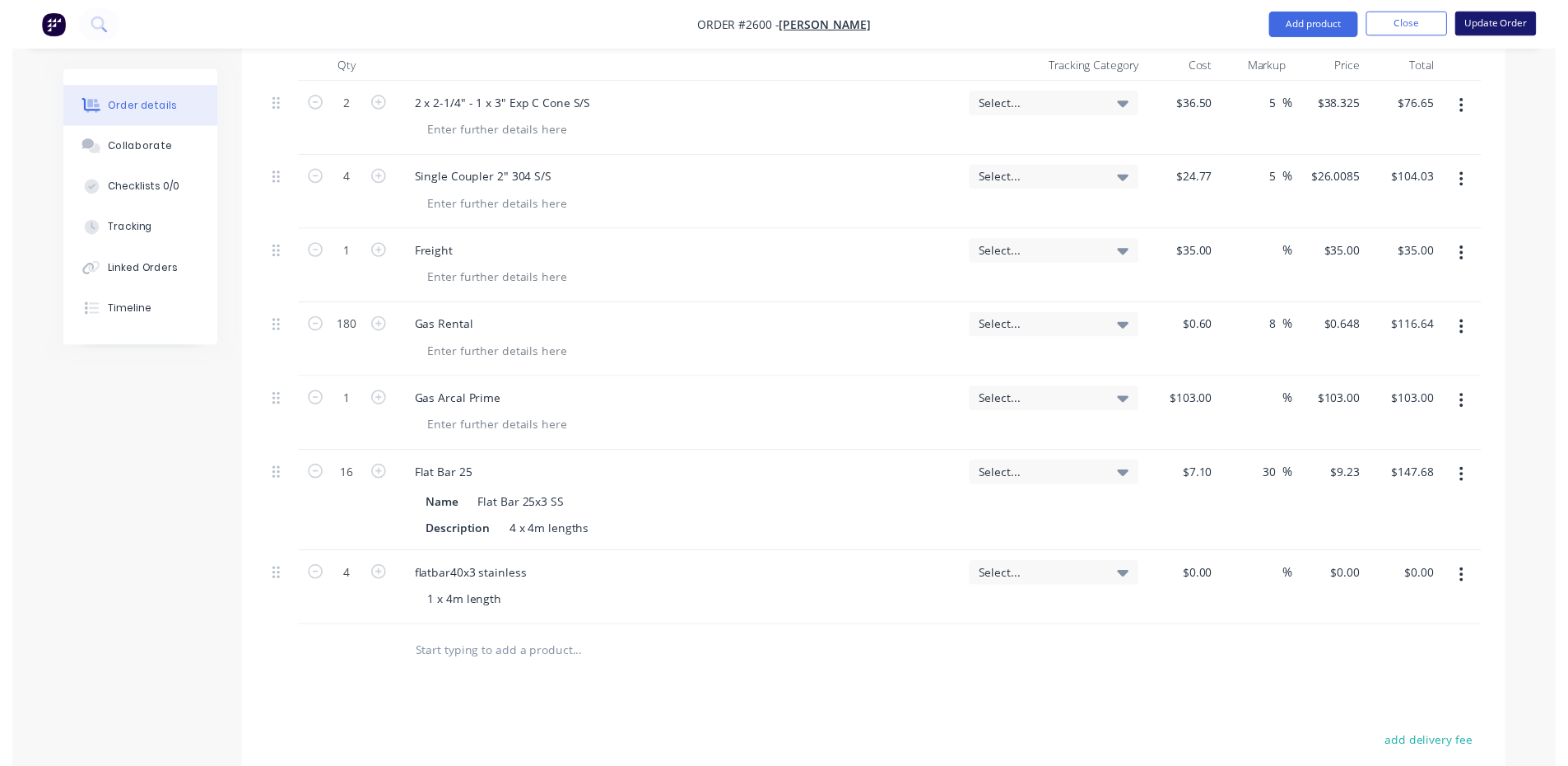
scroll to position [0, 0]
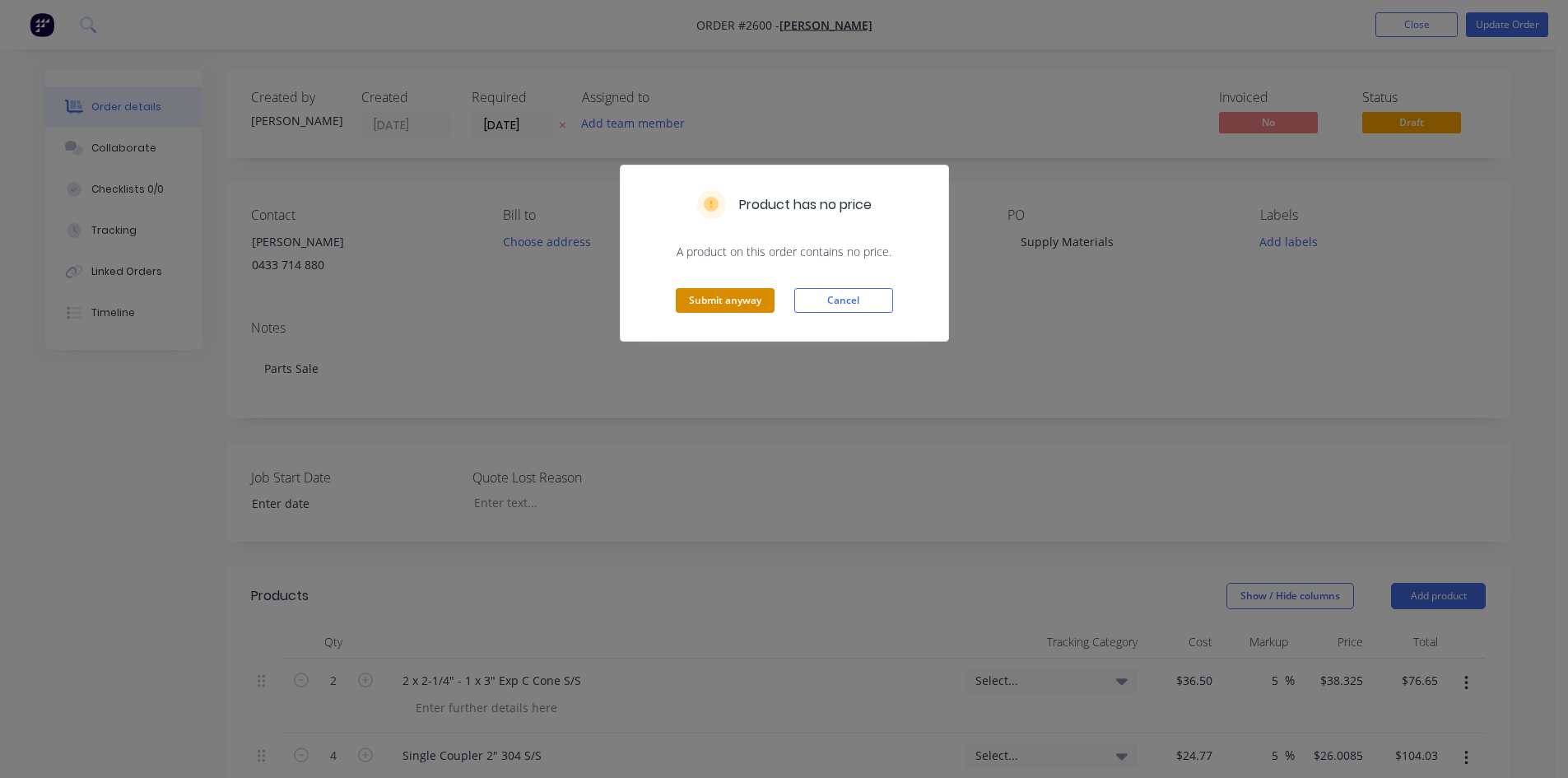
click at [729, 289] on button "Submit anyway" at bounding box center [725, 301] width 99 height 25
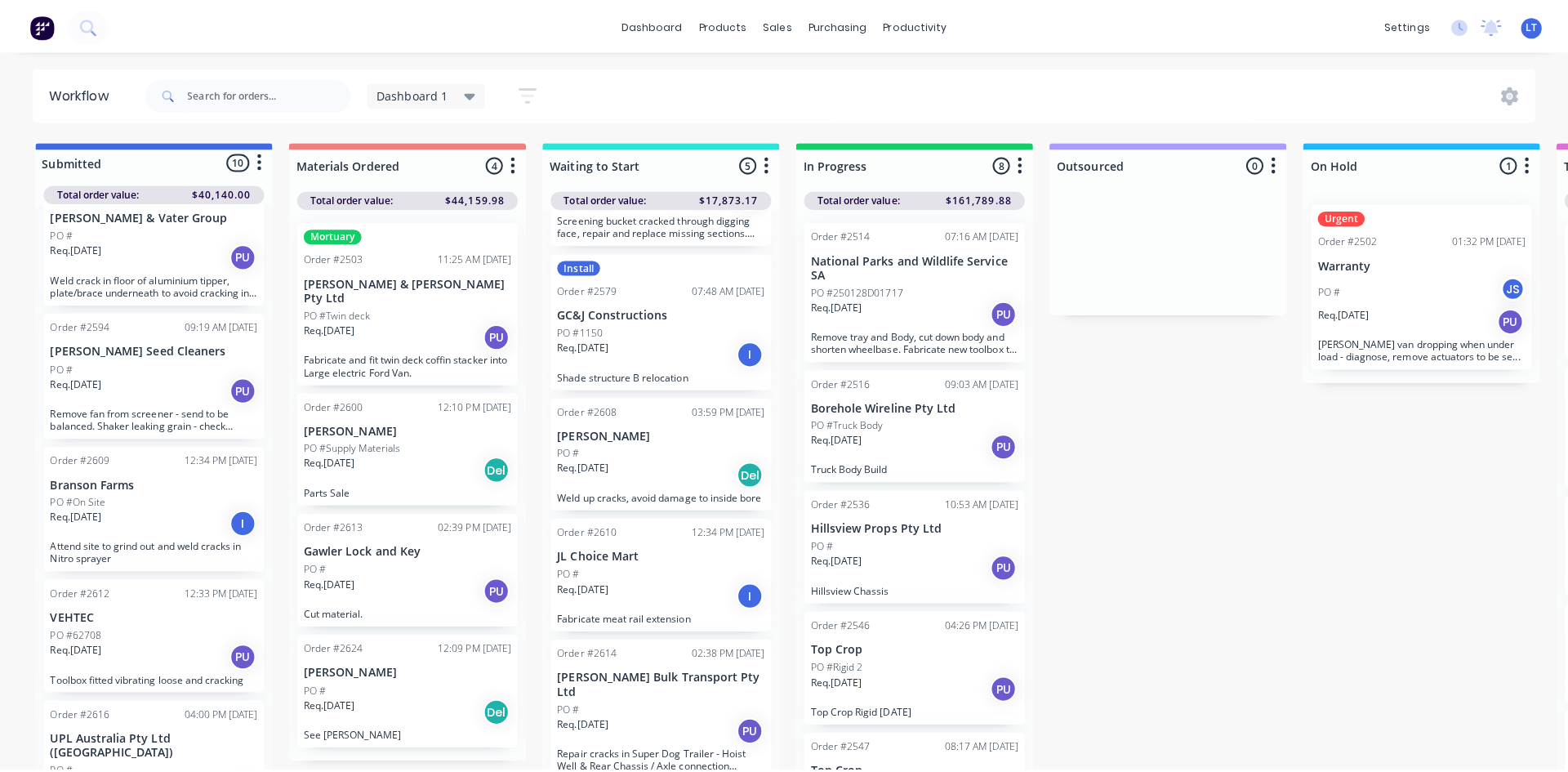
scroll to position [608, 0]
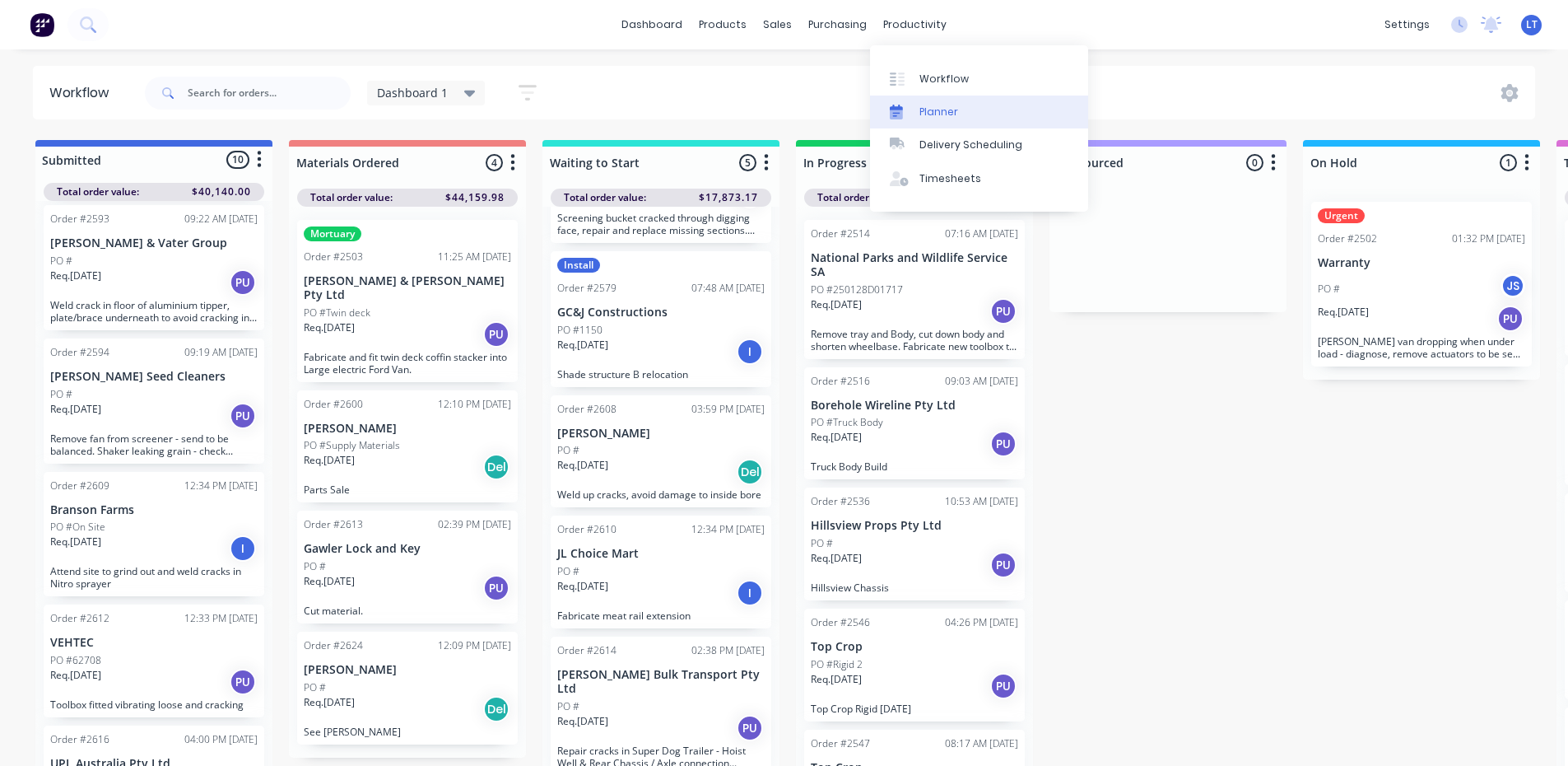
click at [944, 107] on div "Planner" at bounding box center [939, 112] width 39 height 15
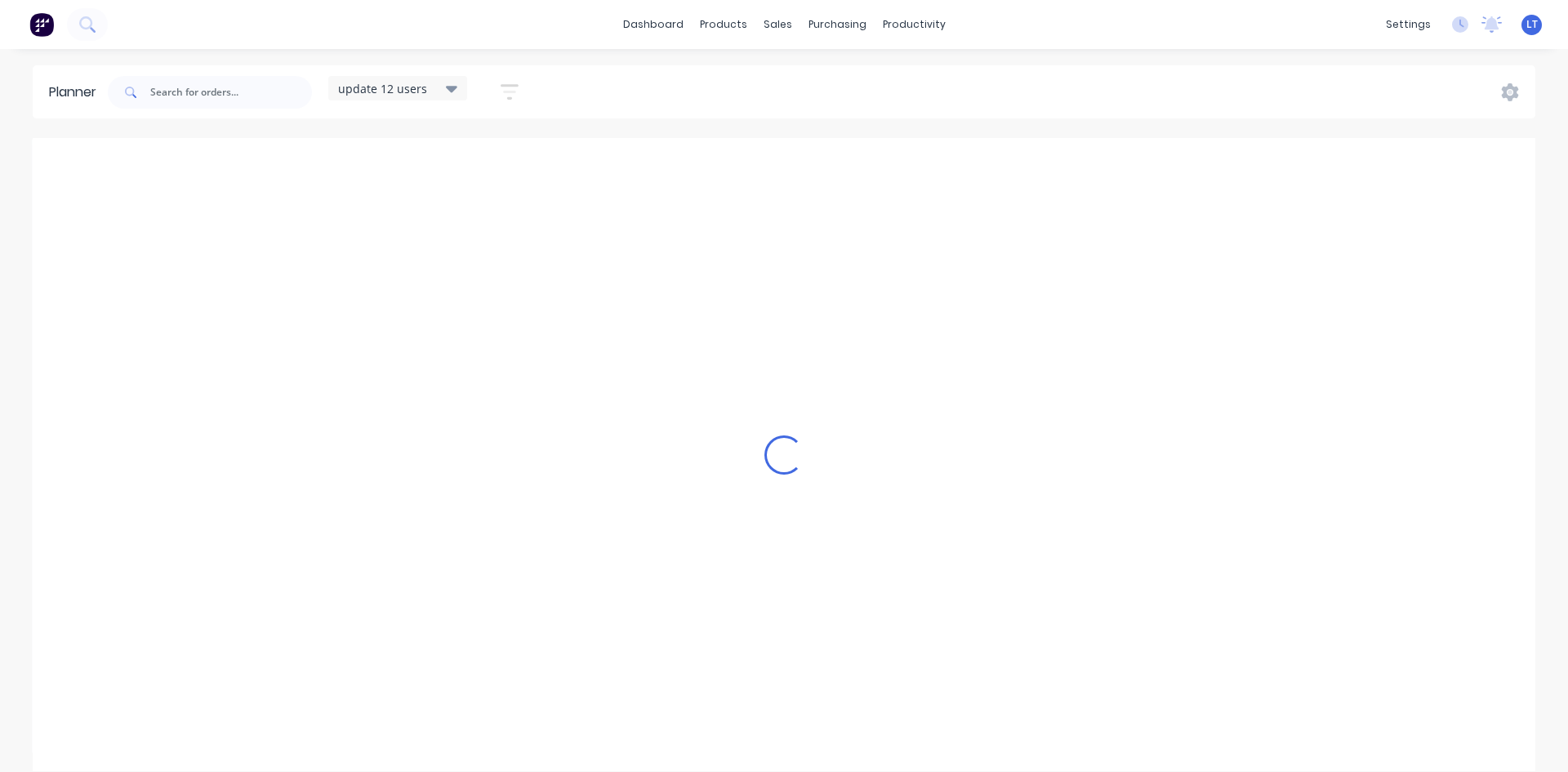
scroll to position [0, 1]
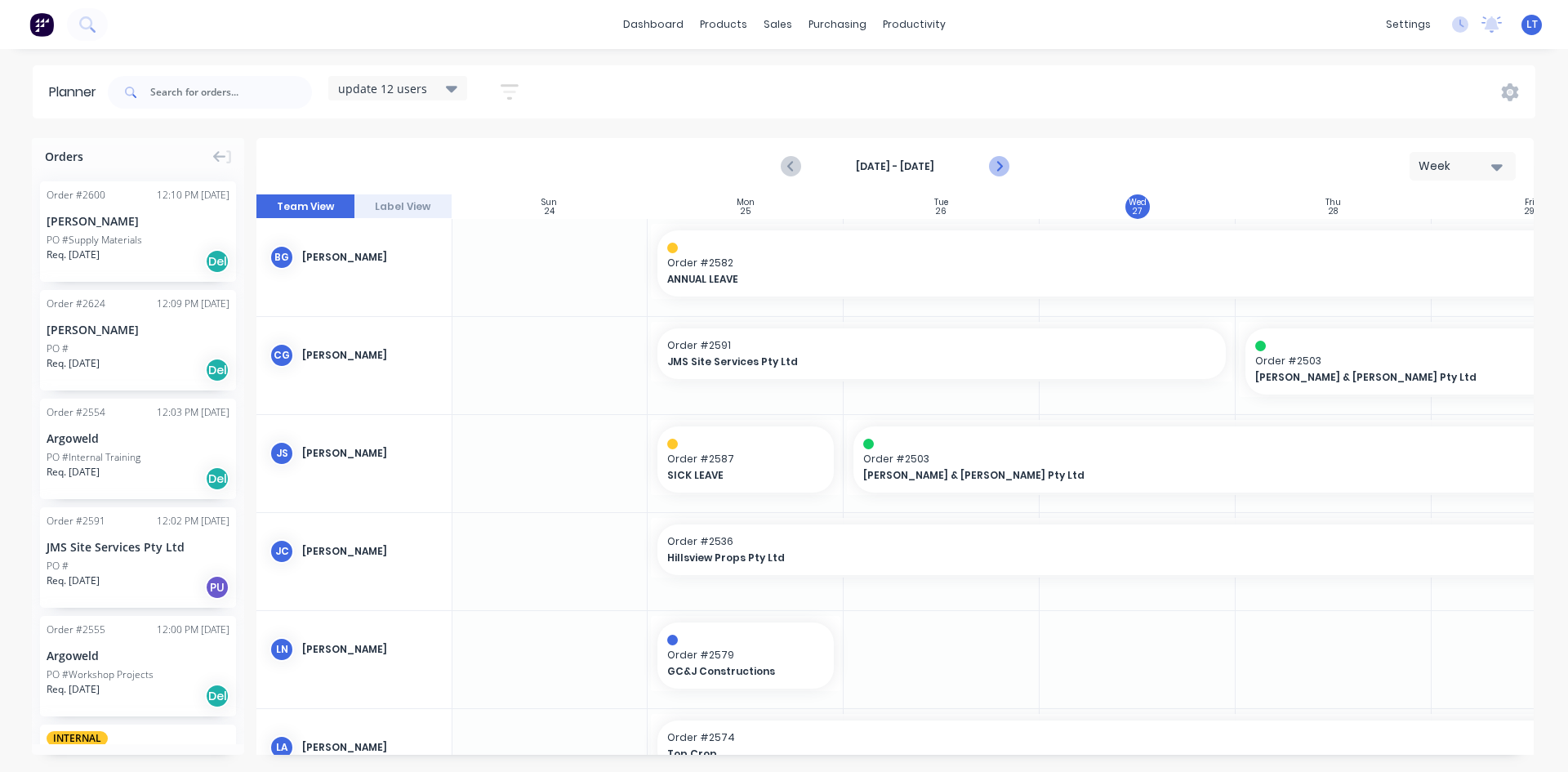
click at [999, 163] on icon "Next page" at bounding box center [998, 167] width 8 height 13
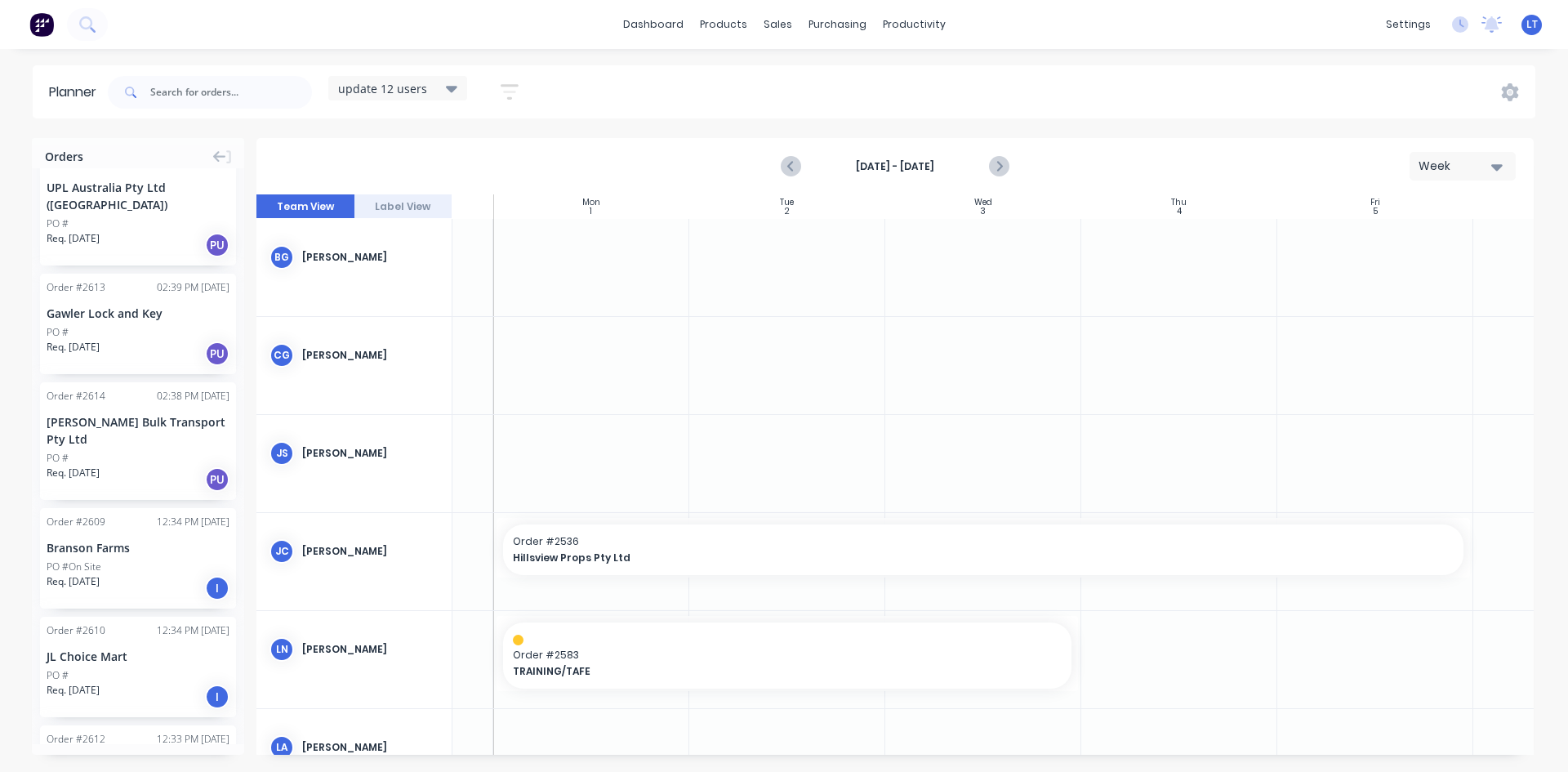
scroll to position [0, 156]
click at [771, 28] on div "sales" at bounding box center [778, 24] width 45 height 24
click at [849, 80] on div "Sales Orders" at bounding box center [837, 78] width 67 height 15
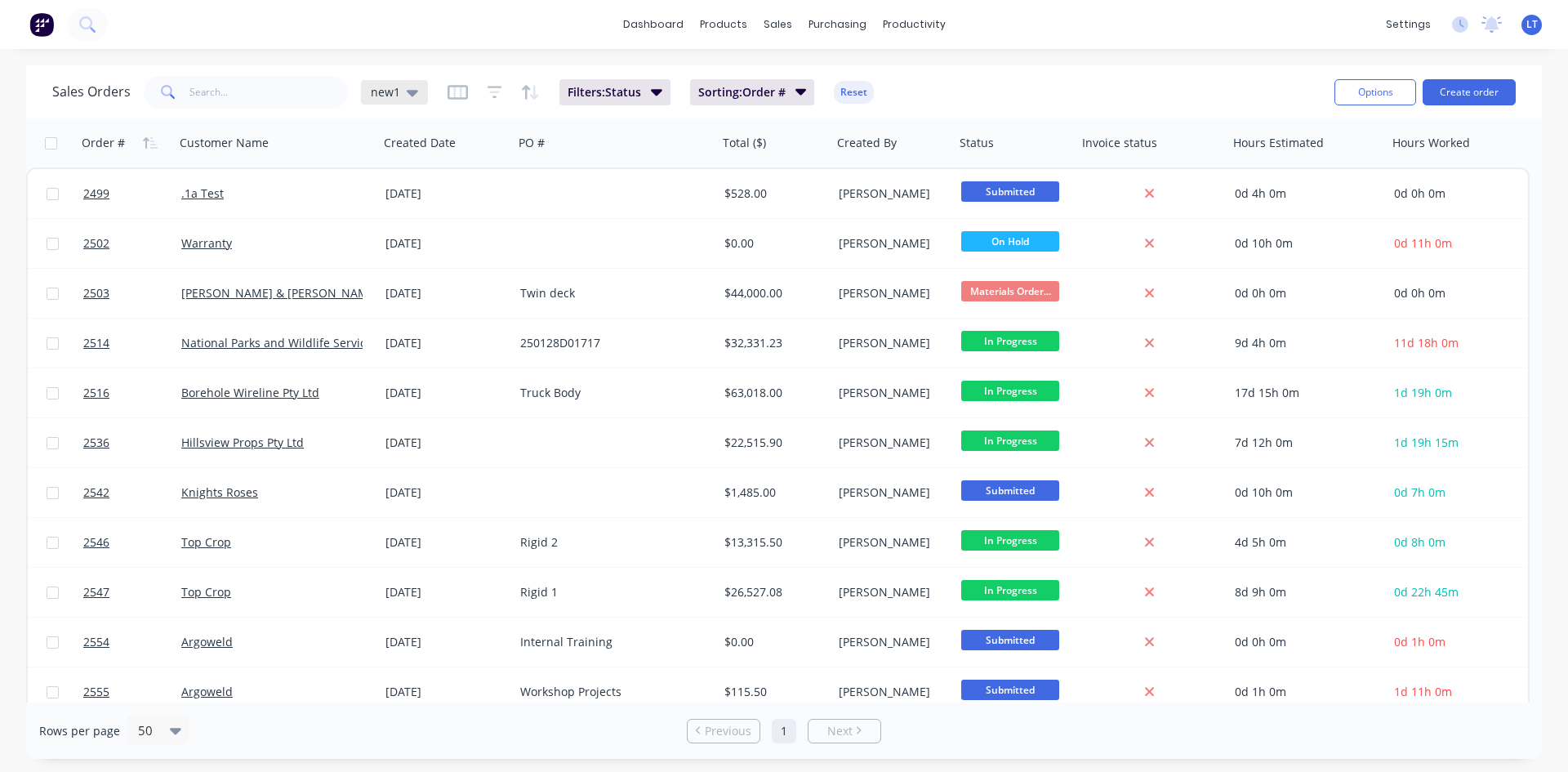
click at [413, 91] on icon at bounding box center [412, 92] width 11 height 7
click at [397, 330] on button "Quotes Only" at bounding box center [460, 330] width 186 height 19
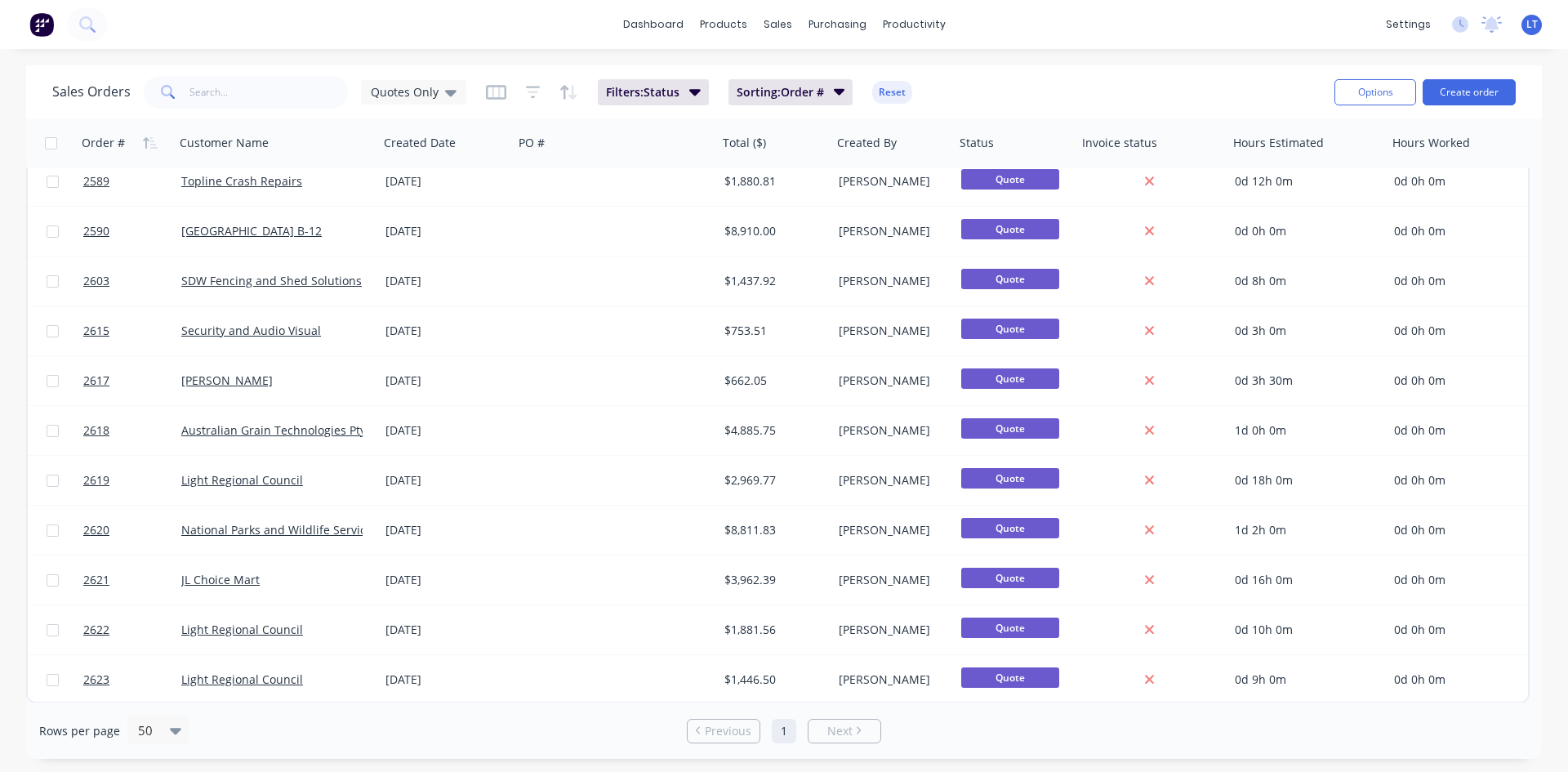
scroll to position [262, 0]
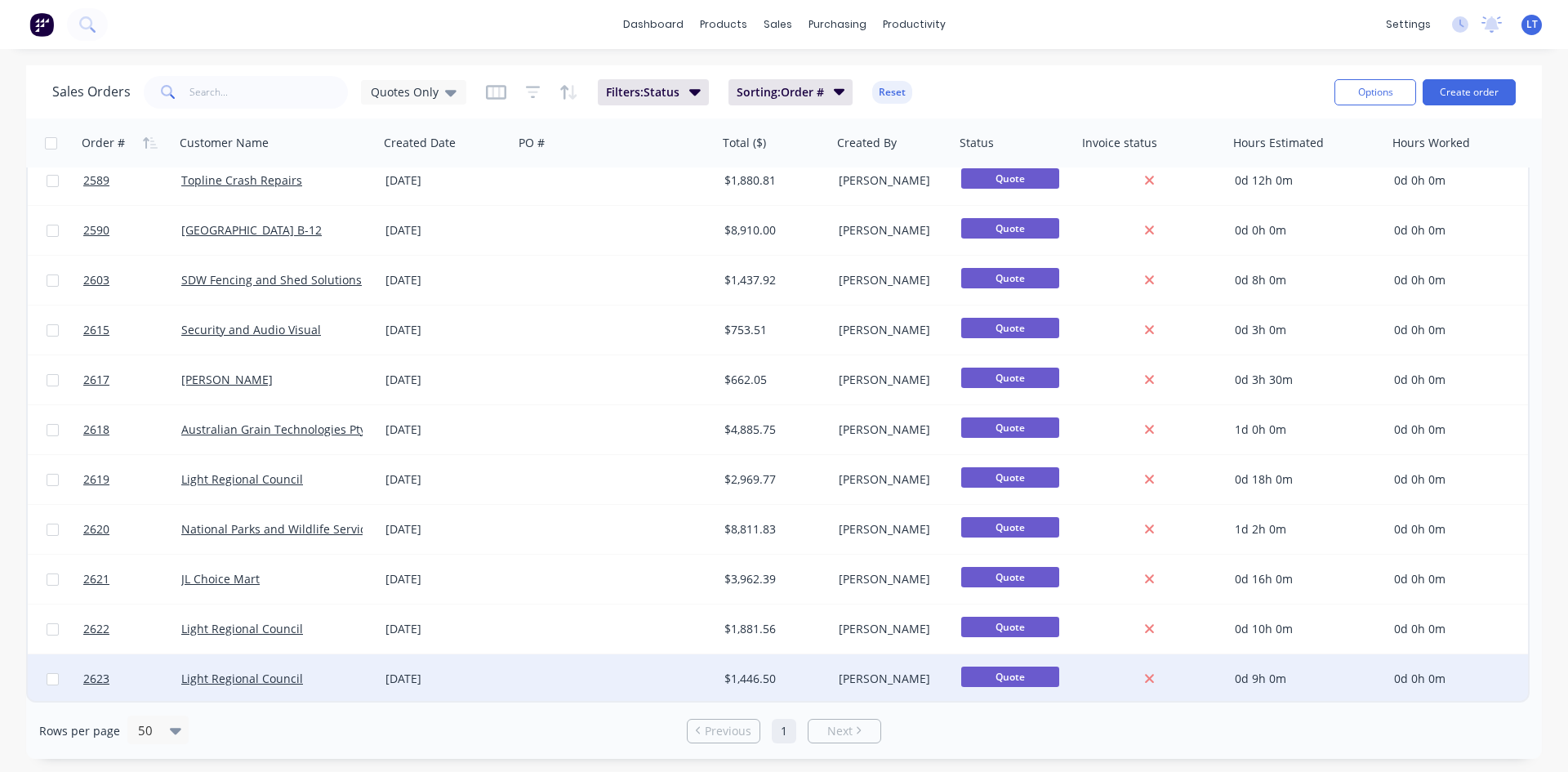
click at [319, 686] on div "Light Regional Council" at bounding box center [272, 678] width 182 height 16
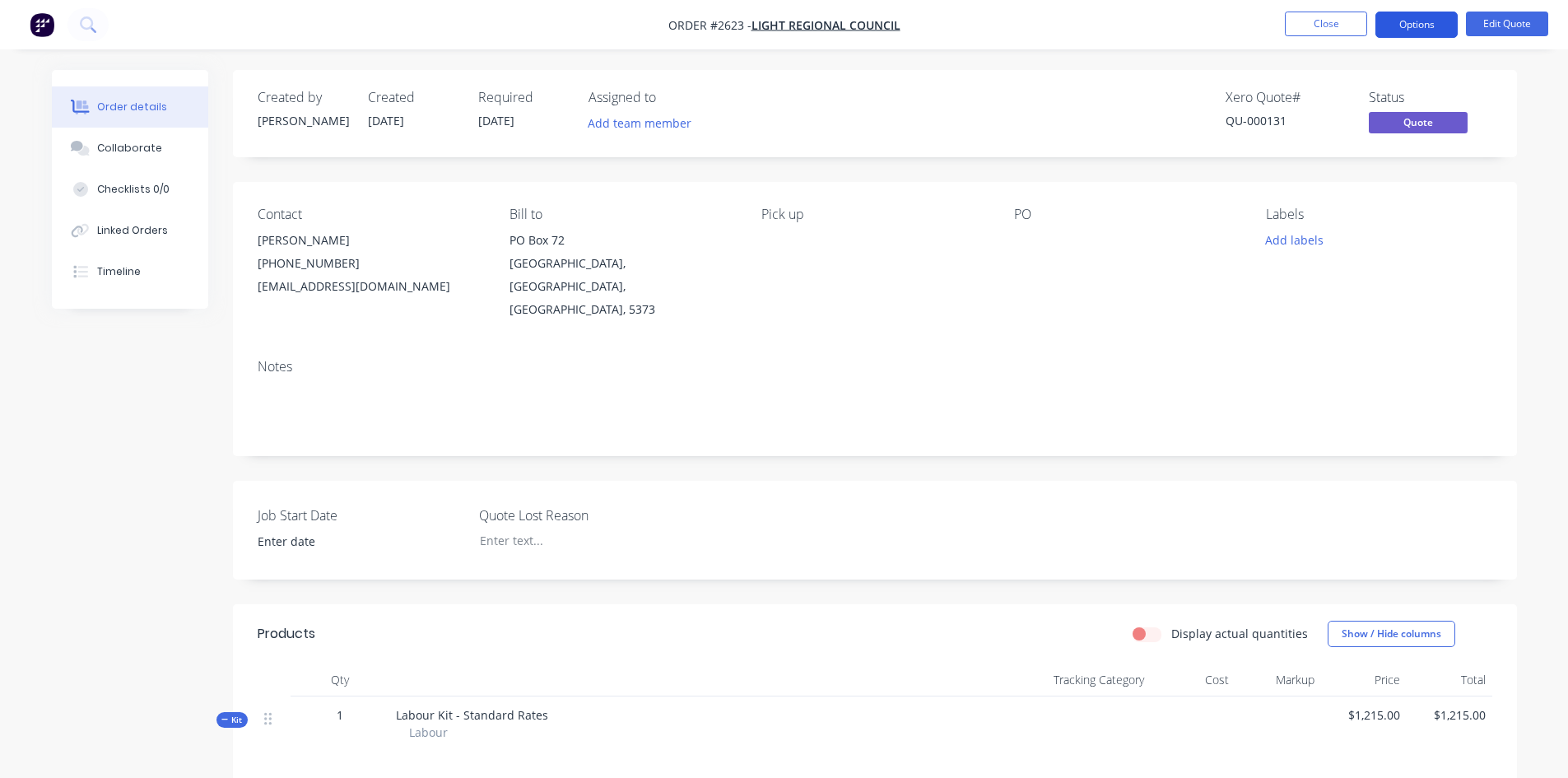
click at [1423, 28] on button "Options" at bounding box center [1416, 25] width 83 height 27
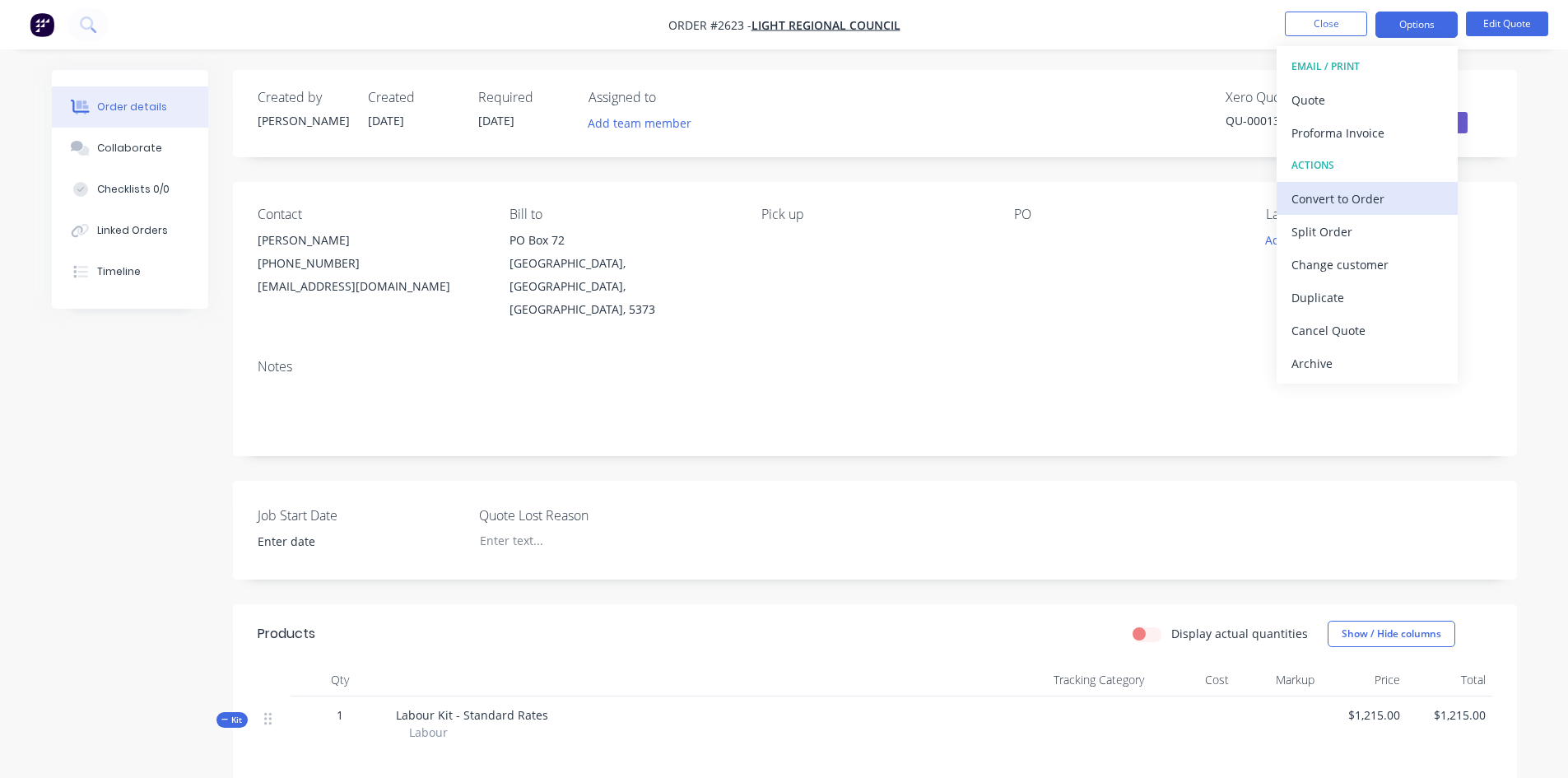
click at [1354, 200] on div "Convert to Order" at bounding box center [1368, 198] width 152 height 24
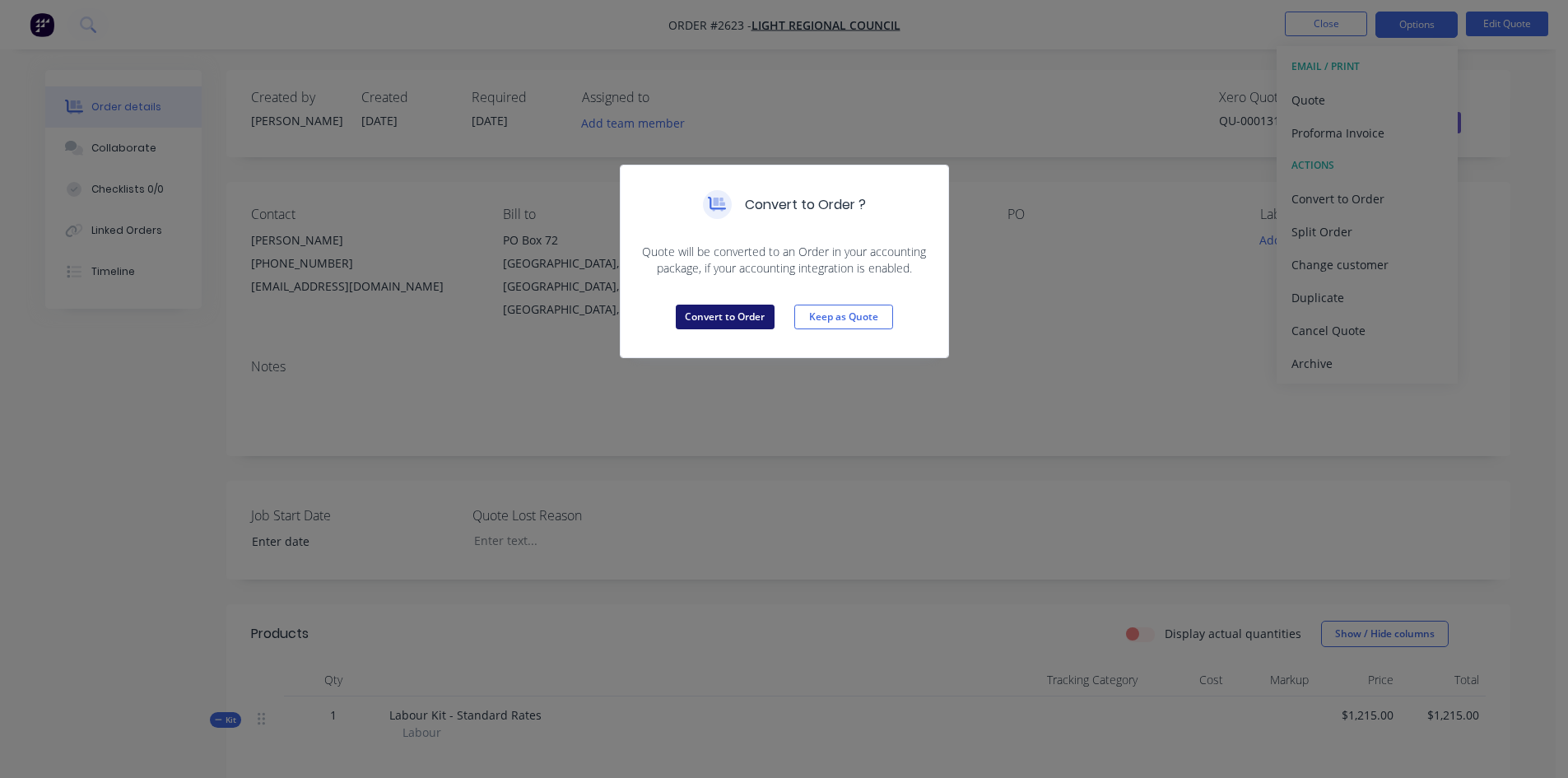
click at [739, 317] on button "Convert to Order" at bounding box center [725, 317] width 99 height 25
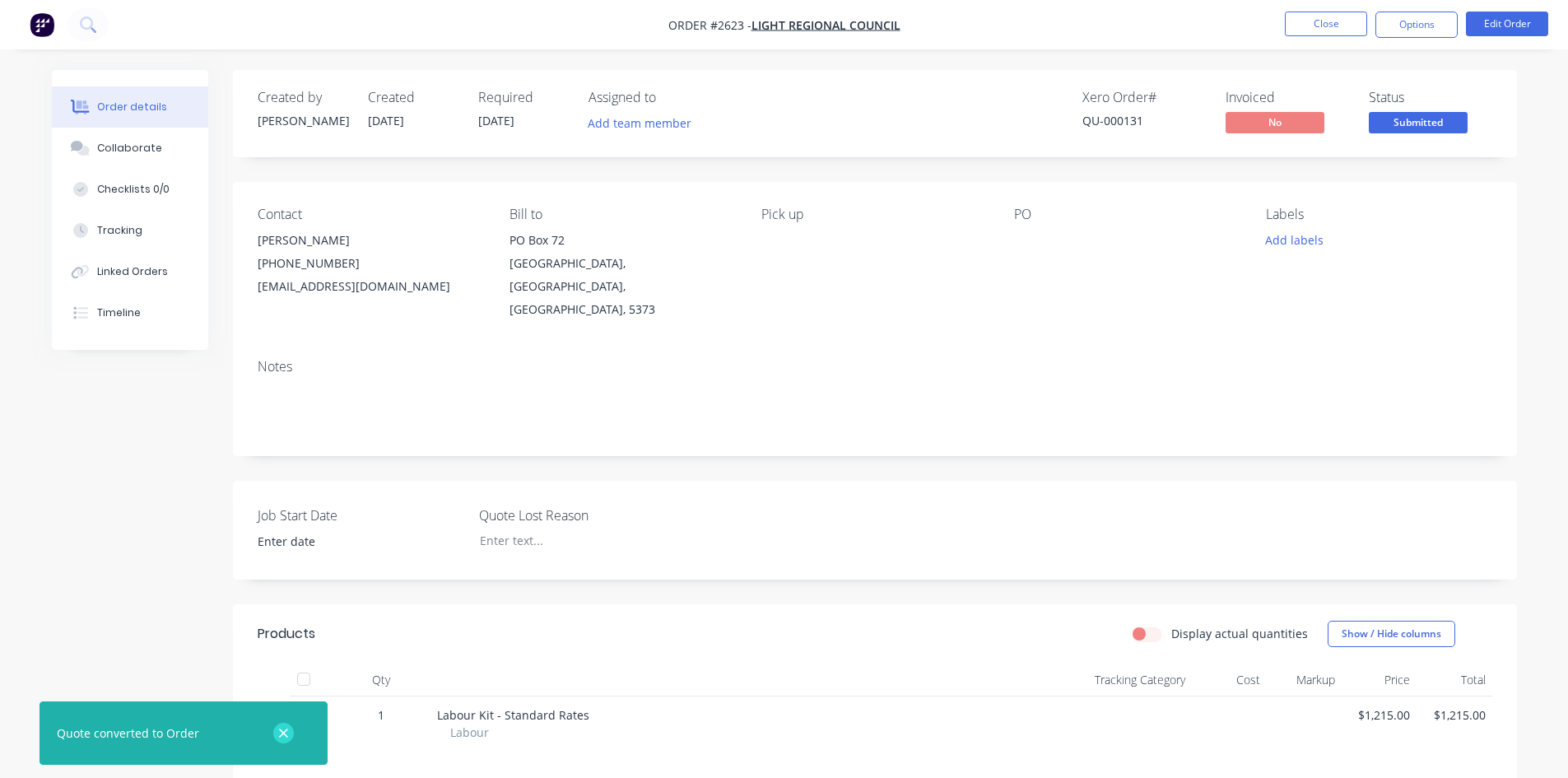
click at [288, 732] on icon "button" at bounding box center [283, 733] width 10 height 15
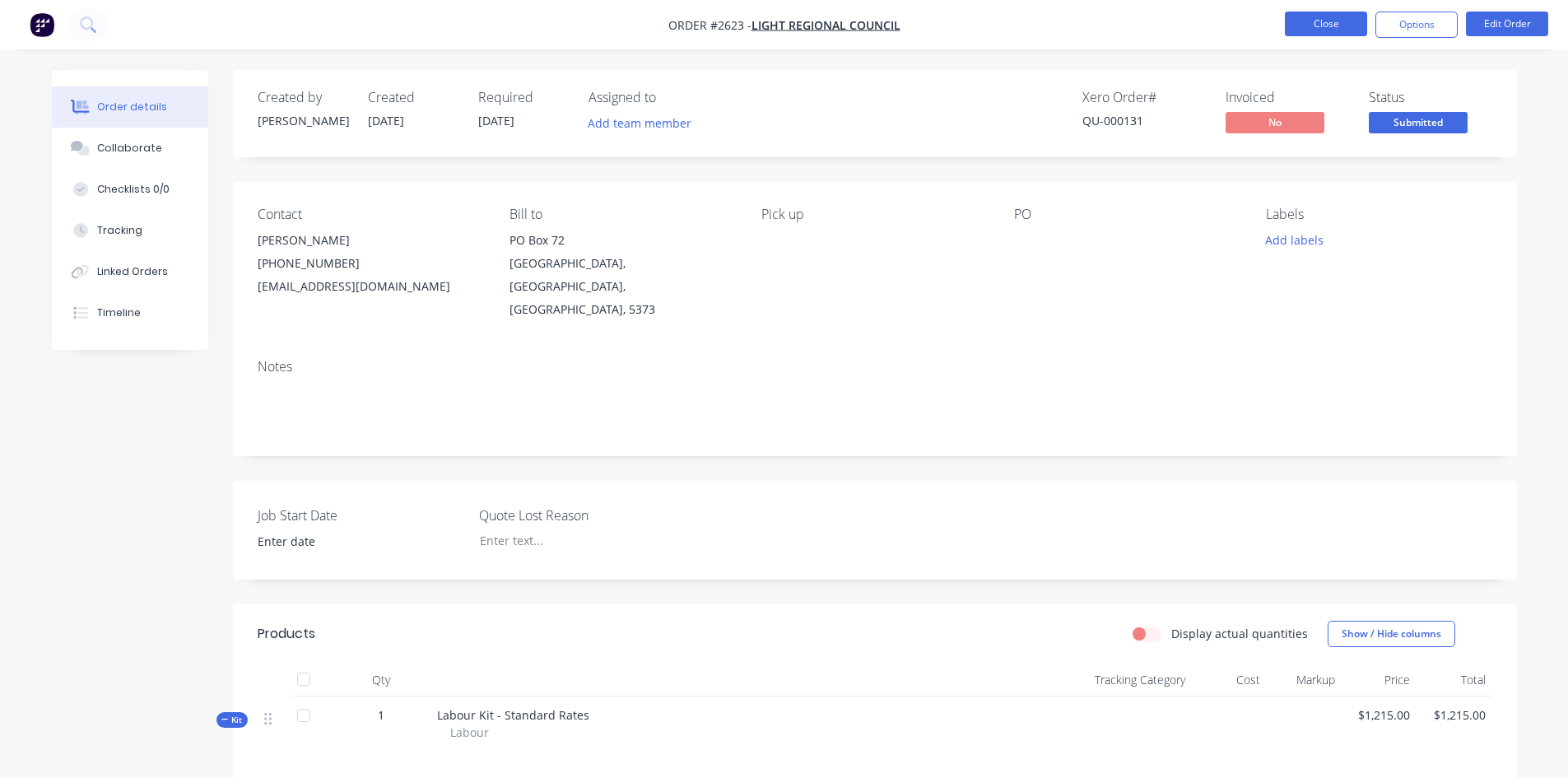
click at [1331, 24] on button "Close" at bounding box center [1326, 24] width 83 height 25
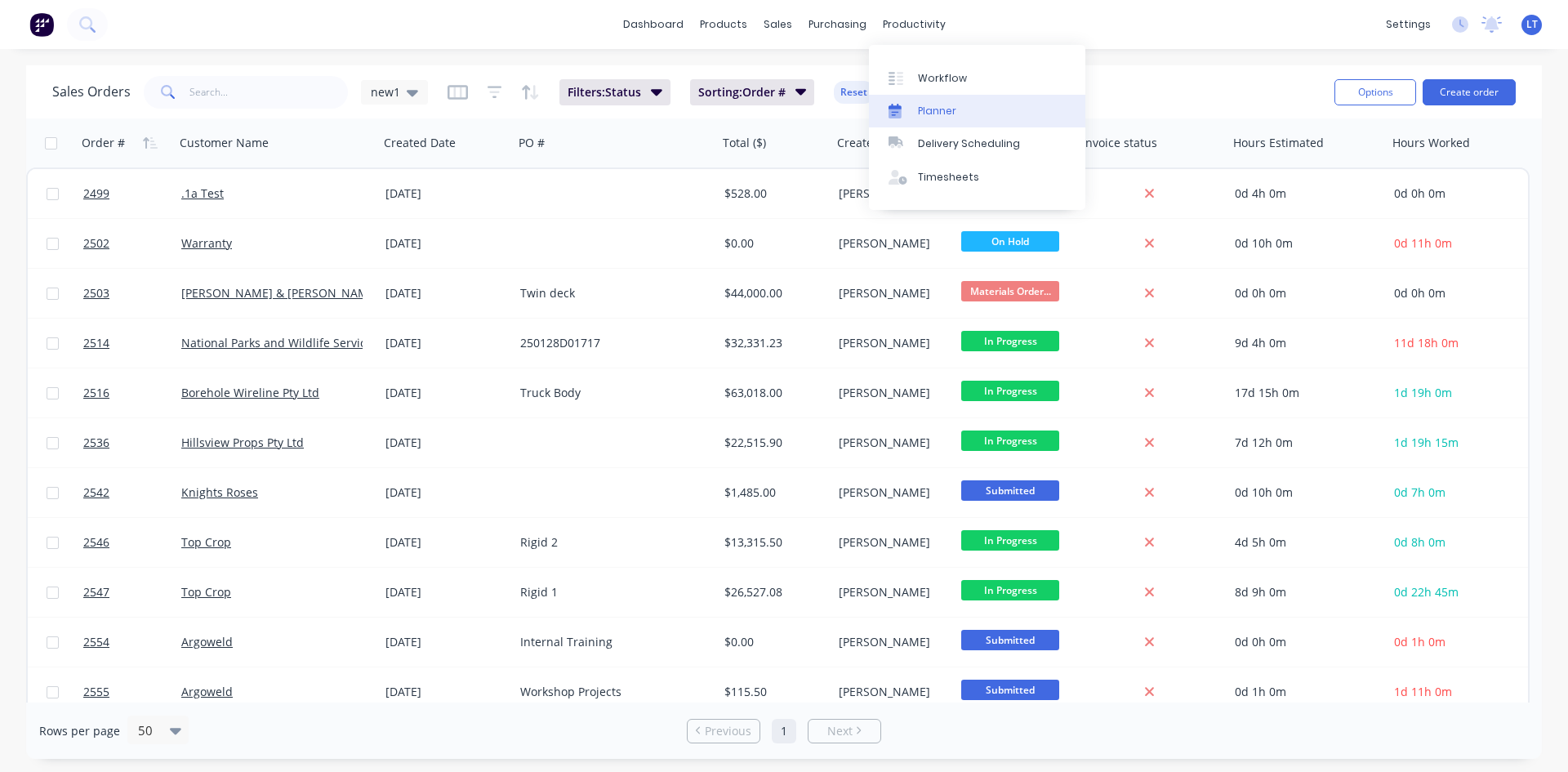
click at [949, 108] on div "Planner" at bounding box center [937, 111] width 39 height 15
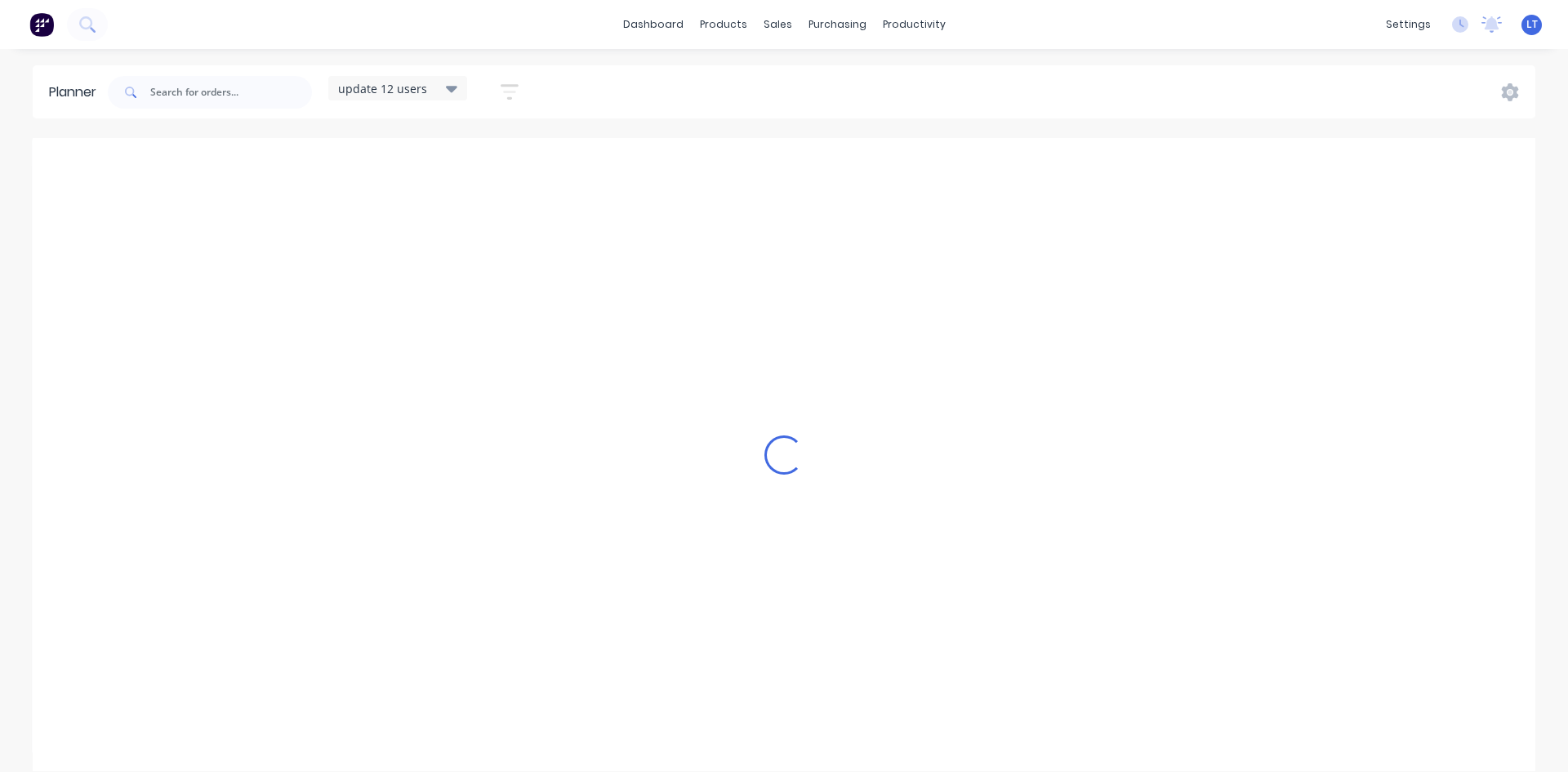
scroll to position [0, 1]
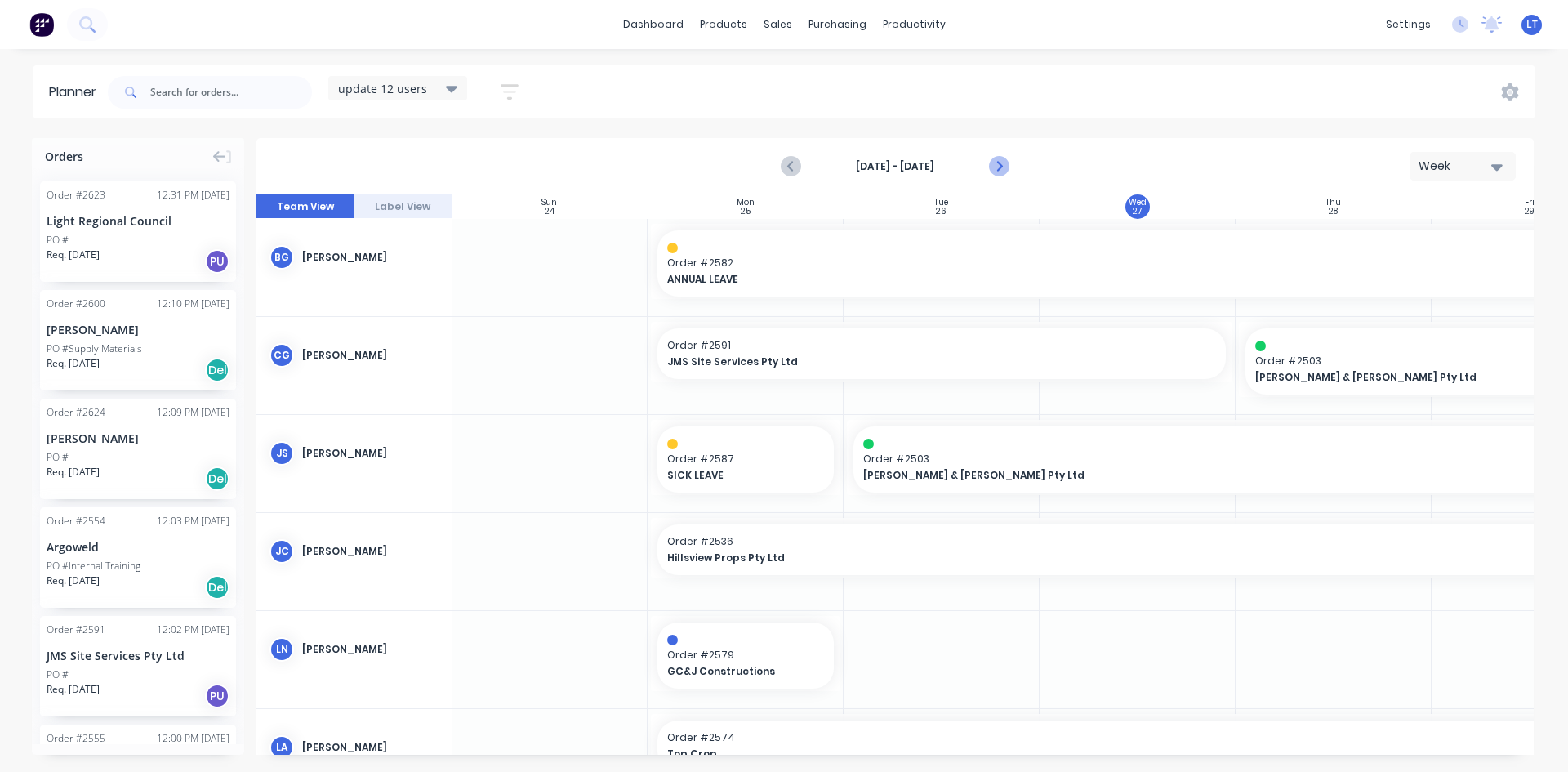
click at [1009, 160] on button "Next page" at bounding box center [998, 167] width 33 height 33
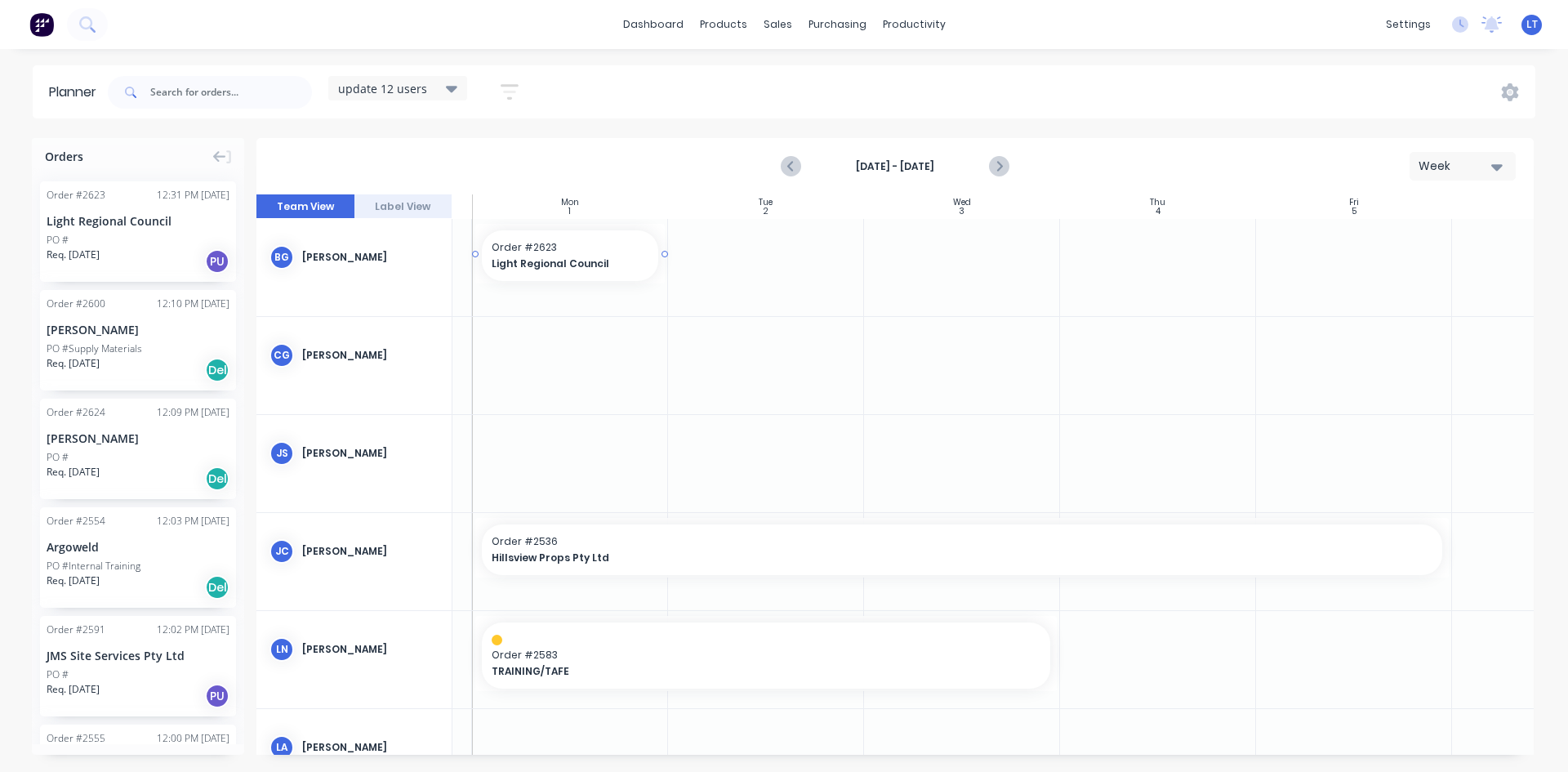
scroll to position [0, 172]
drag, startPoint x: 136, startPoint y: 232, endPoint x: 1359, endPoint y: 287, distance: 1224.2
click at [1004, 163] on icon "Next page" at bounding box center [997, 167] width 20 height 20
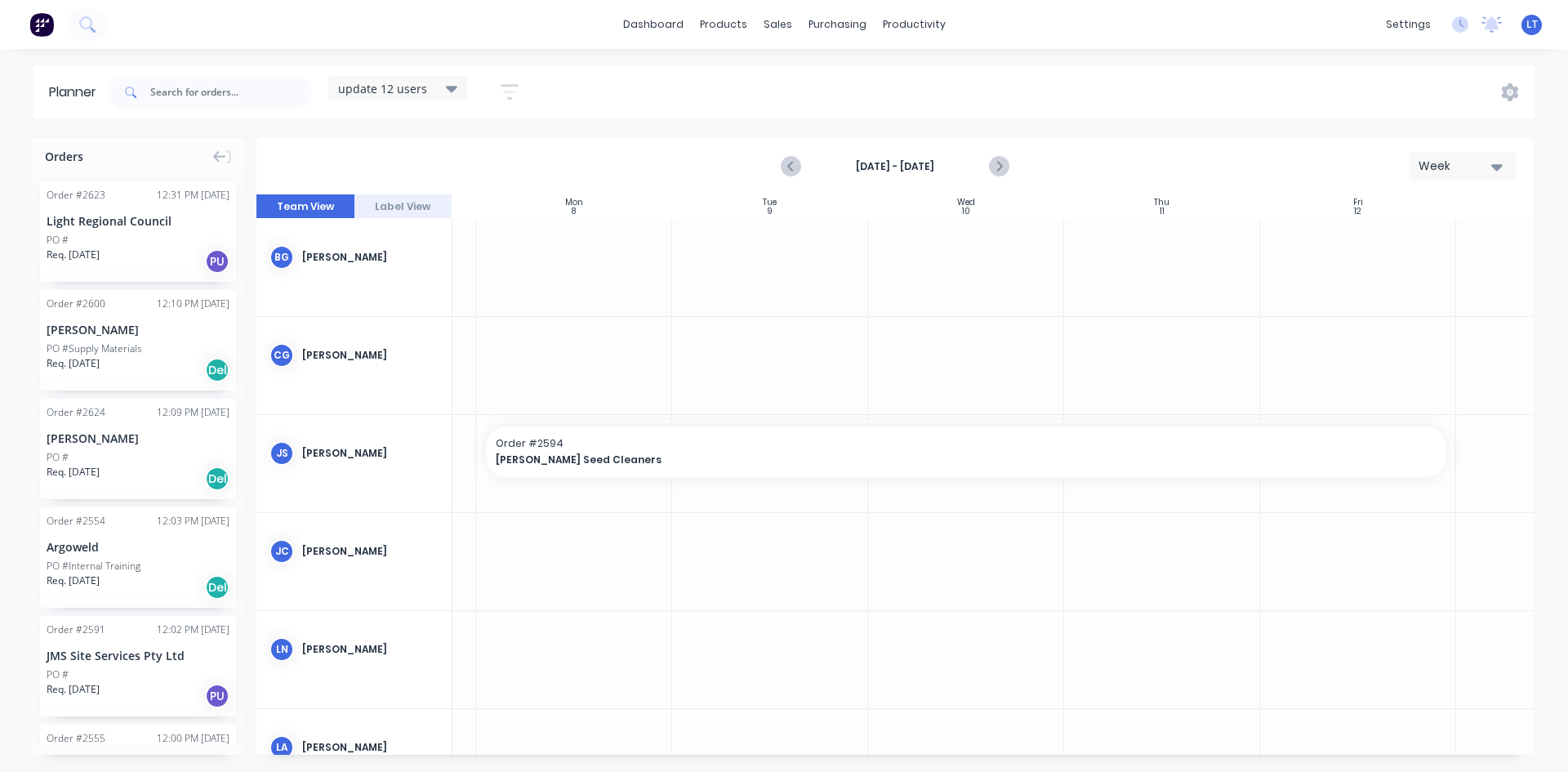
drag, startPoint x: 342, startPoint y: 276, endPoint x: 1336, endPoint y: 249, distance: 994.4
click at [1336, 249] on div "BG Brodie Griggs CG Clayton Gilbert JS Jacob Swann JC Jaidon Clarke LN Levi Nus…" at bounding box center [867, 757] width 1568 height 1078
drag, startPoint x: 105, startPoint y: 215, endPoint x: 1366, endPoint y: 231, distance: 1261.1
click at [1366, 231] on div "Orders Order # 2623 12:31 PM 27/08/25 Light Regional Council PO # Req. 27/08/25…" at bounding box center [784, 455] width 1568 height 633
click at [1002, 168] on icon "Next page" at bounding box center [997, 167] width 20 height 20
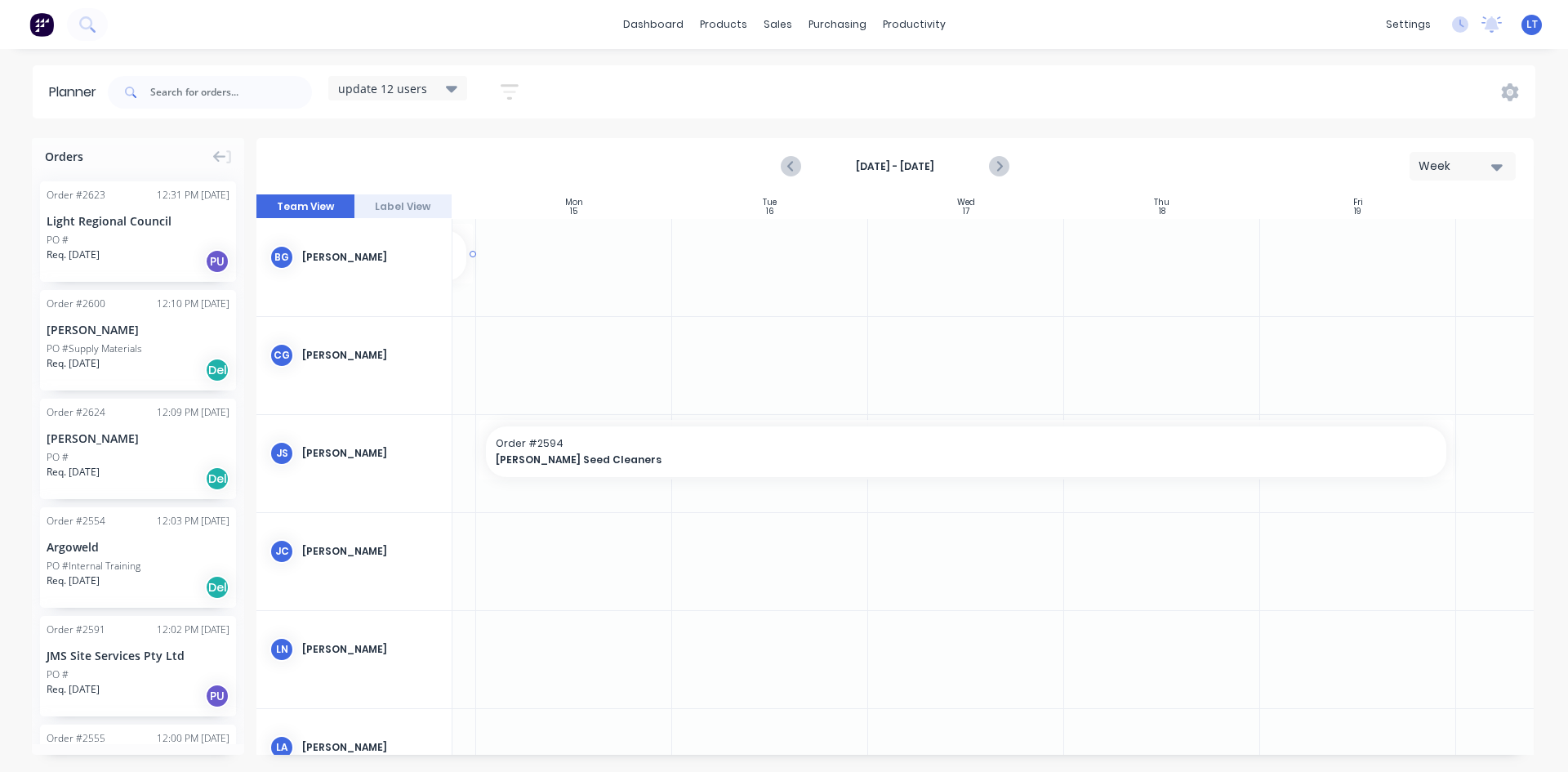
scroll to position [0, 164]
drag, startPoint x: 120, startPoint y: 234, endPoint x: 534, endPoint y: 234, distance: 414.0
click at [534, 234] on div "Orders Order # 2623 12:31 PM 27/08/25 Light Regional Council PO # Req. 27/08/25…" at bounding box center [784, 455] width 1568 height 633
click at [787, 159] on icon "Previous page" at bounding box center [791, 167] width 20 height 20
click at [781, 163] on button "Previous page" at bounding box center [791, 167] width 33 height 33
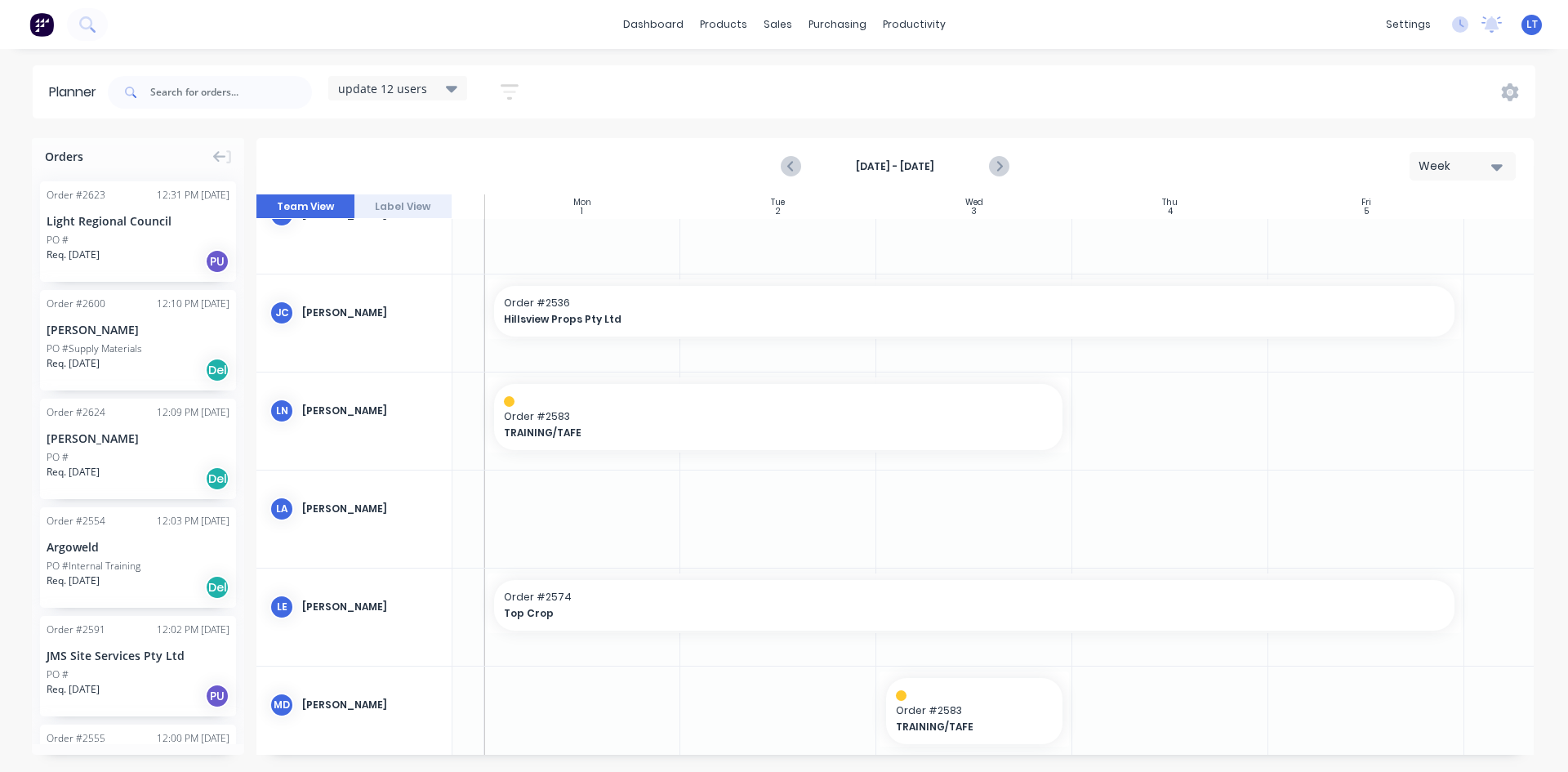
scroll to position [245, 164]
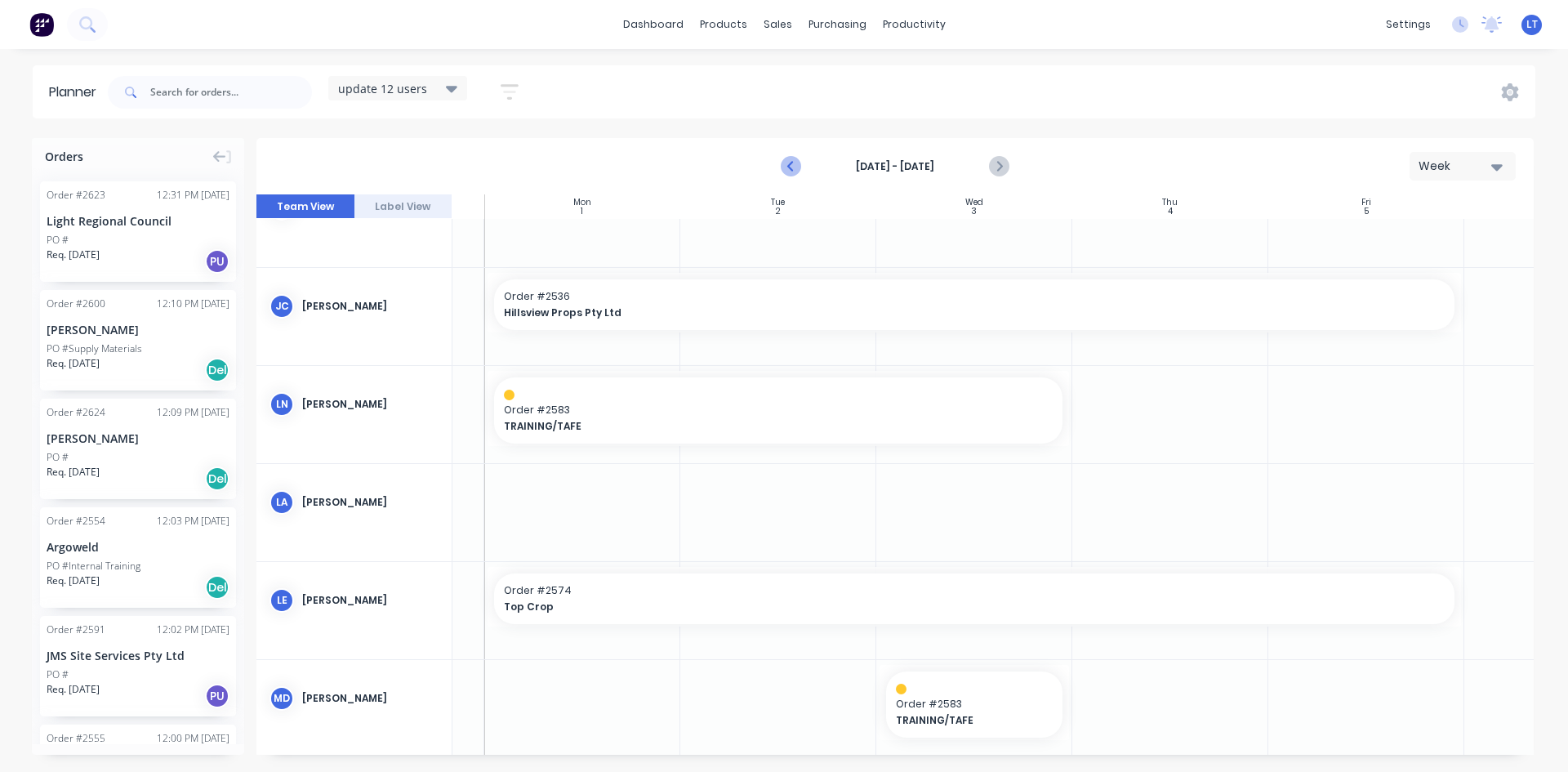
click at [796, 166] on icon "Previous page" at bounding box center [791, 167] width 20 height 20
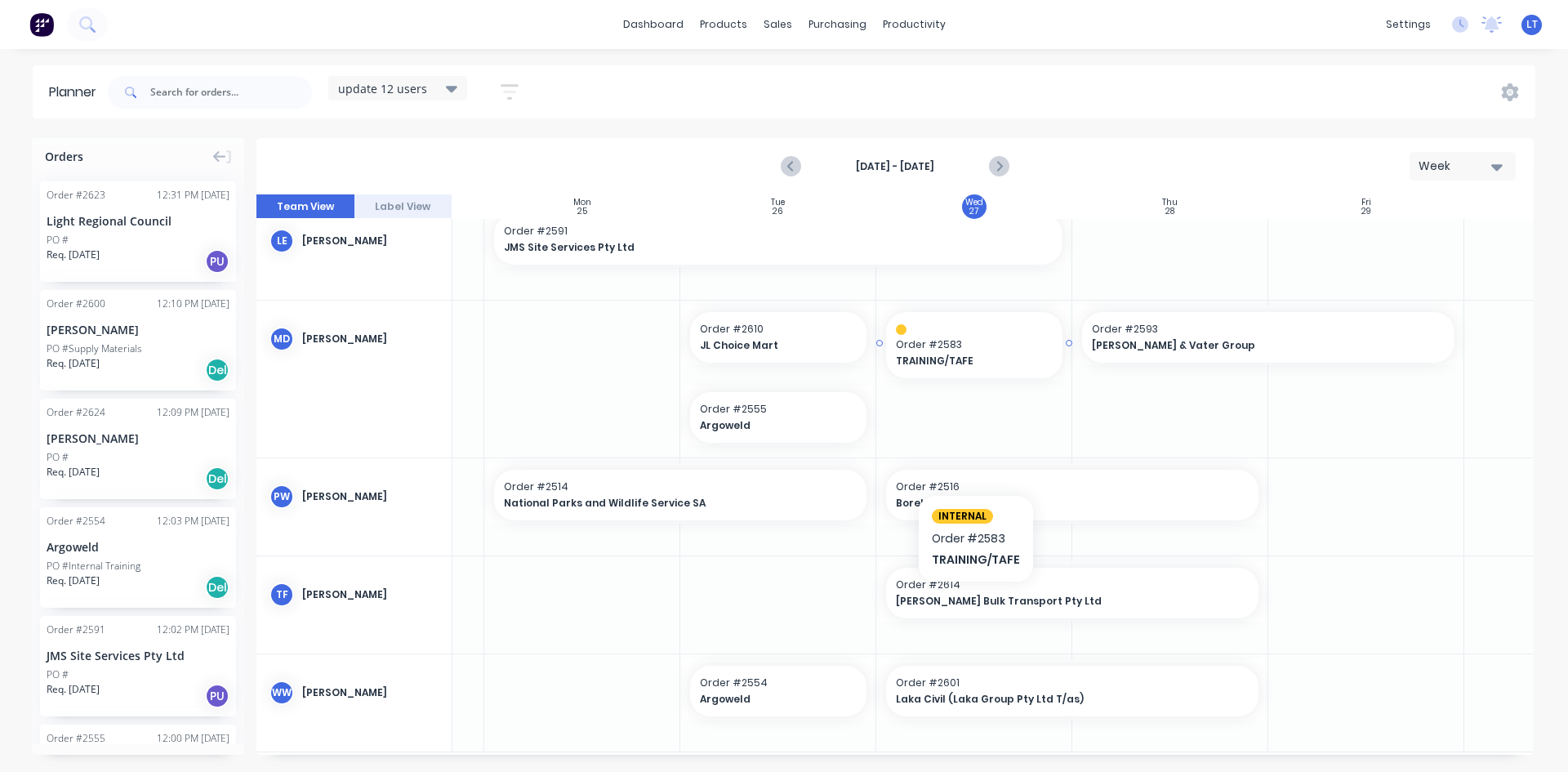
scroll to position [620, 164]
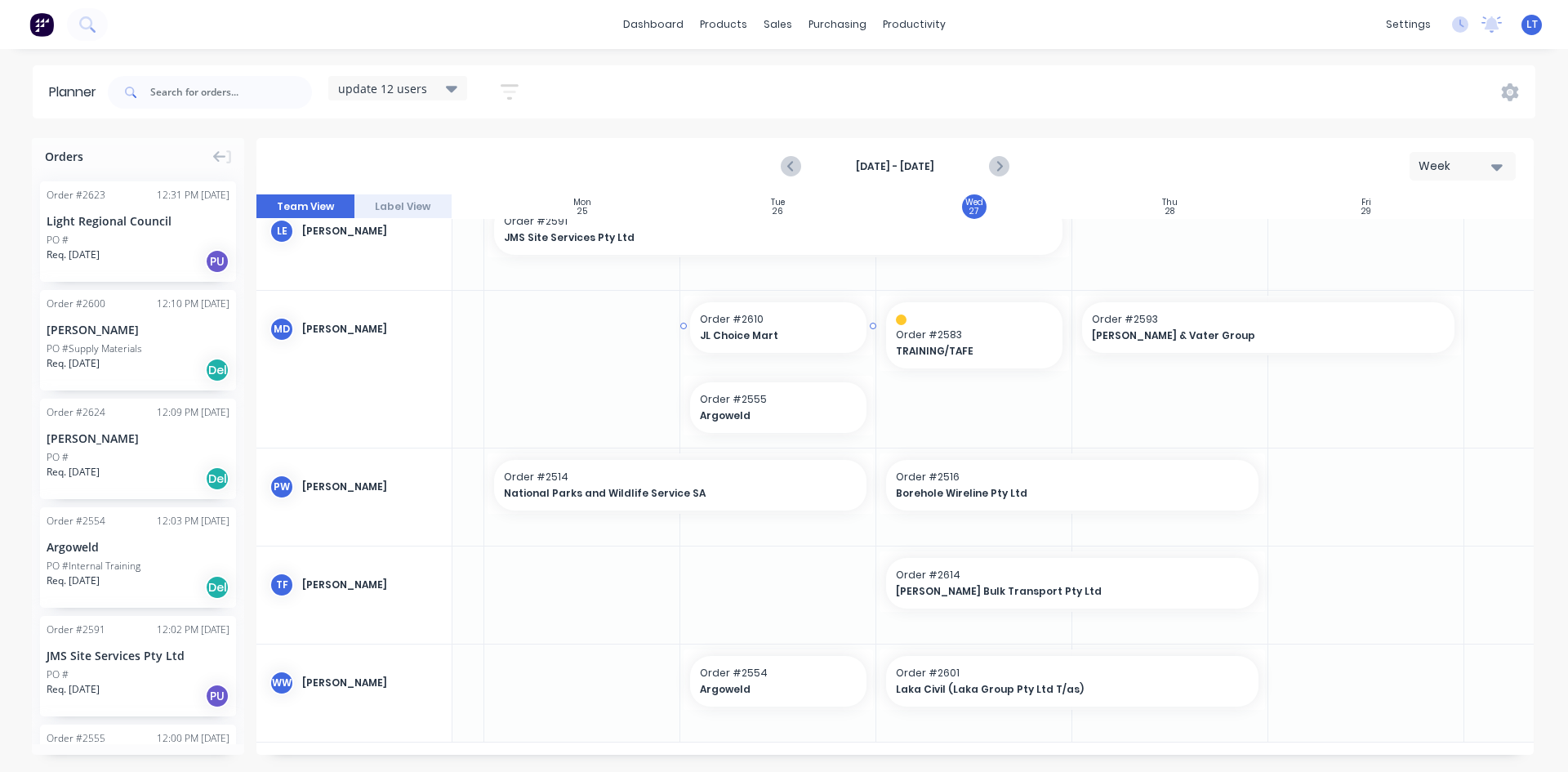
click at [770, 329] on span "JL Choice Mart" at bounding box center [770, 336] width 141 height 15
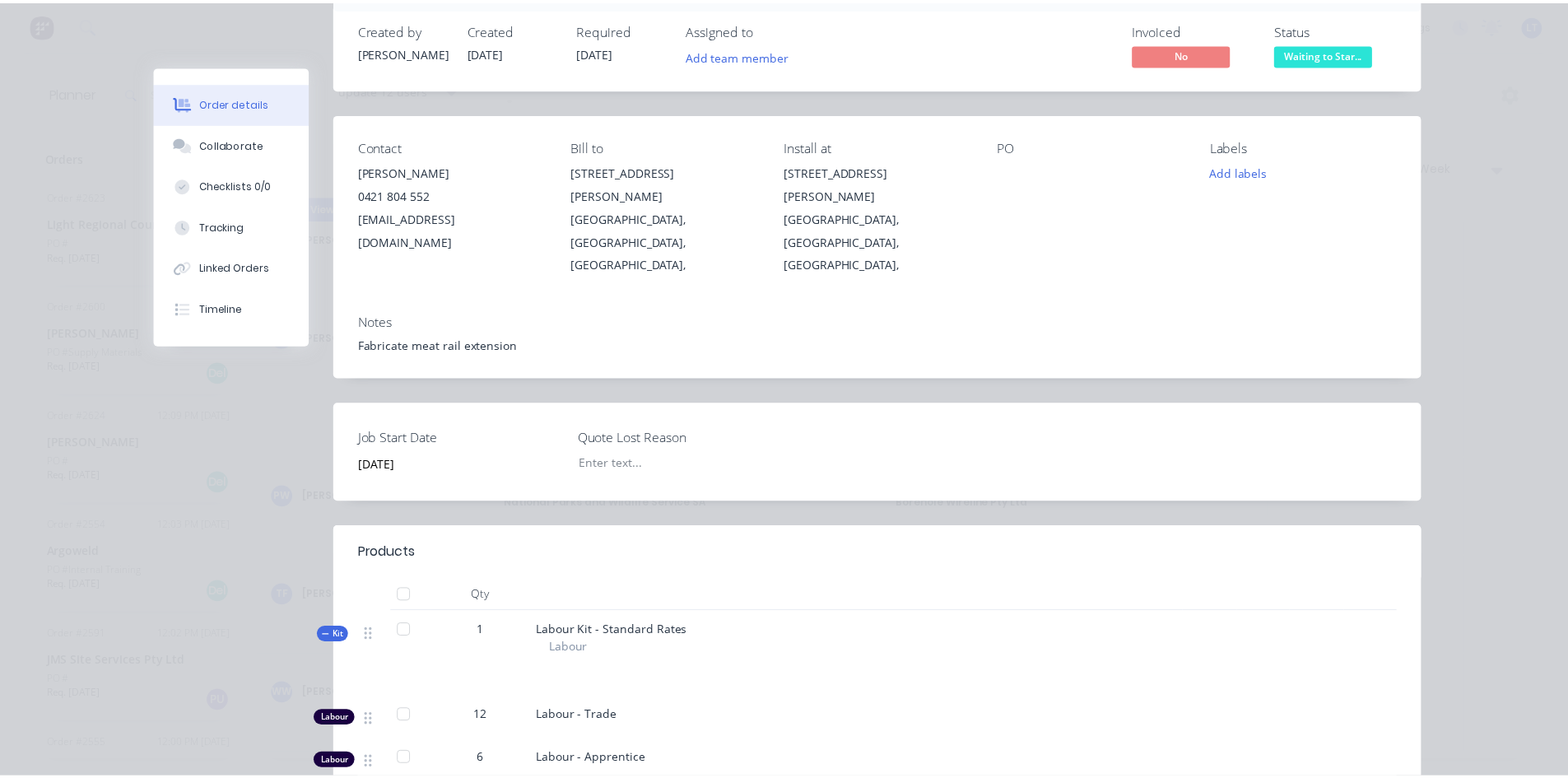
scroll to position [0, 0]
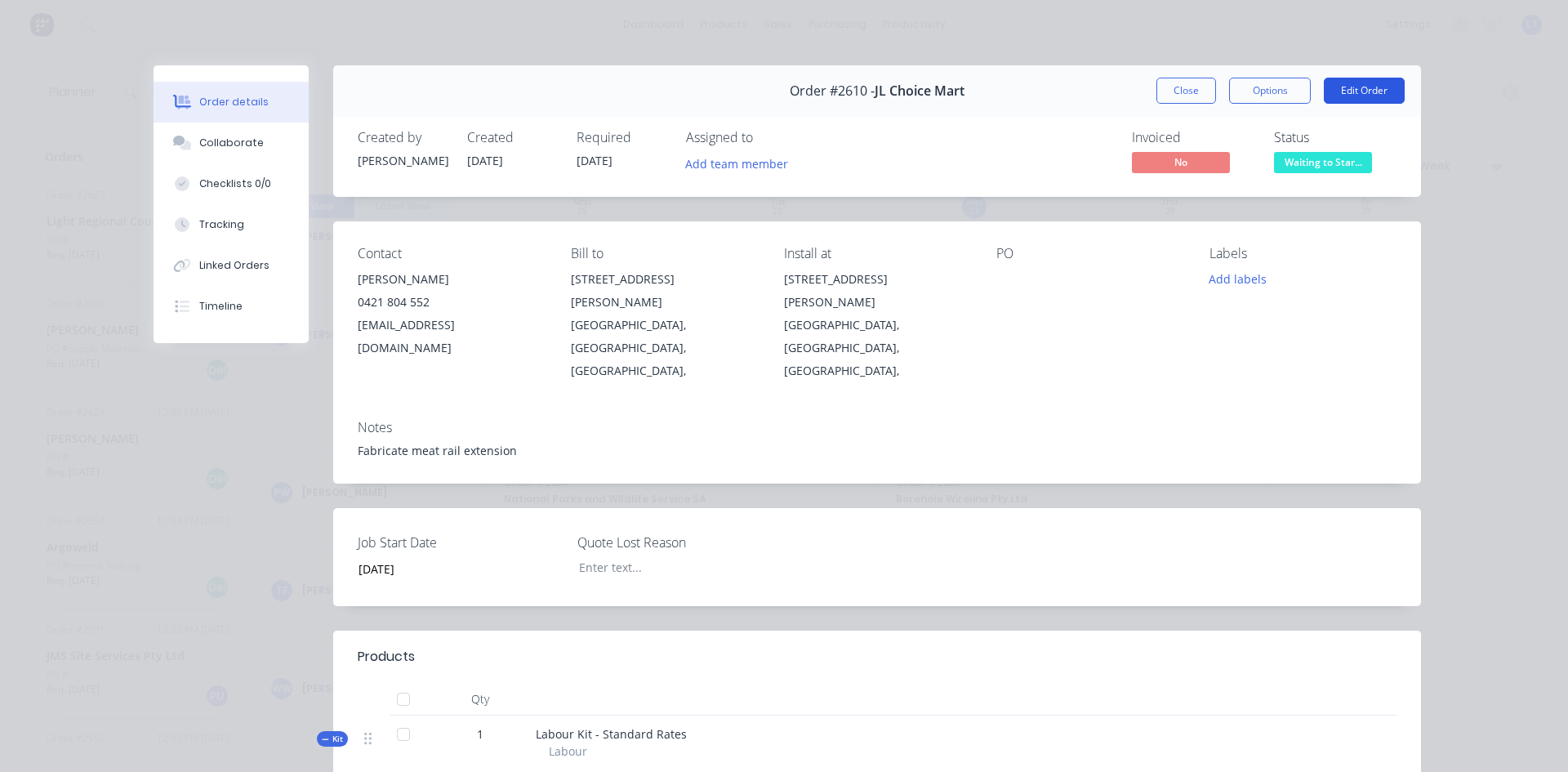
click at [1358, 94] on button "Edit Order" at bounding box center [1365, 90] width 81 height 26
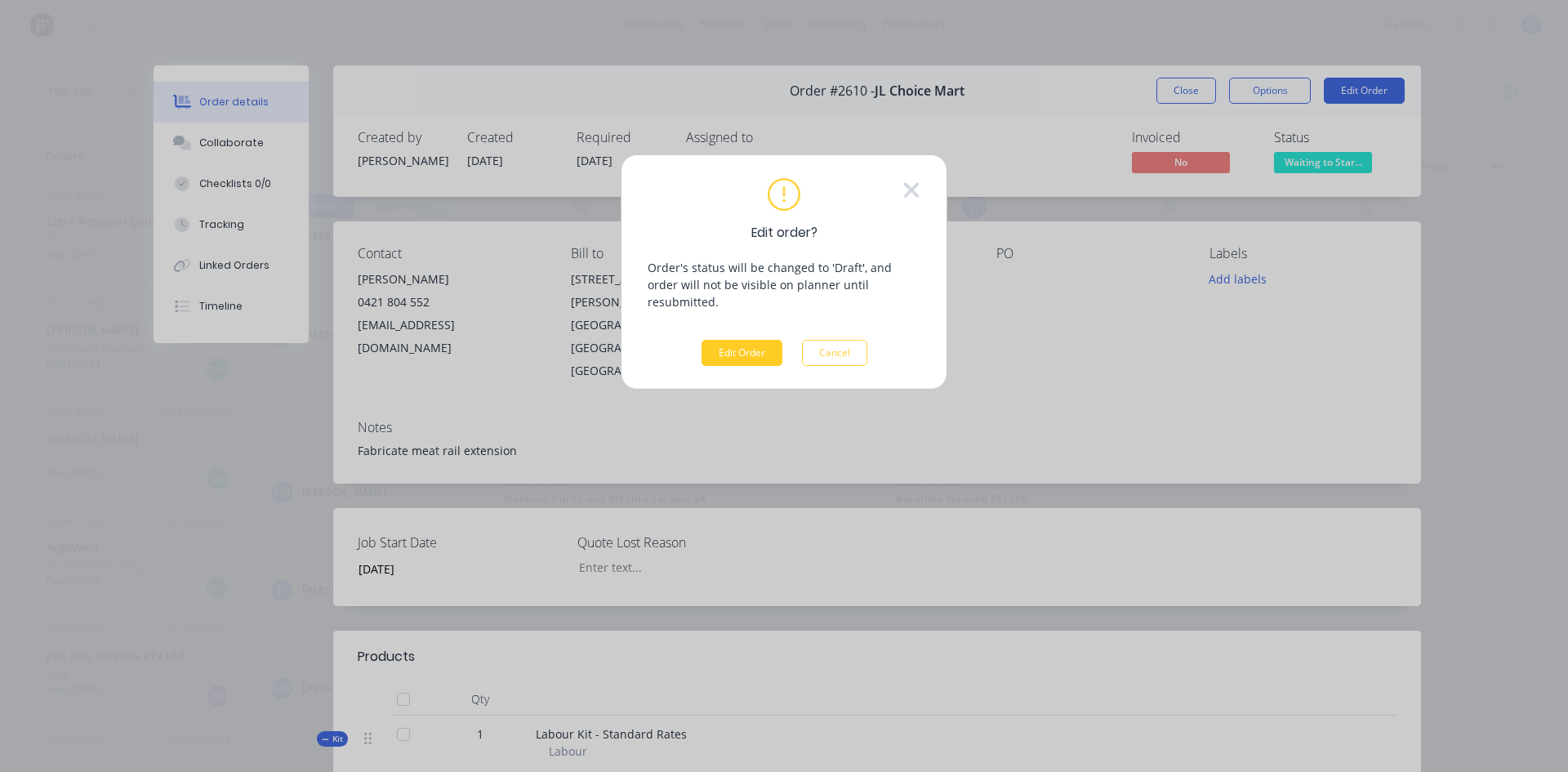
click at [768, 340] on button "Edit Order" at bounding box center [742, 353] width 81 height 26
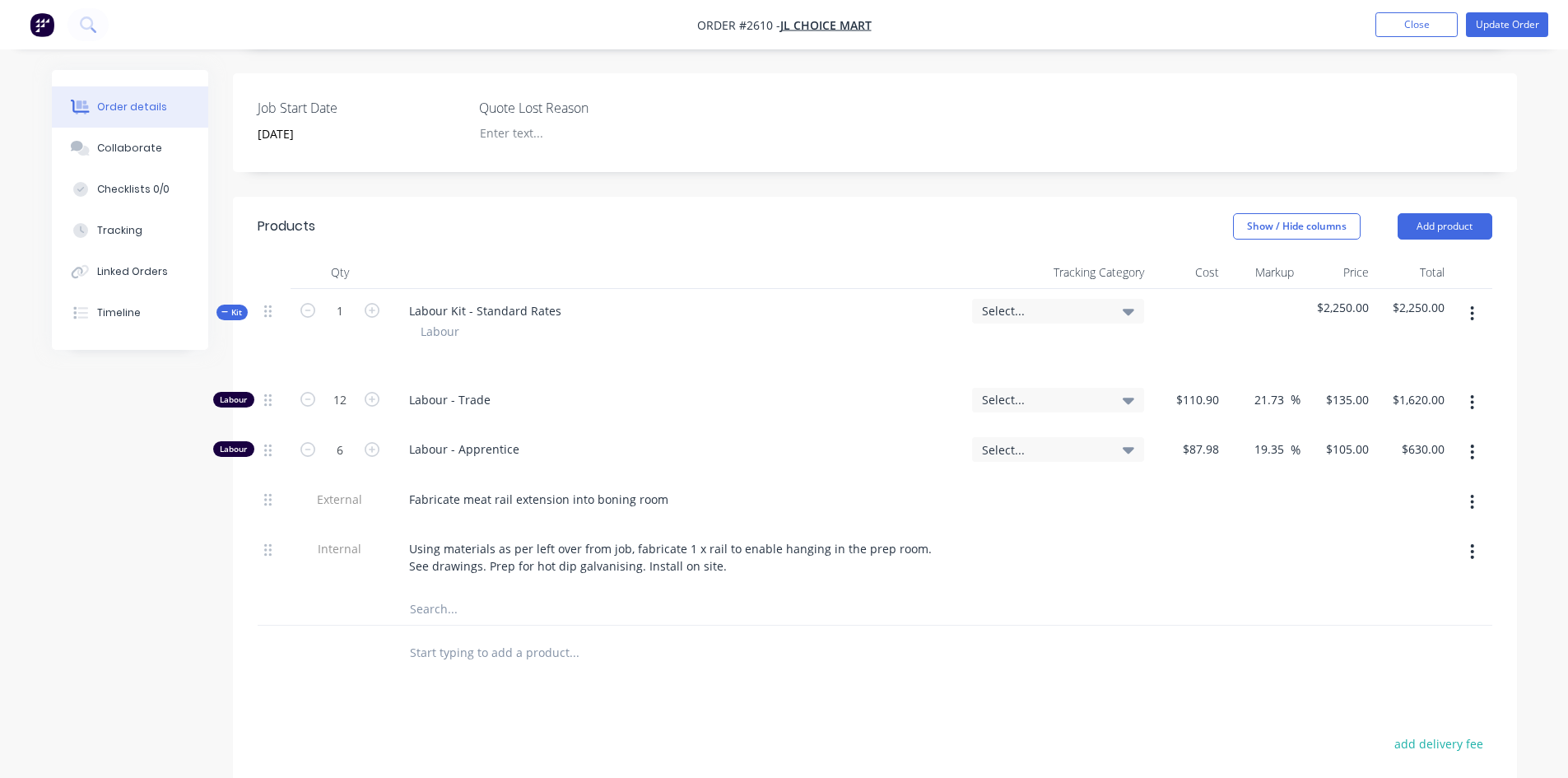
scroll to position [493, 0]
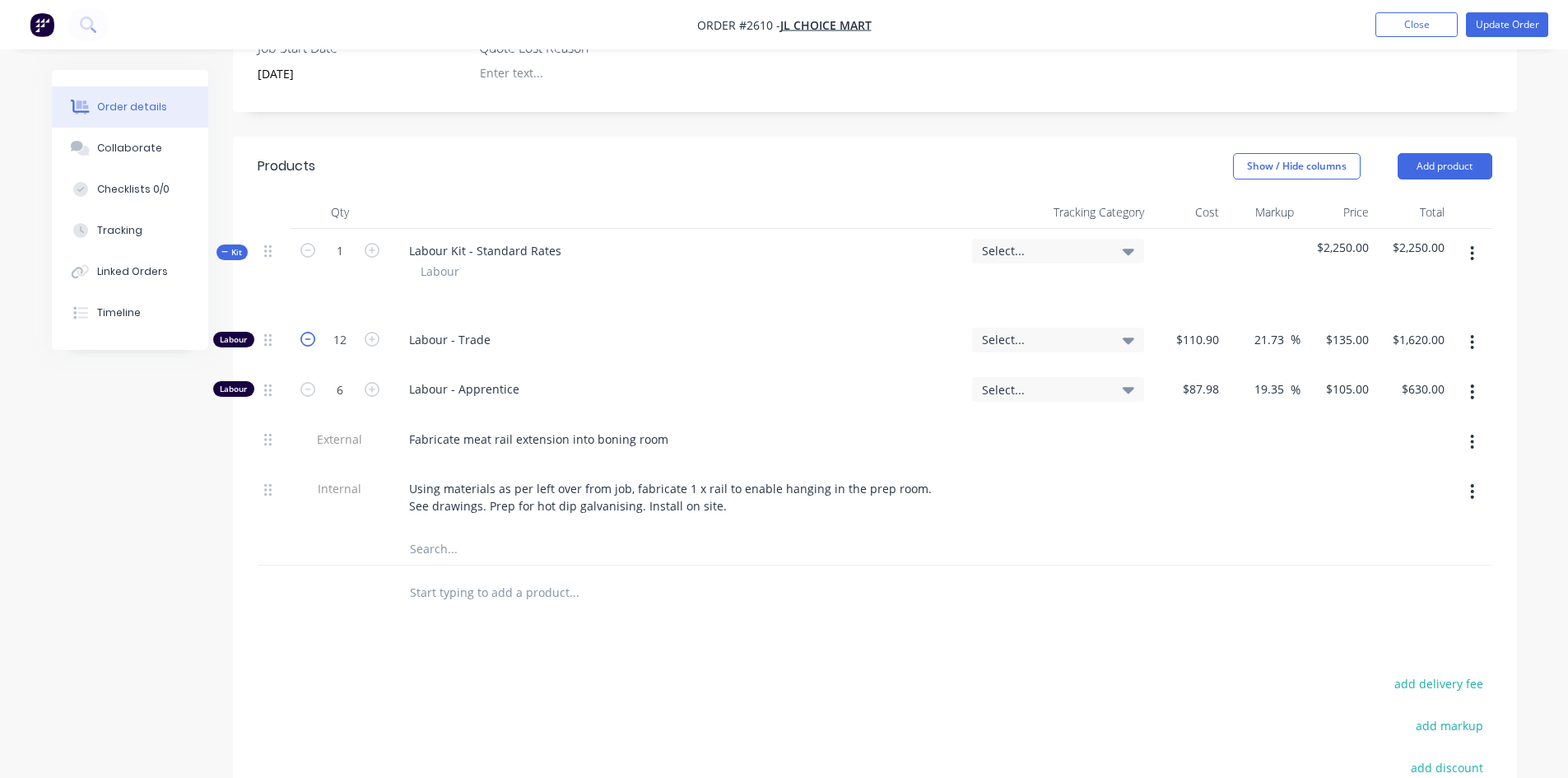
click at [306, 332] on icon "button" at bounding box center [308, 340] width 15 height 15
type input "11"
type input "$1,485.00"
click at [306, 332] on icon "button" at bounding box center [308, 340] width 15 height 15
type input "10"
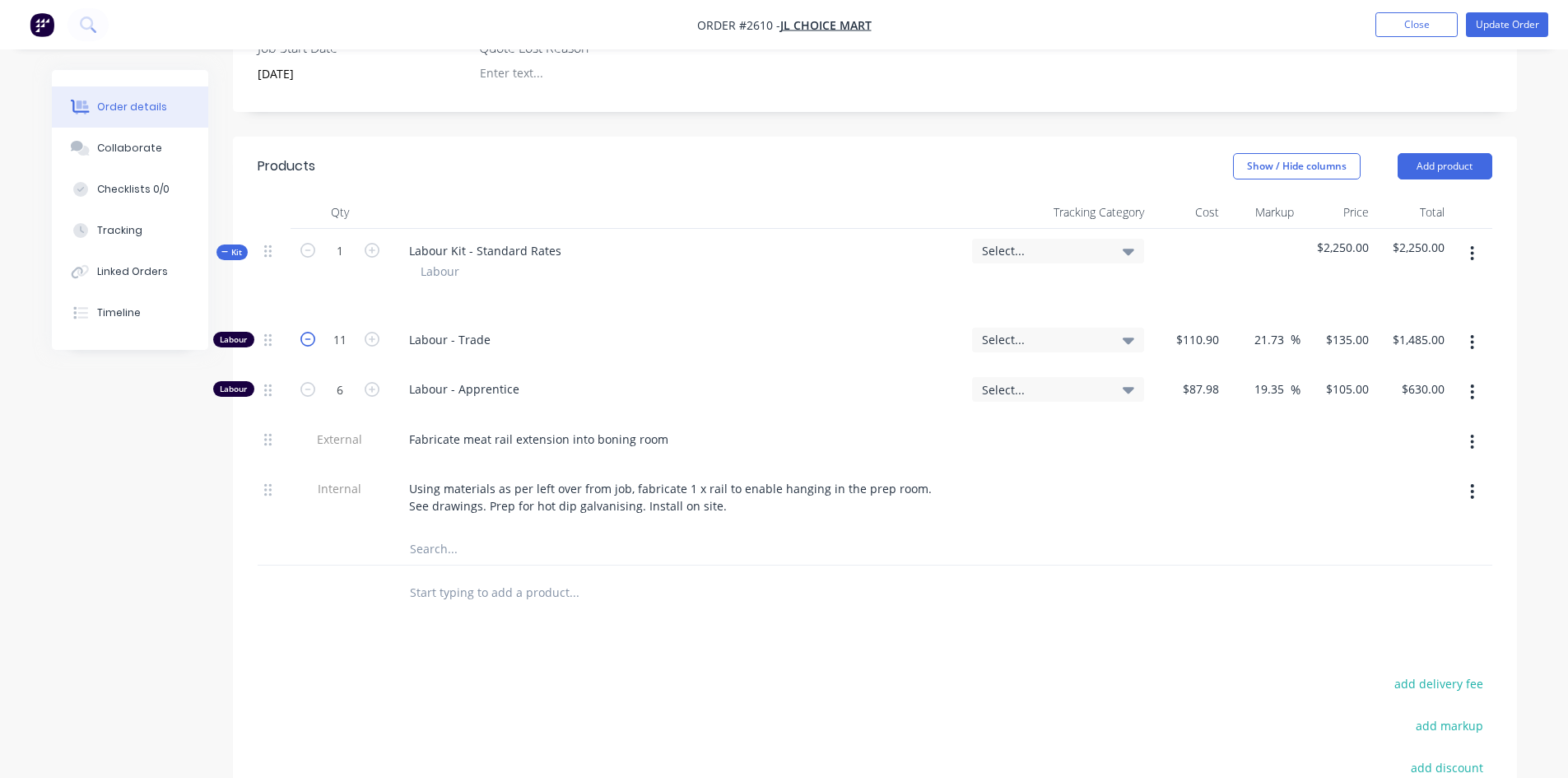
type input "$1,350.00"
click at [306, 332] on icon "button" at bounding box center [308, 340] width 15 height 15
type input "9"
type input "$1,215.00"
click at [306, 332] on icon "button" at bounding box center [308, 340] width 15 height 15
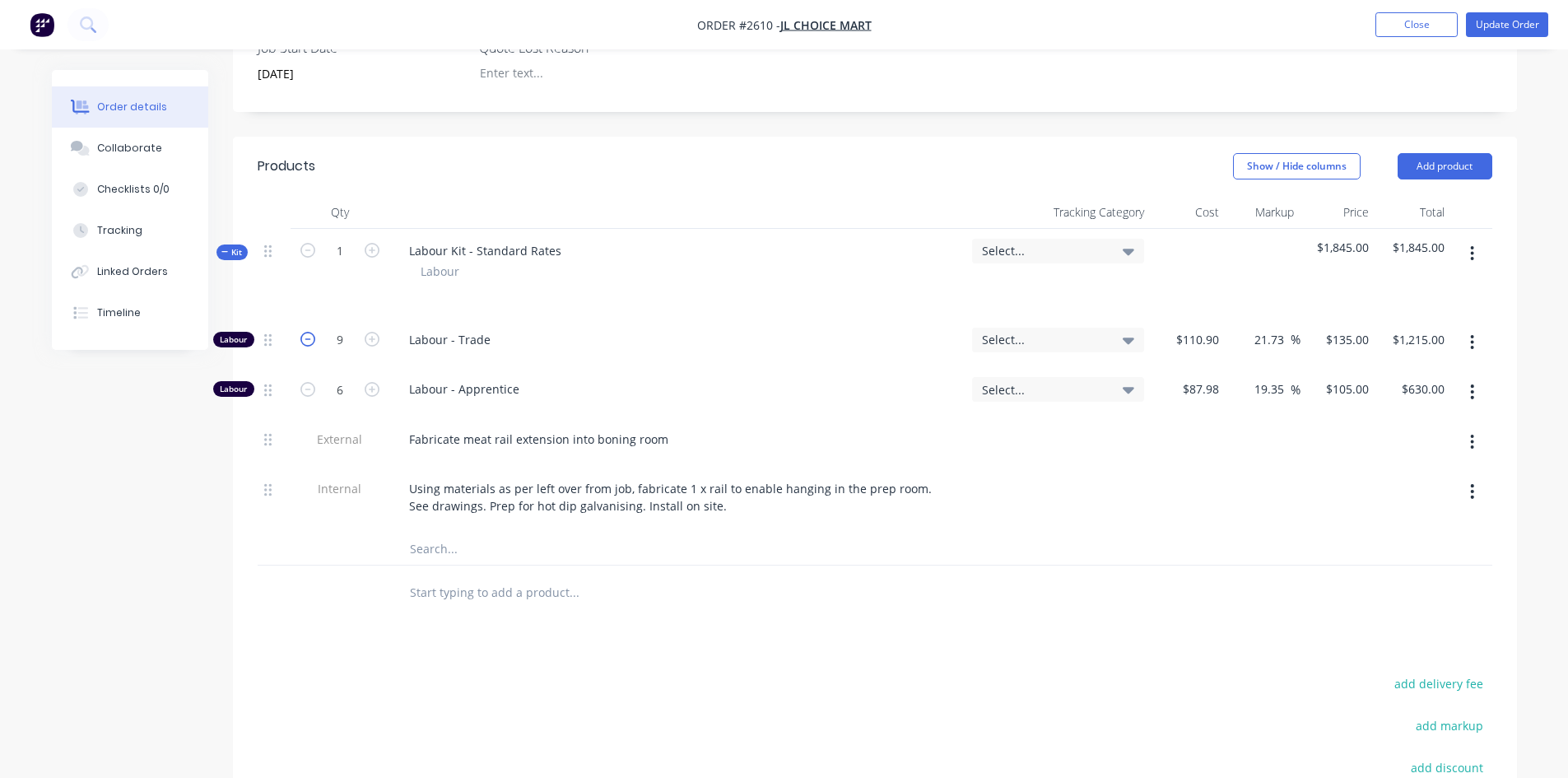
type input "8"
type input "$1,080.00"
click at [306, 332] on icon "button" at bounding box center [308, 340] width 15 height 15
type input "7"
type input "$945.00"
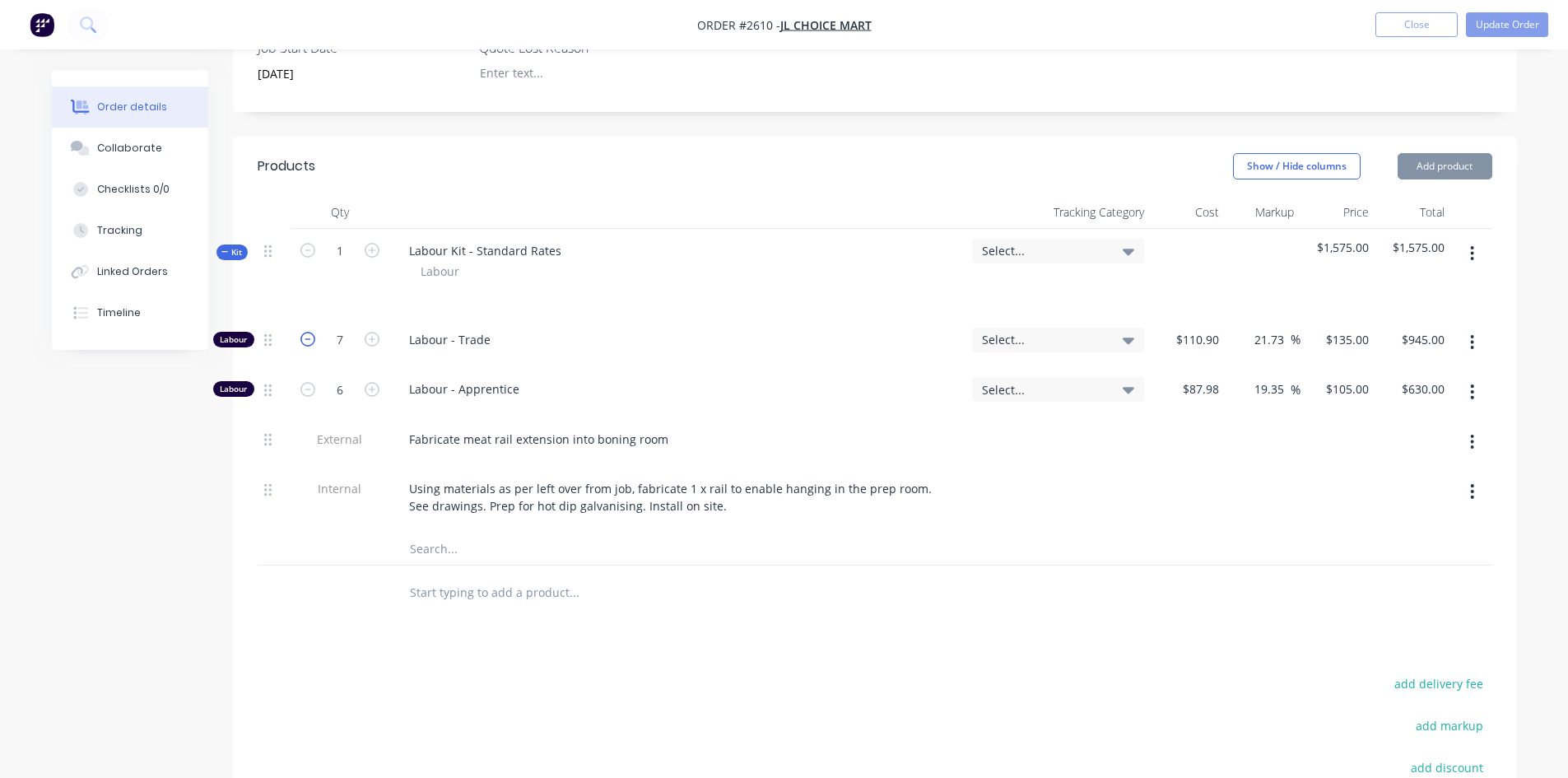
click at [306, 332] on icon "button" at bounding box center [308, 340] width 15 height 15
type input "6"
type input "$810.00"
click at [306, 332] on icon "button" at bounding box center [308, 340] width 15 height 15
type input "5"
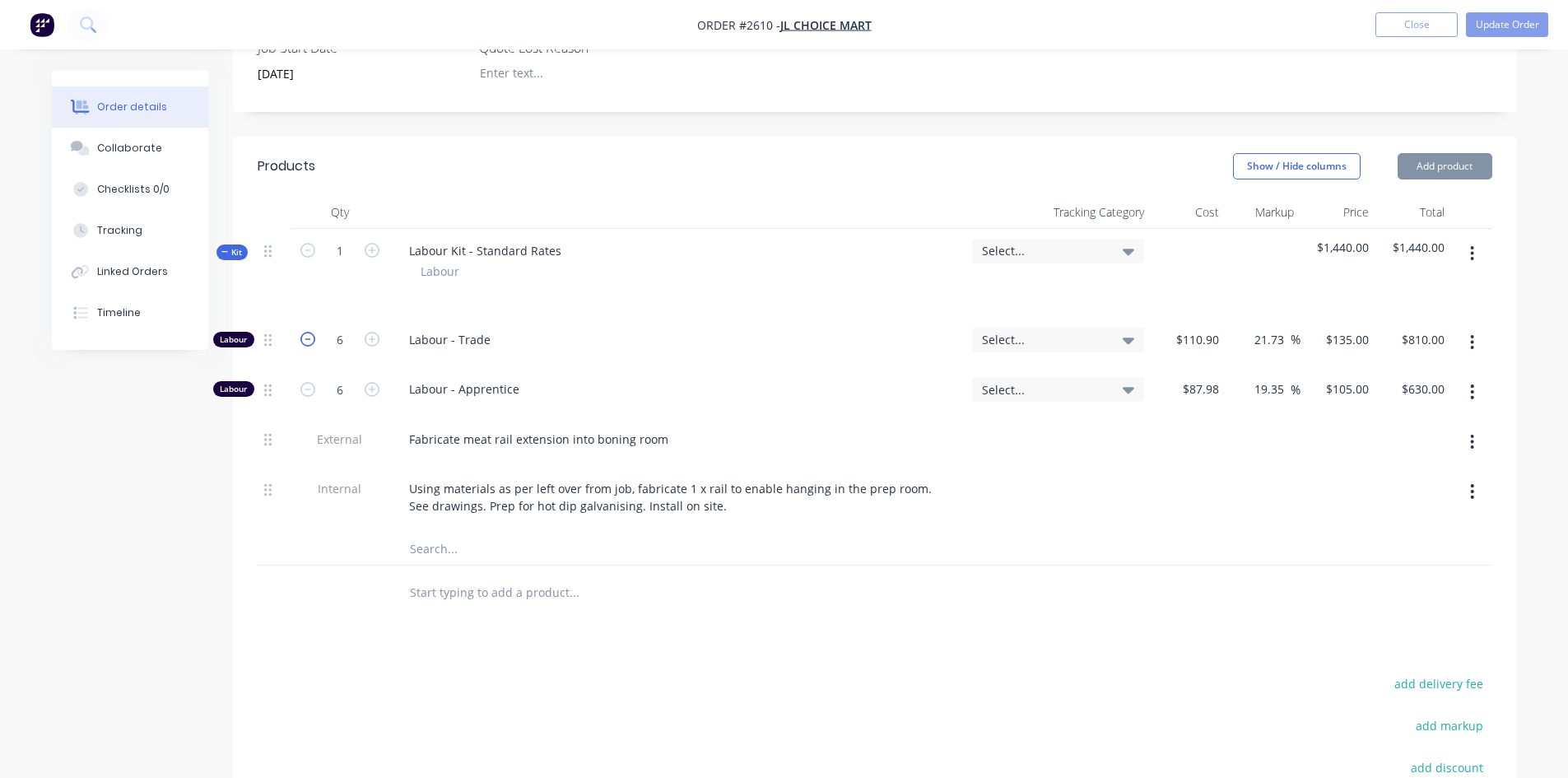
type input "$675.00"
click at [377, 332] on icon "button" at bounding box center [372, 340] width 15 height 15
type input "6"
type input "$810.00"
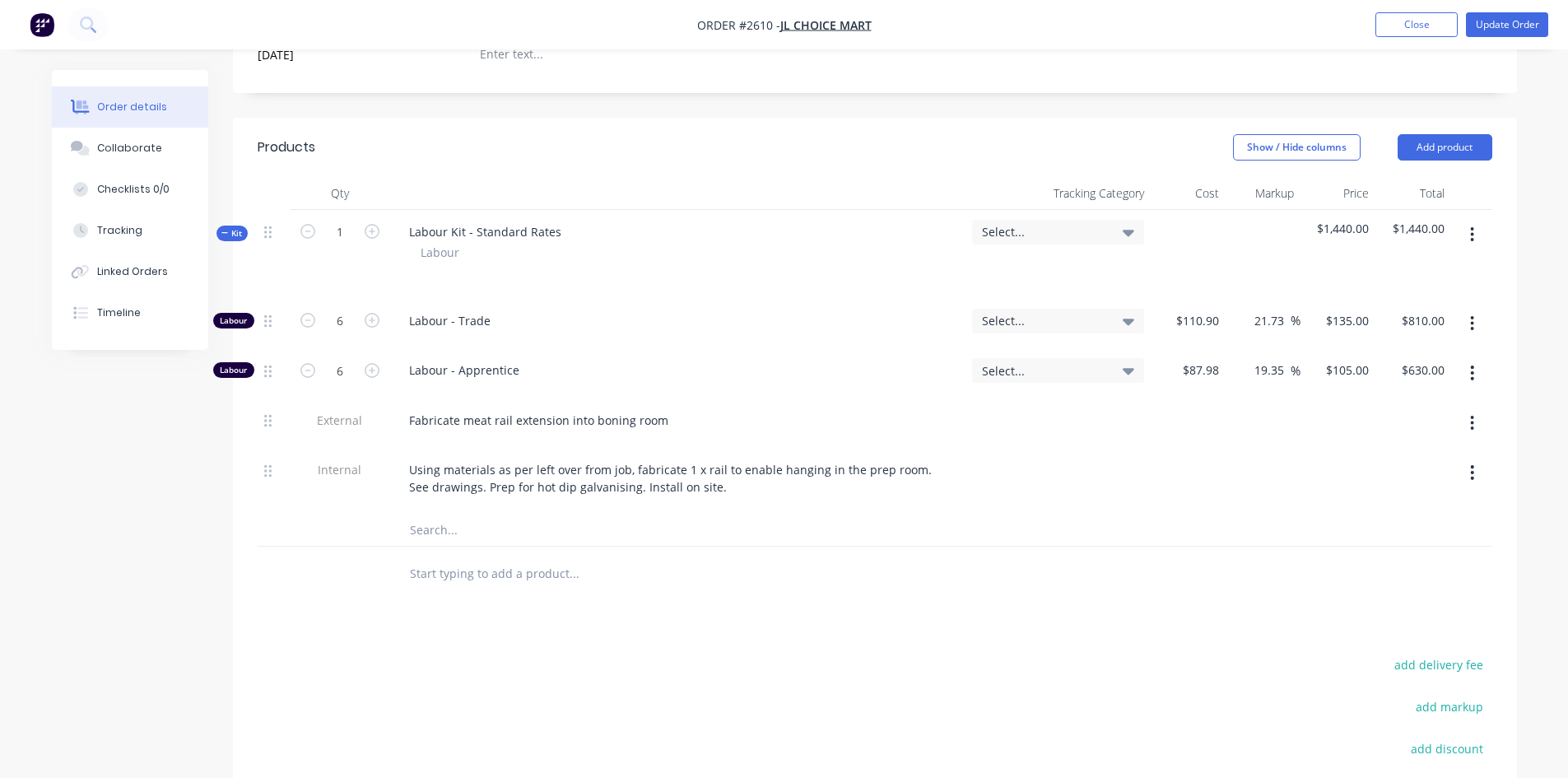
scroll to position [380, 0]
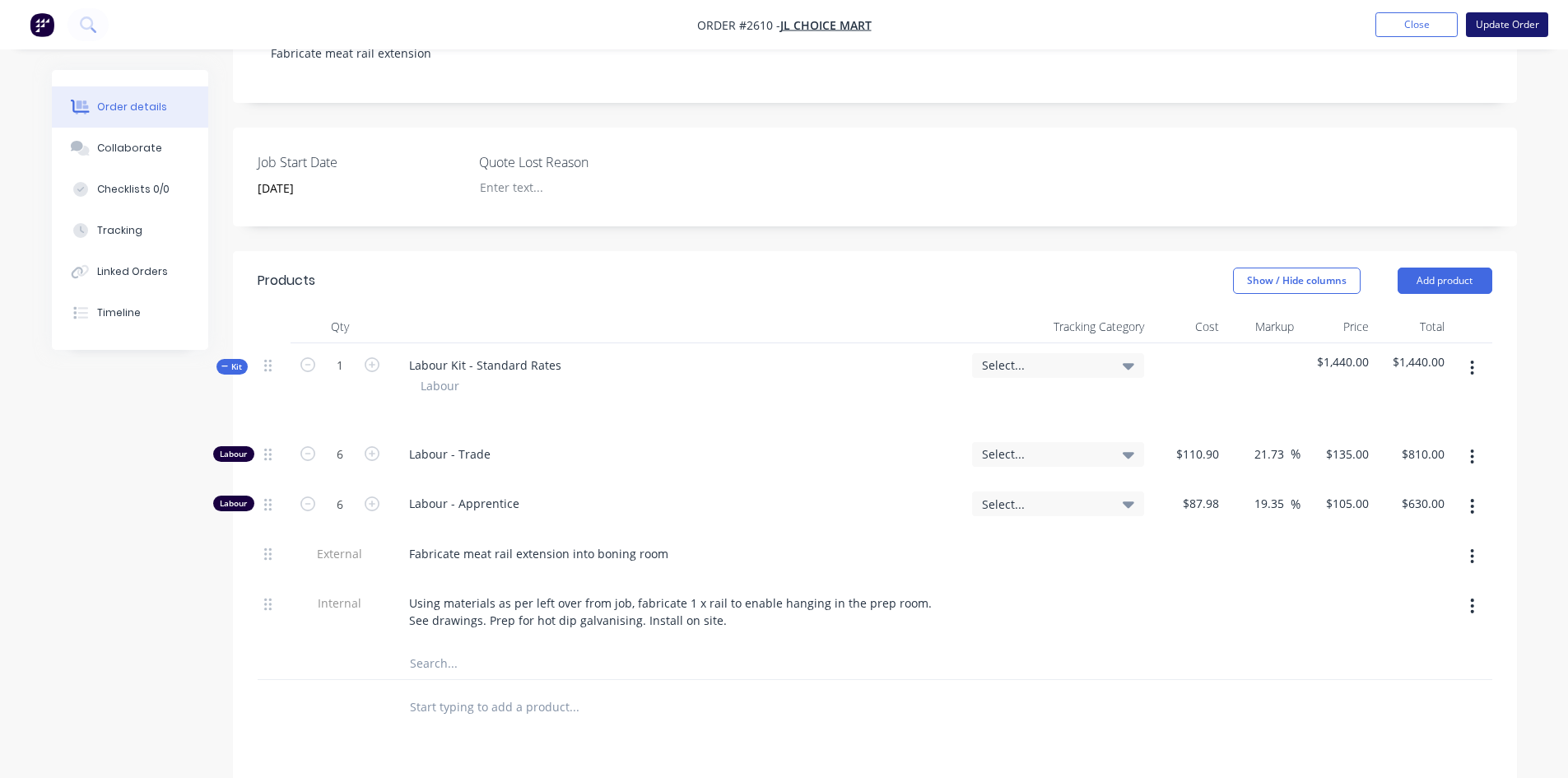
click at [1502, 34] on button "Update Order" at bounding box center [1507, 25] width 83 height 25
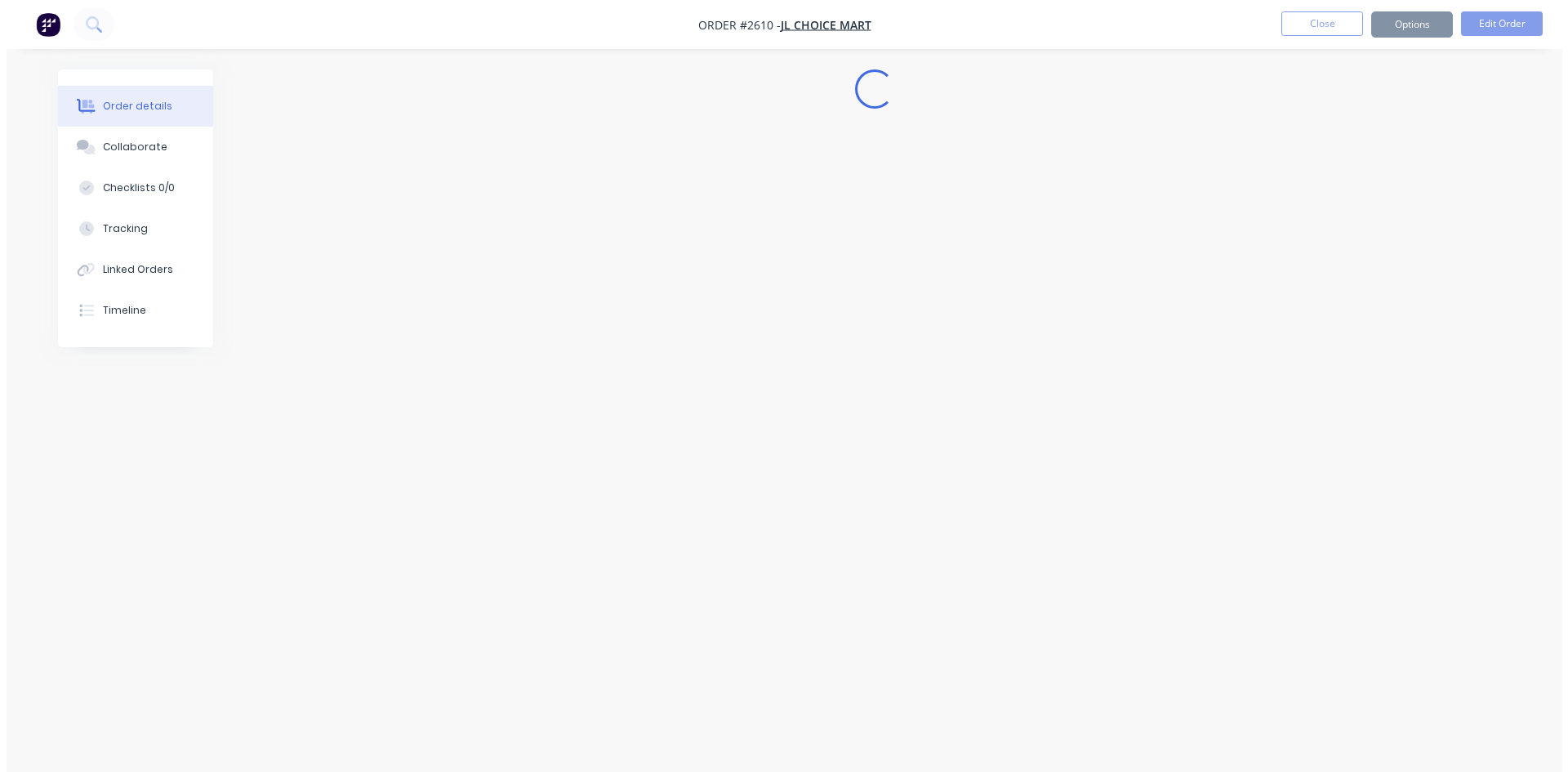
scroll to position [0, 0]
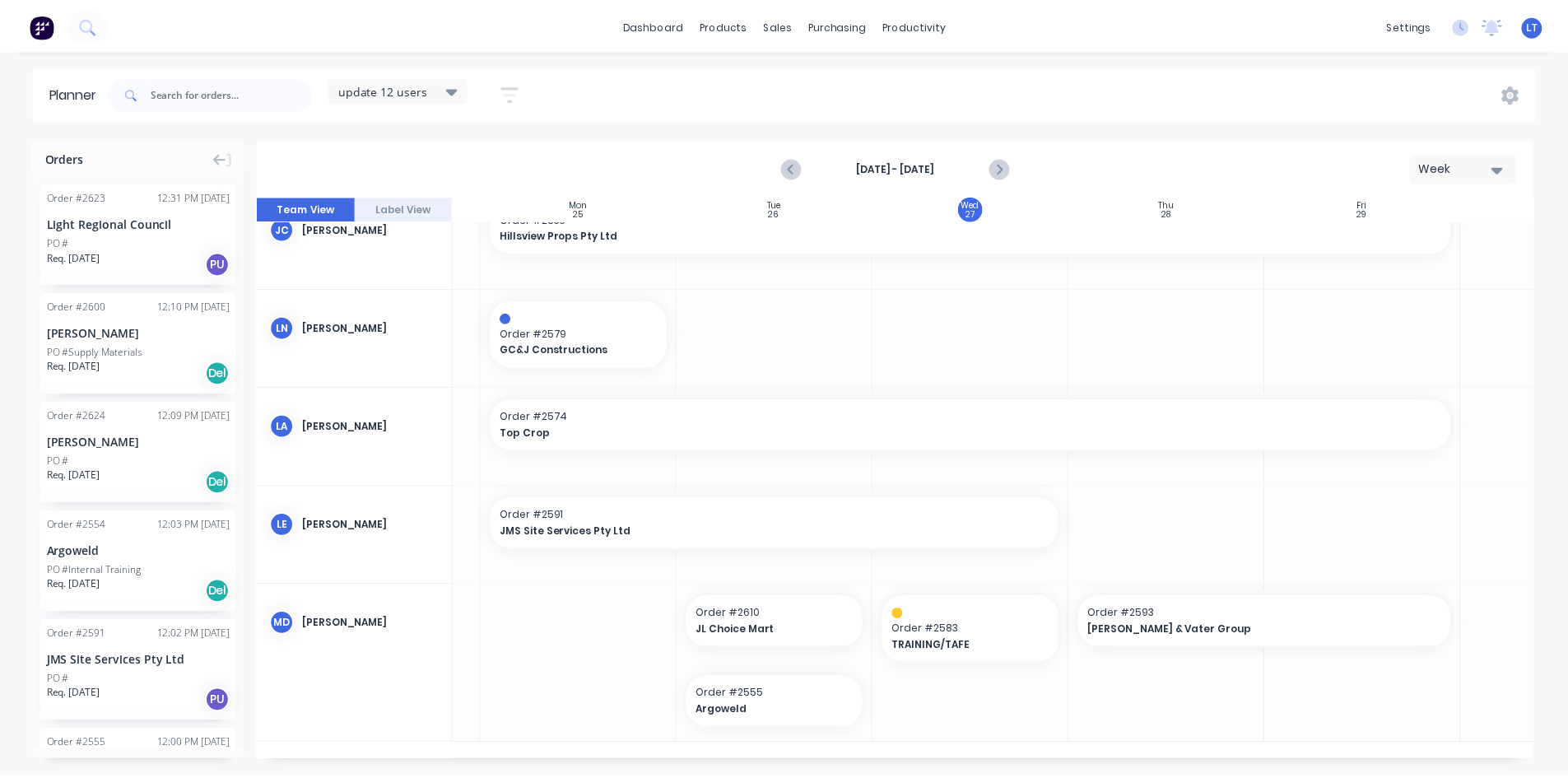
scroll to position [0, 170]
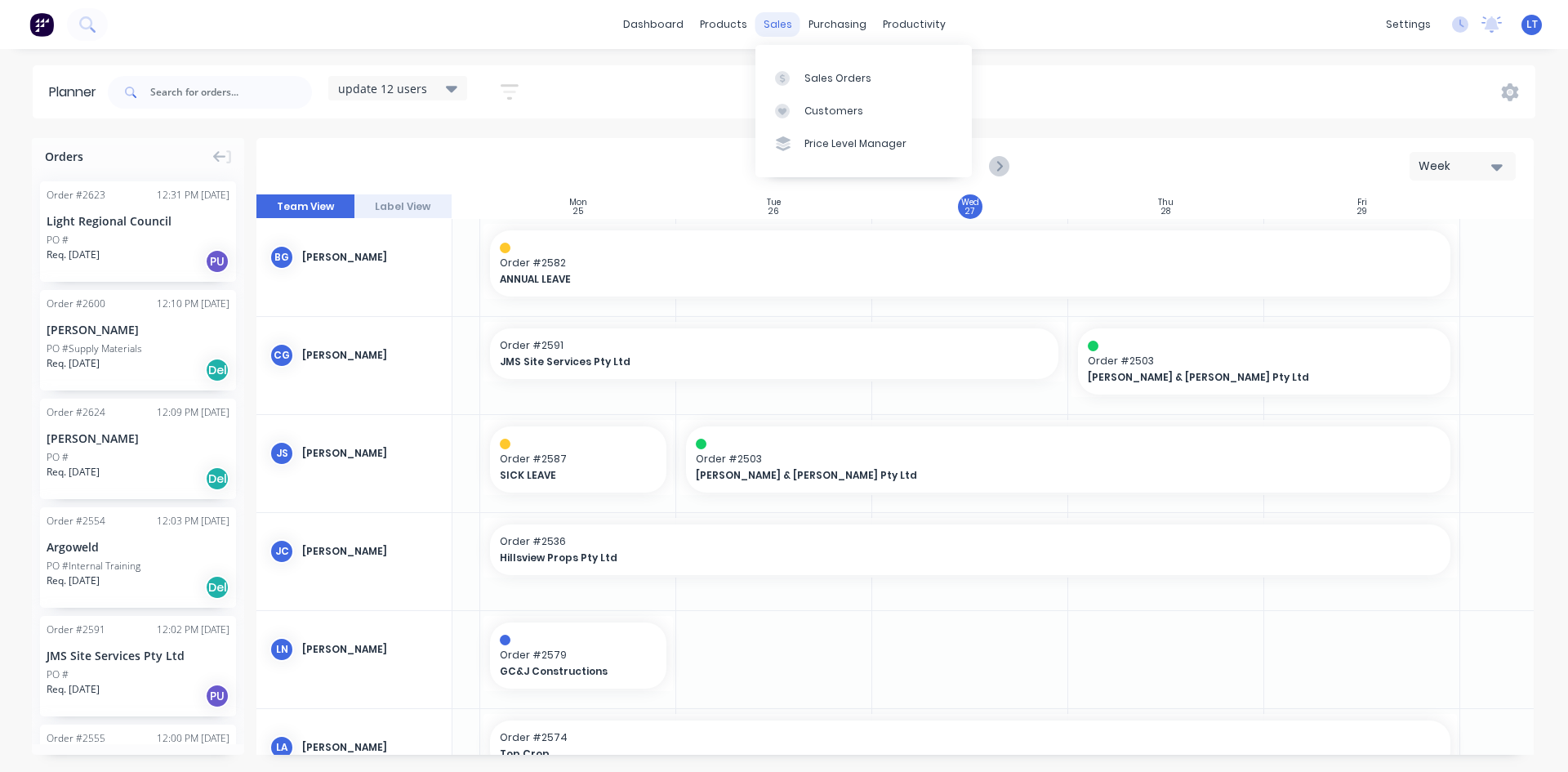
click at [773, 33] on div "sales" at bounding box center [778, 24] width 45 height 24
click at [823, 78] on div "Sales Orders" at bounding box center [837, 78] width 67 height 15
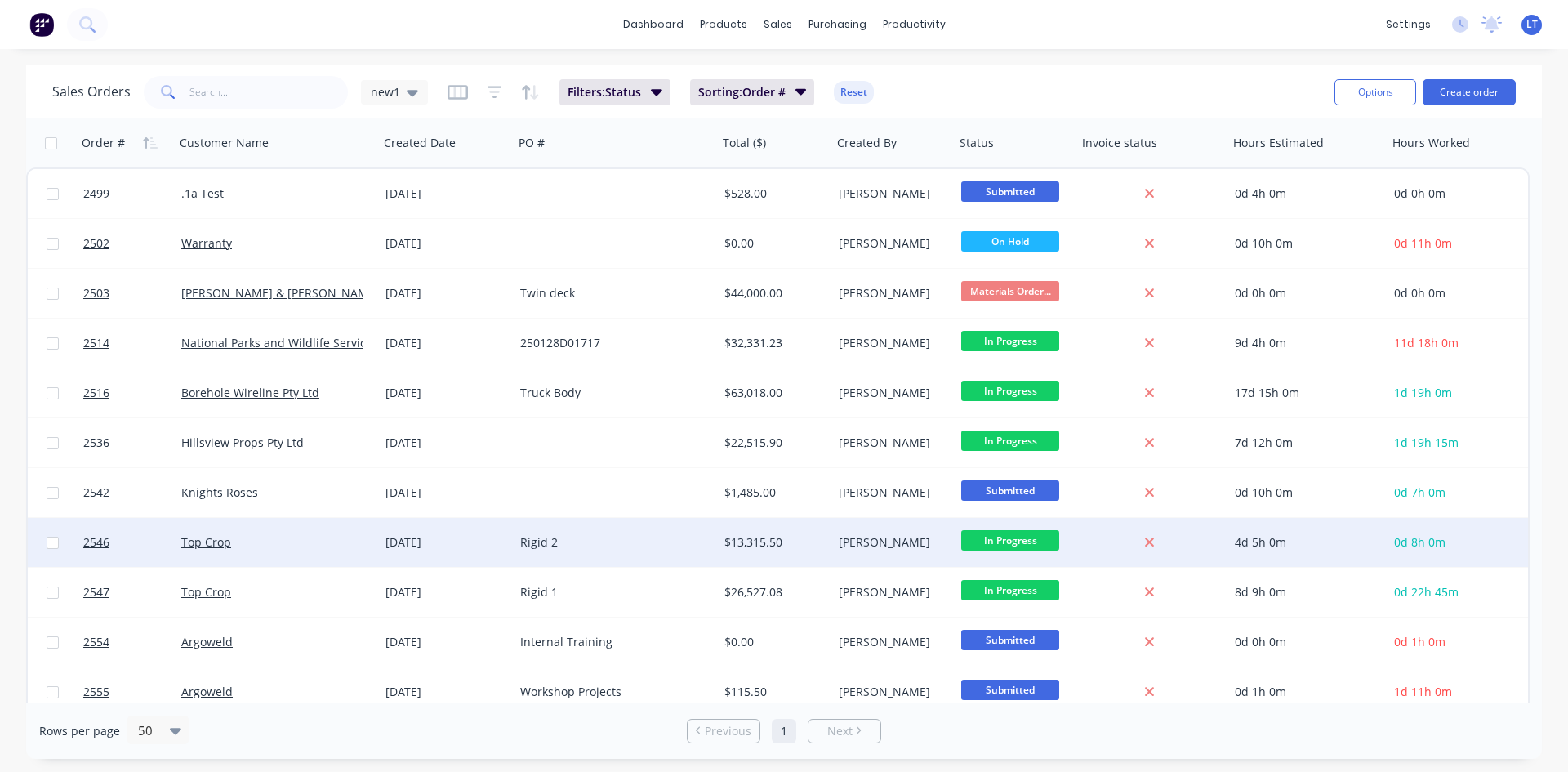
click at [266, 542] on div "Top Crop" at bounding box center [272, 541] width 182 height 16
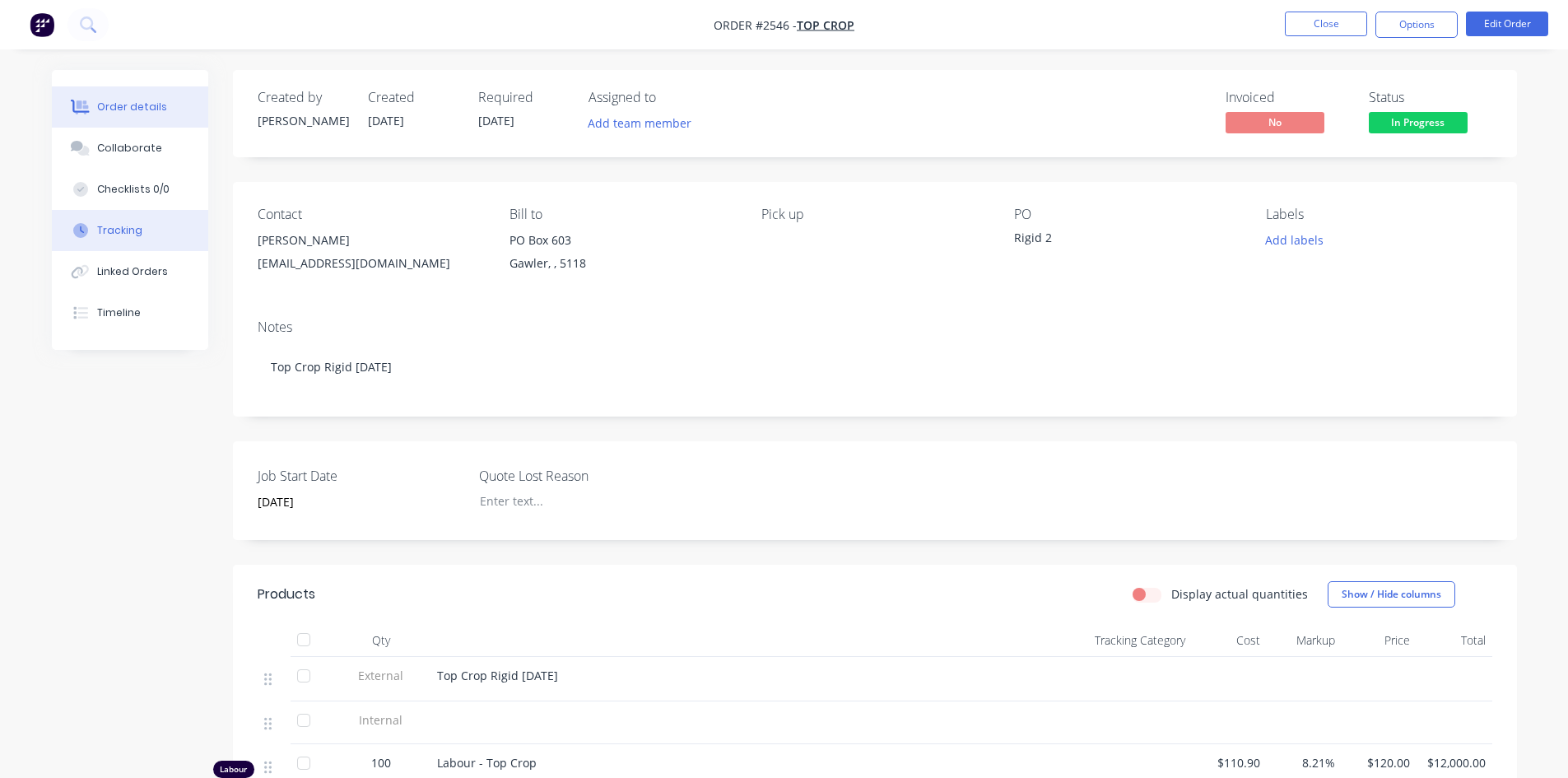
click at [120, 231] on div "Tracking" at bounding box center [120, 231] width 46 height 15
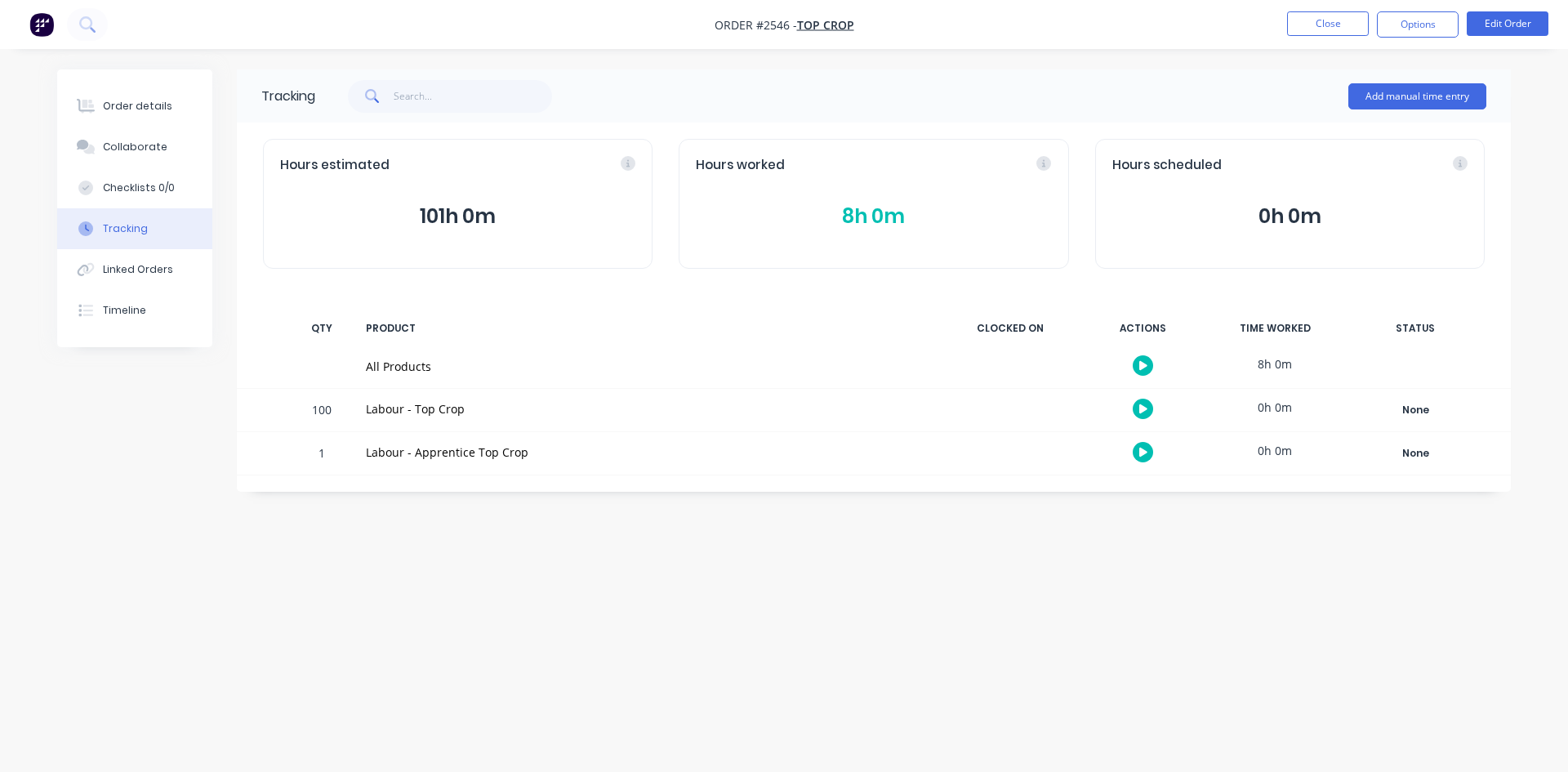
click at [861, 223] on button "8h 0m" at bounding box center [873, 216] width 355 height 31
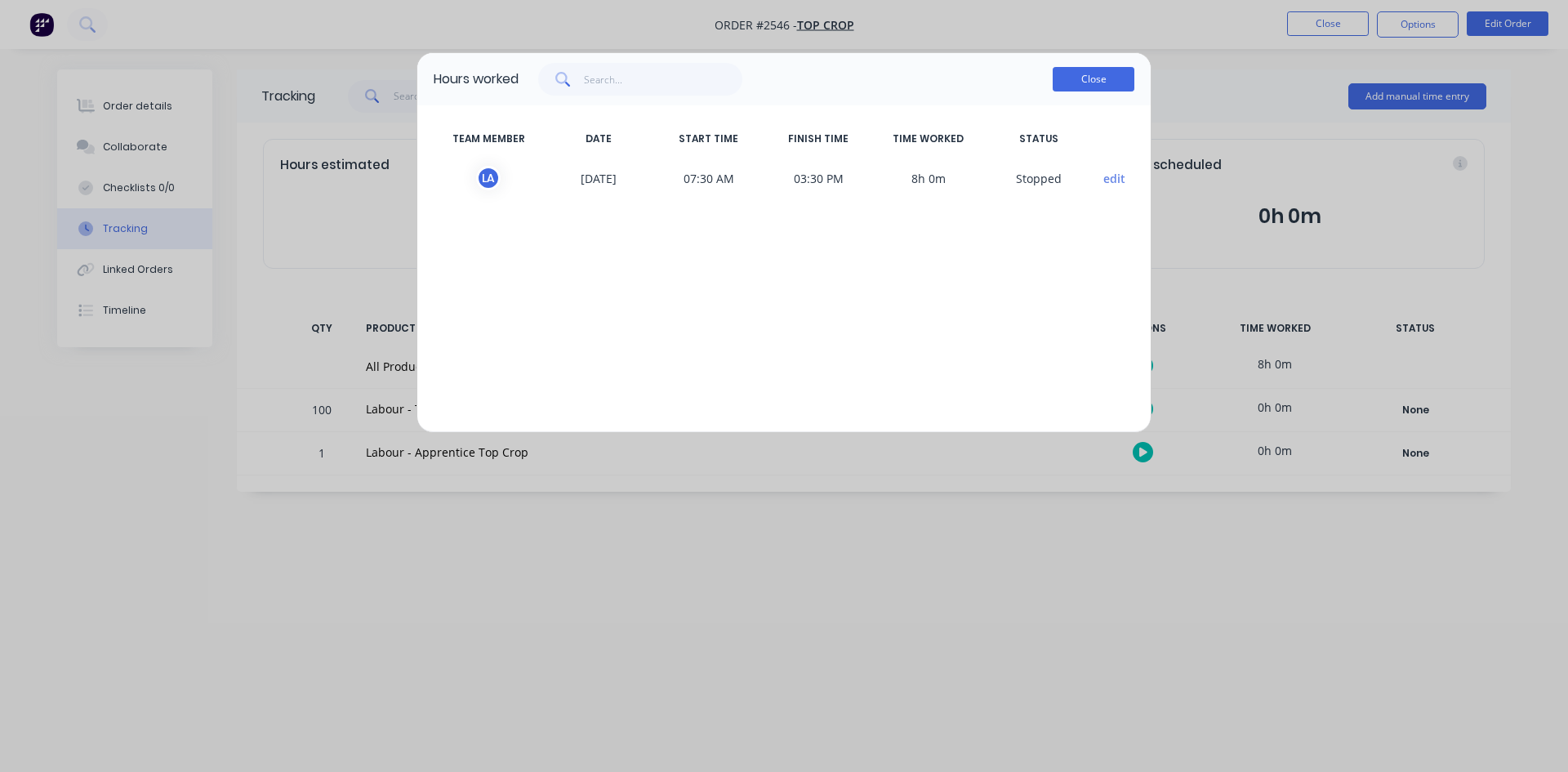
click at [1097, 83] on button "Close" at bounding box center [1093, 79] width 82 height 24
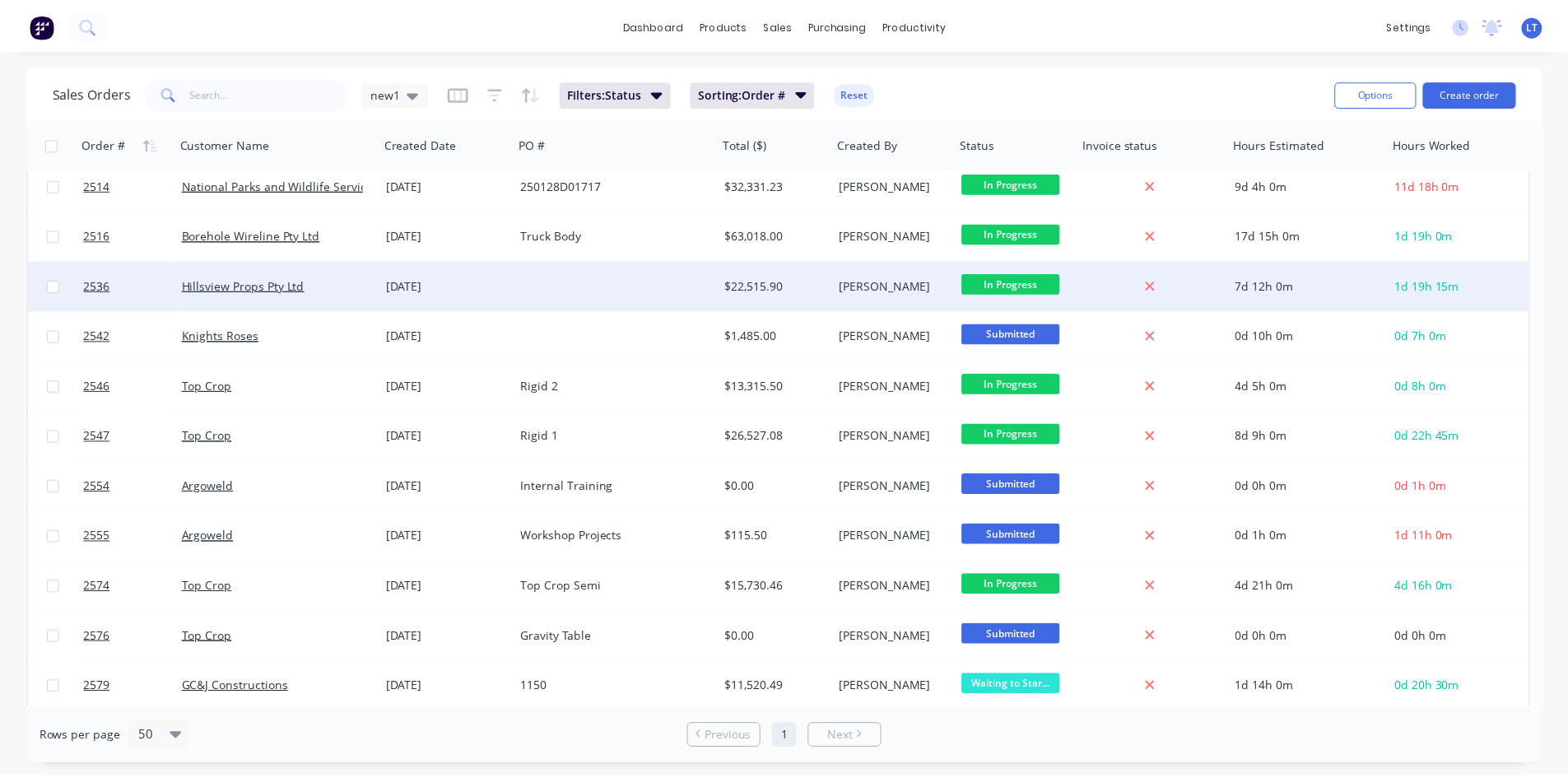
scroll to position [164, 0]
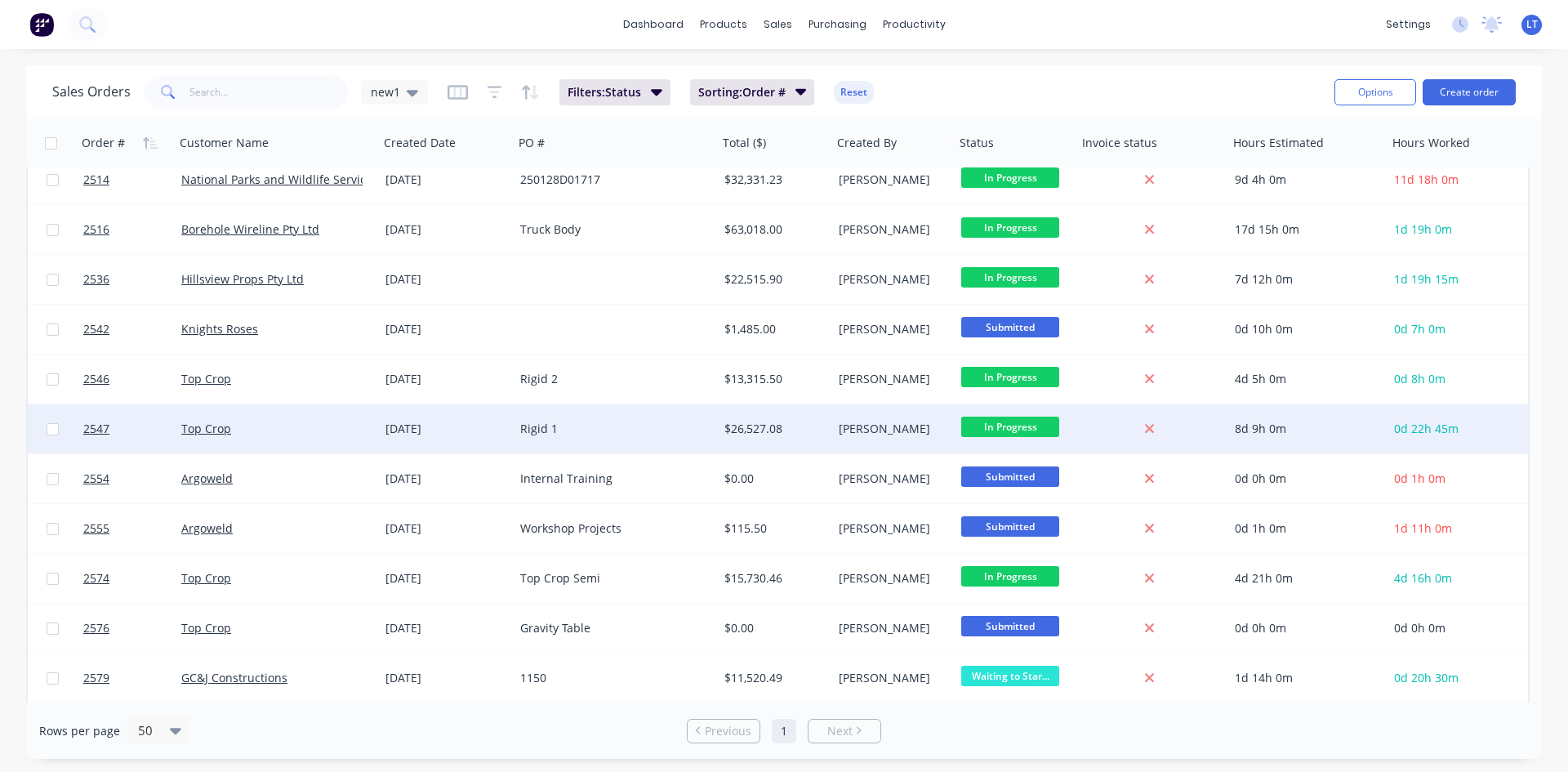
click at [456, 430] on div "[DATE]" at bounding box center [445, 428] width 121 height 16
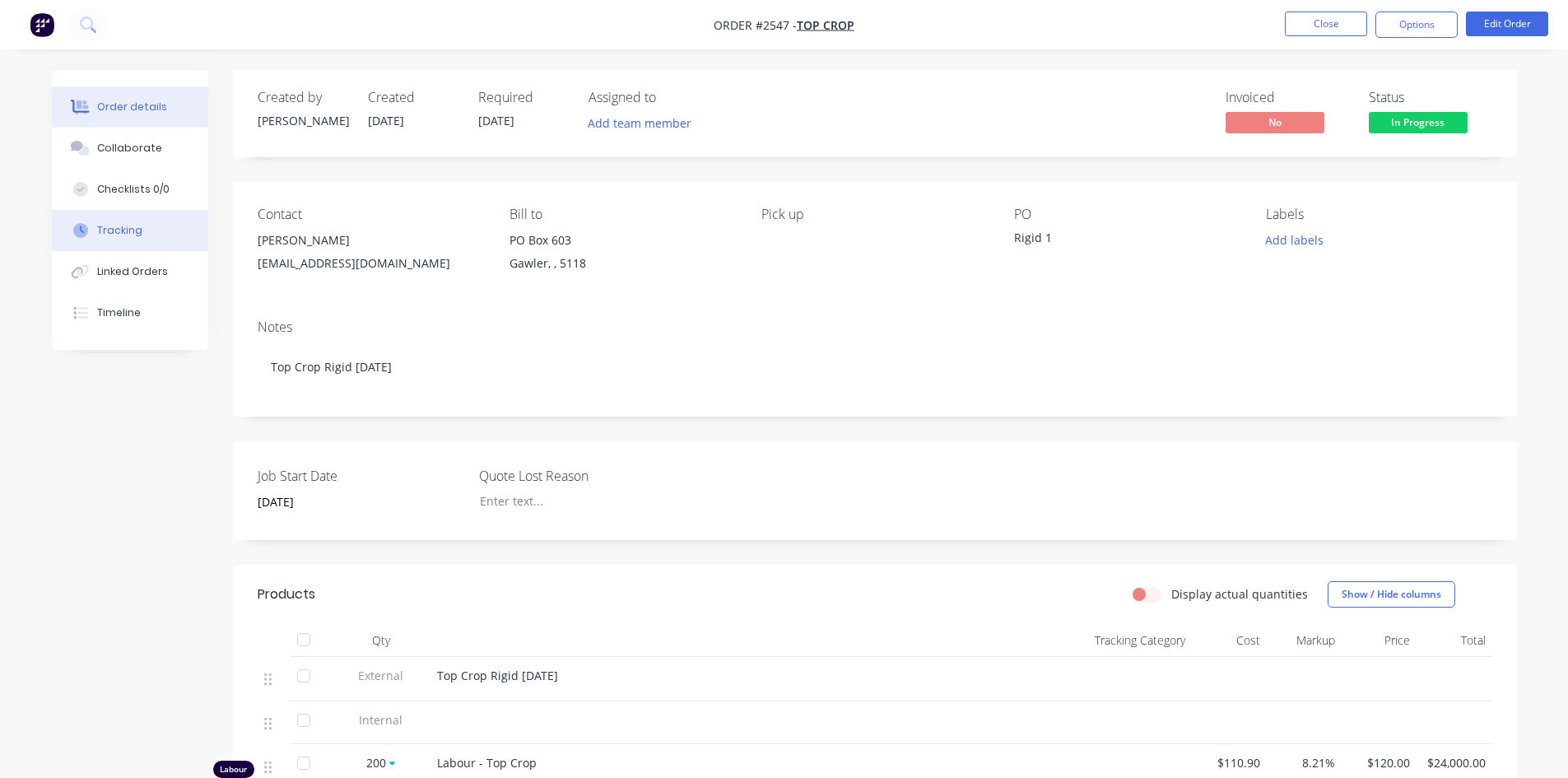
click at [111, 229] on div "Tracking" at bounding box center [120, 231] width 46 height 15
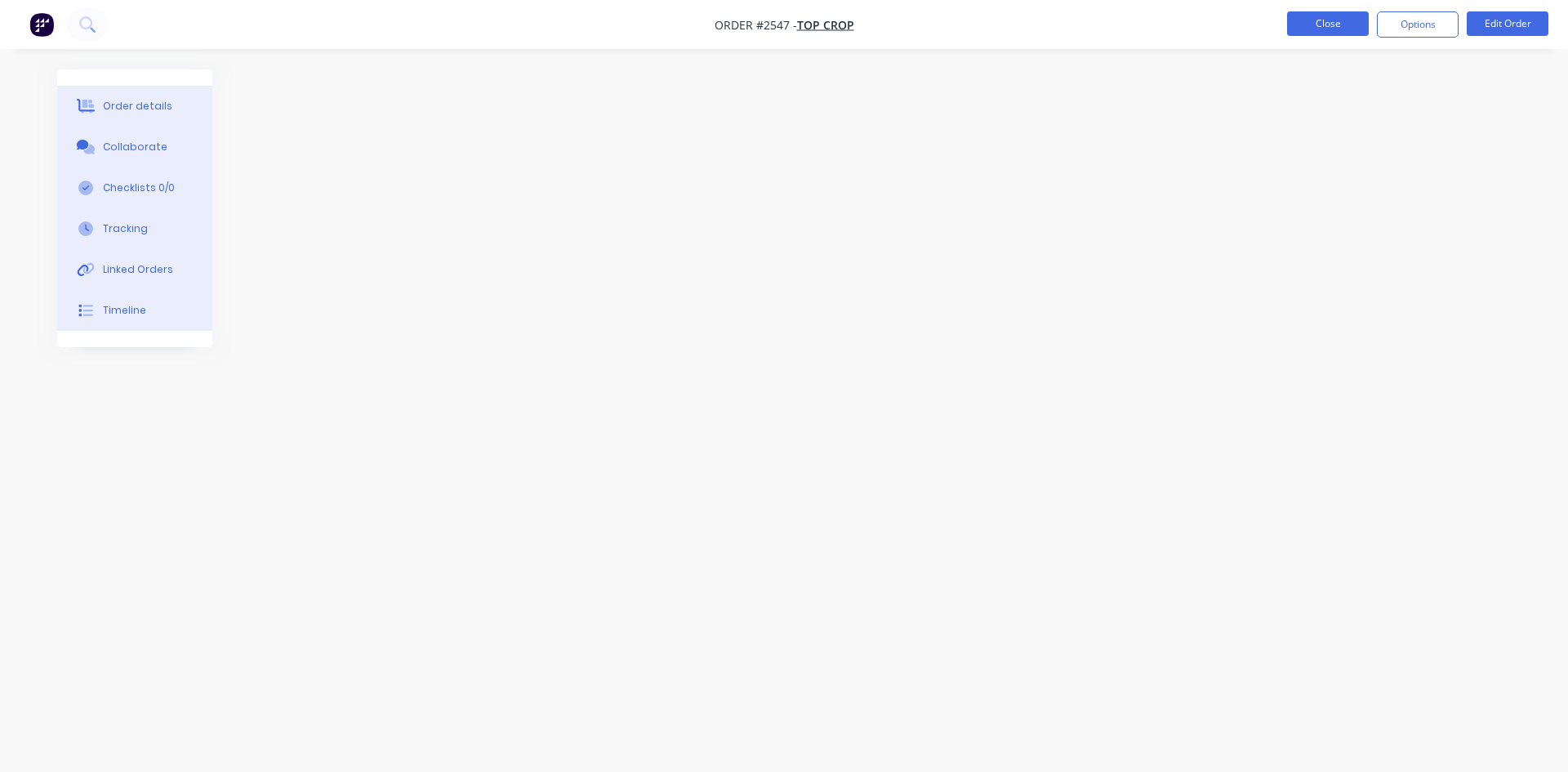
click at [1308, 34] on button "Close" at bounding box center [1328, 24] width 82 height 24
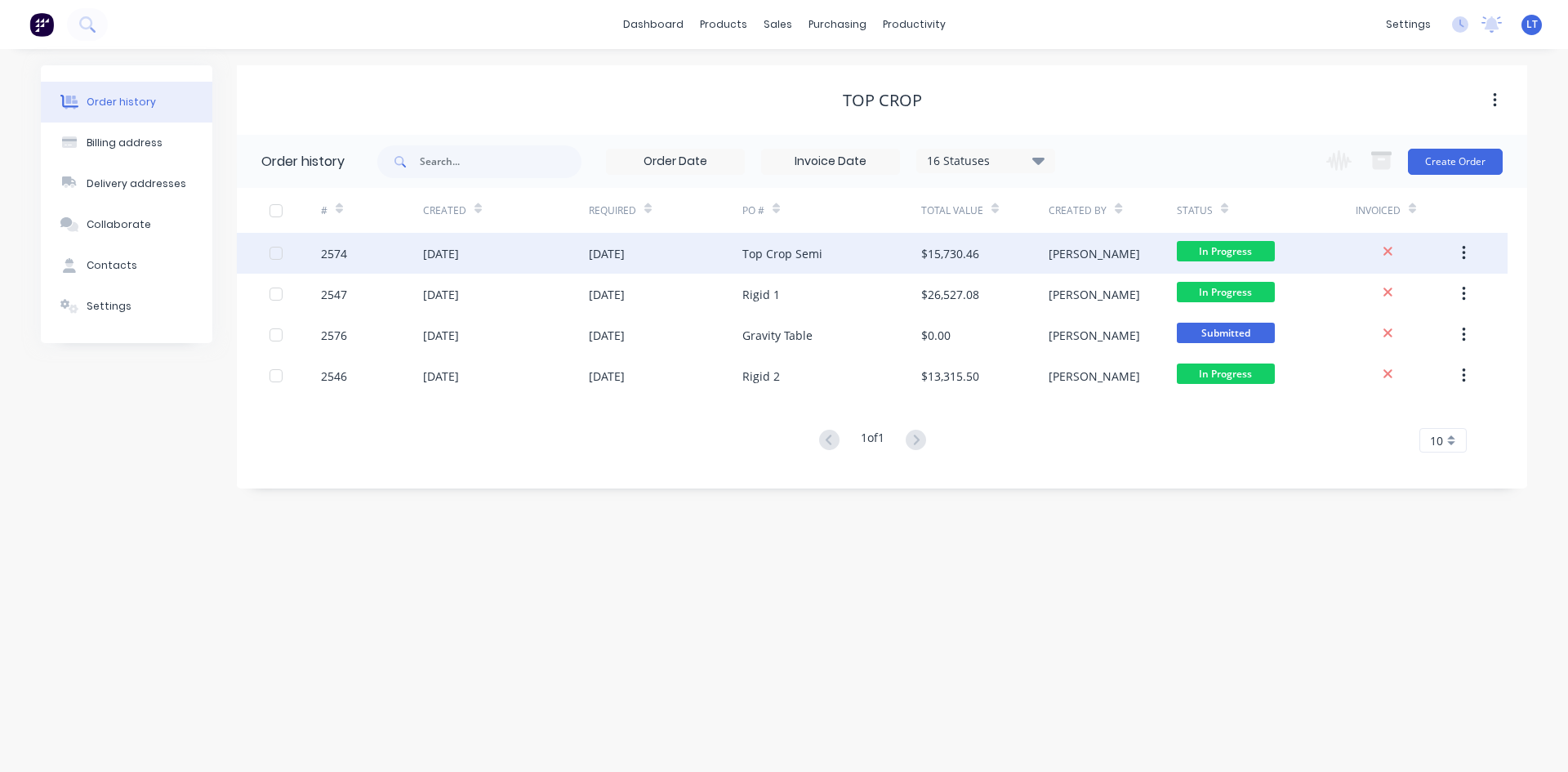
click at [333, 249] on div "2574" at bounding box center [334, 253] width 26 height 17
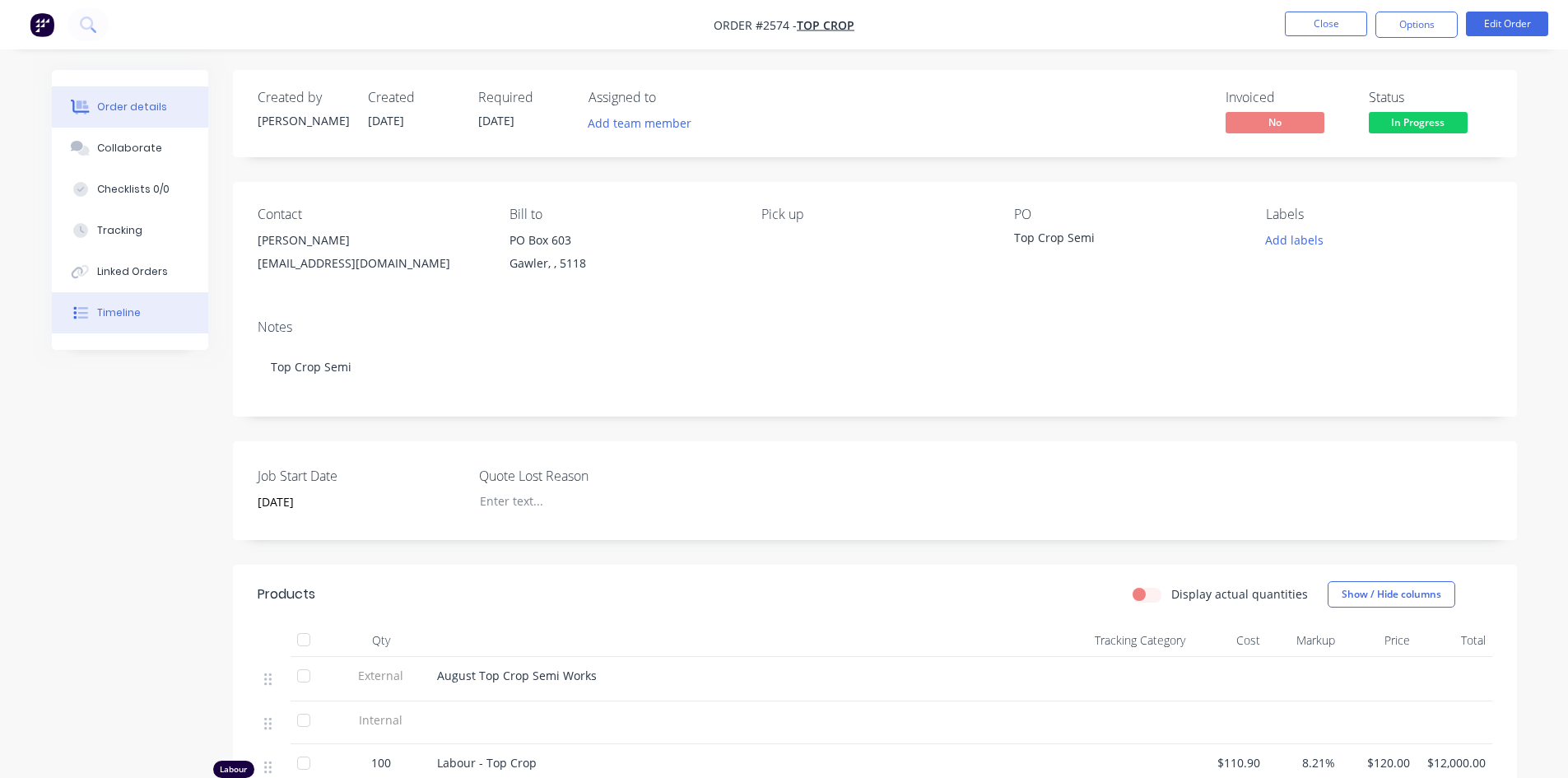
click at [132, 310] on div "Timeline" at bounding box center [119, 313] width 44 height 15
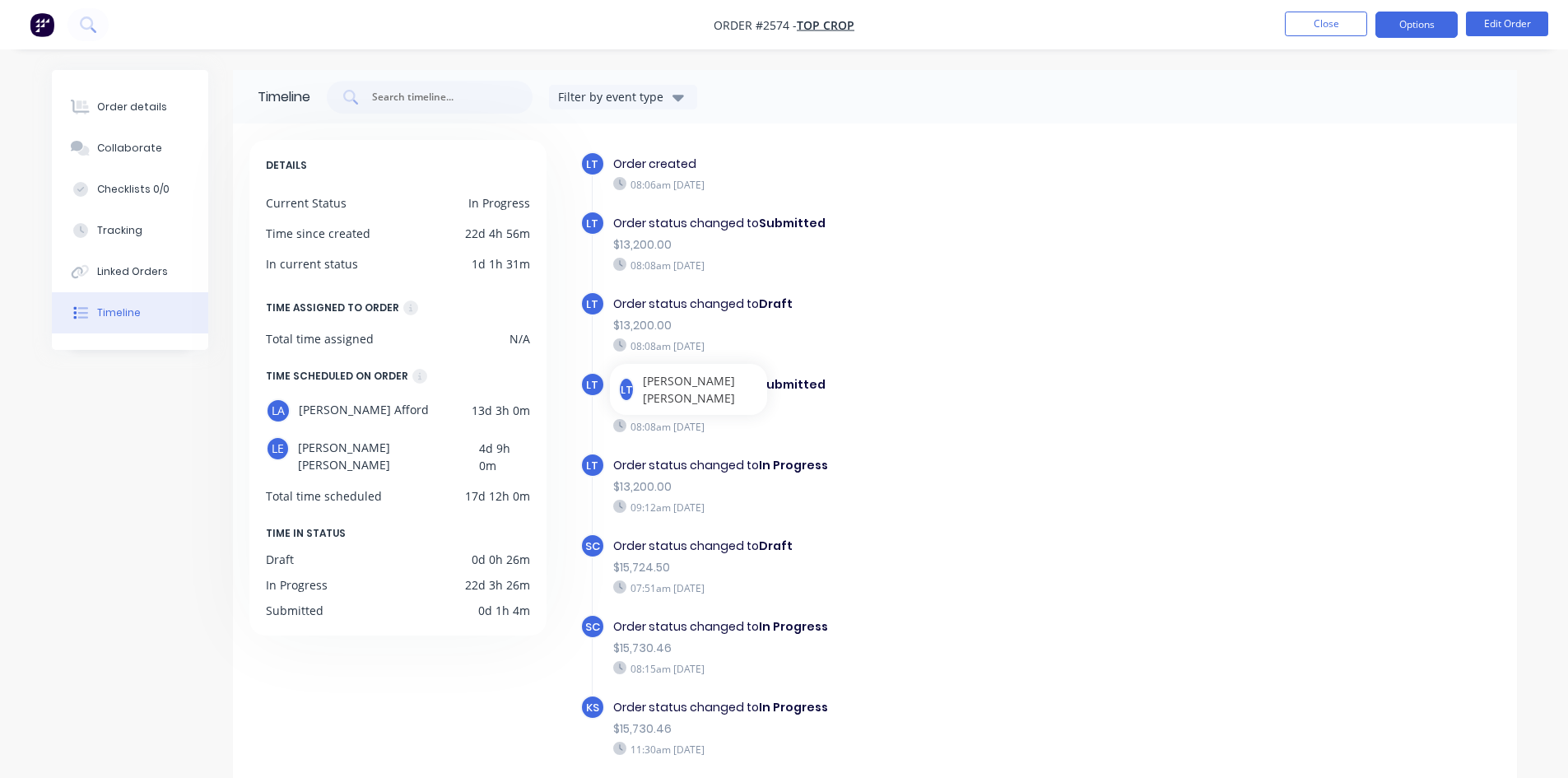
click at [1409, 34] on button "Options" at bounding box center [1416, 25] width 83 height 27
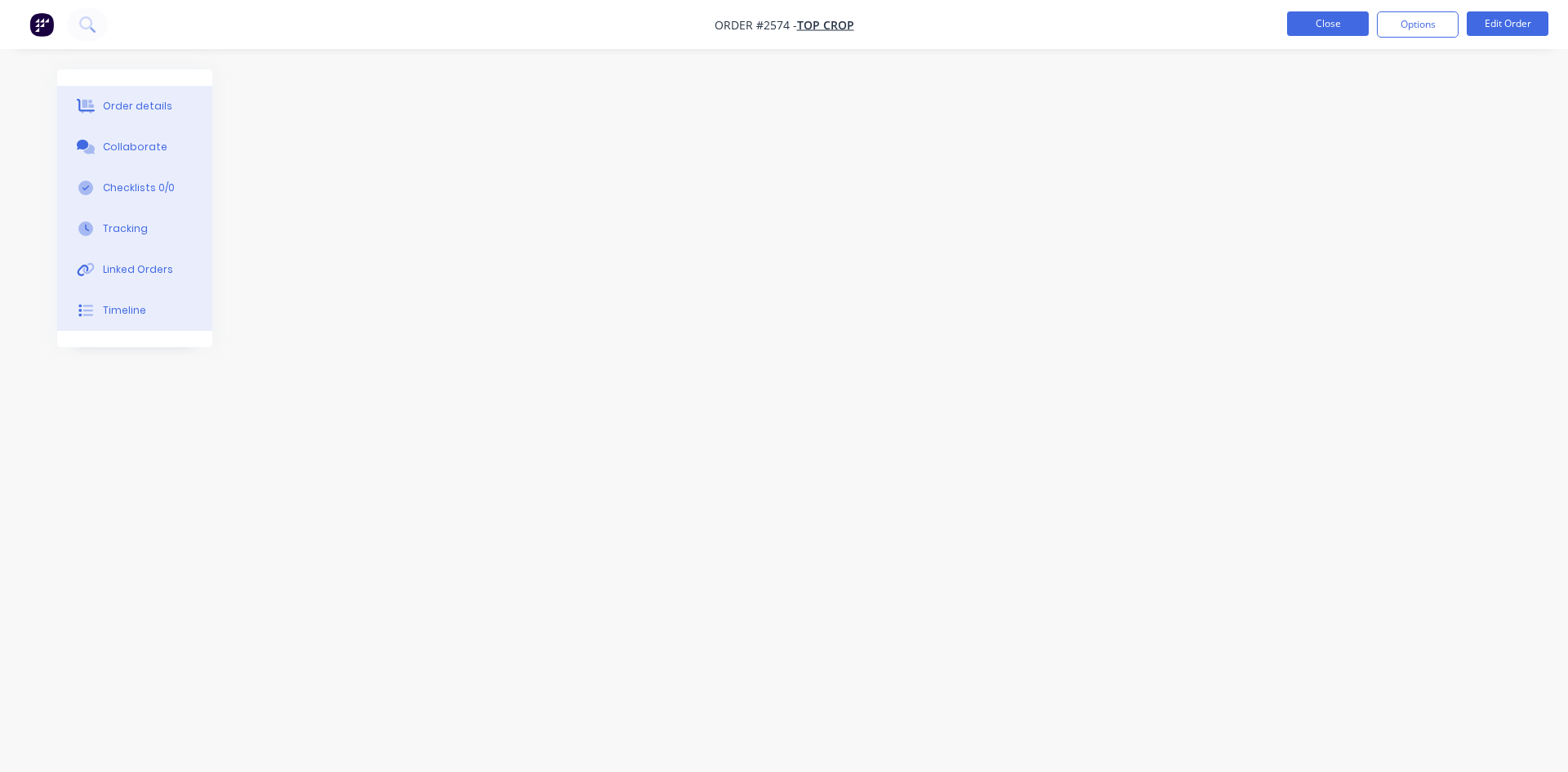
click at [1304, 16] on button "Close" at bounding box center [1328, 24] width 82 height 24
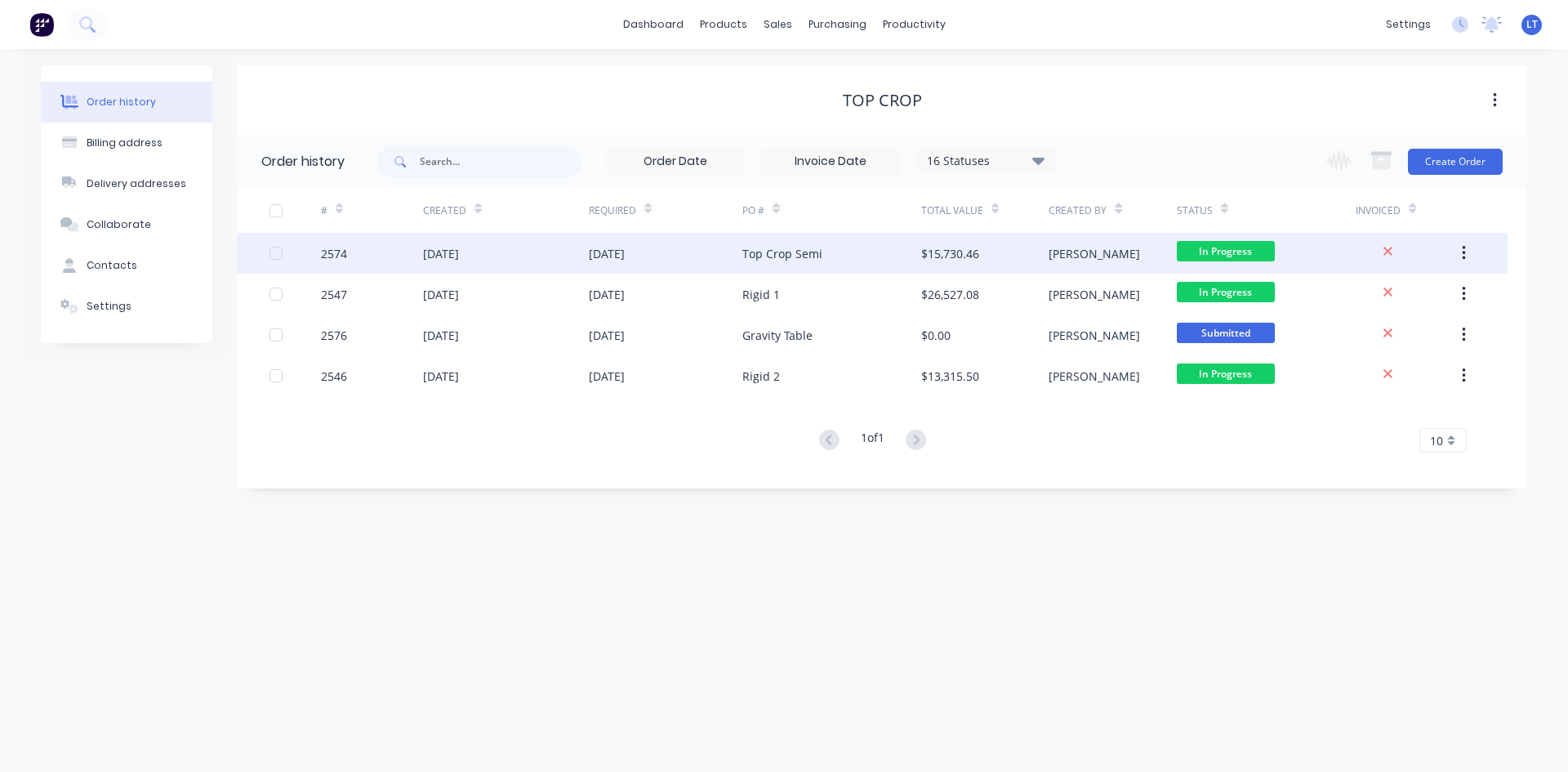
click at [694, 258] on div "31 Aug 2025" at bounding box center [665, 252] width 154 height 40
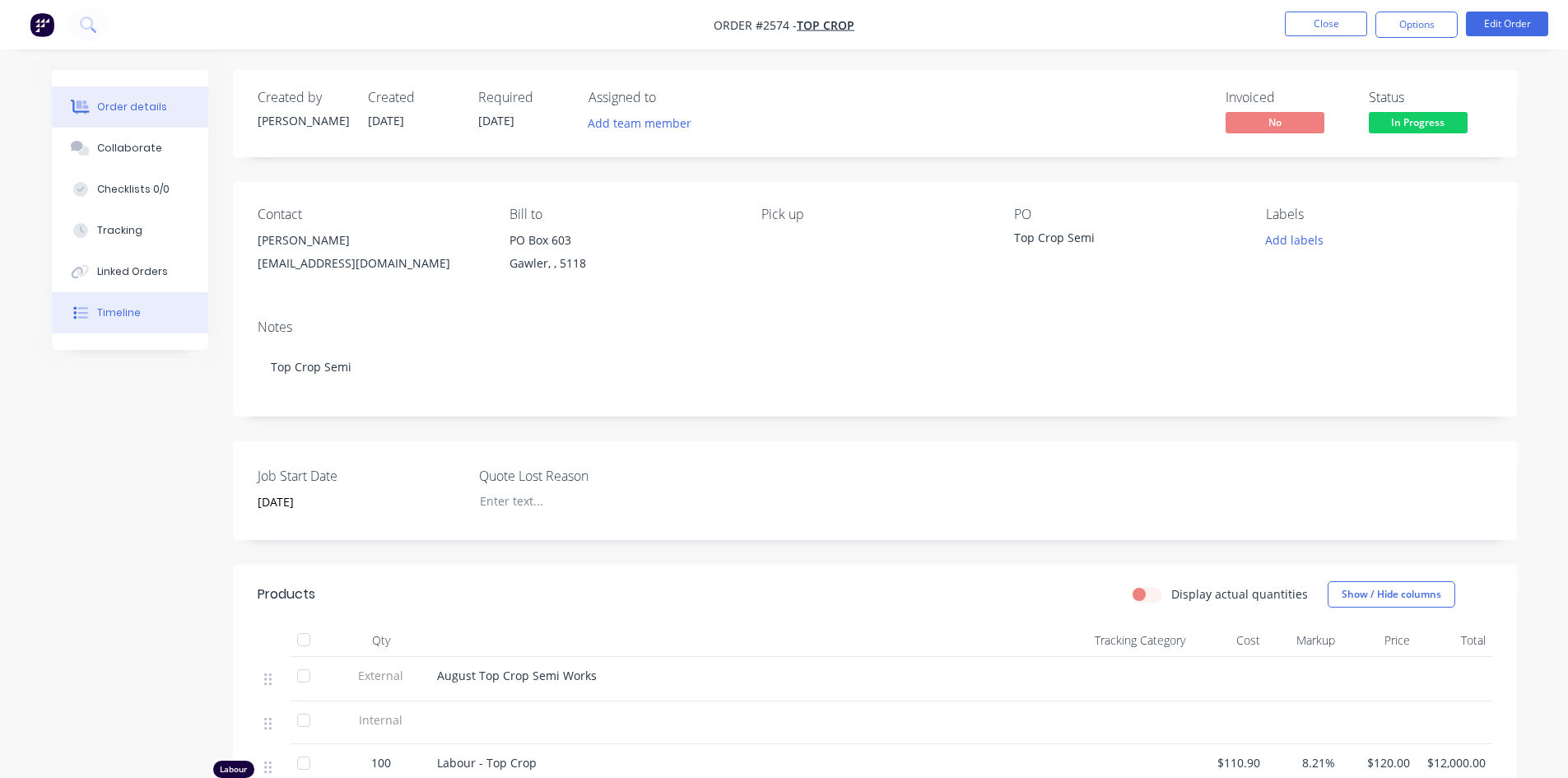
click at [140, 307] on button "Timeline" at bounding box center [130, 312] width 157 height 41
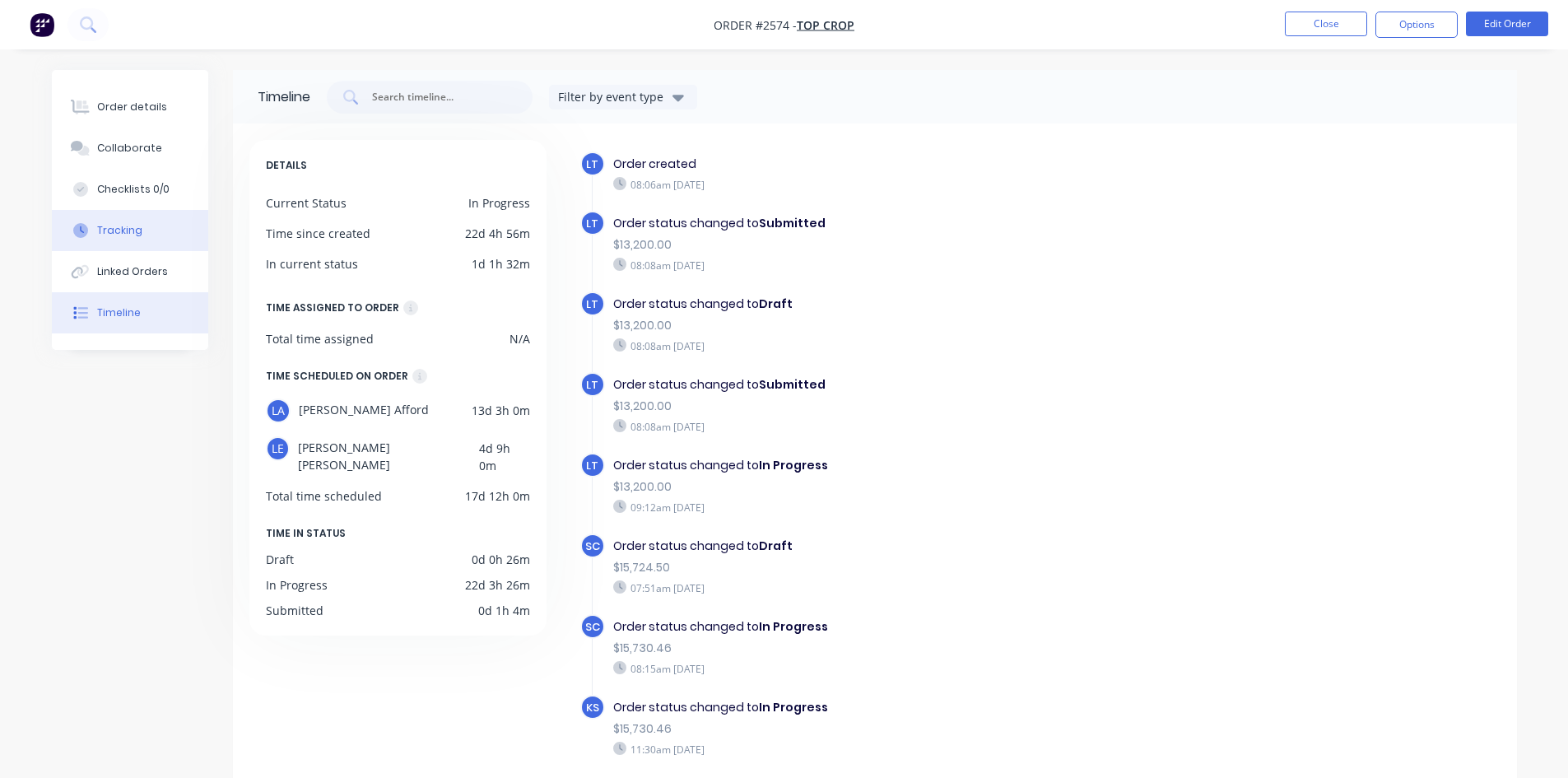
click at [137, 227] on div "Tracking" at bounding box center [120, 231] width 46 height 15
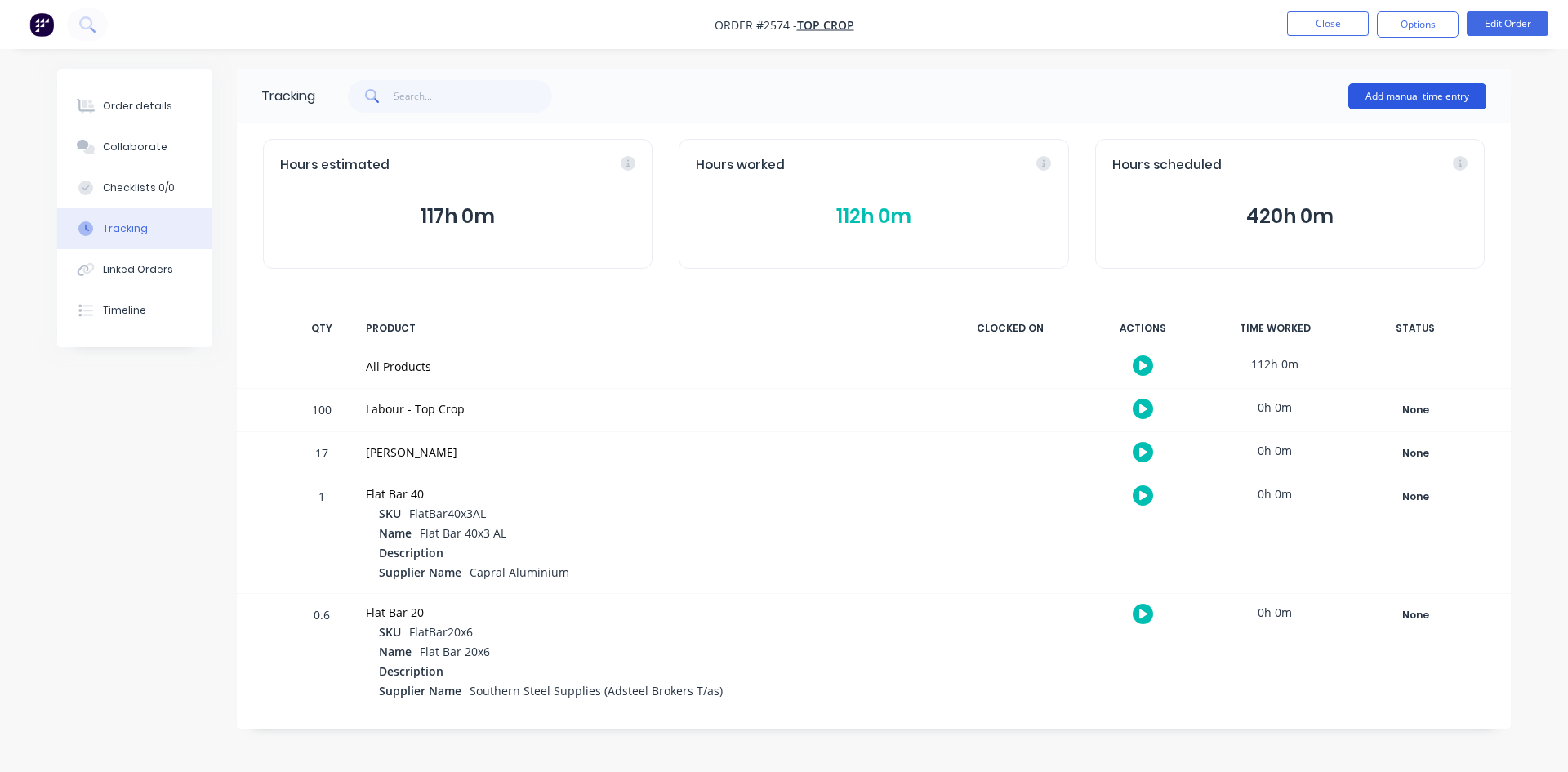
click at [1445, 100] on button "Add manual time entry" at bounding box center [1417, 96] width 138 height 26
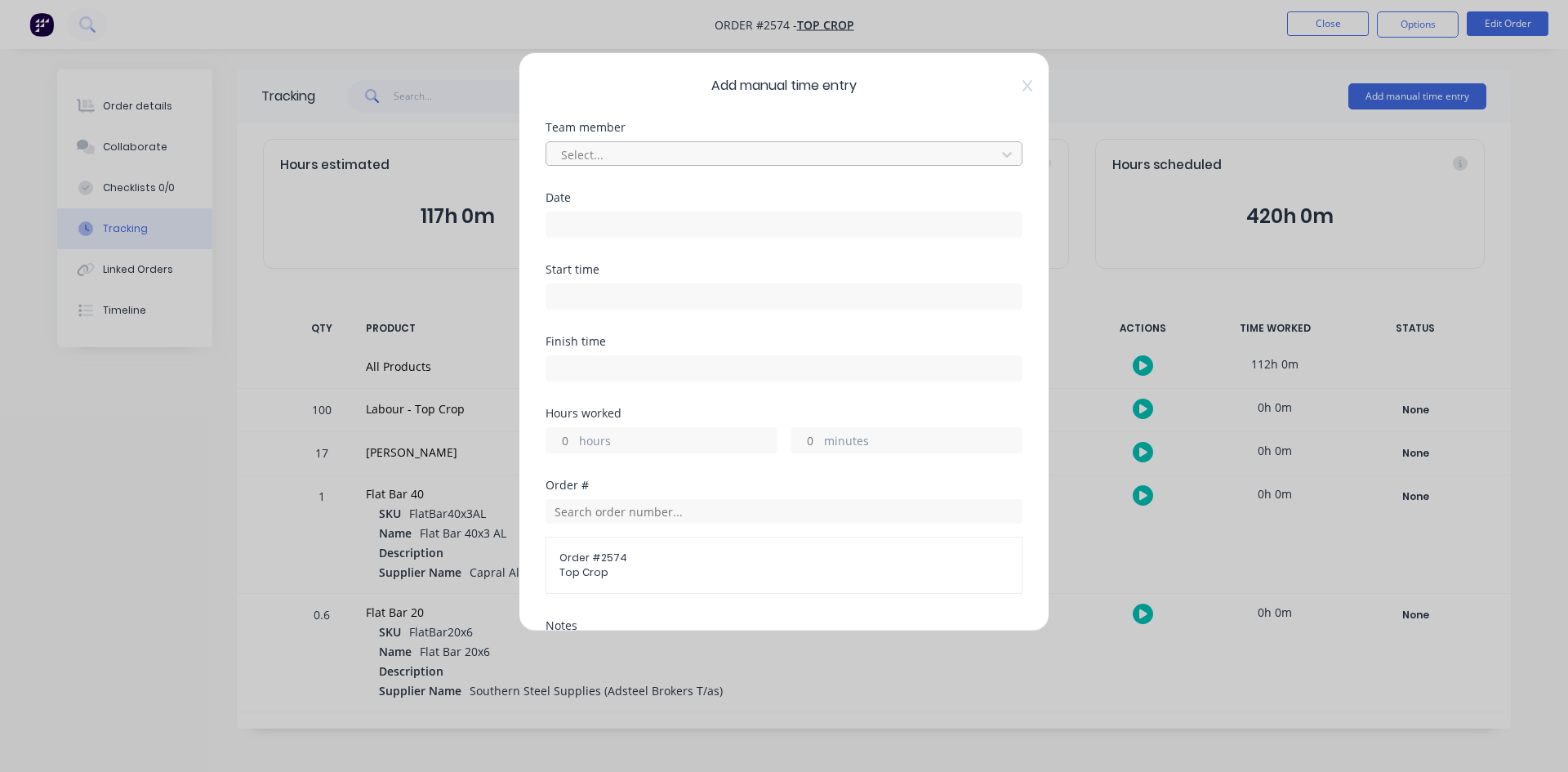
click at [678, 153] on div at bounding box center [773, 155] width 428 height 21
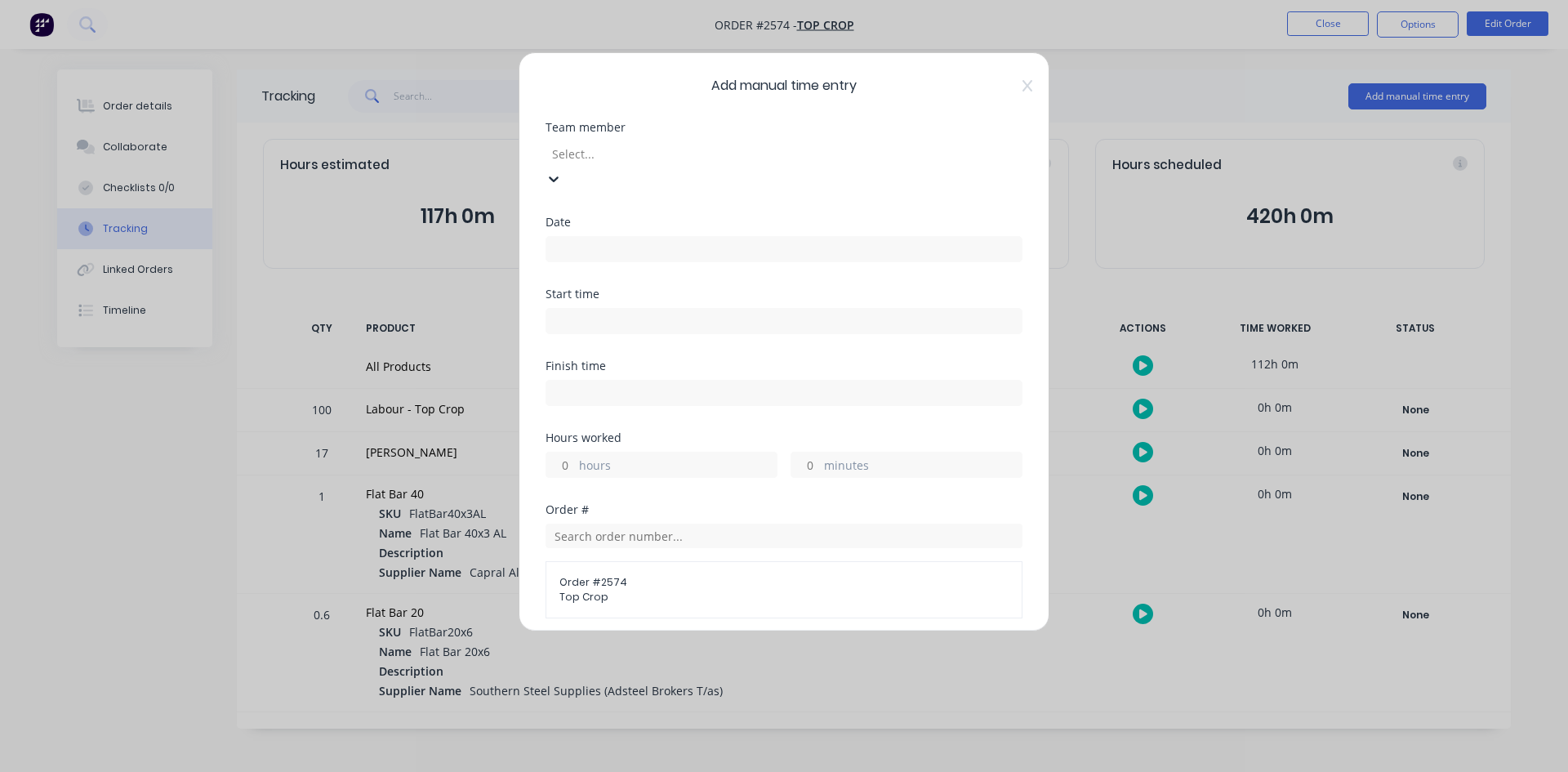
scroll to position [245, 0]
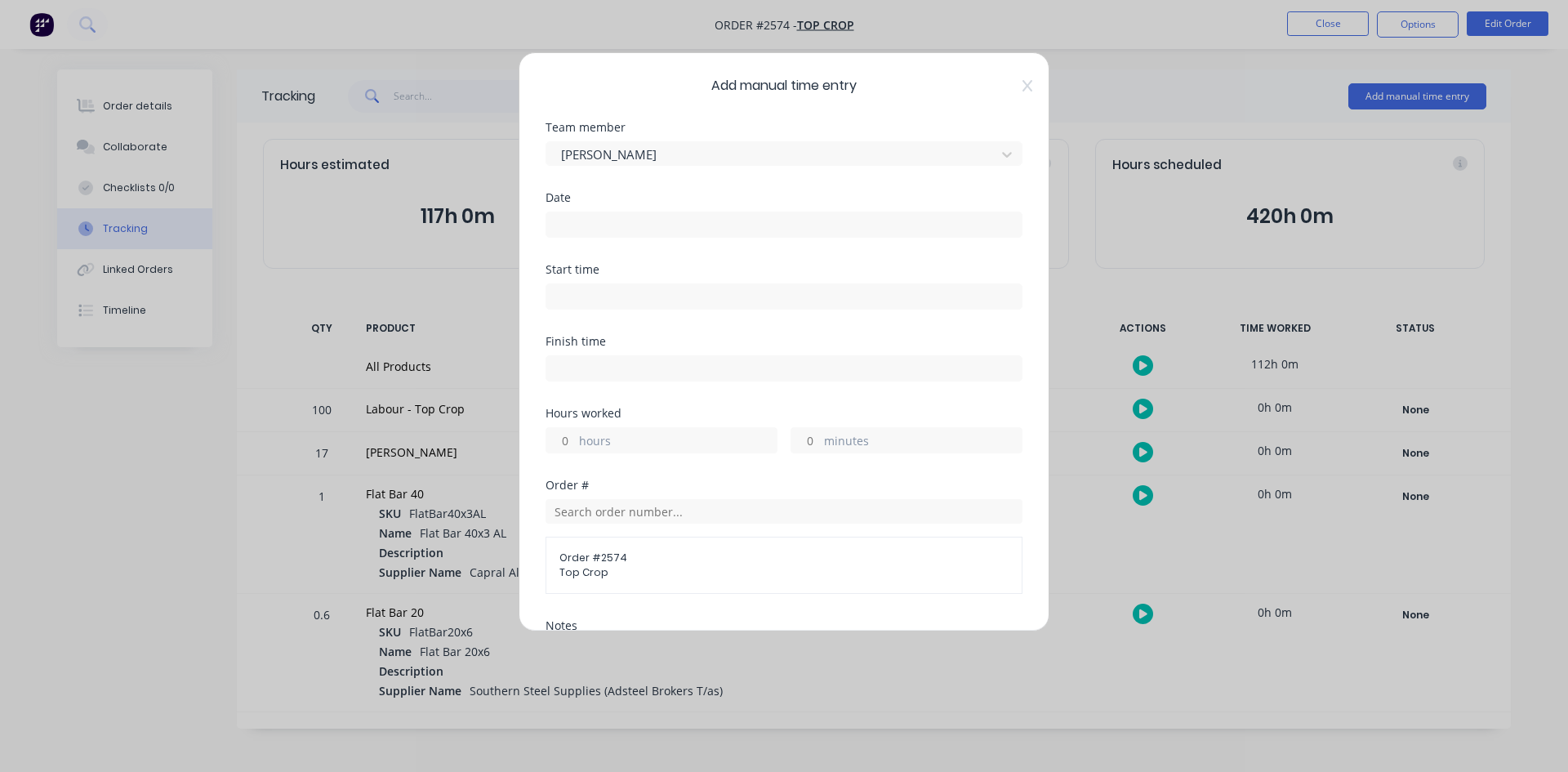
click at [575, 224] on input at bounding box center [784, 225] width 476 height 24
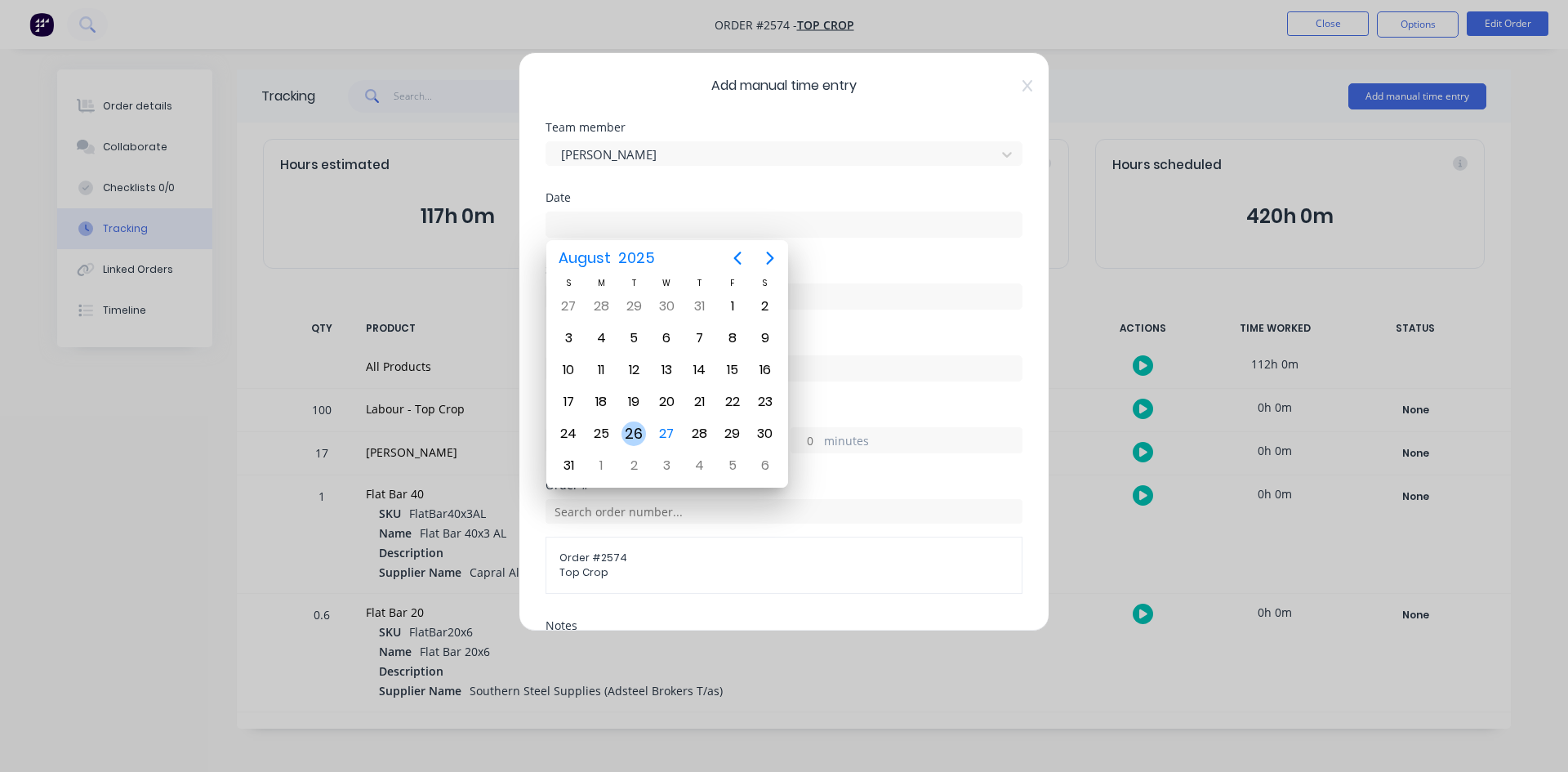
click at [643, 433] on div "26" at bounding box center [634, 434] width 24 height 24
type input "[DATE]"
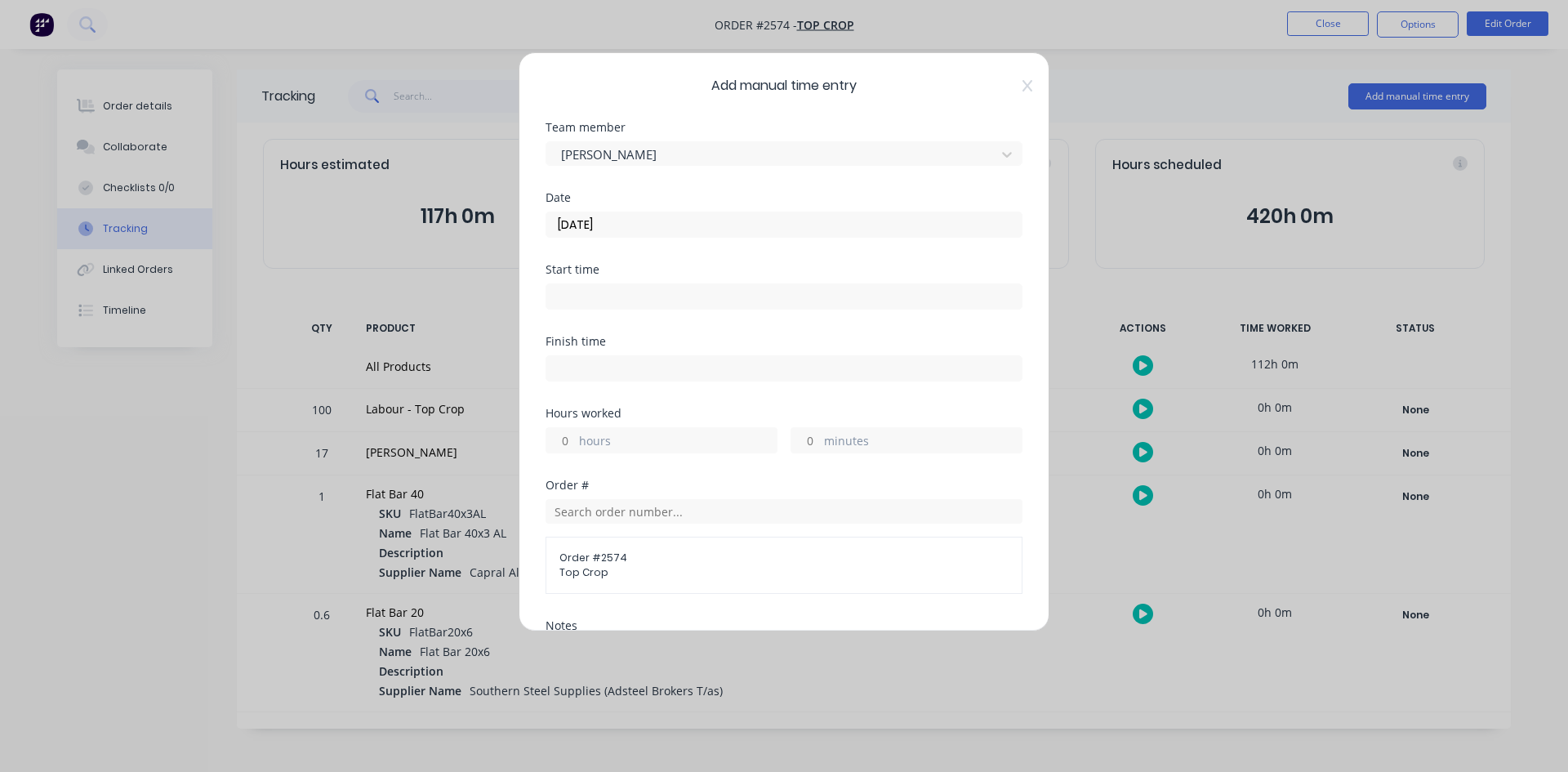
click at [604, 292] on input at bounding box center [784, 297] width 476 height 24
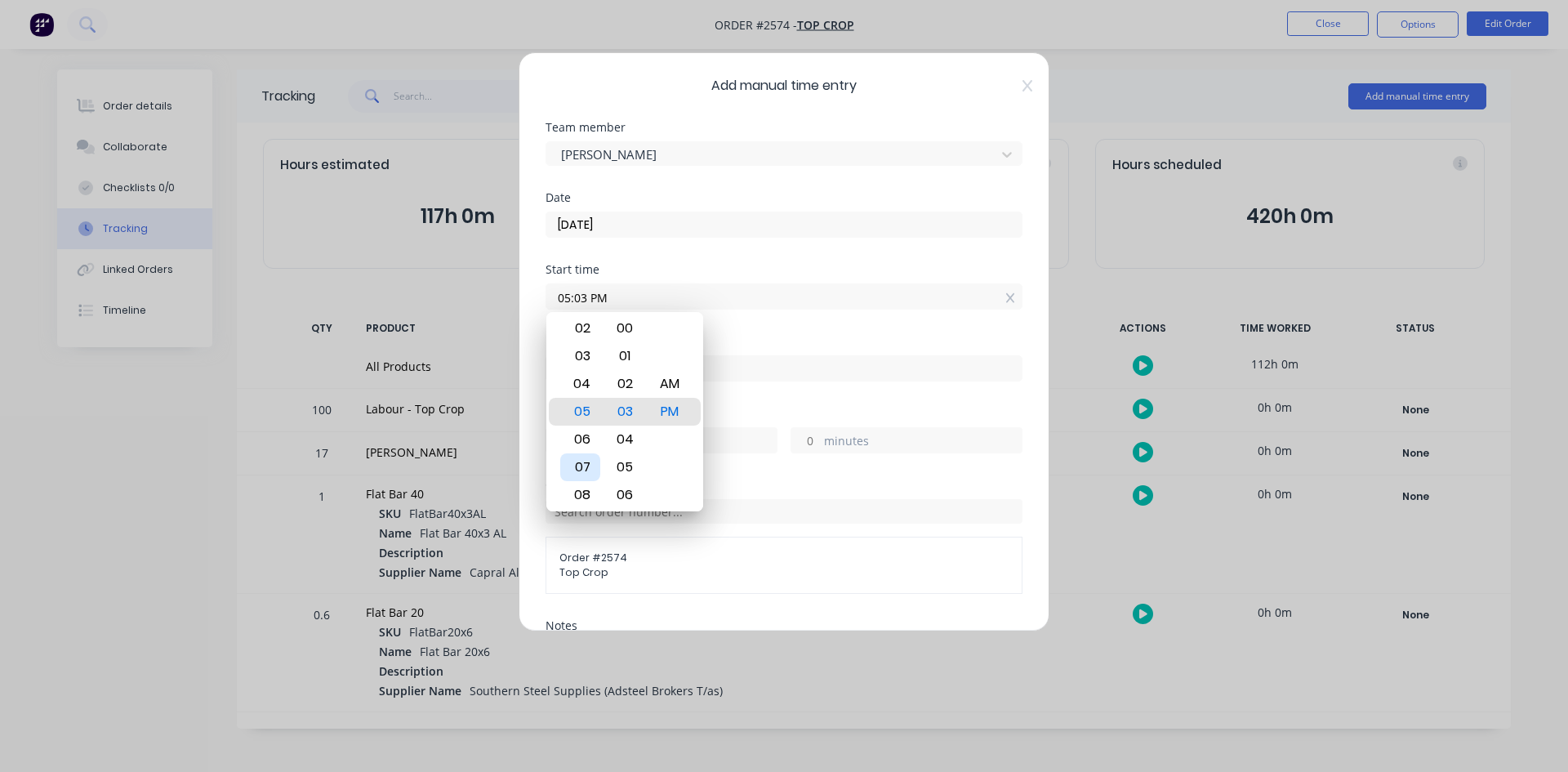
click at [592, 467] on div "07" at bounding box center [580, 466] width 40 height 27
click at [640, 492] on div "30" at bounding box center [625, 494] width 40 height 27
type input "07:30 PM"
click at [812, 346] on div "Finish time" at bounding box center [784, 341] width 477 height 11
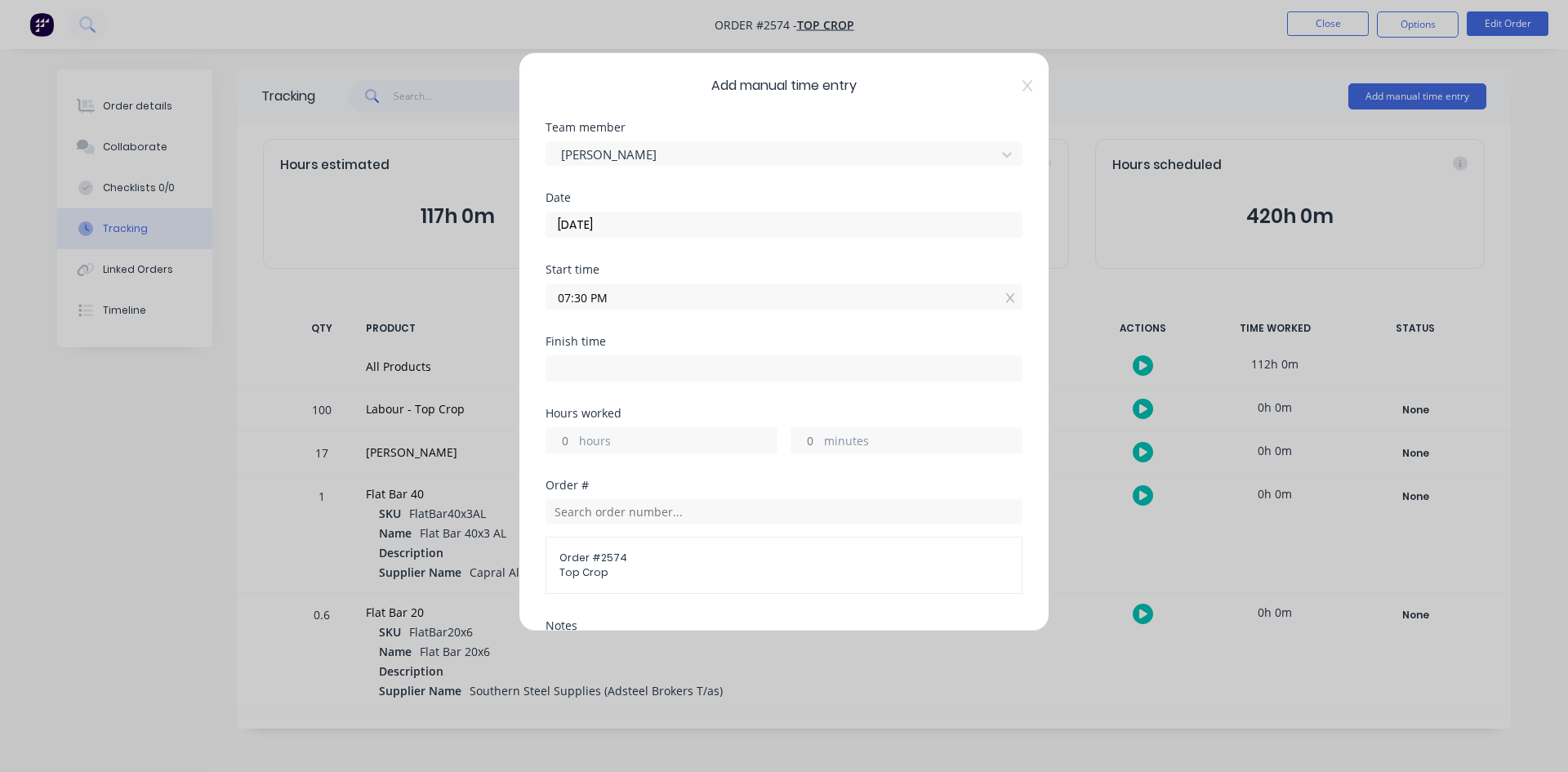
click at [742, 366] on input at bounding box center [784, 368] width 476 height 24
type input "01:03 PM"
type input "17"
type input "33"
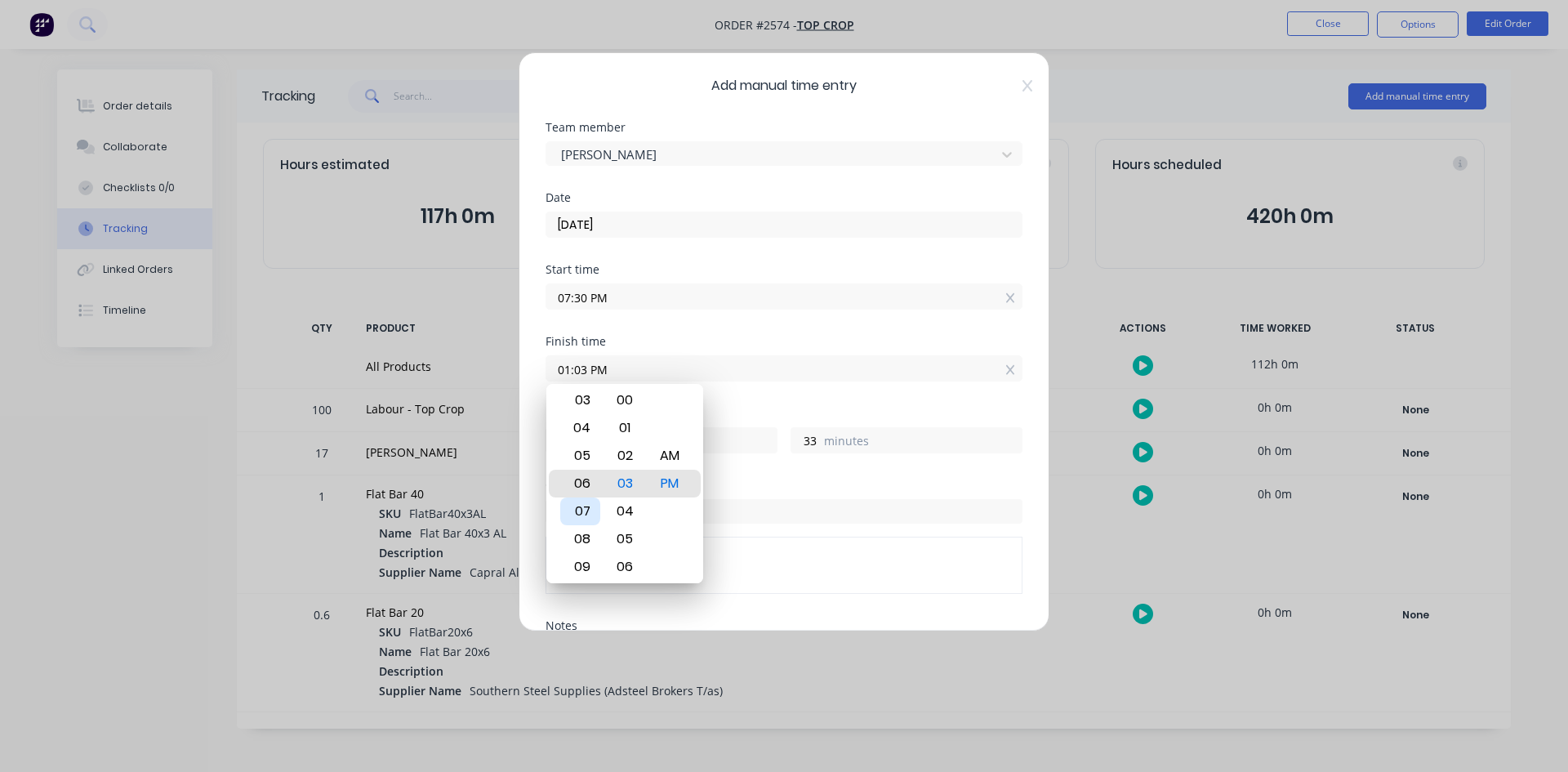
type input "06:03 PM"
type input "22"
type input "11:03 PM"
type input "3"
type input "07:03 PM"
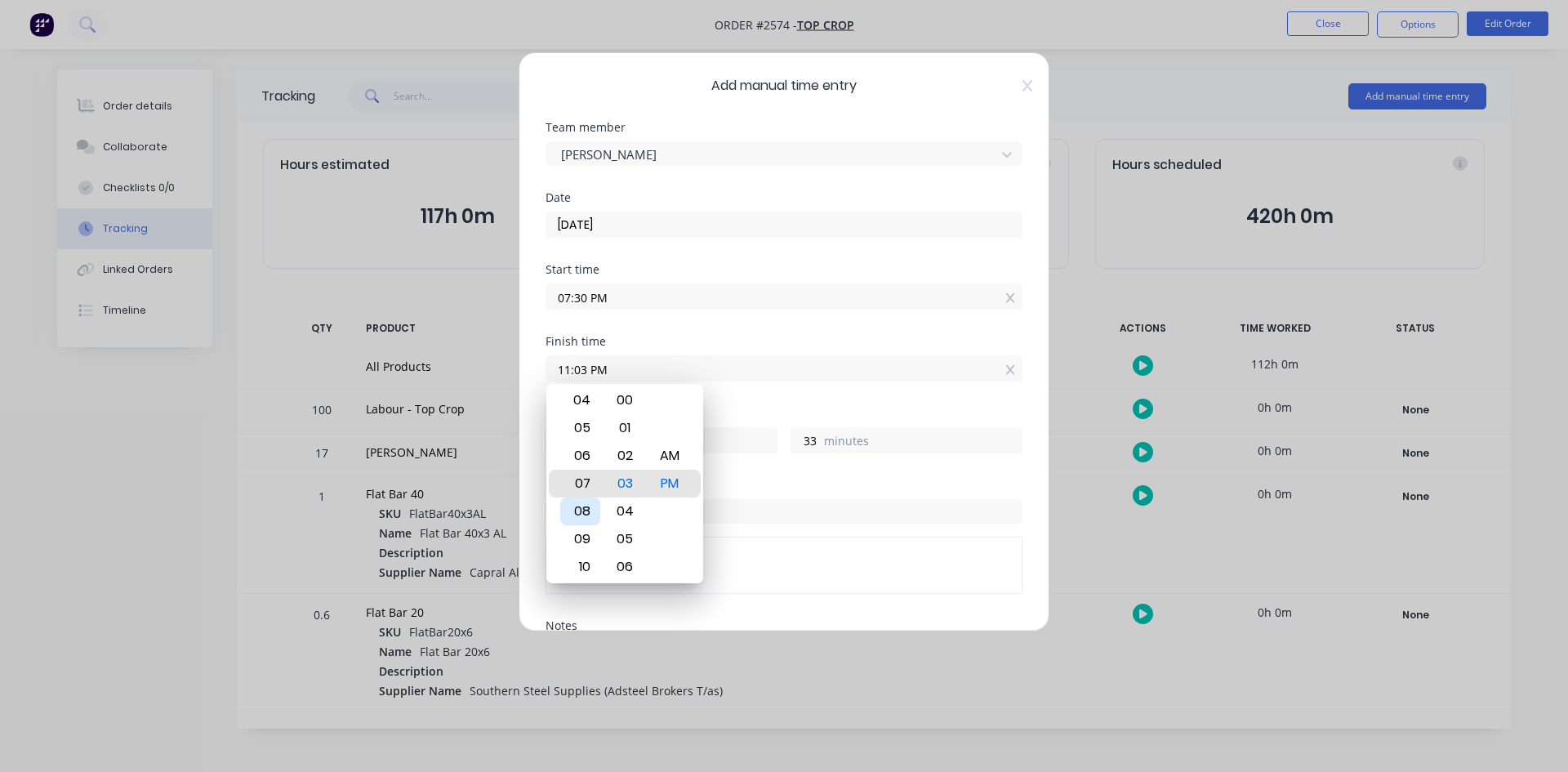
type input "23"
click at [585, 478] on div "07" at bounding box center [580, 483] width 40 height 27
click at [624, 399] on div "00" at bounding box center [625, 399] width 40 height 27
type input "07:00 PM"
type input "30"
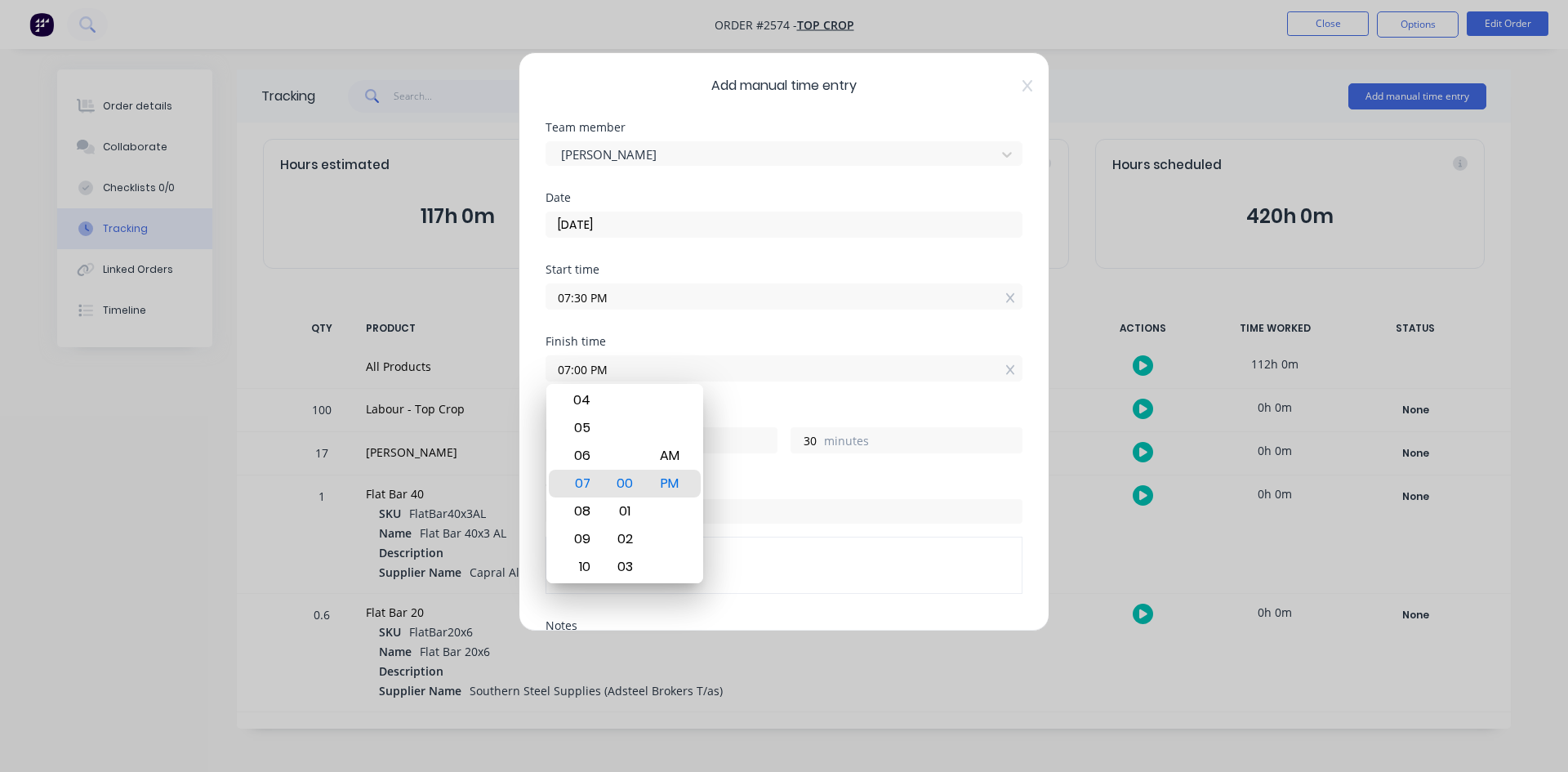
click at [803, 331] on div "Start time 07:30 PM" at bounding box center [784, 299] width 477 height 72
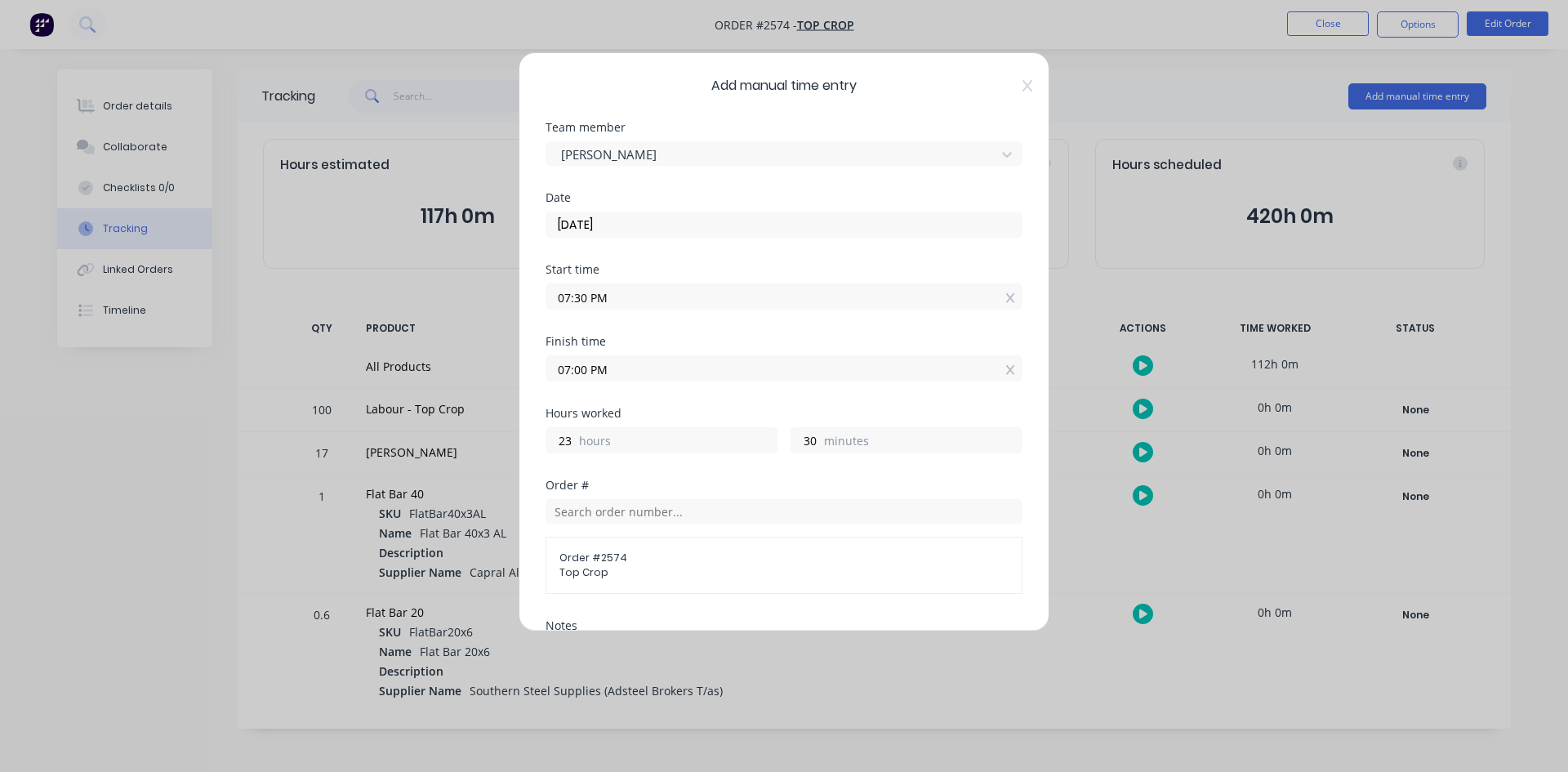
click at [609, 295] on input "07:30 PM" at bounding box center [784, 297] width 476 height 24
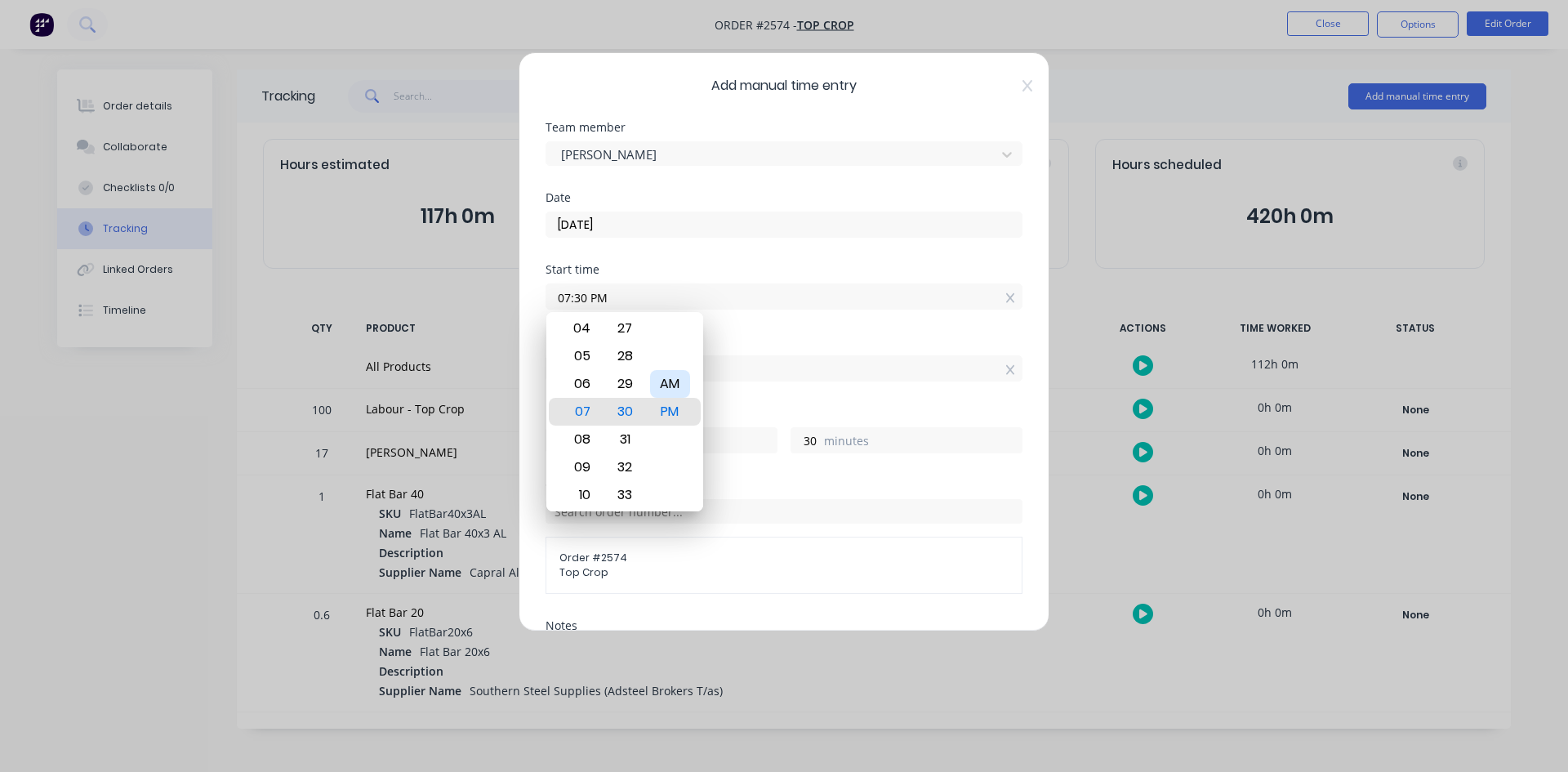
click at [675, 380] on div "AM" at bounding box center [670, 383] width 40 height 27
type input "07:30 AM"
type input "11"
click at [680, 255] on div "Date 26/08/2025" at bounding box center [784, 228] width 477 height 72
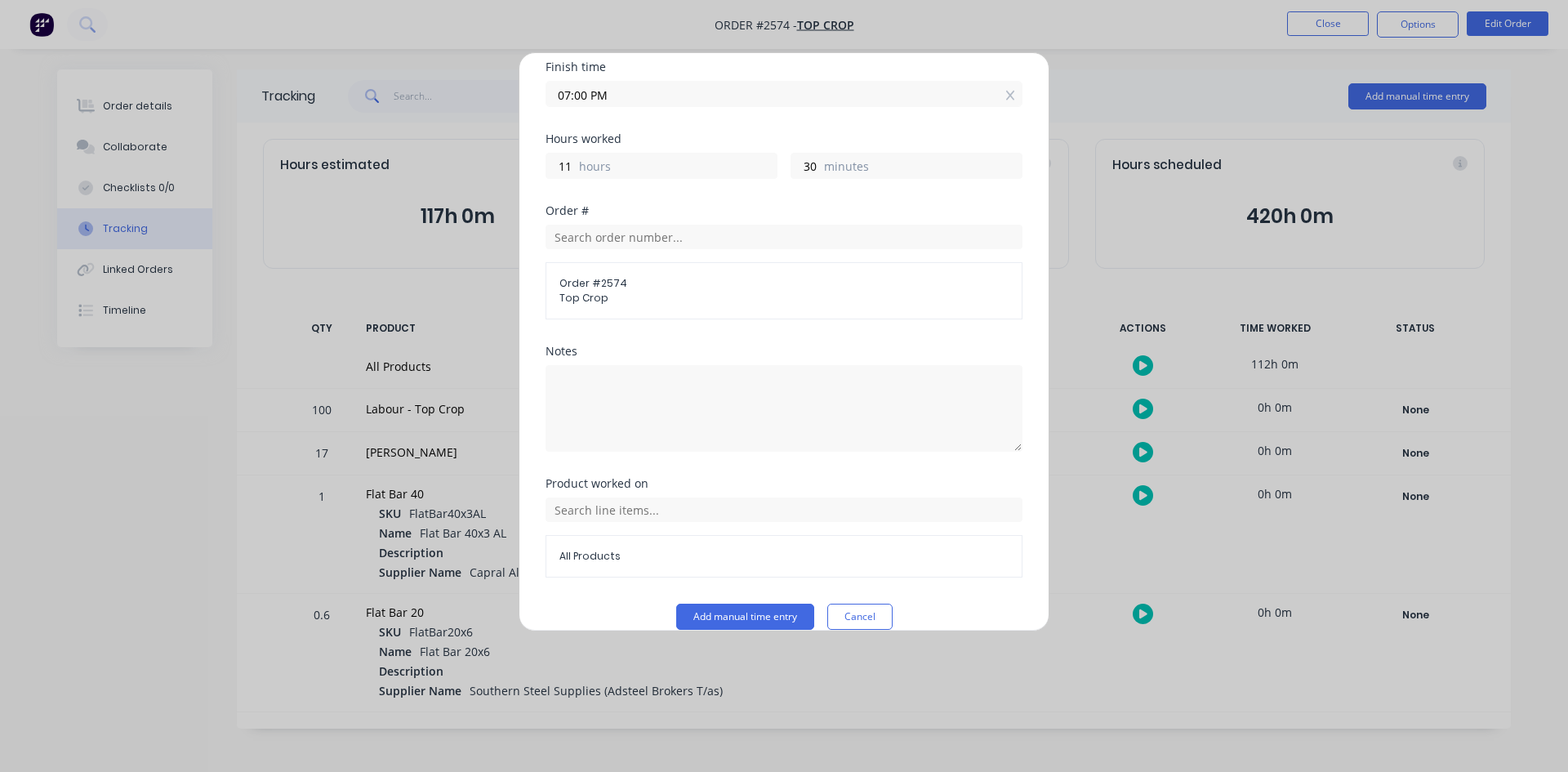
scroll to position [297, 0]
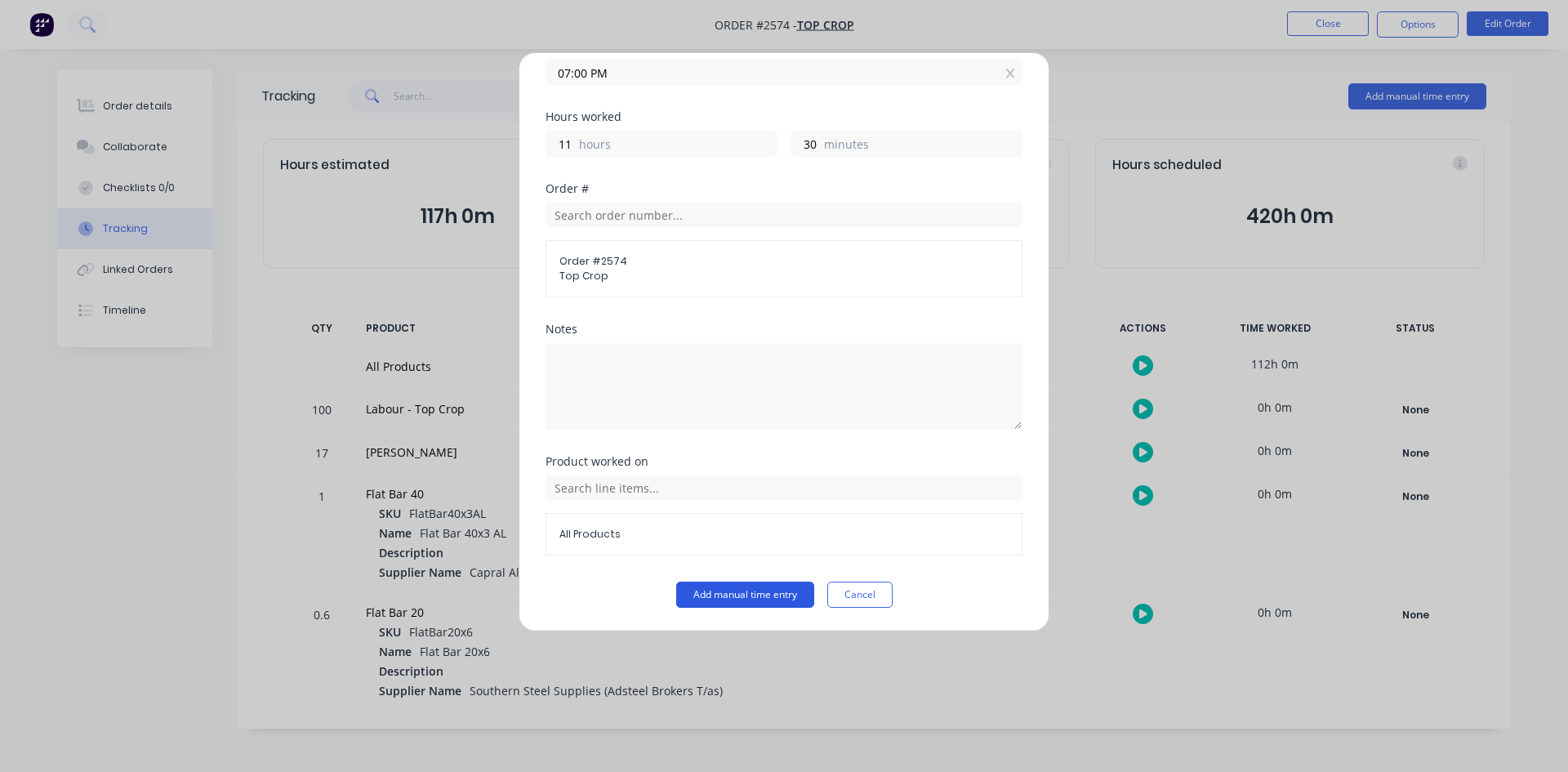
click at [718, 594] on button "Add manual time entry" at bounding box center [745, 595] width 138 height 26
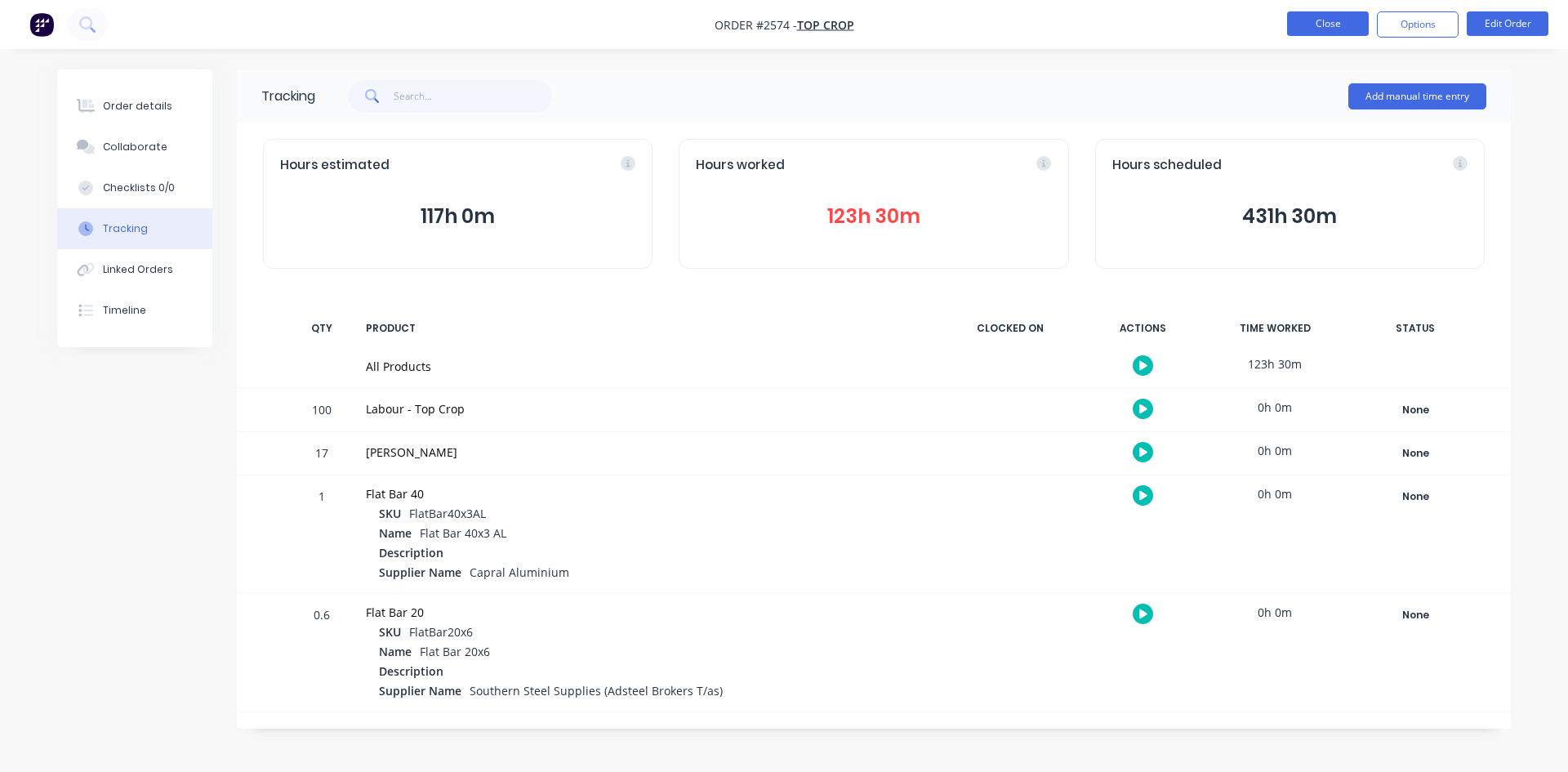
click at [1324, 24] on button "Close" at bounding box center [1328, 24] width 82 height 24
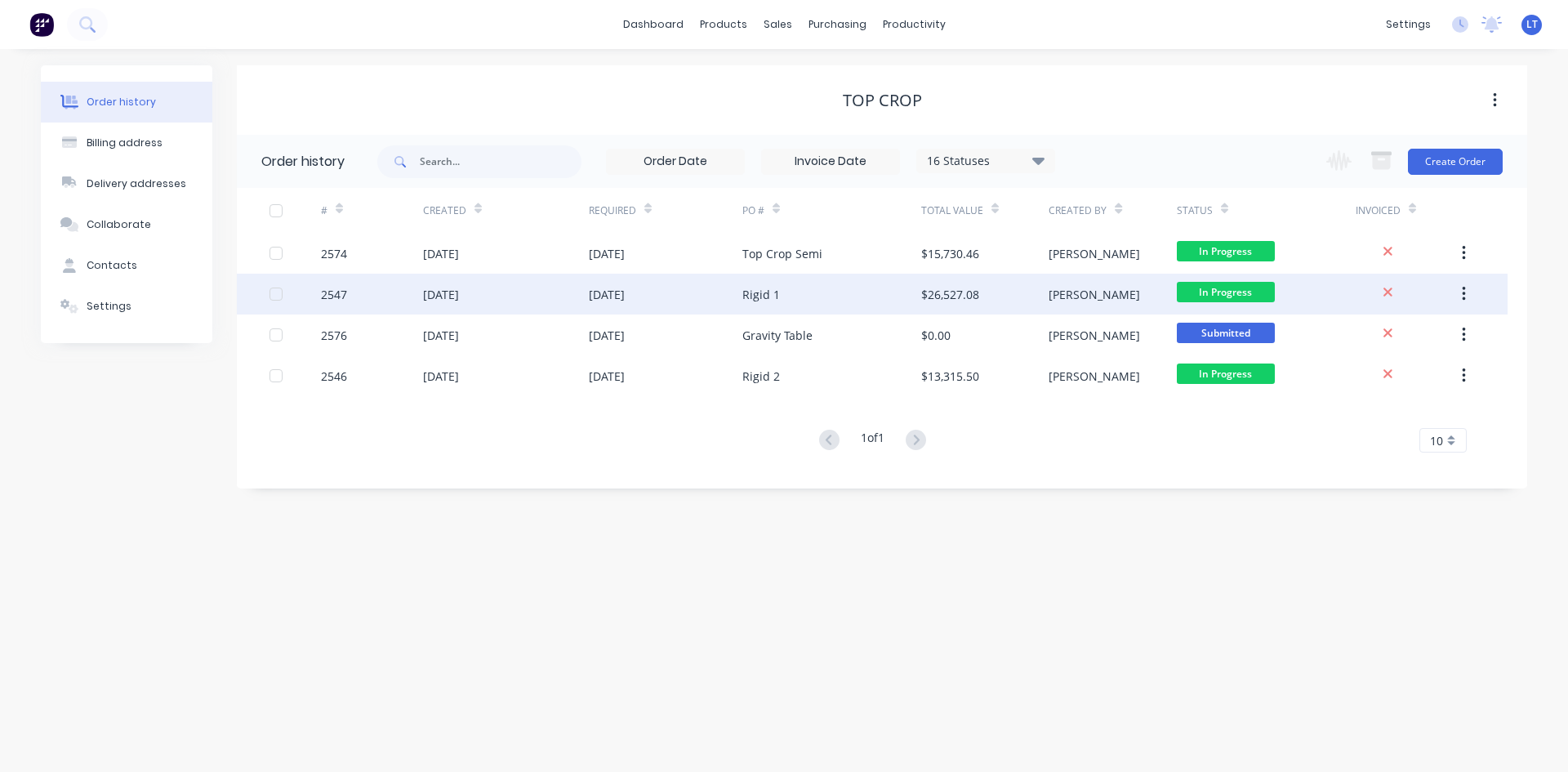
click at [760, 301] on div "Rigid 1" at bounding box center [761, 295] width 38 height 17
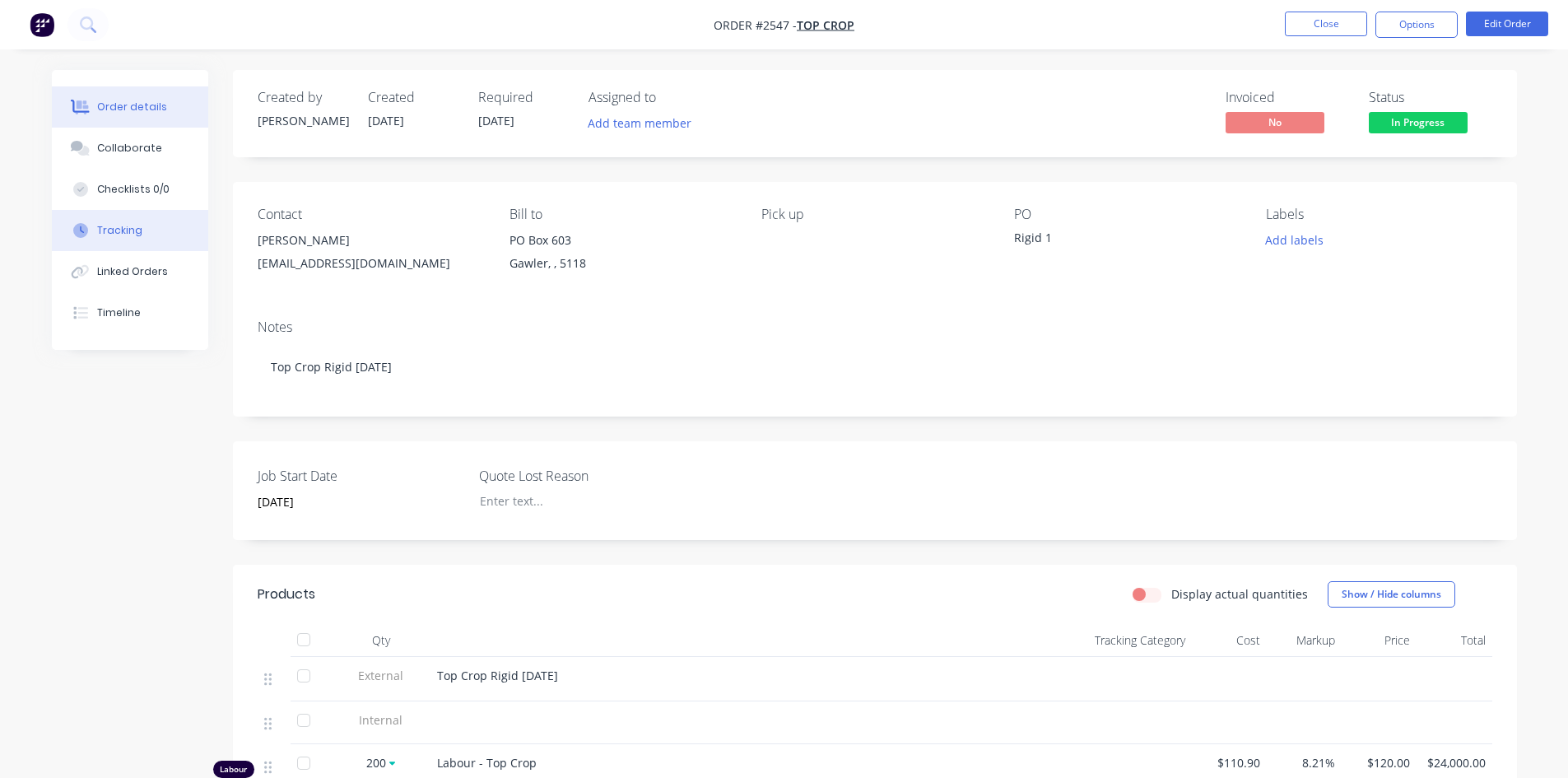
click at [138, 235] on div "Tracking" at bounding box center [120, 231] width 46 height 15
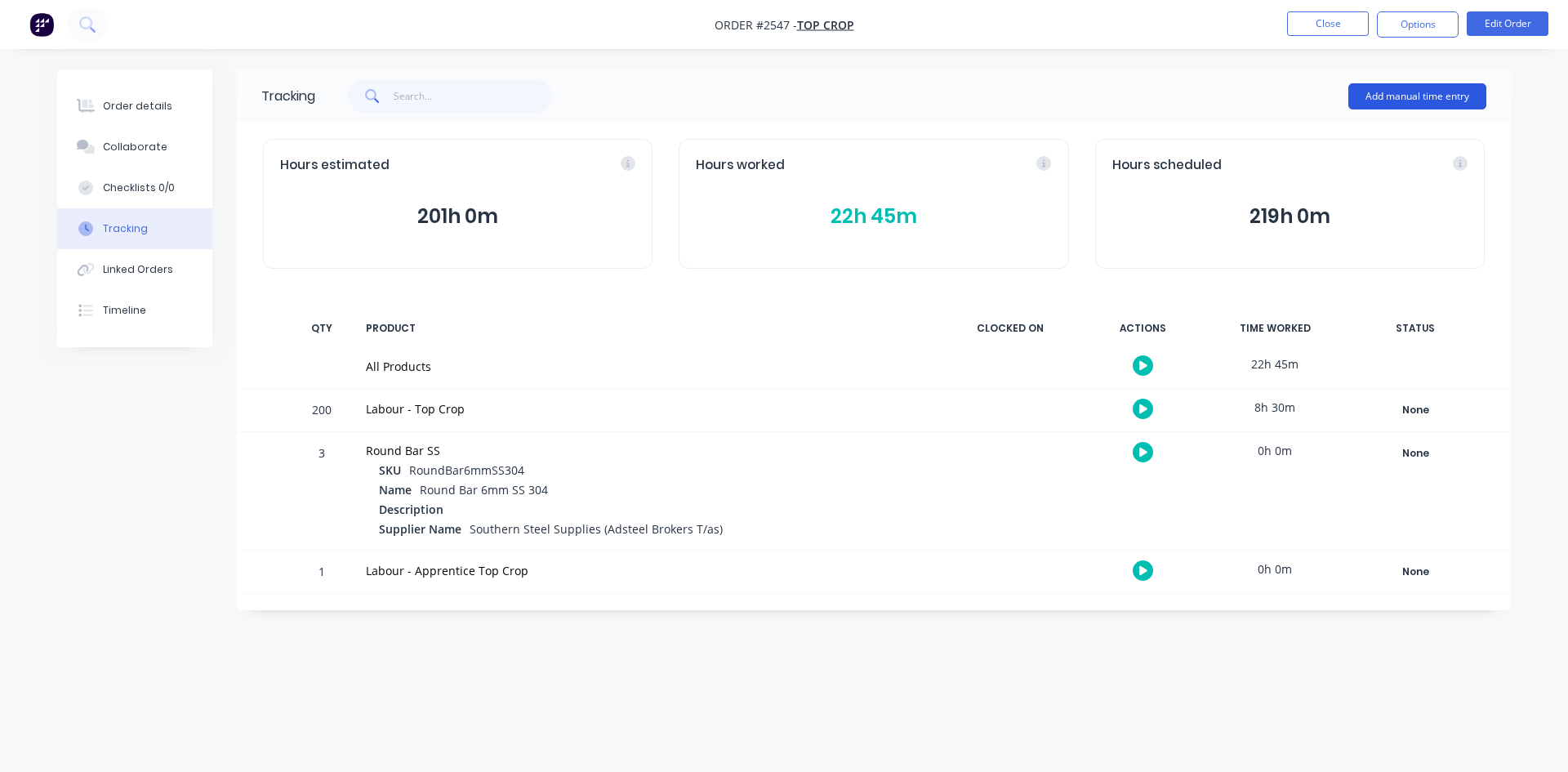
click at [1442, 105] on button "Add manual time entry" at bounding box center [1417, 96] width 138 height 26
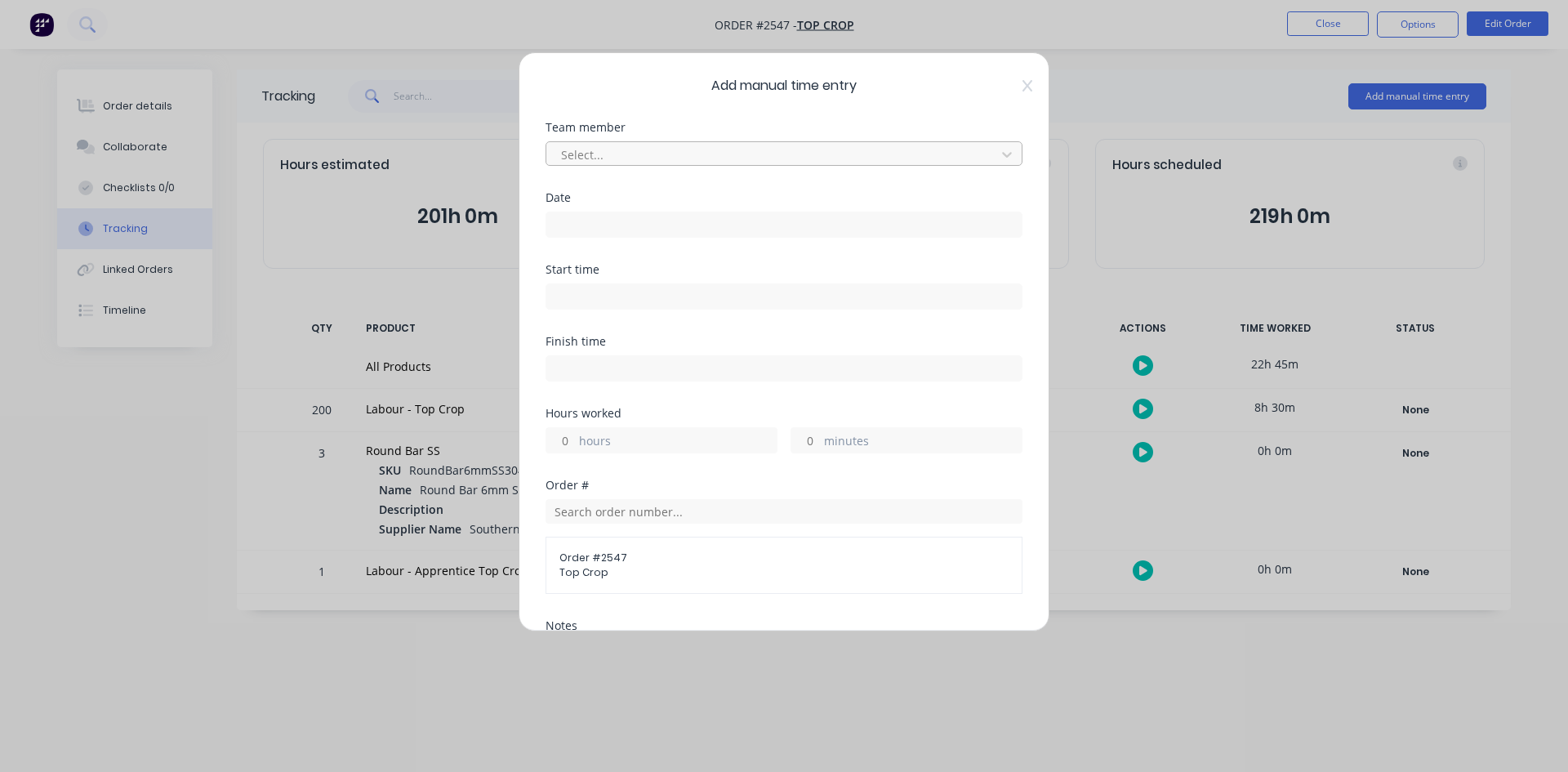
click at [655, 163] on div at bounding box center [773, 155] width 428 height 21
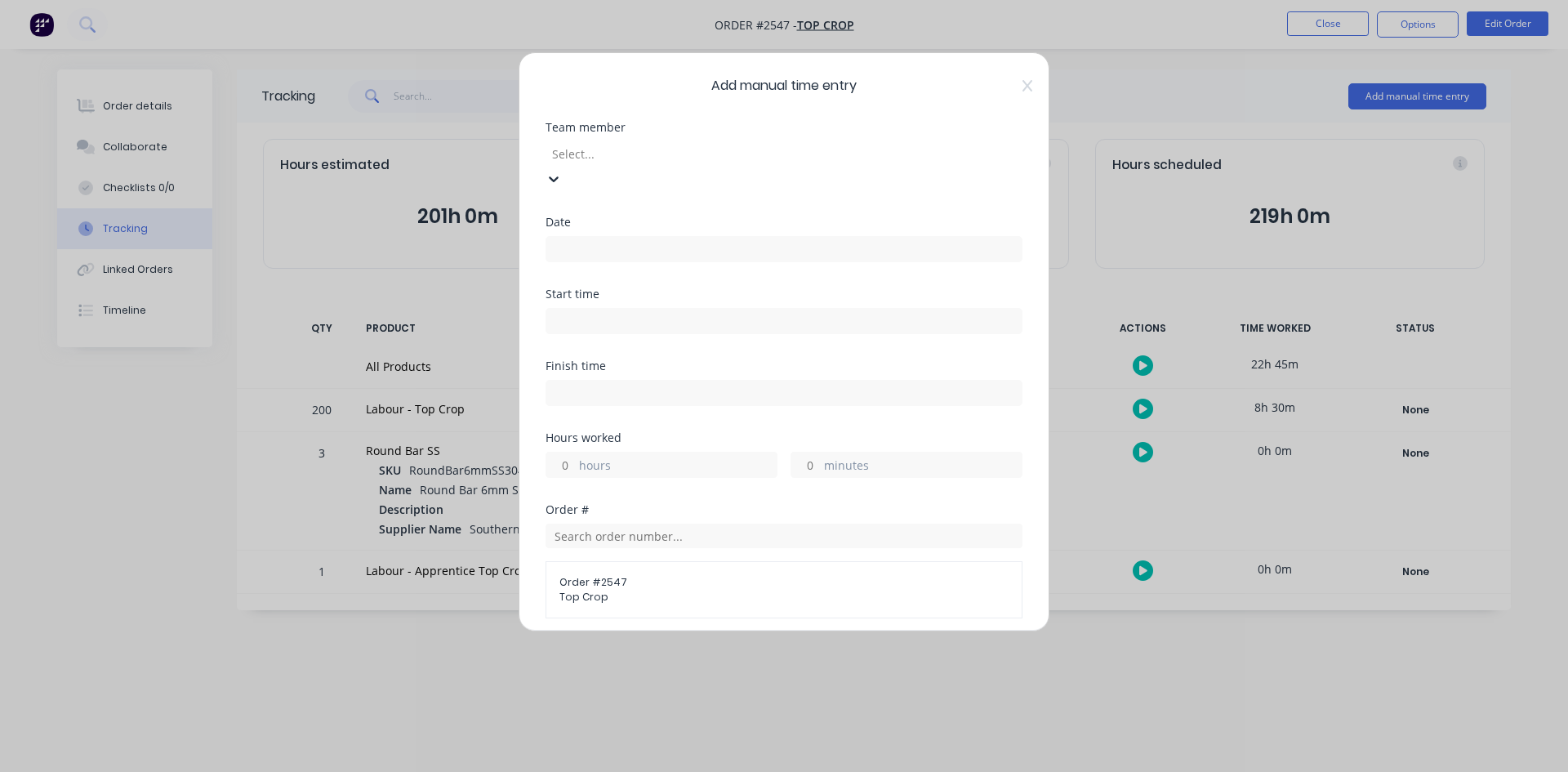
scroll to position [317, 0]
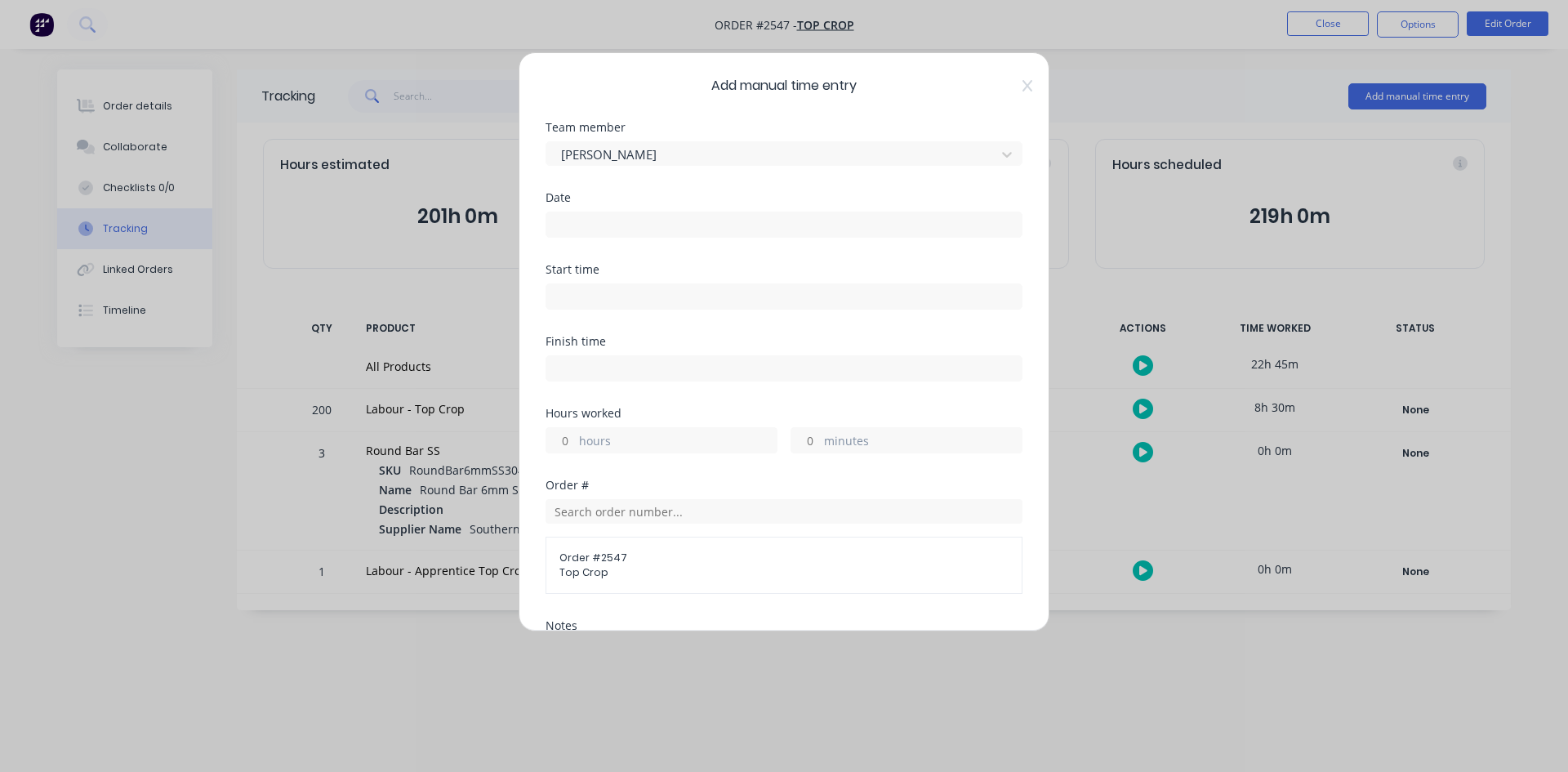
click at [614, 223] on input at bounding box center [784, 225] width 476 height 24
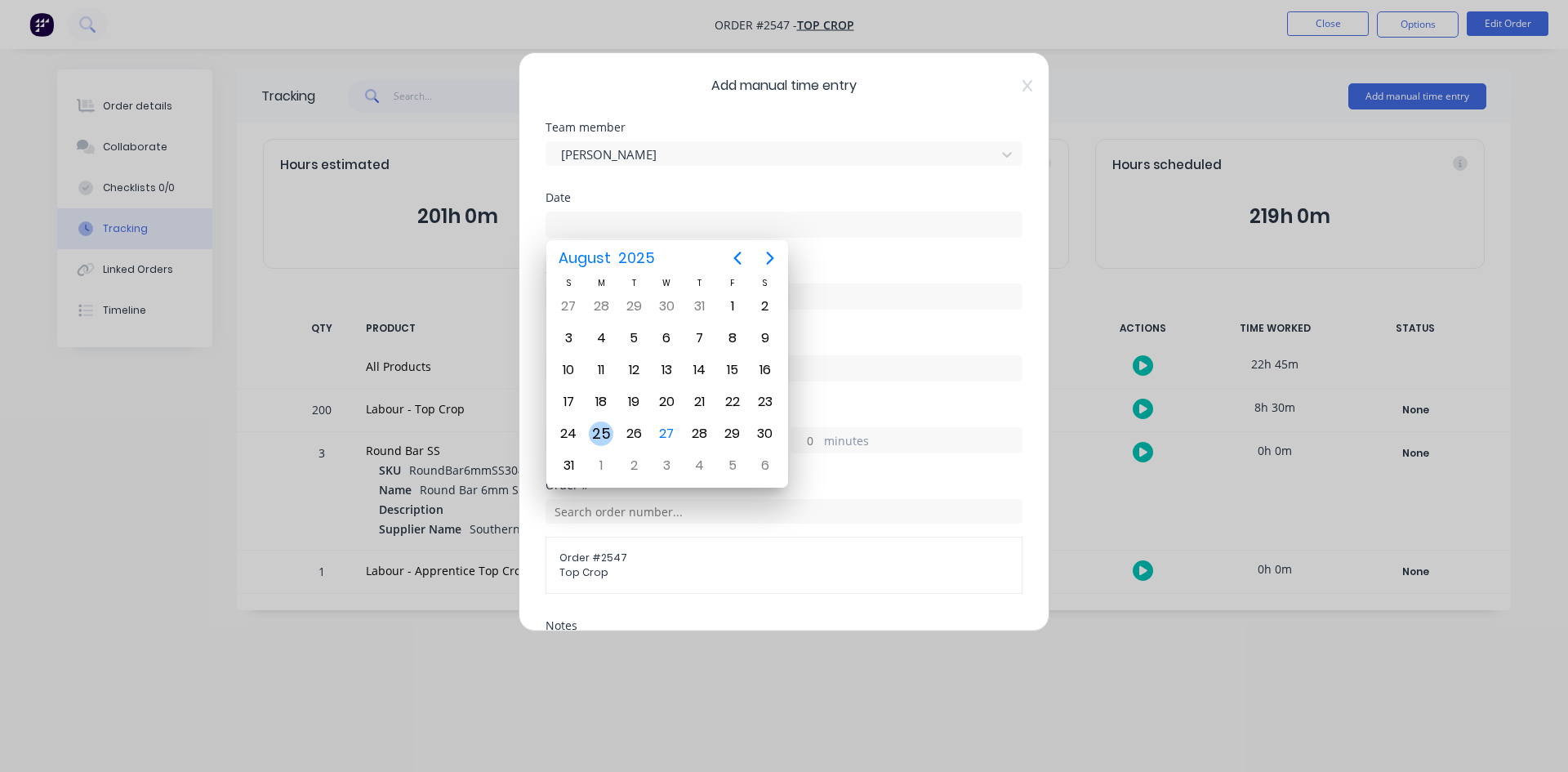
click at [596, 434] on div "25" at bounding box center [601, 434] width 24 height 24
type input "25/08/2025"
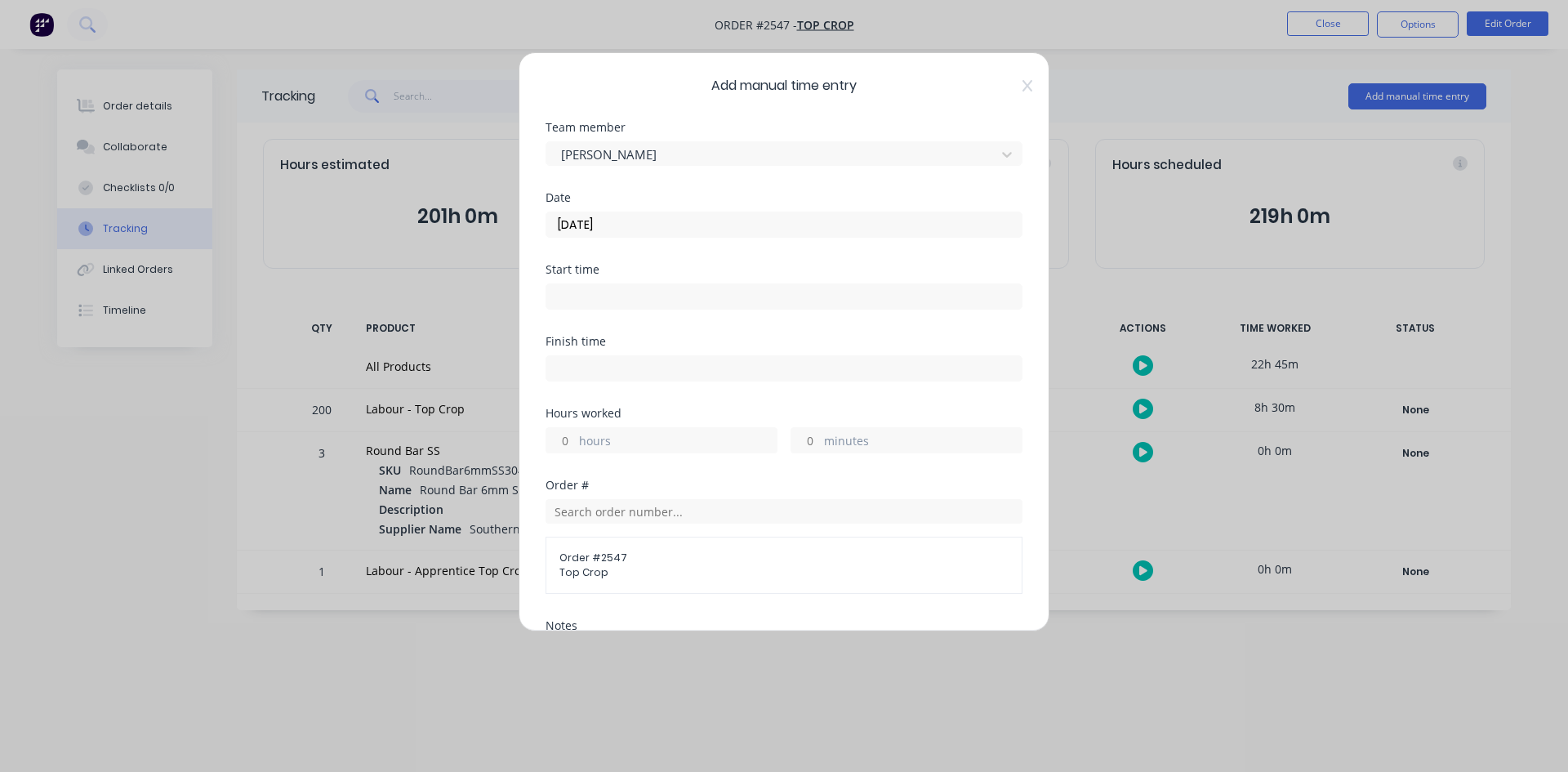
click at [701, 305] on input at bounding box center [784, 297] width 476 height 24
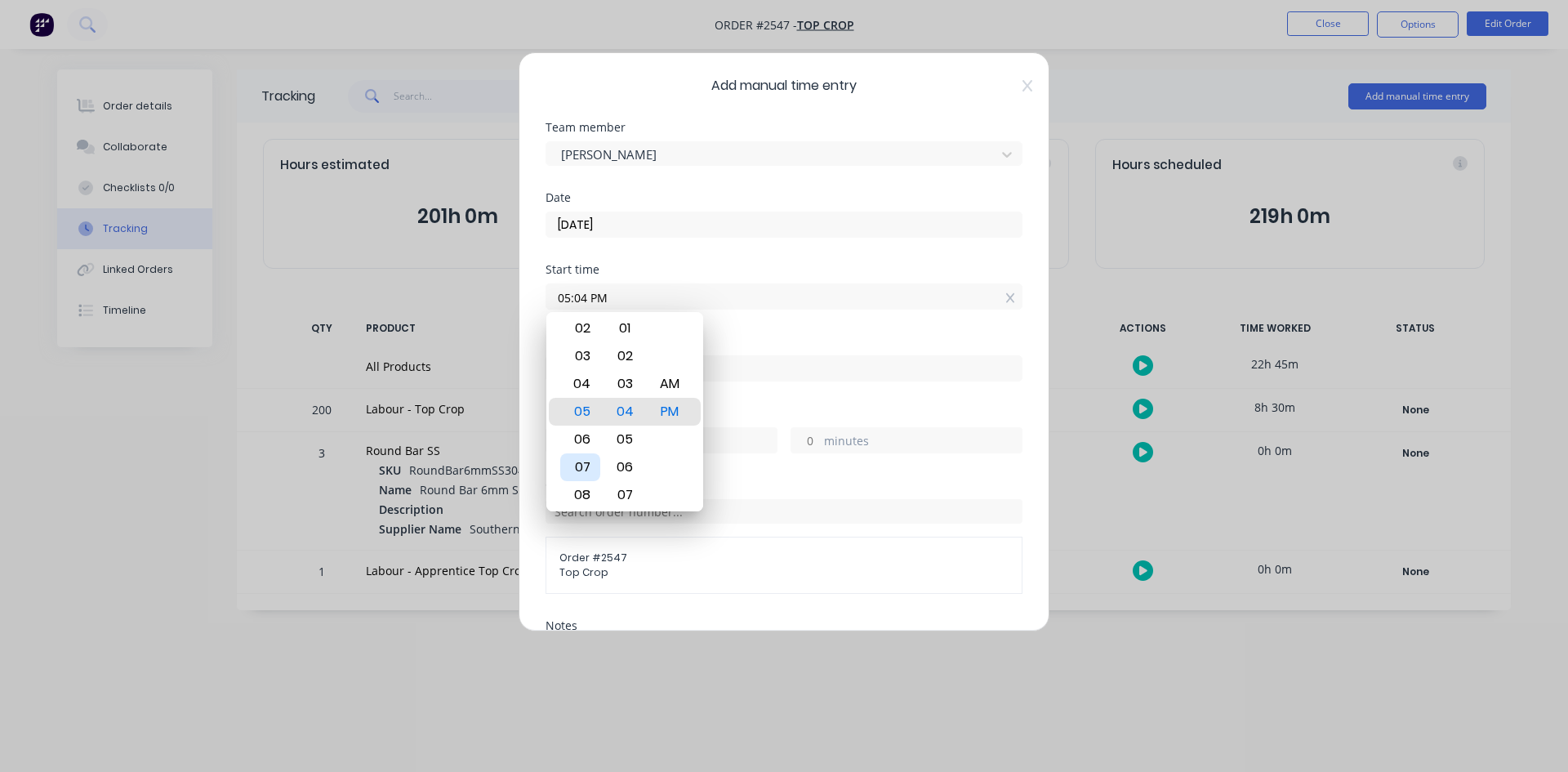
click at [588, 468] on div "07" at bounding box center [580, 466] width 40 height 27
click at [673, 387] on div "AM" at bounding box center [670, 383] width 40 height 27
click at [630, 441] on div "30" at bounding box center [625, 439] width 40 height 27
type input "07:30 AM"
click at [816, 406] on div "Finish time" at bounding box center [784, 371] width 477 height 72
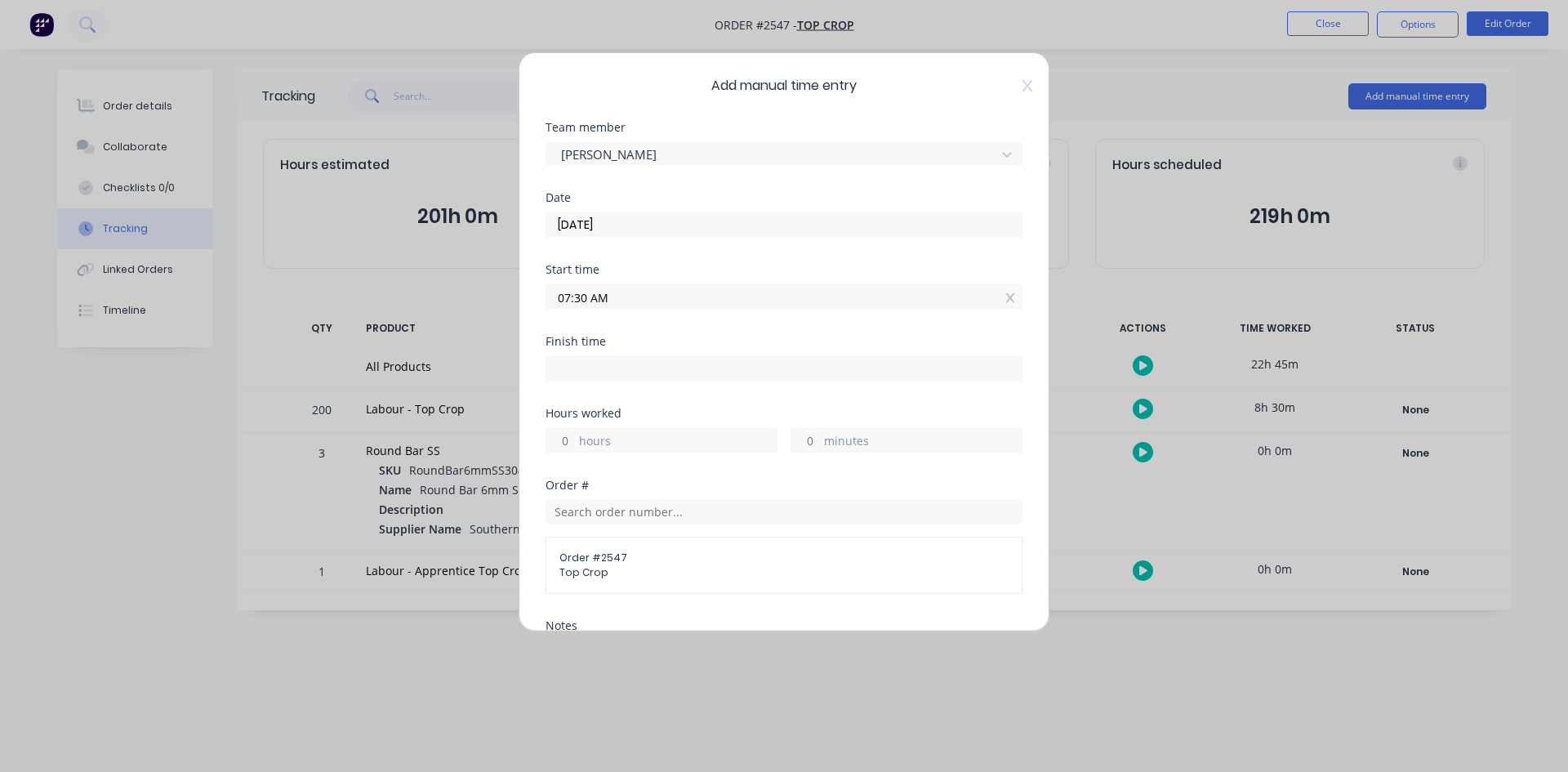
click at [666, 372] on input at bounding box center [784, 368] width 476 height 24
type input "01:04 PM"
type input "5"
type input "34"
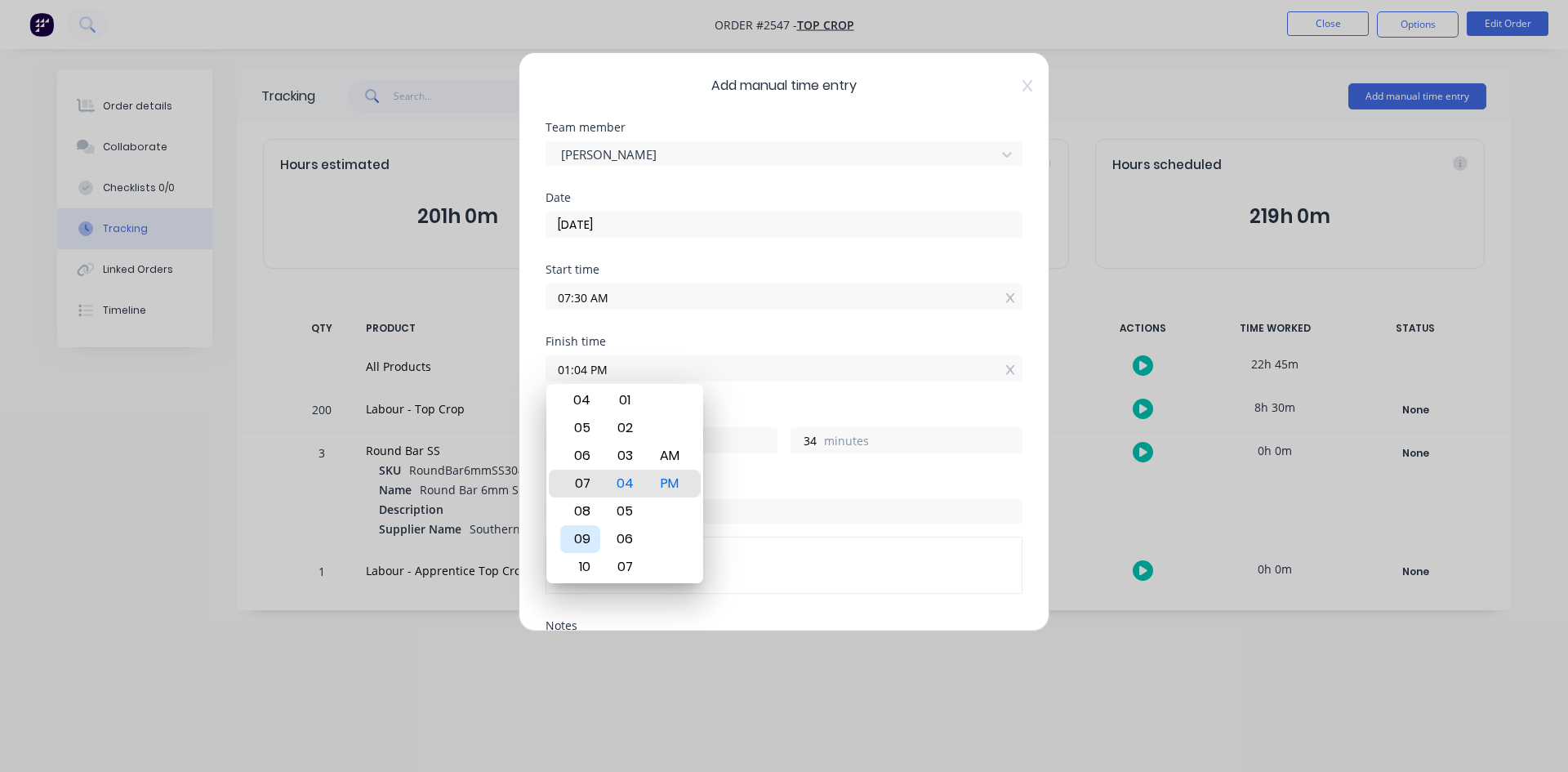
type input "07:04 PM"
type input "11"
click at [581, 429] on div "05" at bounding box center [580, 427] width 40 height 27
type input "05:04 PM"
type input "9"
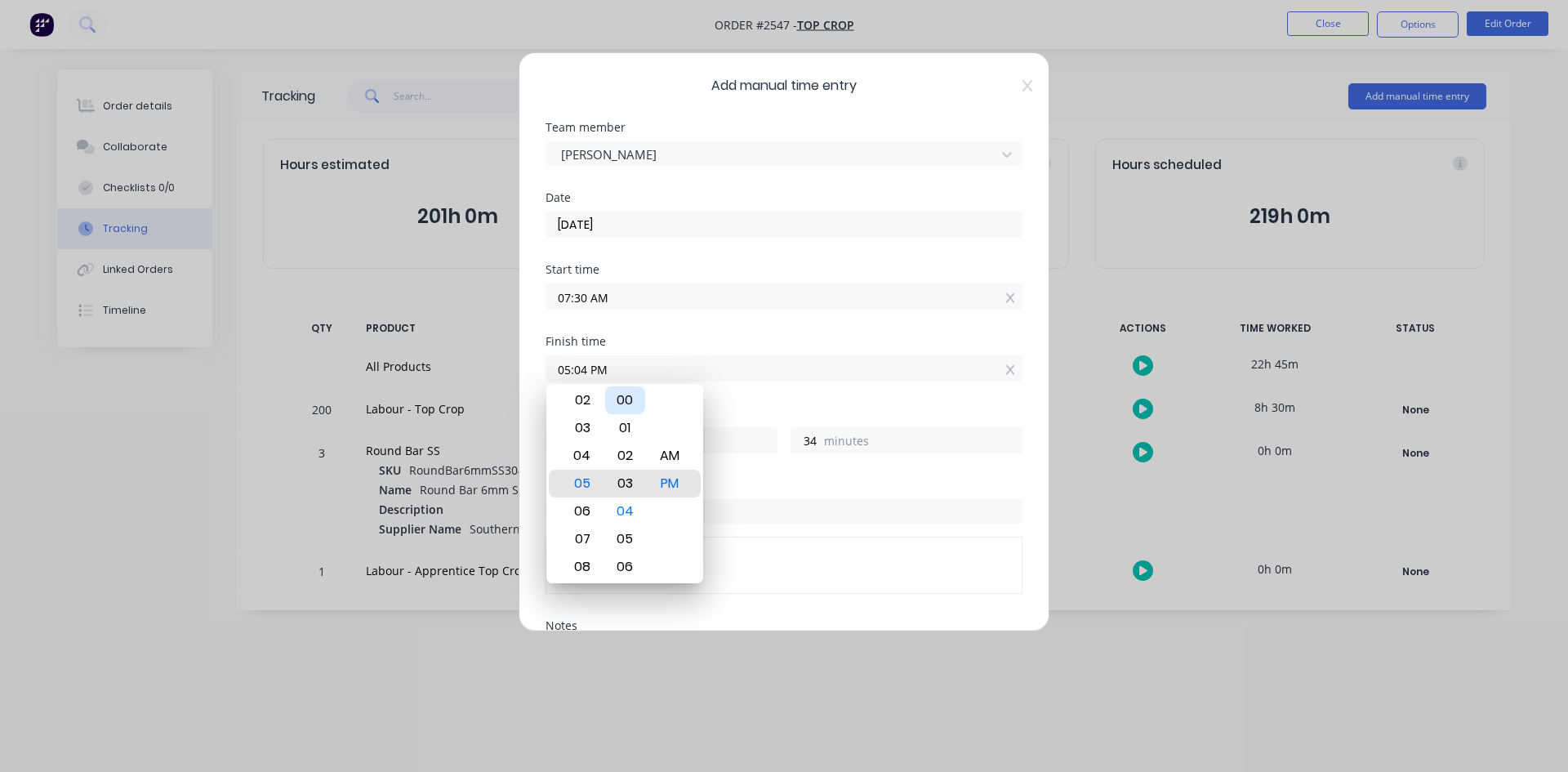
type input "05:02 PM"
type input "32"
click at [638, 432] on div "00" at bounding box center [625, 427] width 40 height 27
type input "05:00 PM"
type input "30"
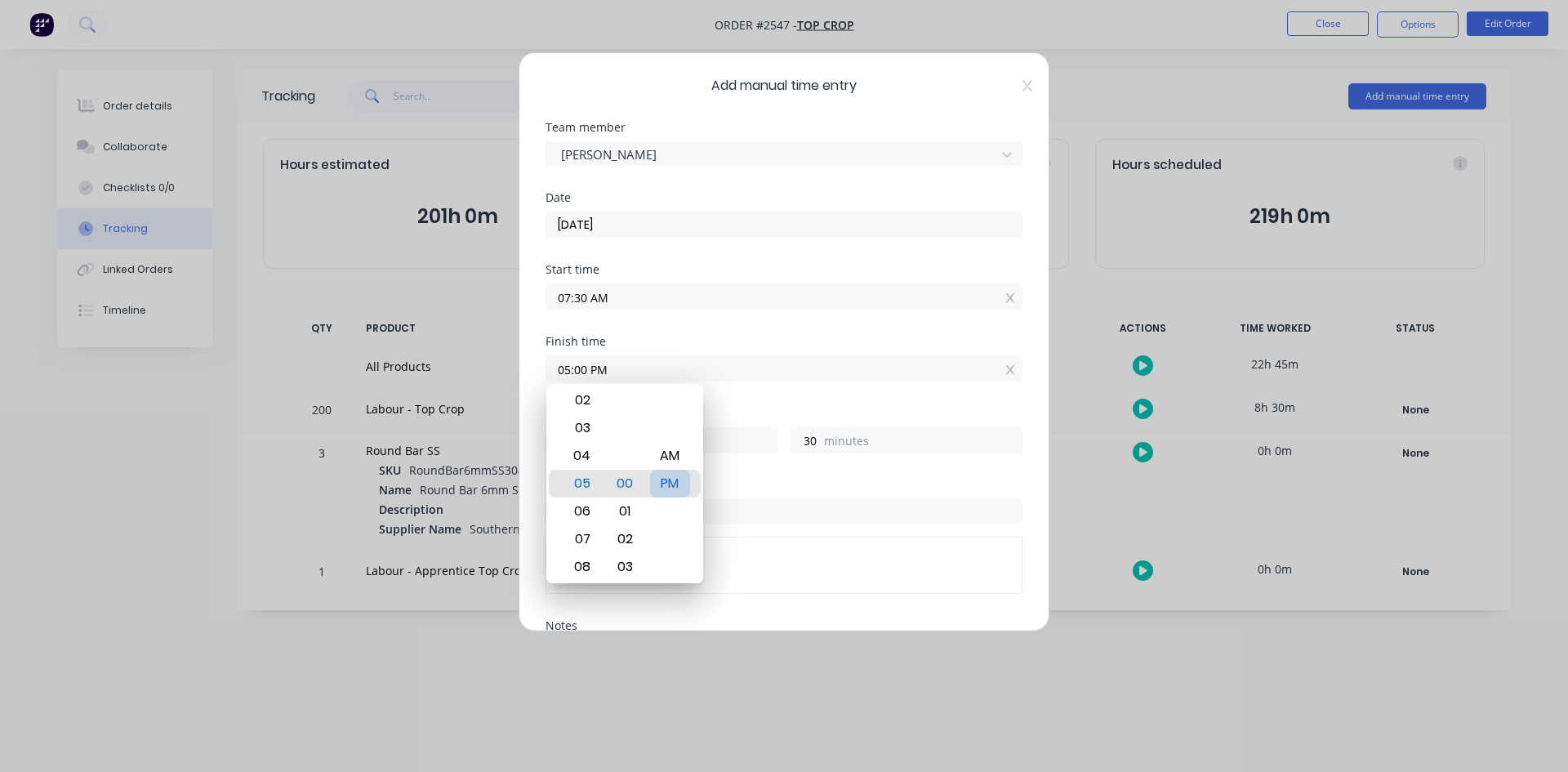
click at [675, 480] on div "PM" at bounding box center [670, 483] width 40 height 27
click at [859, 388] on div "Finish time 05:00 PM" at bounding box center [784, 371] width 477 height 72
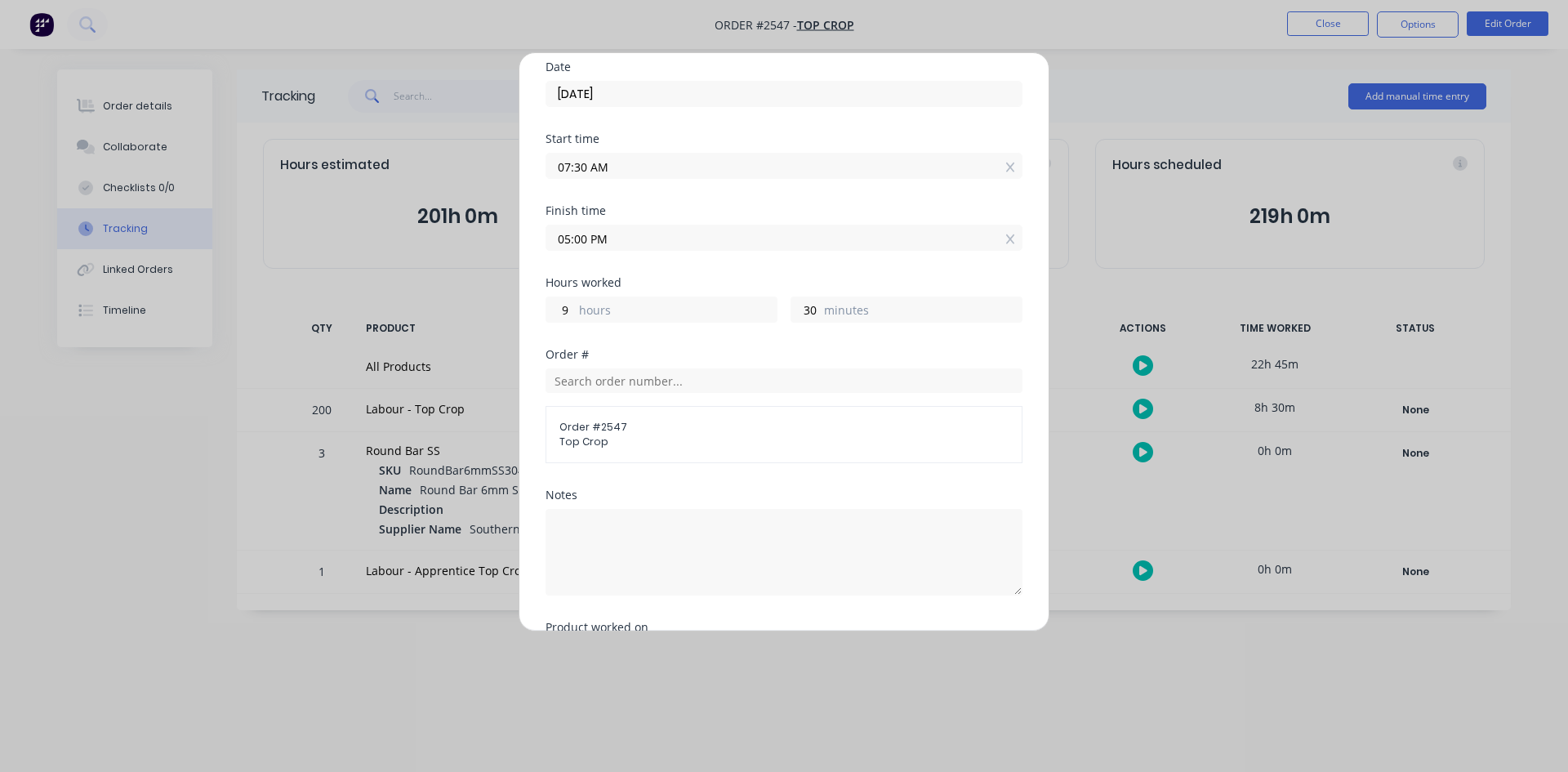
scroll to position [297, 0]
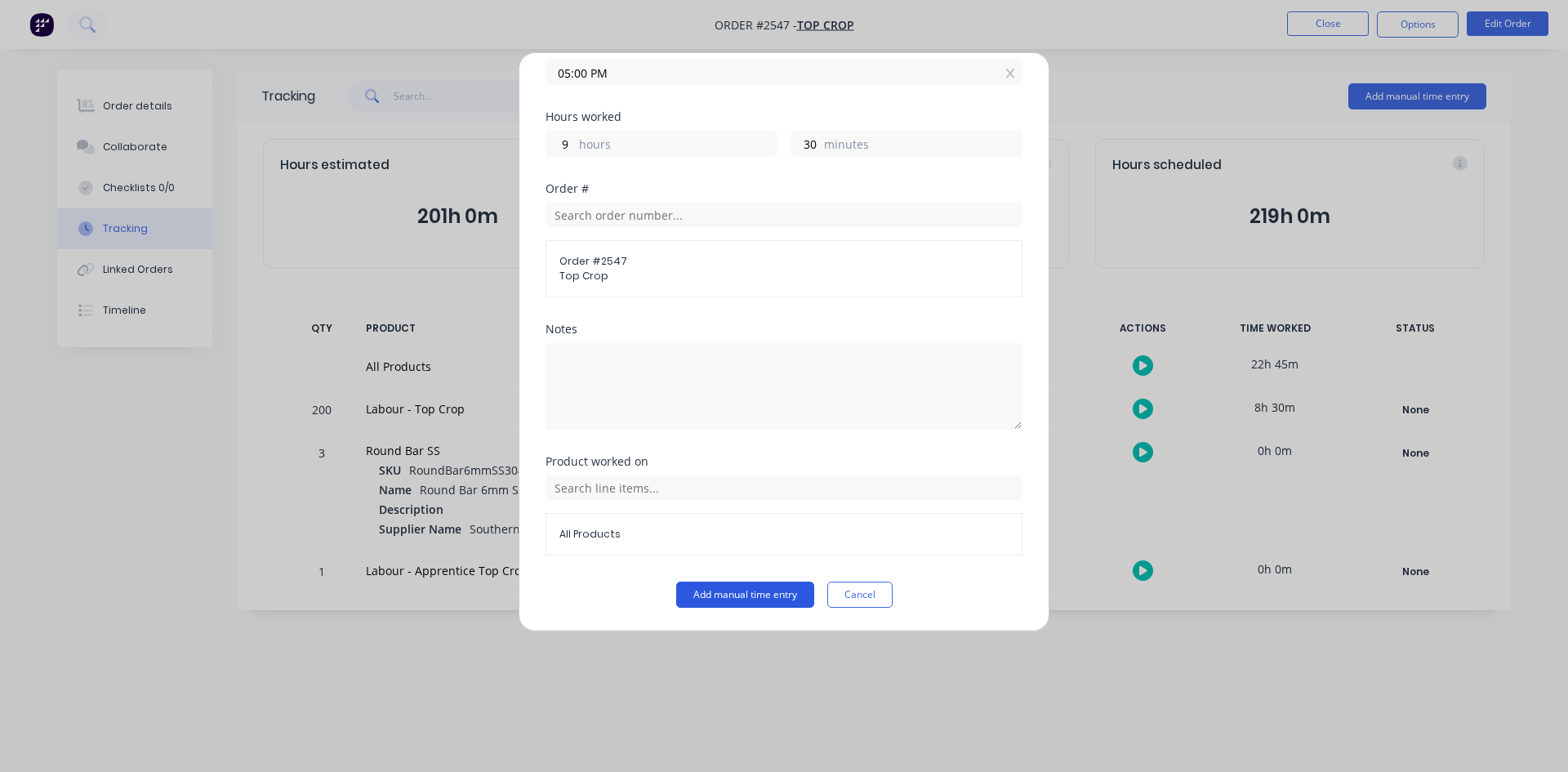
click at [730, 598] on button "Add manual time entry" at bounding box center [745, 595] width 138 height 26
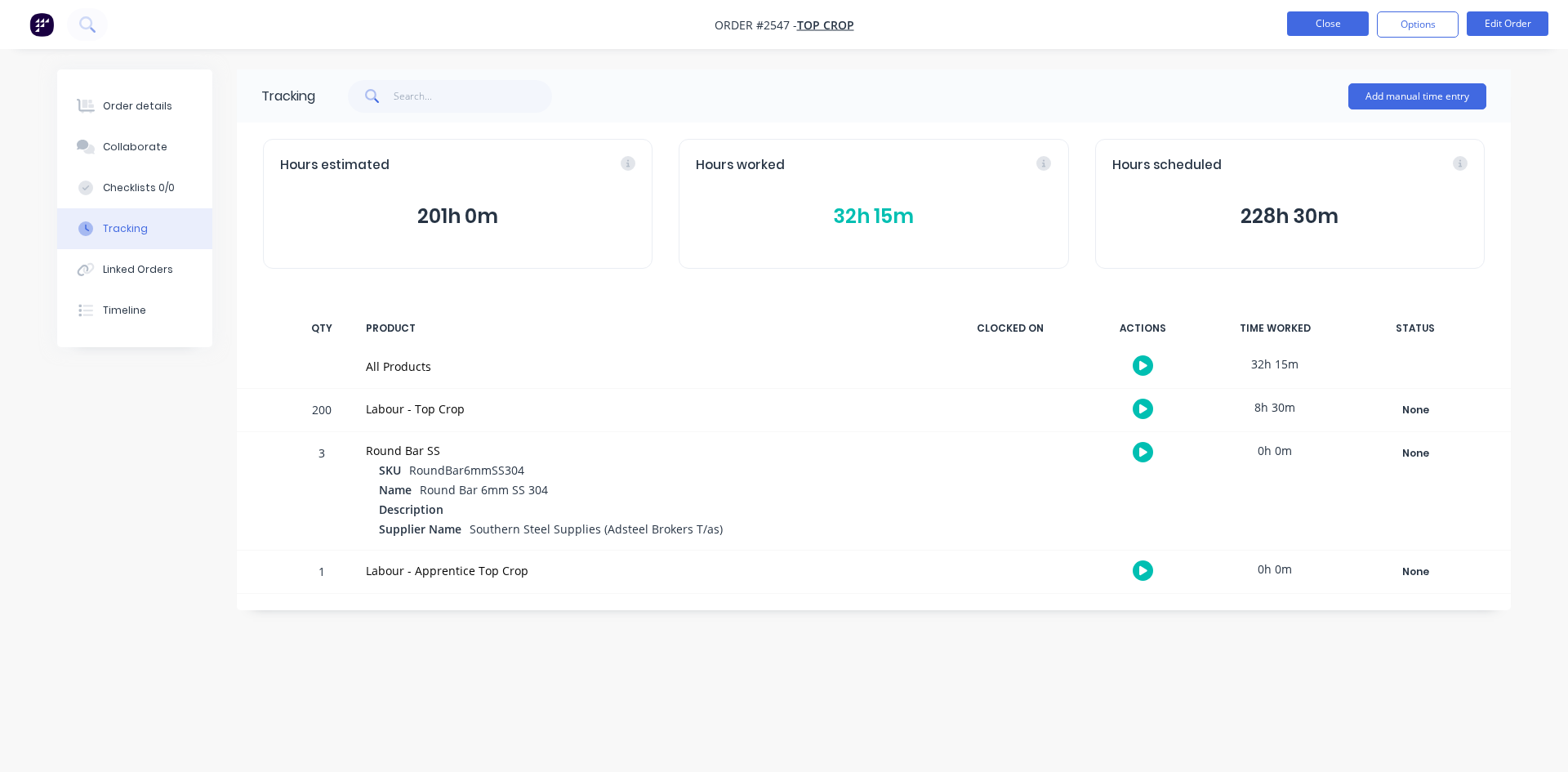
click at [1305, 15] on button "Close" at bounding box center [1328, 24] width 82 height 24
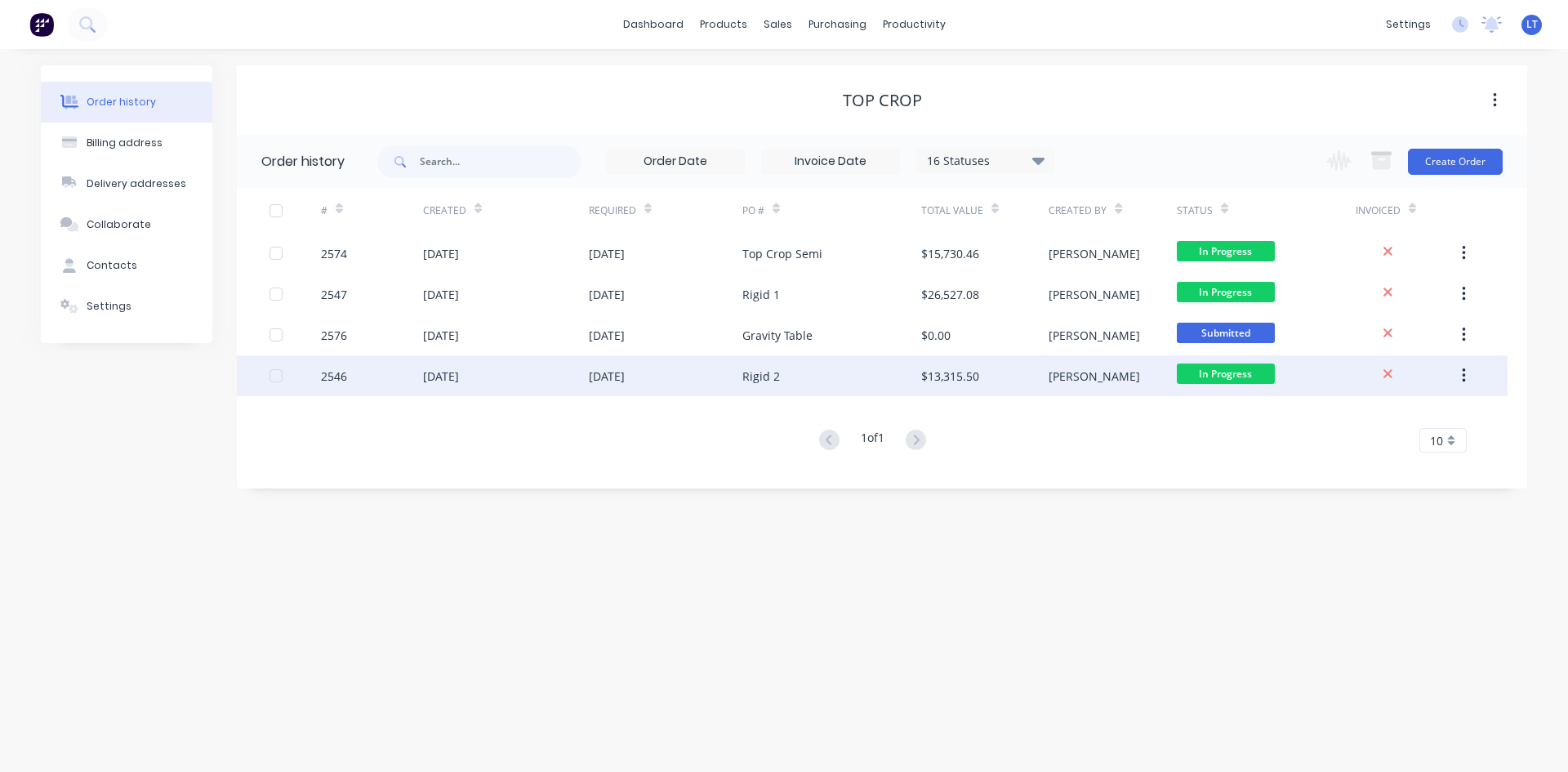
click at [467, 362] on div "[DATE]" at bounding box center [506, 375] width 166 height 40
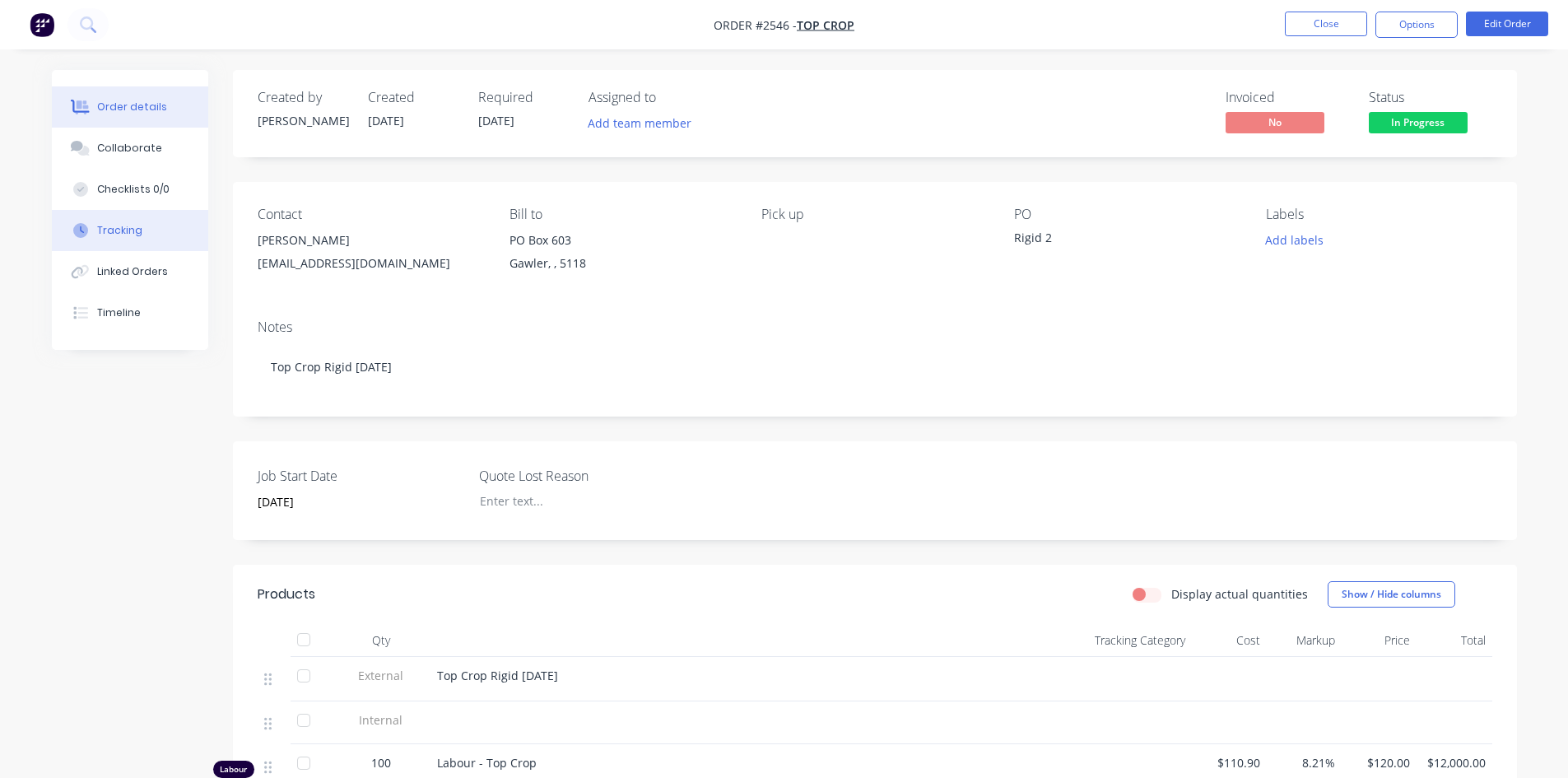
click at [134, 240] on button "Tracking" at bounding box center [130, 230] width 157 height 41
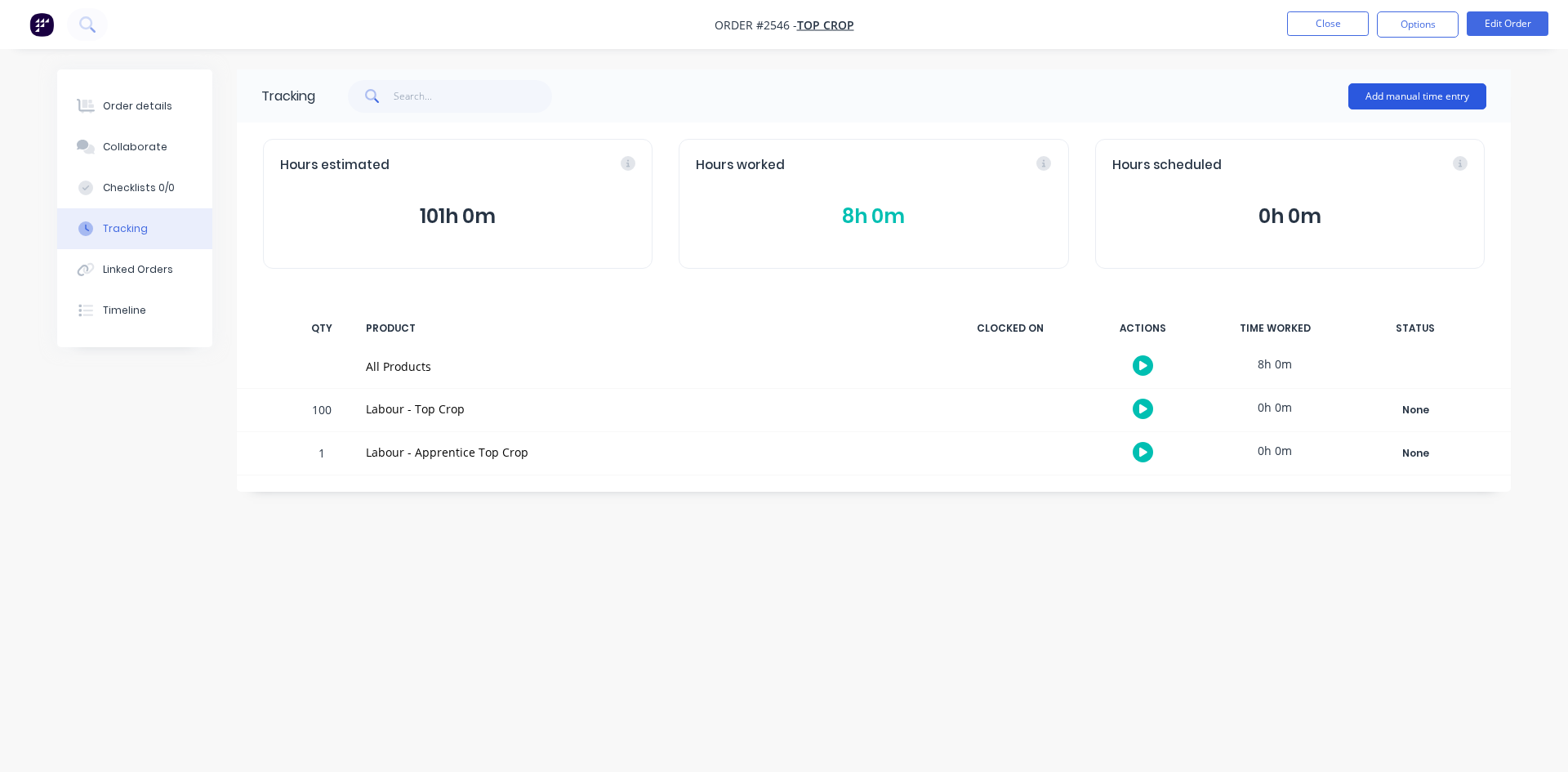
click at [1431, 97] on button "Add manual time entry" at bounding box center [1417, 96] width 138 height 26
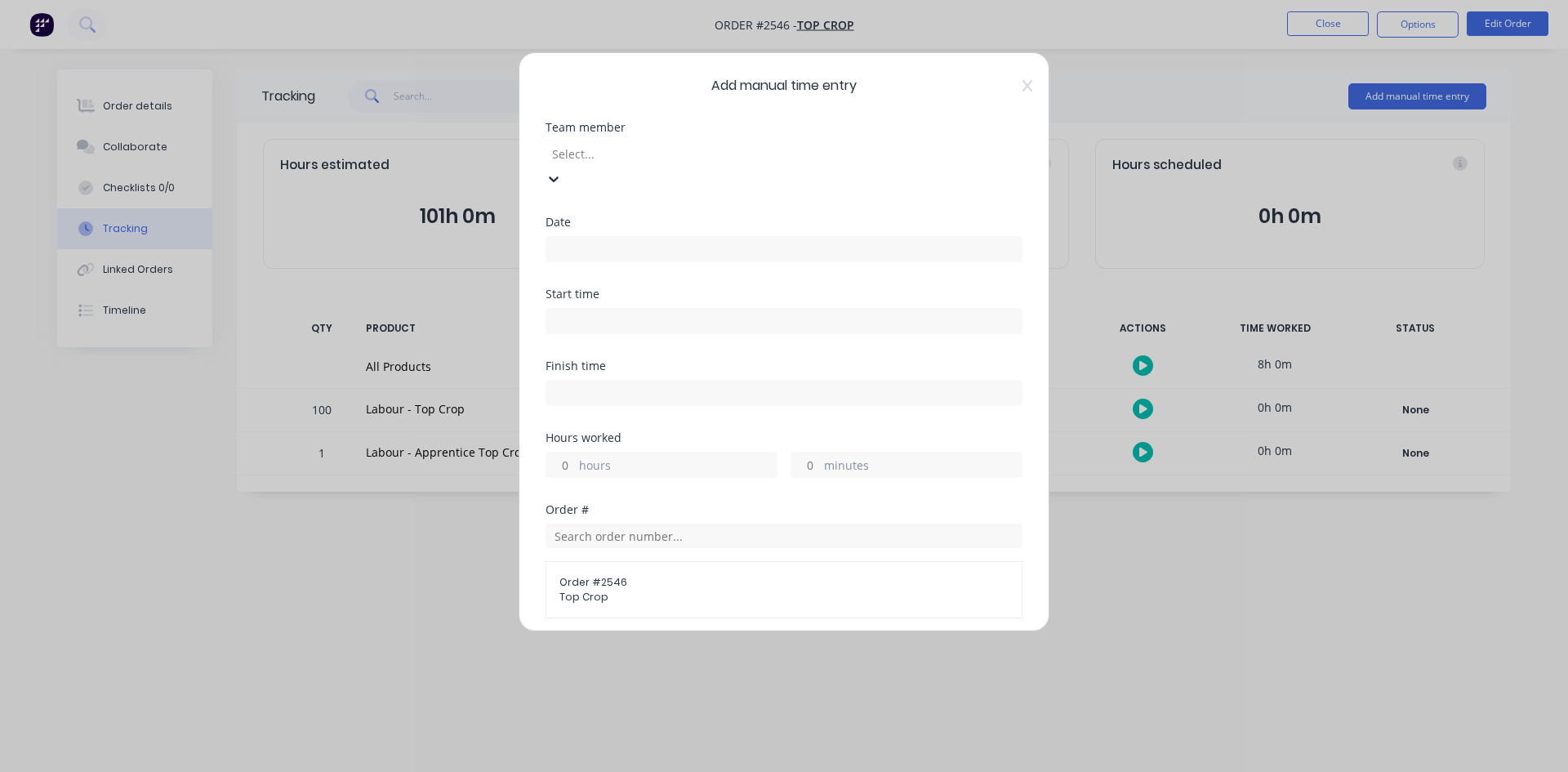
click at [665, 152] on div at bounding box center [669, 154] width 235 height 21
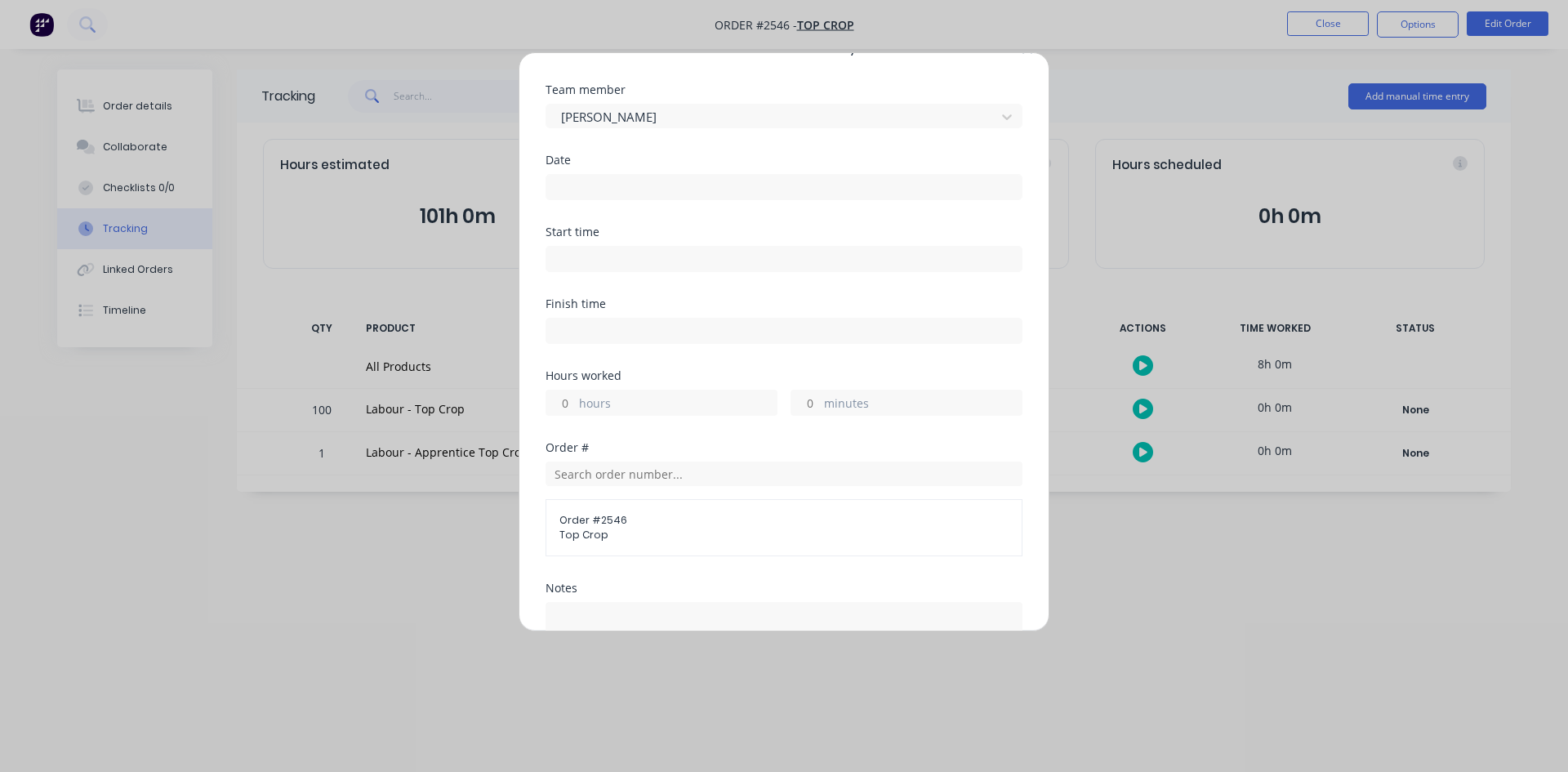
scroll to position [0, 0]
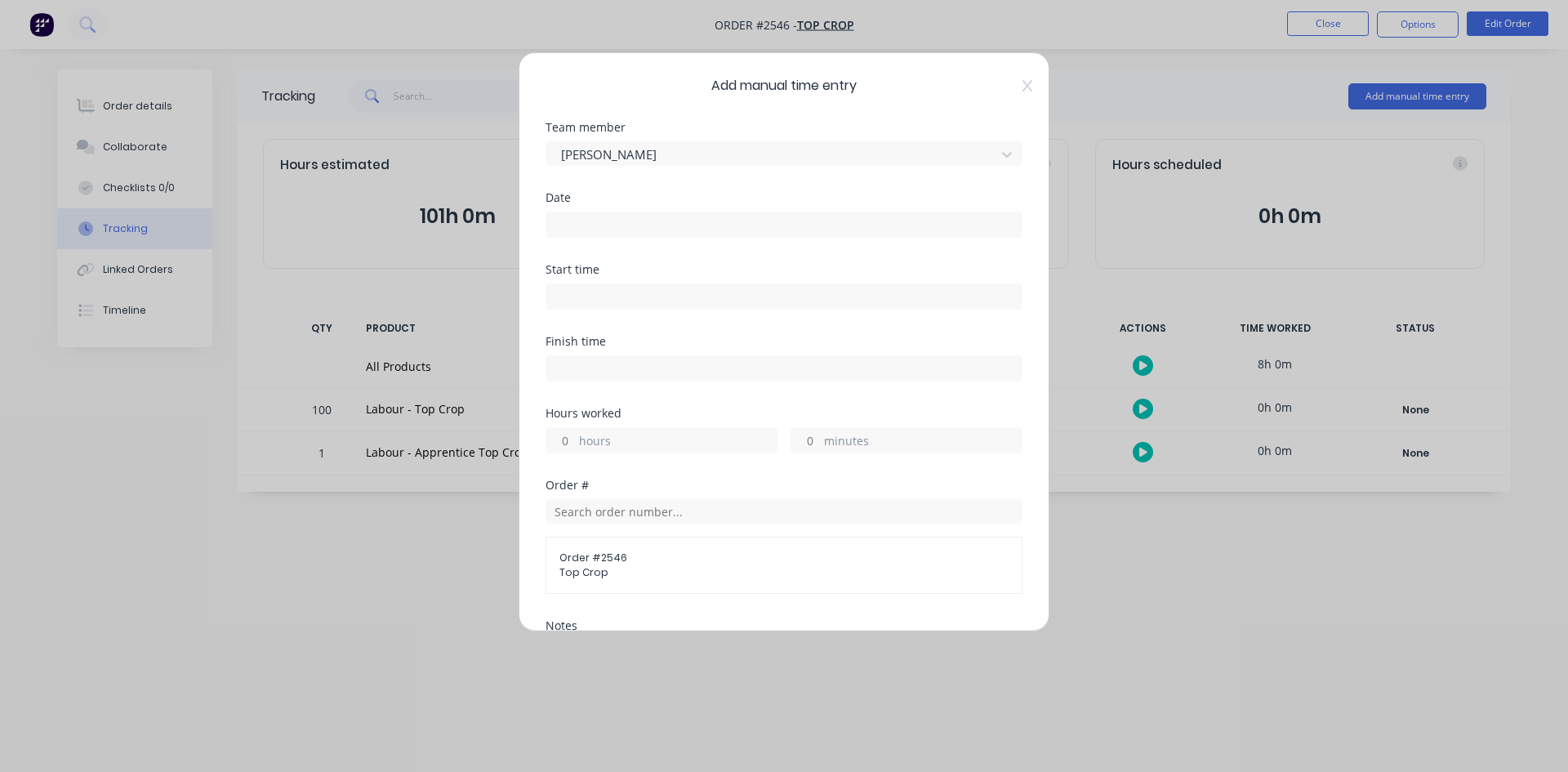
click at [622, 228] on input at bounding box center [784, 225] width 476 height 24
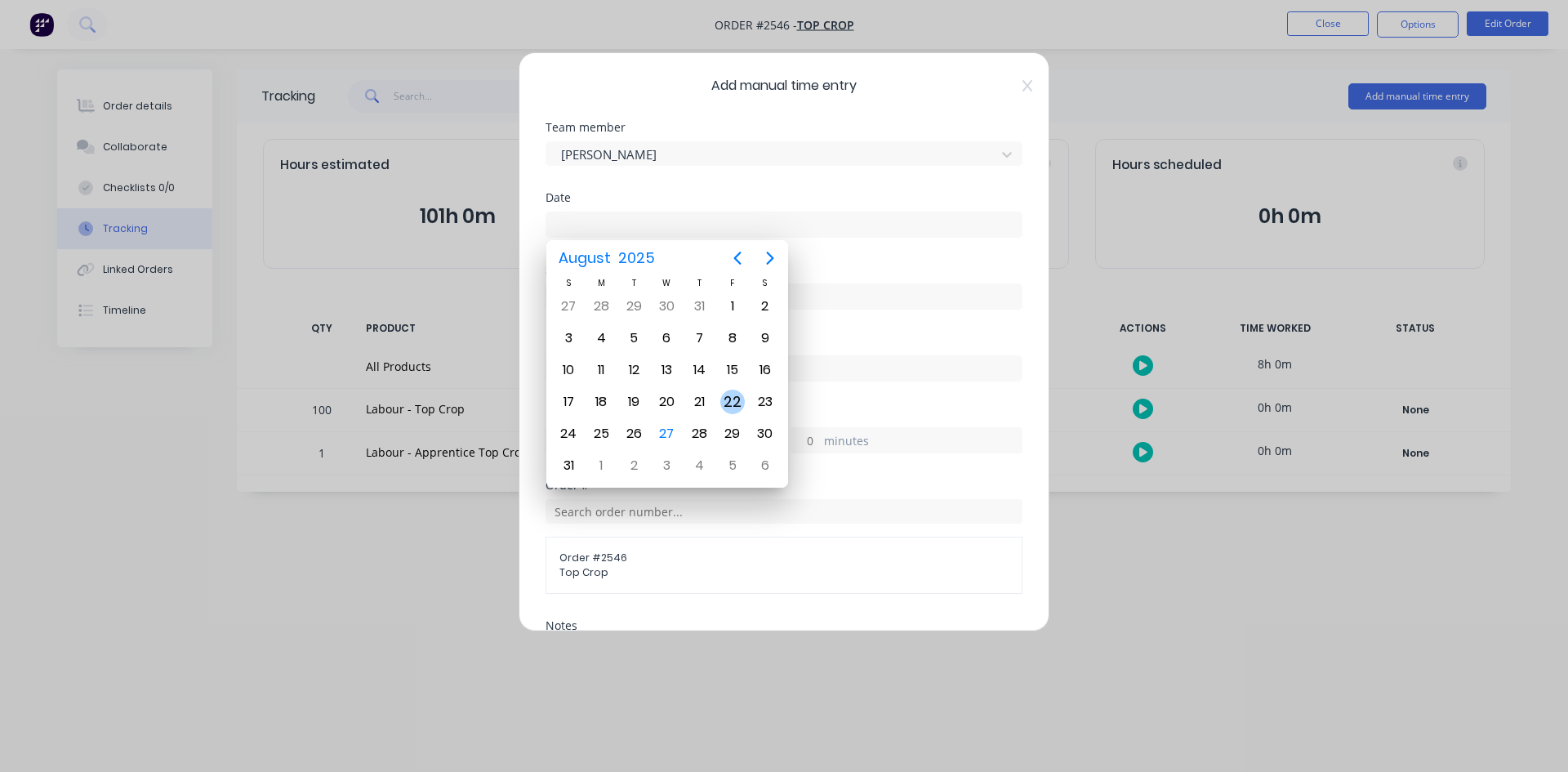
click at [730, 403] on div "22" at bounding box center [733, 402] width 24 height 24
type input "22/08/2025"
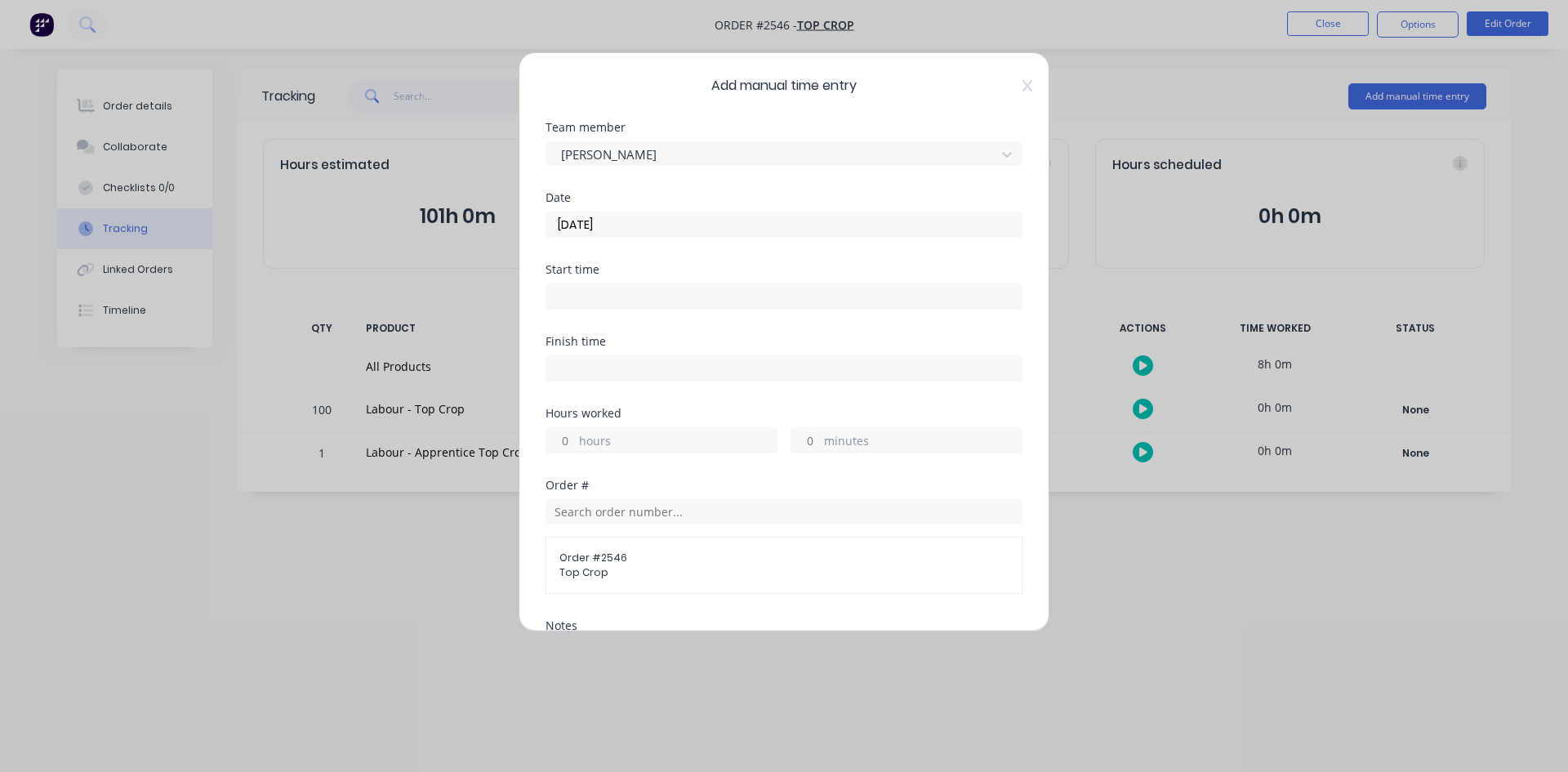
click at [599, 304] on input at bounding box center [784, 297] width 476 height 24
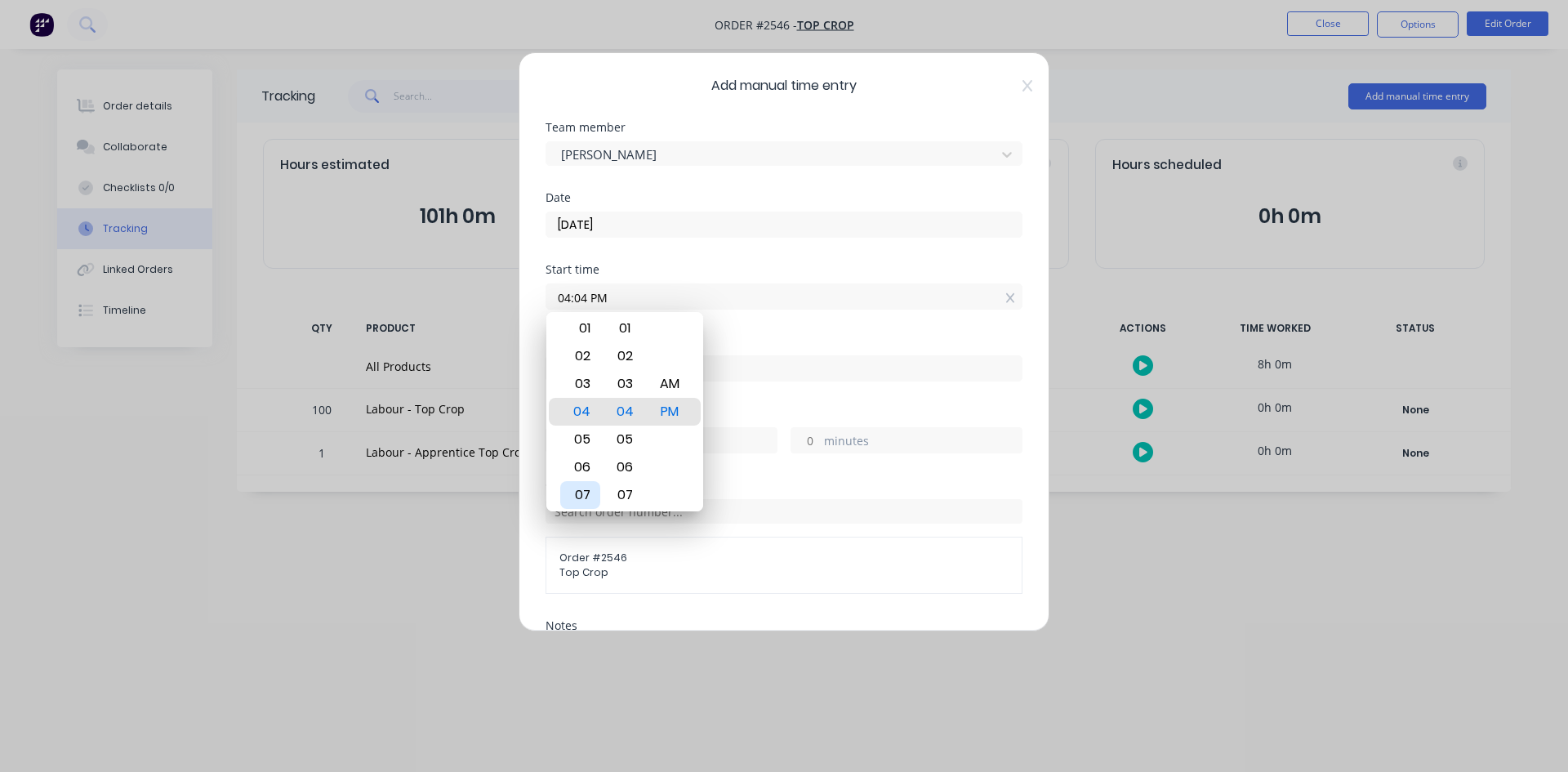
click at [588, 494] on div "07" at bounding box center [580, 494] width 40 height 27
click at [631, 332] on div "00" at bounding box center [625, 328] width 40 height 27
type input "07:00 PM"
click at [754, 343] on div "Finish time" at bounding box center [784, 341] width 477 height 11
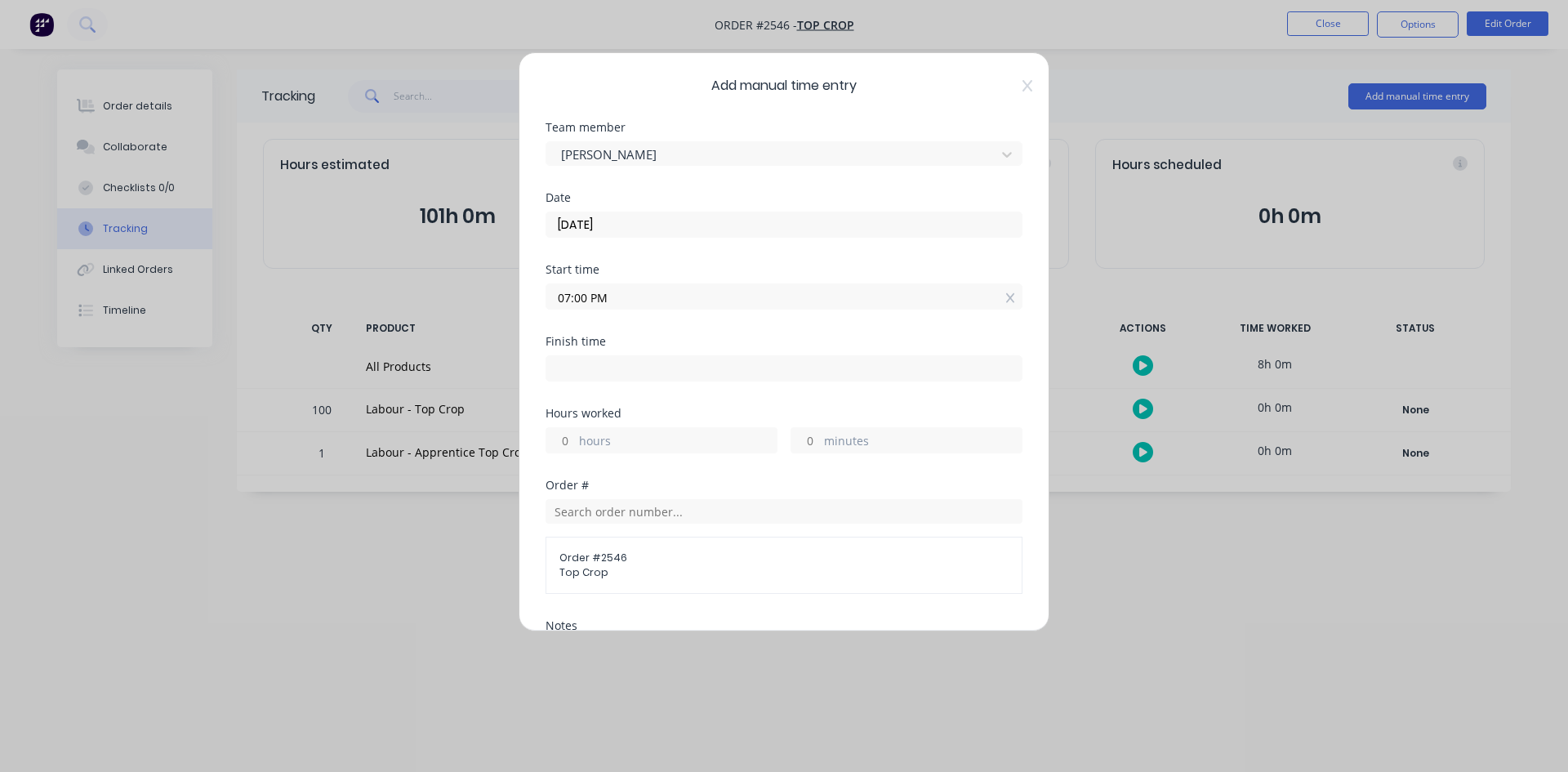
click at [687, 375] on input at bounding box center [784, 368] width 476 height 24
type input "01:05 PM"
type input "18"
type input "5"
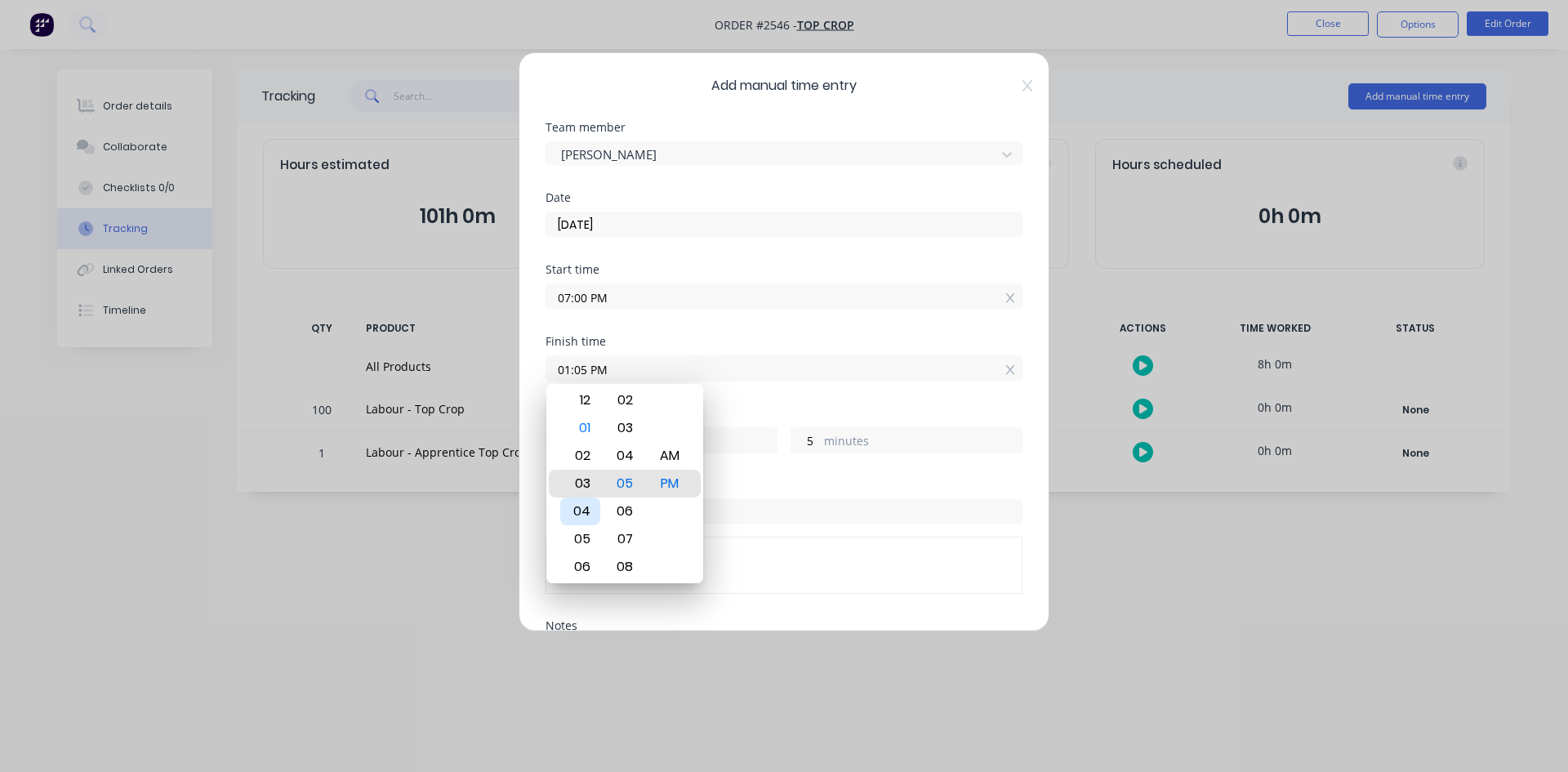
type input "03:05 PM"
type input "20"
type input "04:05 PM"
type input "21"
click at [587, 483] on div "04" at bounding box center [580, 483] width 40 height 27
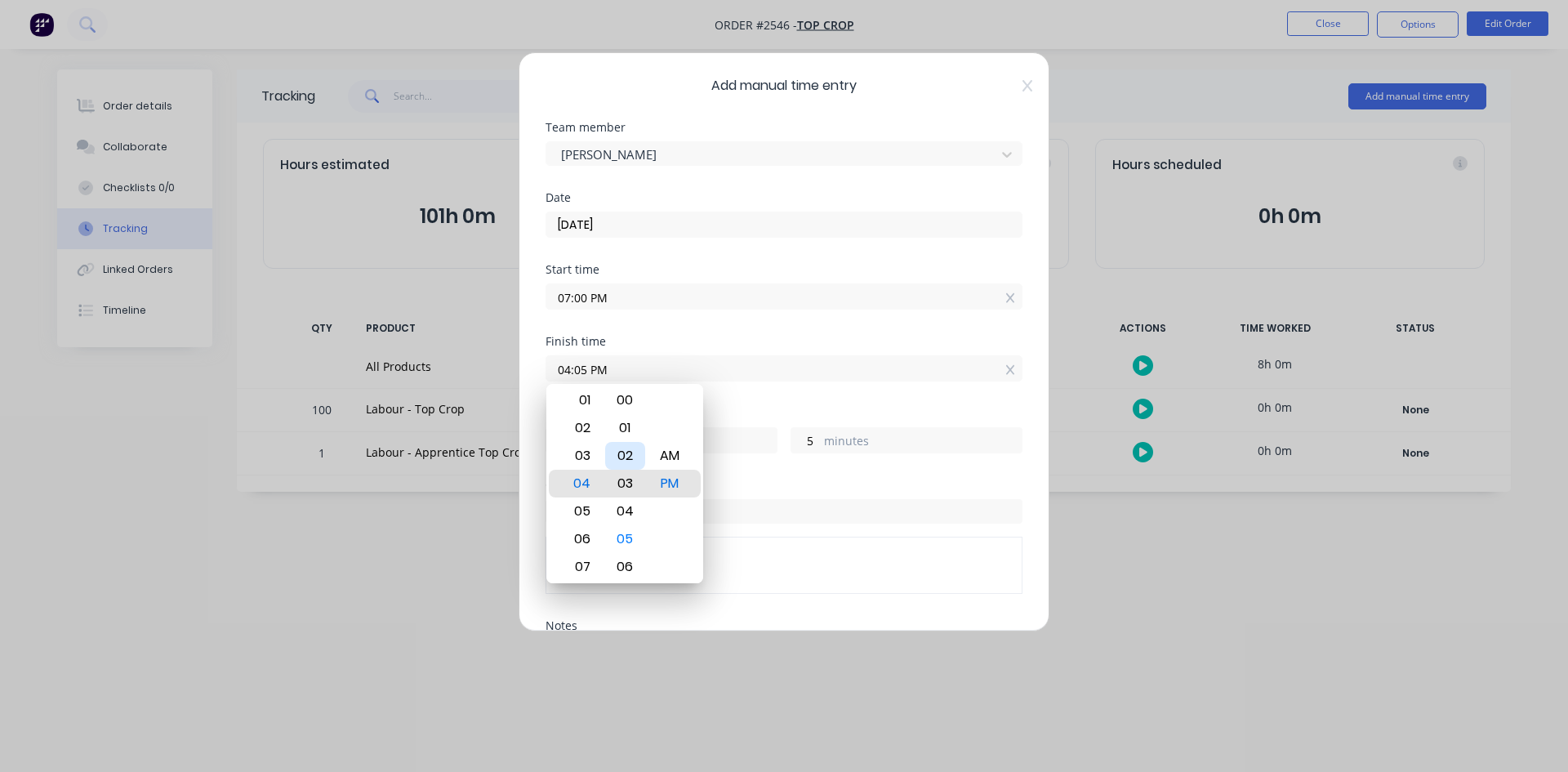
type input "04:03 PM"
type input "3"
click at [628, 404] on div "00" at bounding box center [625, 399] width 40 height 27
type input "04:00 PM"
type input "0"
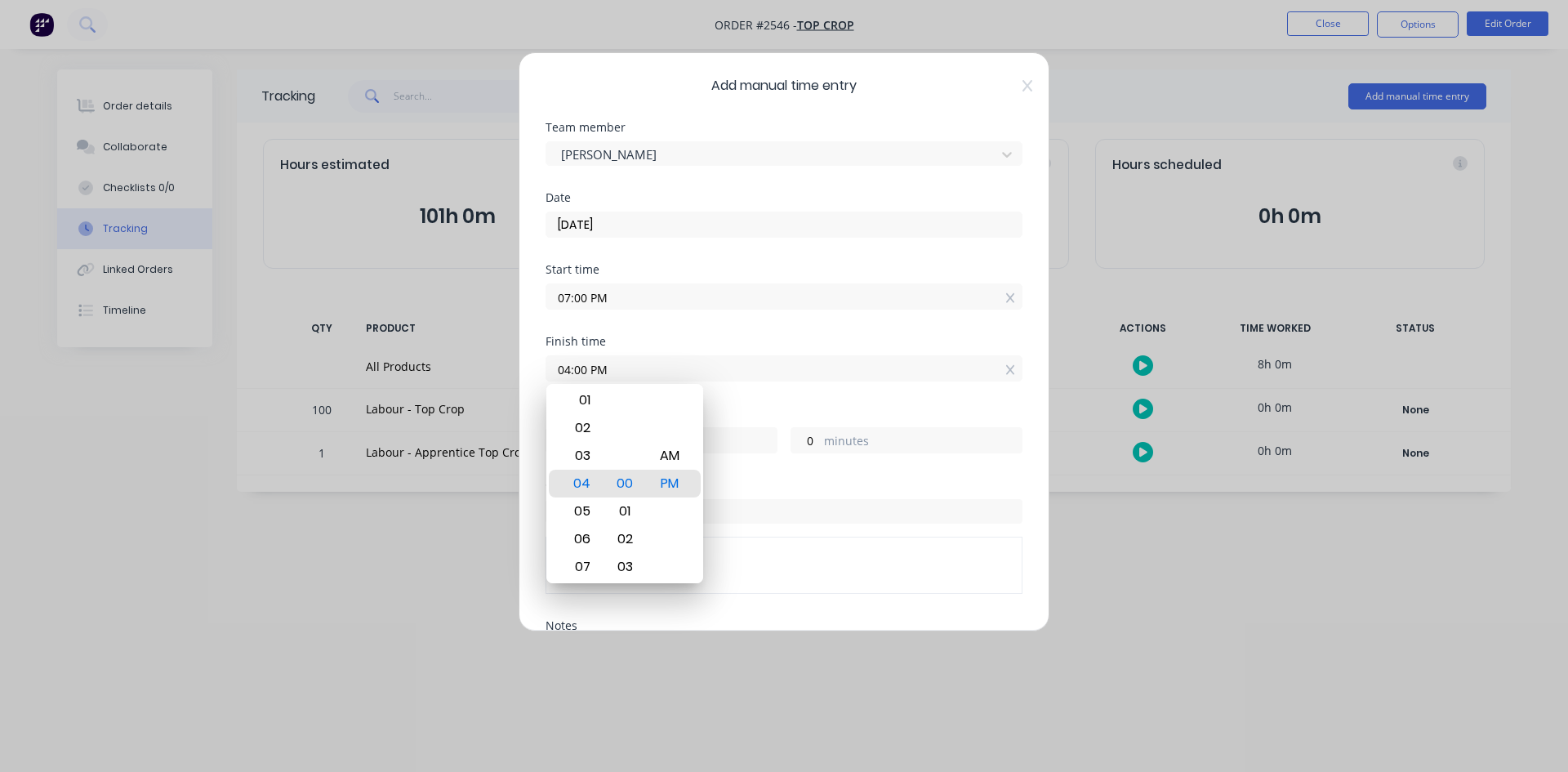
click at [758, 327] on div "Start time 07:00 PM" at bounding box center [784, 299] width 477 height 72
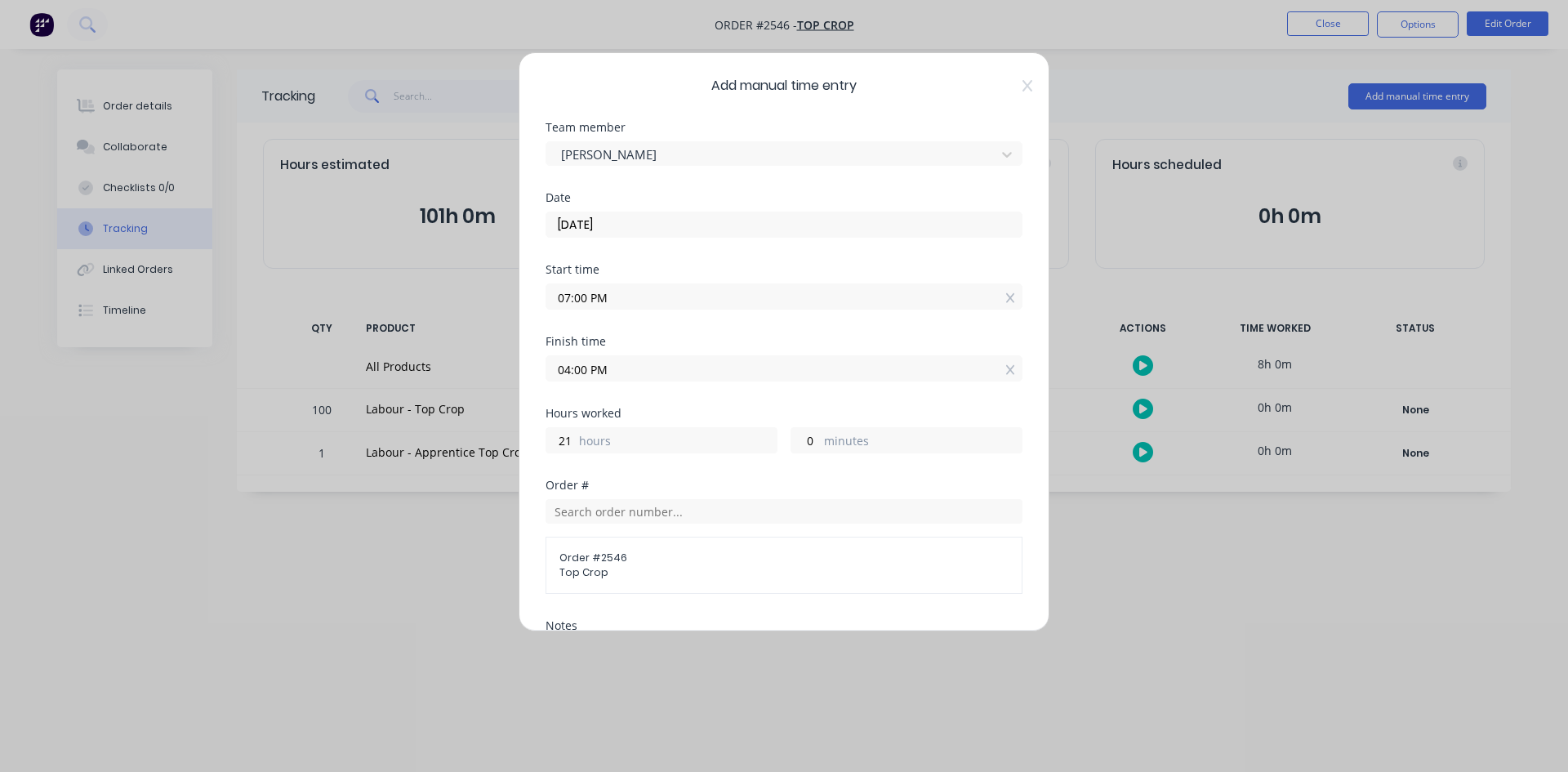
click at [614, 300] on input "07:00 PM" at bounding box center [784, 297] width 476 height 24
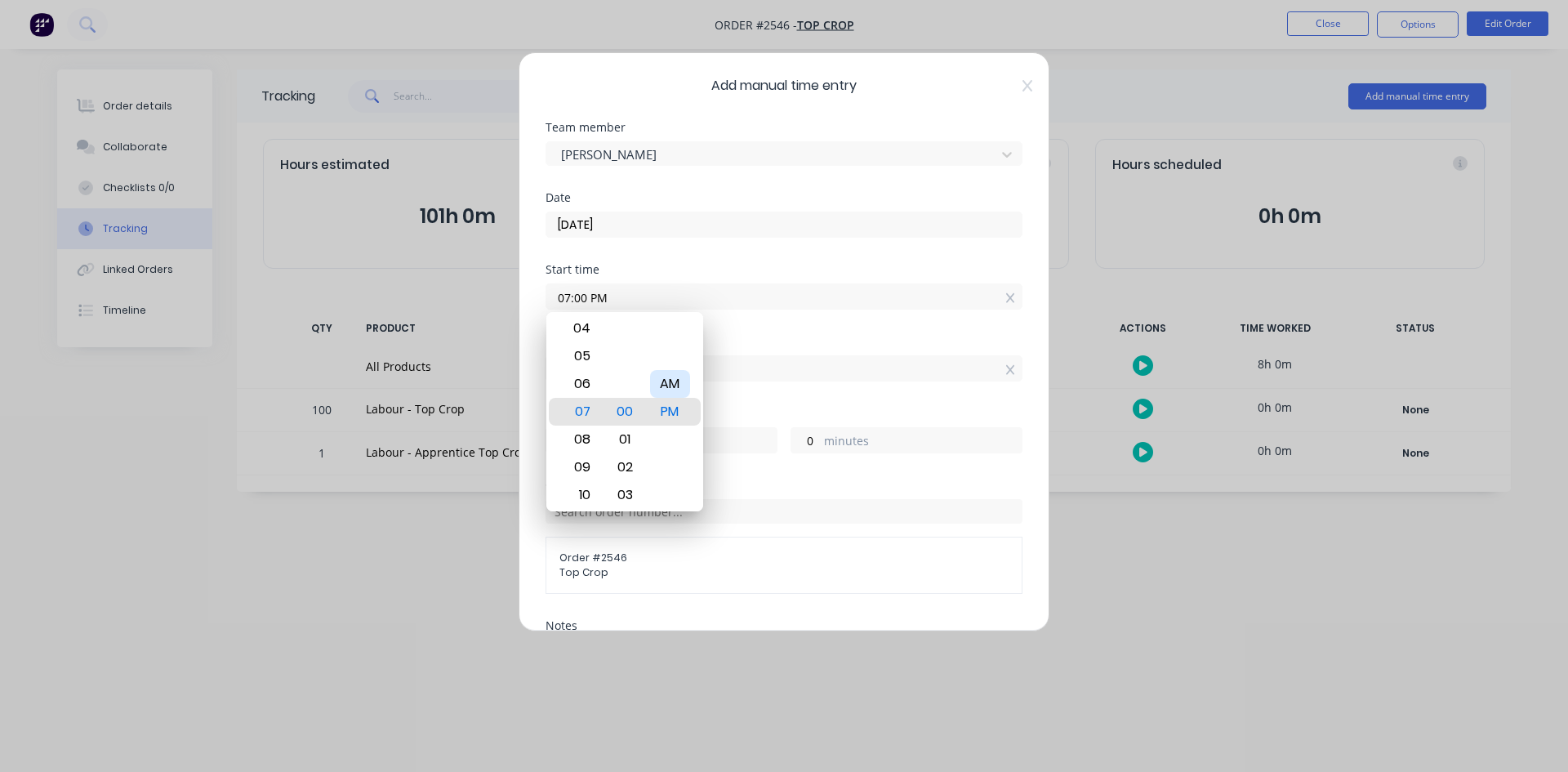
click at [686, 391] on div "AM" at bounding box center [670, 383] width 40 height 27
type input "07:00 AM"
type input "9"
click at [781, 331] on div "Start time 07:00 AM" at bounding box center [784, 299] width 477 height 72
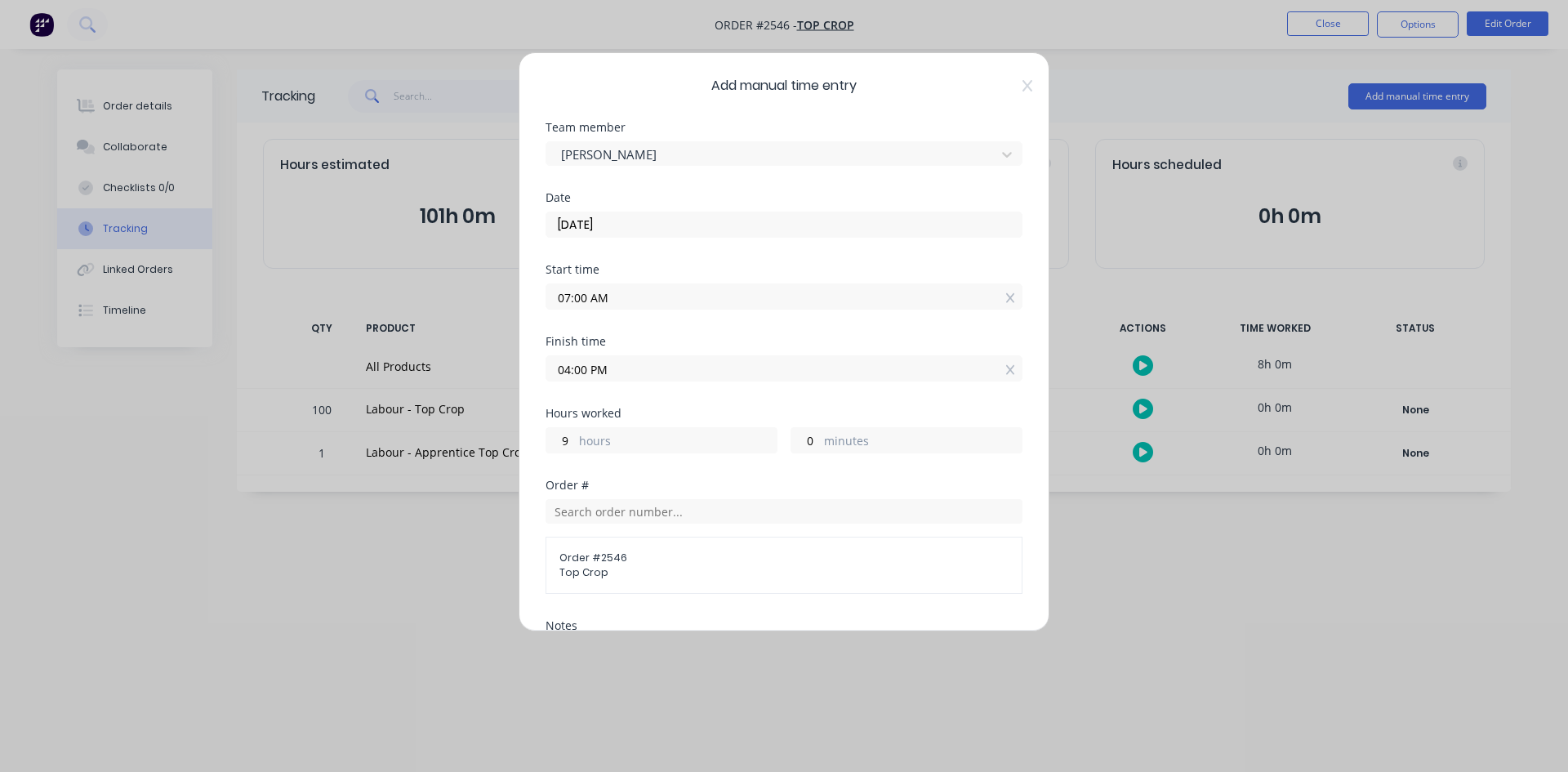
click at [633, 378] on input "04:00 PM" at bounding box center [784, 368] width 476 height 24
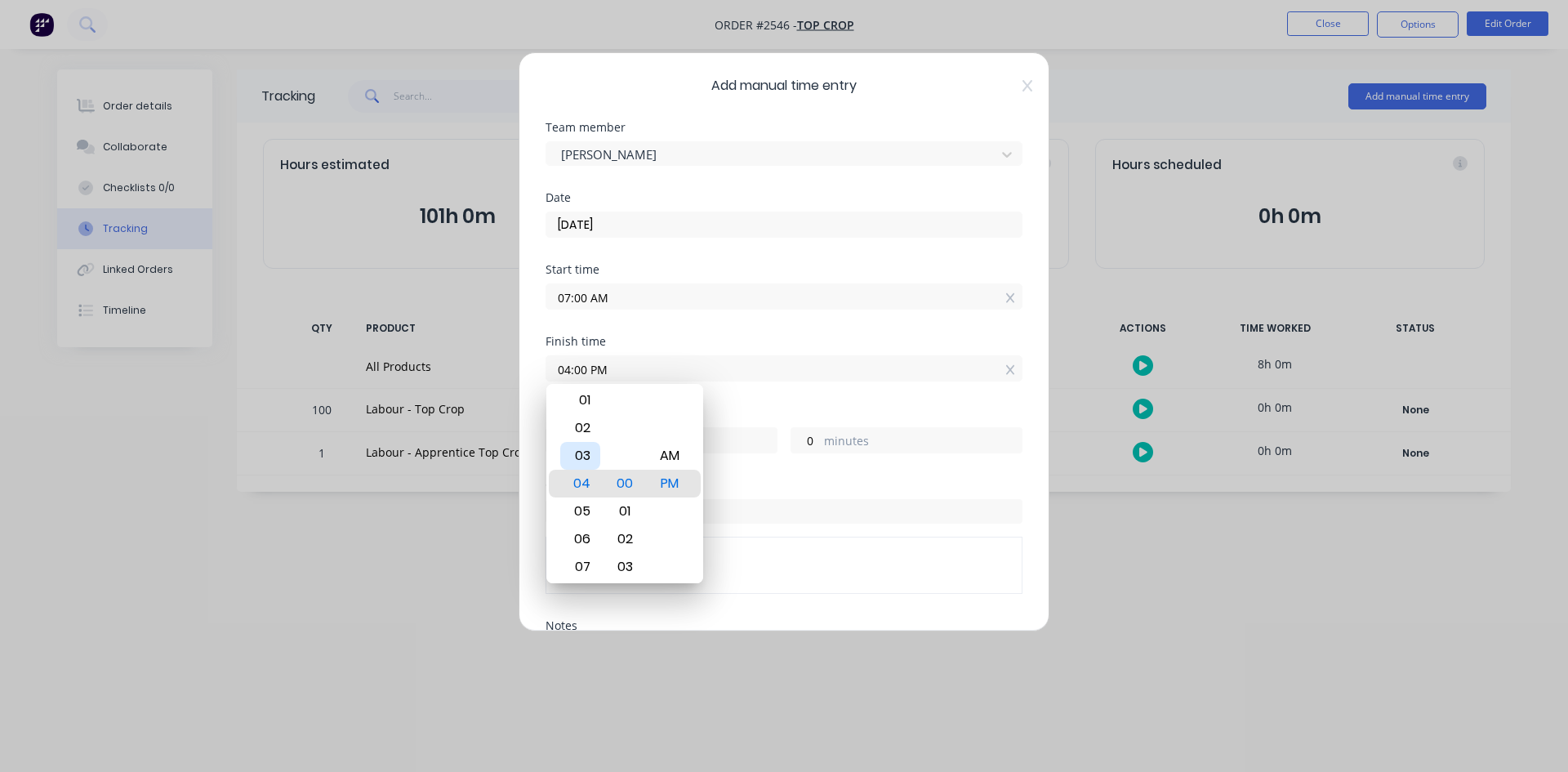
click at [589, 455] on div "03" at bounding box center [580, 455] width 40 height 27
type input "03:00 PM"
type input "8"
click at [583, 438] on div "01" at bounding box center [580, 427] width 40 height 27
type input "01:00 PM"
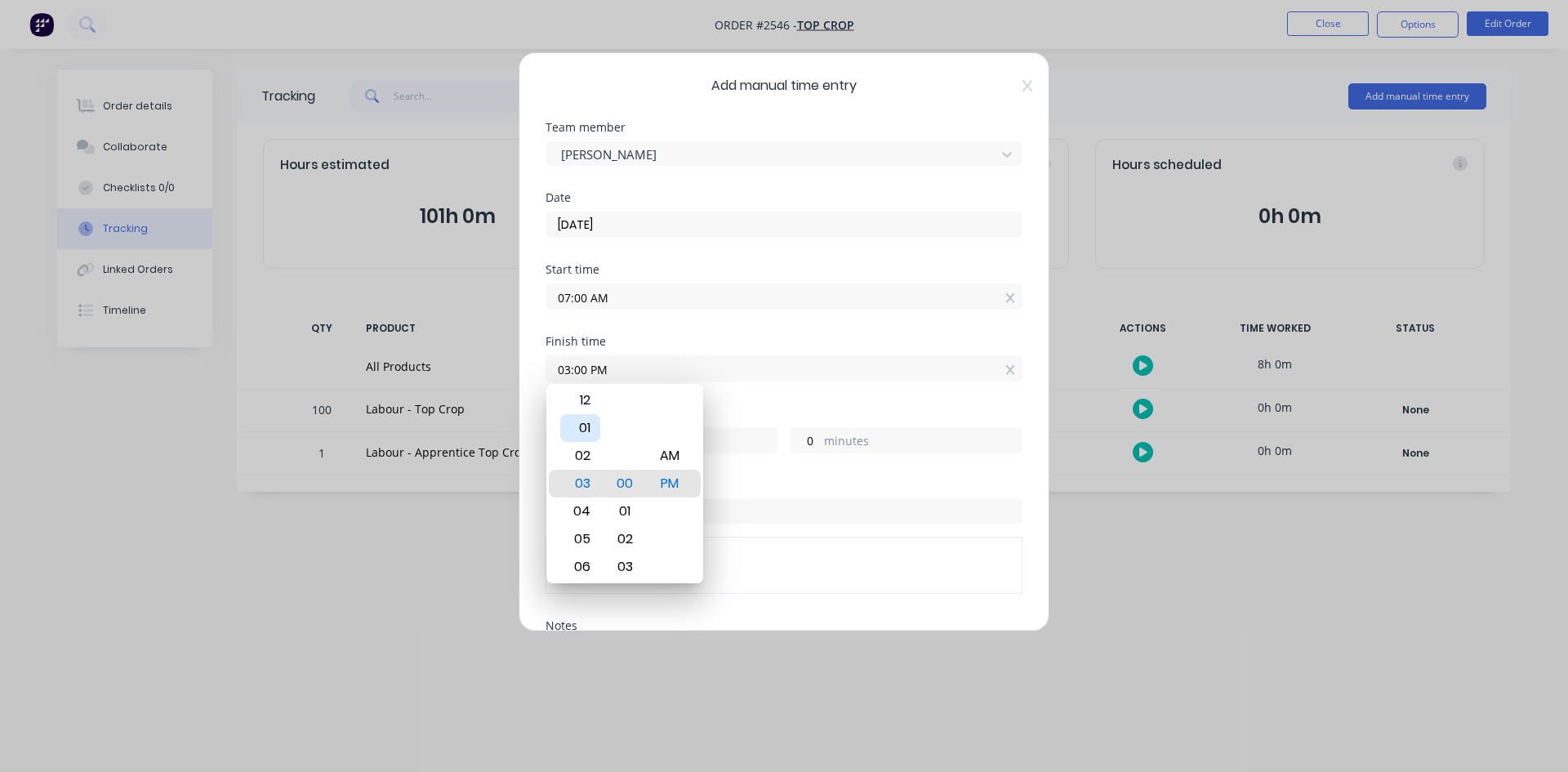
type input "6"
click at [586, 520] on div "02" at bounding box center [580, 510] width 40 height 27
type input "02:00 PM"
type input "7"
click at [757, 421] on div "Hours worked 7 hours 0 minutes" at bounding box center [784, 430] width 477 height 46
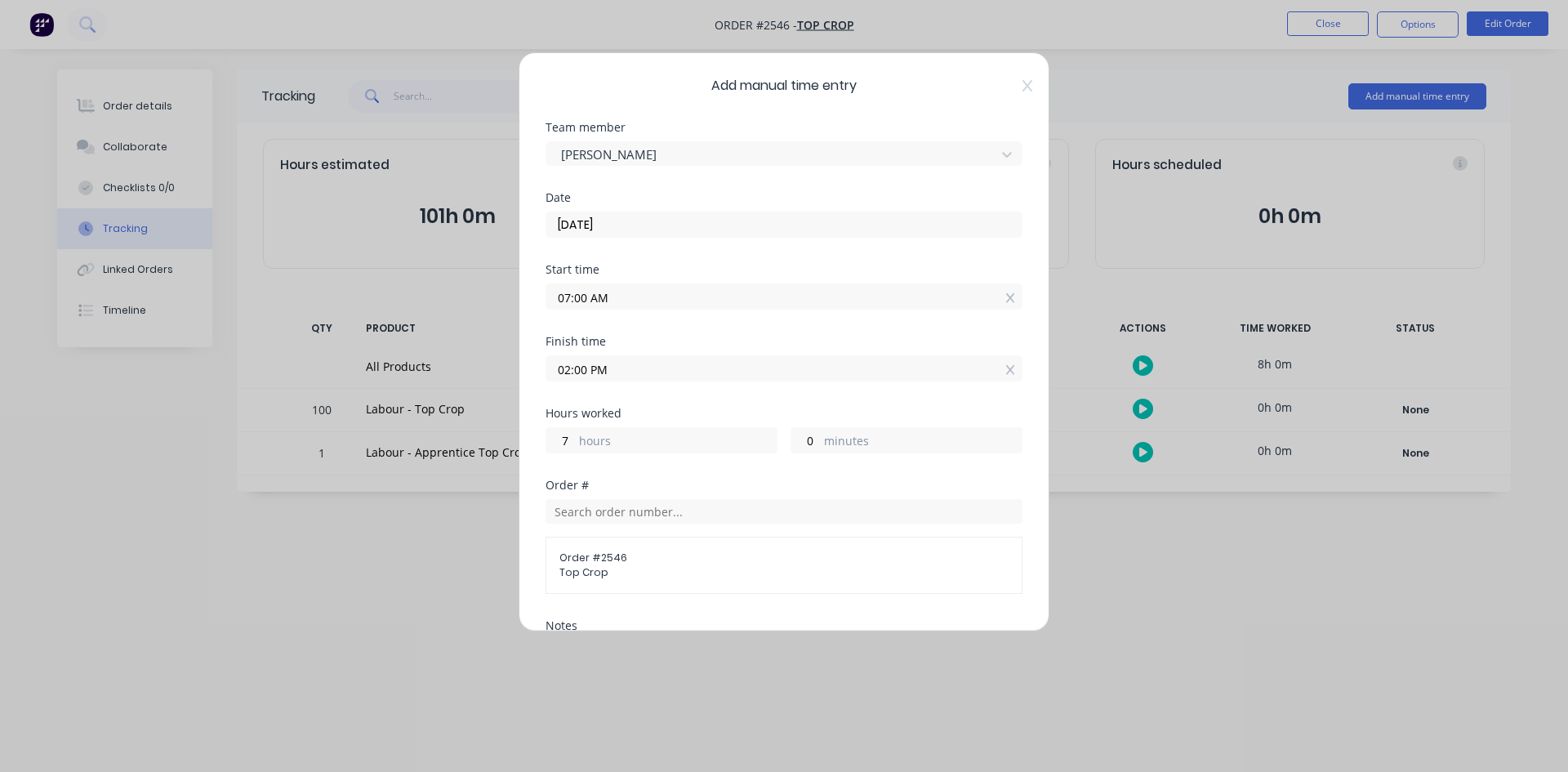
click at [629, 371] on input "02:00 PM" at bounding box center [784, 368] width 476 height 24
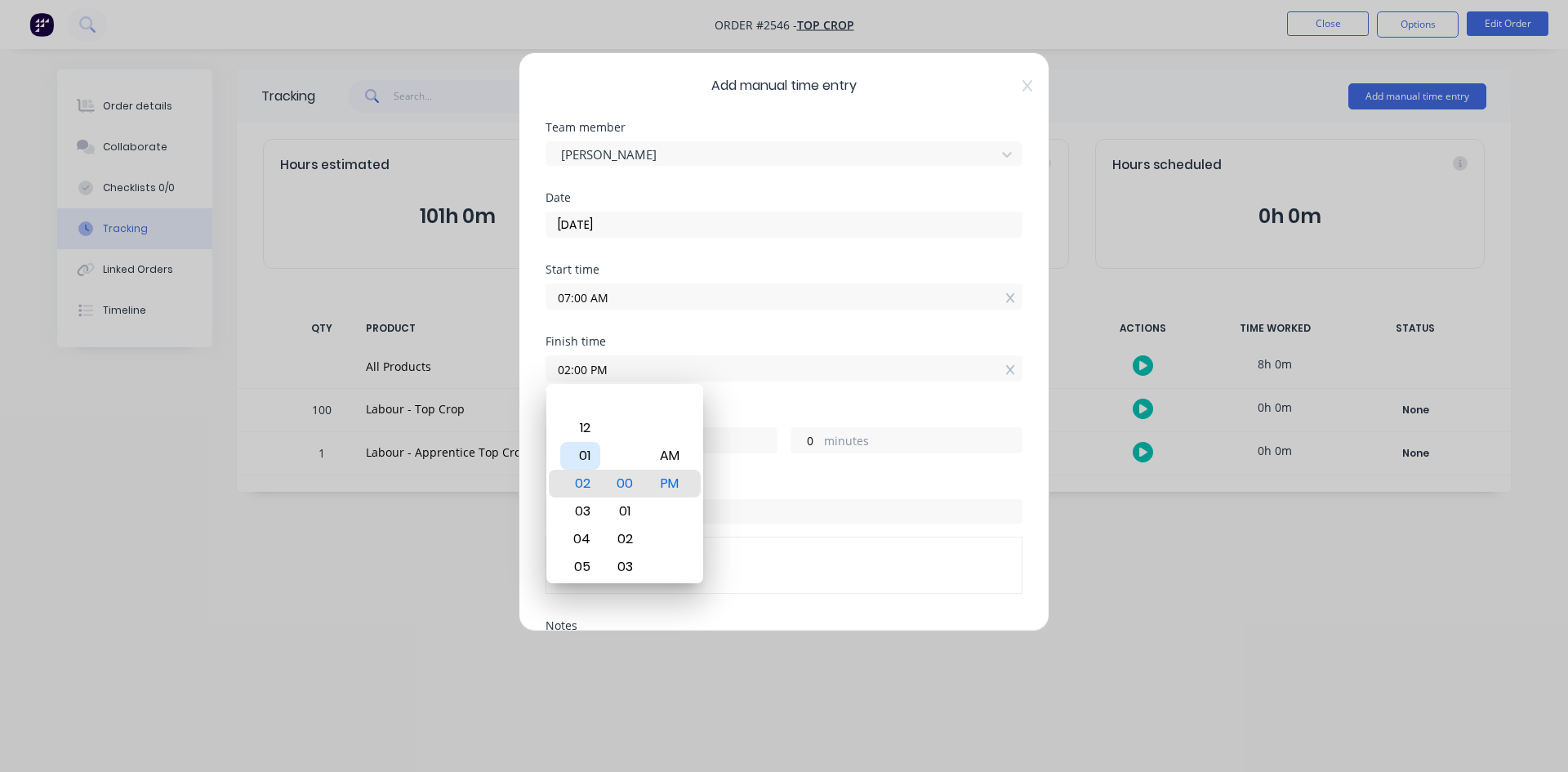
click at [590, 458] on div "01" at bounding box center [580, 455] width 40 height 27
type input "01:00 PM"
type input "6"
click at [886, 474] on div "Hours worked 6 hours 0 minutes" at bounding box center [784, 443] width 477 height 72
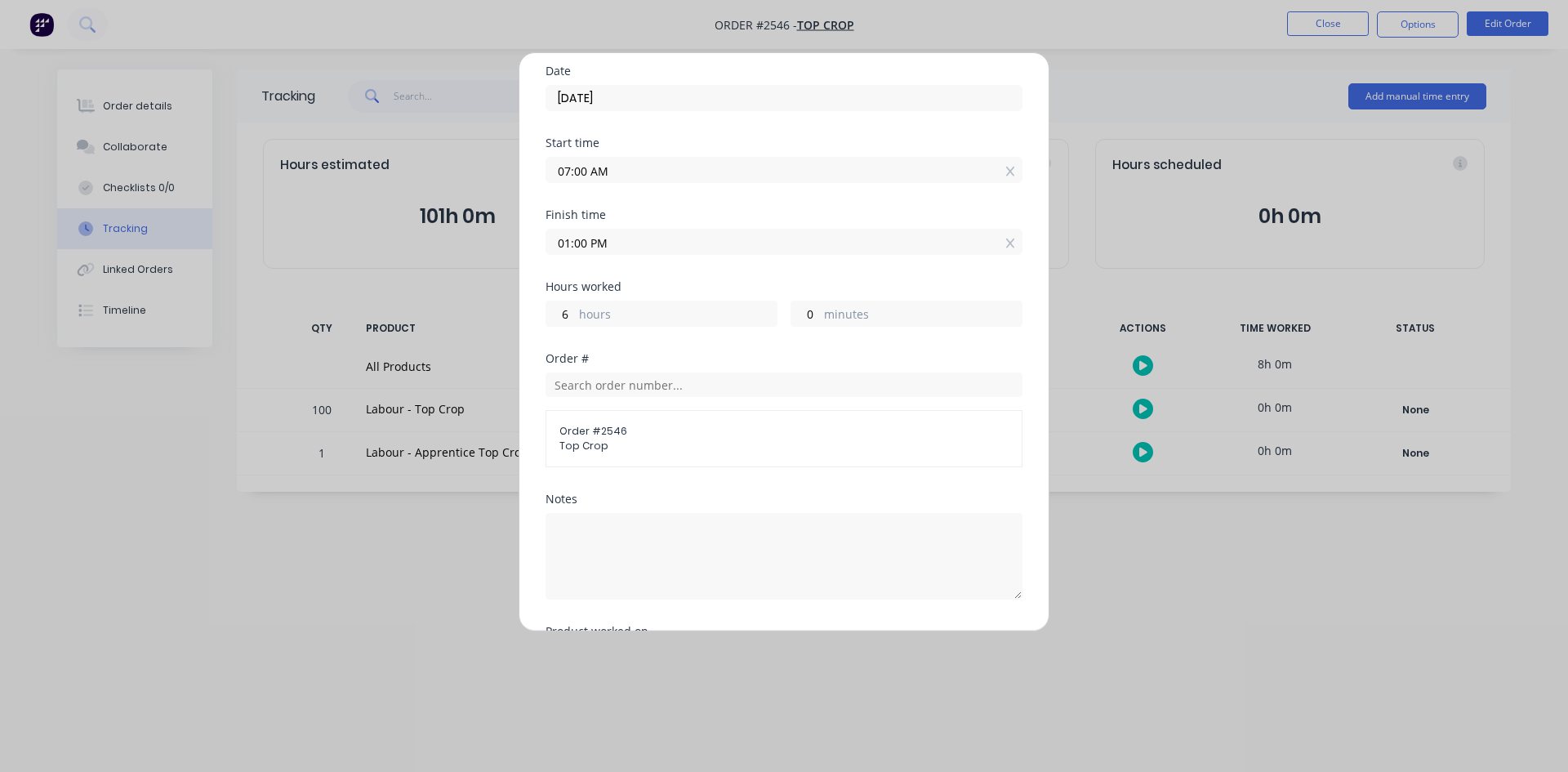
scroll to position [297, 0]
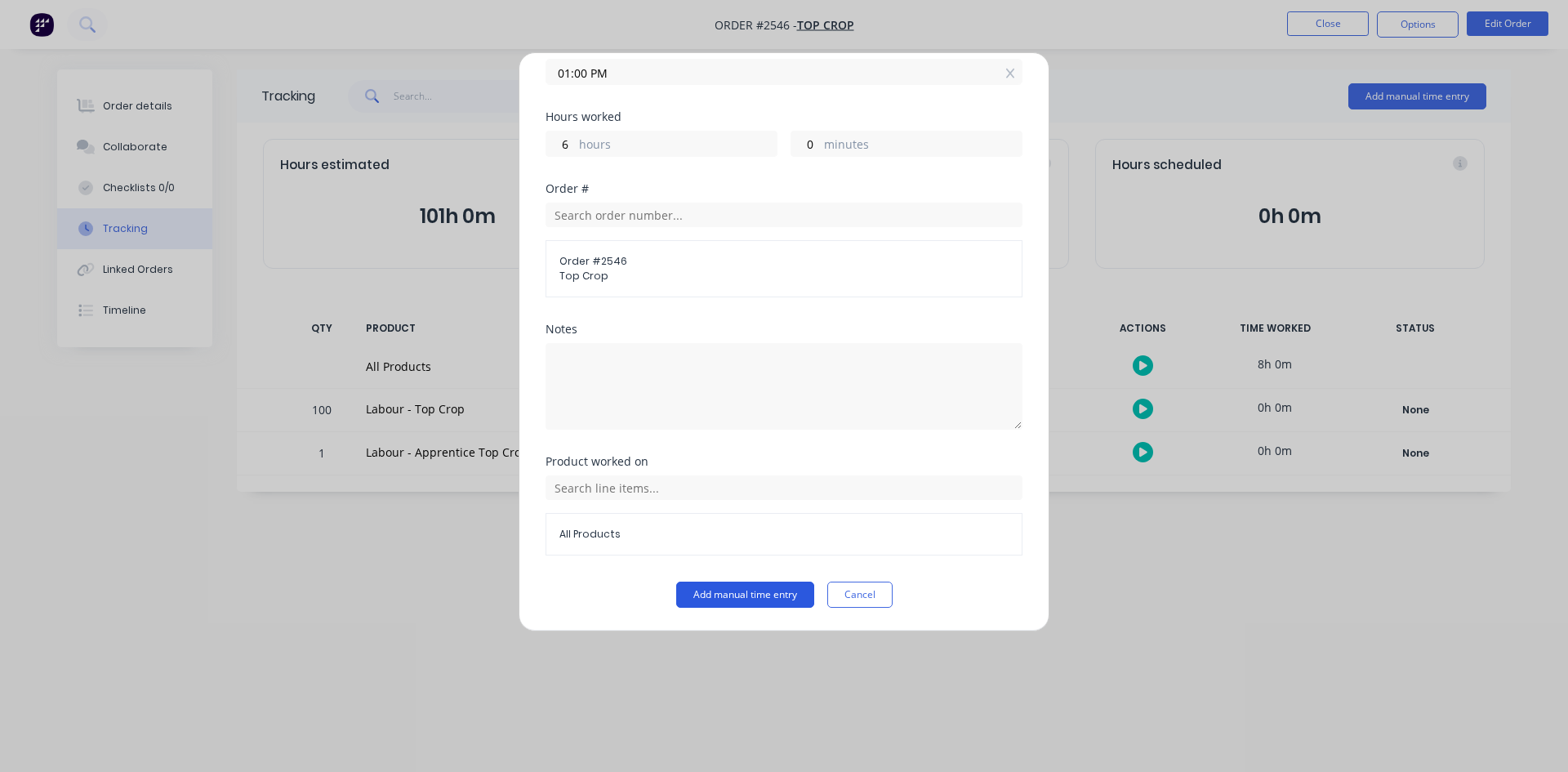
click at [716, 588] on button "Add manual time entry" at bounding box center [745, 595] width 138 height 26
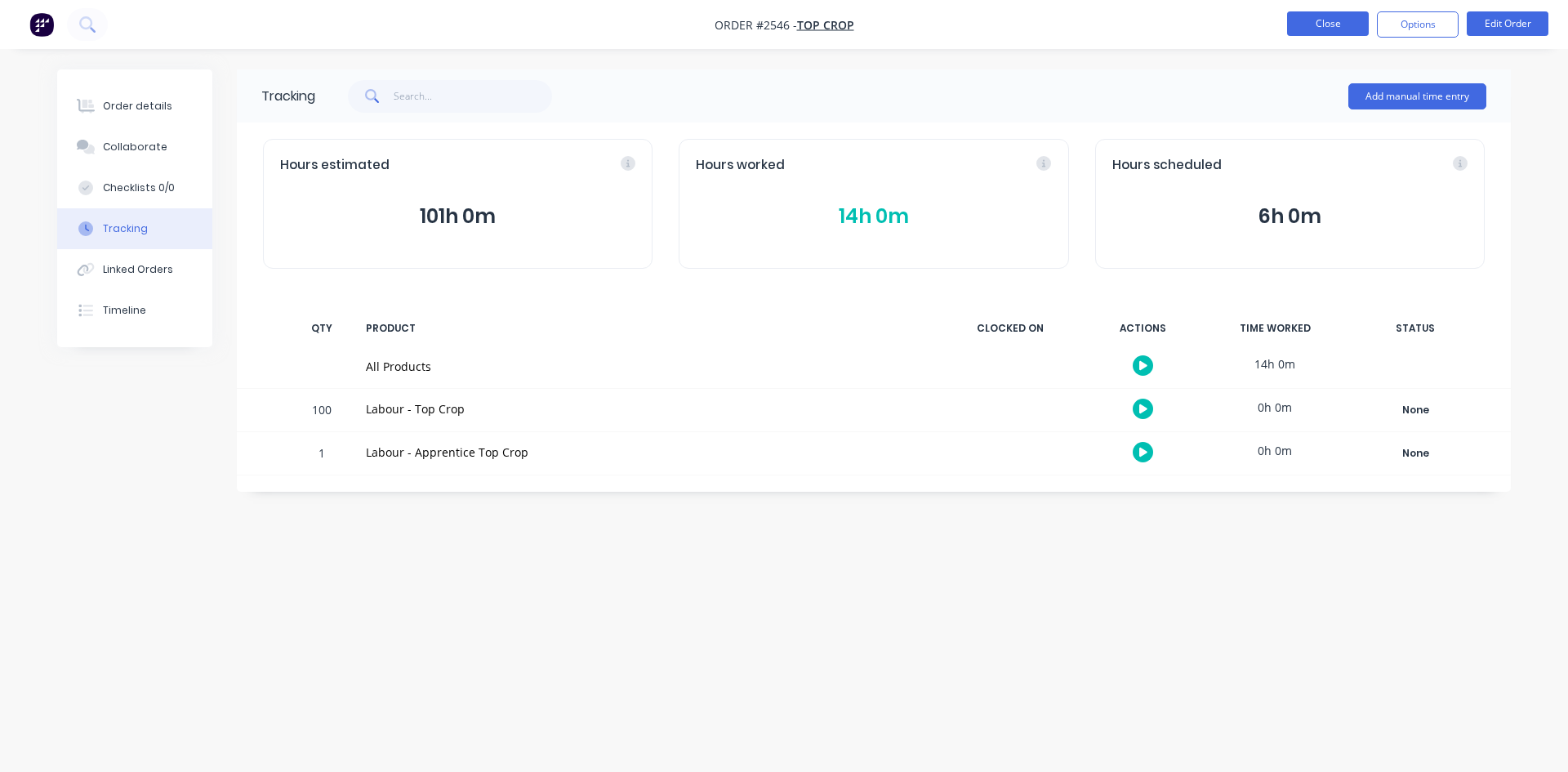
click at [1334, 24] on button "Close" at bounding box center [1328, 24] width 82 height 24
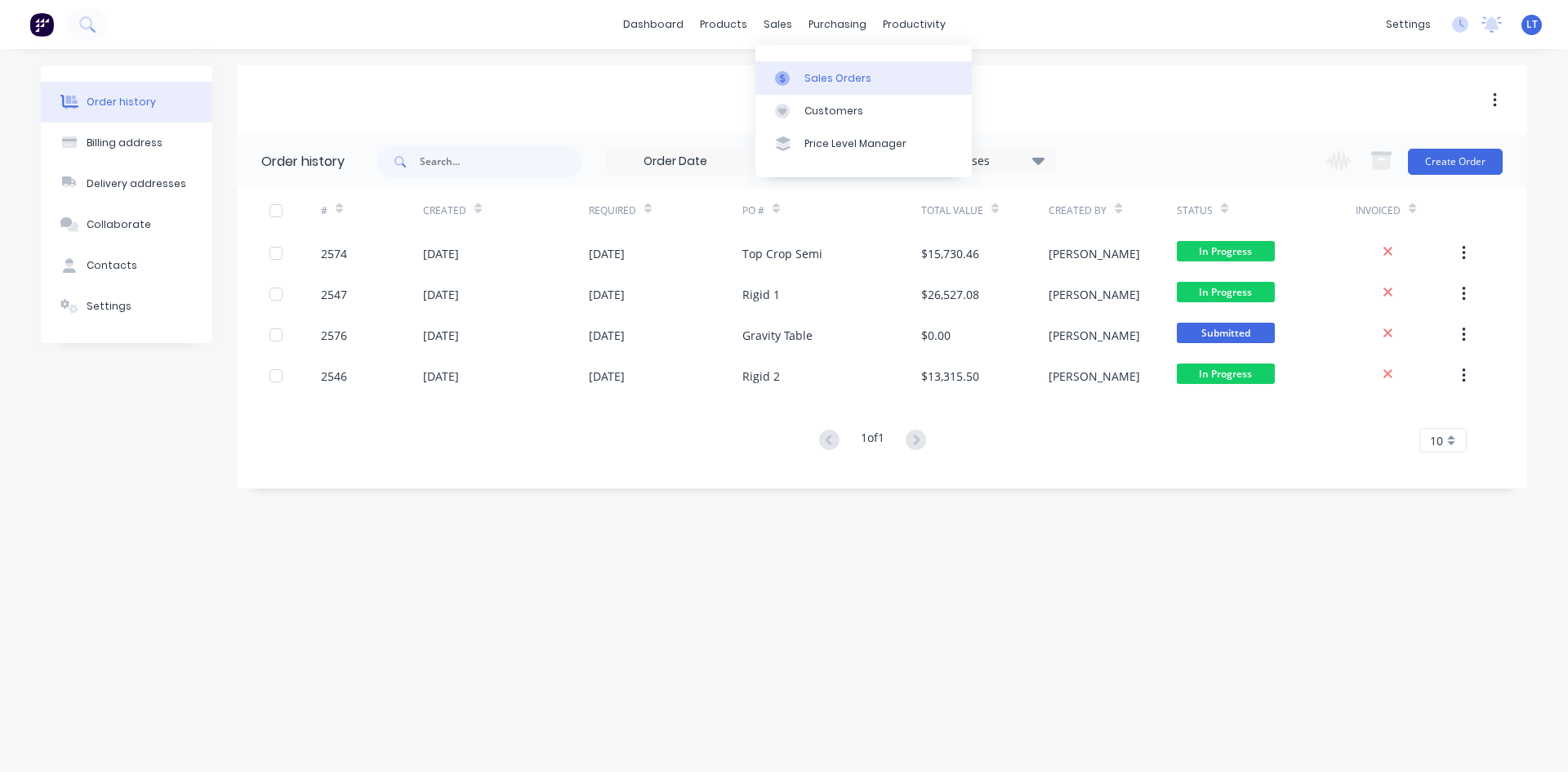
click at [822, 73] on div "Sales Orders" at bounding box center [837, 78] width 67 height 15
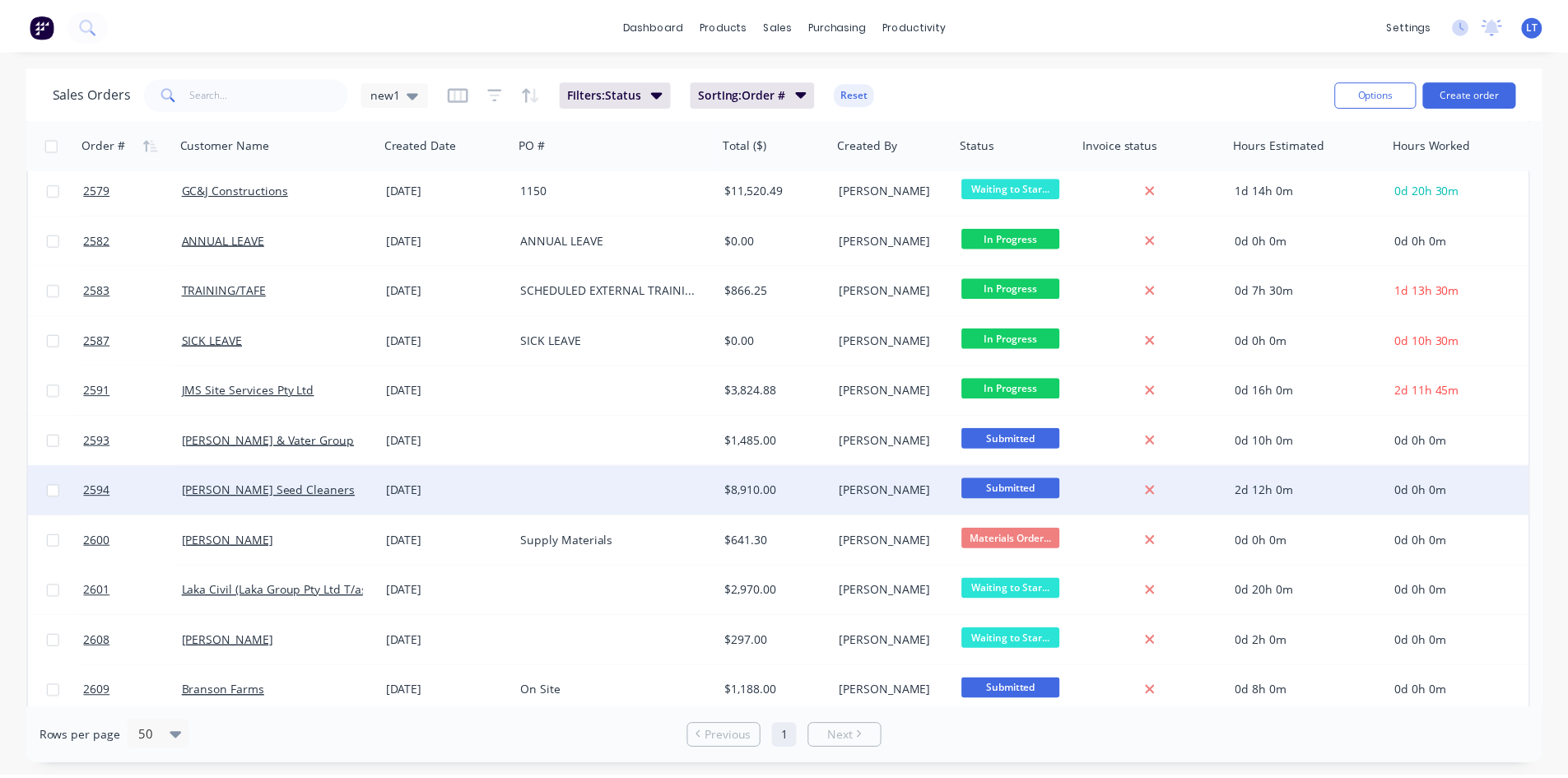
scroll to position [1017, 0]
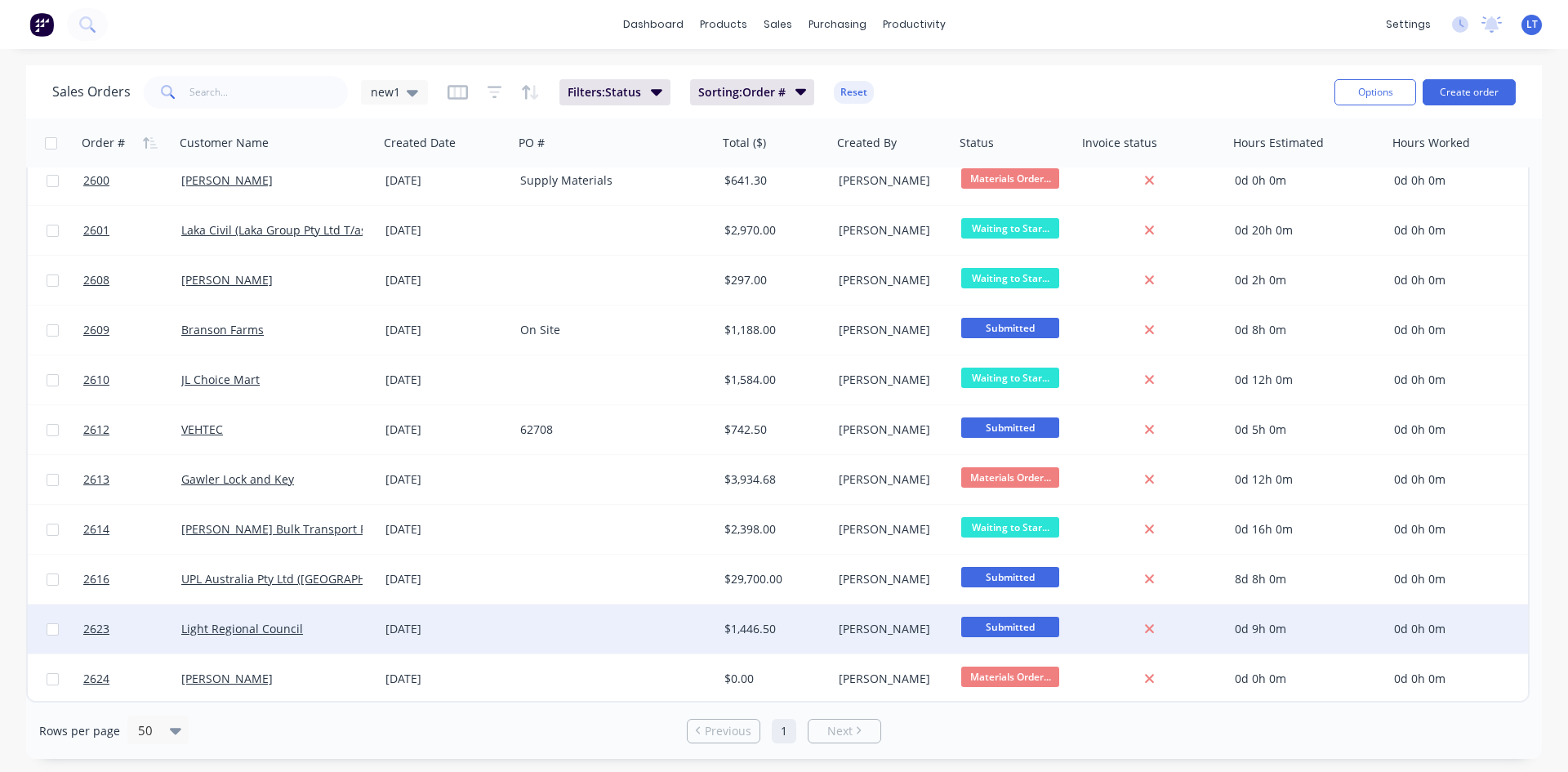
click at [339, 635] on div "Light Regional Council" at bounding box center [272, 628] width 182 height 16
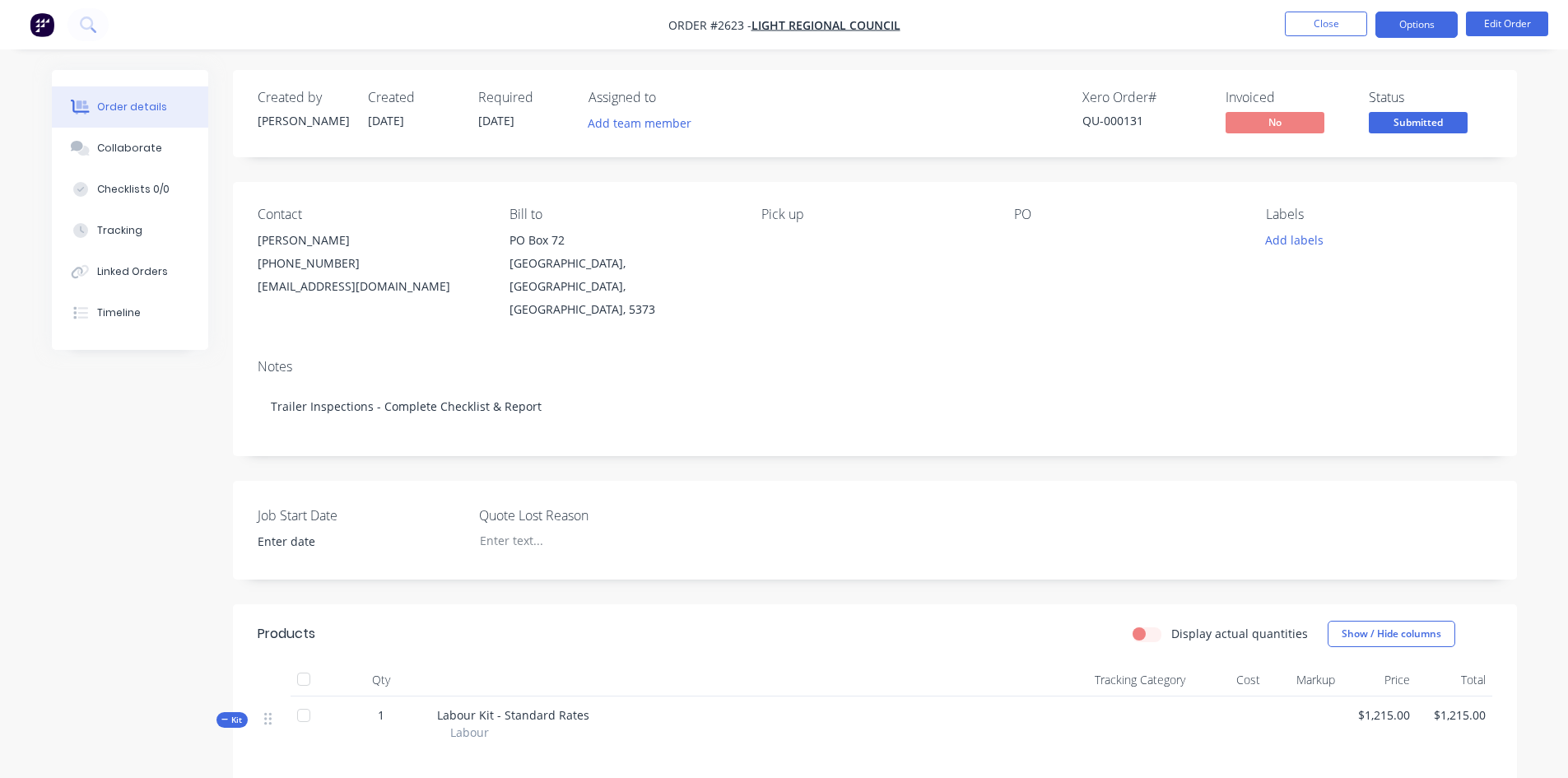
click at [1416, 28] on button "Options" at bounding box center [1416, 25] width 83 height 27
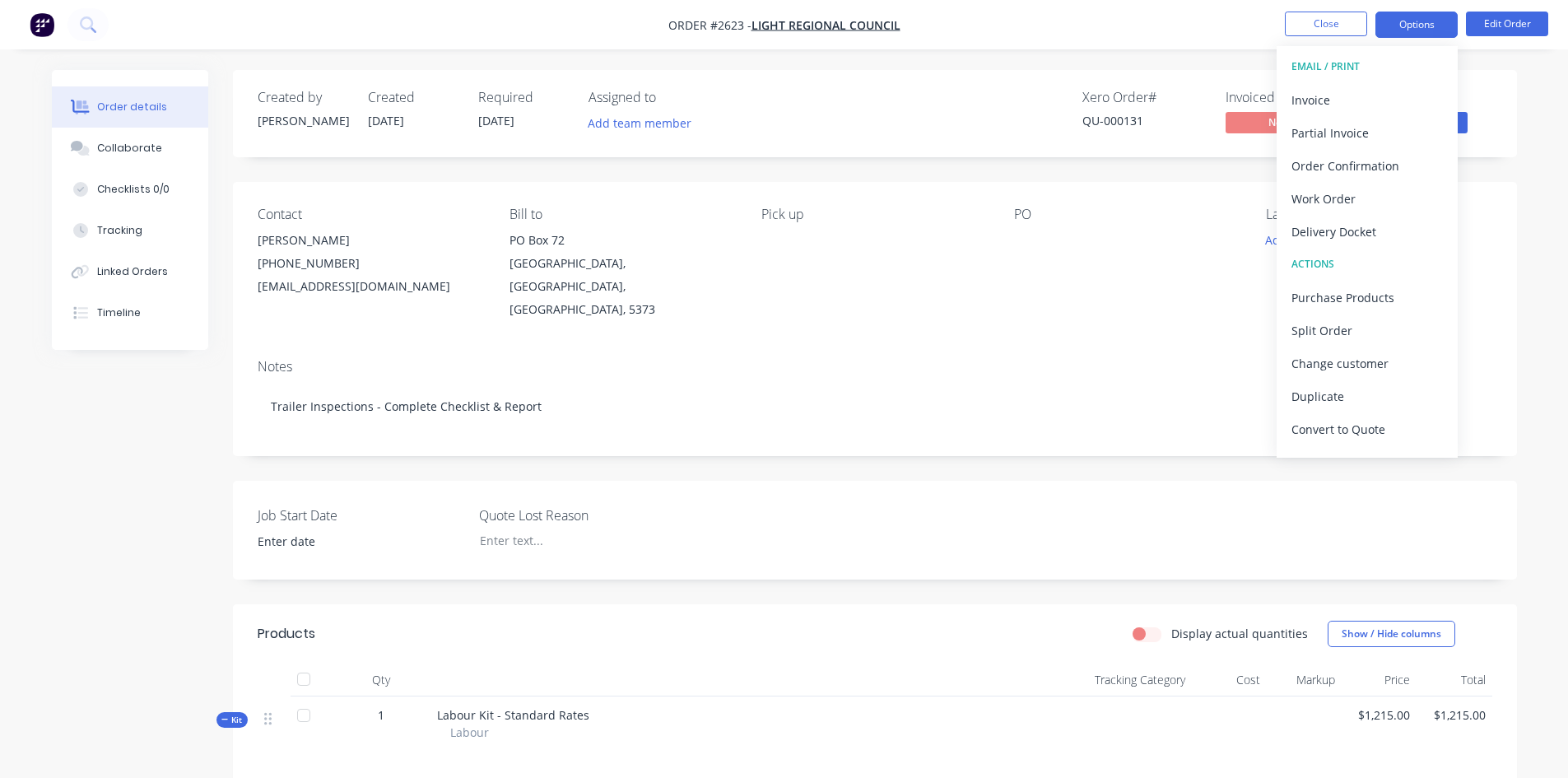
drag, startPoint x: 1204, startPoint y: 49, endPoint x: 1388, endPoint y: 17, distance: 186.8
click at [1205, 48] on div "Order #2623 - Light Regional Council Close Options EMAIL / PRINT Invoice Partia…" at bounding box center [784, 678] width 1568 height 1357
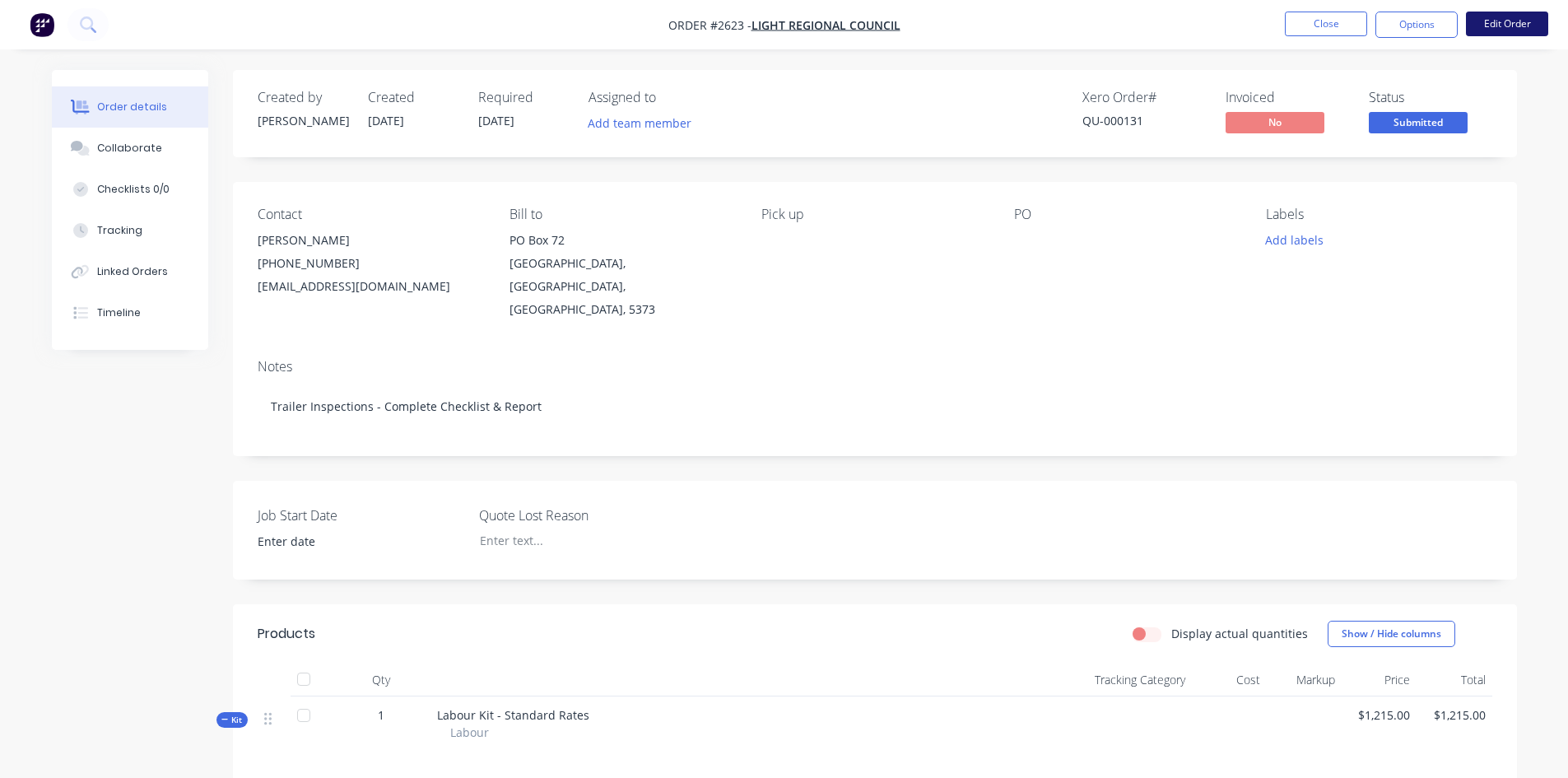
click at [1515, 19] on button "Edit Order" at bounding box center [1507, 24] width 83 height 25
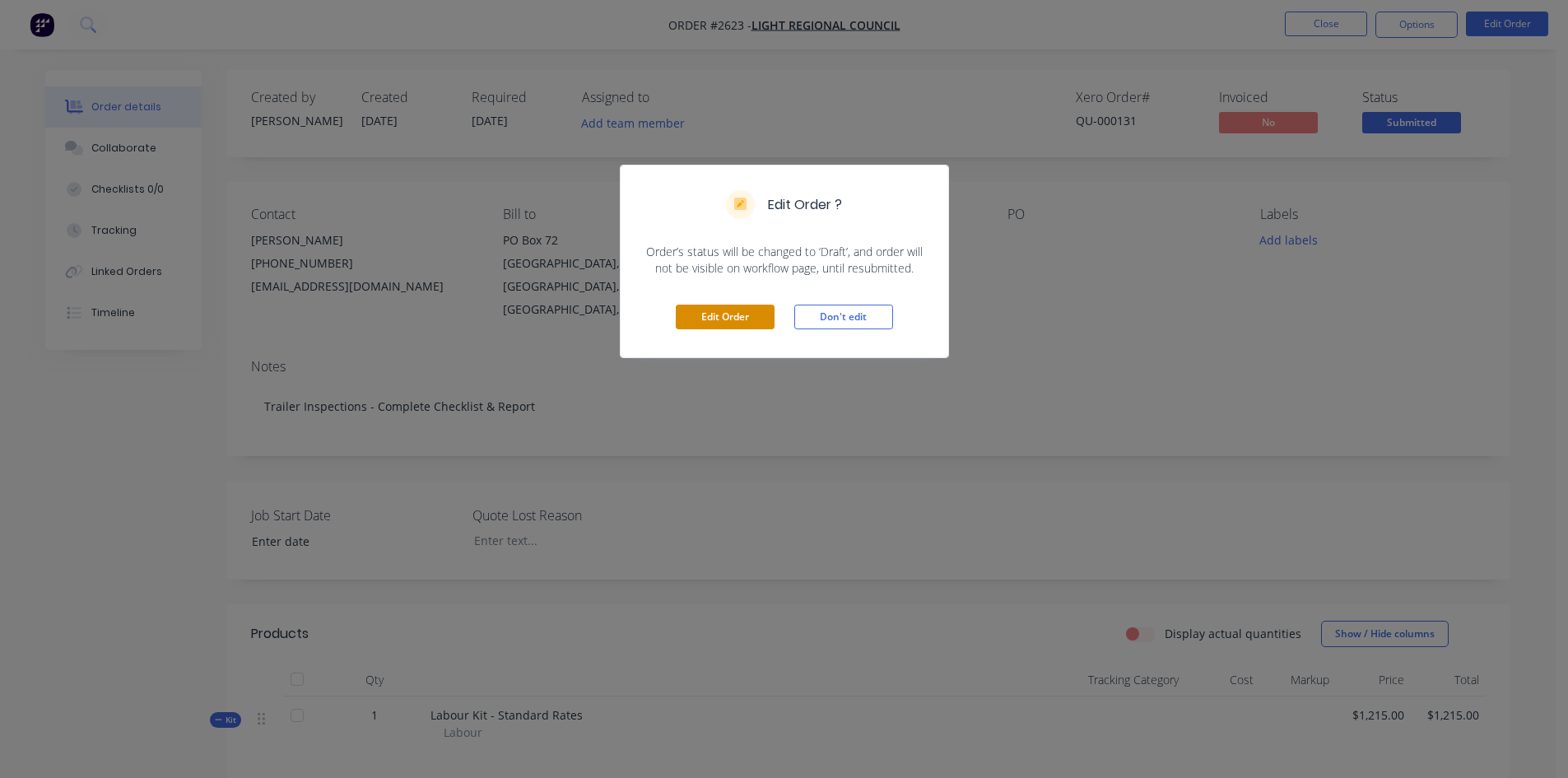
click at [739, 320] on button "Edit Order" at bounding box center [725, 317] width 99 height 25
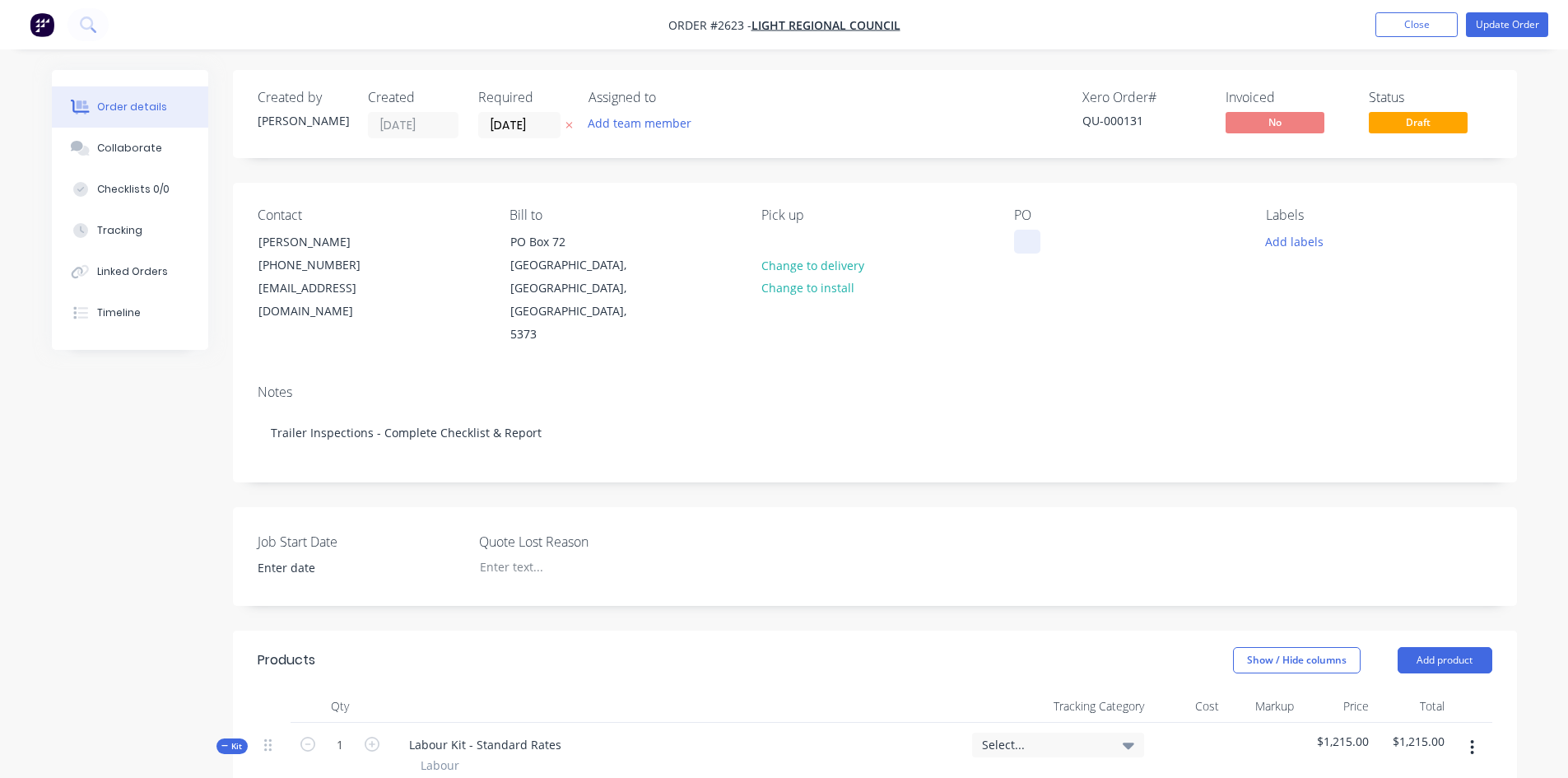
click at [1025, 240] on div at bounding box center [1028, 241] width 27 height 24
click at [1412, 31] on button "Close" at bounding box center [1416, 25] width 83 height 25
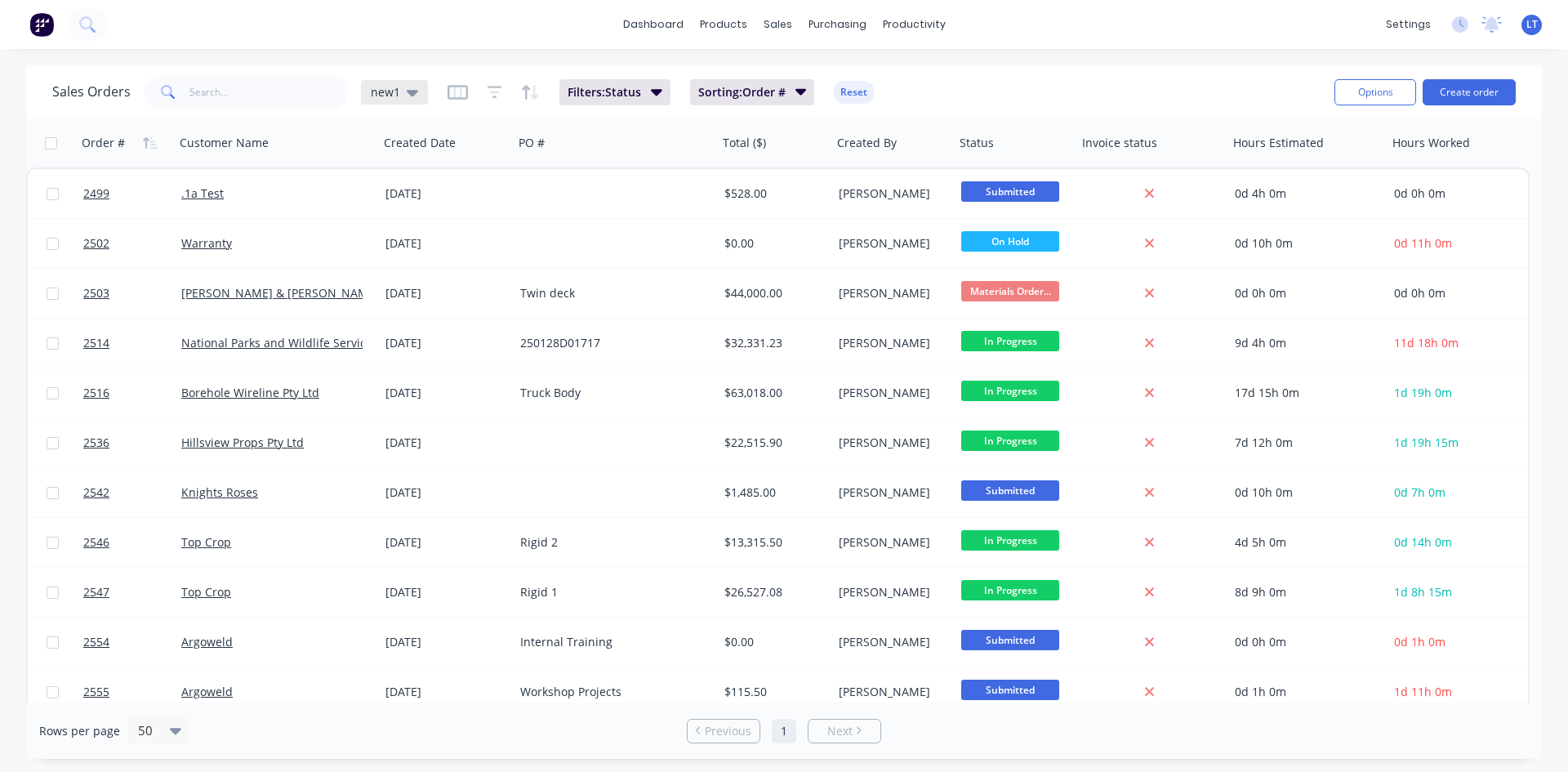
click at [415, 89] on div "new1" at bounding box center [394, 92] width 67 height 24
click at [442, 325] on button "Quotes Only" at bounding box center [460, 330] width 186 height 19
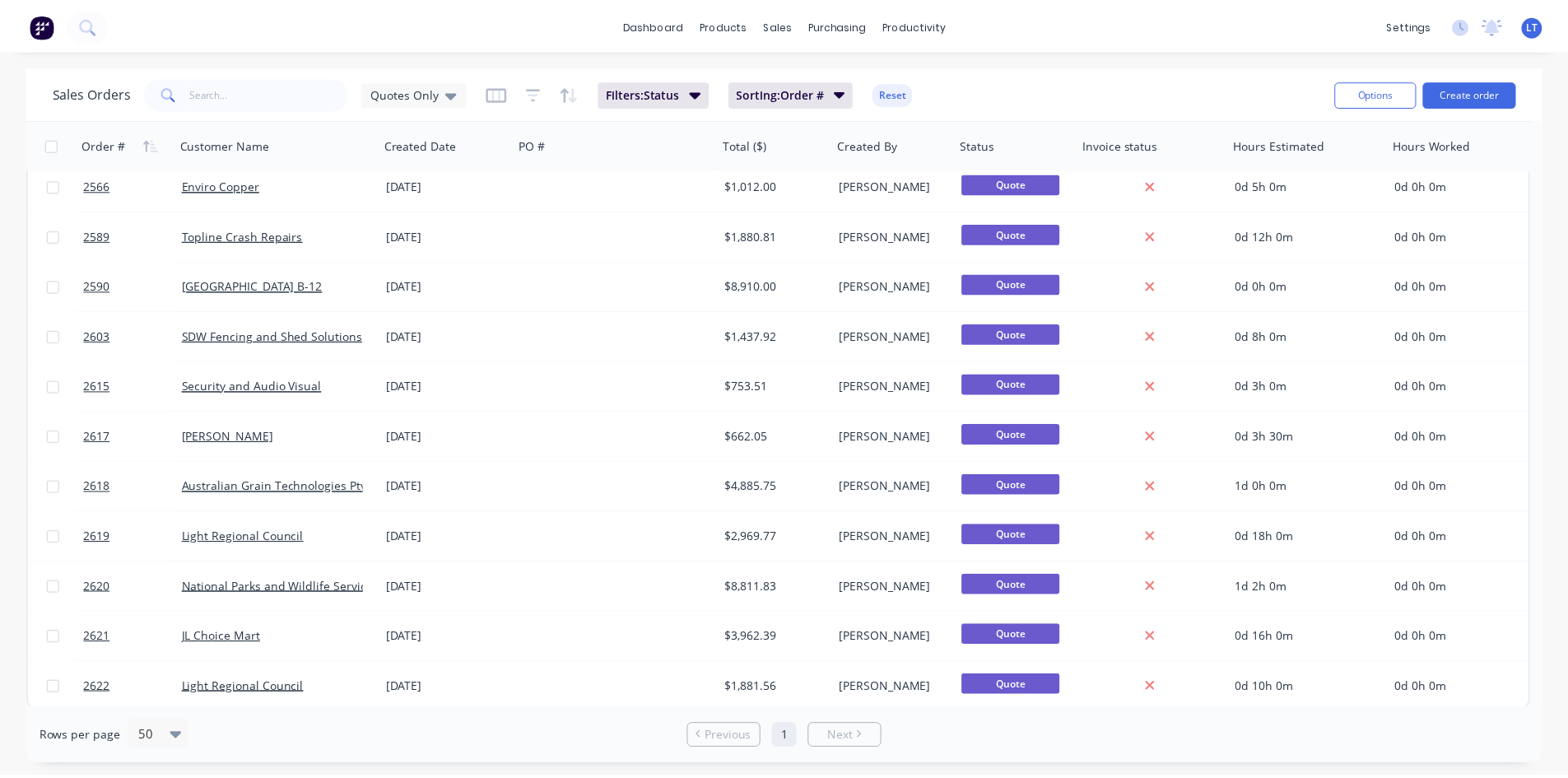
scroll to position [214, 0]
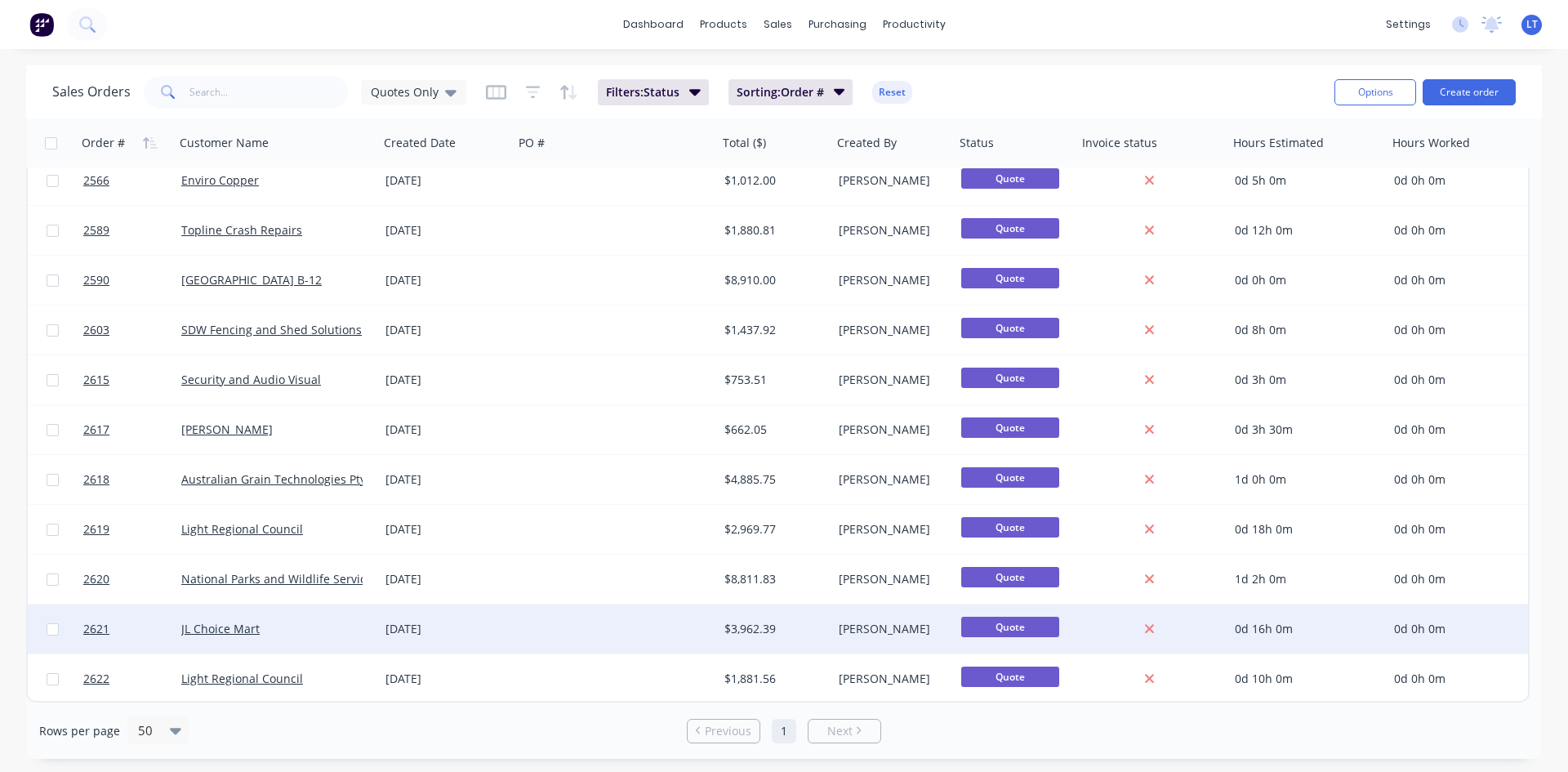
click at [591, 635] on div at bounding box center [616, 629] width 204 height 49
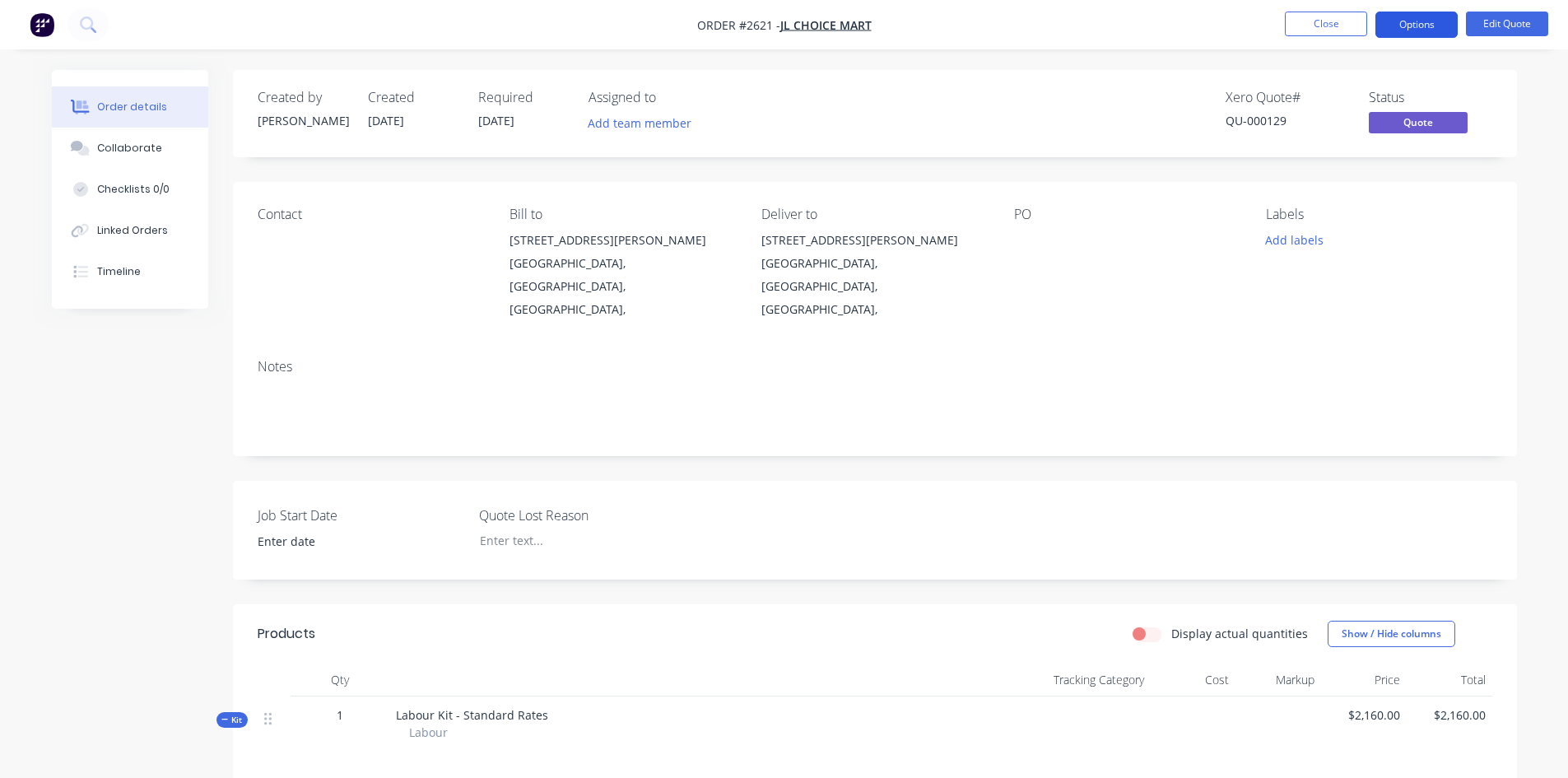
click at [1435, 27] on button "Options" at bounding box center [1416, 25] width 83 height 27
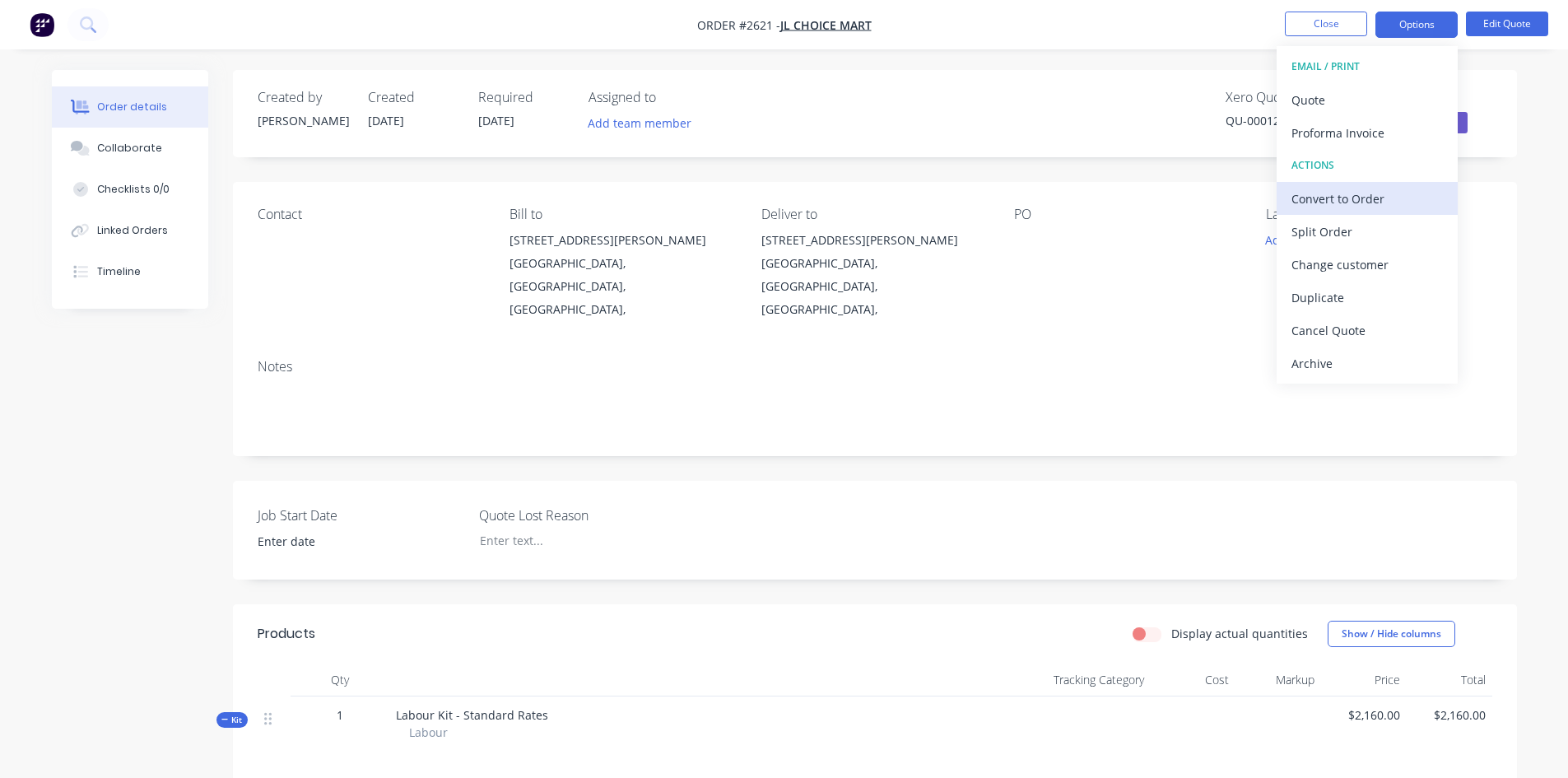
click at [1332, 194] on div "Convert to Order" at bounding box center [1368, 198] width 152 height 24
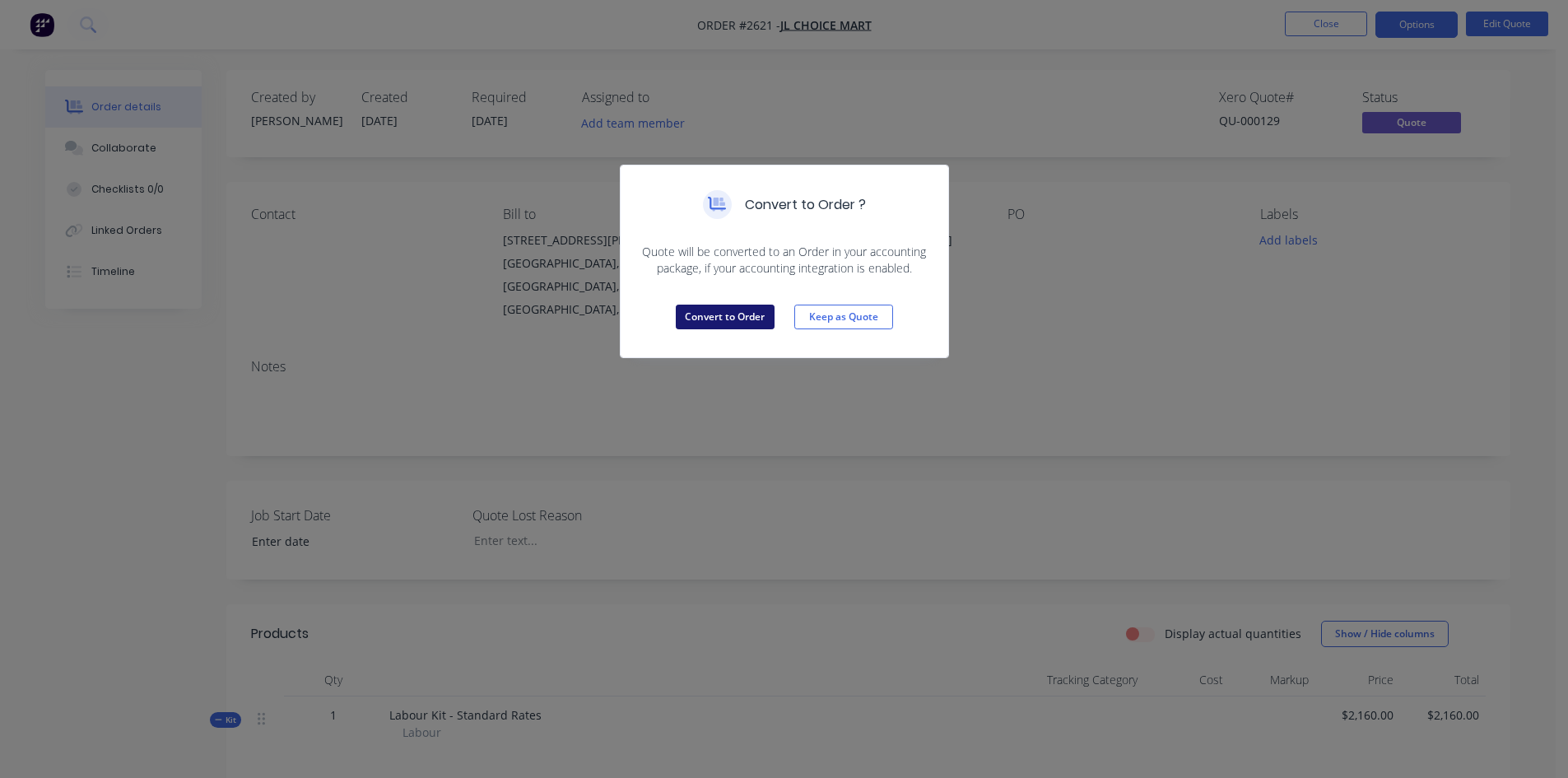
click at [703, 317] on button "Convert to Order" at bounding box center [725, 317] width 99 height 25
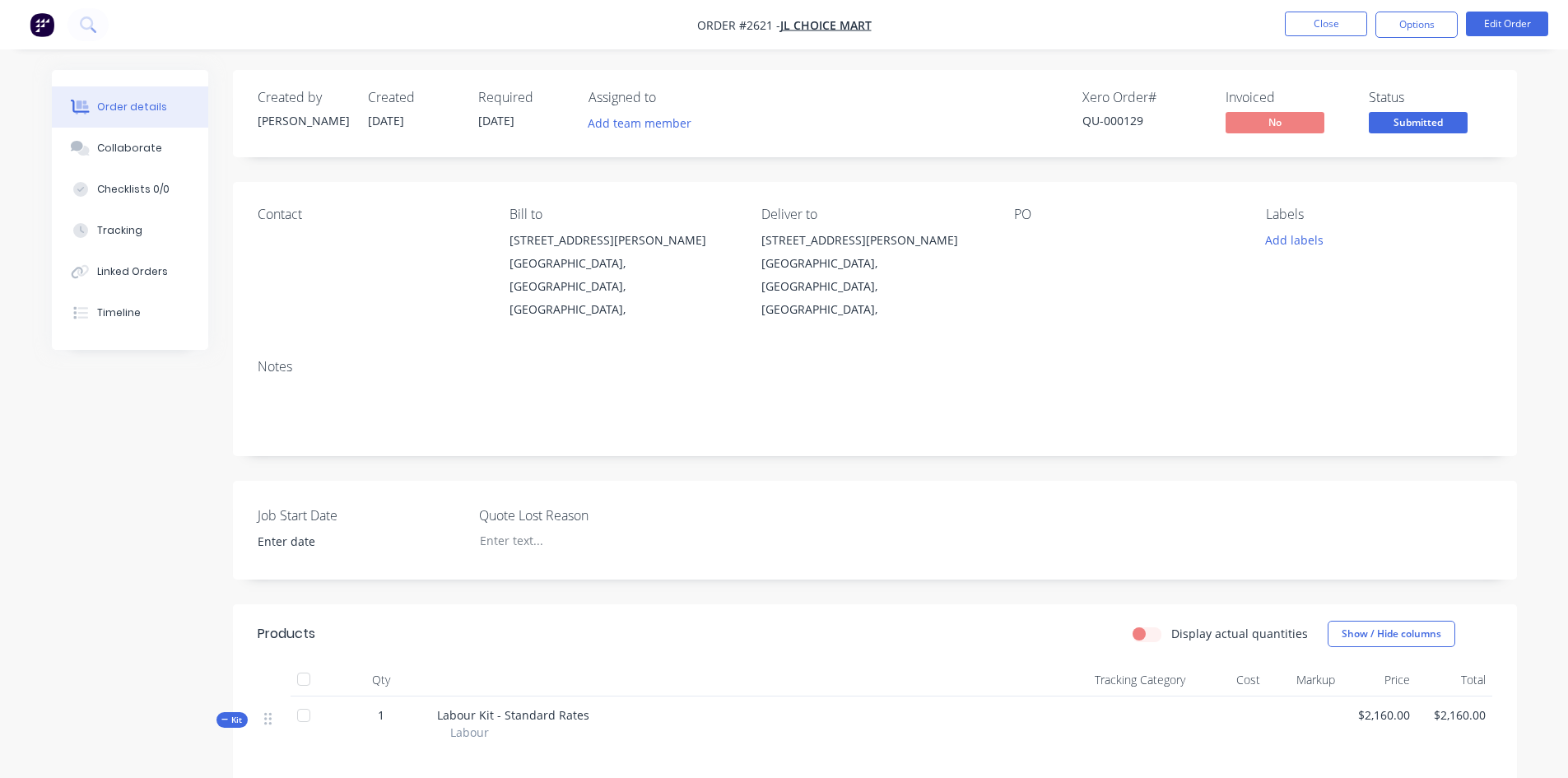
click at [492, 119] on span "[DATE]" at bounding box center [496, 120] width 36 height 15
click at [1523, 12] on button "Edit Order" at bounding box center [1507, 24] width 83 height 25
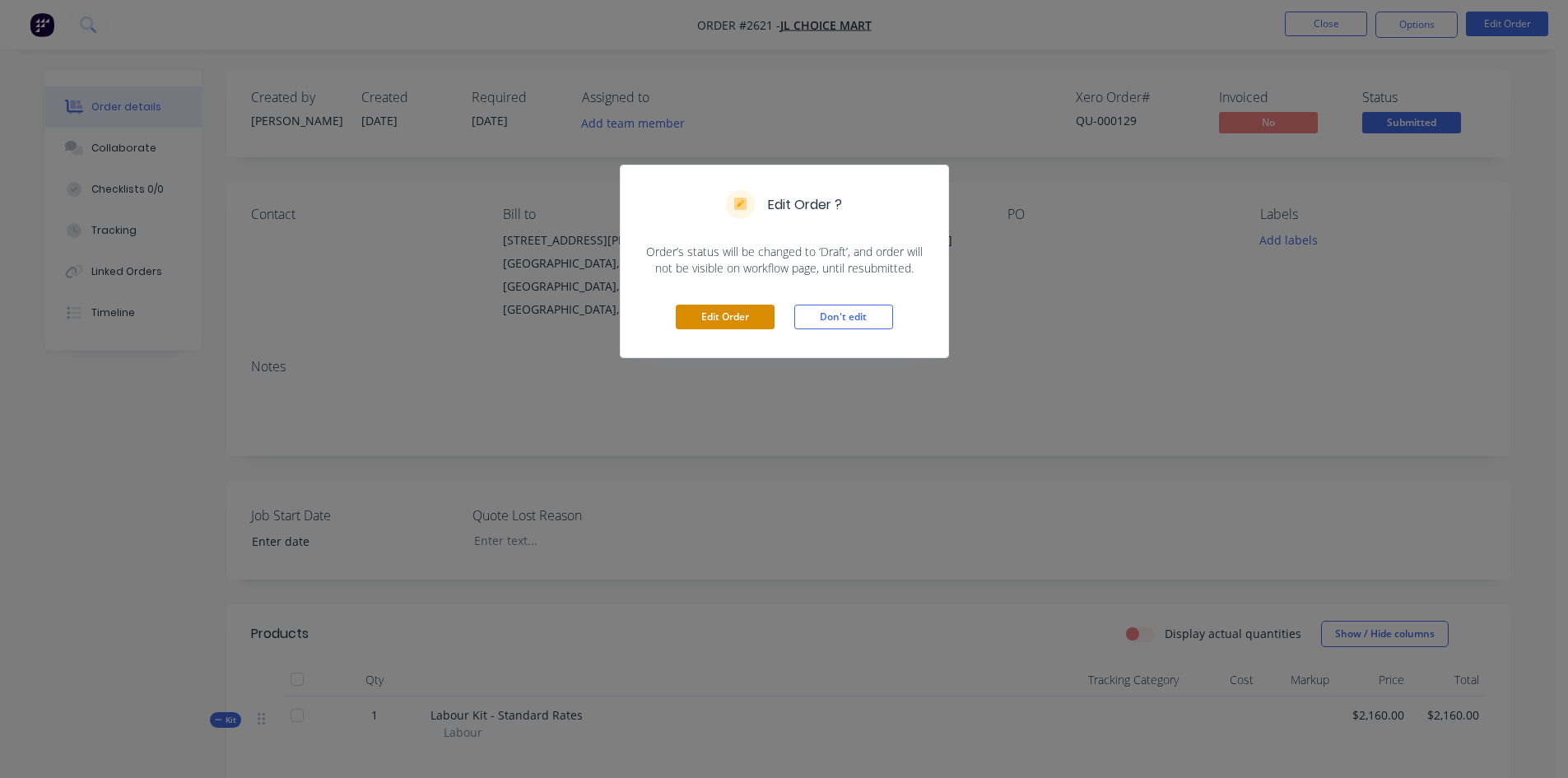
click at [711, 316] on button "Edit Order" at bounding box center [725, 317] width 99 height 25
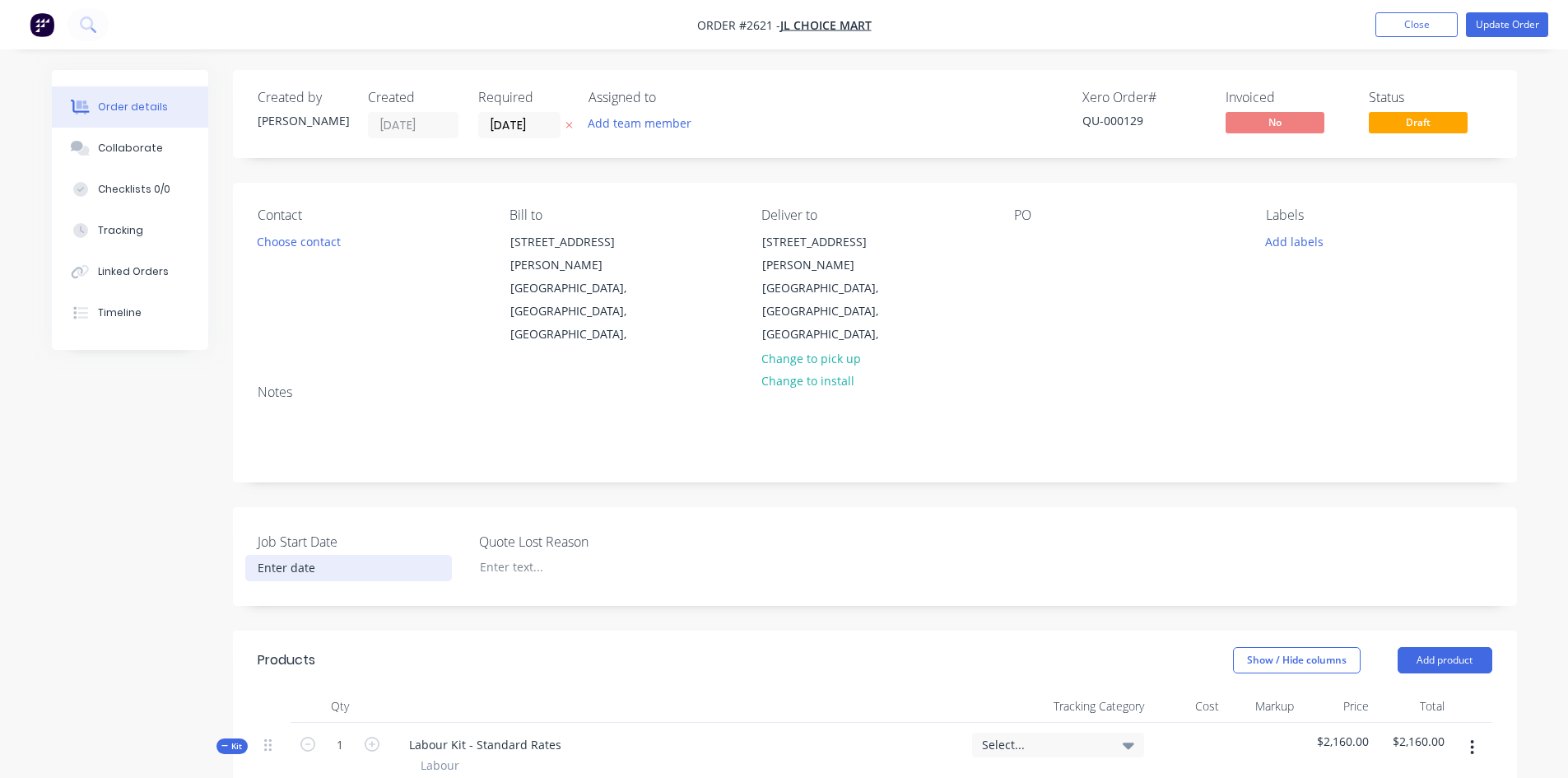
click at [309, 555] on input at bounding box center [348, 567] width 205 height 25
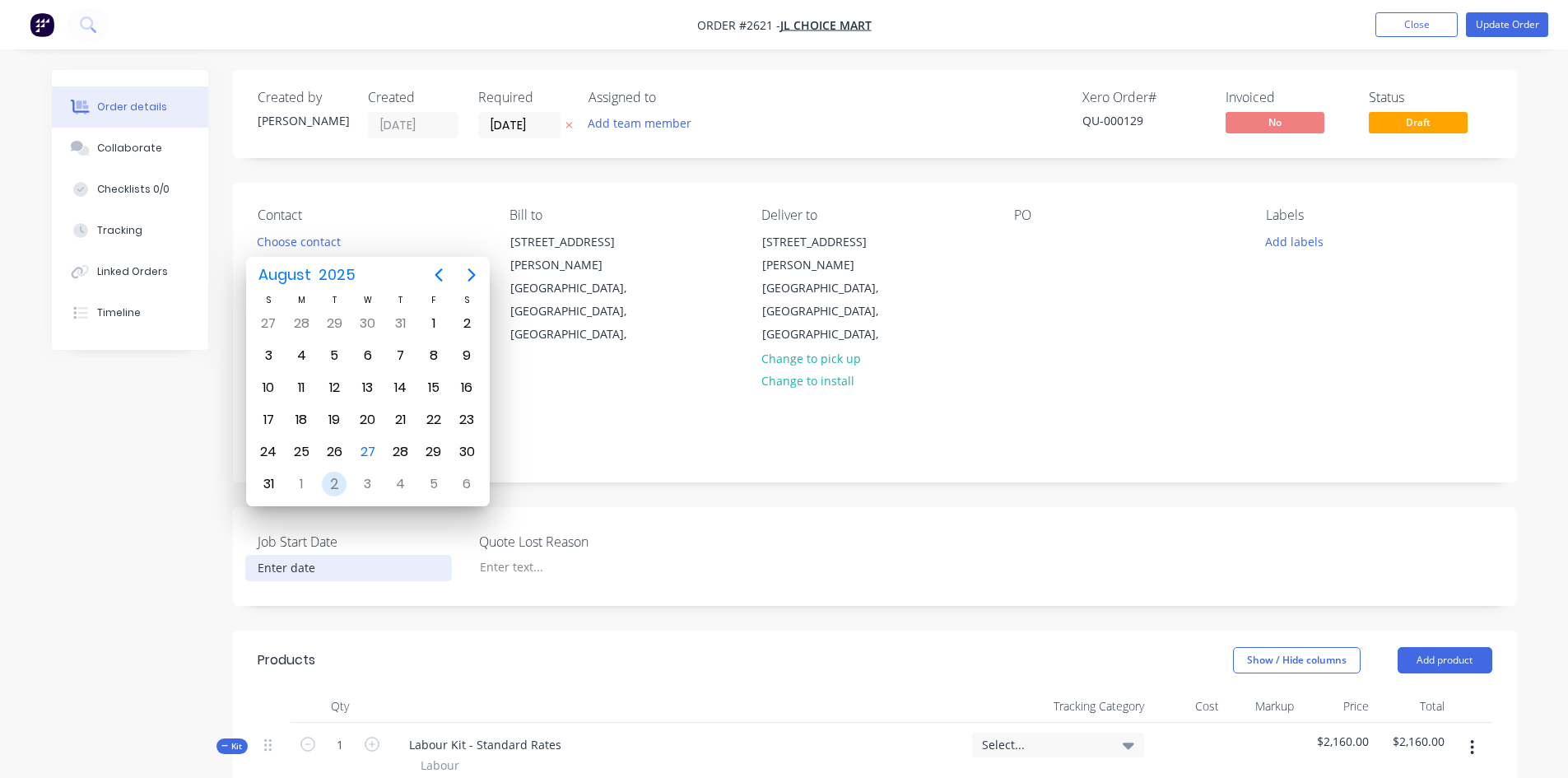
click at [332, 484] on div "2" at bounding box center [334, 484] width 25 height 25
type input "[DATE]"
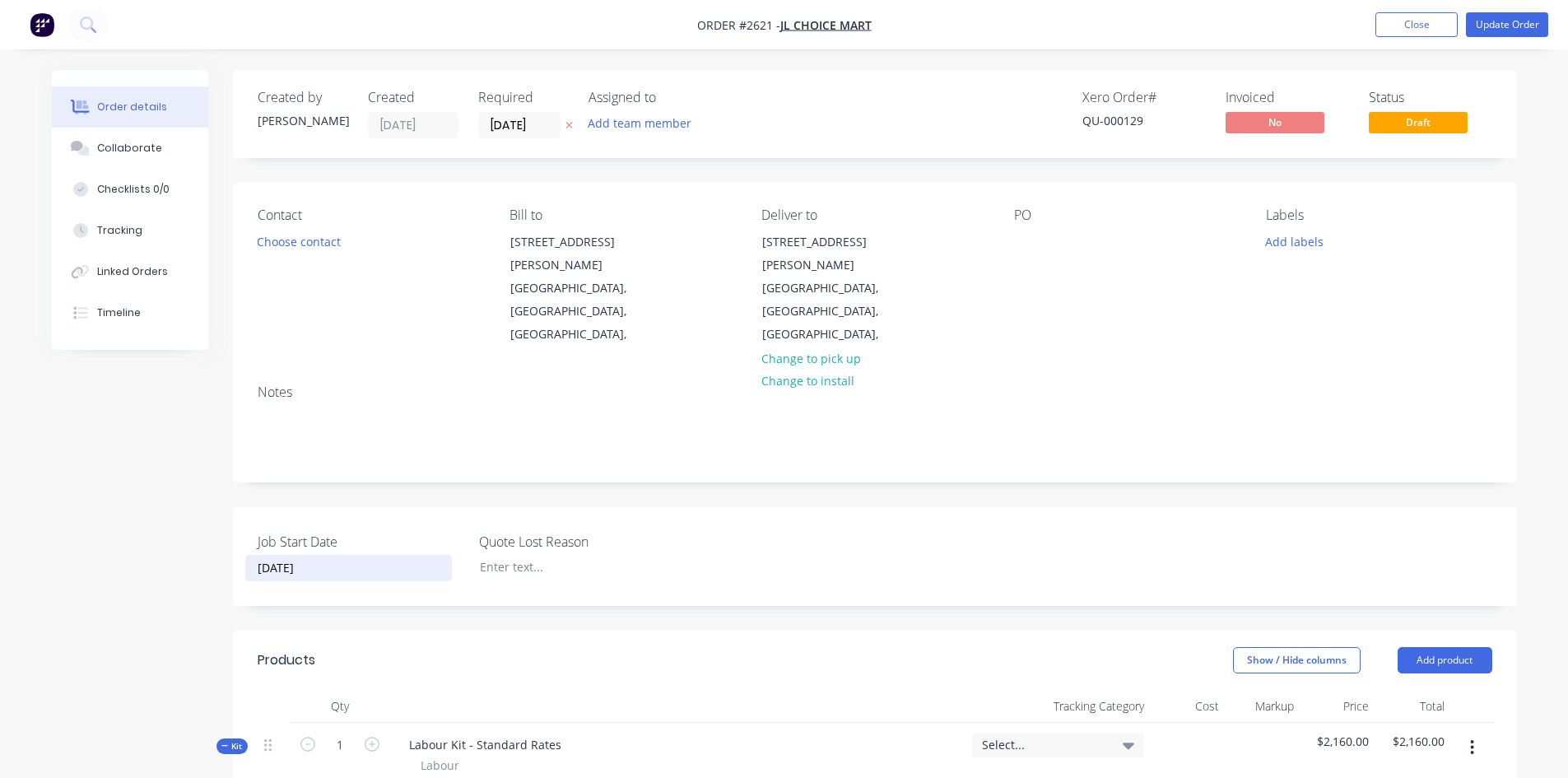
click at [323, 252] on div "Contact Choose contact" at bounding box center [370, 277] width 226 height 139
click at [320, 239] on button "Choose contact" at bounding box center [298, 240] width 102 height 22
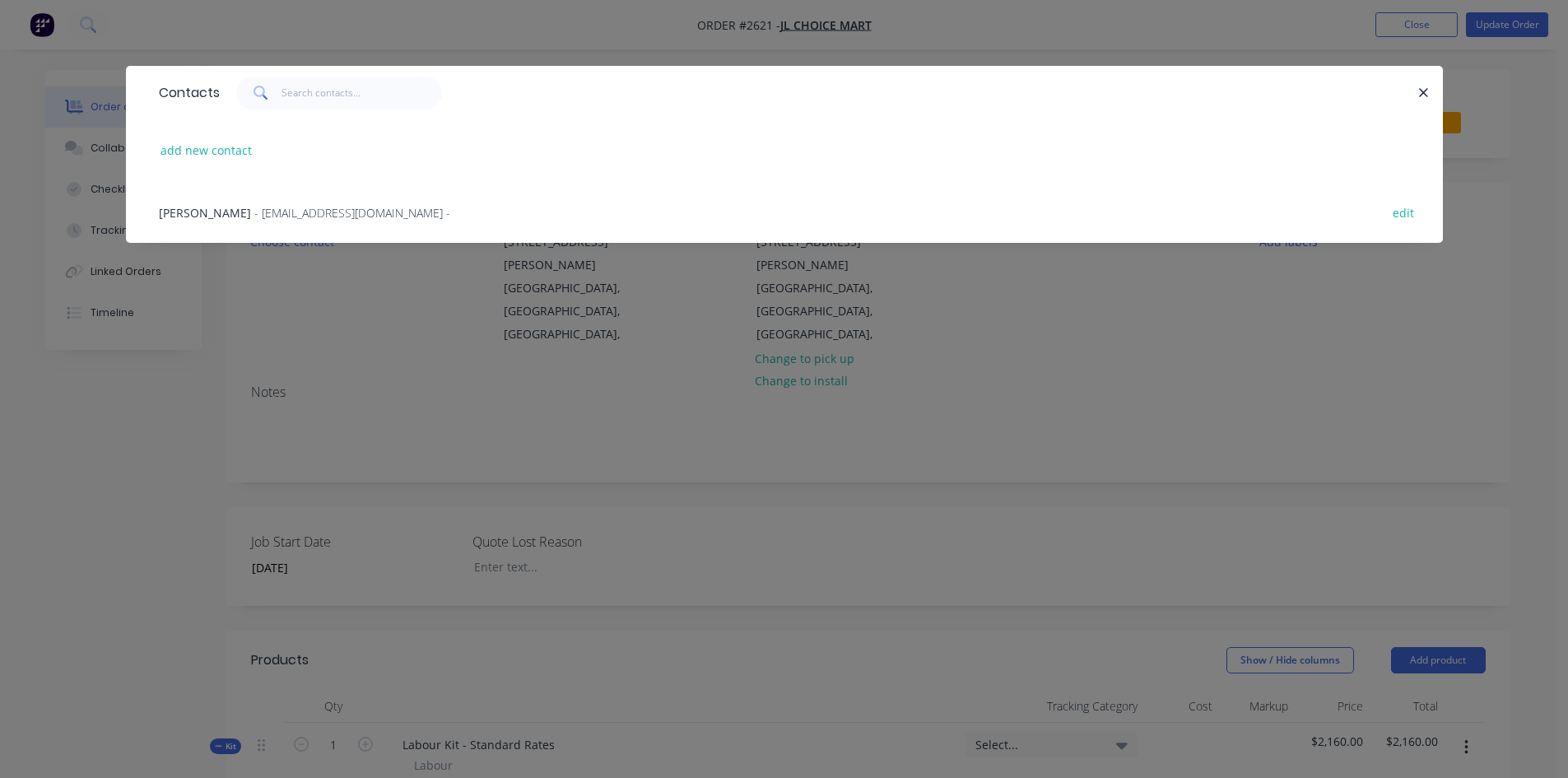
click at [254, 212] on span "- meatdepartment@JLchoicemart.com -" at bounding box center [352, 213] width 196 height 15
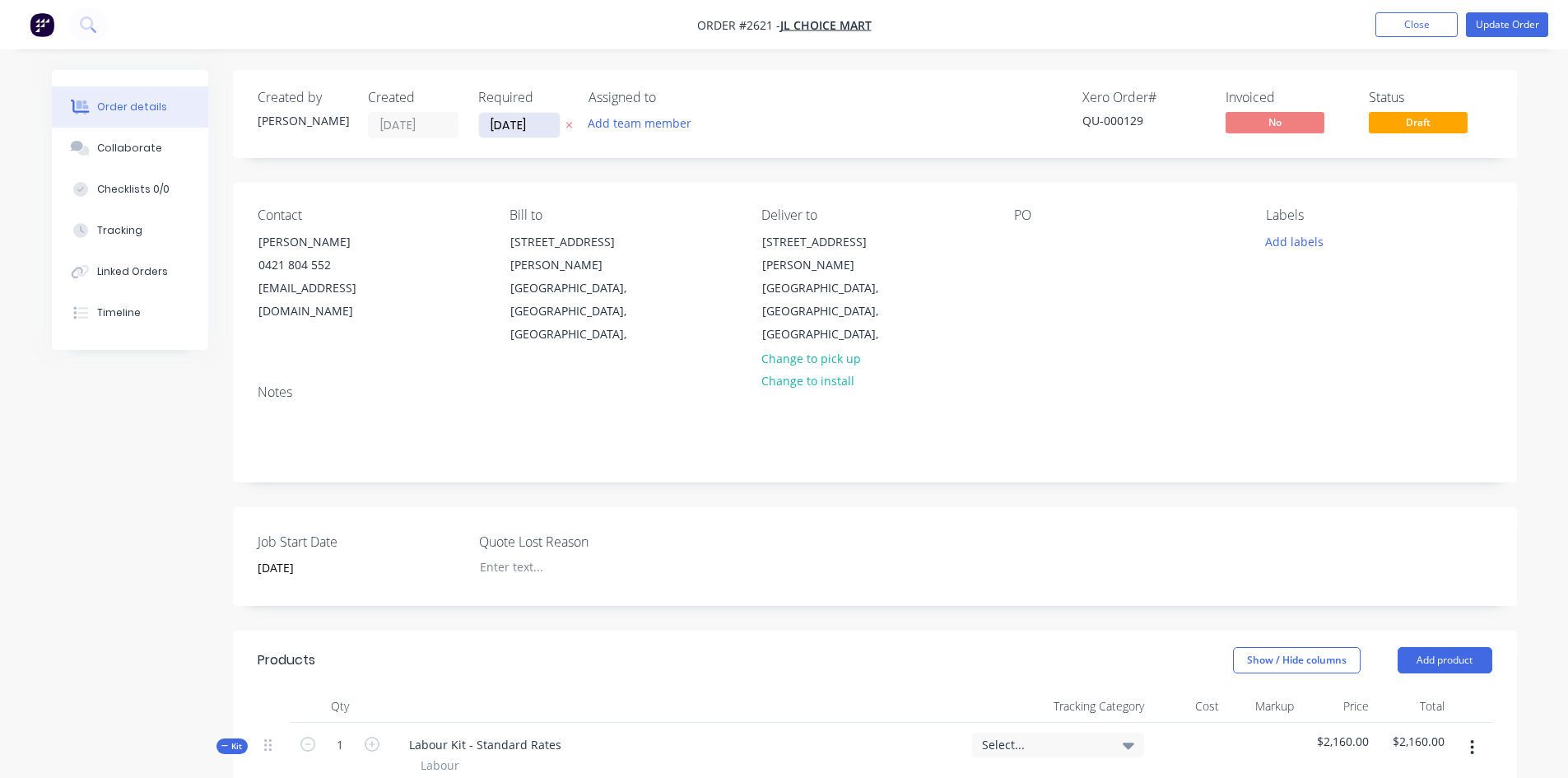
click at [545, 127] on input "[DATE]" at bounding box center [519, 125] width 81 height 25
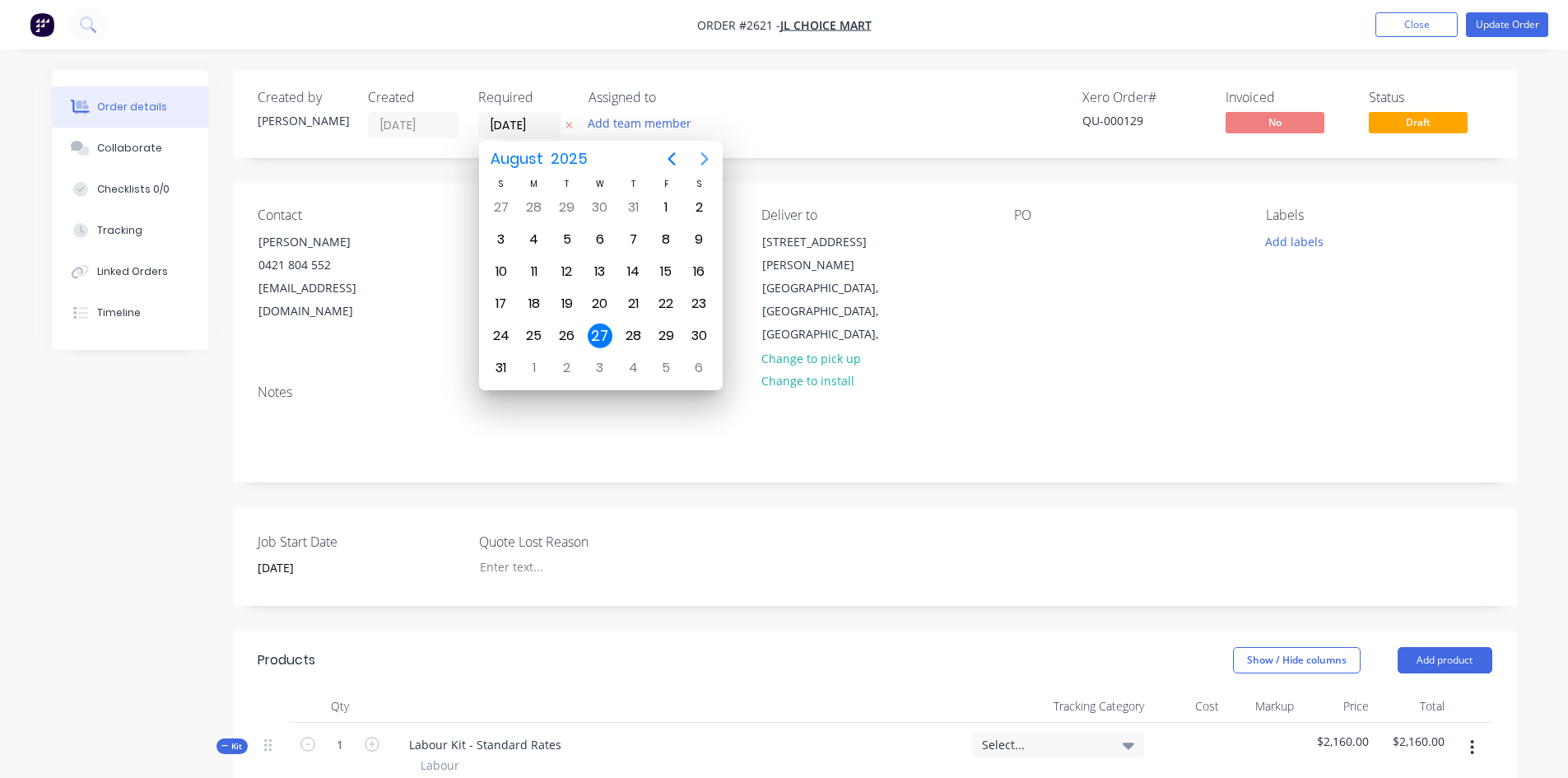
click at [705, 152] on icon "Next page" at bounding box center [704, 158] width 20 height 20
click at [667, 230] on div "12" at bounding box center [666, 239] width 25 height 25
type input "[DATE]"
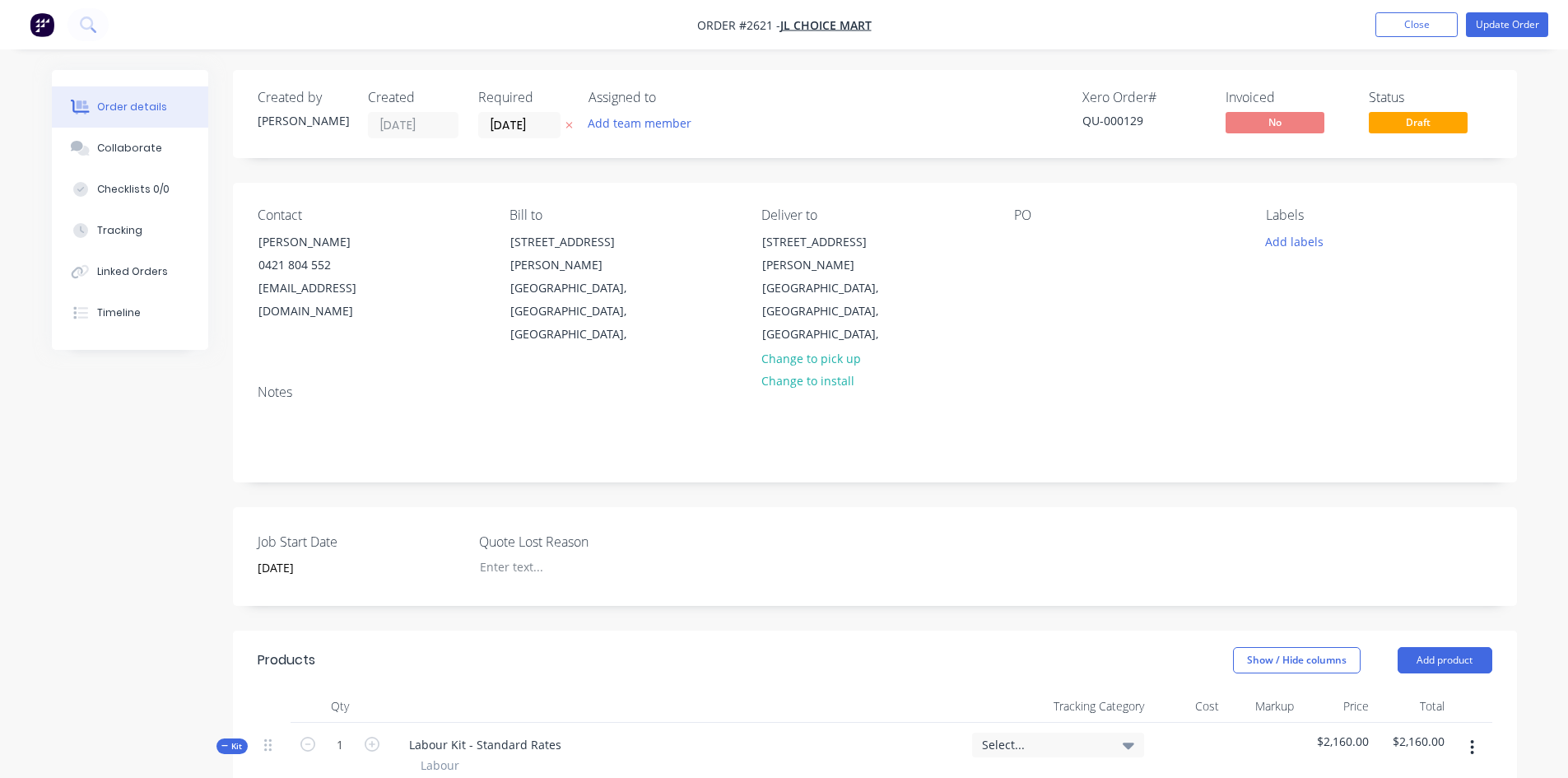
click at [1160, 384] on div "Notes" at bounding box center [874, 392] width 1235 height 15
click at [1514, 21] on button "Update Order" at bounding box center [1507, 25] width 83 height 25
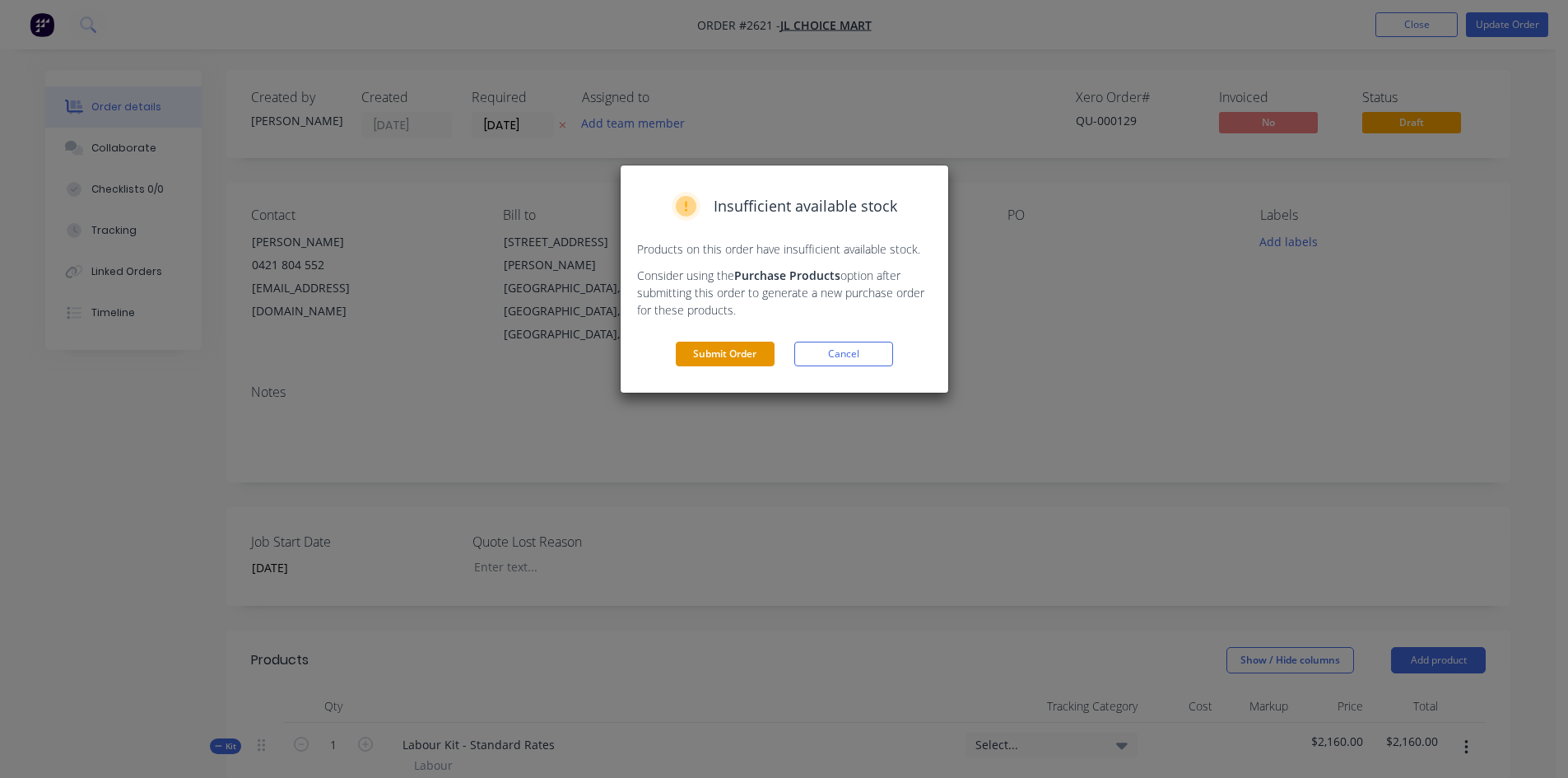
click at [744, 351] on button "Submit Order" at bounding box center [725, 354] width 99 height 25
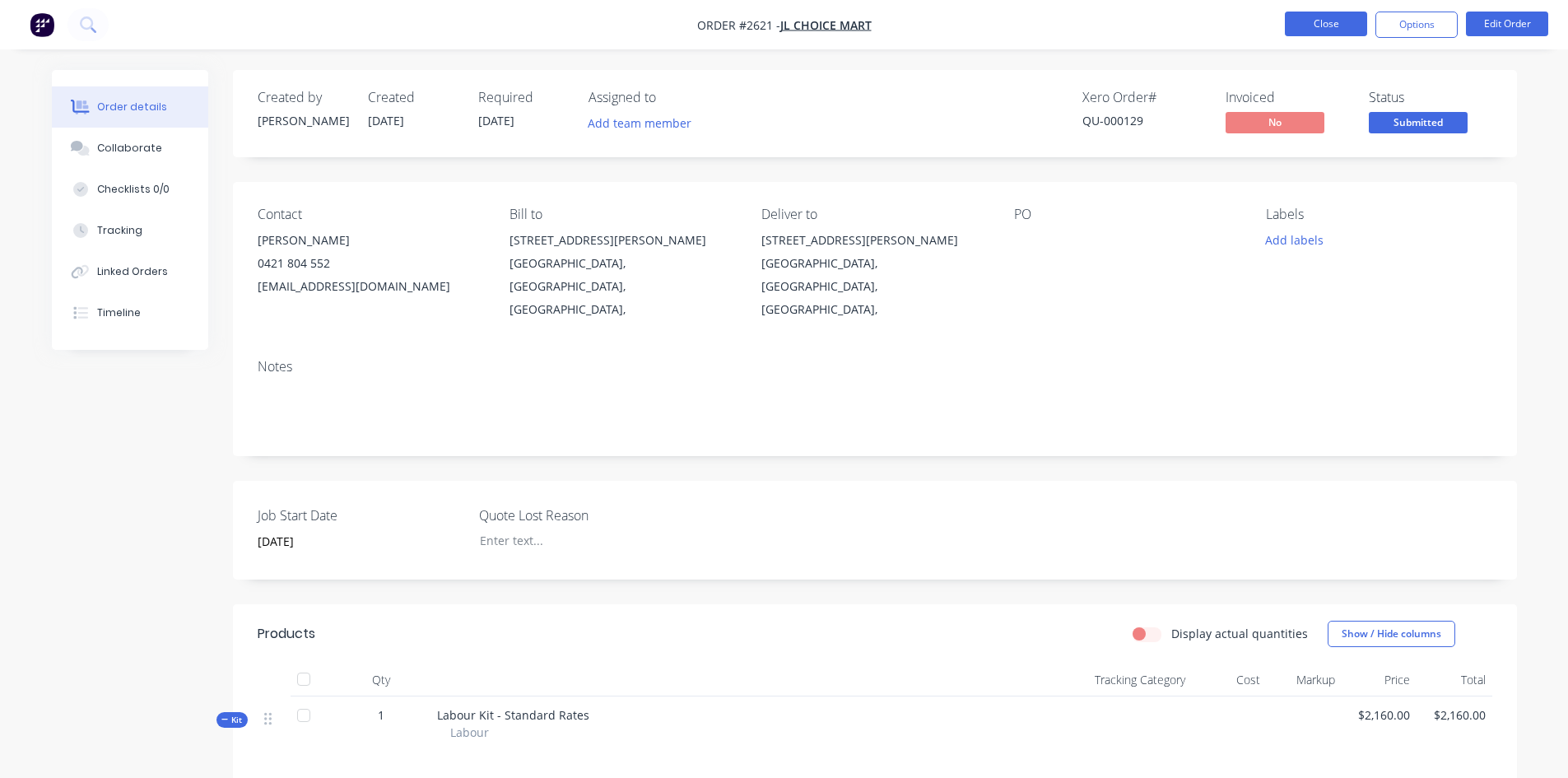
click at [1336, 26] on button "Close" at bounding box center [1326, 24] width 83 height 25
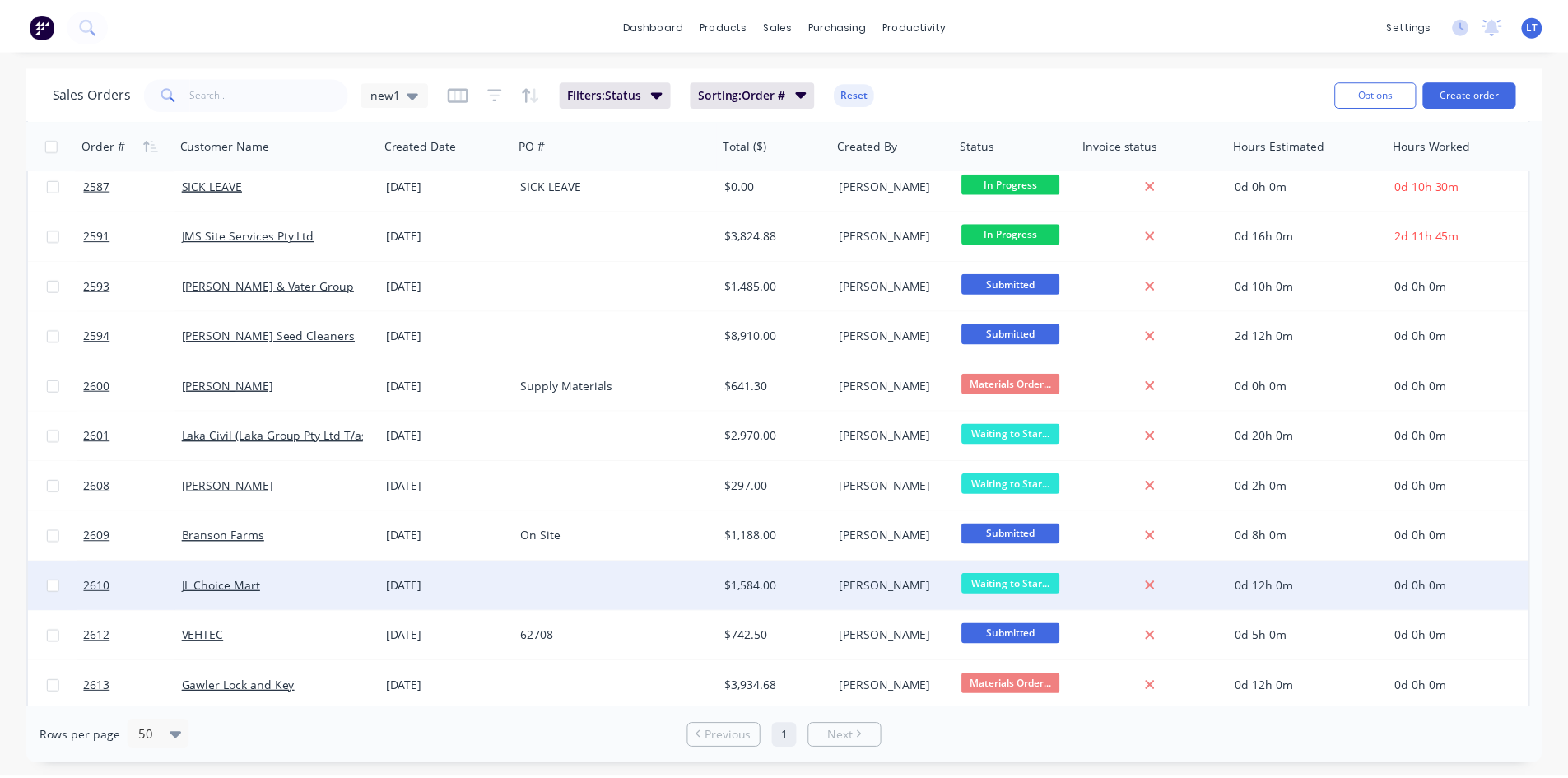
scroll to position [1067, 0]
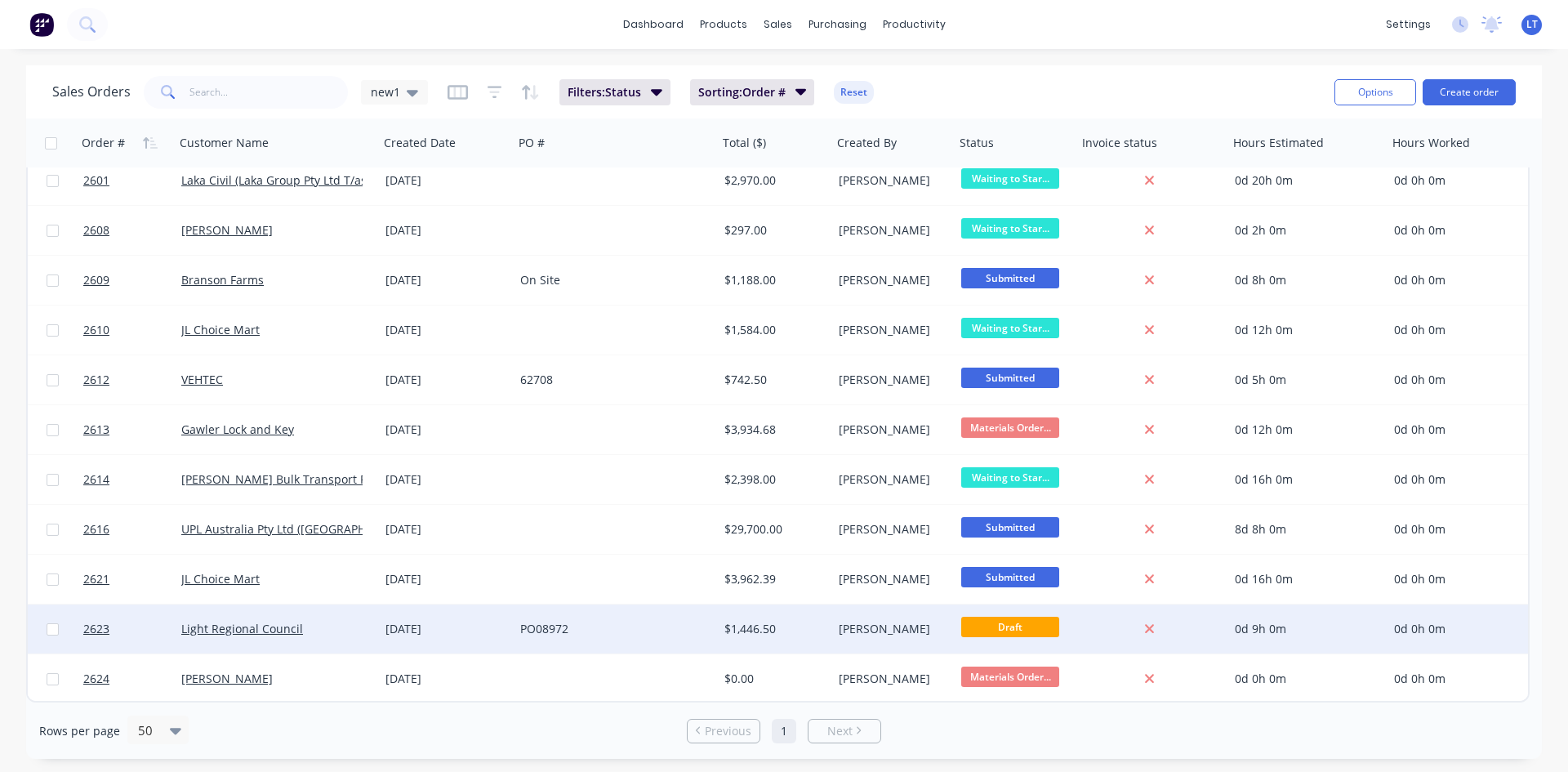
click at [645, 643] on div "PO08972" at bounding box center [616, 629] width 204 height 49
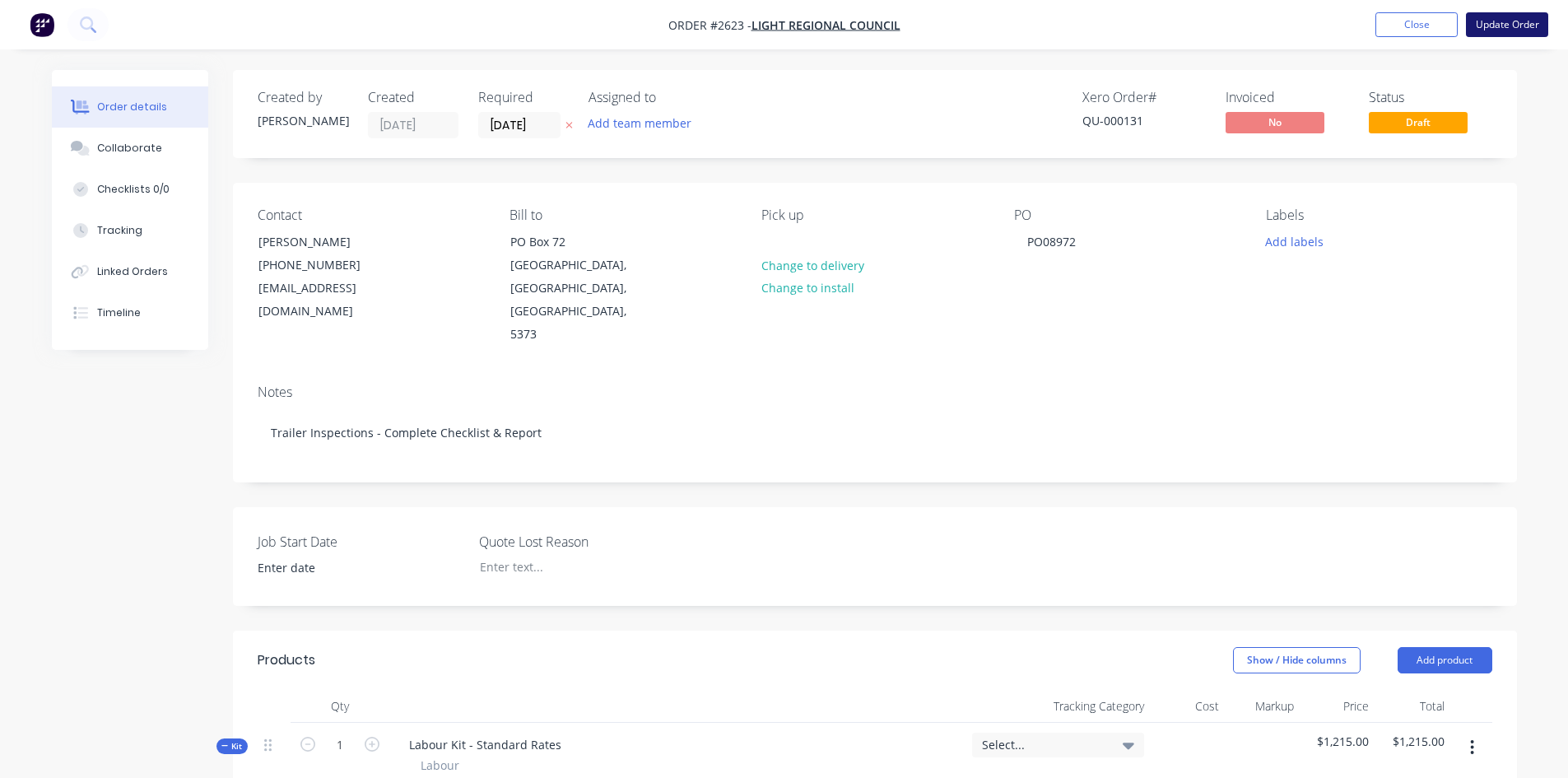
click at [1499, 20] on button "Update Order" at bounding box center [1507, 25] width 83 height 25
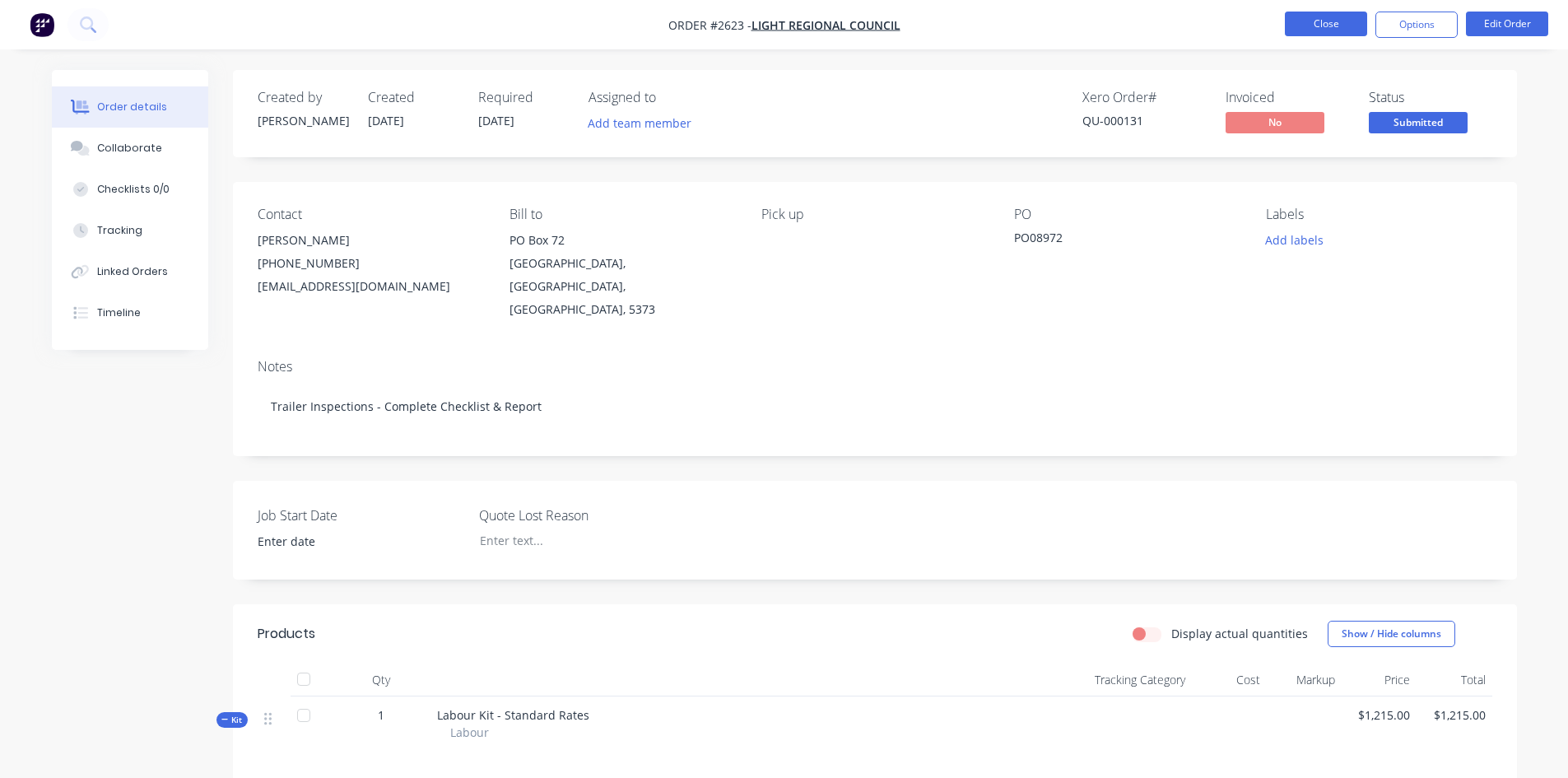
click at [1350, 22] on button "Close" at bounding box center [1326, 24] width 83 height 25
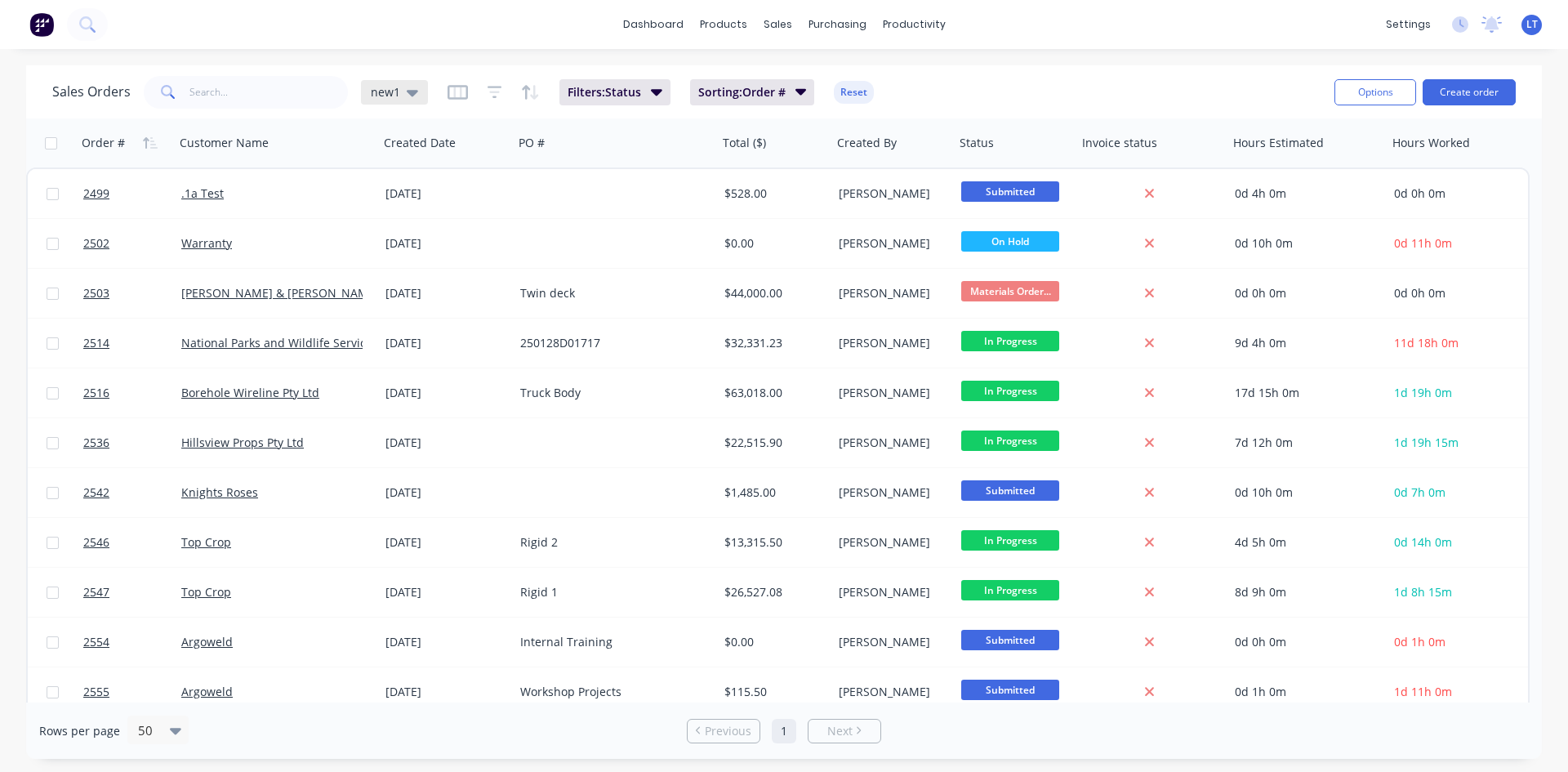
click at [398, 93] on div "new1" at bounding box center [395, 92] width 47 height 15
click at [402, 326] on button "Quotes Only" at bounding box center [460, 330] width 186 height 19
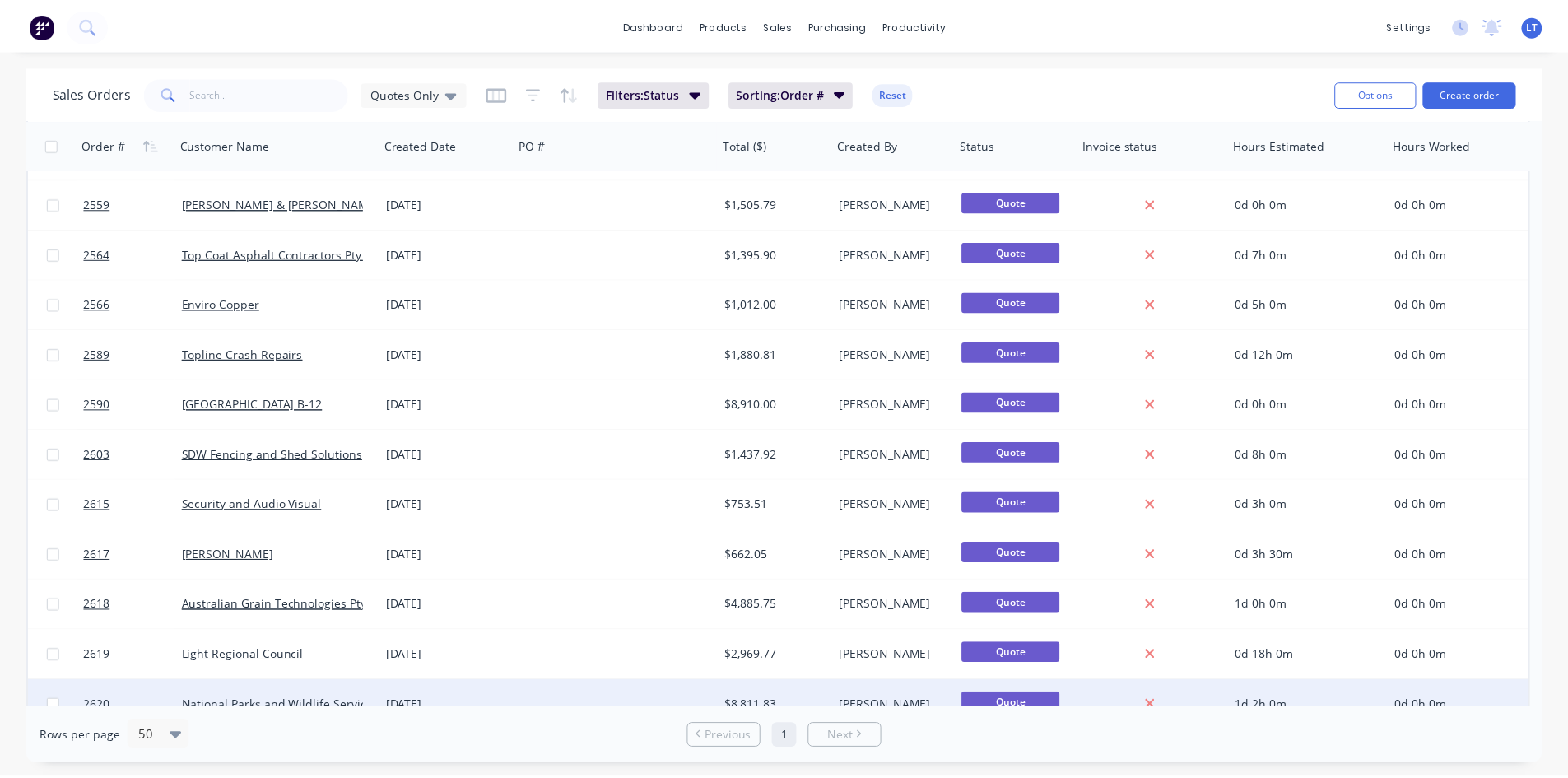
scroll to position [164, 0]
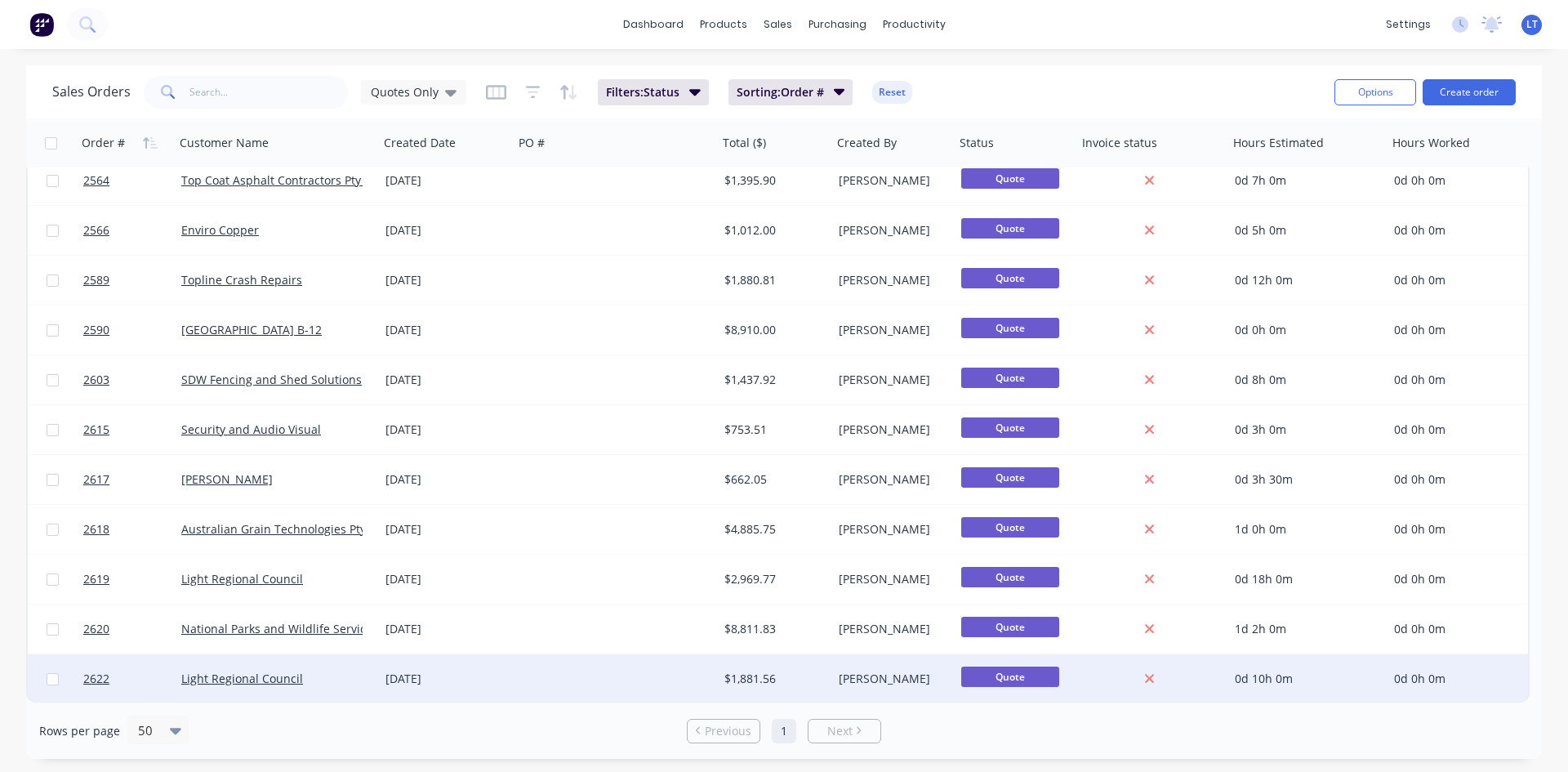
click at [357, 681] on div "Light Regional Council" at bounding box center [272, 678] width 182 height 16
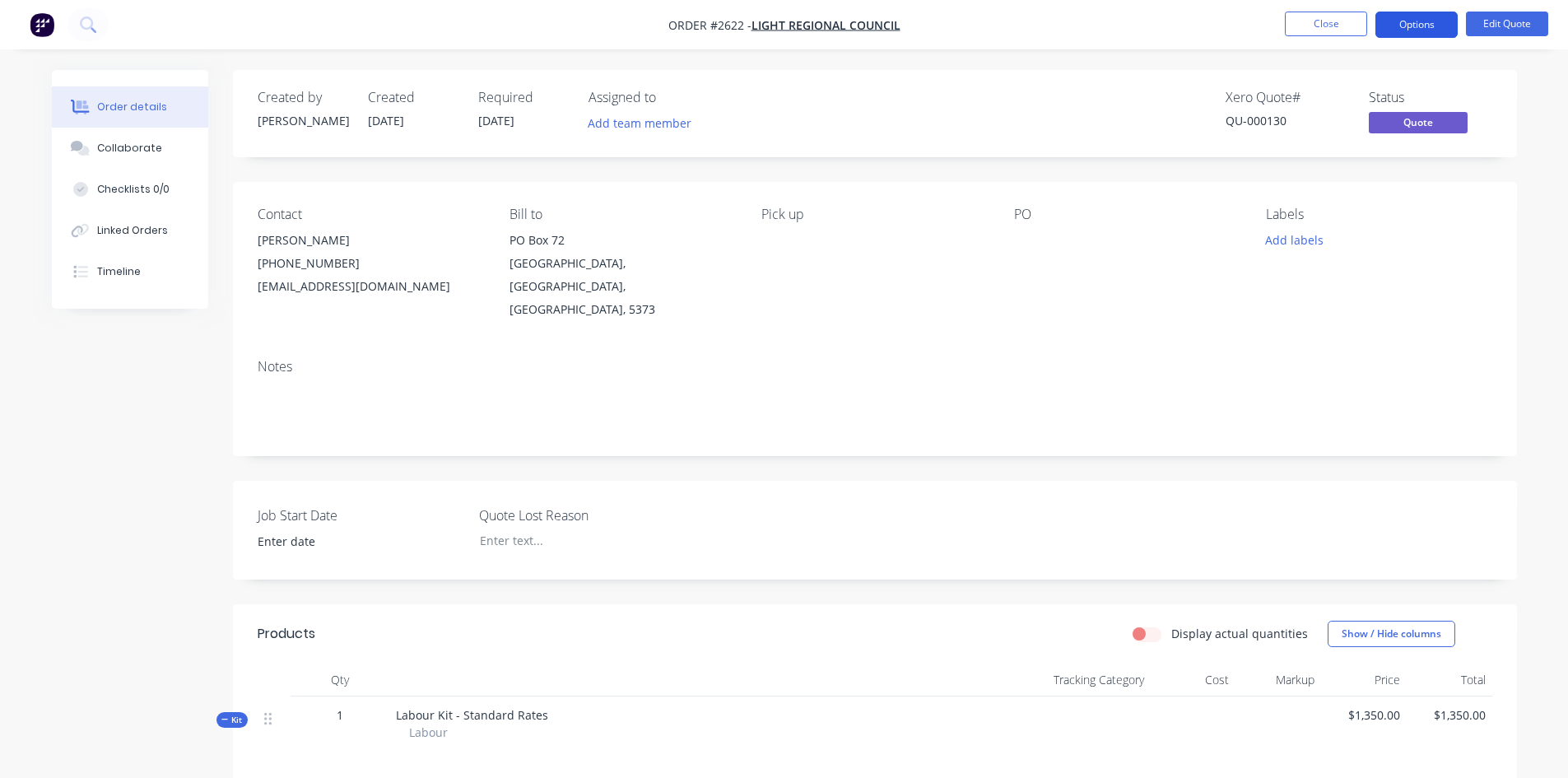
click at [1399, 29] on button "Options" at bounding box center [1416, 25] width 83 height 27
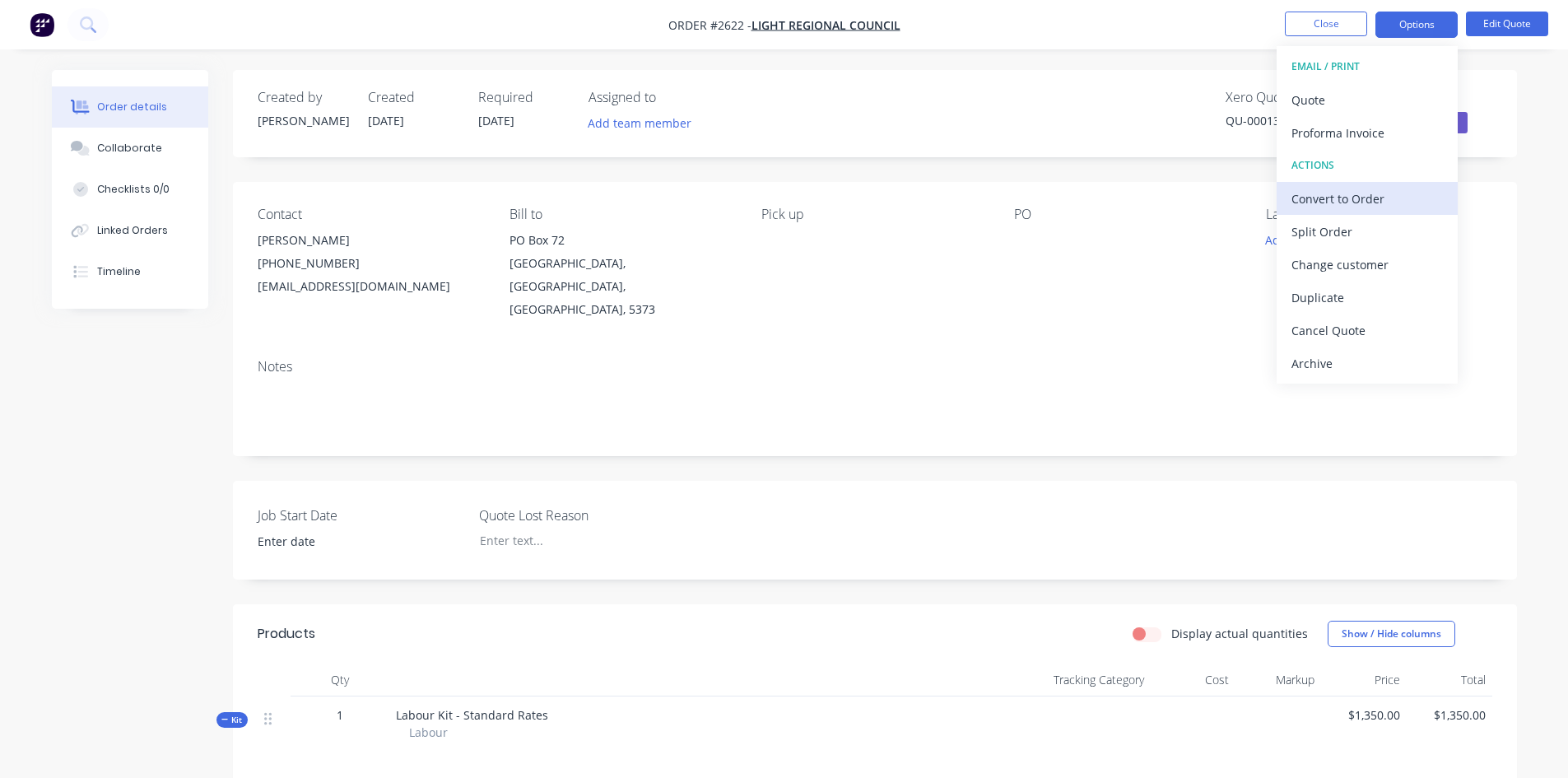
click at [1376, 204] on div "Convert to Order" at bounding box center [1368, 198] width 152 height 24
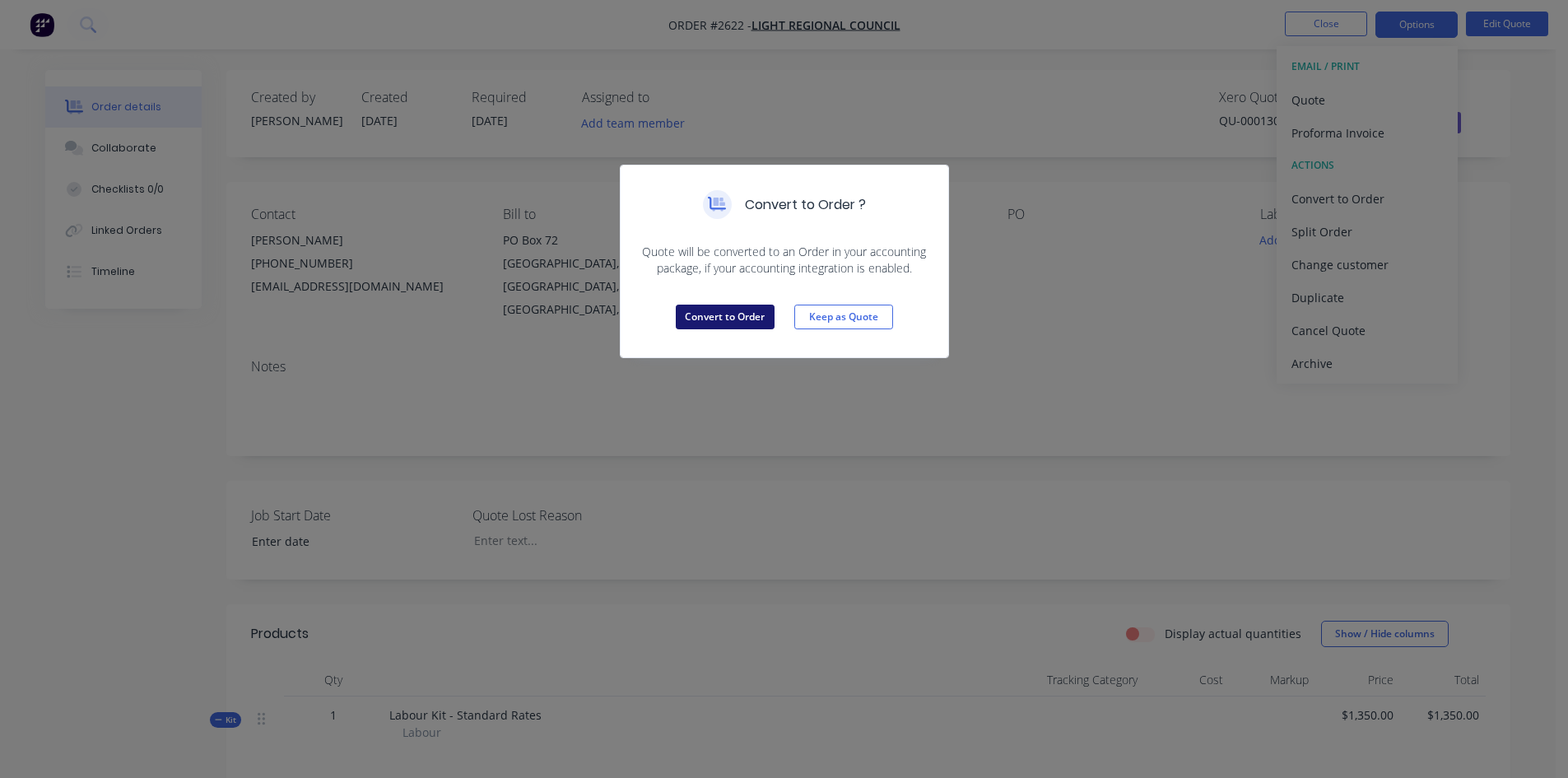
click at [705, 320] on button "Convert to Order" at bounding box center [725, 317] width 99 height 25
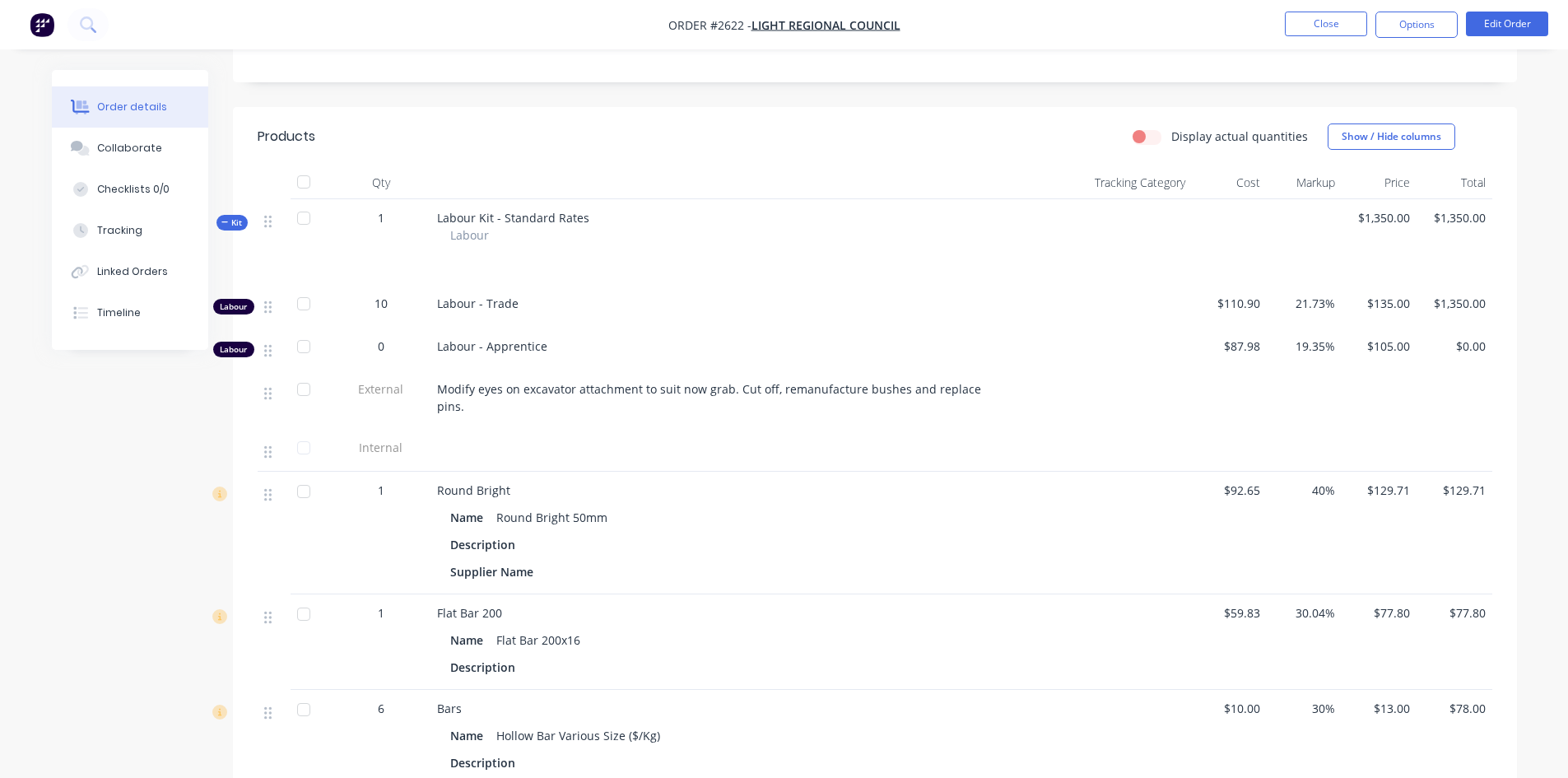
scroll to position [493, 0]
click at [499, 432] on div at bounding box center [719, 453] width 576 height 43
click at [1517, 20] on button "Edit Order" at bounding box center [1507, 24] width 83 height 25
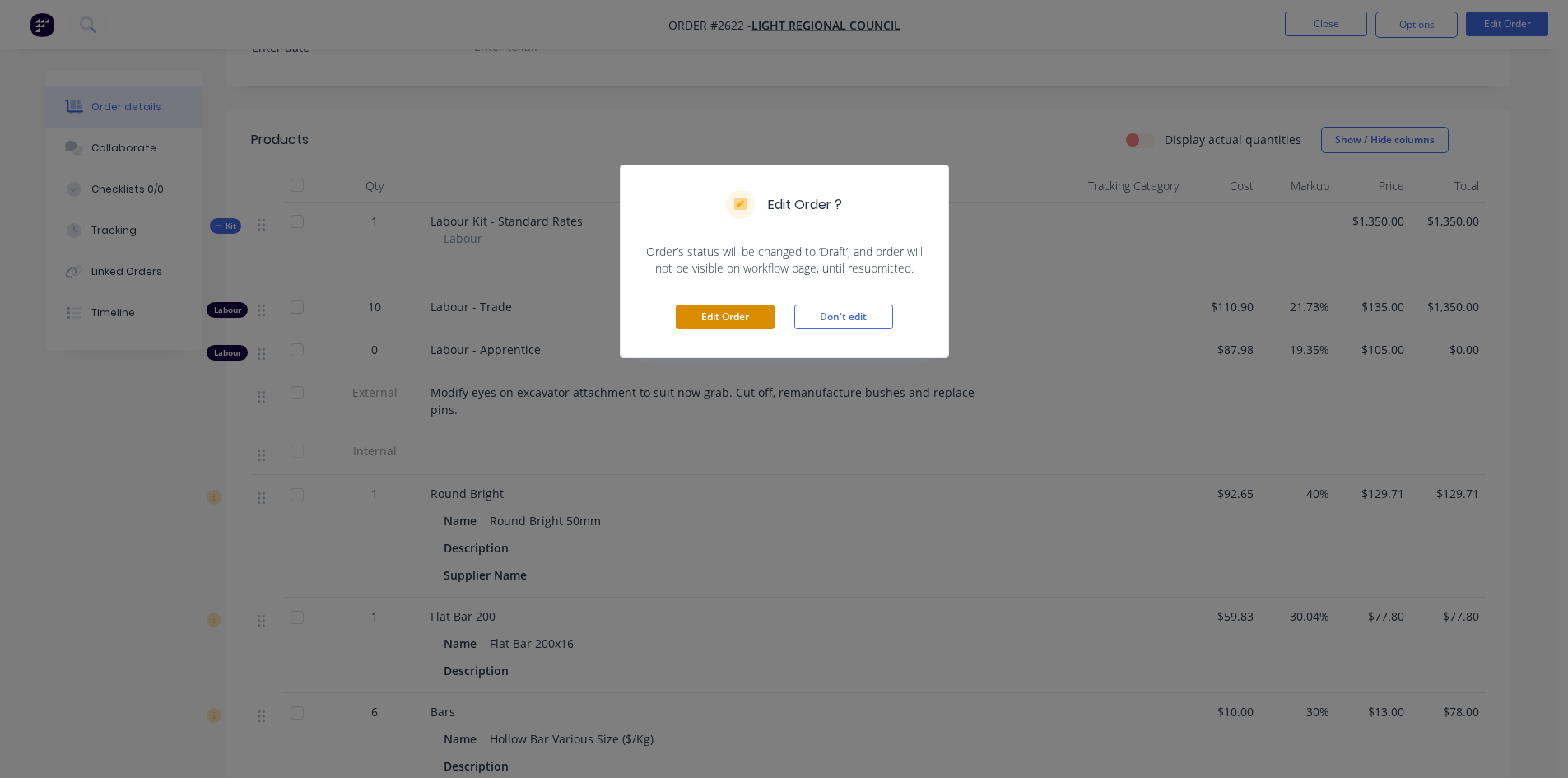
click at [756, 310] on button "Edit Order" at bounding box center [725, 317] width 99 height 25
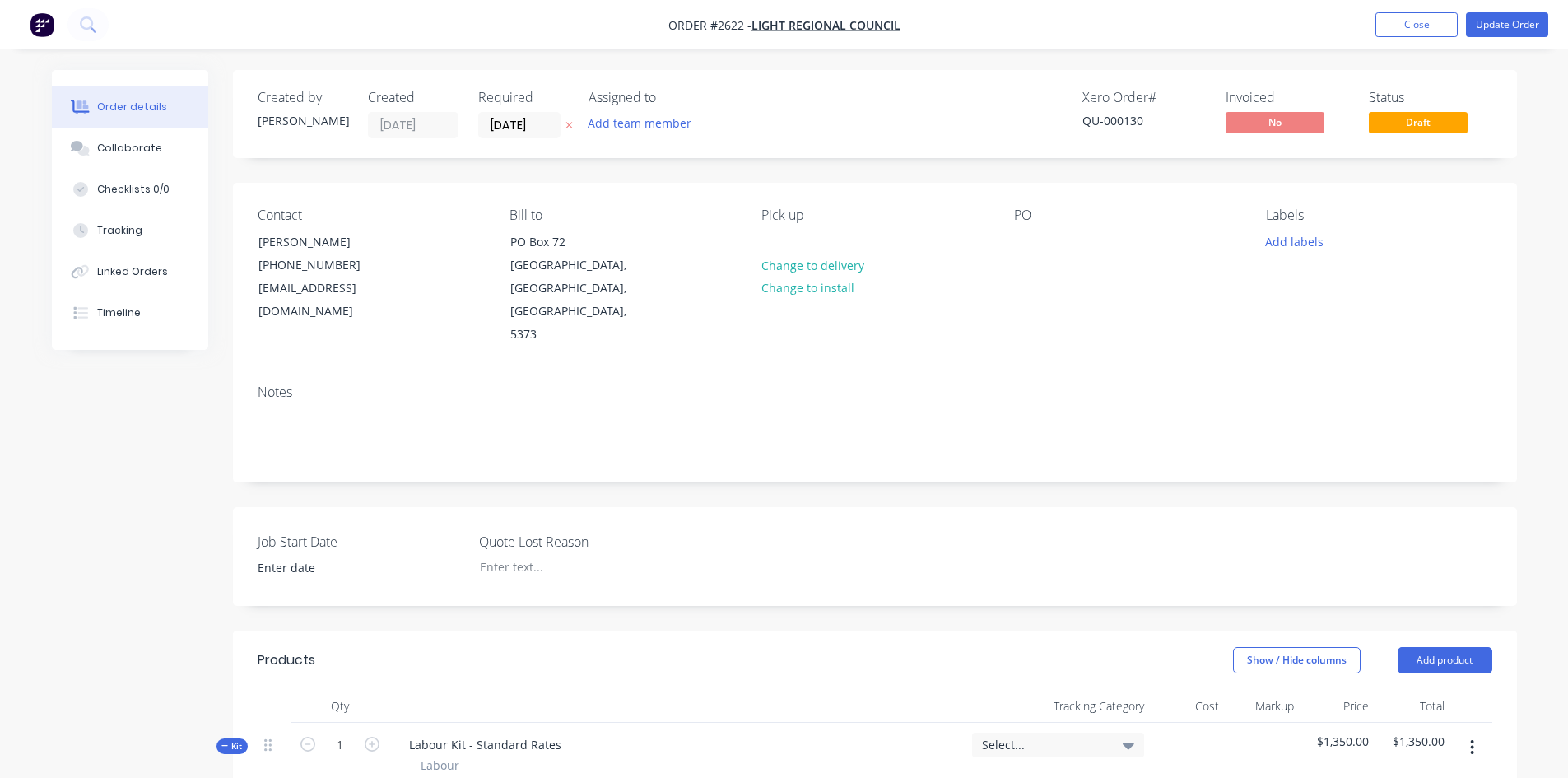
click at [562, 127] on button at bounding box center [569, 125] width 17 height 19
click at [552, 123] on input at bounding box center [524, 125] width 89 height 25
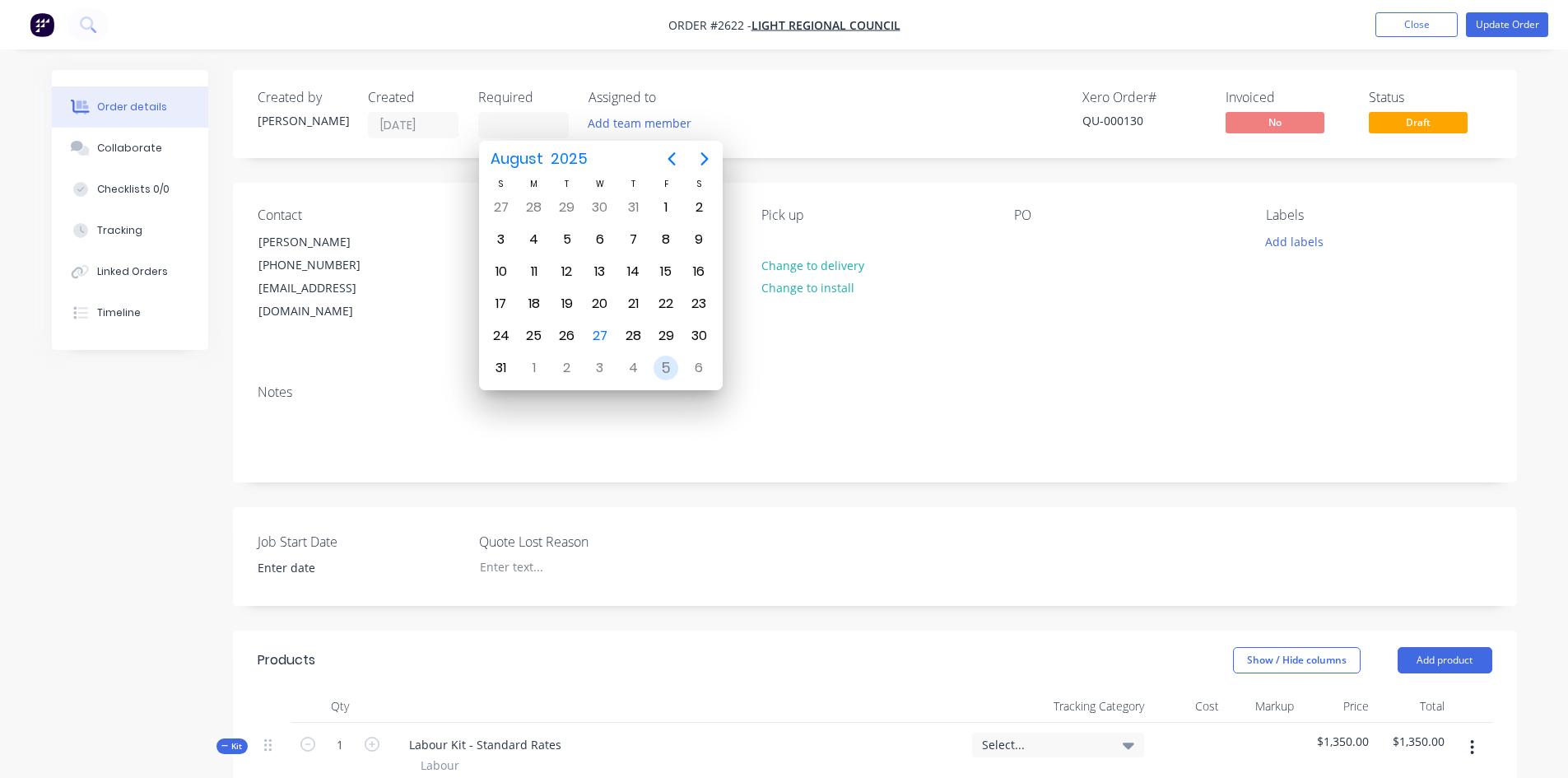
click at [667, 364] on div "5" at bounding box center [666, 368] width 25 height 25
type input "[DATE]"
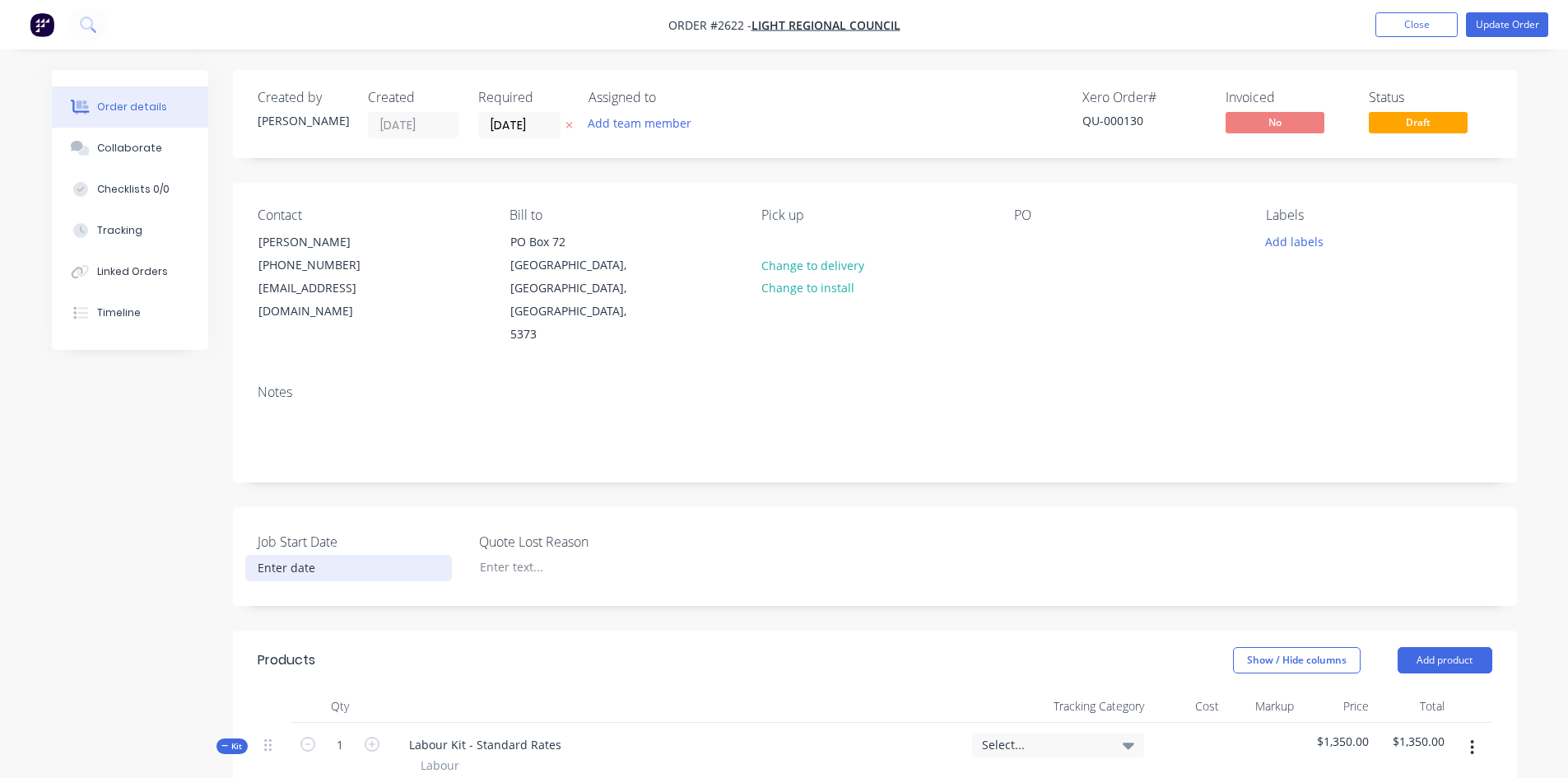
click at [306, 555] on input at bounding box center [348, 567] width 205 height 25
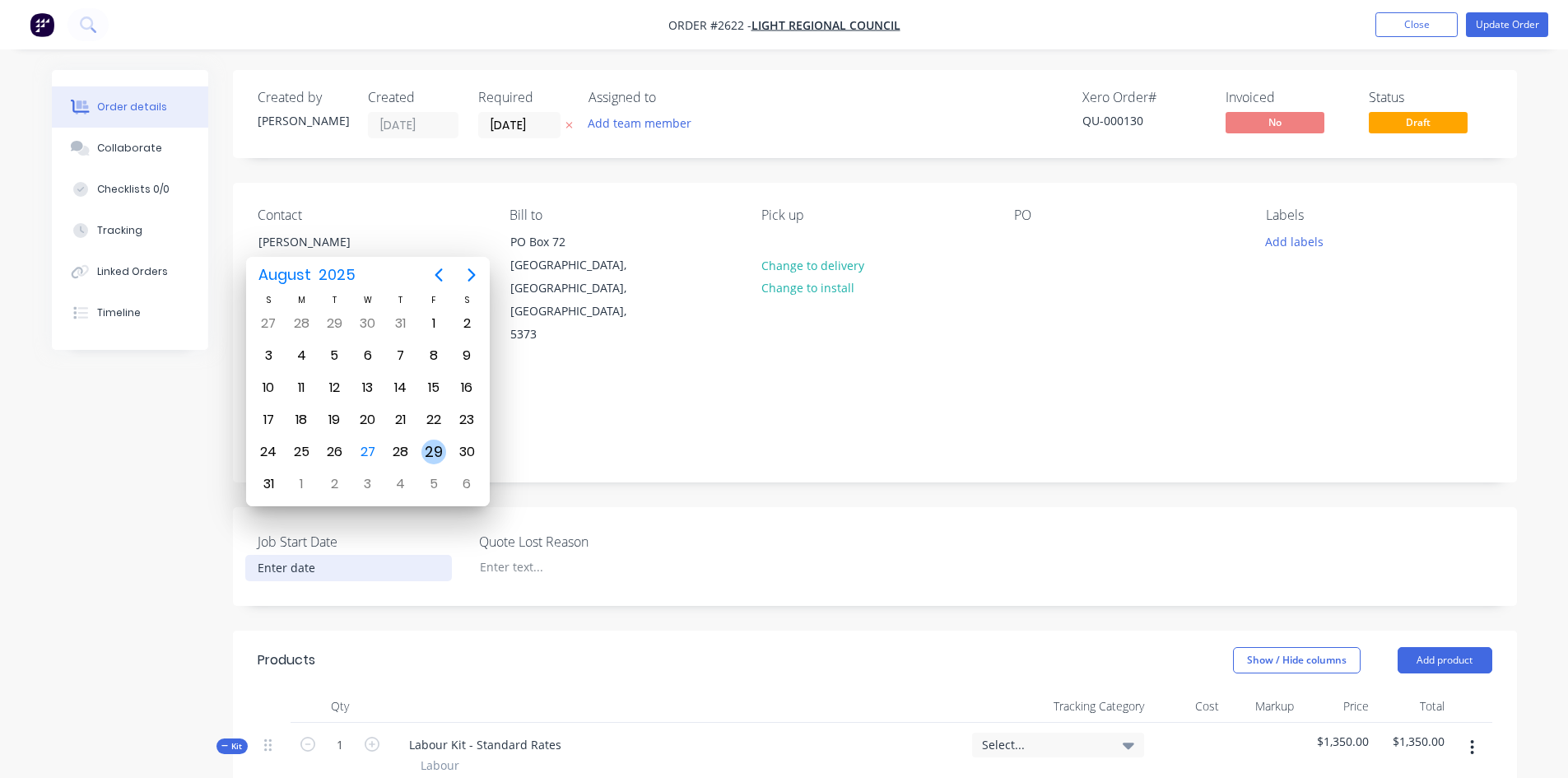
click at [436, 450] on div "29" at bounding box center [434, 452] width 25 height 25
type input "[DATE]"
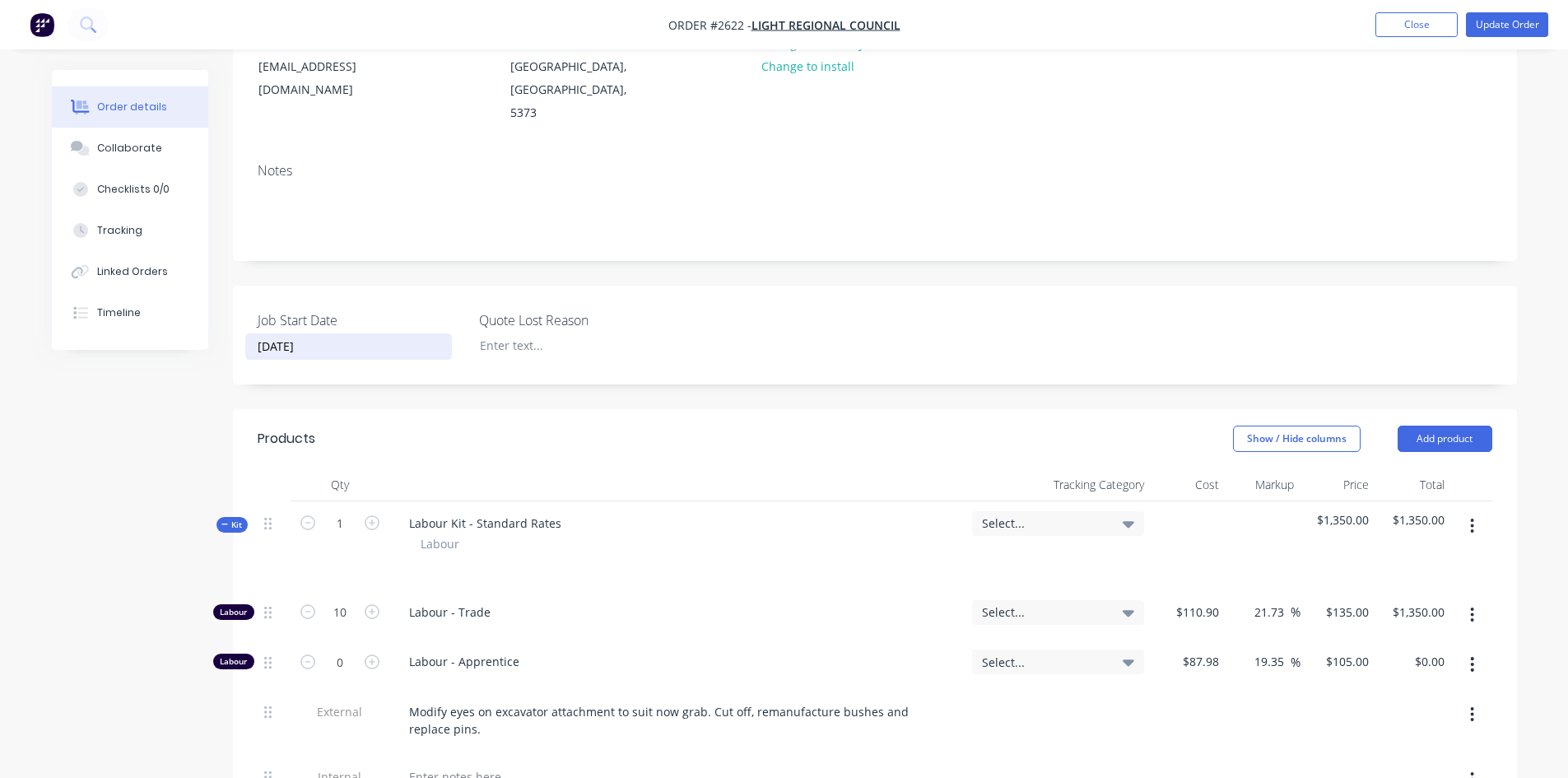
scroll to position [247, 0]
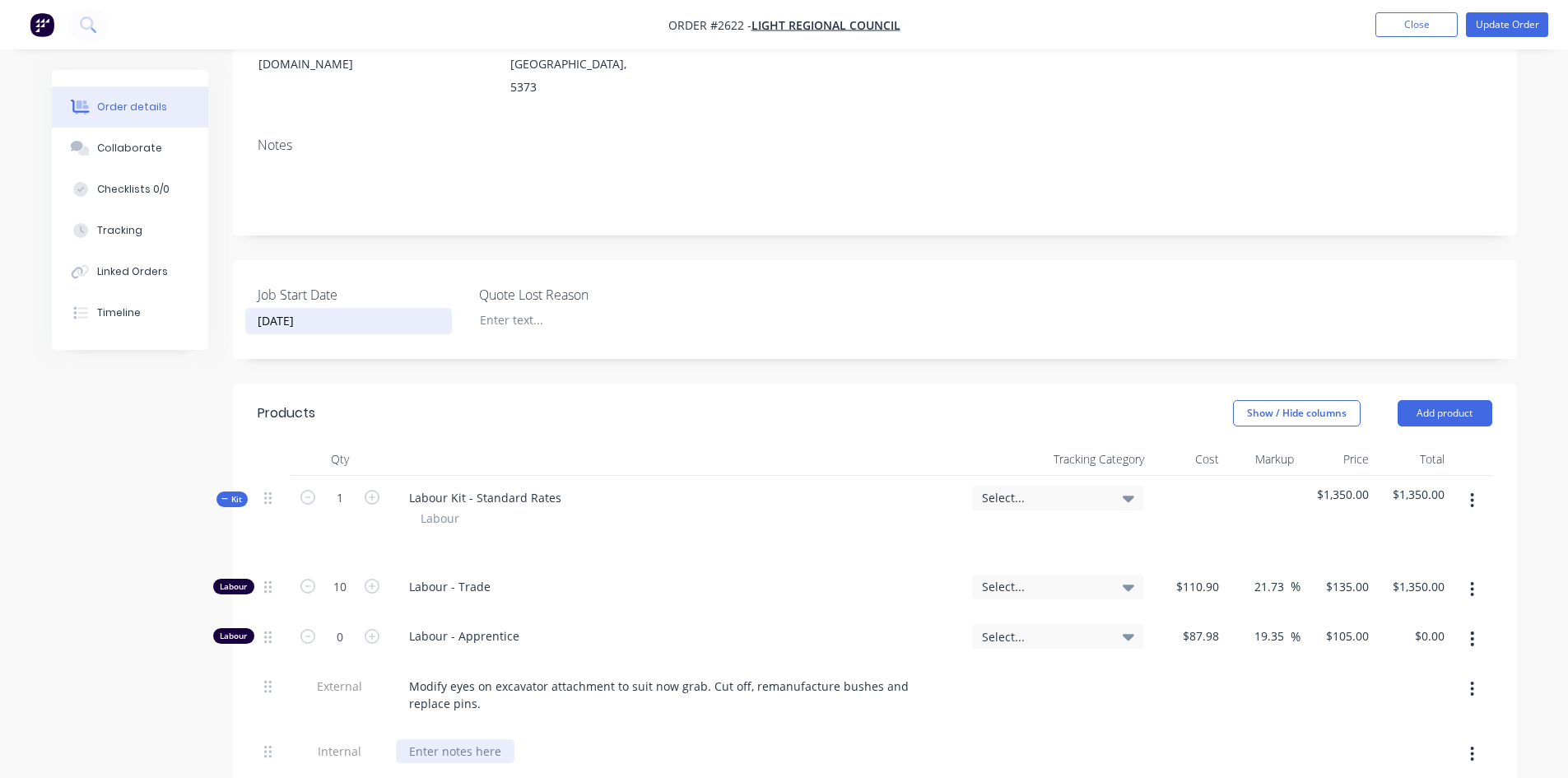
click at [453, 739] on div at bounding box center [455, 750] width 119 height 24
drag, startPoint x: 726, startPoint y: 328, endPoint x: 737, endPoint y: 322, distance: 12.5
click at [726, 329] on div "Created by Leigh Created 27/08/25 Required 05/09/25 Assigned to Add team member…" at bounding box center [874, 760] width 1284 height 1873
click at [1482, 28] on button "Update Order" at bounding box center [1507, 25] width 83 height 25
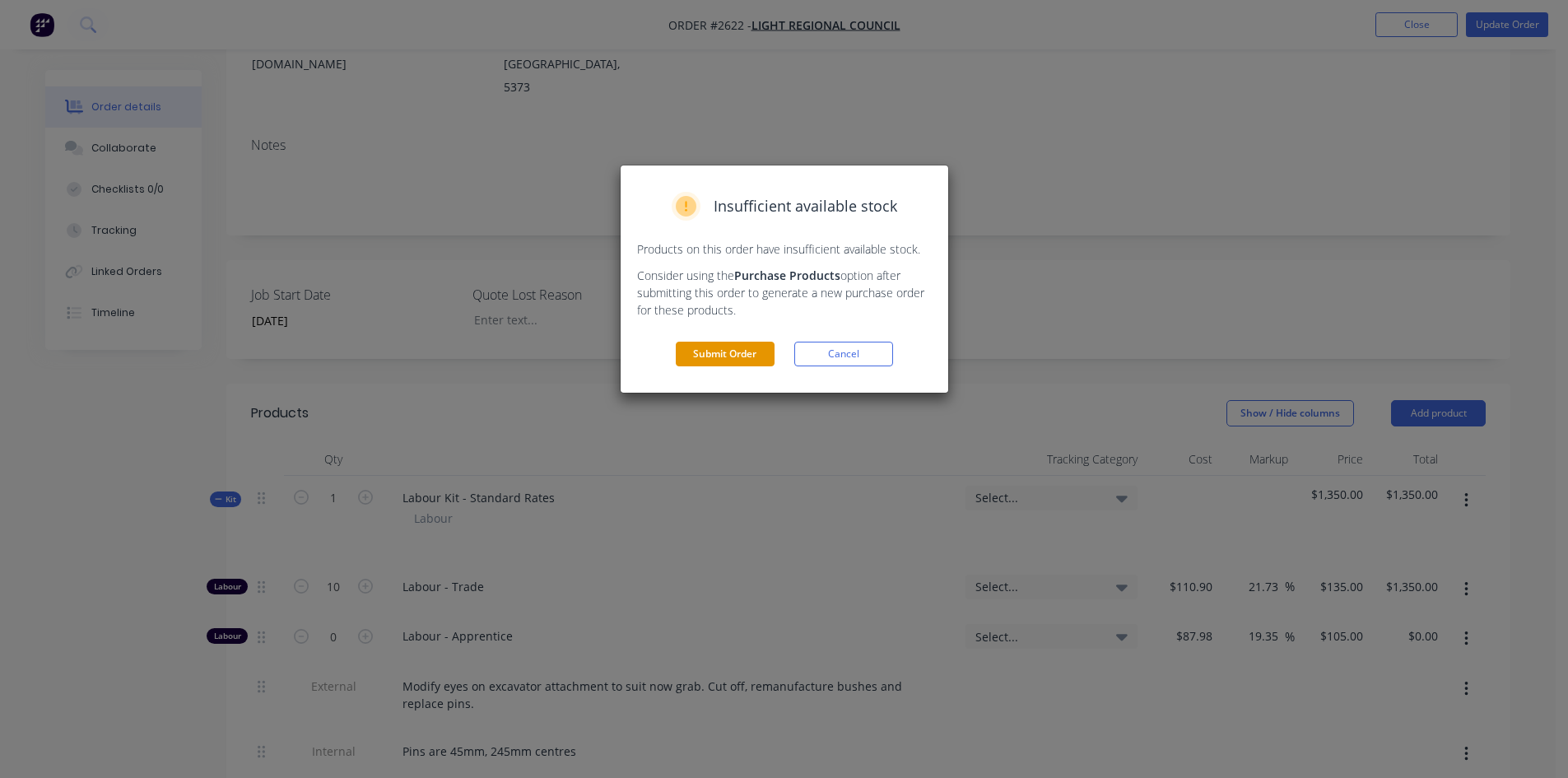
click at [760, 357] on button "Submit Order" at bounding box center [725, 354] width 99 height 25
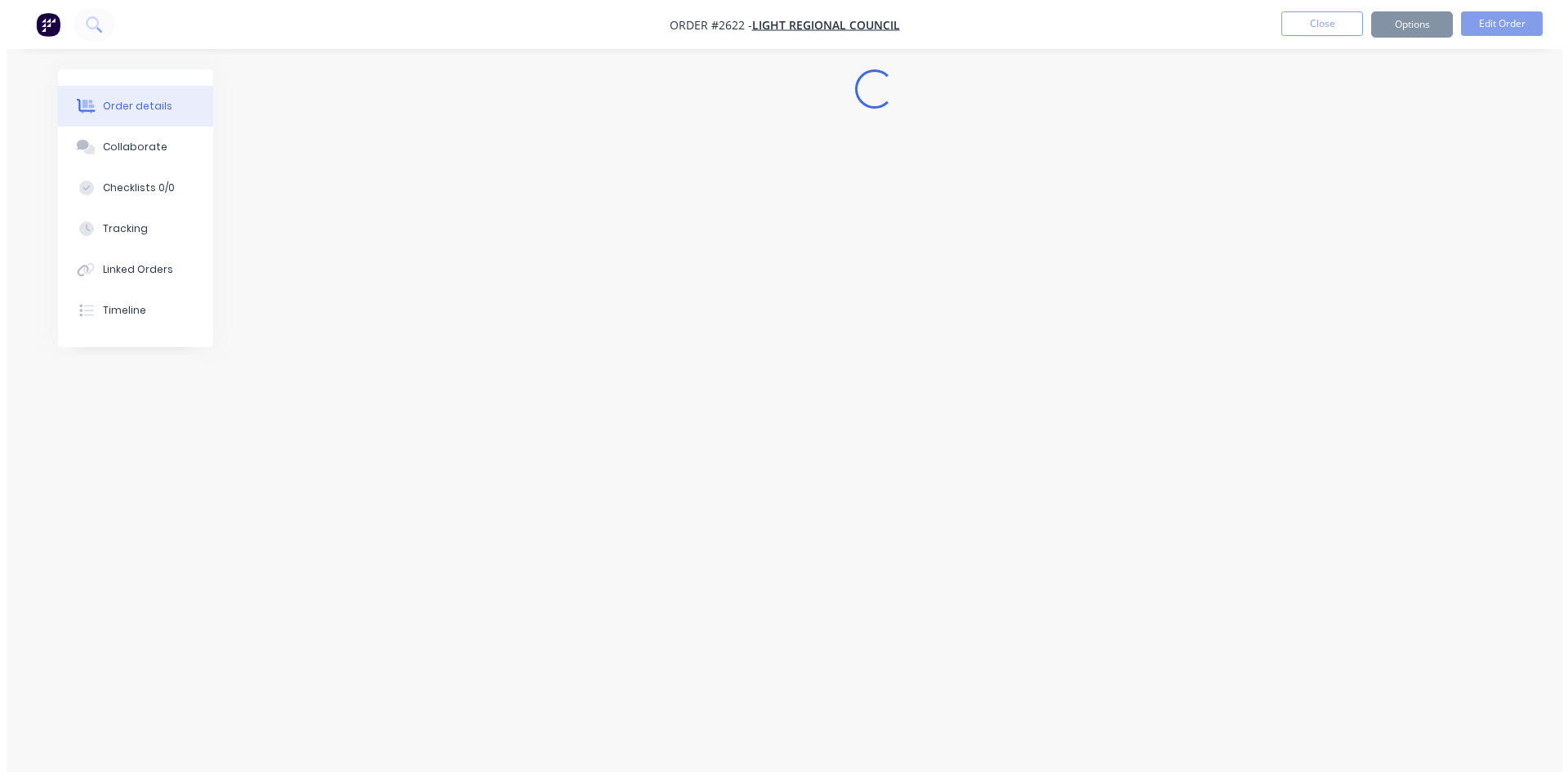
scroll to position [0, 0]
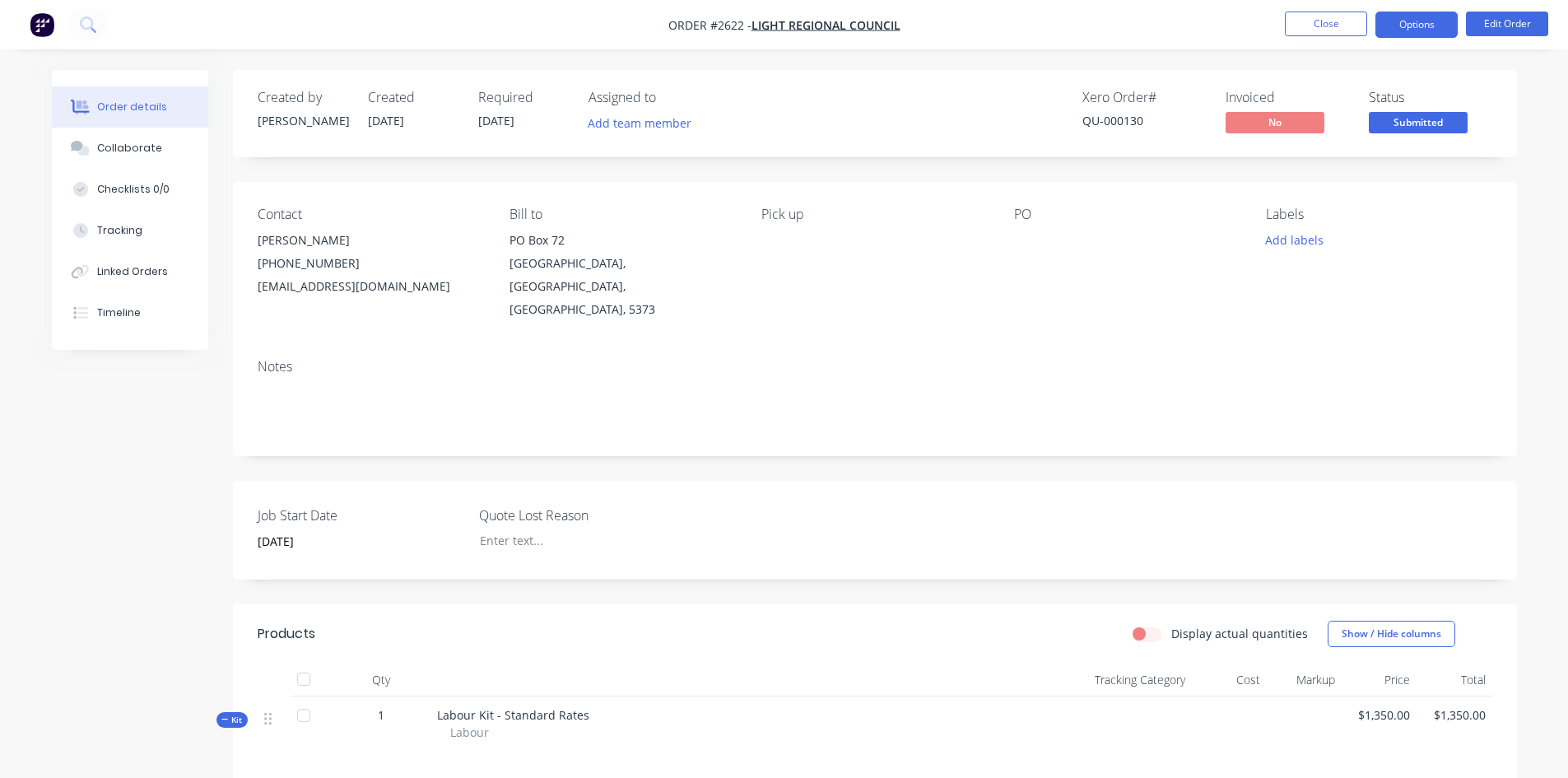
click at [1416, 28] on button "Options" at bounding box center [1416, 25] width 83 height 27
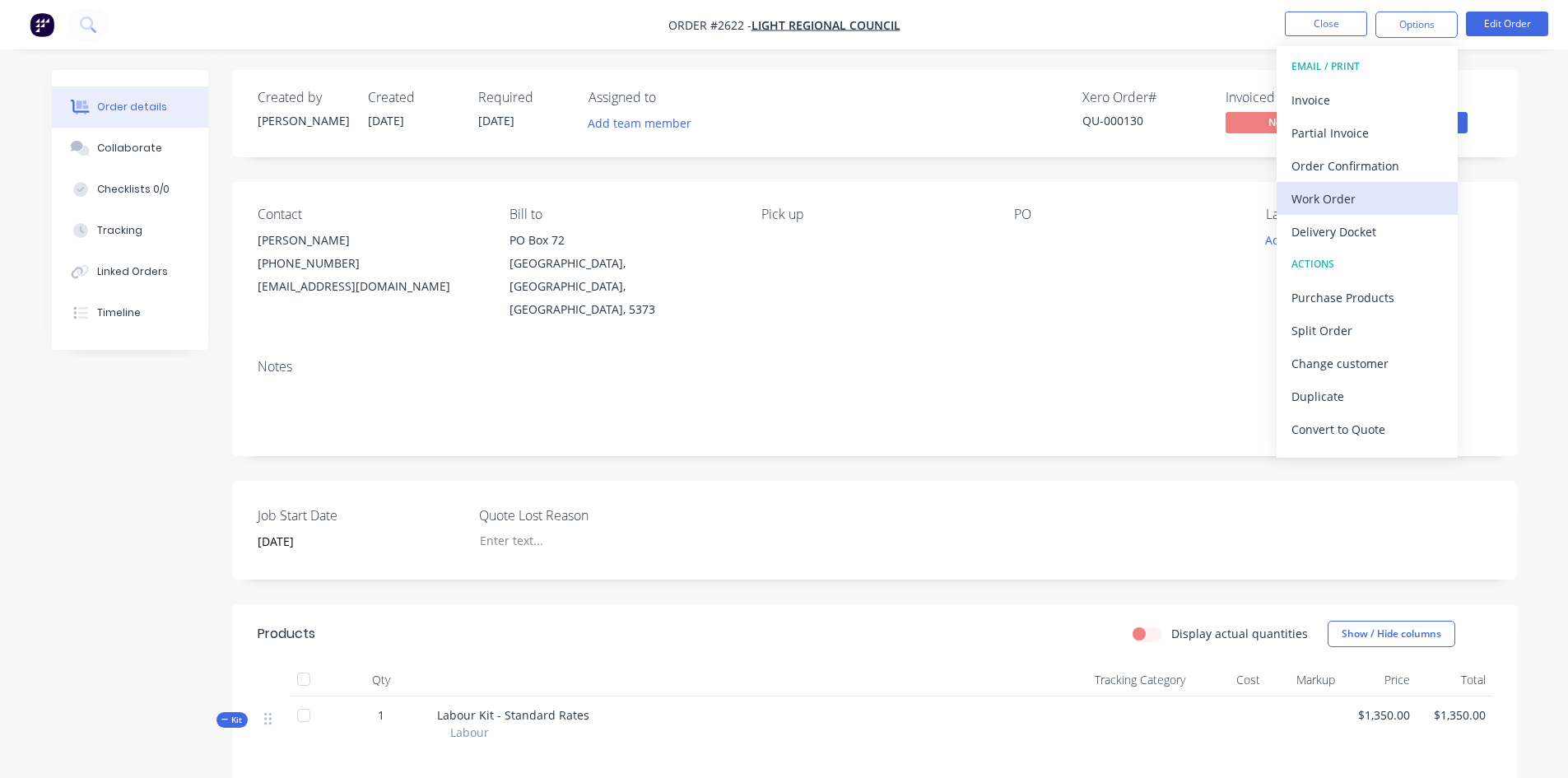
click at [1341, 201] on div "Work Order" at bounding box center [1368, 198] width 152 height 24
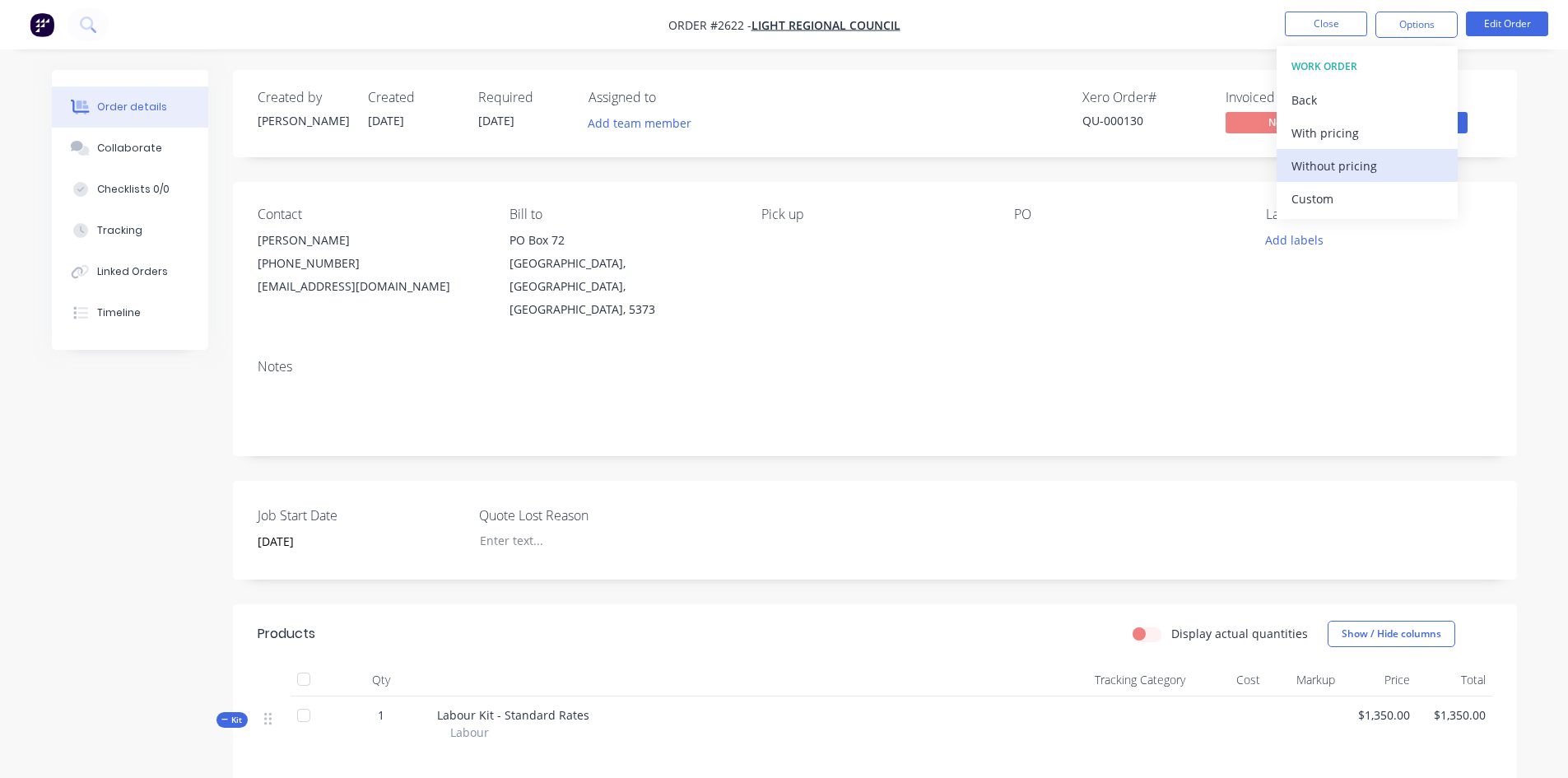
click at [1338, 164] on div "Without pricing" at bounding box center [1368, 165] width 152 height 24
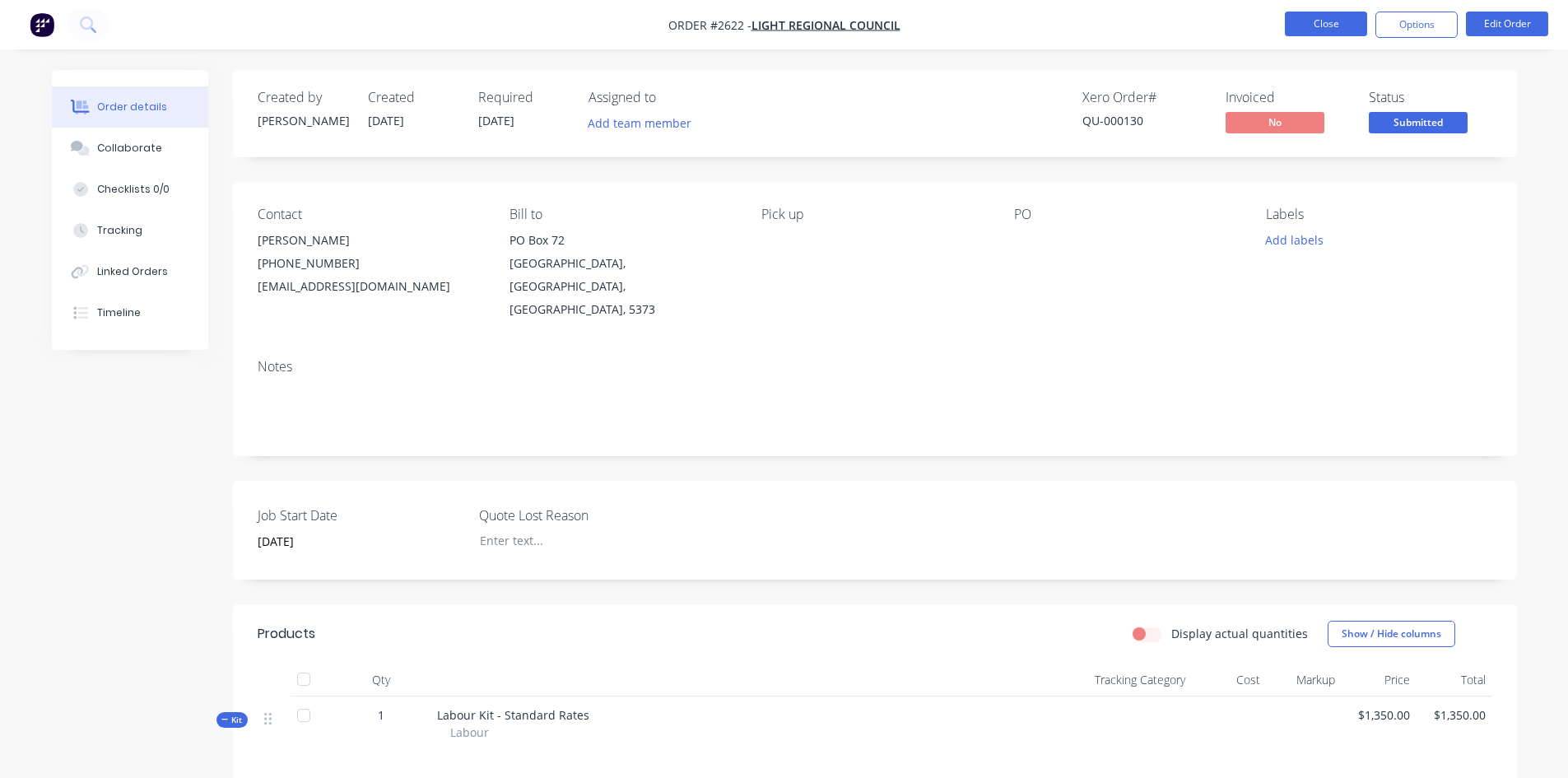
click at [1327, 23] on button "Close" at bounding box center [1326, 24] width 83 height 25
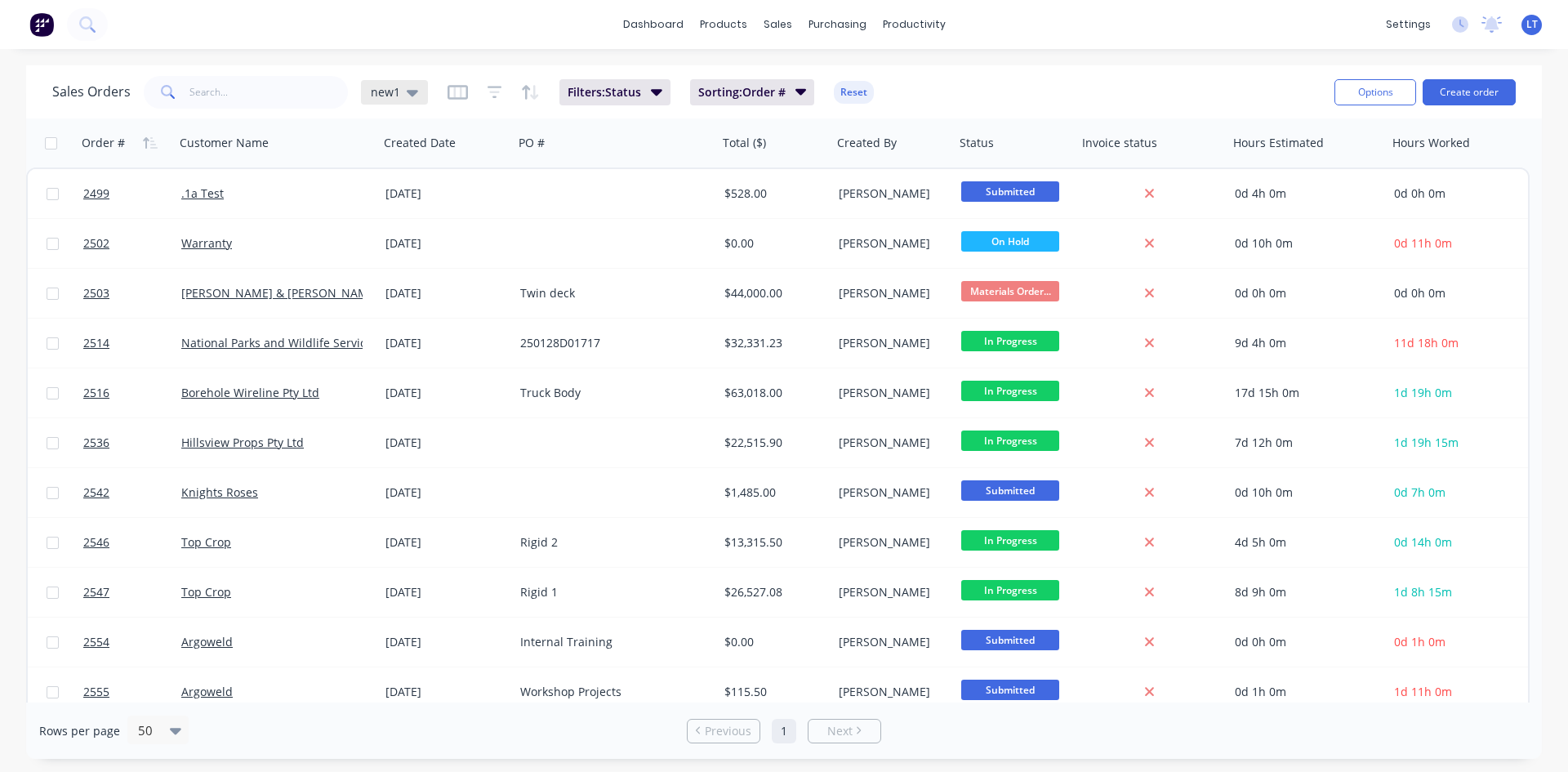
click at [396, 89] on span "new1" at bounding box center [385, 91] width 29 height 17
click at [406, 334] on button "Quotes Only" at bounding box center [460, 330] width 186 height 19
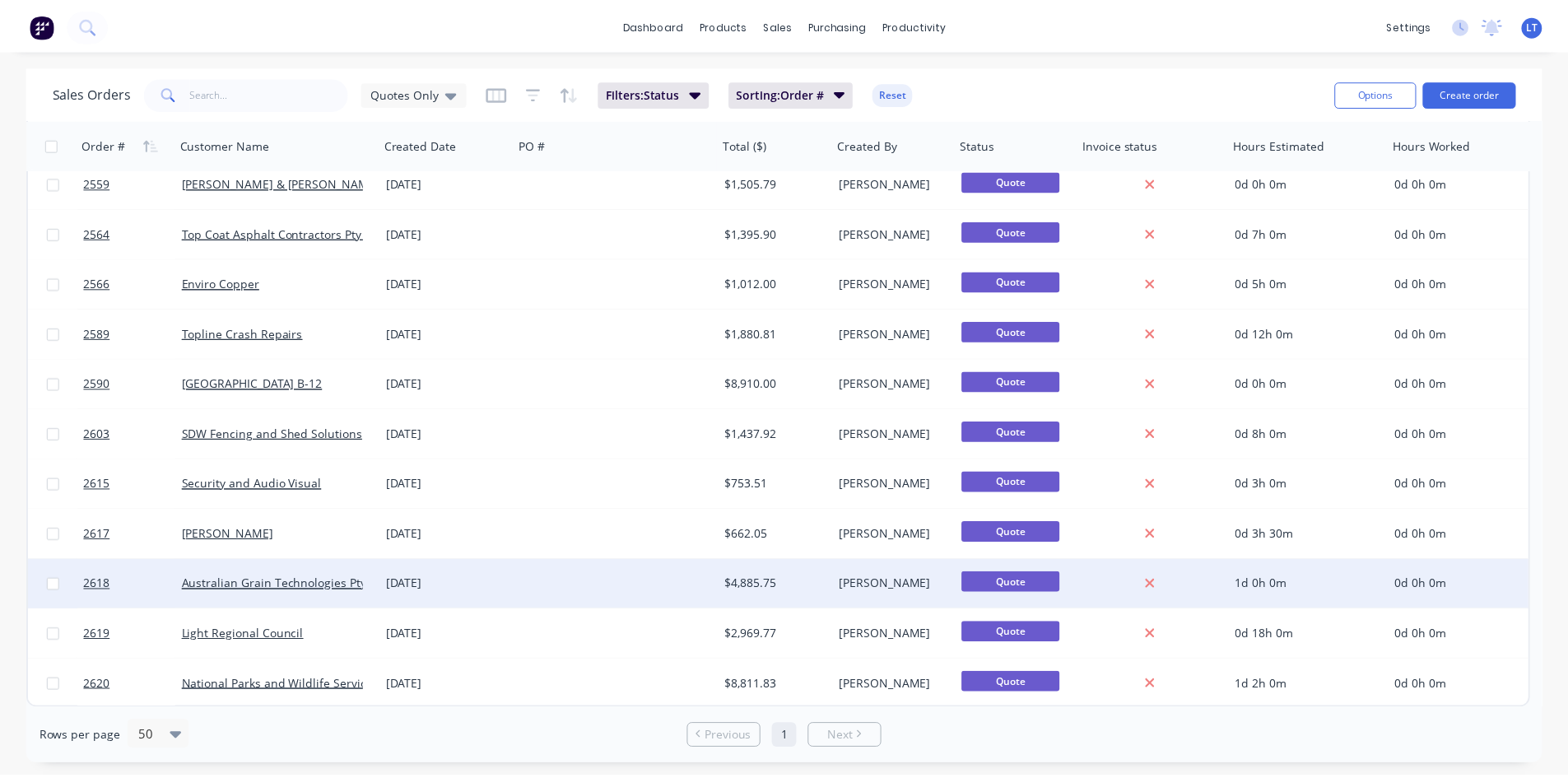
scroll to position [114, 0]
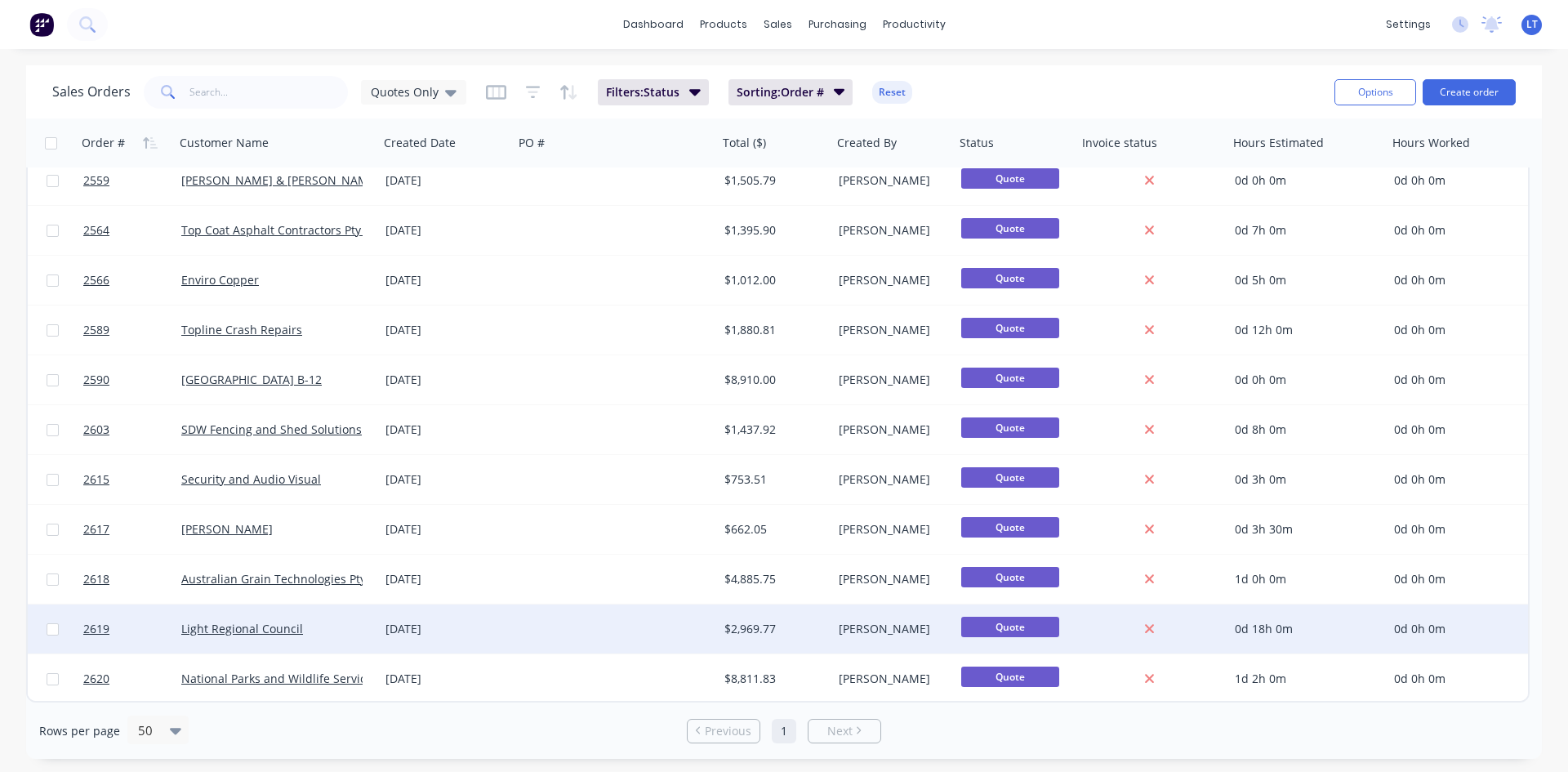
click at [364, 628] on div "Light Regional Council" at bounding box center [277, 628] width 191 height 16
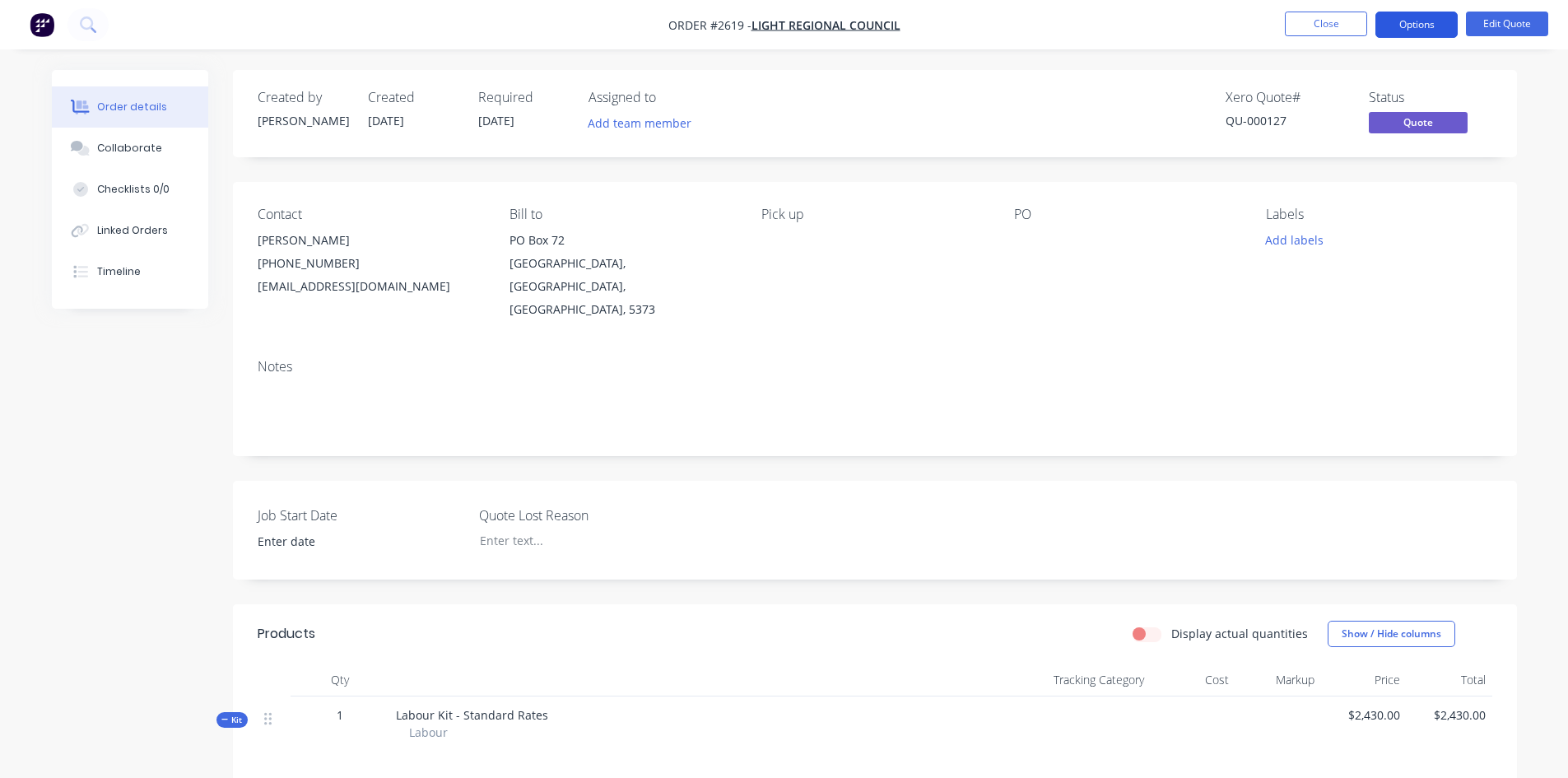
click at [1426, 29] on button "Options" at bounding box center [1416, 25] width 83 height 27
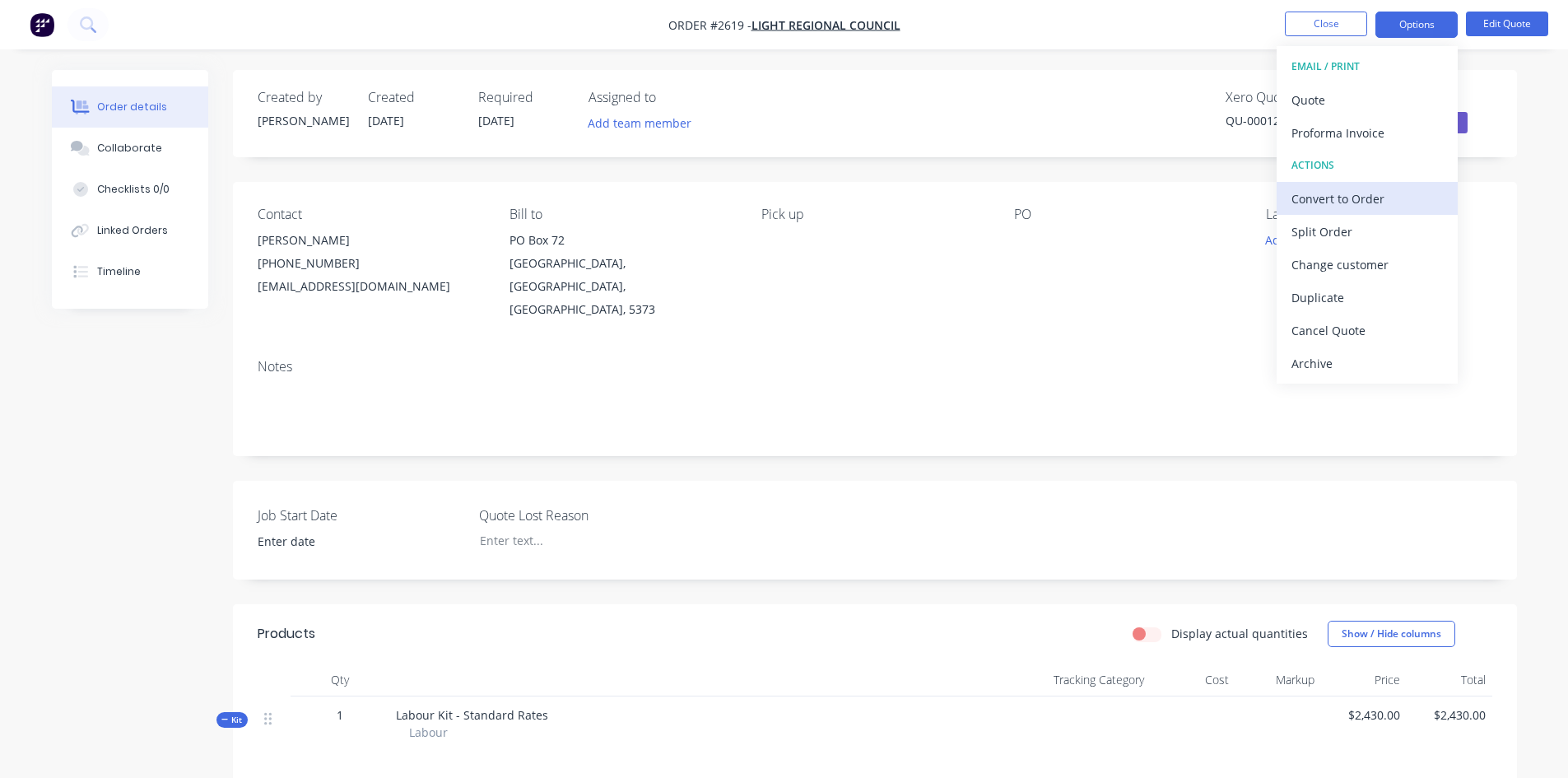
click at [1345, 195] on div "Convert to Order" at bounding box center [1368, 198] width 152 height 24
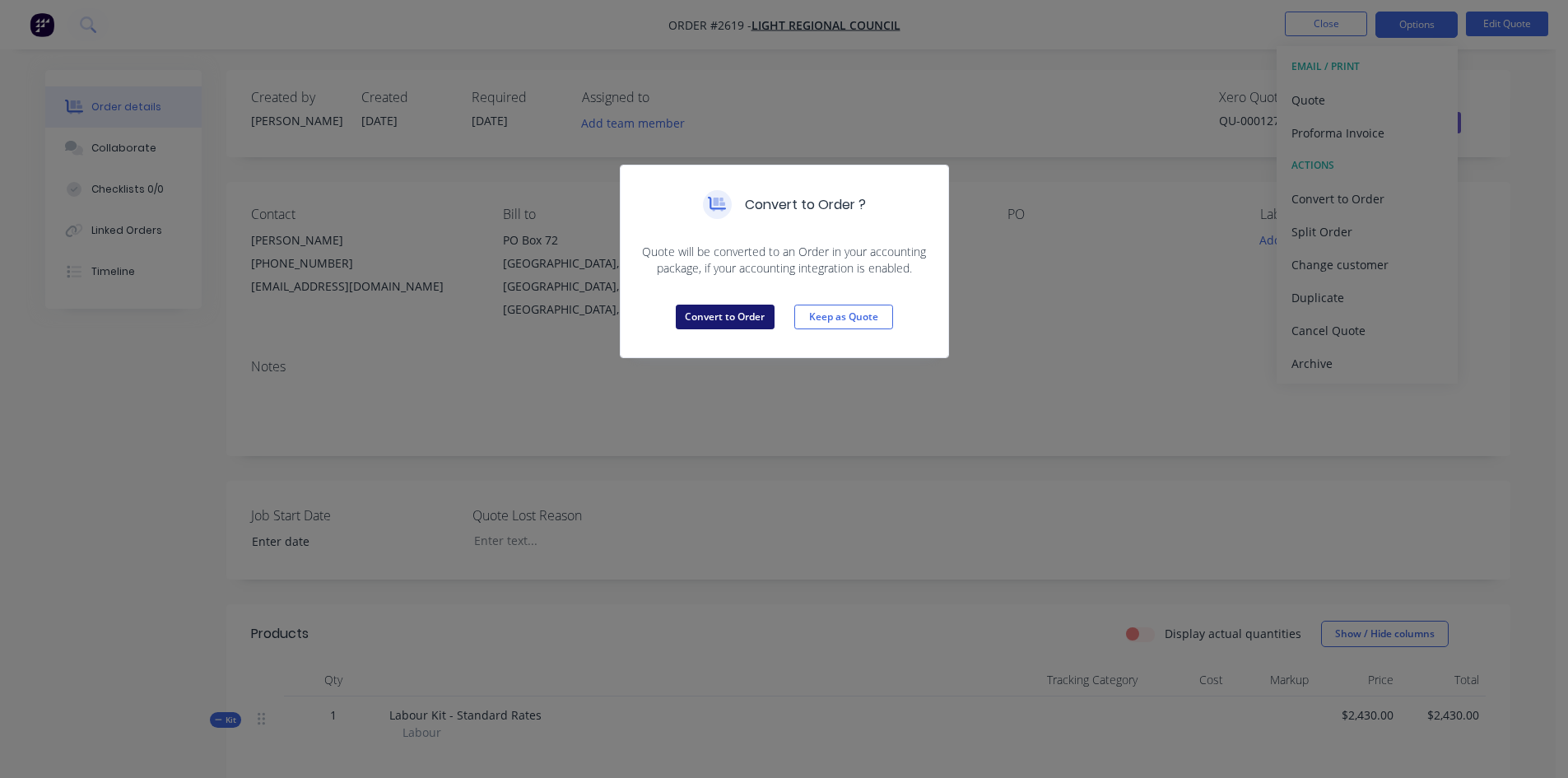
click at [719, 315] on button "Convert to Order" at bounding box center [725, 317] width 99 height 25
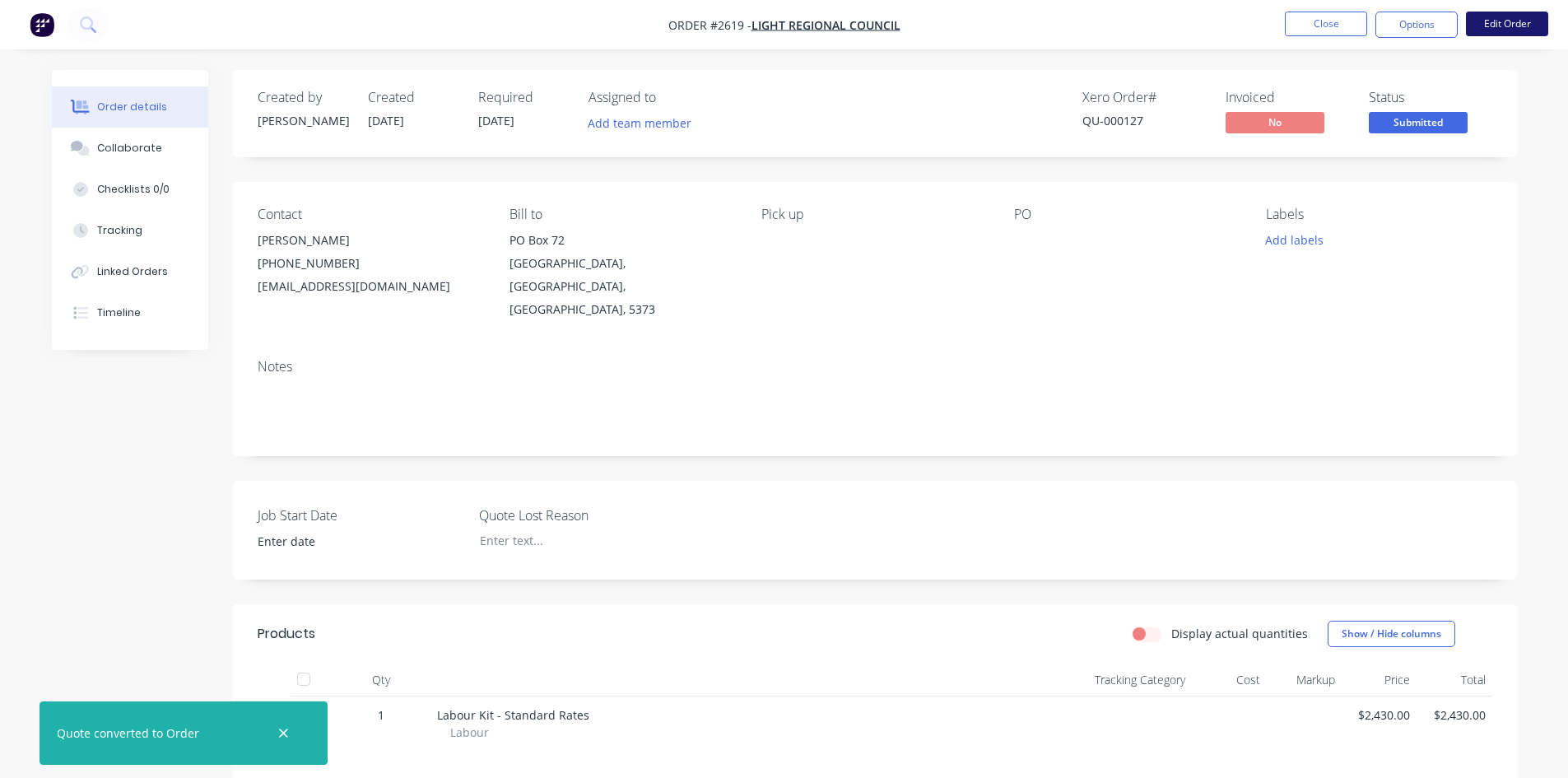
click at [1505, 24] on button "Edit Order" at bounding box center [1507, 24] width 83 height 25
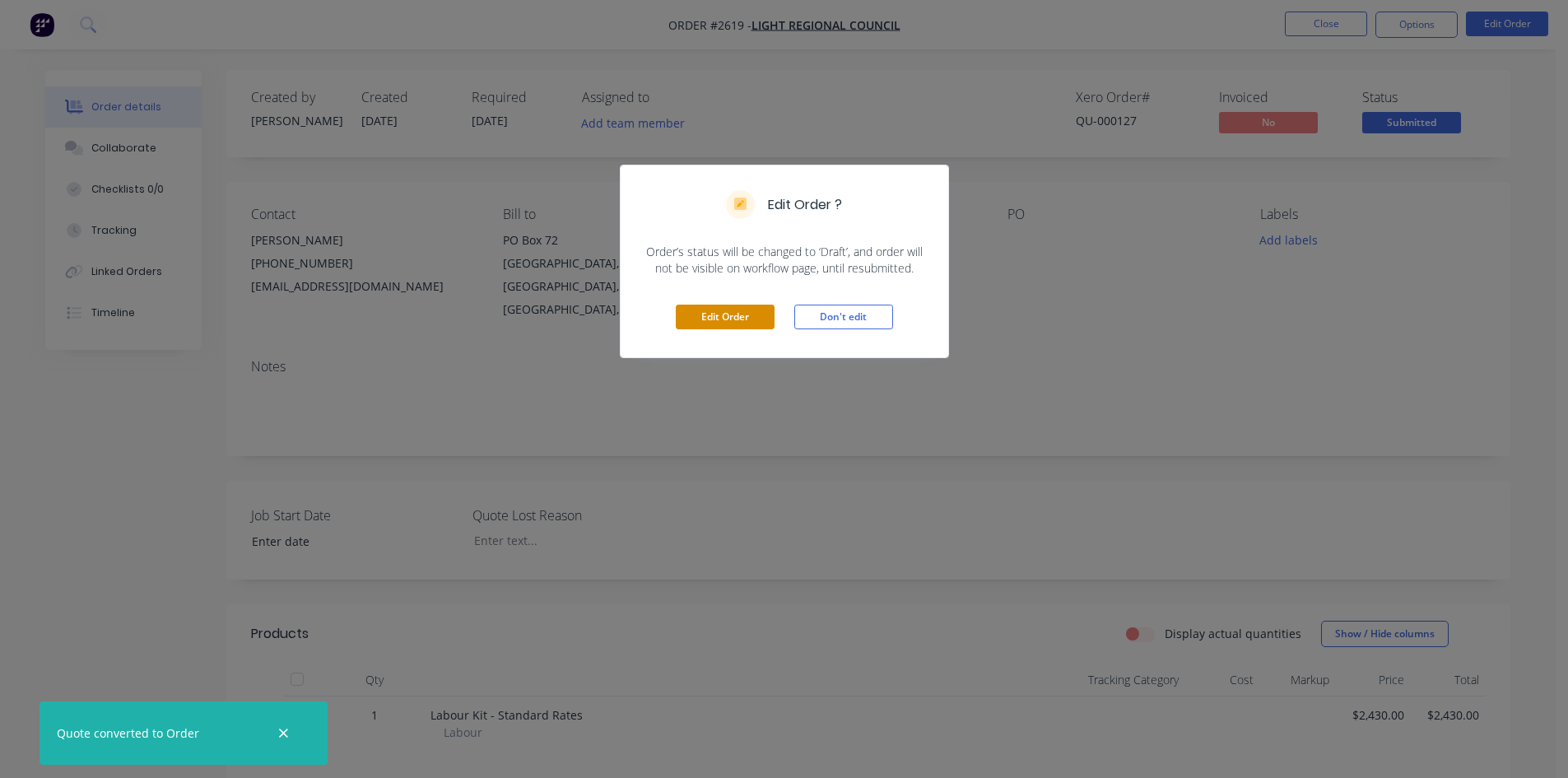
click at [748, 313] on button "Edit Order" at bounding box center [725, 317] width 99 height 25
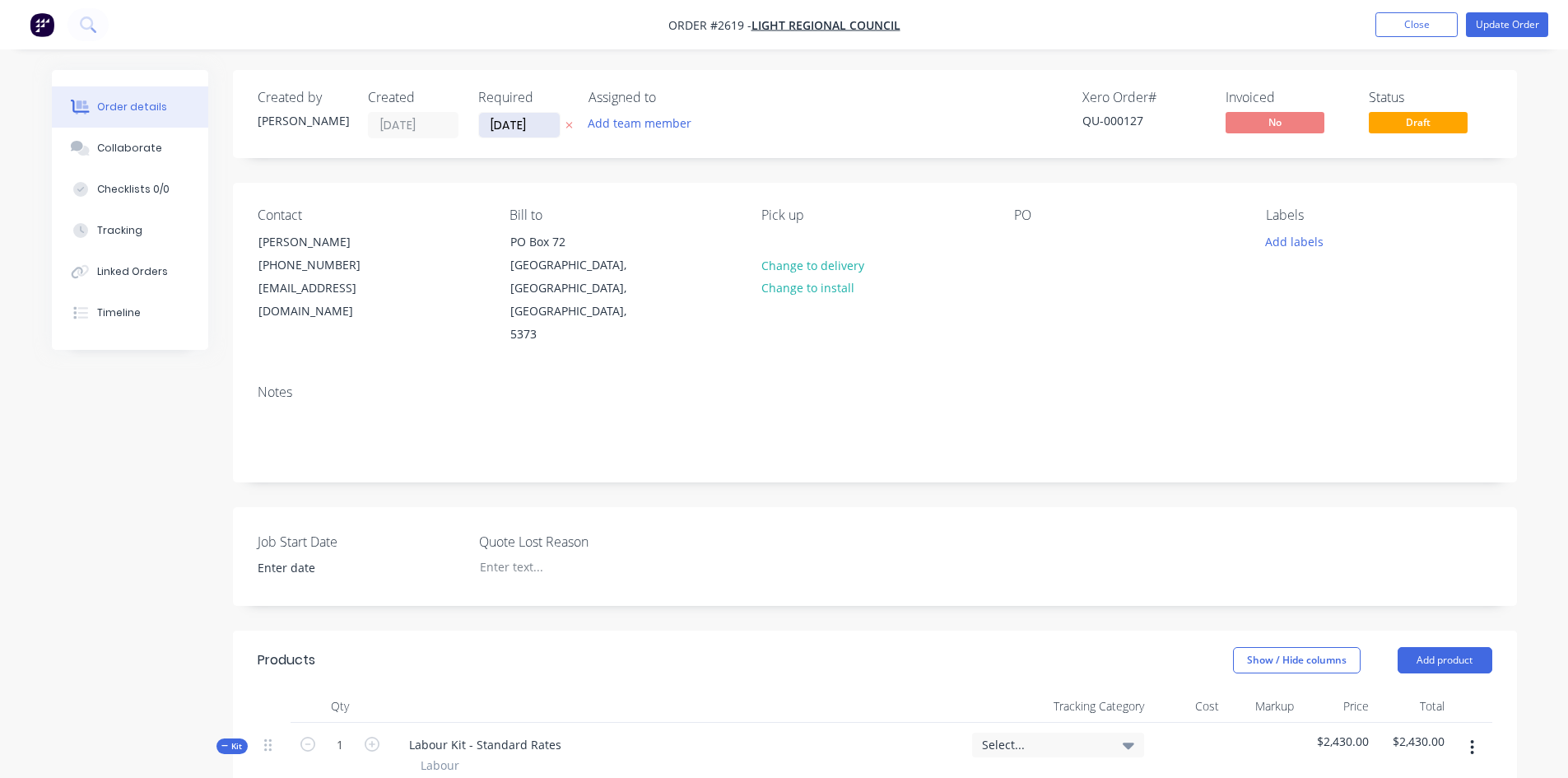
click at [538, 124] on input "[DATE]" at bounding box center [519, 125] width 81 height 25
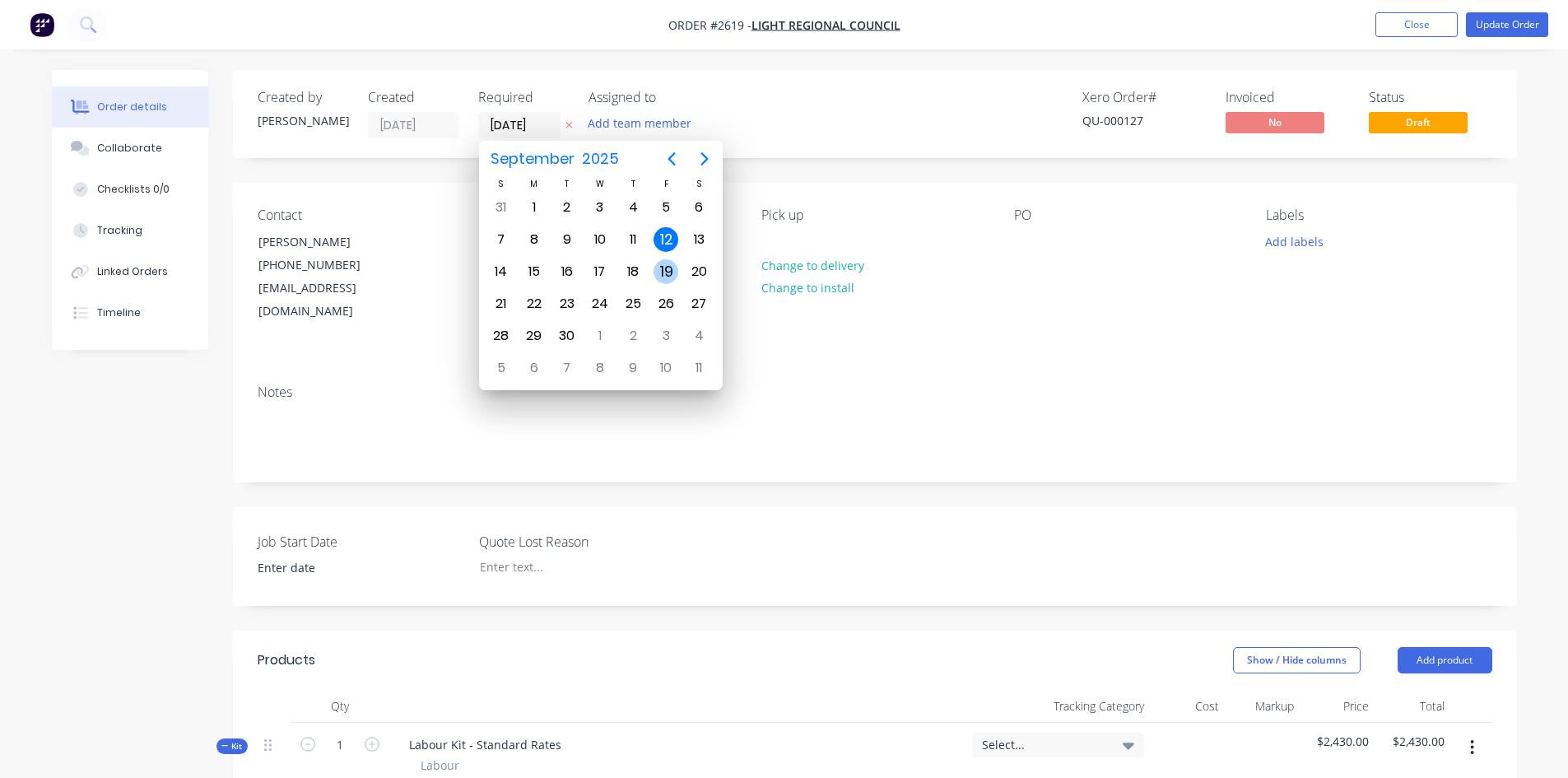
click at [663, 269] on div "19" at bounding box center [666, 271] width 25 height 25
type input "[DATE]"
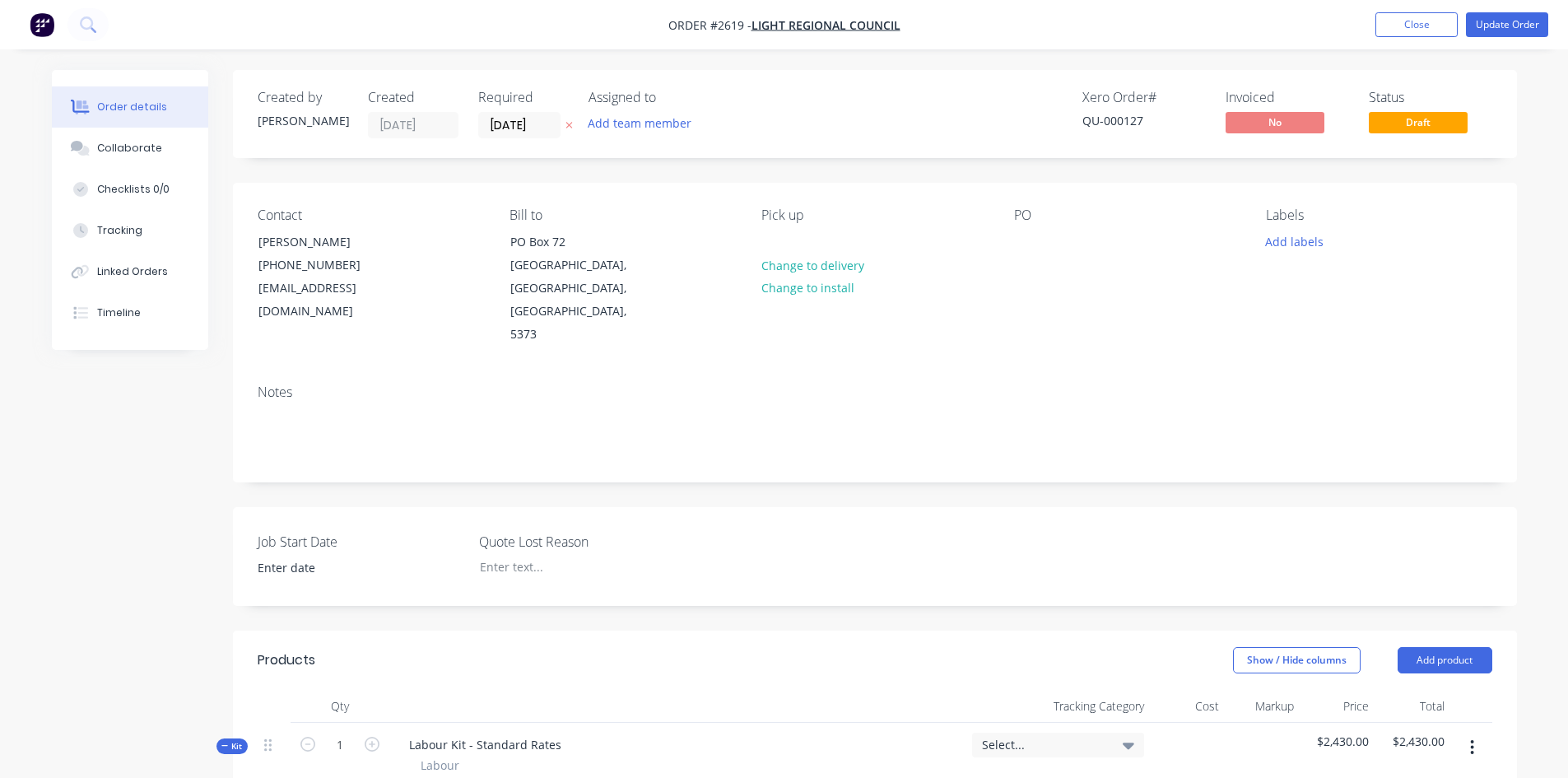
click at [308, 555] on label at bounding box center [348, 568] width 207 height 27
click at [308, 555] on input at bounding box center [348, 567] width 205 height 25
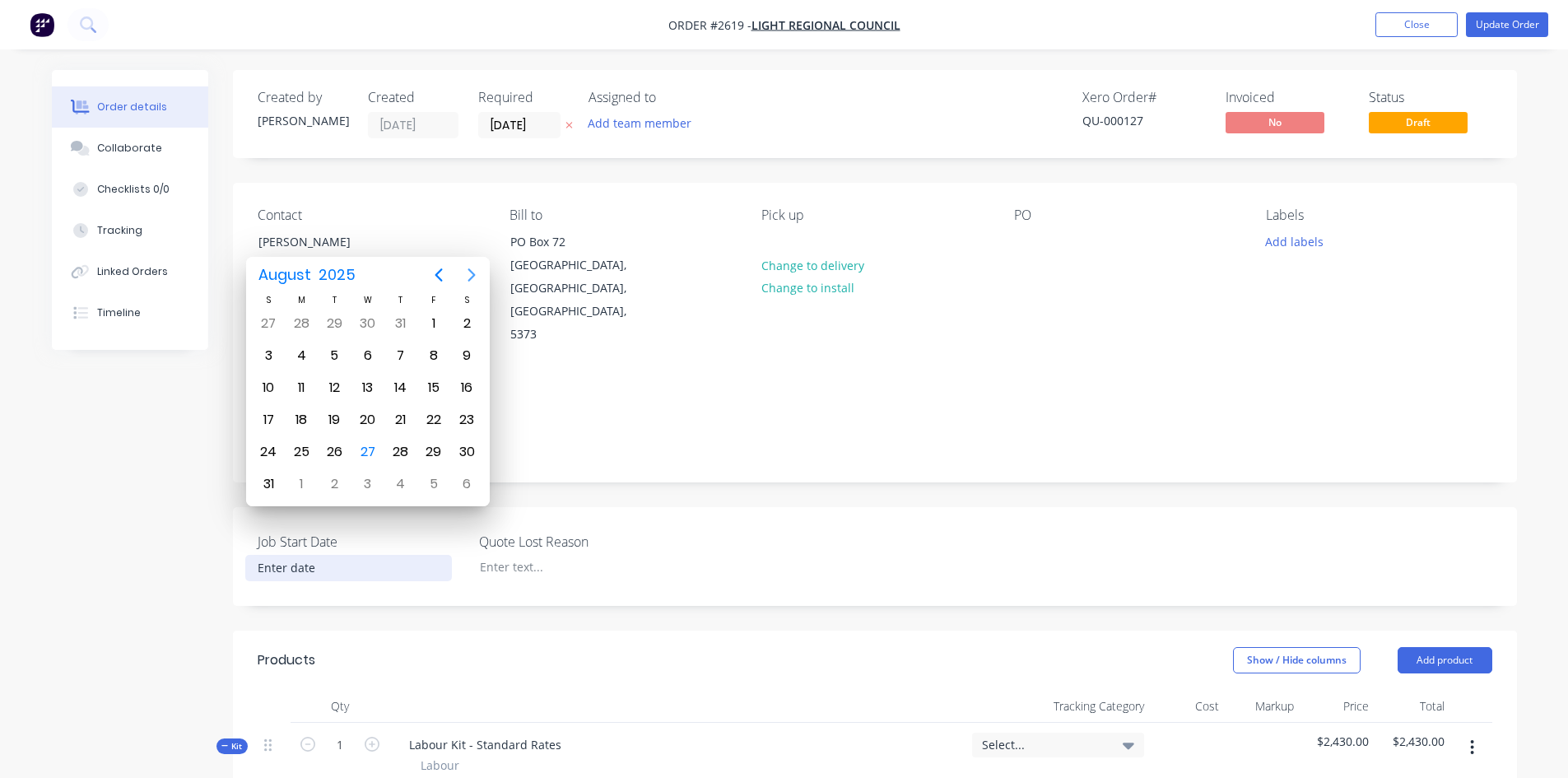
click at [473, 270] on icon "Next page" at bounding box center [472, 274] width 20 height 20
click at [335, 386] on div "16" at bounding box center [334, 387] width 25 height 25
type input "[DATE]"
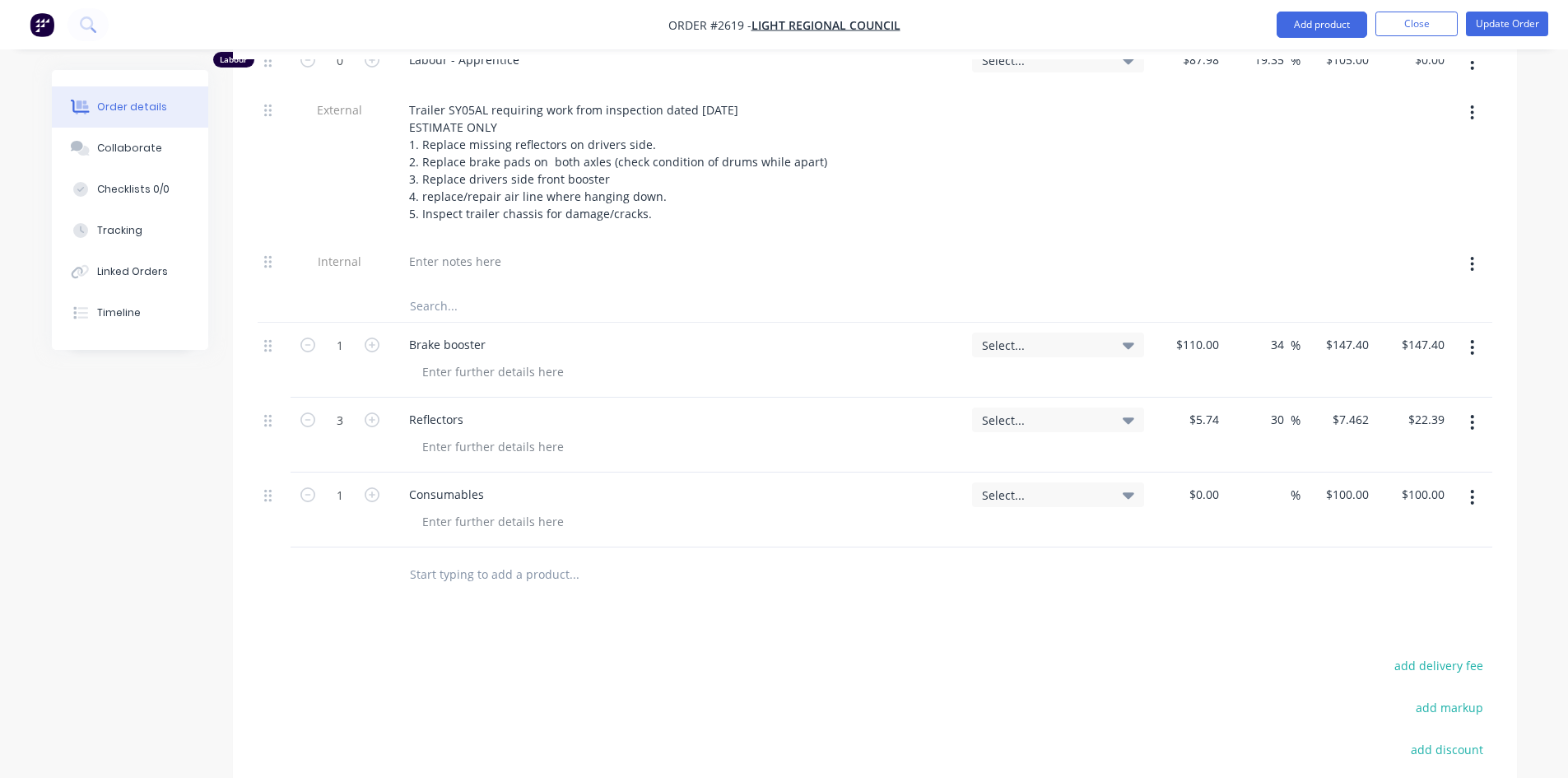
scroll to position [741, 0]
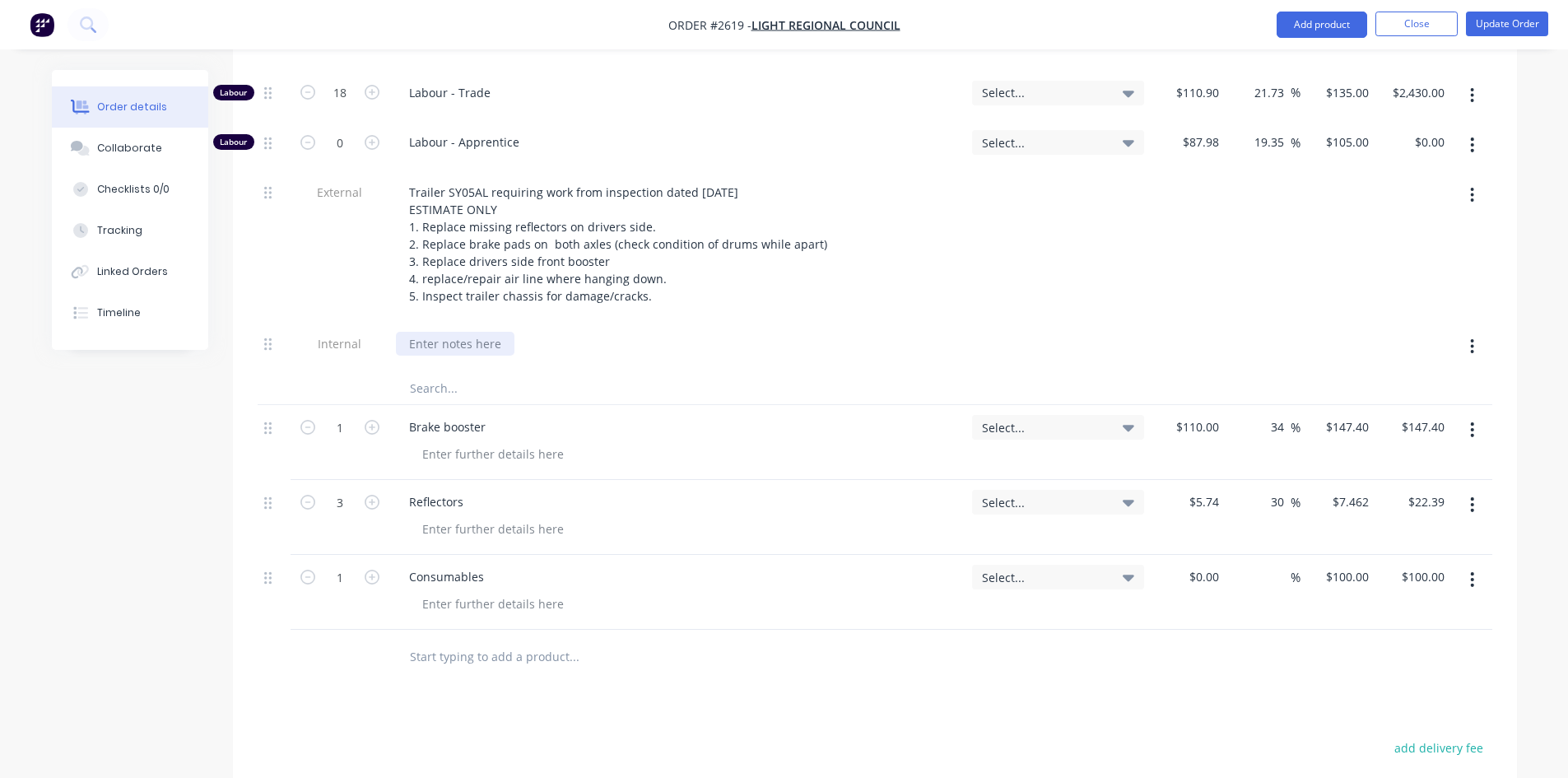
click at [447, 332] on div at bounding box center [455, 343] width 119 height 24
click at [1055, 322] on div at bounding box center [1057, 346] width 185 height 50
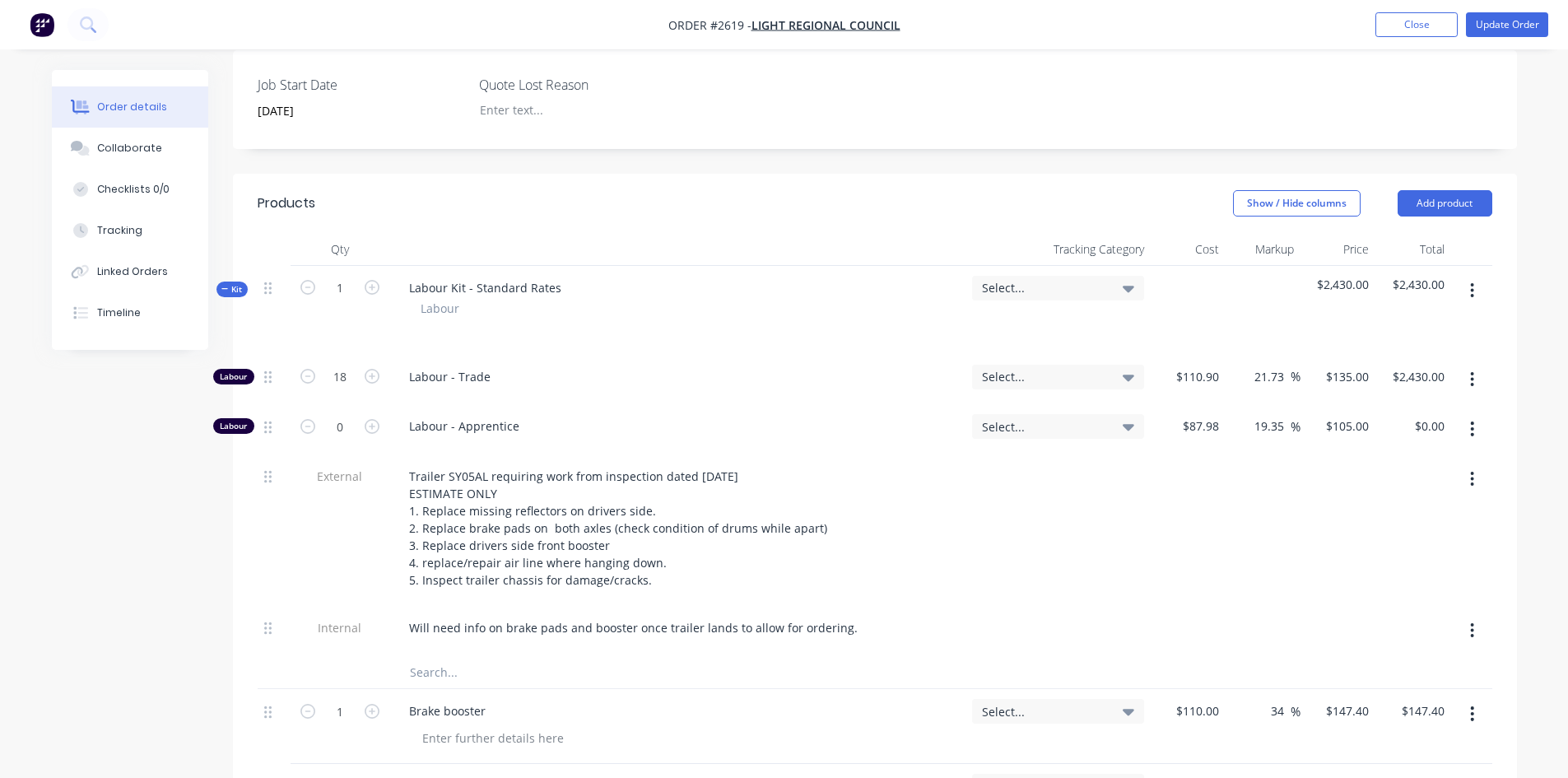
scroll to position [443, 0]
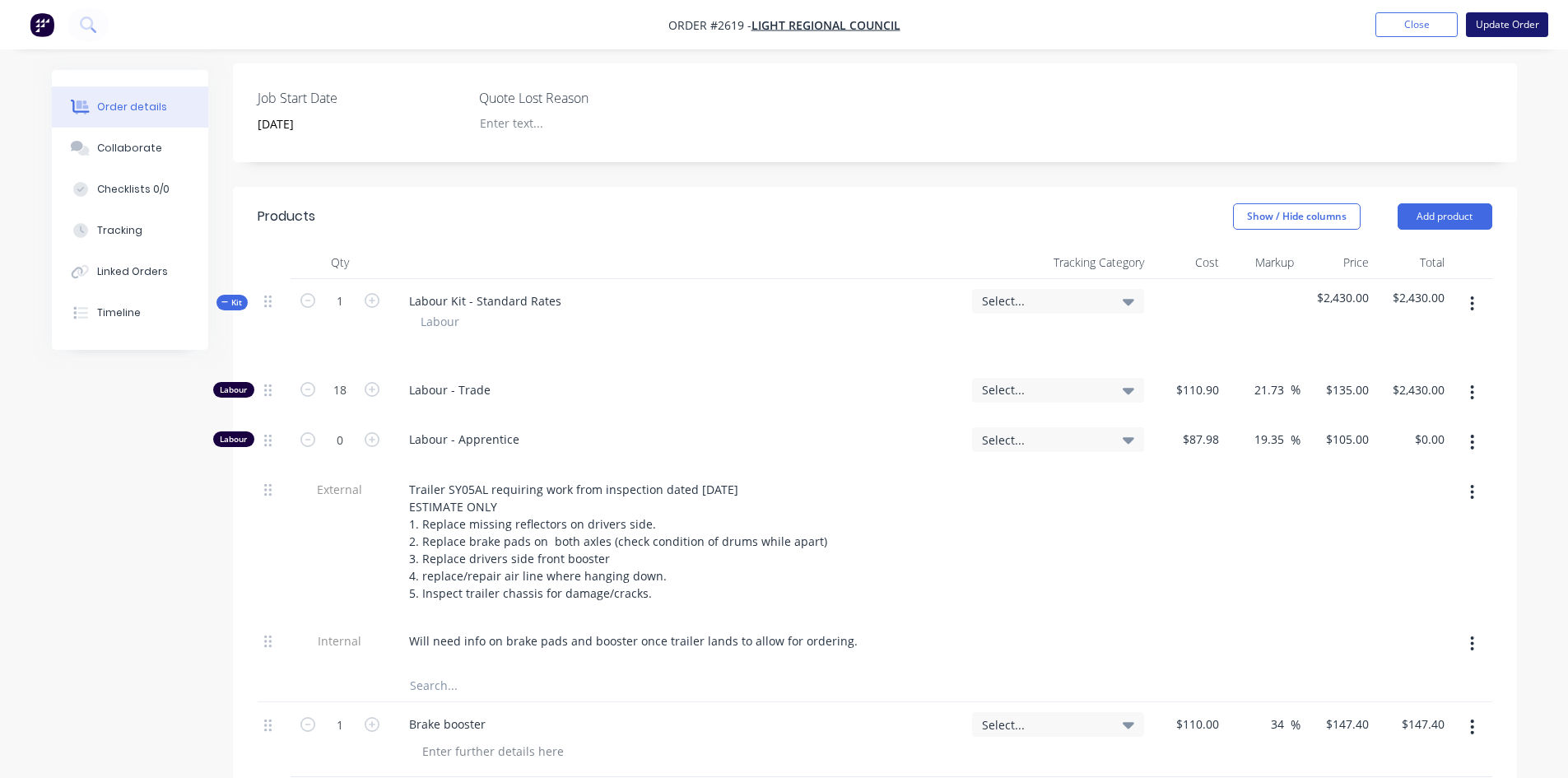
click at [1523, 28] on button "Update Order" at bounding box center [1507, 25] width 83 height 25
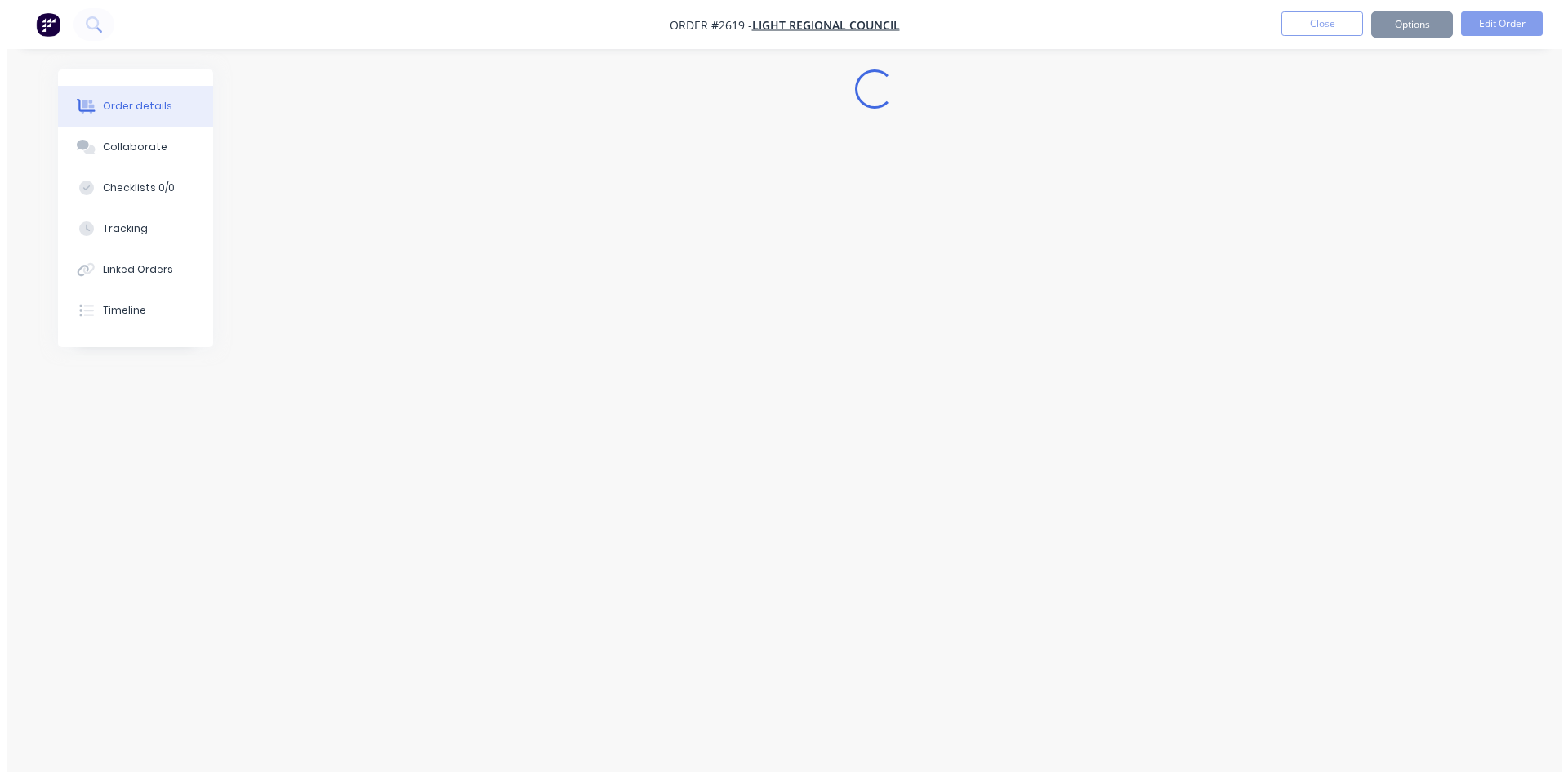
scroll to position [0, 0]
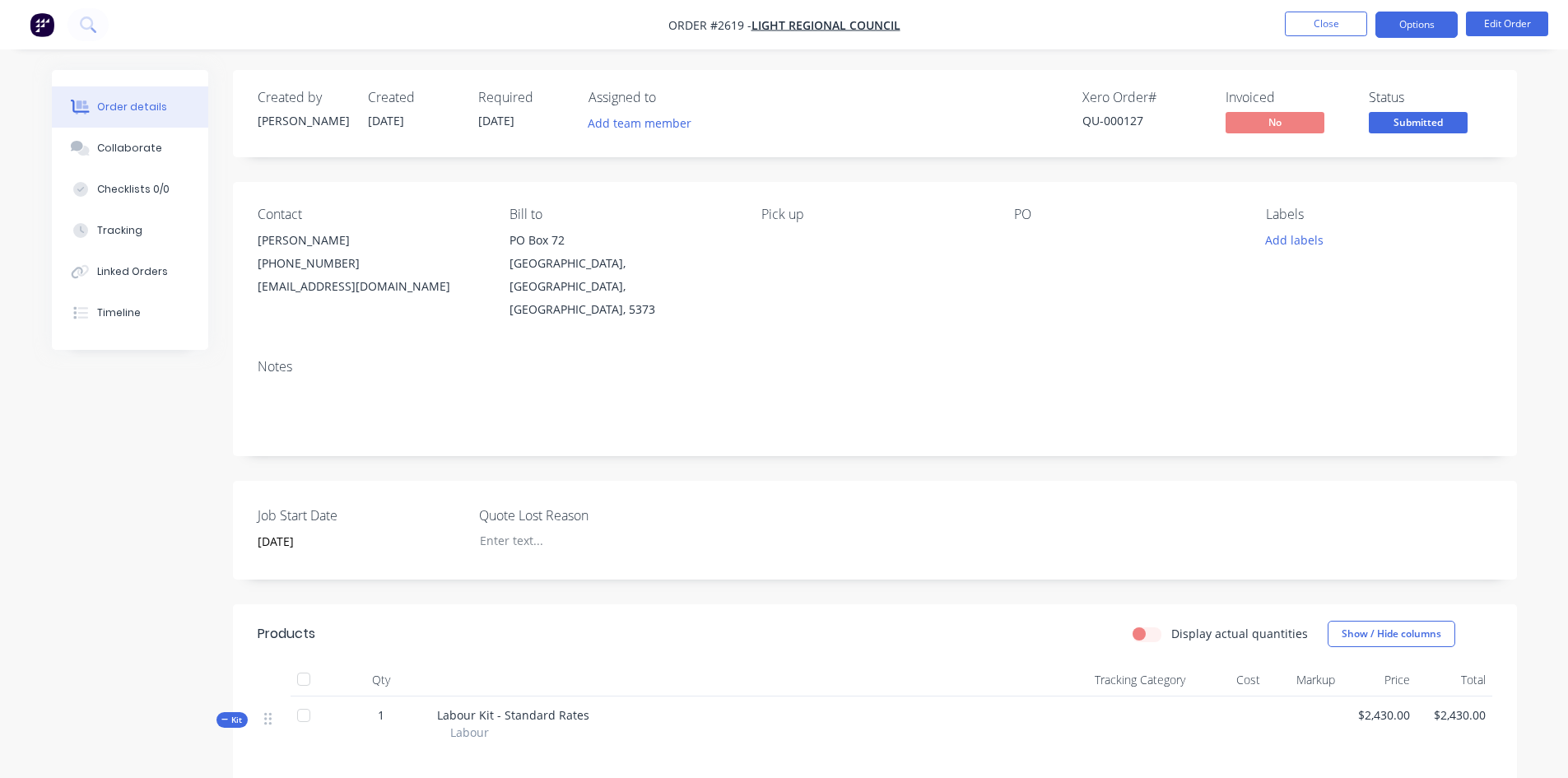
click at [1410, 28] on button "Options" at bounding box center [1416, 25] width 83 height 27
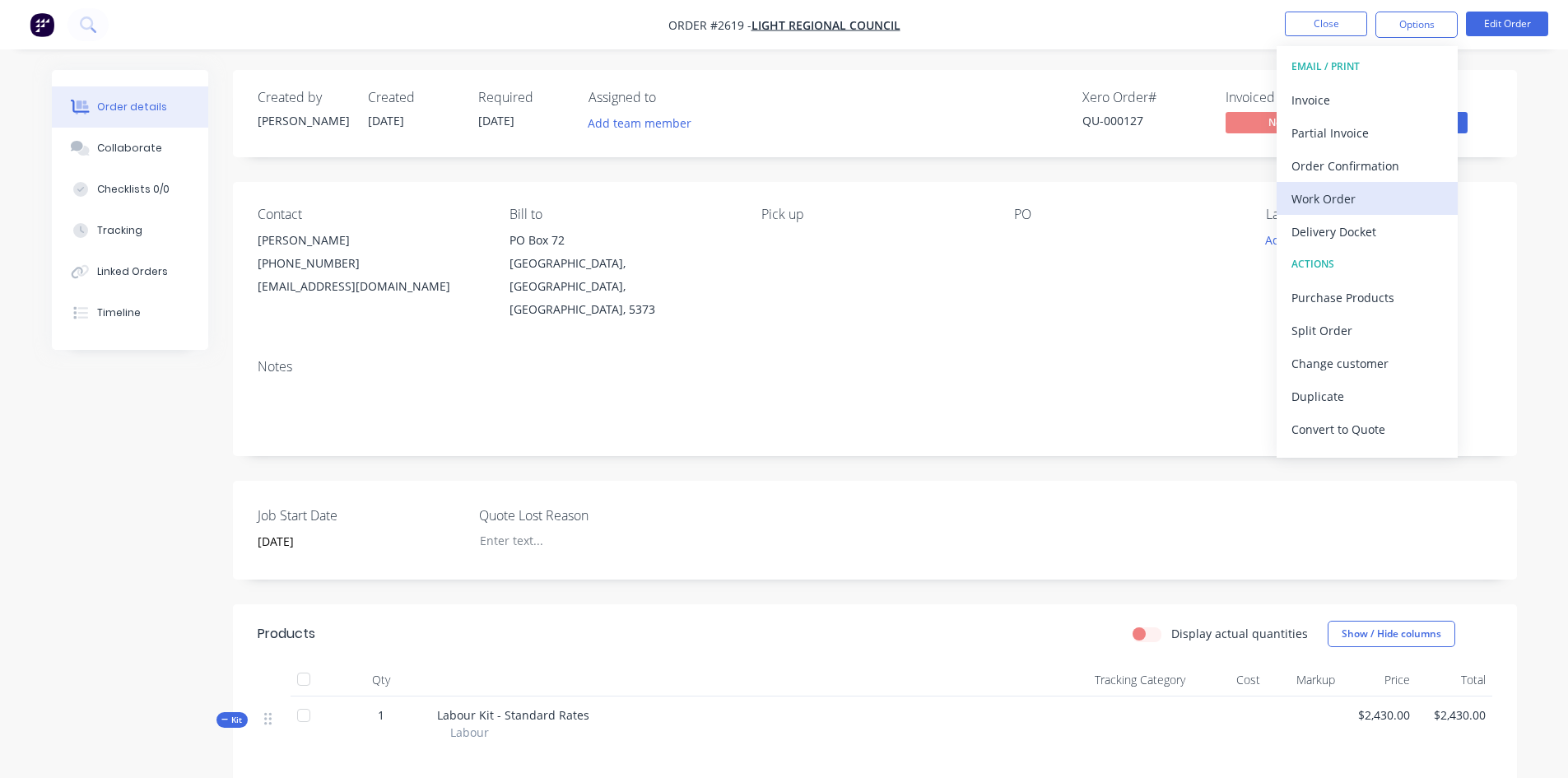
click at [1349, 195] on div "Work Order" at bounding box center [1368, 198] width 152 height 24
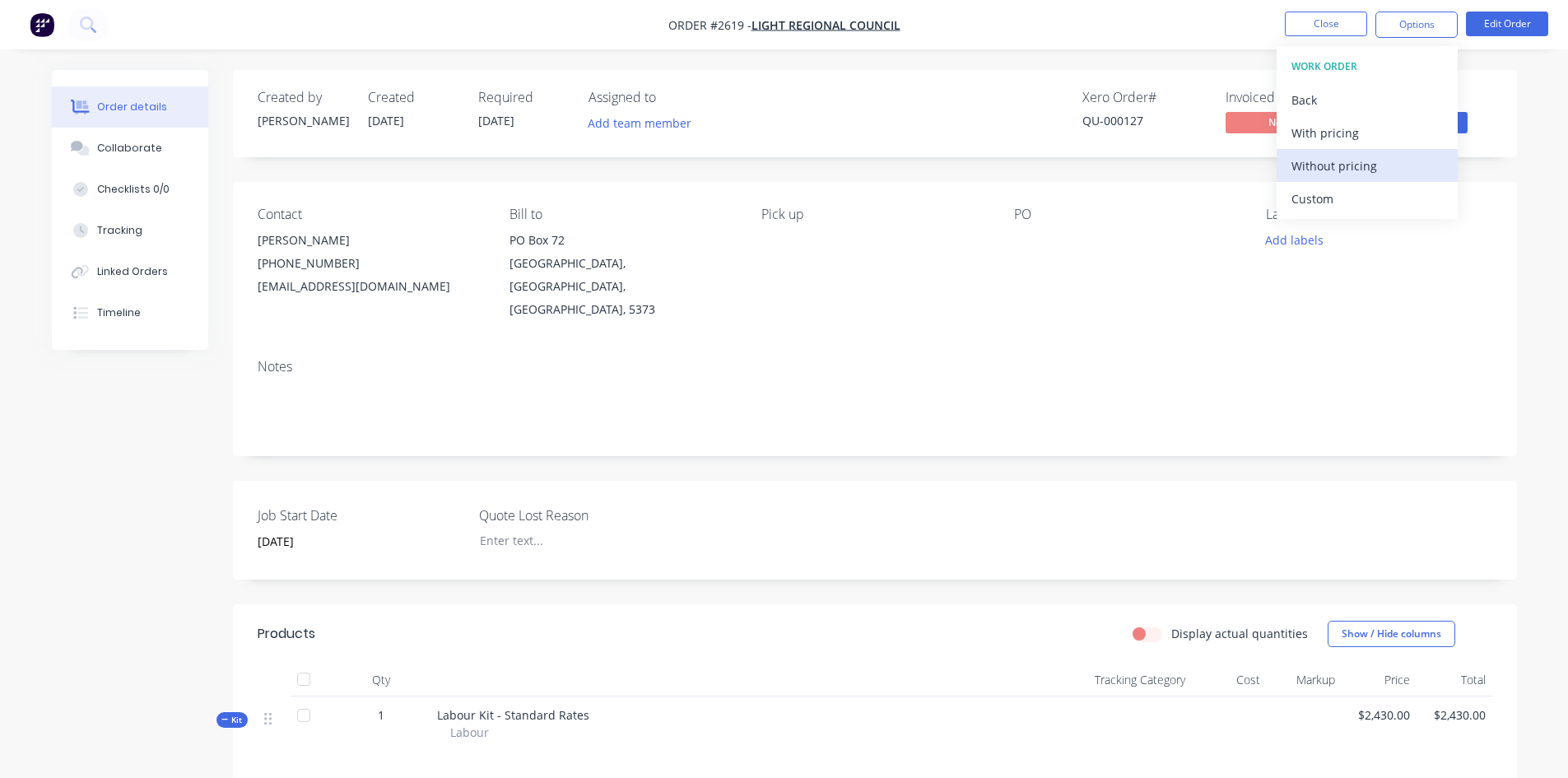
click at [1345, 167] on div "Without pricing" at bounding box center [1368, 165] width 152 height 24
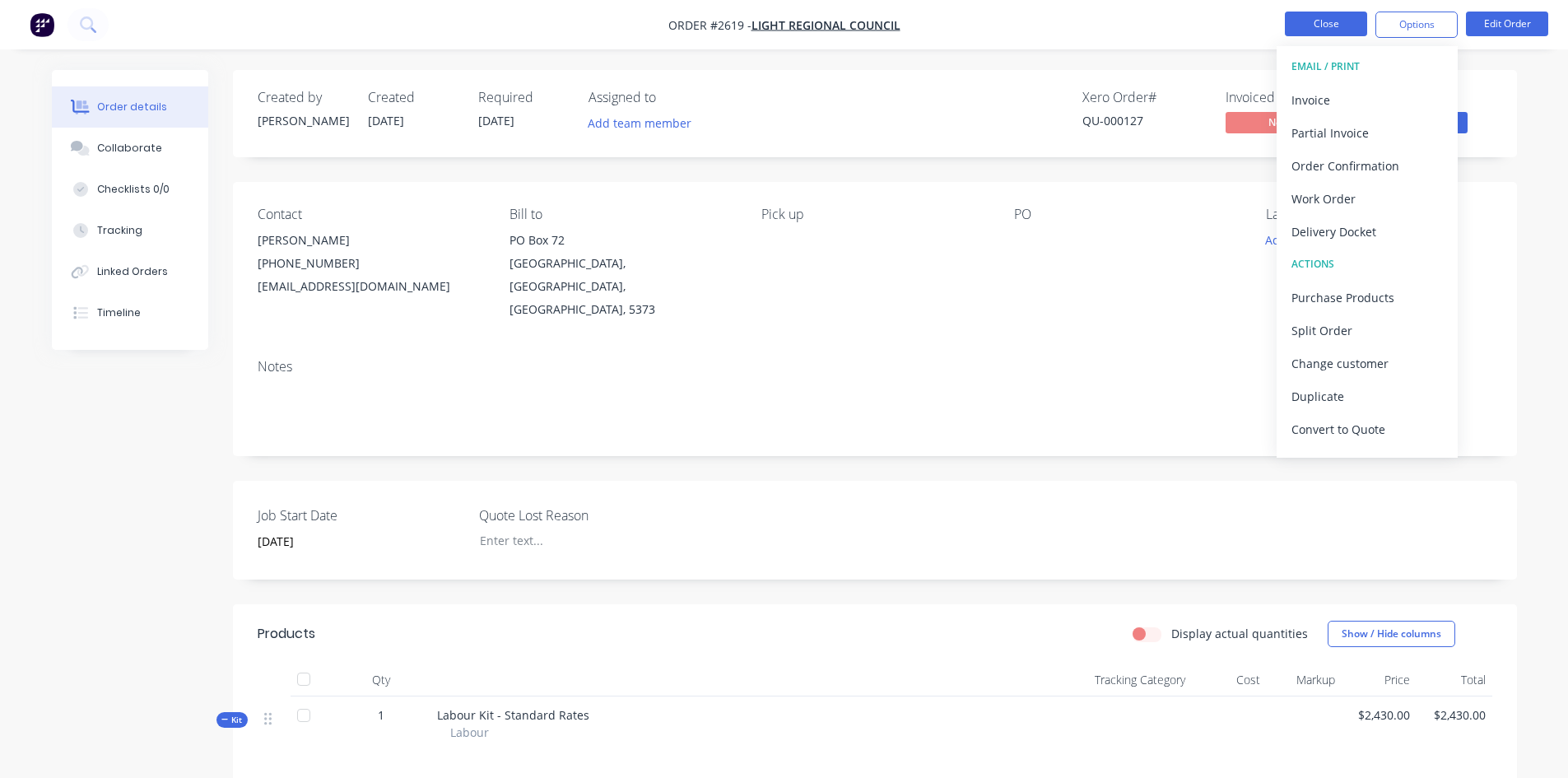
click at [1320, 29] on button "Close" at bounding box center [1326, 24] width 83 height 25
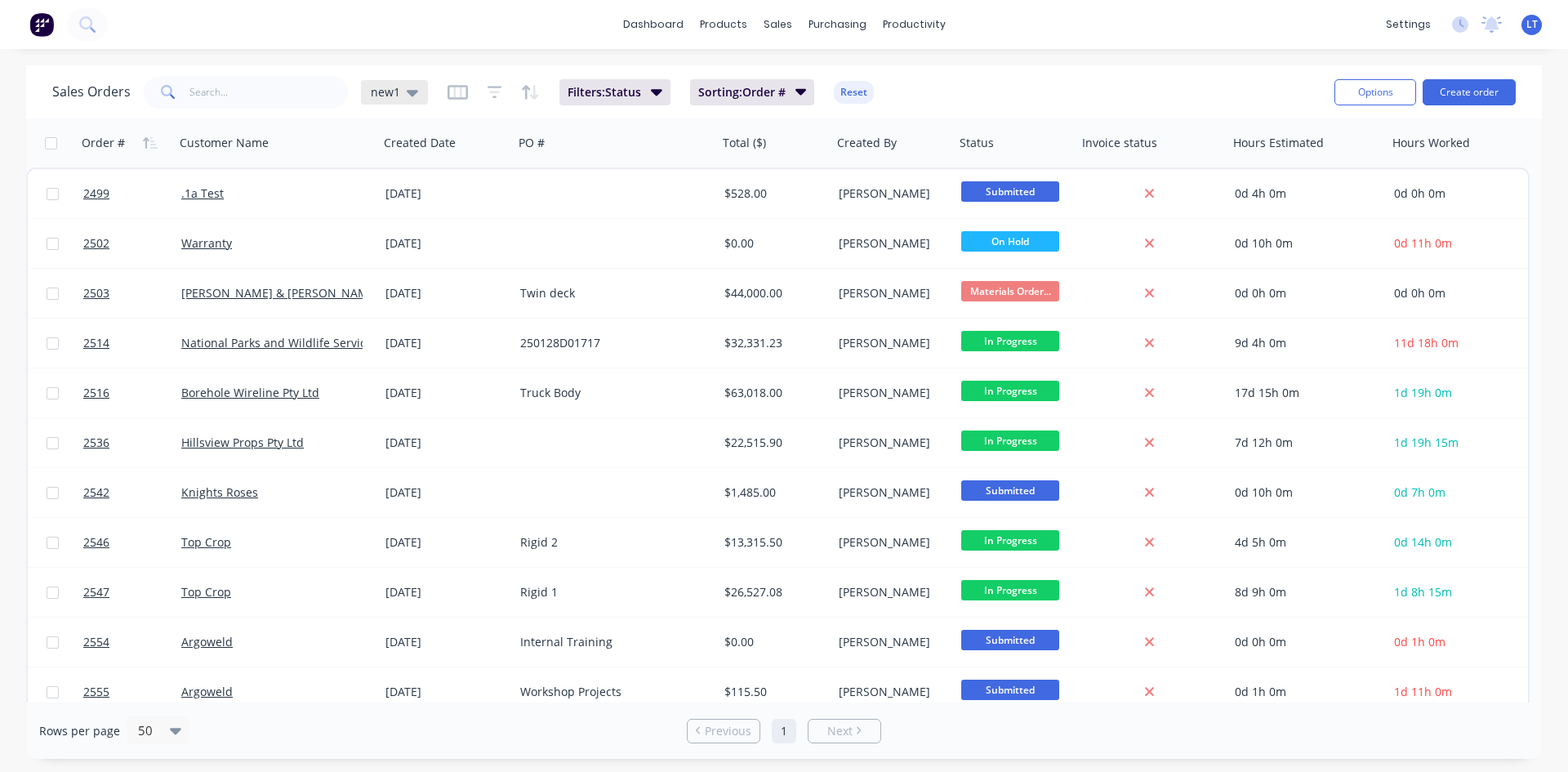
click at [403, 90] on div "new1" at bounding box center [395, 92] width 47 height 15
click at [402, 343] on div "Quotes Only edit" at bounding box center [476, 329] width 218 height 33
click at [407, 330] on button "Quotes Only" at bounding box center [460, 330] width 186 height 19
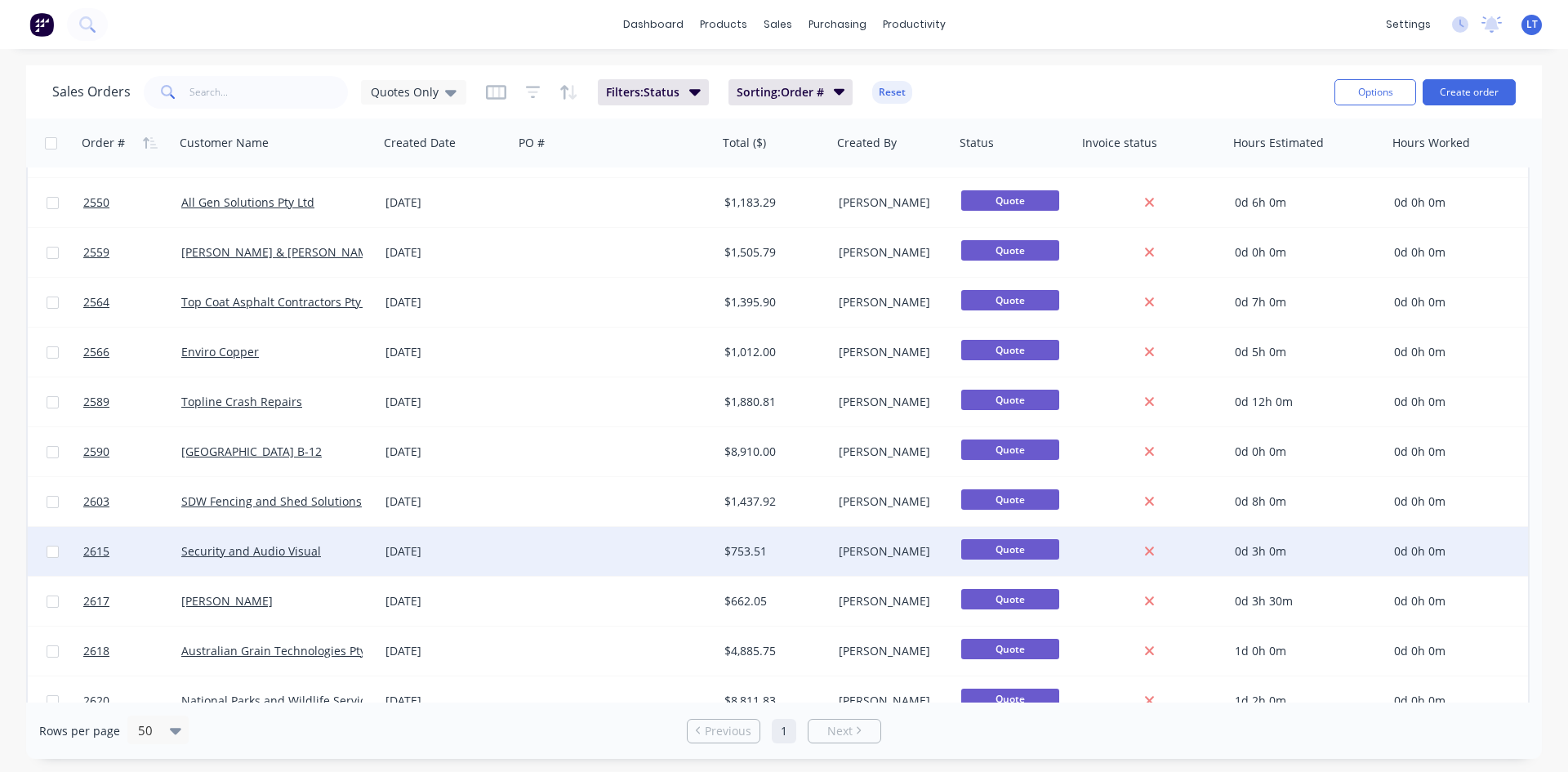
scroll to position [63, 0]
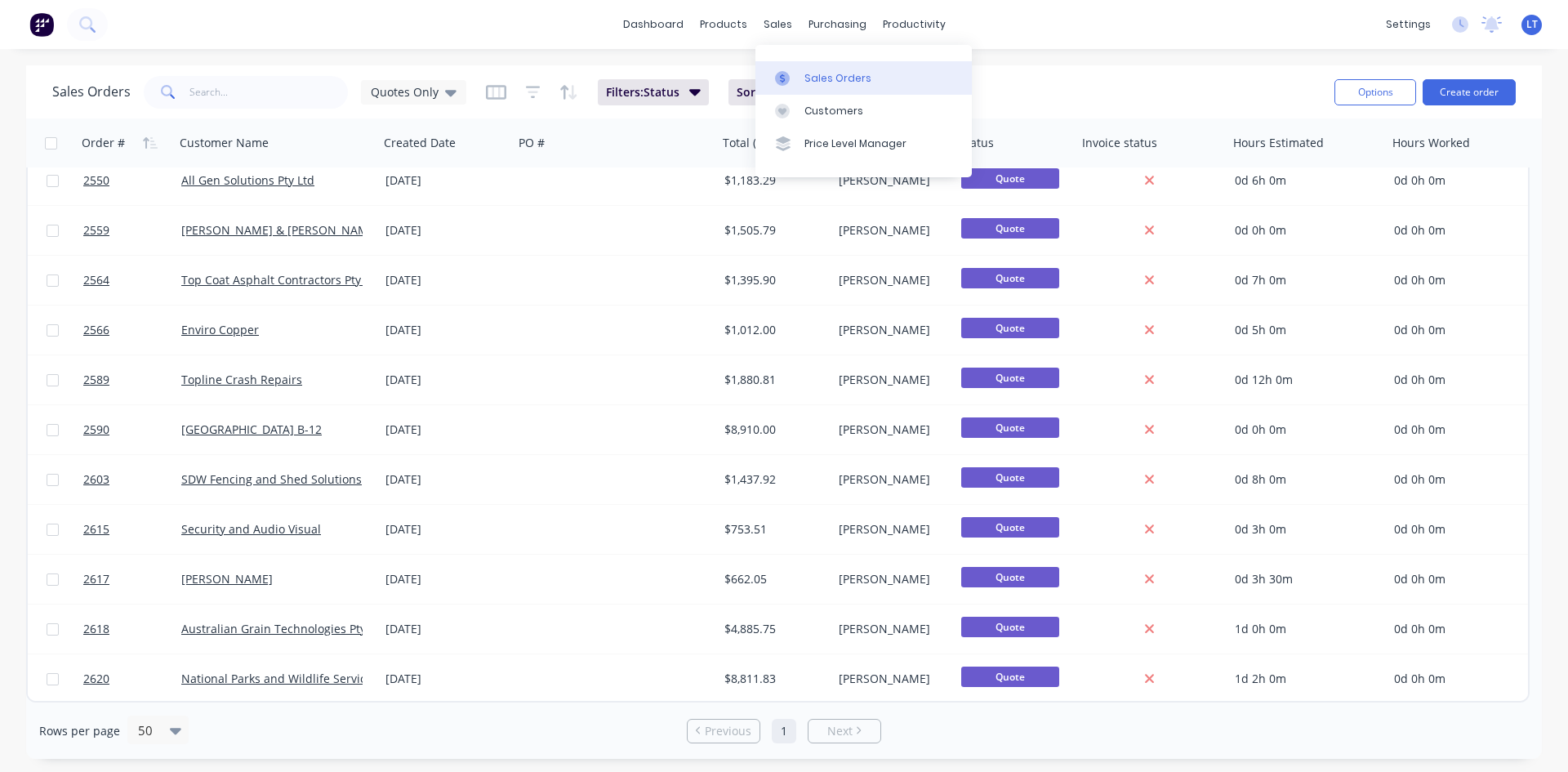
click at [822, 77] on div "Sales Orders" at bounding box center [837, 78] width 67 height 15
click at [457, 99] on div "Quotes Only" at bounding box center [413, 92] width 105 height 24
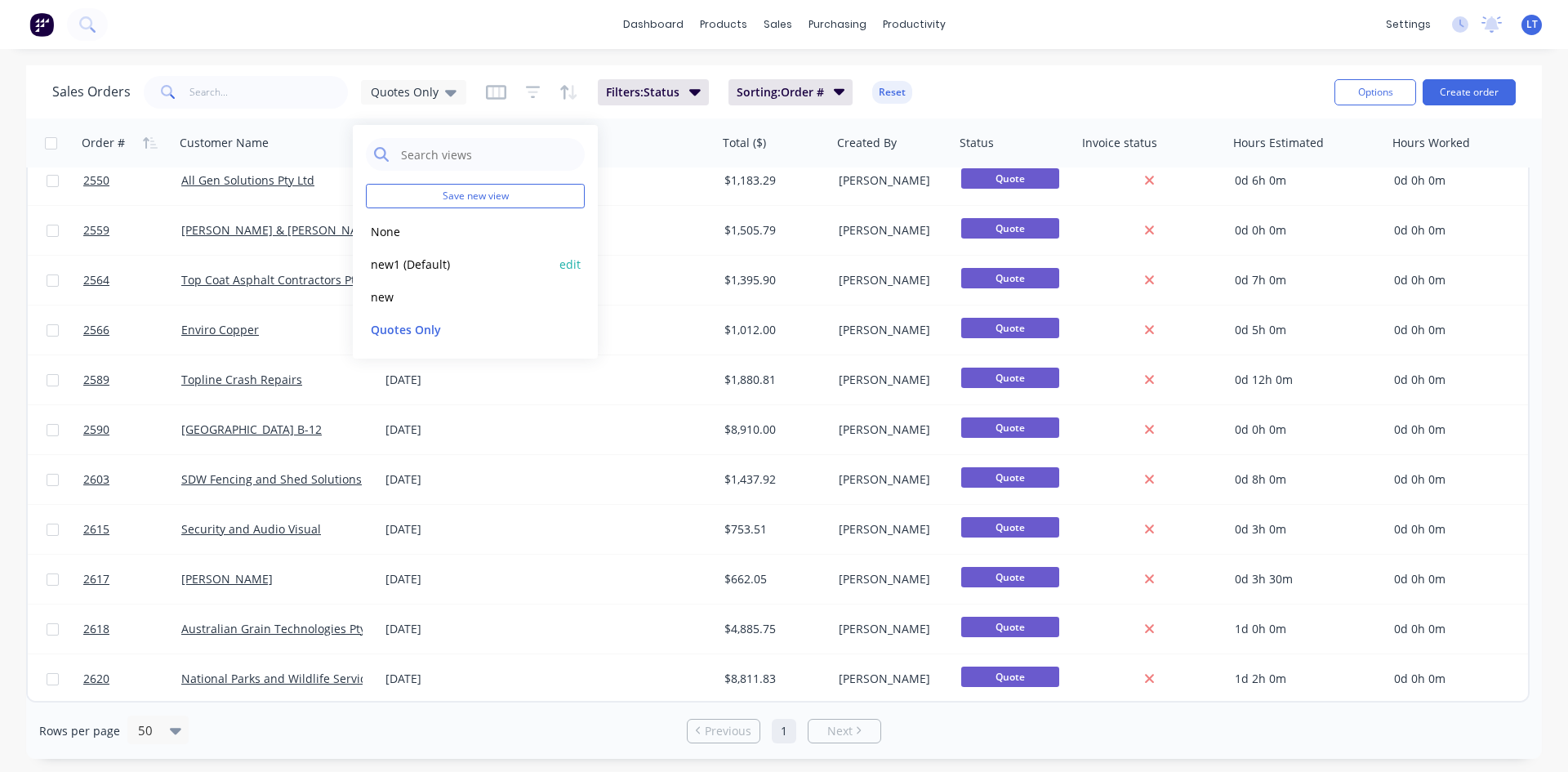
click at [410, 265] on button "new1 (Default)" at bounding box center [460, 265] width 186 height 19
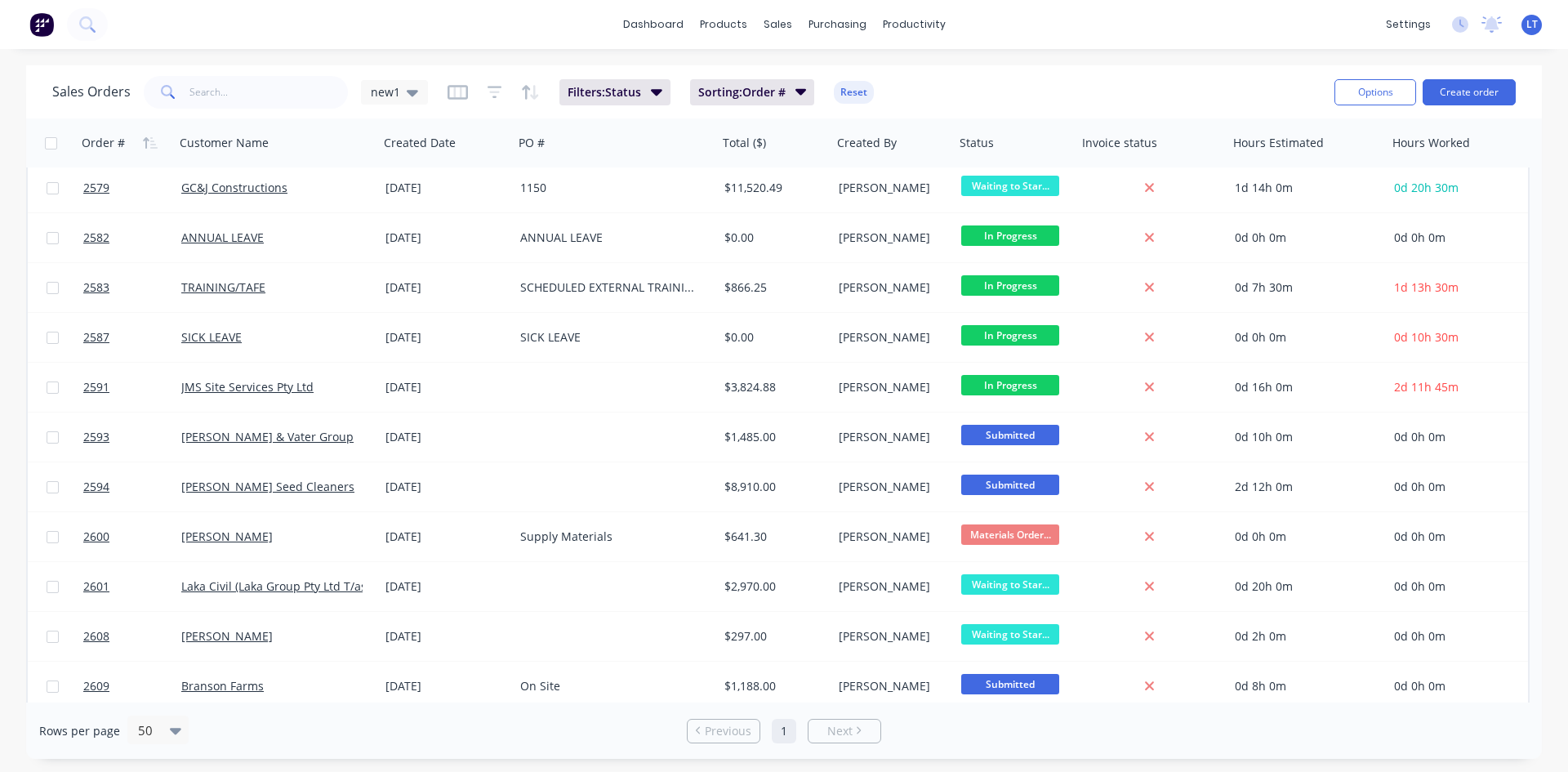
scroll to position [1159, 0]
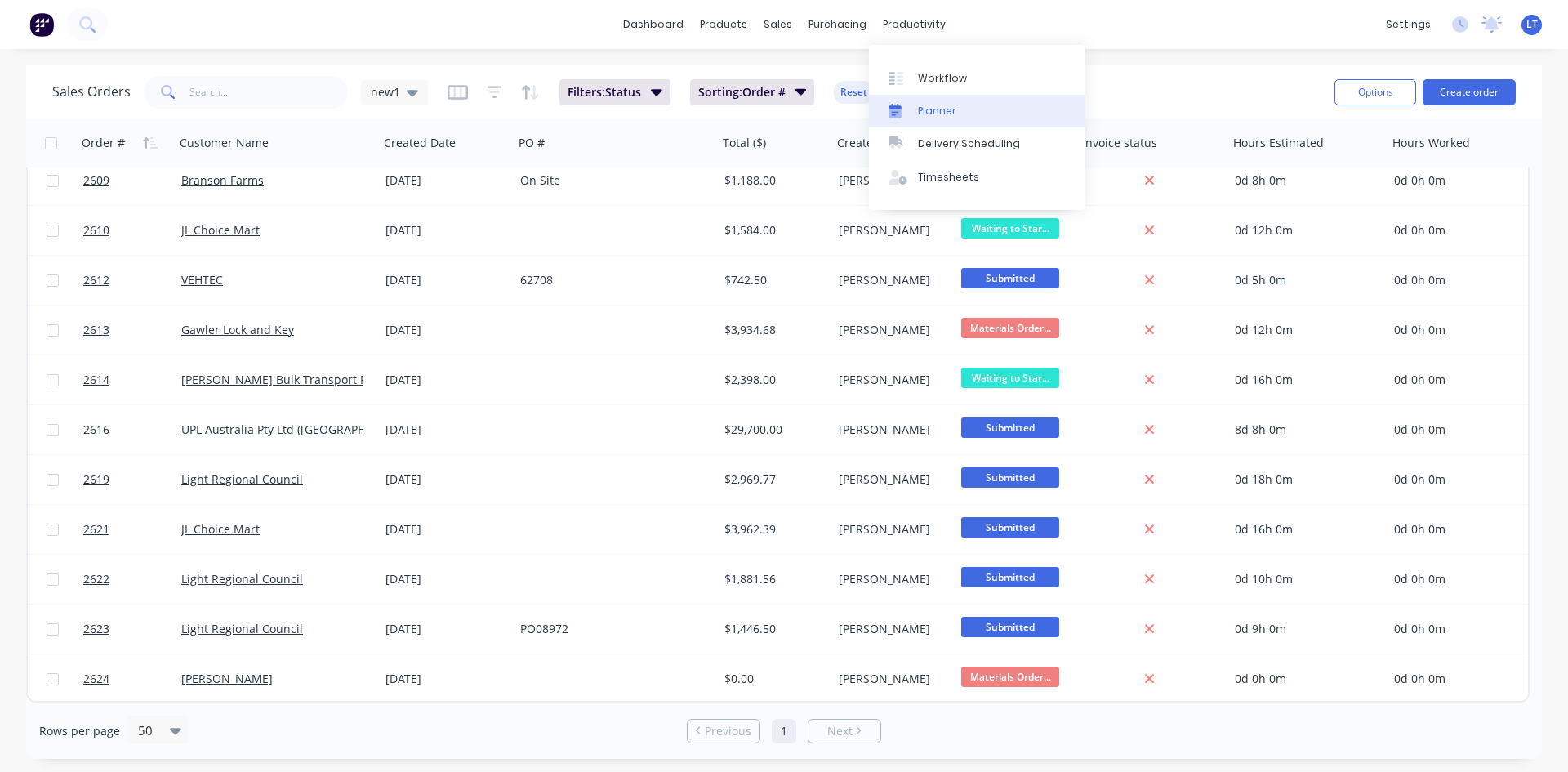
click at [957, 113] on link "Planner" at bounding box center [978, 111] width 217 height 33
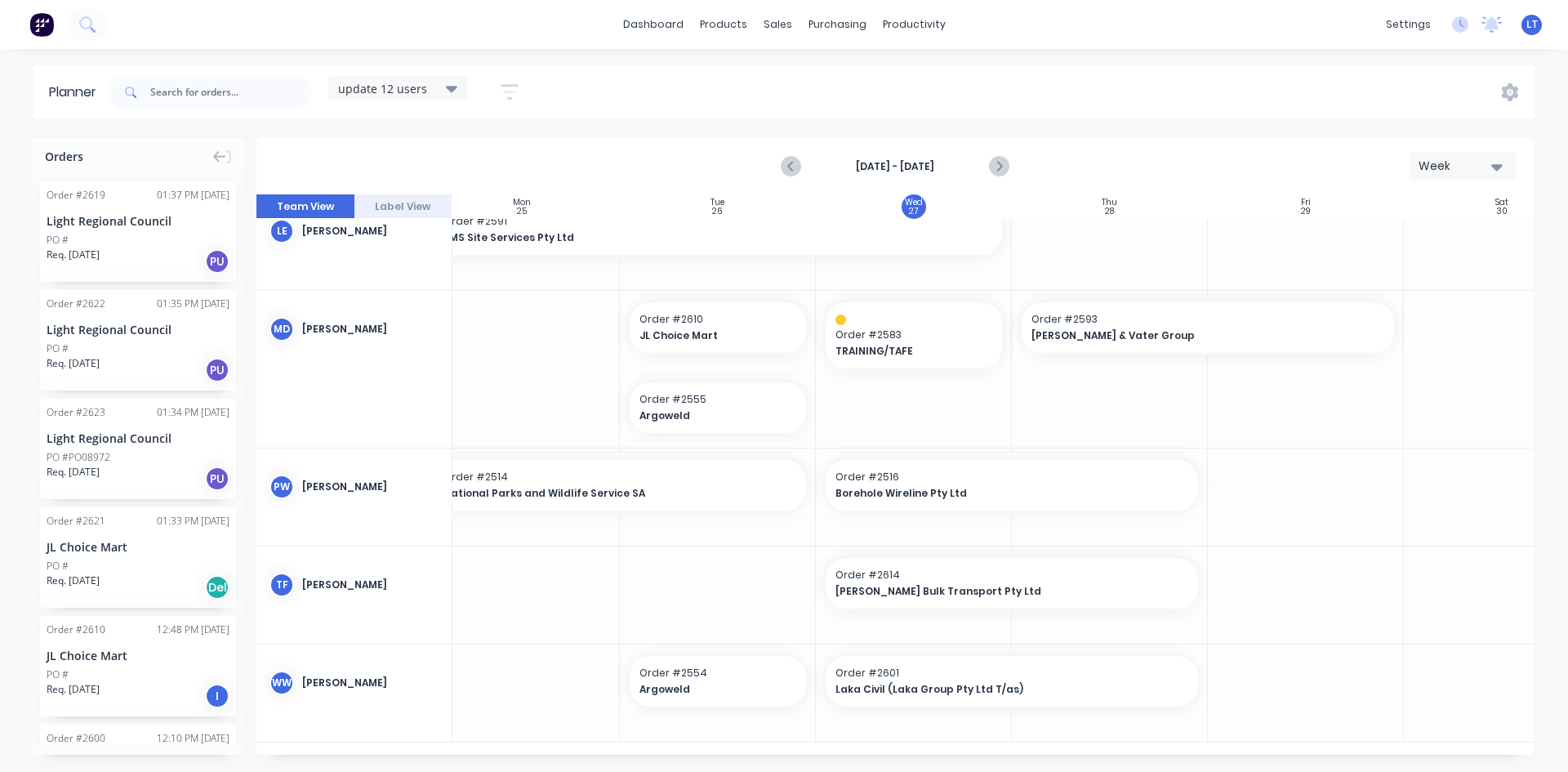
scroll to position [620, 230]
click at [93, 227] on div "Light Regional Council" at bounding box center [137, 221] width 183 height 17
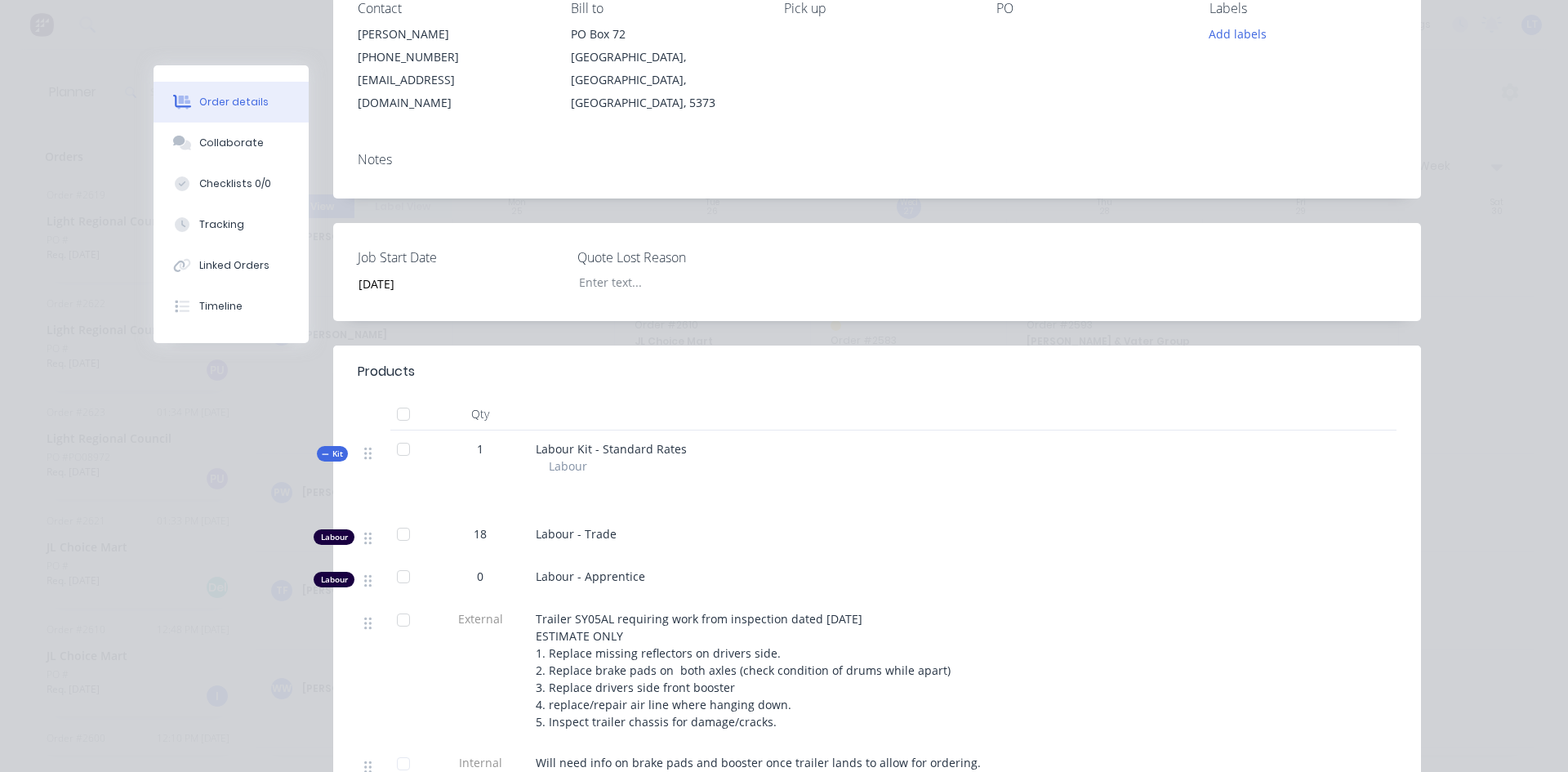
scroll to position [163, 0]
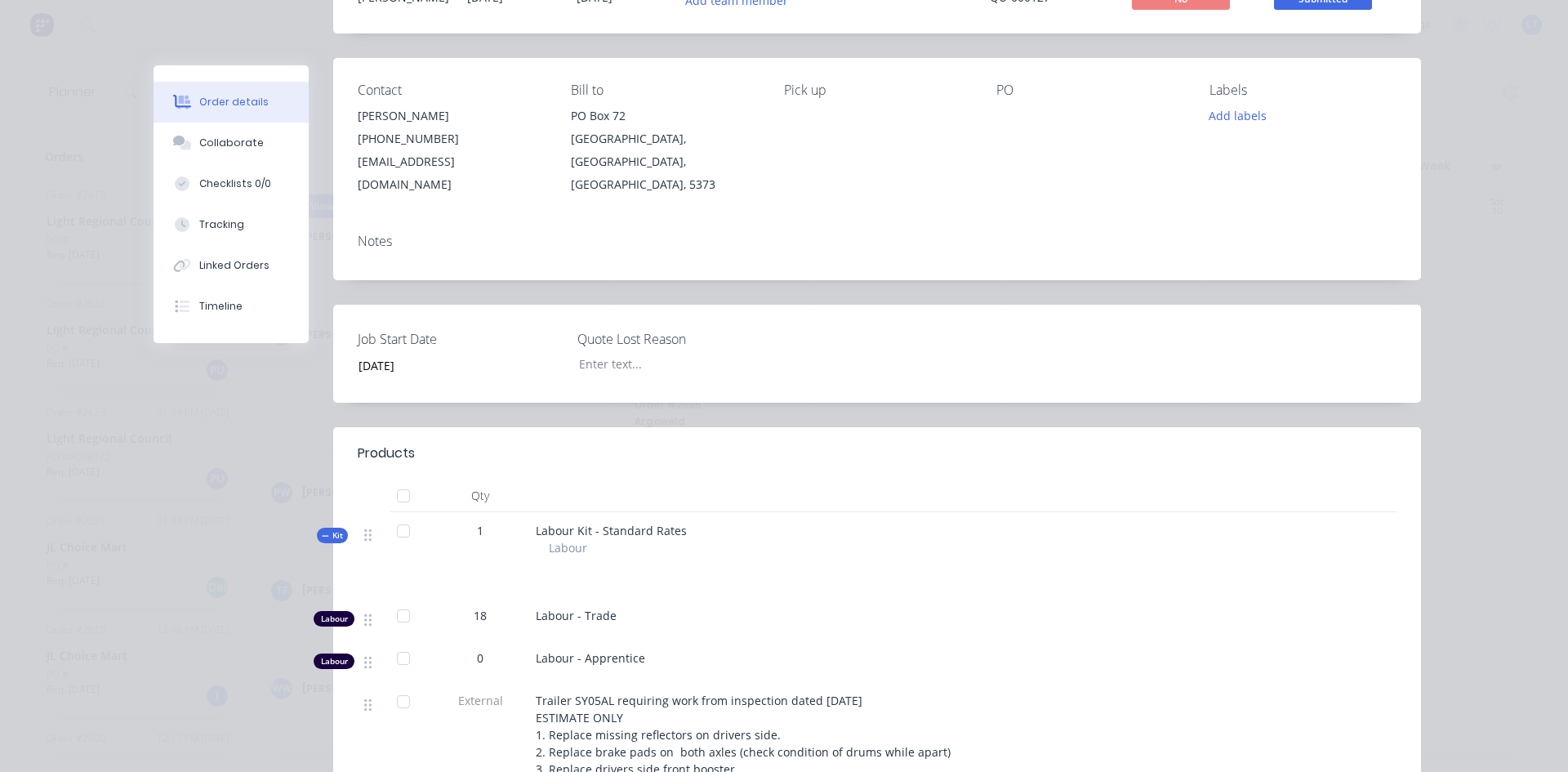
click at [1010, 114] on div at bounding box center [1090, 116] width 187 height 23
click at [1004, 114] on div at bounding box center [1090, 116] width 187 height 23
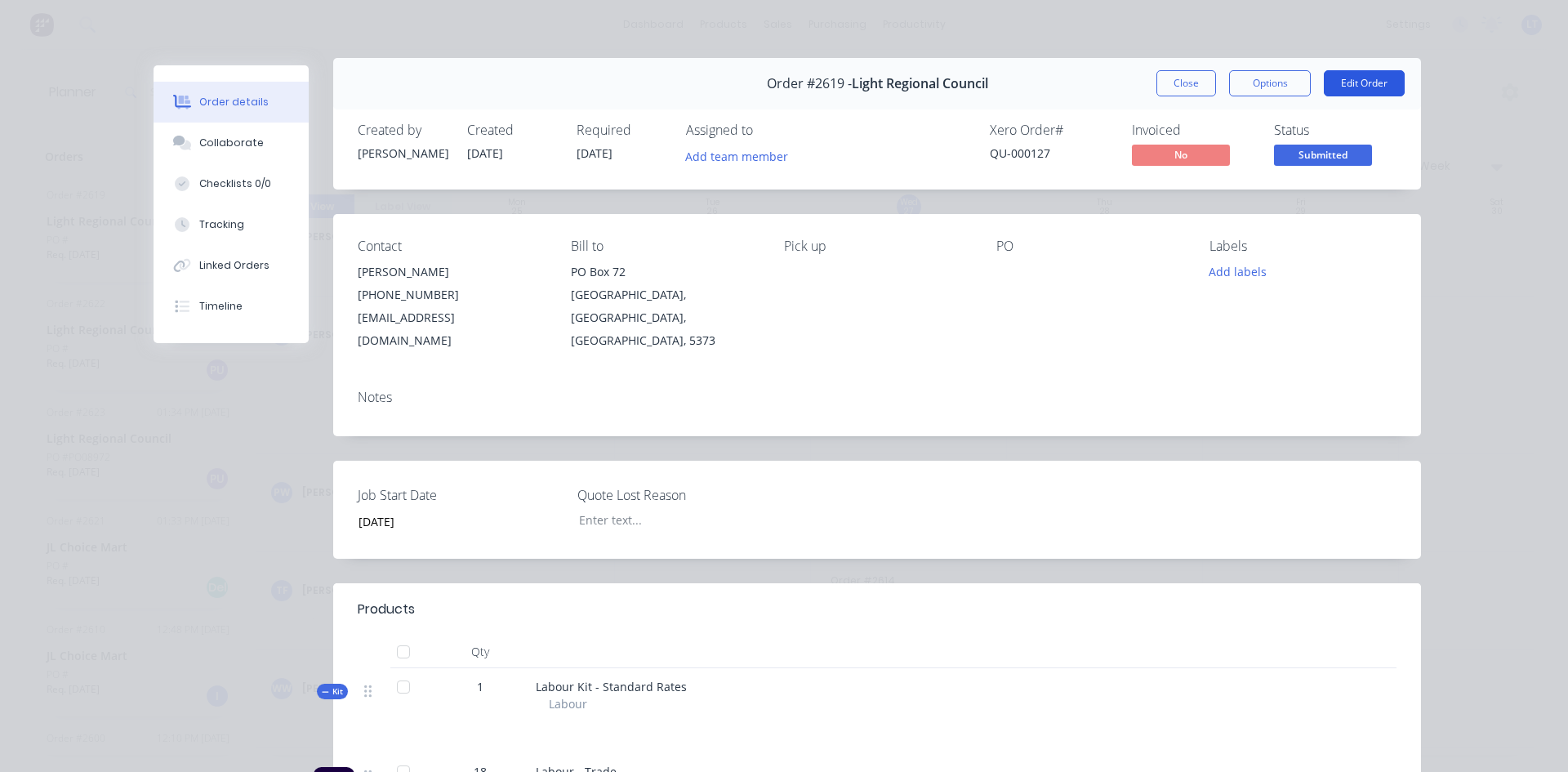
scroll to position [0, 0]
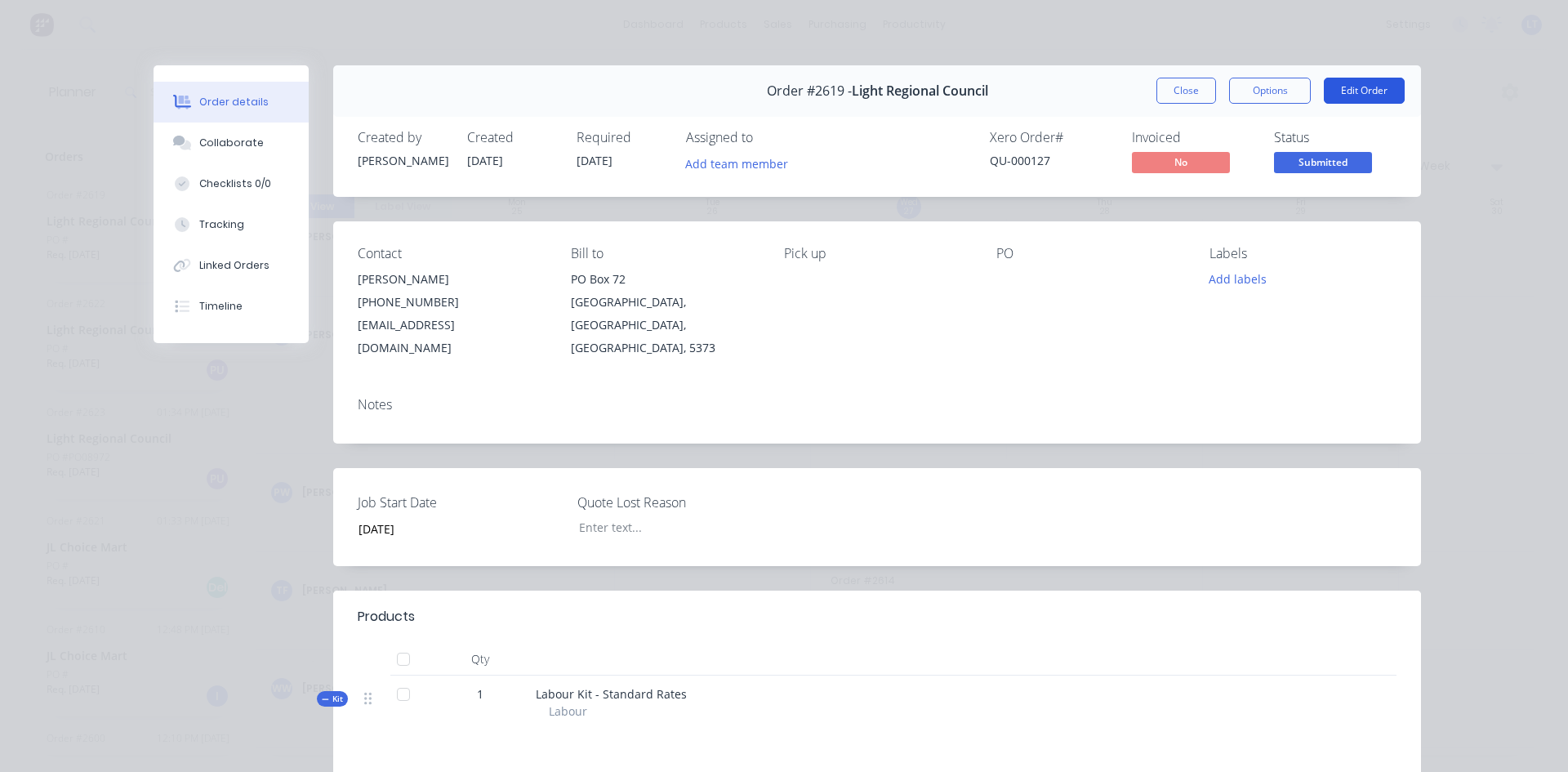
click at [1347, 85] on button "Edit Order" at bounding box center [1365, 90] width 81 height 26
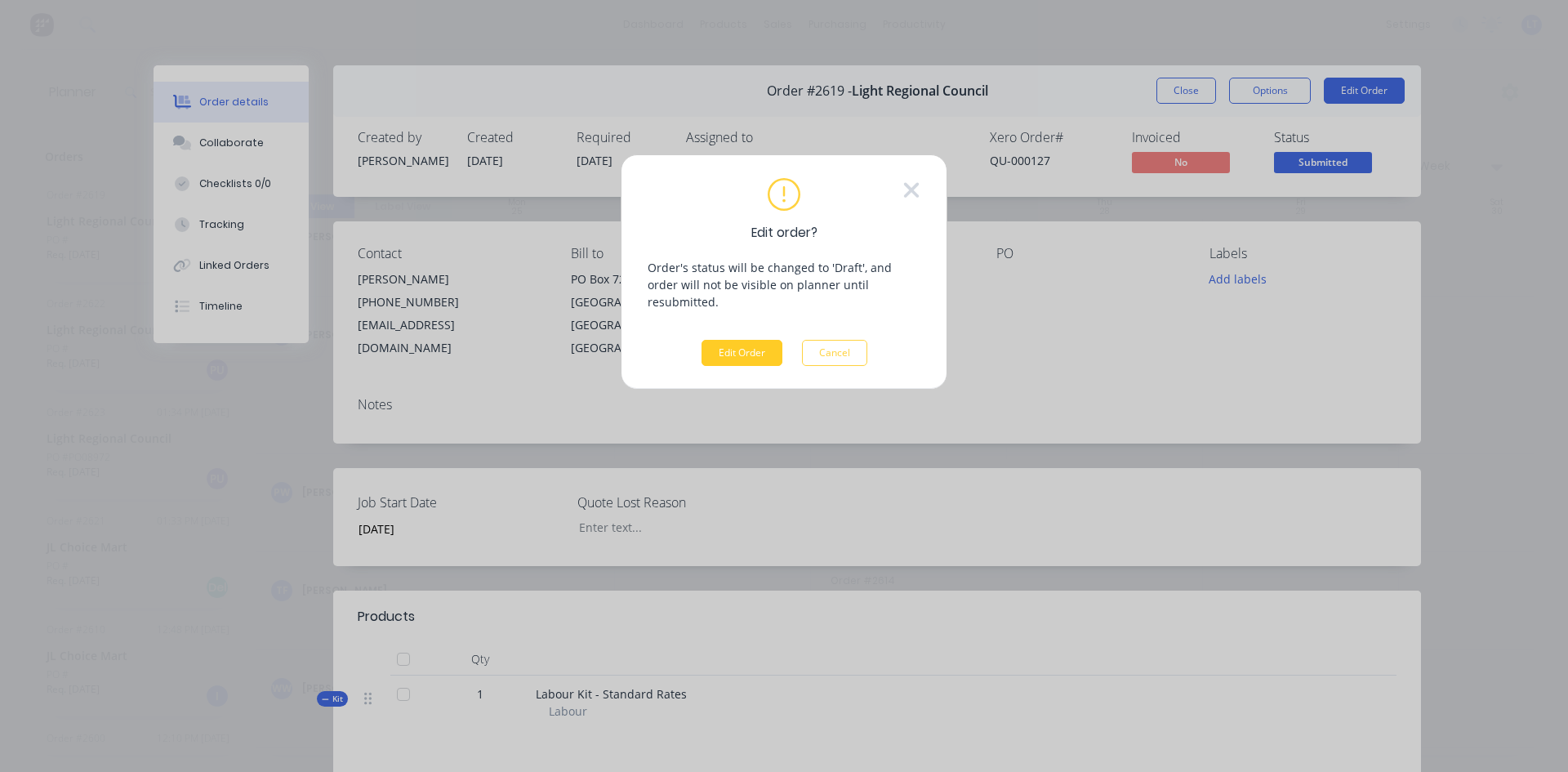
click at [757, 340] on button "Edit Order" at bounding box center [742, 353] width 81 height 26
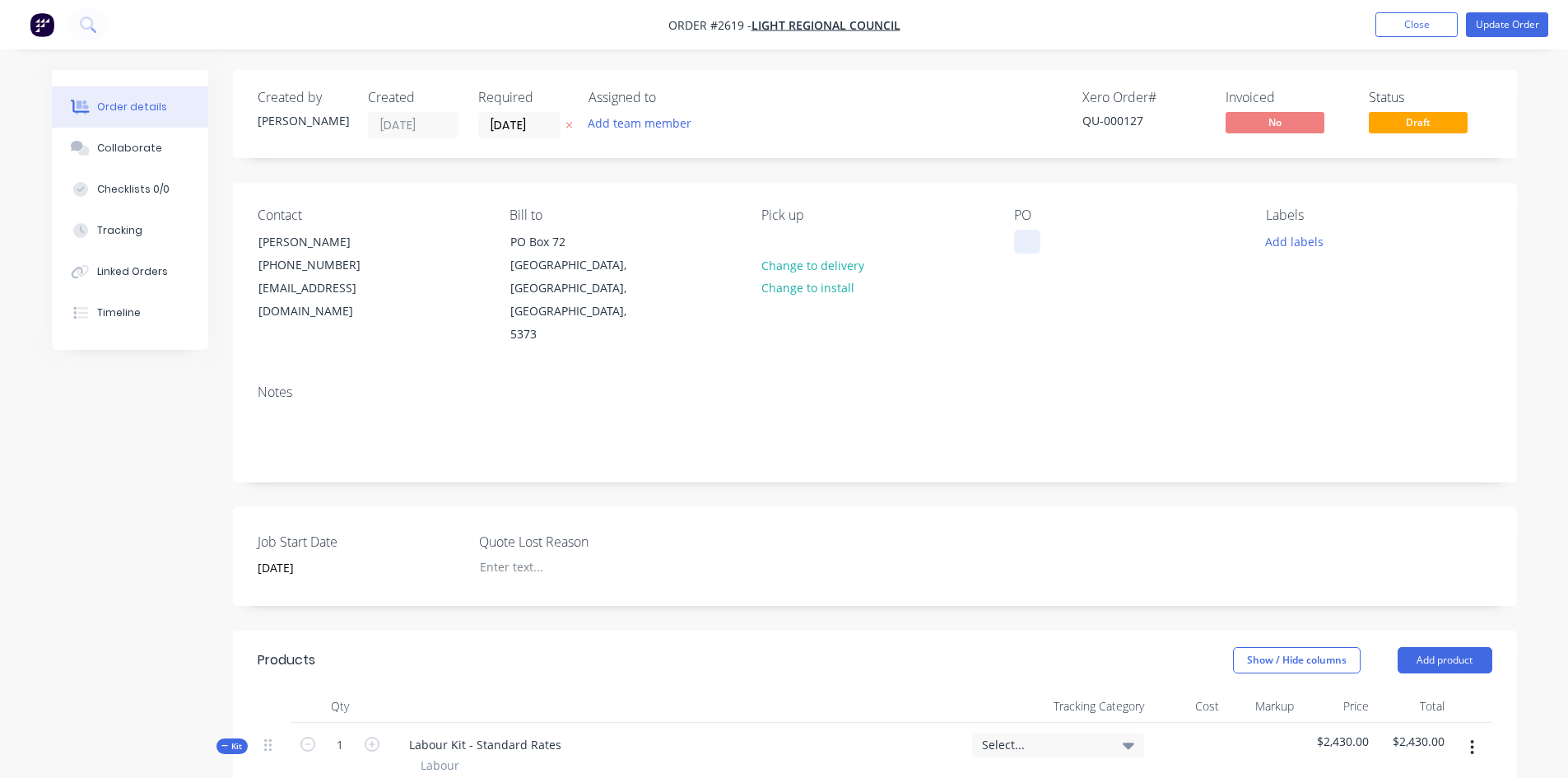
click at [1018, 242] on div at bounding box center [1028, 241] width 27 height 24
click at [1510, 28] on button "Update Order" at bounding box center [1507, 25] width 83 height 25
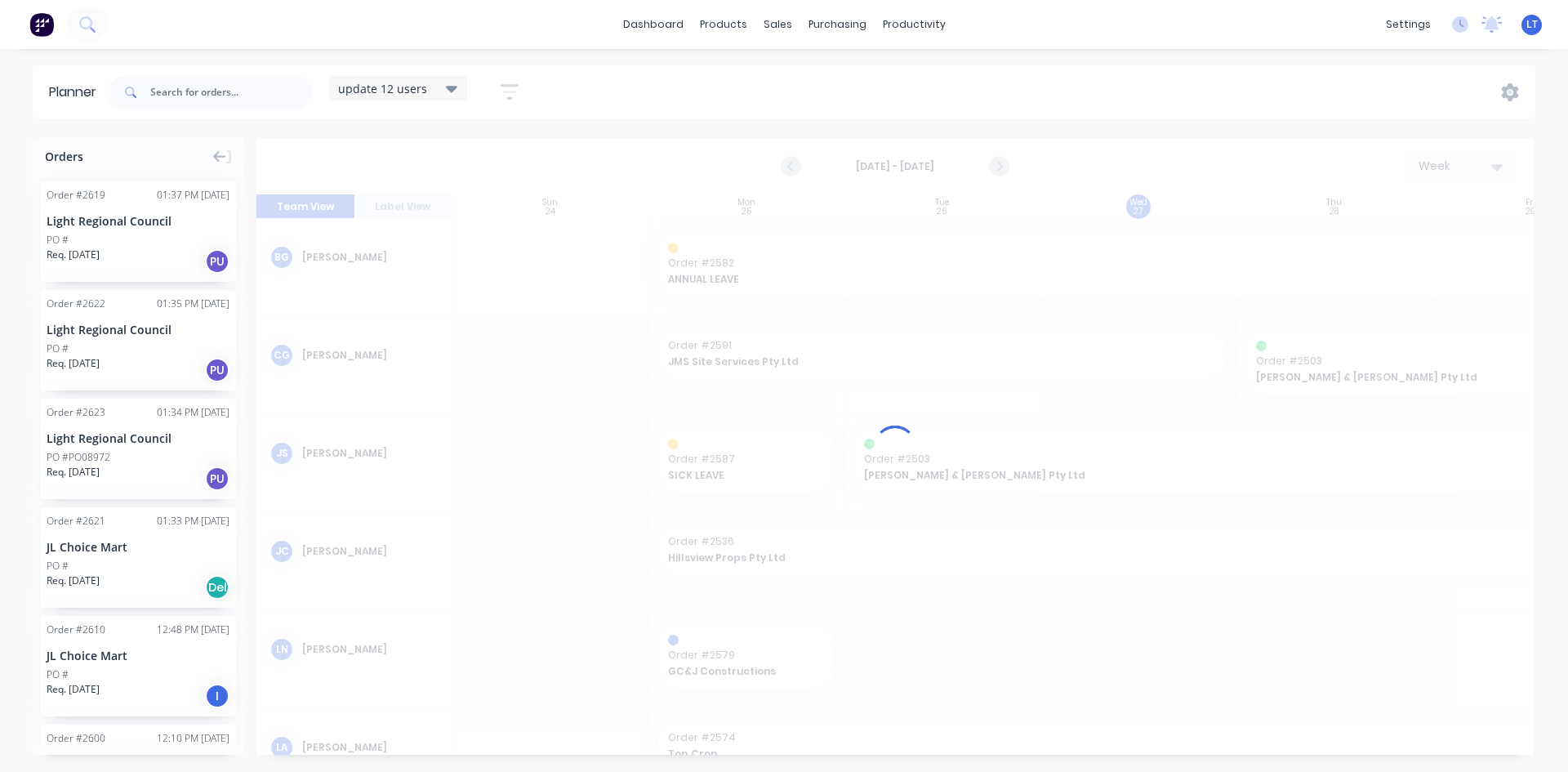
scroll to position [0, 1]
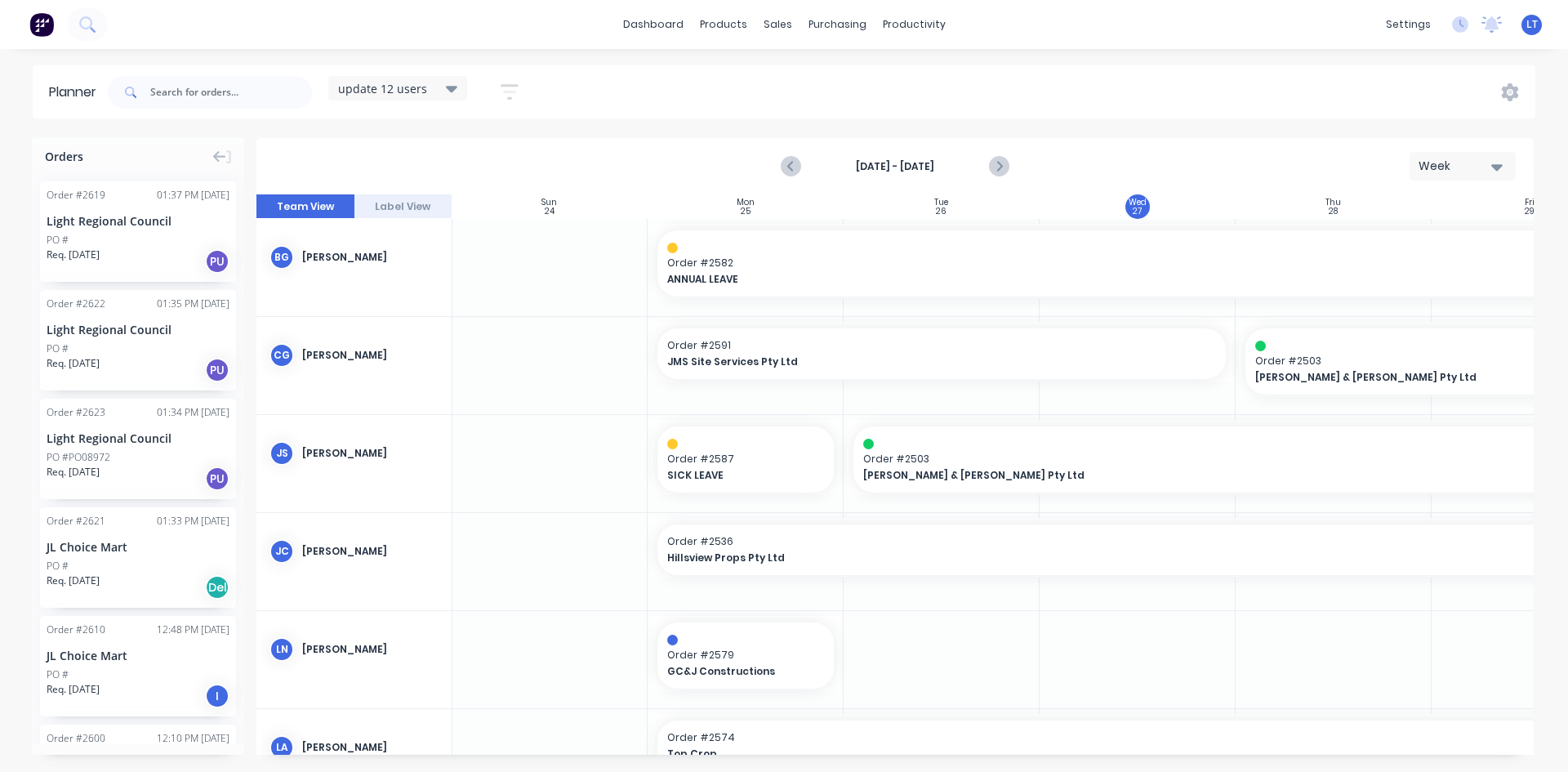
click at [125, 455] on div "PO #PO08972" at bounding box center [137, 458] width 183 height 15
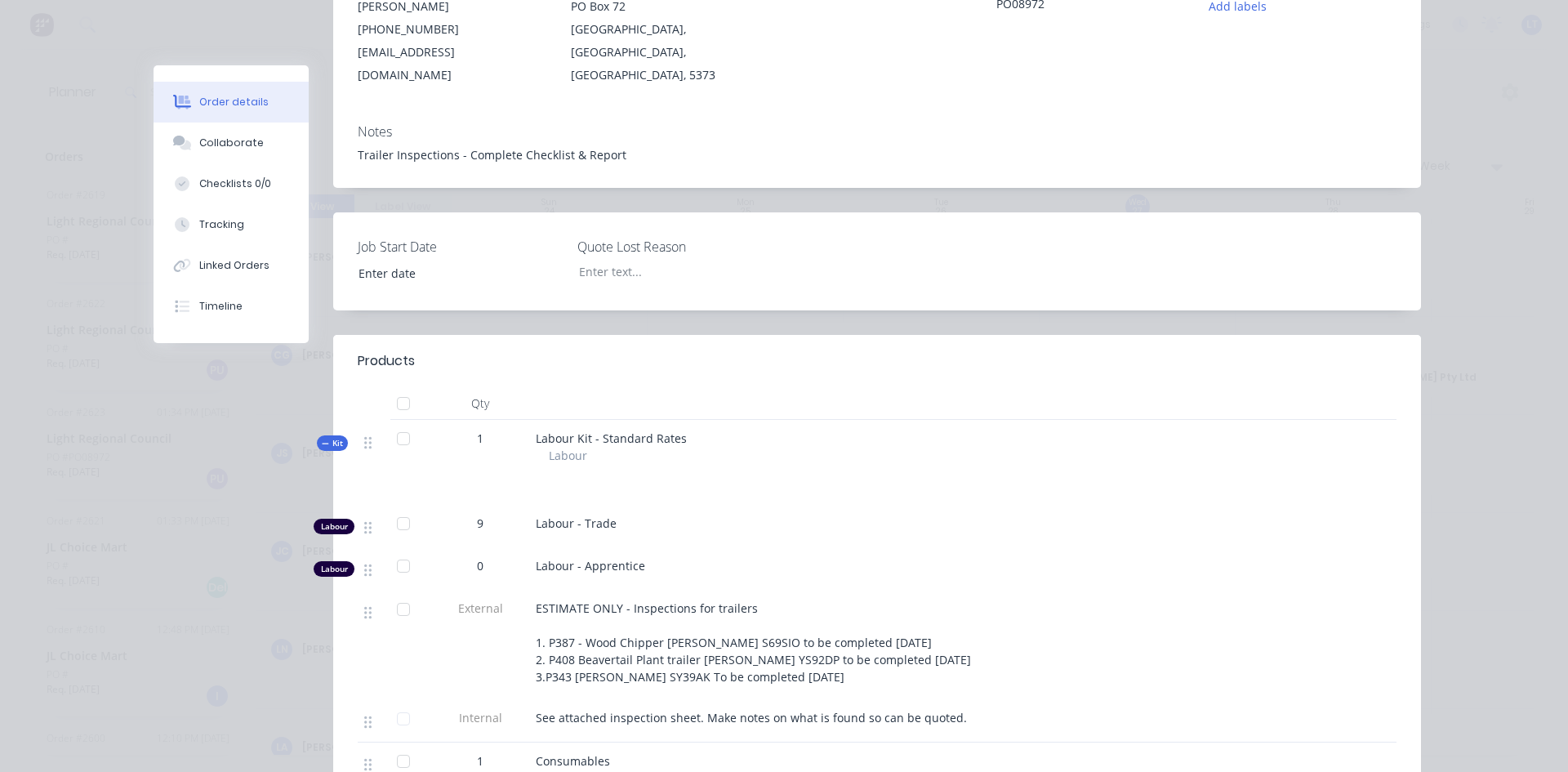
scroll to position [82, 0]
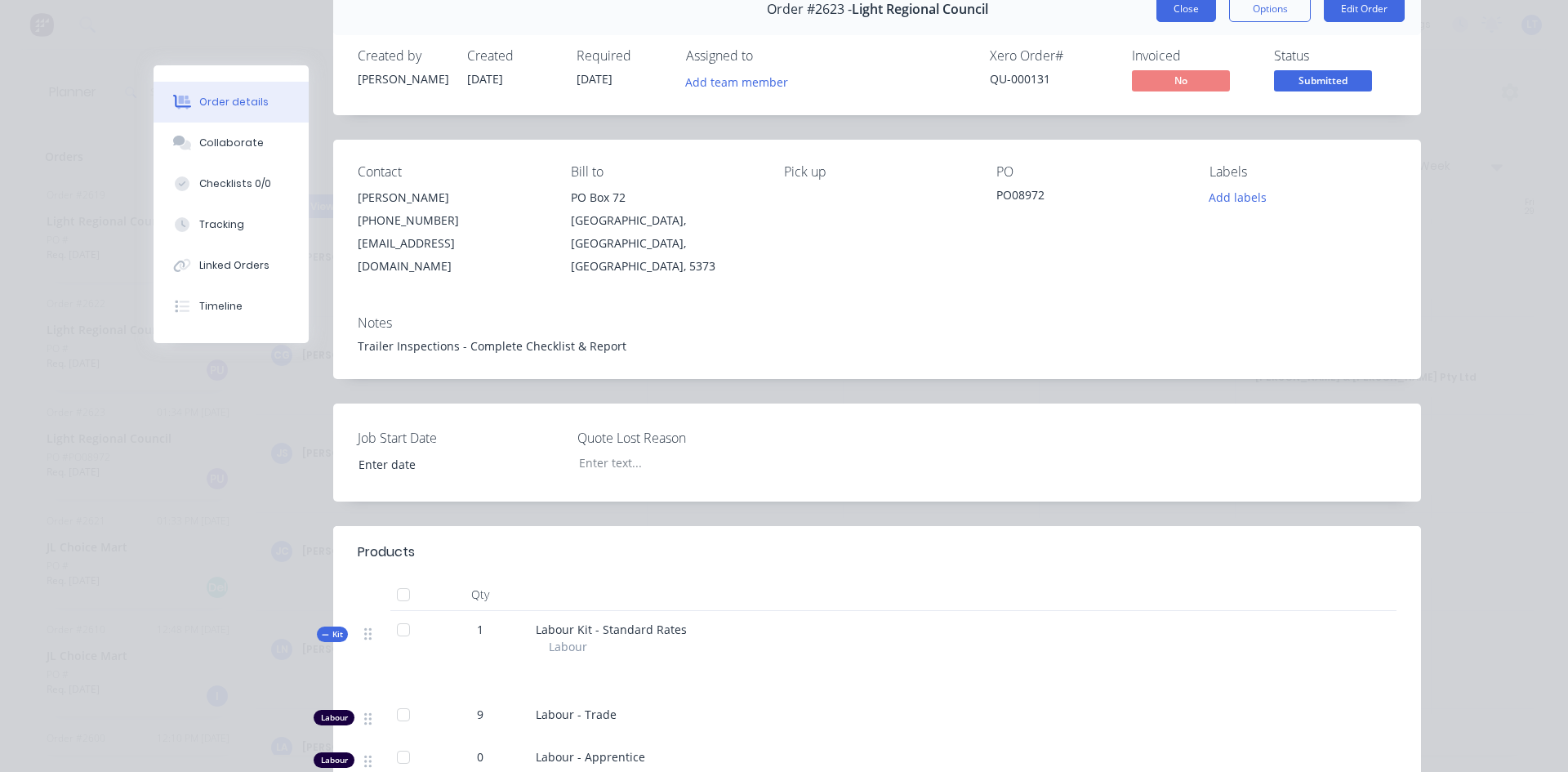
click at [1171, 9] on button "Close" at bounding box center [1186, 9] width 59 height 26
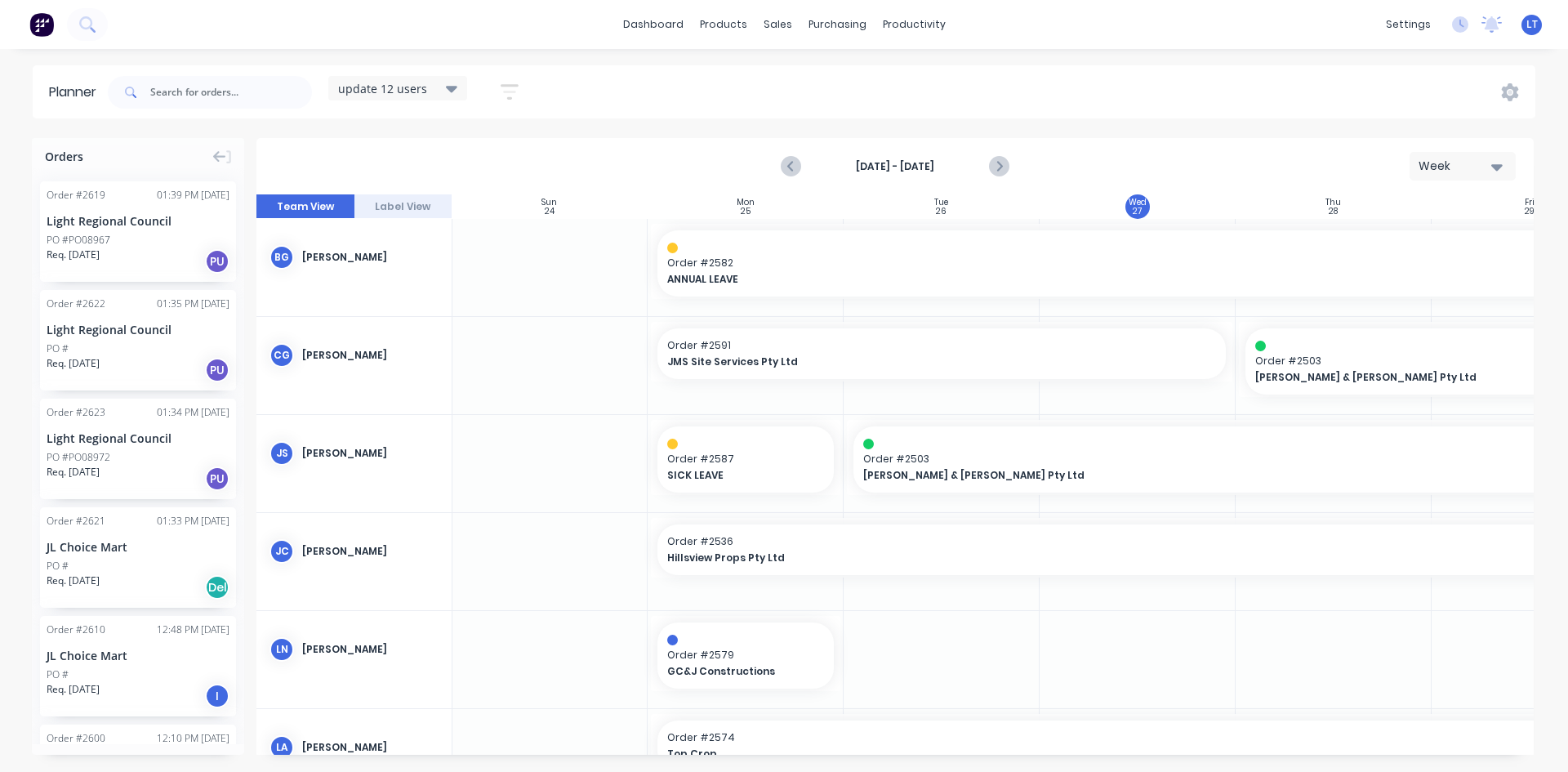
click at [106, 344] on div "PO #" at bounding box center [137, 349] width 183 height 15
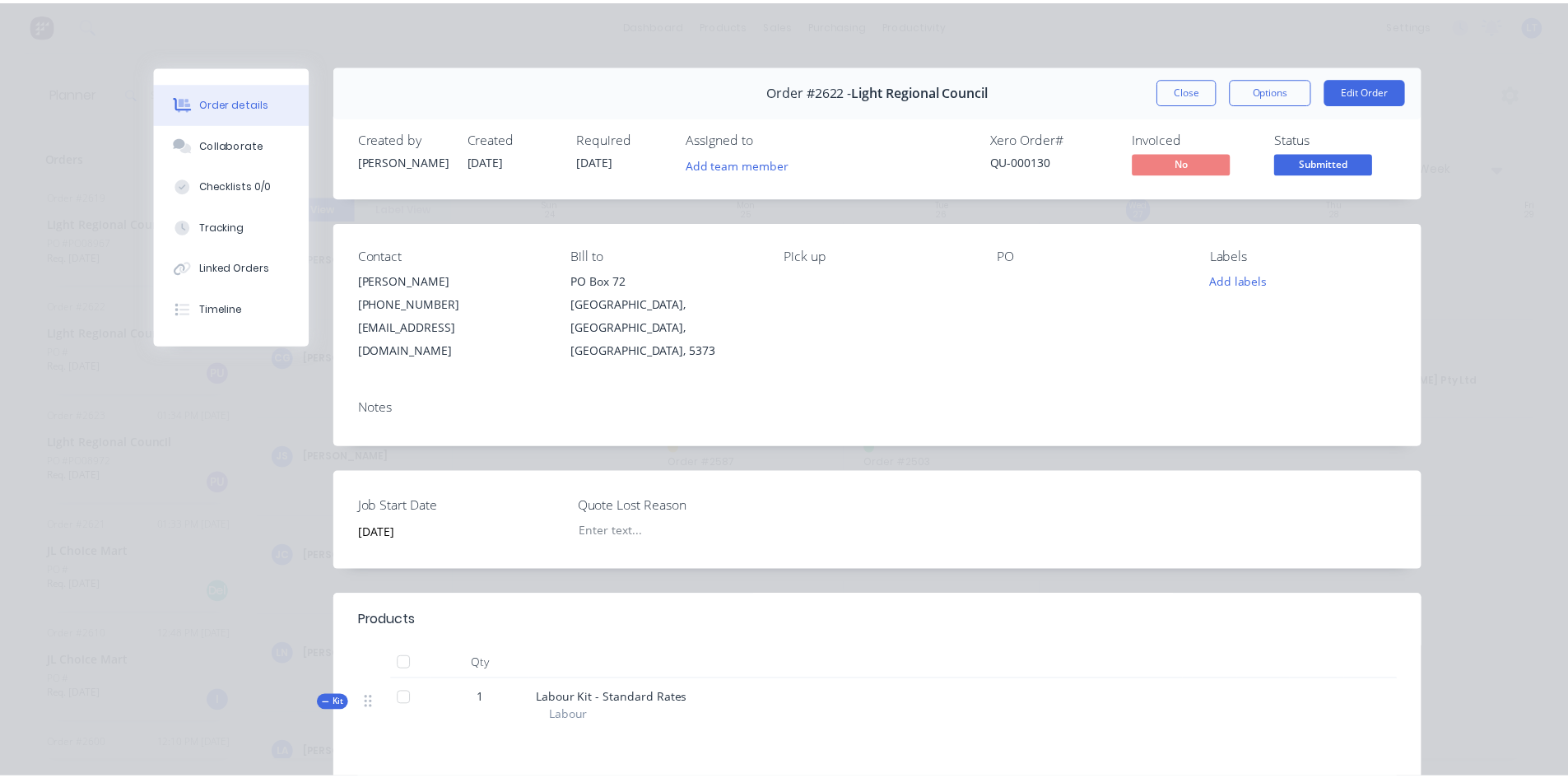
scroll to position [0, 0]
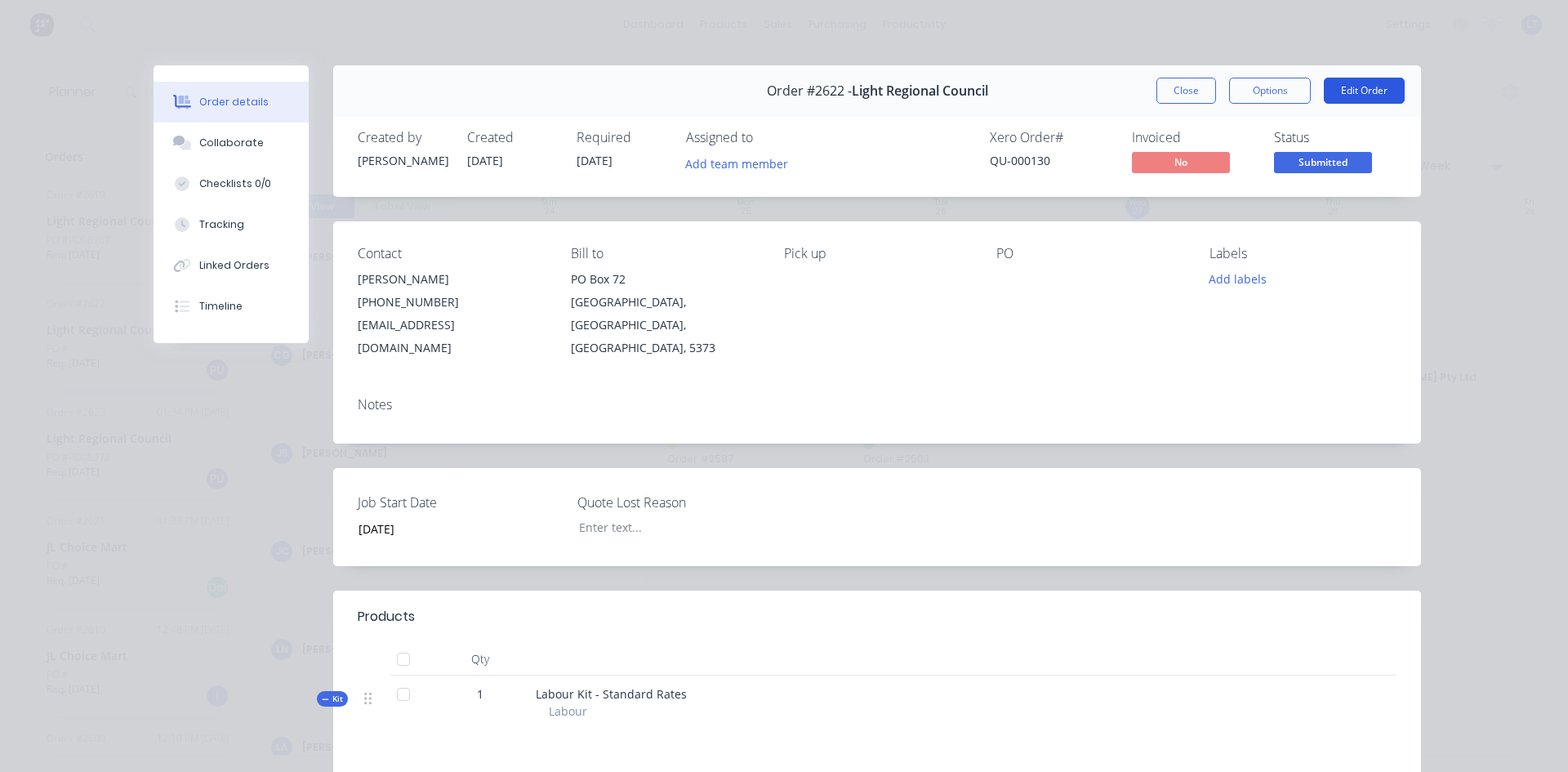
click at [1368, 95] on button "Edit Order" at bounding box center [1365, 90] width 81 height 26
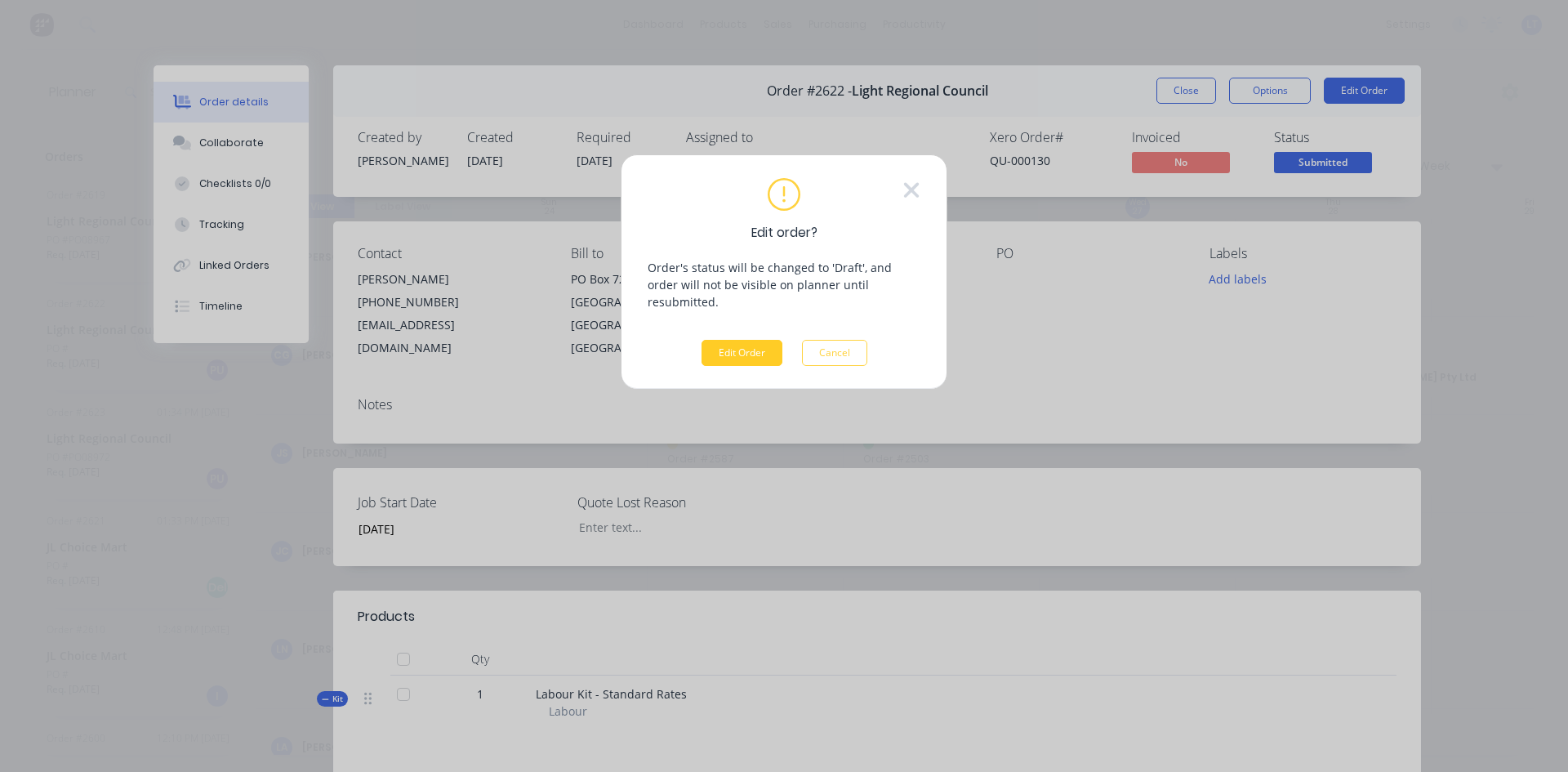
click at [750, 340] on button "Edit Order" at bounding box center [742, 353] width 81 height 26
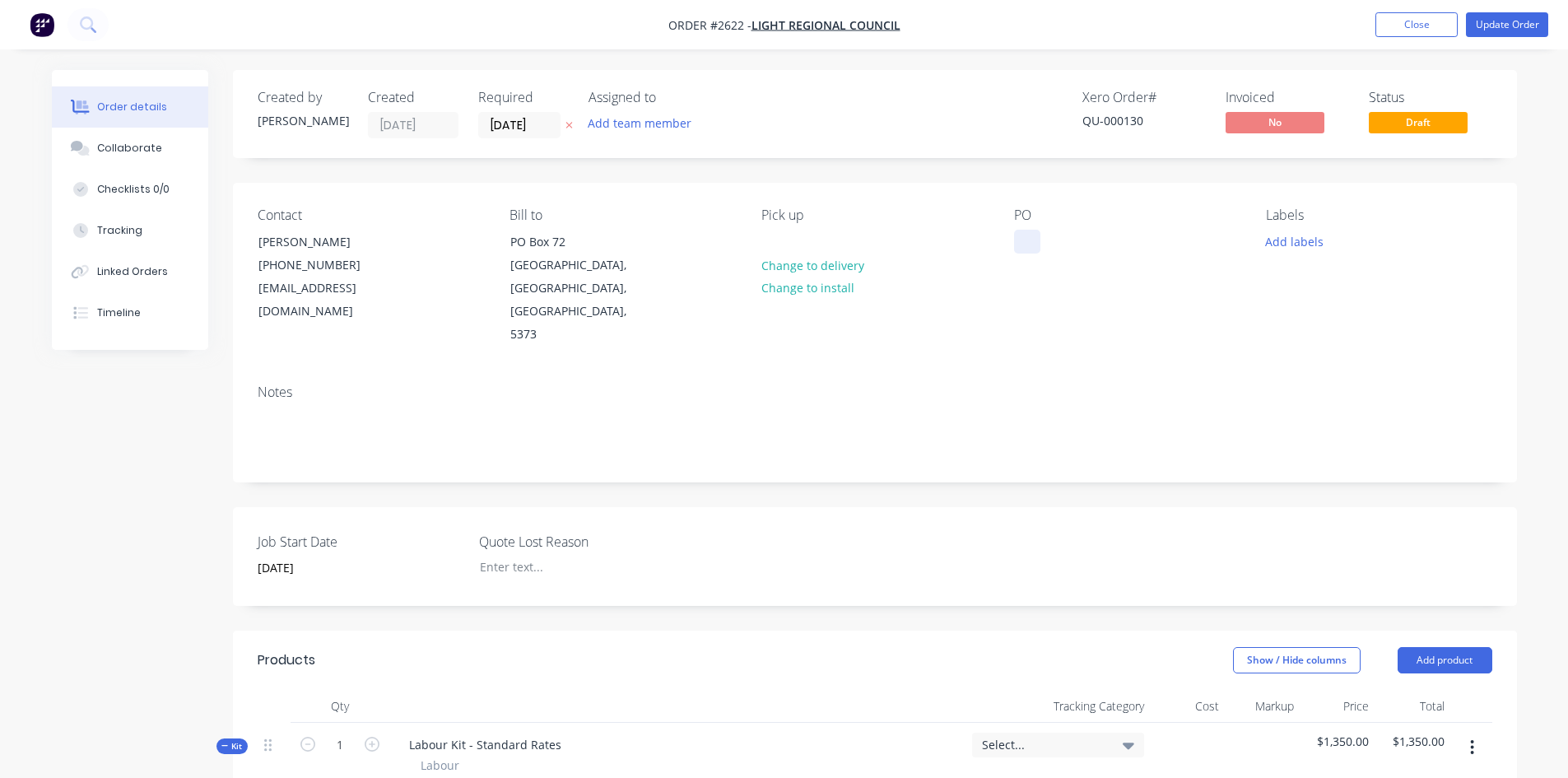
click at [1031, 236] on div at bounding box center [1028, 241] width 27 height 24
click at [1514, 27] on button "Update Order" at bounding box center [1507, 25] width 83 height 25
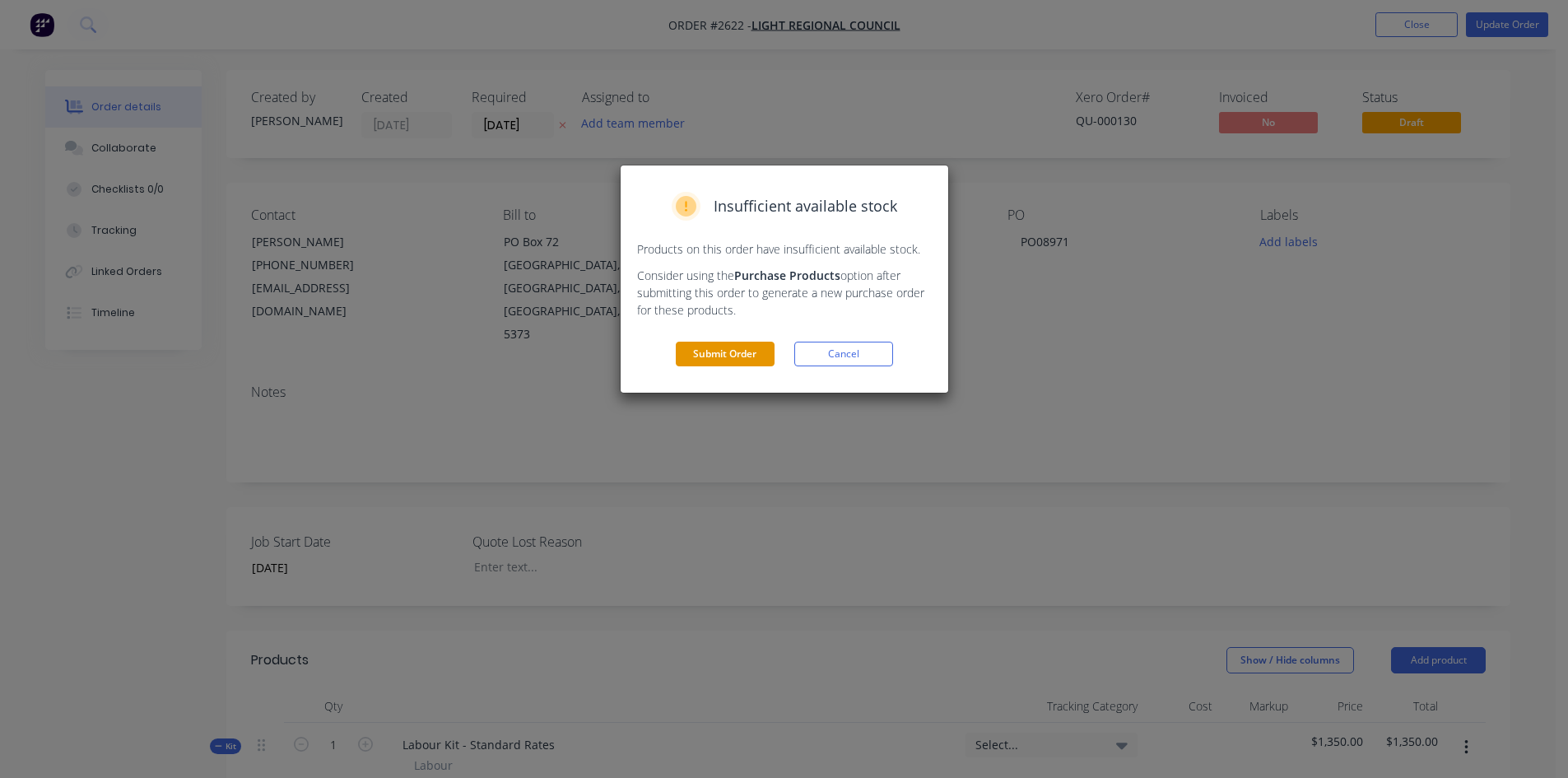
click at [757, 350] on button "Submit Order" at bounding box center [725, 354] width 99 height 25
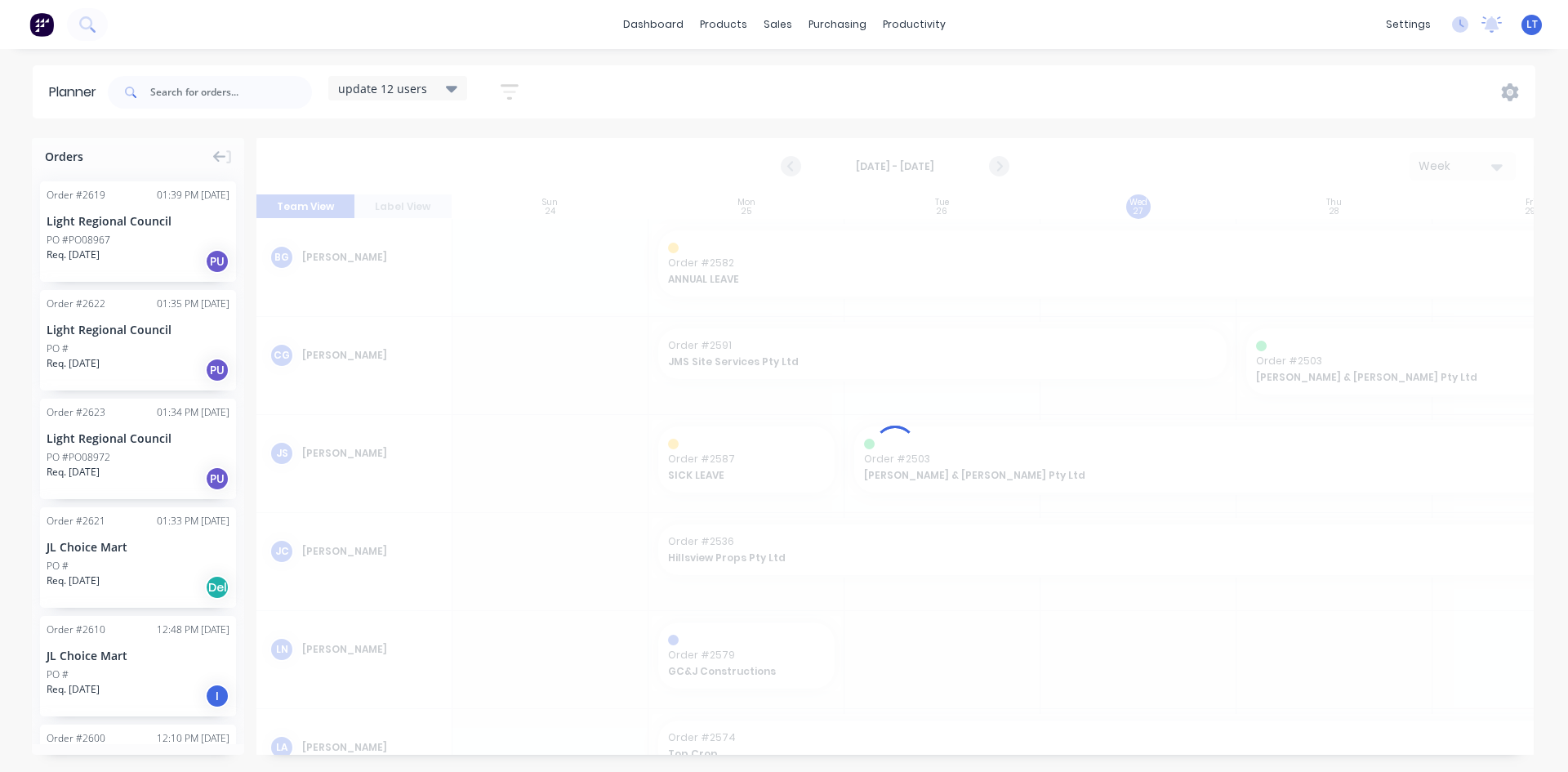
scroll to position [0, 1]
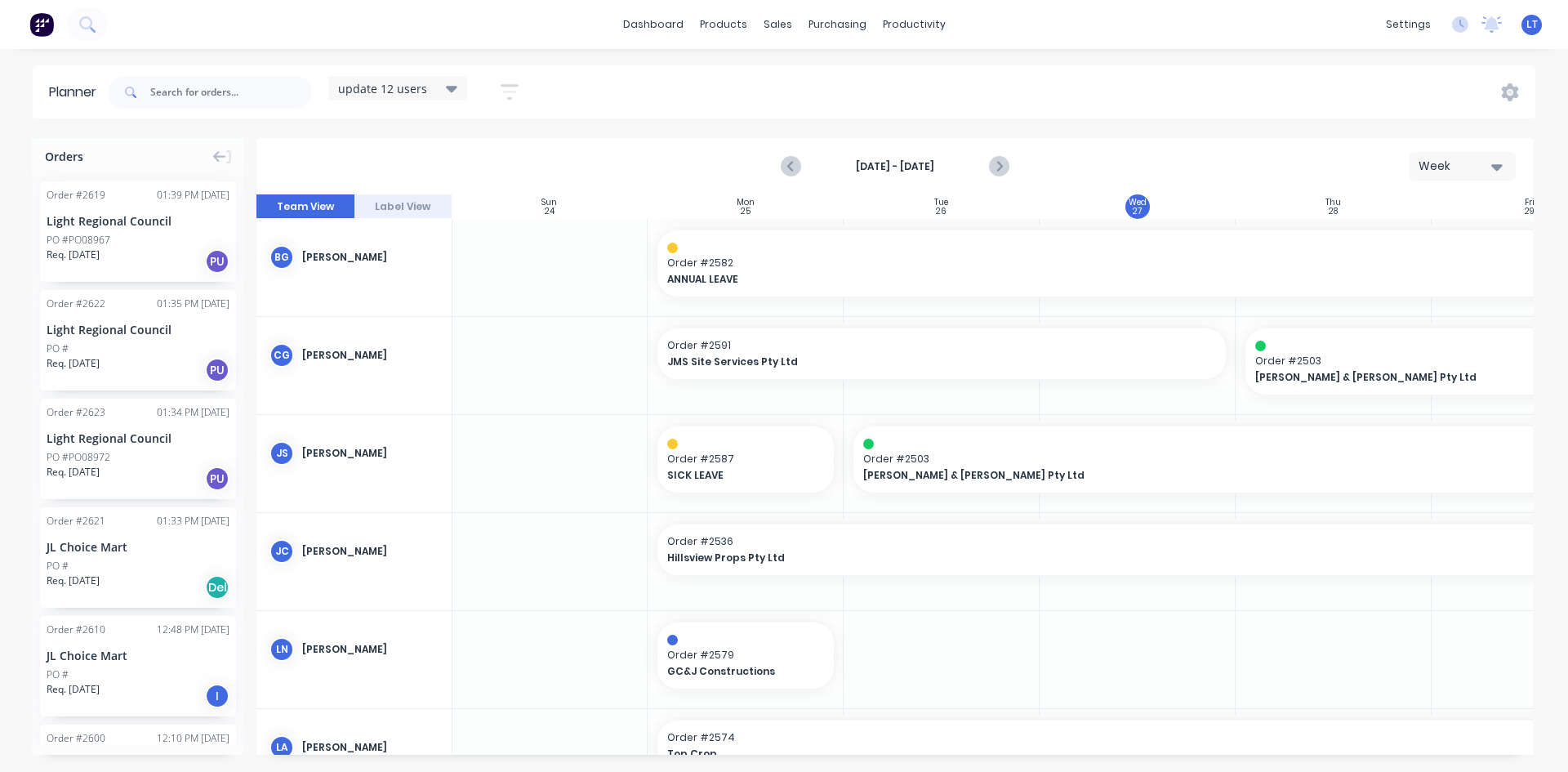
click at [118, 230] on div "Order # 2619 01:39 PM 27/08/25 Light Regional Council PO #PO08967 Req. 19/09/25…" at bounding box center [137, 232] width 196 height 101
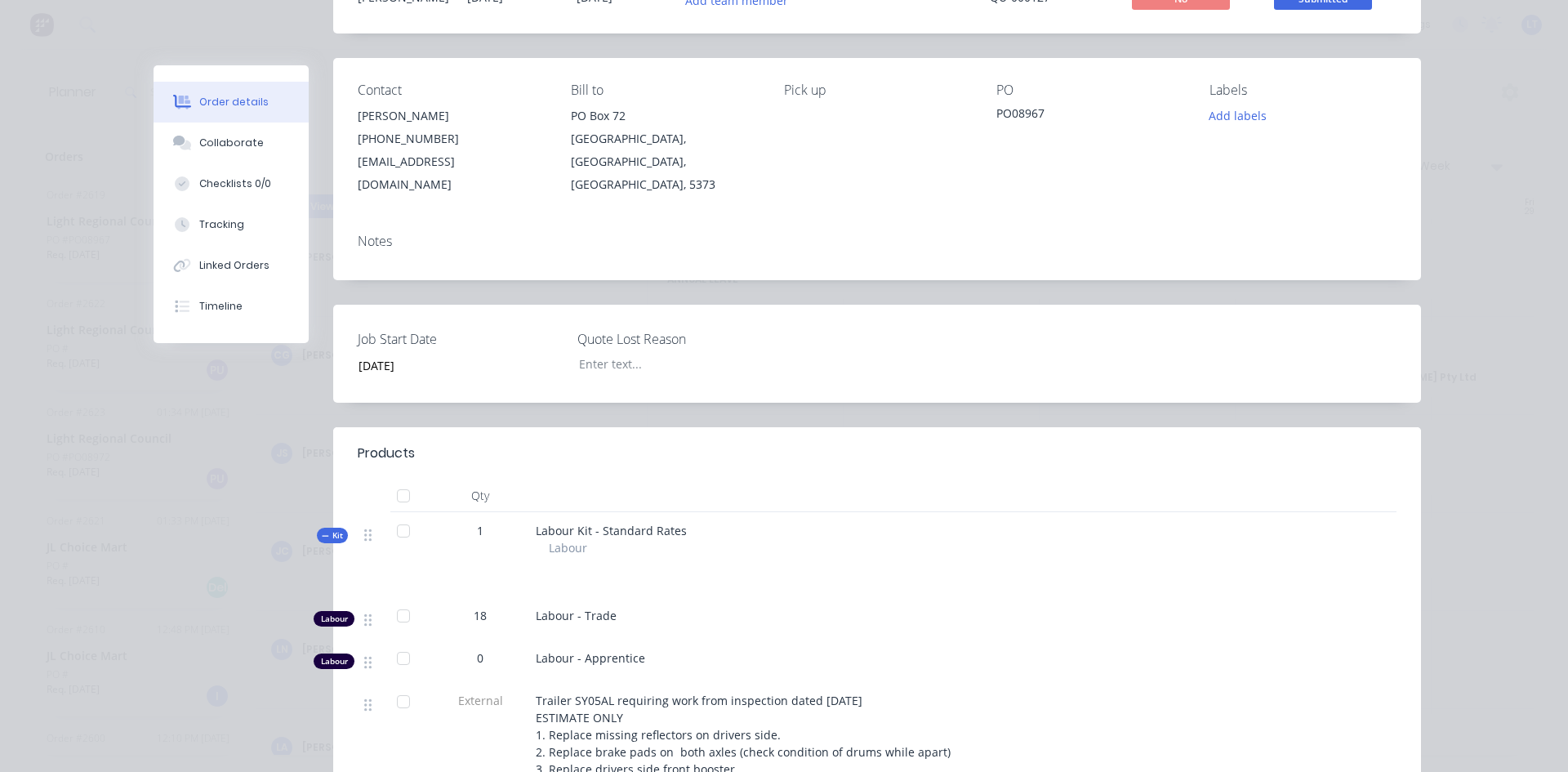
scroll to position [0, 0]
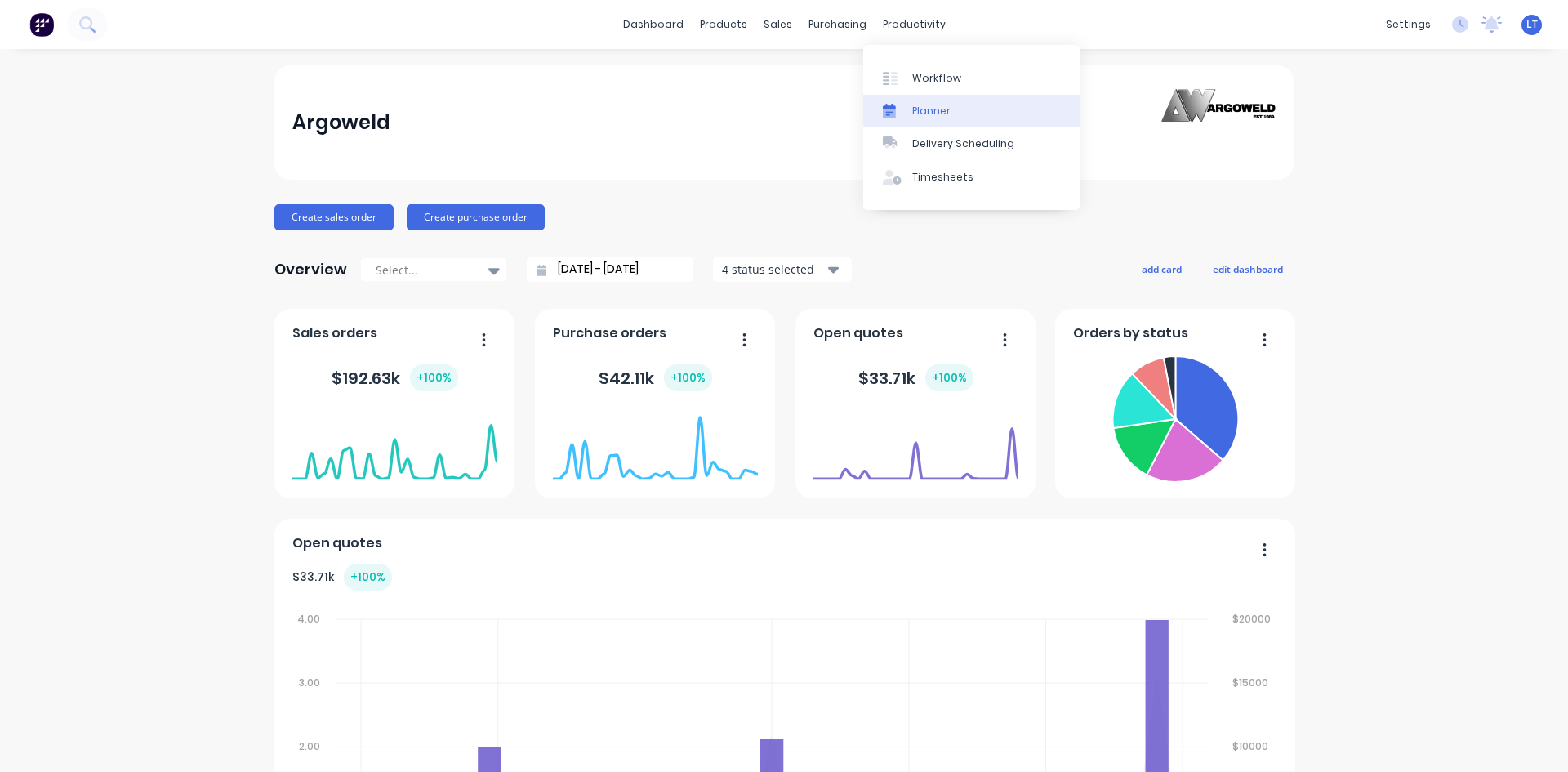
click at [930, 109] on div "Planner" at bounding box center [931, 111] width 39 height 15
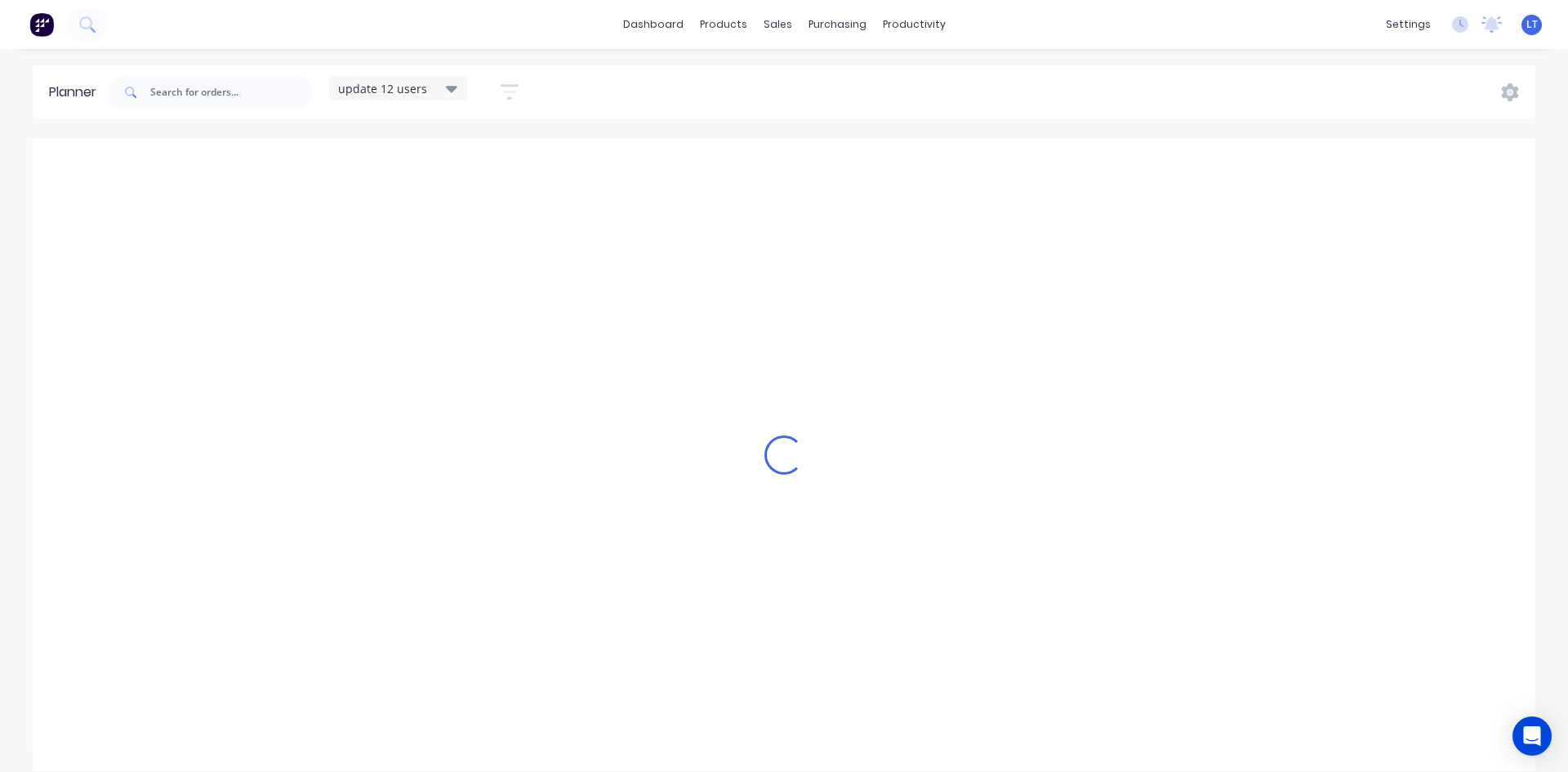
scroll to position [0, 1]
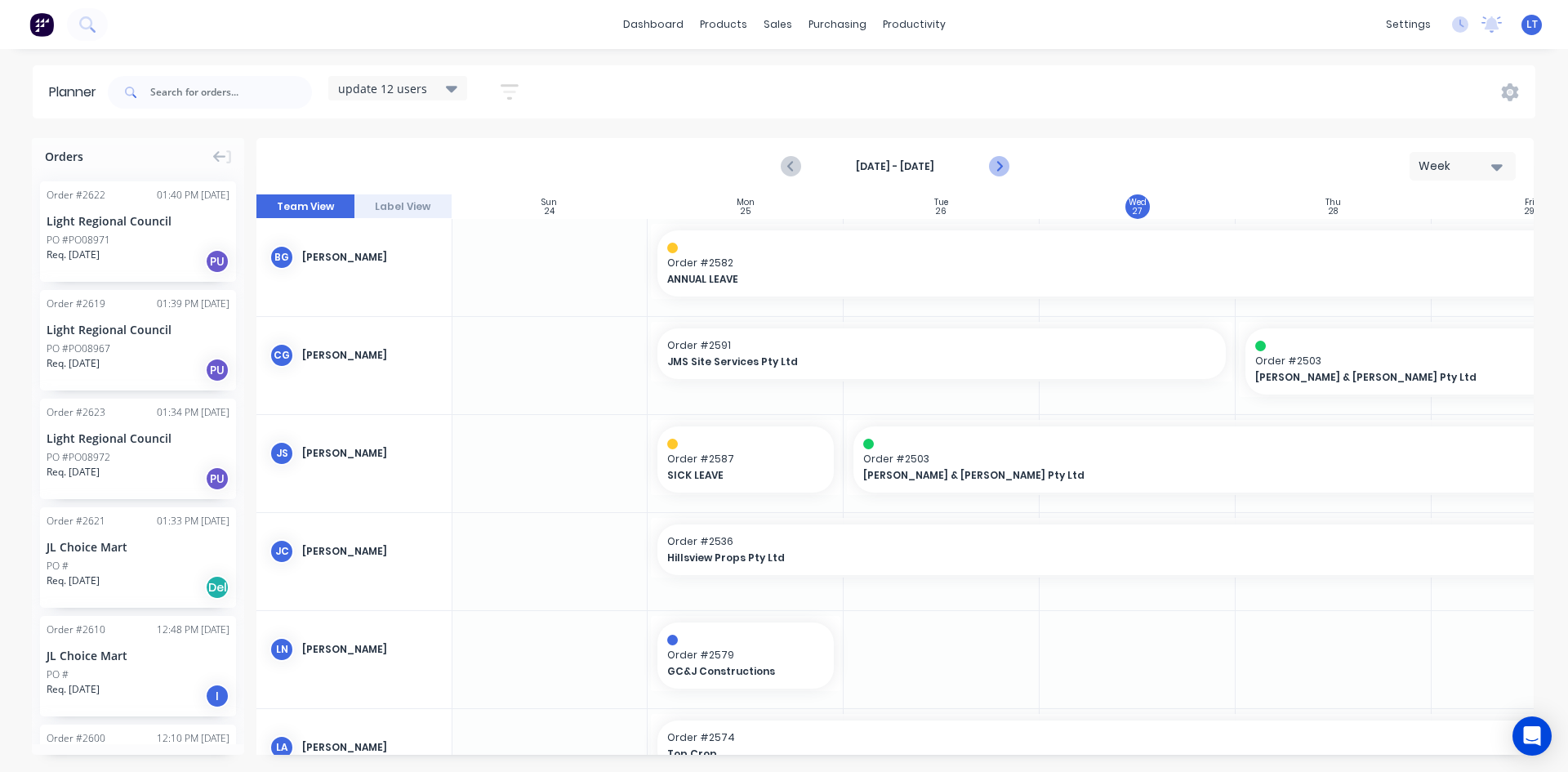
click at [1001, 170] on icon "Next page" at bounding box center [997, 167] width 20 height 20
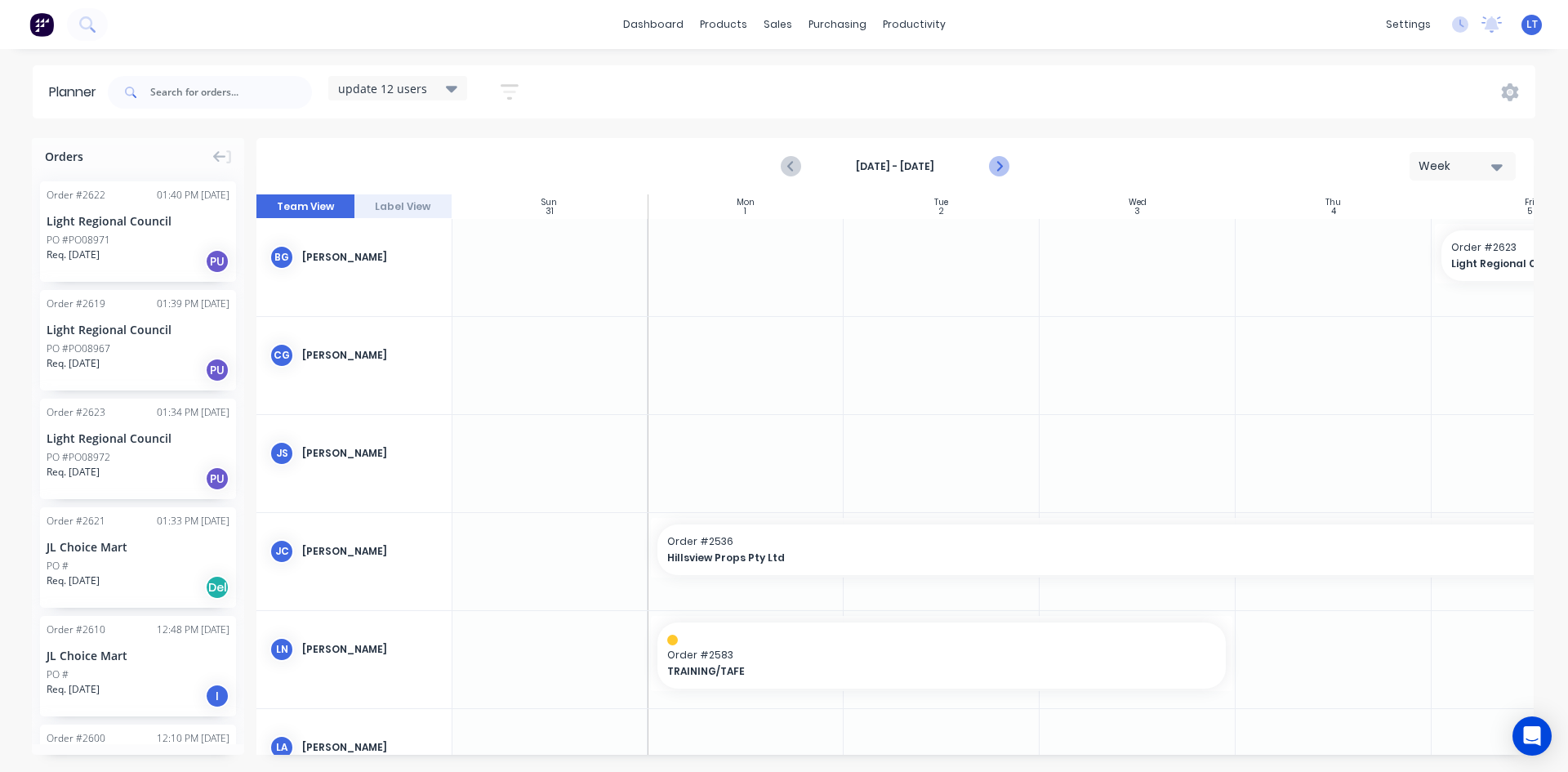
click at [1005, 169] on icon "Next page" at bounding box center [997, 167] width 20 height 20
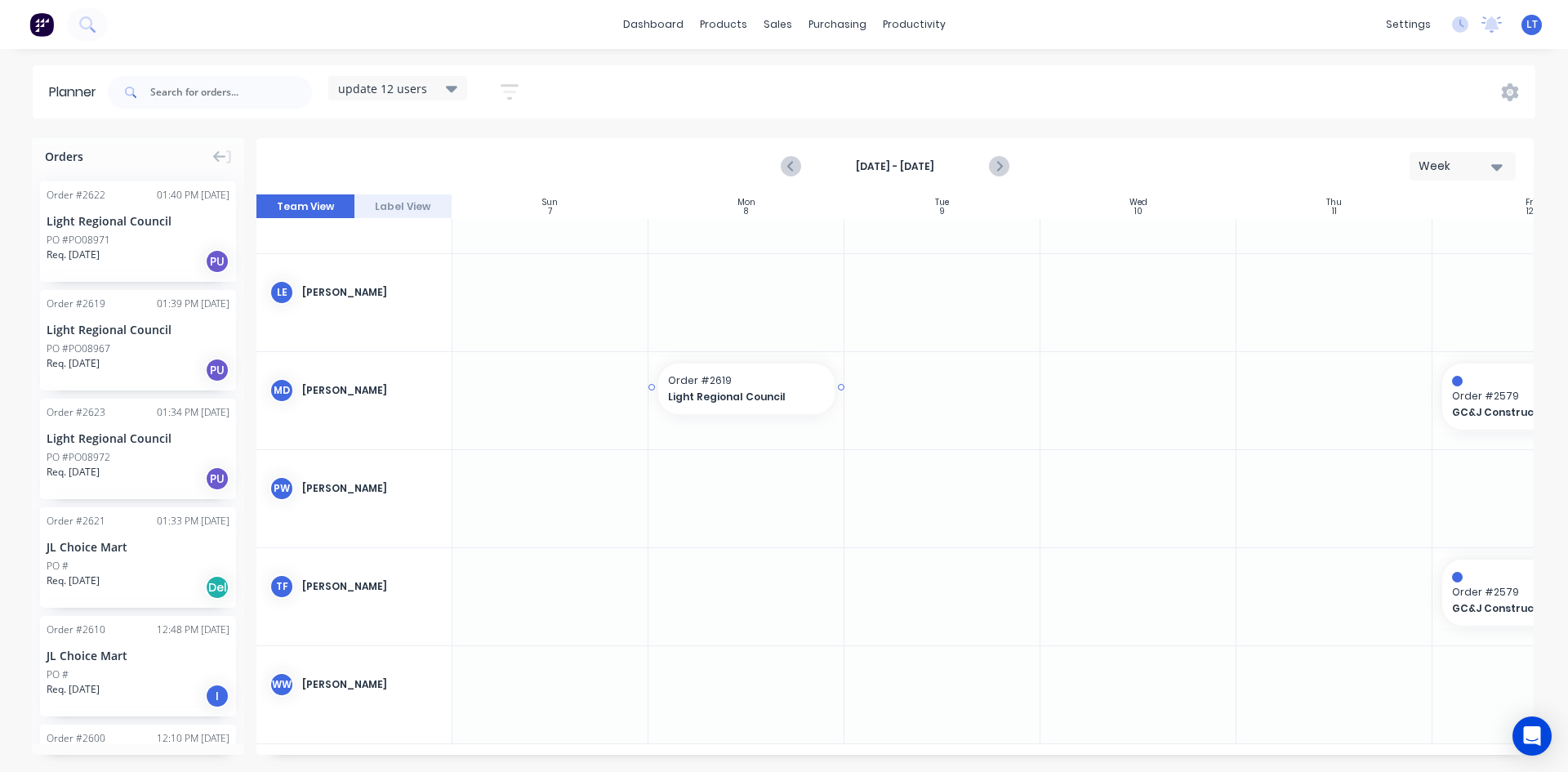
scroll to position [561, 0]
drag, startPoint x: 114, startPoint y: 330, endPoint x: 919, endPoint y: 674, distance: 875.4
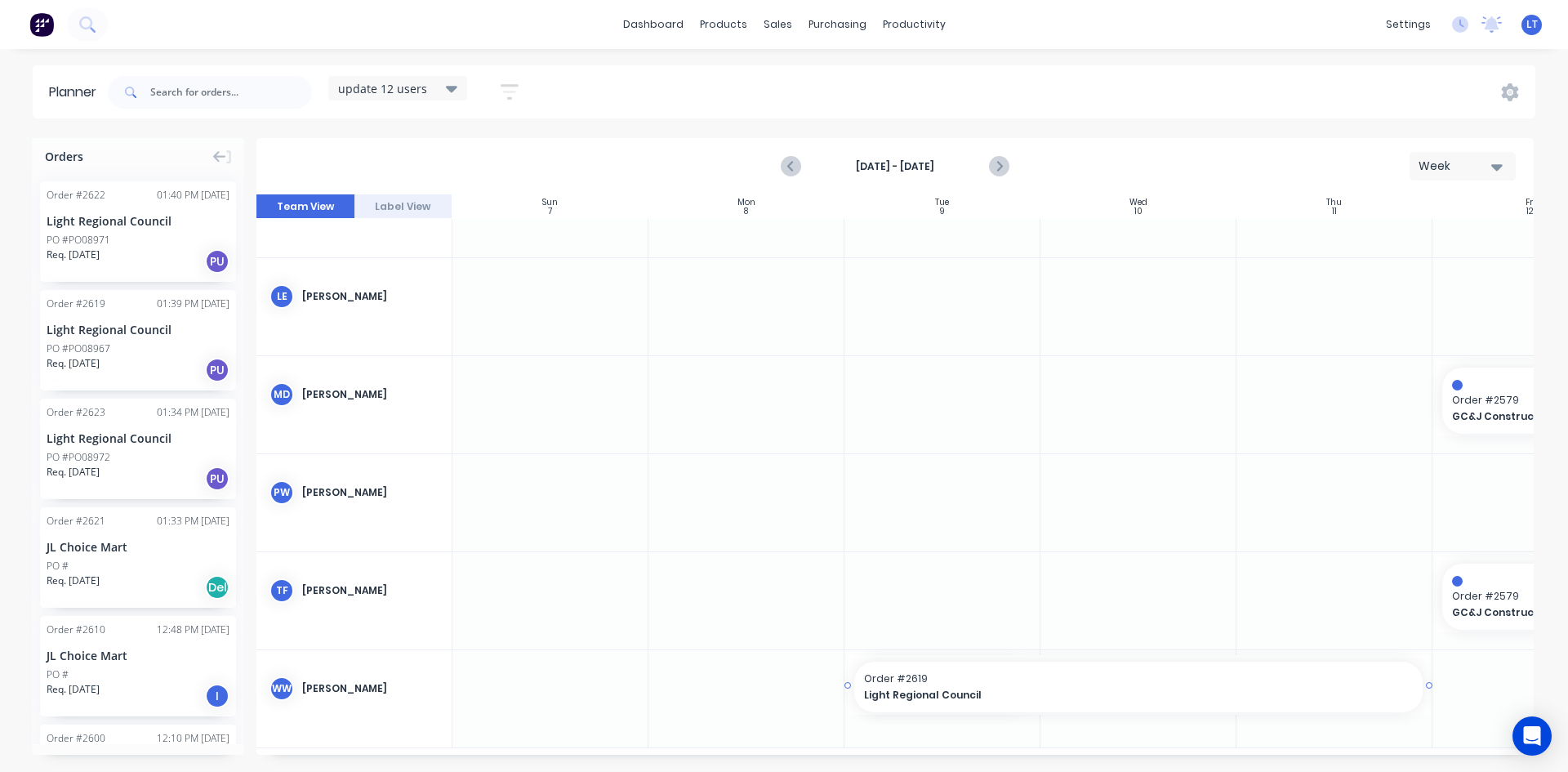
drag, startPoint x: 1037, startPoint y: 686, endPoint x: 1308, endPoint y: 694, distance: 271.1
drag, startPoint x: 1308, startPoint y: 694, endPoint x: 1338, endPoint y: 699, distance: 30.4
drag, startPoint x: 116, startPoint y: 231, endPoint x: 748, endPoint y: 711, distance: 793.6
drag, startPoint x: 841, startPoint y: 686, endPoint x: 854, endPoint y: 685, distance: 13.0
drag, startPoint x: 1046, startPoint y: 684, endPoint x: 1085, endPoint y: 693, distance: 40.0
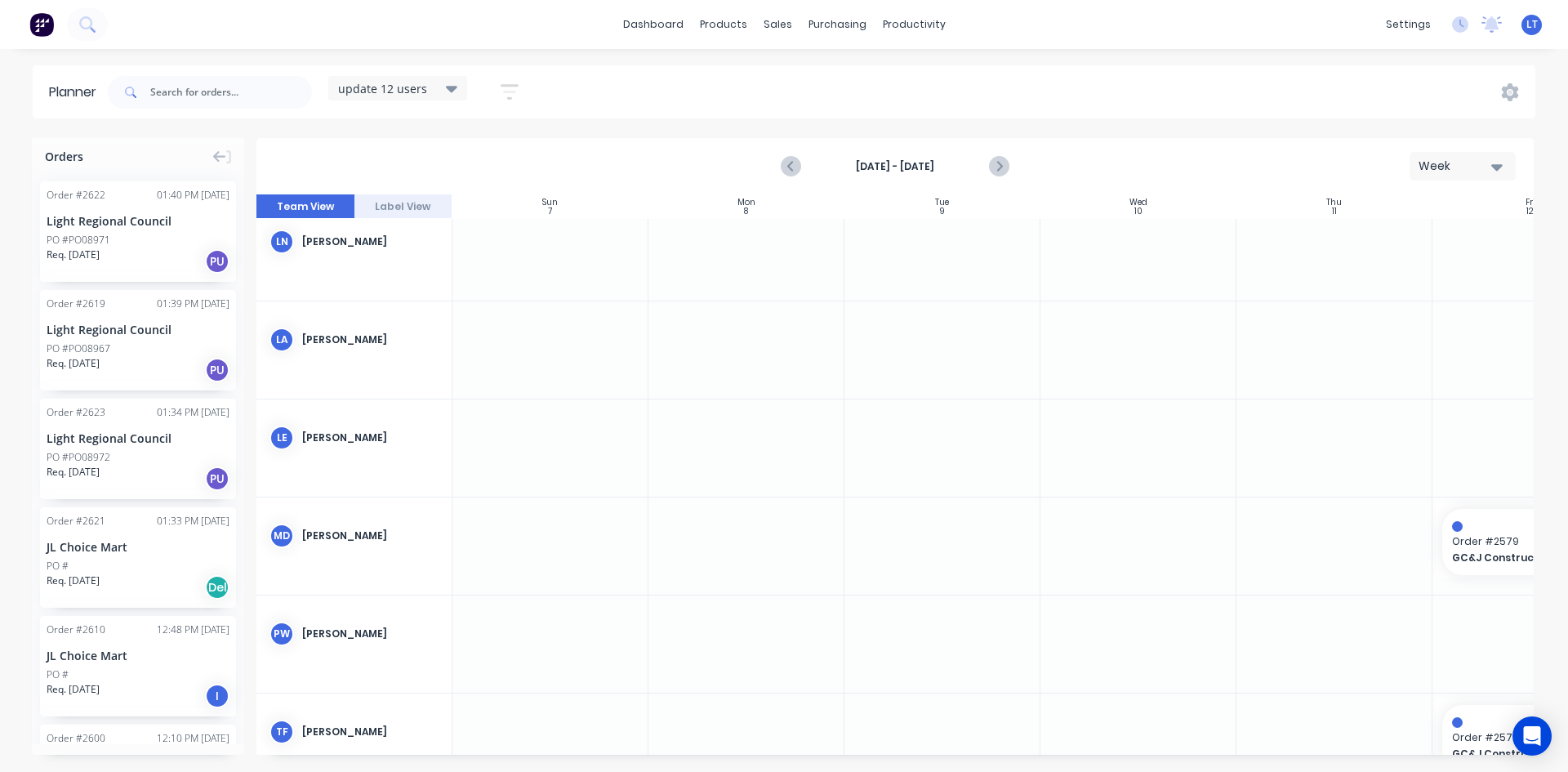
scroll to position [385, 0]
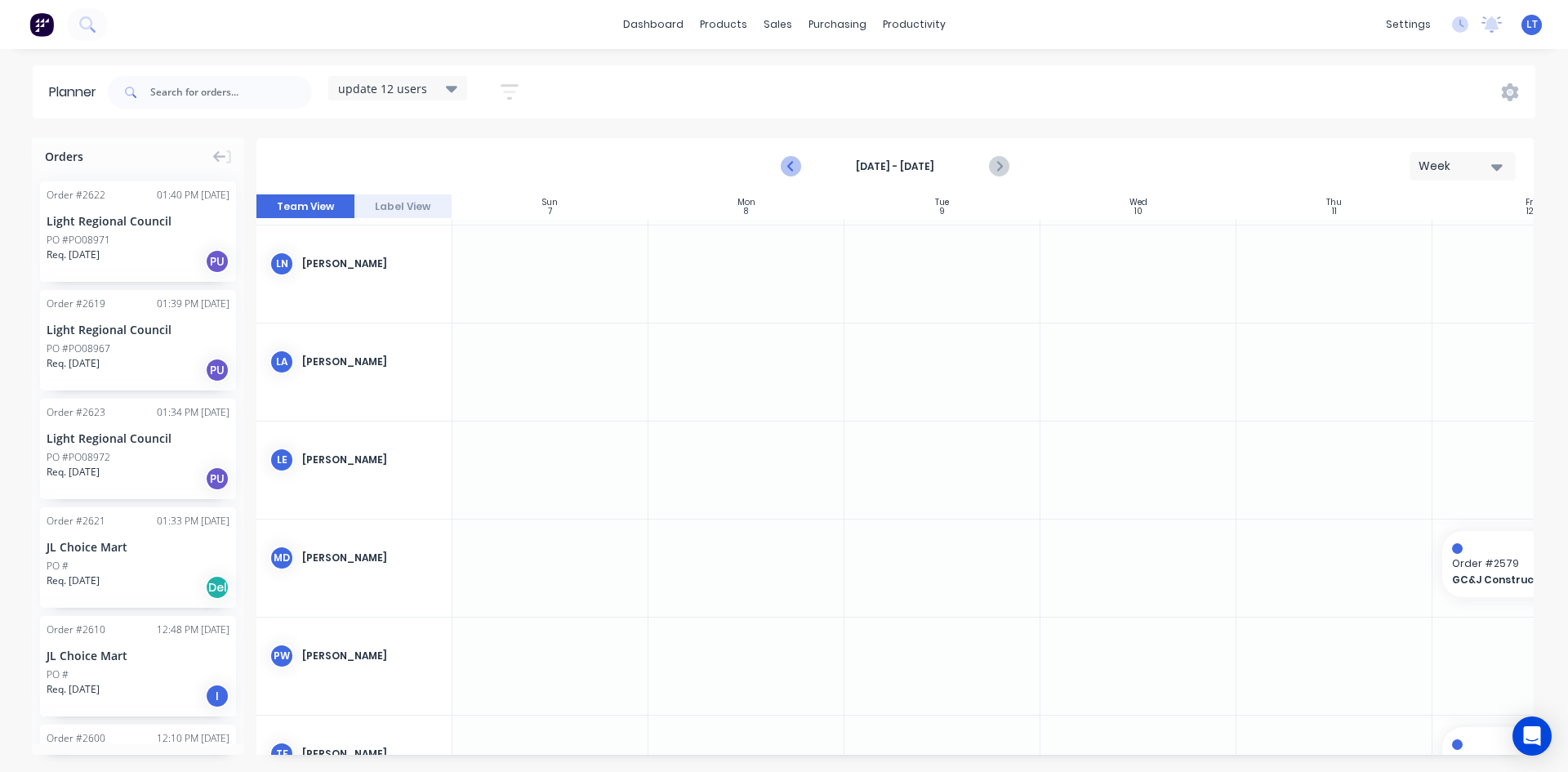
click at [791, 159] on icon "Previous page" at bounding box center [791, 167] width 20 height 20
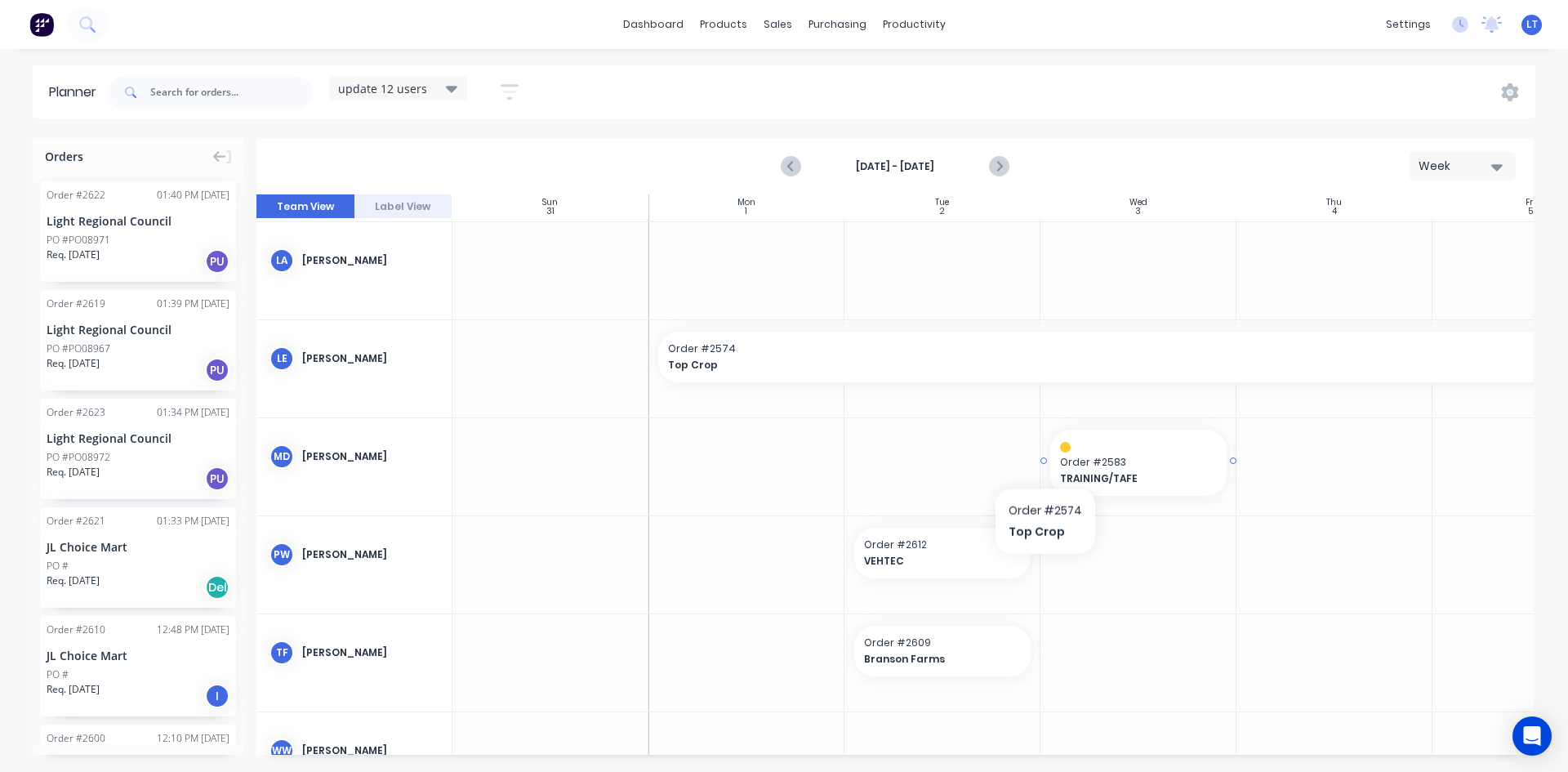
scroll to position [561, 0]
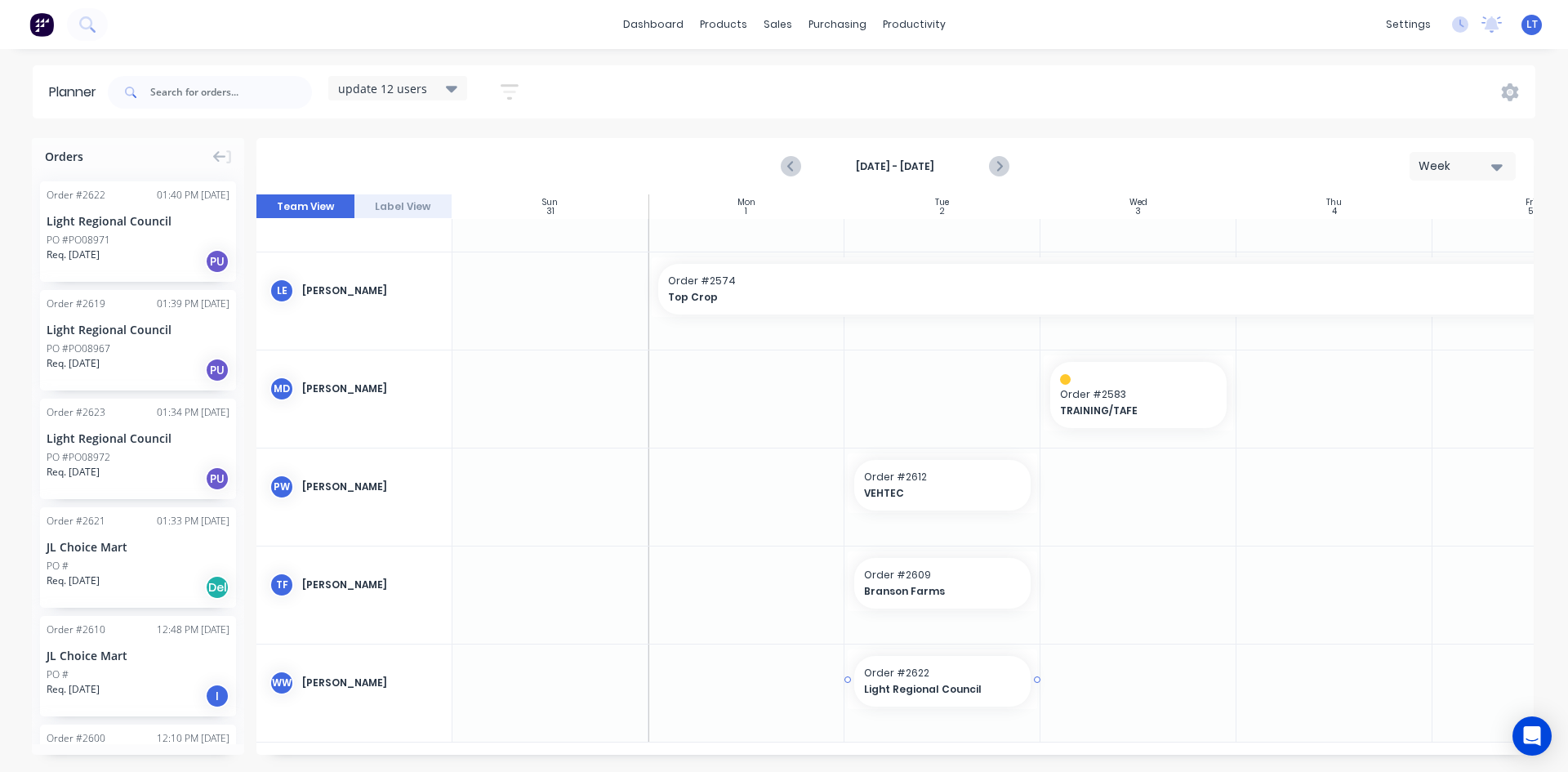
drag, startPoint x: 108, startPoint y: 232, endPoint x: 1024, endPoint y: 680, distance: 1019.7
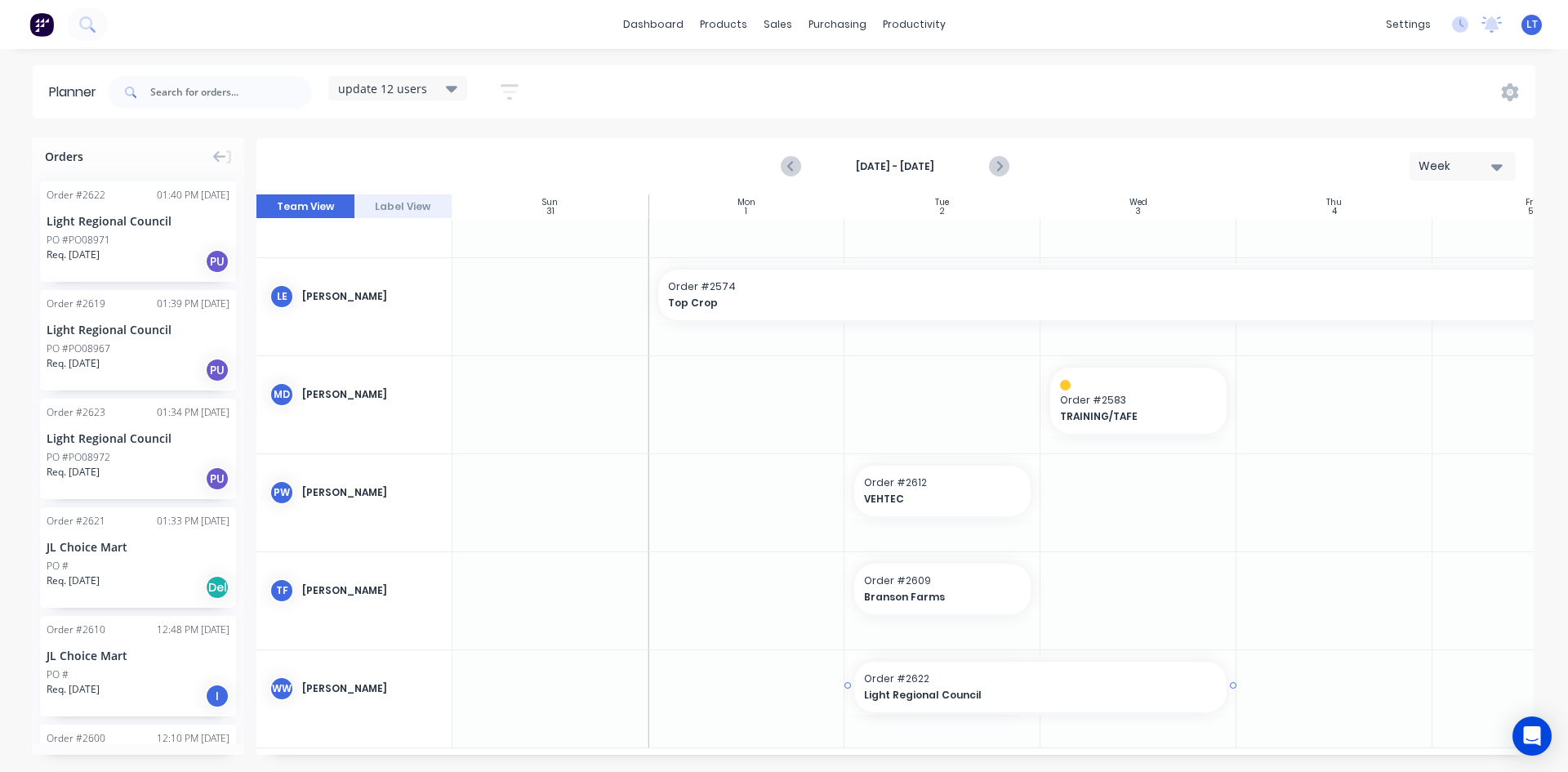
drag, startPoint x: 1038, startPoint y: 684, endPoint x: 1113, endPoint y: 684, distance: 75.0
drag, startPoint x: 92, startPoint y: 338, endPoint x: 1322, endPoint y: 692, distance: 1279.9
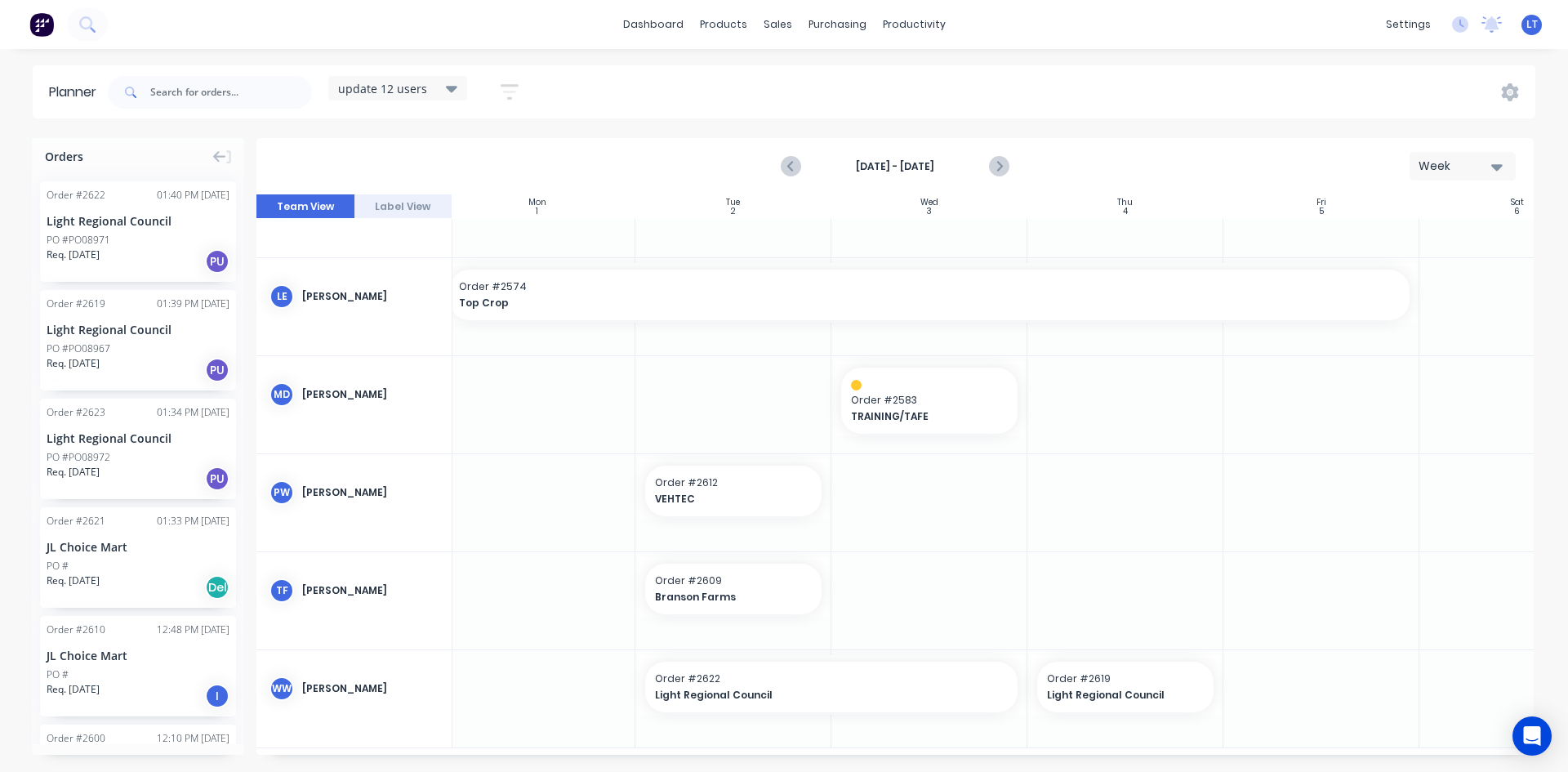
scroll to position [549, 256]
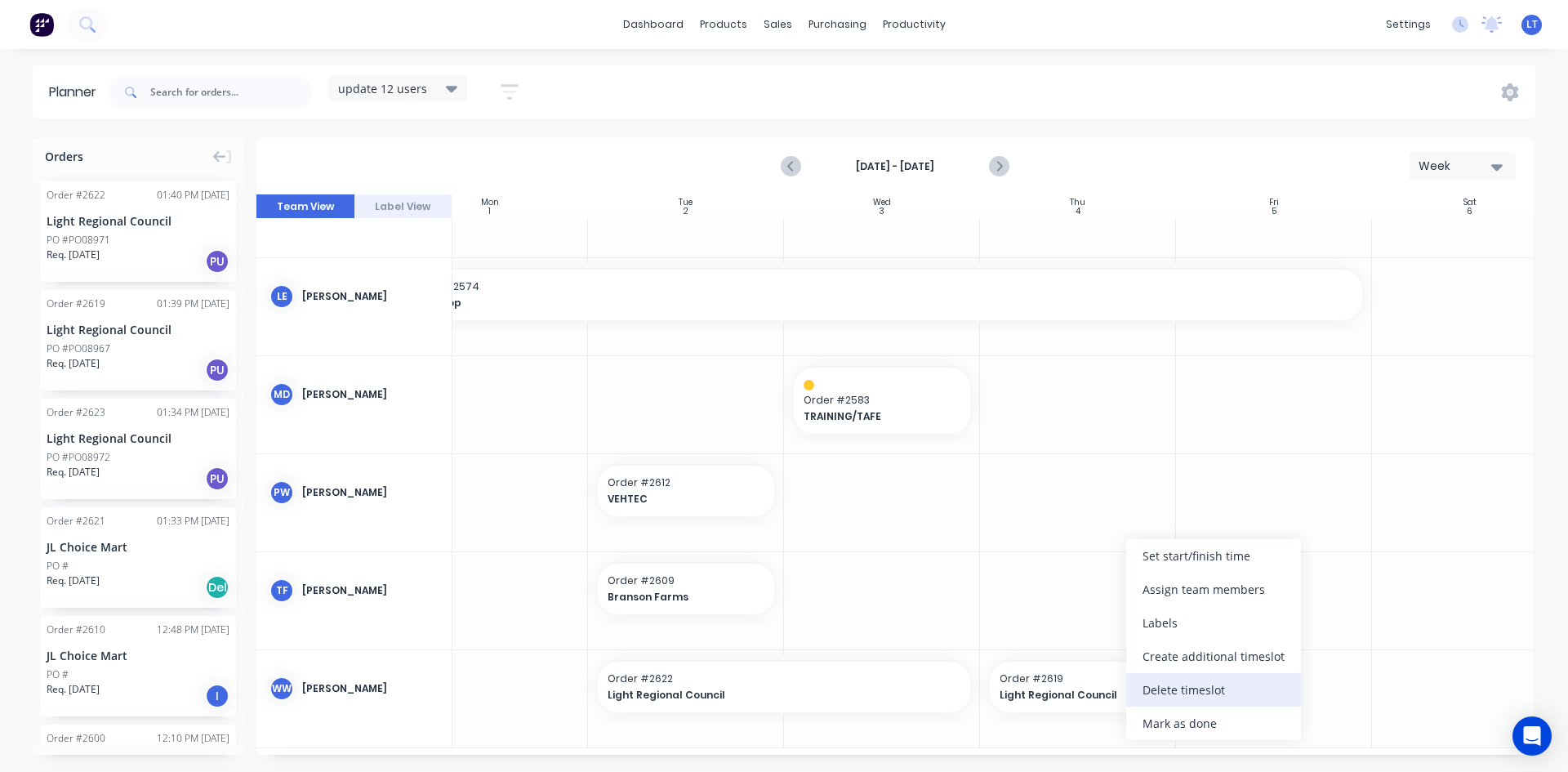
click at [1196, 692] on div "Delete timeslot" at bounding box center [1214, 690] width 175 height 34
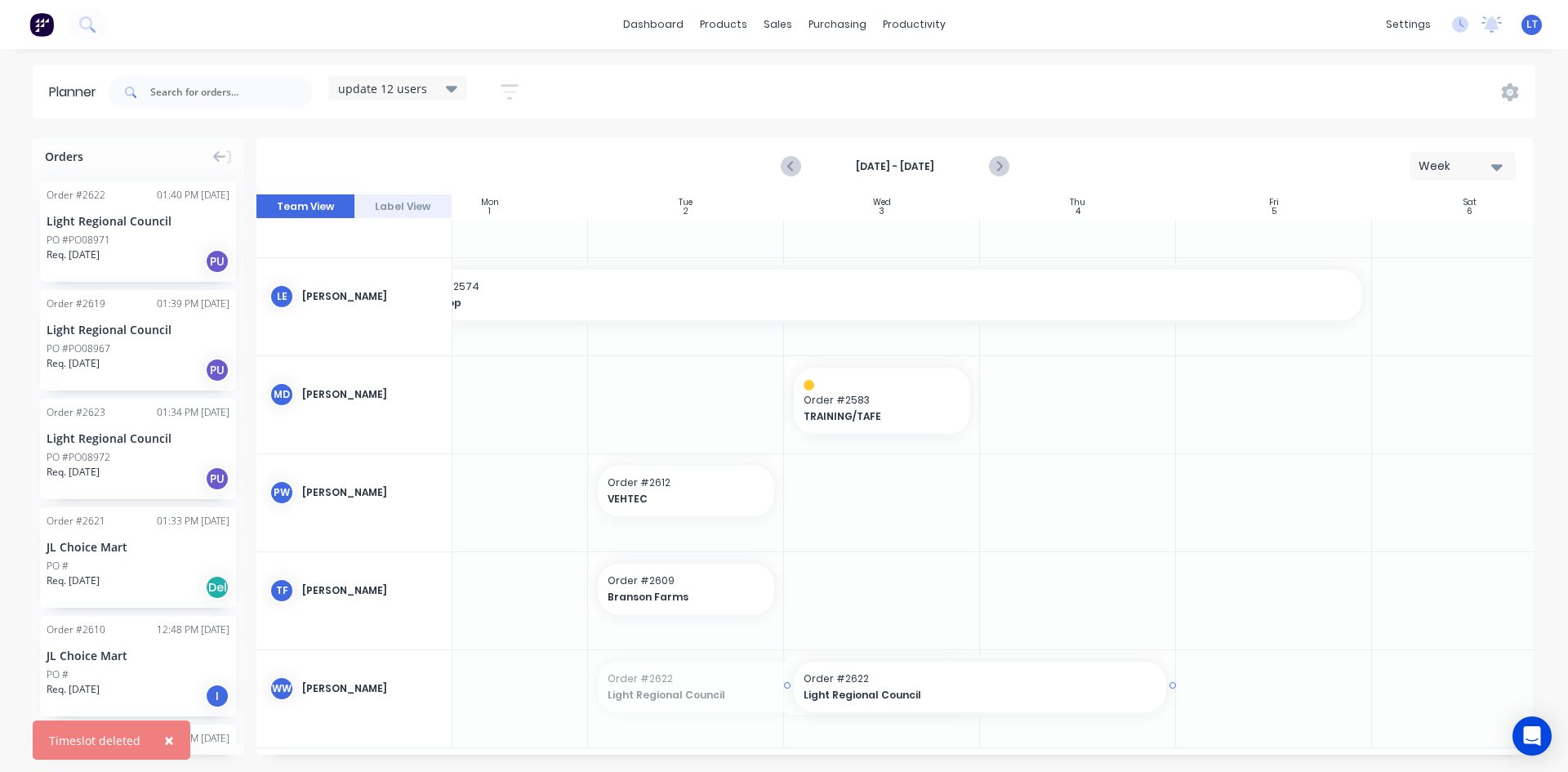
drag, startPoint x: 777, startPoint y: 676, endPoint x: 923, endPoint y: 680, distance: 146.1
click at [994, 164] on icon "Next page" at bounding box center [997, 167] width 20 height 20
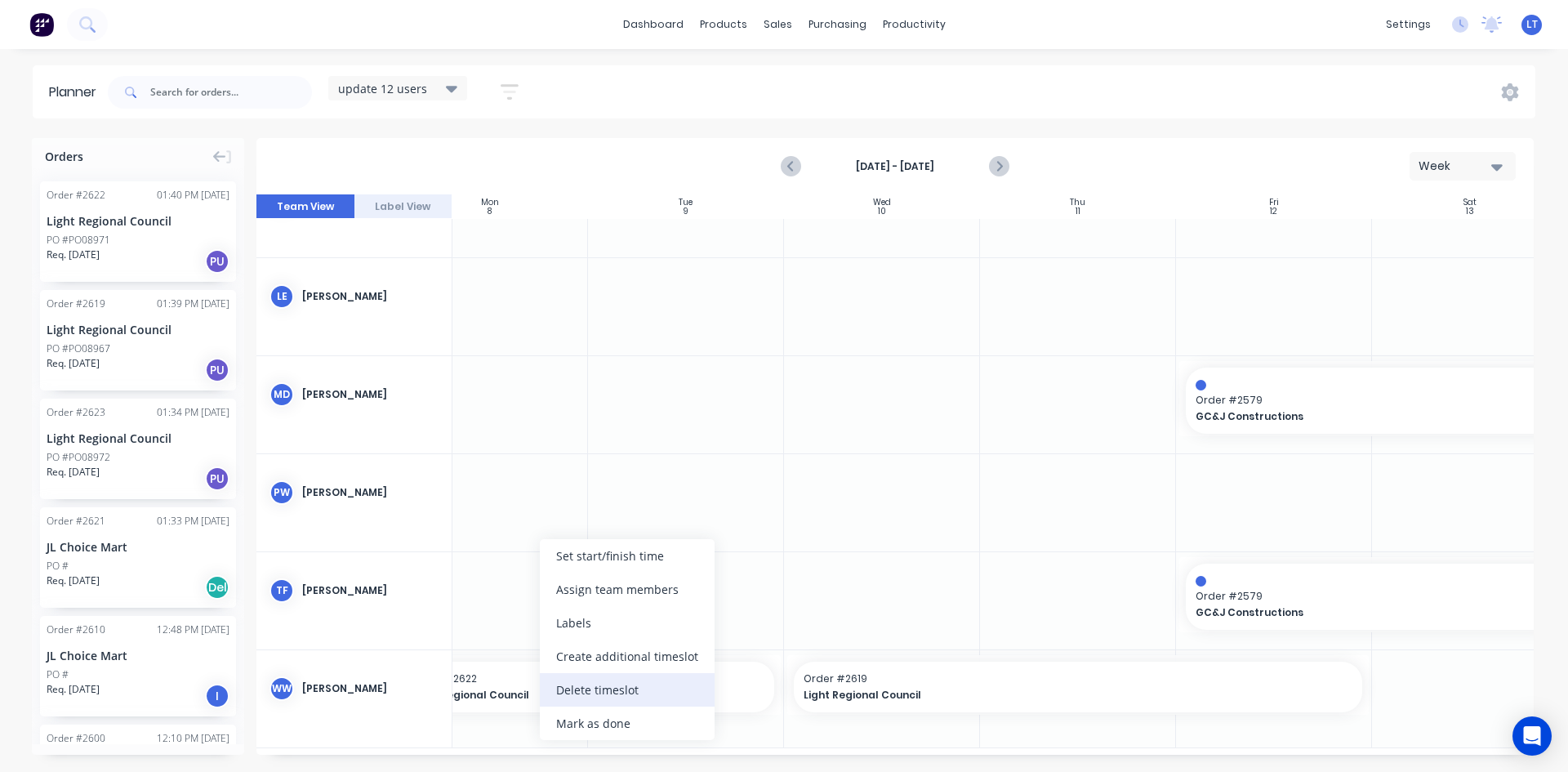
click at [589, 686] on div "Delete timeslot" at bounding box center [627, 690] width 175 height 34
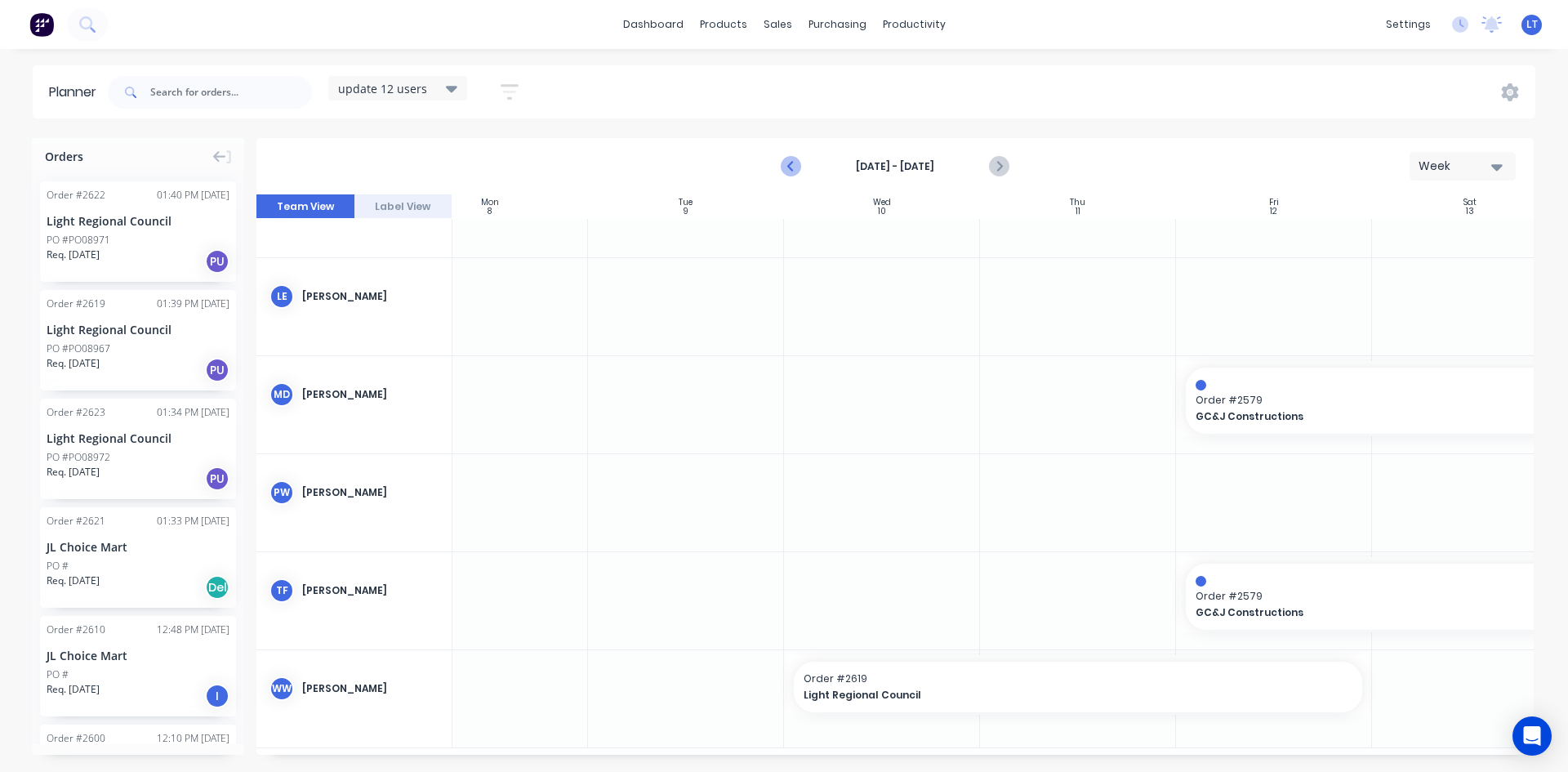
click at [793, 164] on icon "Previous page" at bounding box center [791, 167] width 20 height 20
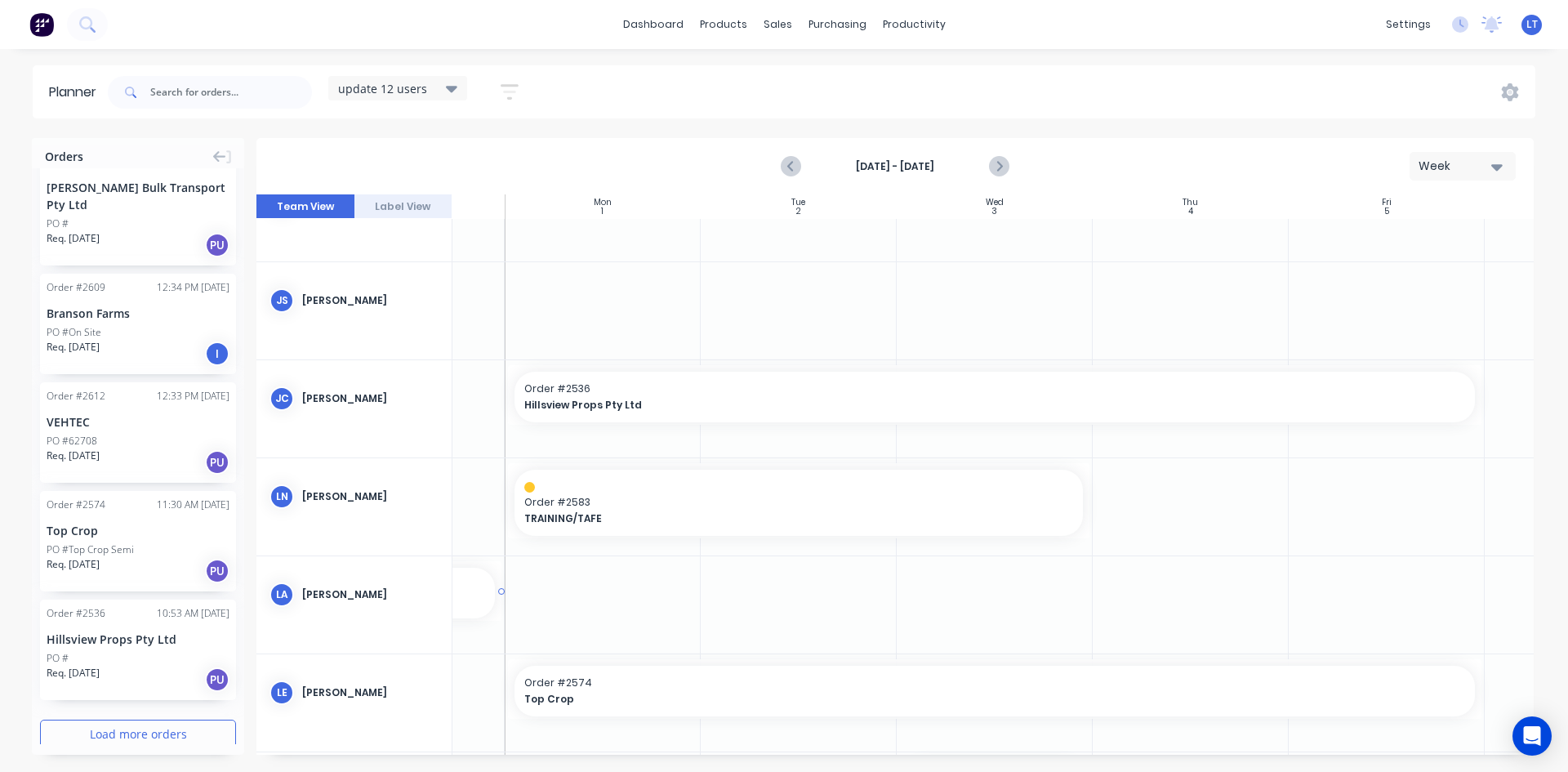
scroll to position [153, 139]
drag, startPoint x: 119, startPoint y: 531, endPoint x: 636, endPoint y: 595, distance: 520.9
drag, startPoint x: 704, startPoint y: 592, endPoint x: 1414, endPoint y: 600, distance: 710.0
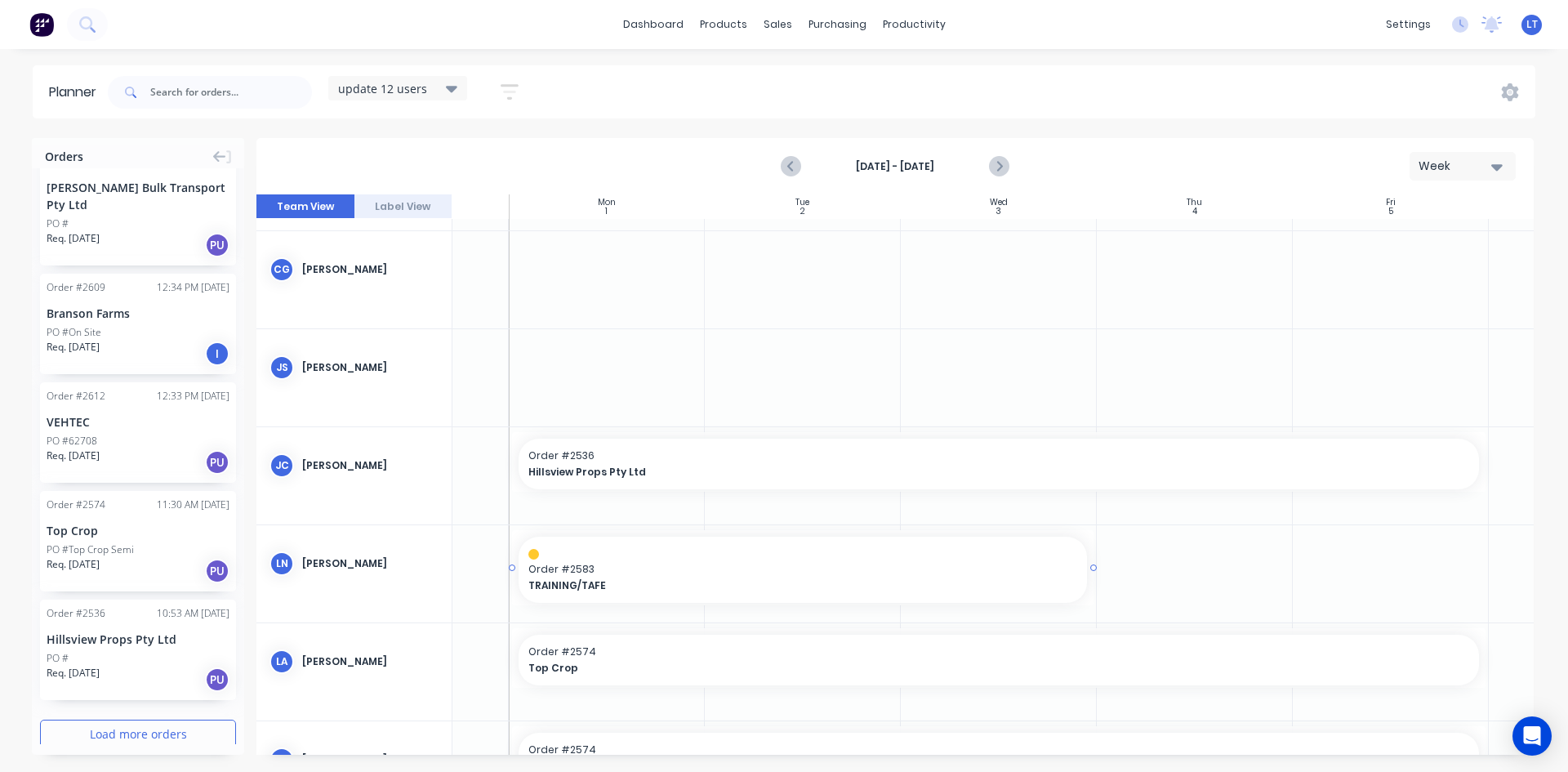
scroll to position [0, 139]
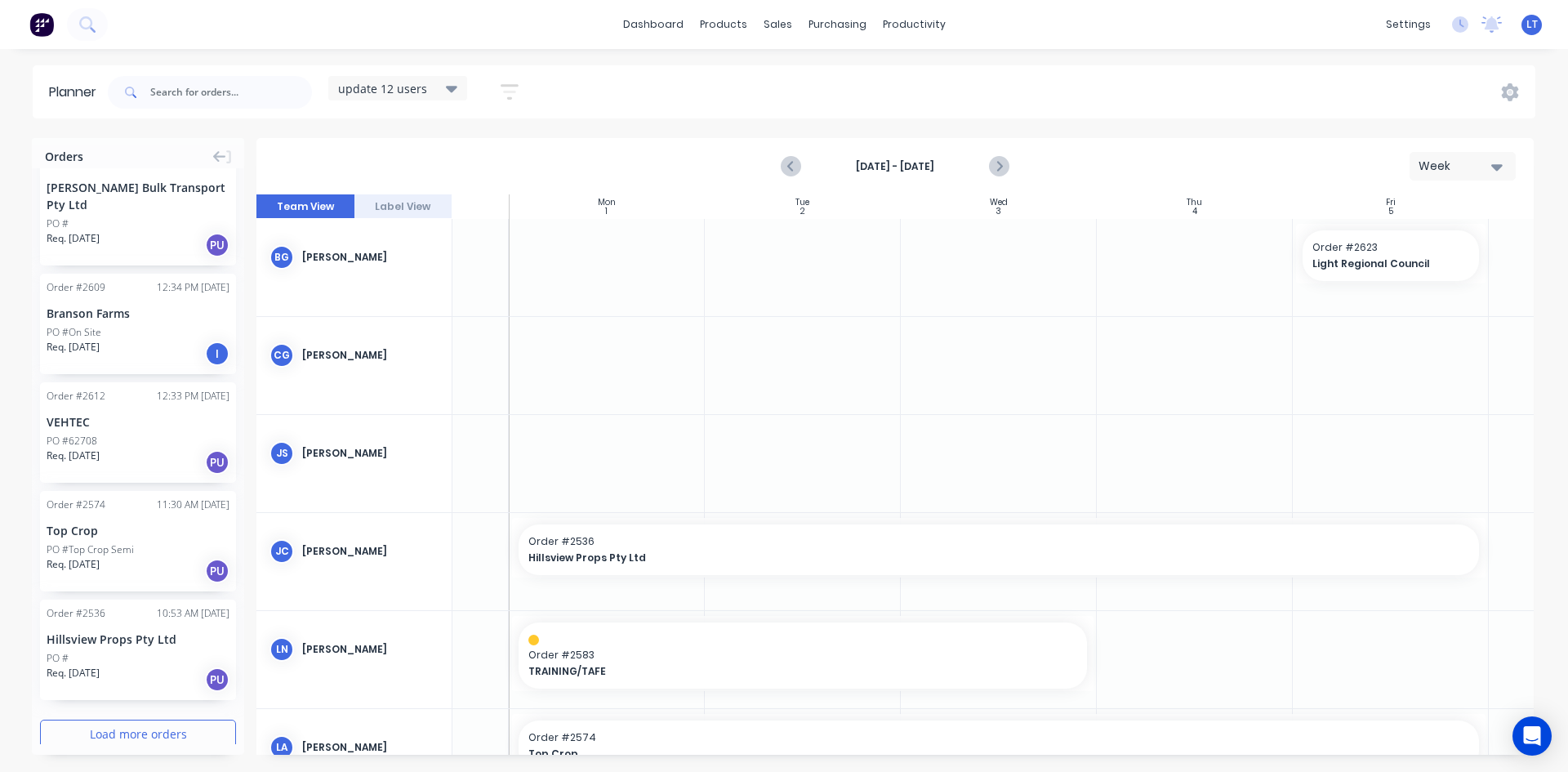
click at [183, 719] on button "Load more orders" at bounding box center [137, 733] width 196 height 28
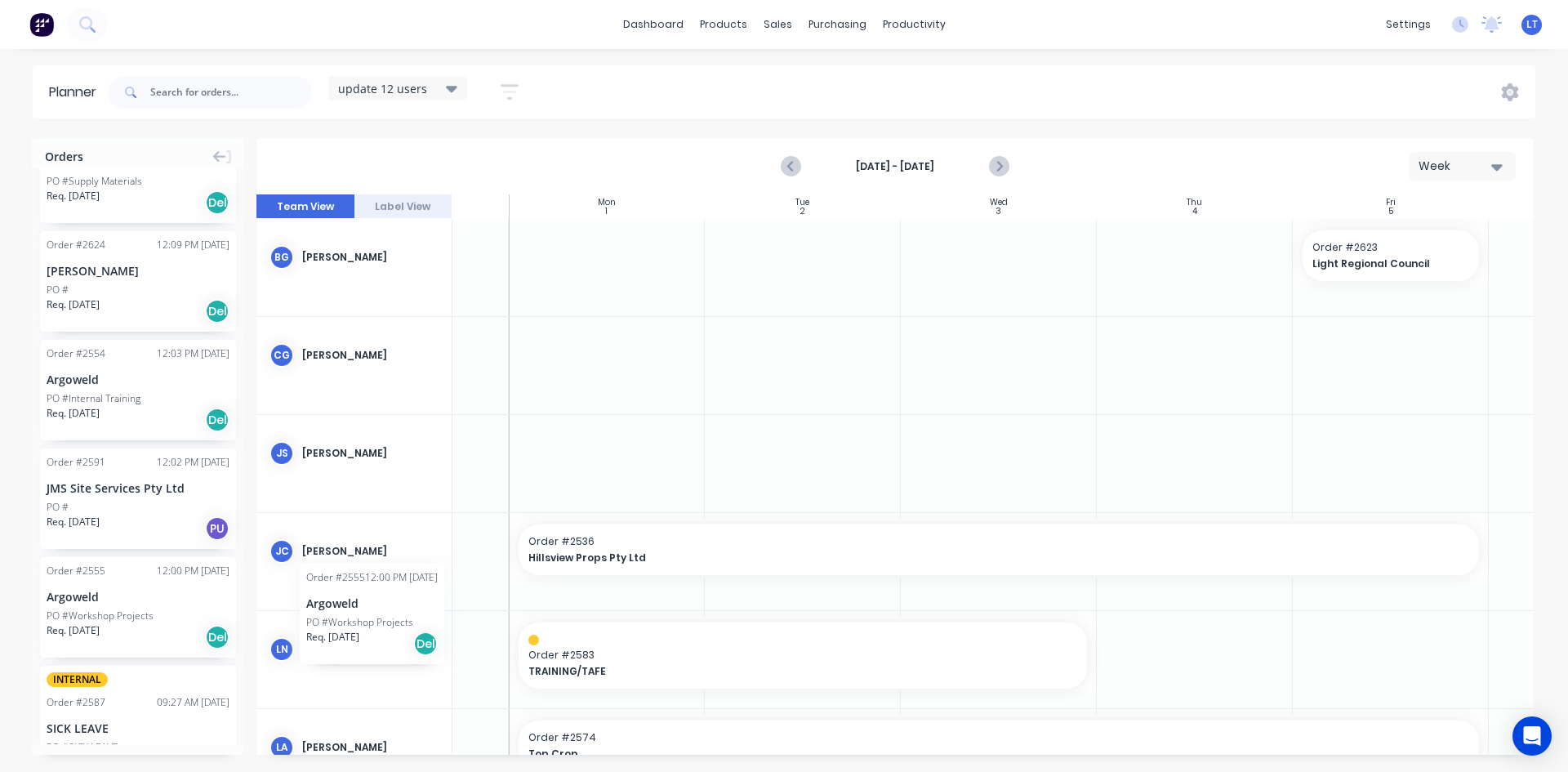
scroll to position [0, 136]
drag, startPoint x: 131, startPoint y: 581, endPoint x: 570, endPoint y: 442, distance: 460.5
drag, startPoint x: 704, startPoint y: 450, endPoint x: 1389, endPoint y: 443, distance: 685.0
click at [796, 164] on icon "Previous page" at bounding box center [791, 167] width 20 height 20
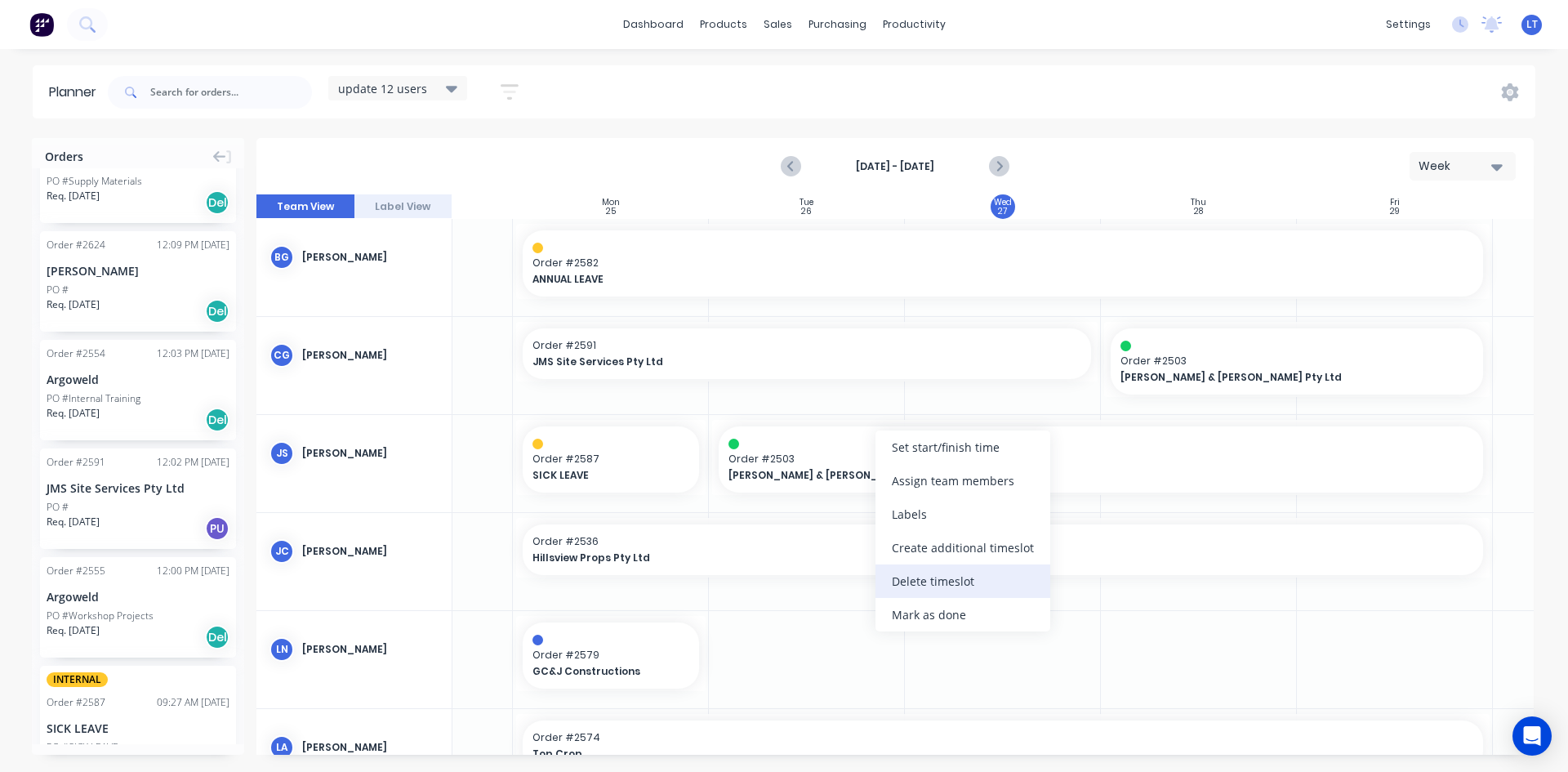
click at [942, 590] on div "Delete timeslot" at bounding box center [963, 581] width 175 height 34
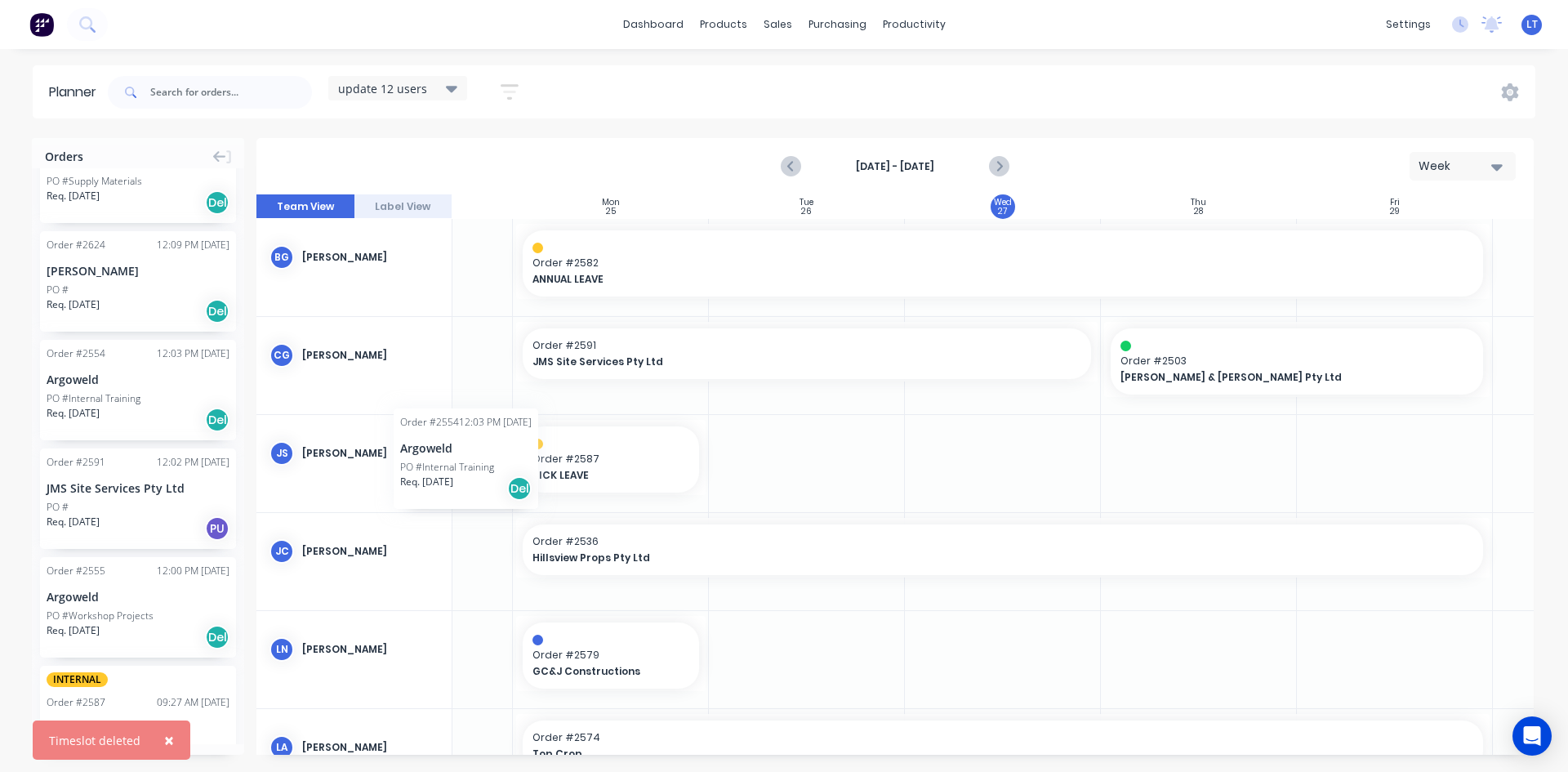
scroll to position [0, 127]
drag, startPoint x: 100, startPoint y: 394, endPoint x: 820, endPoint y: 443, distance: 721.7
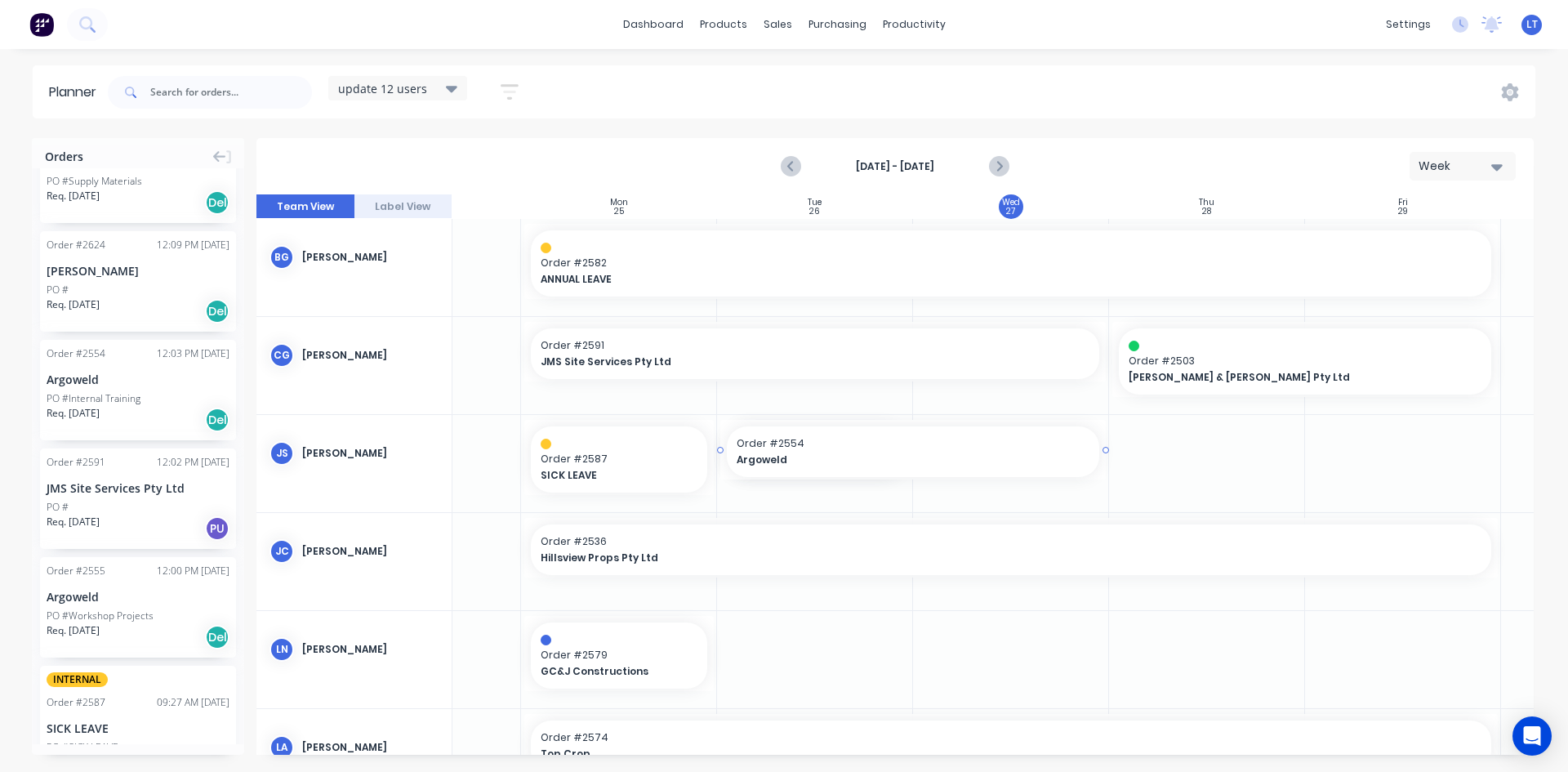
drag, startPoint x: 913, startPoint y: 449, endPoint x: 1122, endPoint y: 450, distance: 209.0
click at [1025, 495] on div at bounding box center [895, 474] width 1277 height 560
click at [1028, 453] on div at bounding box center [895, 474] width 1277 height 560
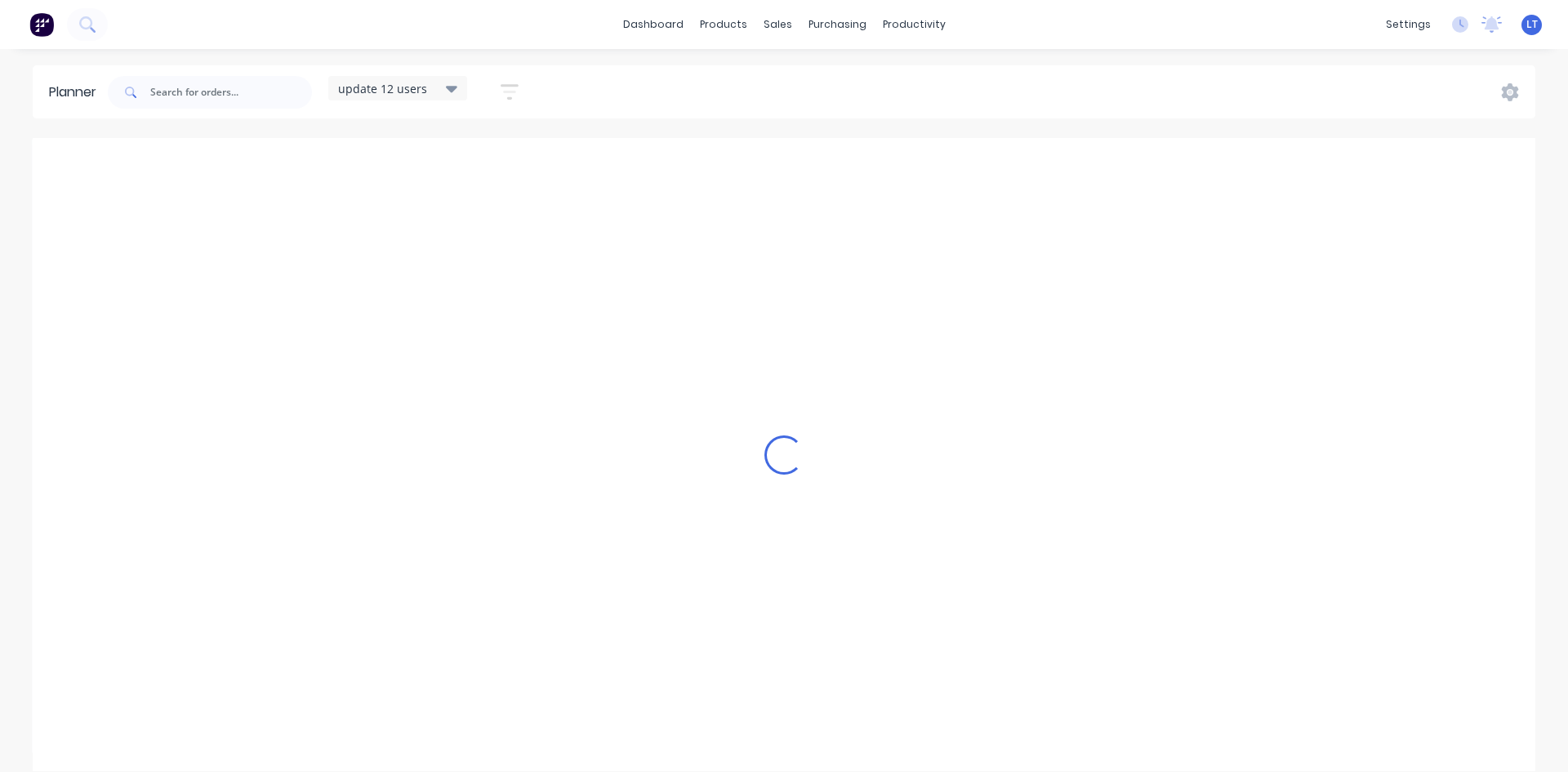
scroll to position [0, 1]
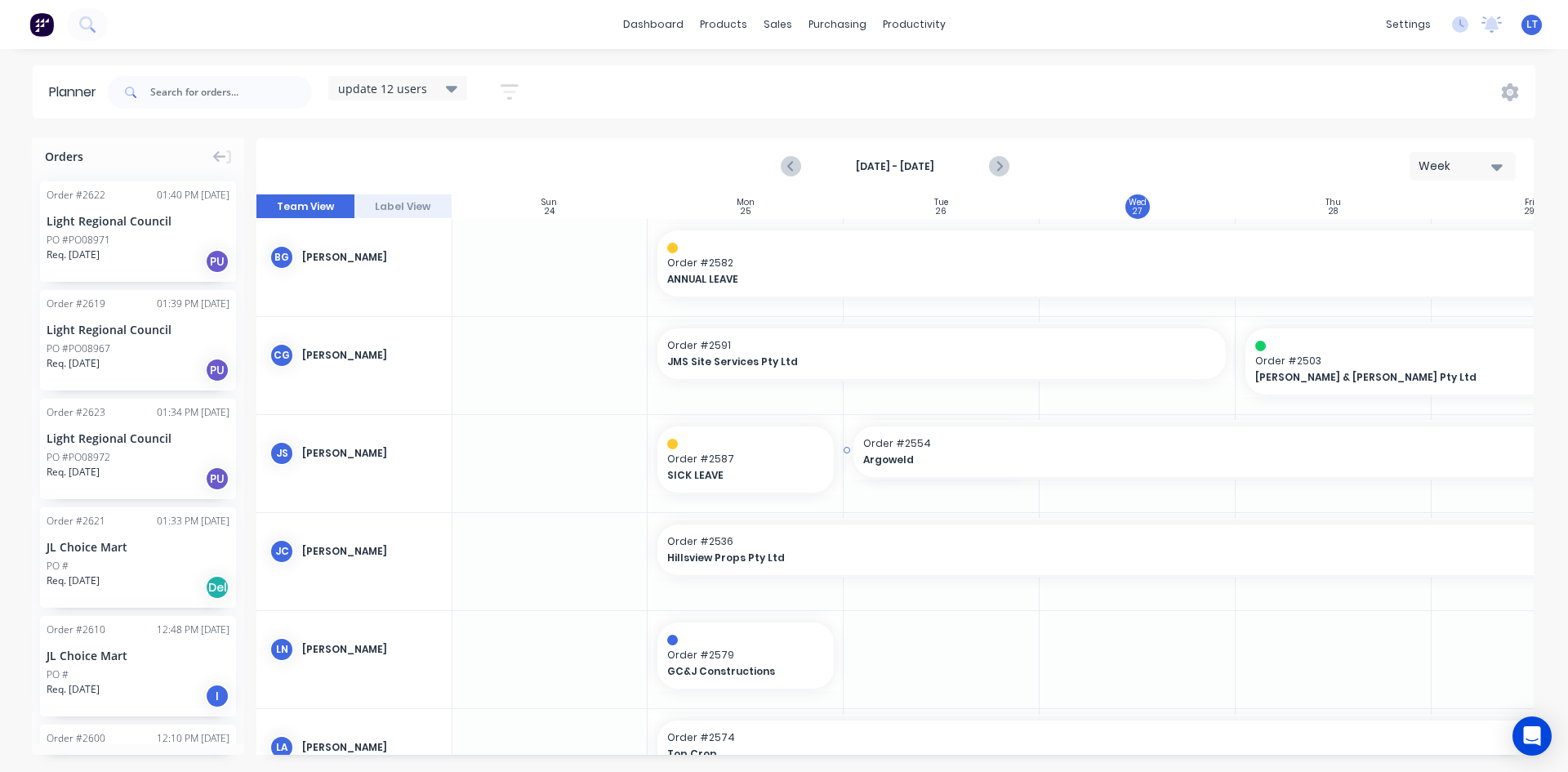
drag, startPoint x: 1037, startPoint y: 449, endPoint x: 1483, endPoint y: 459, distance: 446.1
click at [1447, 480] on div "Delete timeslot" at bounding box center [1472, 486] width 175 height 34
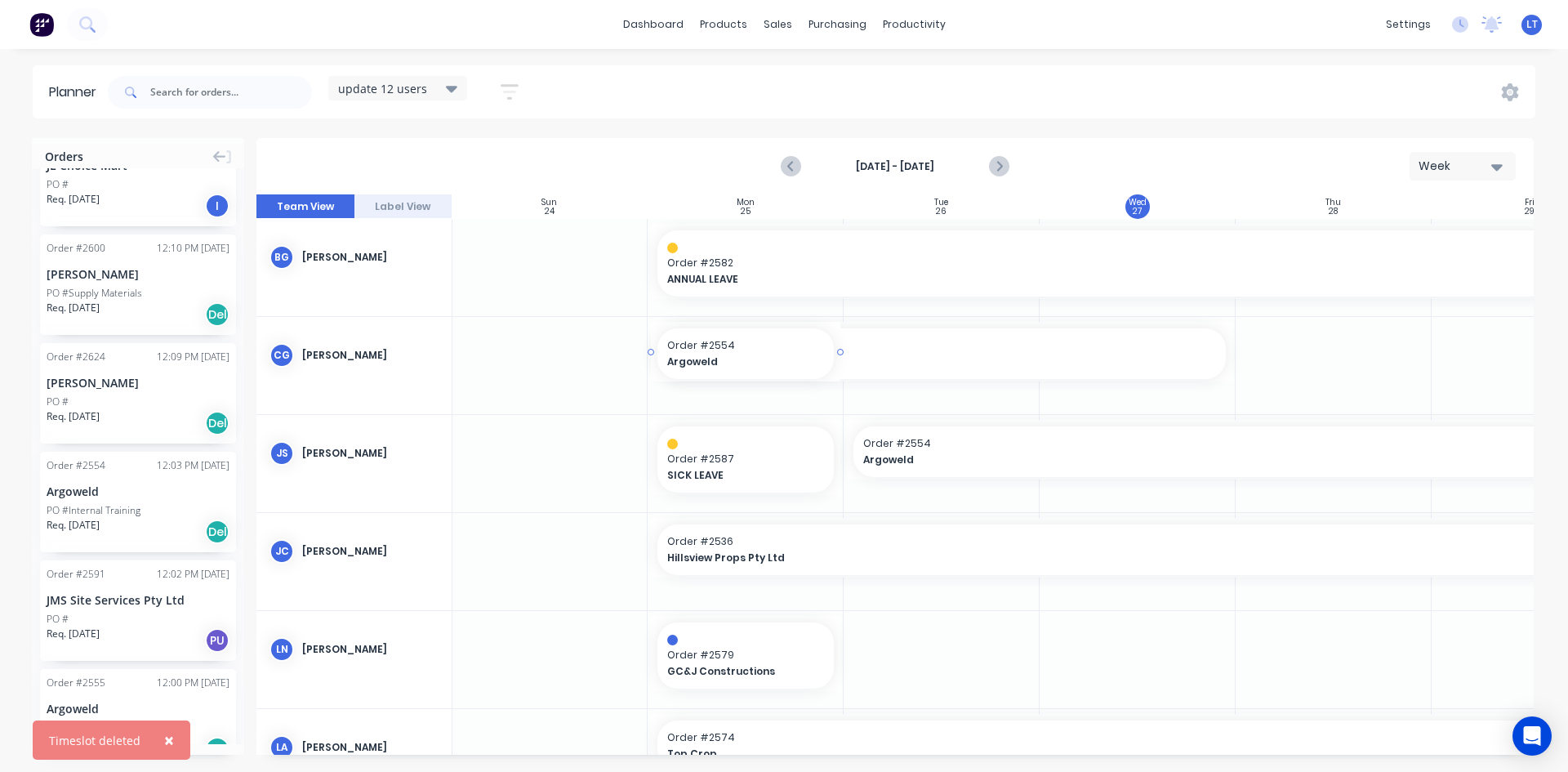
scroll to position [0, 0]
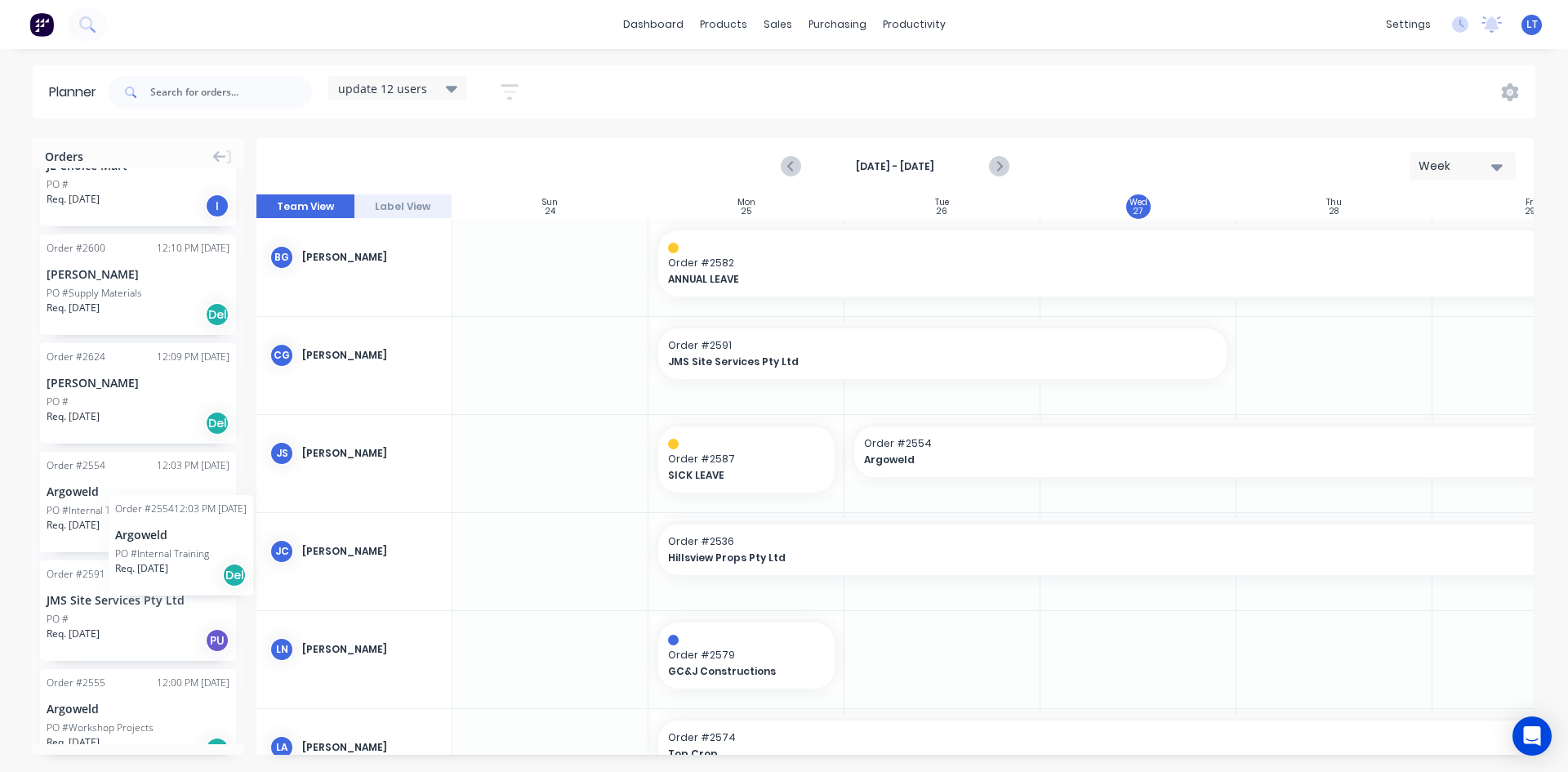
drag, startPoint x: 121, startPoint y: 506, endPoint x: 108, endPoint y: 483, distance: 26.4
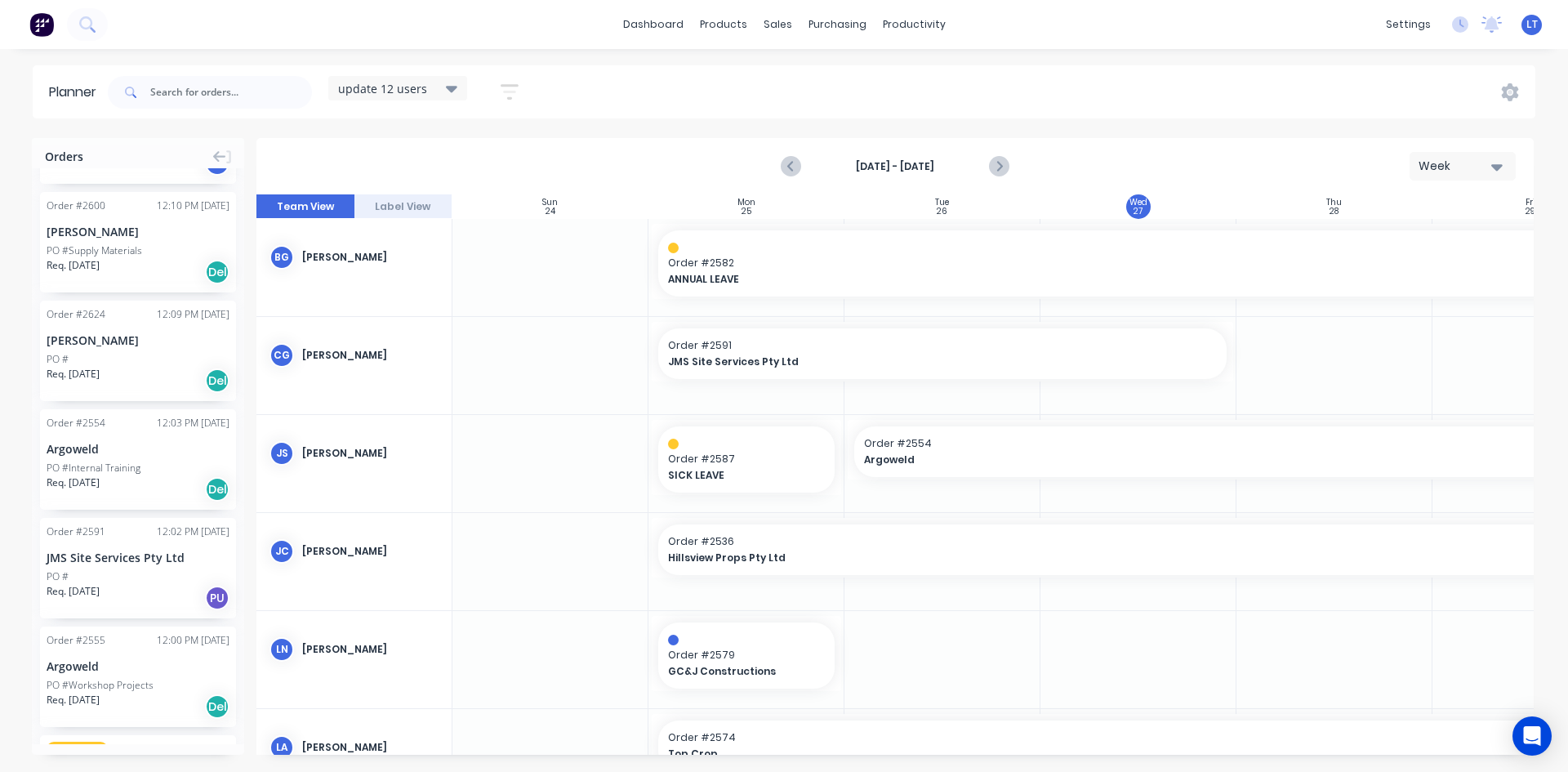
scroll to position [571, 0]
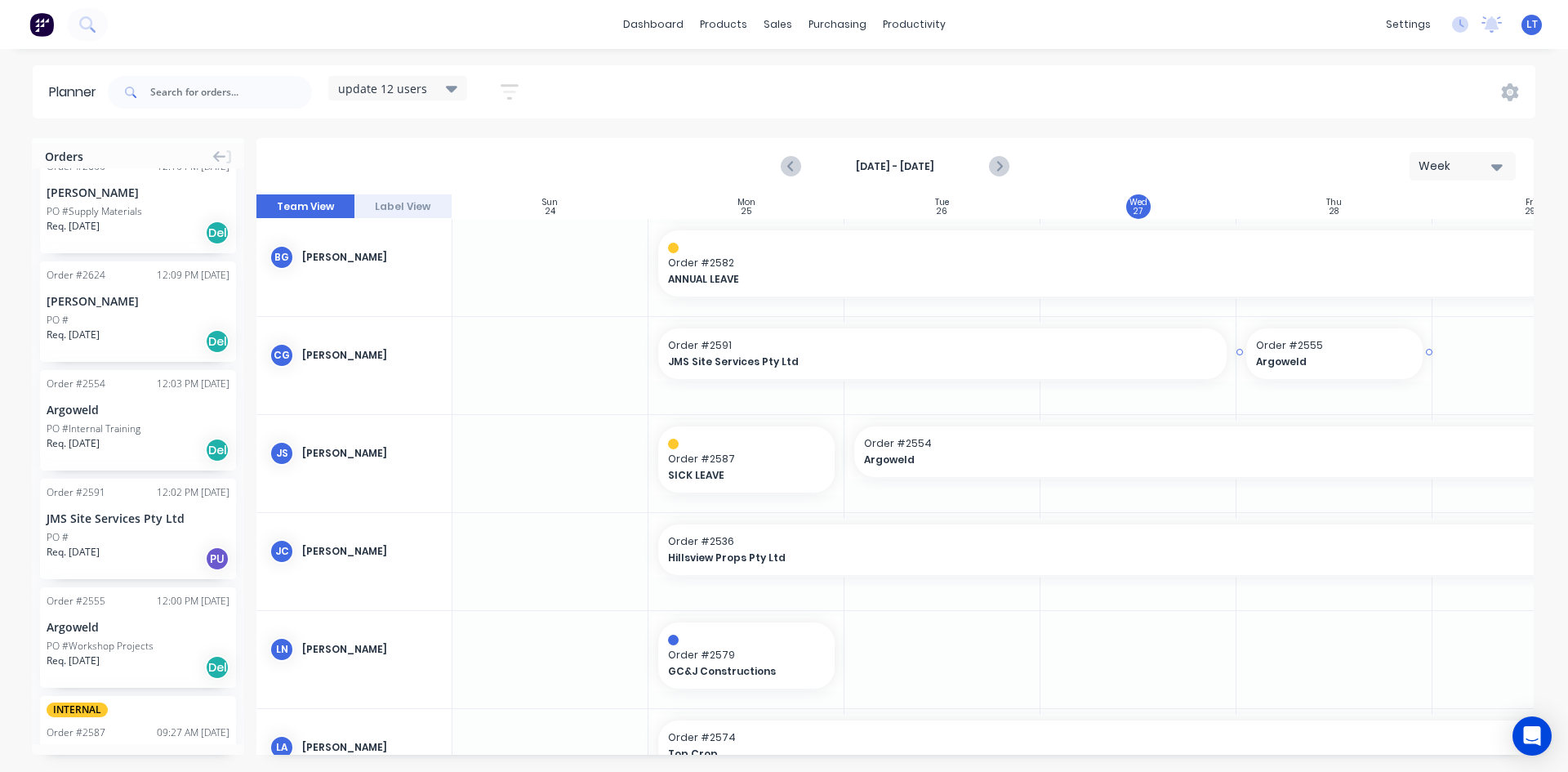
drag, startPoint x: 115, startPoint y: 647, endPoint x: 1372, endPoint y: 349, distance: 1291.8
drag, startPoint x: 1430, startPoint y: 352, endPoint x: 1495, endPoint y: 349, distance: 65.1
click at [992, 454] on span "Argoweld" at bounding box center [1200, 459] width 671 height 15
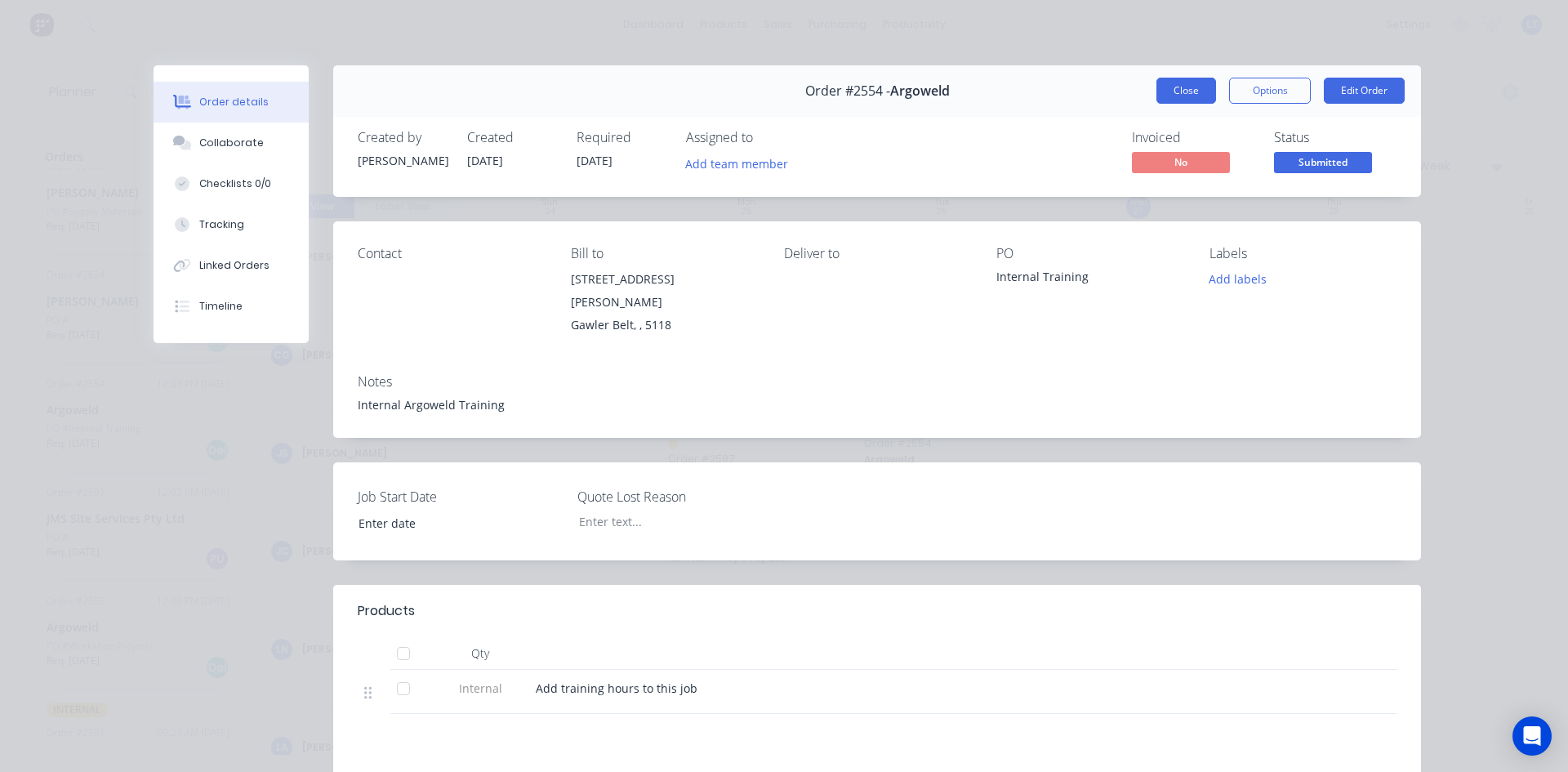
click at [1188, 96] on button "Close" at bounding box center [1186, 90] width 59 height 26
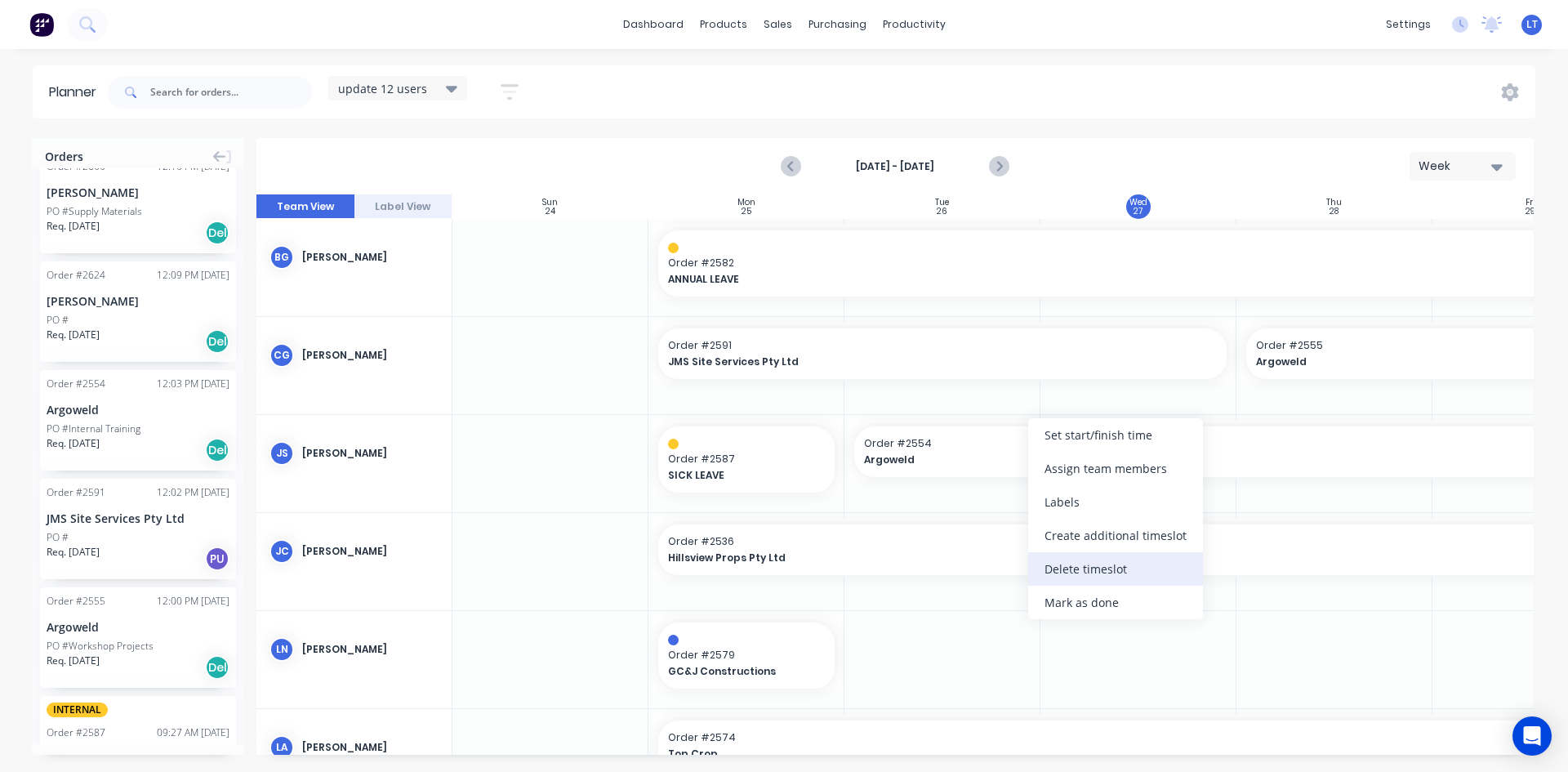
click at [1075, 580] on div "Delete timeslot" at bounding box center [1116, 569] width 175 height 34
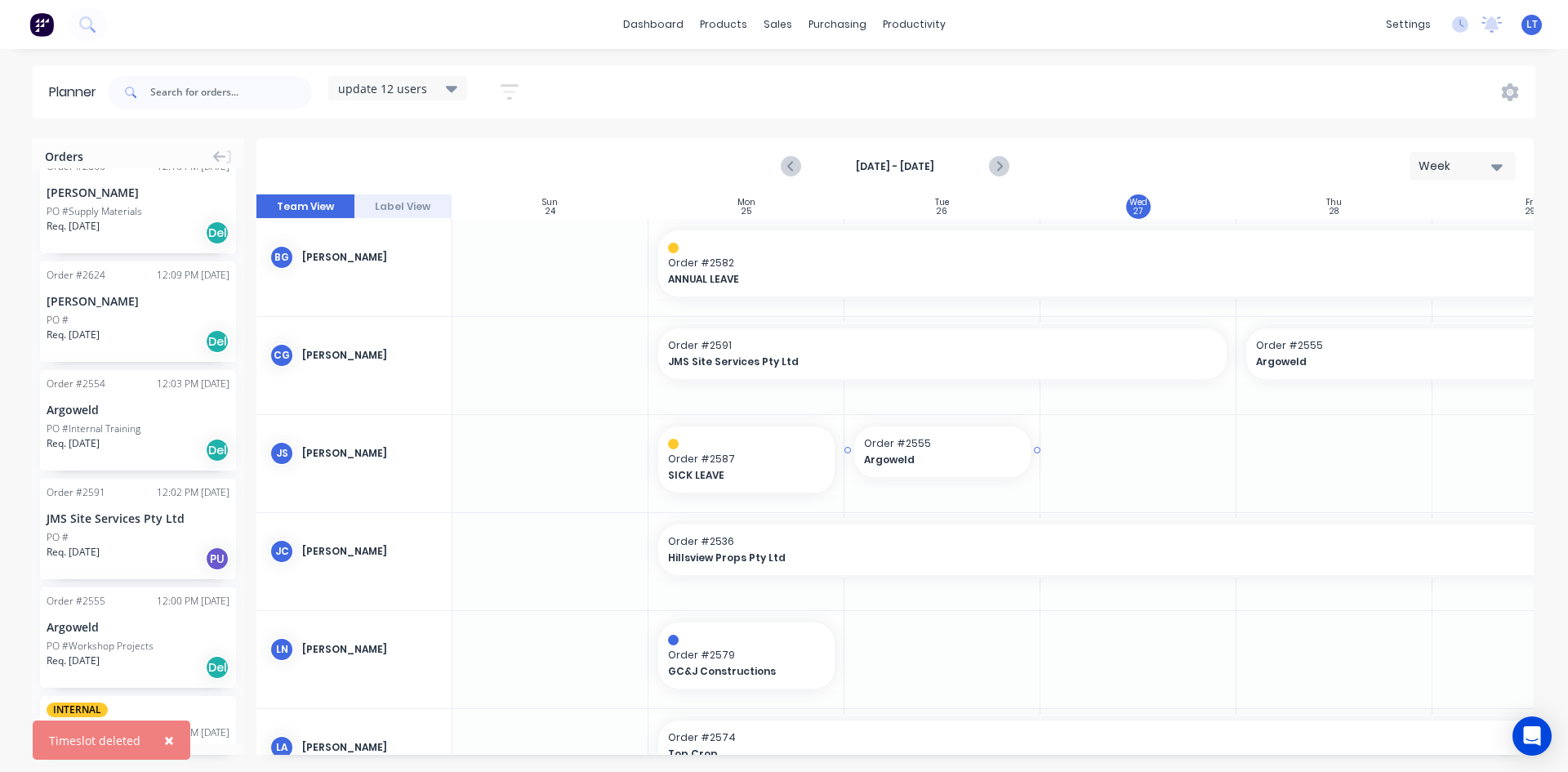
drag, startPoint x: 109, startPoint y: 641, endPoint x: 1014, endPoint y: 467, distance: 921.6
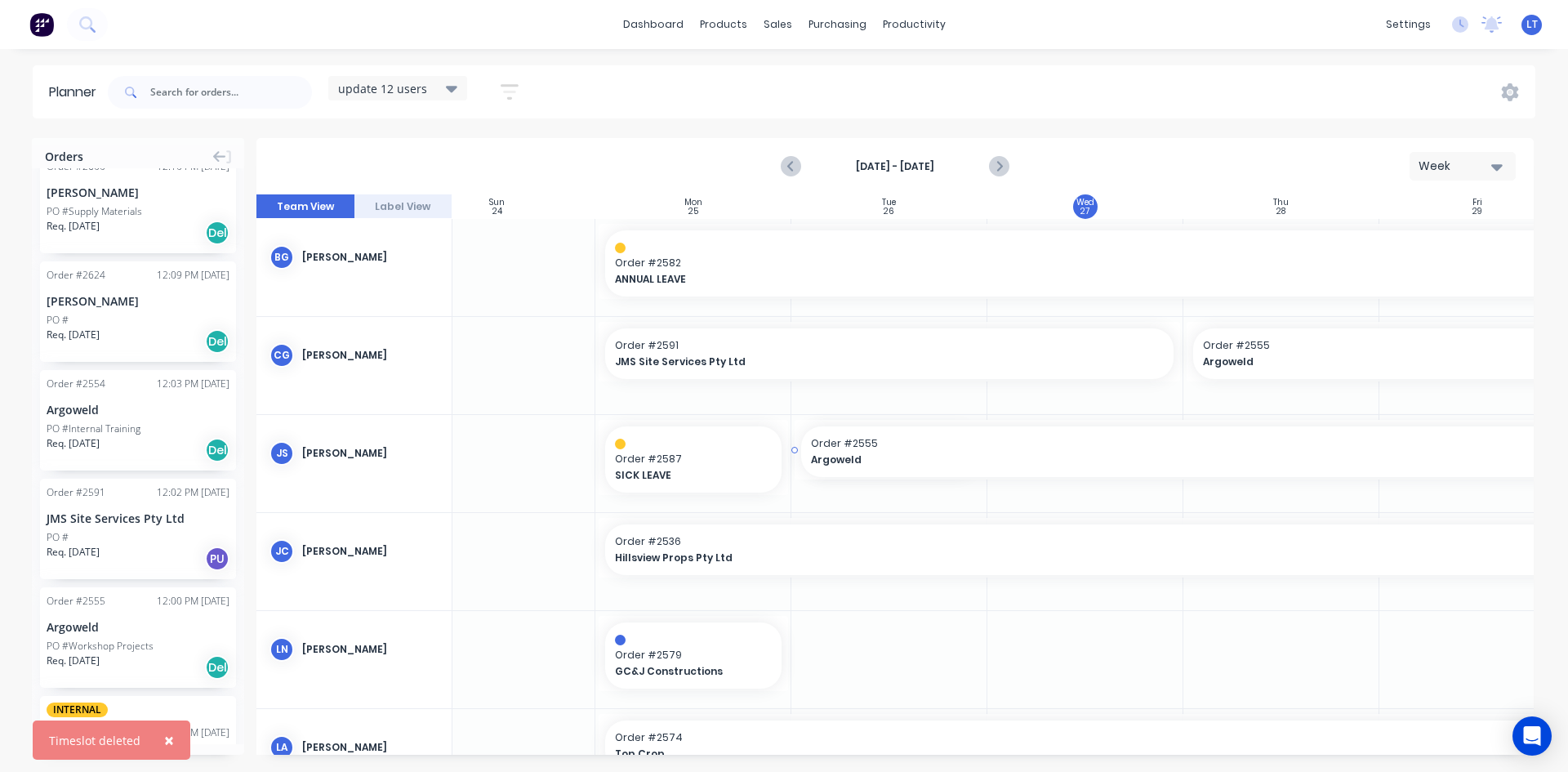
scroll to position [0, 86]
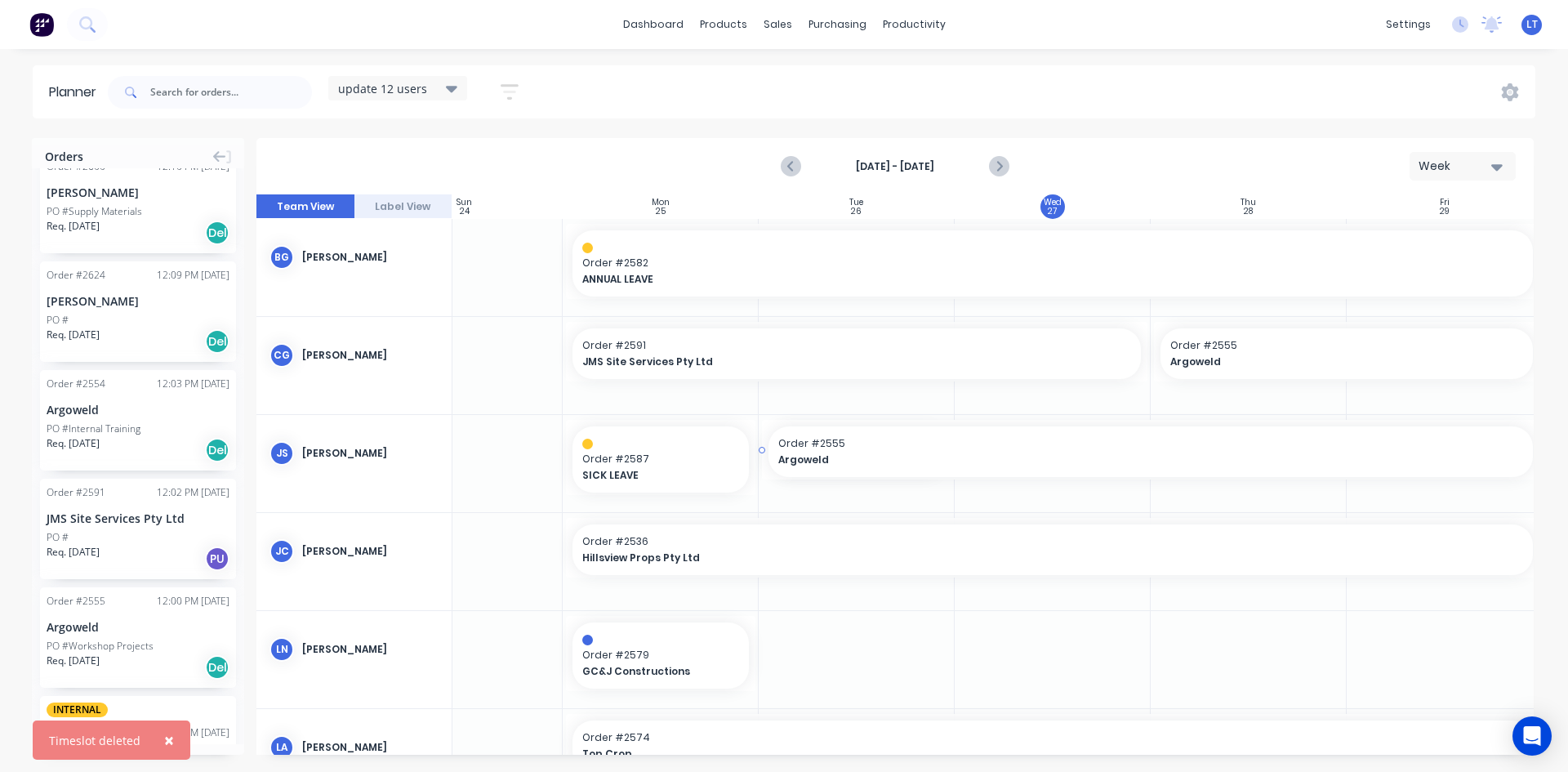
drag, startPoint x: 1035, startPoint y: 451, endPoint x: 1414, endPoint y: 441, distance: 379.1
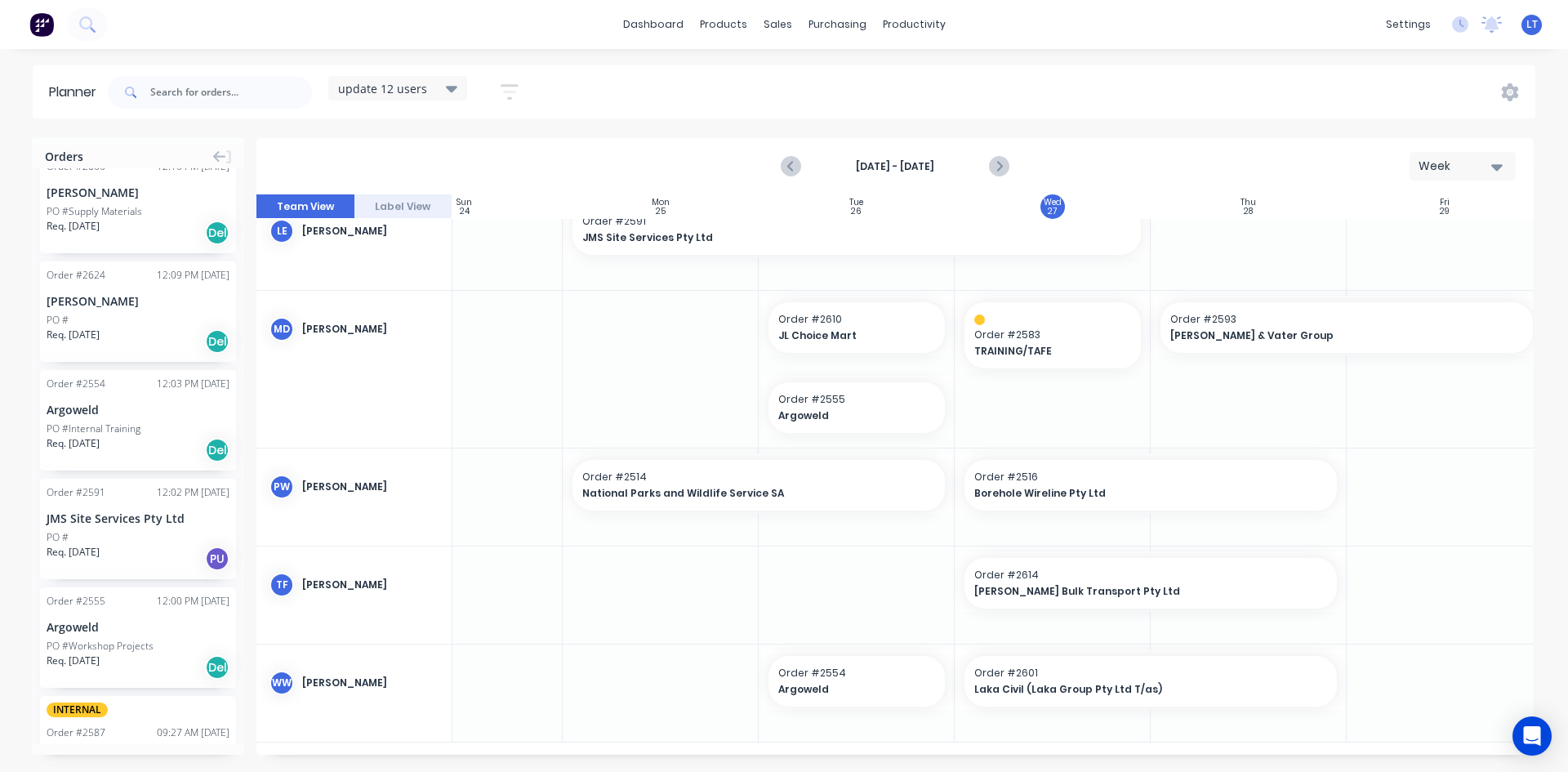
scroll to position [620, 86]
drag, startPoint x: 1080, startPoint y: 573, endPoint x: 1075, endPoint y: 523, distance: 50.2
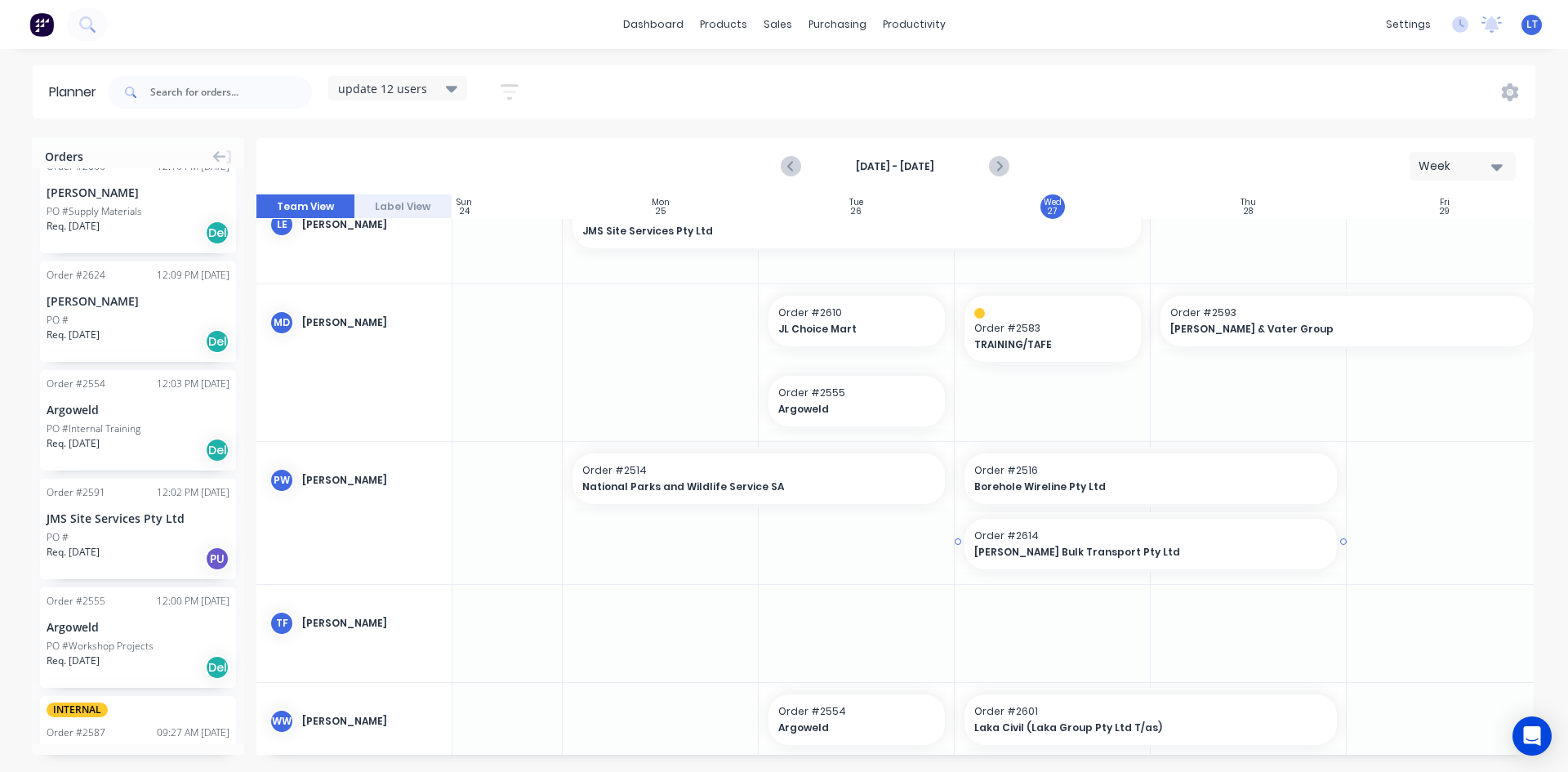
scroll to position [608, 86]
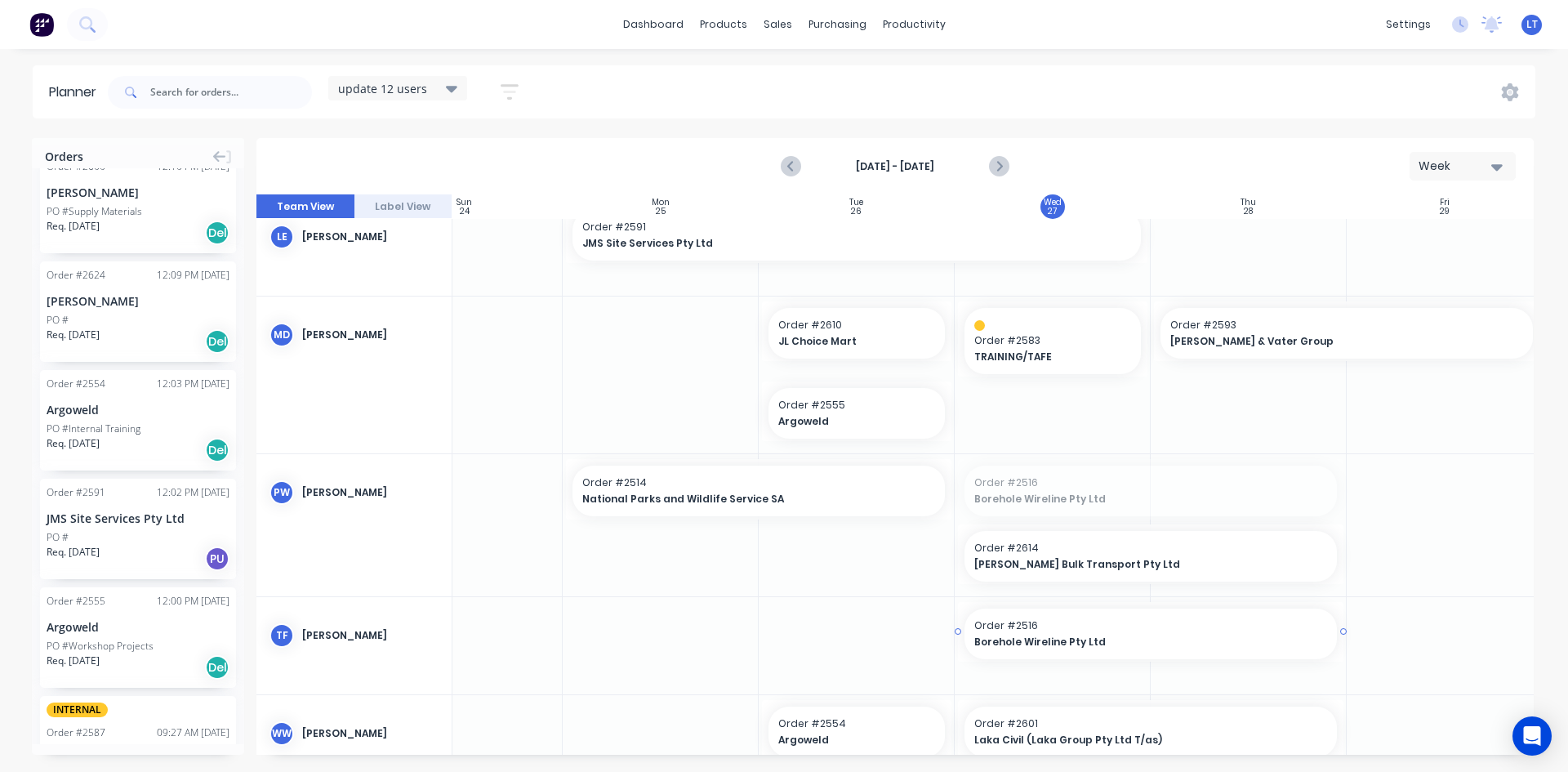
drag, startPoint x: 1084, startPoint y: 489, endPoint x: 1119, endPoint y: 682, distance: 196.1
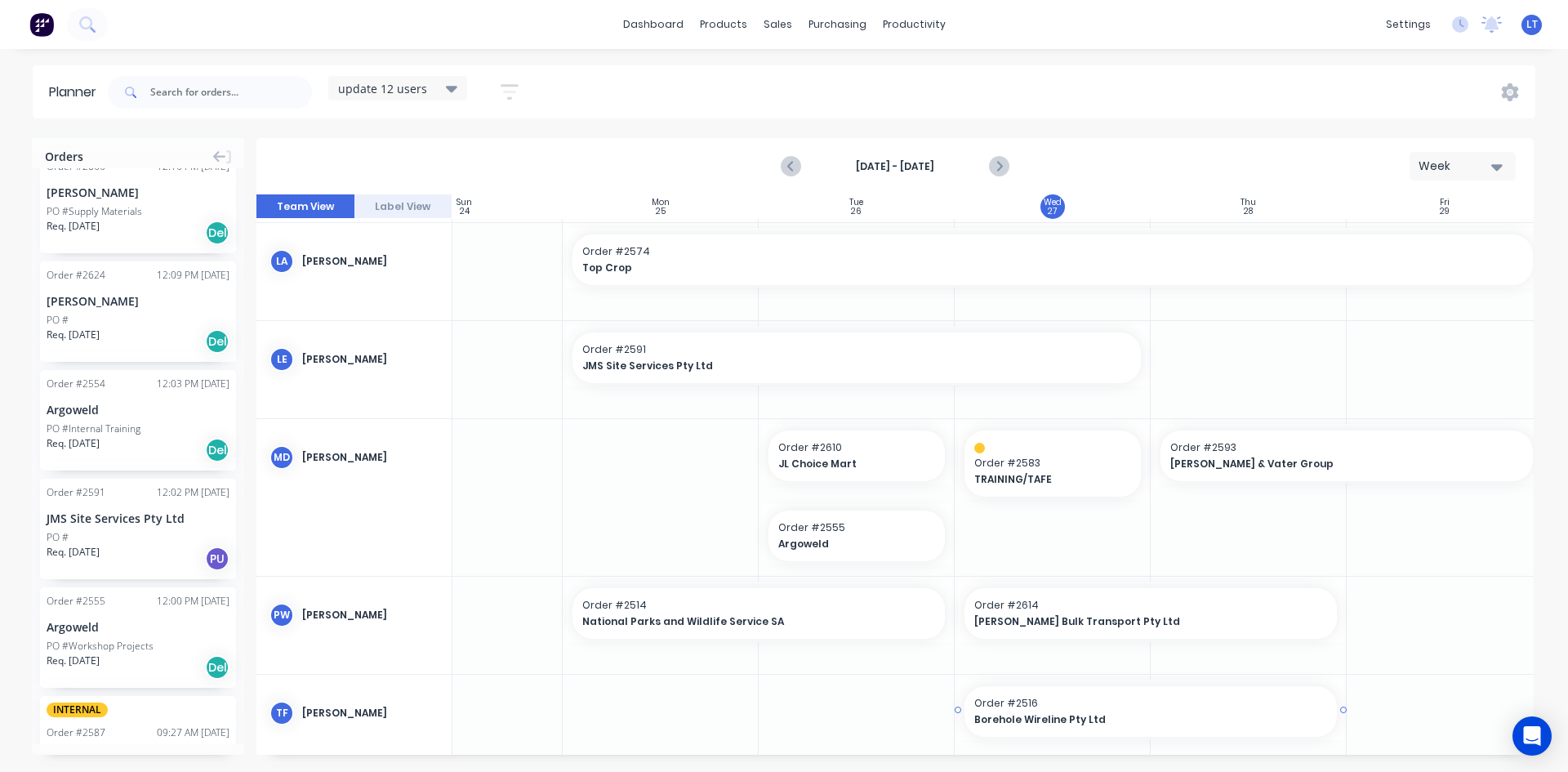
scroll to position [620, 86]
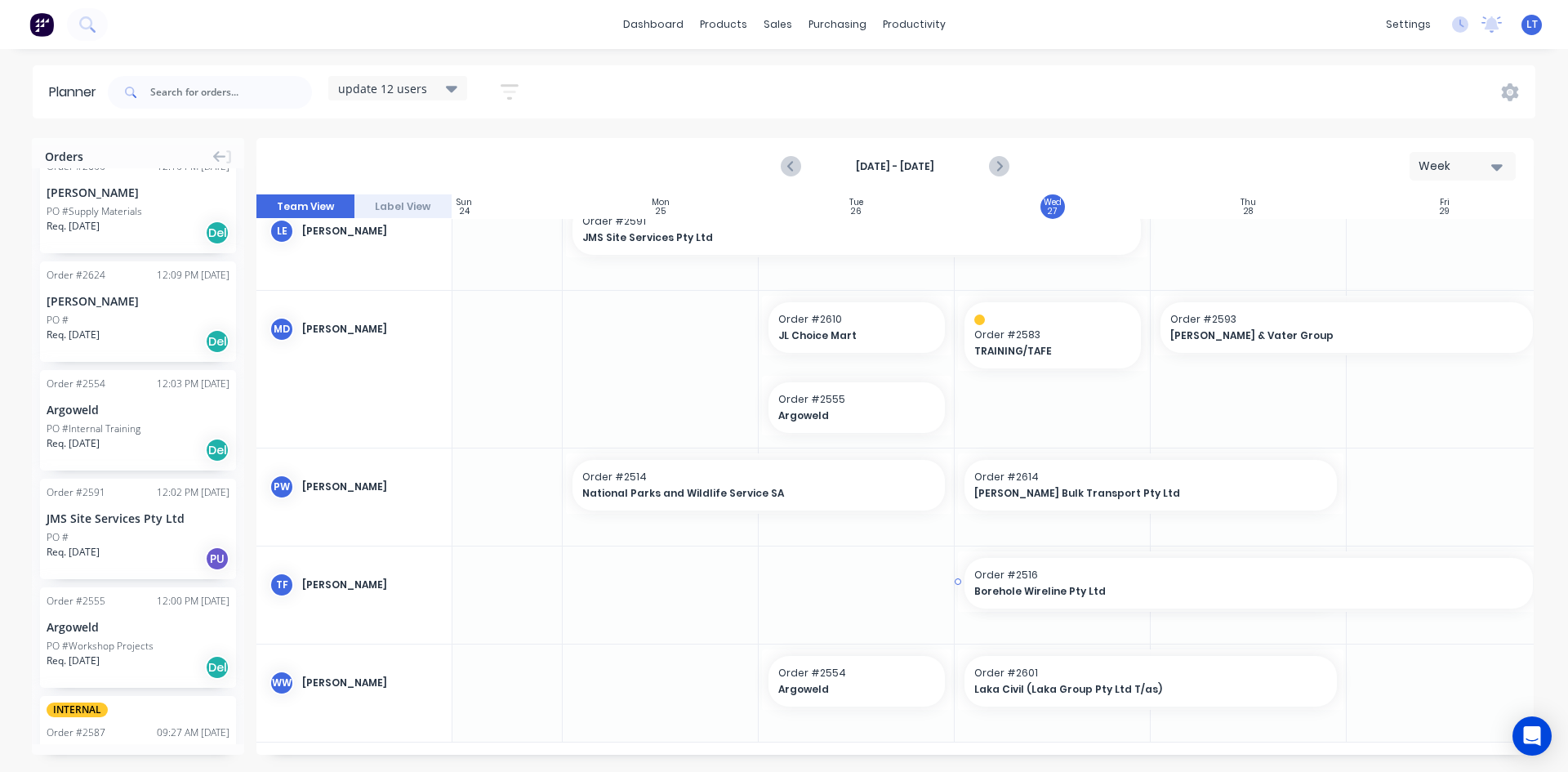
drag, startPoint x: 1345, startPoint y: 575, endPoint x: 1468, endPoint y: 581, distance: 123.1
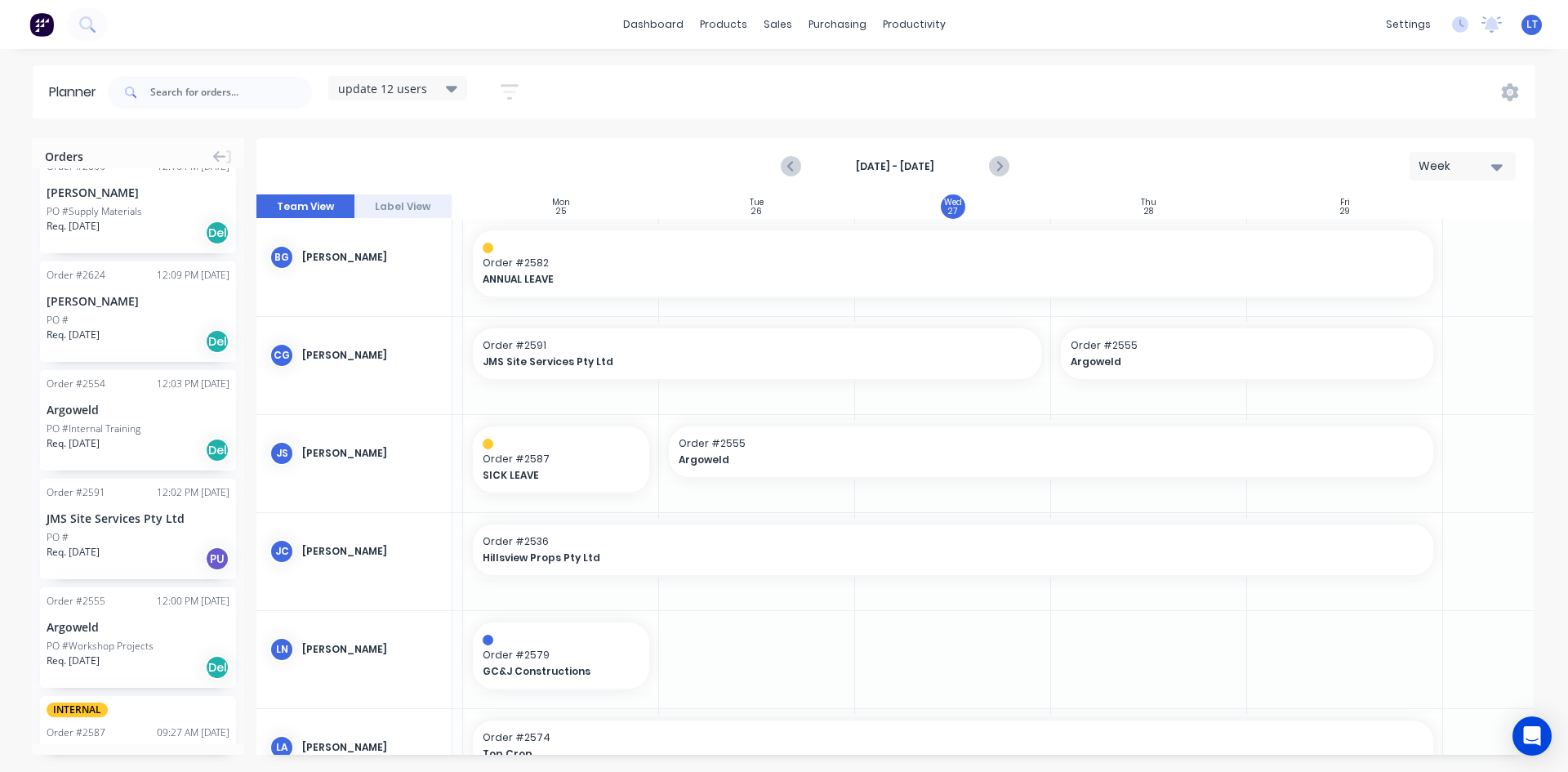
scroll to position [0, 174]
click at [995, 163] on icon "Next page" at bounding box center [997, 167] width 20 height 20
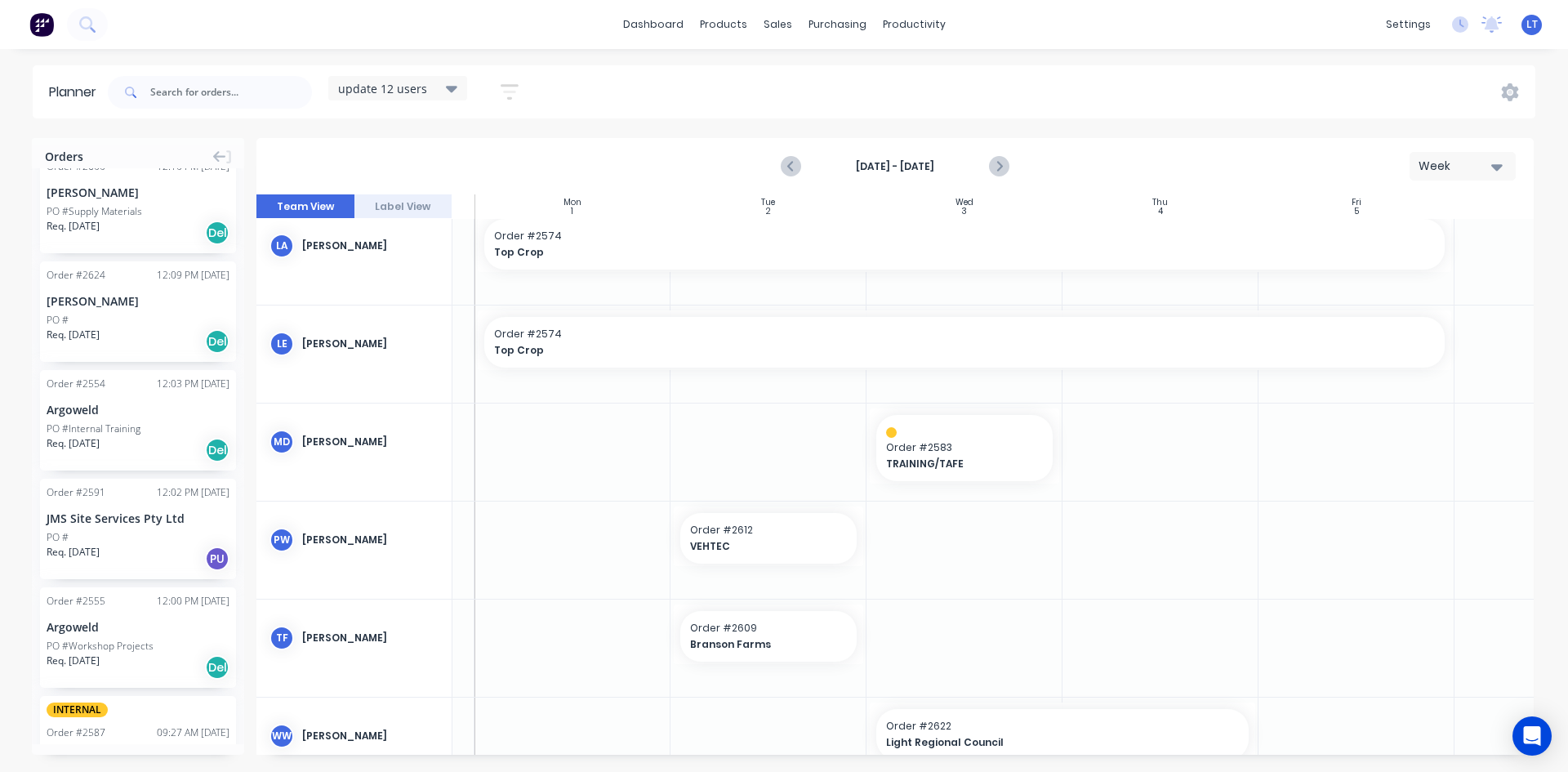
scroll to position [561, 174]
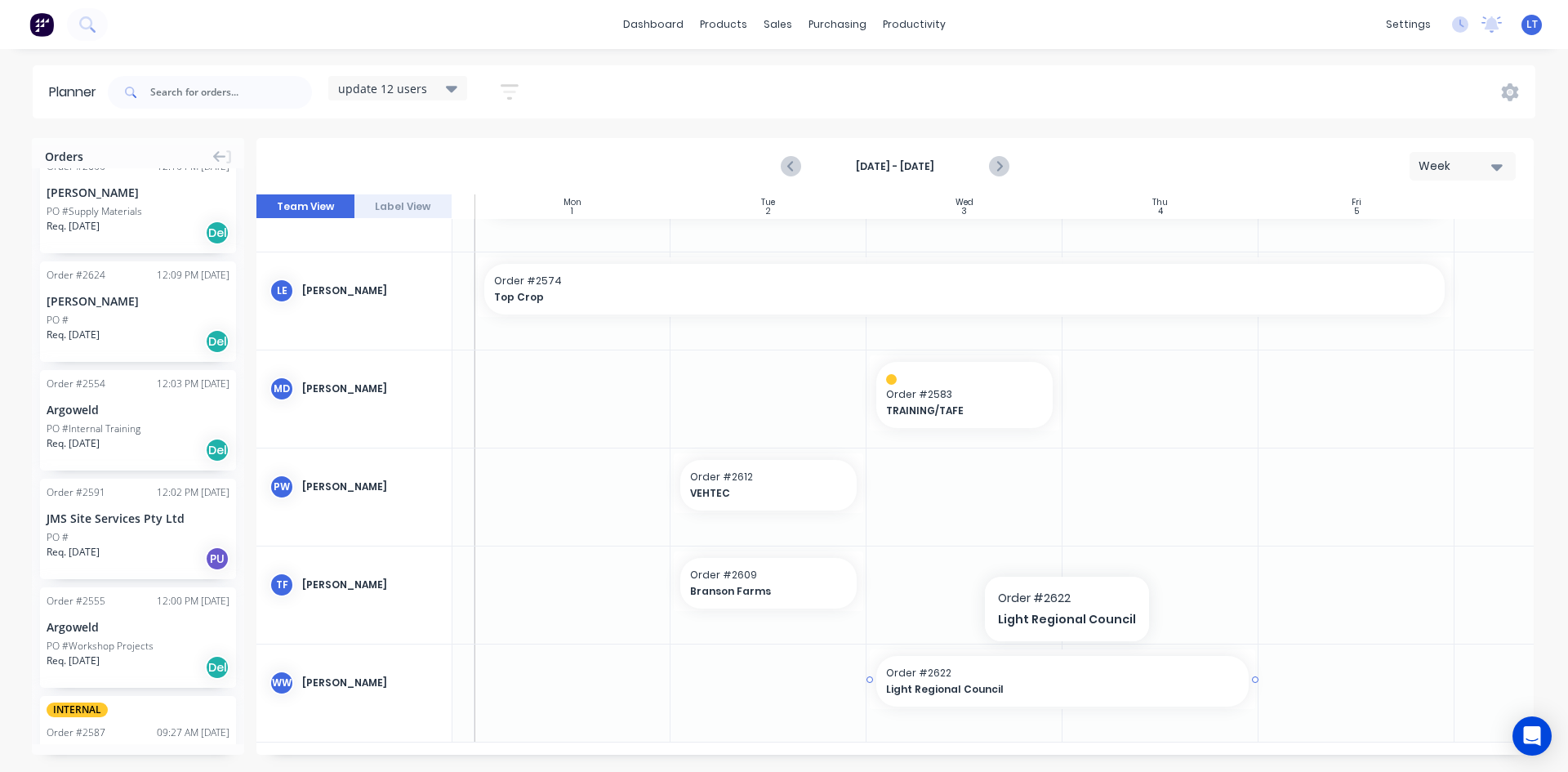
click at [1061, 668] on span "Order # 2622" at bounding box center [1062, 673] width 353 height 15
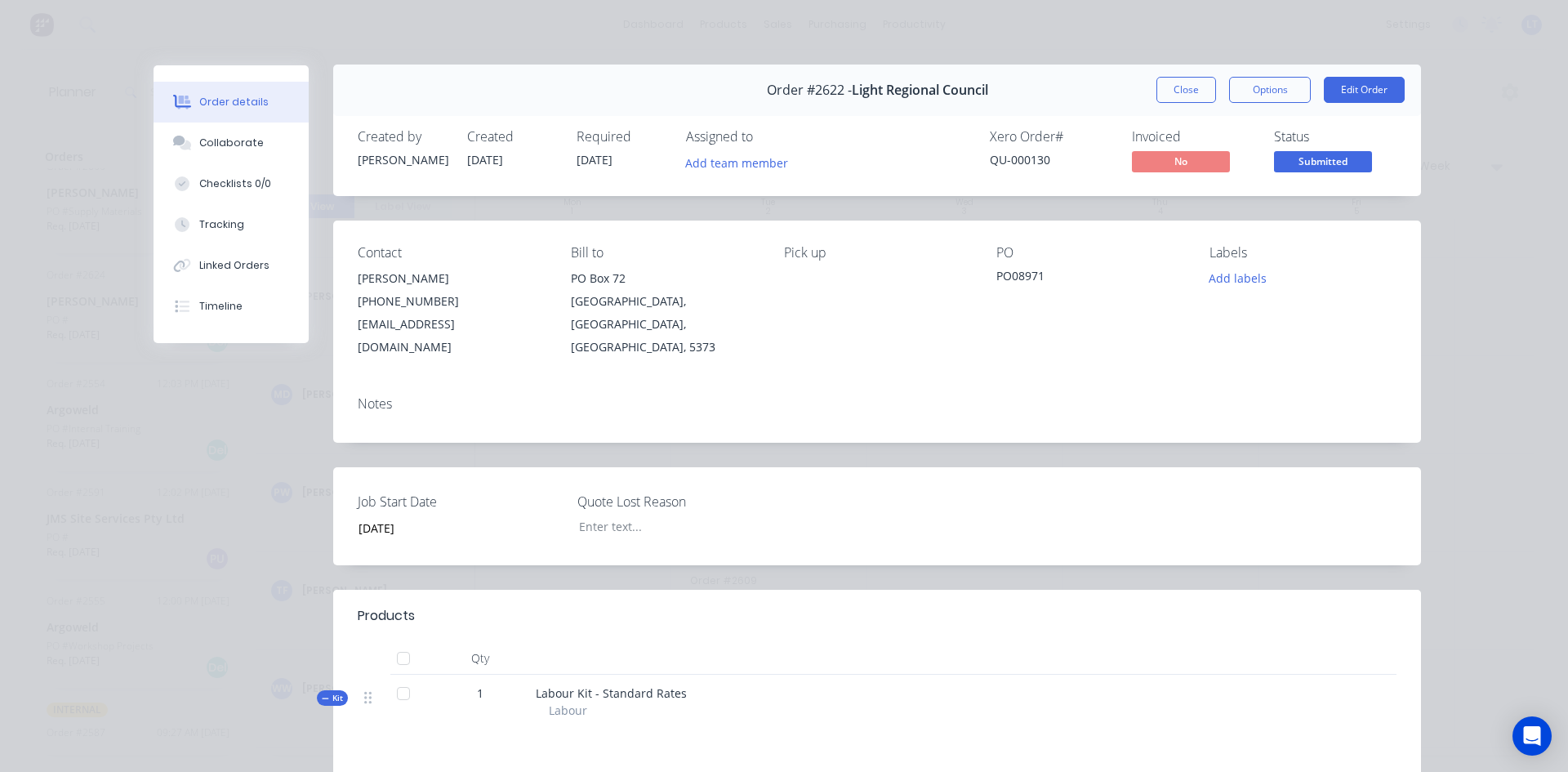
scroll to position [0, 0]
click at [1185, 89] on button "Close" at bounding box center [1186, 90] width 59 height 26
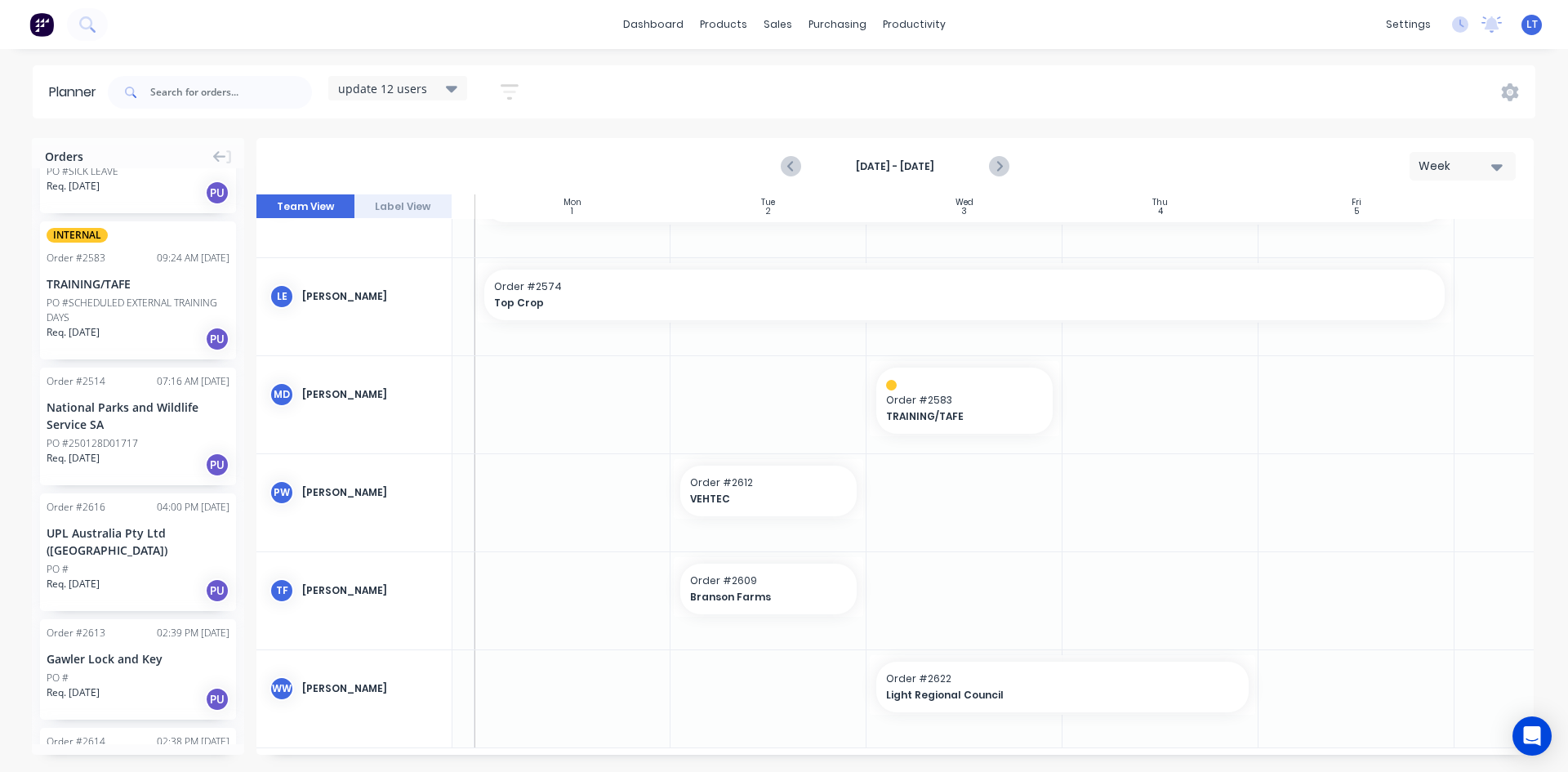
scroll to position [1143, 0]
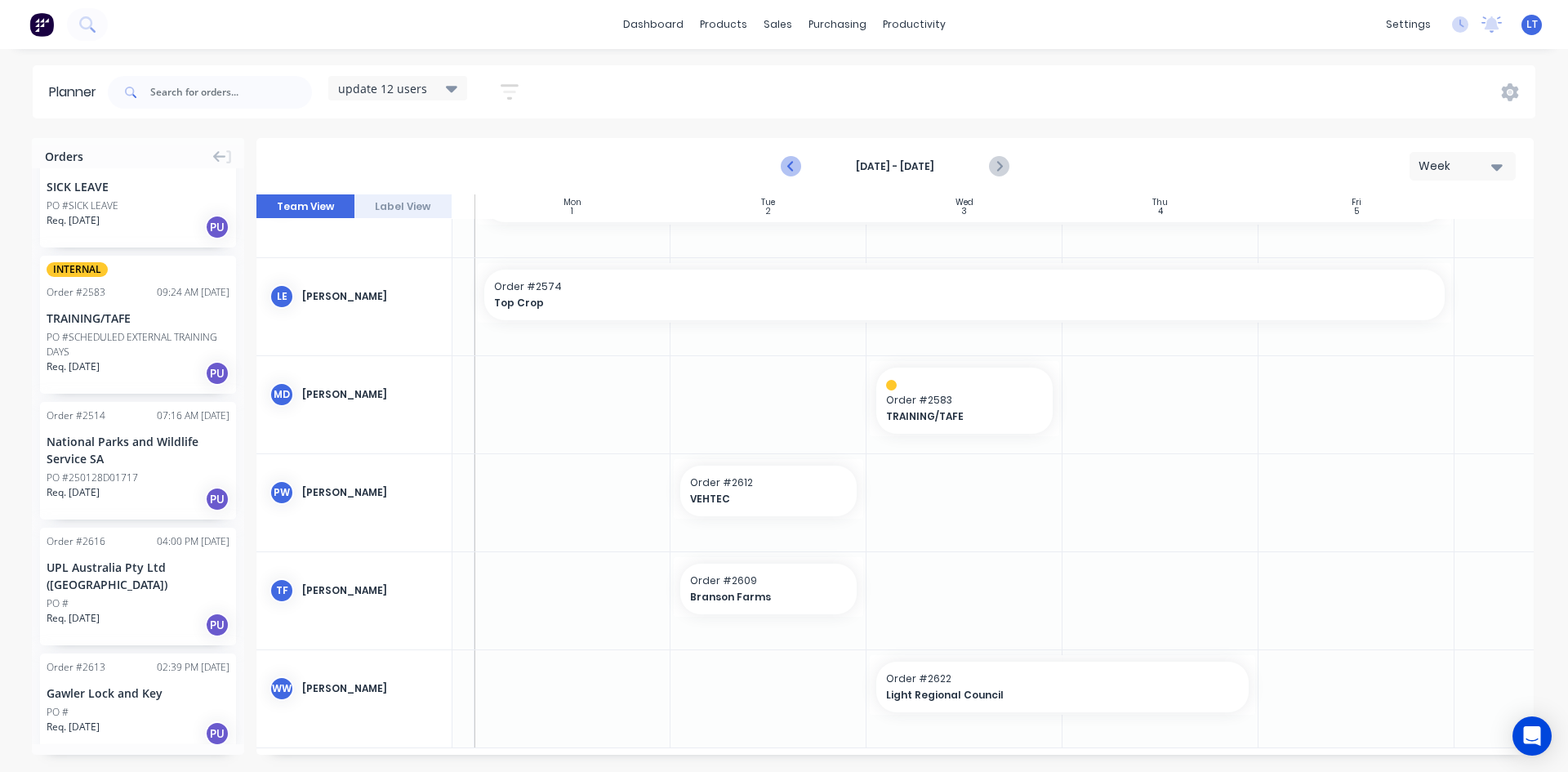
click at [796, 169] on icon "Previous page" at bounding box center [791, 167] width 20 height 20
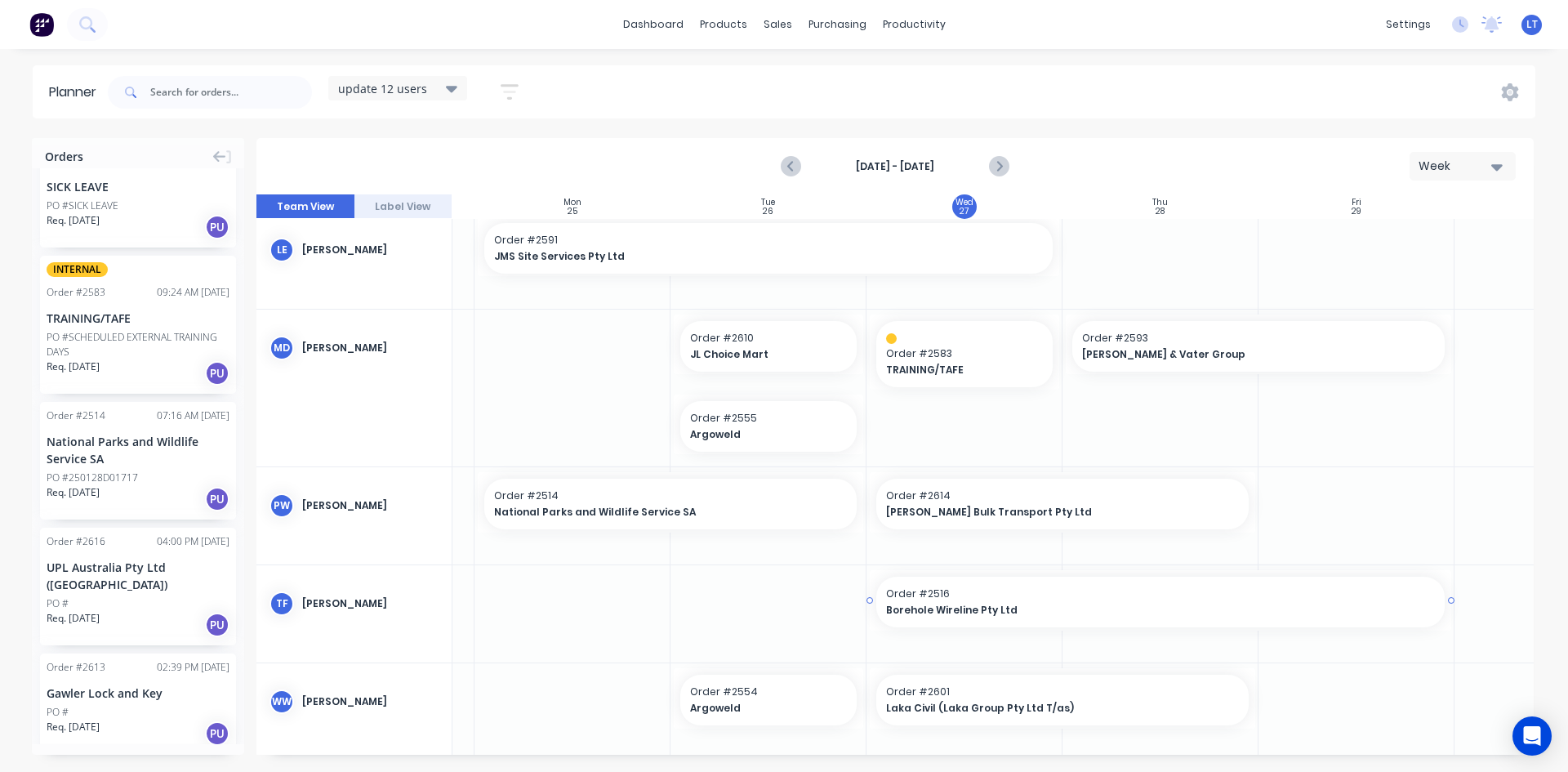
scroll to position [620, 174]
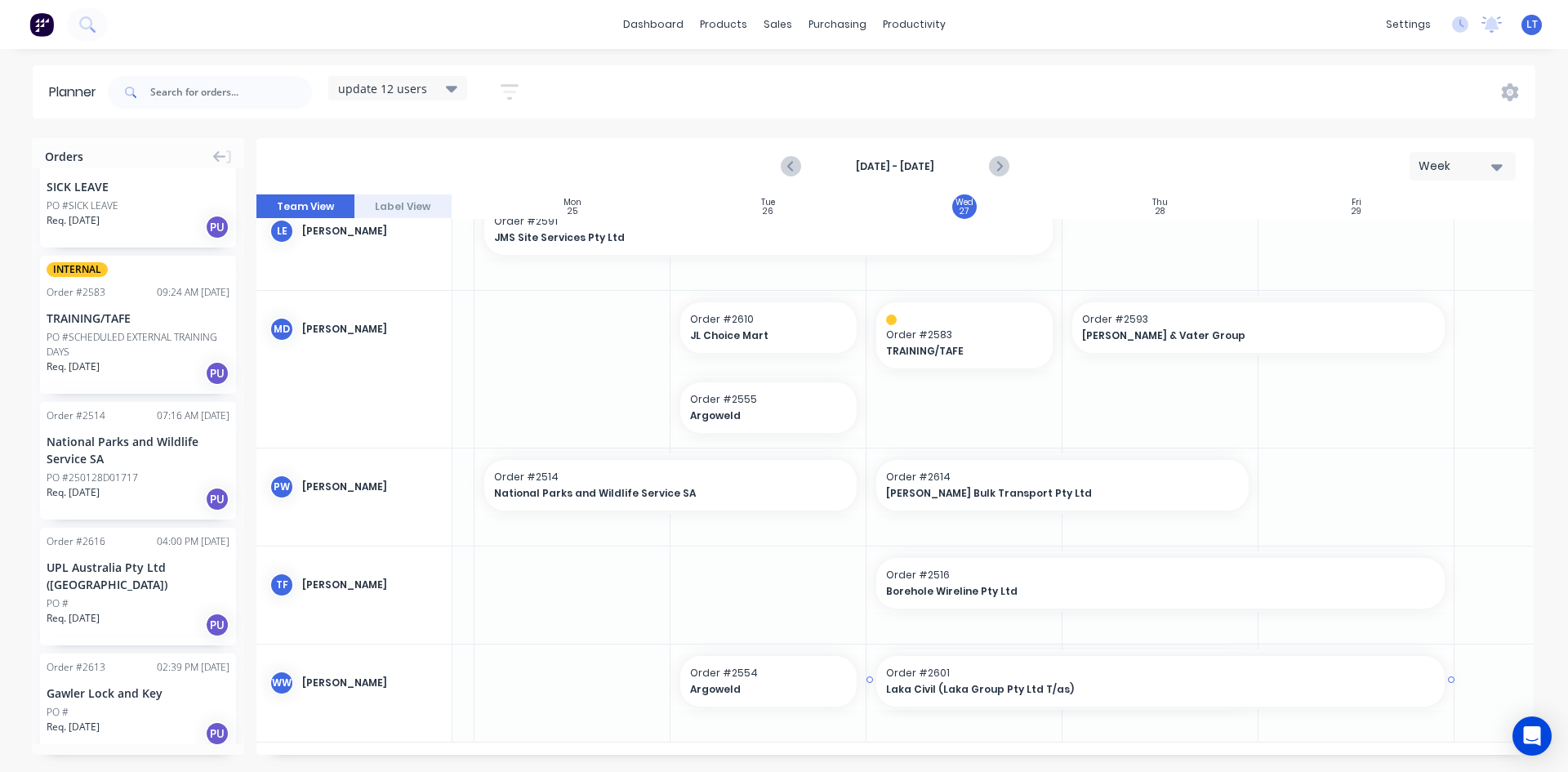
drag, startPoint x: 1257, startPoint y: 674, endPoint x: 1377, endPoint y: 672, distance: 120.0
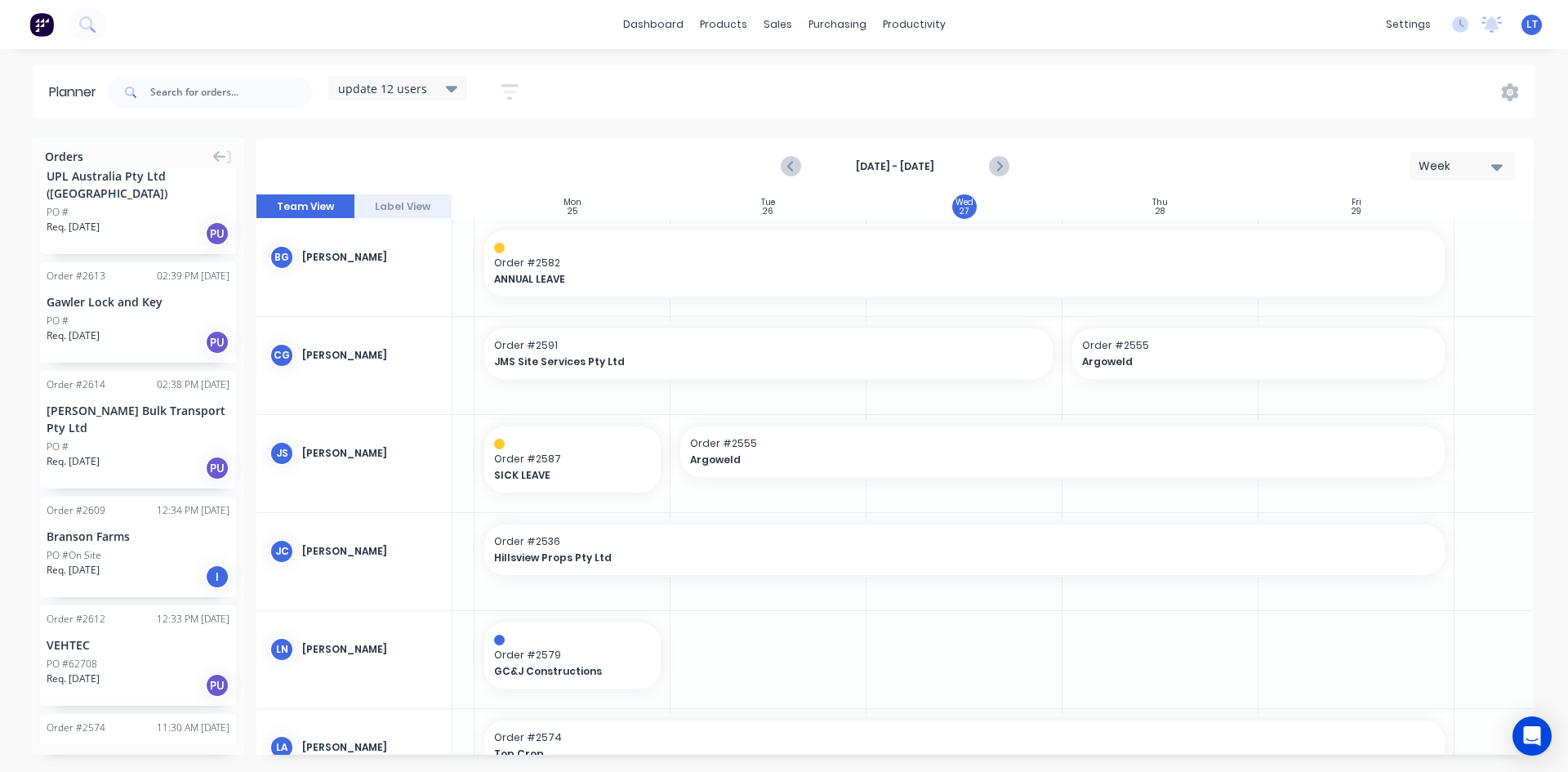
scroll to position [1552, 0]
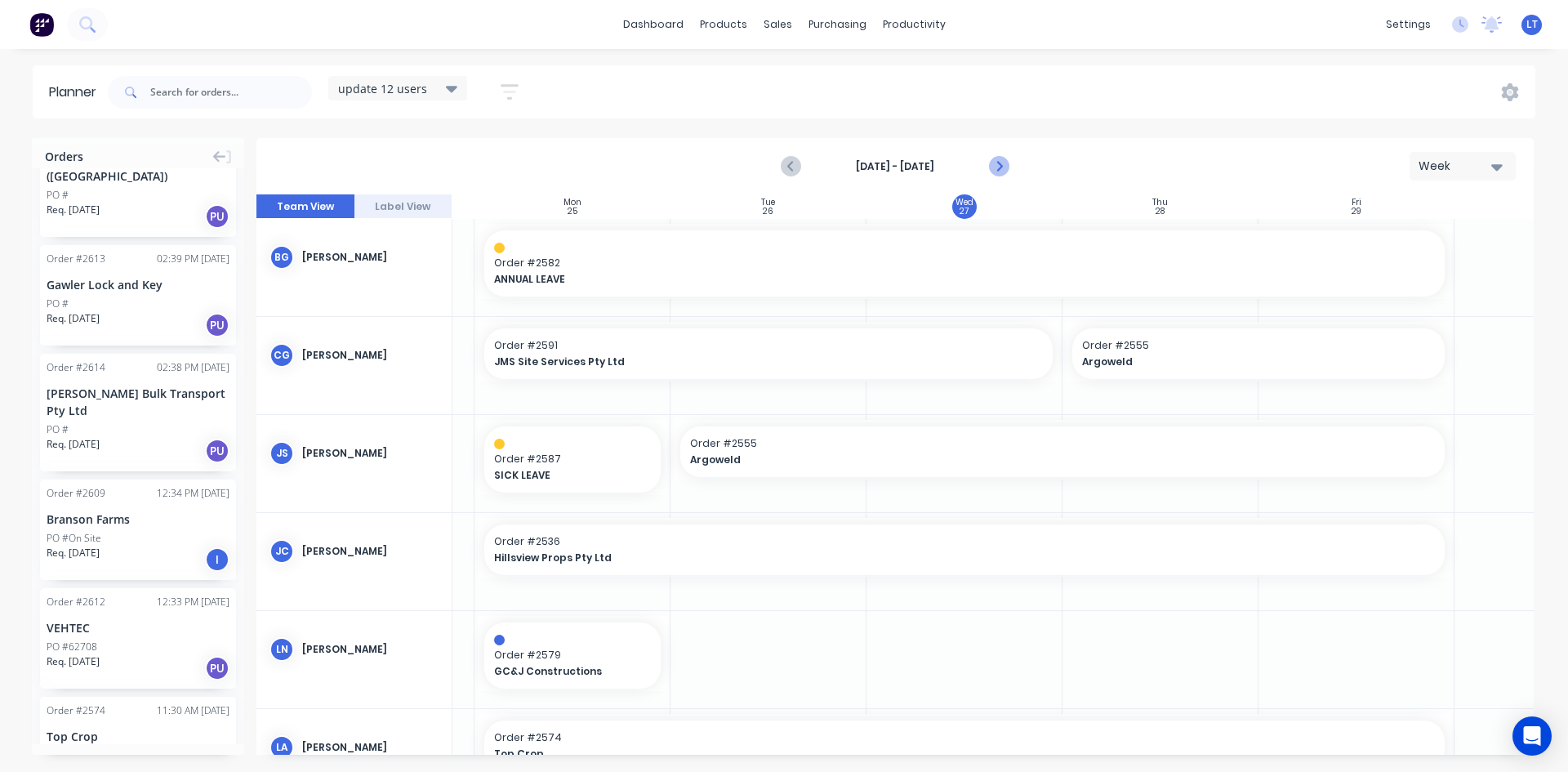
click at [1000, 165] on icon "Next page" at bounding box center [998, 167] width 8 height 13
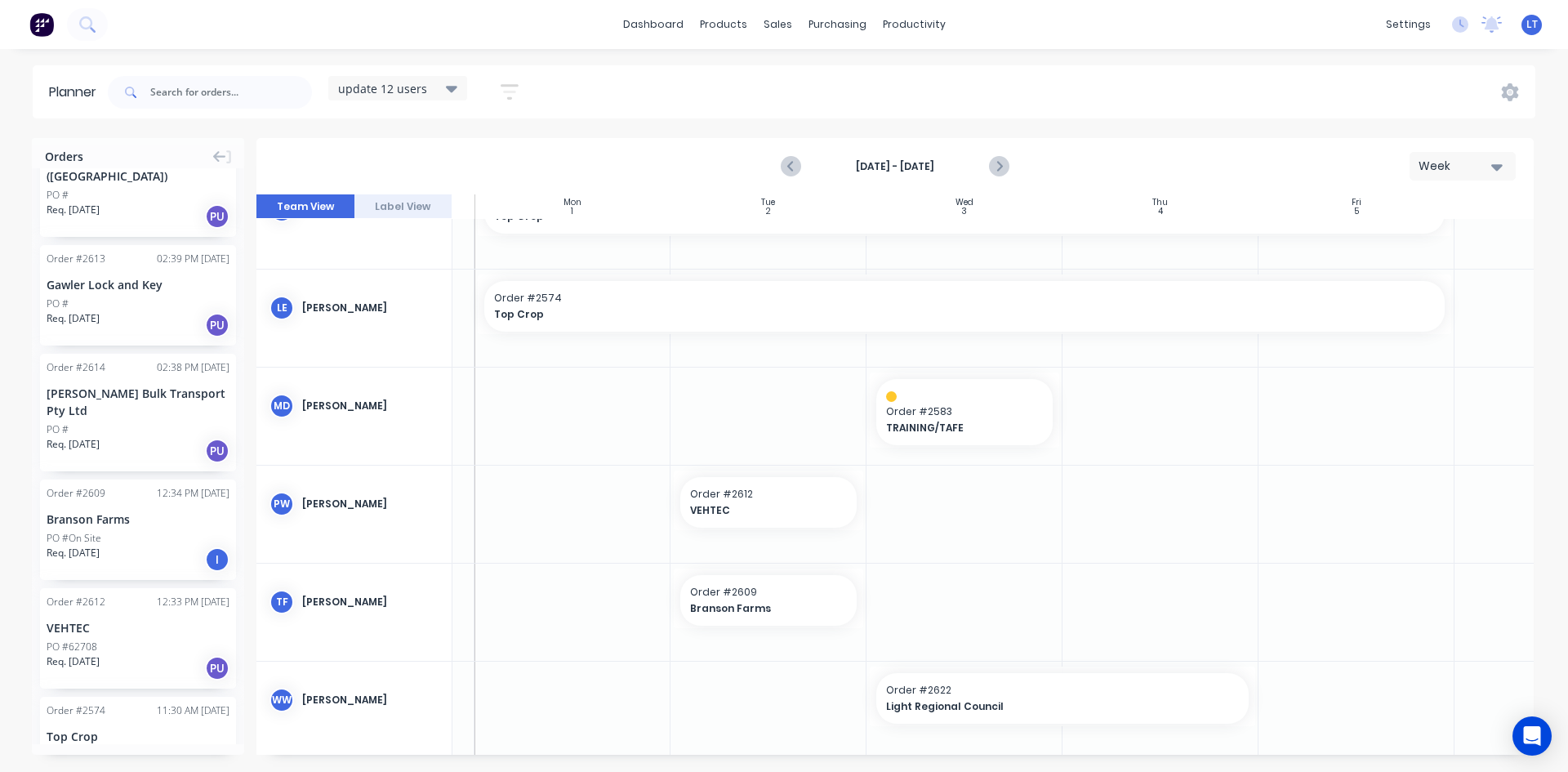
scroll to position [561, 174]
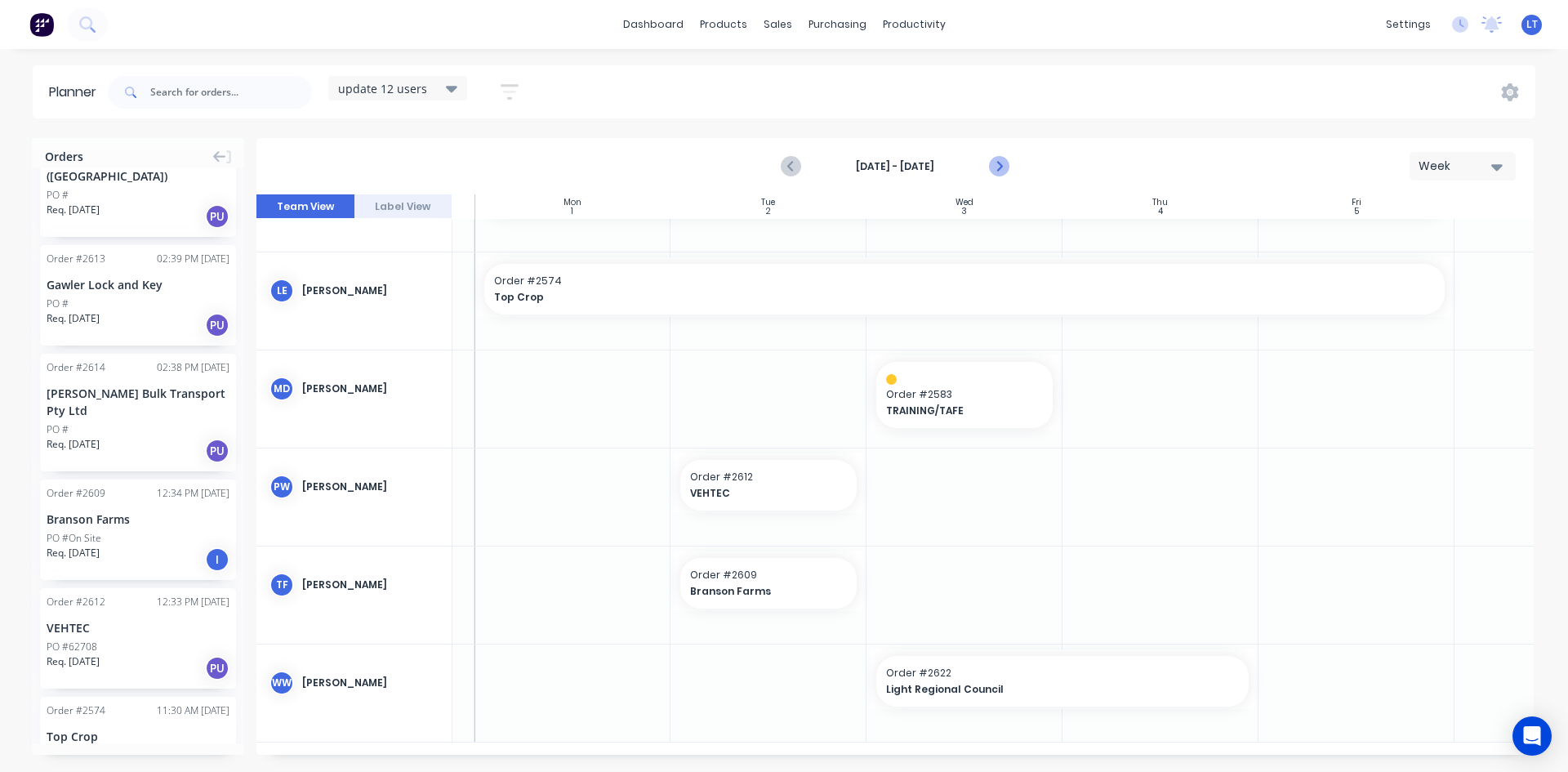
click at [1002, 169] on icon "Next page" at bounding box center [997, 167] width 20 height 20
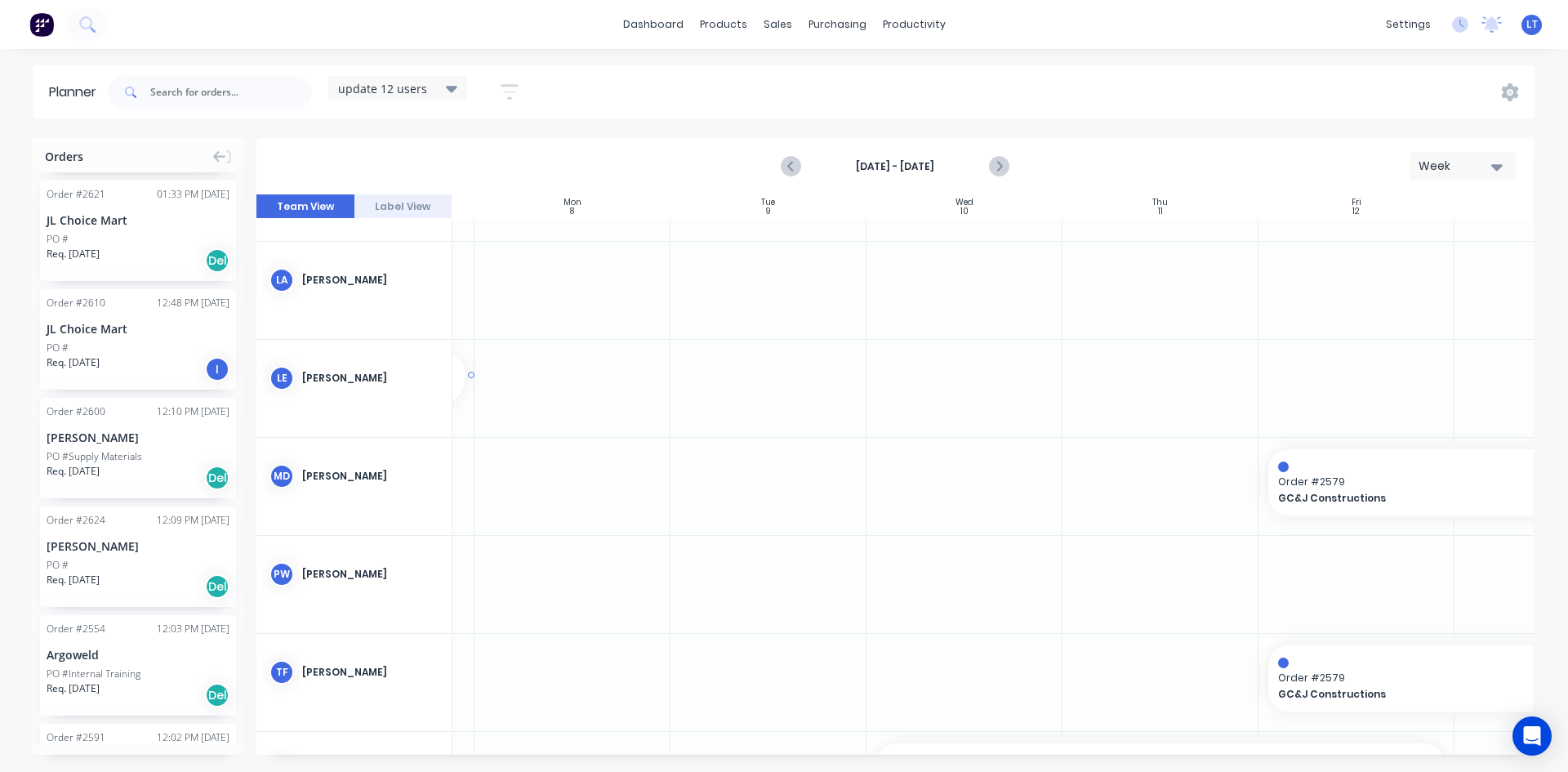
scroll to position [467, 154]
drag, startPoint x: 107, startPoint y: 563, endPoint x: 569, endPoint y: 367, distance: 501.9
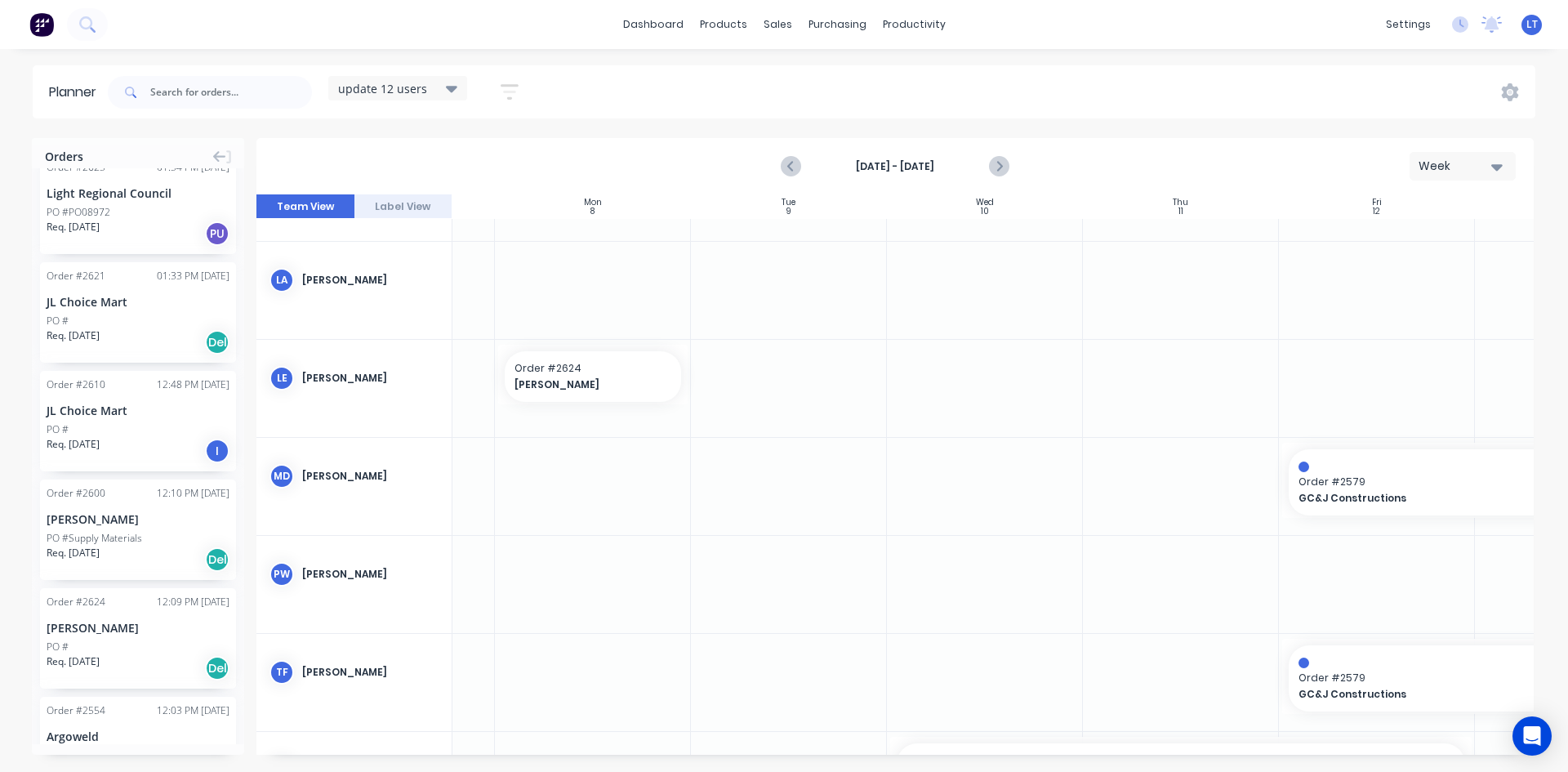
click at [148, 413] on div "JL Choice Mart" at bounding box center [137, 410] width 183 height 17
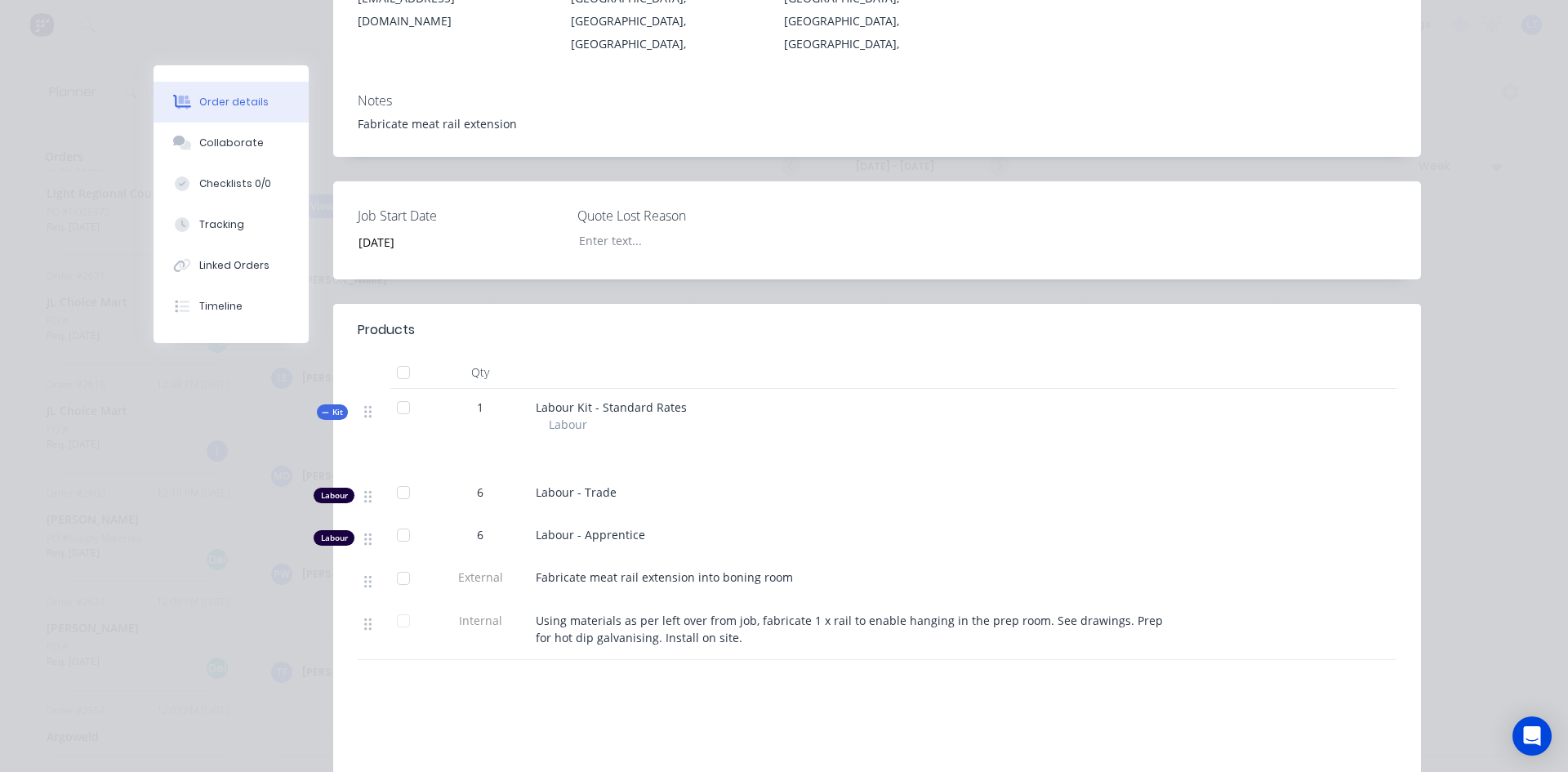
scroll to position [0, 0]
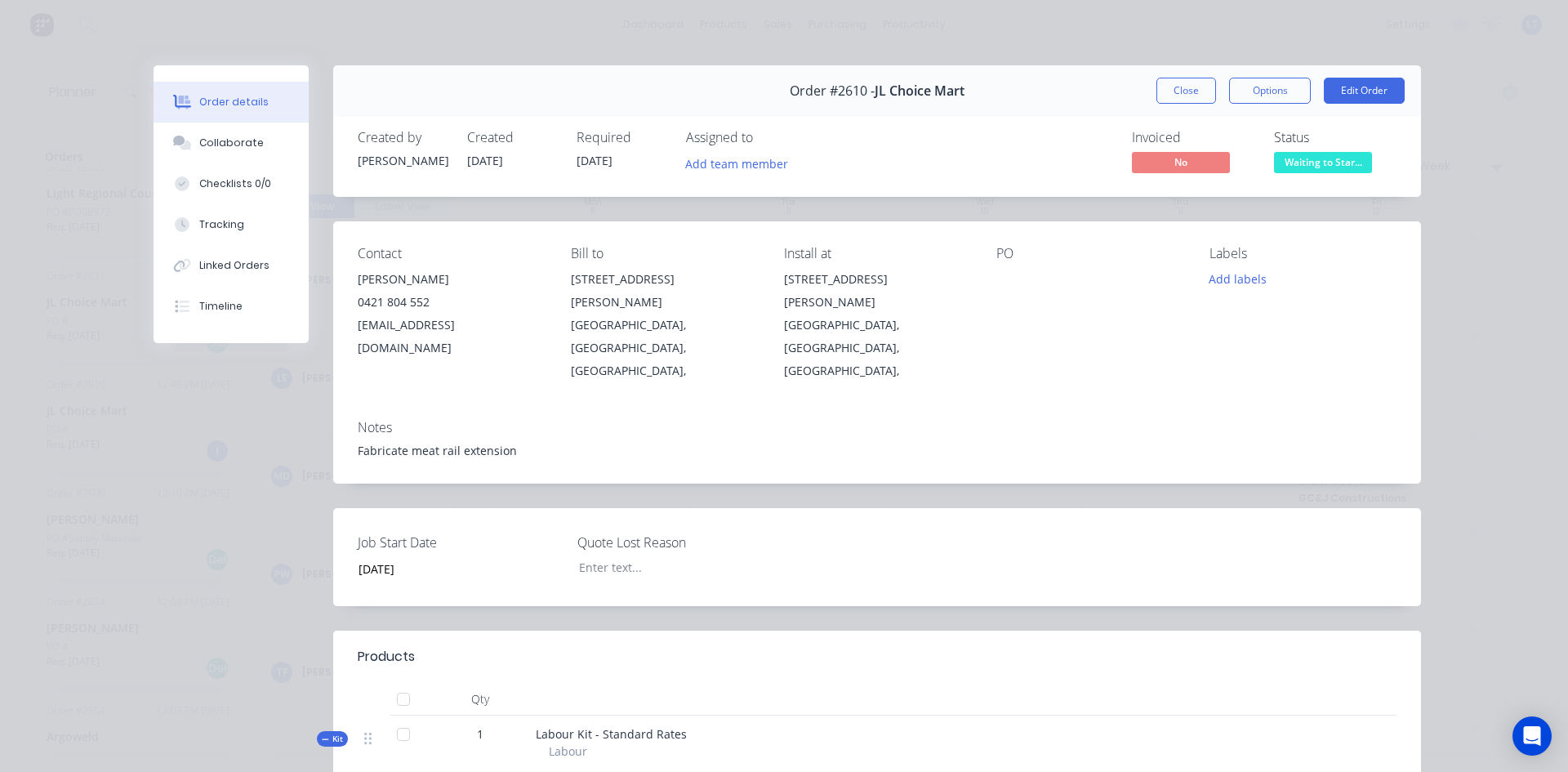
click at [1191, 97] on button "Close" at bounding box center [1186, 90] width 59 height 26
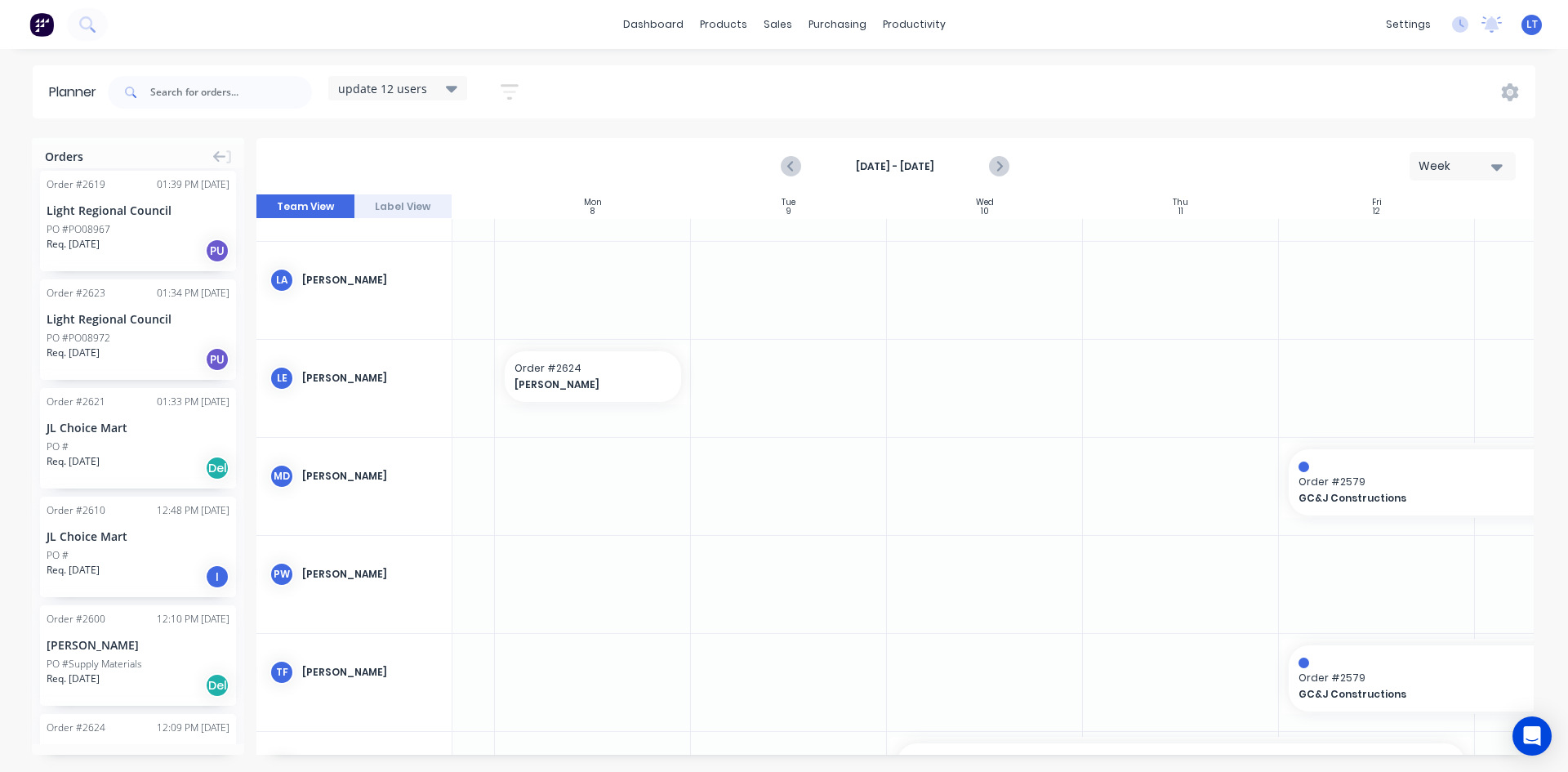
scroll to position [163, 0]
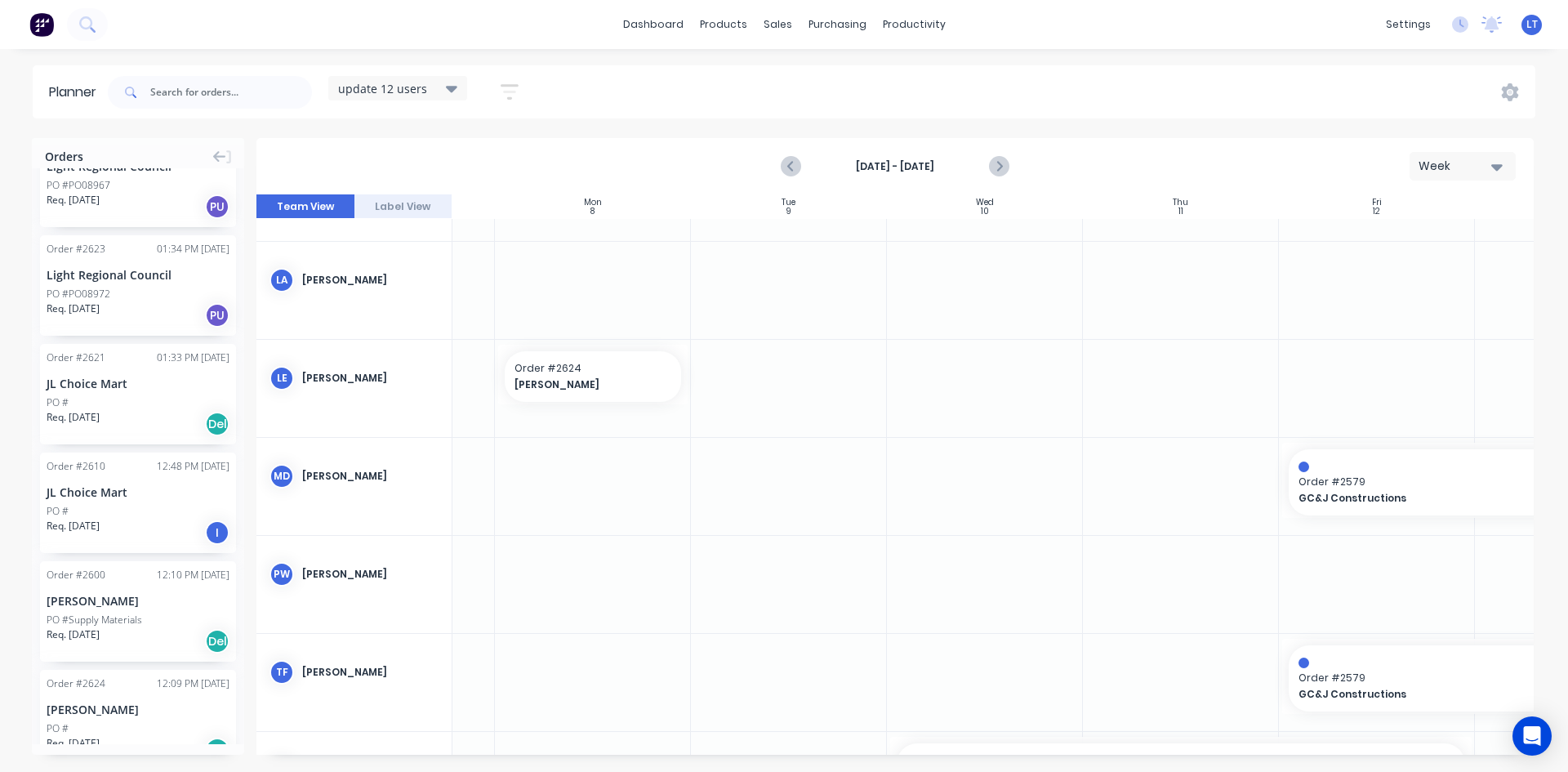
click at [126, 397] on div "PO #" at bounding box center [137, 403] width 183 height 15
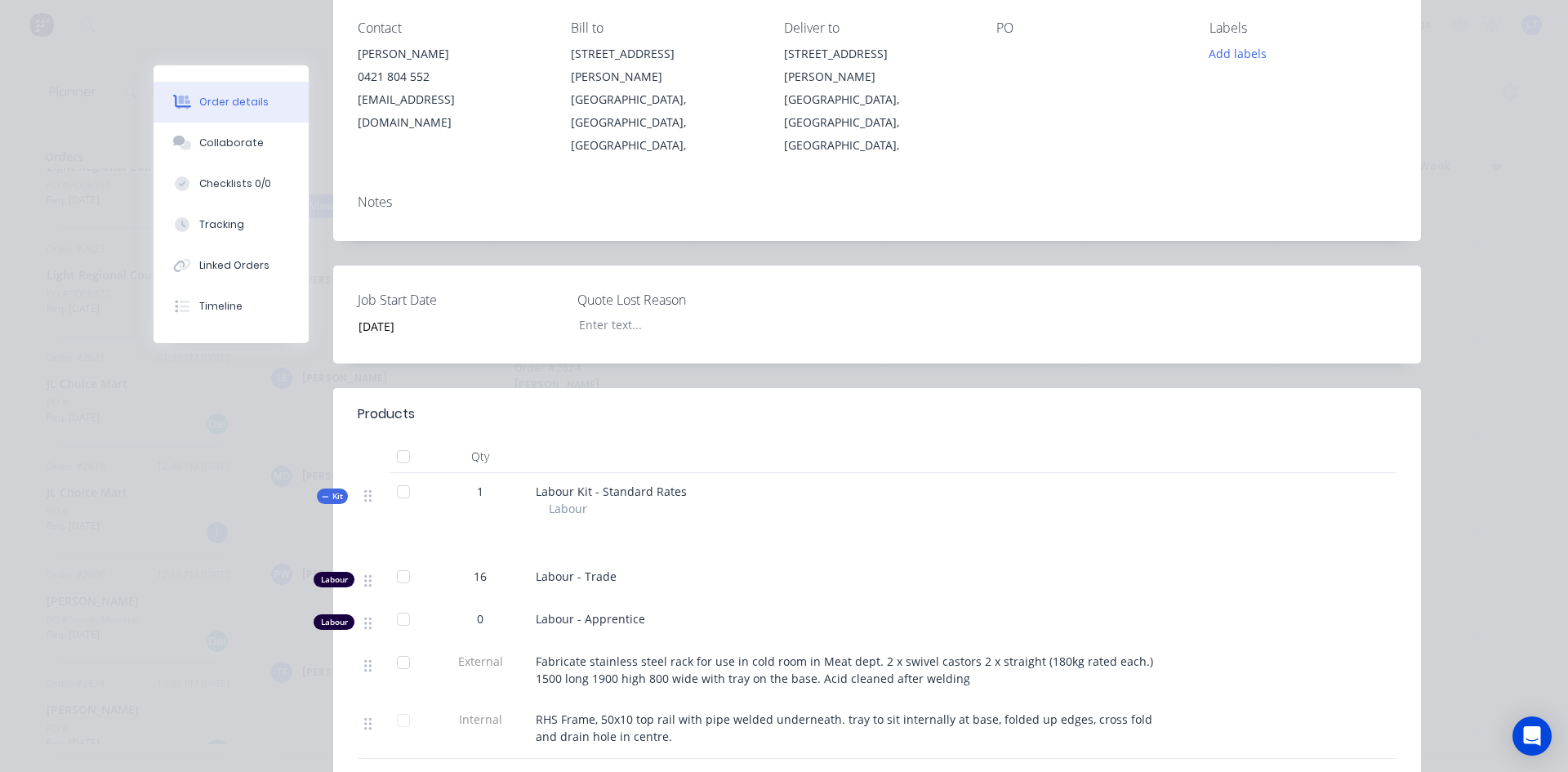
scroll to position [0, 0]
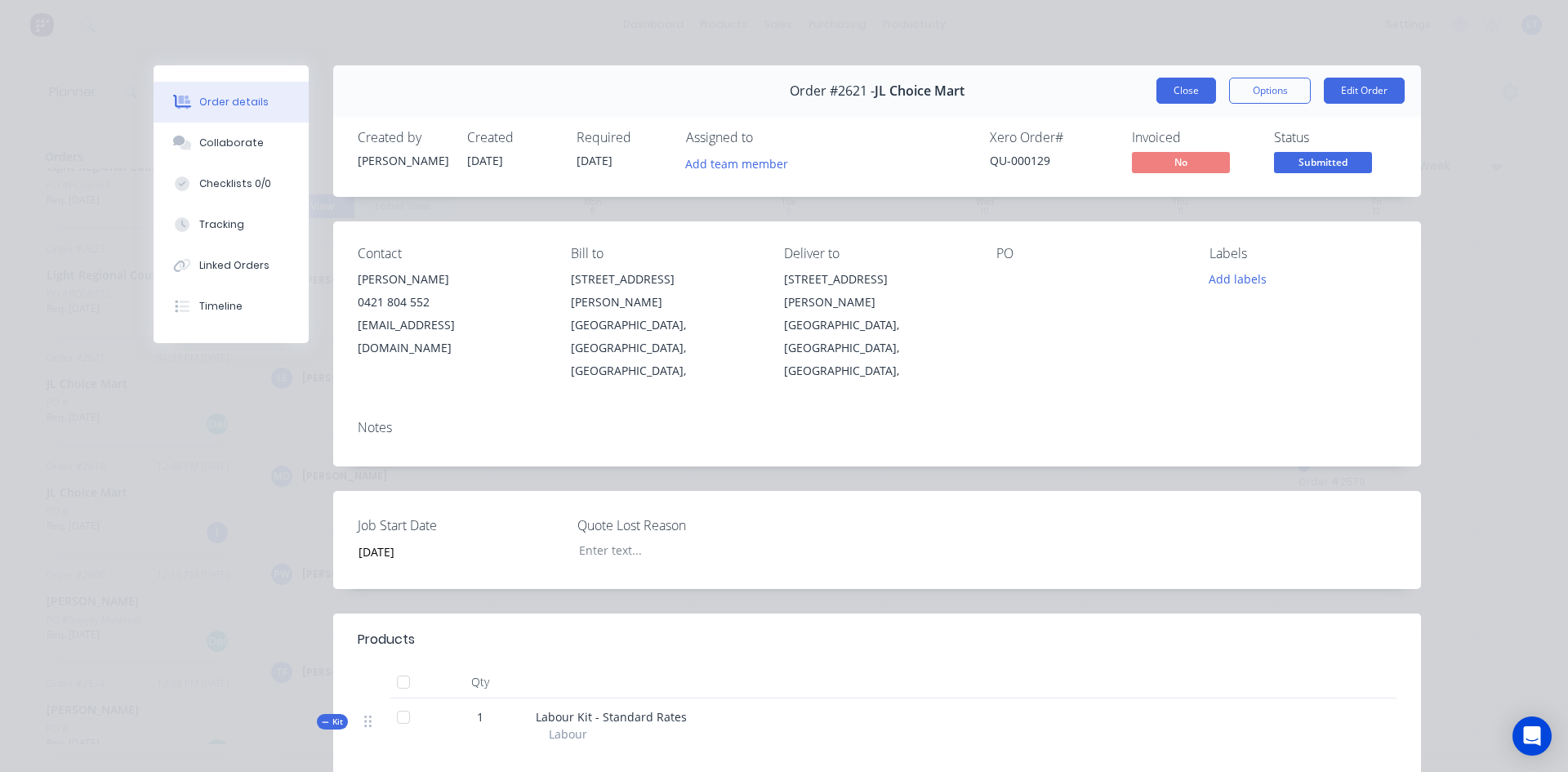
click at [1177, 96] on button "Close" at bounding box center [1186, 90] width 59 height 26
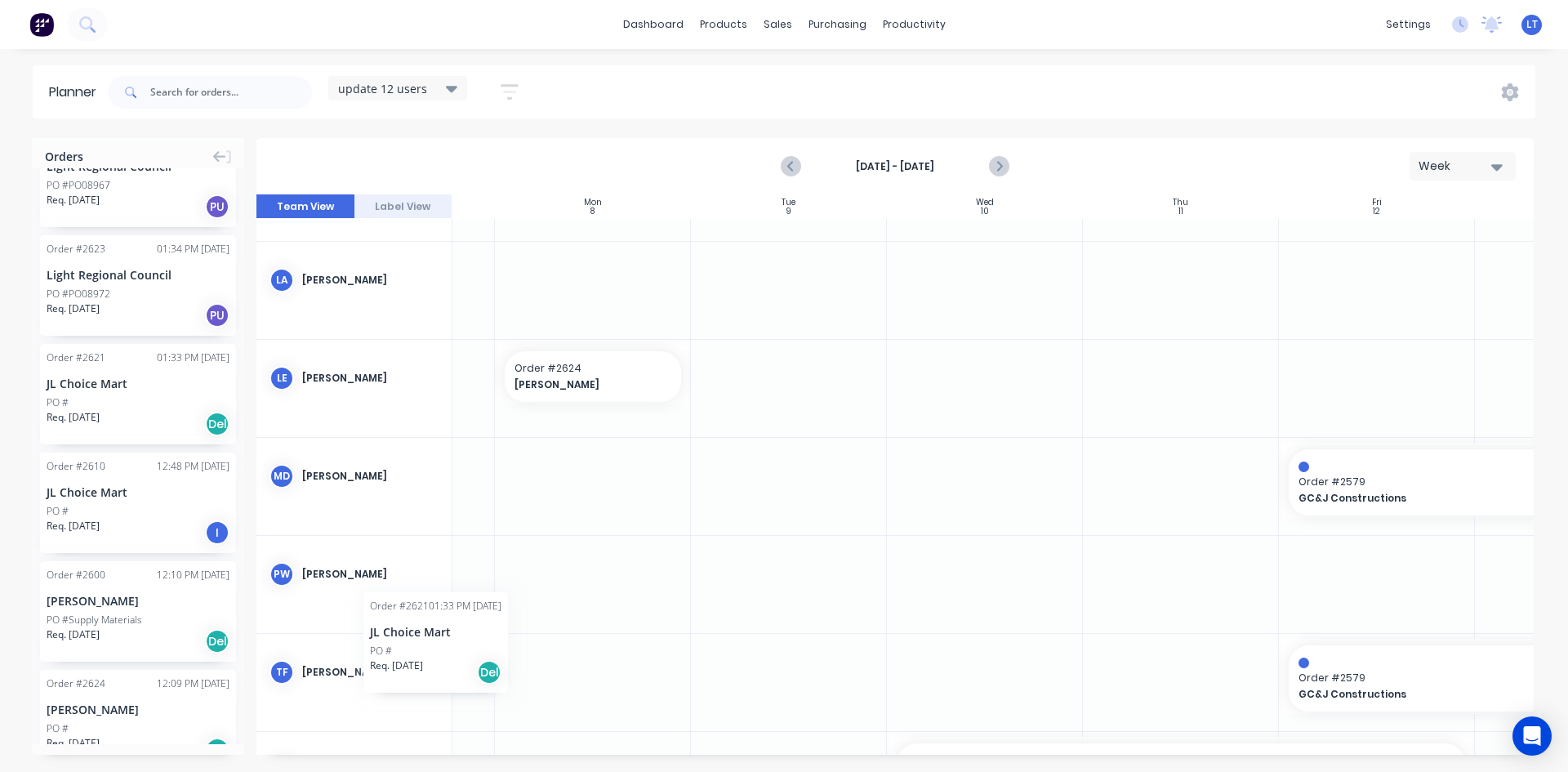
scroll to position [467, 150]
drag, startPoint x: 91, startPoint y: 376, endPoint x: 544, endPoint y: 655, distance: 532.0
drag, startPoint x: 693, startPoint y: 669, endPoint x: 932, endPoint y: 665, distance: 239.0
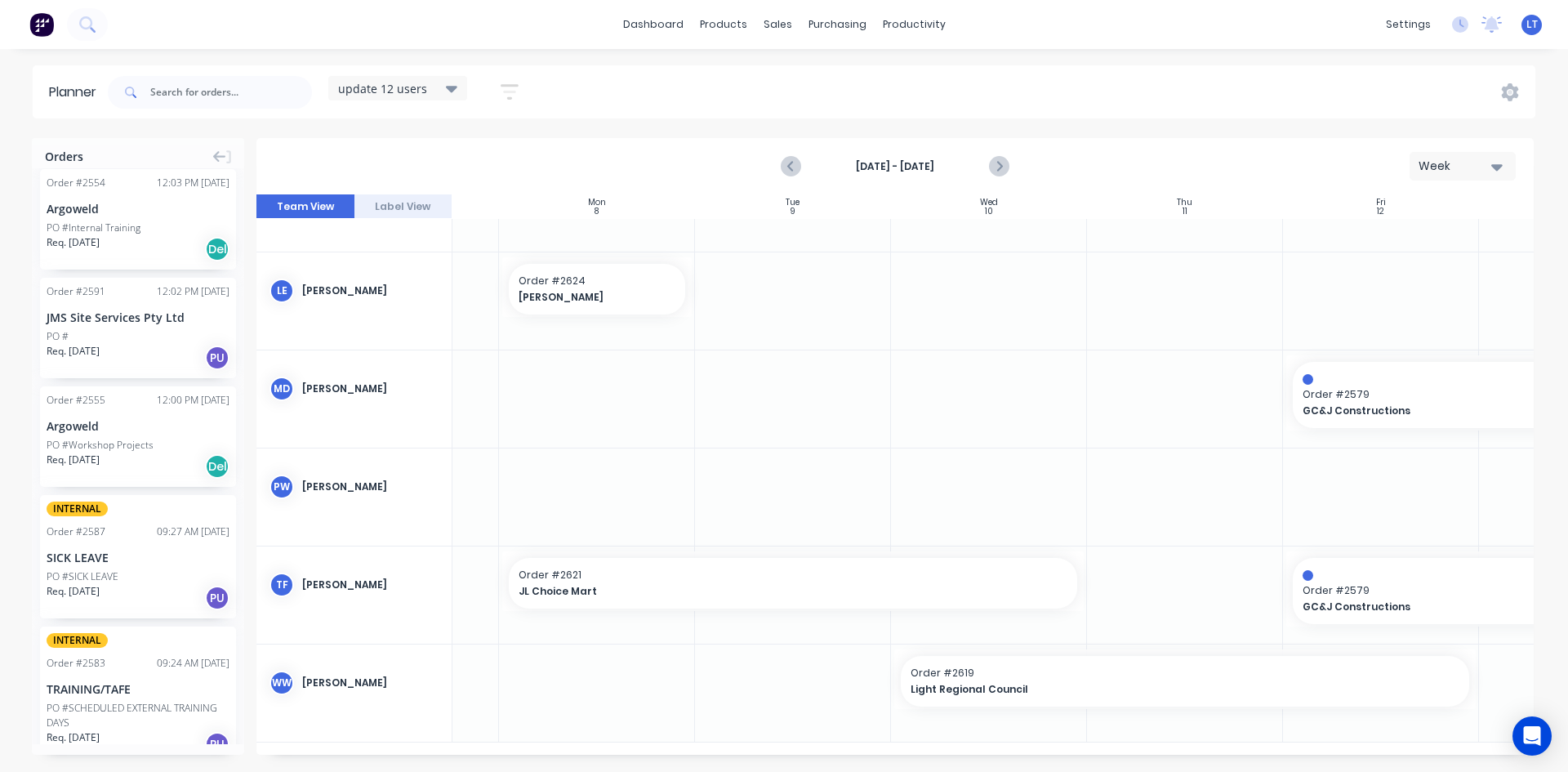
scroll to position [816, 0]
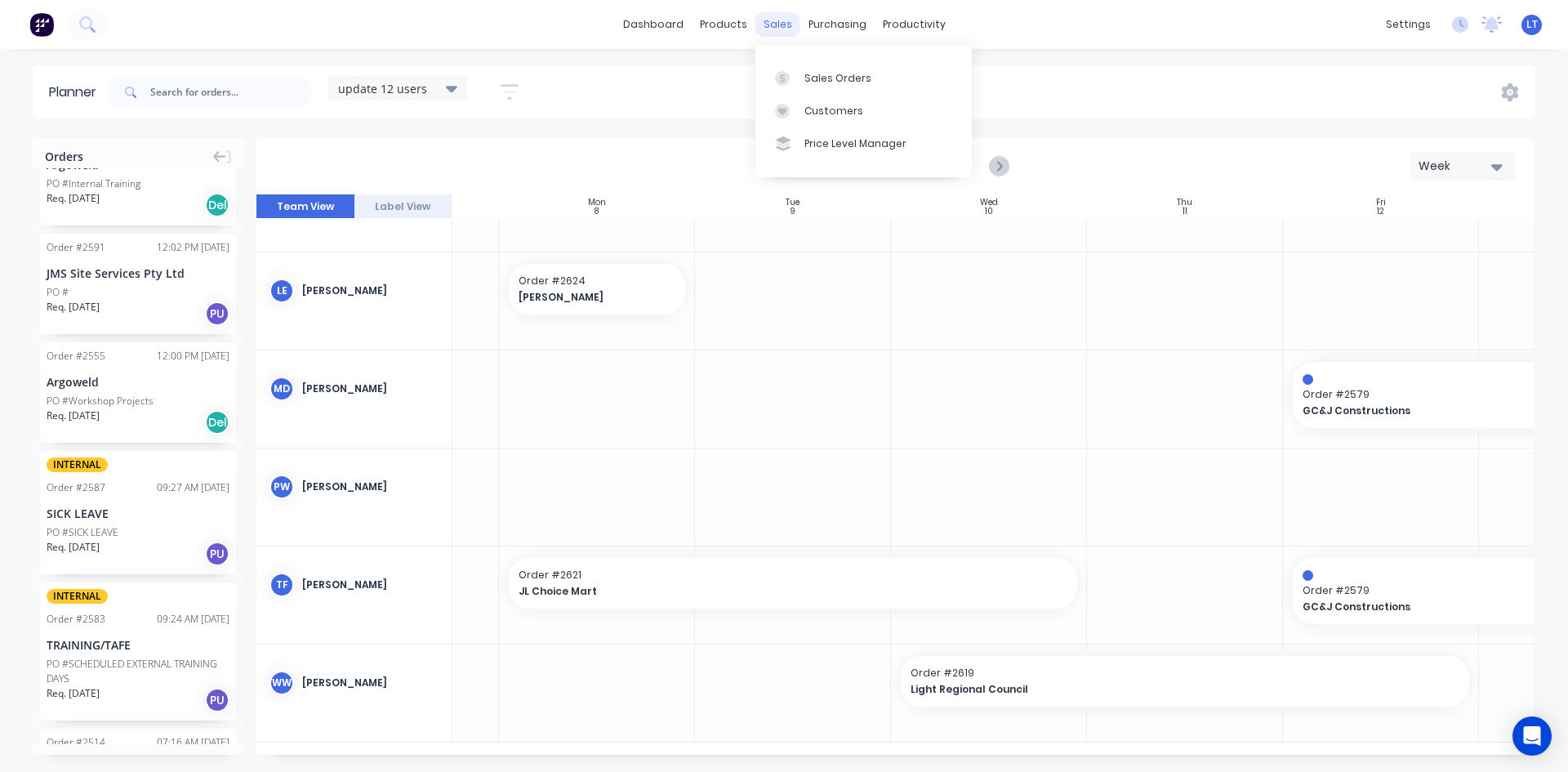
click at [783, 33] on div "sales" at bounding box center [778, 24] width 45 height 24
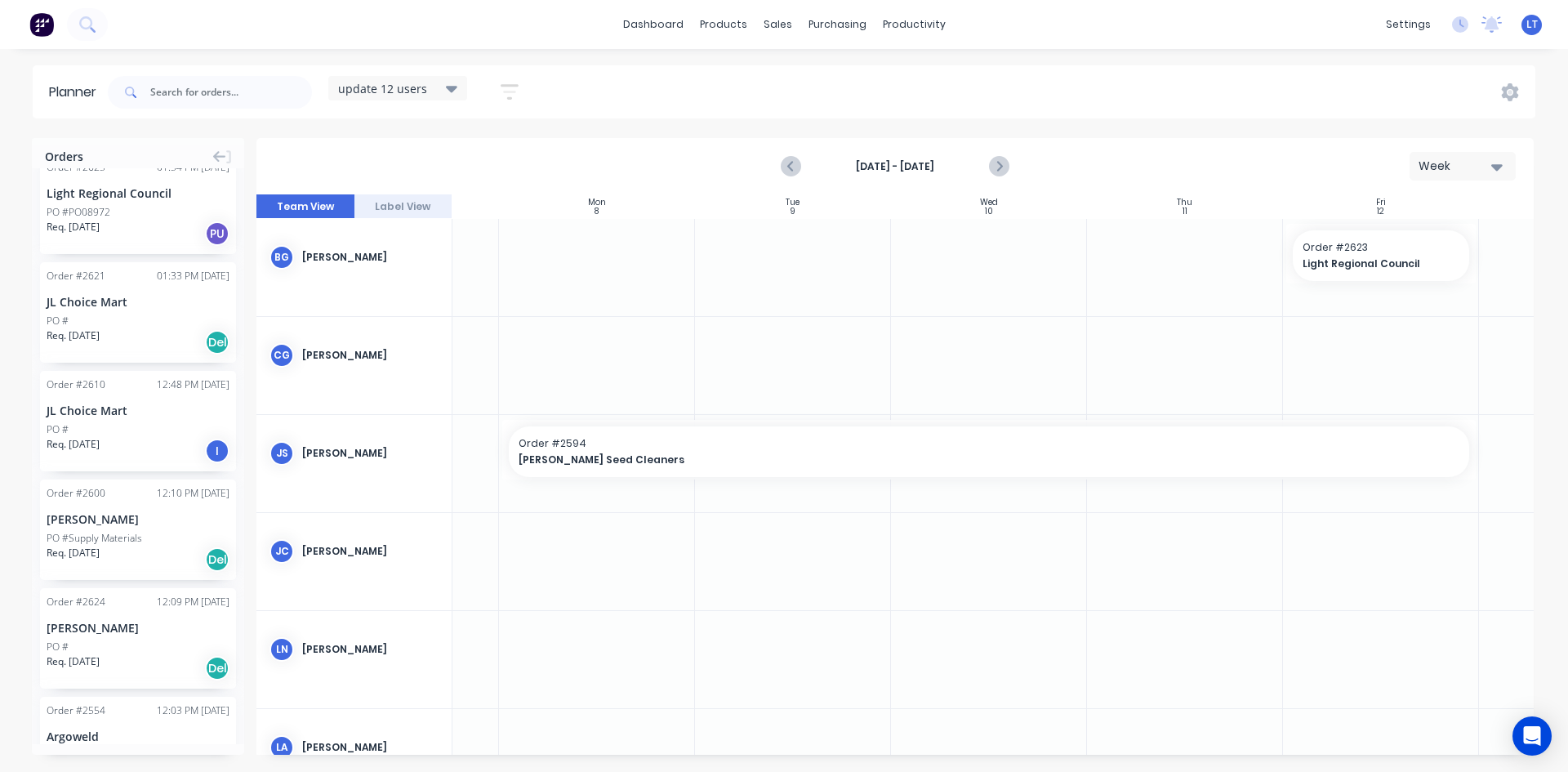
scroll to position [82, 150]
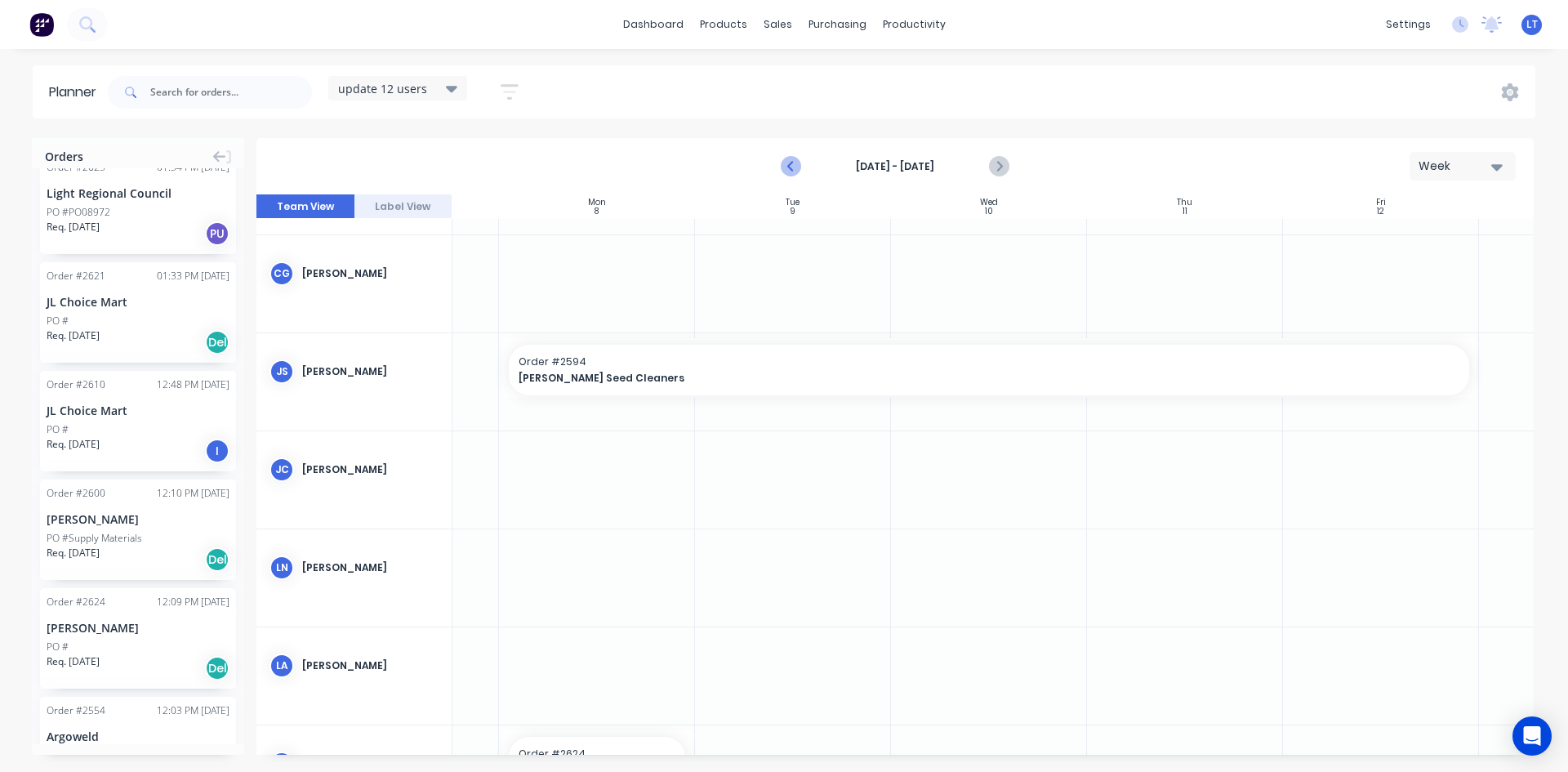
click at [791, 169] on icon "Previous page" at bounding box center [791, 167] width 20 height 20
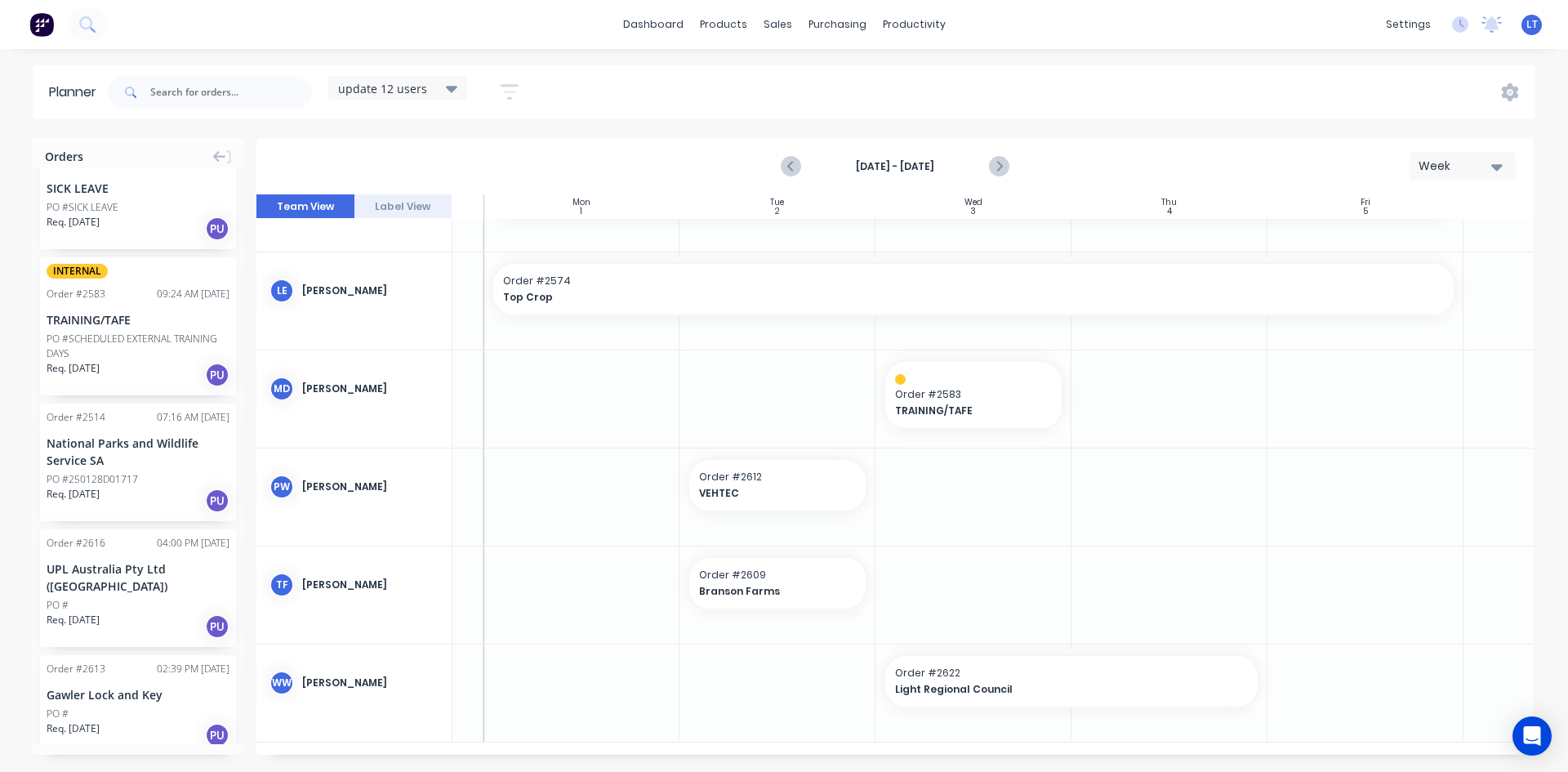
scroll to position [1143, 0]
click at [1002, 161] on icon "Next page" at bounding box center [997, 167] width 20 height 20
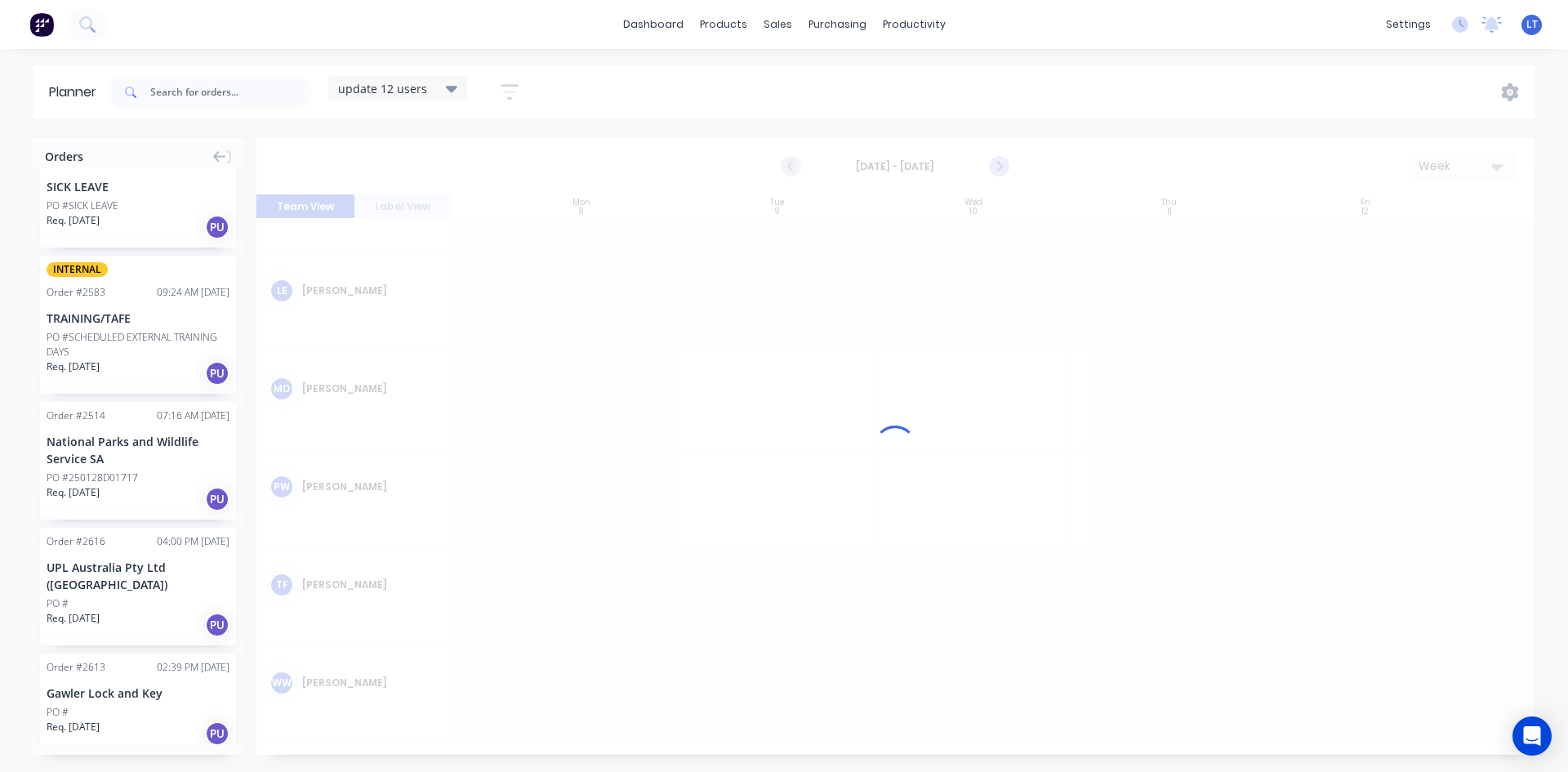
scroll to position [549, 165]
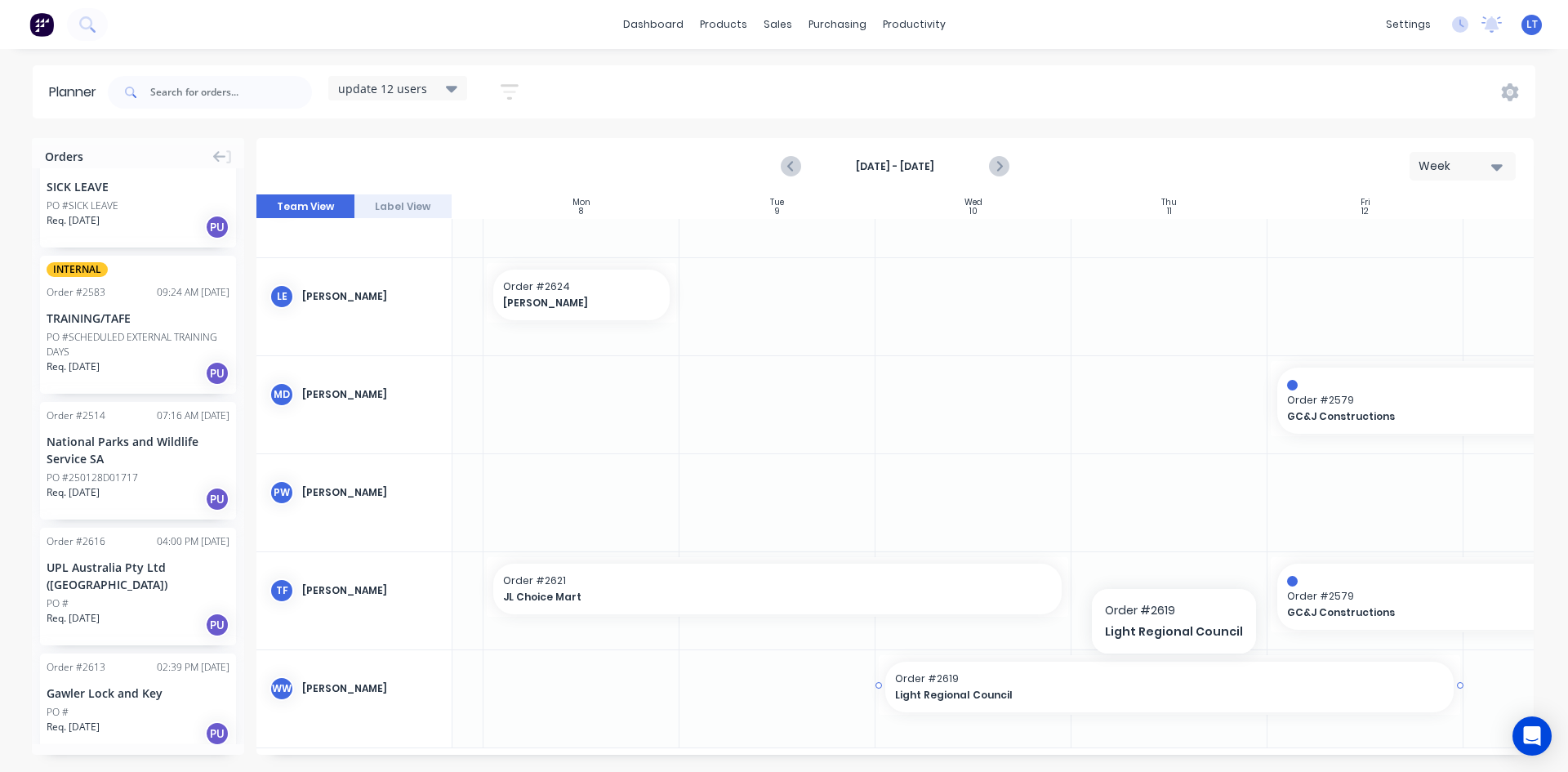
click at [994, 684] on span "Order # 2619" at bounding box center [1170, 679] width 549 height 15
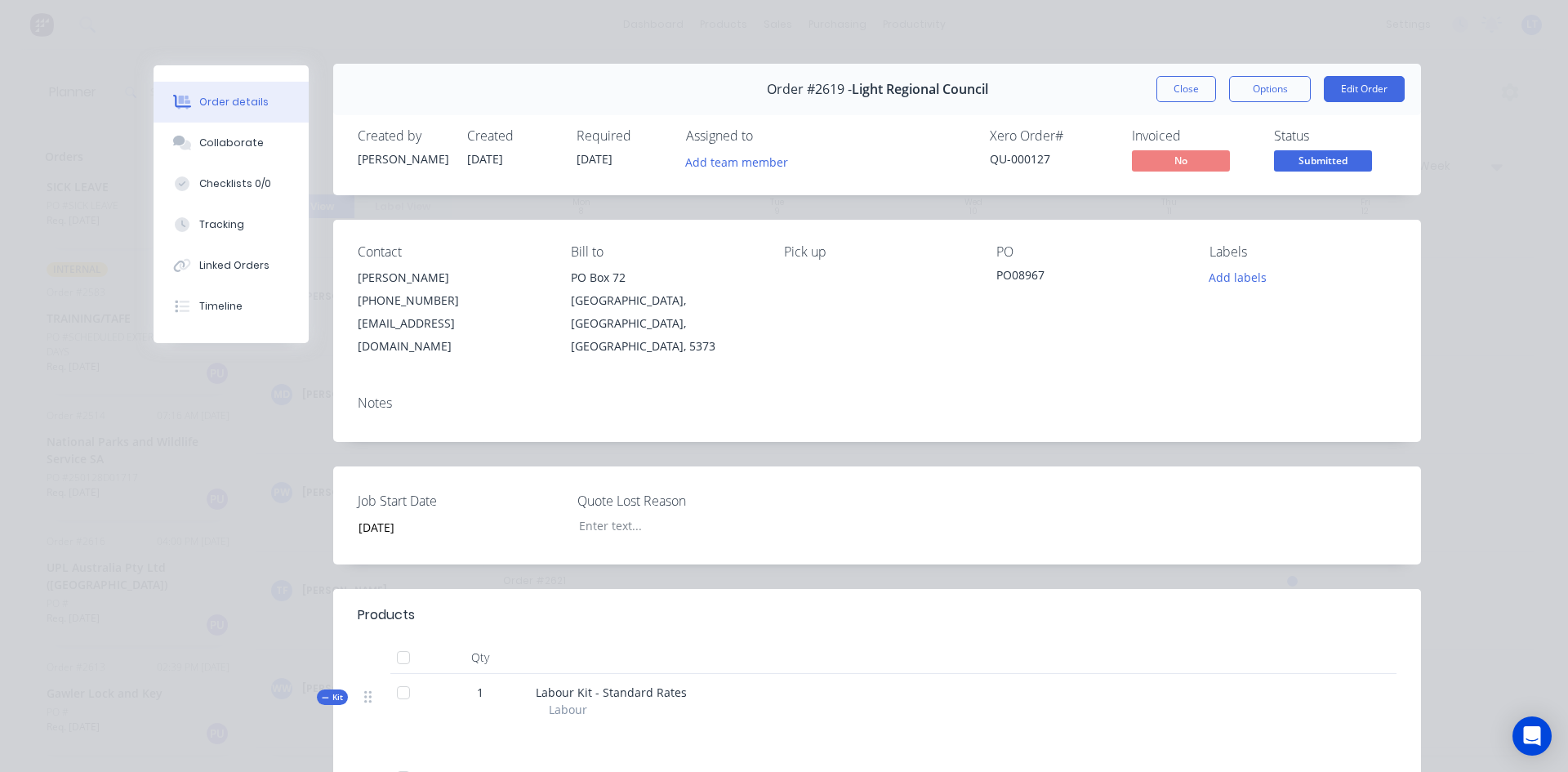
scroll to position [0, 0]
click at [1183, 83] on button "Close" at bounding box center [1186, 90] width 59 height 26
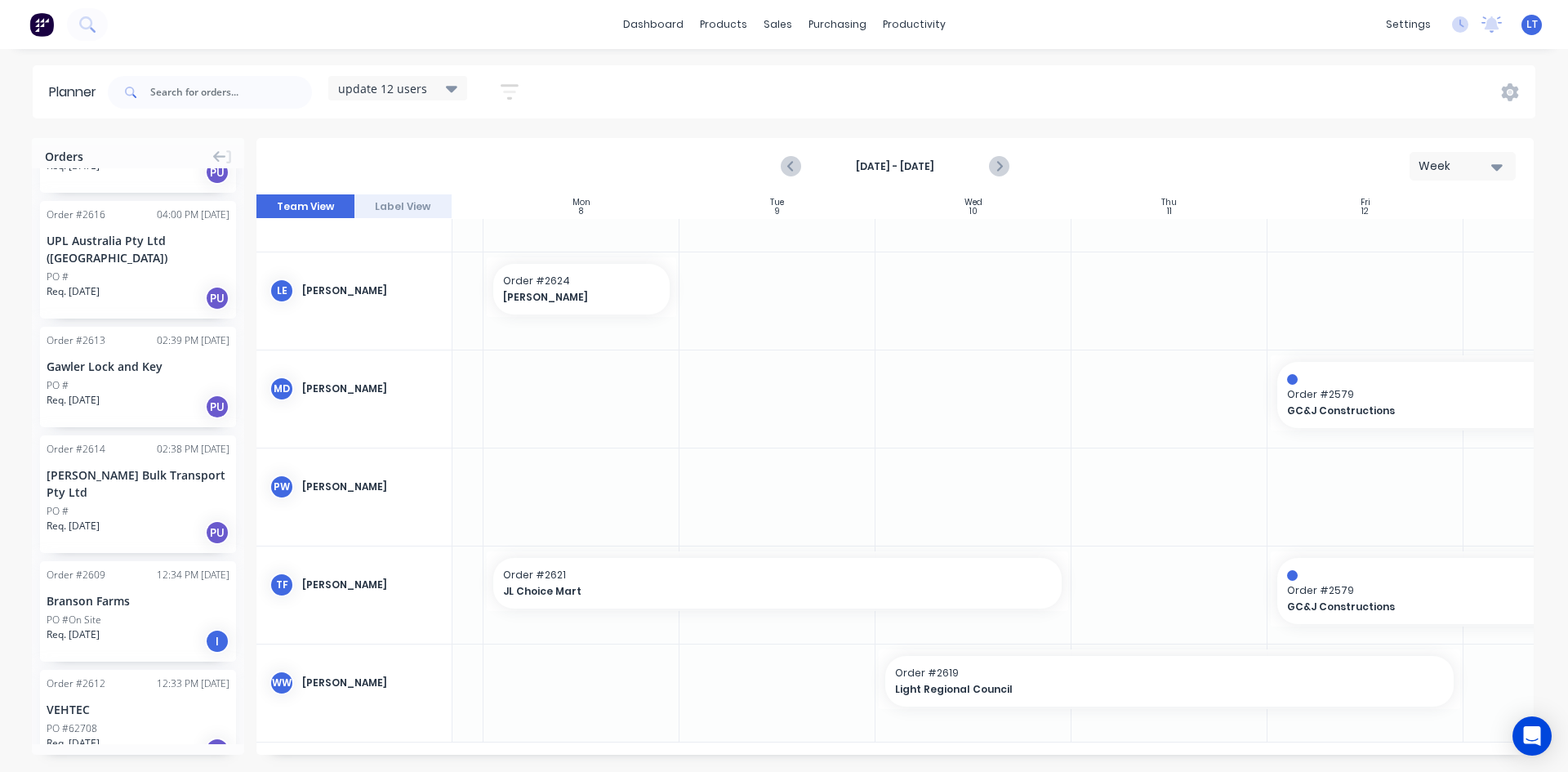
scroll to position [1757, 0]
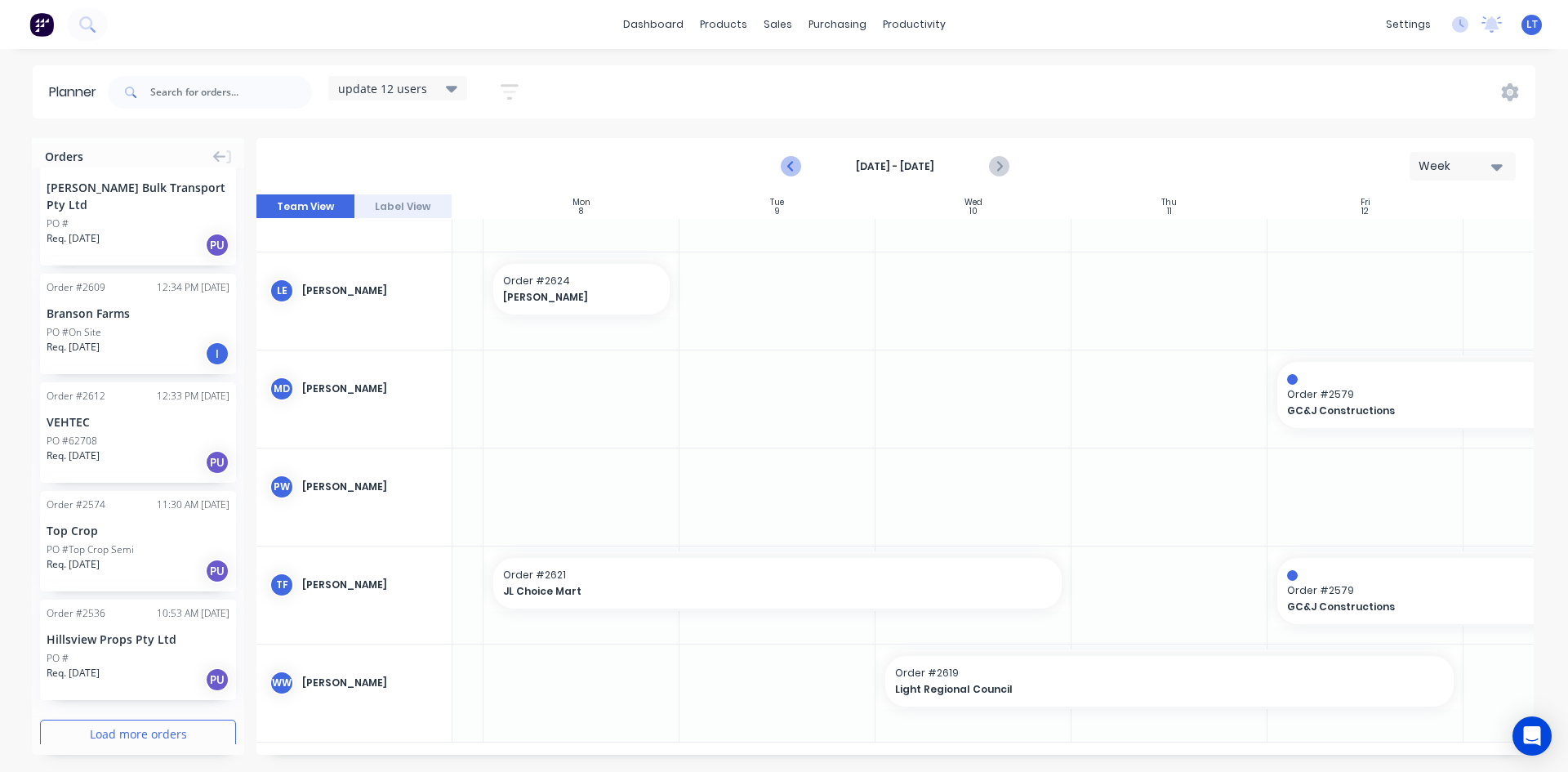
click at [785, 164] on icon "Previous page" at bounding box center [791, 167] width 20 height 20
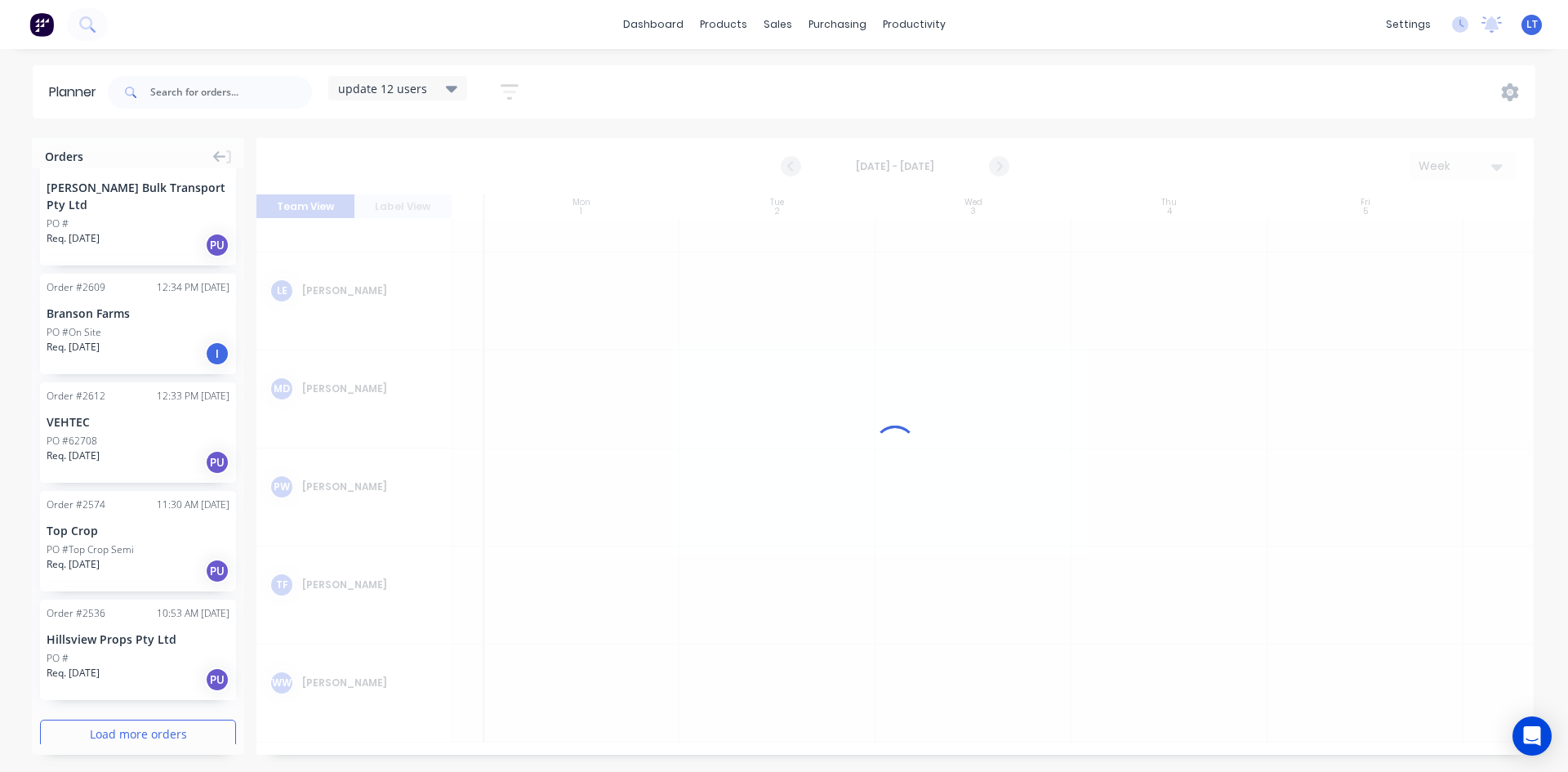
scroll to position [549, 165]
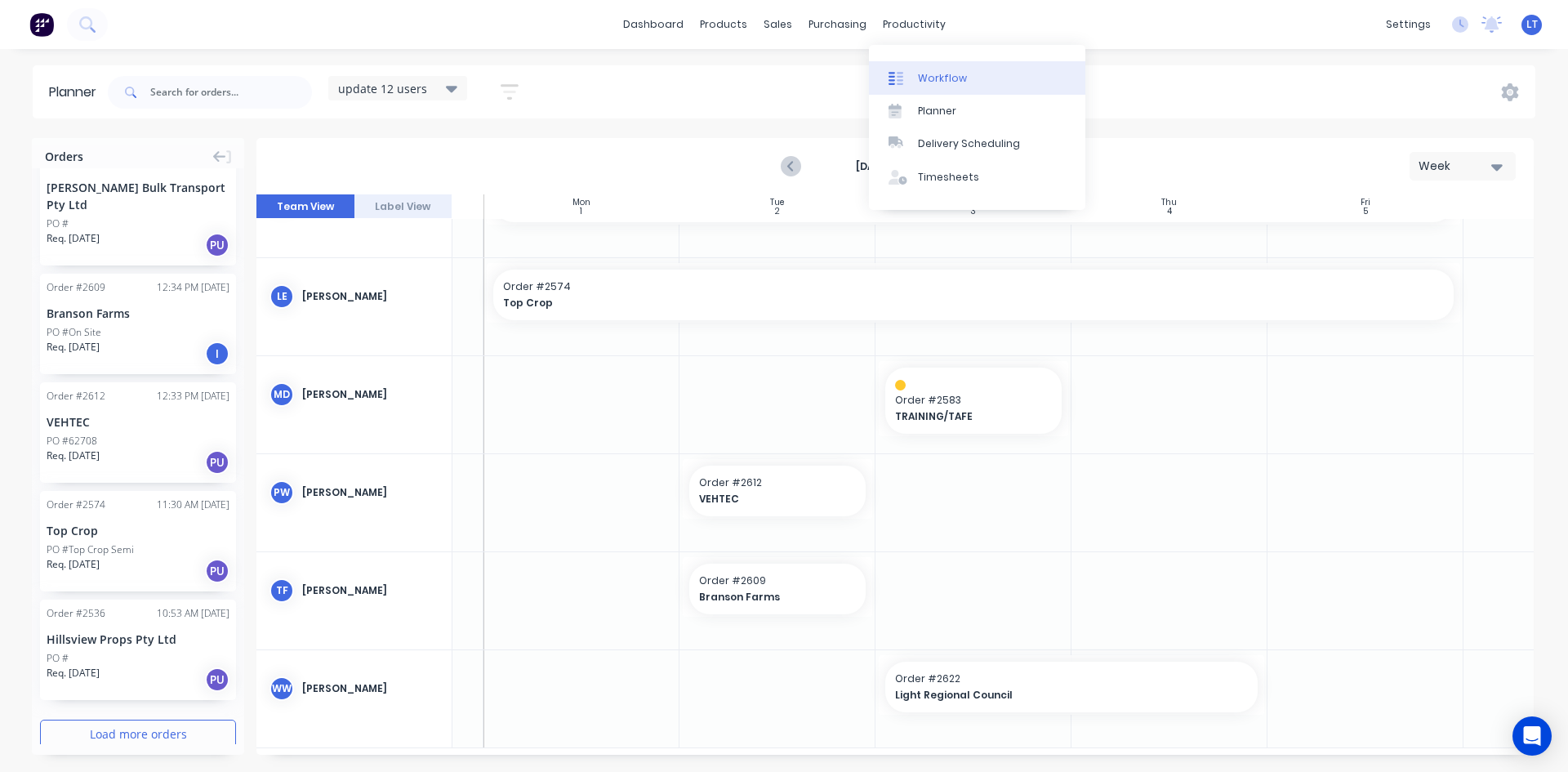
click at [947, 84] on div "Workflow" at bounding box center [943, 78] width 49 height 15
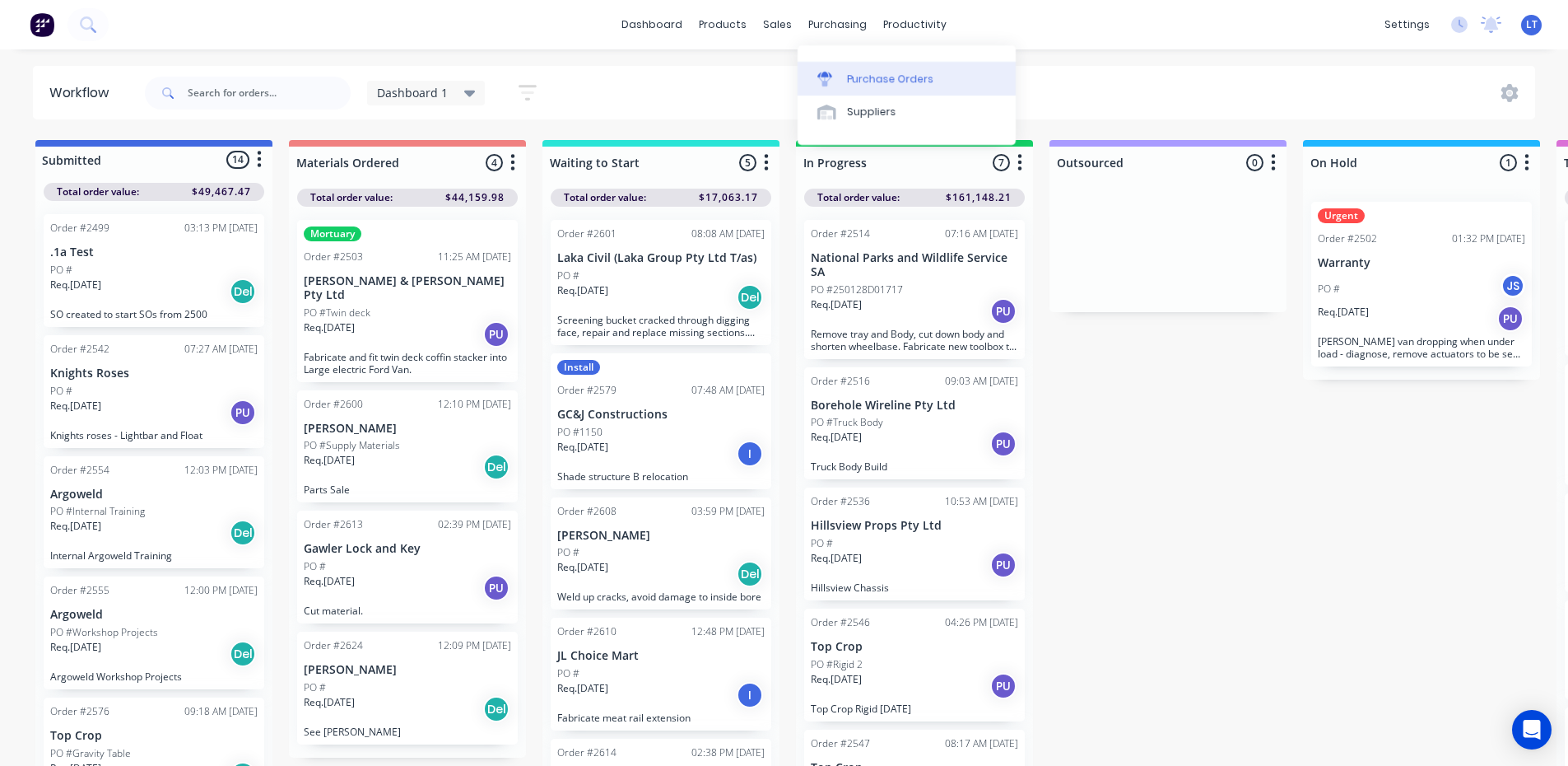
click at [877, 76] on div "Purchase Orders" at bounding box center [890, 79] width 87 height 15
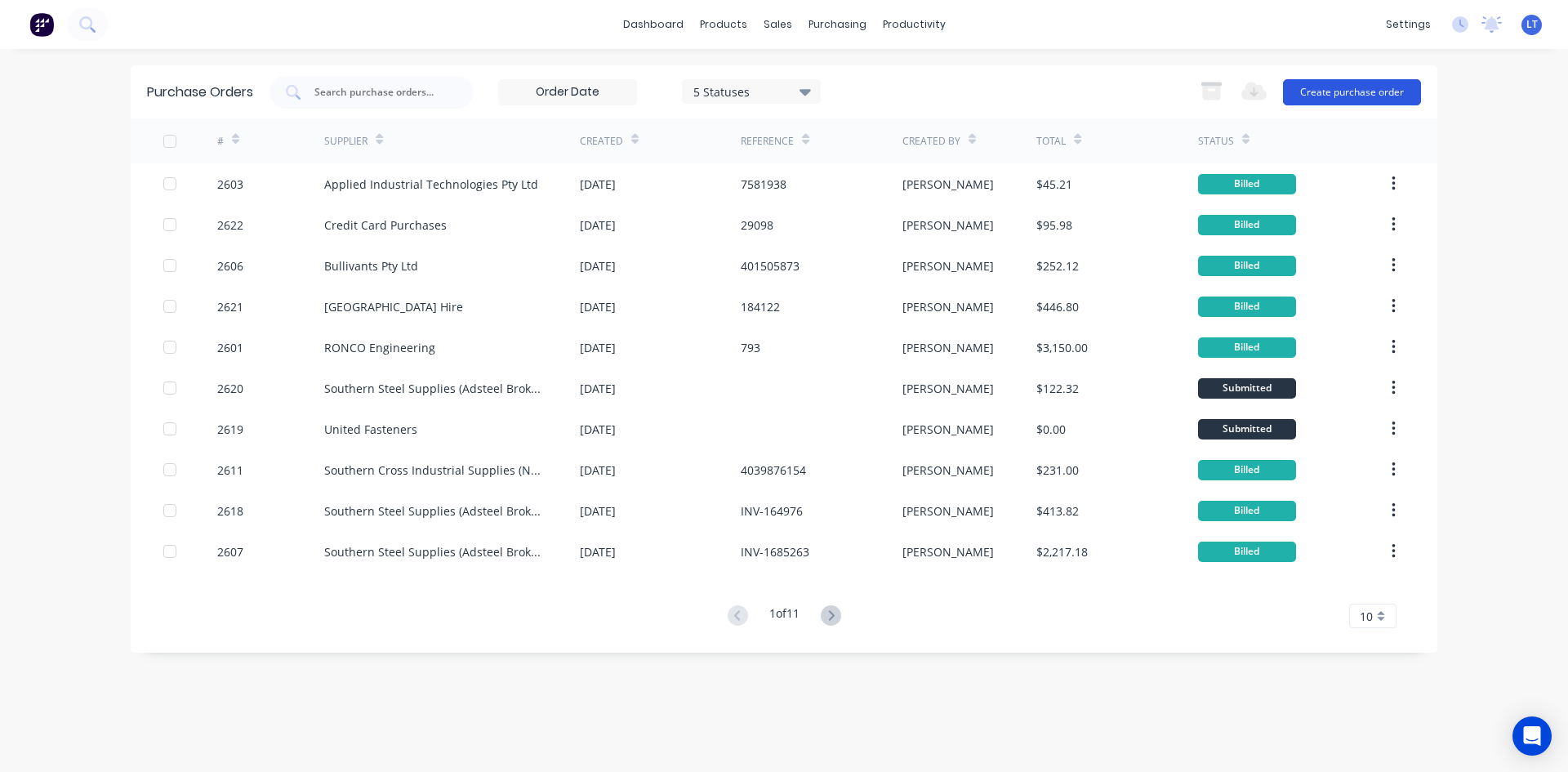
click at [1373, 89] on button "Create purchase order" at bounding box center [1352, 92] width 138 height 26
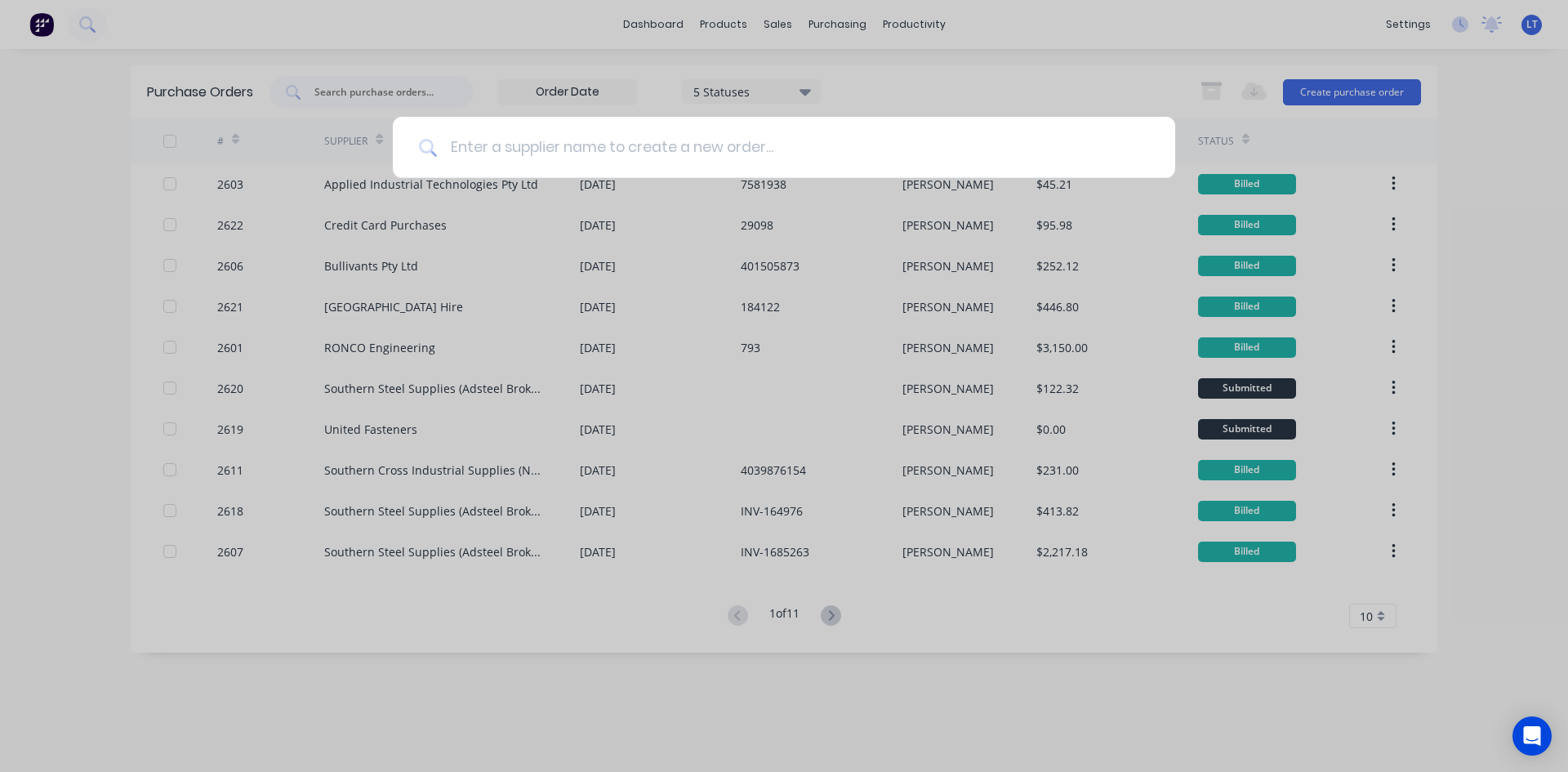
drag, startPoint x: 691, startPoint y: 157, endPoint x: 698, endPoint y: 149, distance: 10.6
click at [691, 151] on input at bounding box center [793, 147] width 712 height 61
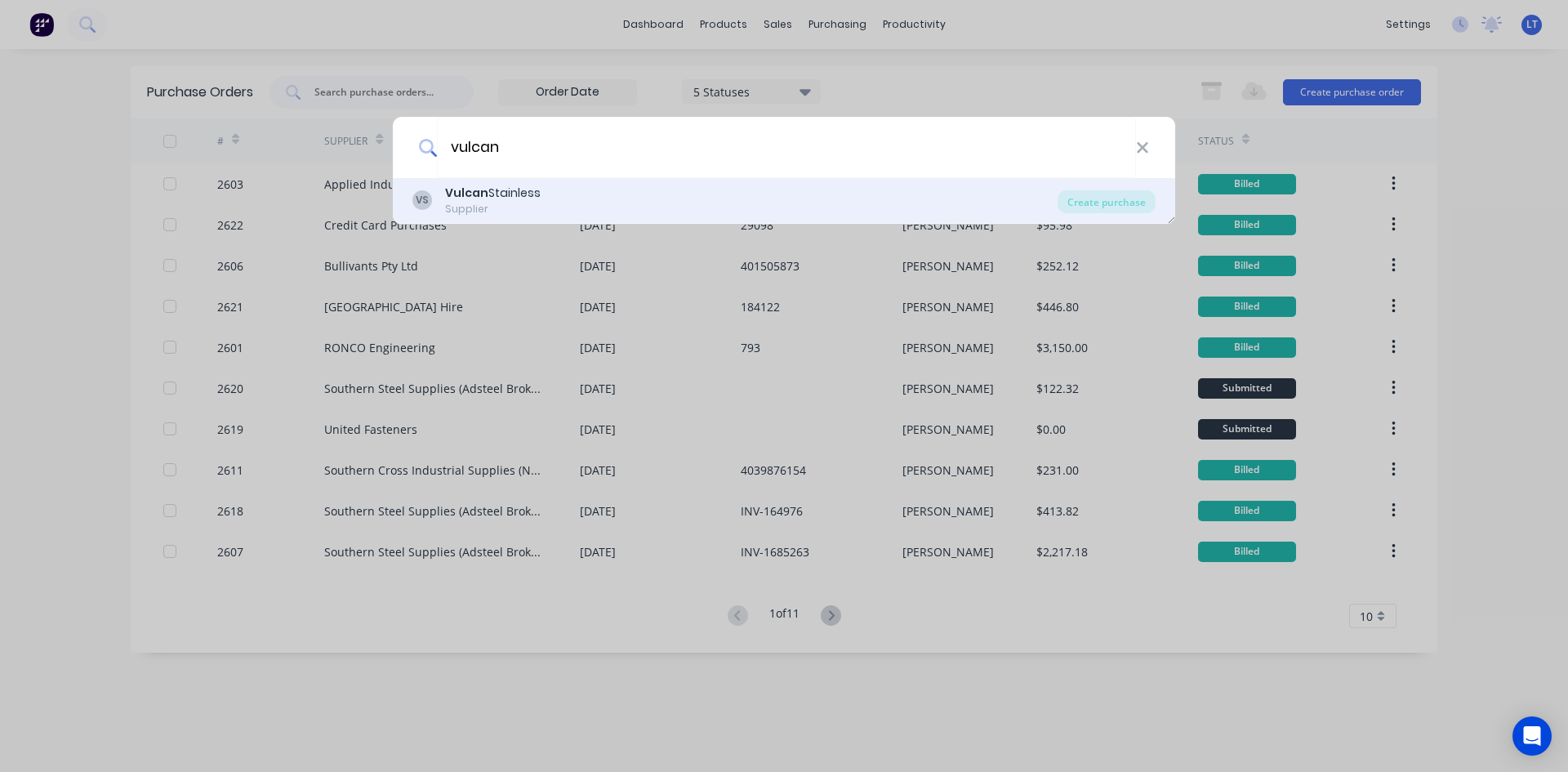
type input "vulcan"
click at [542, 195] on div "VS Vulcan Stainless Supplier" at bounding box center [735, 201] width 645 height 32
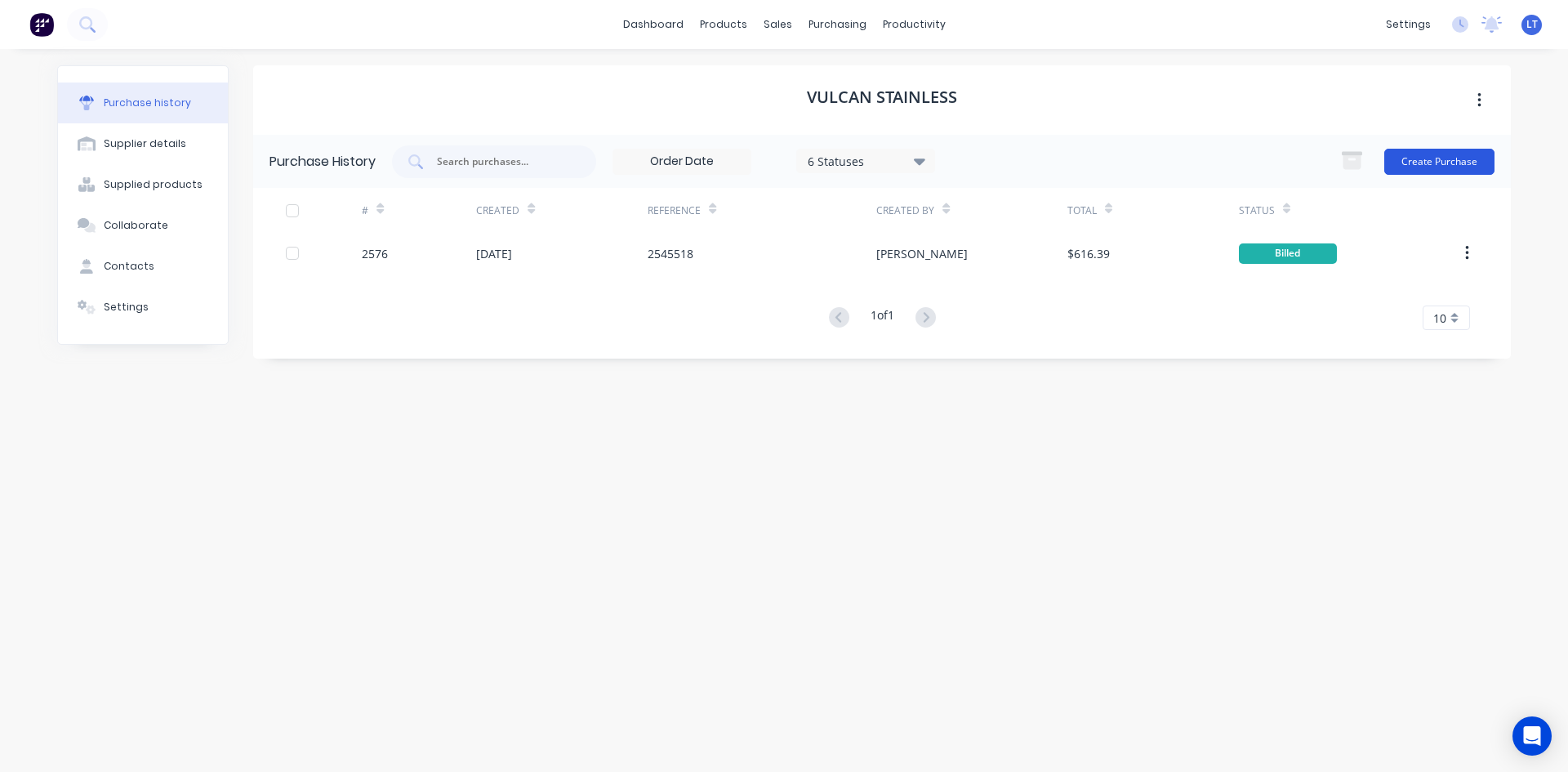
click at [1457, 152] on button "Create Purchase" at bounding box center [1439, 162] width 110 height 26
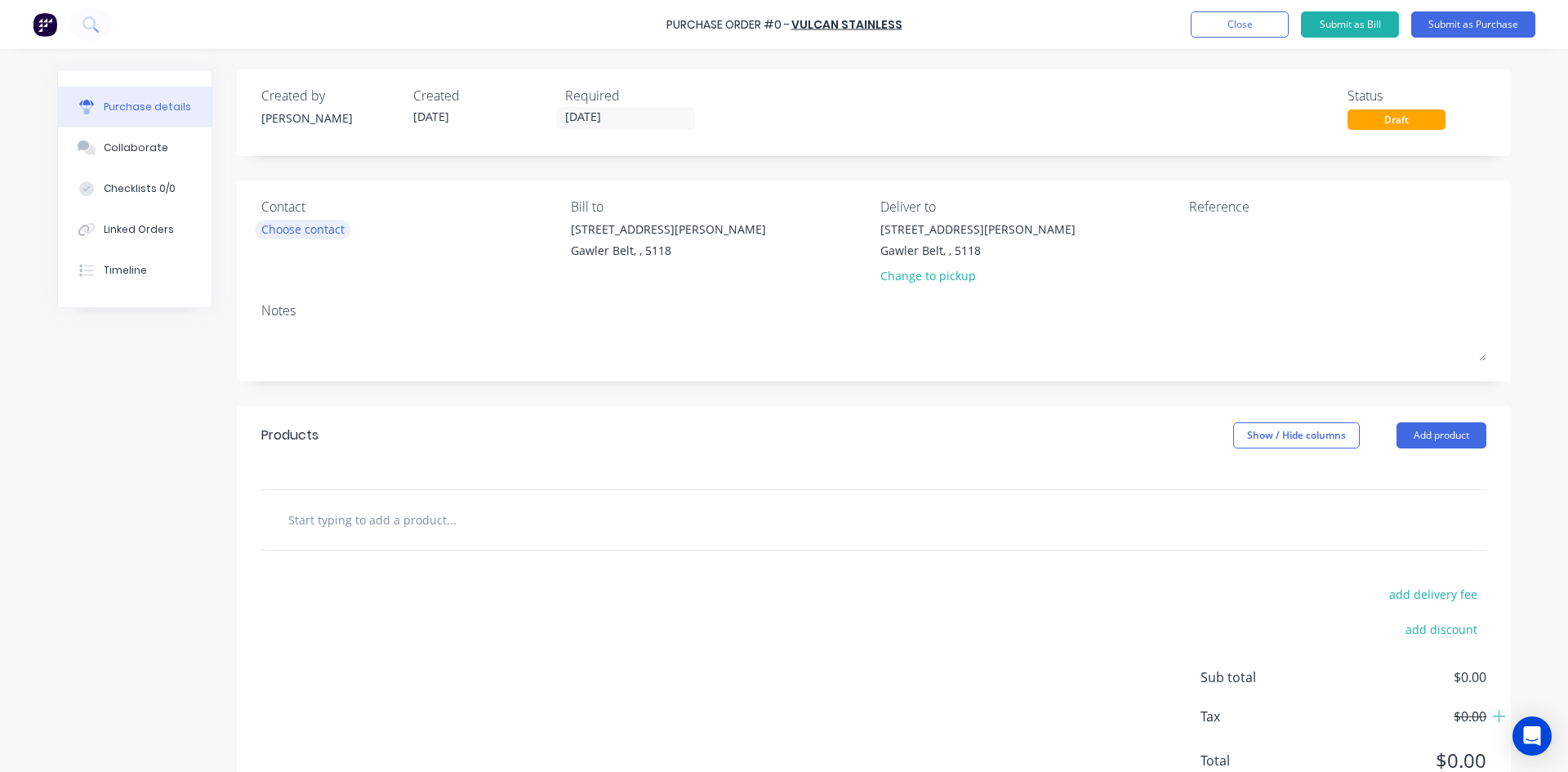
click at [293, 231] on div "Choose contact" at bounding box center [303, 229] width 83 height 17
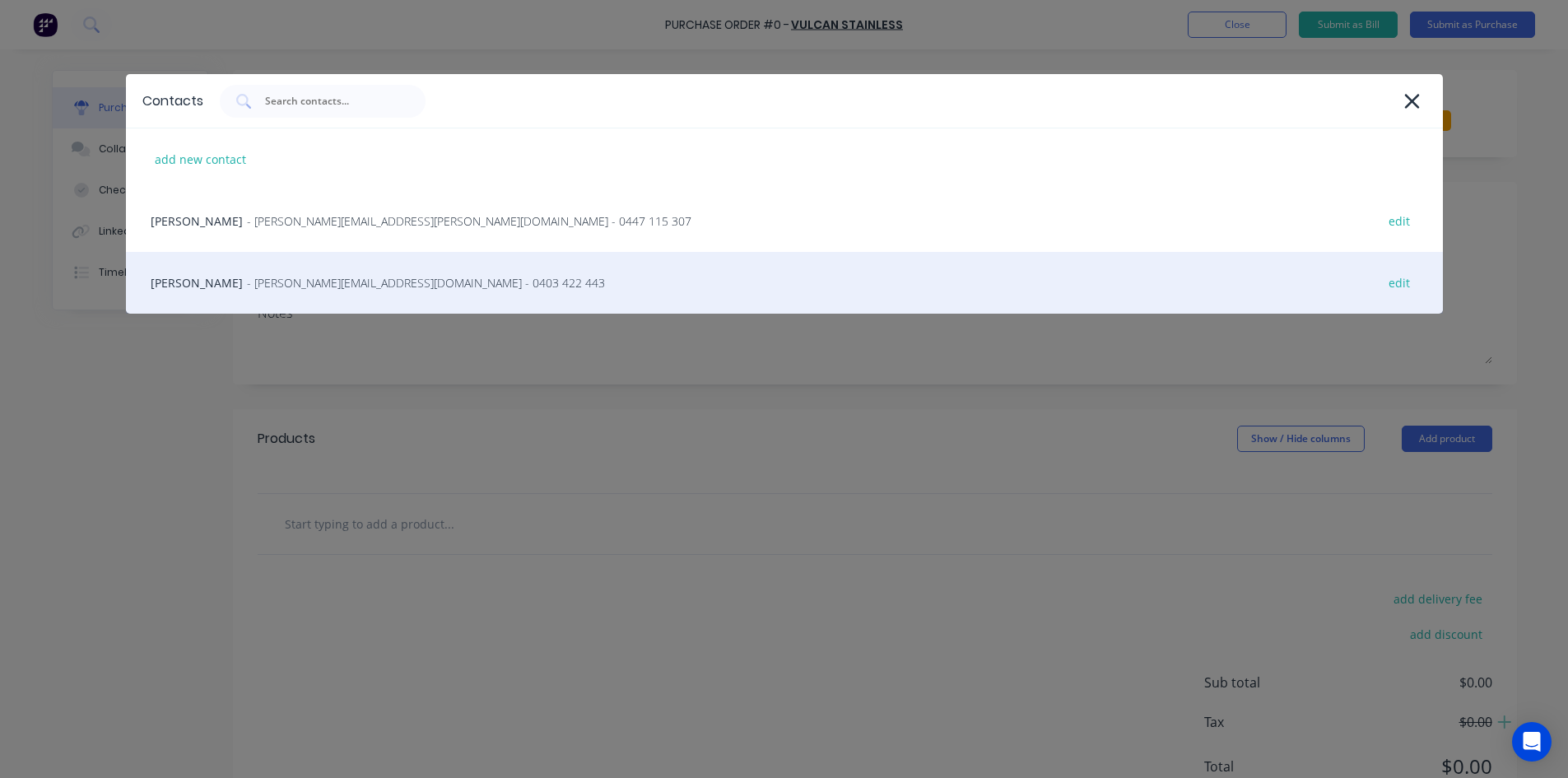
click at [210, 282] on div "Paul Serpo - [EMAIL_ADDRESS][DOMAIN_NAME] - 0403 422 443 edit" at bounding box center [785, 282] width 1317 height 62
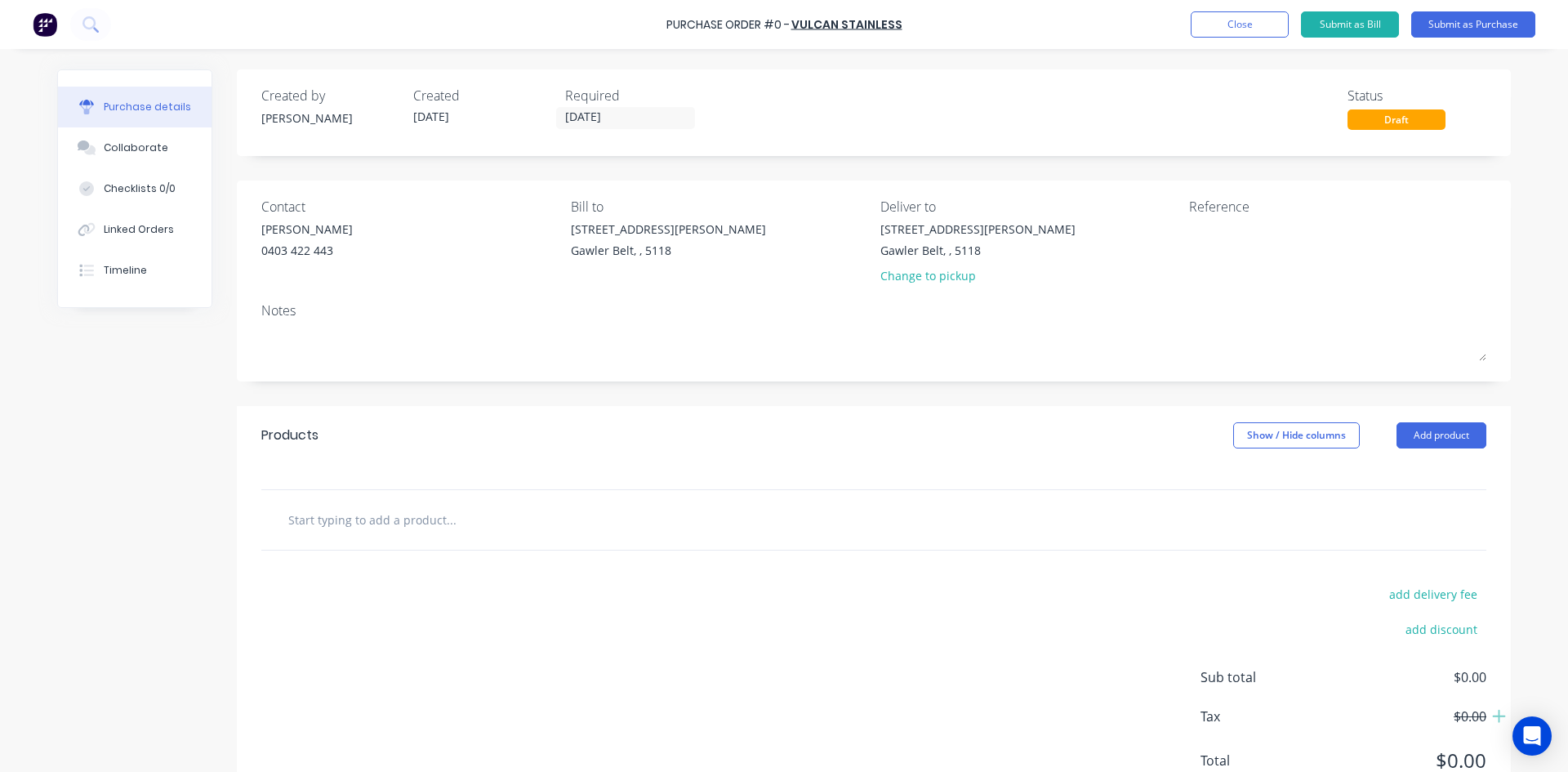
click at [385, 524] on input "text" at bounding box center [450, 519] width 327 height 33
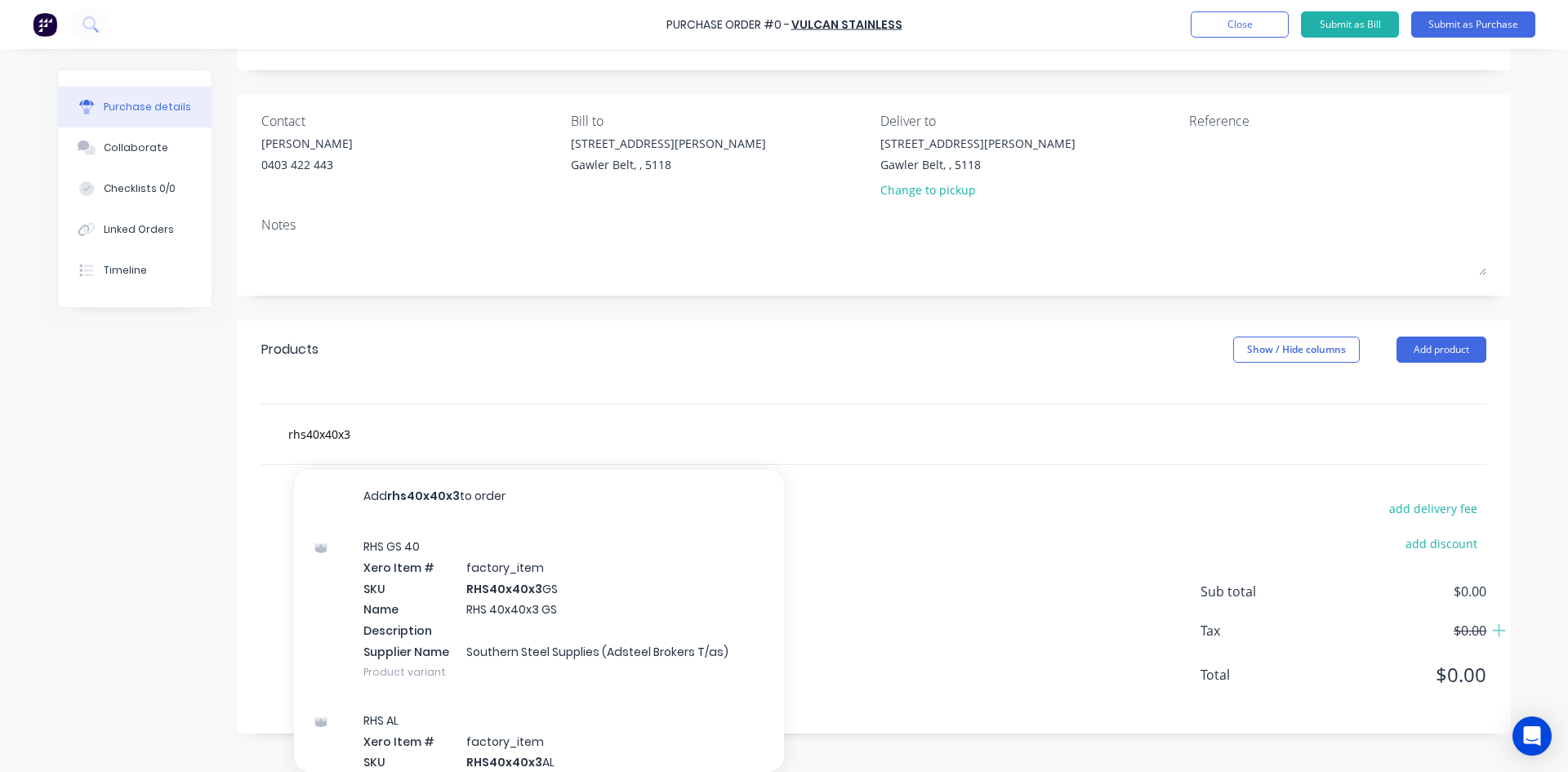
click at [890, 526] on div "add delivery fee add discount Sub total $0.00 Tax $0.00 Total $0.00" at bounding box center [874, 598] width 1274 height 268
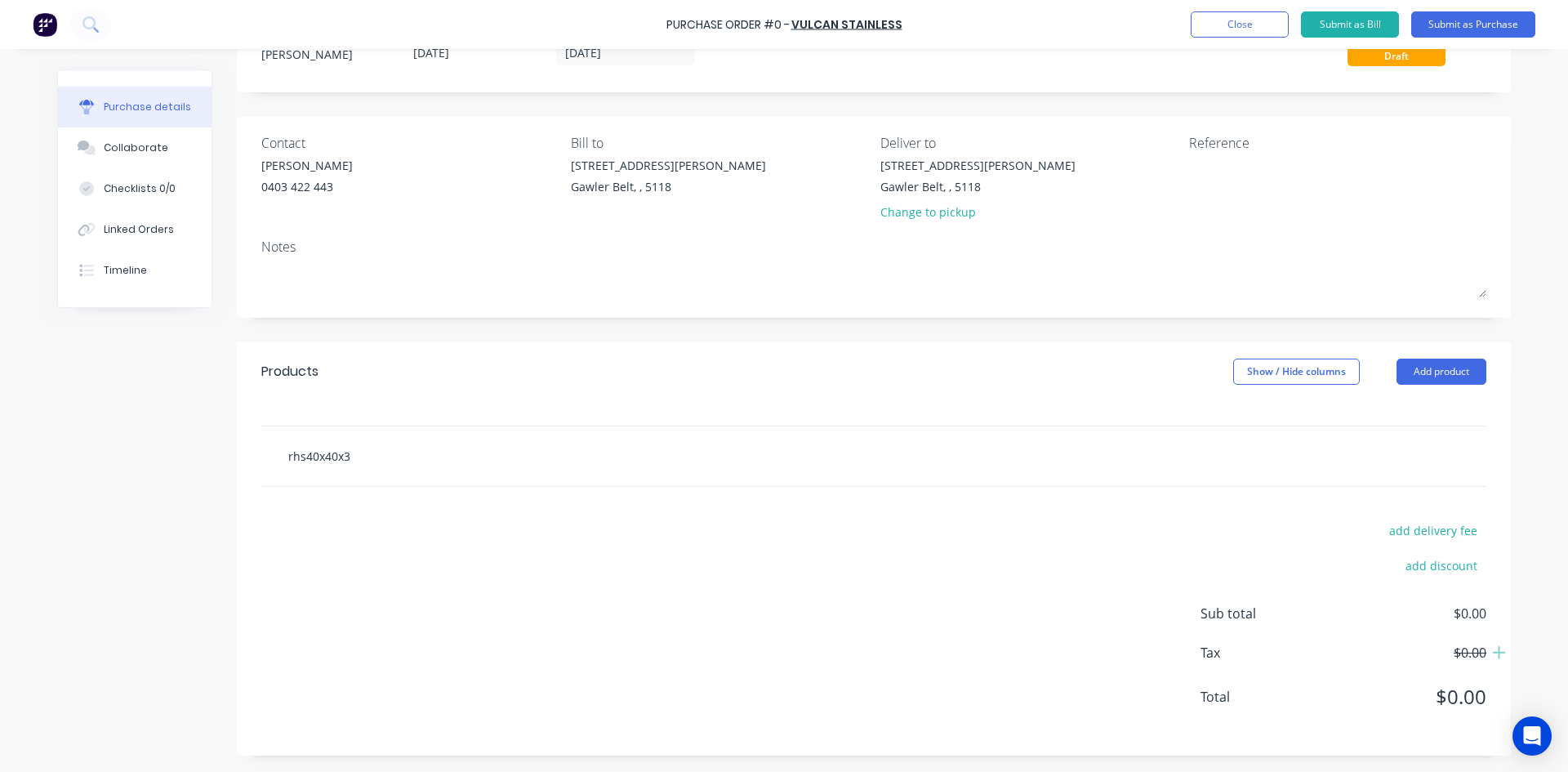
click at [356, 454] on input "rhs40x40x3" at bounding box center [450, 456] width 327 height 33
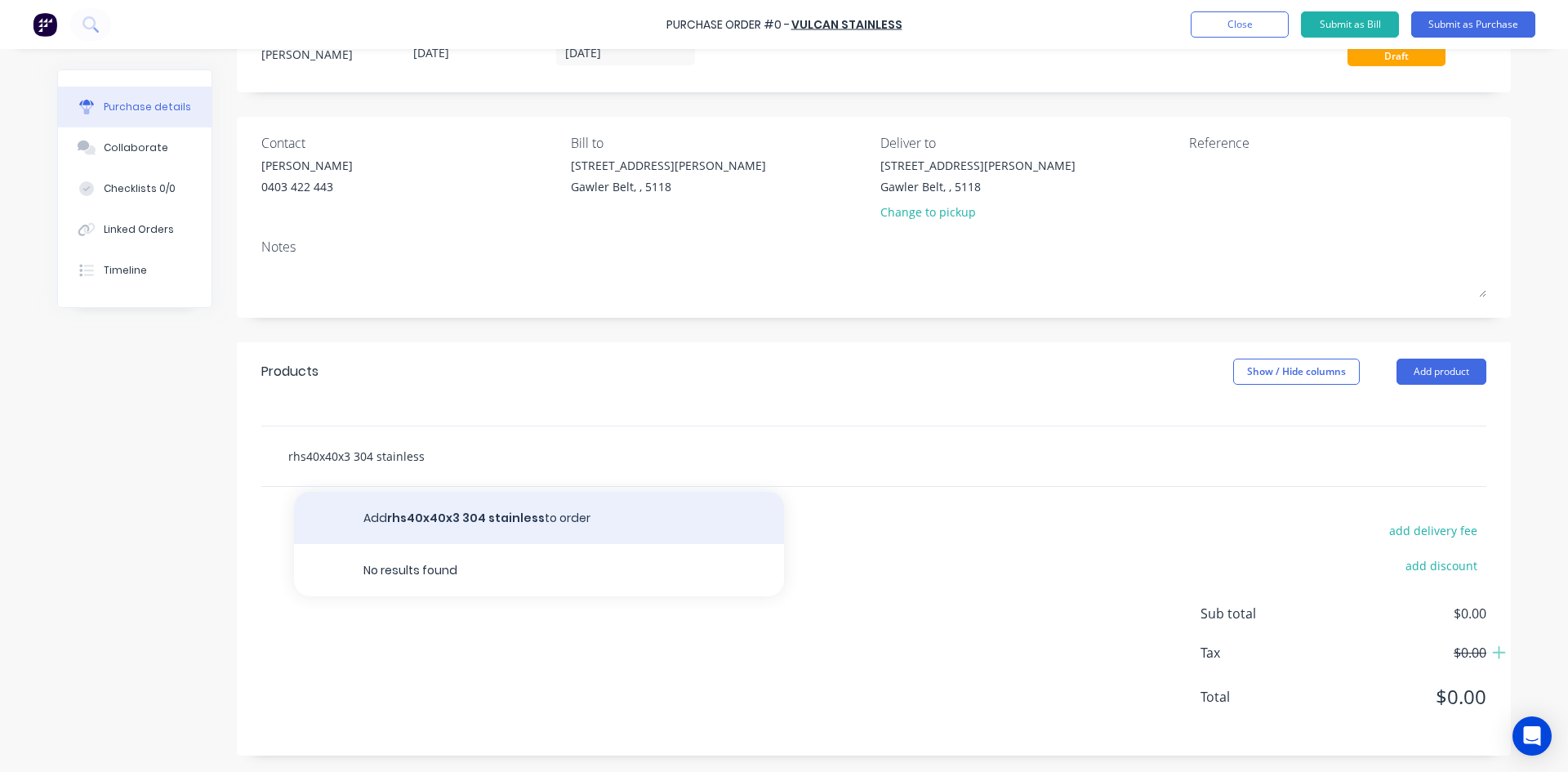
type input "rhs40x40x3 304 stainless"
click at [409, 519] on button "Add rhs40x40x3 304 stainless to order" at bounding box center [539, 518] width 490 height 53
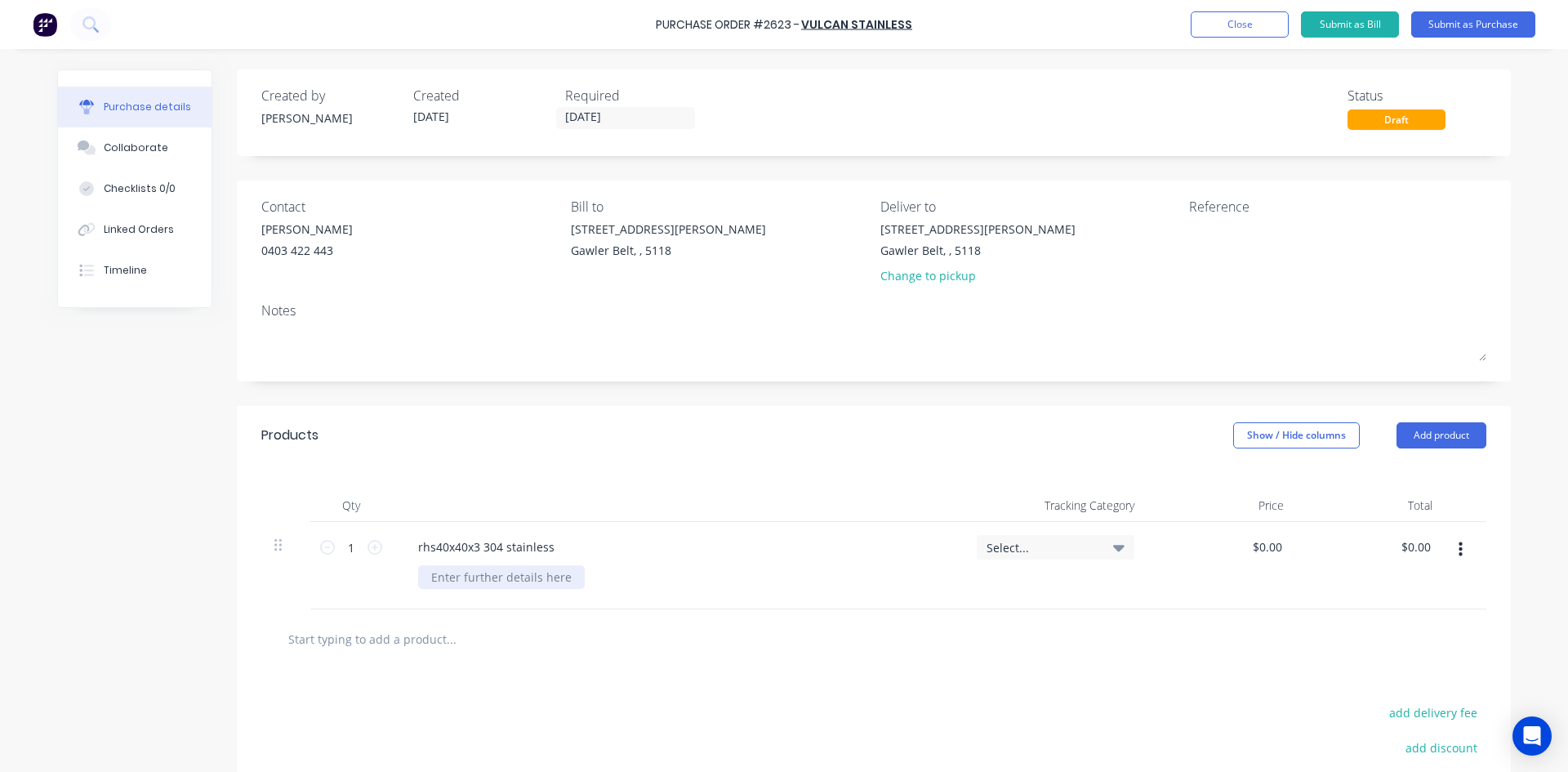
click at [531, 573] on div at bounding box center [501, 576] width 167 height 24
click at [676, 653] on div at bounding box center [519, 638] width 490 height 33
click at [410, 638] on input "text" at bounding box center [450, 638] width 327 height 33
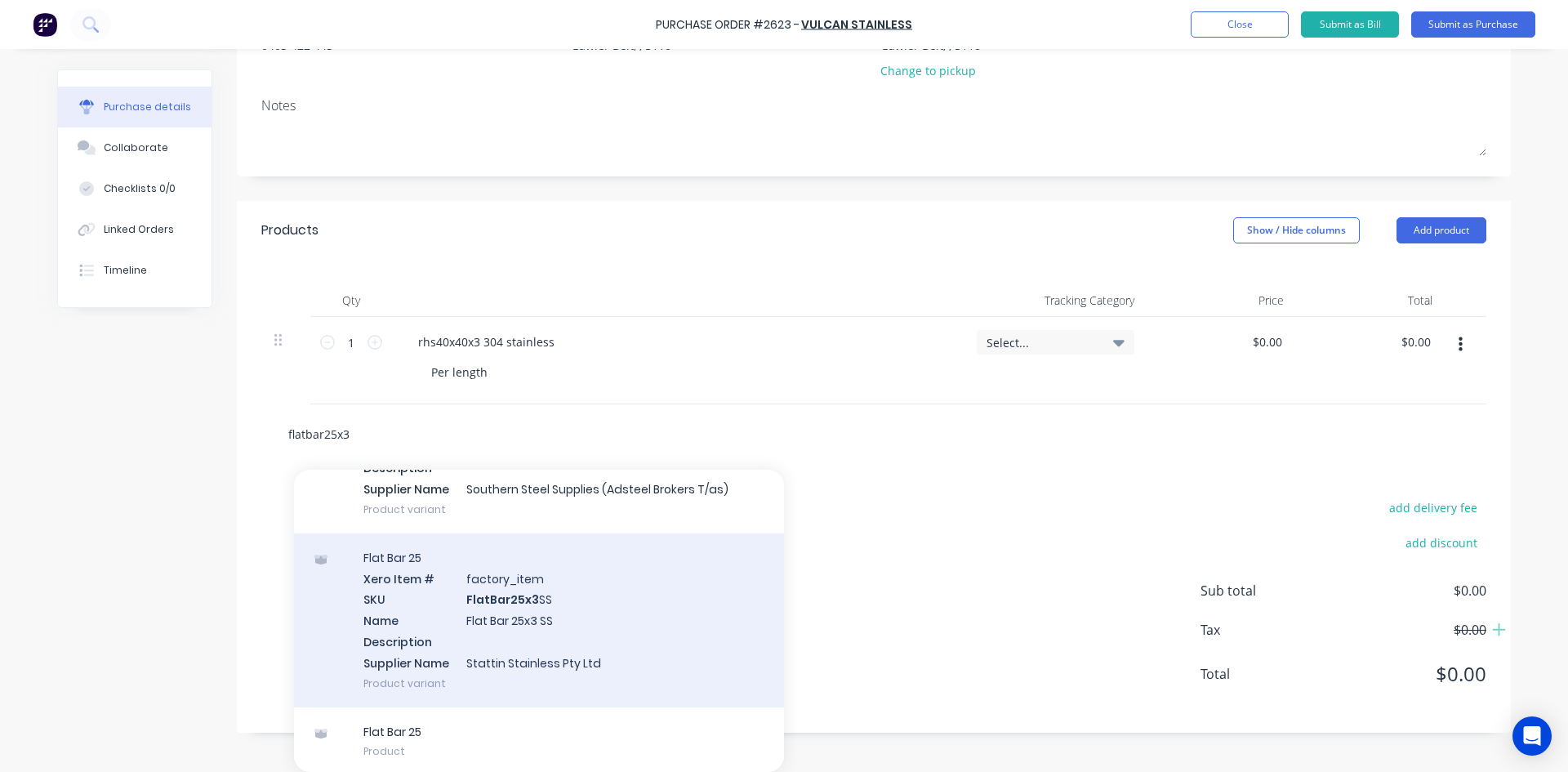
scroll to position [163, 0]
type input "flatbar25x3"
click at [463, 582] on div "Flat Bar 25 Xero Item # factory_item SKU FlatBar25x3 SS Name Flat Bar 25x3 SS D…" at bounding box center [539, 619] width 490 height 174
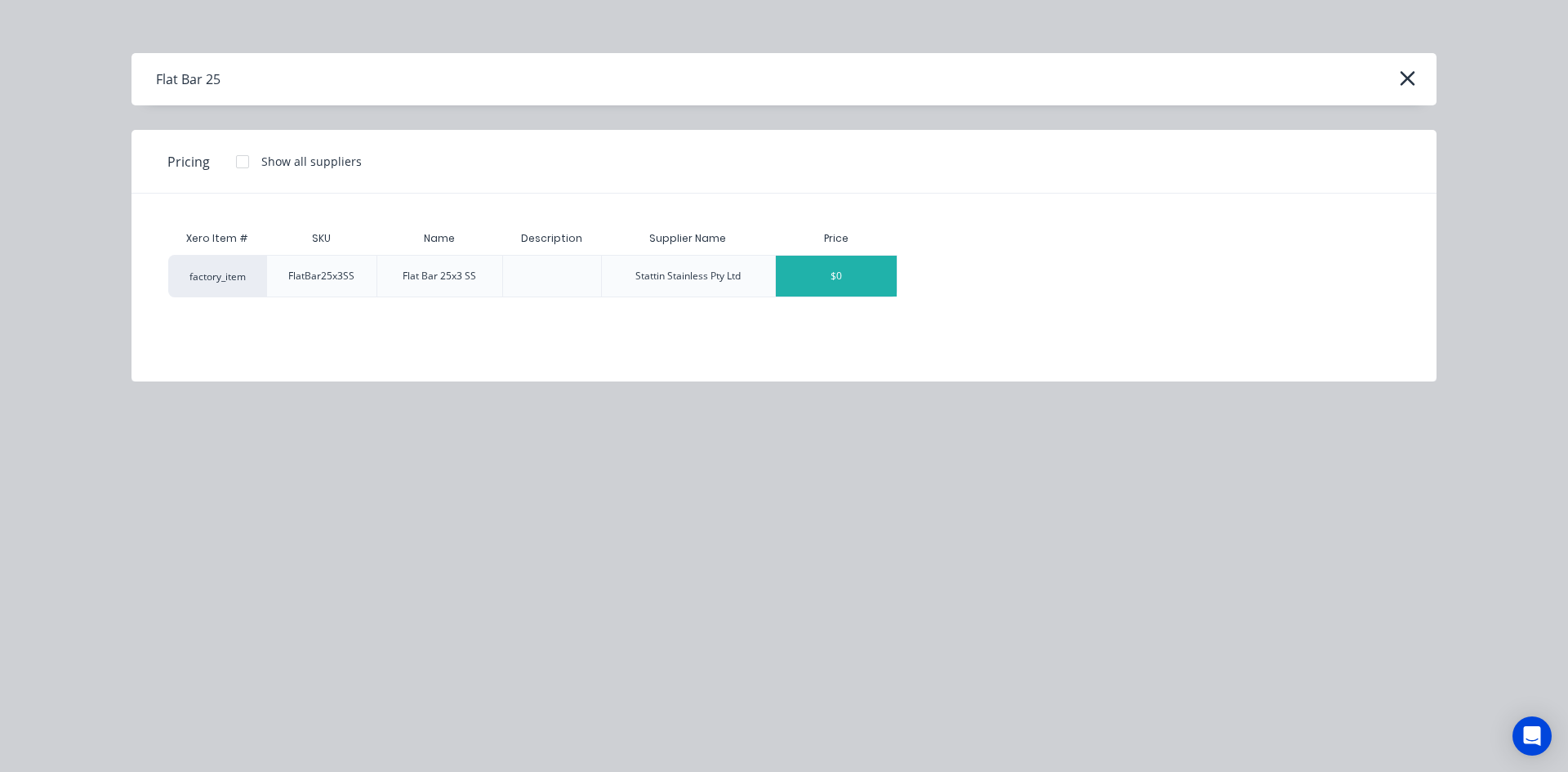
click at [835, 274] on div "$0" at bounding box center [836, 275] width 121 height 40
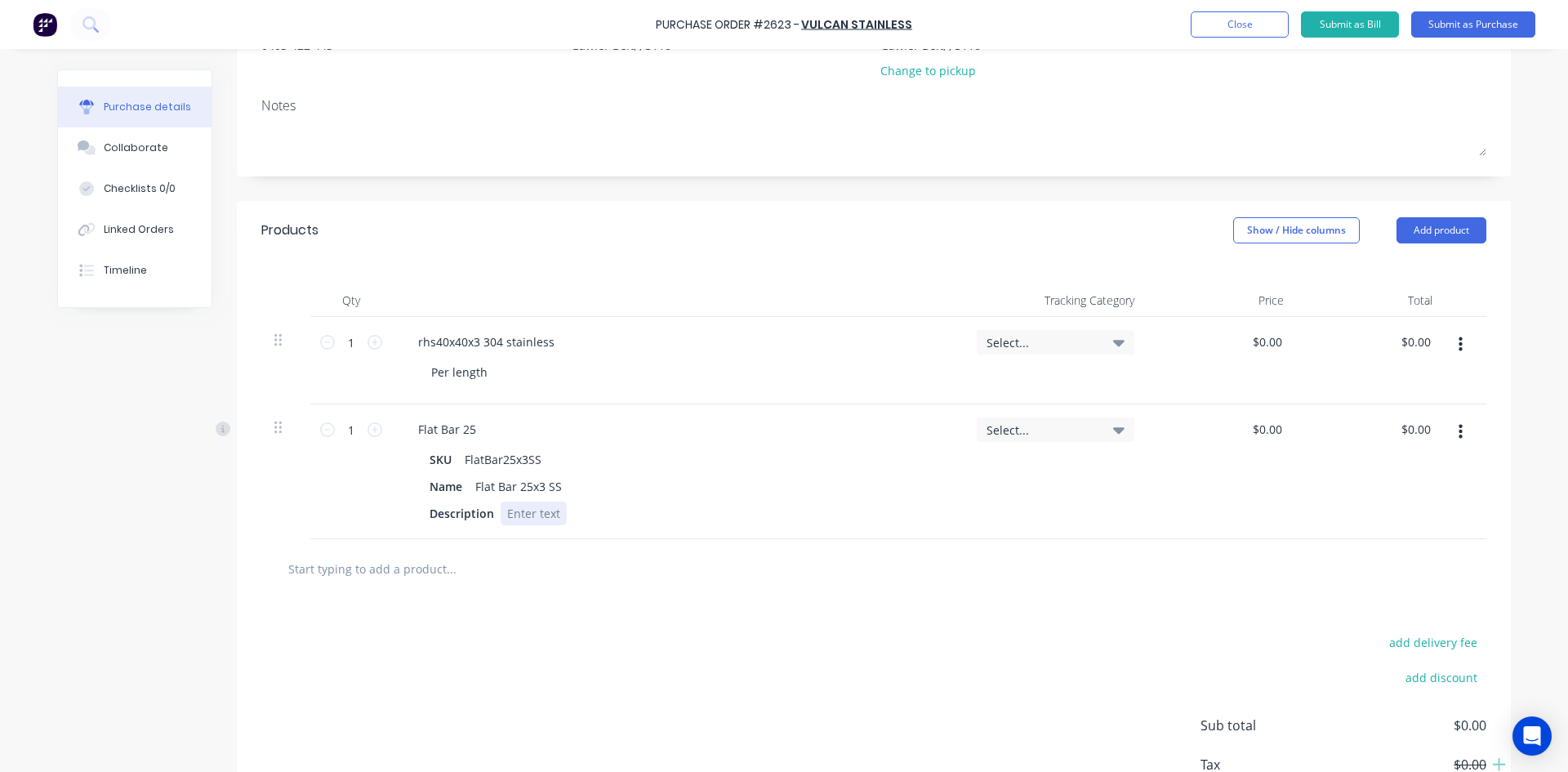
click at [527, 513] on div at bounding box center [534, 513] width 66 height 24
click at [367, 430] on icon at bounding box center [375, 429] width 15 height 15
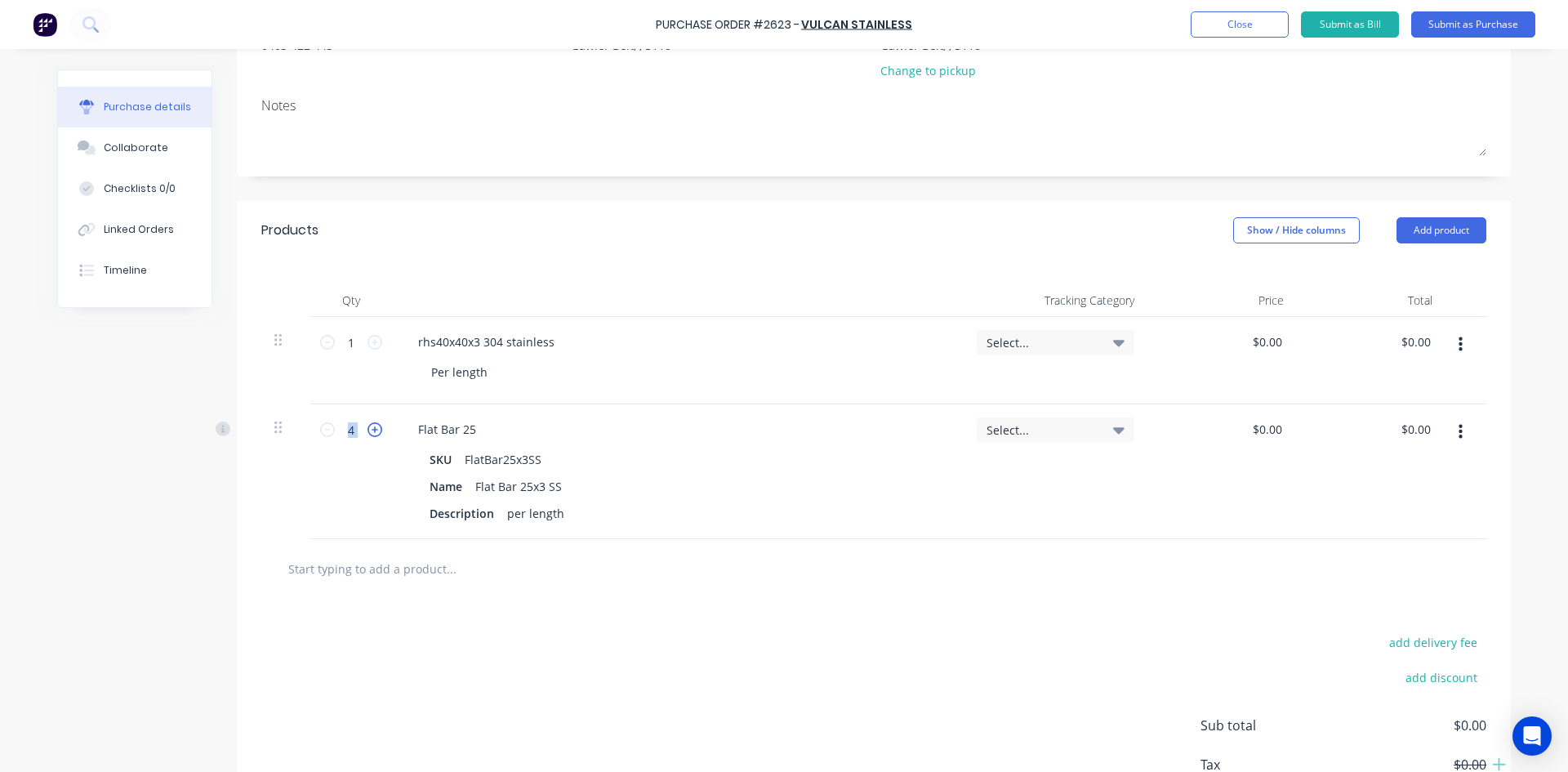
type input "5"
click at [913, 554] on div at bounding box center [873, 568] width 1199 height 33
click at [404, 571] on input "text" at bounding box center [450, 568] width 327 height 33
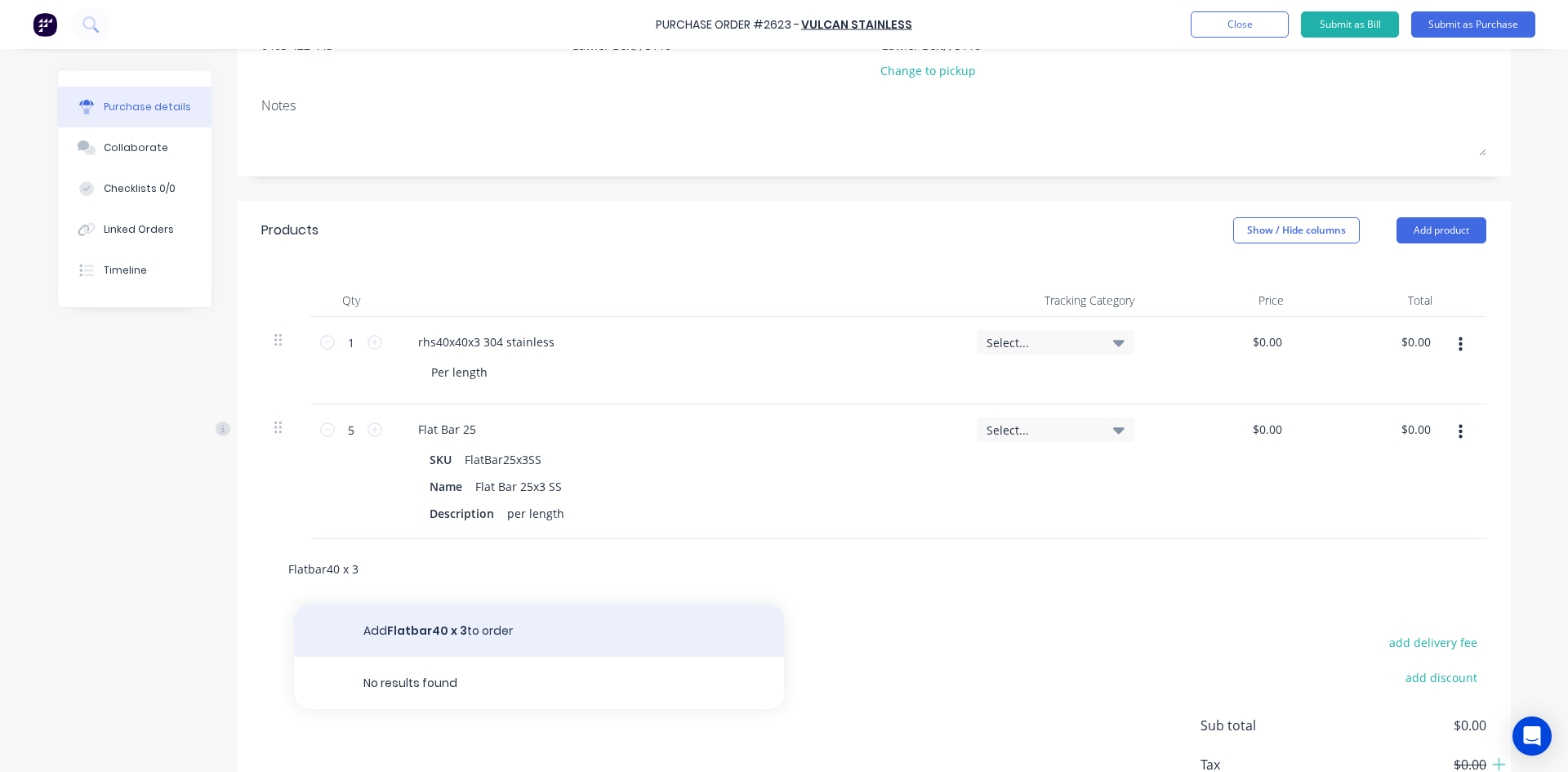
type input "Flatbar40 x 3"
click at [467, 630] on button "Add Flatbar40 x 3 to order" at bounding box center [539, 631] width 490 height 53
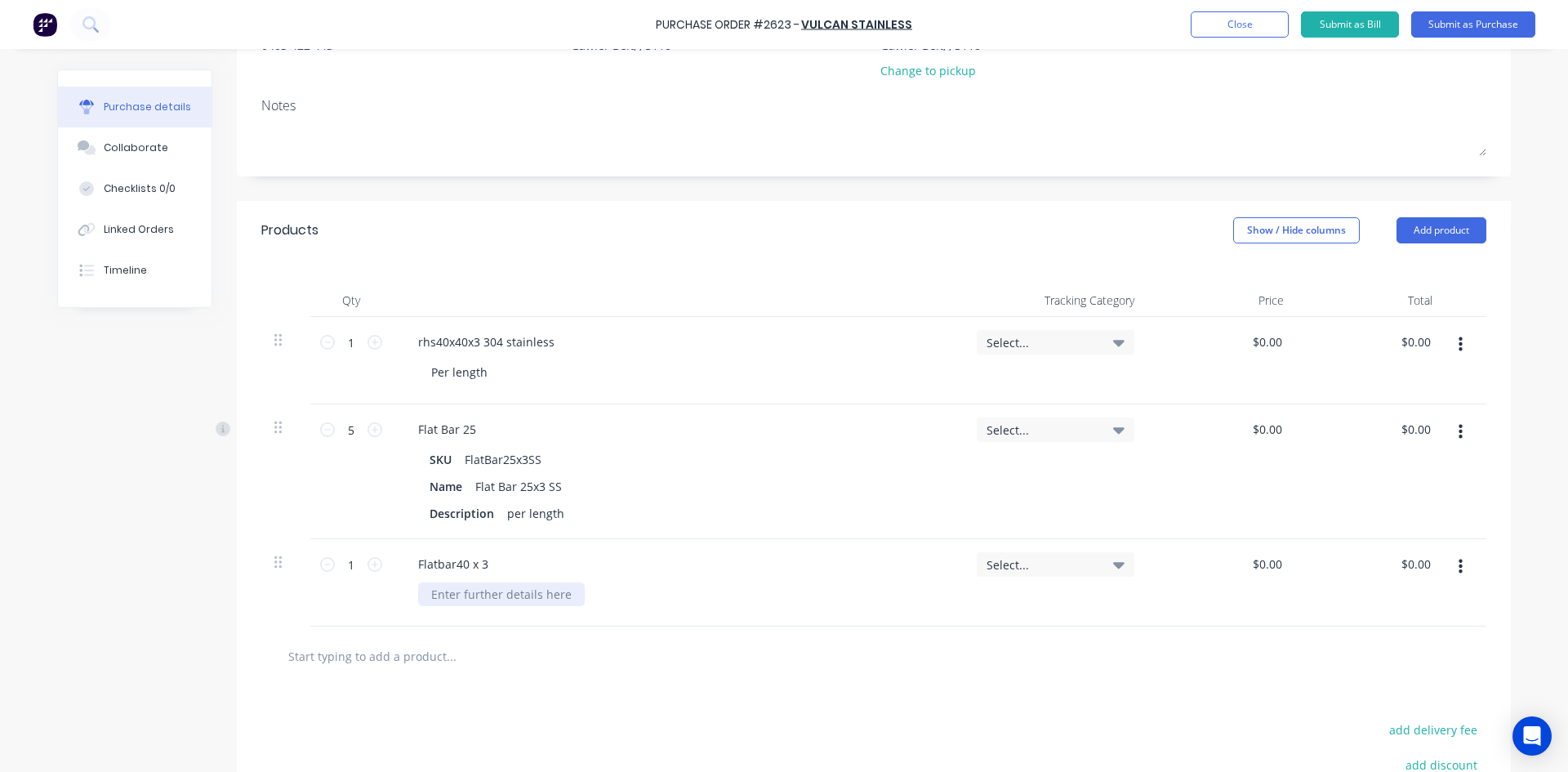
click at [493, 587] on div at bounding box center [501, 593] width 167 height 24
click at [475, 429] on div "Flat Bar 25" at bounding box center [446, 428] width 84 height 24
click at [494, 564] on div "Flatbar40 x 3" at bounding box center [677, 563] width 545 height 24
click at [480, 564] on div "Flatbar40 x 3" at bounding box center [453, 563] width 96 height 24
click at [528, 598] on div at bounding box center [501, 593] width 167 height 24
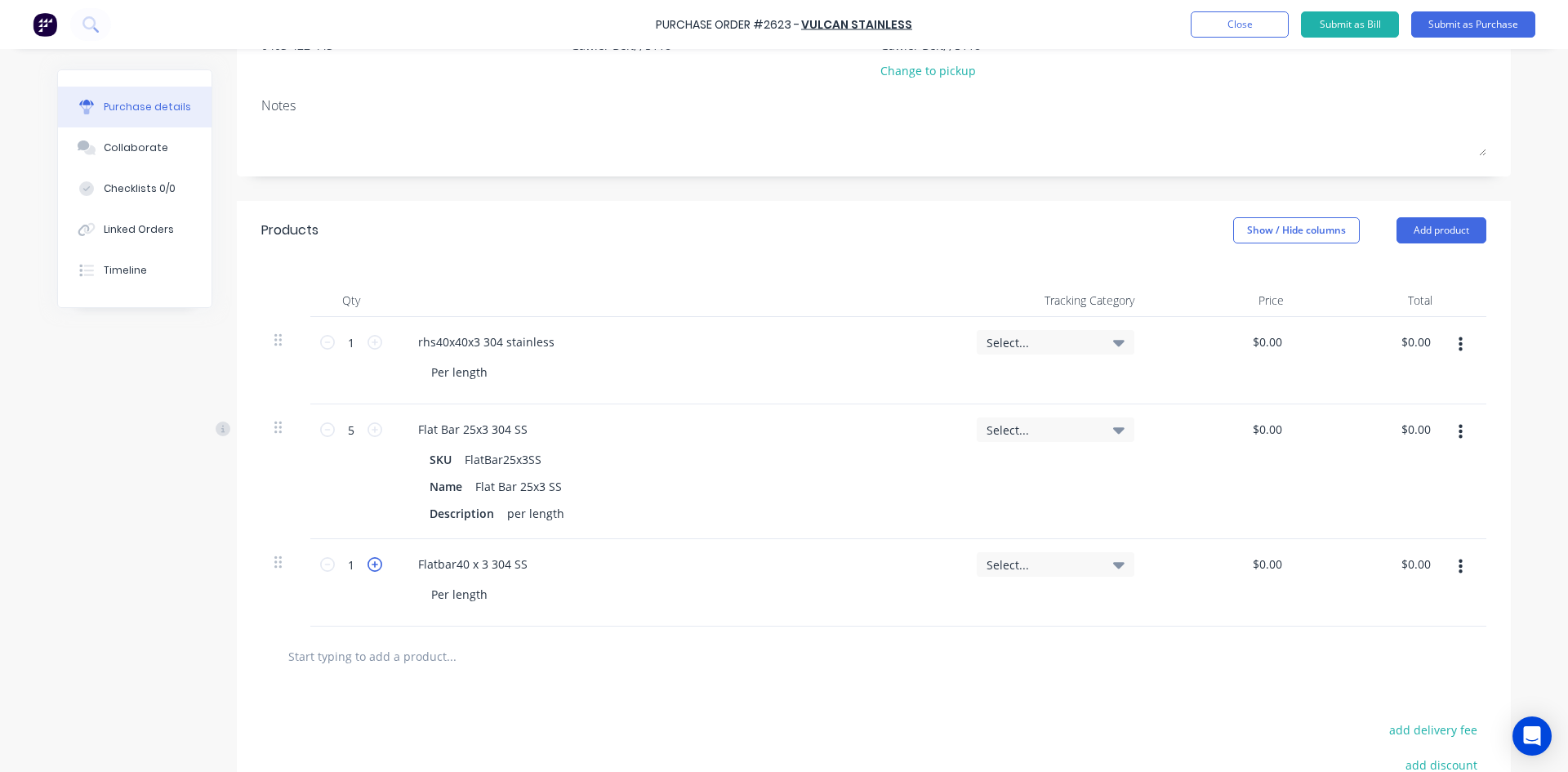
click at [367, 564] on icon at bounding box center [375, 565] width 15 height 15
type input "2"
click at [417, 651] on input "text" at bounding box center [450, 655] width 327 height 33
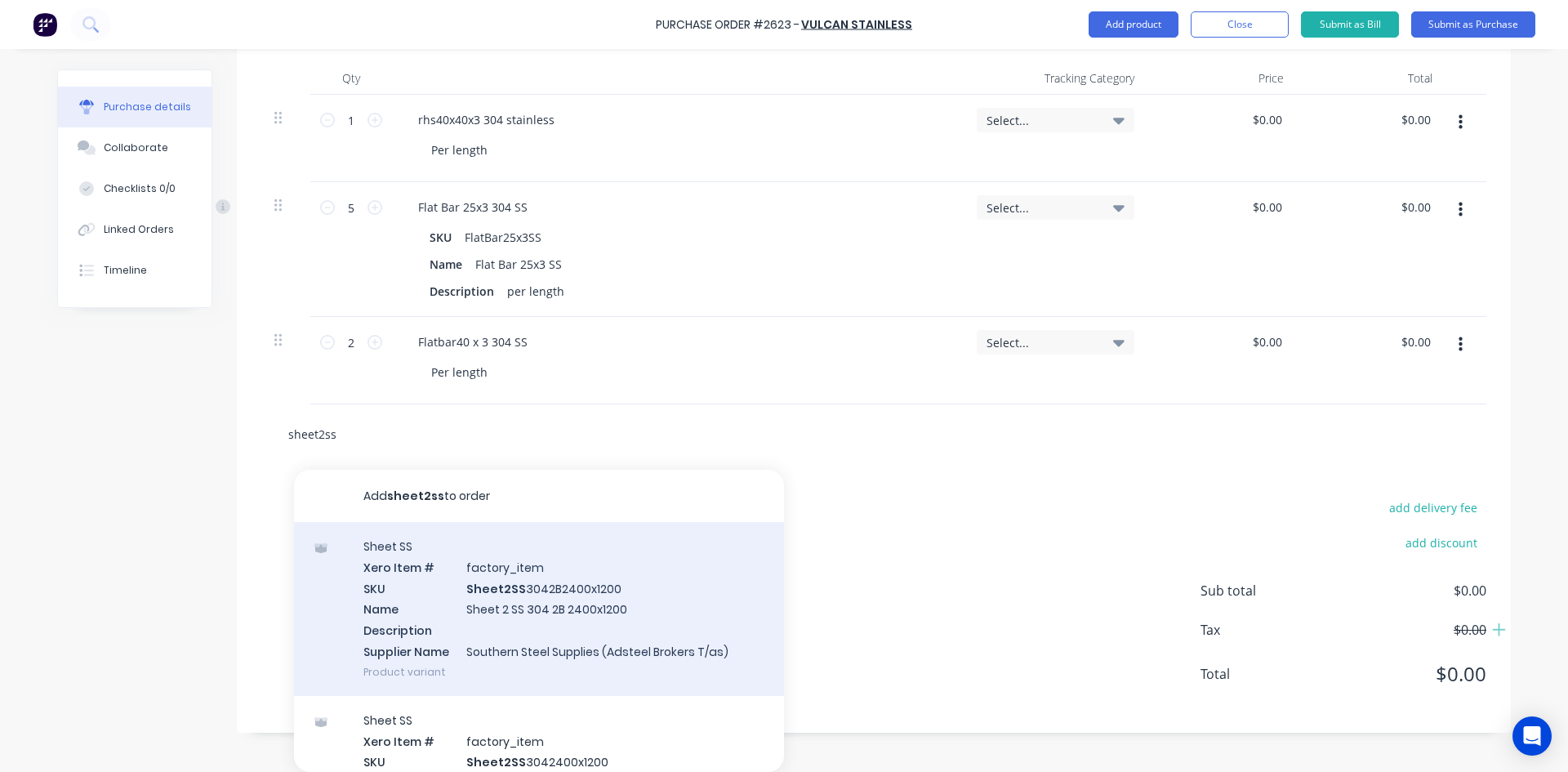
type input "sheet2ss"
click at [555, 598] on div "Sheet SS Xero Item # factory_item SKU Sheet2SS 3042B2400x1200 Name Sheet 2 SS 3…" at bounding box center [539, 608] width 490 height 174
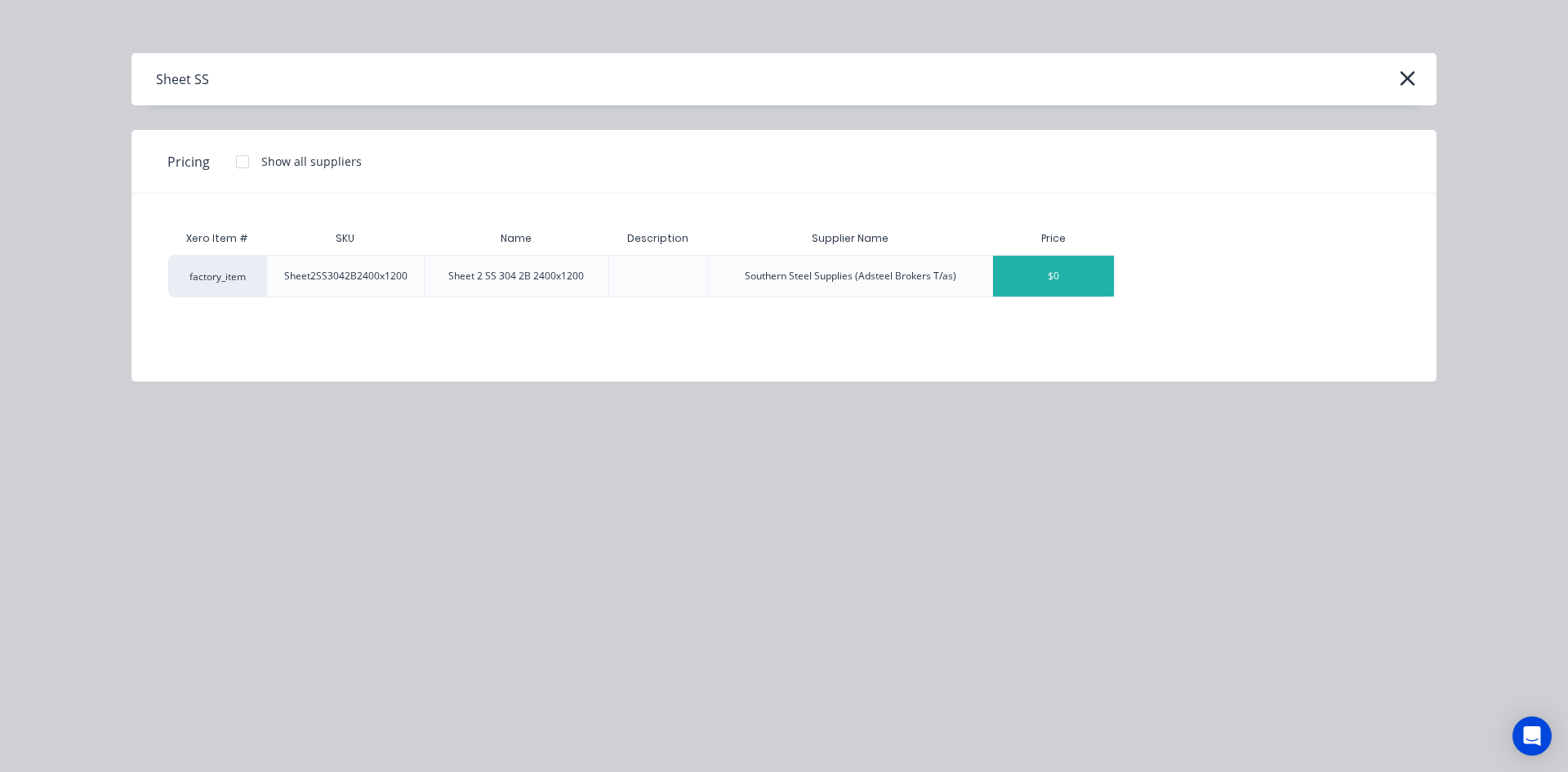
click at [1032, 293] on div "$0" at bounding box center [1054, 275] width 121 height 40
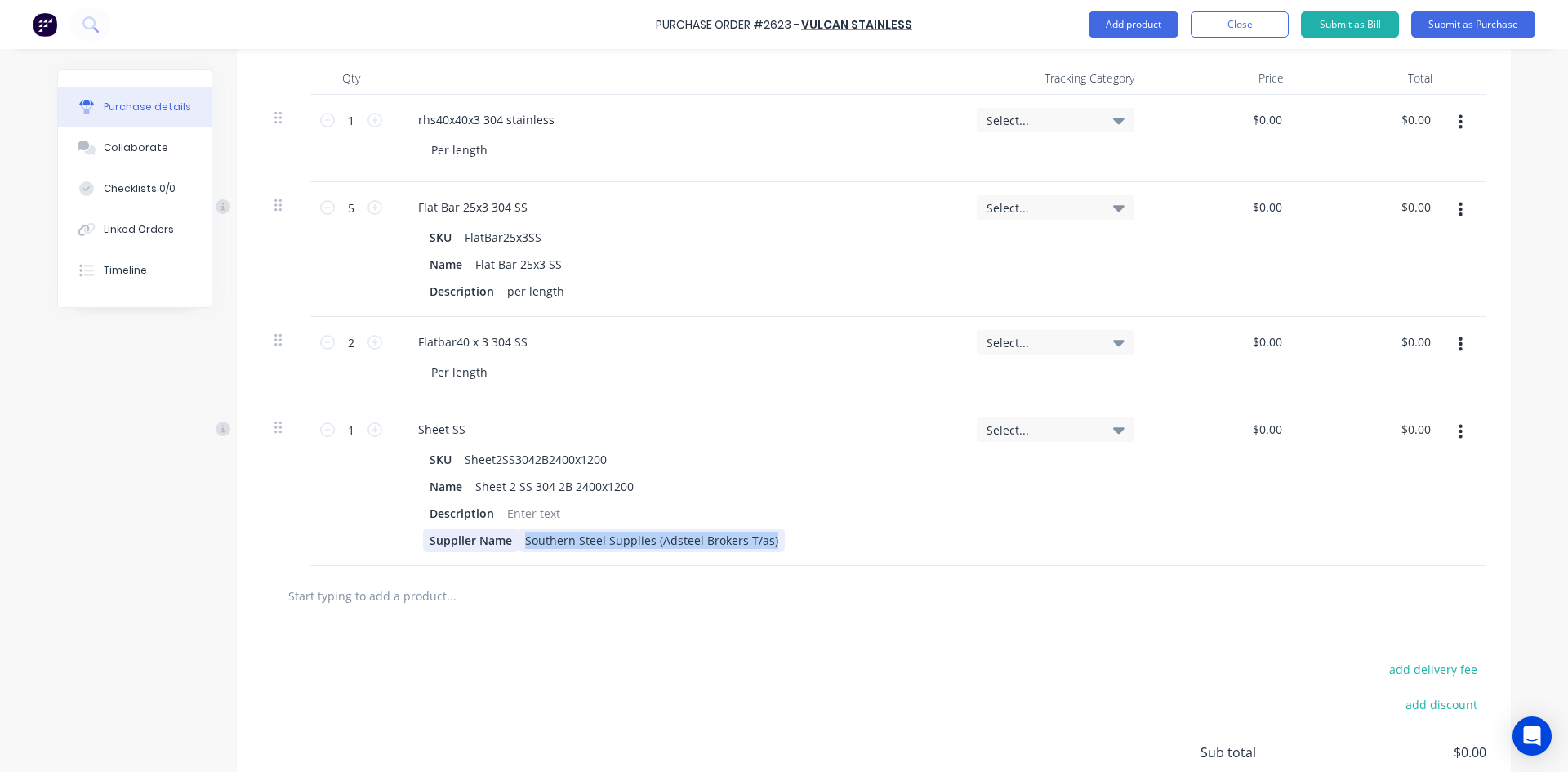
drag, startPoint x: 774, startPoint y: 541, endPoint x: 493, endPoint y: 543, distance: 281.0
click at [494, 543] on div "Supplier Name Southern Steel Supplies (Adsteel Brokers T/as)" at bounding box center [674, 539] width 503 height 24
click at [530, 515] on div at bounding box center [534, 513] width 66 height 24
click at [846, 638] on div "add delivery fee add discount Sub total $0.00 Tax $0.00 Total $0.00" at bounding box center [874, 759] width 1274 height 268
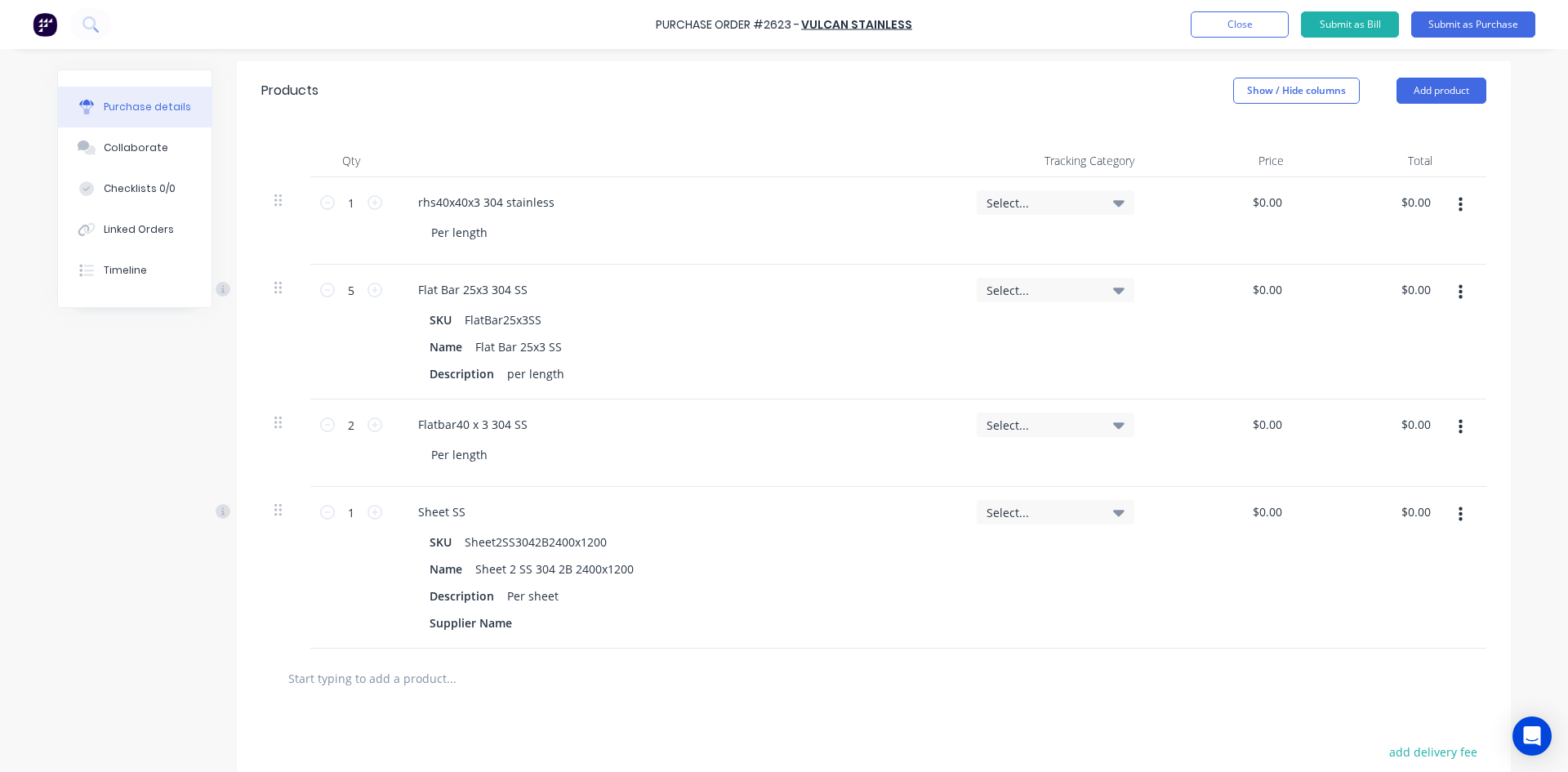
scroll to position [346, 0]
click at [404, 668] on input "text" at bounding box center [450, 677] width 327 height 33
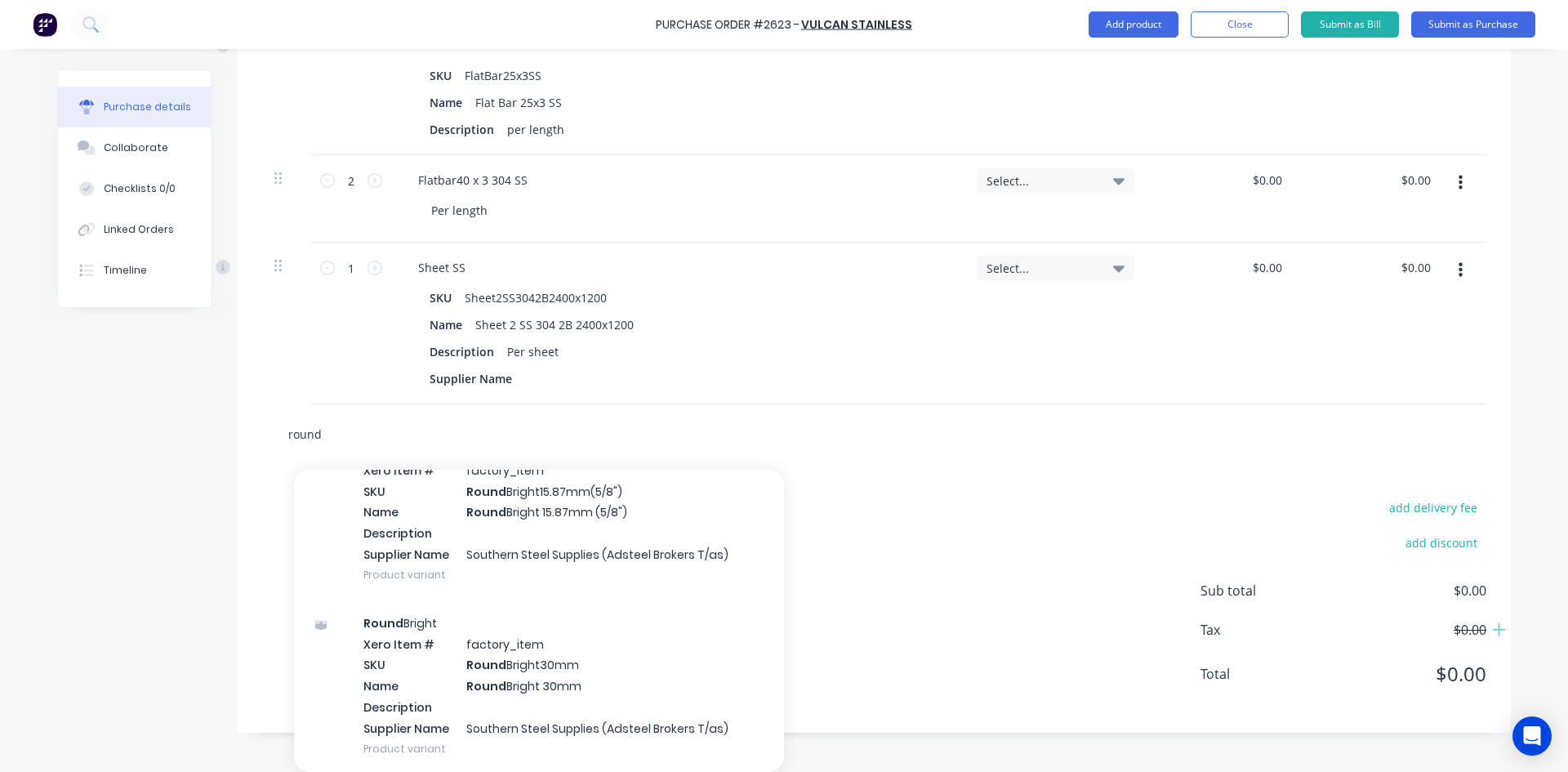
scroll to position [2532, 0]
click at [1021, 555] on div "add delivery fee add discount Sub total $0.00 Tax $0.00 Total $0.00" at bounding box center [874, 598] width 1274 height 268
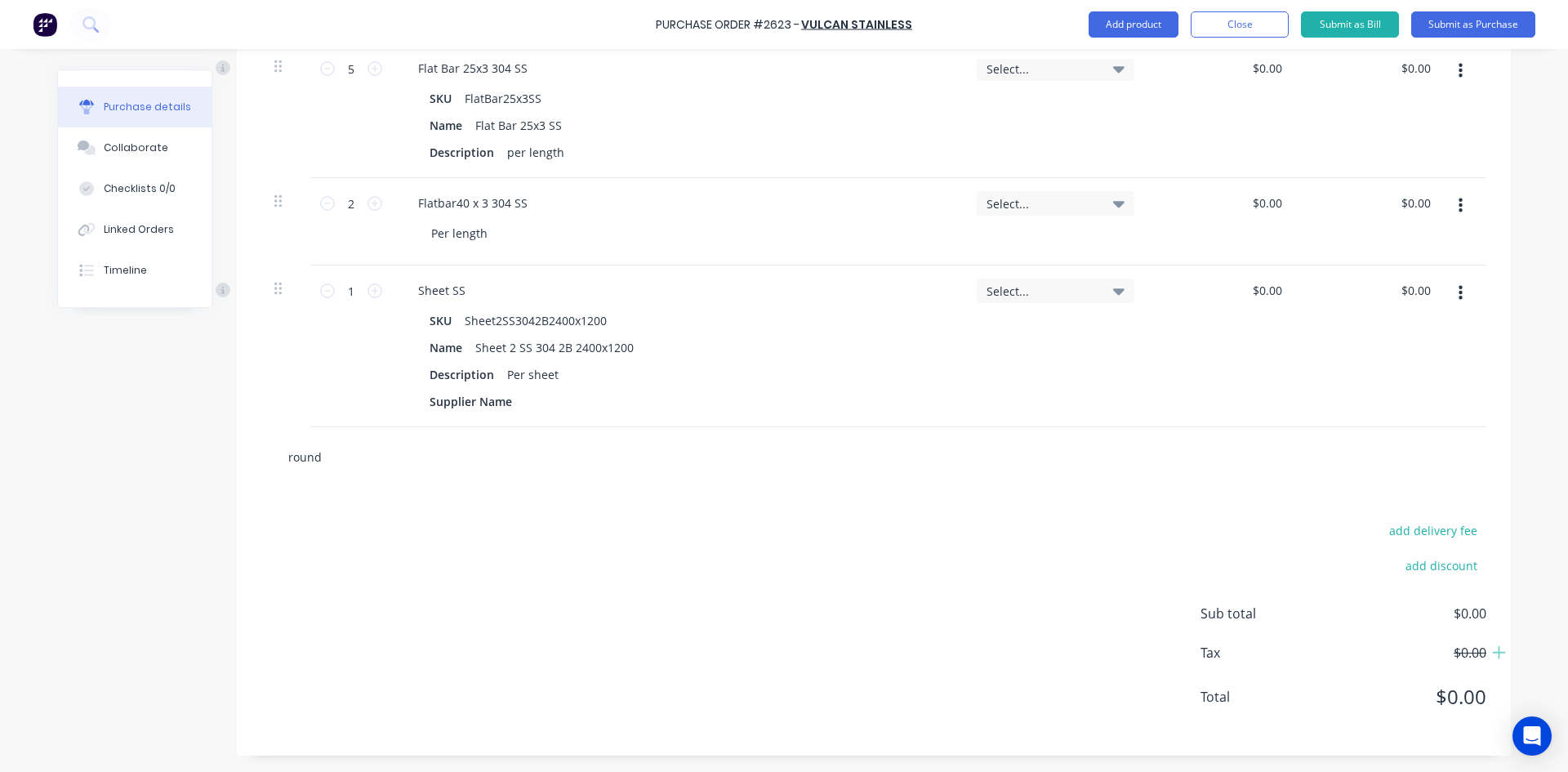
click at [330, 462] on input "round" at bounding box center [450, 456] width 327 height 33
type input "r"
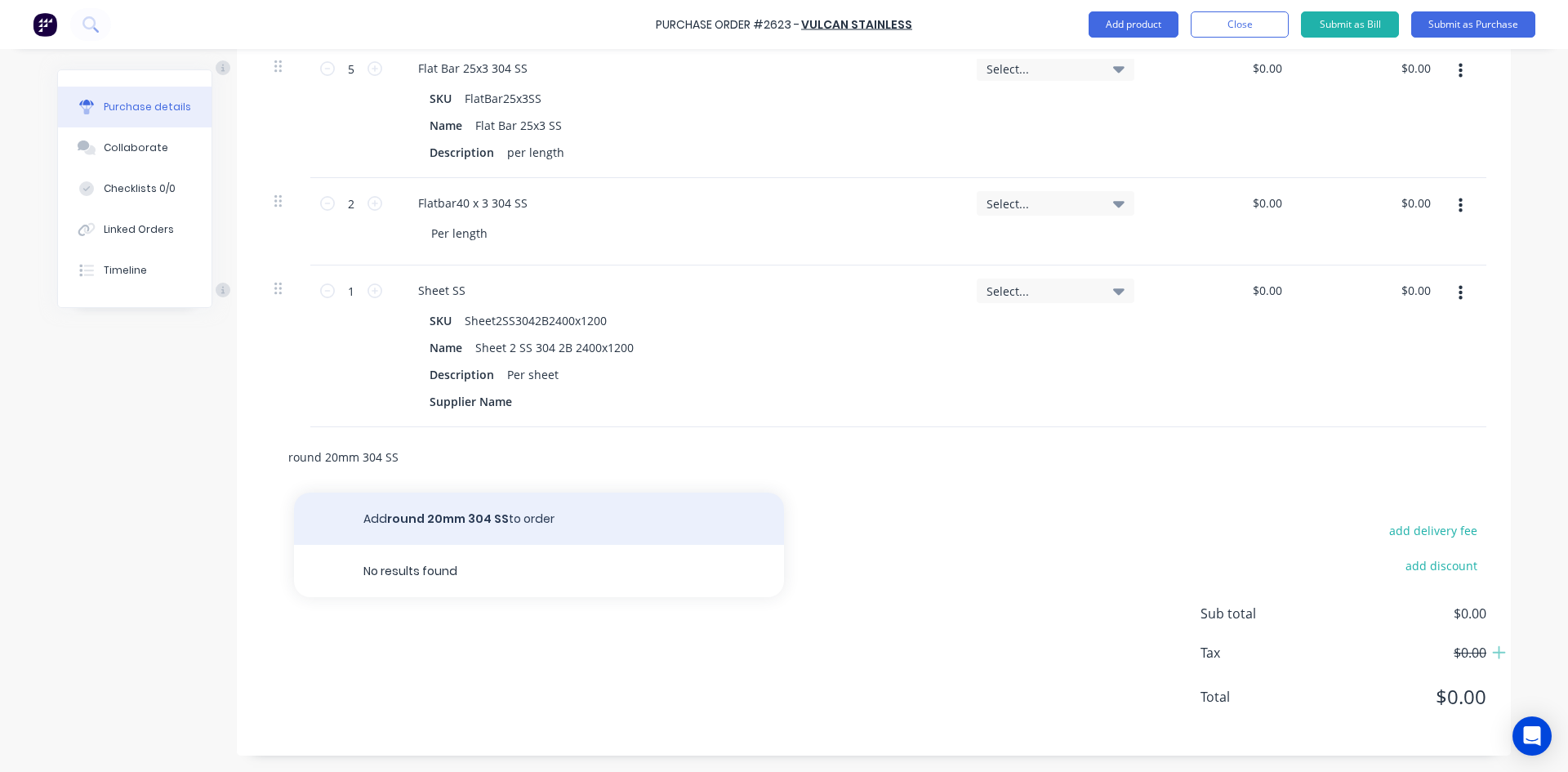
type input "round 20mm 304 SS"
click at [490, 522] on button "Add round 20mm 304 SS to order" at bounding box center [539, 519] width 490 height 53
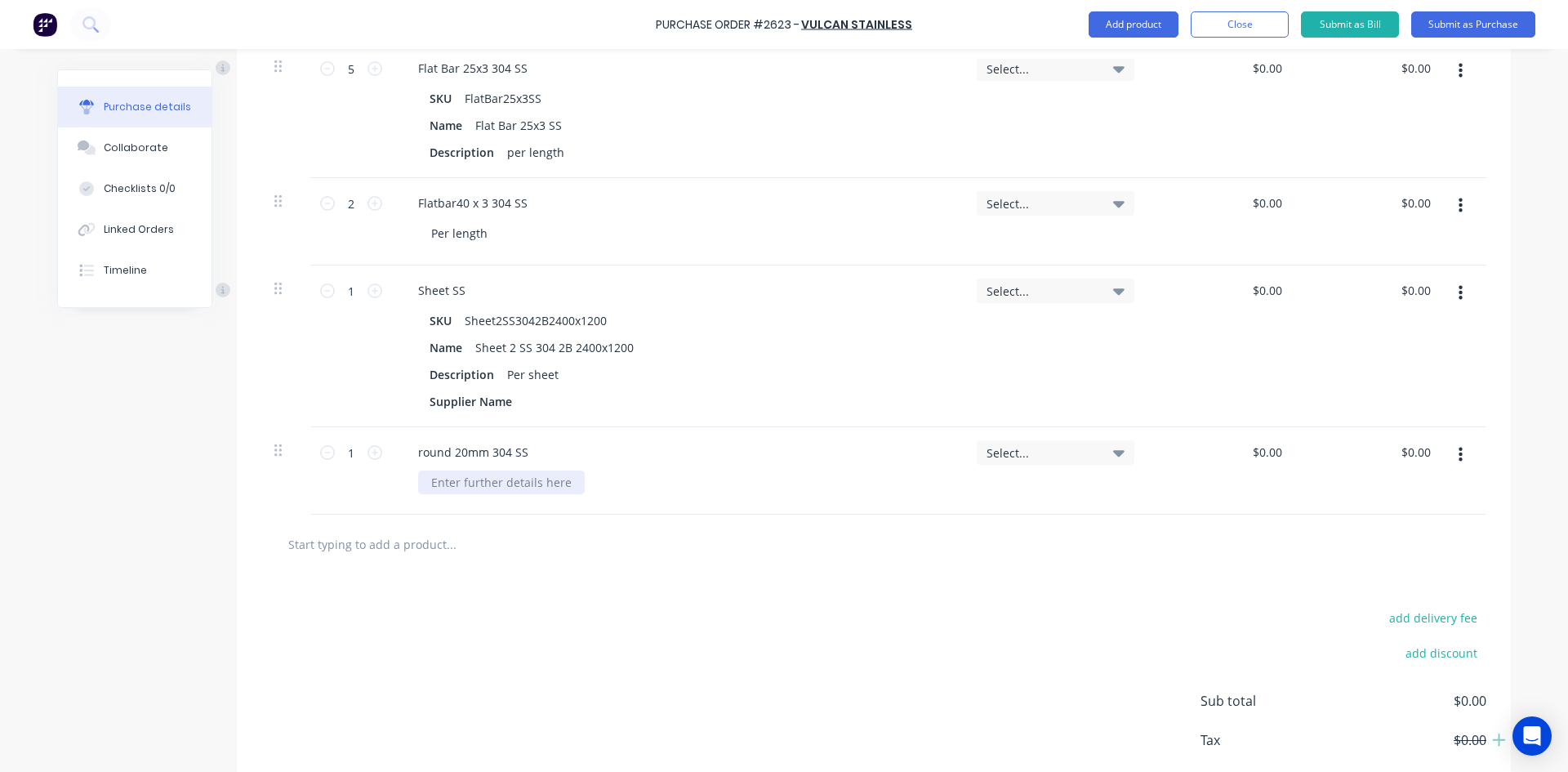
click at [483, 491] on div at bounding box center [501, 482] width 167 height 24
click at [775, 548] on div at bounding box center [873, 543] width 1199 height 33
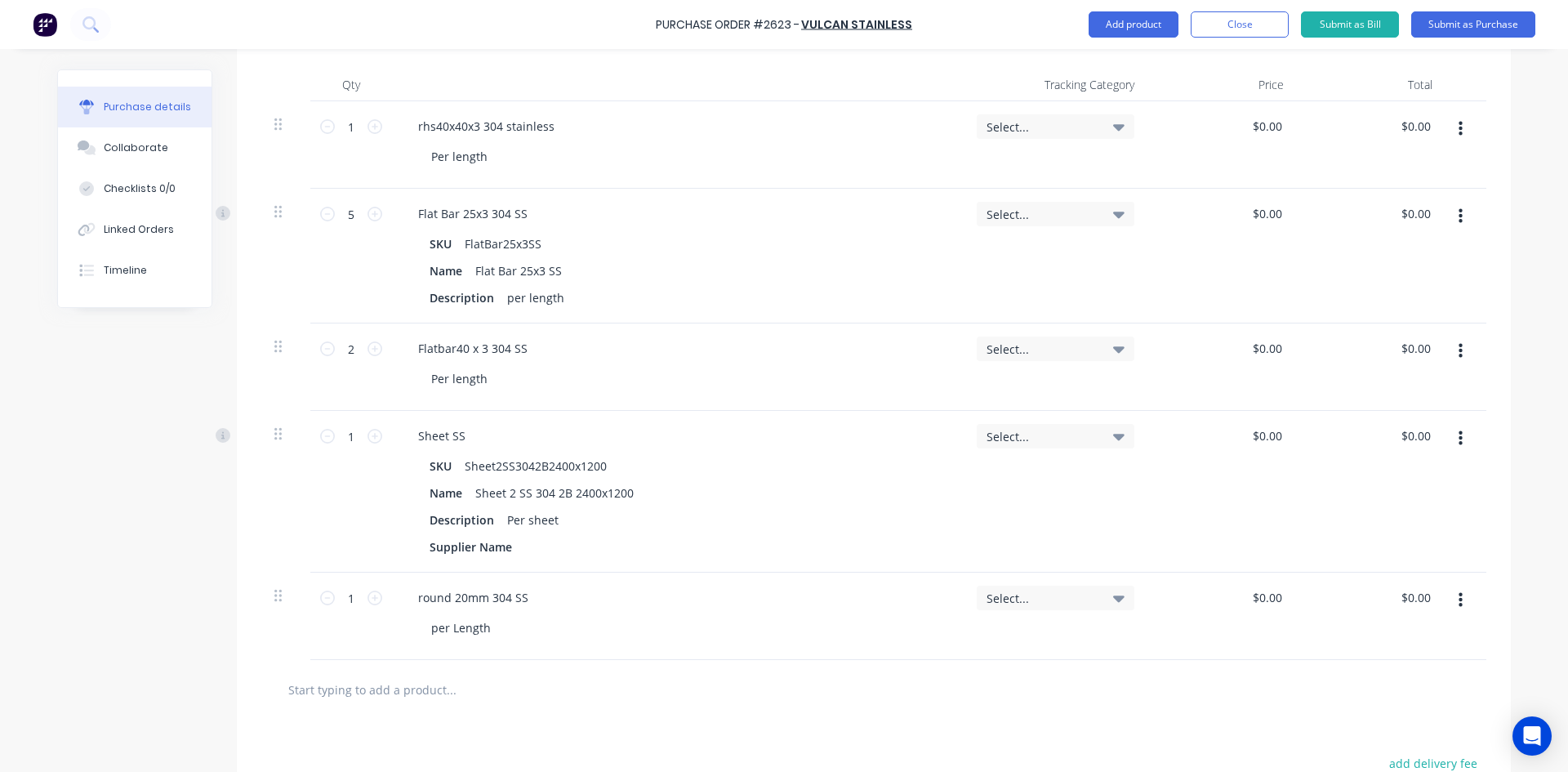
scroll to position [490, 0]
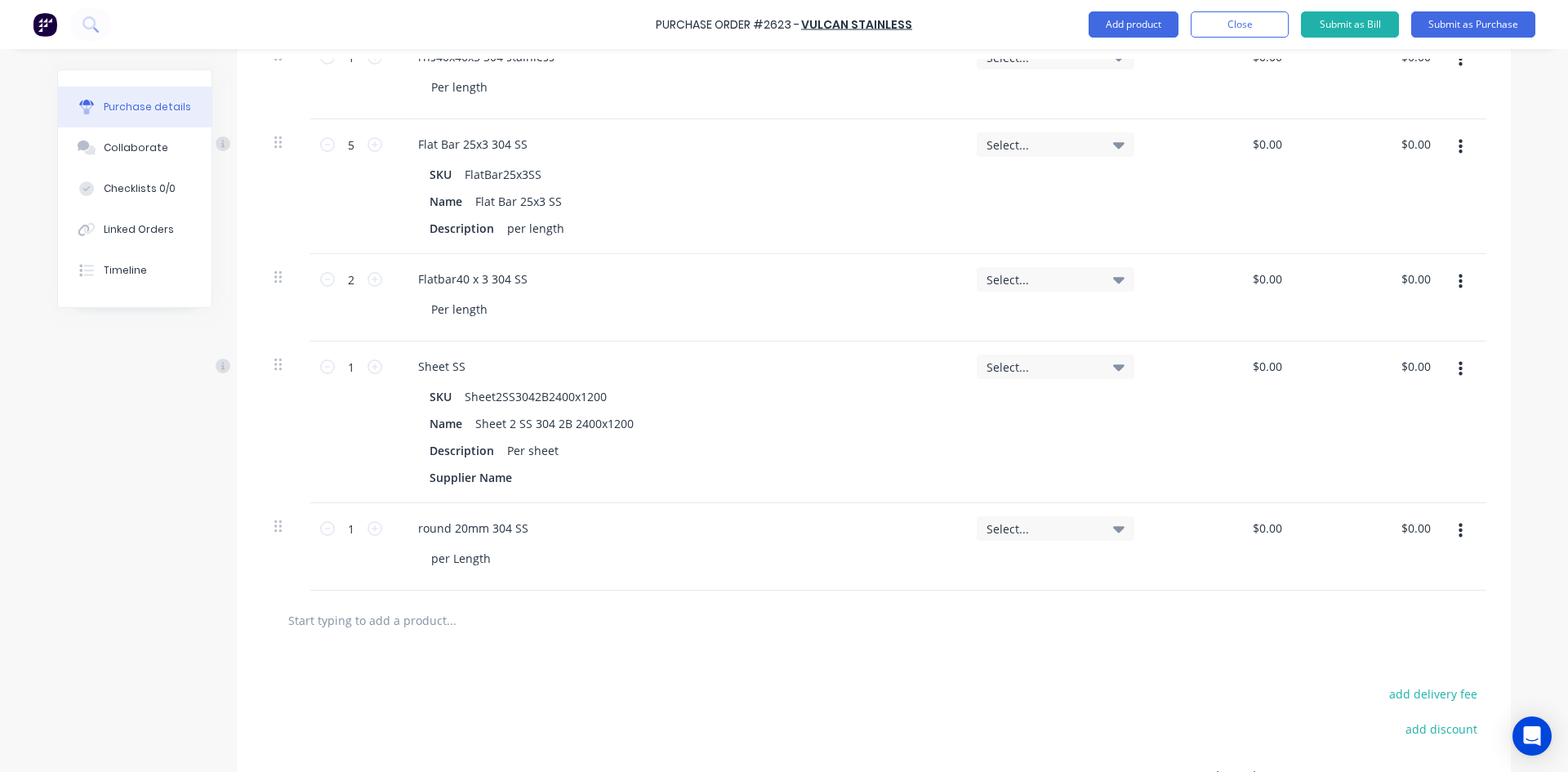
click at [405, 619] on input "text" at bounding box center [450, 619] width 327 height 33
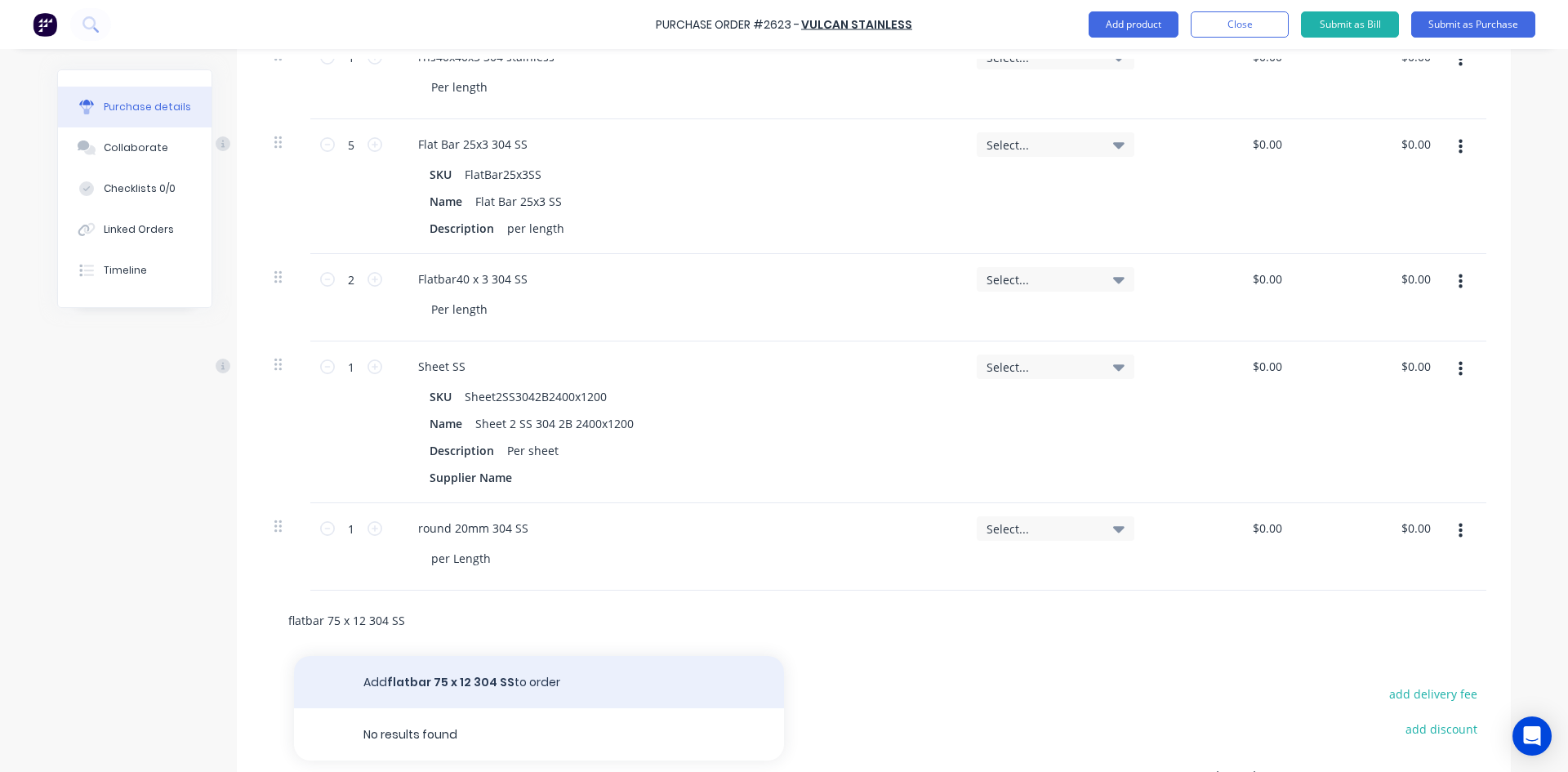
type input "flatbar 75 x 12 304 SS"
click at [426, 678] on button "Add flatbar 75 x 12 304 SS to order" at bounding box center [539, 682] width 490 height 53
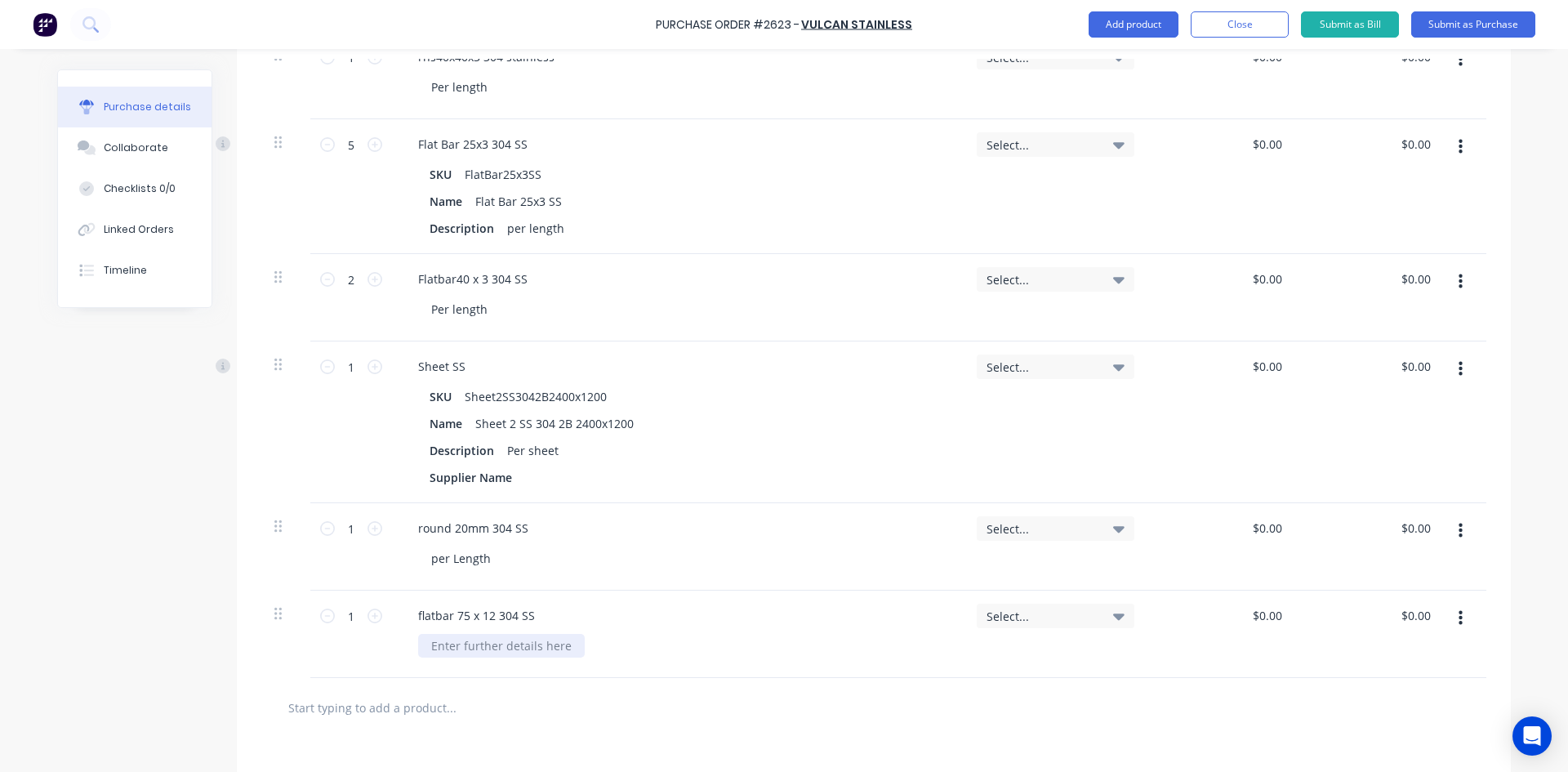
click at [469, 651] on div at bounding box center [501, 645] width 167 height 24
click at [612, 680] on div at bounding box center [874, 707] width 1225 height 59
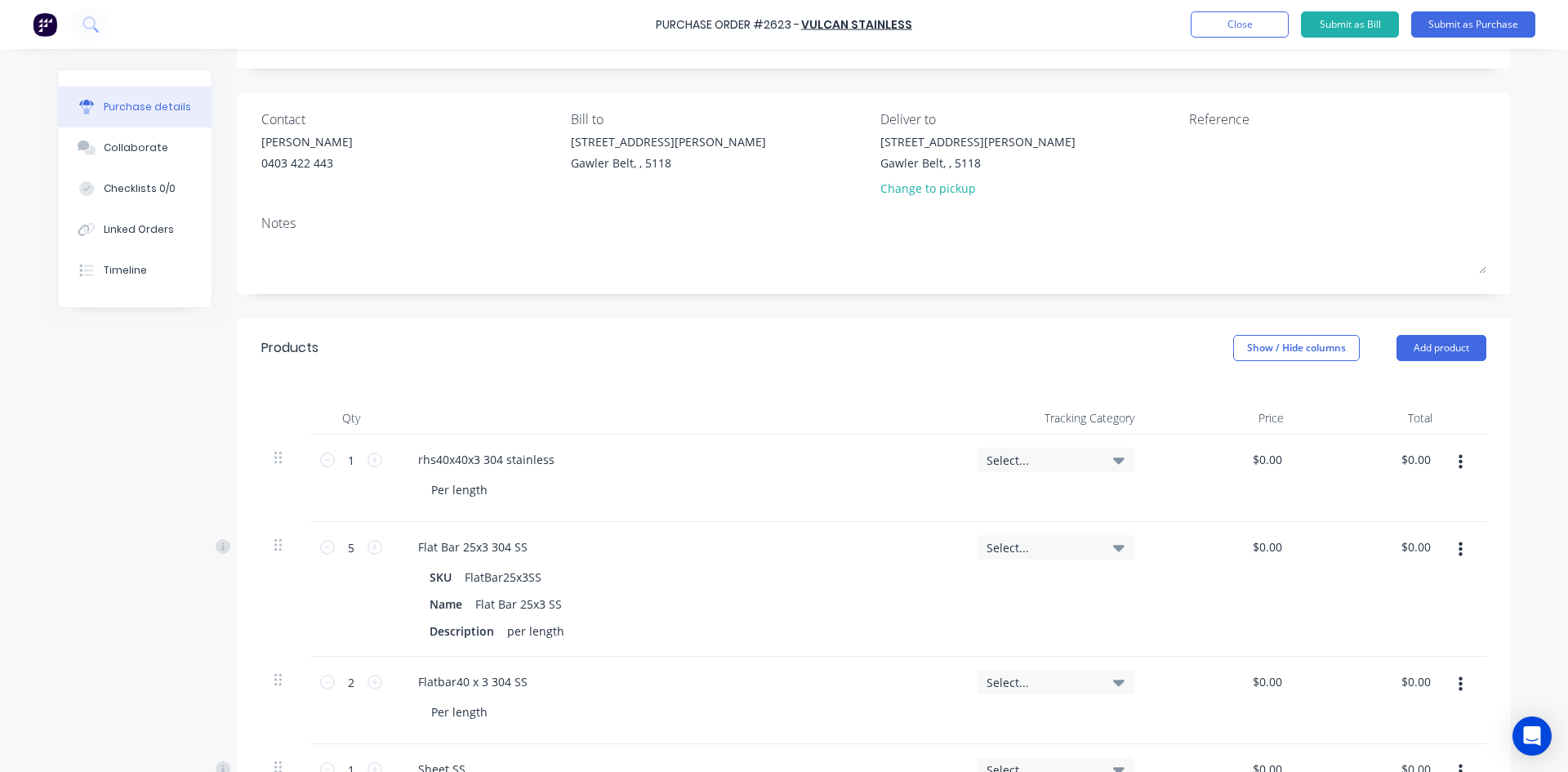
scroll to position [0, 0]
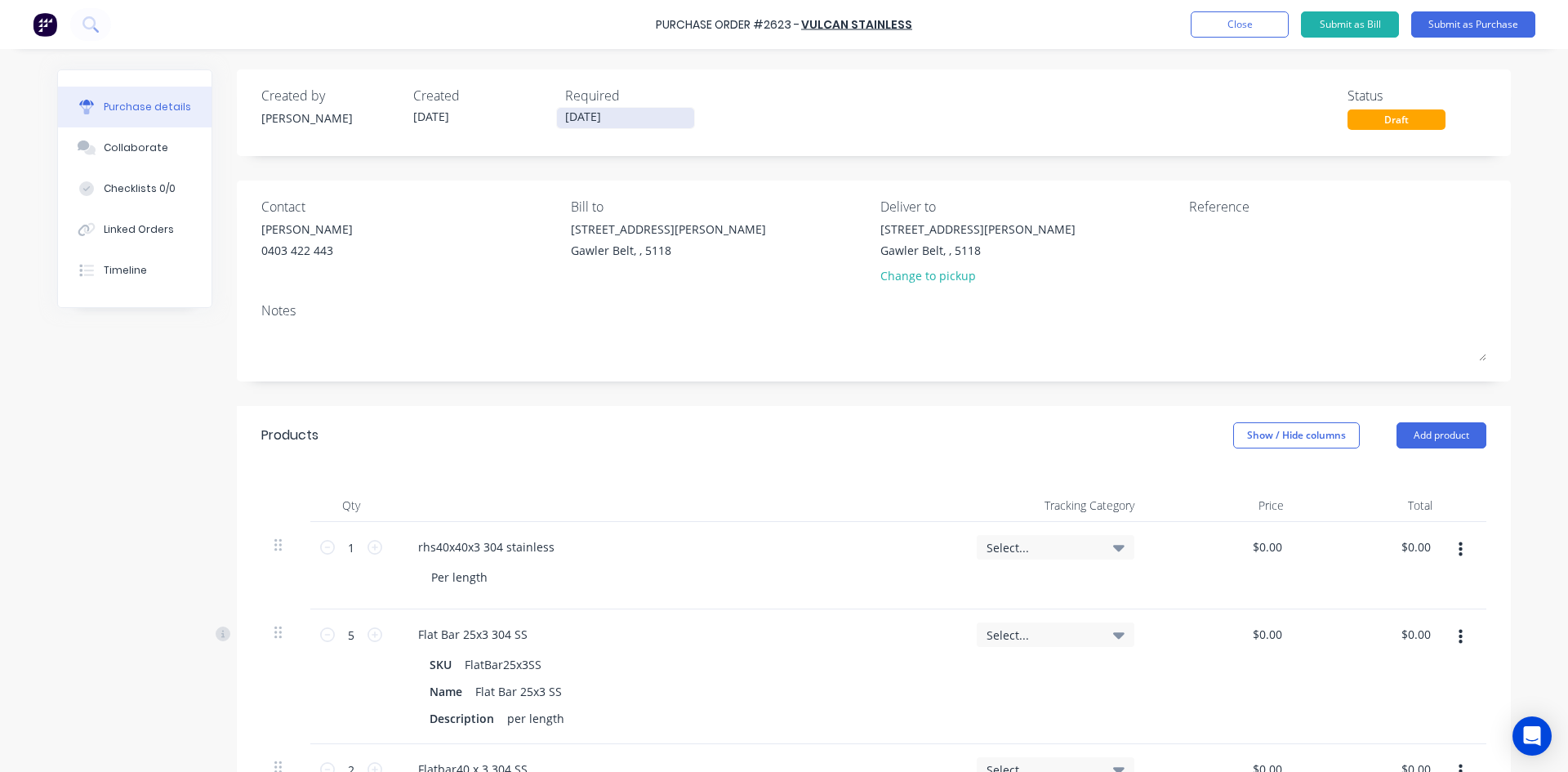
click at [601, 119] on input "[DATE]" at bounding box center [626, 118] width 137 height 21
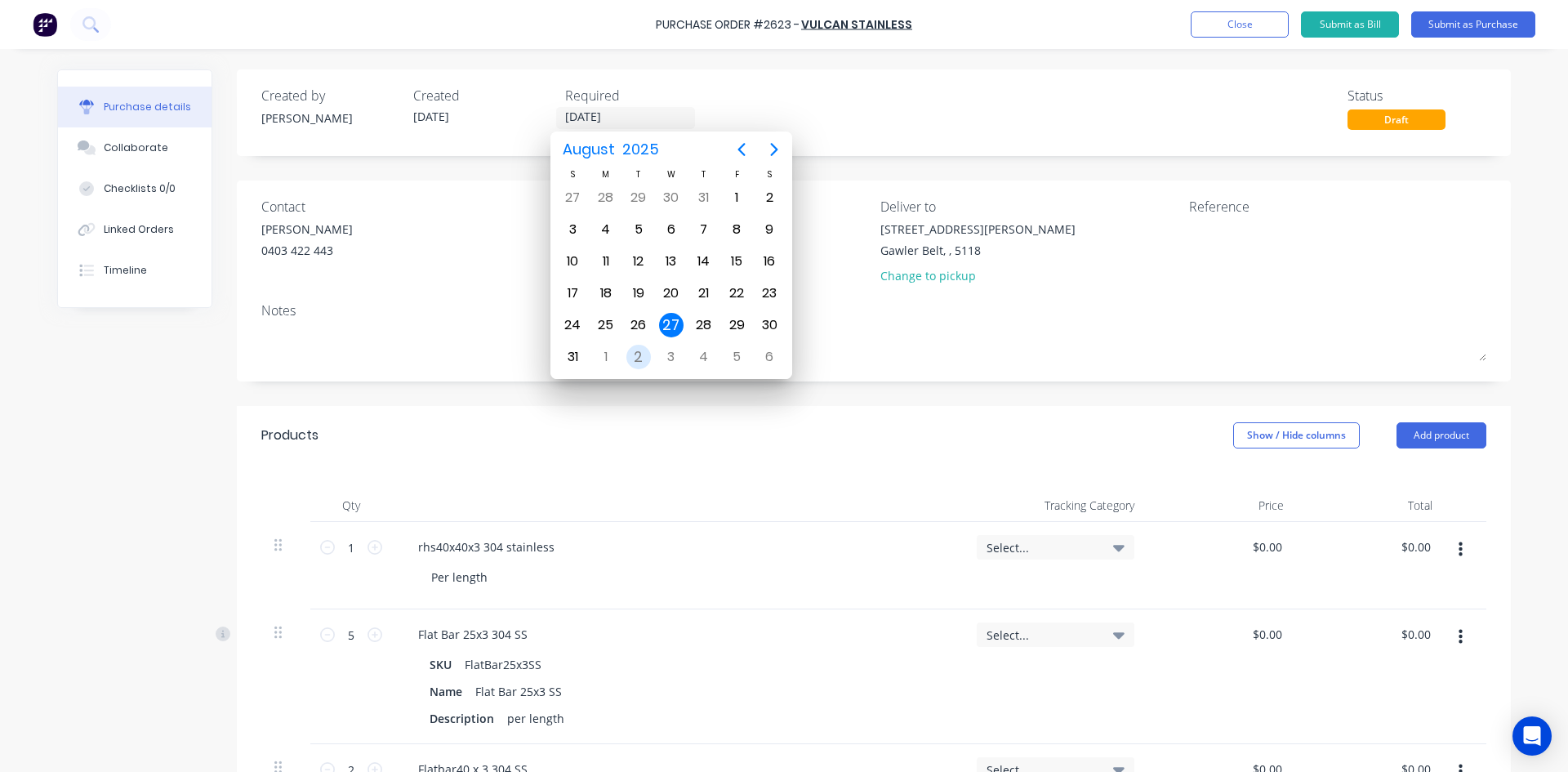
click at [630, 356] on div "2" at bounding box center [639, 357] width 24 height 24
type input "[DATE]"
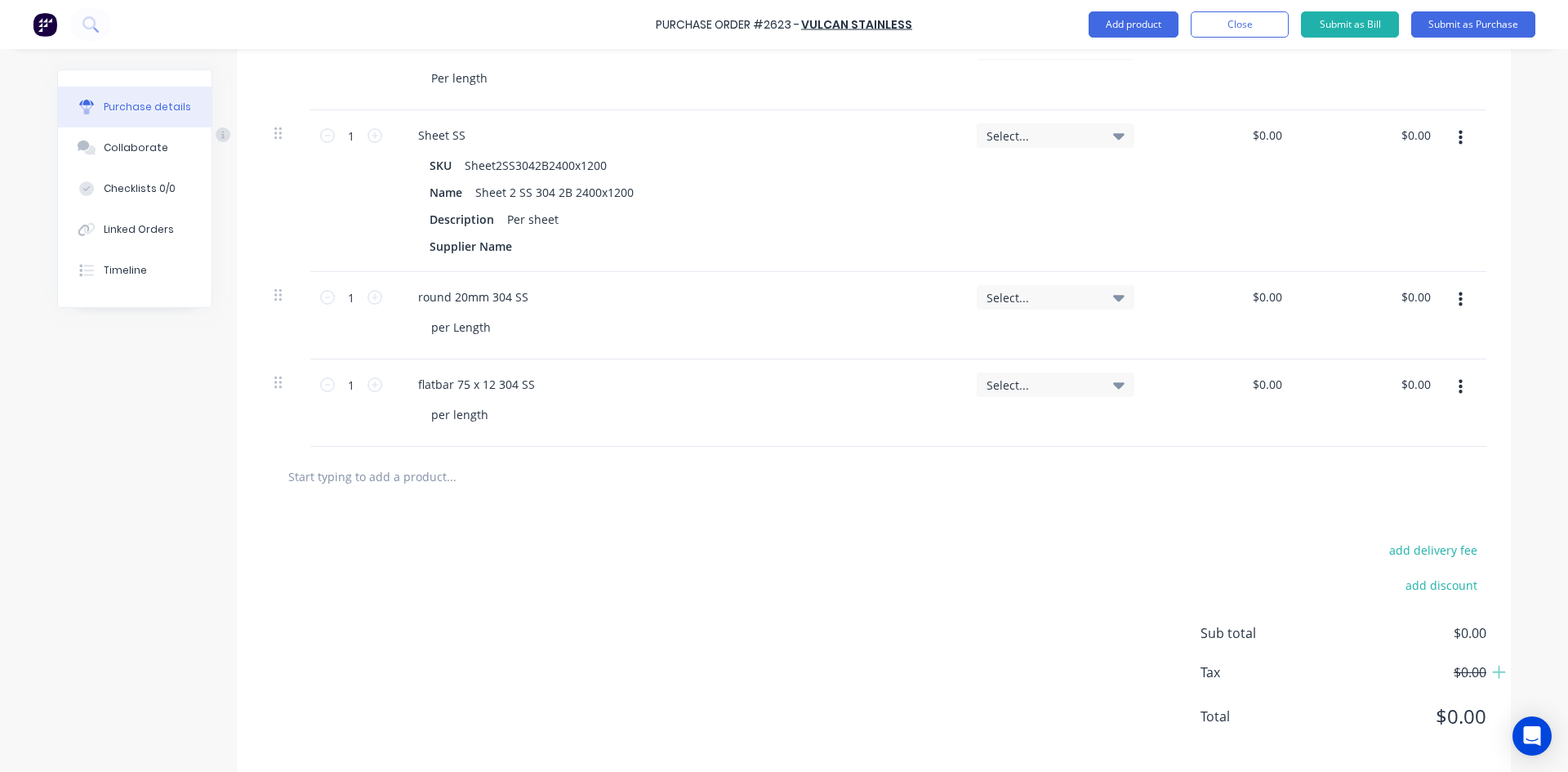
scroll to position [741, 0]
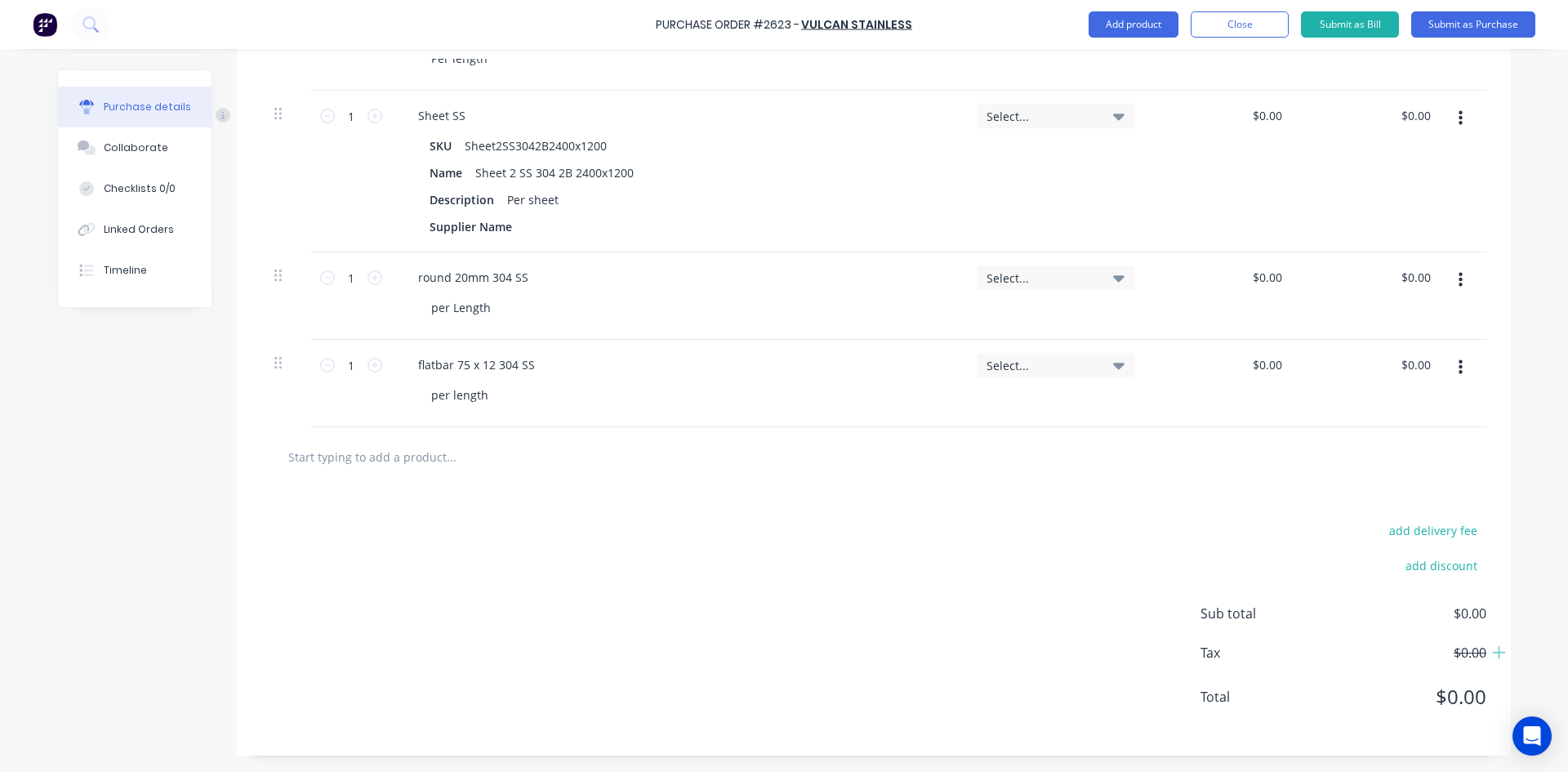
click at [418, 455] on input "text" at bounding box center [450, 456] width 327 height 33
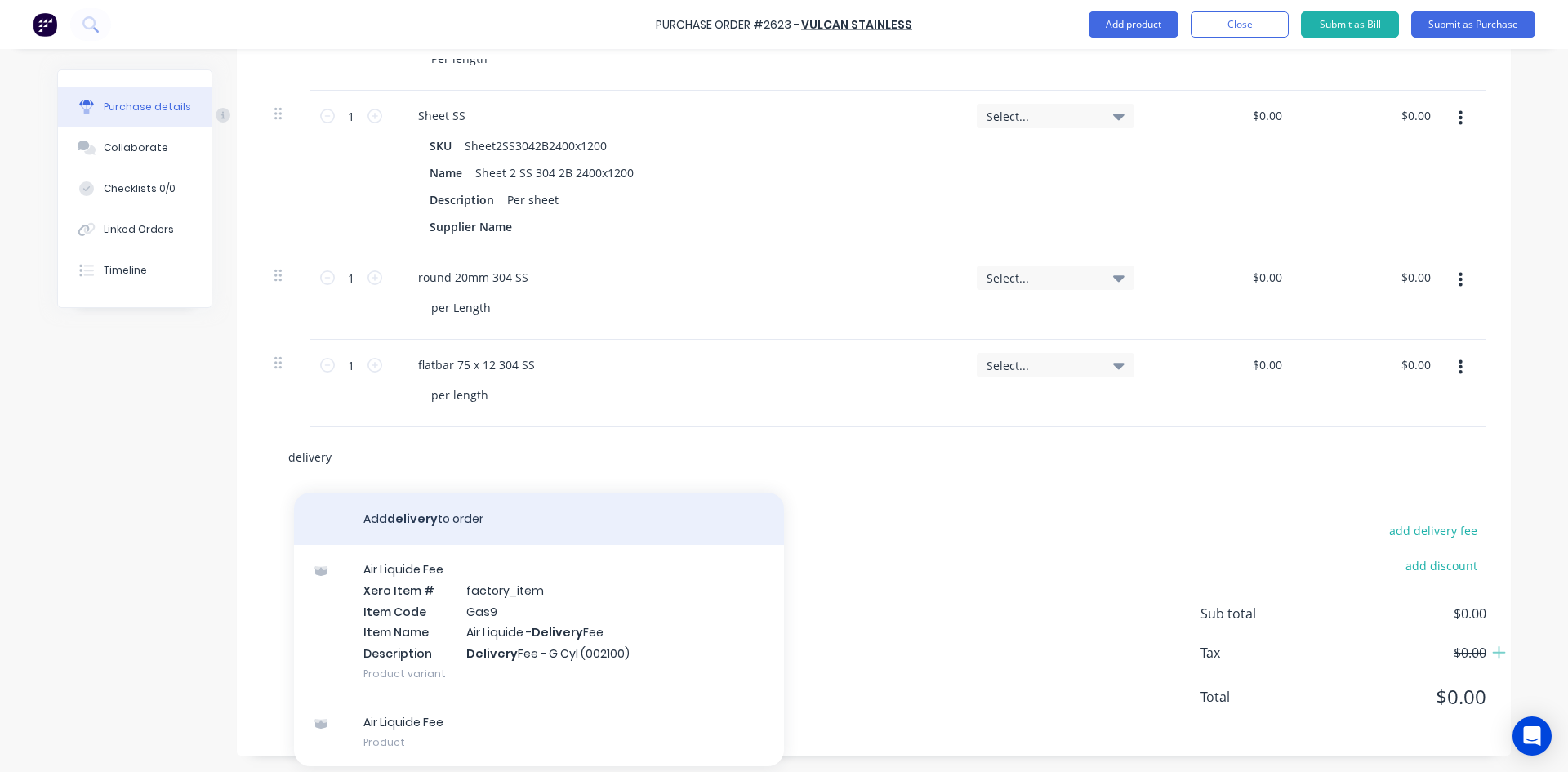
type input "delivery"
drag, startPoint x: 407, startPoint y: 519, endPoint x: 419, endPoint y: 520, distance: 12.0
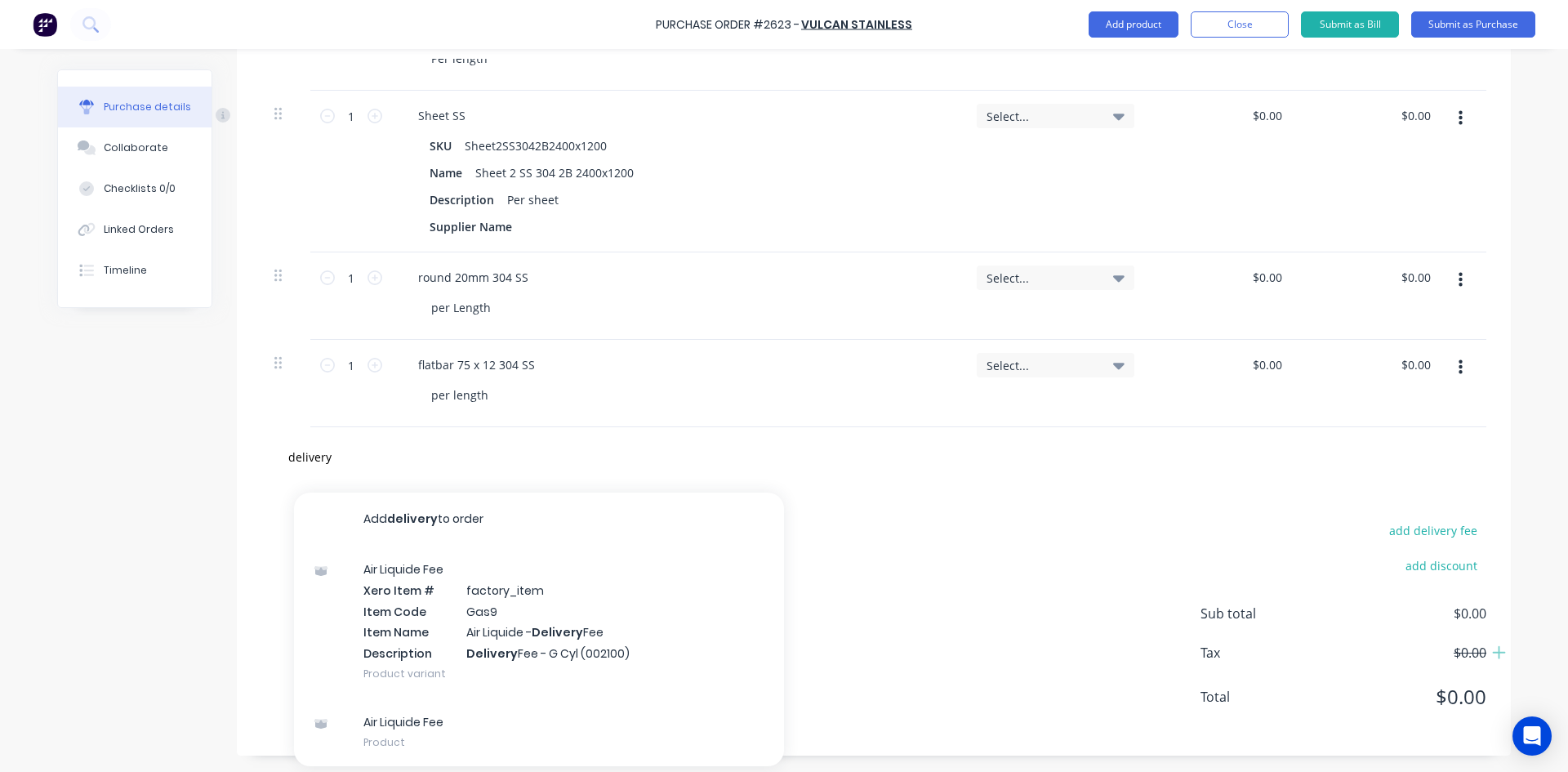
click at [408, 519] on button "Add delivery to order" at bounding box center [539, 519] width 490 height 53
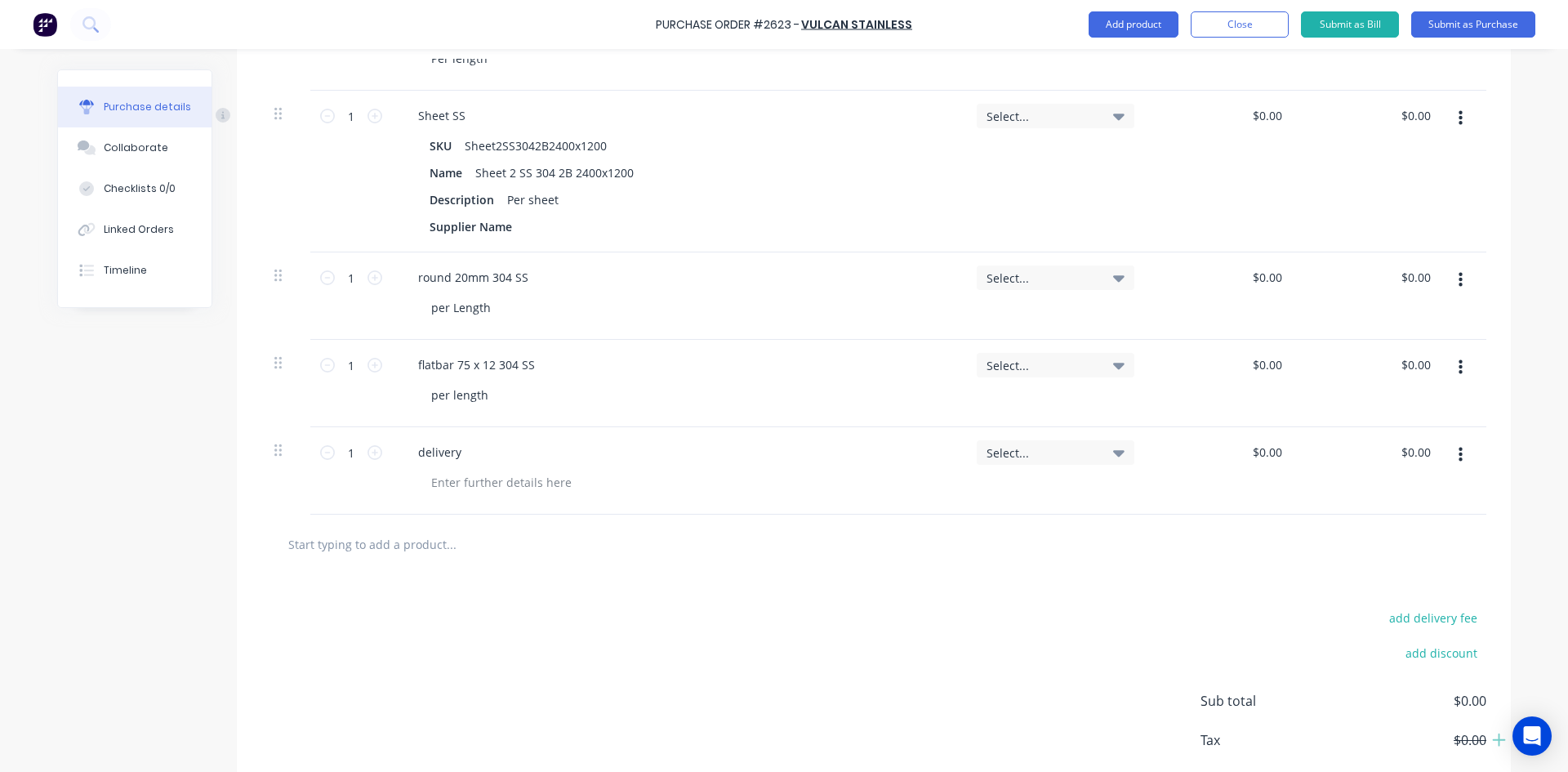
click at [1237, 589] on div "add delivery fee add discount Sub total $0.00 Tax $0.00 Total $0.00" at bounding box center [874, 708] width 1274 height 268
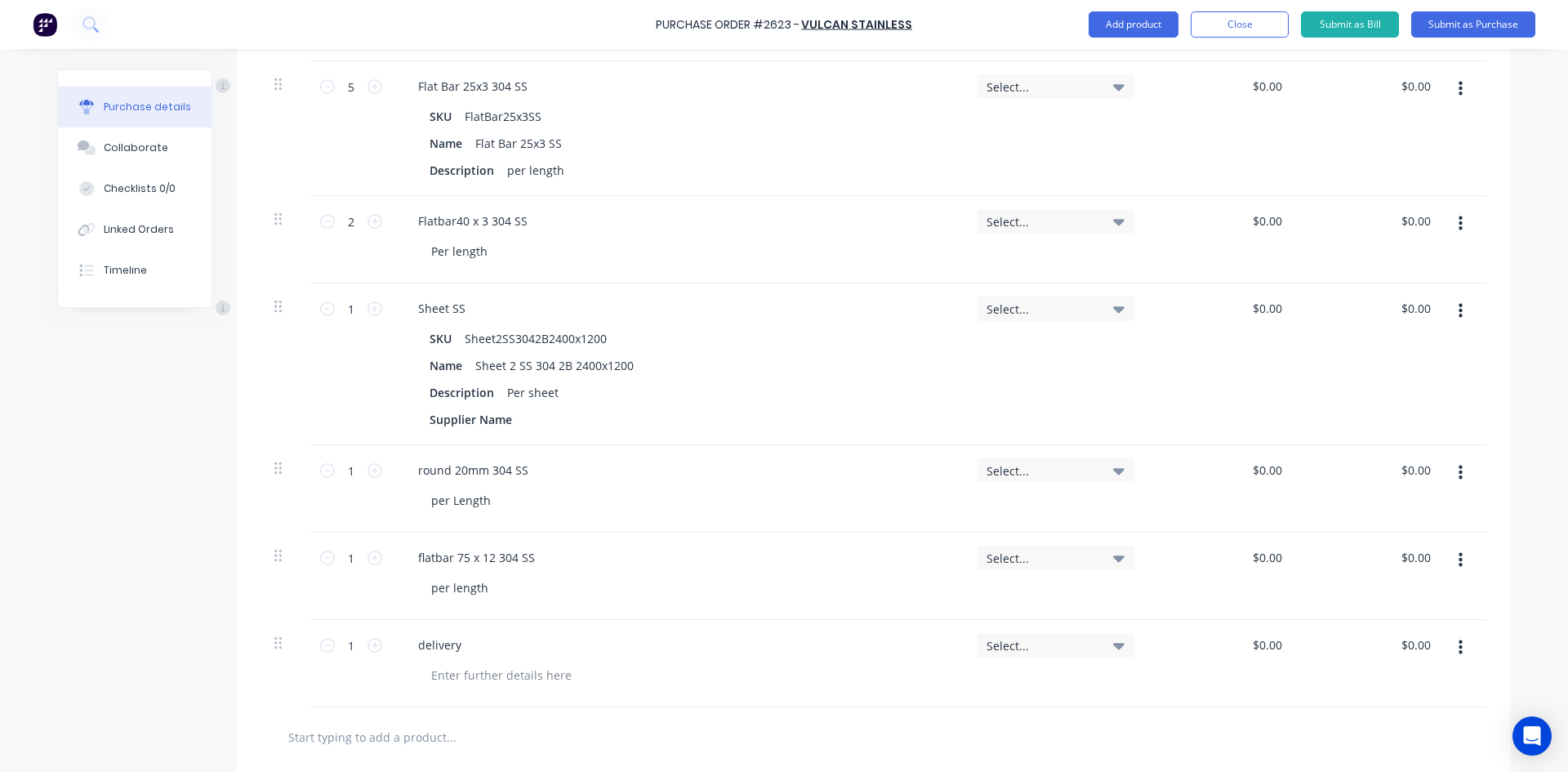
scroll to position [495, 0]
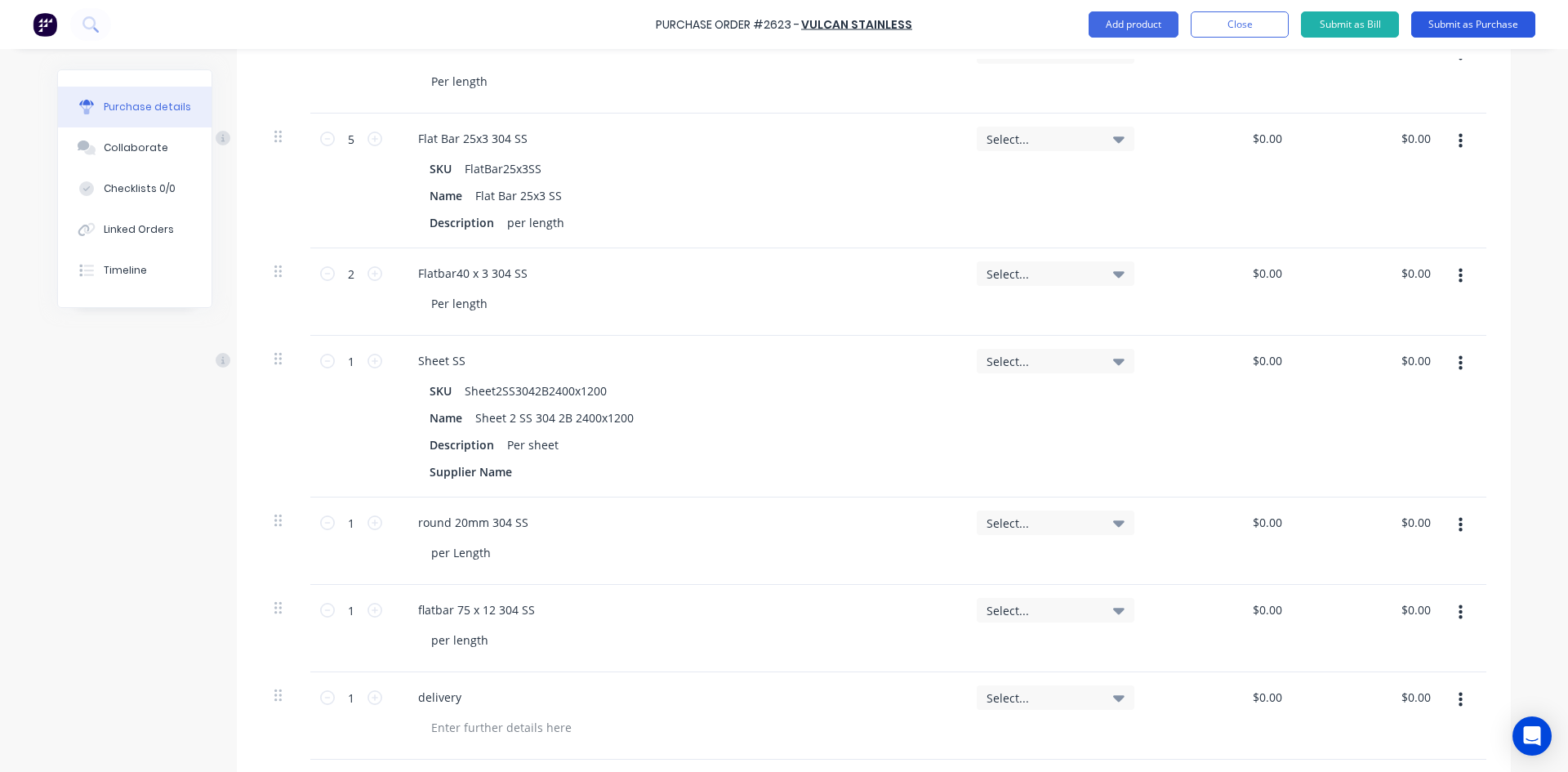
click at [1458, 17] on button "Submit as Purchase" at bounding box center [1474, 24] width 124 height 26
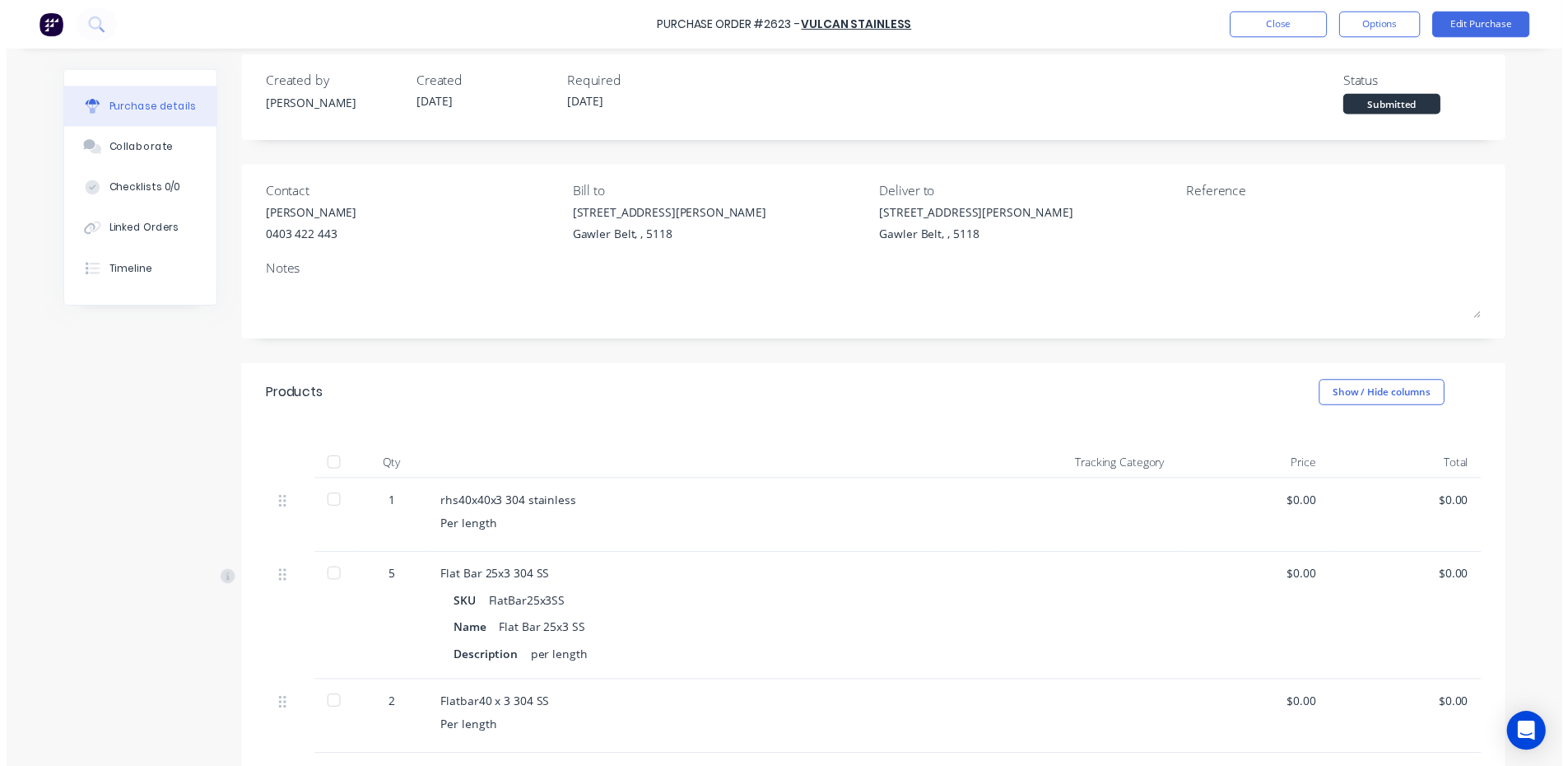
scroll to position [0, 0]
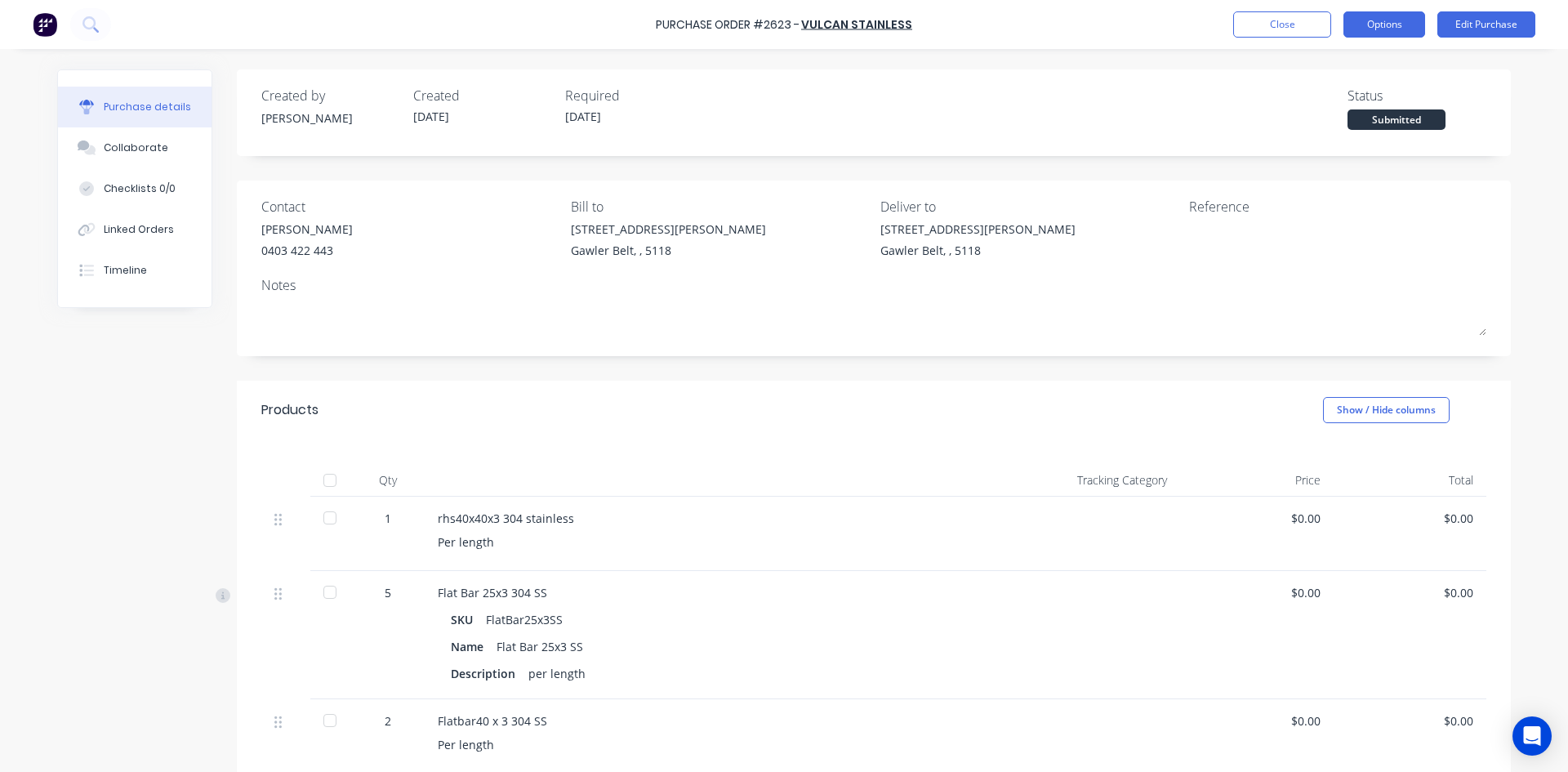
click at [1392, 30] on button "Options" at bounding box center [1384, 24] width 82 height 26
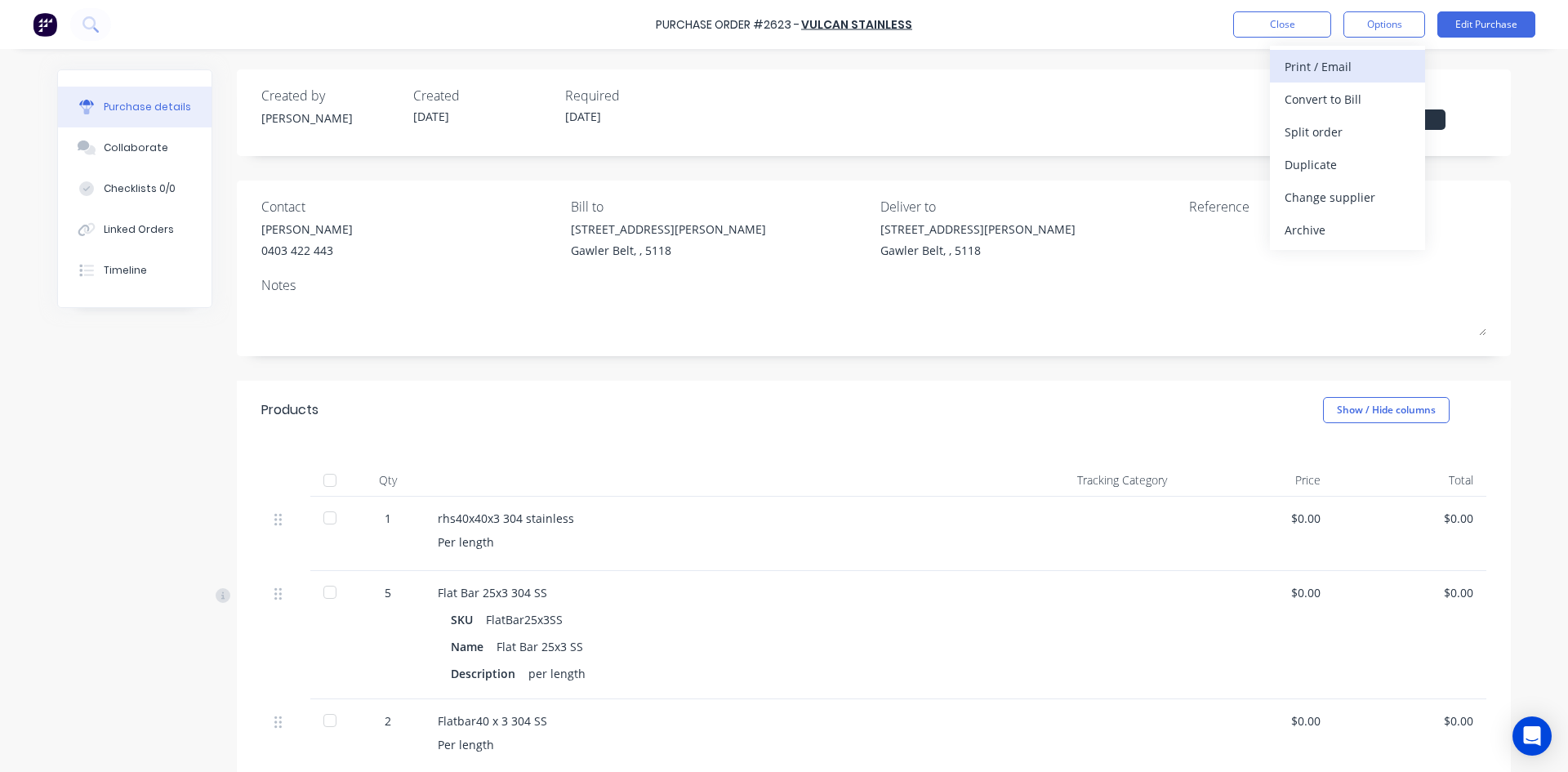
click at [1339, 68] on div "Print / Email" at bounding box center [1348, 66] width 126 height 24
click at [1339, 133] on div "Without pricing" at bounding box center [1348, 131] width 126 height 24
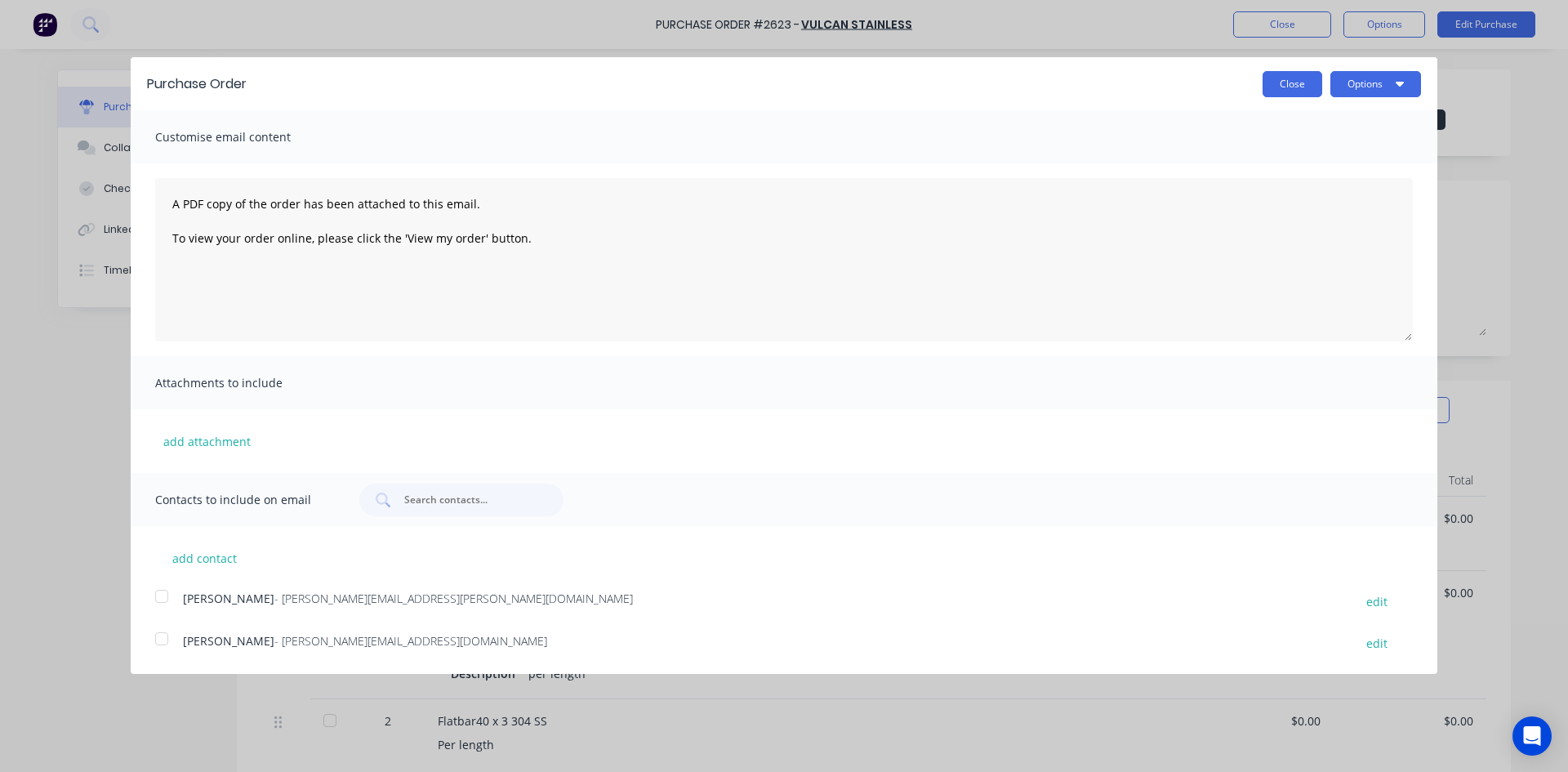
click at [1301, 88] on button "Close" at bounding box center [1292, 84] width 59 height 26
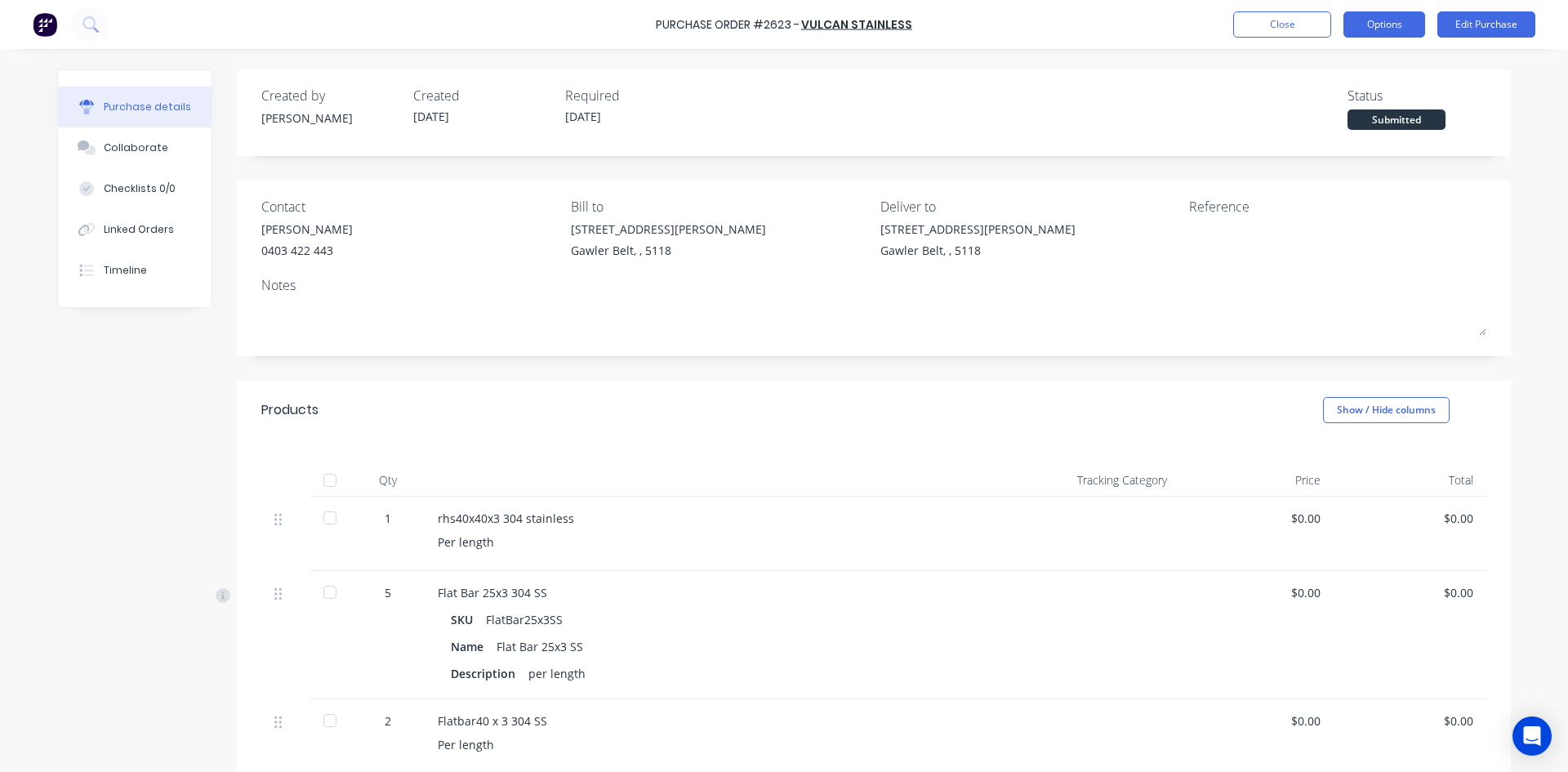
click at [1373, 37] on button "Options" at bounding box center [1384, 24] width 82 height 26
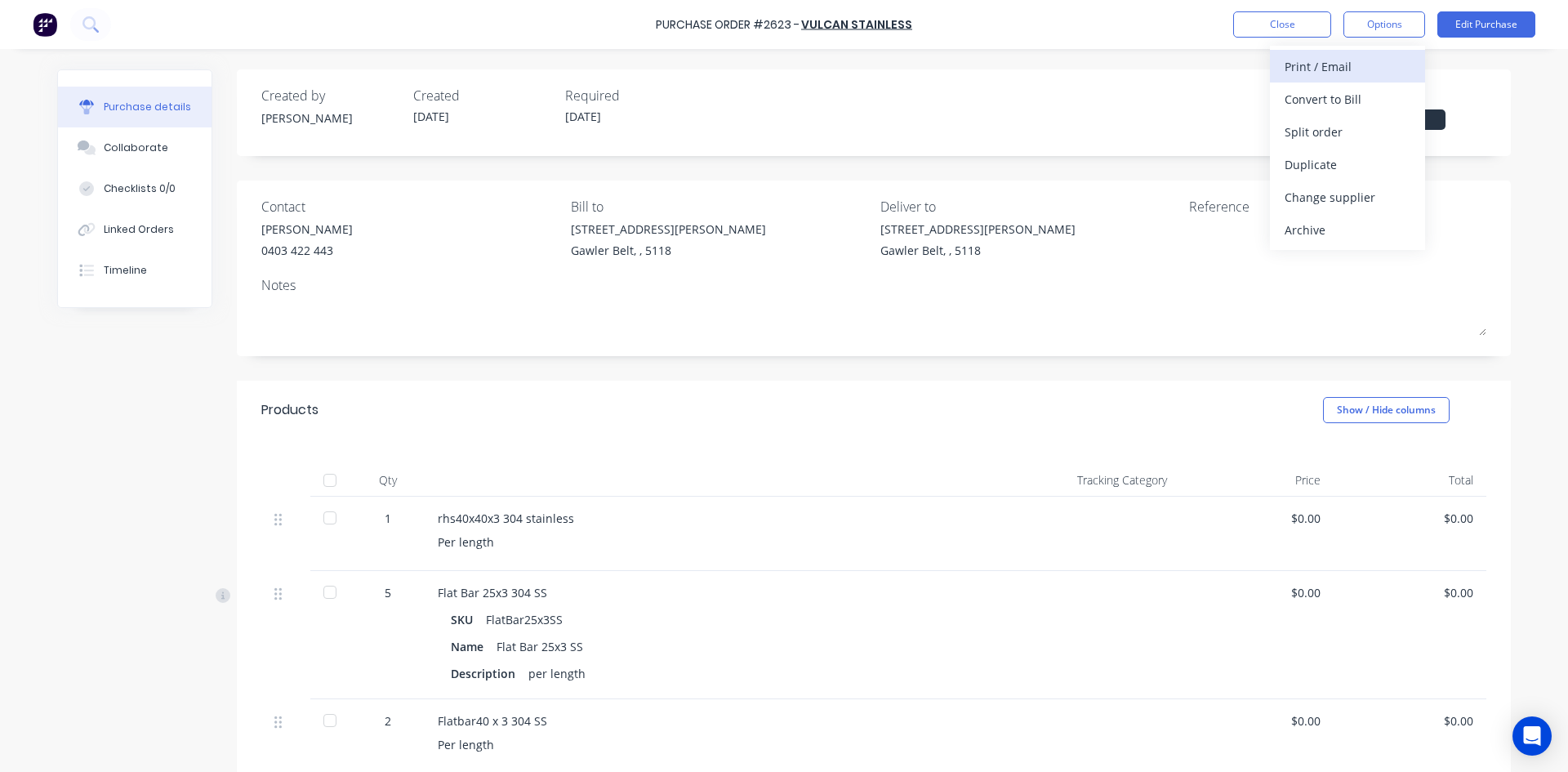
click at [1350, 69] on div "Print / Email" at bounding box center [1348, 66] width 126 height 24
click at [1342, 102] on div "With pricing" at bounding box center [1348, 99] width 126 height 24
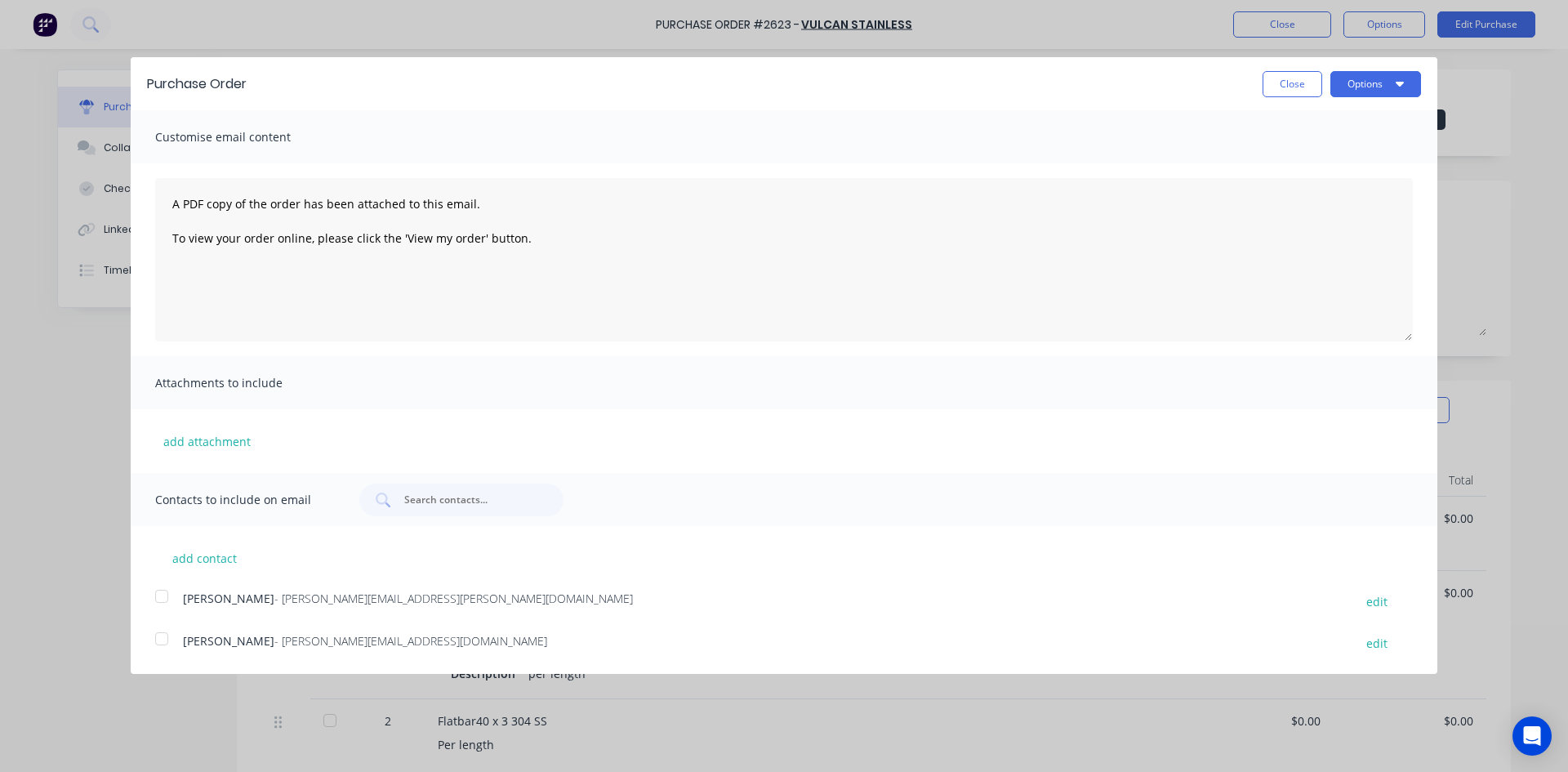
click at [157, 637] on div at bounding box center [161, 638] width 33 height 33
click at [1359, 80] on button "Options" at bounding box center [1376, 84] width 90 height 26
click at [1308, 156] on div "Email" at bounding box center [1344, 157] width 126 height 24
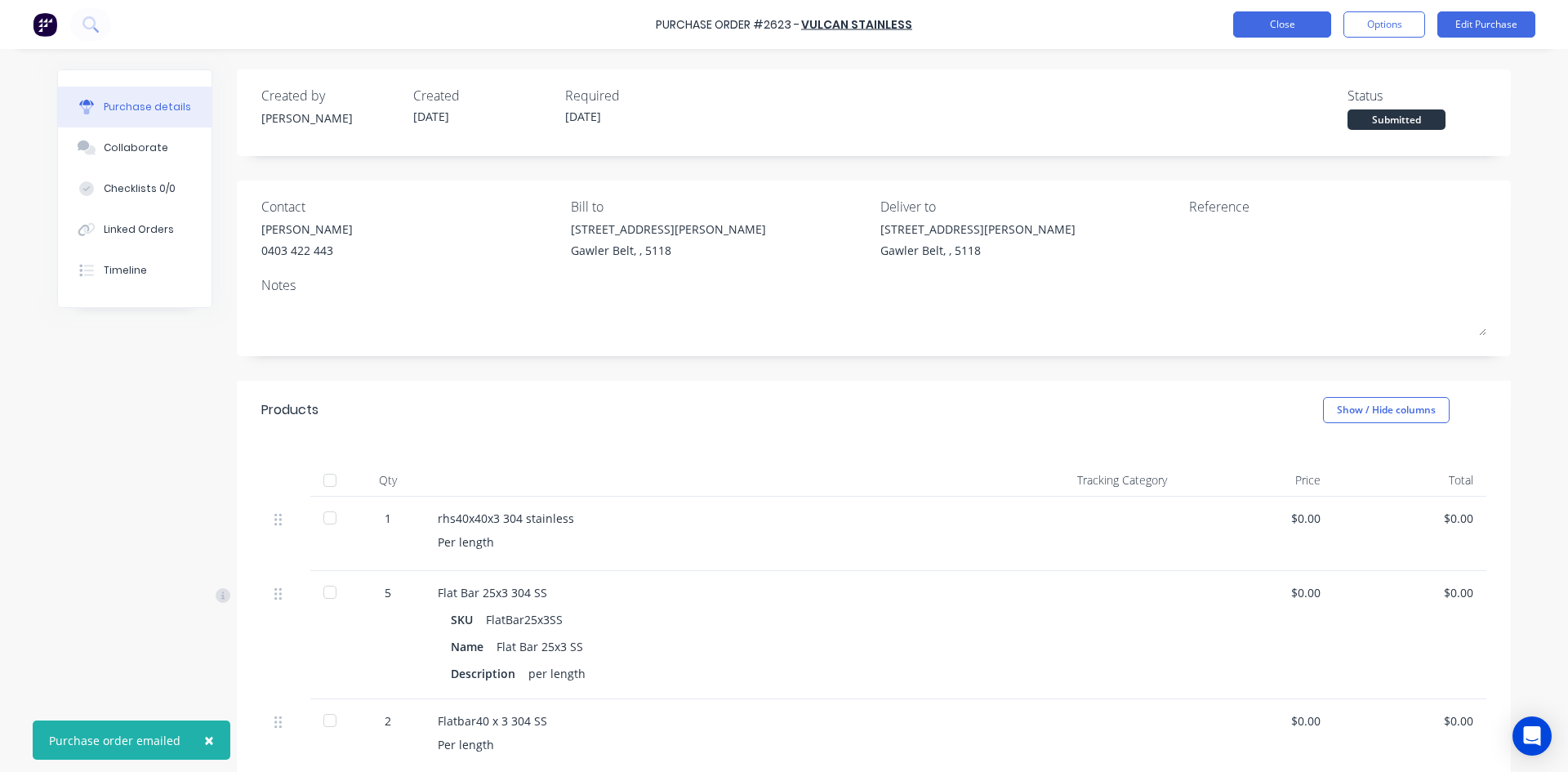
click at [1282, 20] on button "Close" at bounding box center [1283, 24] width 98 height 26
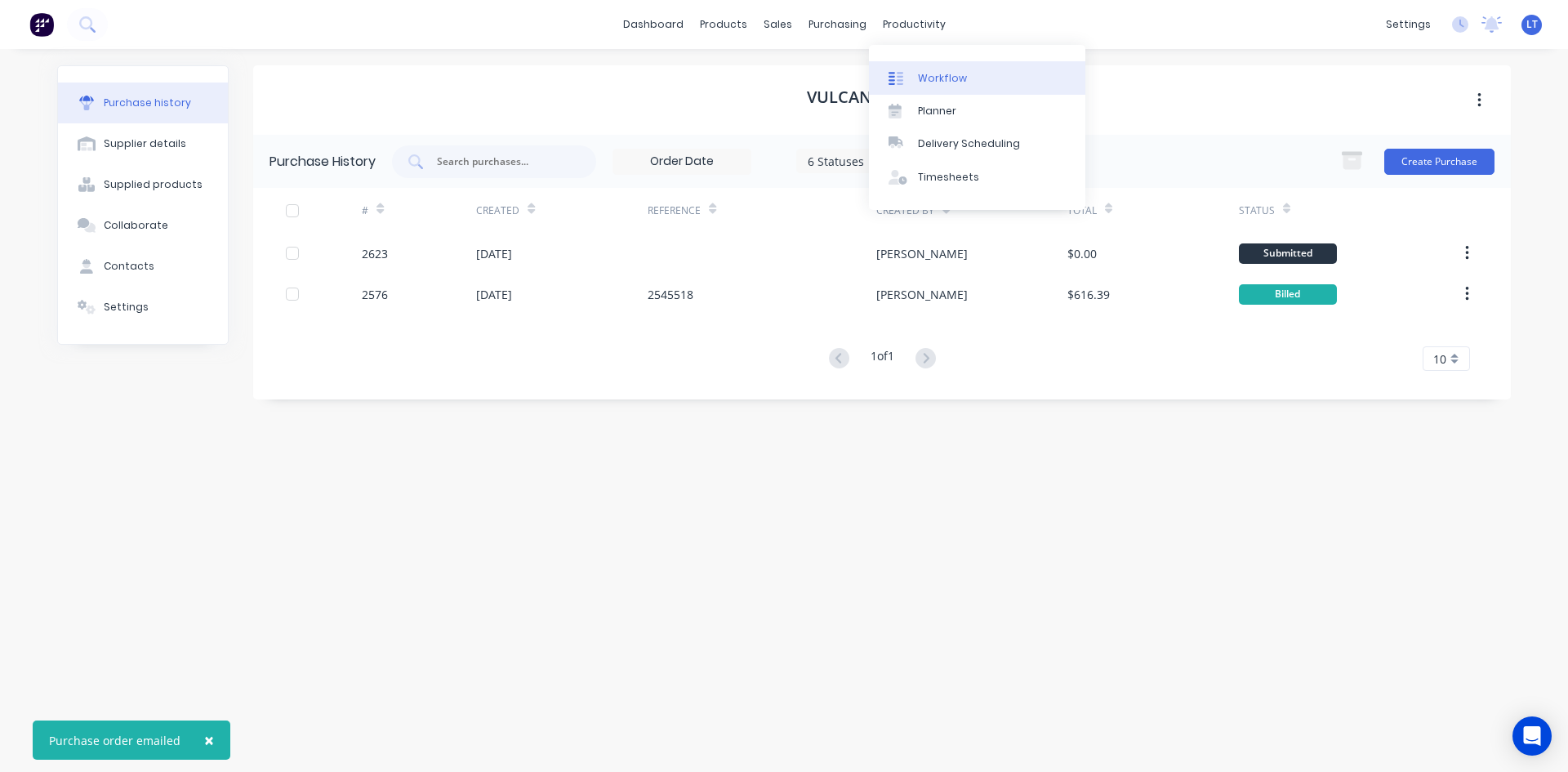
click at [930, 71] on div "Workflow" at bounding box center [943, 78] width 49 height 15
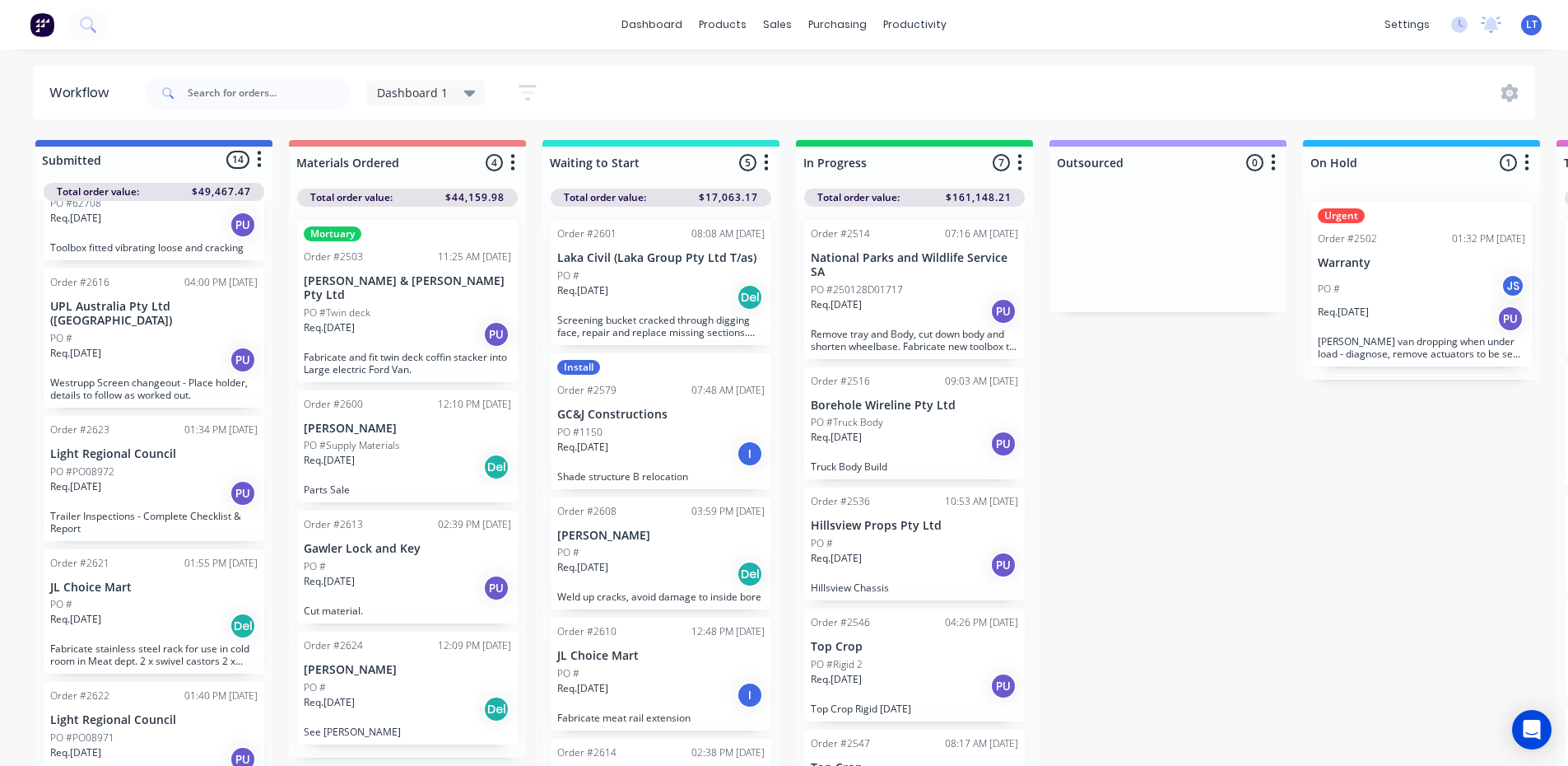
scroll to position [1152, 0]
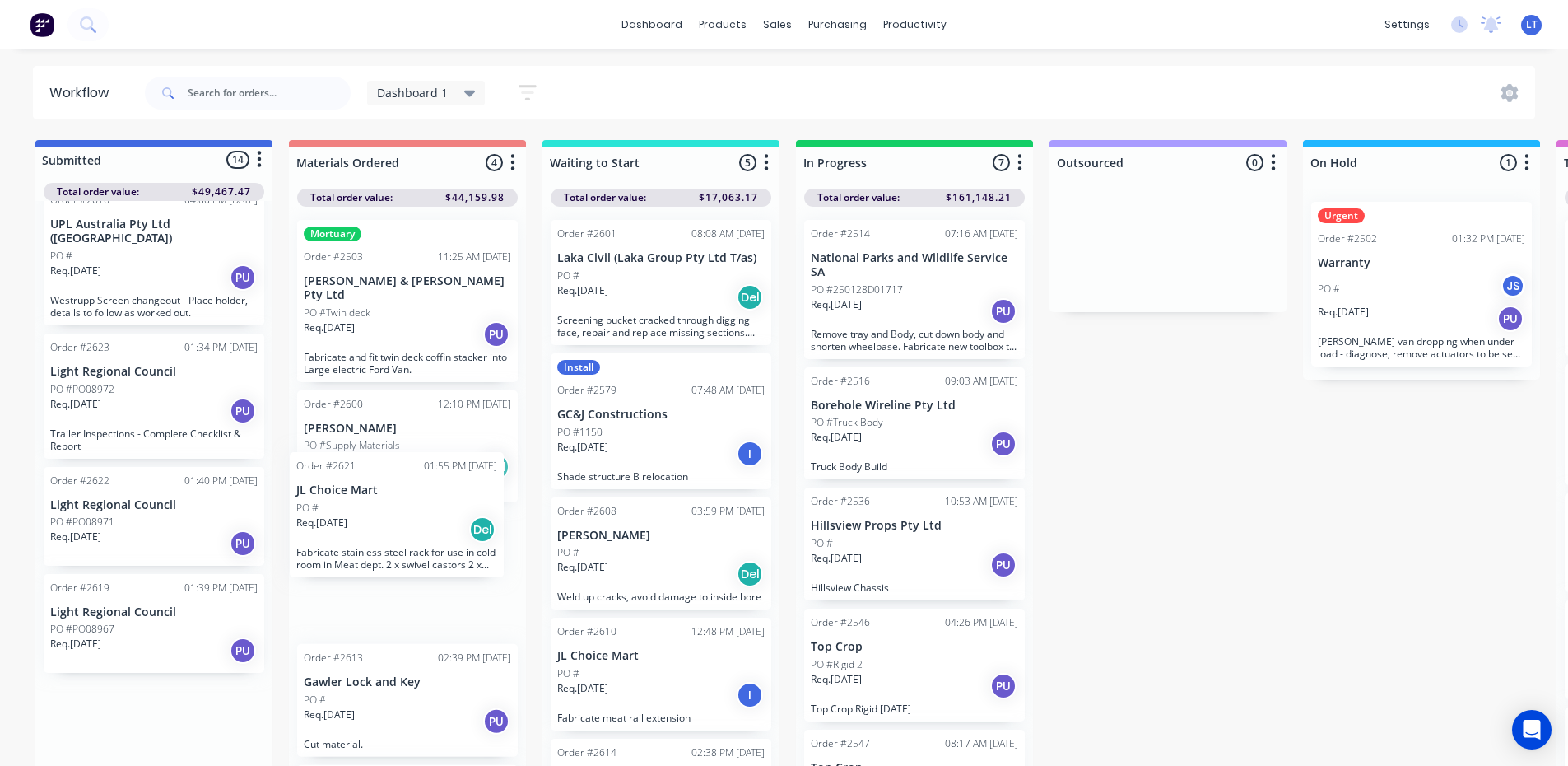
drag, startPoint x: 135, startPoint y: 512, endPoint x: 387, endPoint y: 513, distance: 252.0
click at [387, 513] on div "Submitted 14 Status colour #4169E1 hex #4169E1 Save Cancel Summaries Total orde…" at bounding box center [1360, 457] width 2745 height 635
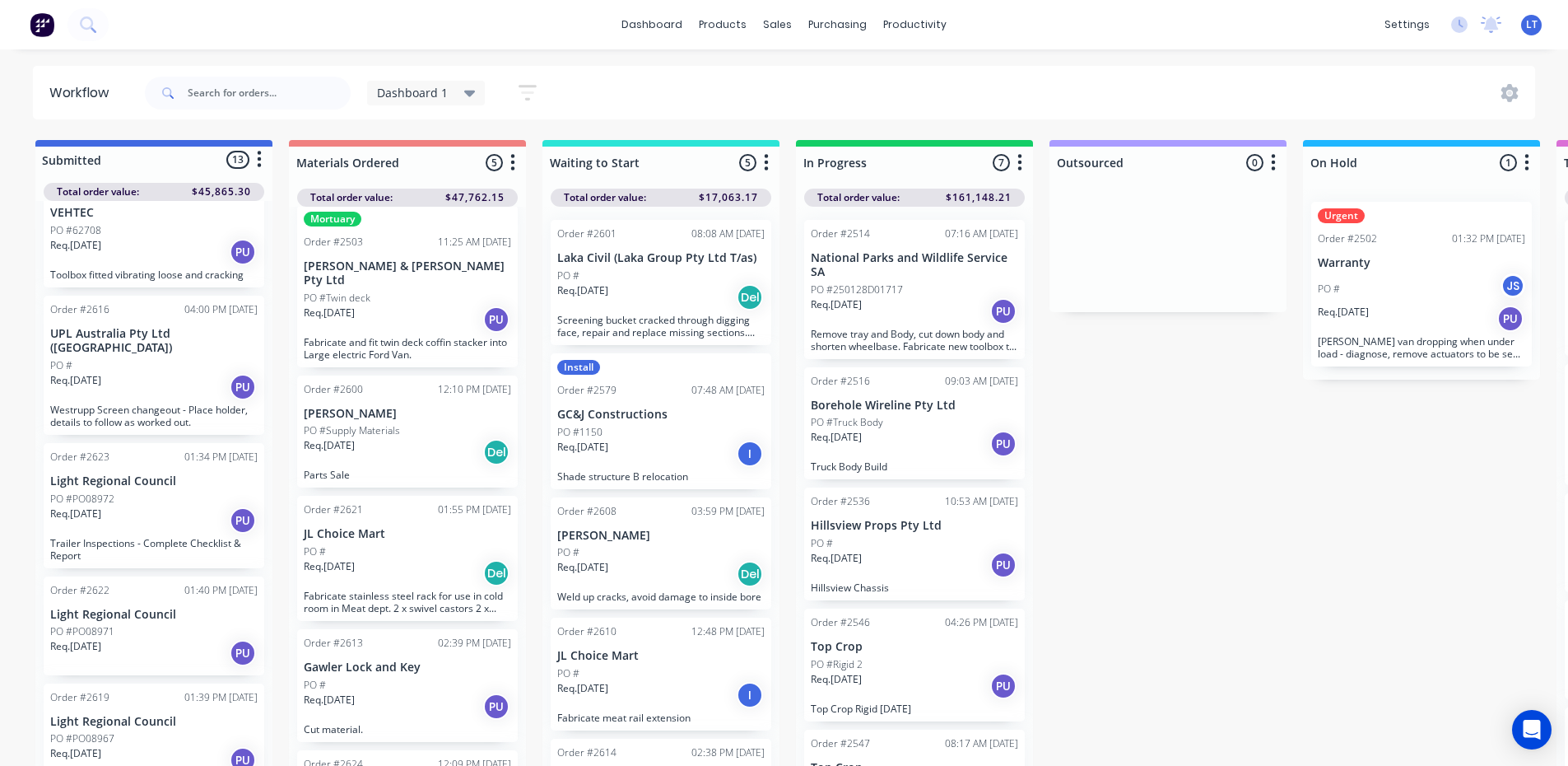
scroll to position [0, 0]
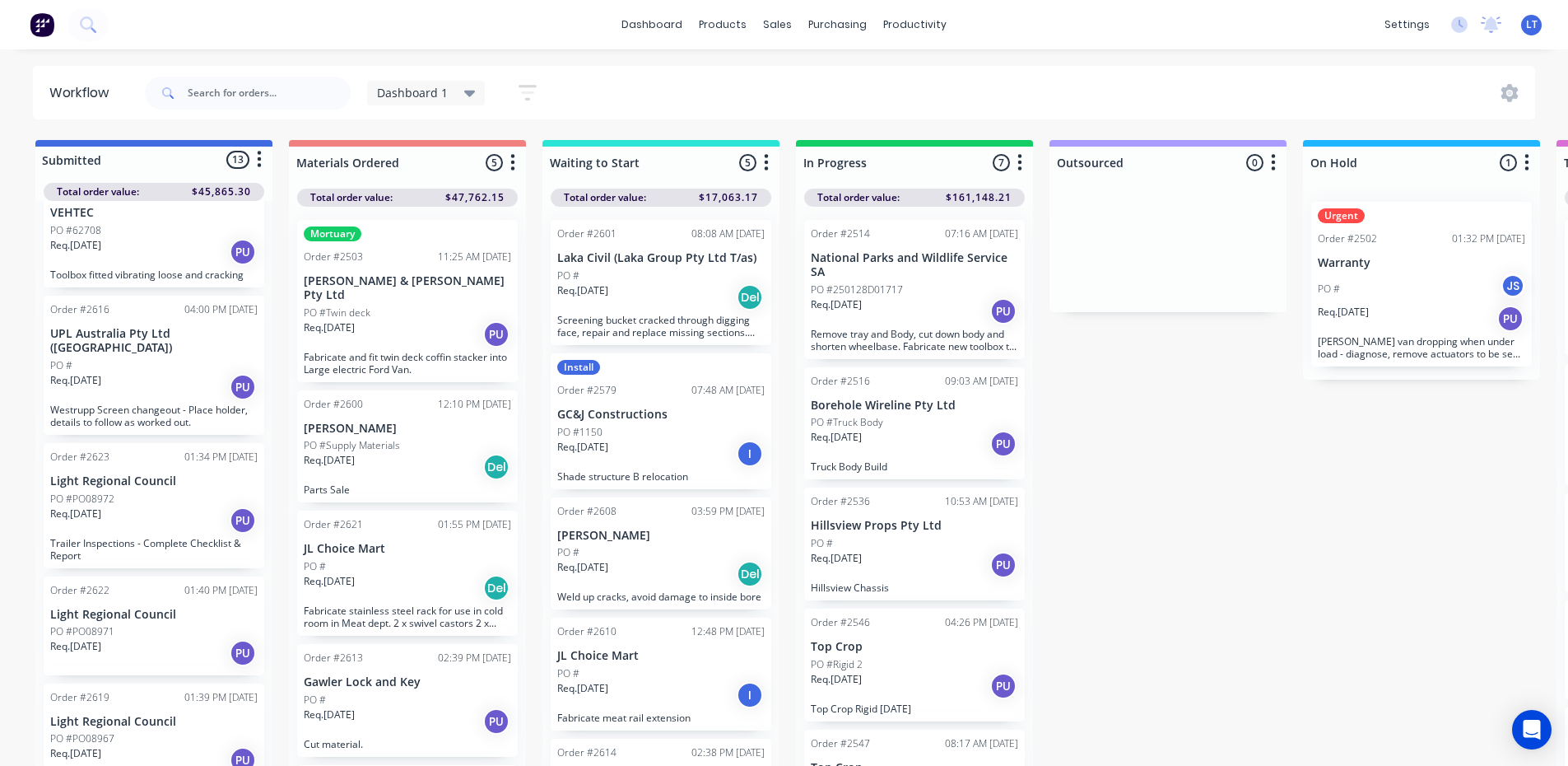
click at [425, 574] on div "Req. [DATE] Del" at bounding box center [407, 588] width 208 height 28
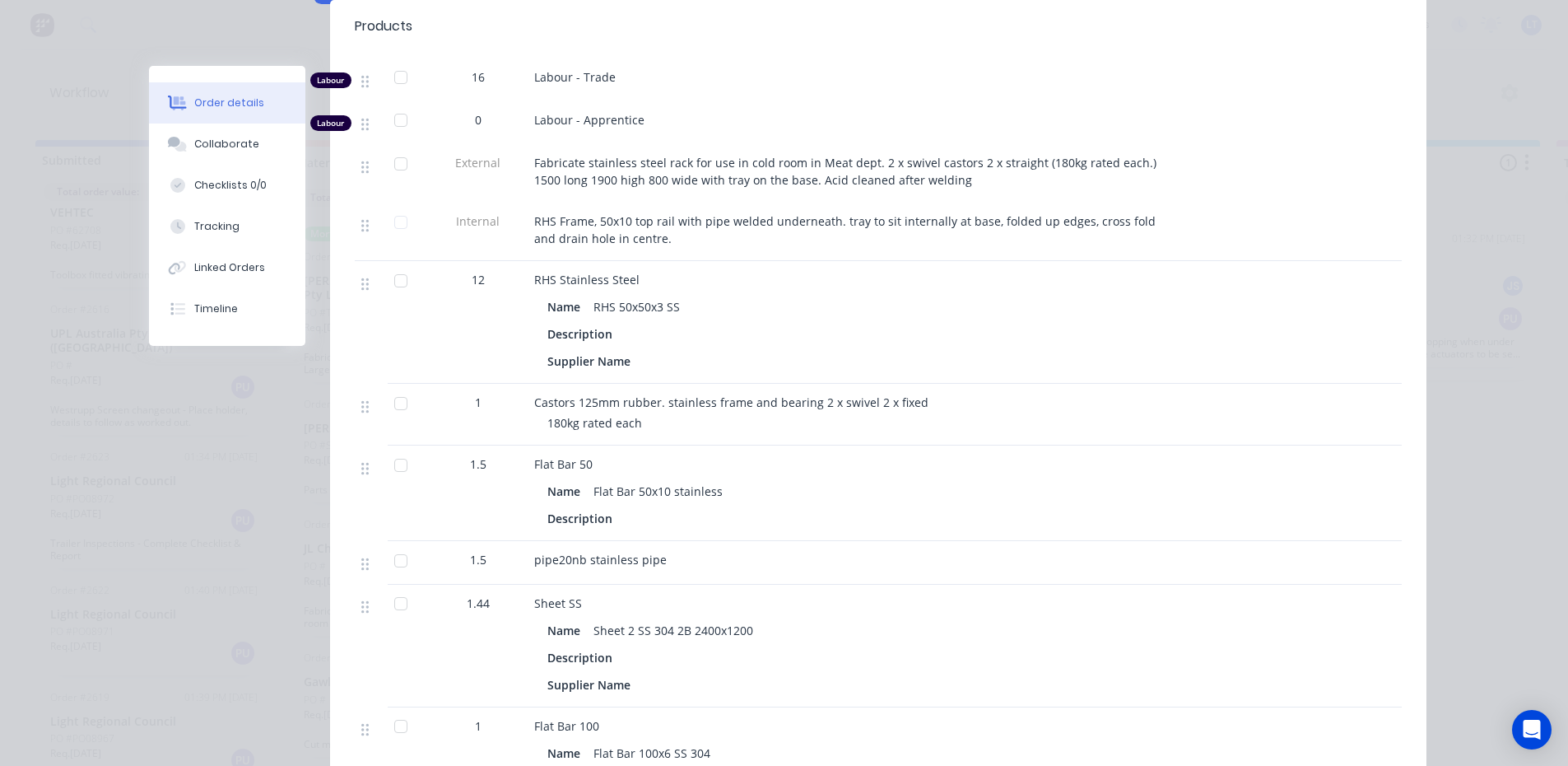
scroll to position [741, 0]
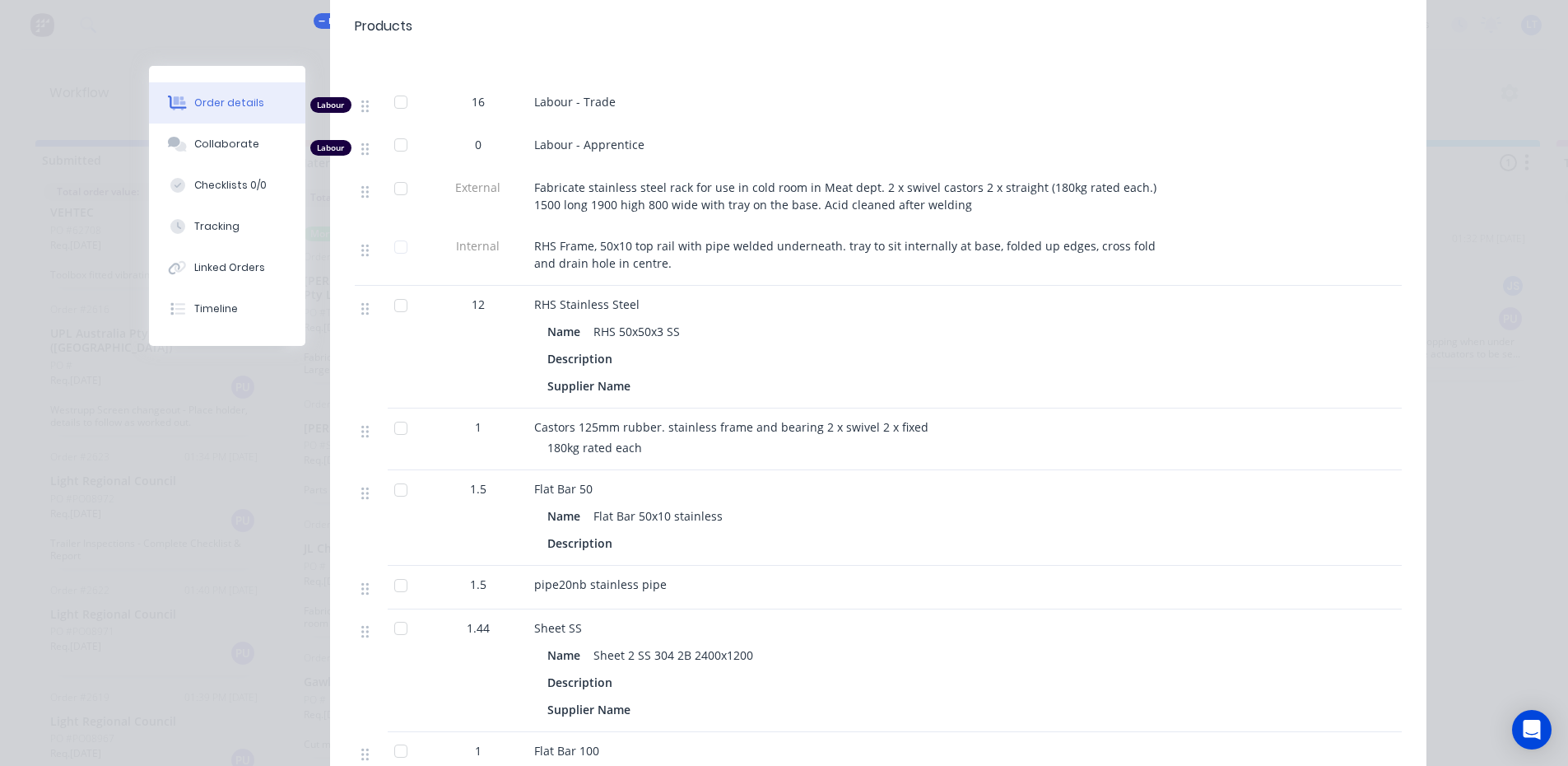
click at [389, 412] on div at bounding box center [401, 428] width 33 height 33
click at [400, 412] on div at bounding box center [401, 428] width 33 height 33
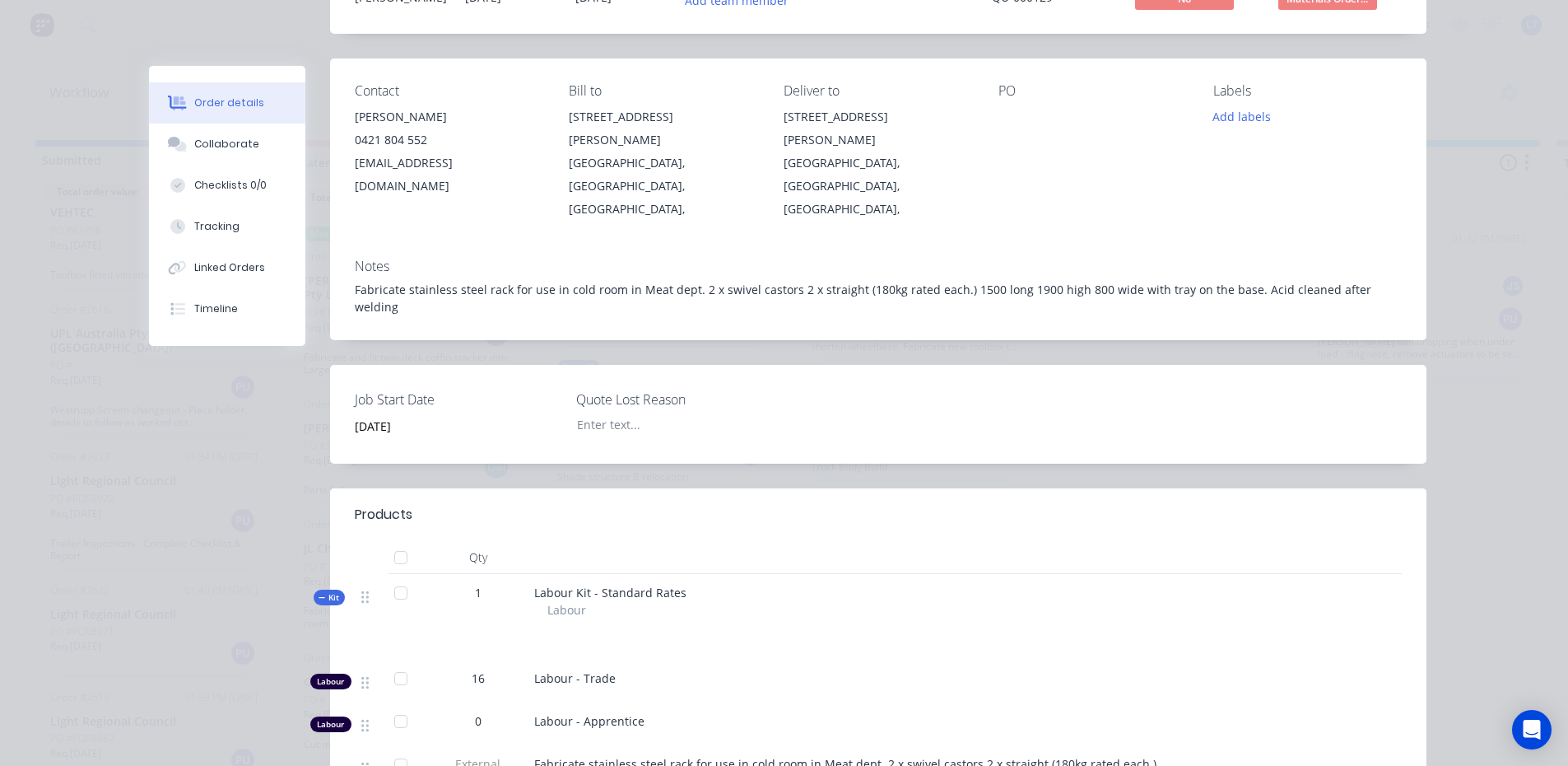
scroll to position [0, 0]
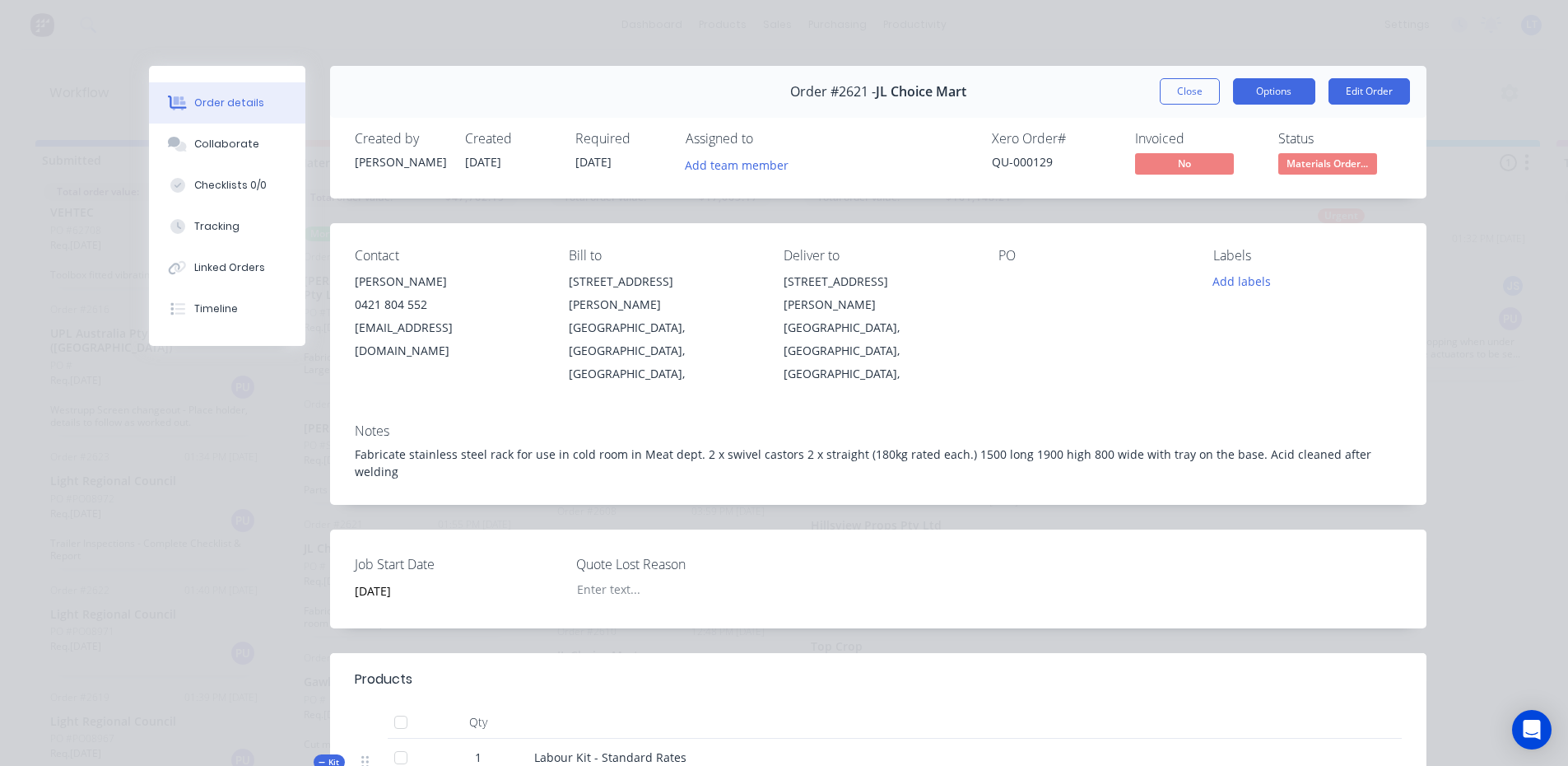
click at [1255, 92] on button "Options" at bounding box center [1274, 91] width 83 height 27
click at [1185, 87] on button "Close" at bounding box center [1189, 91] width 60 height 27
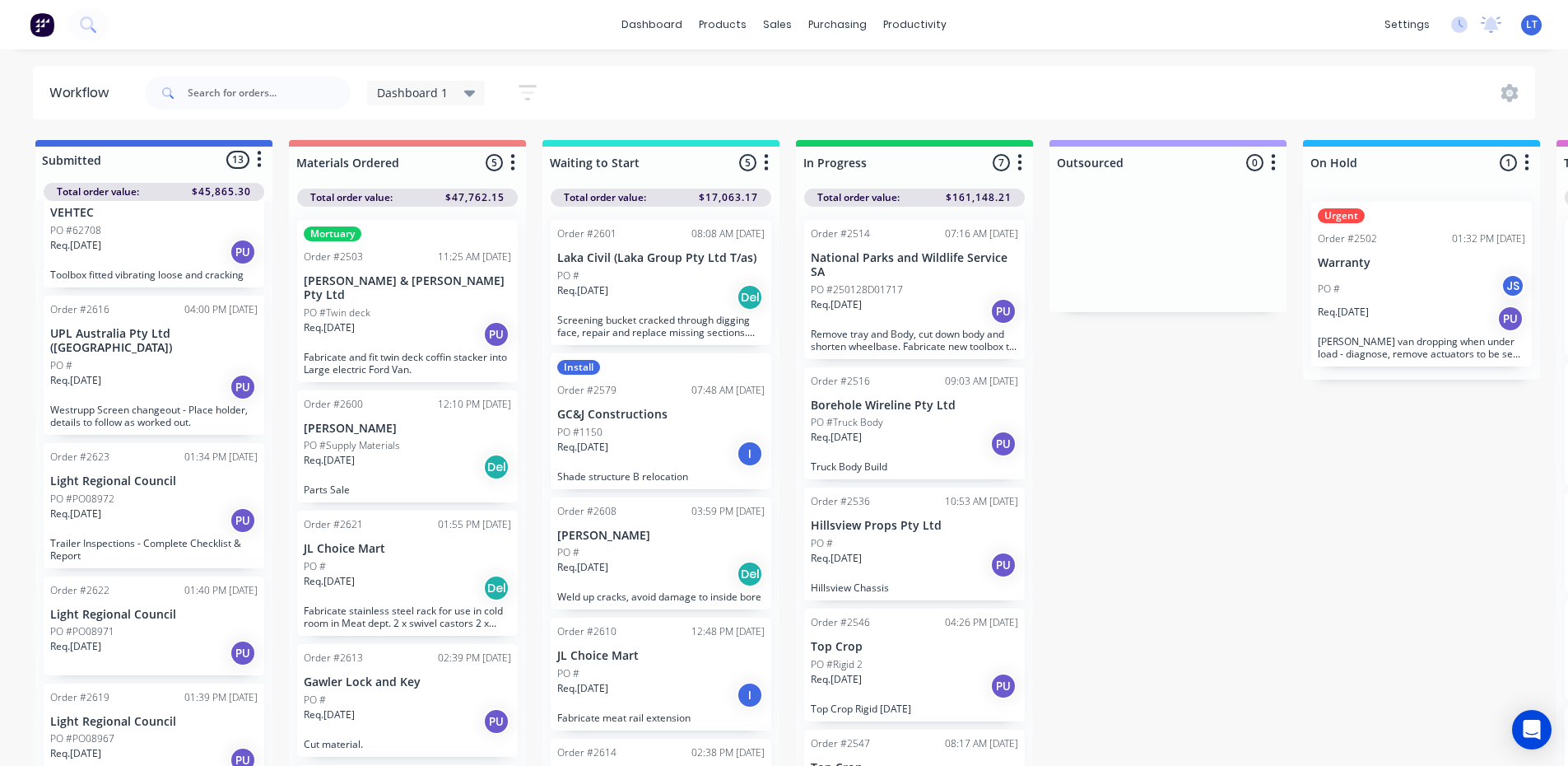
click at [370, 526] on div "Order #2621 01:55 PM [DATE] JL Choice Mart PO # Req. [DATE] Del Fabricate stain…" at bounding box center [407, 573] width 220 height 125
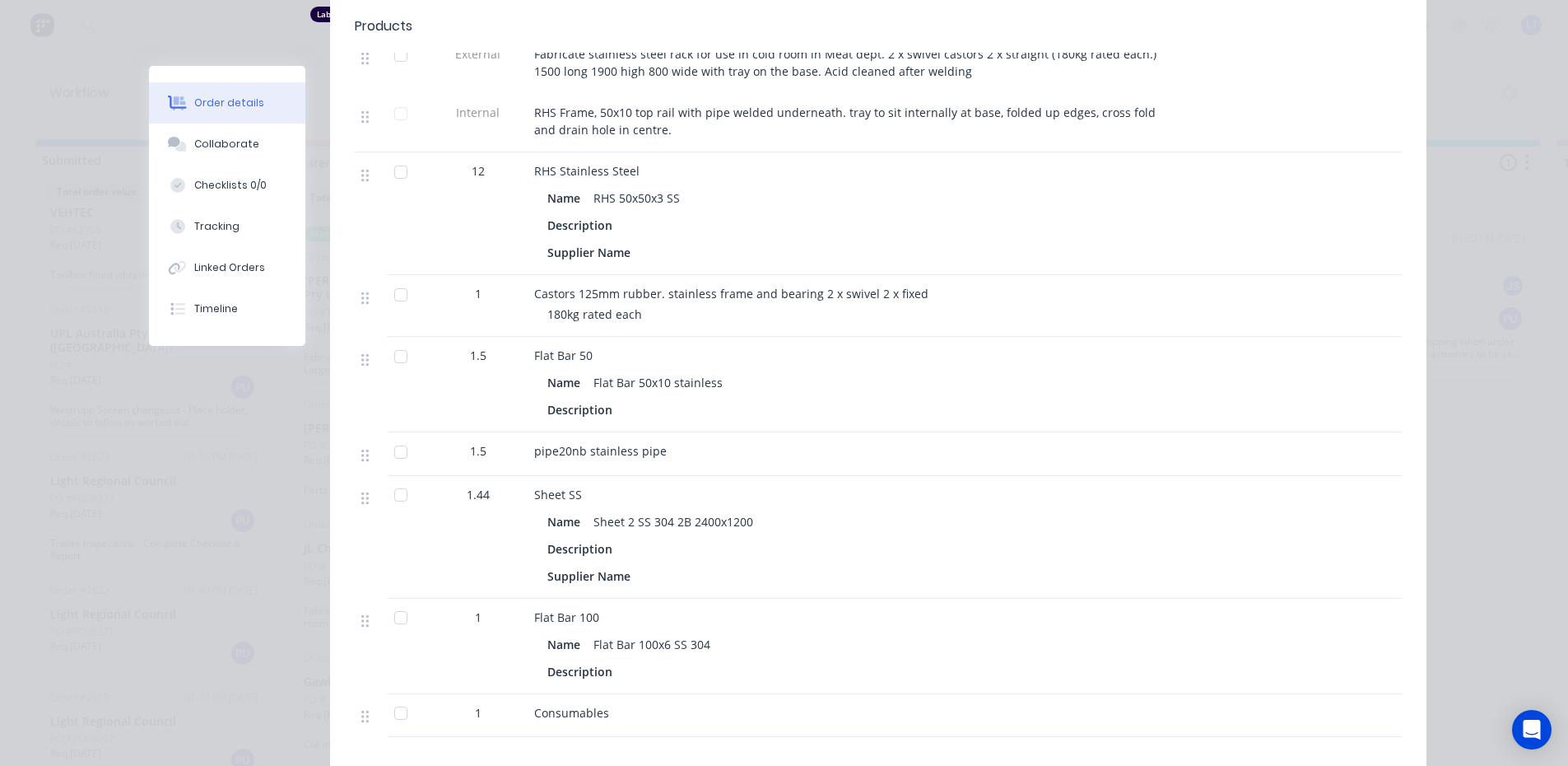
scroll to position [741, 0]
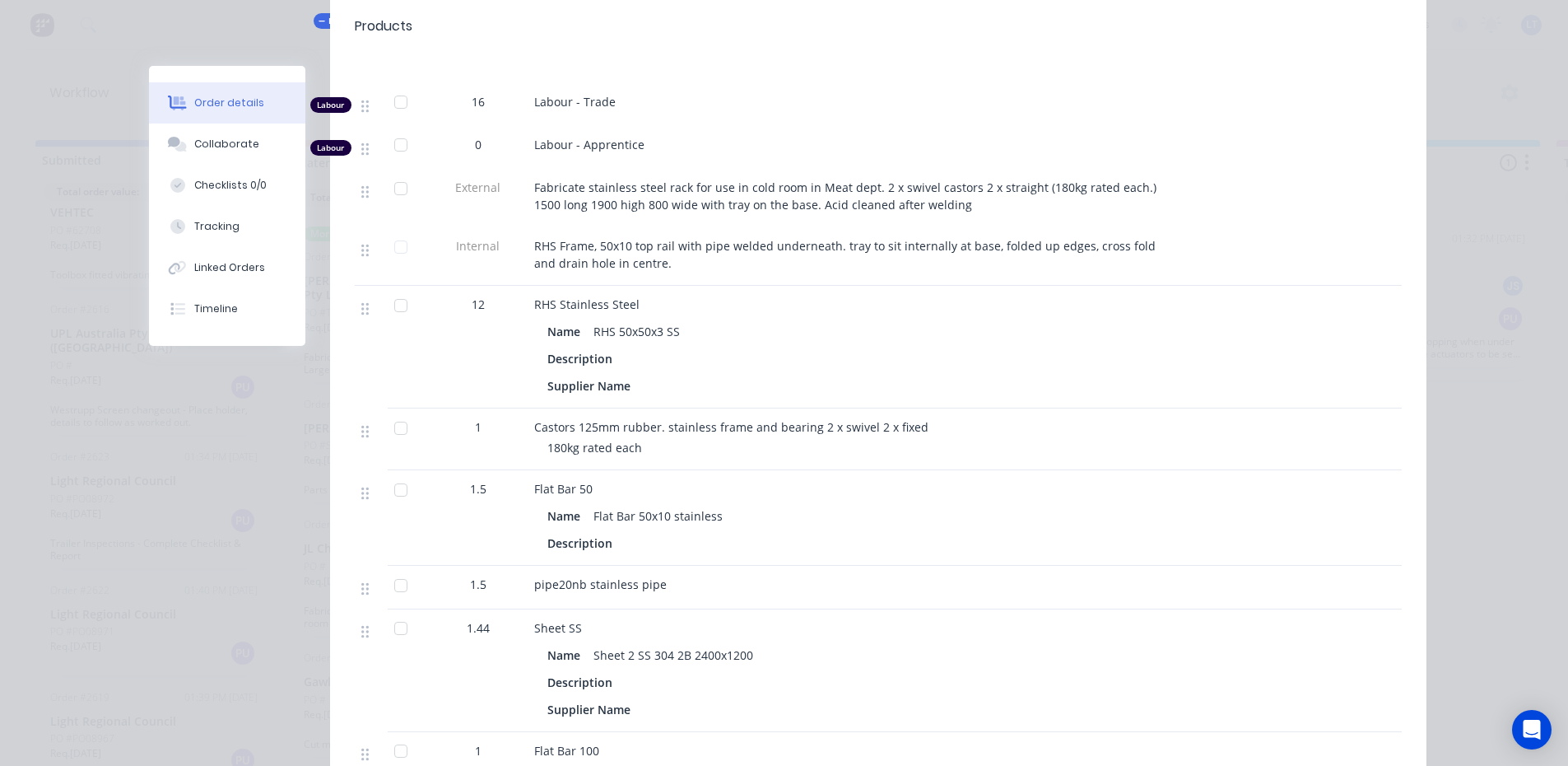
click at [391, 412] on div at bounding box center [401, 428] width 33 height 33
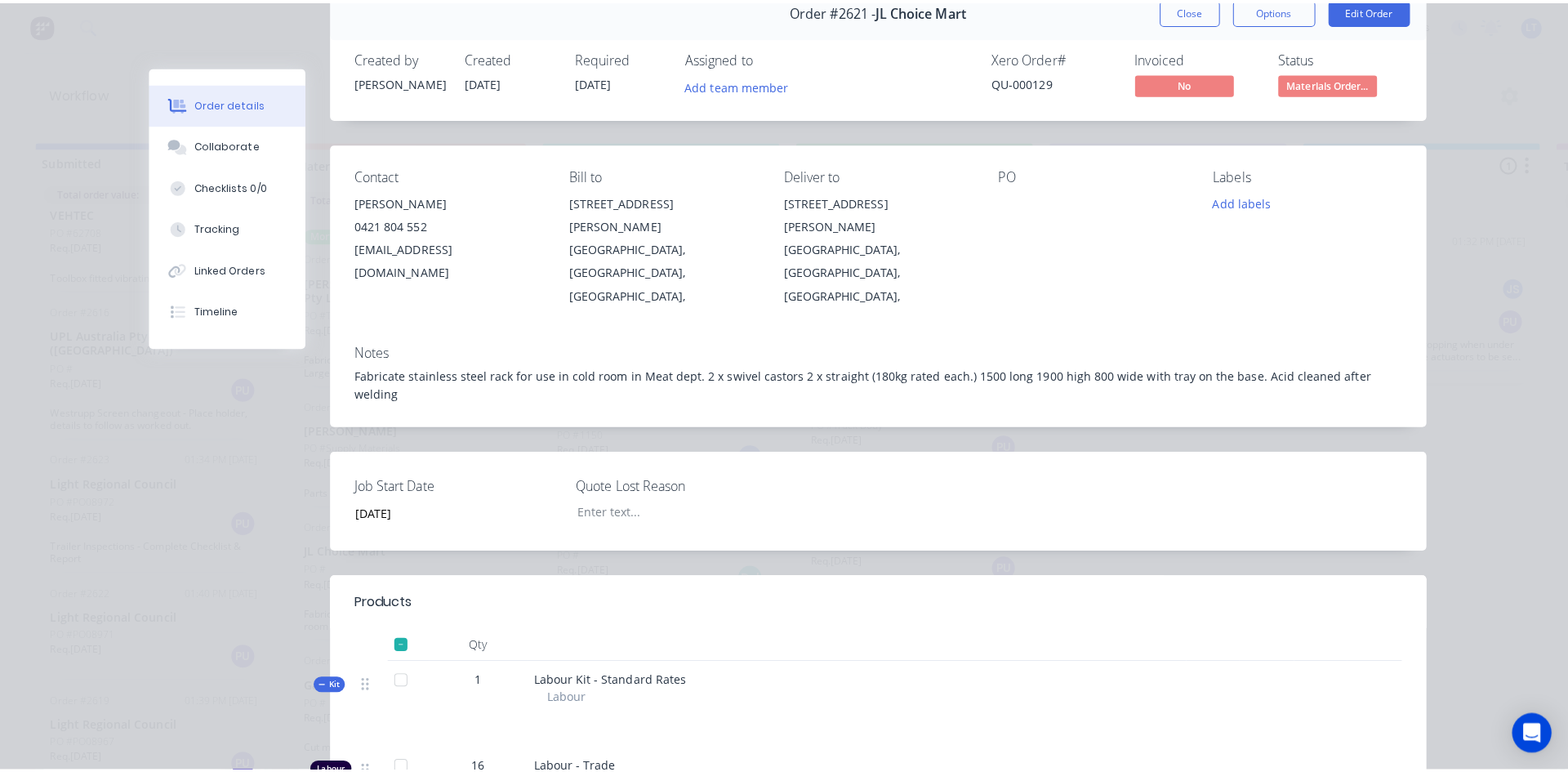
scroll to position [0, 0]
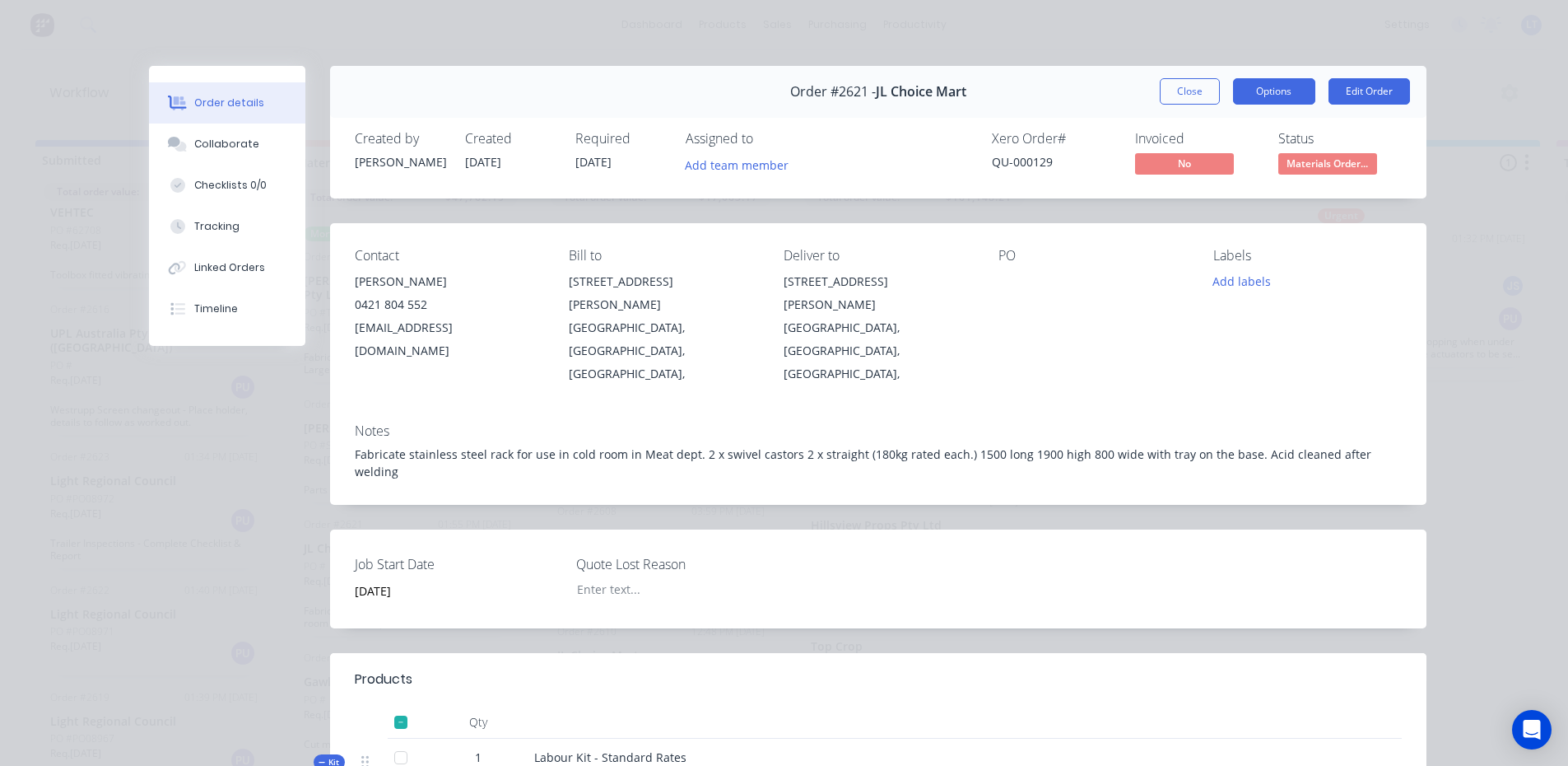
click at [1292, 84] on button "Options" at bounding box center [1274, 91] width 83 height 27
click at [1192, 84] on button "Close" at bounding box center [1189, 91] width 60 height 27
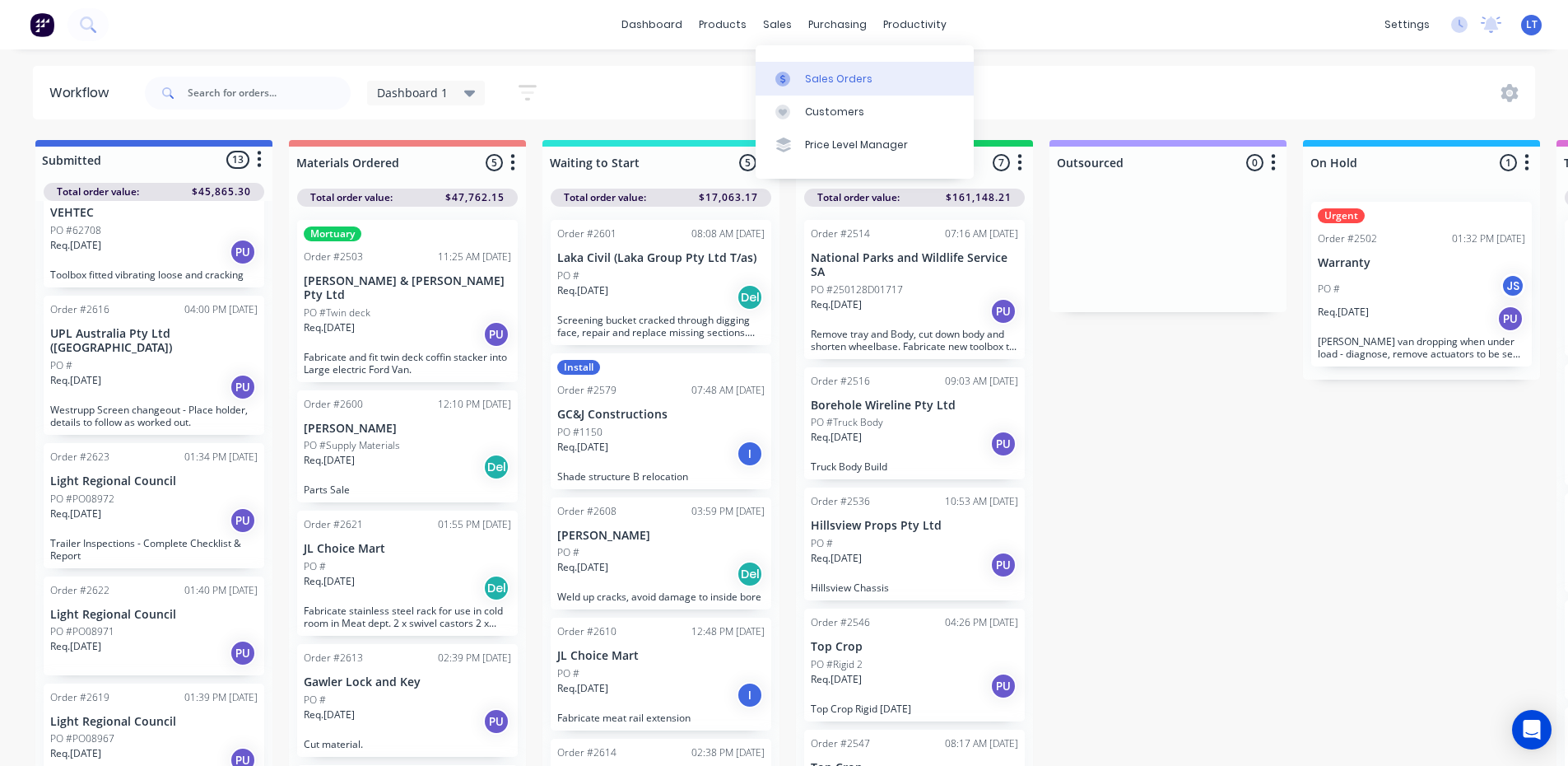
click at [831, 71] on div "Sales Orders" at bounding box center [838, 79] width 67 height 15
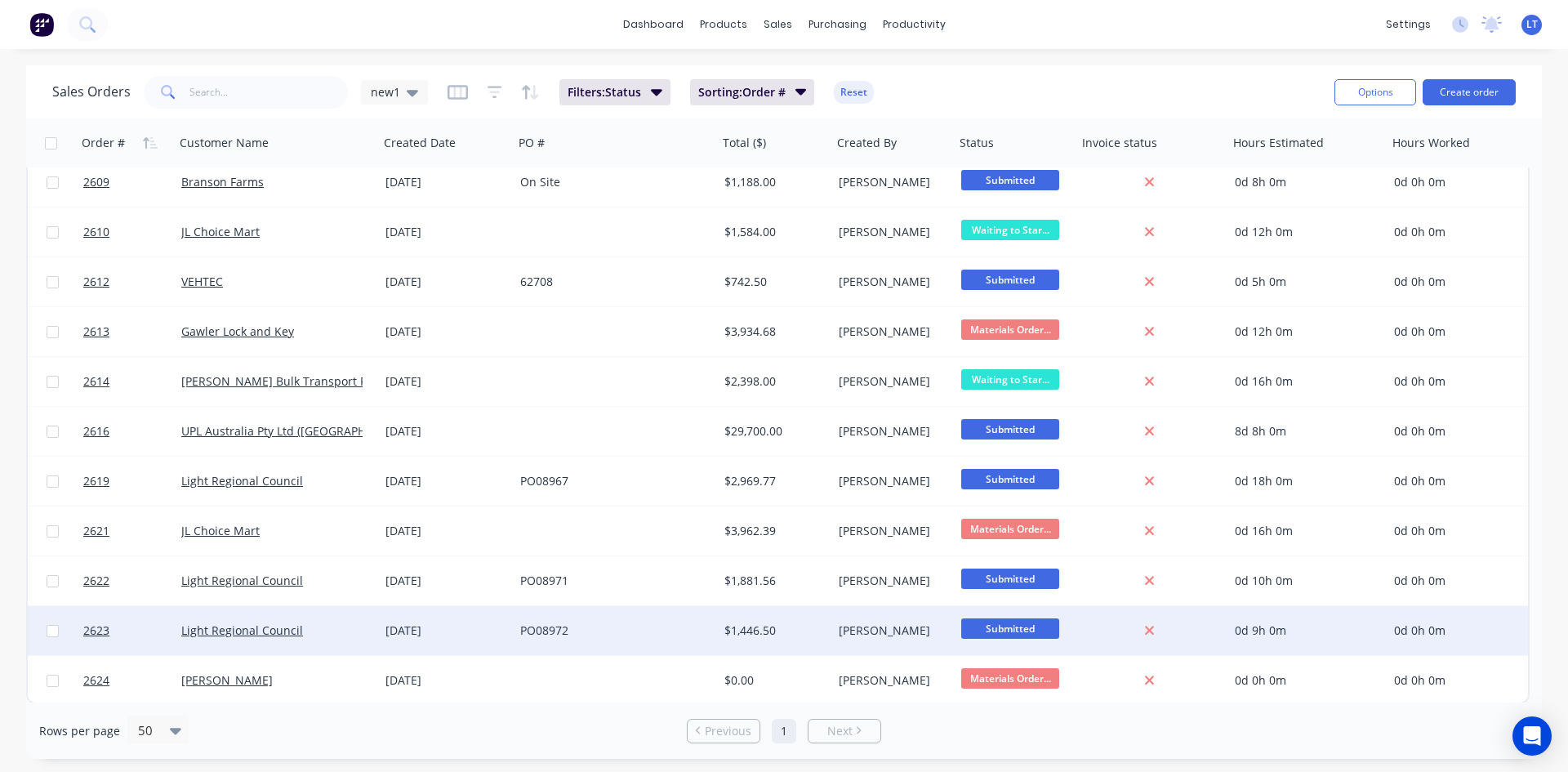
scroll to position [1159, 0]
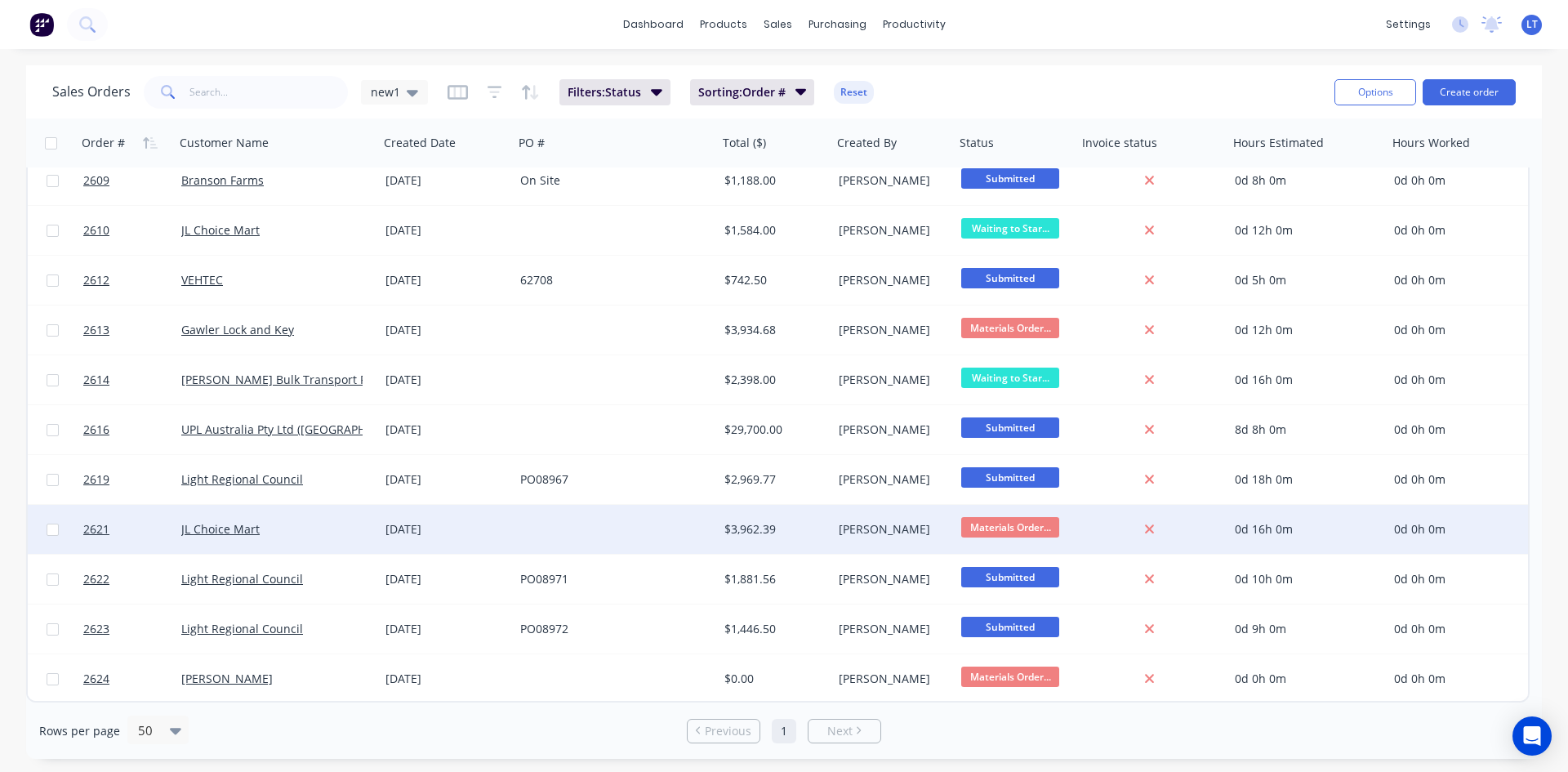
click at [250, 537] on div "JL Choice Mart" at bounding box center [272, 528] width 182 height 16
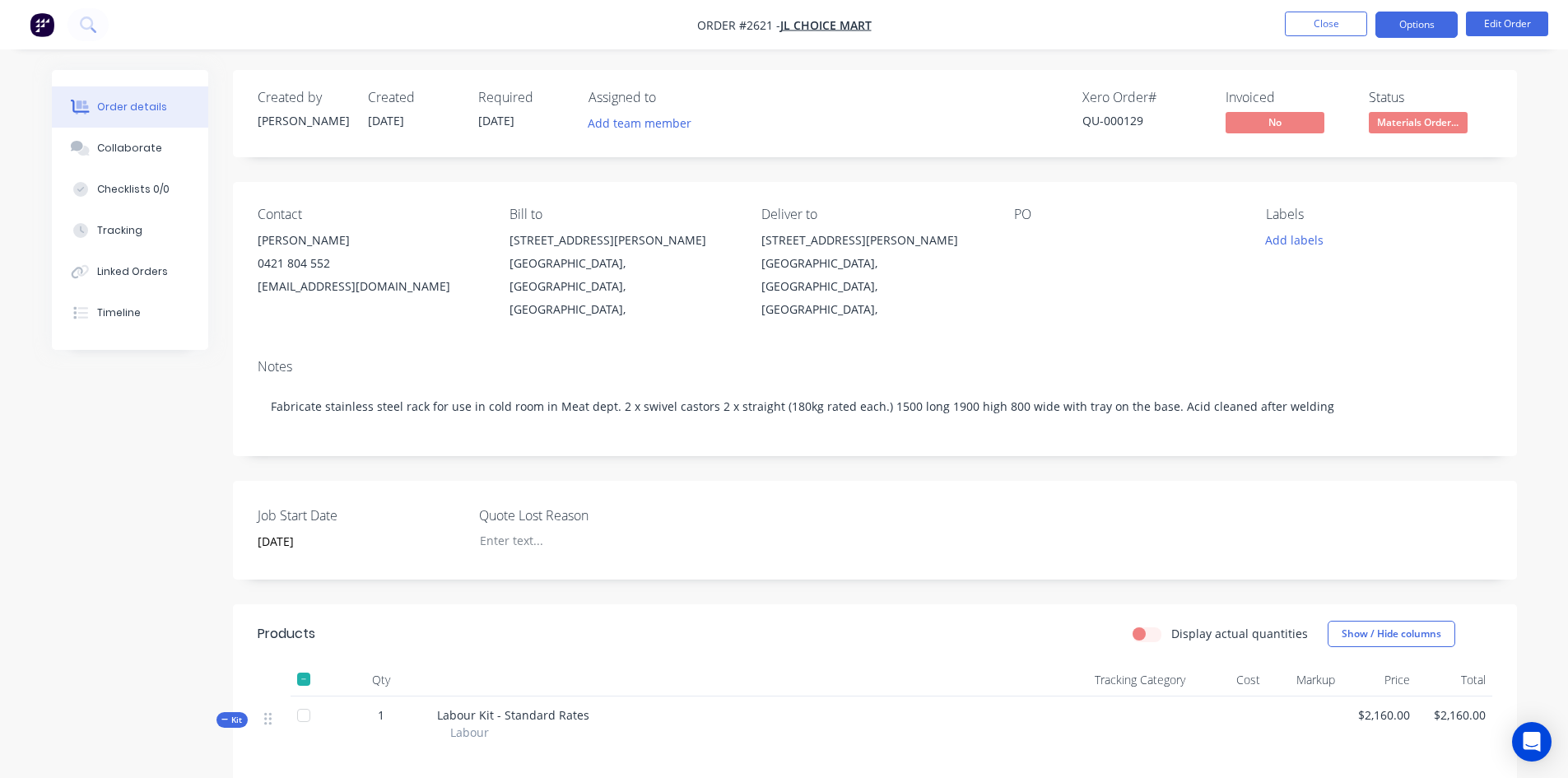
click at [1427, 23] on button "Options" at bounding box center [1416, 25] width 83 height 27
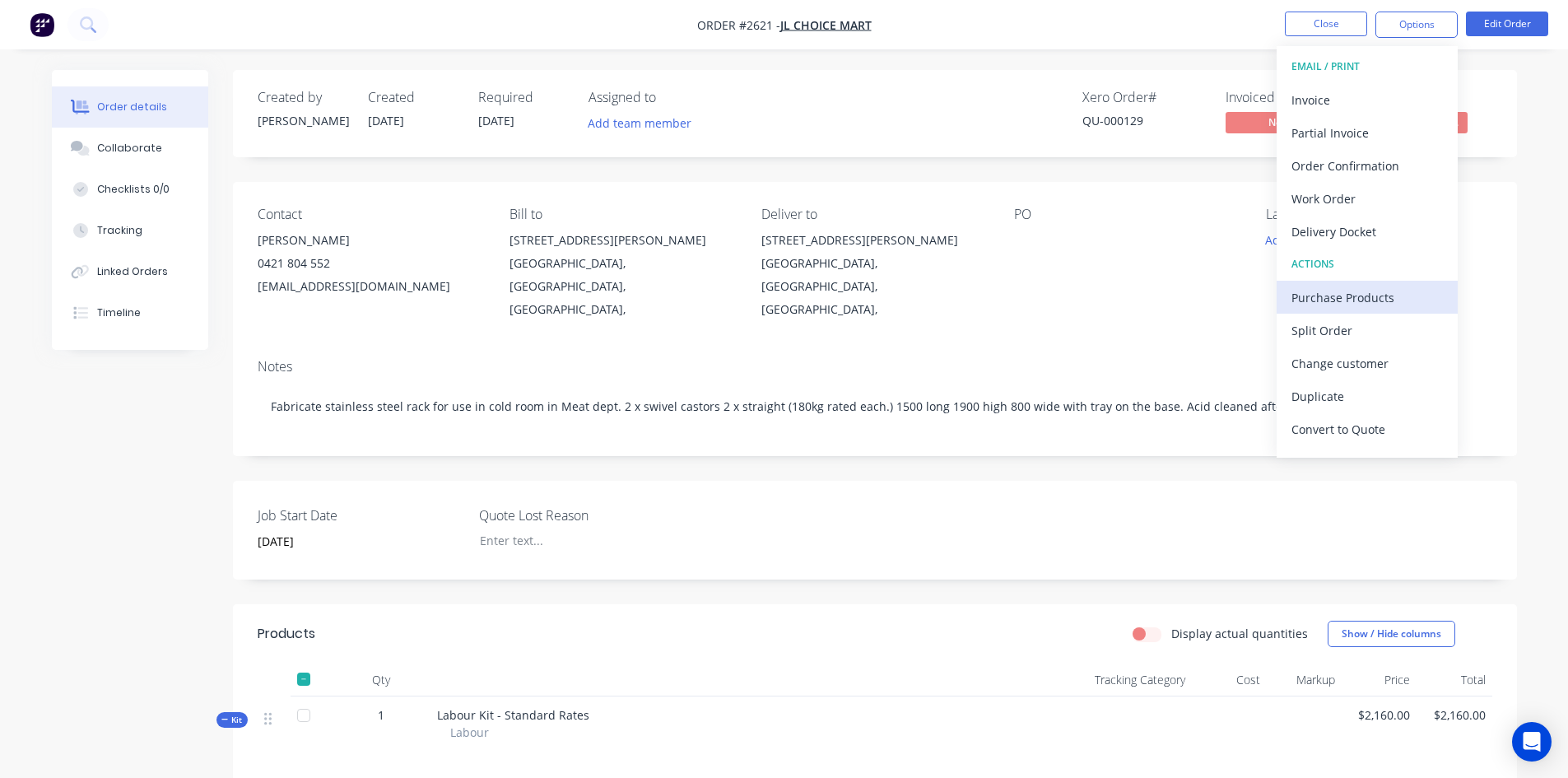
click at [1358, 299] on div "Purchase Products" at bounding box center [1368, 297] width 152 height 24
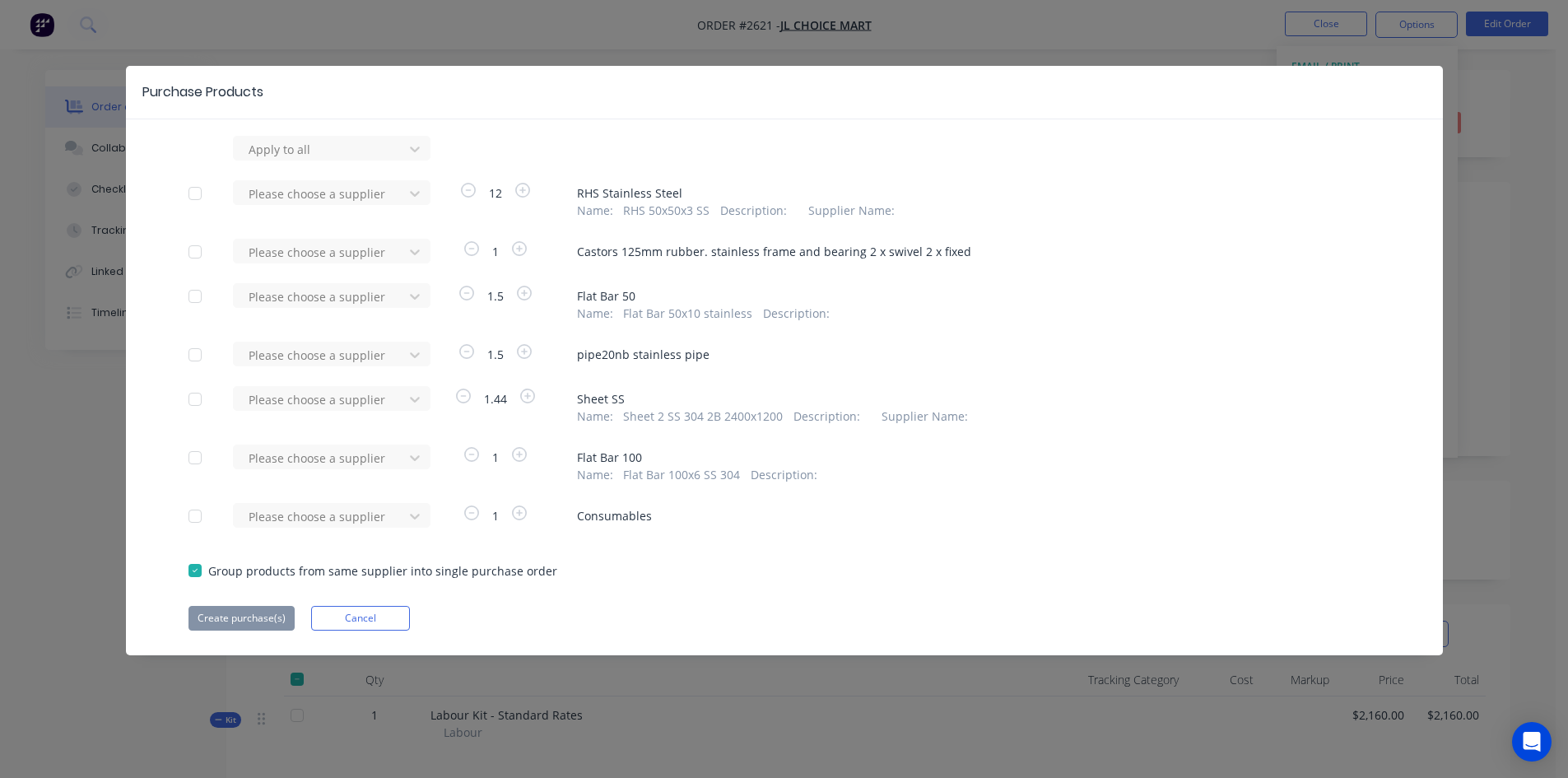
click at [196, 253] on div at bounding box center [195, 251] width 33 height 33
click at [422, 145] on icon at bounding box center [414, 148] width 16 height 16
click at [267, 155] on input "ademerch" at bounding box center [276, 149] width 59 height 17
type input "admerch"
click at [291, 189] on div "AdMerch (Richmond Engineering Co Vic Pty Ltd)" at bounding box center [331, 194] width 197 height 47
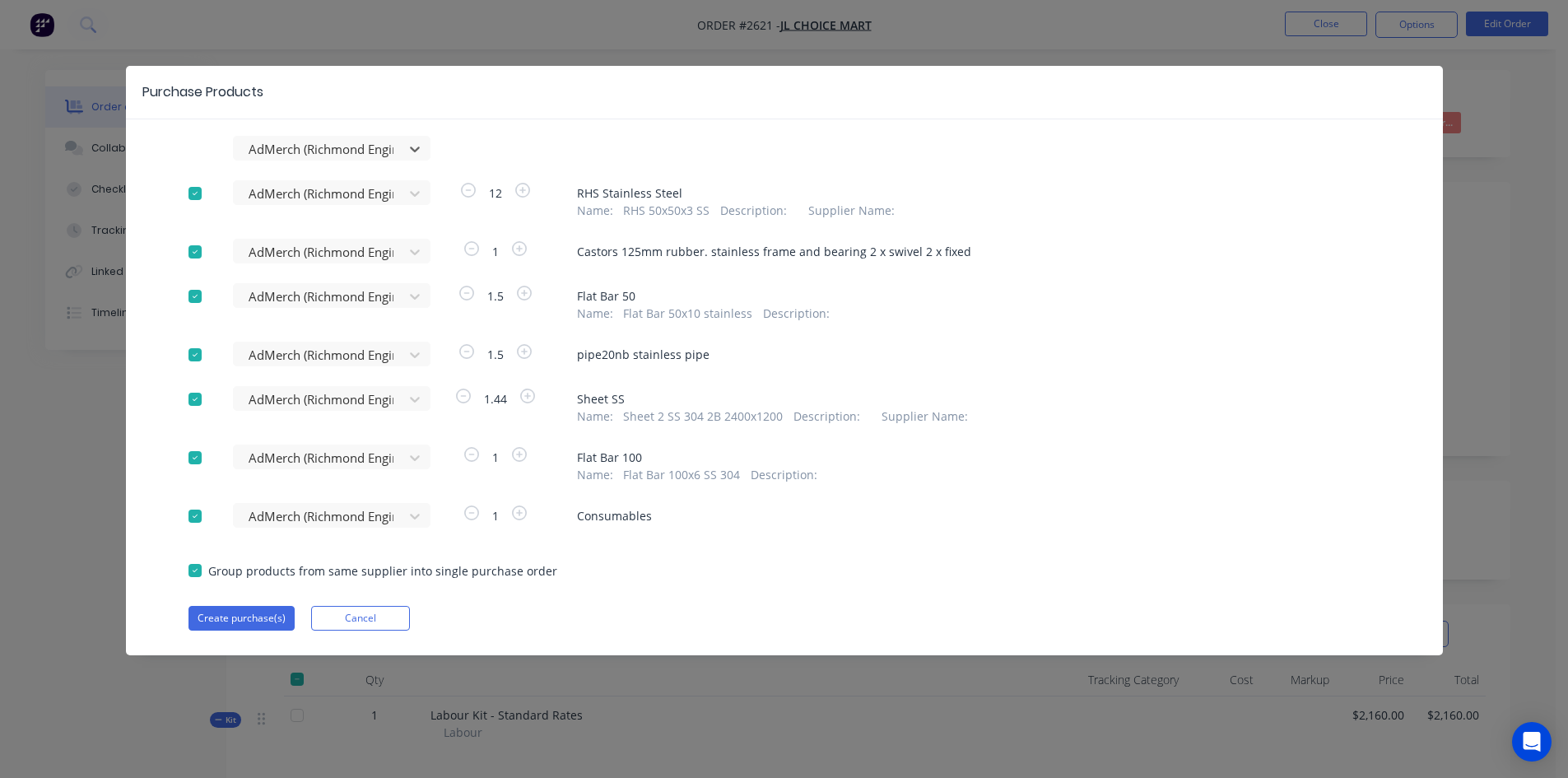
click at [195, 566] on div at bounding box center [195, 570] width 33 height 33
click at [193, 503] on div at bounding box center [195, 515] width 33 height 33
click at [191, 458] on div at bounding box center [195, 457] width 33 height 33
click at [189, 395] on div at bounding box center [195, 398] width 33 height 33
click at [197, 344] on div at bounding box center [195, 354] width 33 height 33
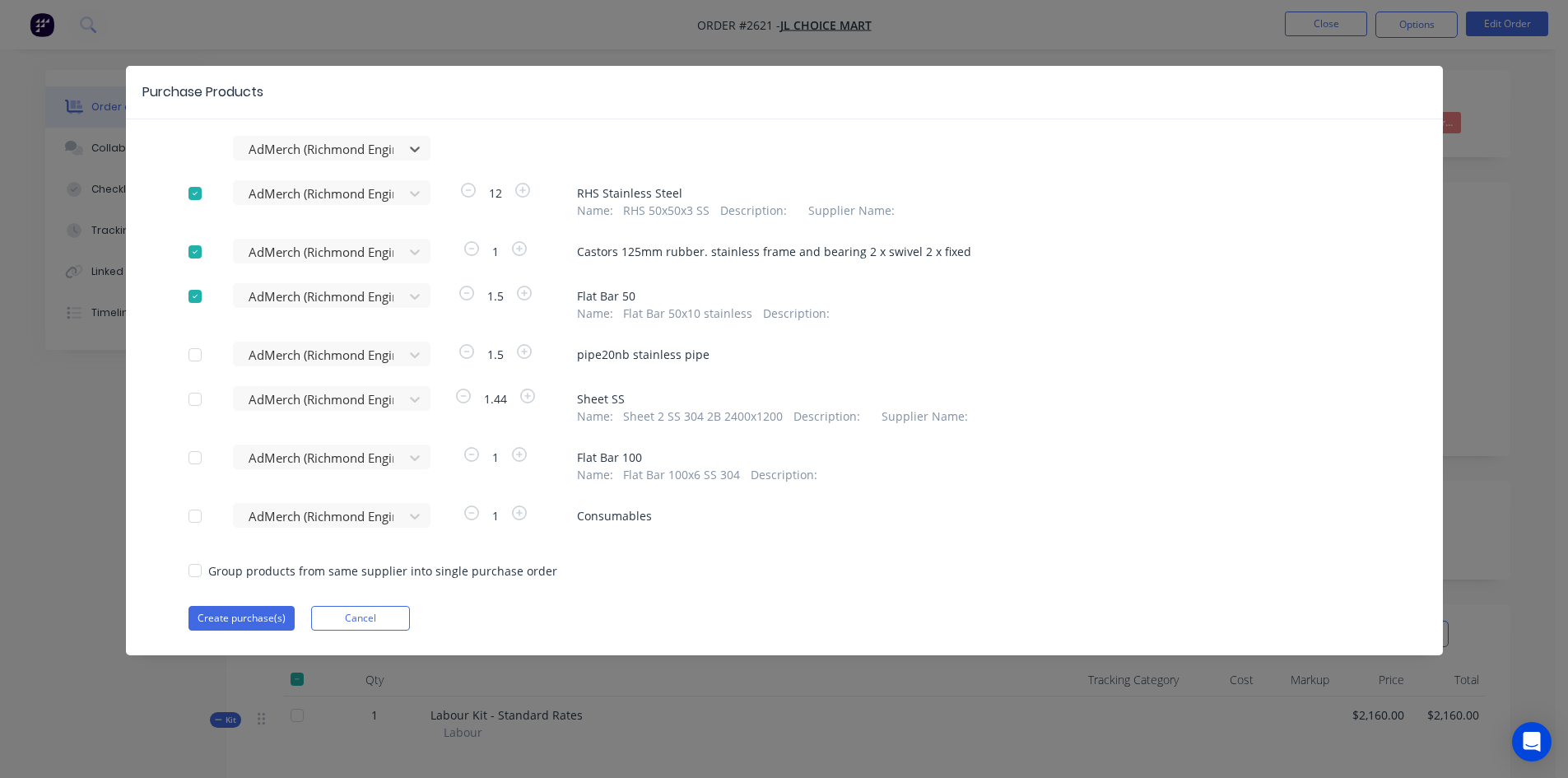
click at [184, 189] on div at bounding box center [195, 193] width 33 height 33
click at [189, 293] on div at bounding box center [195, 296] width 33 height 33
click at [252, 615] on button "Create purchase(s)" at bounding box center [242, 618] width 106 height 25
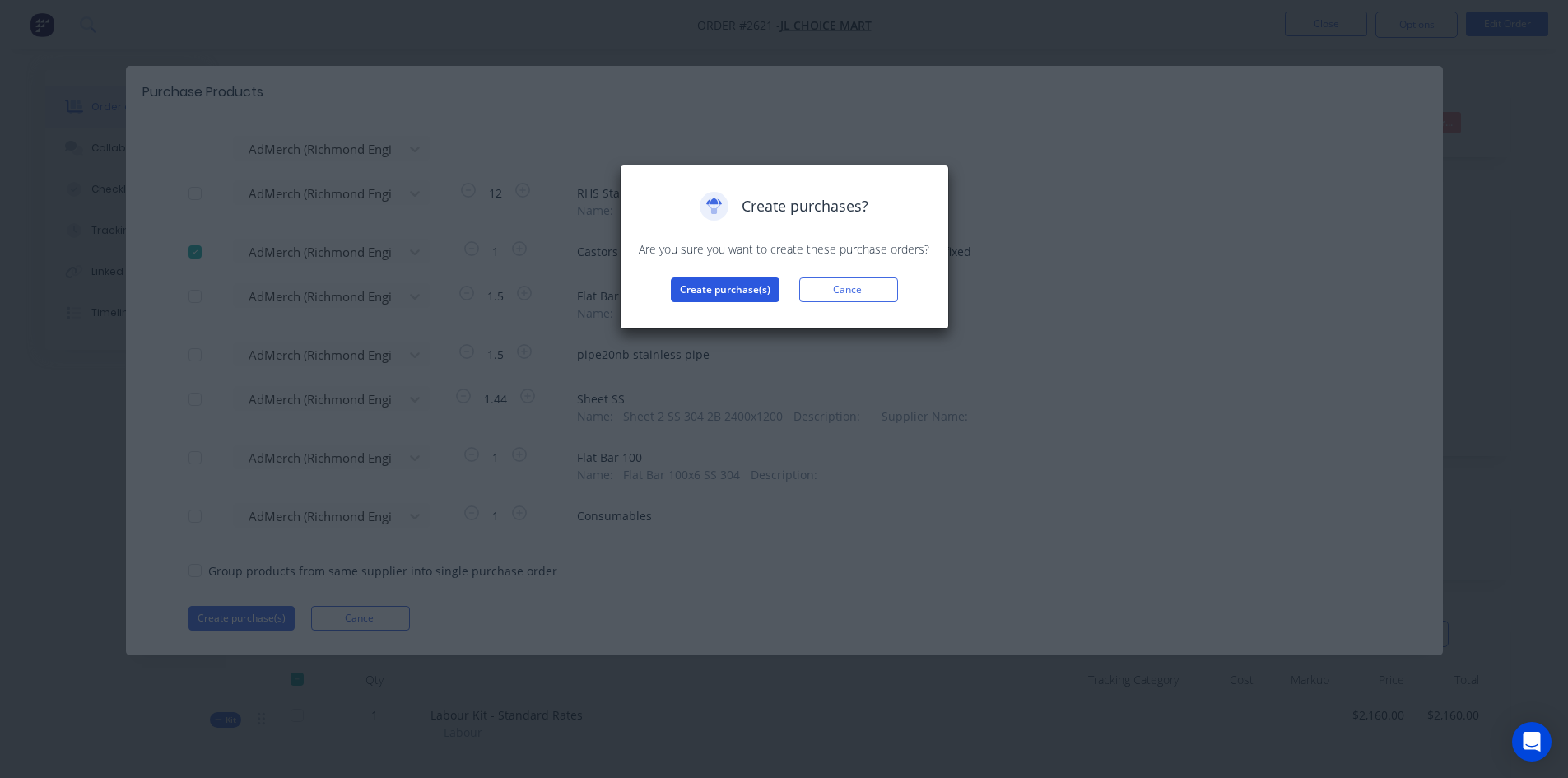
click at [756, 296] on button "Create purchase(s)" at bounding box center [725, 289] width 108 height 25
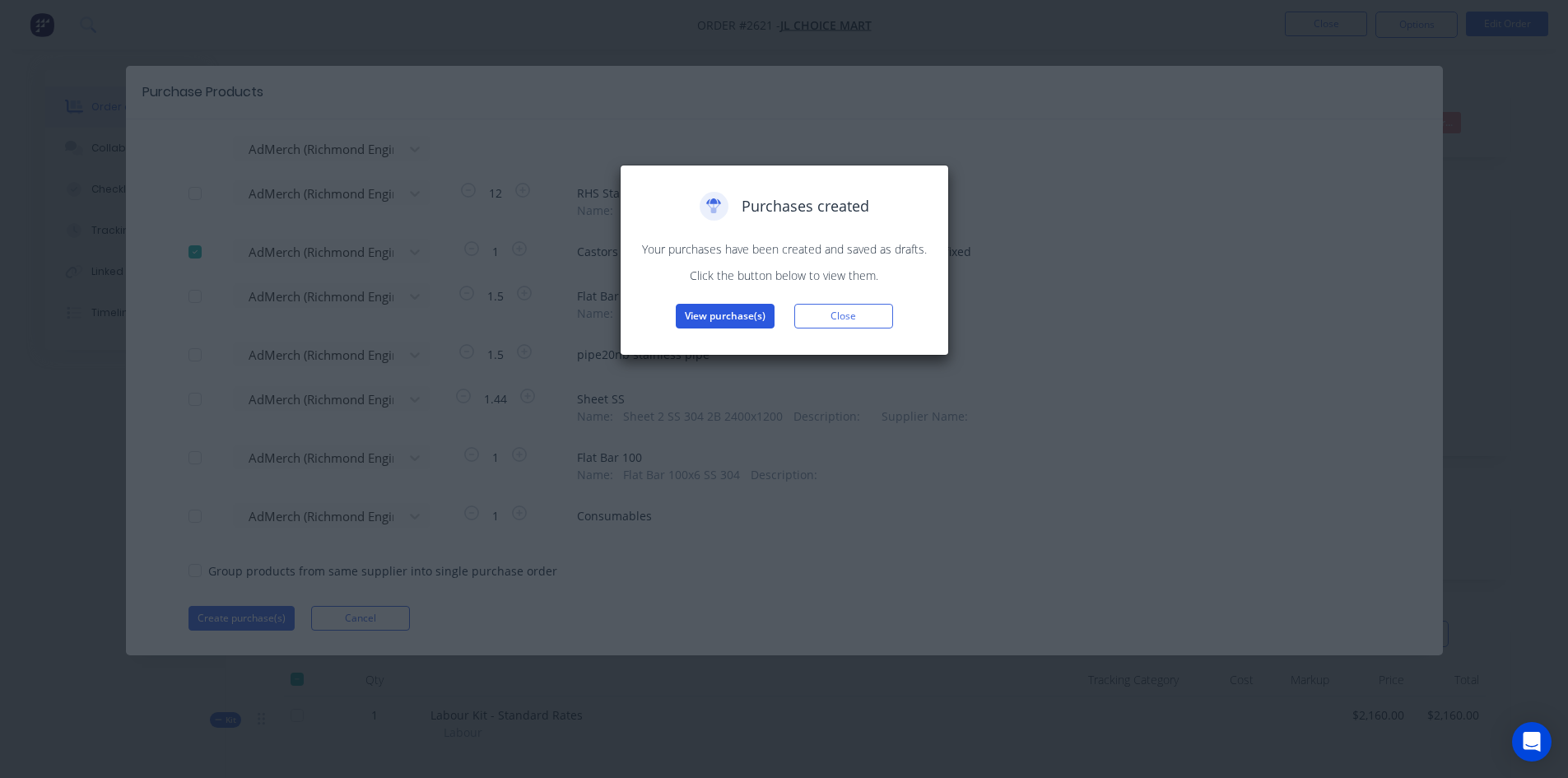
click at [724, 311] on button "View purchase(s)" at bounding box center [725, 316] width 99 height 25
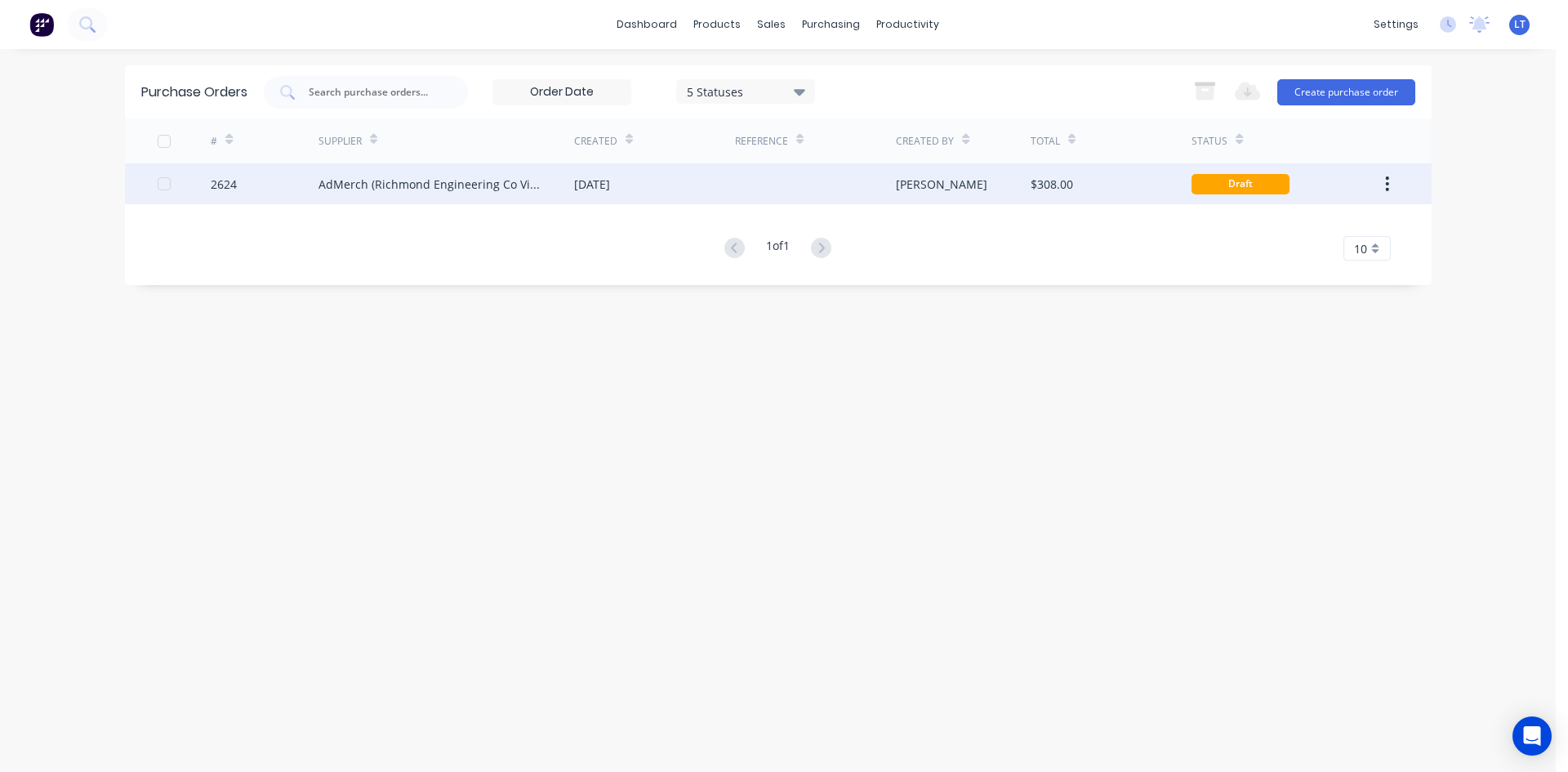
click at [476, 188] on div "AdMerch (Richmond Engineering Co Vic Pty Ltd)" at bounding box center [429, 184] width 223 height 17
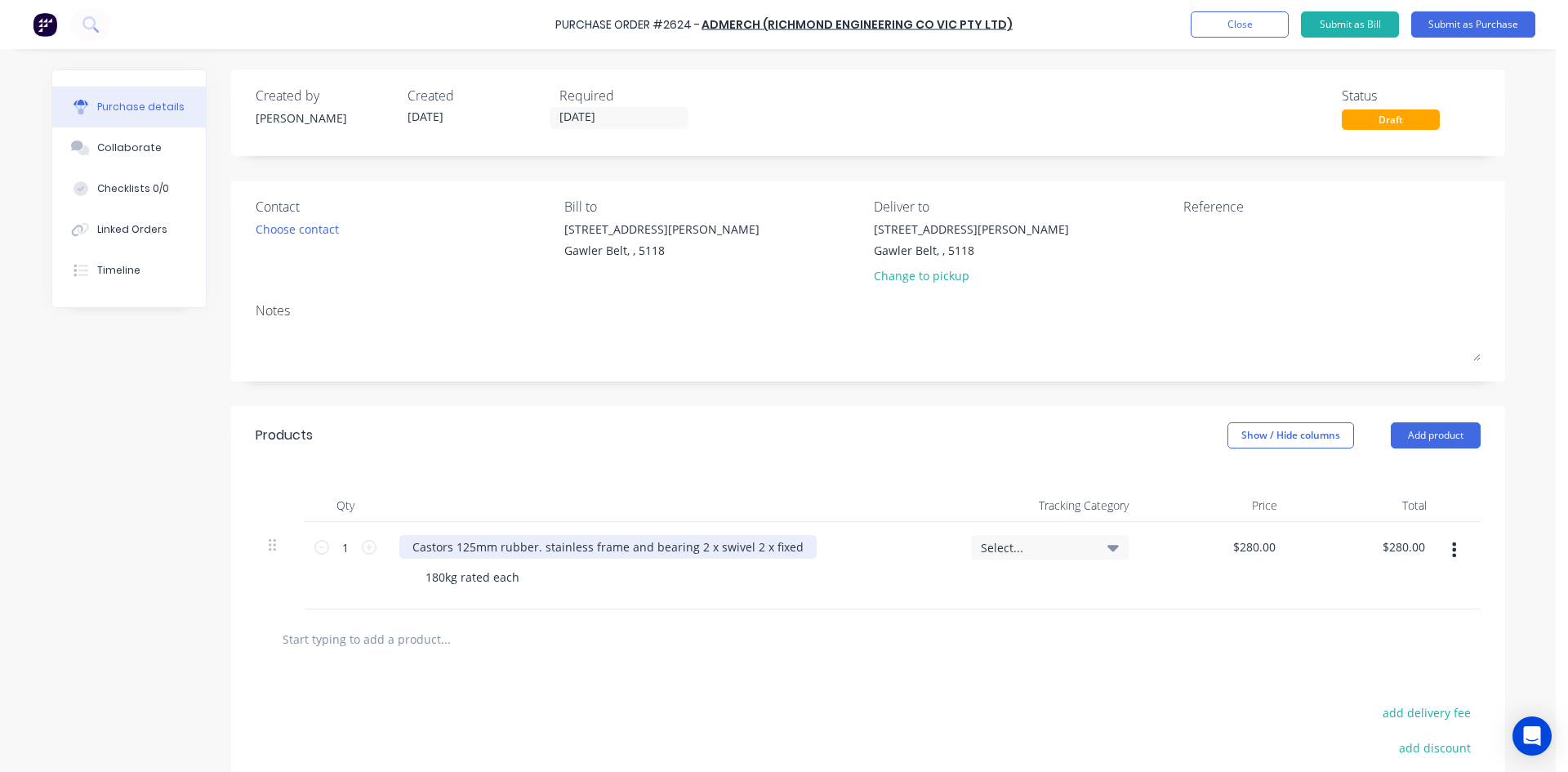
click at [791, 551] on div "Castors 125mm rubber. stainless frame and bearing 2 x swivel 2 x fixed" at bounding box center [607, 546] width 417 height 24
click at [854, 550] on div "Castors 125mm rubber. stainless frame and bearing 2 x swivel 2 x fixed as per q…" at bounding box center [644, 546] width 490 height 24
click at [905, 603] on div "Castors 125mm rubber. stainless frame and bearing 2 x swivel 2 x fixed as per q…" at bounding box center [671, 565] width 572 height 88
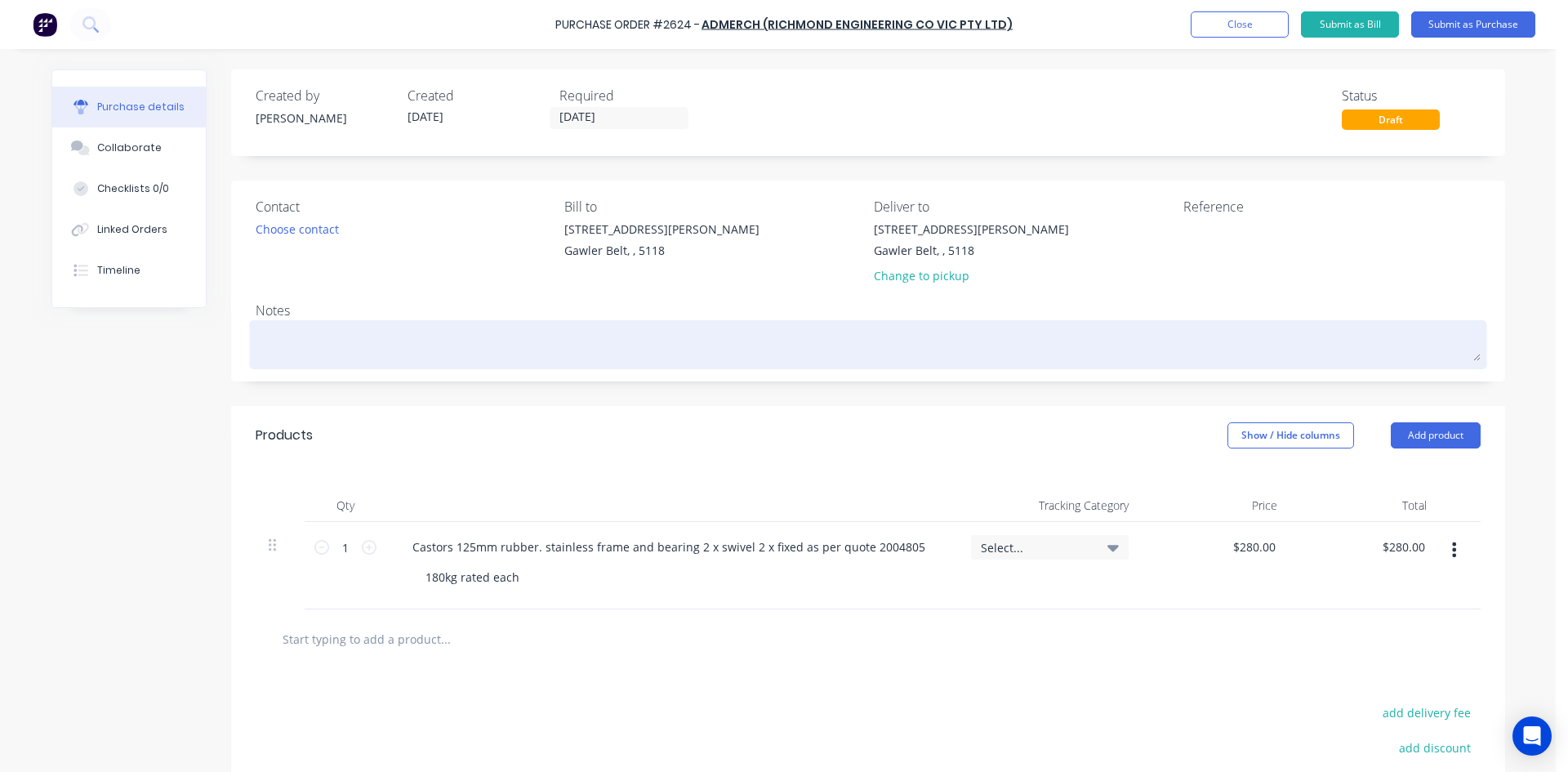
click at [374, 342] on textarea at bounding box center [867, 342] width 1225 height 37
type textarea "x"
type textarea "P"
type textarea "x"
type textarea "Pe"
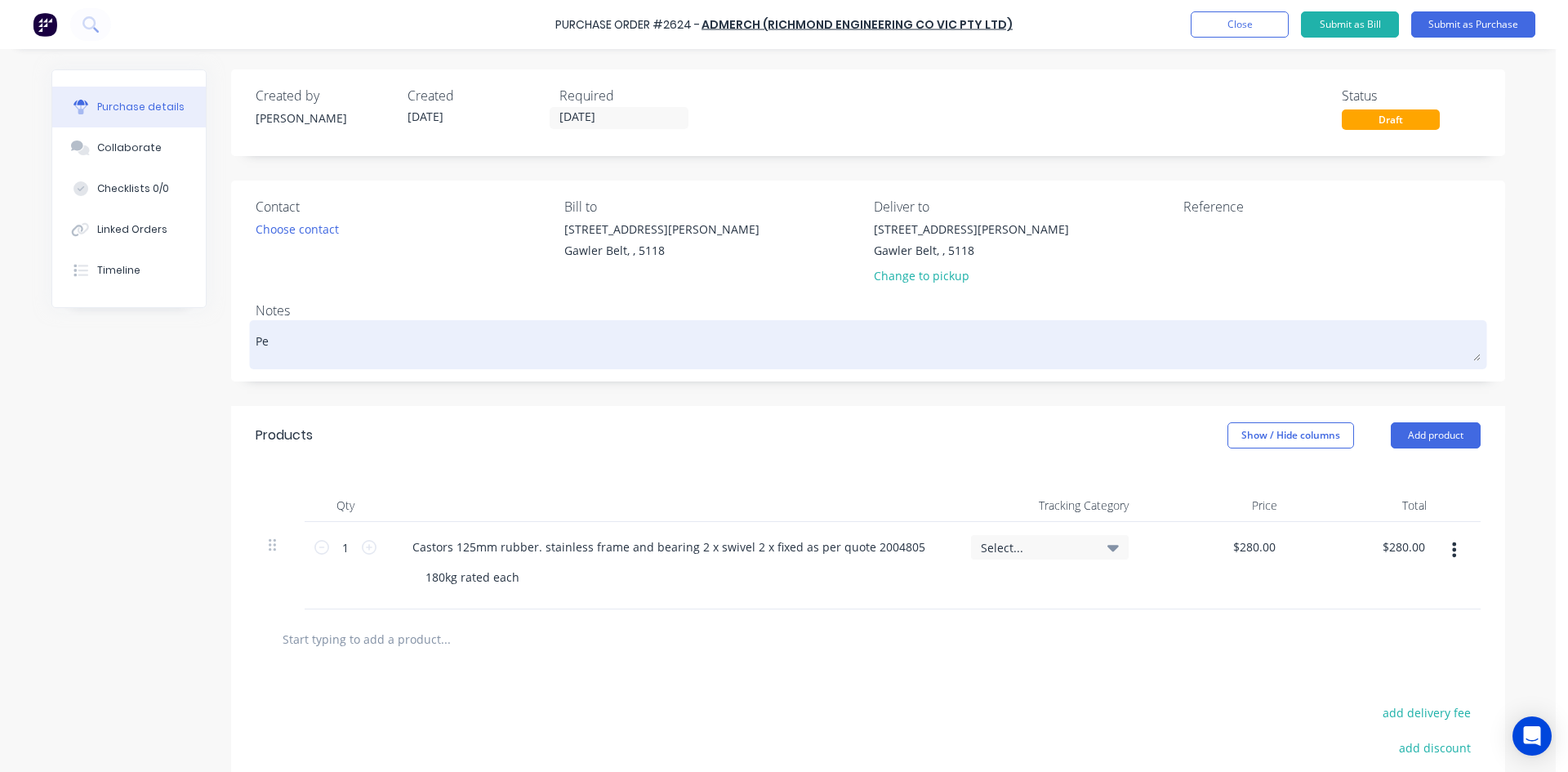
type textarea "x"
type textarea "Per"
type textarea "x"
type textarea "Per"
type textarea "x"
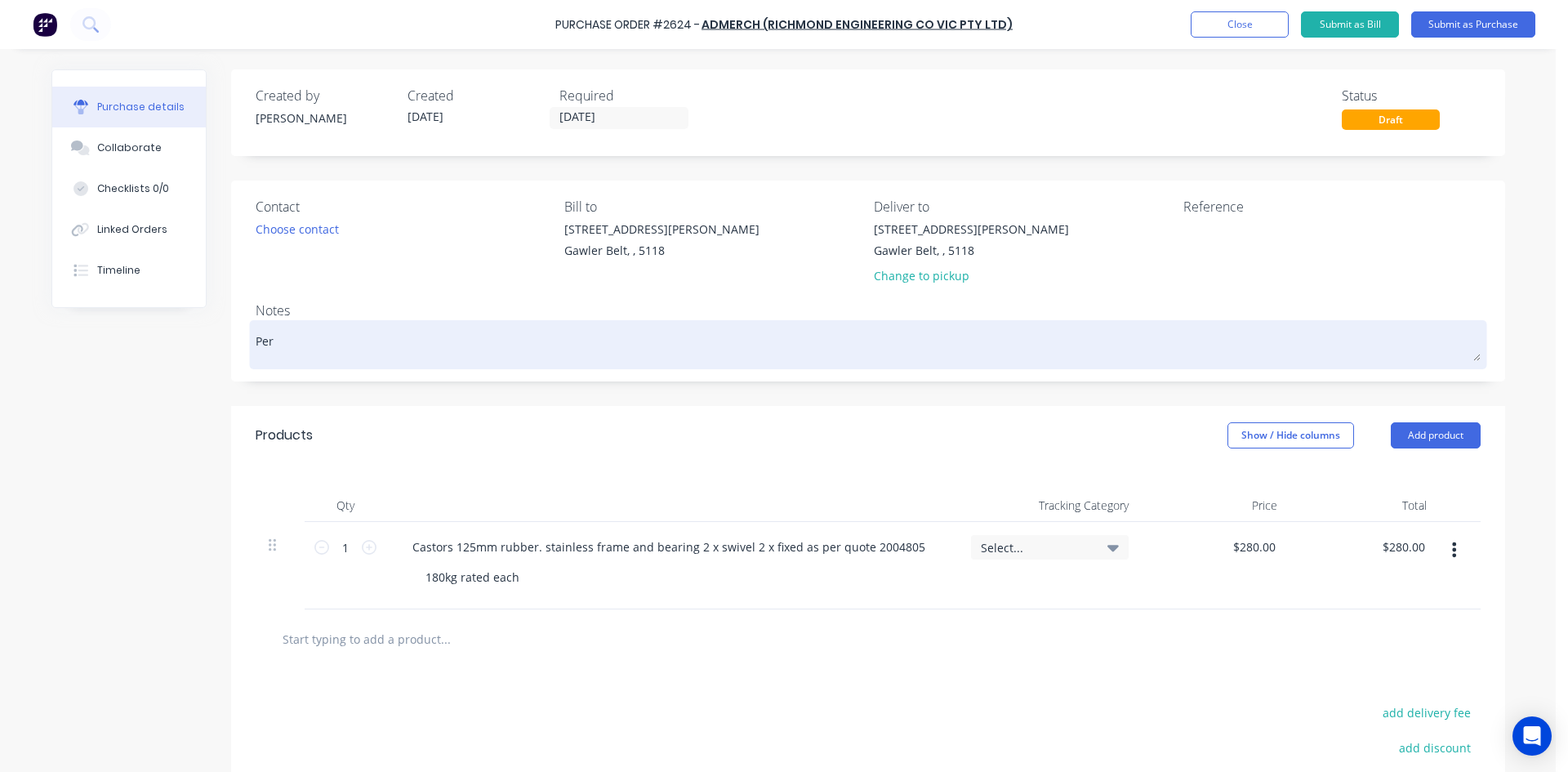
type textarea "Per Q"
type textarea "x"
type textarea "Per Qu"
type textarea "x"
type textarea "Per Quo"
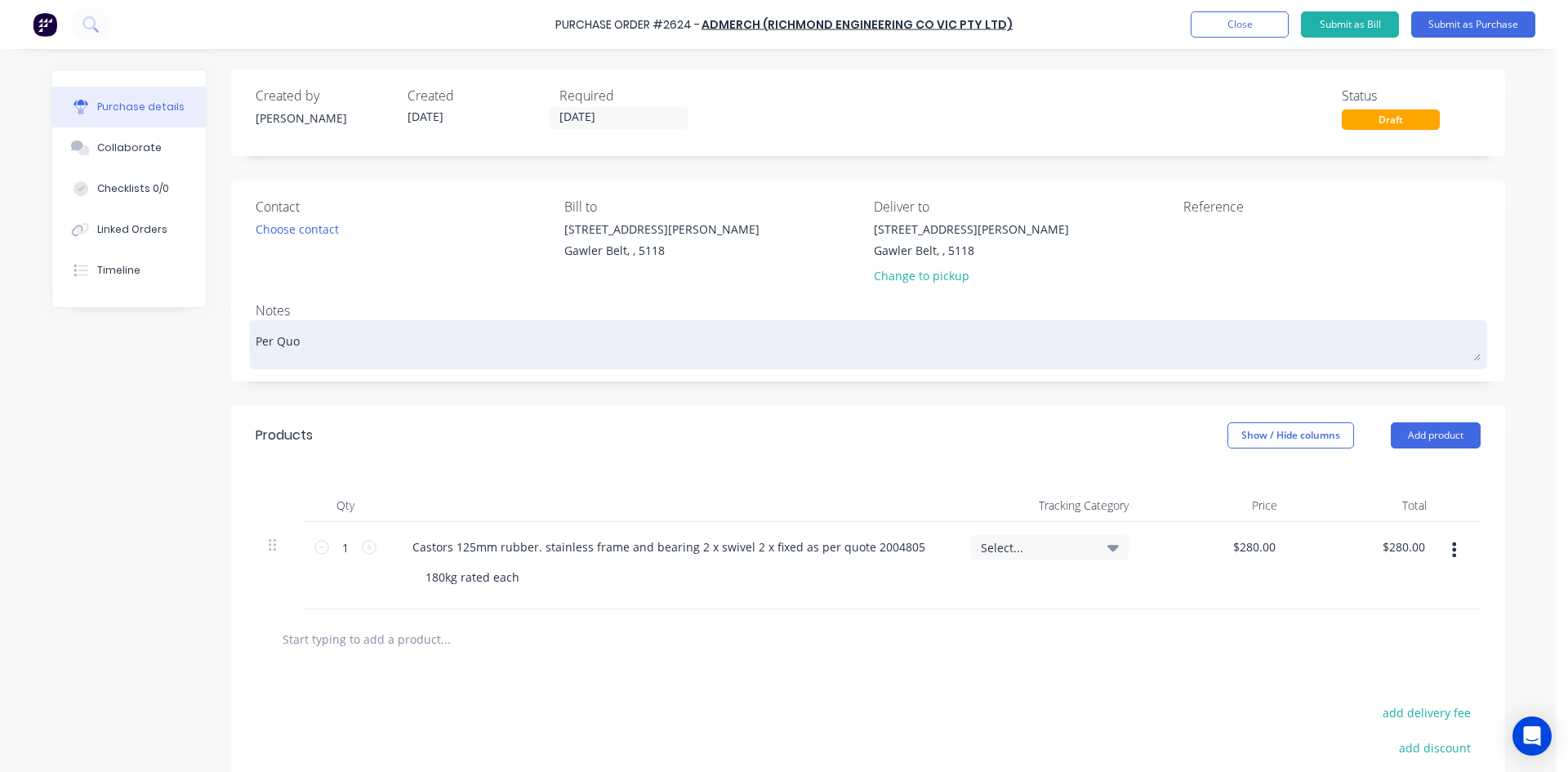
type textarea "x"
type textarea "Per Quot"
type textarea "x"
type textarea "Per Quote"
type textarea "x"
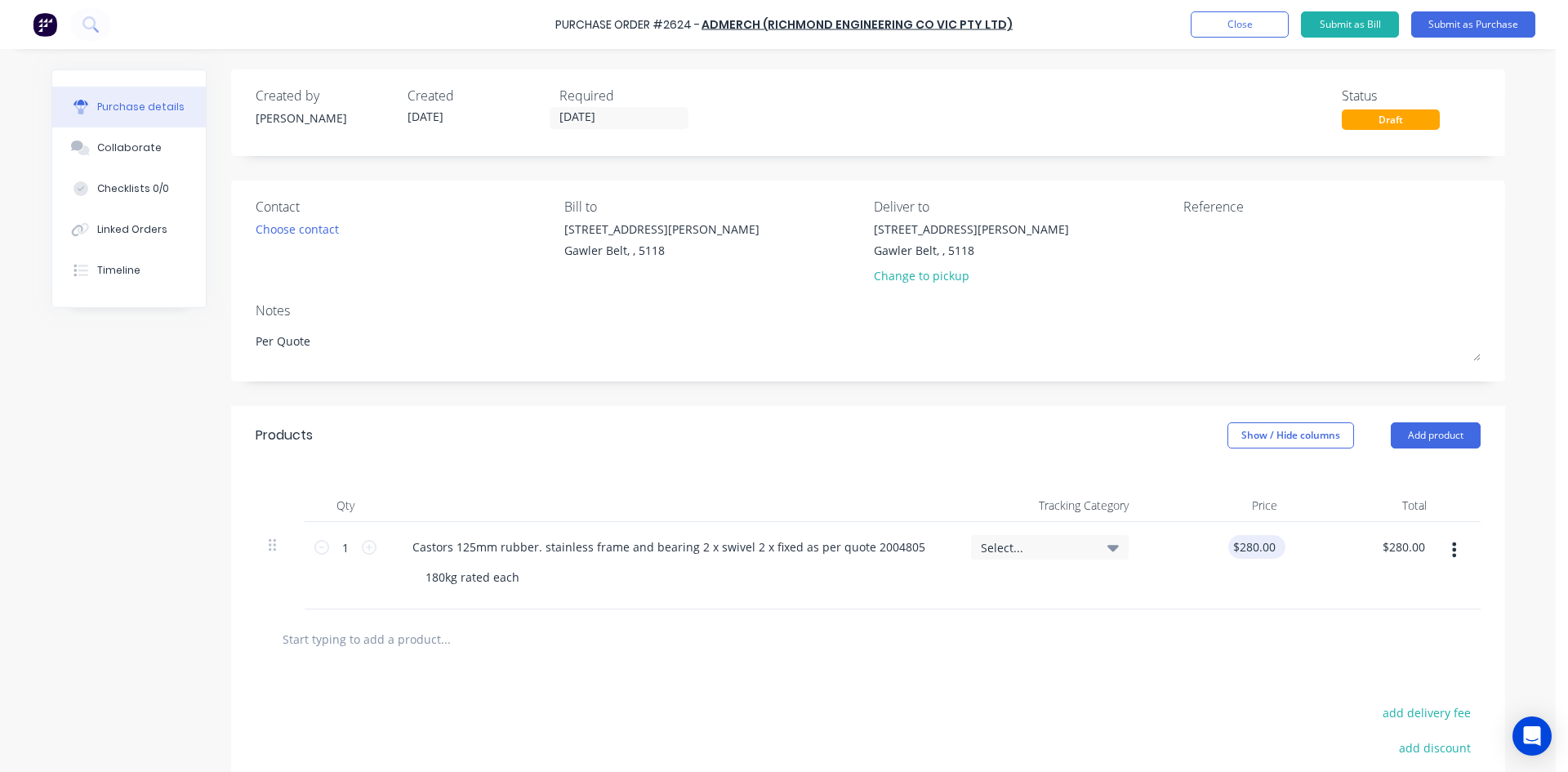
type textarea "Per Quote"
type textarea "x"
type textarea "Per Quote"
drag, startPoint x: 1261, startPoint y: 543, endPoint x: 1188, endPoint y: 541, distance: 73.0
click at [1188, 541] on div "1 1 Castors 125mm rubber. stainless frame and bearing 2 x swivel 2 x fixed as p…" at bounding box center [867, 565] width 1225 height 88
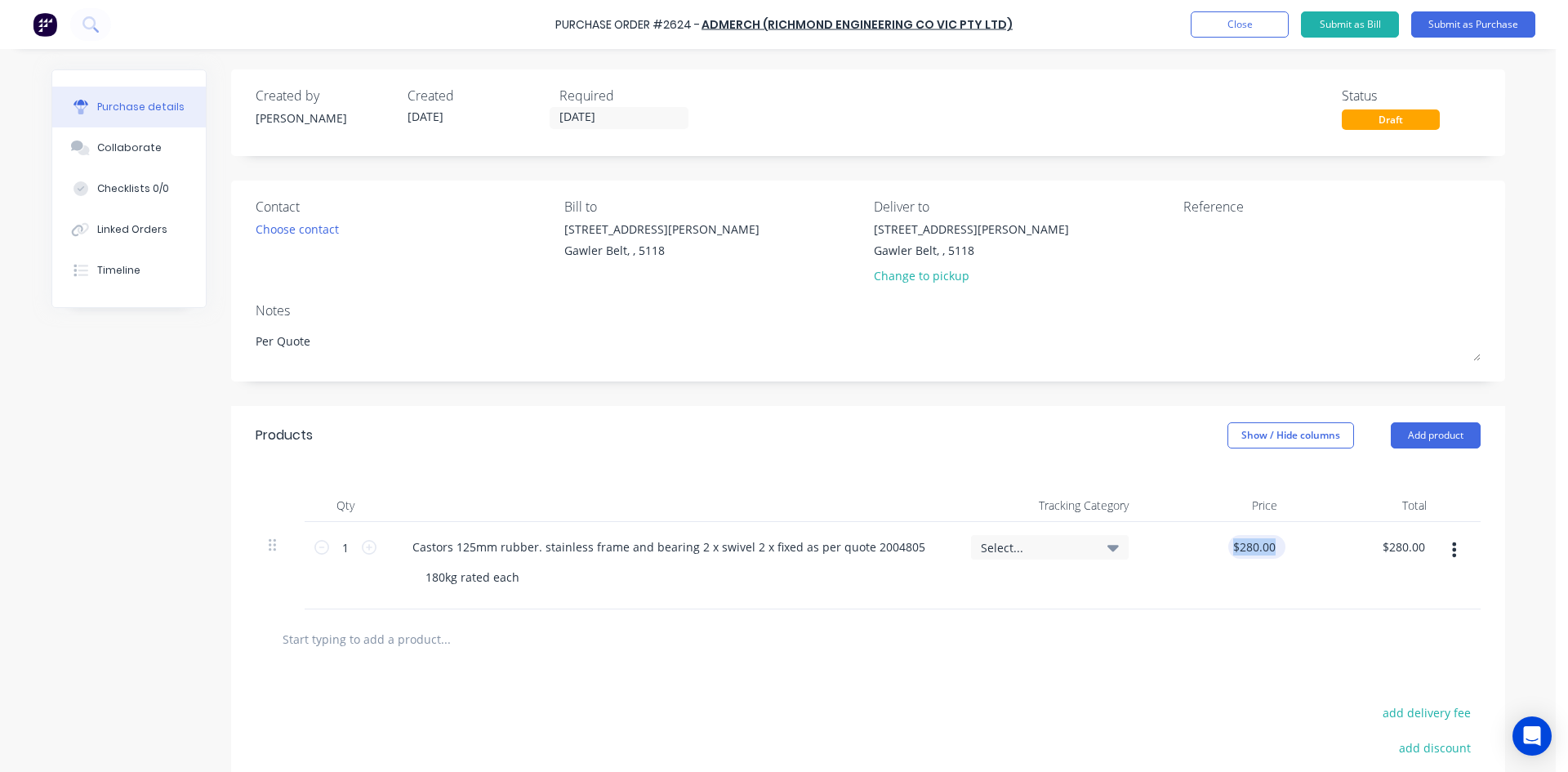
type textarea "x"
type input "280.0000"
click at [1255, 544] on input "280.0000" at bounding box center [1253, 546] width 51 height 24
type textarea "x"
type input "$280.00"
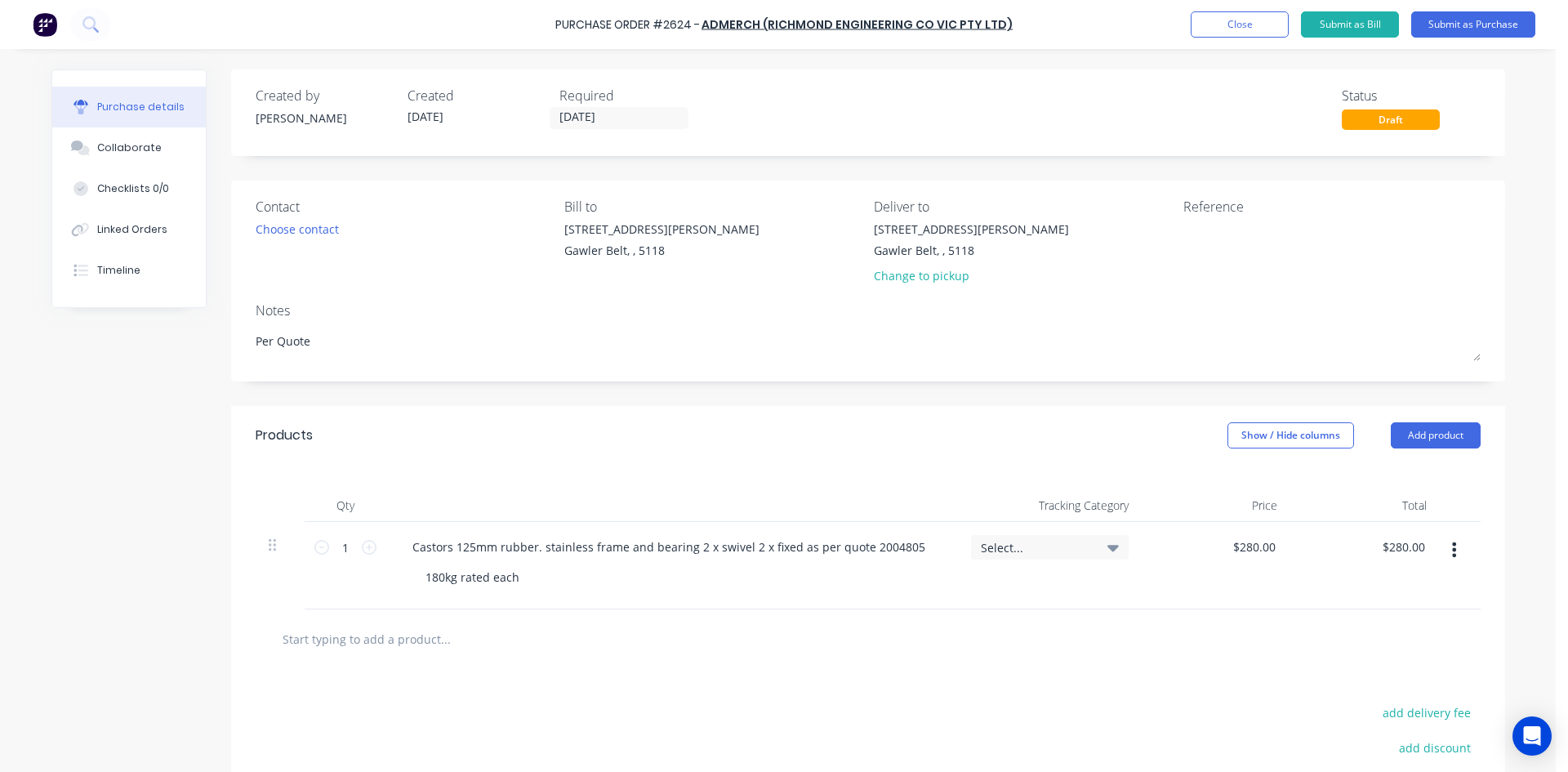
drag, startPoint x: 1276, startPoint y: 545, endPoint x: 1217, endPoint y: 547, distance: 59.0
click at [1217, 547] on div "$280.00 $280.00" at bounding box center [1216, 565] width 150 height 88
click at [1277, 615] on div at bounding box center [867, 638] width 1225 height 59
type textarea "x"
drag, startPoint x: 1417, startPoint y: 551, endPoint x: 1349, endPoint y: 545, distance: 68.3
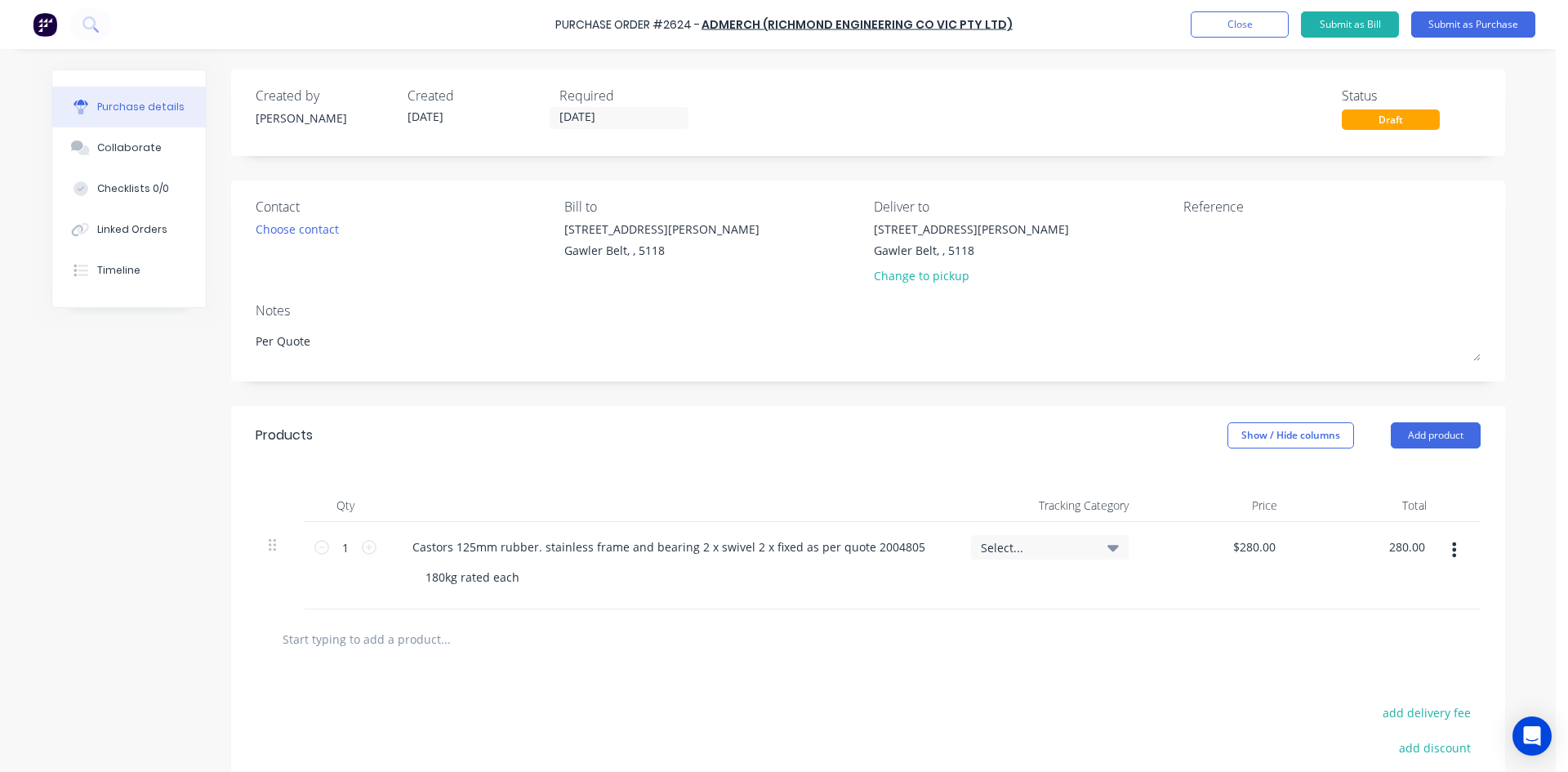
click at [1349, 545] on div "280.00 280.00" at bounding box center [1365, 565] width 150 height 88
type input "200"
type textarea "x"
type input "$200.00"
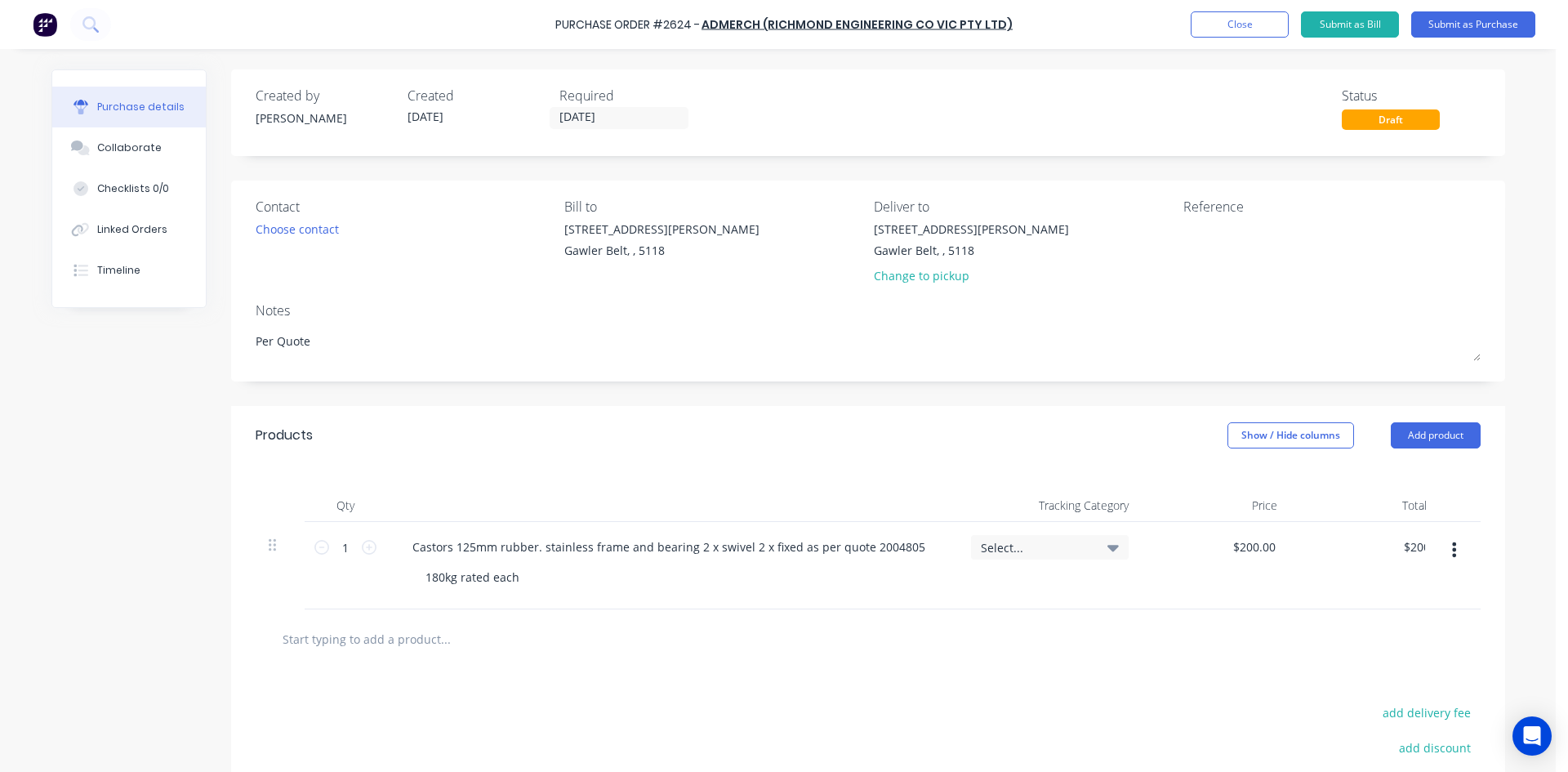
click at [1366, 626] on div at bounding box center [867, 638] width 1199 height 33
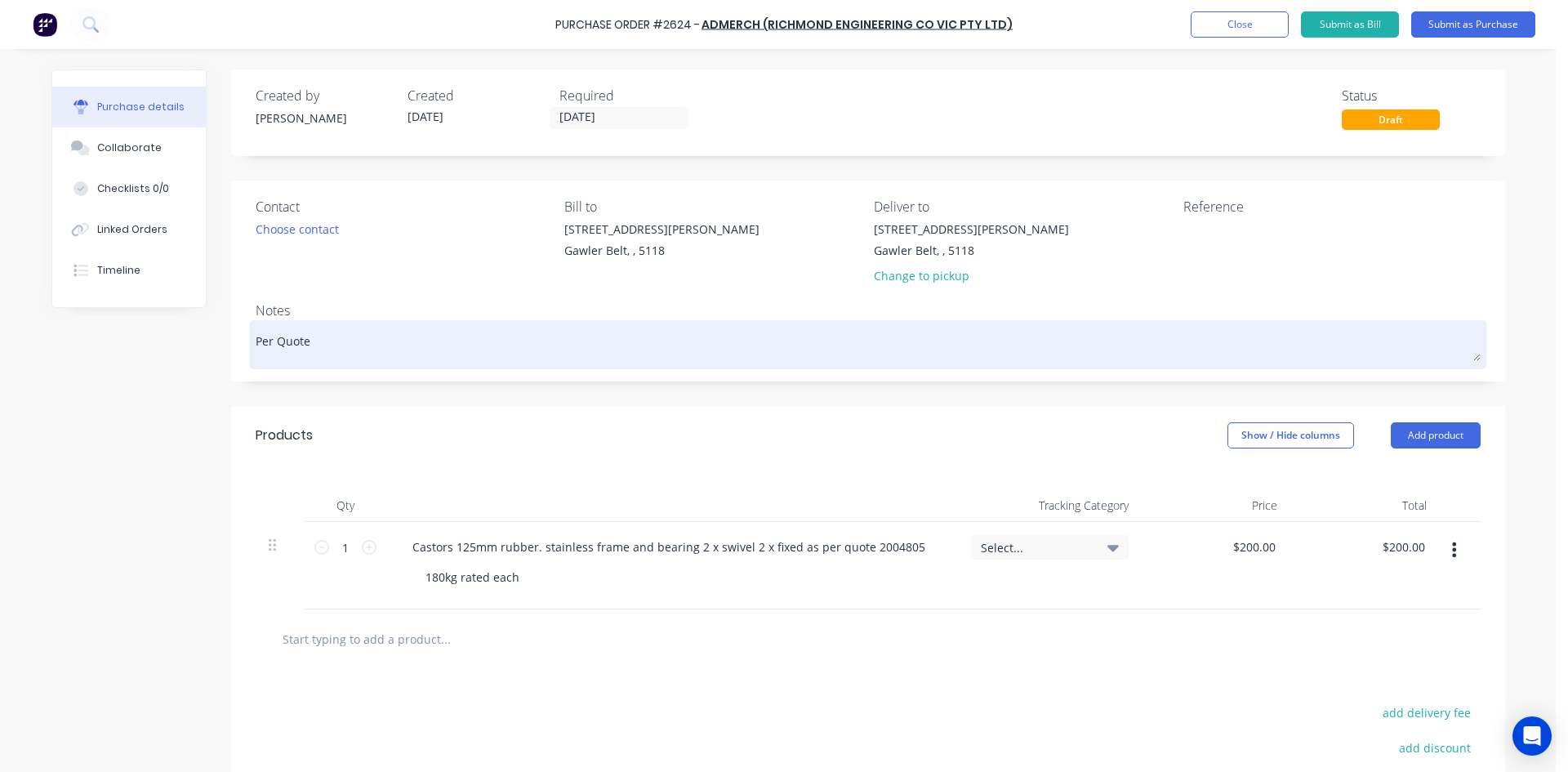
click at [362, 346] on textarea "Per Quote" at bounding box center [867, 342] width 1225 height 37
type textarea "x"
type textarea "Per Quote 2"
type textarea "x"
type textarea "Per Quote 20"
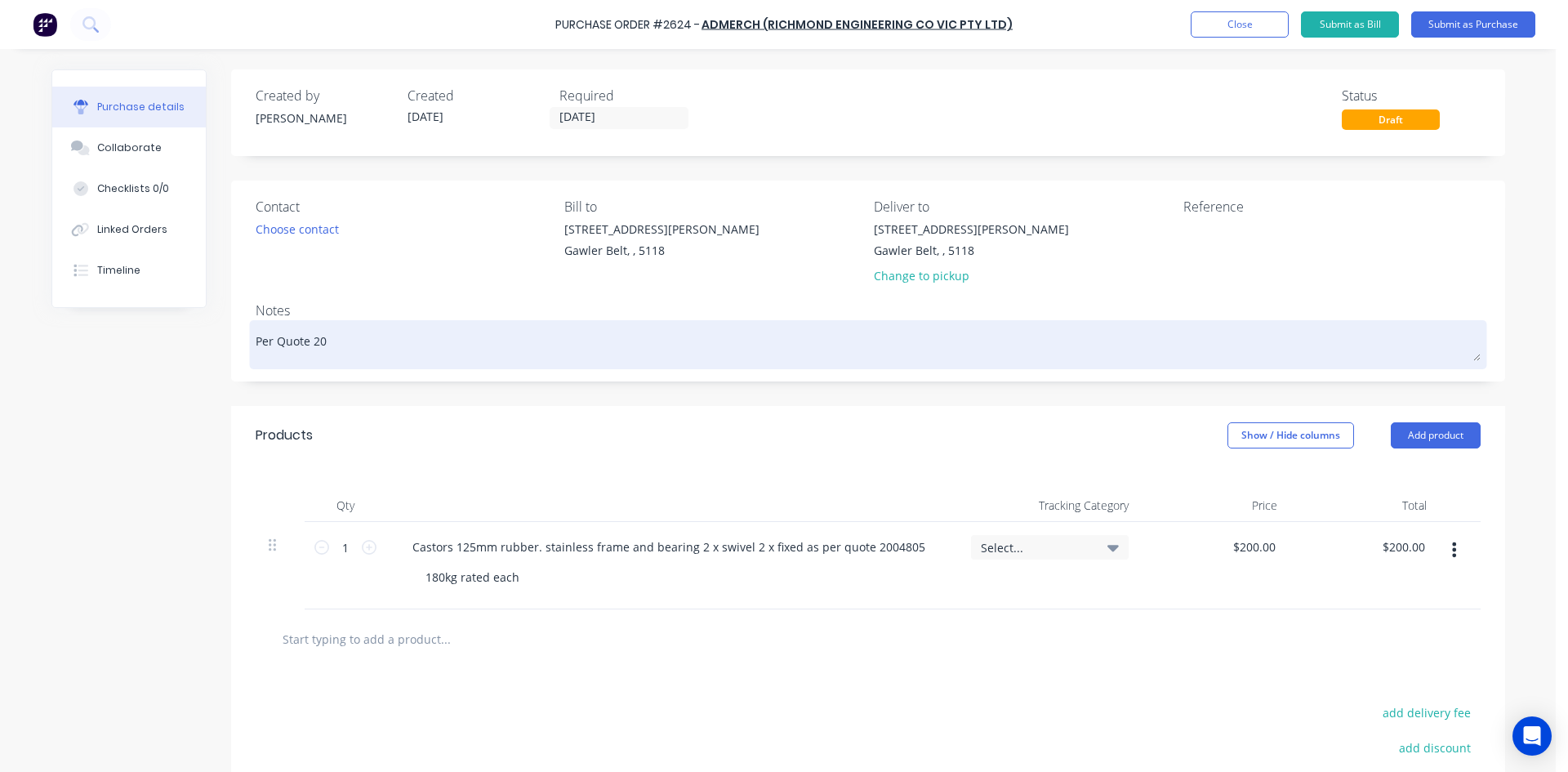
type textarea "x"
type textarea "Per Quote 200"
type textarea "x"
type textarea "Per Quote 200"
type textarea "x"
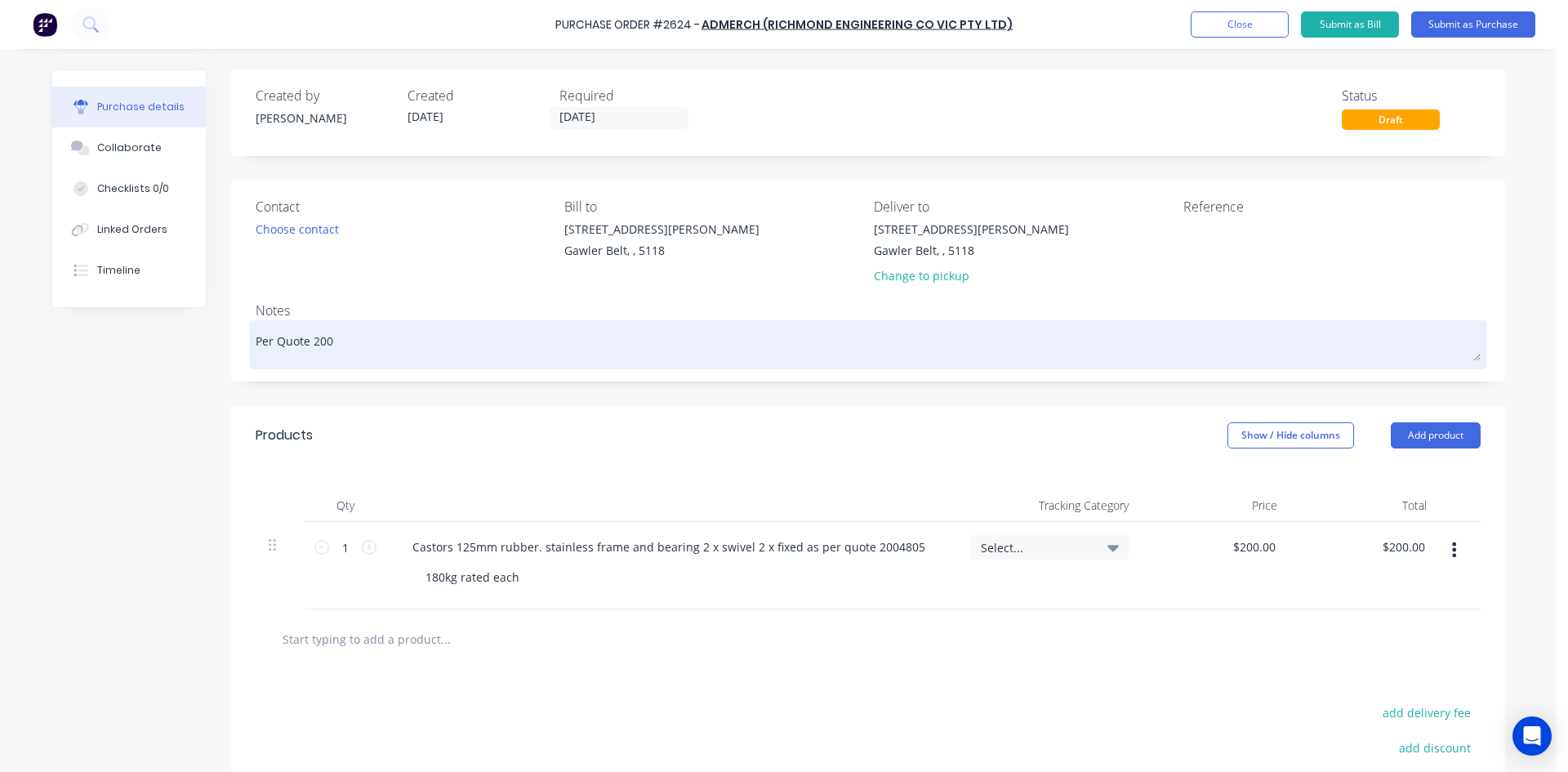
type textarea "Per Quote 200 4"
type textarea "x"
type textarea "Per Quote 200 48"
type textarea "x"
type textarea "Per Quote 200 480"
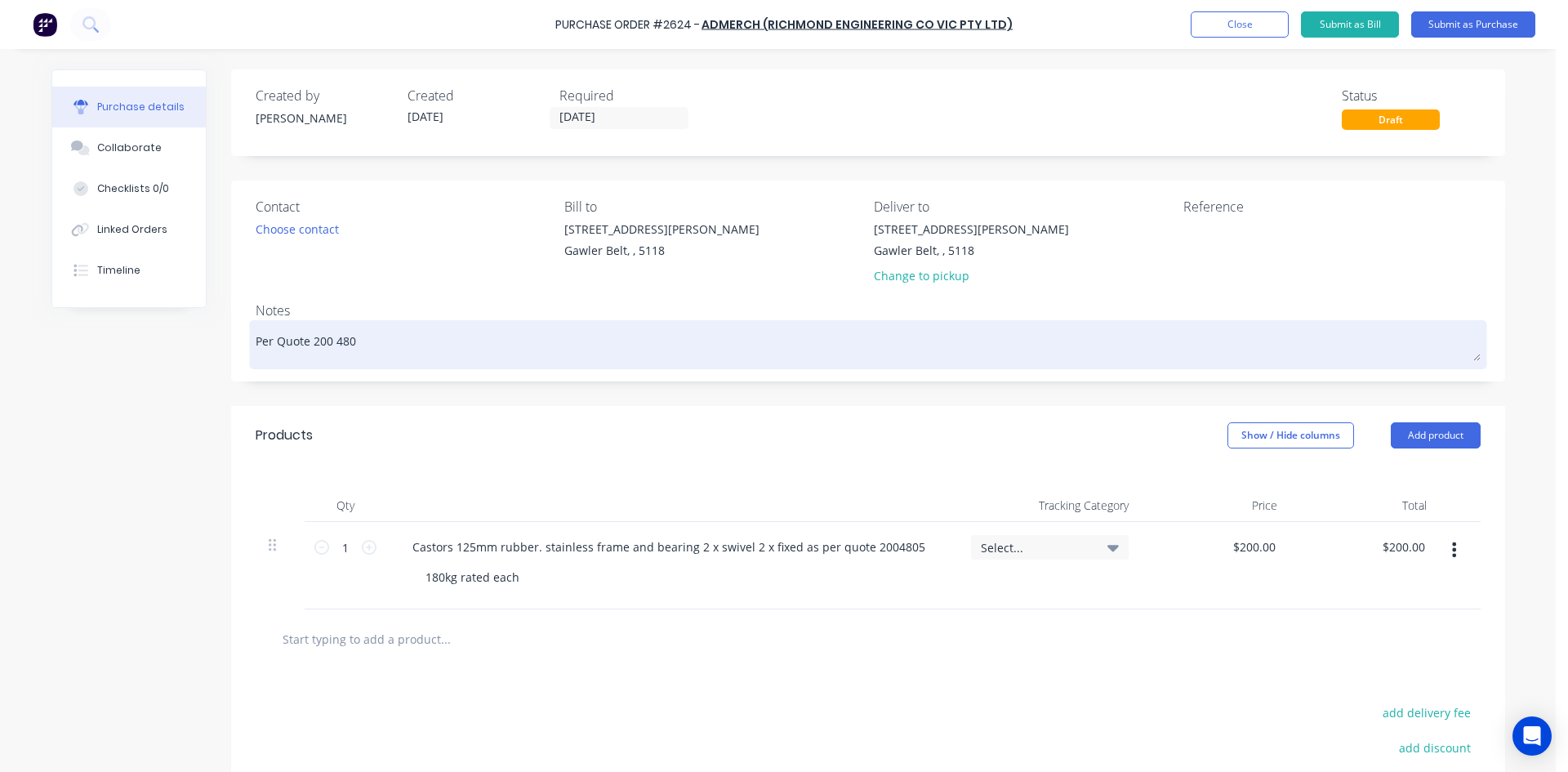
type textarea "x"
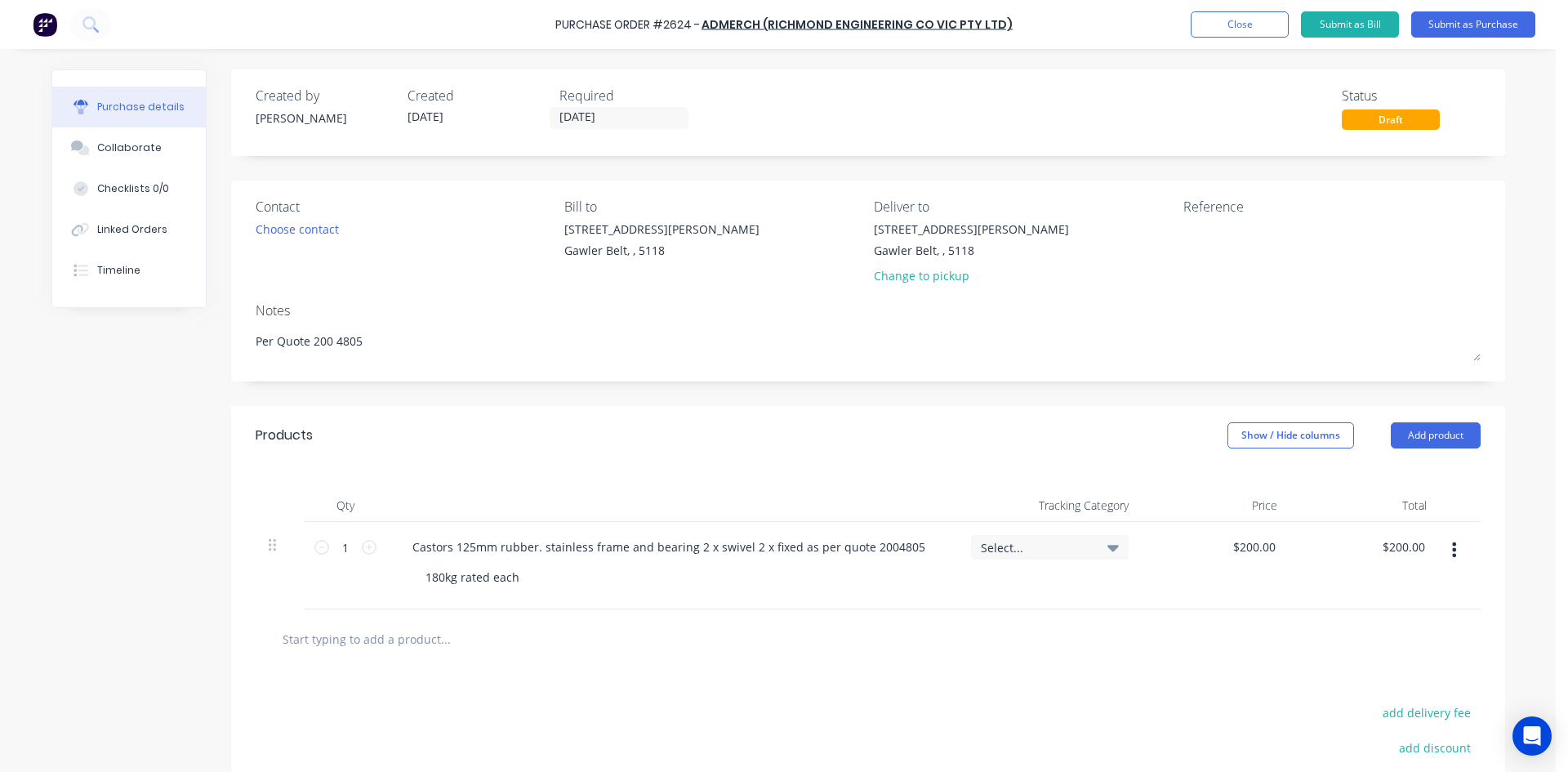
type textarea "Per Quote 200 4805"
type textarea "x"
type textarea "Per Quote 200 4805"
click at [810, 442] on div "Products Show / Hide columns Add product" at bounding box center [867, 435] width 1274 height 58
click at [1222, 239] on textarea at bounding box center [1285, 238] width 204 height 37
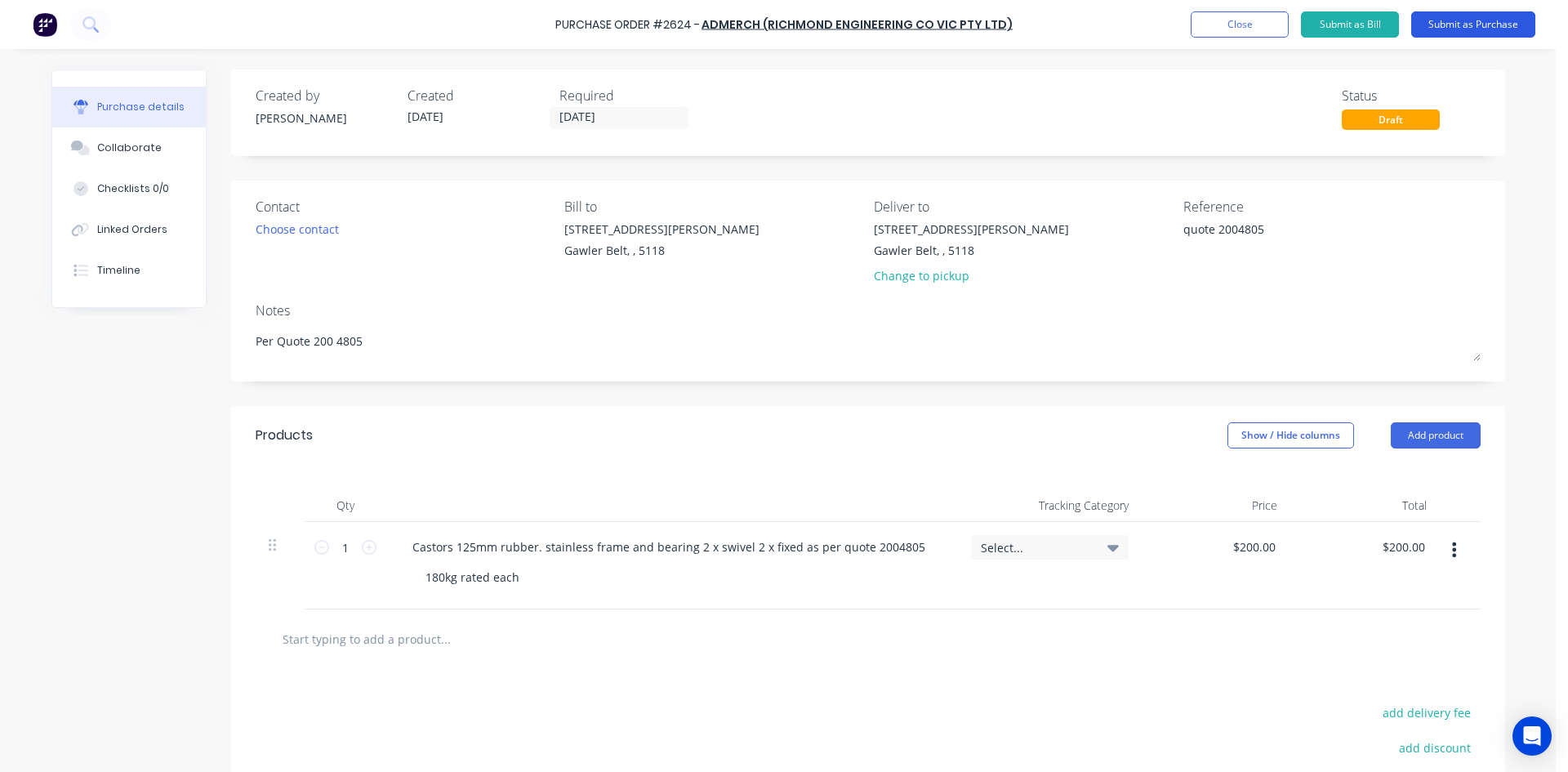
type textarea "quote 2004805"
type textarea "x"
type textarea "quote 2004805"
click at [1477, 24] on button "Submit as Purchase" at bounding box center [1474, 24] width 124 height 26
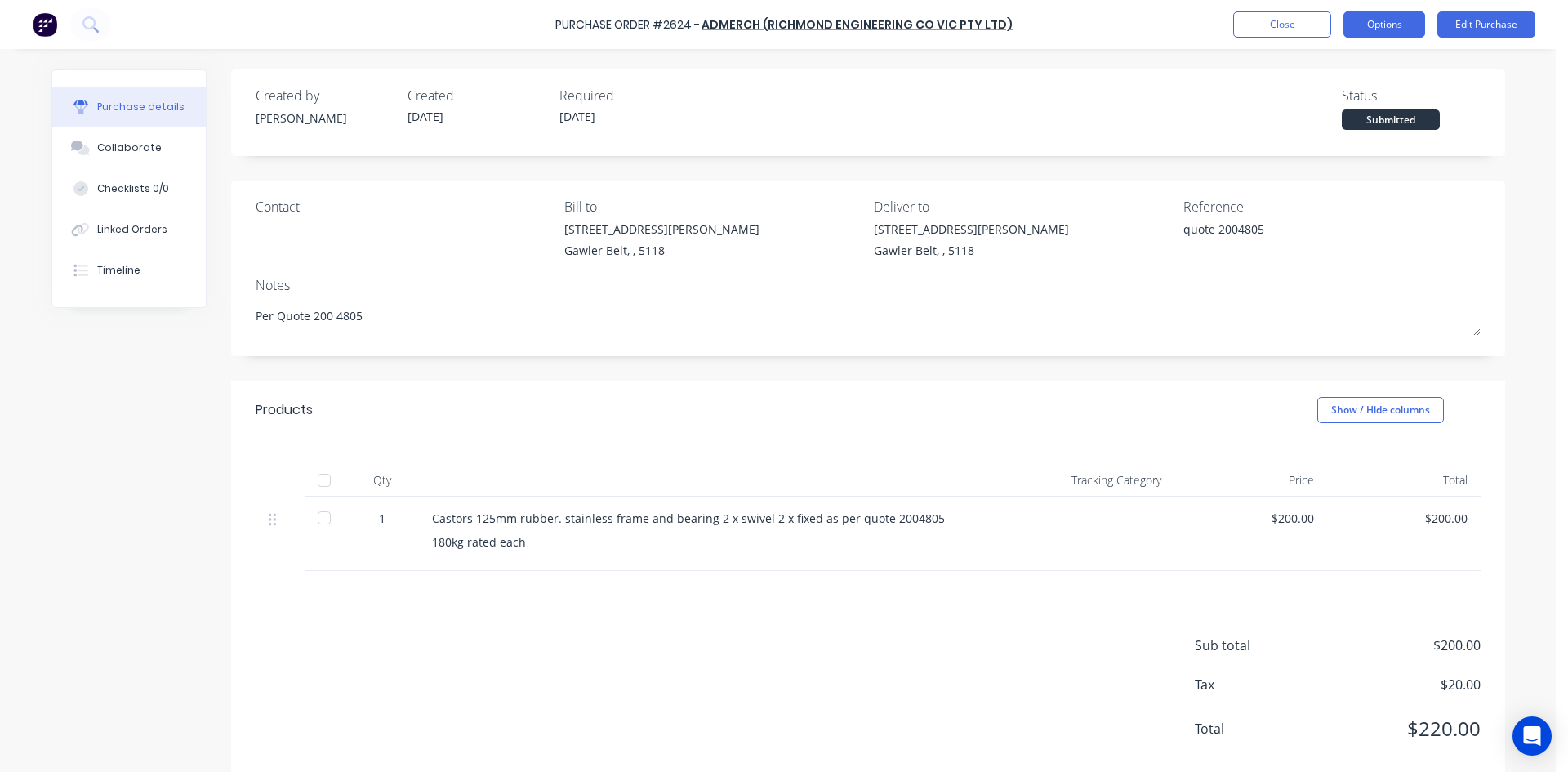
click at [1378, 12] on button "Options" at bounding box center [1384, 24] width 82 height 26
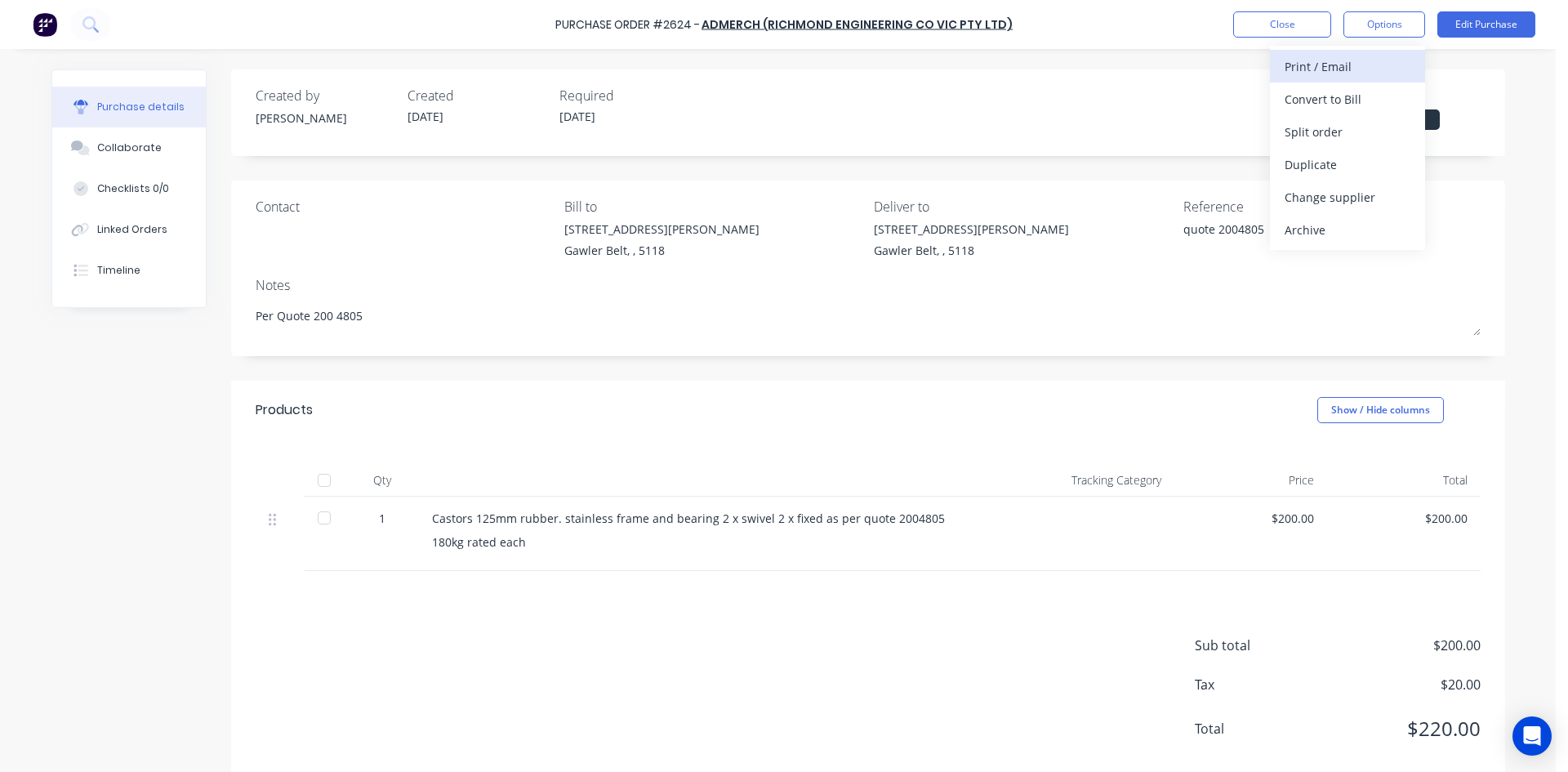
click at [1345, 71] on div "Print / Email" at bounding box center [1348, 66] width 126 height 24
click at [1333, 107] on div "With pricing" at bounding box center [1348, 99] width 126 height 24
type textarea "x"
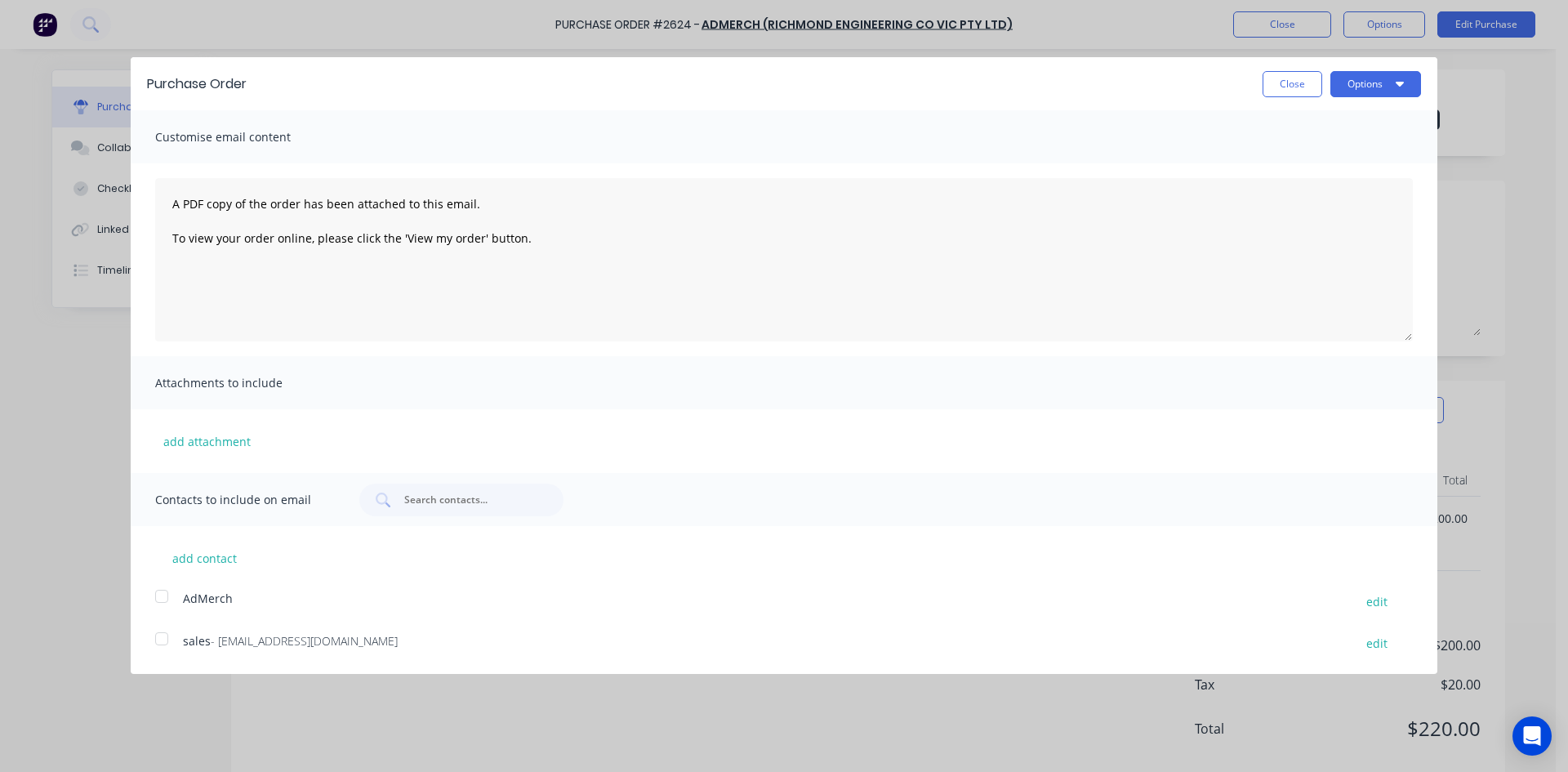
click at [164, 639] on div at bounding box center [161, 638] width 33 height 33
click at [199, 563] on button "add contact" at bounding box center [204, 557] width 98 height 24
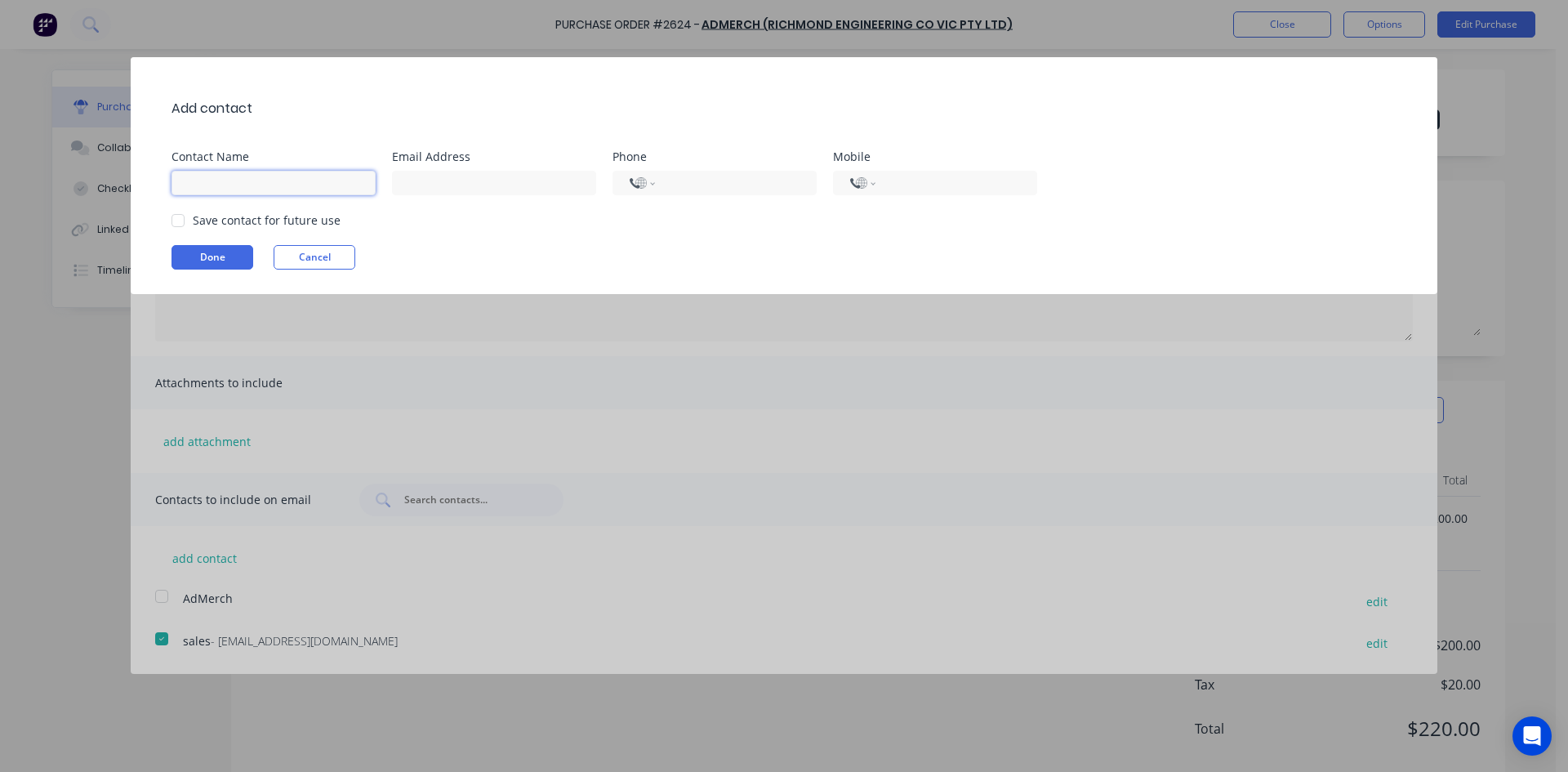
click at [264, 180] on input at bounding box center [273, 183] width 204 height 24
type input "[PERSON_NAME]"
click at [493, 184] on input at bounding box center [493, 183] width 204 height 24
click at [171, 217] on div at bounding box center [178, 220] width 33 height 33
type input "[PERSON_NAME][EMAIL_ADDRESS][DOMAIN_NAME]"
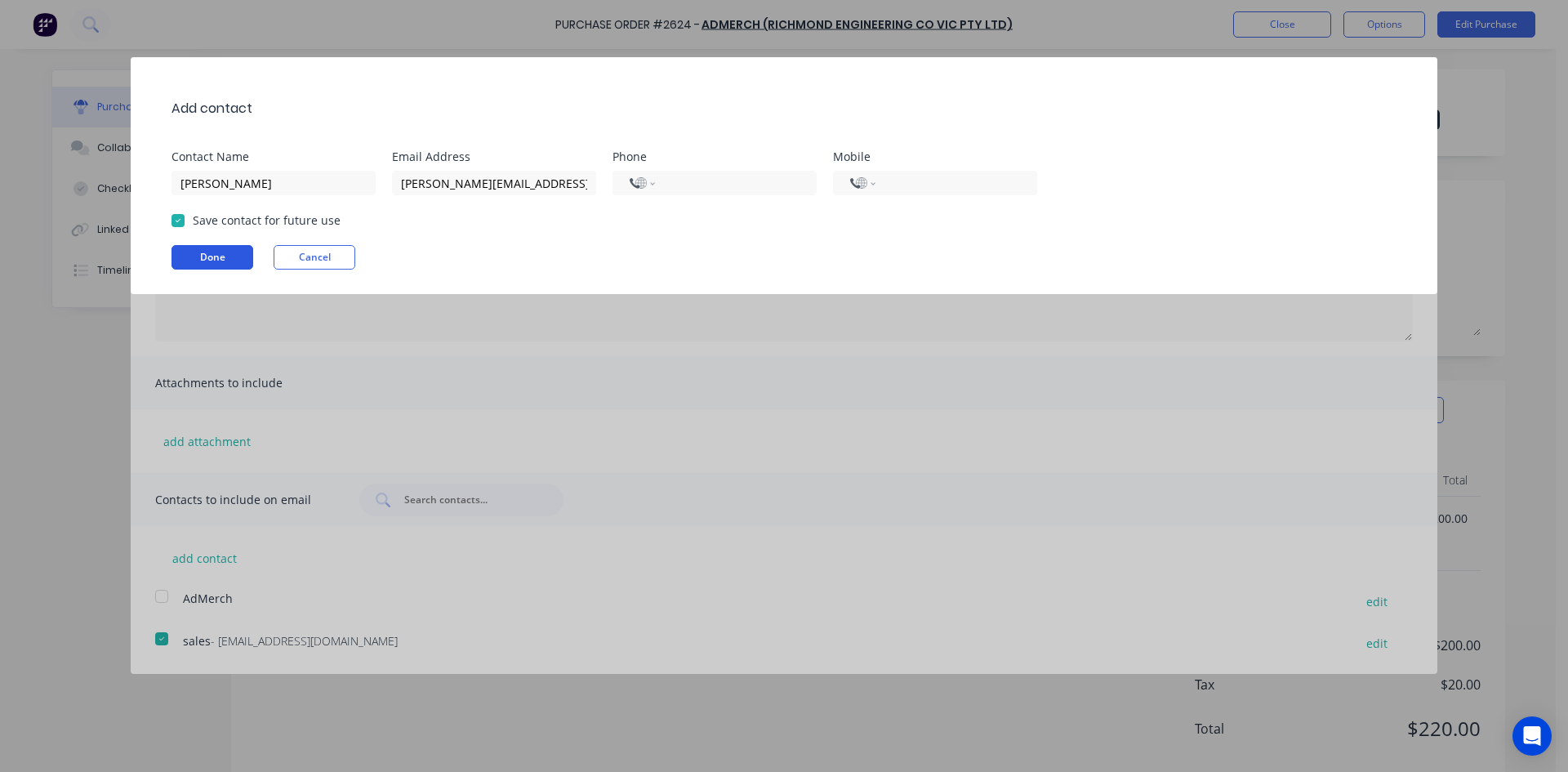
click at [194, 250] on button "Done" at bounding box center [212, 257] width 82 height 24
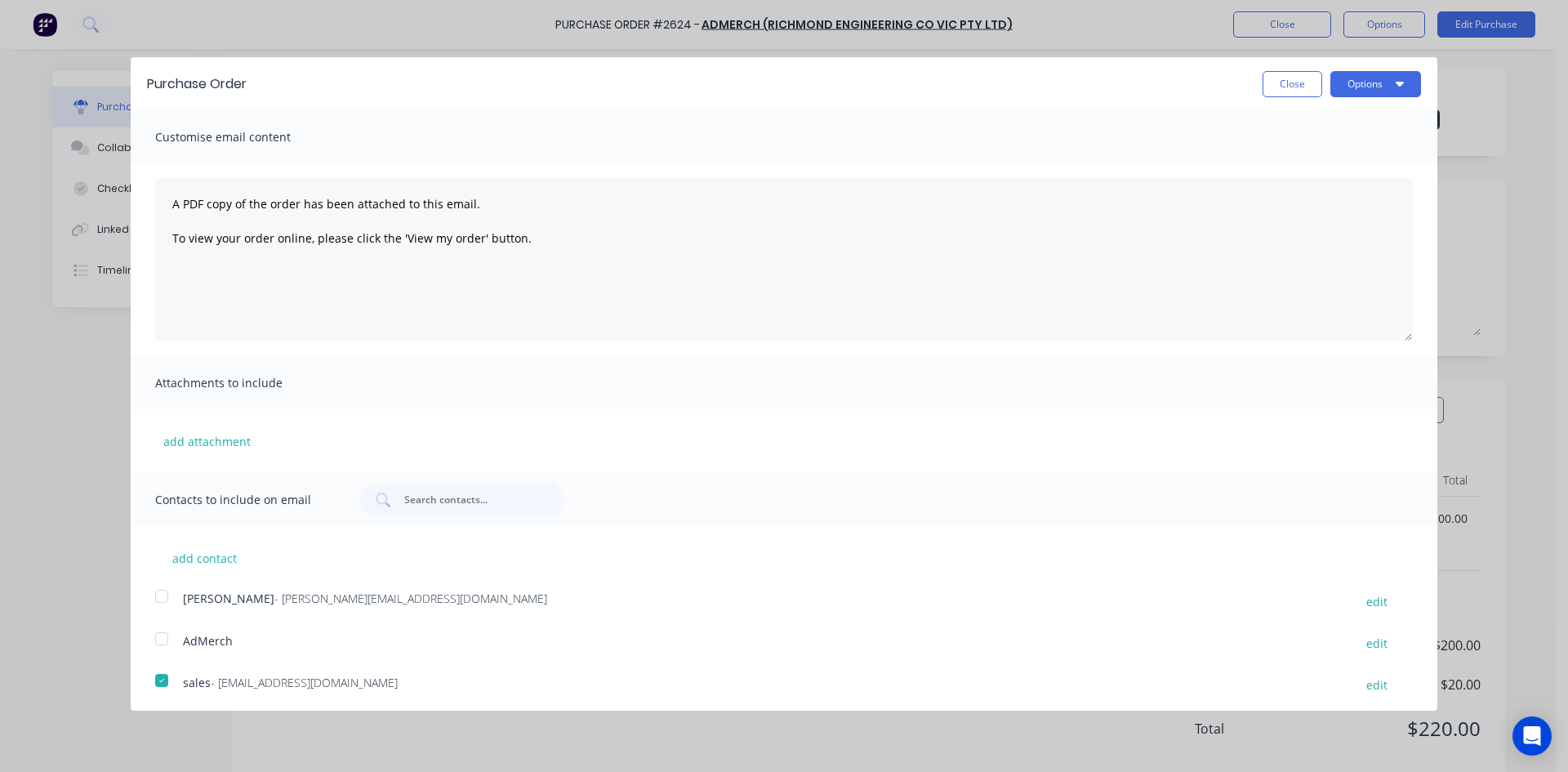
click at [163, 603] on div at bounding box center [161, 596] width 33 height 33
click at [160, 685] on div at bounding box center [161, 680] width 33 height 33
click at [1368, 82] on button "Options" at bounding box center [1376, 84] width 90 height 26
click at [1302, 158] on div "Email" at bounding box center [1344, 157] width 126 height 24
type textarea "x"
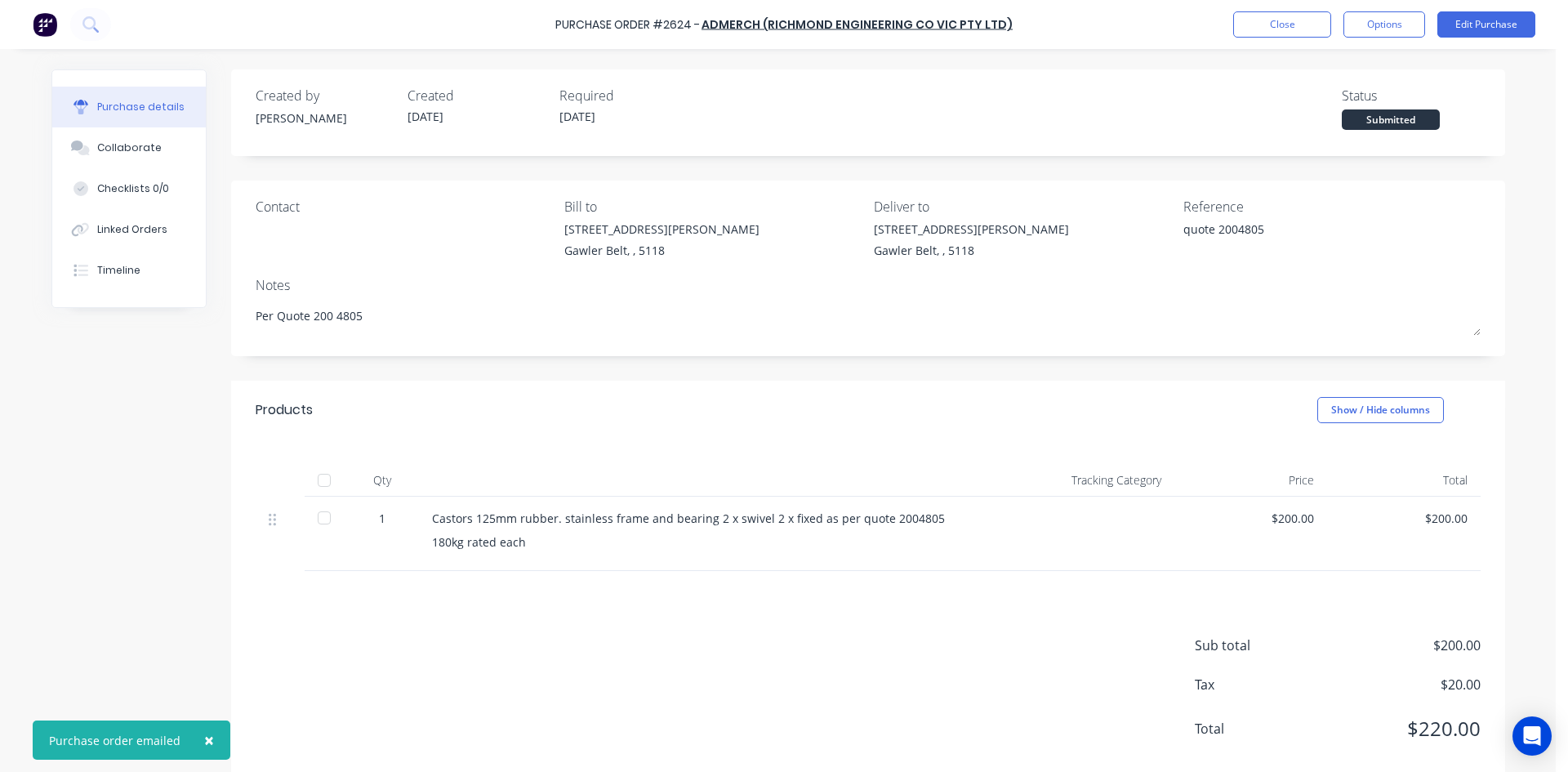
click at [1265, 42] on div "Purchase Order #2624 - AdMerch (Richmond Engineering Co Vic Pty Ltd) Close Opti…" at bounding box center [784, 24] width 1568 height 49
click at [1267, 34] on button "Close" at bounding box center [1283, 24] width 98 height 26
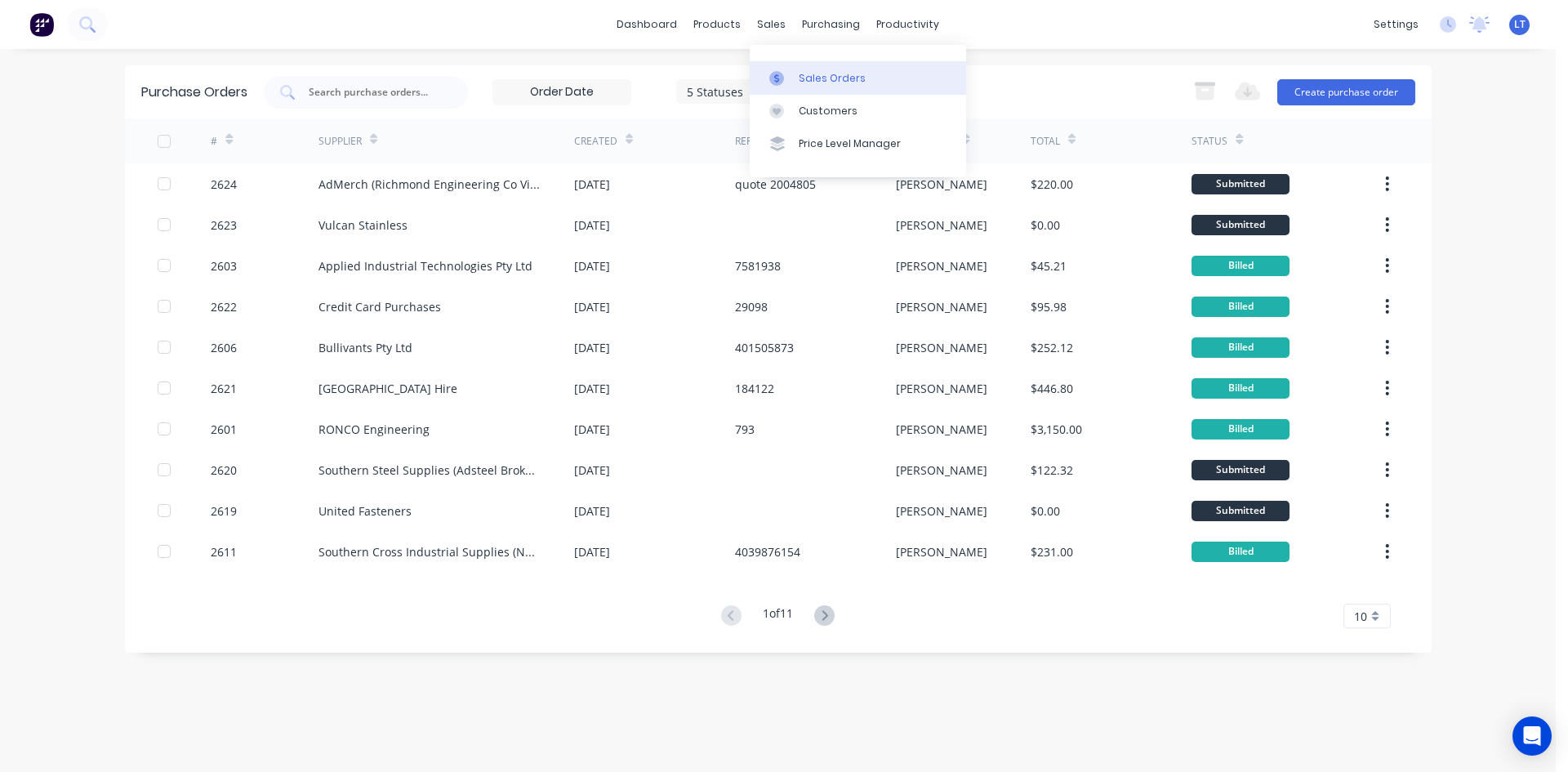
drag, startPoint x: 763, startPoint y: 28, endPoint x: 865, endPoint y: 71, distance: 110.7
click at [763, 28] on div "sales" at bounding box center [771, 24] width 45 height 24
click at [828, 66] on link "Sales Orders" at bounding box center [858, 77] width 217 height 33
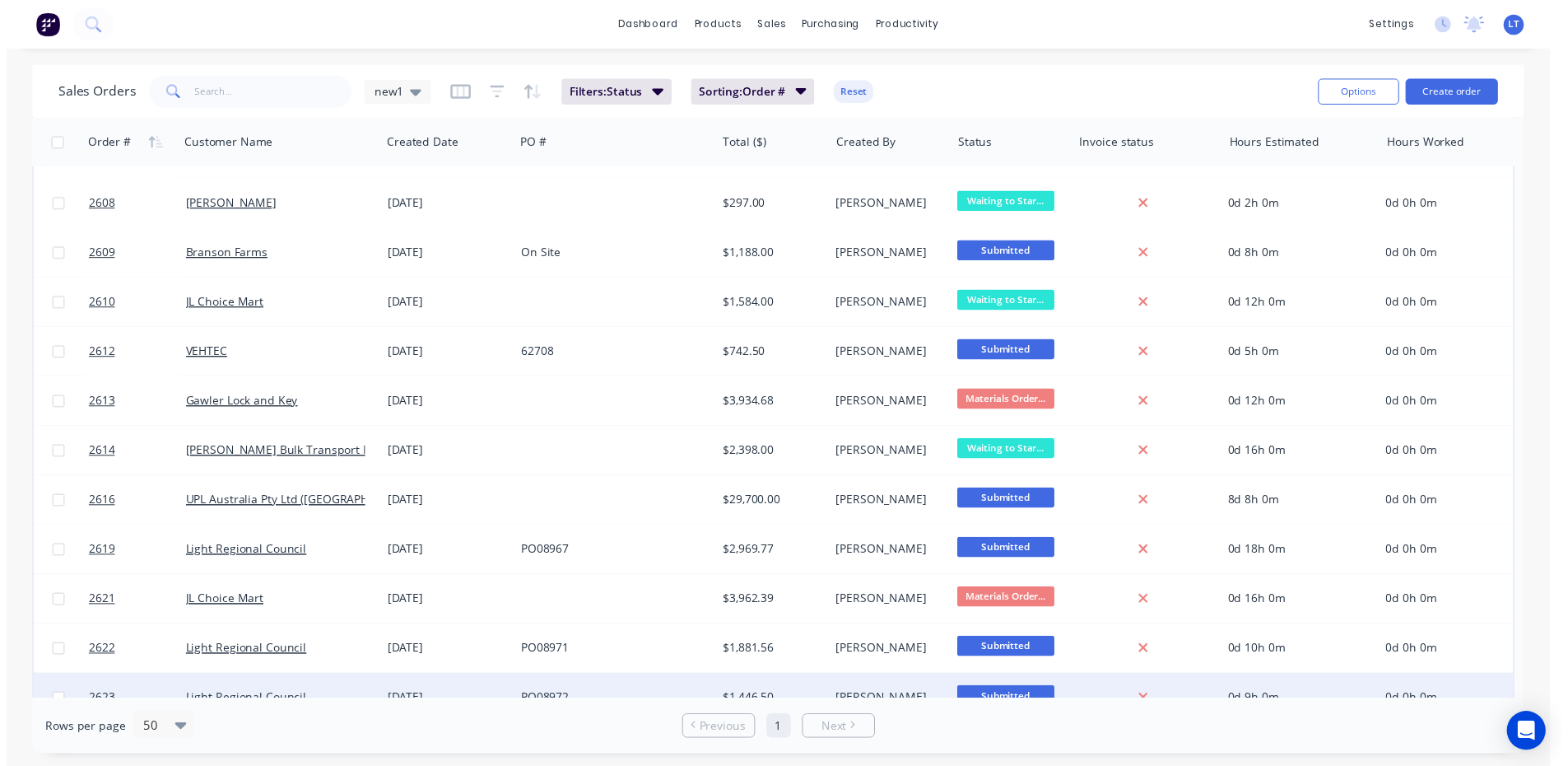
scroll to position [1012, 0]
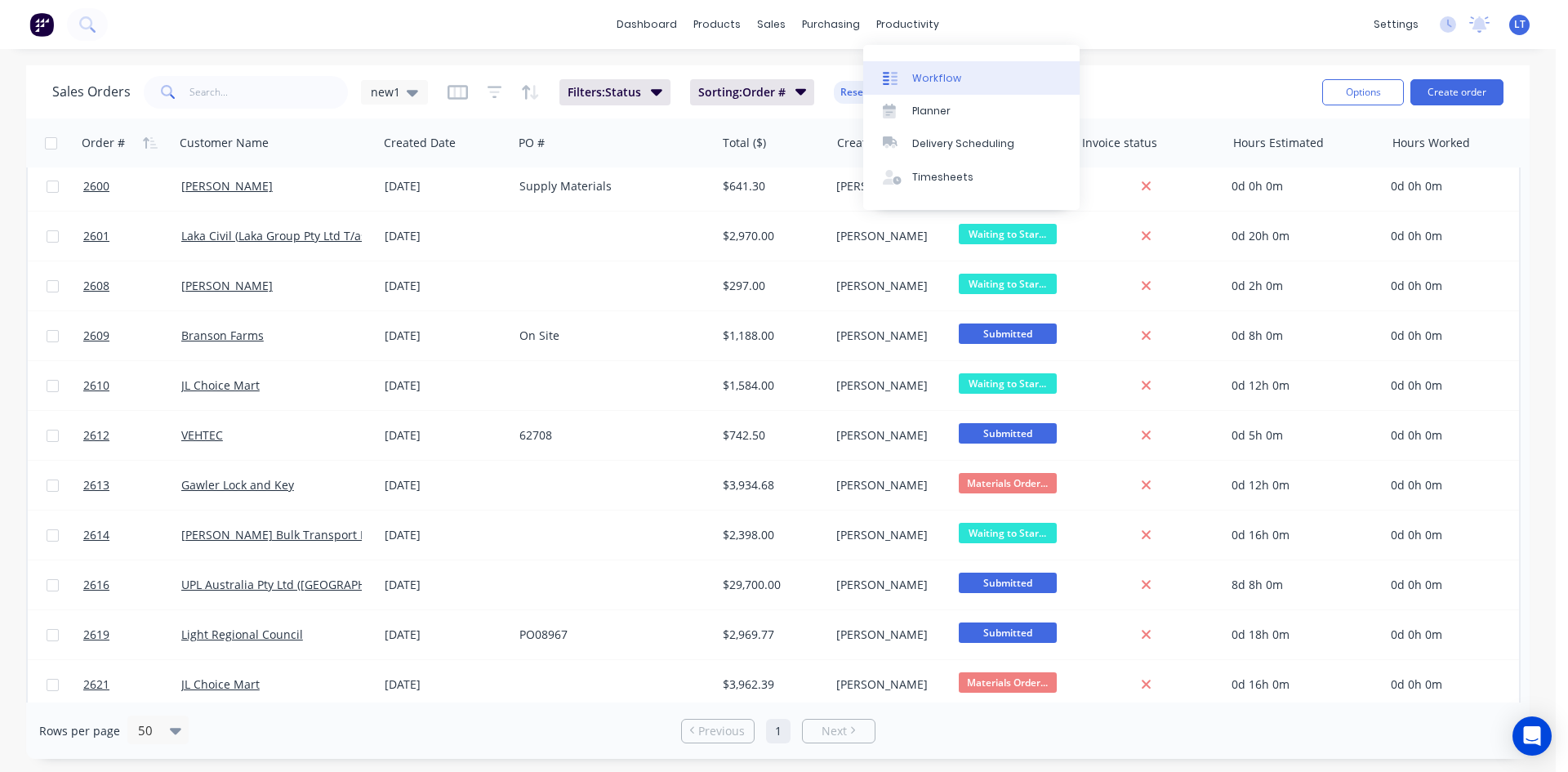
click at [917, 77] on div "Workflow" at bounding box center [937, 78] width 49 height 15
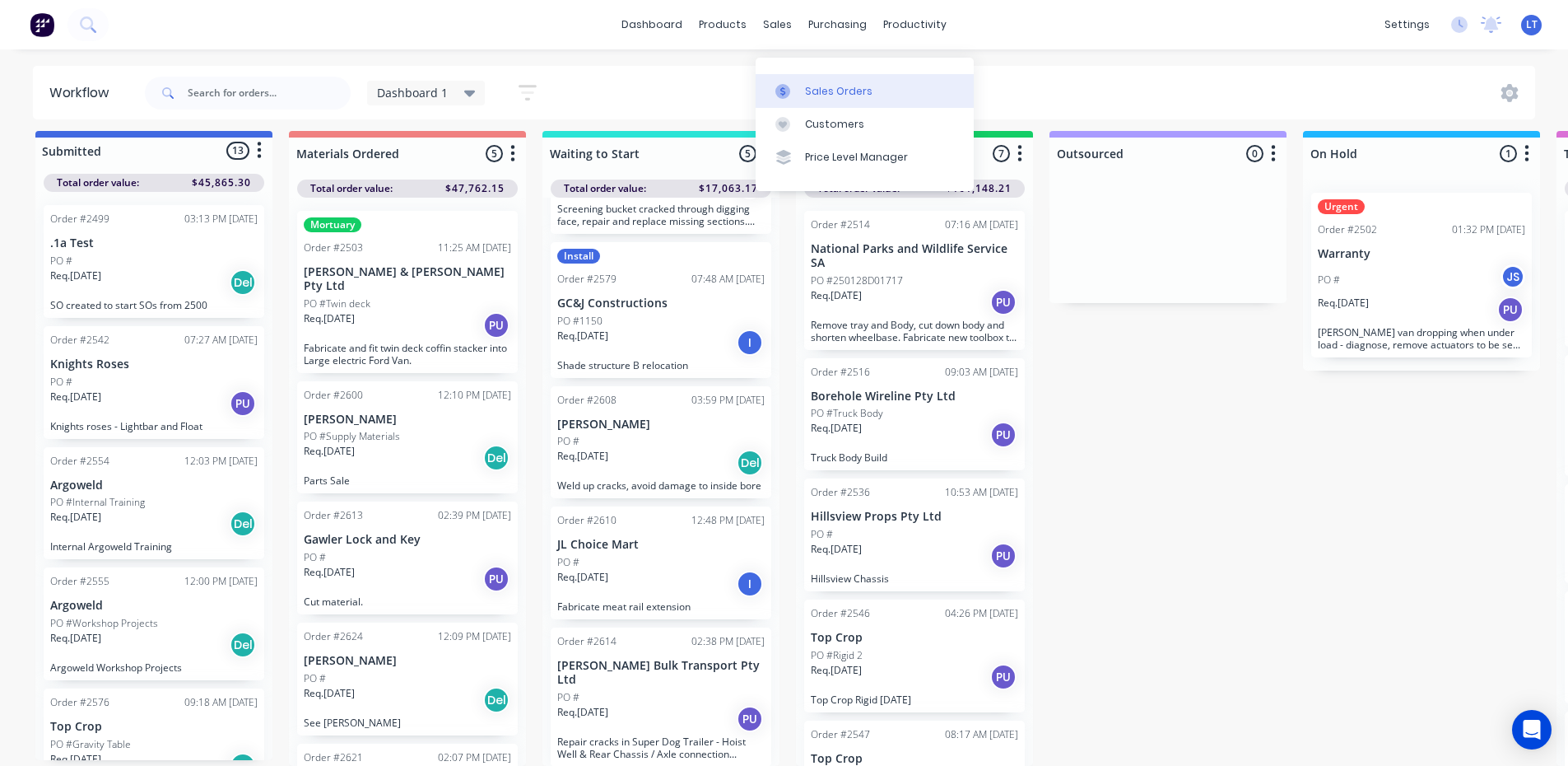
click at [848, 84] on div "Sales Orders" at bounding box center [838, 91] width 67 height 15
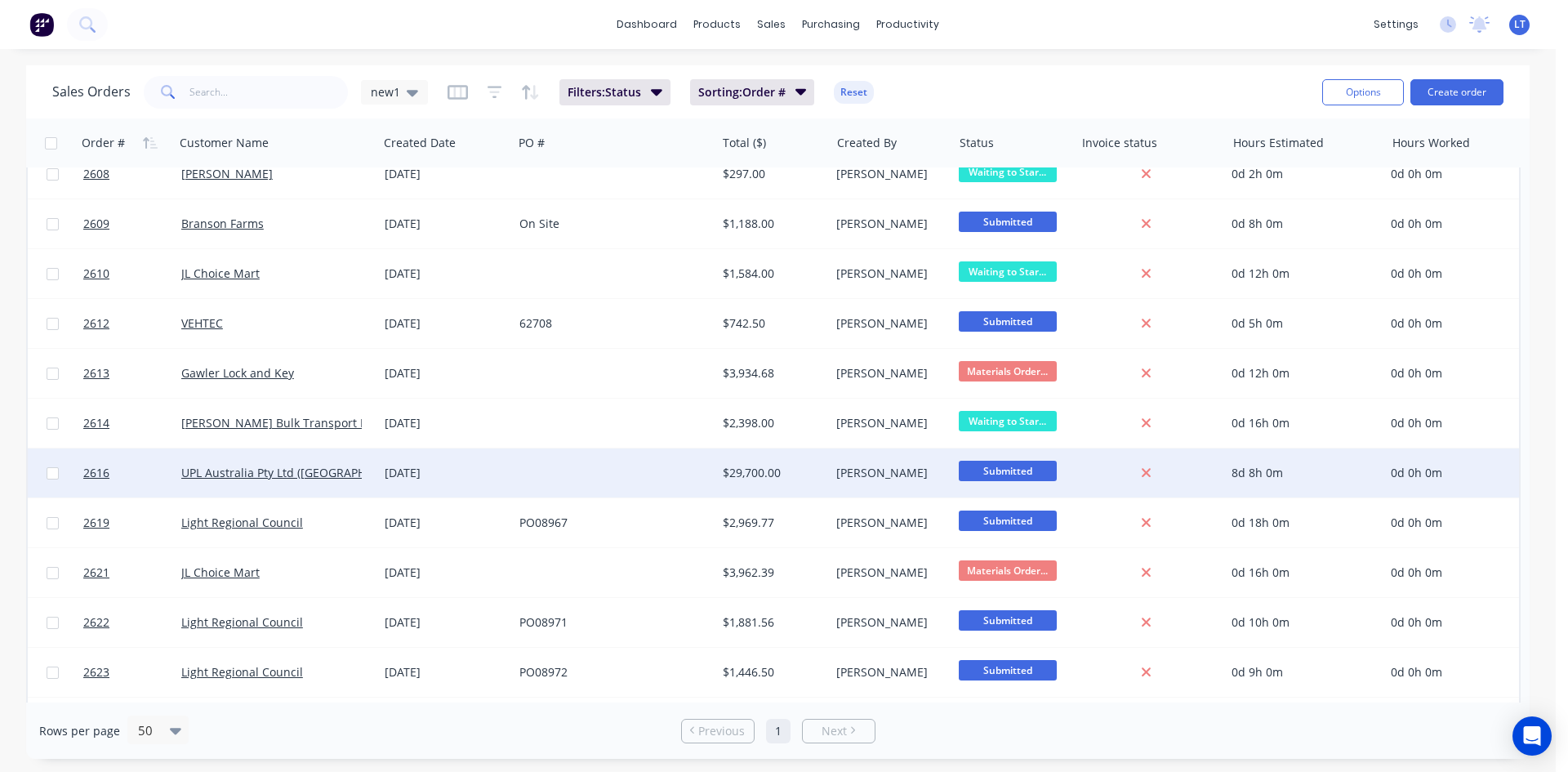
scroll to position [1166, 0]
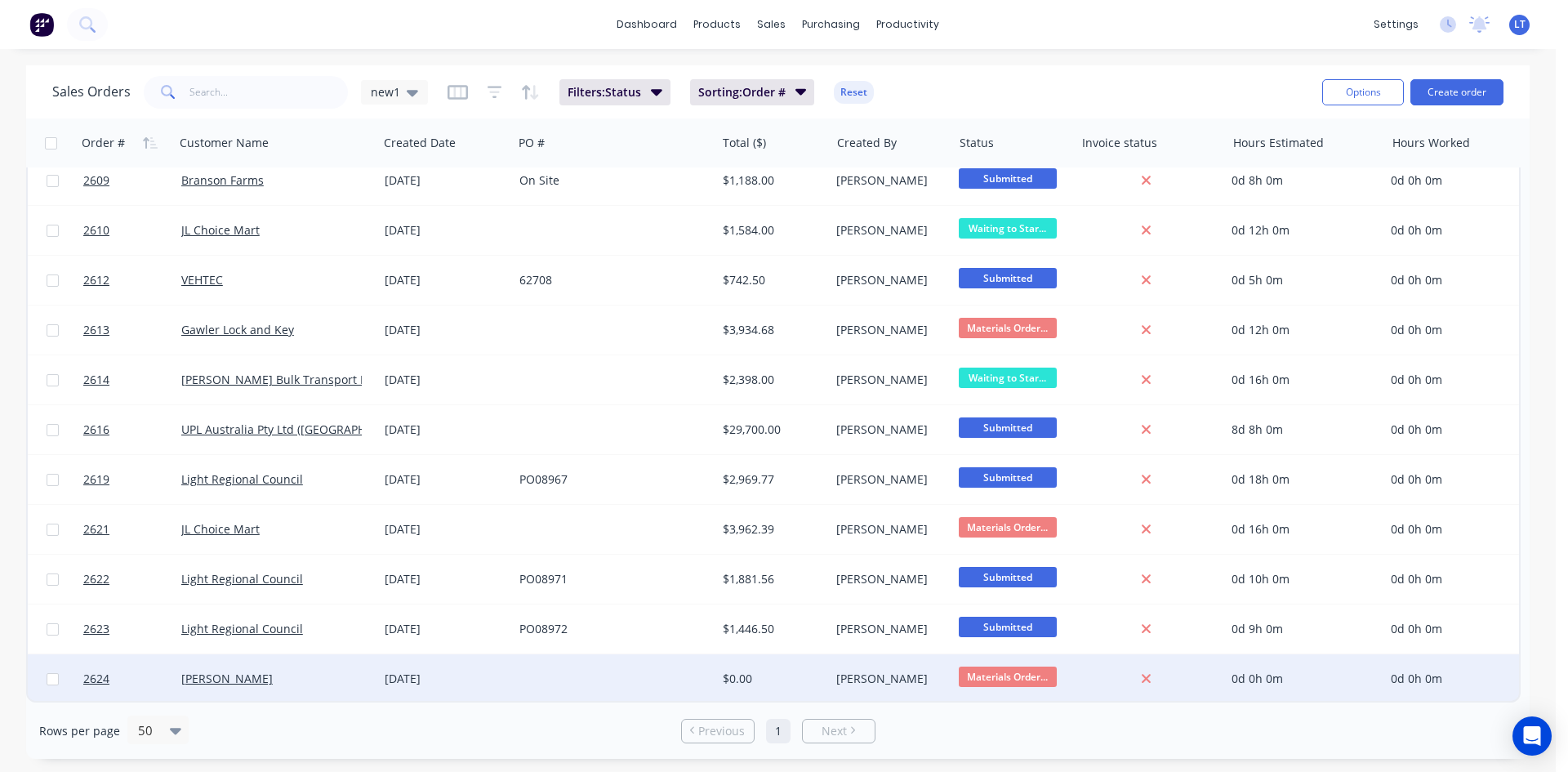
click at [292, 679] on div "[PERSON_NAME]" at bounding box center [277, 679] width 203 height 49
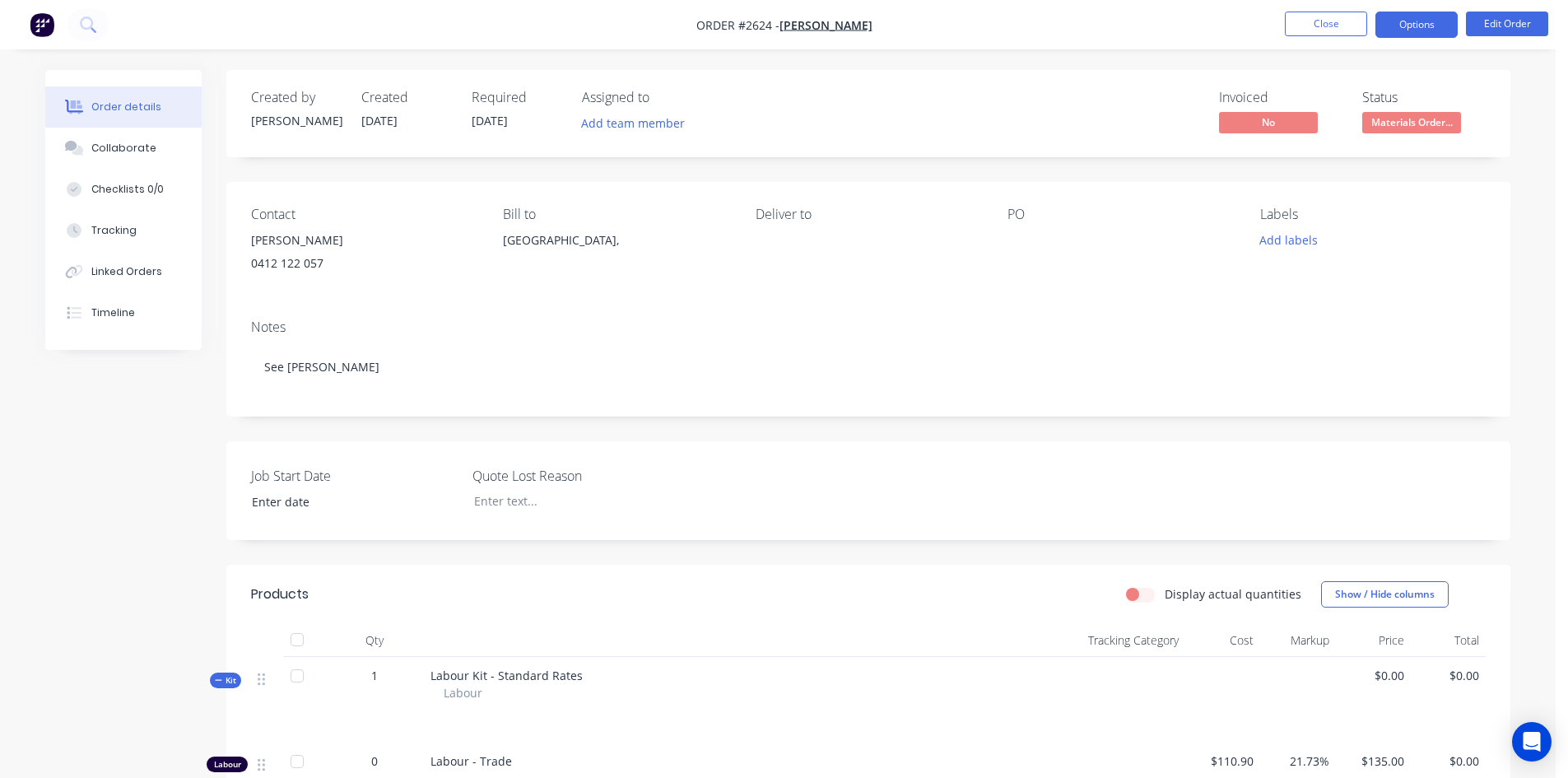
click at [1411, 19] on button "Options" at bounding box center [1416, 25] width 83 height 27
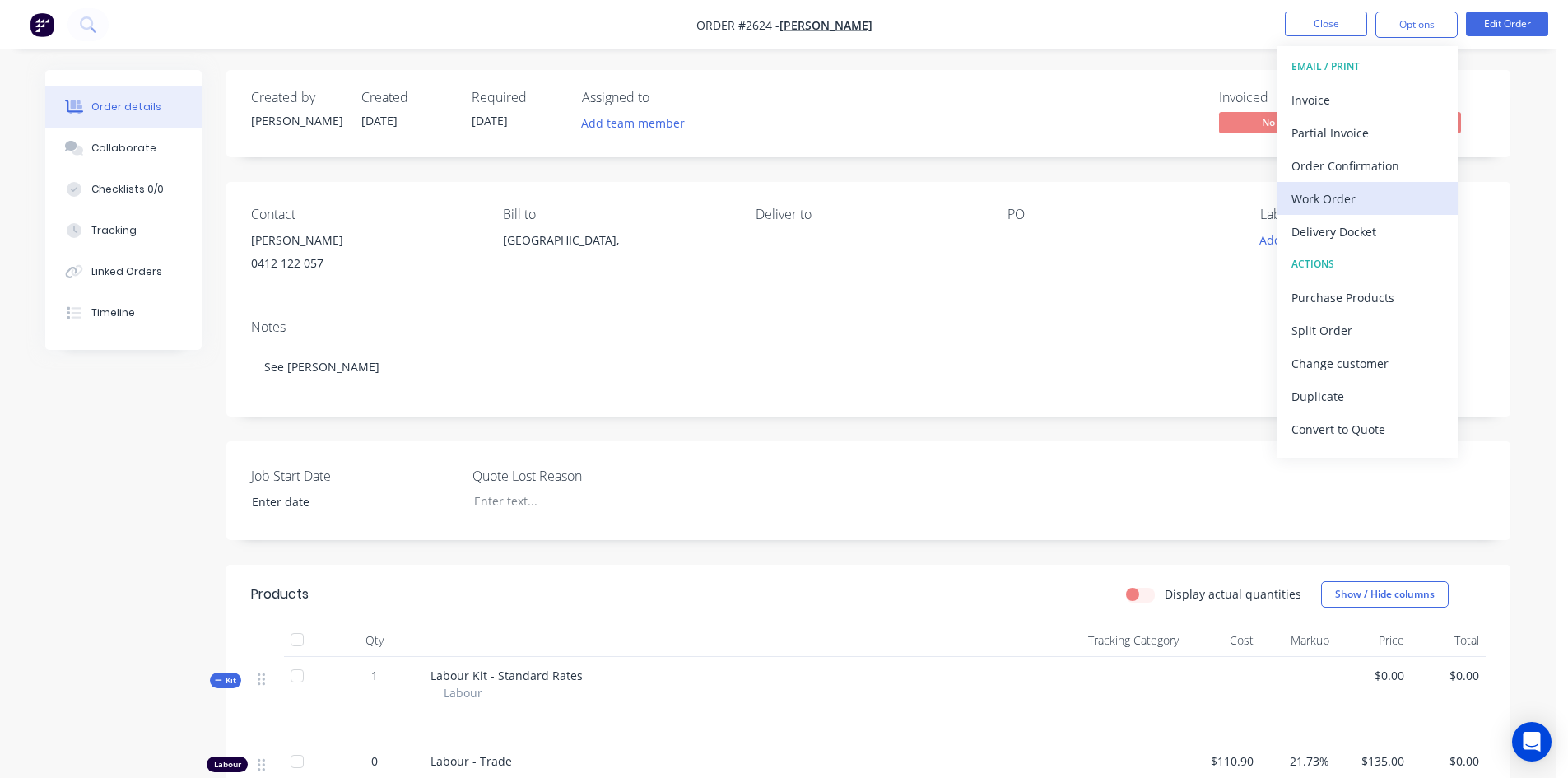
click at [1335, 204] on div "Work Order" at bounding box center [1368, 198] width 152 height 24
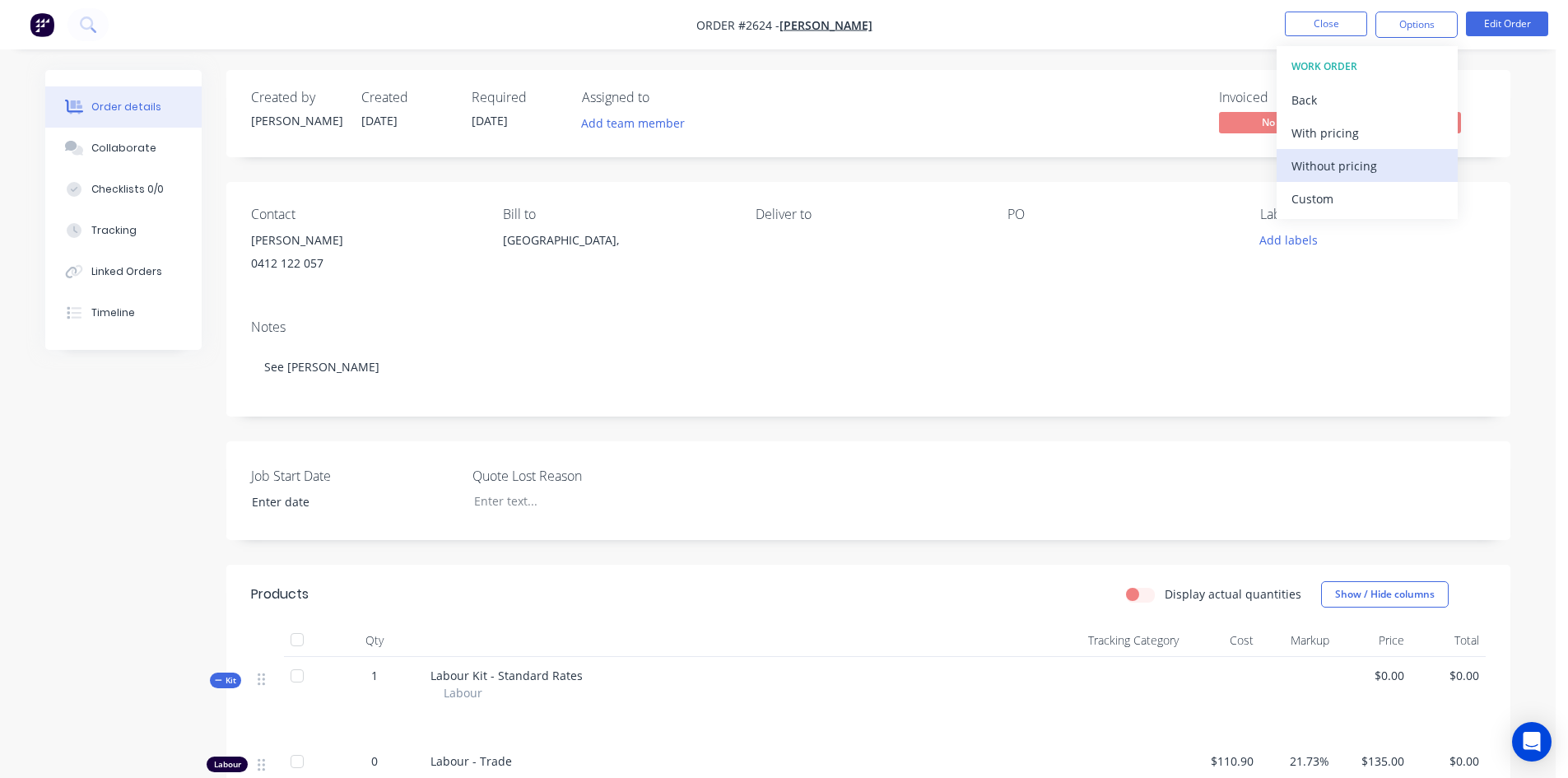
click at [1315, 164] on div "Without pricing" at bounding box center [1368, 165] width 152 height 24
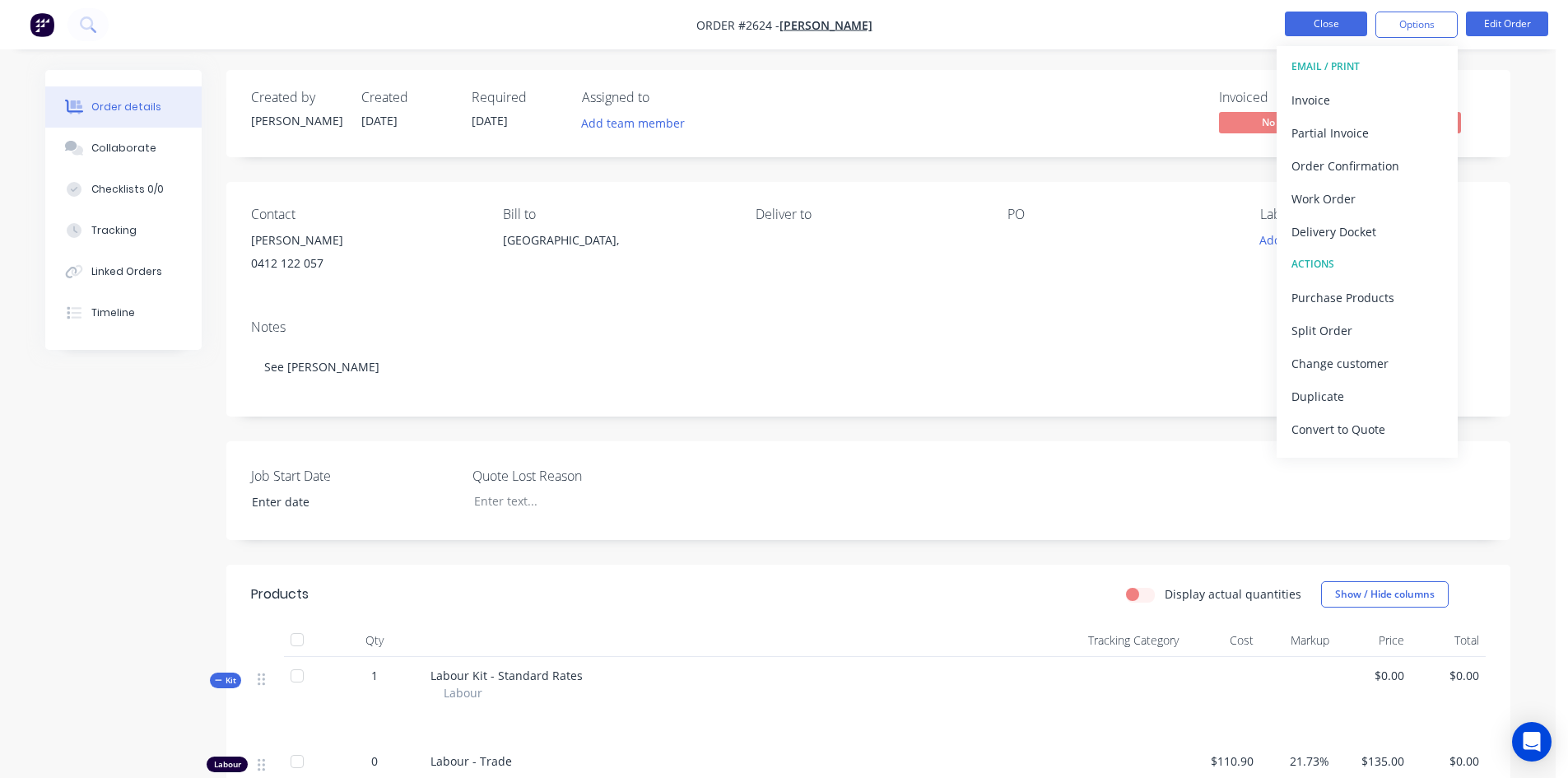
click at [1311, 15] on button "Close" at bounding box center [1326, 24] width 83 height 25
